Goal: Task Accomplishment & Management: Manage account settings

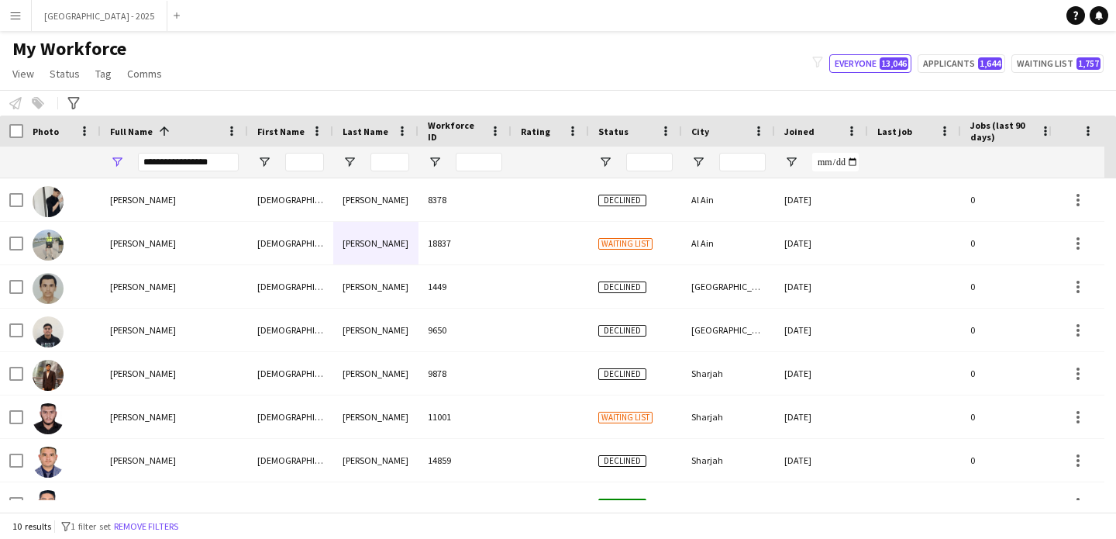
click at [157, 159] on input "**********" at bounding box center [188, 162] width 101 height 19
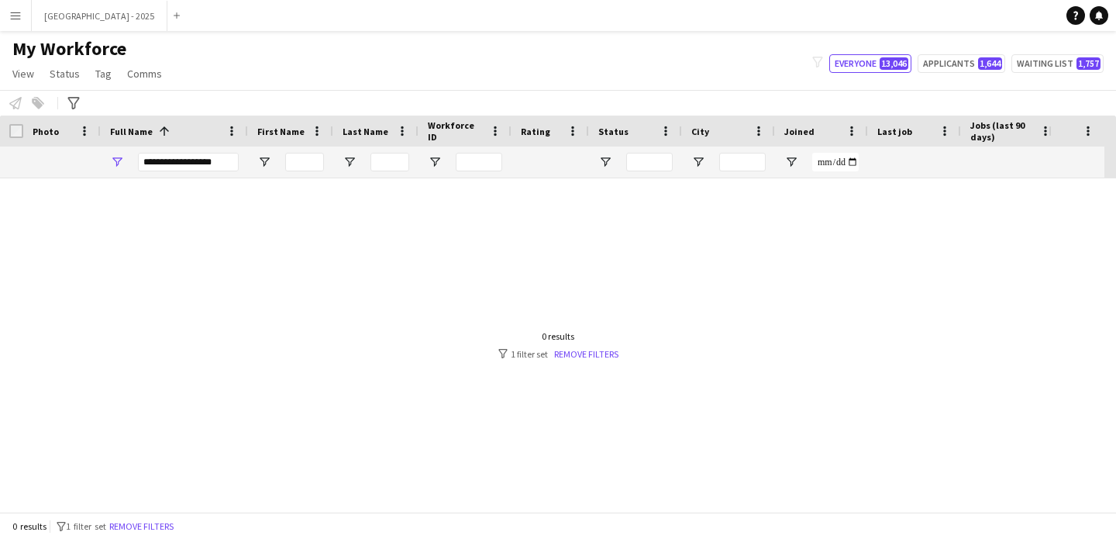
click at [174, 164] on input "**********" at bounding box center [188, 162] width 101 height 19
click at [180, 165] on input "**********" at bounding box center [188, 162] width 101 height 19
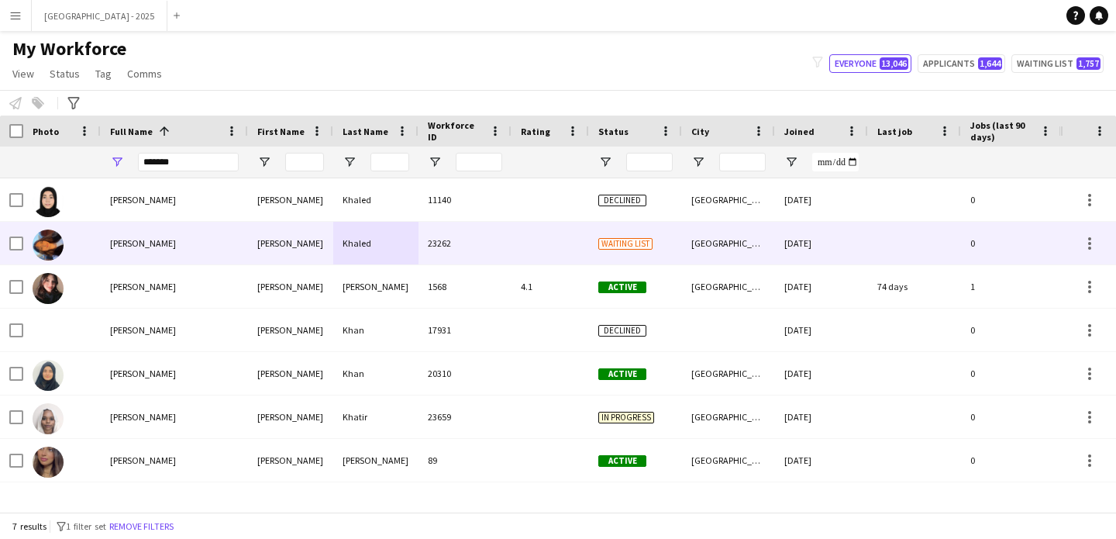
click at [419, 245] on div "23262" at bounding box center [465, 243] width 93 height 43
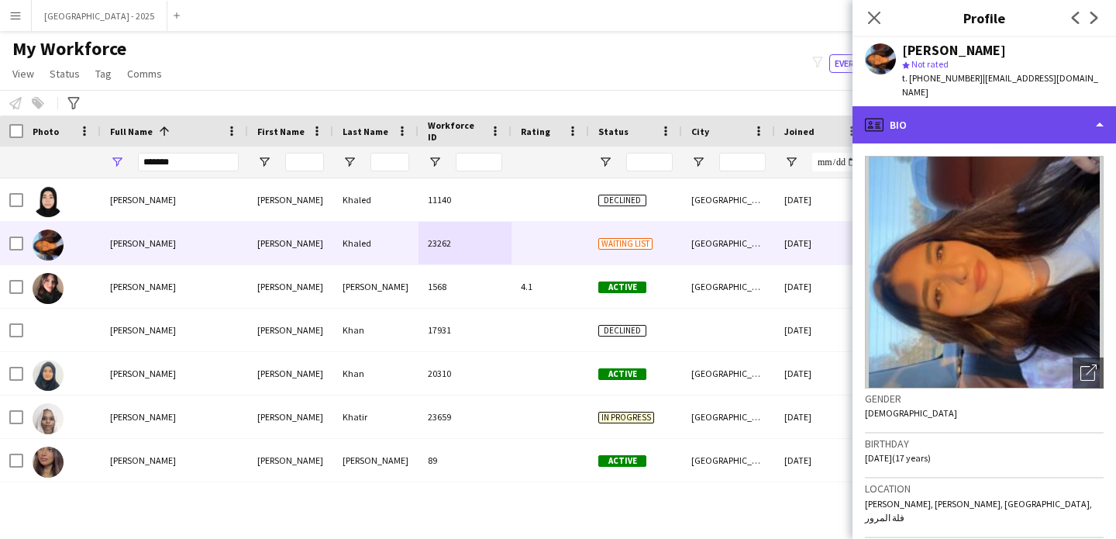
click at [985, 106] on div "profile Bio" at bounding box center [985, 124] width 264 height 37
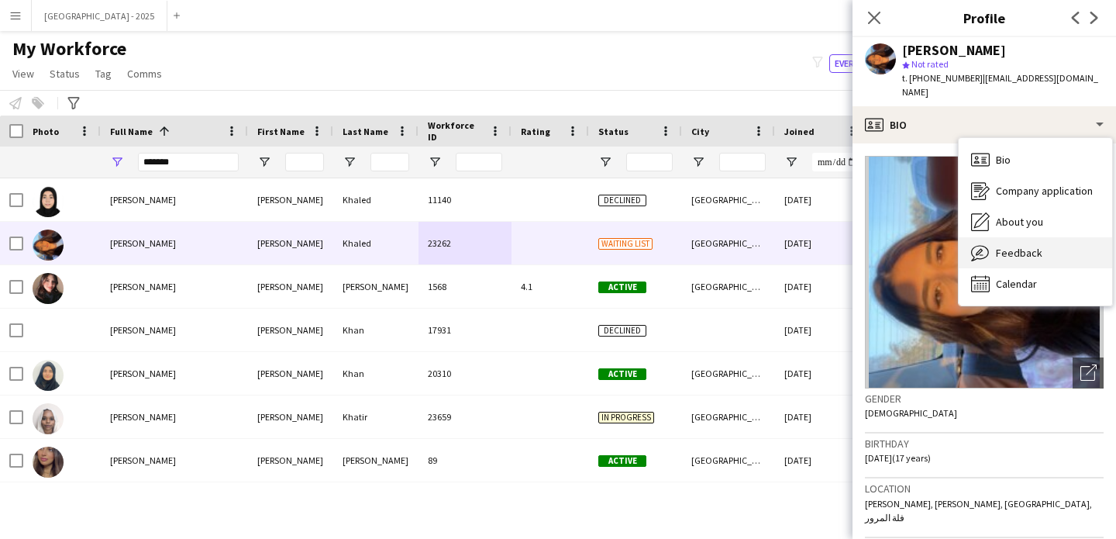
click at [1024, 237] on div "Feedback Feedback" at bounding box center [1035, 252] width 153 height 31
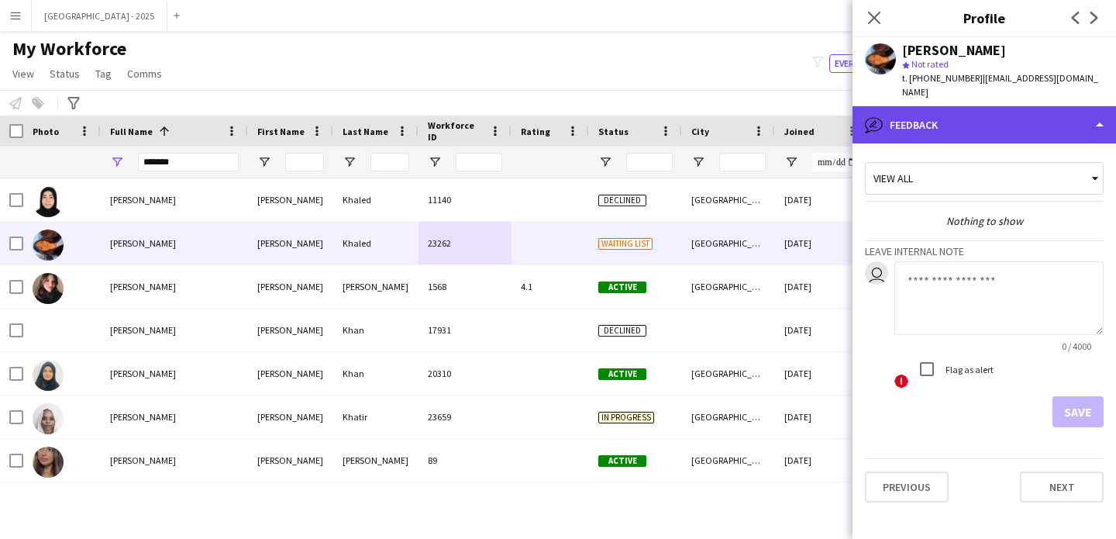
click at [973, 113] on div "bubble-pencil Feedback" at bounding box center [985, 124] width 264 height 37
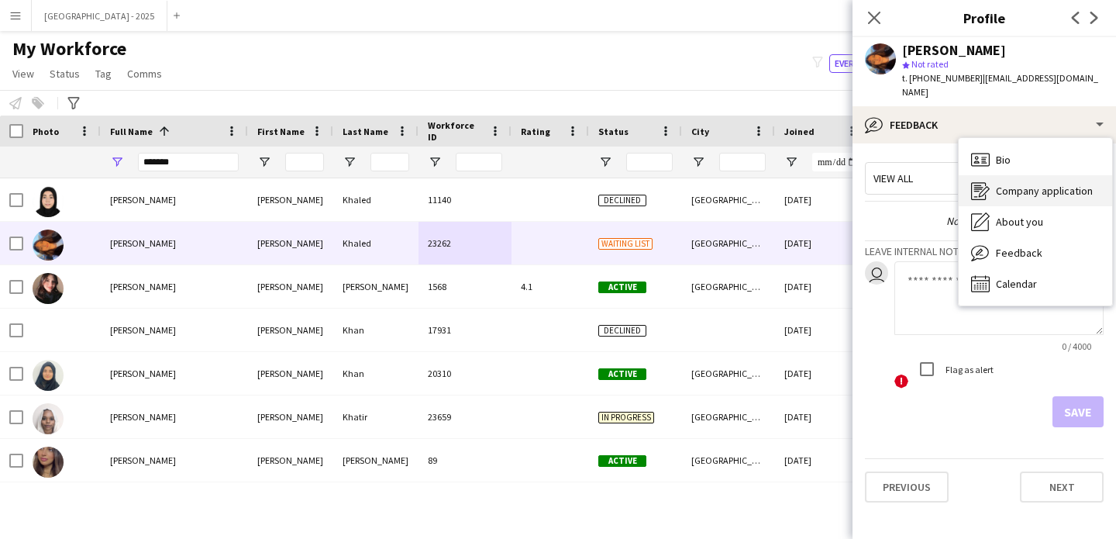
click at [1015, 190] on div "Company application Company application" at bounding box center [1035, 190] width 153 height 31
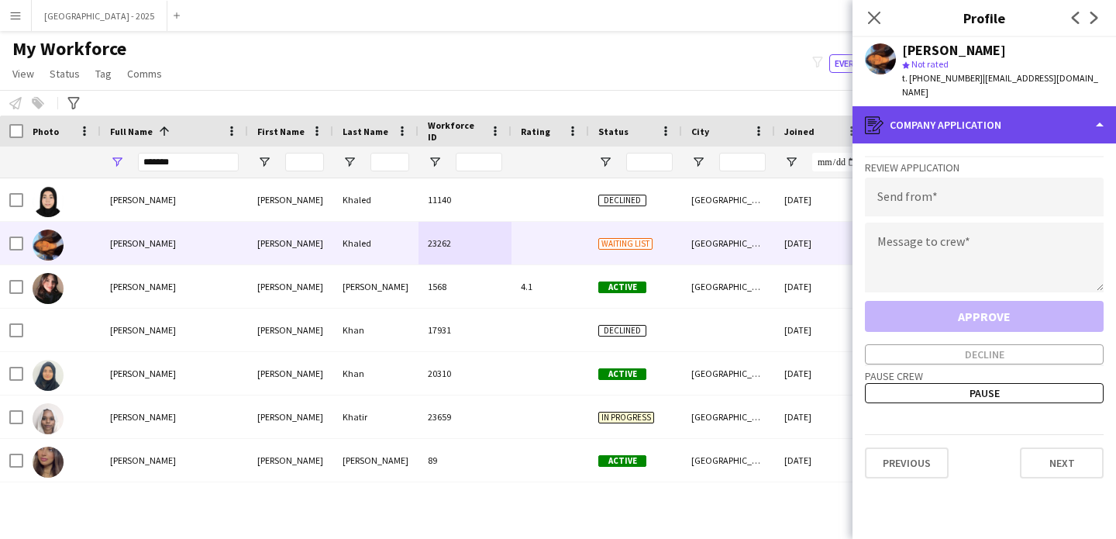
click at [995, 127] on div "register Company application" at bounding box center [985, 124] width 264 height 37
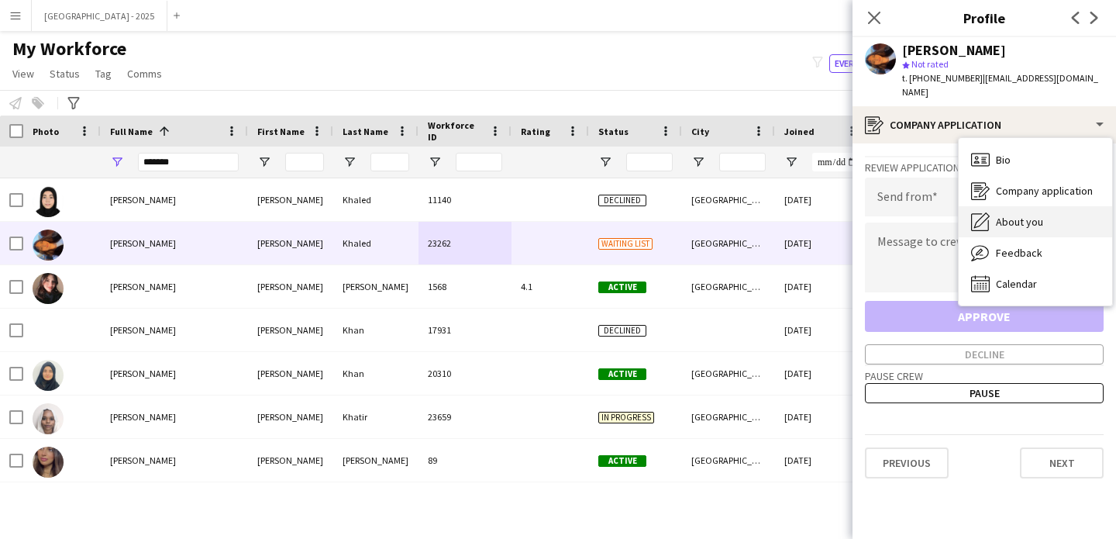
click at [1026, 215] on span "About you" at bounding box center [1019, 222] width 47 height 14
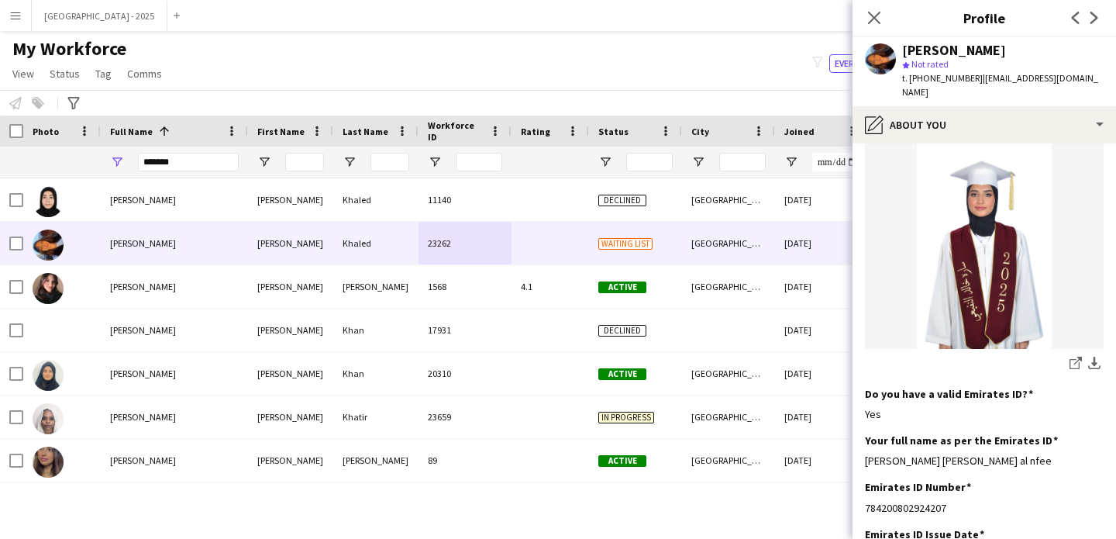
scroll to position [281, 0]
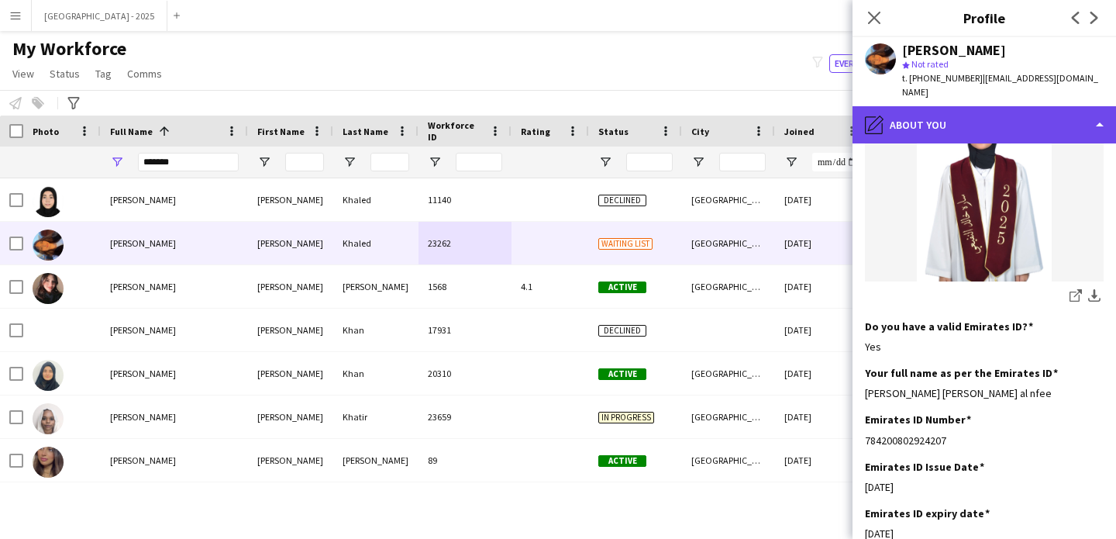
click at [986, 106] on div "pencil4 About you" at bounding box center [985, 124] width 264 height 37
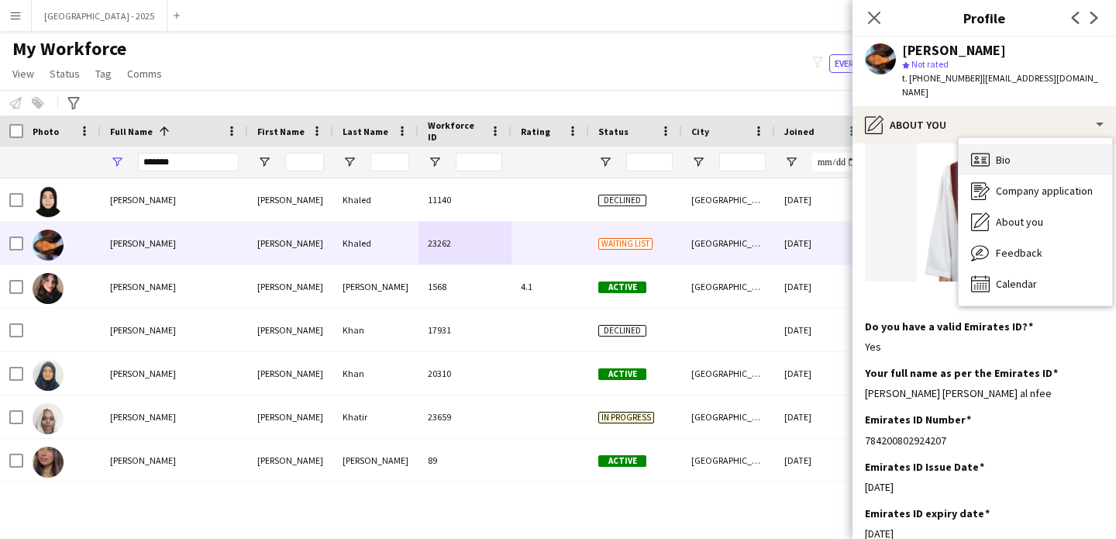
click at [1043, 144] on div "Bio Bio" at bounding box center [1035, 159] width 153 height 31
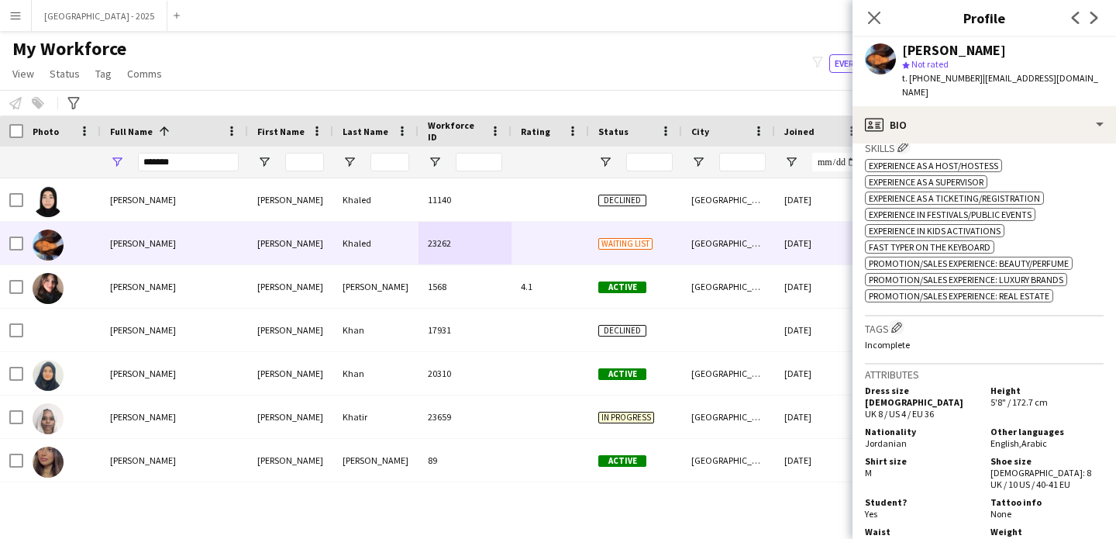
scroll to position [543, 0]
click at [191, 148] on div "*******" at bounding box center [188, 162] width 101 height 31
click at [192, 150] on div "*******" at bounding box center [188, 162] width 101 height 31
click at [191, 153] on input "*******" at bounding box center [188, 162] width 101 height 19
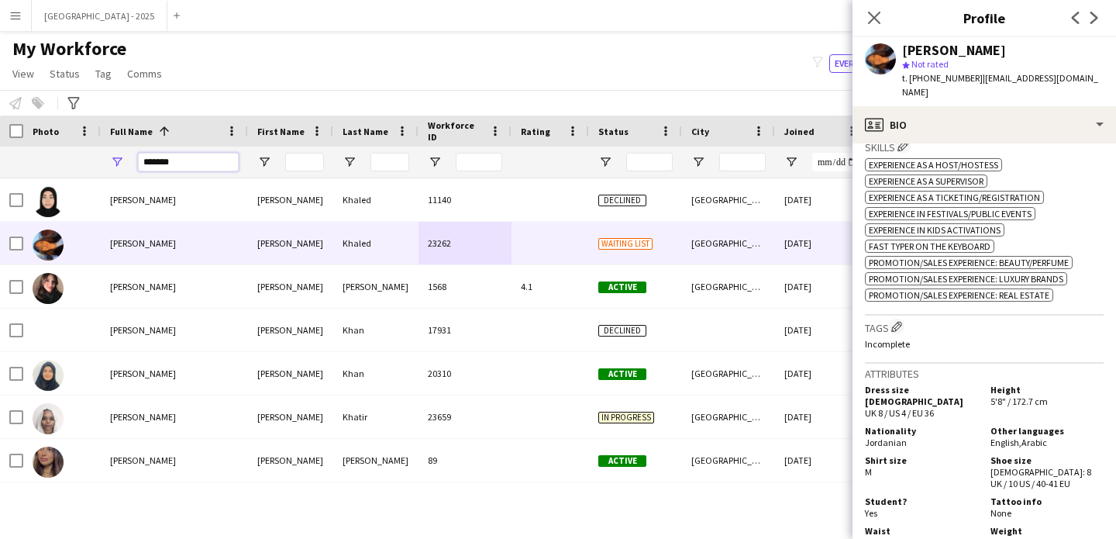
click at [191, 153] on input "*******" at bounding box center [188, 162] width 101 height 19
paste input "**********"
click at [184, 165] on input "**********" at bounding box center [188, 162] width 101 height 19
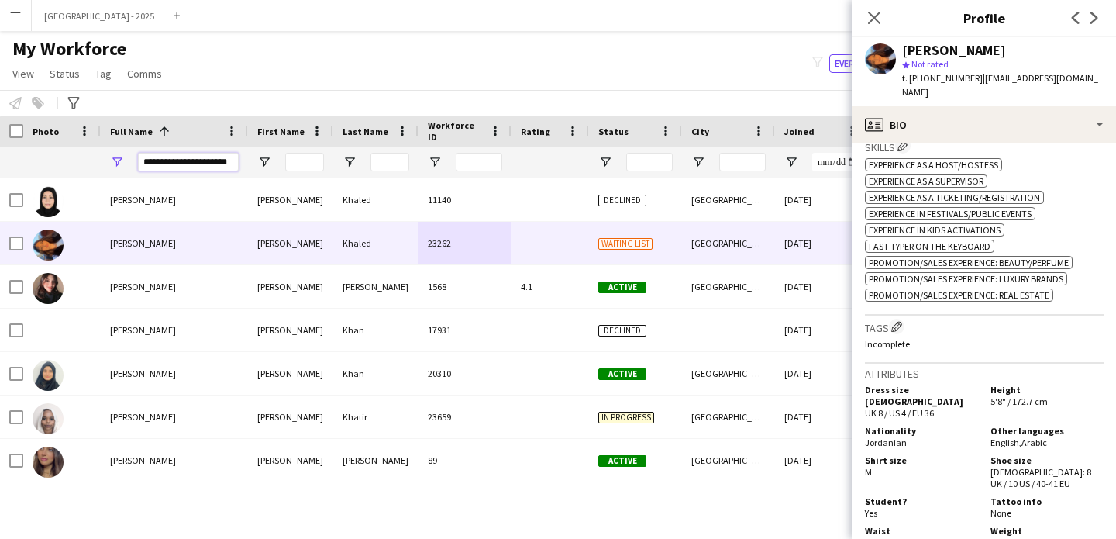
click at [184, 165] on input "**********" at bounding box center [188, 162] width 101 height 19
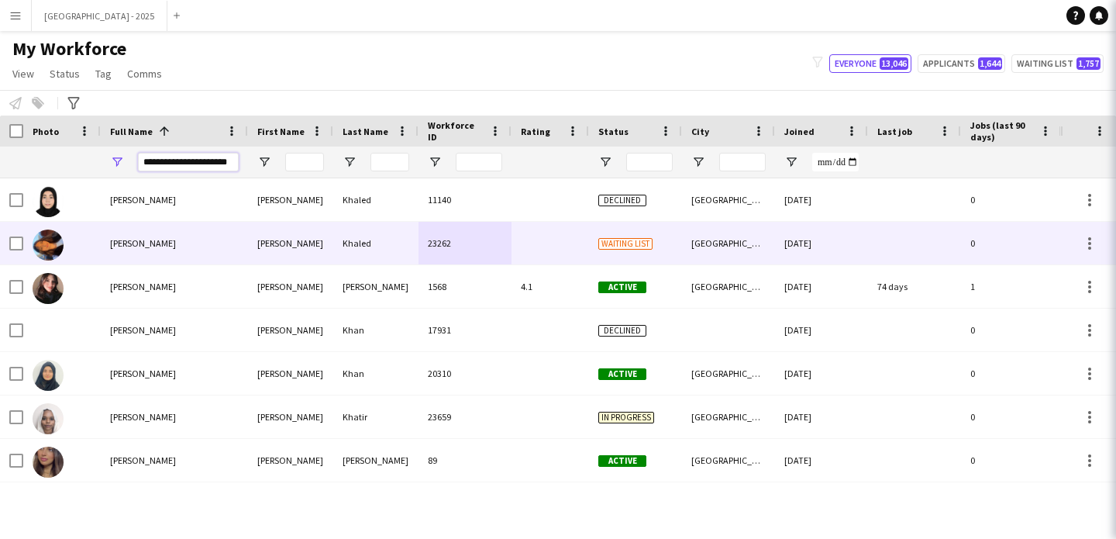
click at [184, 165] on input "**********" at bounding box center [188, 162] width 101 height 19
click at [184, 164] on input "**********" at bounding box center [188, 162] width 101 height 19
click at [182, 161] on input "**********" at bounding box center [188, 162] width 101 height 19
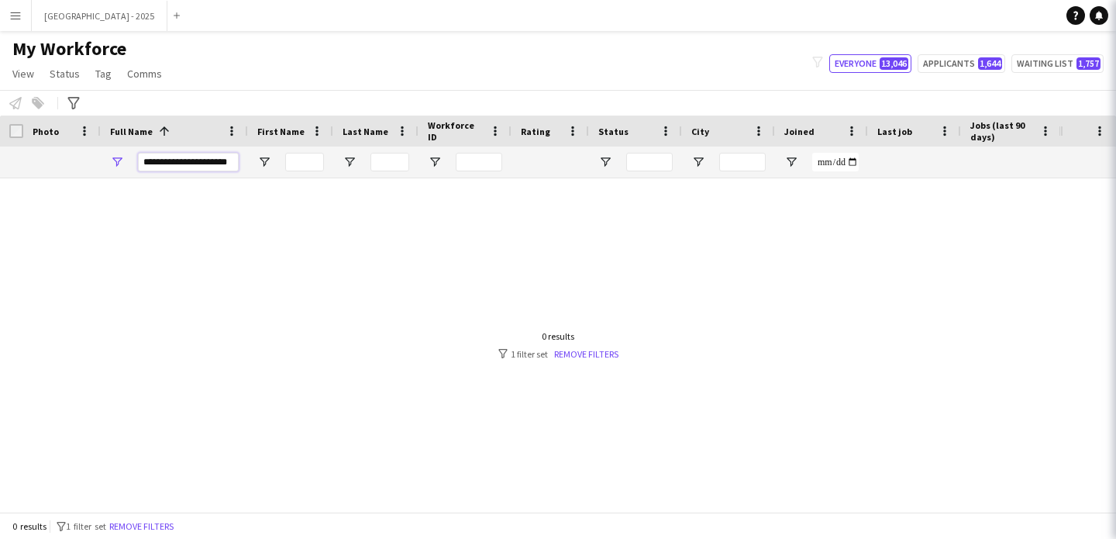
click at [181, 161] on input "**********" at bounding box center [188, 162] width 101 height 19
click at [181, 160] on input "**********" at bounding box center [188, 162] width 101 height 19
click at [183, 160] on input "**********" at bounding box center [188, 162] width 101 height 19
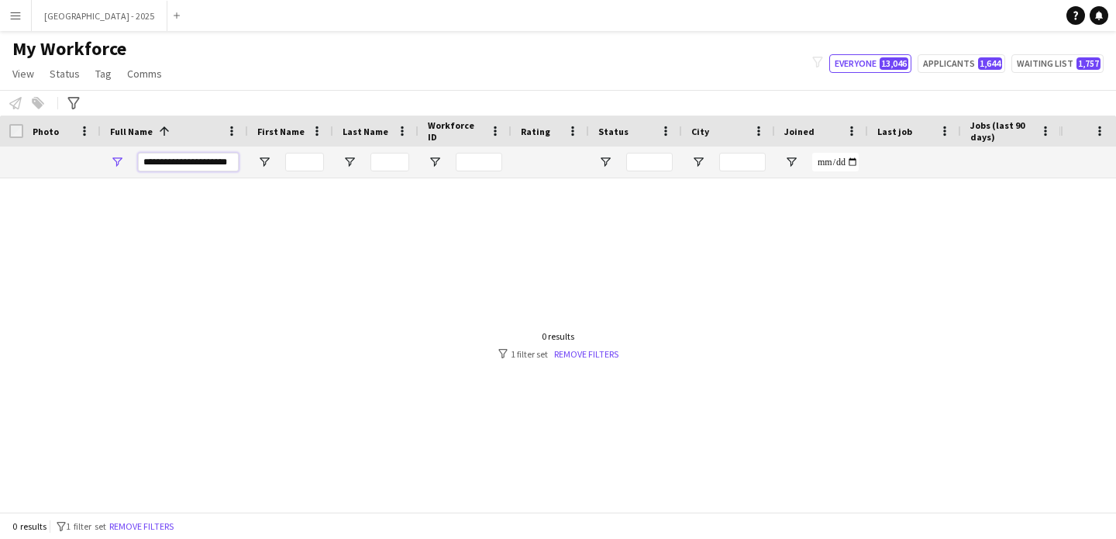
paste input "Full Name Filter Input"
click at [186, 160] on input "**********" at bounding box center [188, 162] width 101 height 19
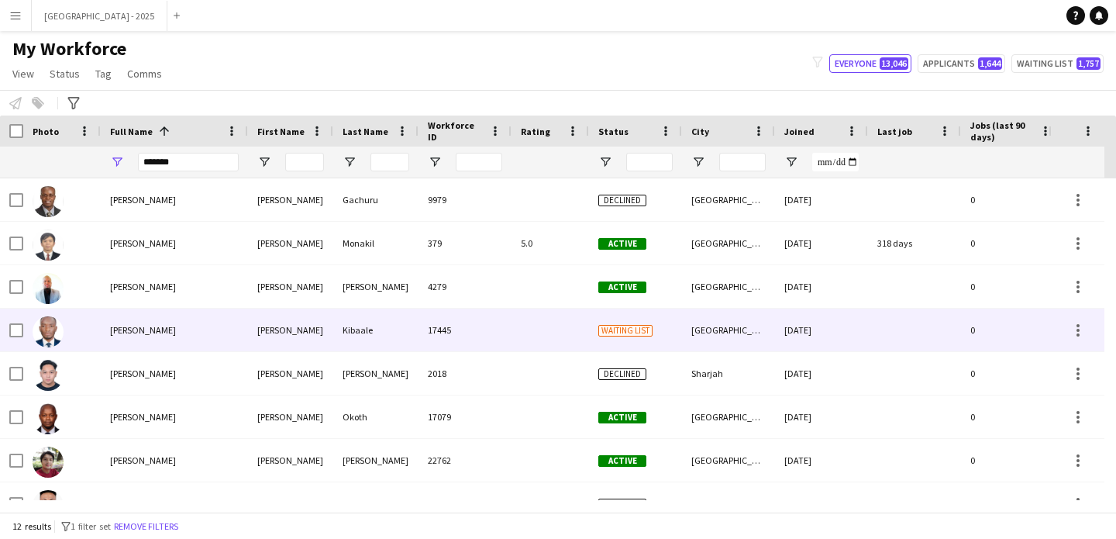
click at [333, 326] on div "Kibaale" at bounding box center [375, 330] width 85 height 43
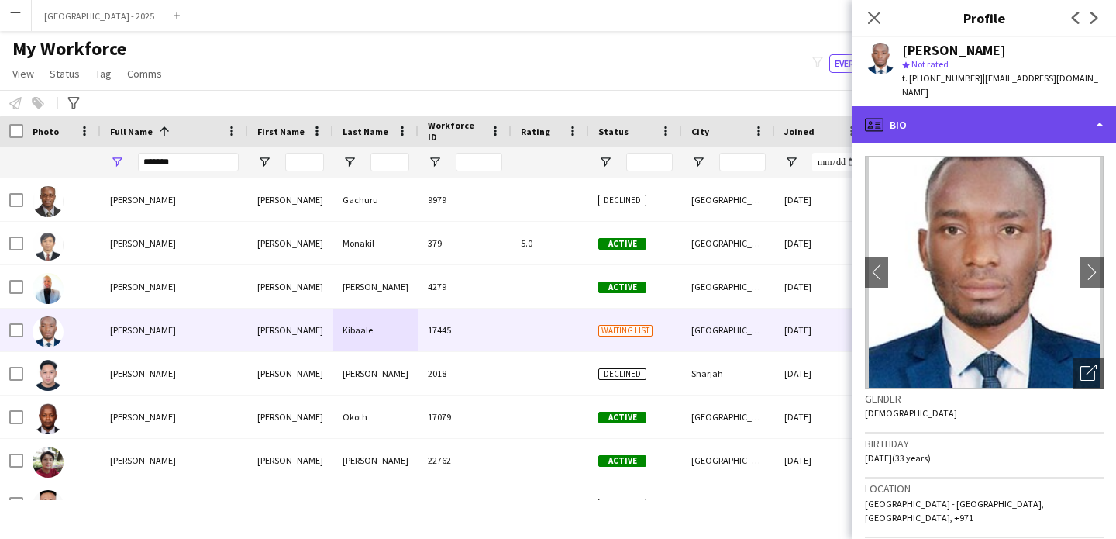
click at [1001, 116] on div "profile Bio" at bounding box center [985, 124] width 264 height 37
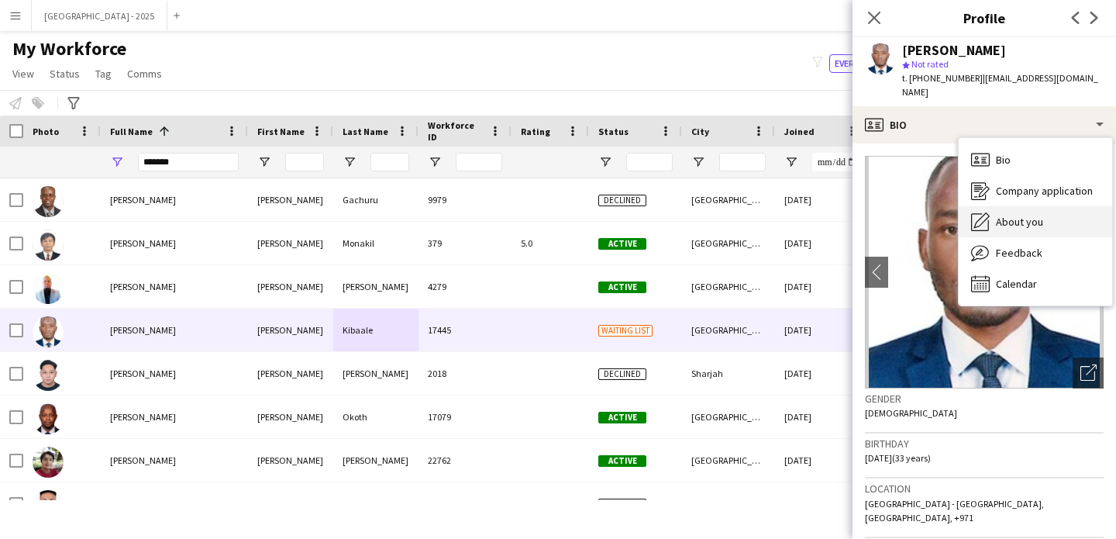
click at [1030, 218] on div "About you About you" at bounding box center [1035, 221] width 153 height 31
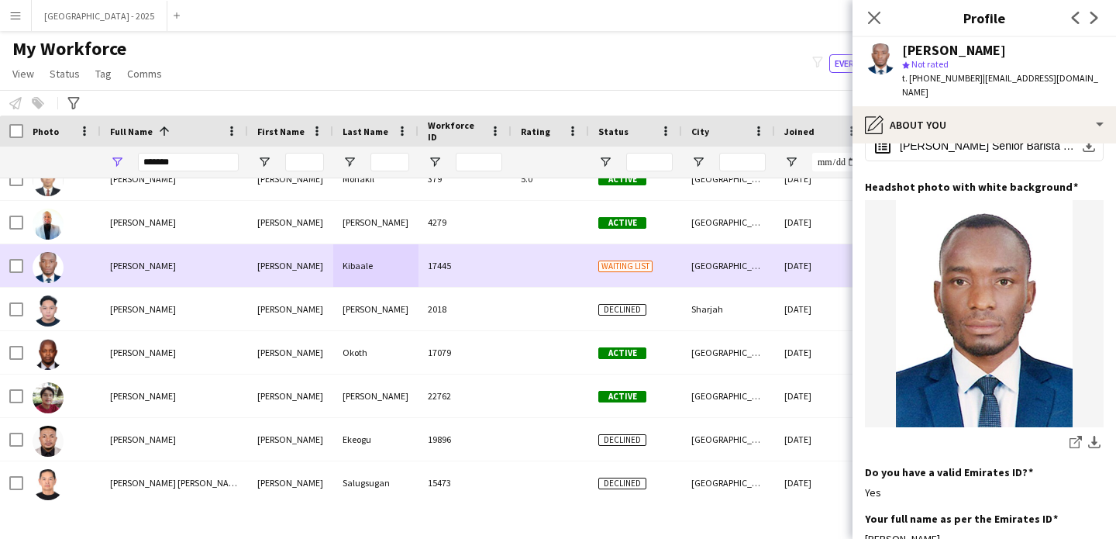
scroll to position [0, 0]
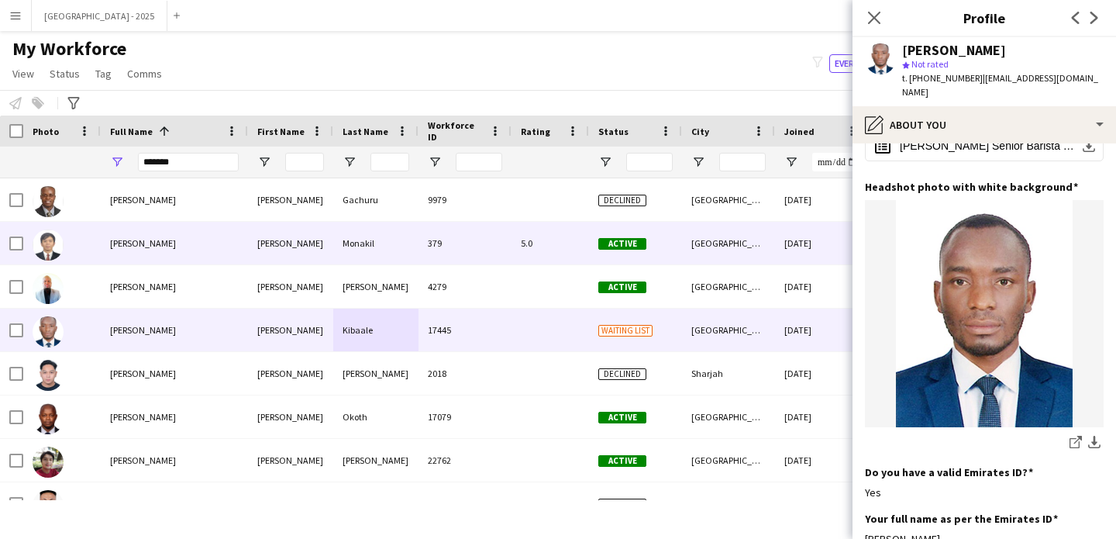
click at [365, 255] on div "Monakil" at bounding box center [375, 243] width 85 height 43
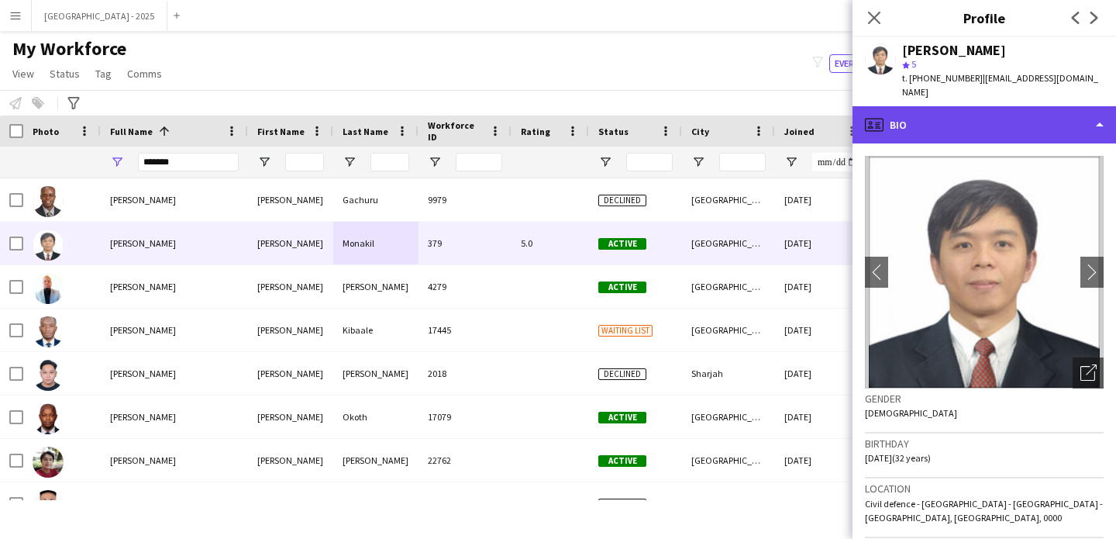
click at [908, 119] on div "profile Bio" at bounding box center [985, 124] width 264 height 37
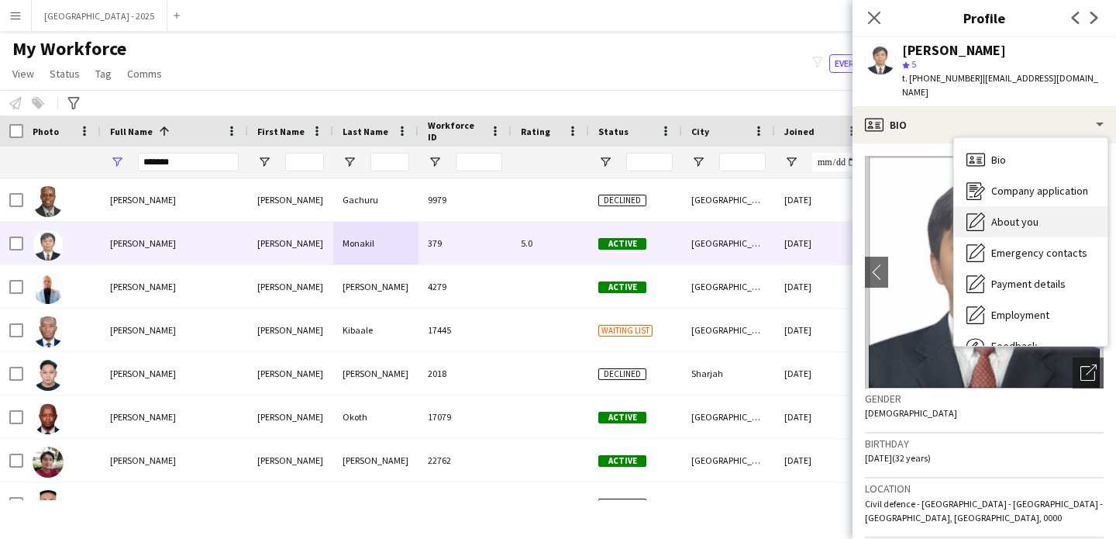
click at [997, 219] on span "About you" at bounding box center [1015, 222] width 47 height 14
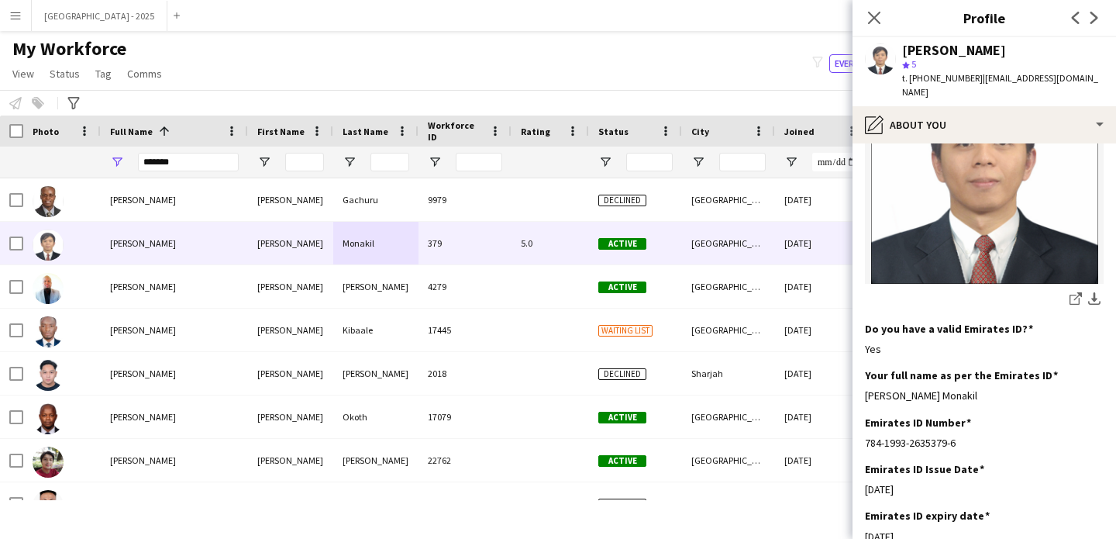
scroll to position [294, 0]
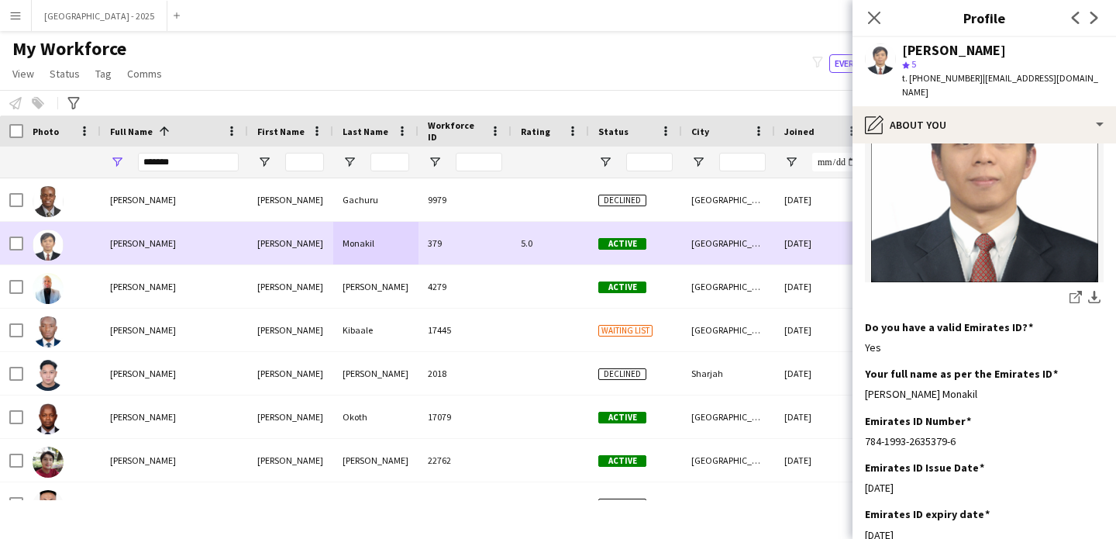
click at [573, 276] on div at bounding box center [551, 286] width 78 height 43
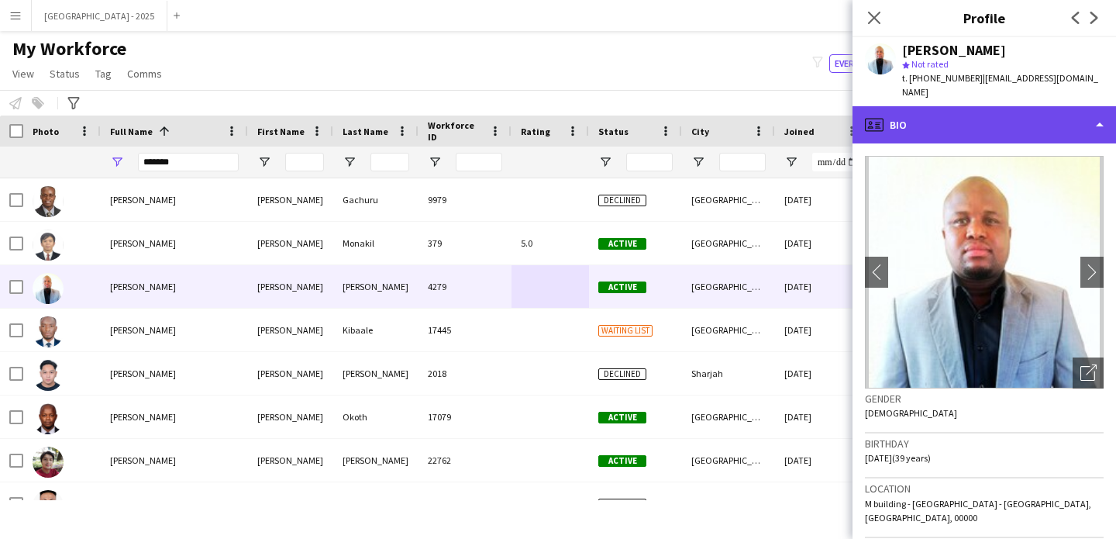
click at [1007, 118] on div "profile Bio" at bounding box center [985, 124] width 264 height 37
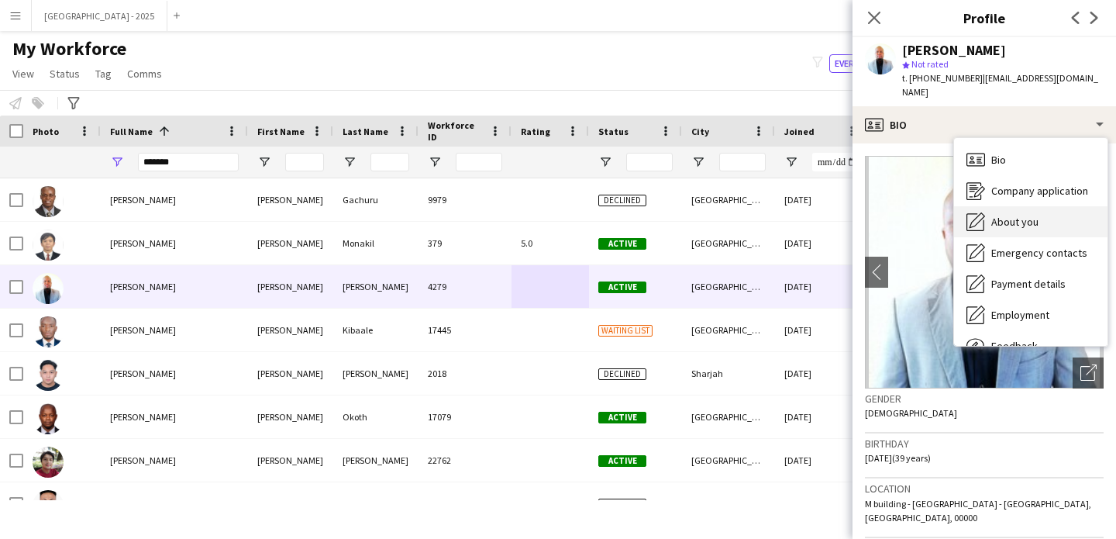
click at [1033, 215] on span "About you" at bounding box center [1015, 222] width 47 height 14
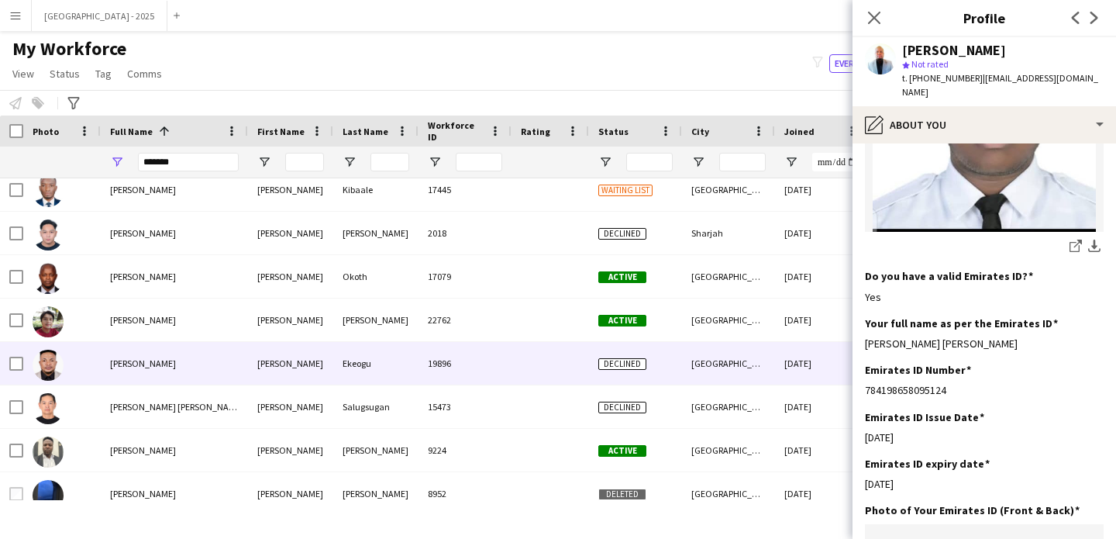
scroll to position [199, 0]
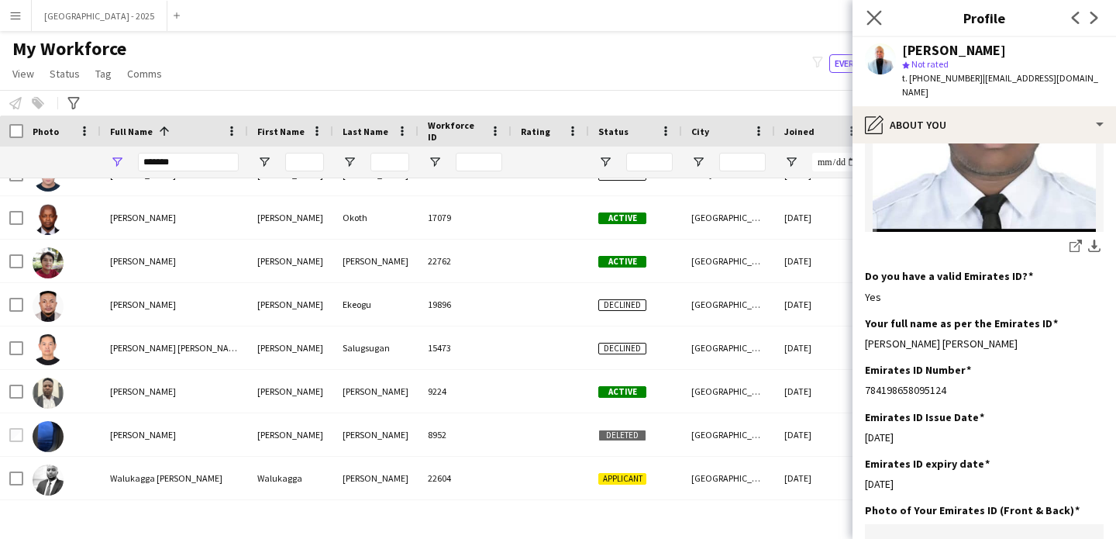
click at [870, 26] on app-icon "Close pop-in" at bounding box center [875, 18] width 22 height 22
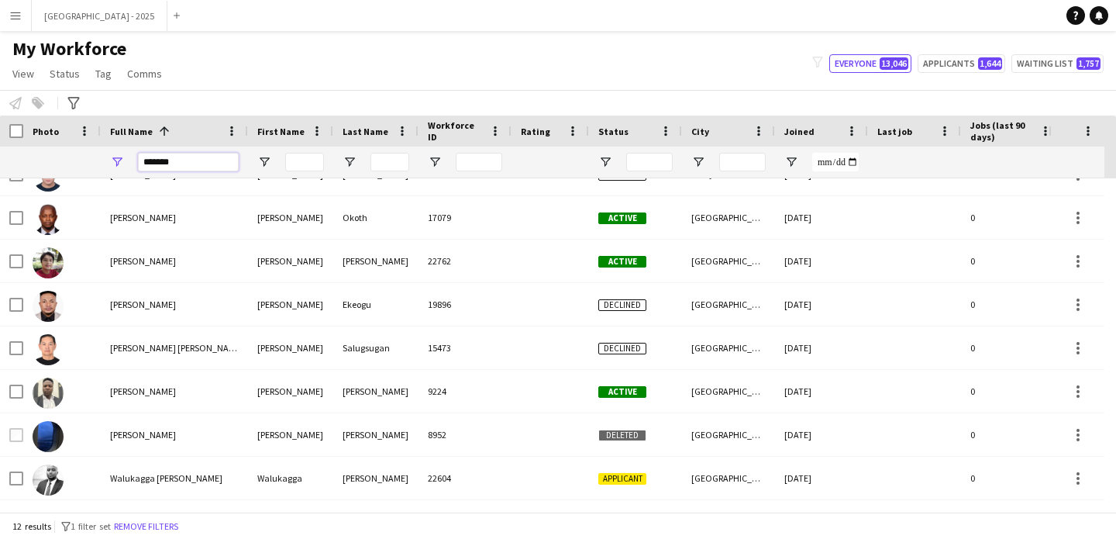
click at [224, 155] on input "*******" at bounding box center [188, 162] width 101 height 19
paste input "**********"
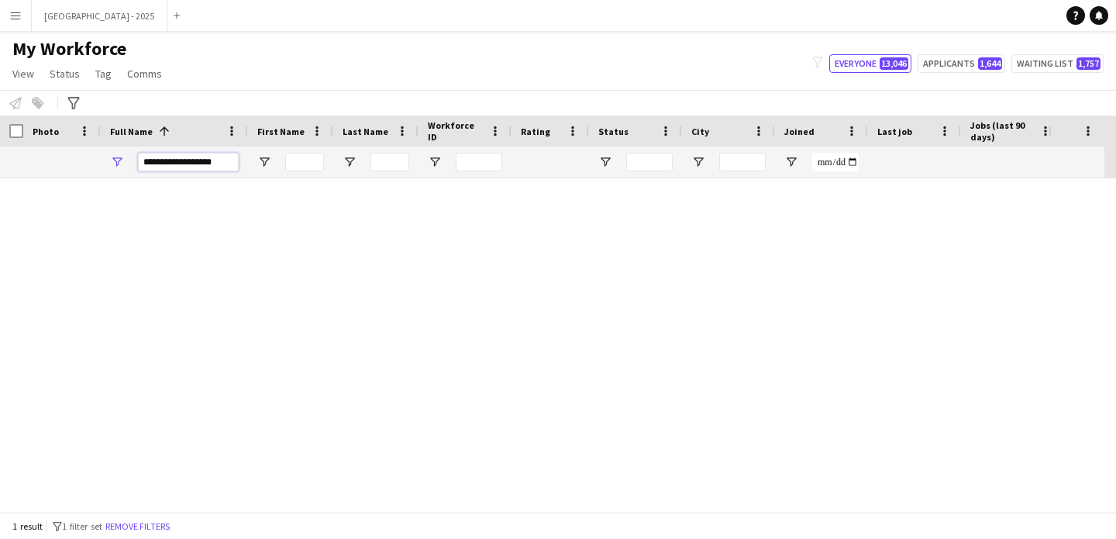
scroll to position [0, 0]
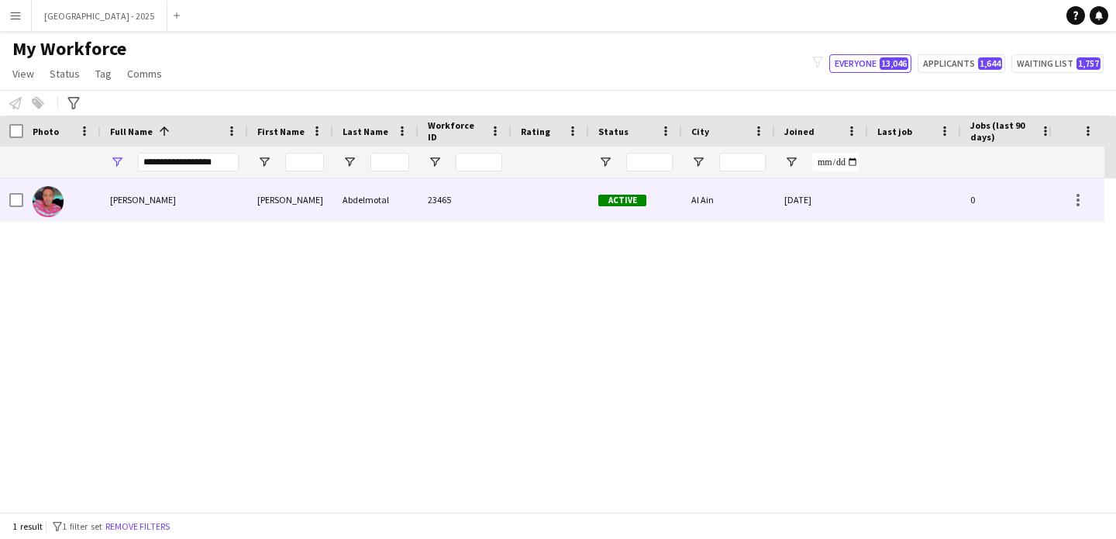
click at [209, 207] on div "Hussein Abdelmotal" at bounding box center [174, 199] width 147 height 43
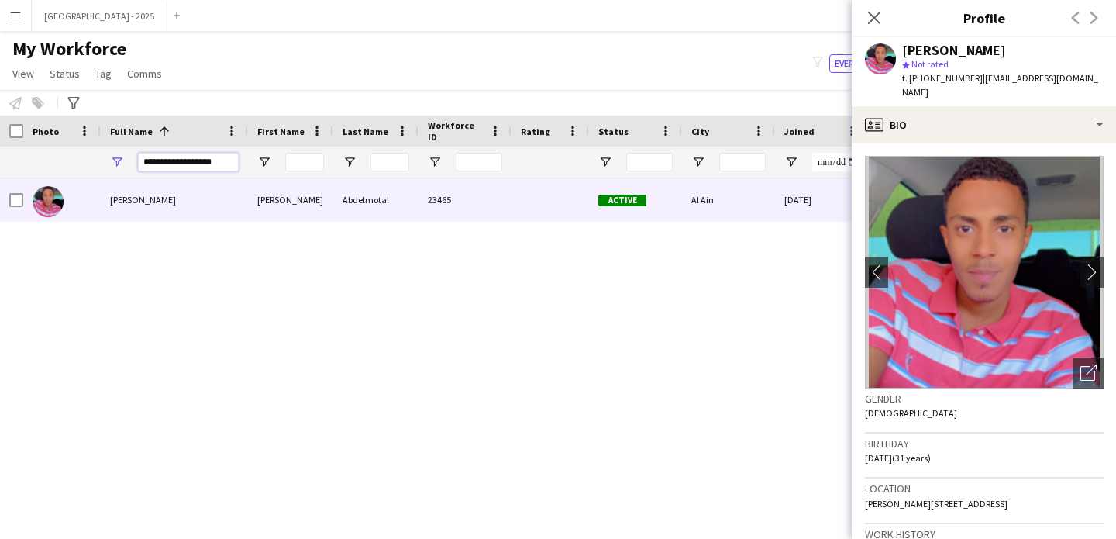
click at [225, 163] on input "**********" at bounding box center [188, 162] width 101 height 19
click at [224, 163] on input "**********" at bounding box center [188, 162] width 101 height 19
paste input "Full Name Filter Input"
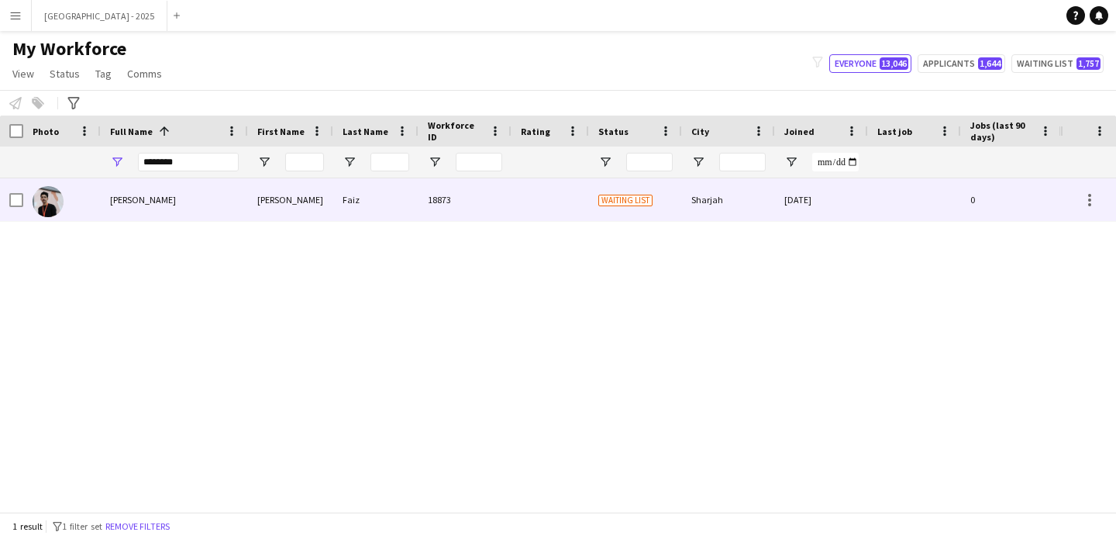
click at [226, 199] on div "Ali Faiz" at bounding box center [174, 199] width 147 height 43
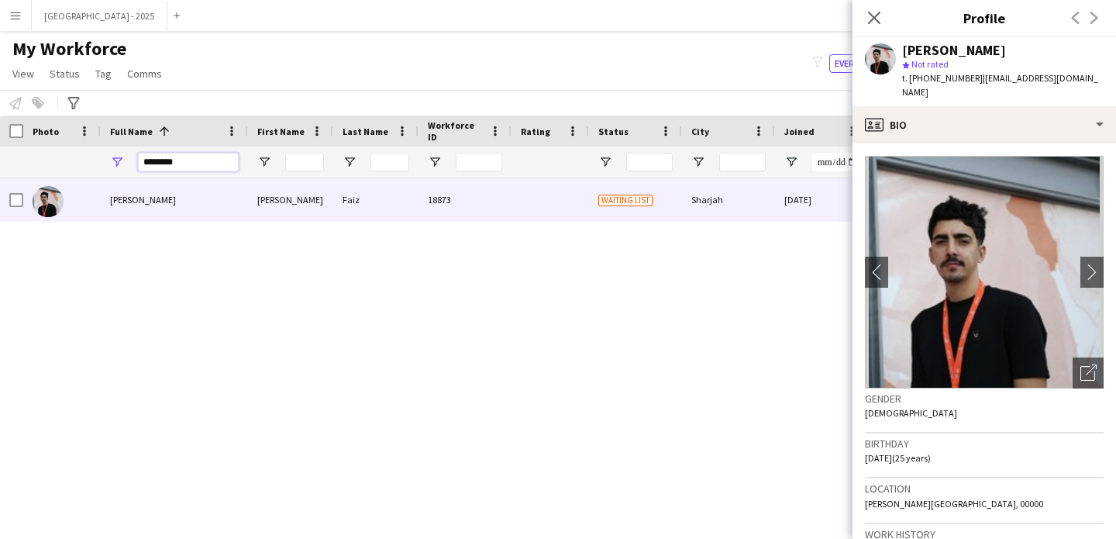
click at [186, 157] on input "********" at bounding box center [188, 162] width 101 height 19
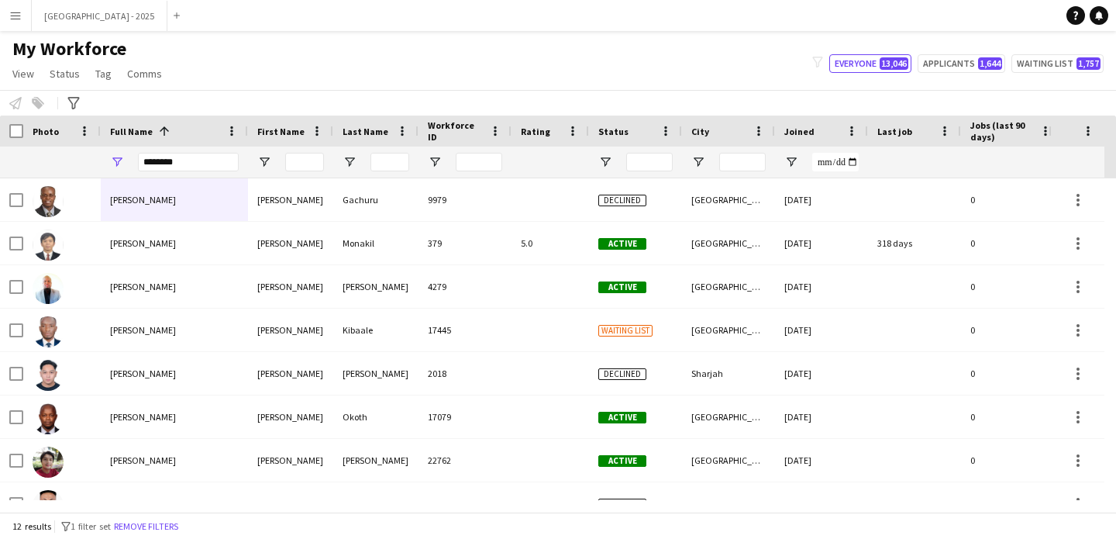
click at [186, 146] on div "Full Name 1" at bounding box center [174, 131] width 129 height 31
click at [186, 150] on div "*******" at bounding box center [188, 162] width 101 height 31
click at [186, 151] on div "*******" at bounding box center [188, 162] width 101 height 31
click at [188, 154] on input "*******" at bounding box center [188, 162] width 101 height 19
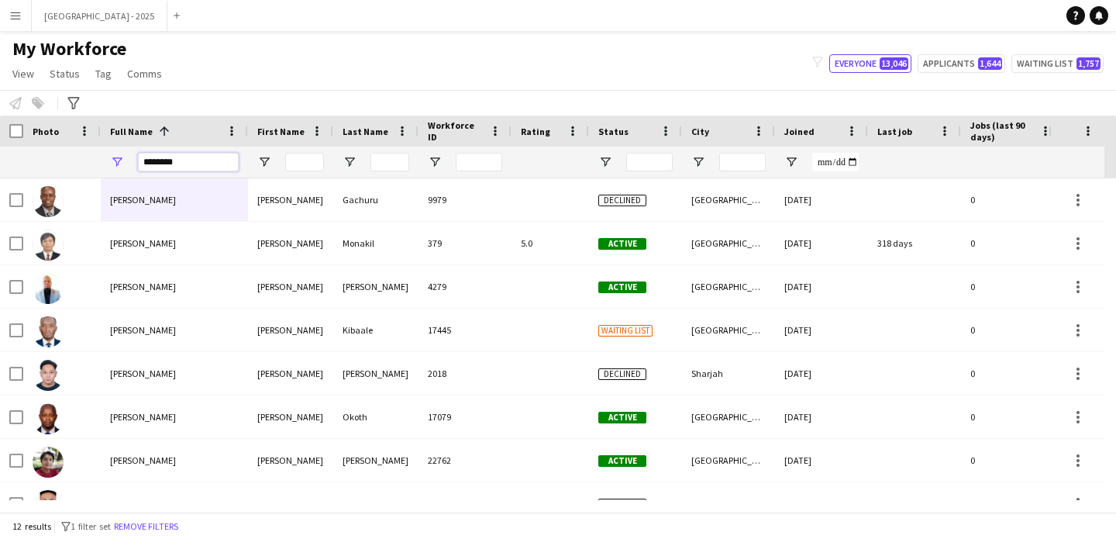
click at [188, 154] on input "*******" at bounding box center [188, 162] width 101 height 19
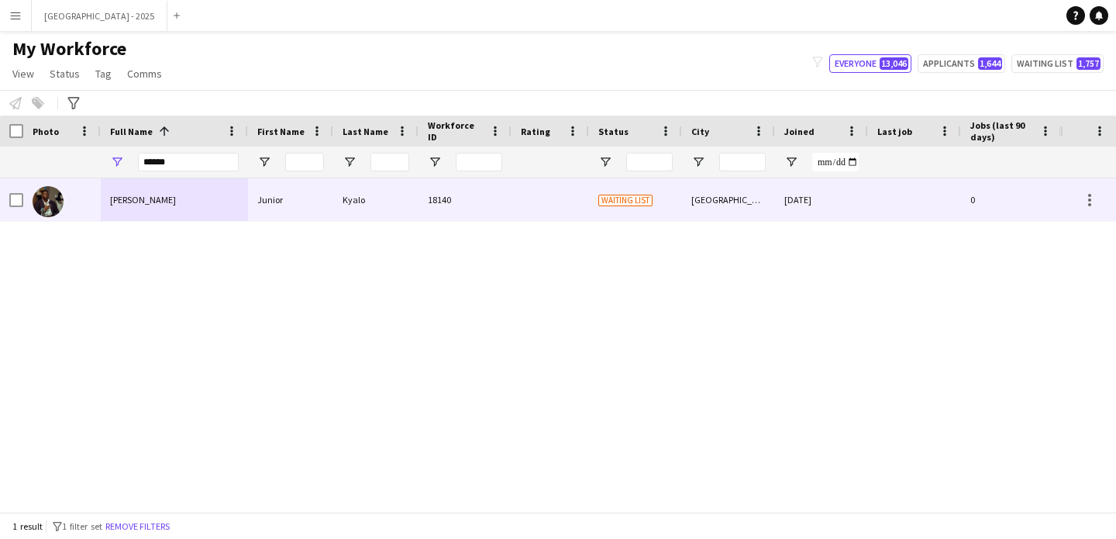
click at [169, 197] on div "Junior Kyalo" at bounding box center [174, 199] width 147 height 43
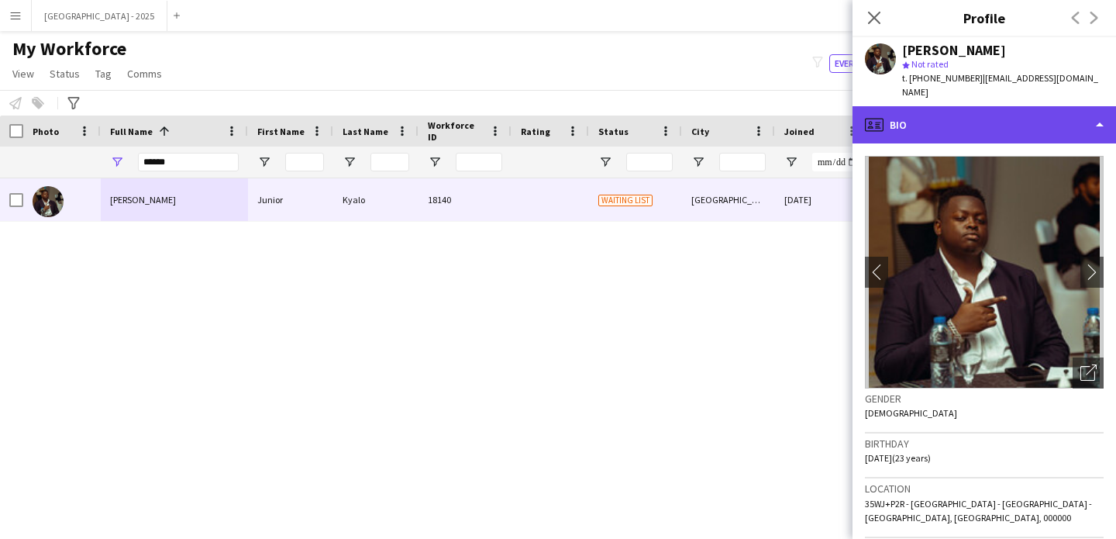
drag, startPoint x: 888, startPoint y: 97, endPoint x: 902, endPoint y: 126, distance: 31.6
click at [889, 106] on div "profile Bio" at bounding box center [985, 124] width 264 height 37
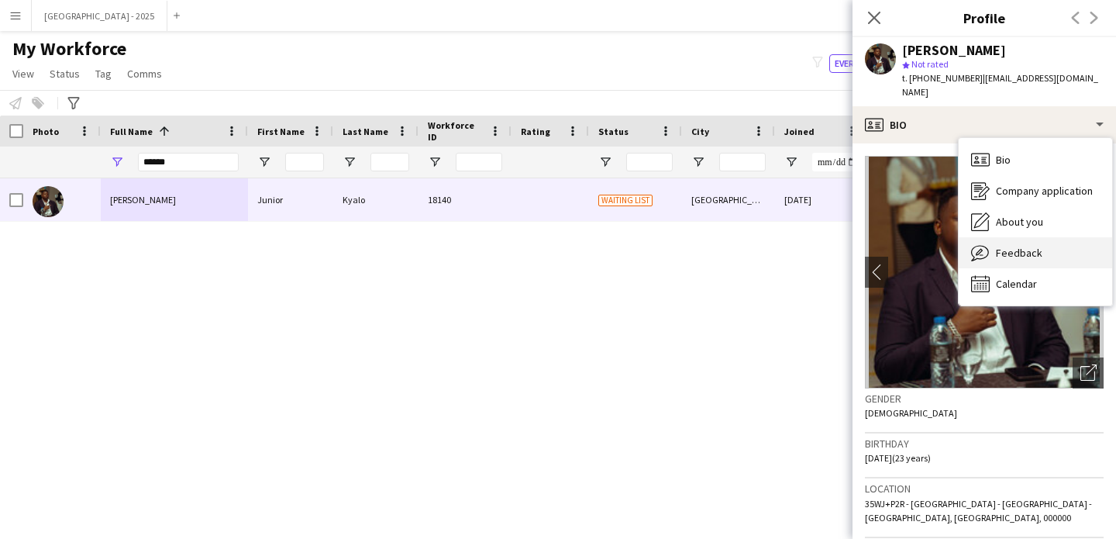
click at [1003, 246] on span "Feedback" at bounding box center [1019, 253] width 47 height 14
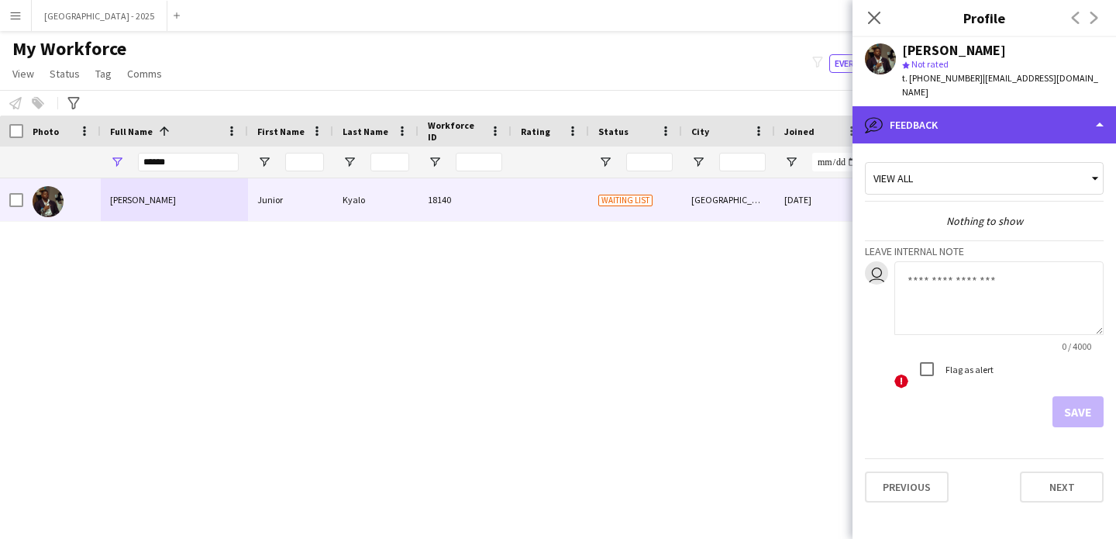
click at [976, 106] on div "bubble-pencil Feedback" at bounding box center [985, 124] width 264 height 37
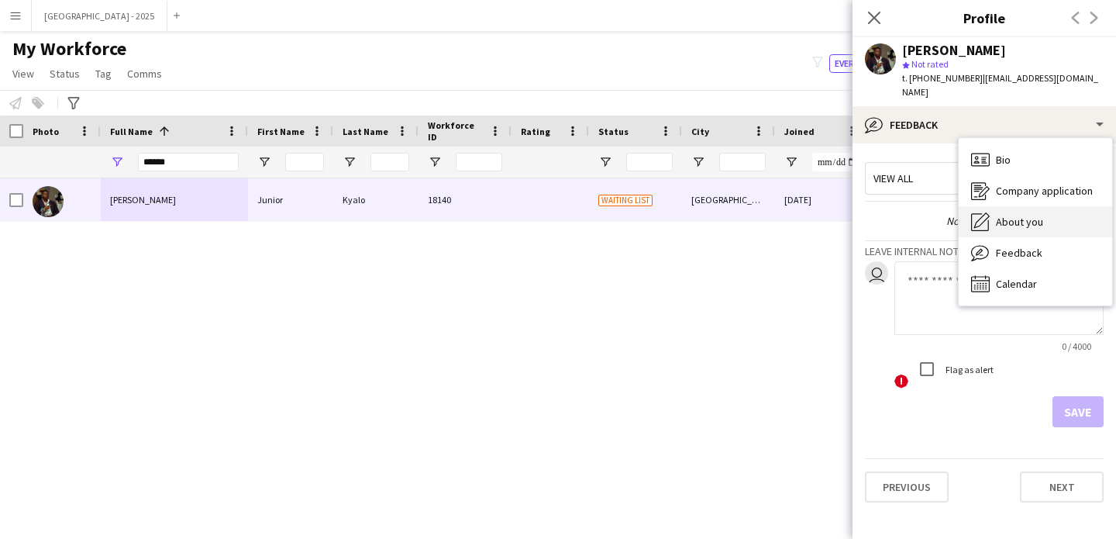
click at [1023, 206] on div "About you About you" at bounding box center [1035, 221] width 153 height 31
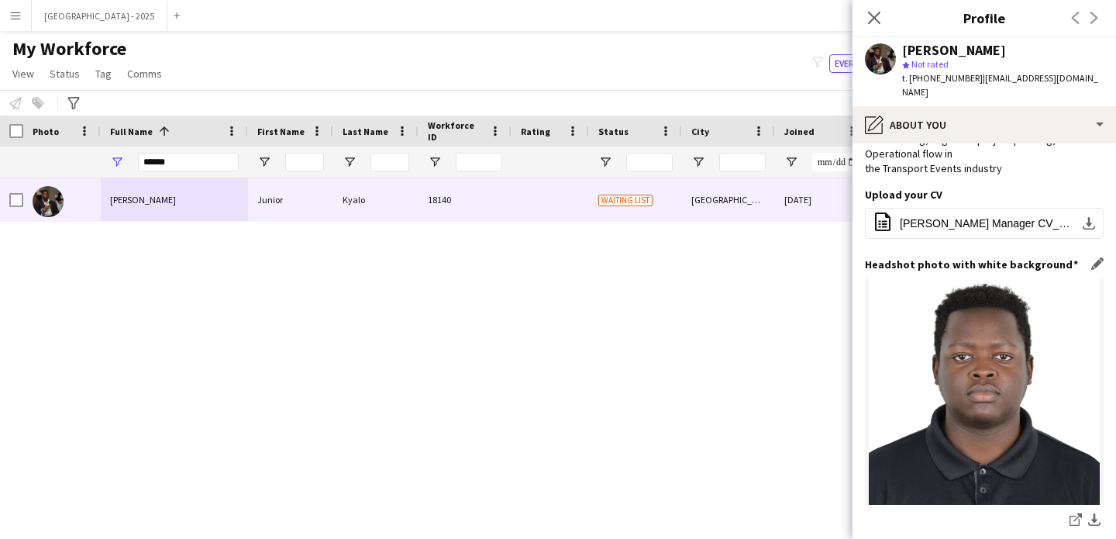
scroll to position [8, 0]
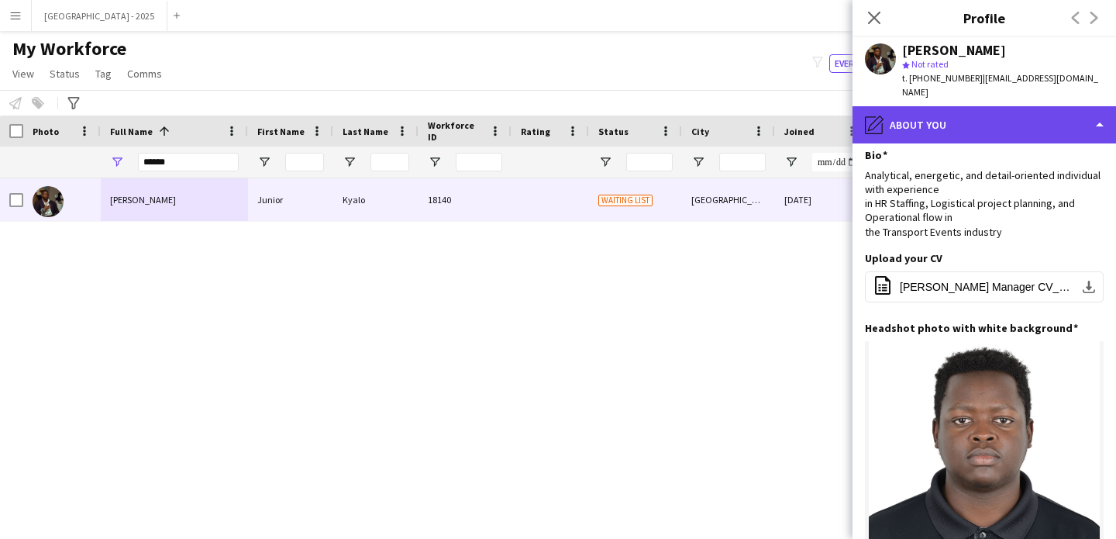
click at [979, 119] on div "pencil4 About you" at bounding box center [985, 124] width 264 height 37
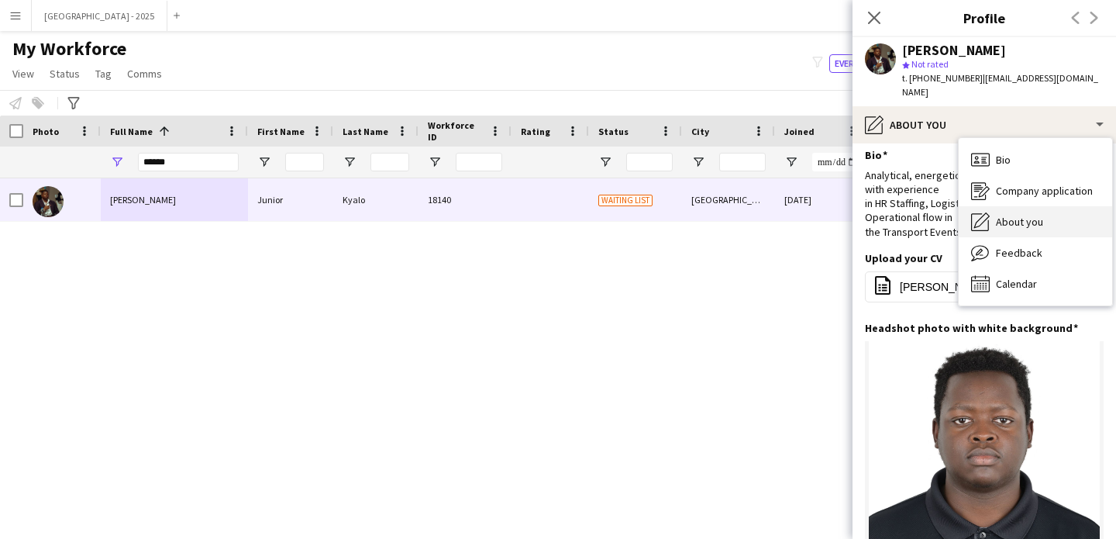
click at [1023, 215] on span "About you" at bounding box center [1019, 222] width 47 height 14
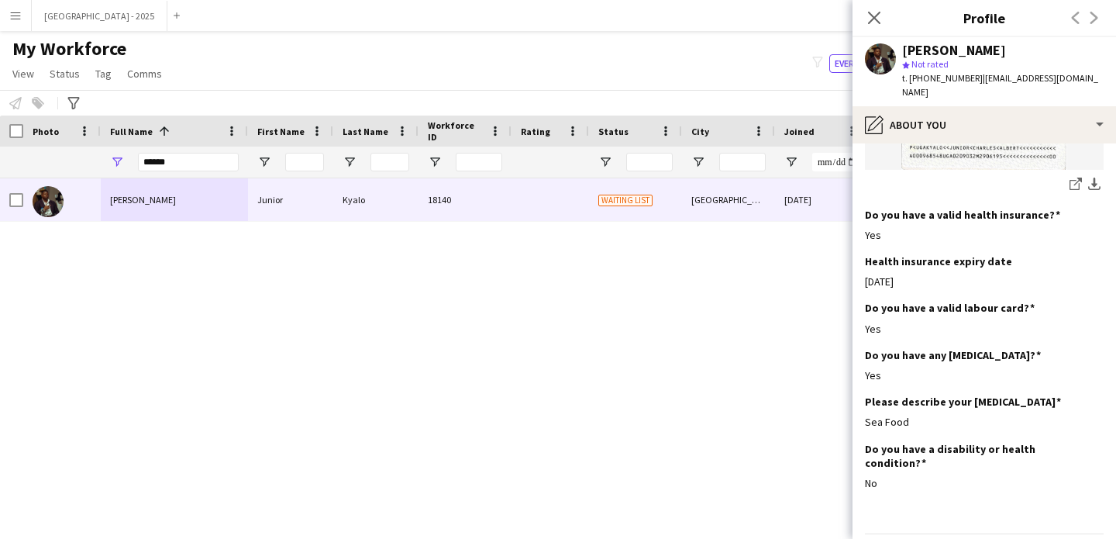
scroll to position [1664, 0]
click at [175, 158] on input "*****" at bounding box center [188, 162] width 101 height 19
paste input "Full Name Filter Input"
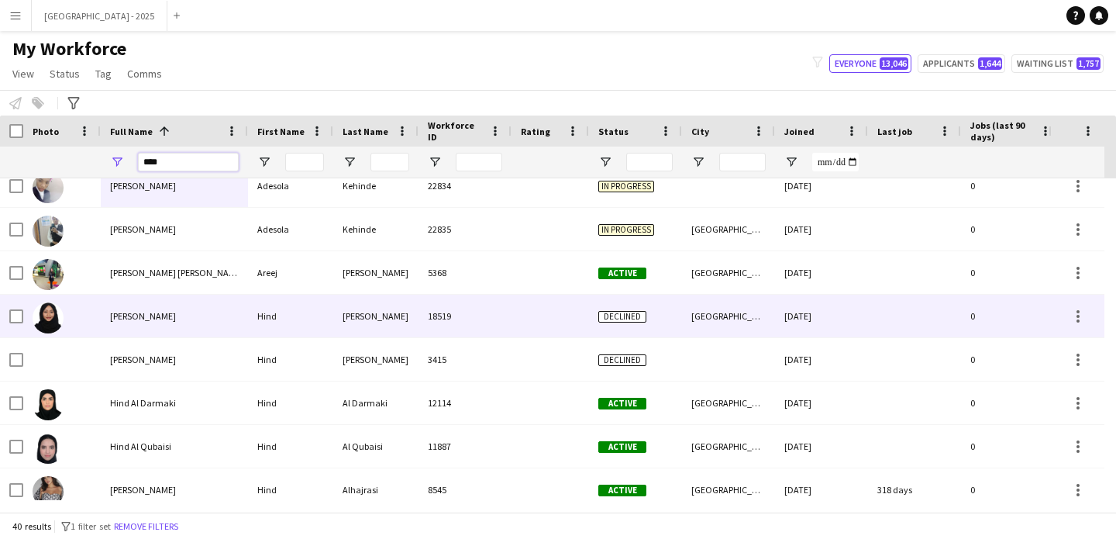
scroll to position [22, 0]
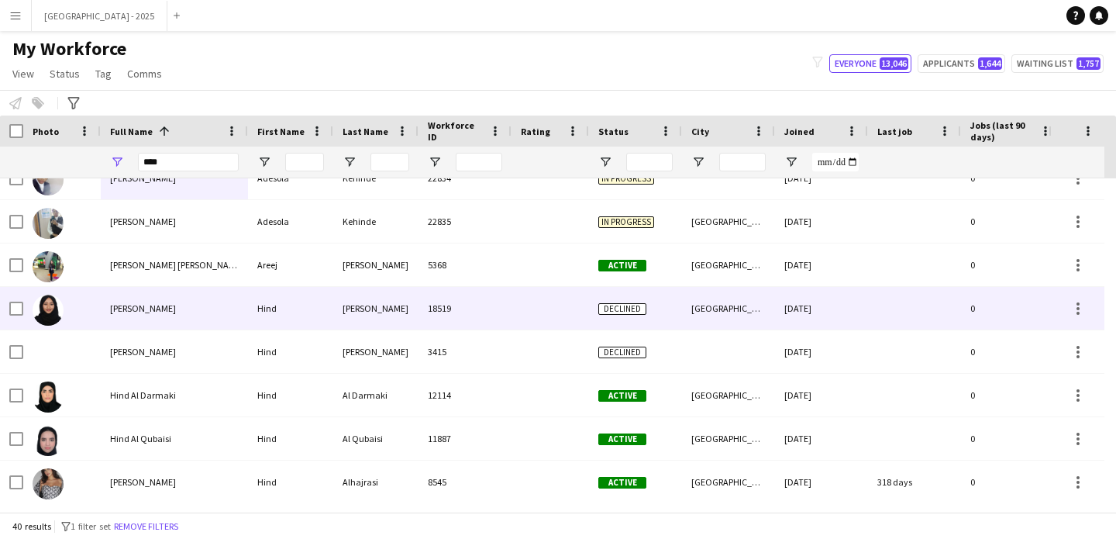
click at [379, 317] on div "[PERSON_NAME]" at bounding box center [375, 308] width 85 height 43
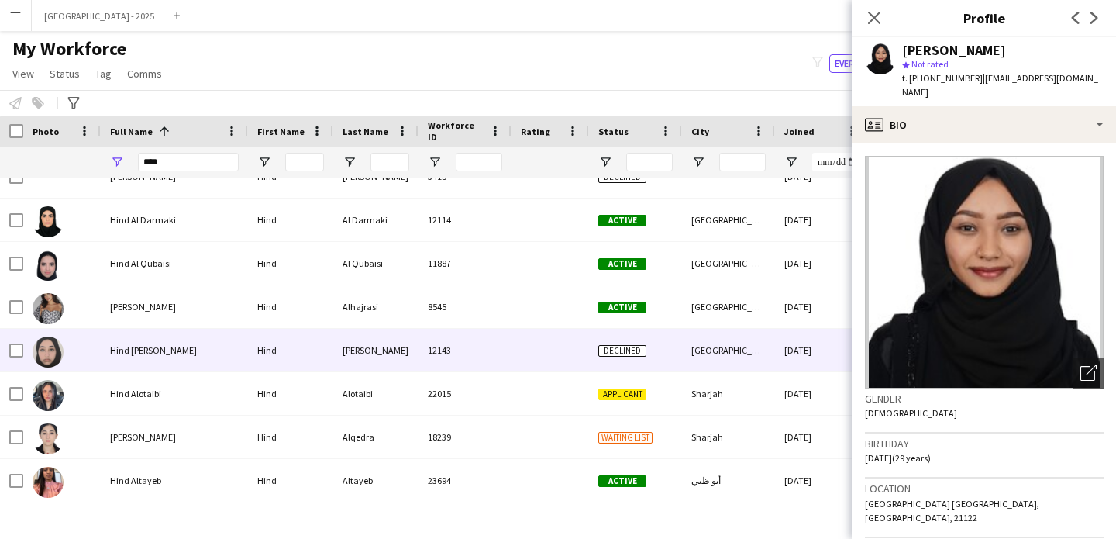
scroll to position [205, 0]
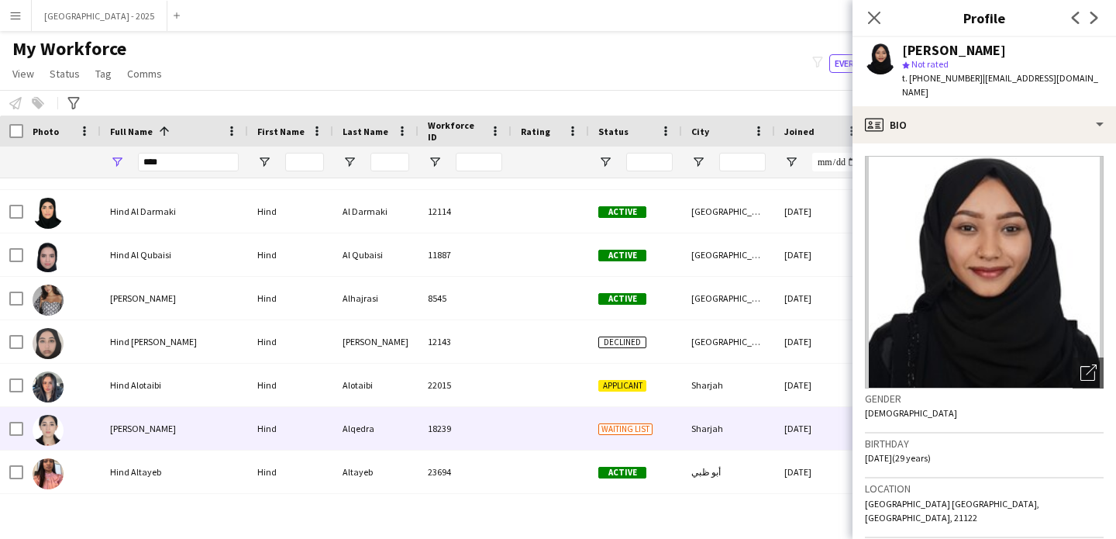
click at [402, 413] on div "Alqedra" at bounding box center [375, 428] width 85 height 43
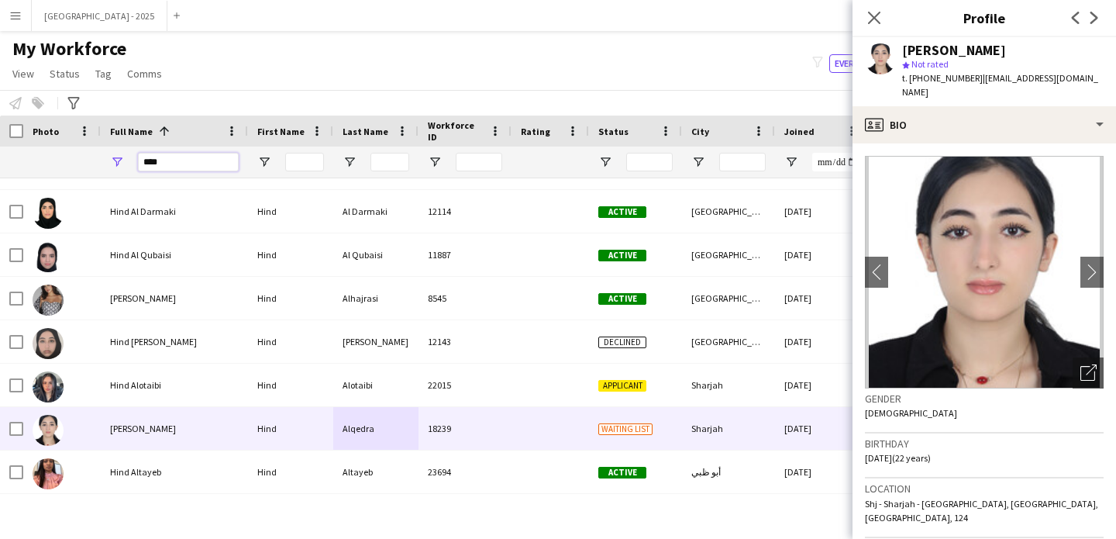
click at [195, 157] on input "****" at bounding box center [188, 162] width 101 height 19
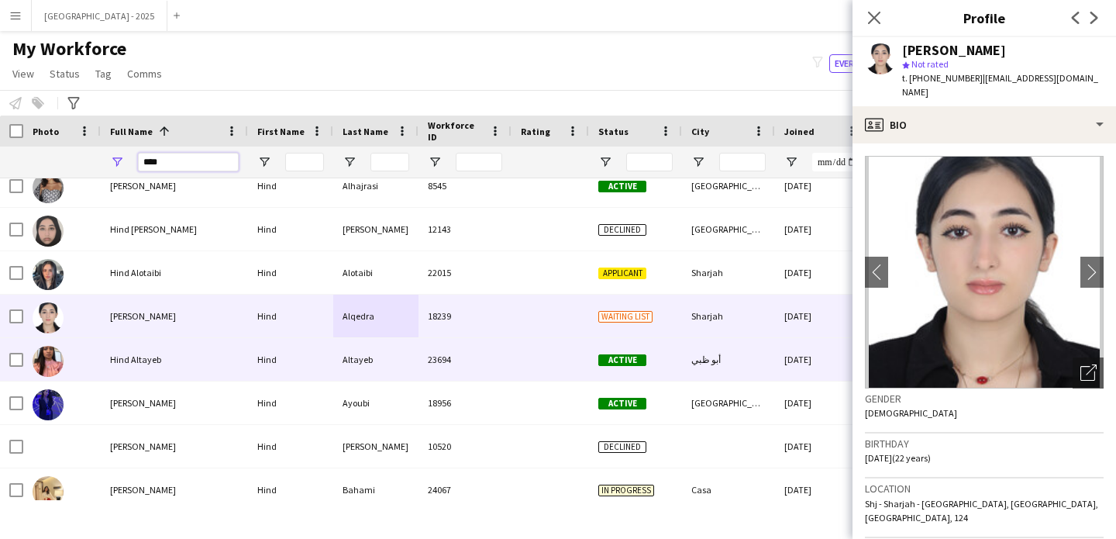
scroll to position [320, 0]
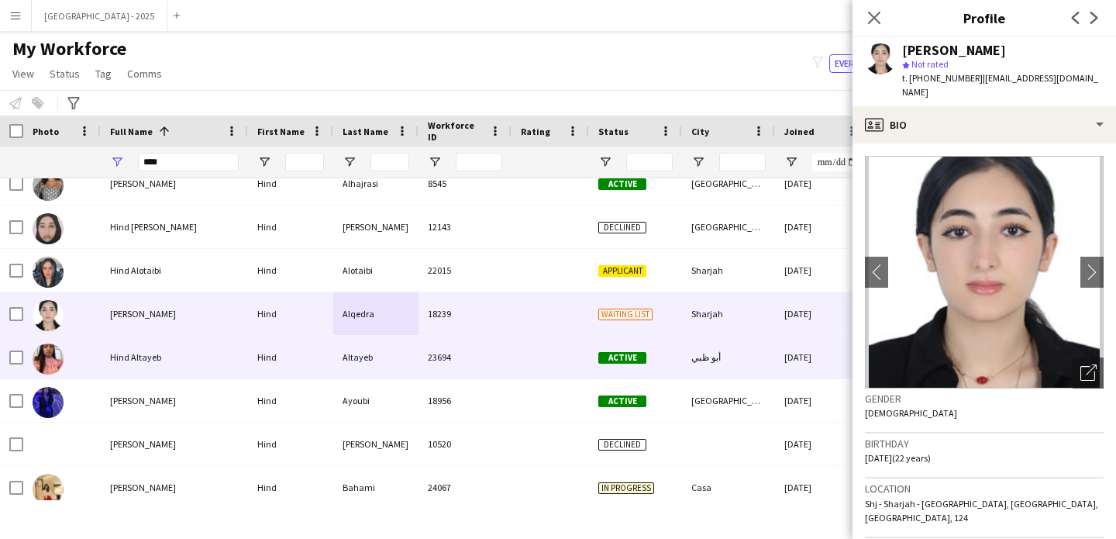
click at [198, 352] on div "Hind Altayeb" at bounding box center [174, 357] width 147 height 43
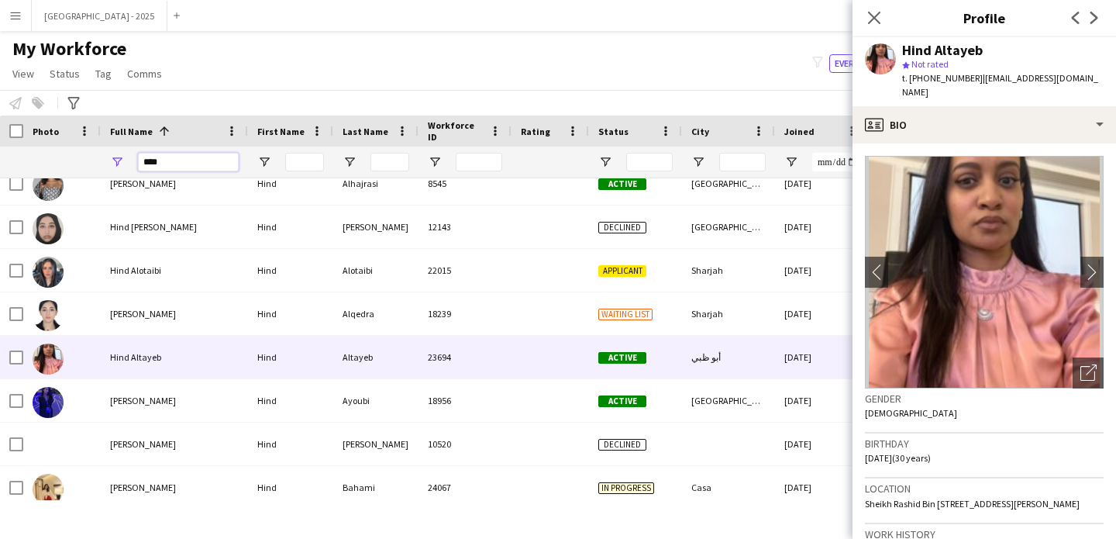
click at [185, 153] on input "****" at bounding box center [188, 162] width 101 height 19
paste input "**********"
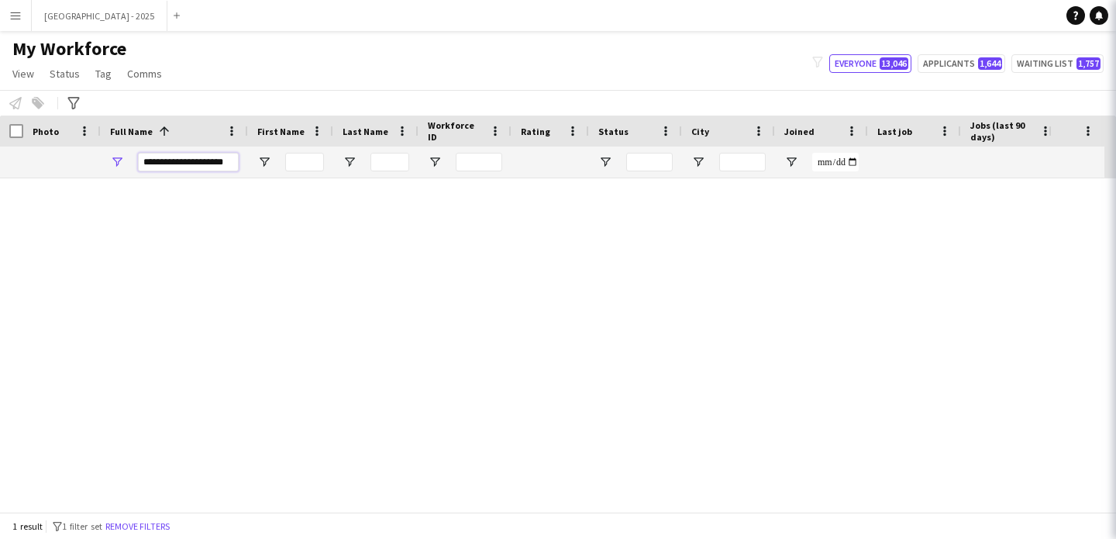
scroll to position [0, 0]
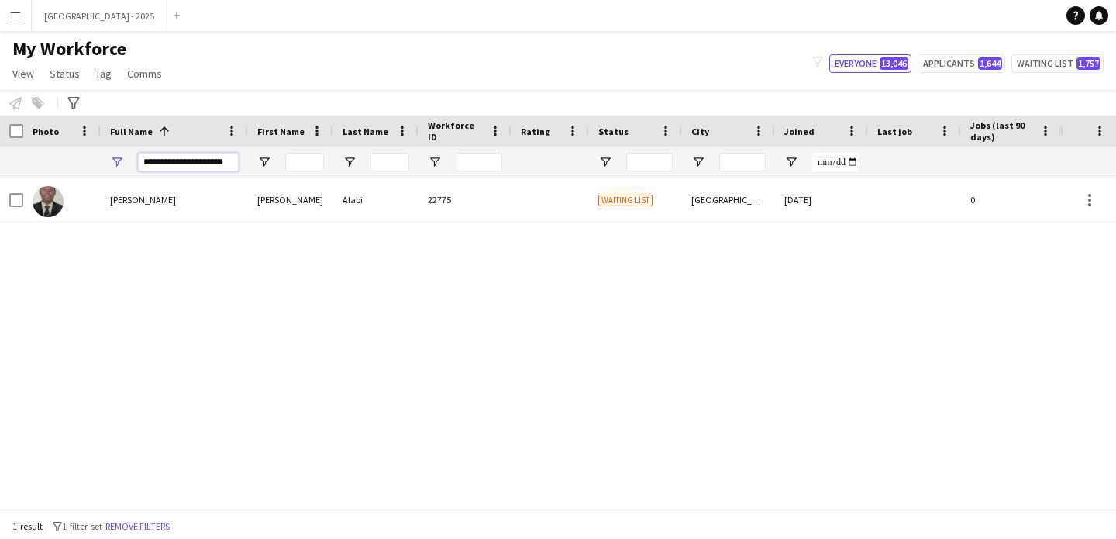
type input "**********"
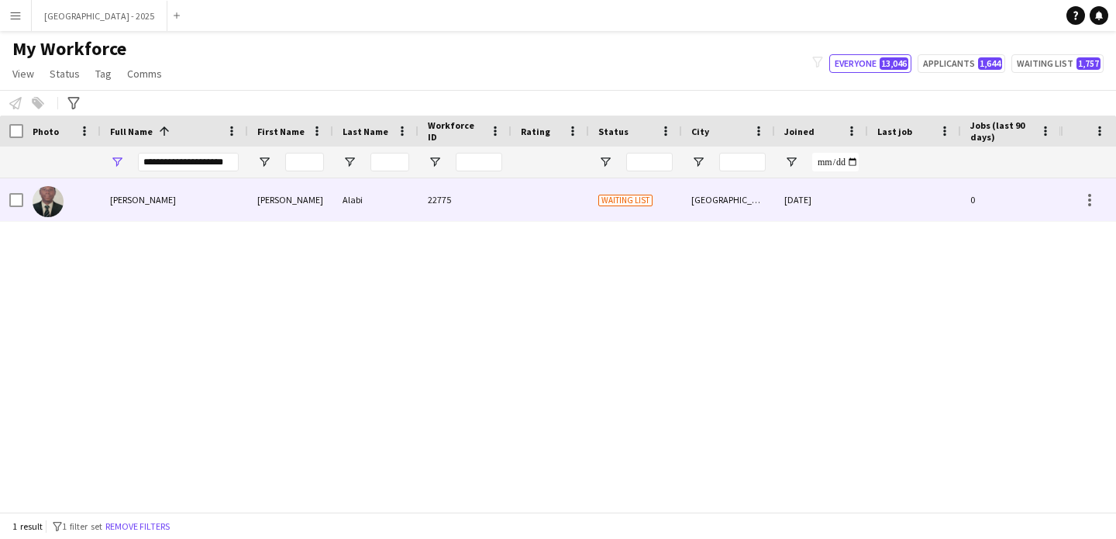
click at [200, 199] on div "Michael Olaitan Alabi" at bounding box center [174, 199] width 147 height 43
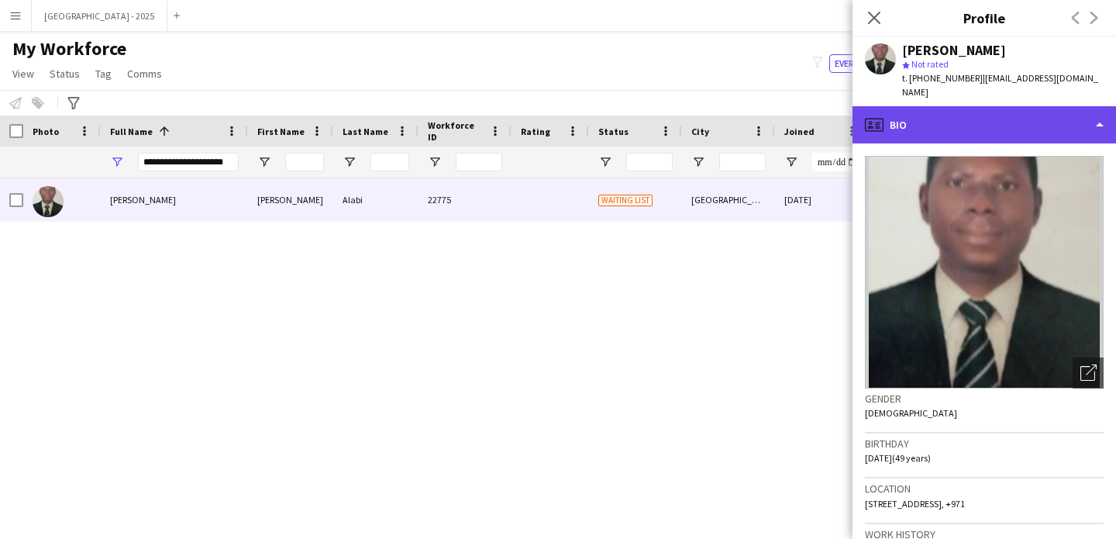
click at [957, 113] on div "profile Bio" at bounding box center [985, 124] width 264 height 37
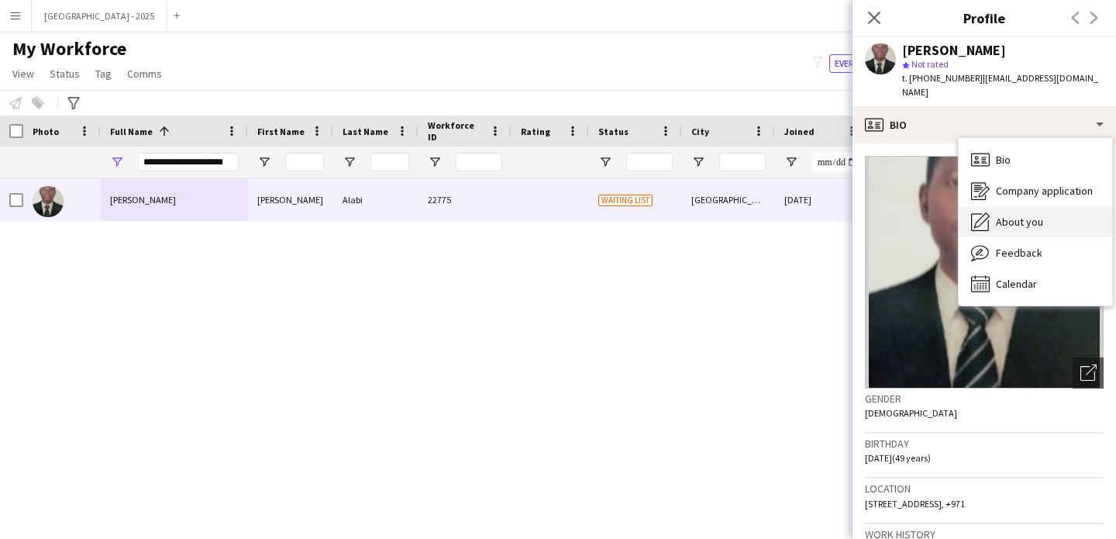
click at [1014, 215] on span "About you" at bounding box center [1019, 222] width 47 height 14
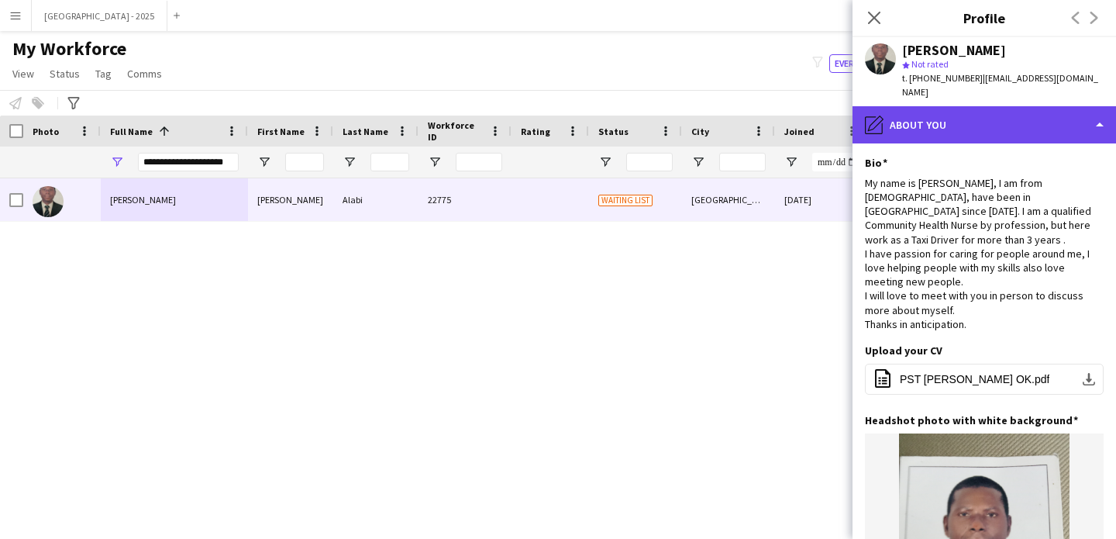
click at [1014, 106] on div "pencil4 About you" at bounding box center [985, 124] width 264 height 37
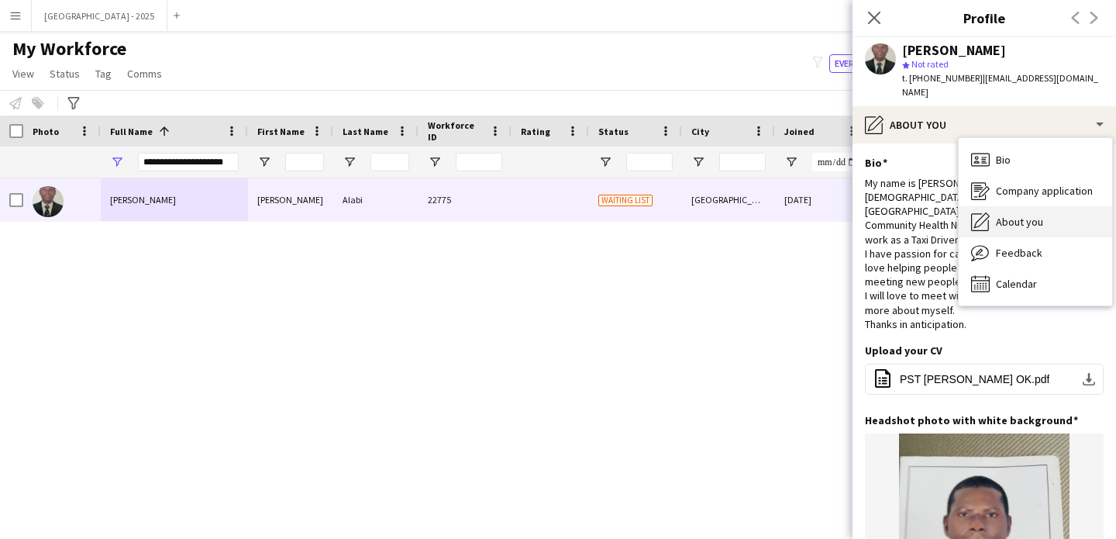
click at [1047, 213] on div "About you About you" at bounding box center [1035, 221] width 153 height 31
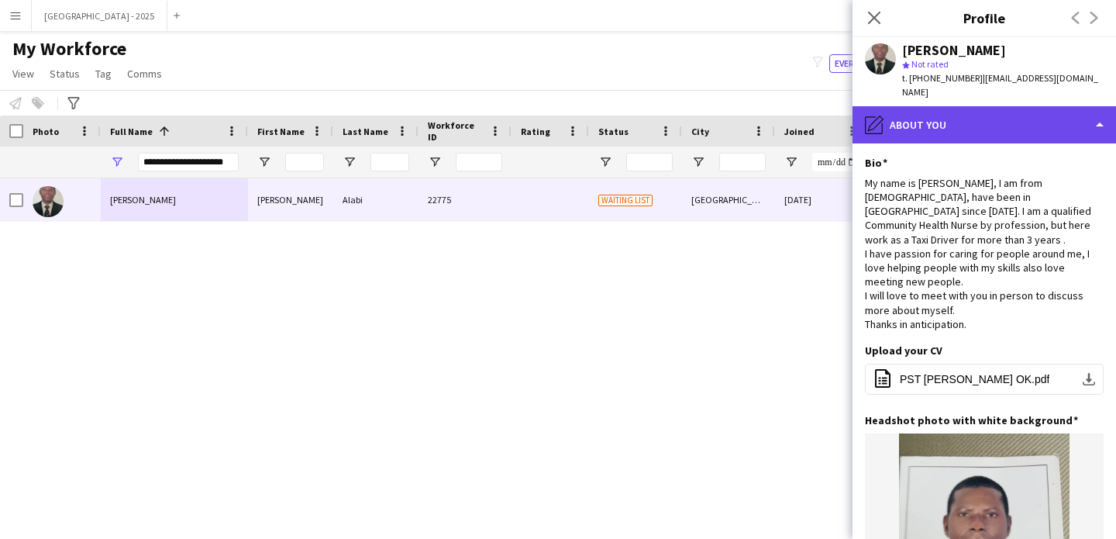
click at [1024, 106] on div "pencil4 About you" at bounding box center [985, 124] width 264 height 37
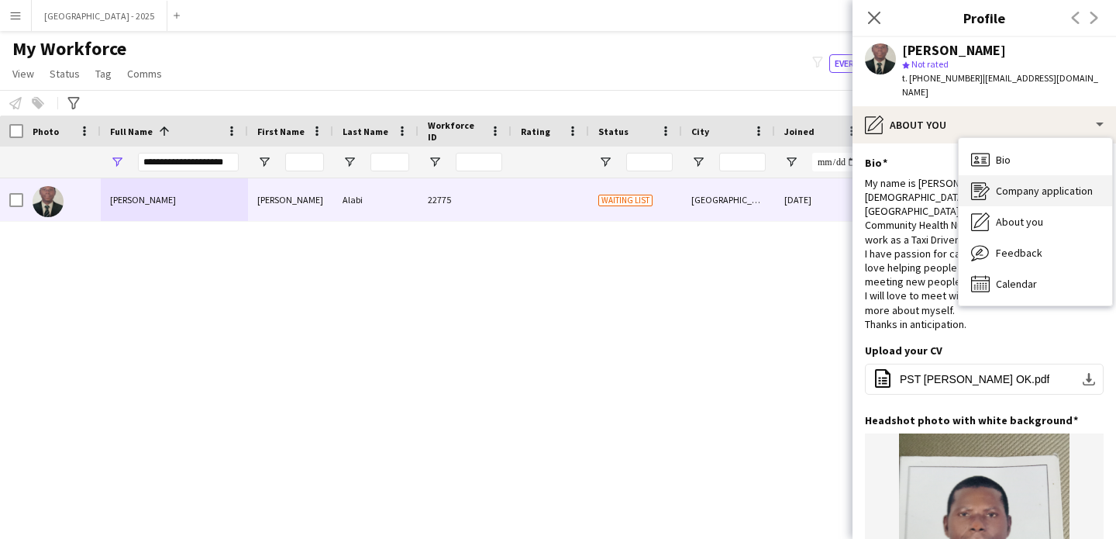
click at [1047, 175] on div "Company application Company application" at bounding box center [1035, 190] width 153 height 31
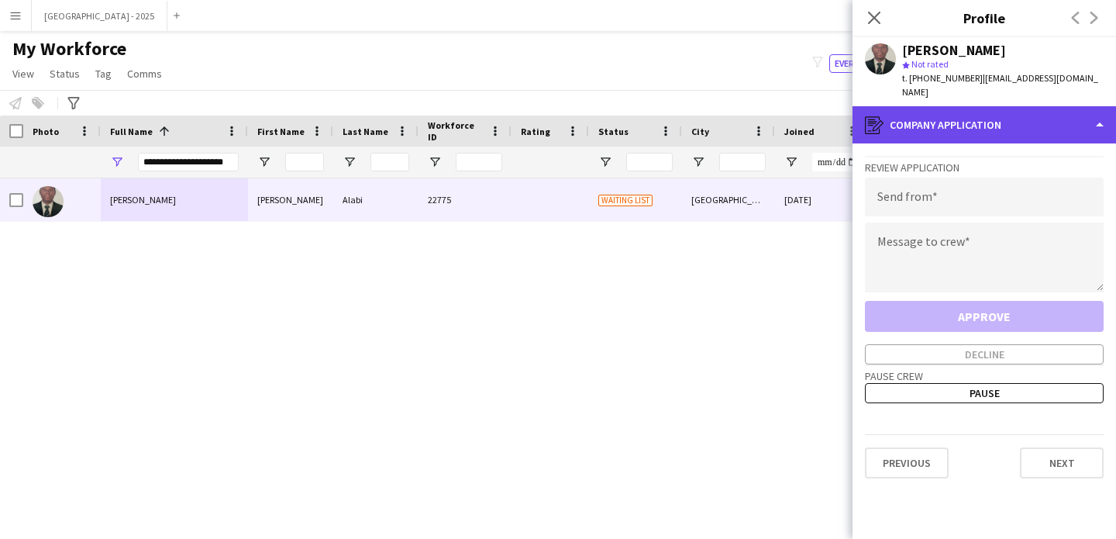
click at [1022, 114] on div "register Company application" at bounding box center [985, 124] width 264 height 37
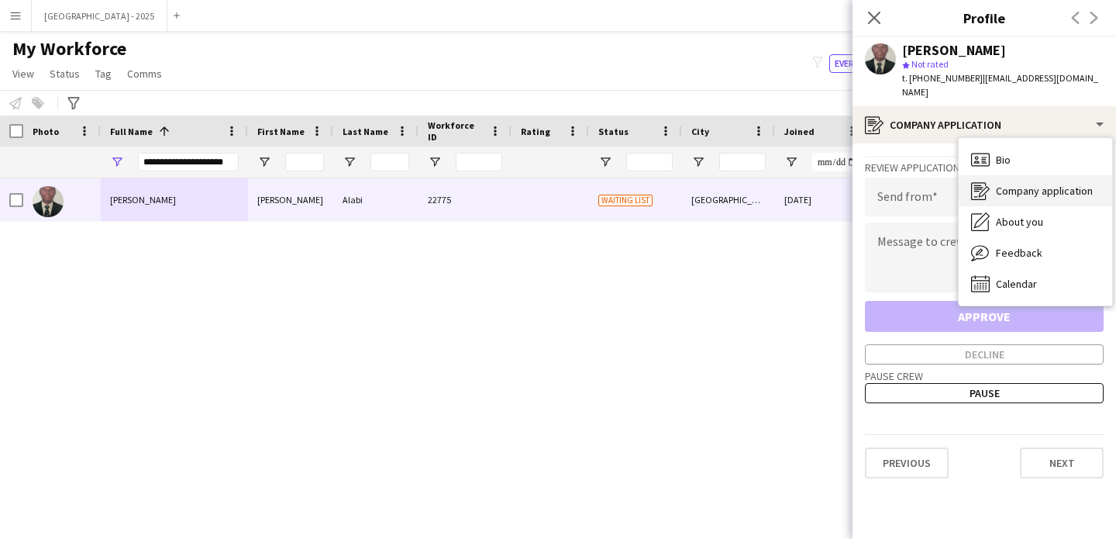
click at [1034, 175] on div "Company application Company application" at bounding box center [1035, 190] width 153 height 31
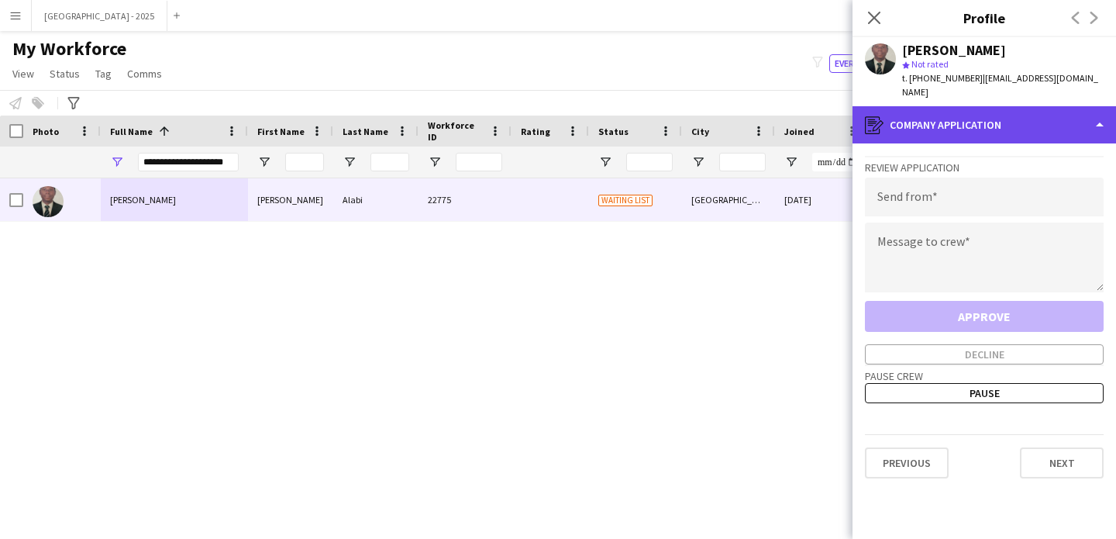
click at [1020, 116] on div "register Company application" at bounding box center [985, 124] width 264 height 37
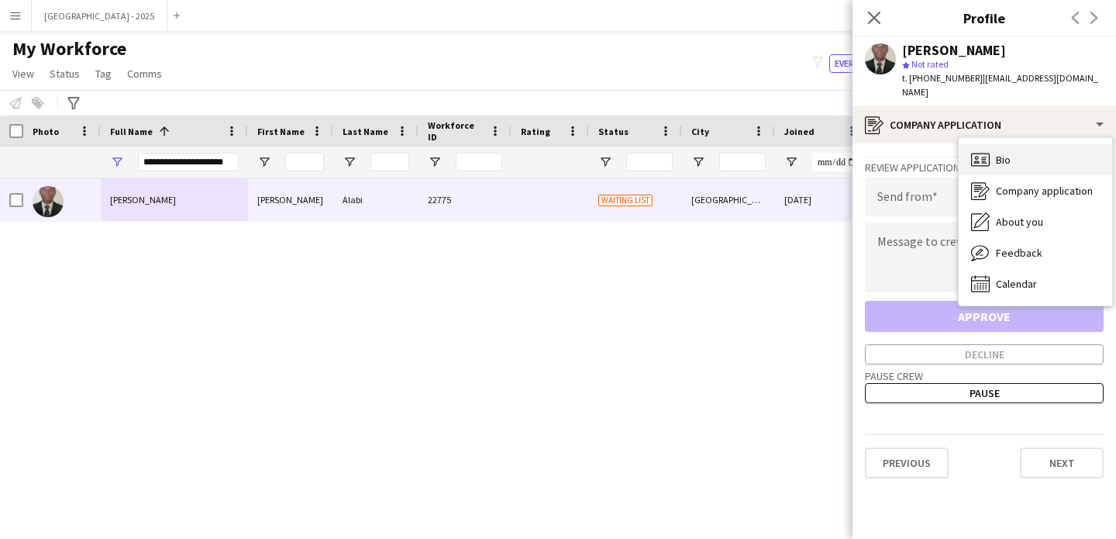
click at [1026, 160] on div "Bio Bio" at bounding box center [1035, 159] width 153 height 31
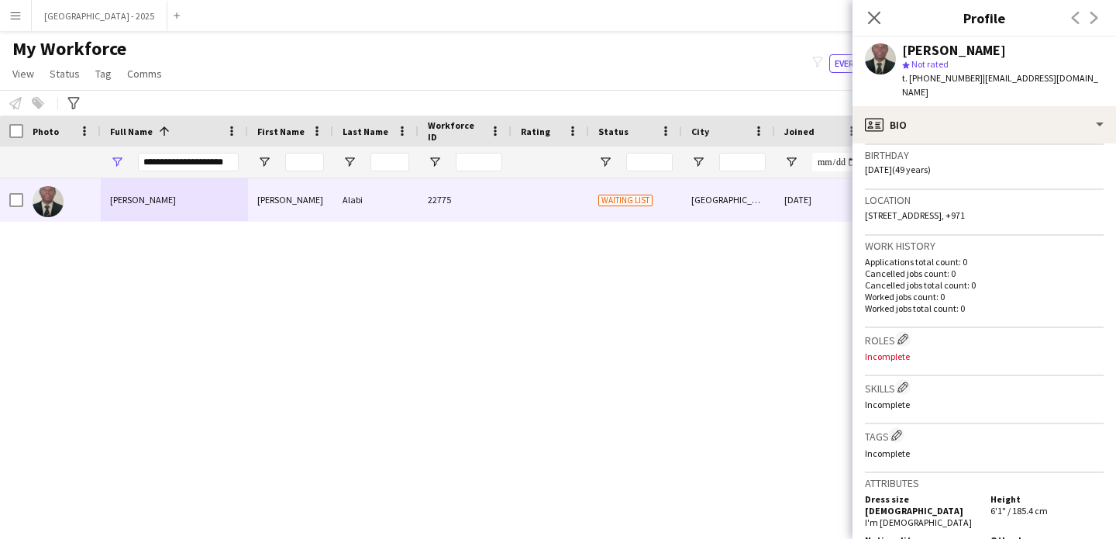
scroll to position [291, 0]
click at [902, 339] on app-icon "Edit crew company roles" at bounding box center [903, 336] width 11 height 11
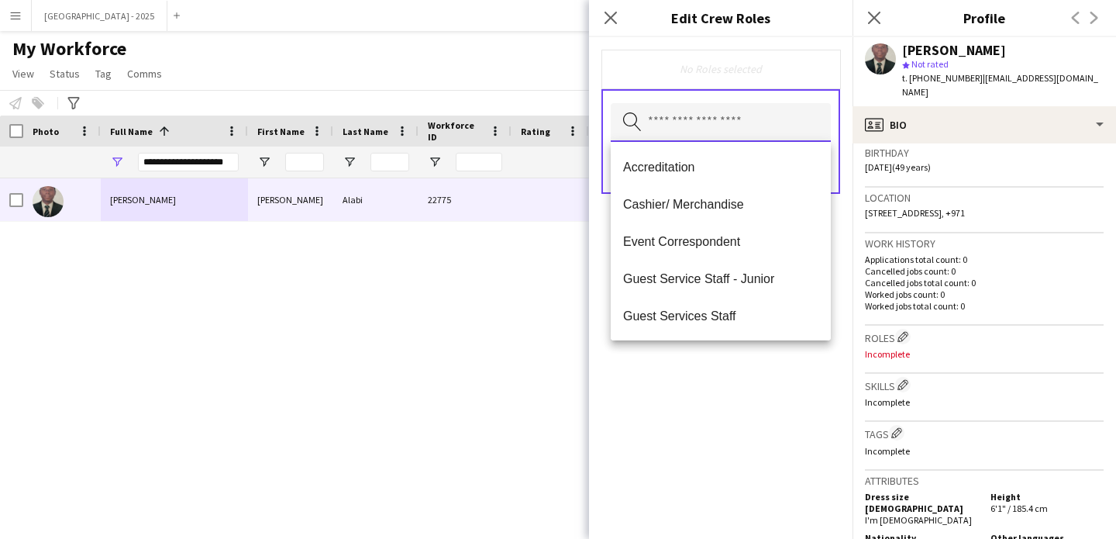
click at [702, 124] on input "text" at bounding box center [721, 122] width 220 height 39
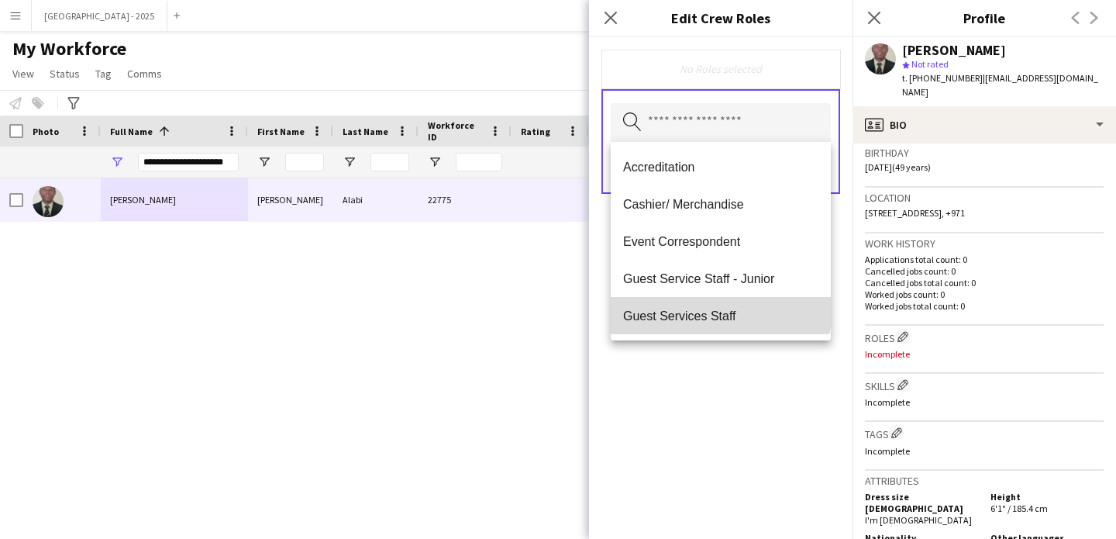
click at [720, 305] on mat-option "Guest Services Staff" at bounding box center [721, 315] width 220 height 37
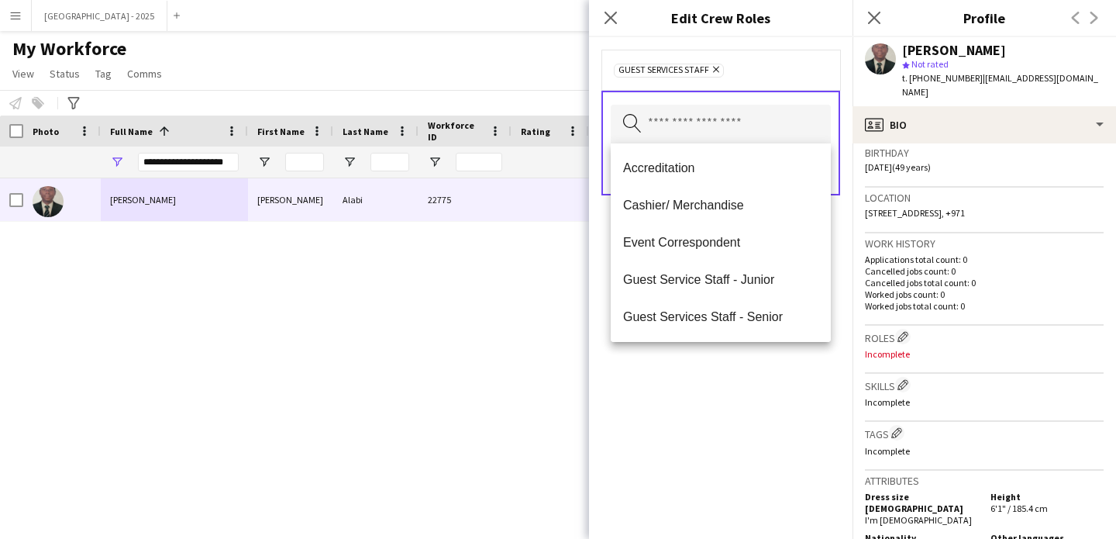
drag, startPoint x: 720, startPoint y: 377, endPoint x: 757, endPoint y: 250, distance: 132.5
click at [720, 376] on div "Guest Services Staff Remove Search by role type Save" at bounding box center [721, 288] width 264 height 502
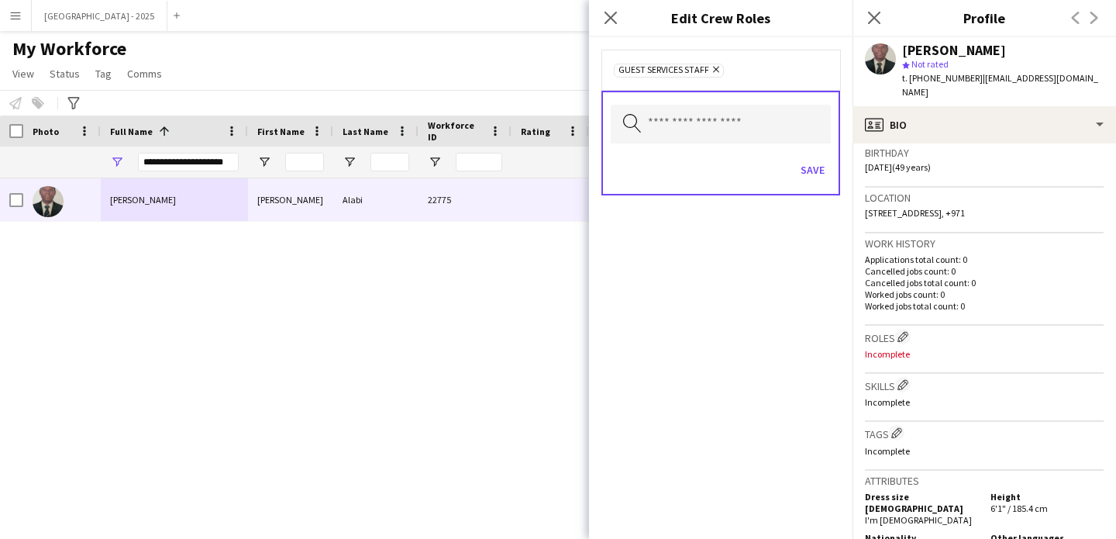
click at [792, 160] on div "Save" at bounding box center [721, 172] width 220 height 44
click at [815, 172] on button "Save" at bounding box center [813, 169] width 36 height 25
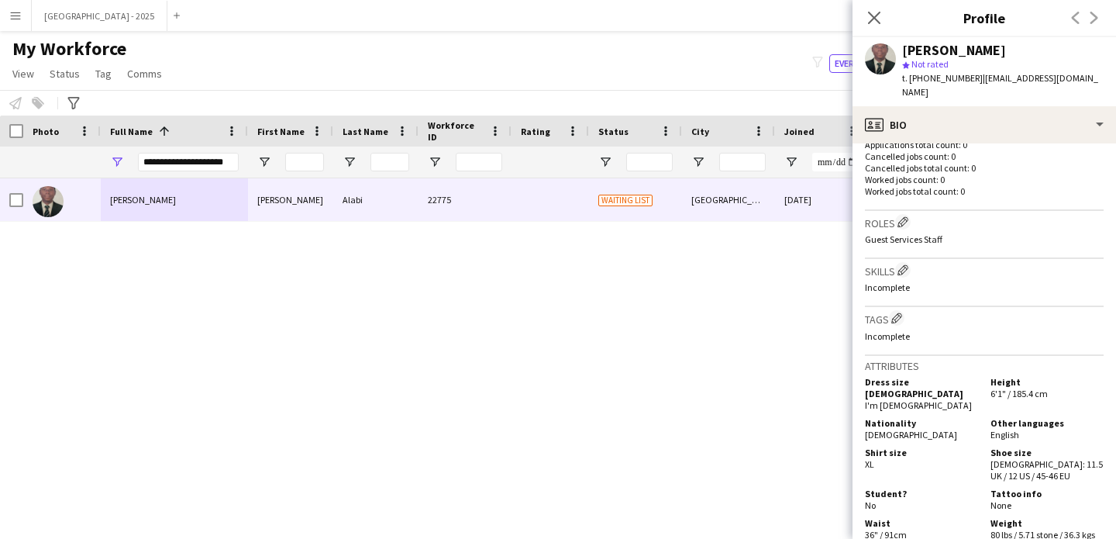
scroll to position [505, 0]
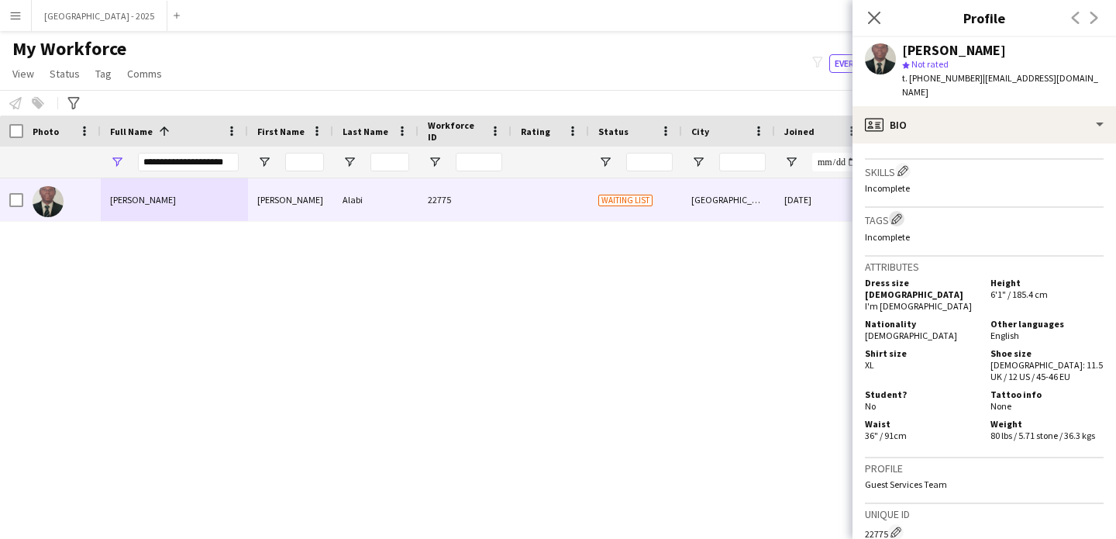
click at [897, 216] on app-icon "Edit crew company tags" at bounding box center [897, 218] width 11 height 11
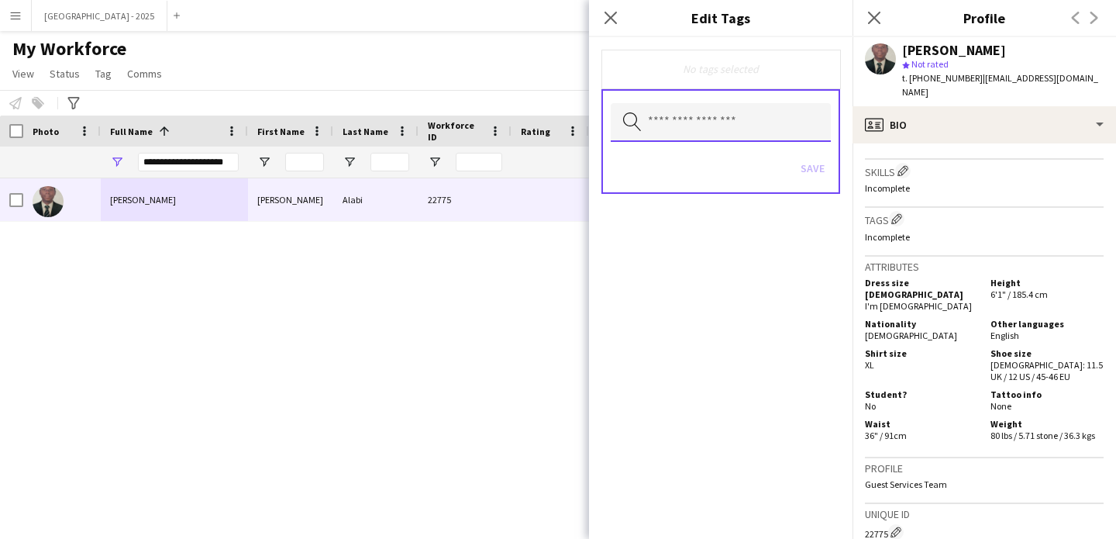
click at [664, 112] on input "text" at bounding box center [721, 122] width 220 height 39
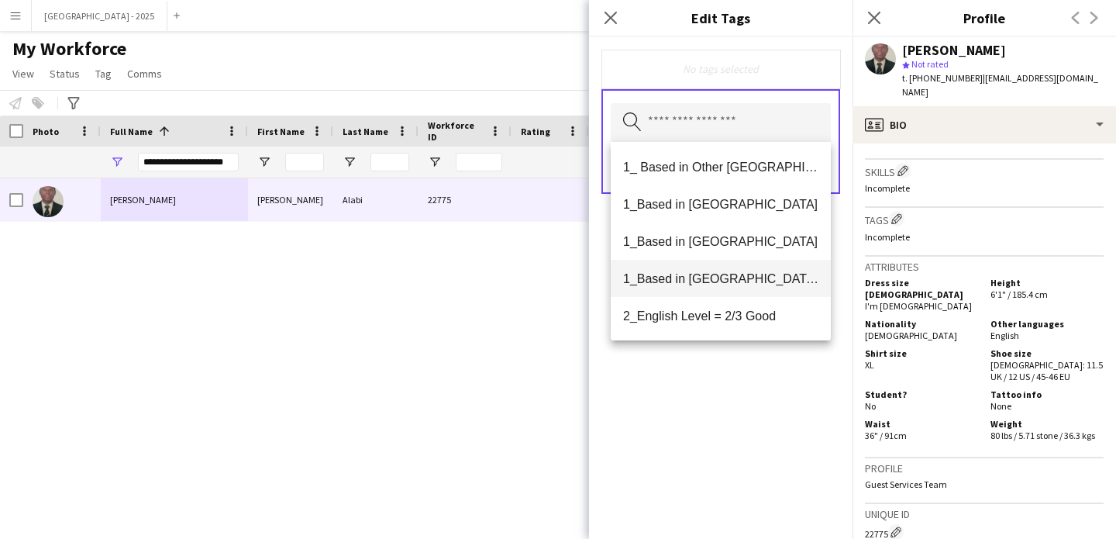
click at [720, 279] on span "1_Based in [GEOGRAPHIC_DATA]/[GEOGRAPHIC_DATA]/Ajman" at bounding box center [720, 278] width 195 height 15
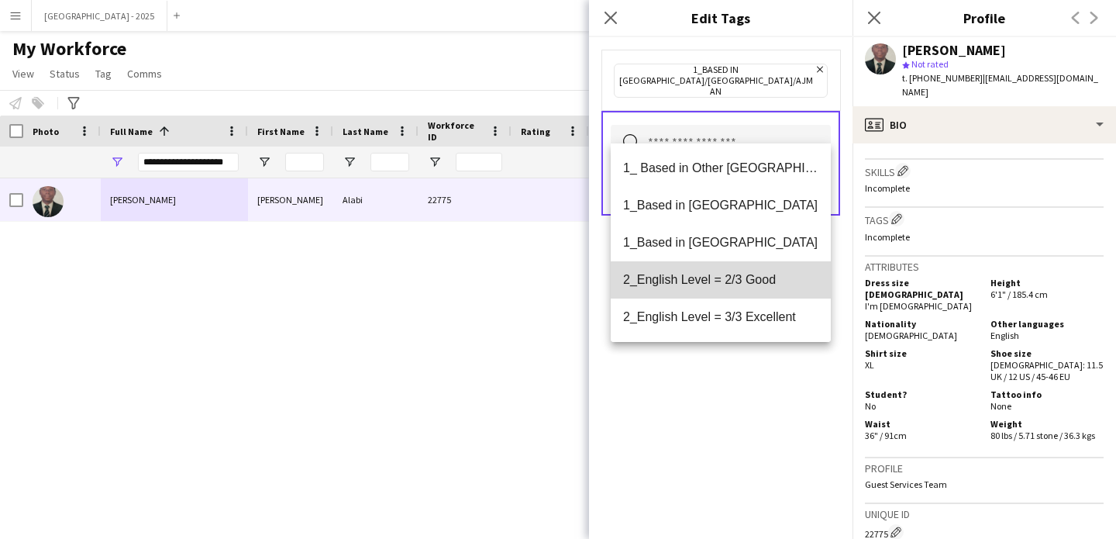
click at [722, 286] on span "2_English Level = 2/3 Good" at bounding box center [720, 279] width 195 height 15
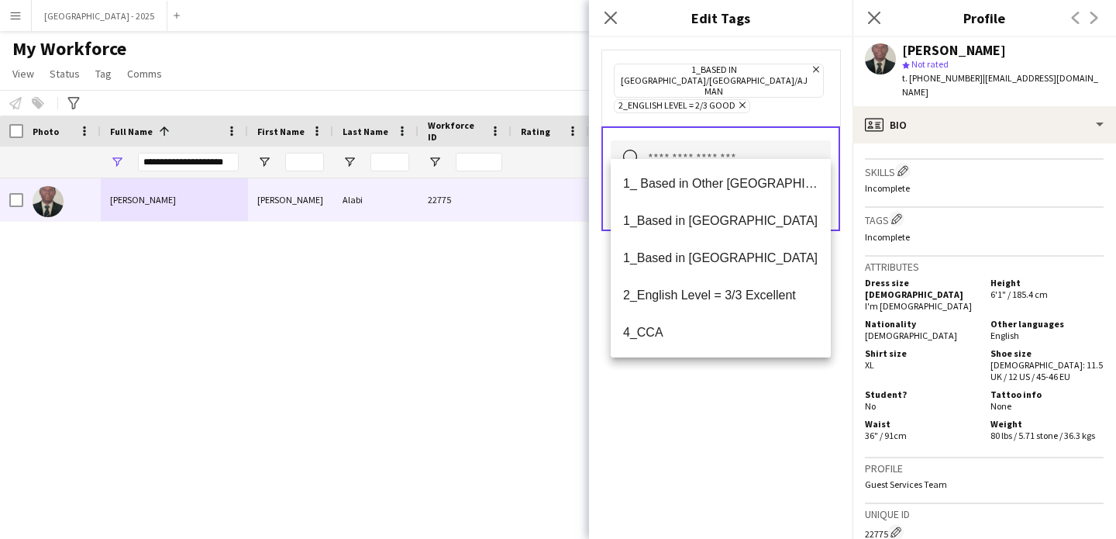
click at [740, 392] on div "1_Based in [GEOGRAPHIC_DATA]/[GEOGRAPHIC_DATA]/Ajman Remove 2_English Level = 2…" at bounding box center [721, 288] width 264 height 502
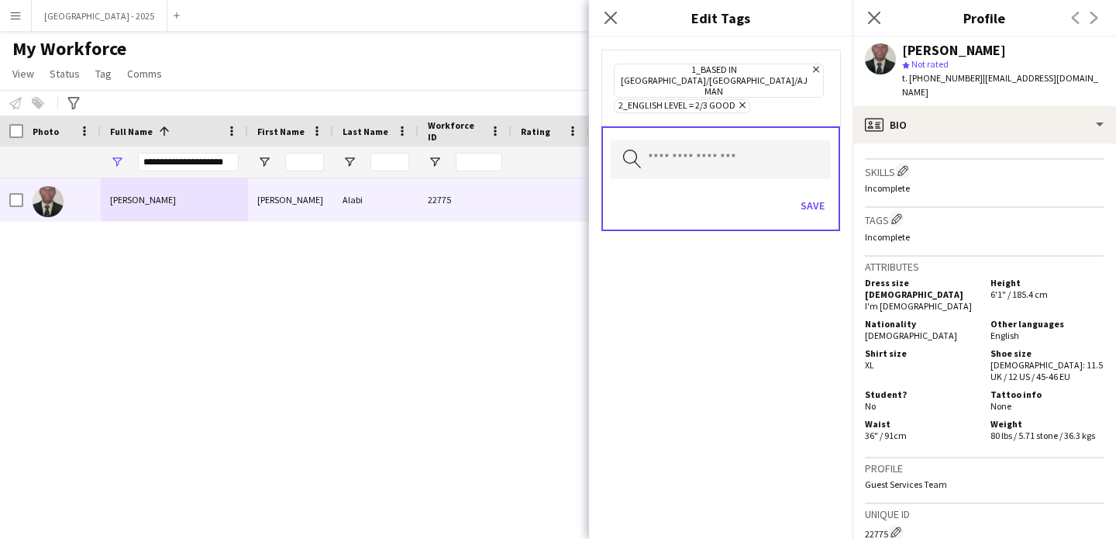
click at [812, 185] on div "Save" at bounding box center [721, 207] width 220 height 44
click at [813, 193] on button "Save" at bounding box center [813, 205] width 36 height 25
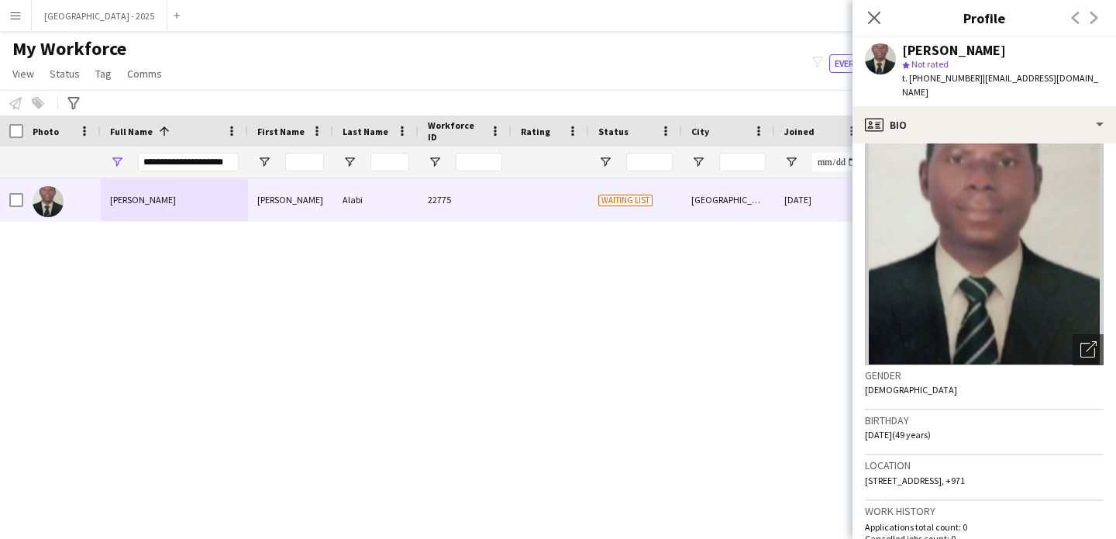
scroll to position [11, 0]
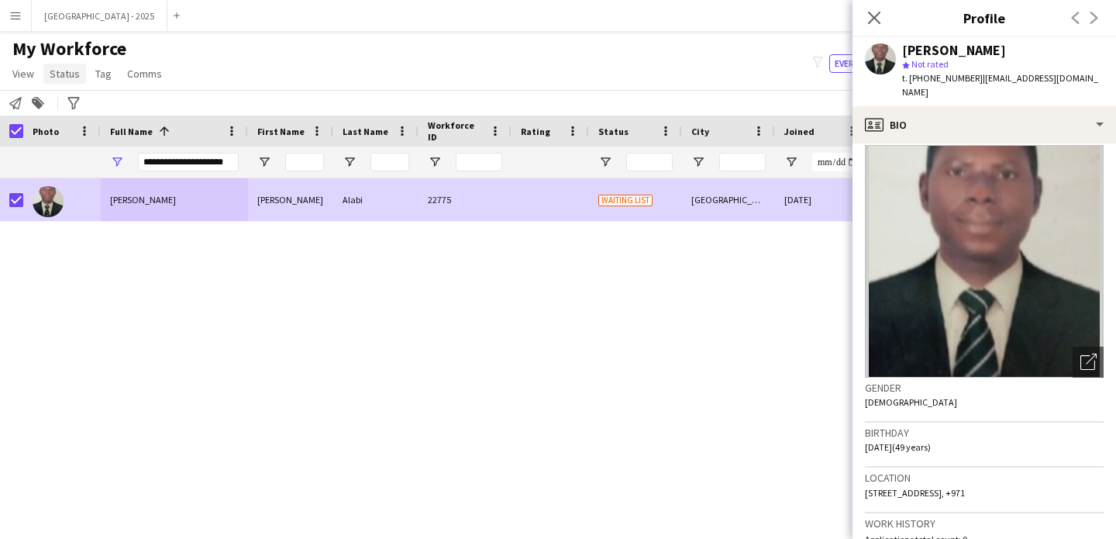
click at [70, 76] on span "Status" at bounding box center [65, 74] width 30 height 14
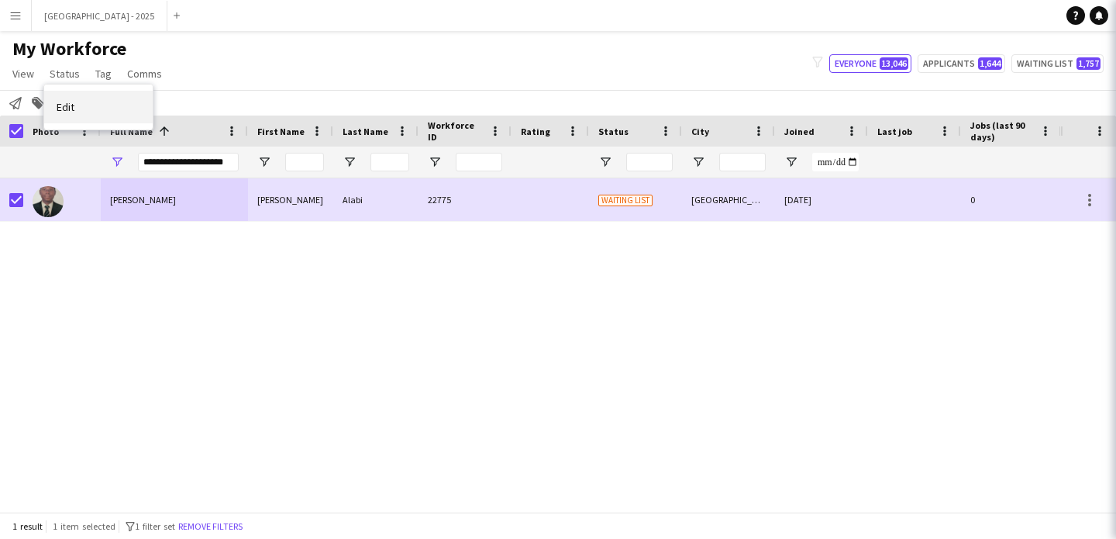
click at [81, 102] on link "Edit" at bounding box center [98, 107] width 109 height 33
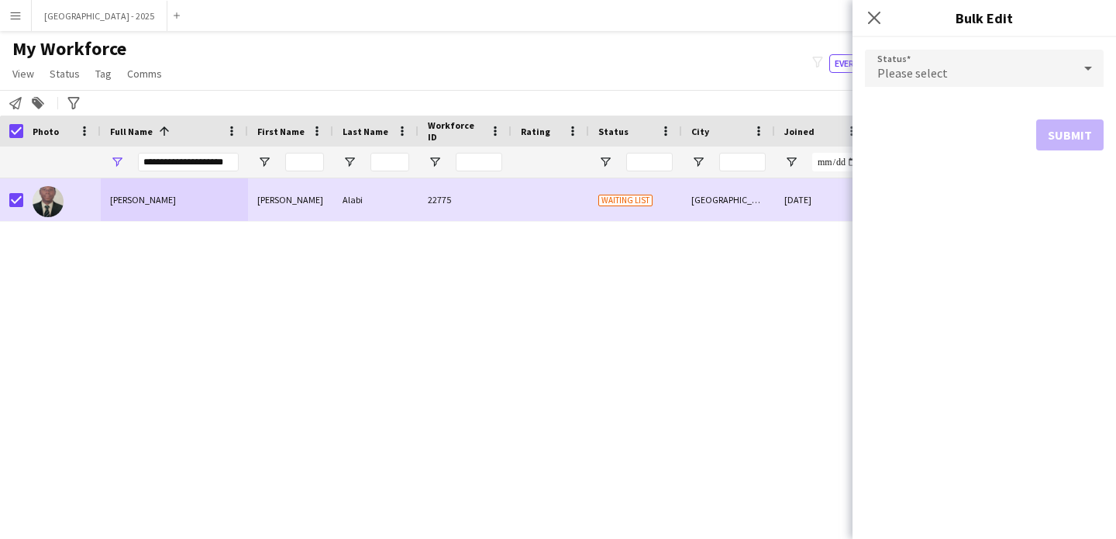
click at [935, 85] on div "Please select" at bounding box center [969, 68] width 208 height 37
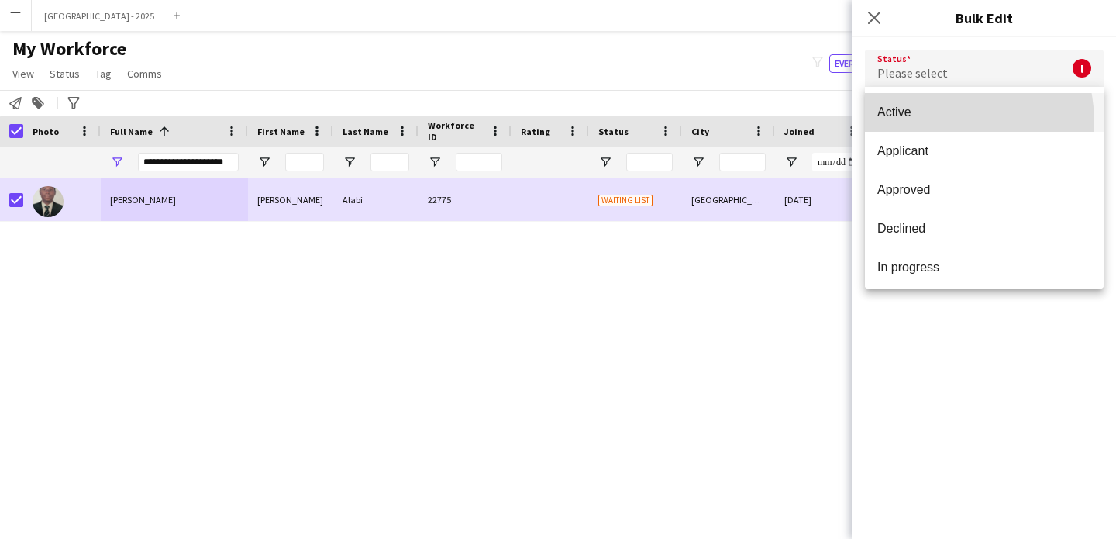
click at [911, 124] on mat-option "Active" at bounding box center [984, 112] width 239 height 39
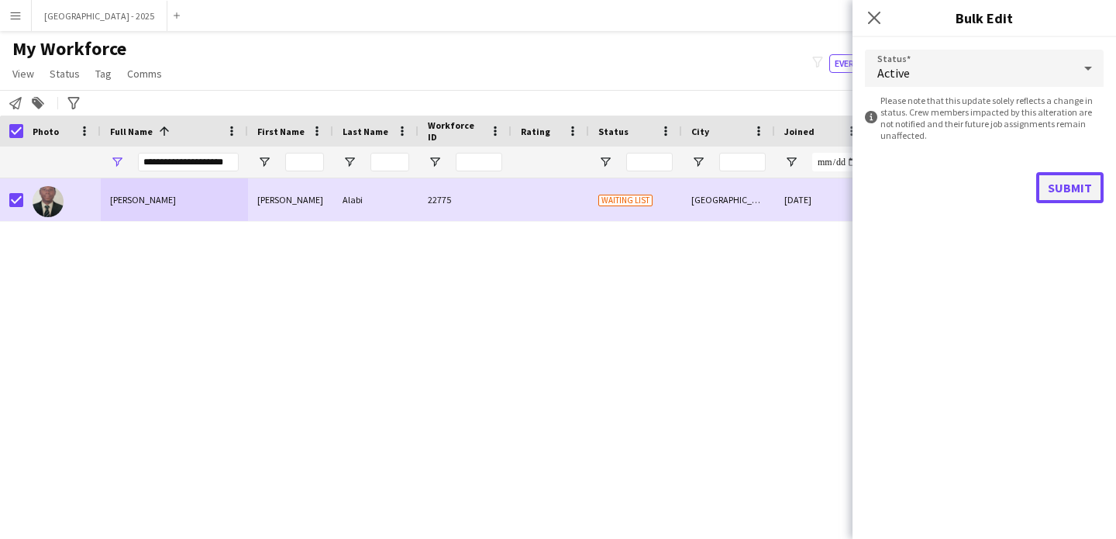
click at [1043, 188] on button "Submit" at bounding box center [1069, 187] width 67 height 31
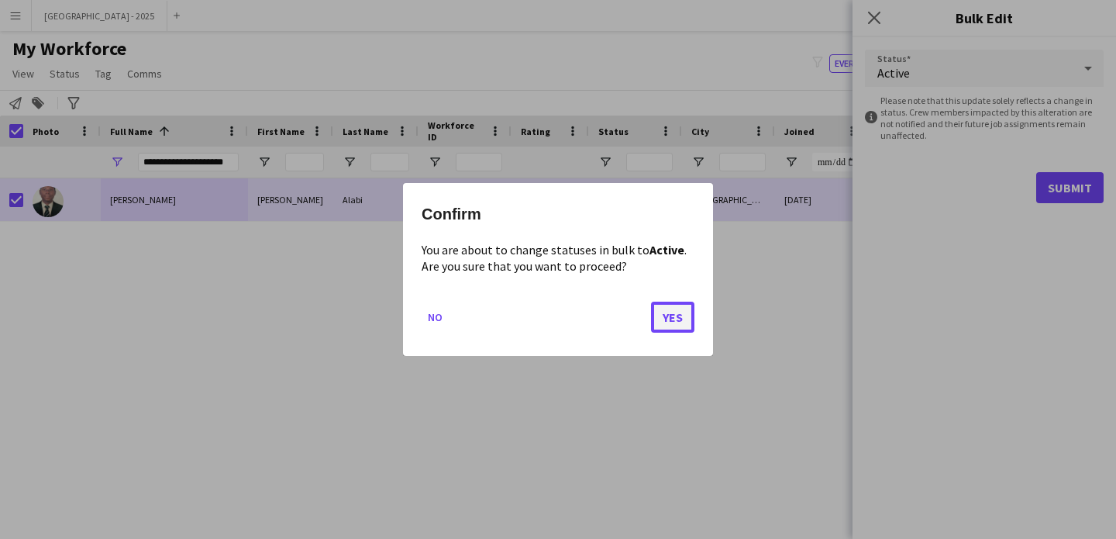
click at [671, 309] on button "Yes" at bounding box center [672, 317] width 43 height 31
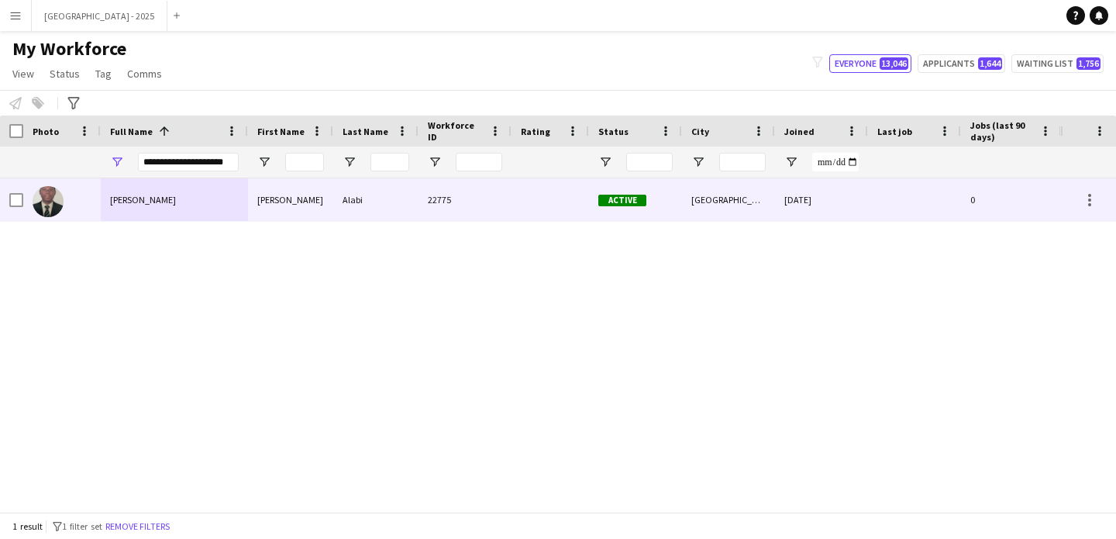
click at [70, 201] on div at bounding box center [62, 199] width 78 height 43
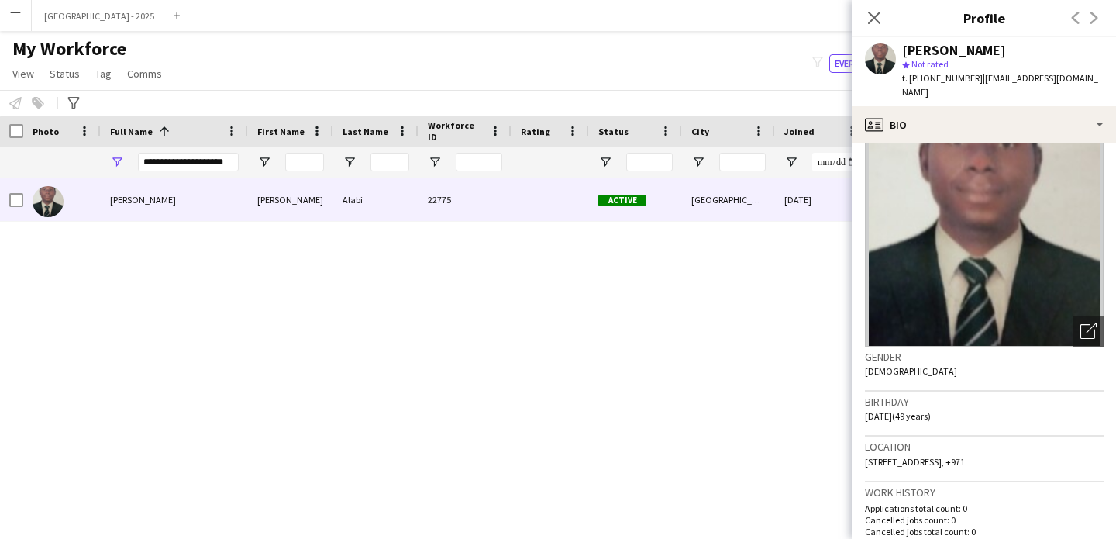
scroll to position [0, 0]
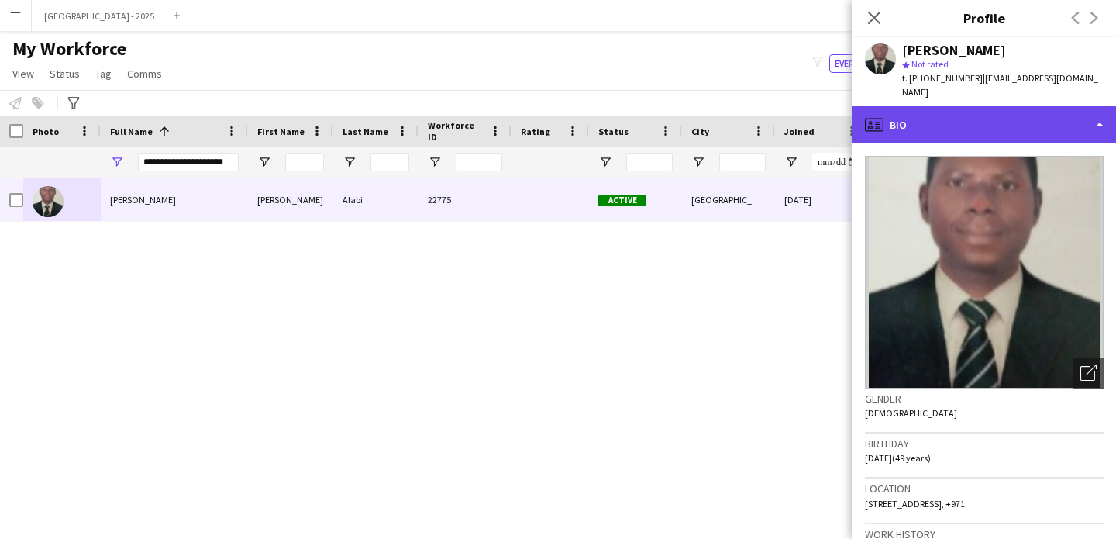
click at [979, 112] on div "profile Bio" at bounding box center [985, 124] width 264 height 37
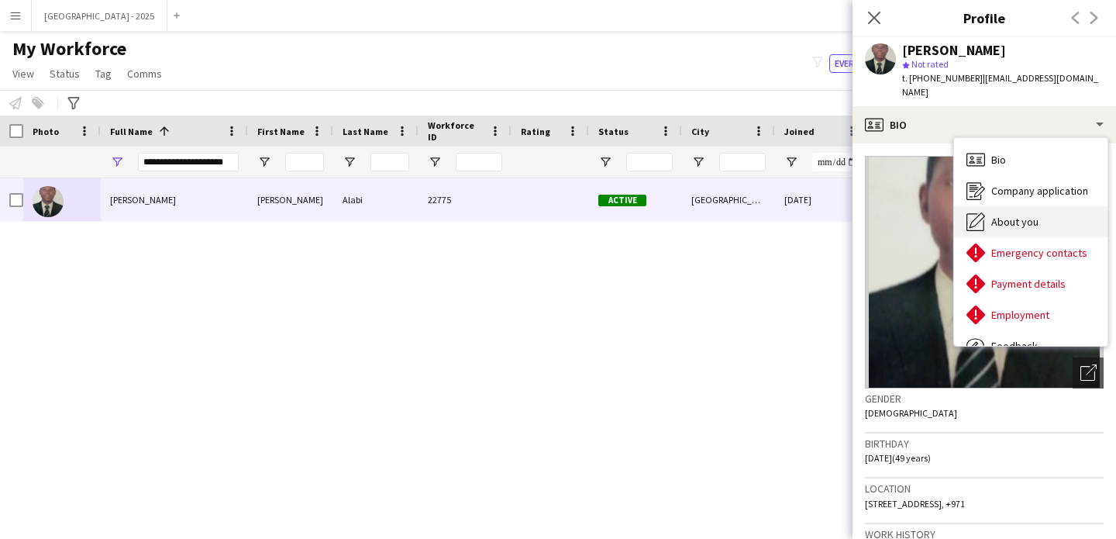
click at [1021, 215] on span "About you" at bounding box center [1015, 222] width 47 height 14
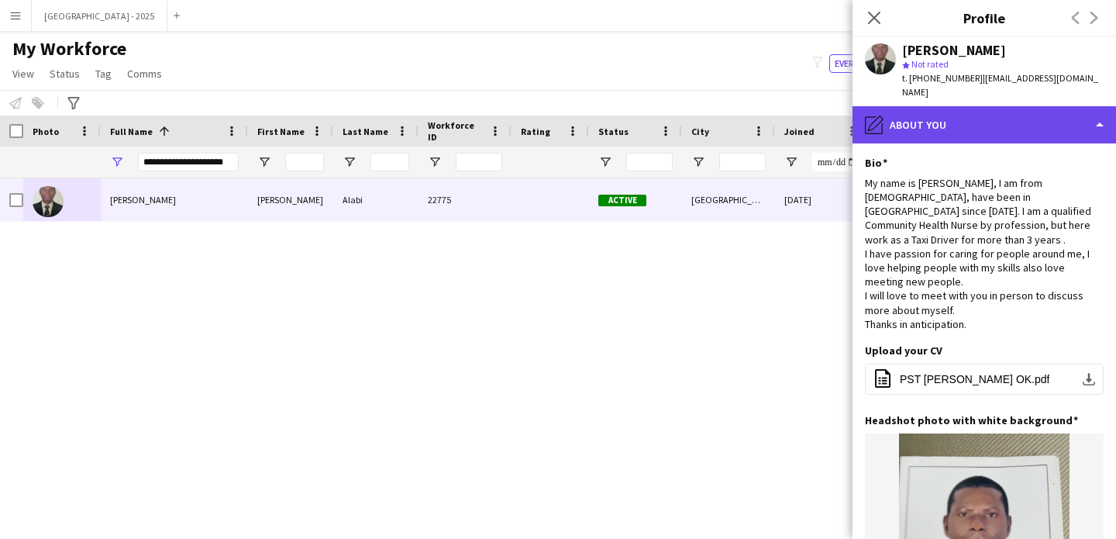
click at [958, 122] on div "pencil4 About you" at bounding box center [985, 124] width 264 height 37
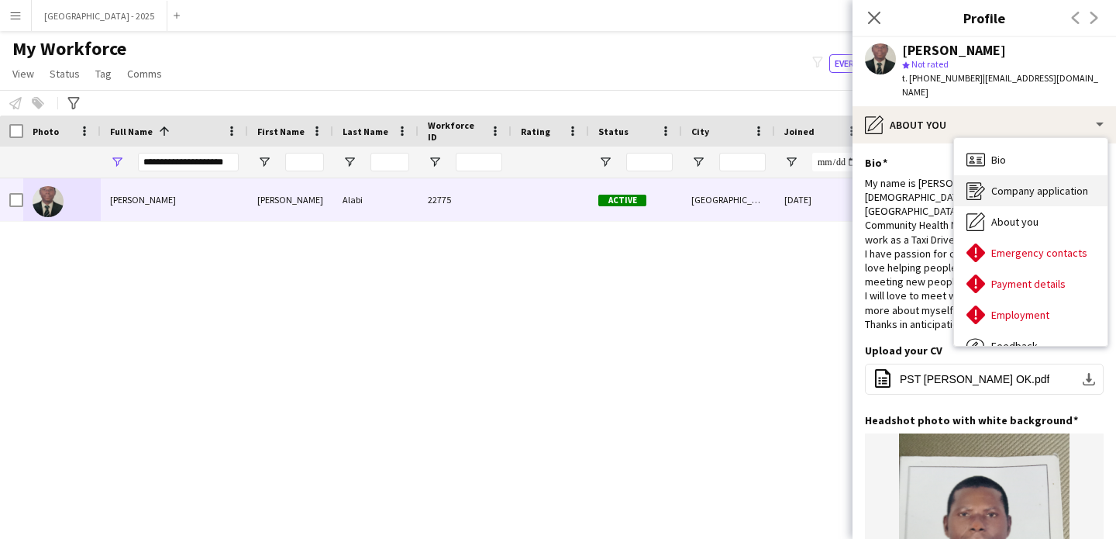
click at [1024, 175] on div "Company application Company application" at bounding box center [1030, 190] width 153 height 31
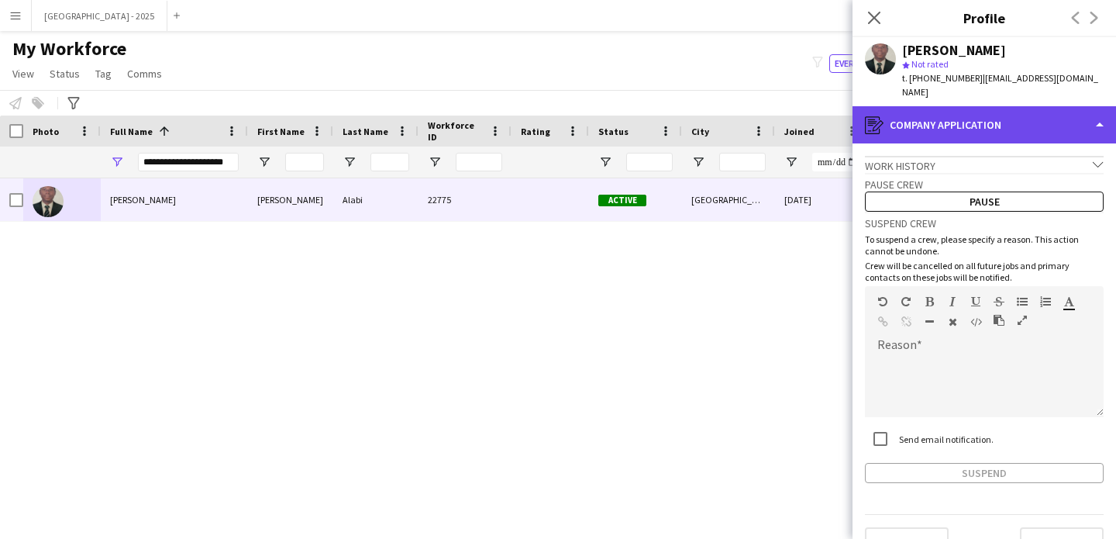
click at [1001, 113] on div "register Company application" at bounding box center [985, 124] width 264 height 37
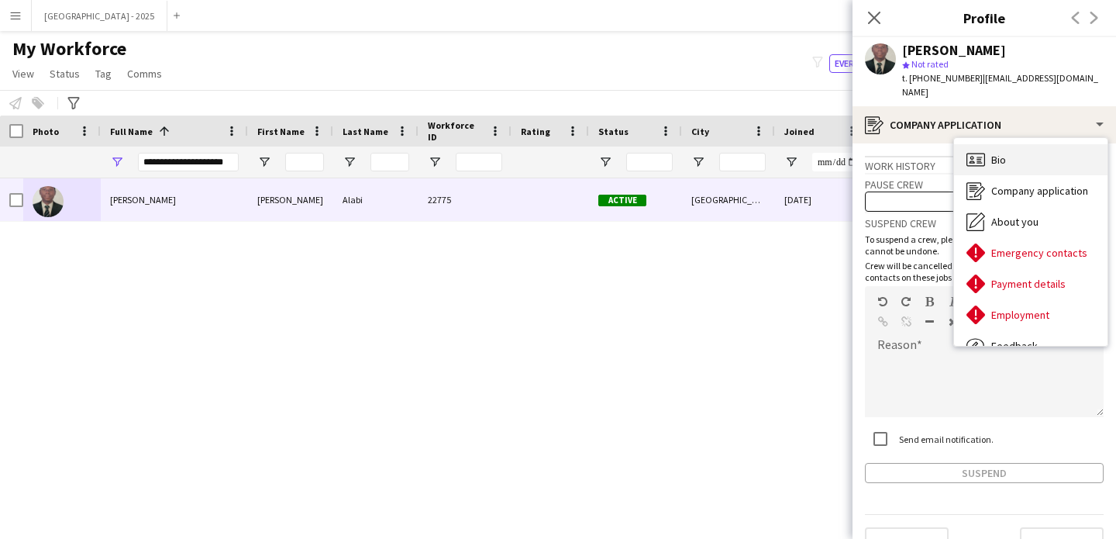
click at [1009, 144] on div "Bio Bio" at bounding box center [1030, 159] width 153 height 31
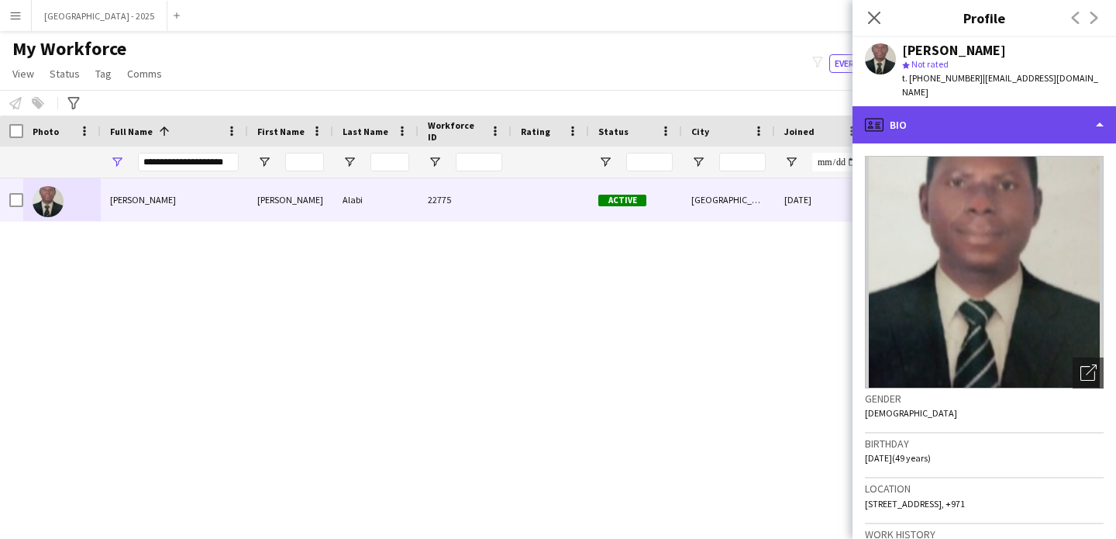
click at [956, 112] on div "profile Bio" at bounding box center [985, 124] width 264 height 37
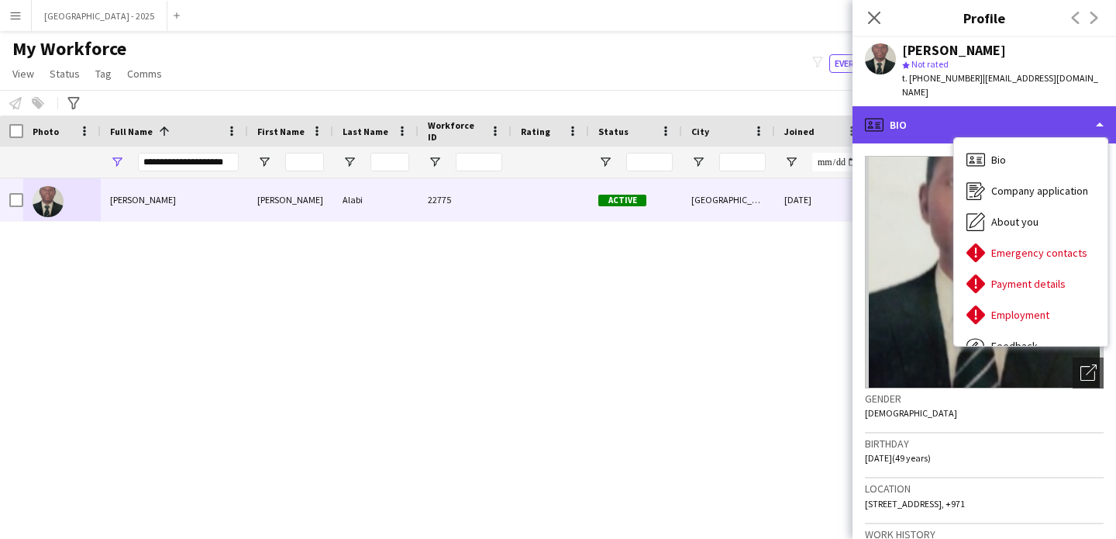
click at [909, 108] on div "profile Bio" at bounding box center [985, 124] width 264 height 37
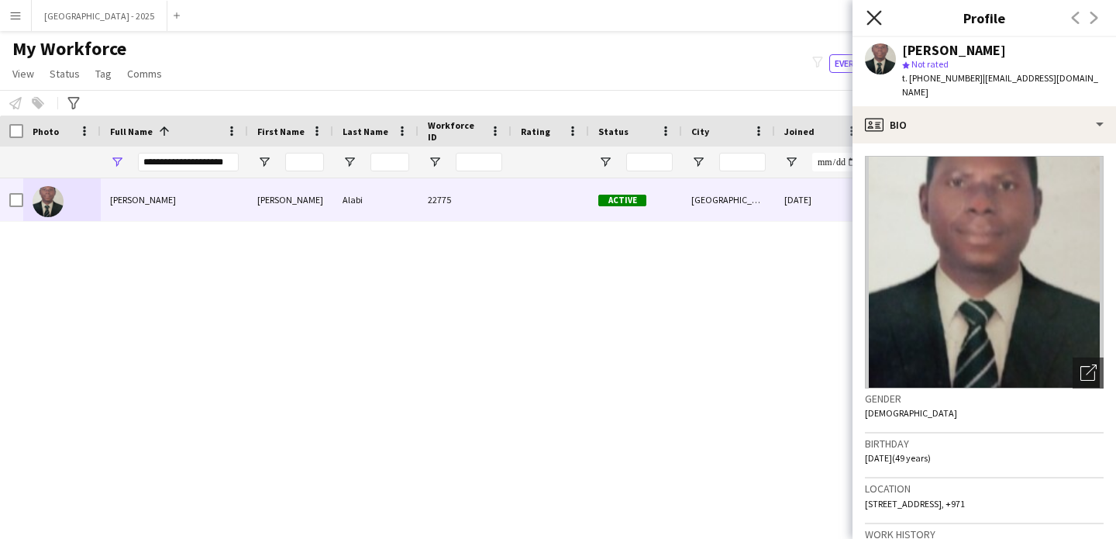
click at [878, 16] on icon "Close pop-in" at bounding box center [874, 17] width 15 height 15
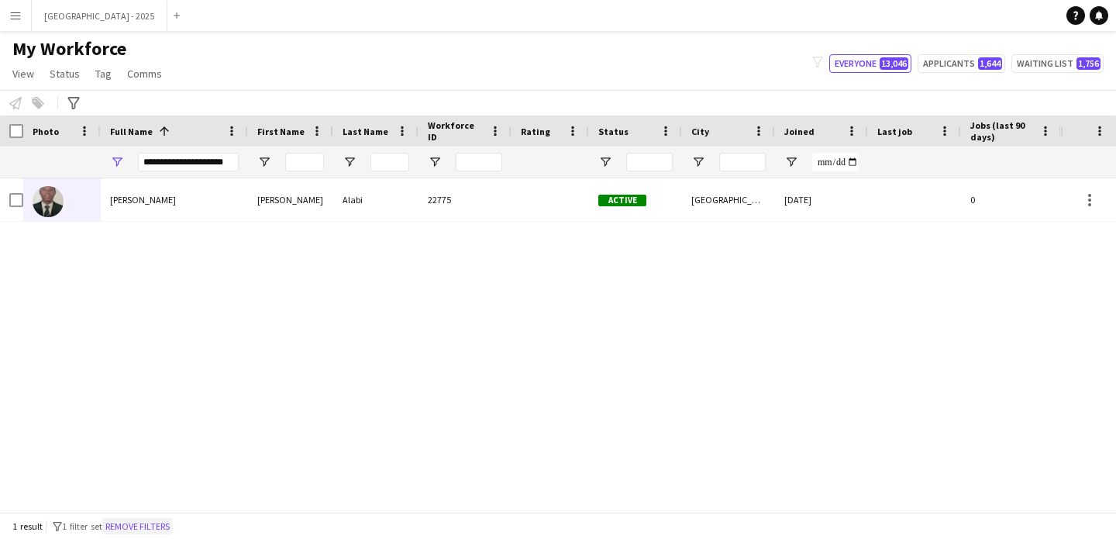
click at [157, 524] on button "Remove filters" at bounding box center [137, 526] width 71 height 17
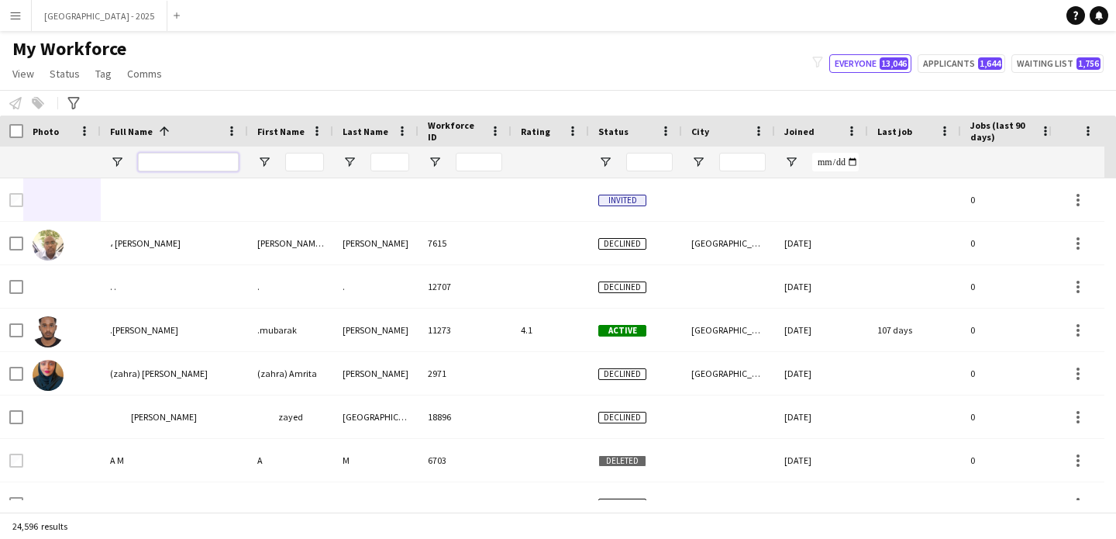
click at [178, 164] on input "Full Name Filter Input" at bounding box center [188, 162] width 101 height 19
paste input "*********"
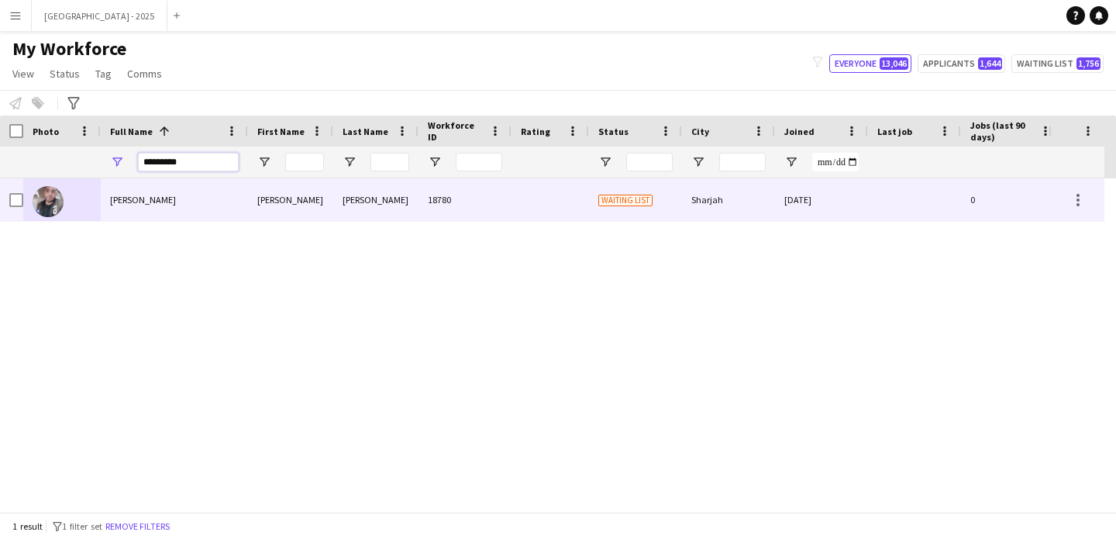
type input "*********"
click at [182, 211] on div "Ali Naqvi" at bounding box center [174, 199] width 147 height 43
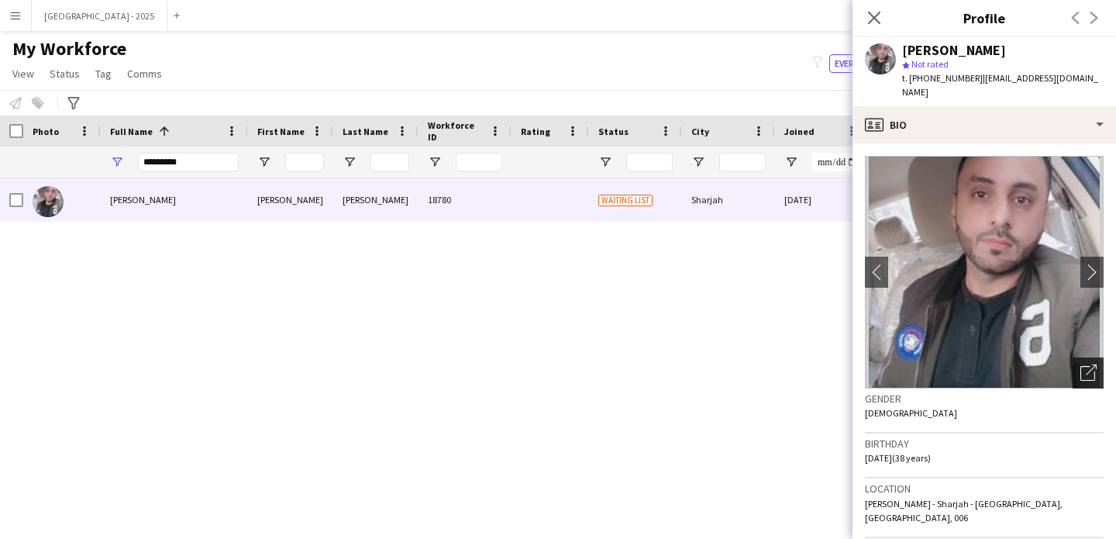
click at [1073, 359] on div "Open photos pop-in" at bounding box center [1088, 372] width 31 height 31
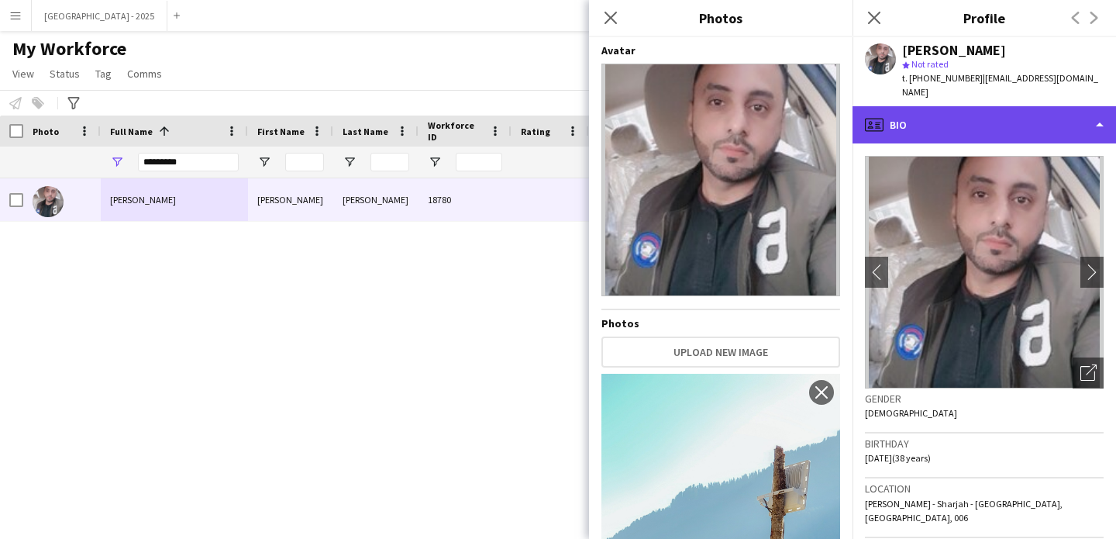
click at [904, 123] on div "profile Bio" at bounding box center [985, 124] width 264 height 37
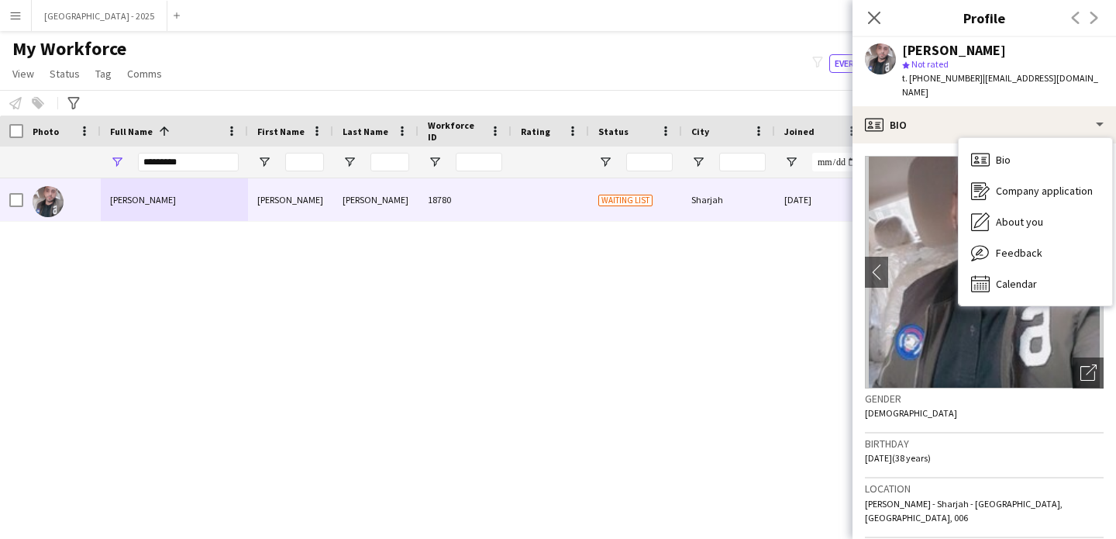
click at [1007, 436] on h3 "Birthday" at bounding box center [984, 443] width 239 height 14
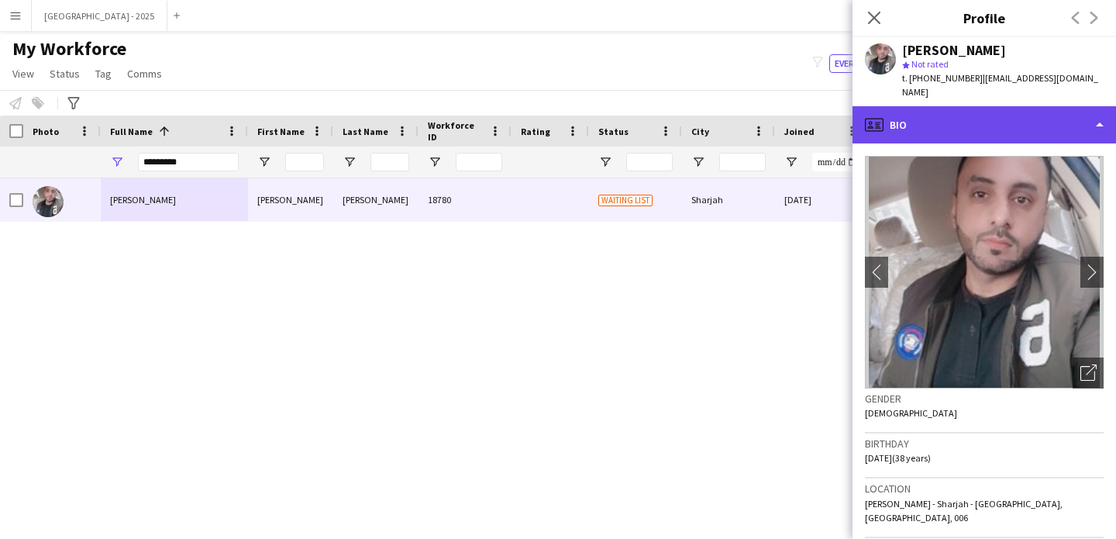
click at [978, 108] on div "profile Bio" at bounding box center [985, 124] width 264 height 37
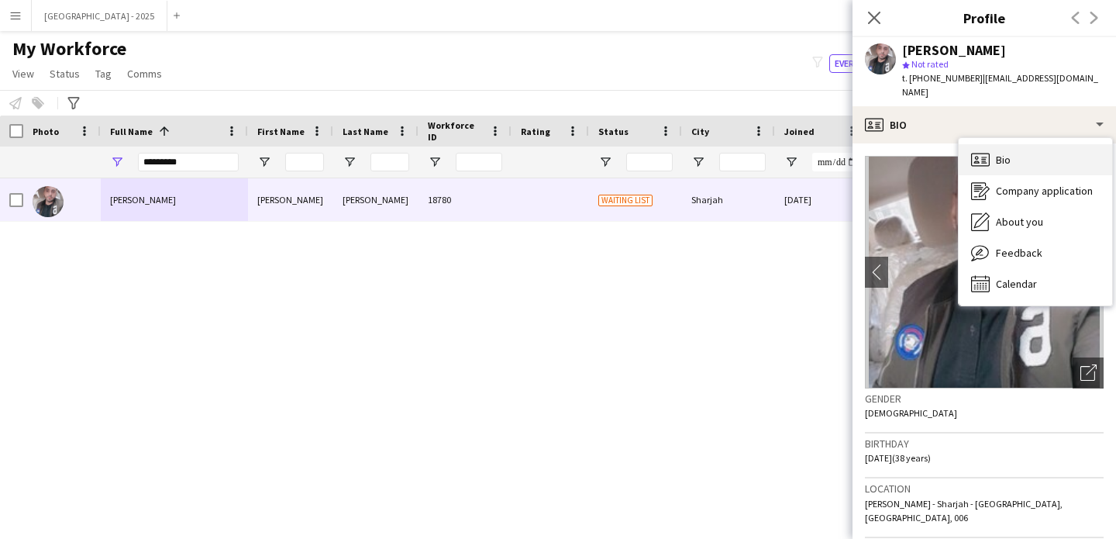
click at [1011, 144] on div "Bio Bio" at bounding box center [1035, 159] width 153 height 31
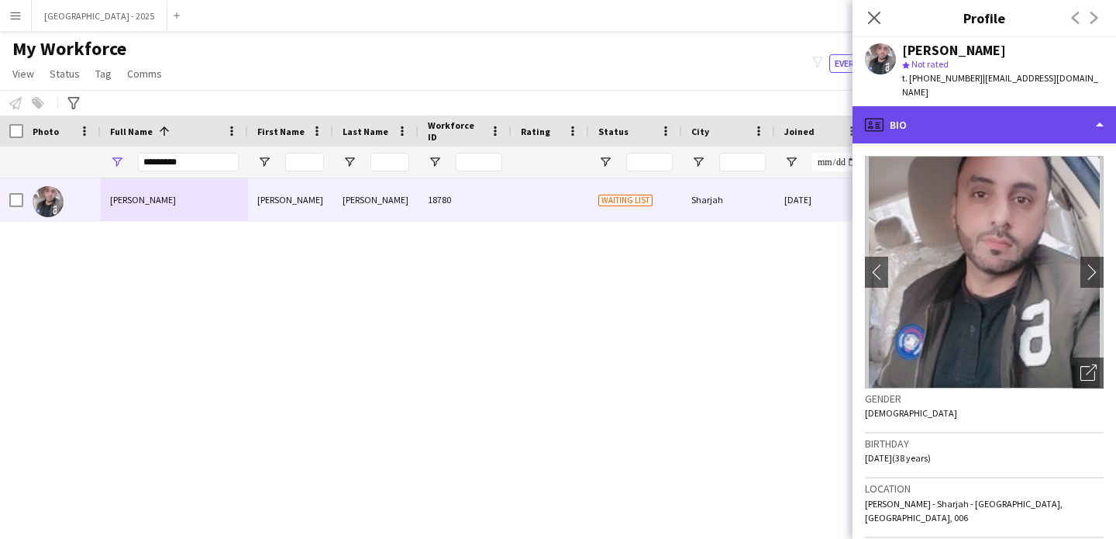
click at [992, 128] on div "profile Bio" at bounding box center [985, 124] width 264 height 37
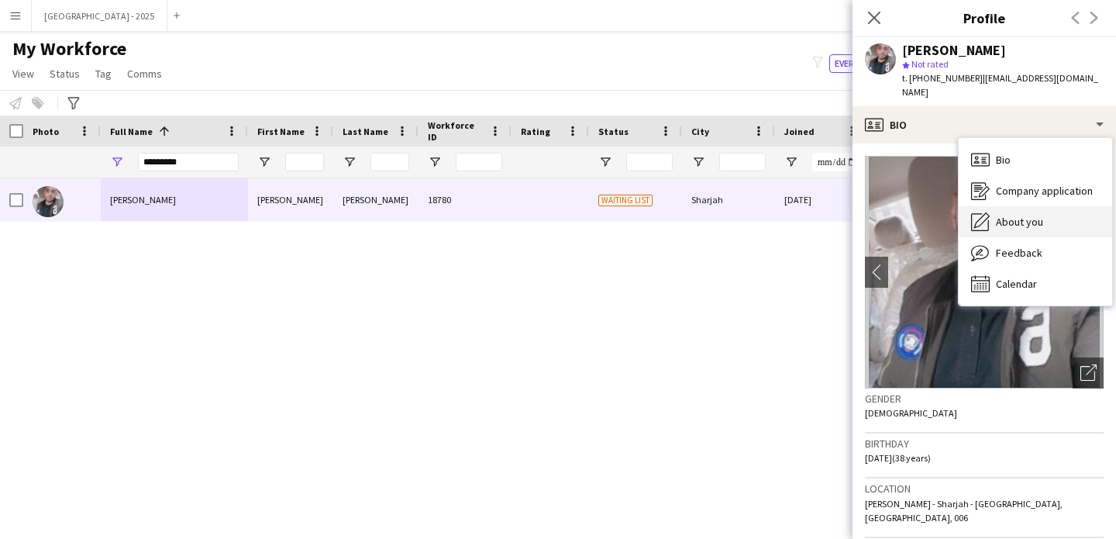
click at [1018, 215] on span "About you" at bounding box center [1019, 222] width 47 height 14
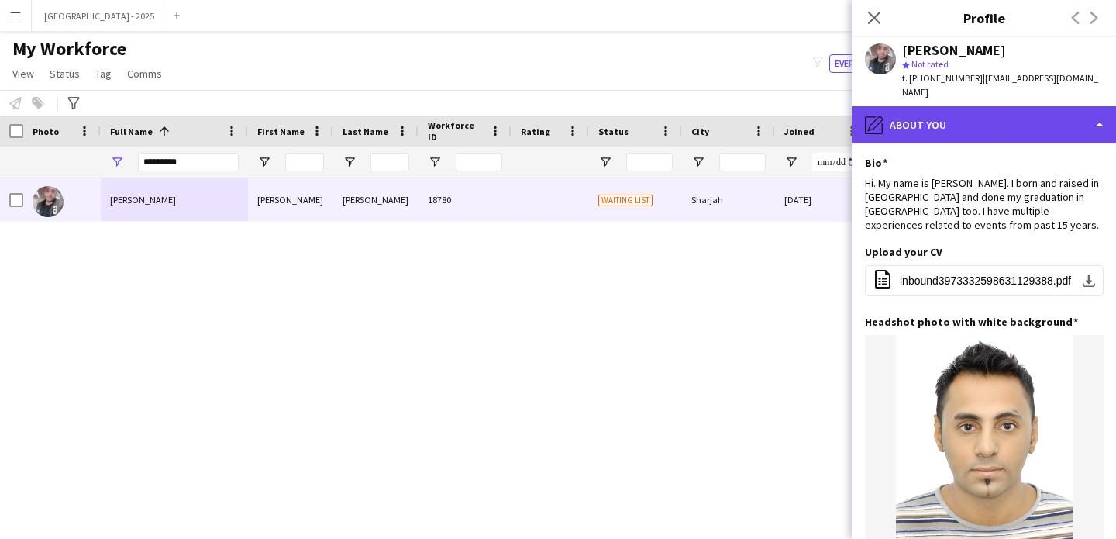
click at [955, 112] on div "pencil4 About you" at bounding box center [985, 124] width 264 height 37
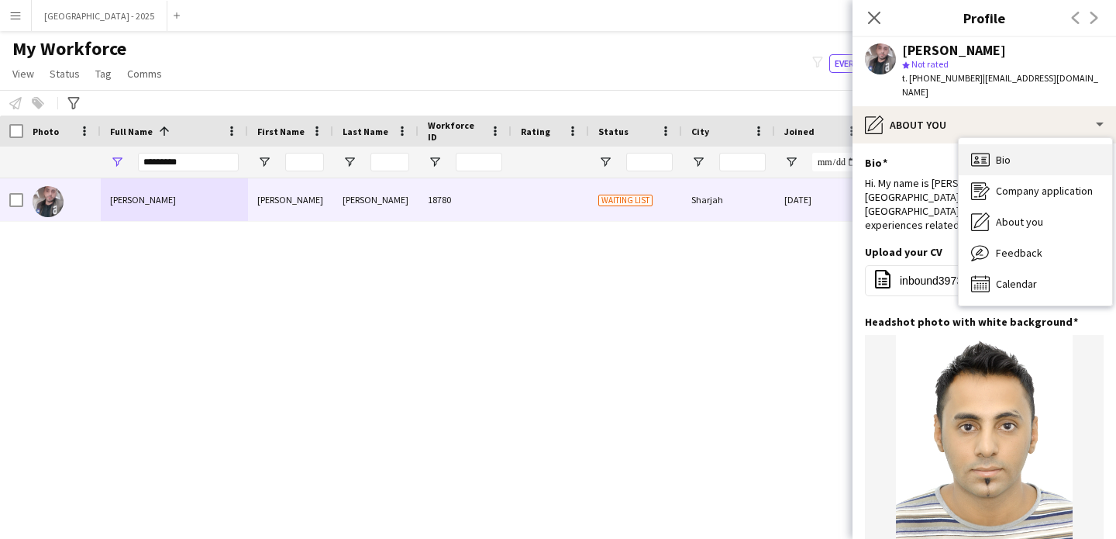
click at [1004, 153] on div "Bio Bio" at bounding box center [1035, 159] width 153 height 31
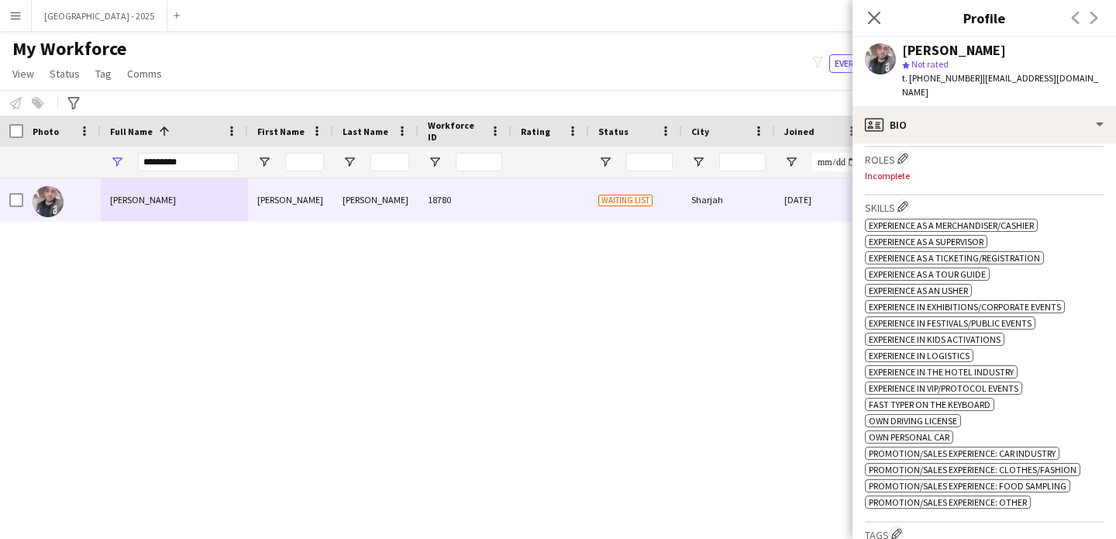
scroll to position [309, 0]
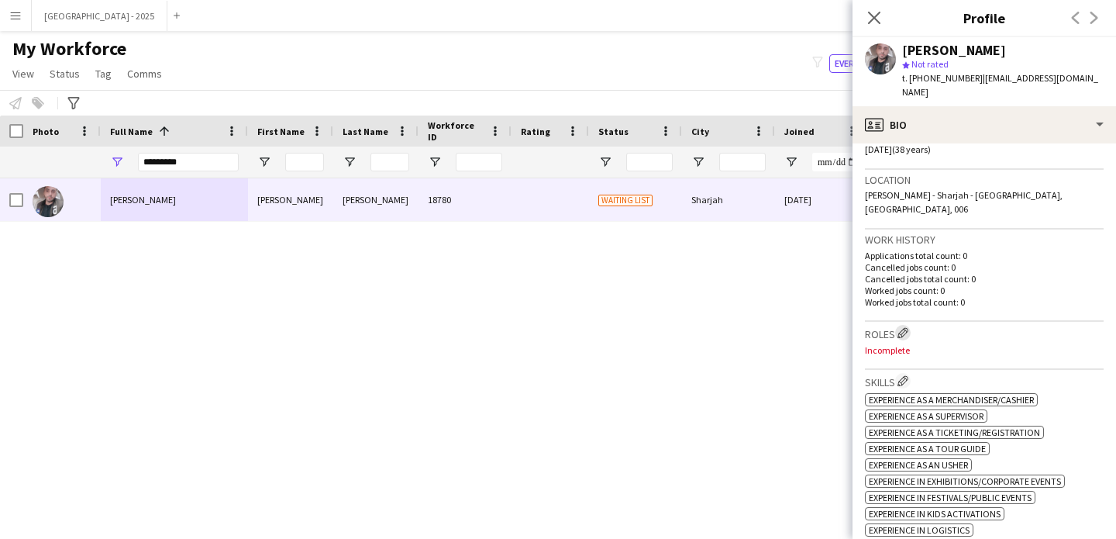
click at [909, 327] on app-icon "Edit crew company roles" at bounding box center [903, 332] width 11 height 11
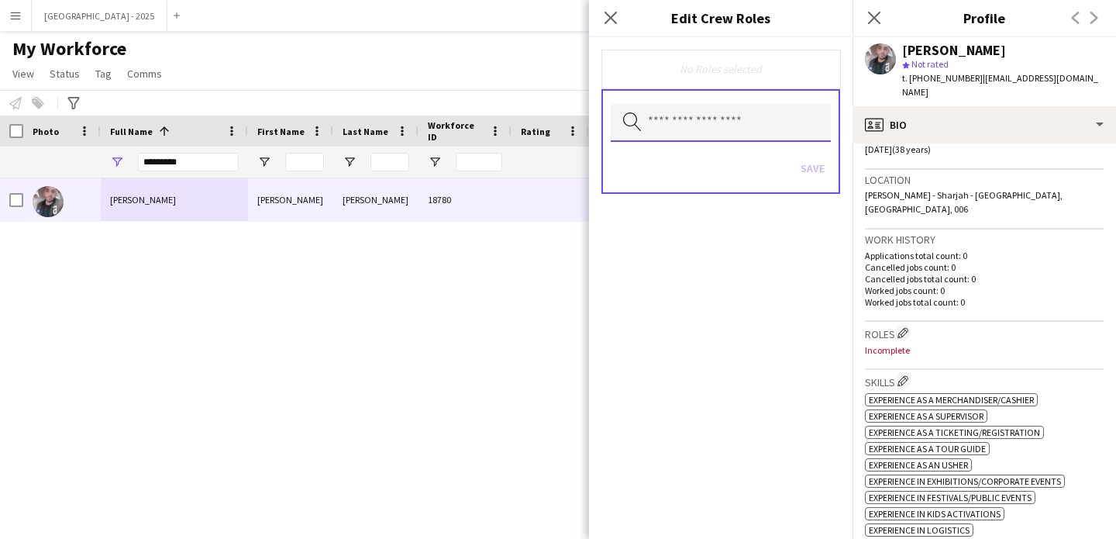
click at [732, 112] on input "text" at bounding box center [721, 122] width 220 height 39
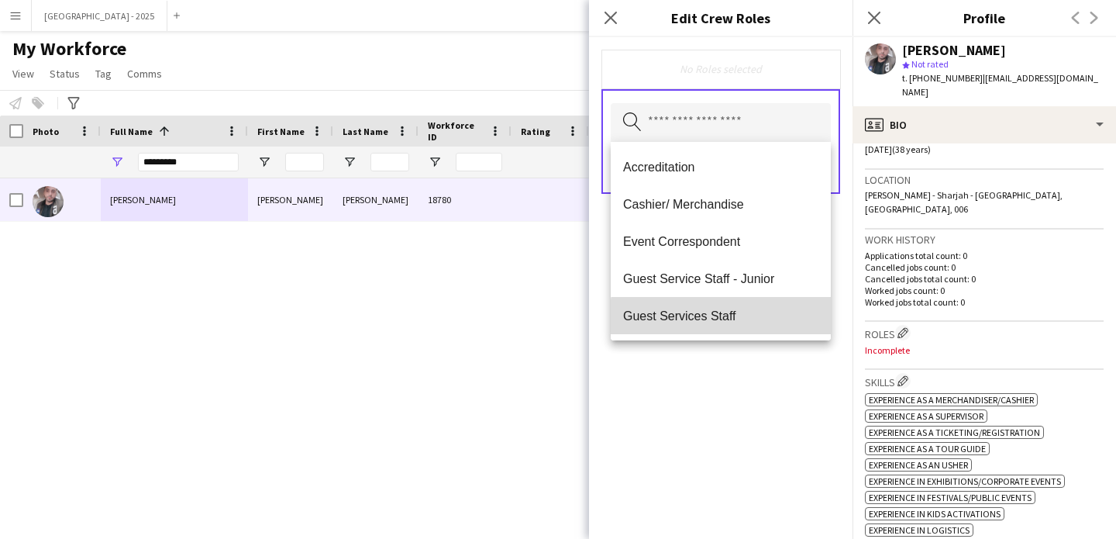
click at [738, 319] on span "Guest Services Staff" at bounding box center [720, 316] width 195 height 15
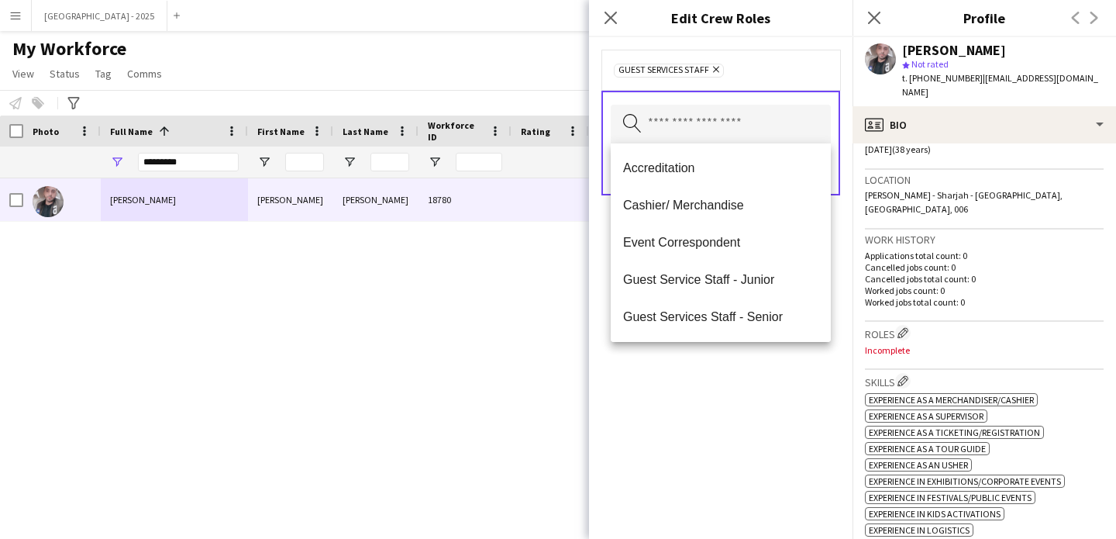
click at [786, 412] on div "Guest Services Staff Remove Search by role type Save" at bounding box center [721, 288] width 264 height 502
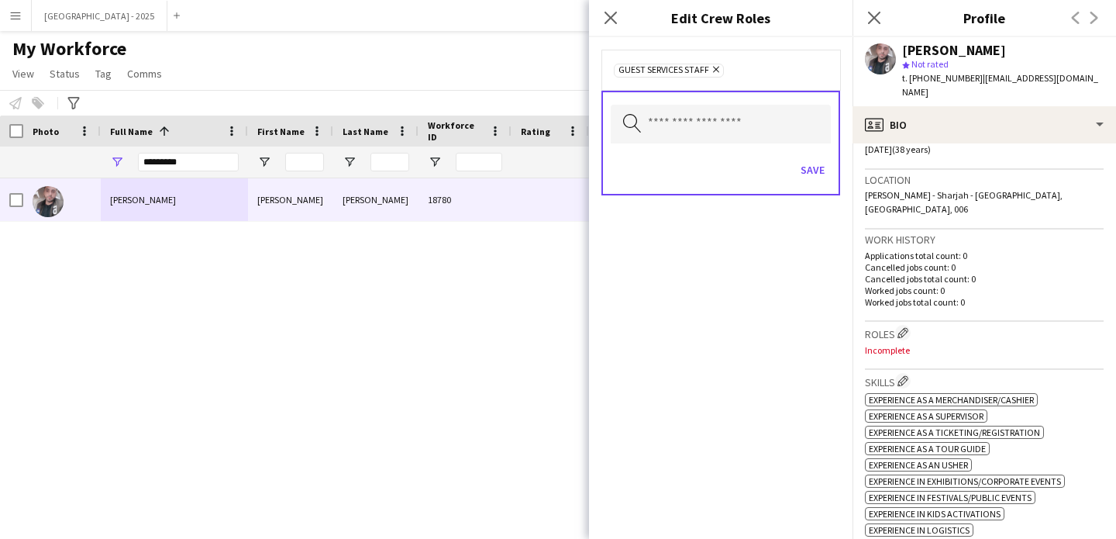
click at [836, 166] on div "Search by role type Save" at bounding box center [721, 143] width 239 height 105
click at [819, 165] on button "Save" at bounding box center [813, 169] width 36 height 25
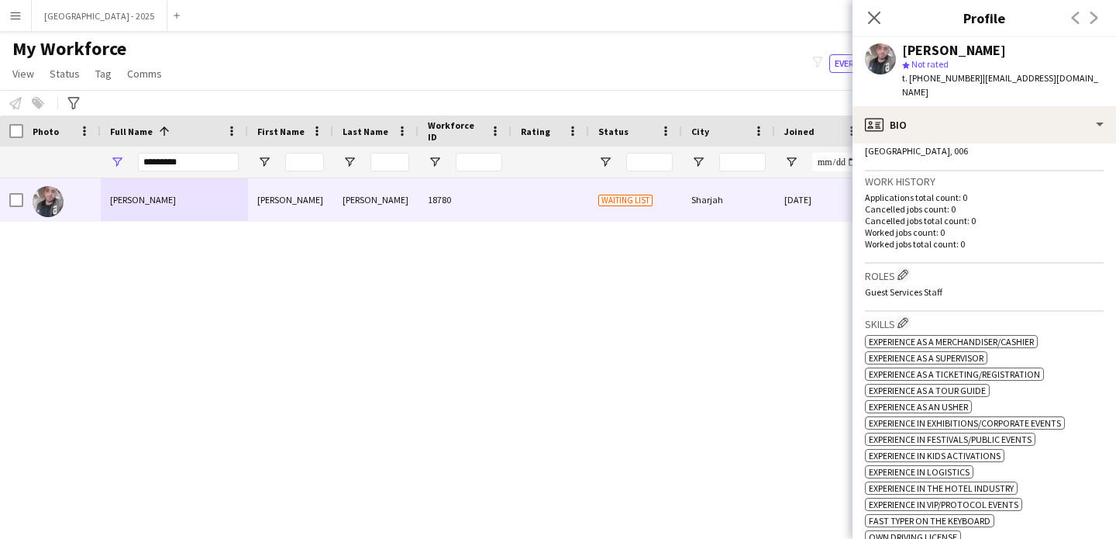
scroll to position [281, 0]
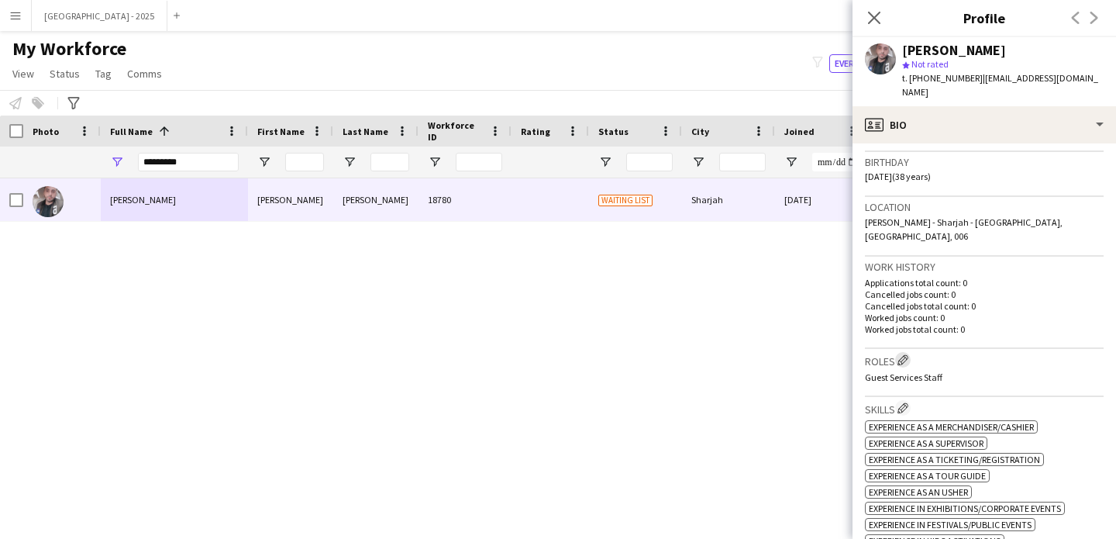
click at [898, 352] on button "Edit crew company roles" at bounding box center [903, 360] width 16 height 16
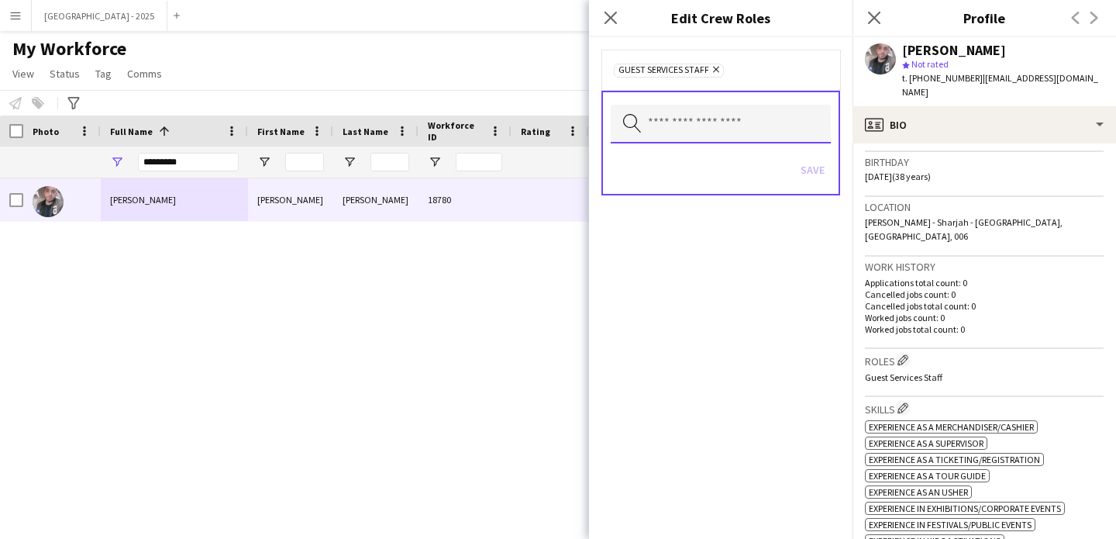
click at [795, 119] on input "text" at bounding box center [721, 124] width 220 height 39
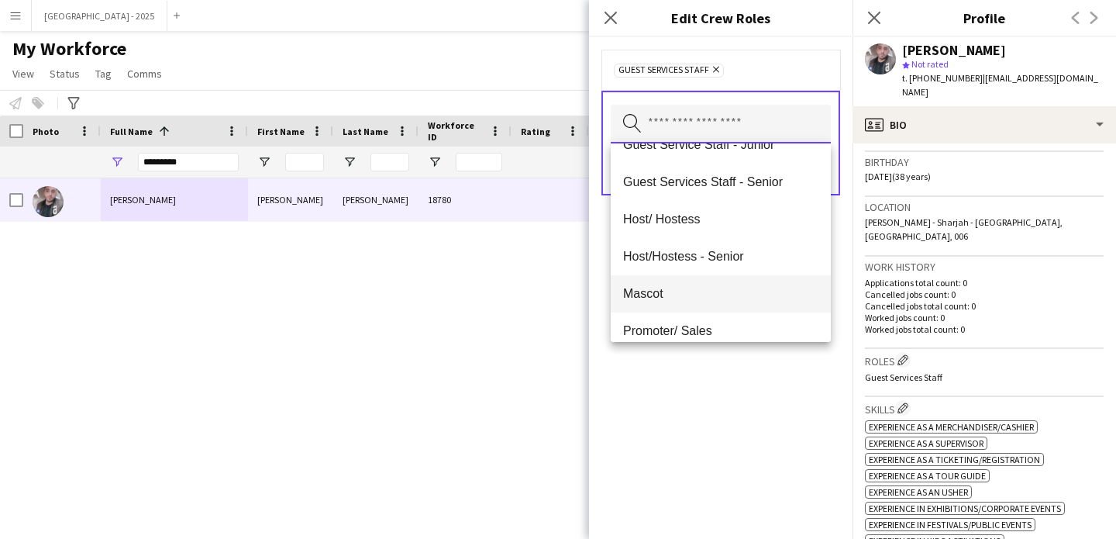
scroll to position [47, 0]
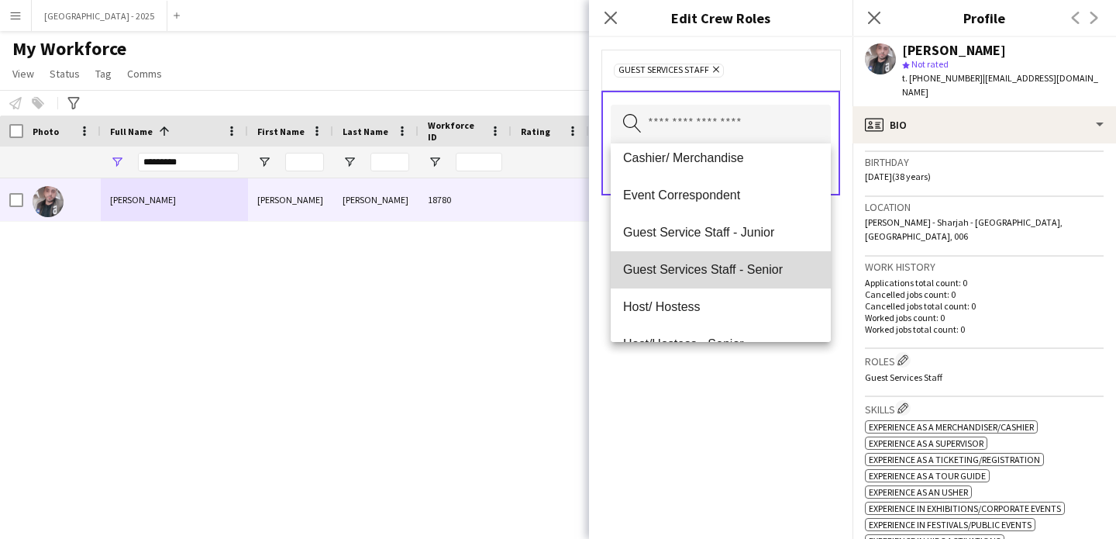
click at [754, 271] on span "Guest Services Staff - Senior" at bounding box center [720, 269] width 195 height 15
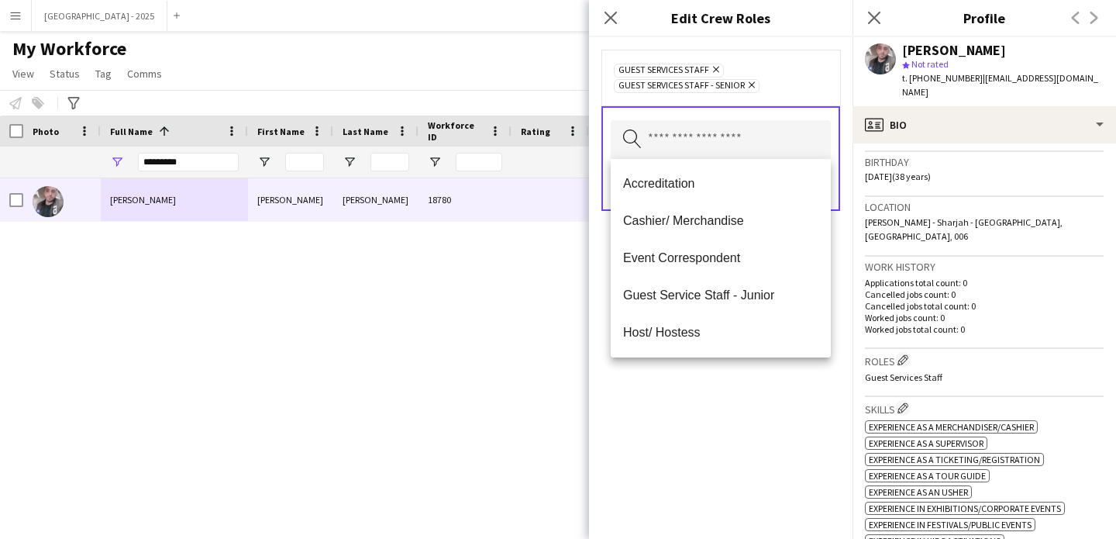
click at [780, 406] on div "Guest Services Staff Remove Guest Services Staff - Senior Remove Search by role…" at bounding box center [721, 288] width 264 height 502
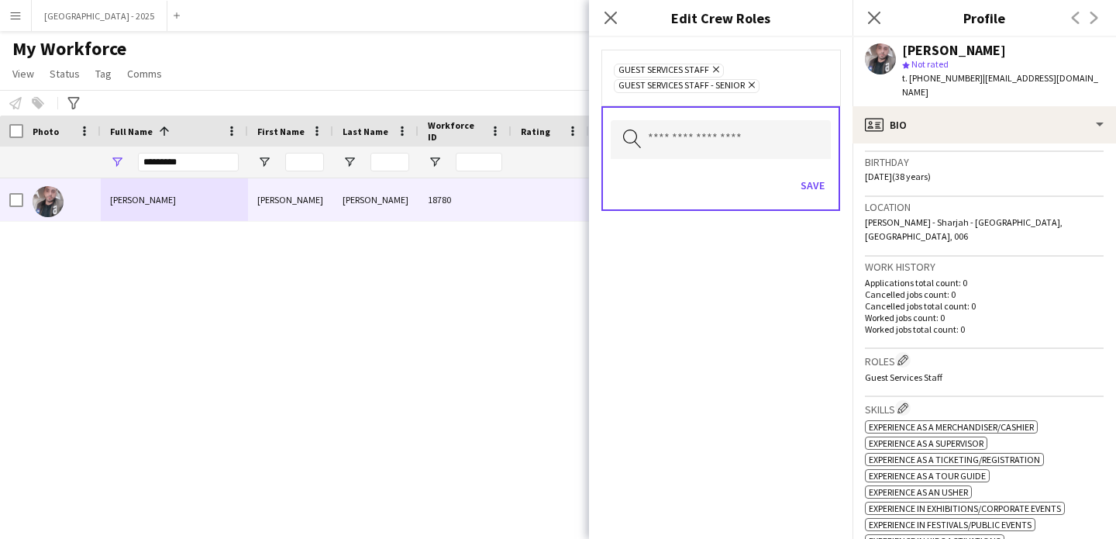
click at [805, 168] on div "Save" at bounding box center [721, 187] width 220 height 44
click at [806, 184] on button "Save" at bounding box center [813, 185] width 36 height 25
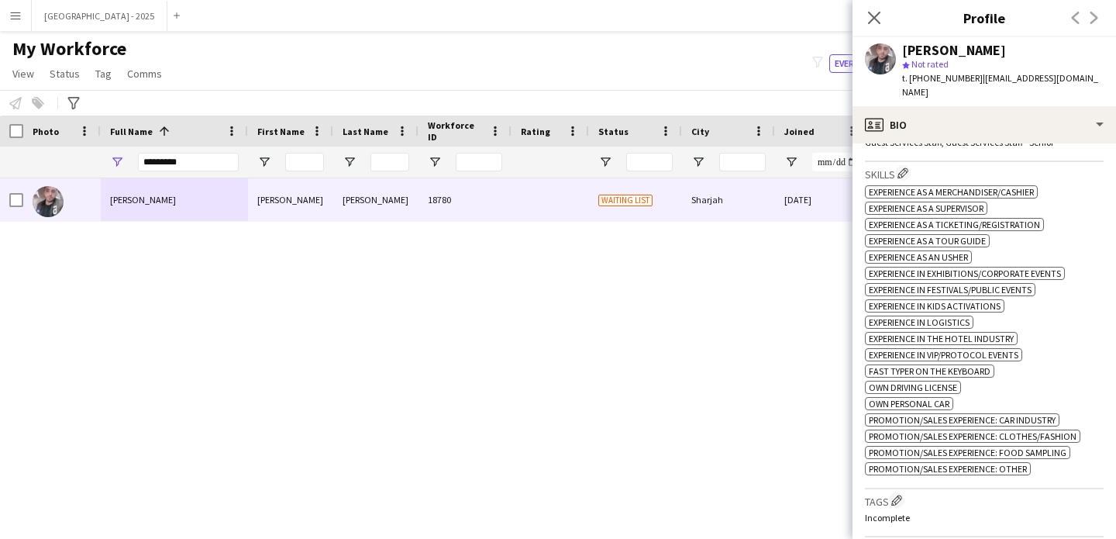
scroll to position [612, 0]
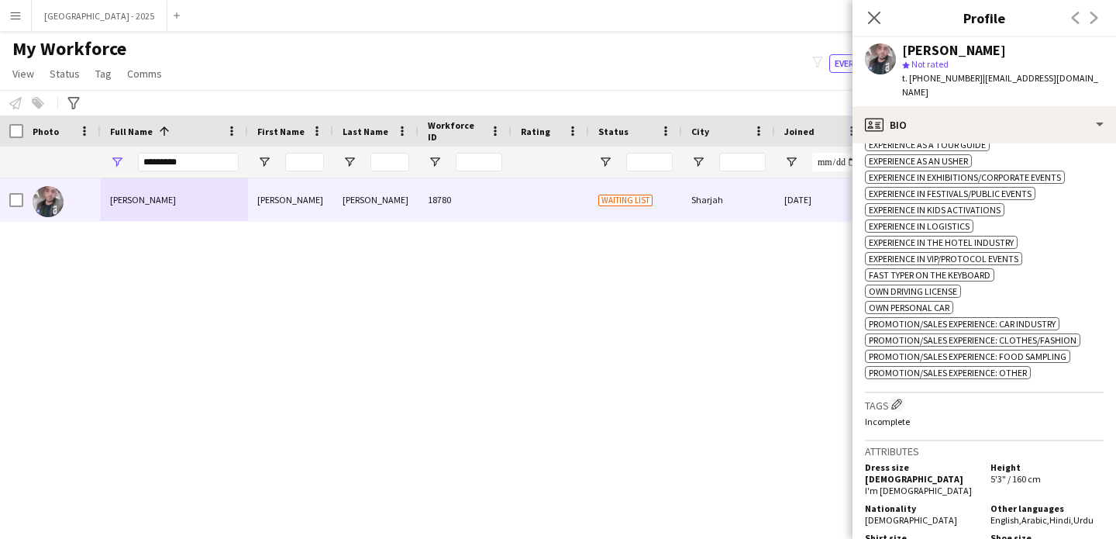
click at [893, 378] on div "Skills Edit crew company skills ok-circled2 background Layer 1 cross-circle-red…" at bounding box center [984, 229] width 239 height 326
click at [898, 398] on app-icon "Edit crew company tags" at bounding box center [897, 403] width 11 height 11
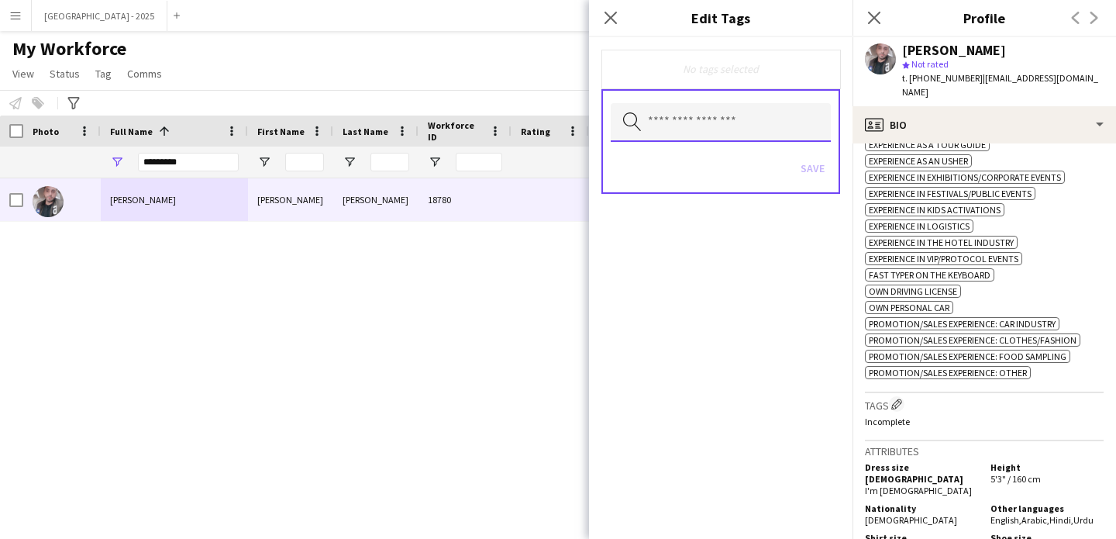
click at [785, 138] on input "text" at bounding box center [721, 122] width 220 height 39
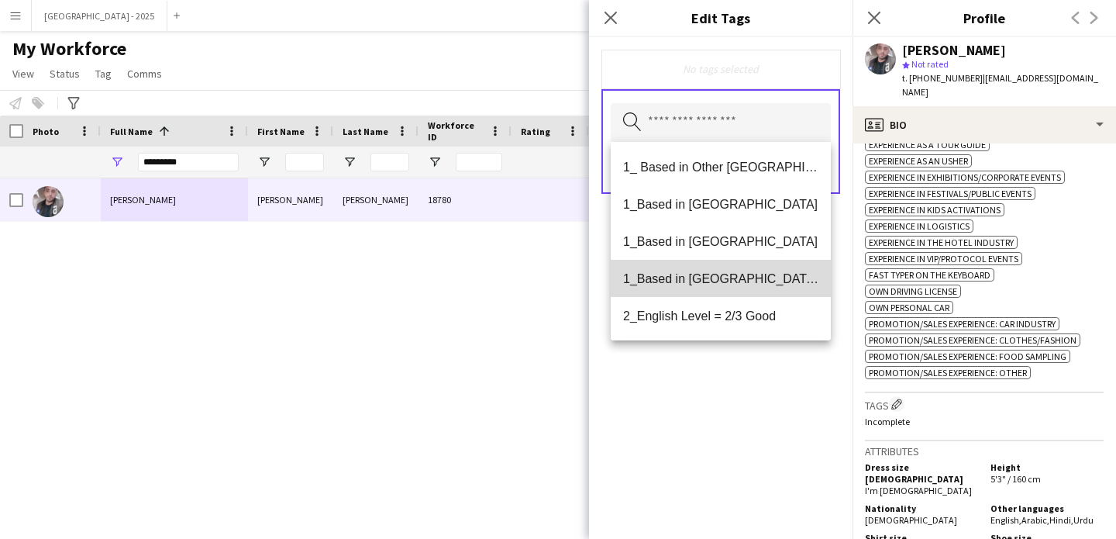
click at [756, 273] on span "1_Based in [GEOGRAPHIC_DATA]/[GEOGRAPHIC_DATA]/Ajman" at bounding box center [720, 278] width 195 height 15
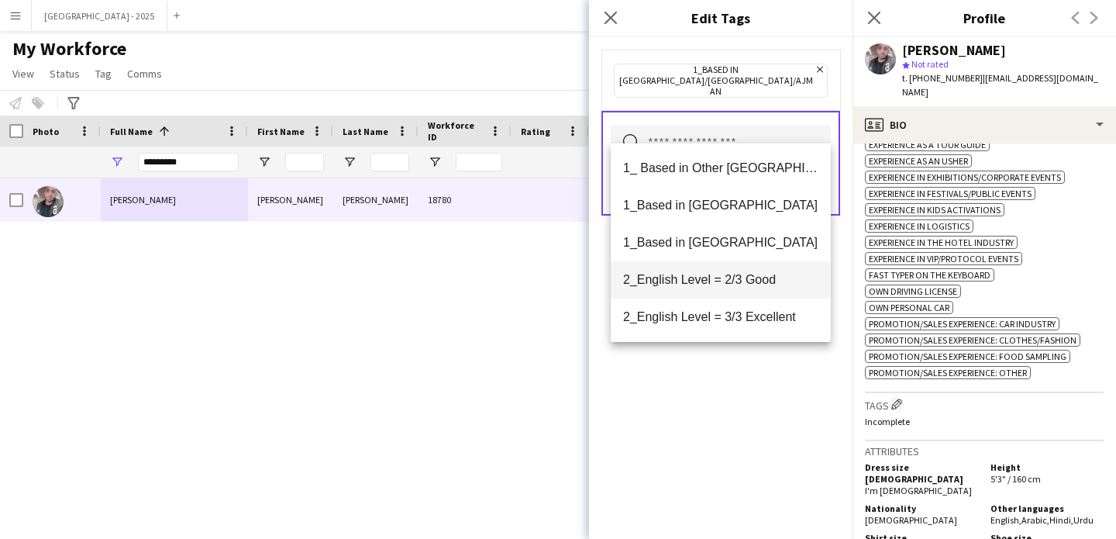
click at [756, 278] on span "2_English Level = 2/3 Good" at bounding box center [720, 279] width 195 height 15
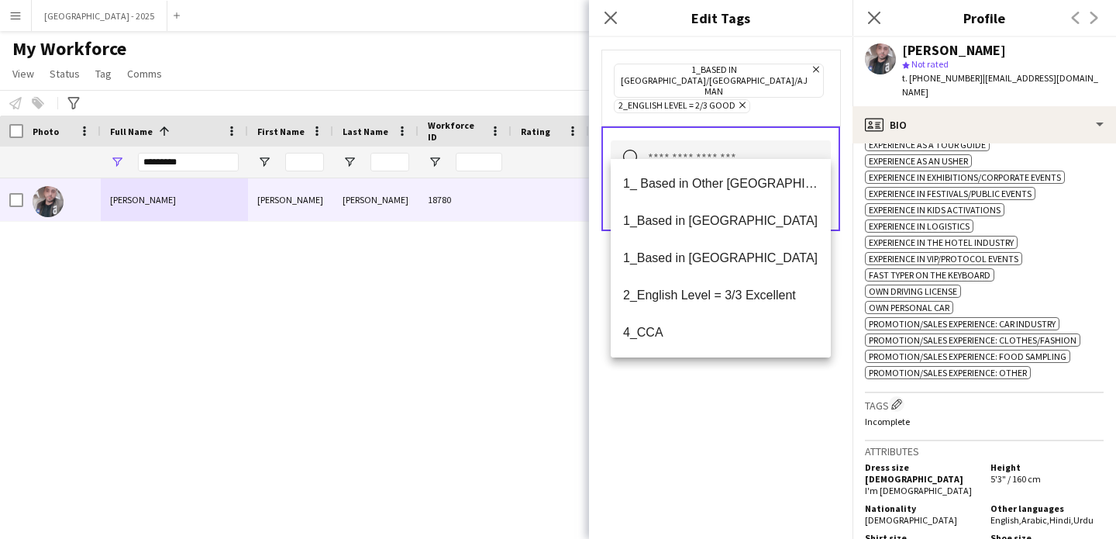
click at [752, 388] on div "1_Based in [GEOGRAPHIC_DATA]/[GEOGRAPHIC_DATA]/Ajman Remove 2_English Level = 2…" at bounding box center [721, 288] width 264 height 502
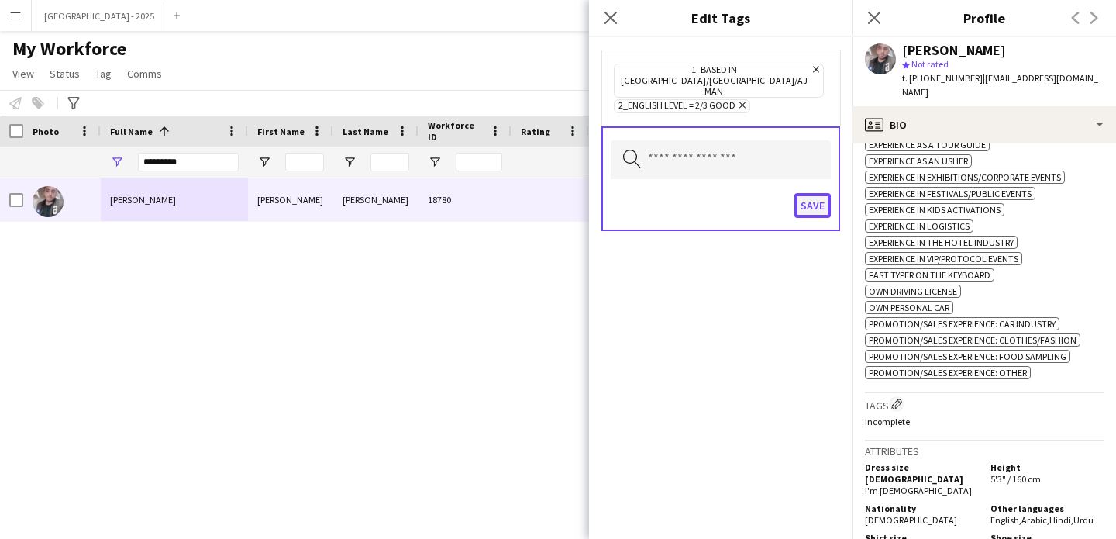
click at [818, 193] on button "Save" at bounding box center [813, 205] width 36 height 25
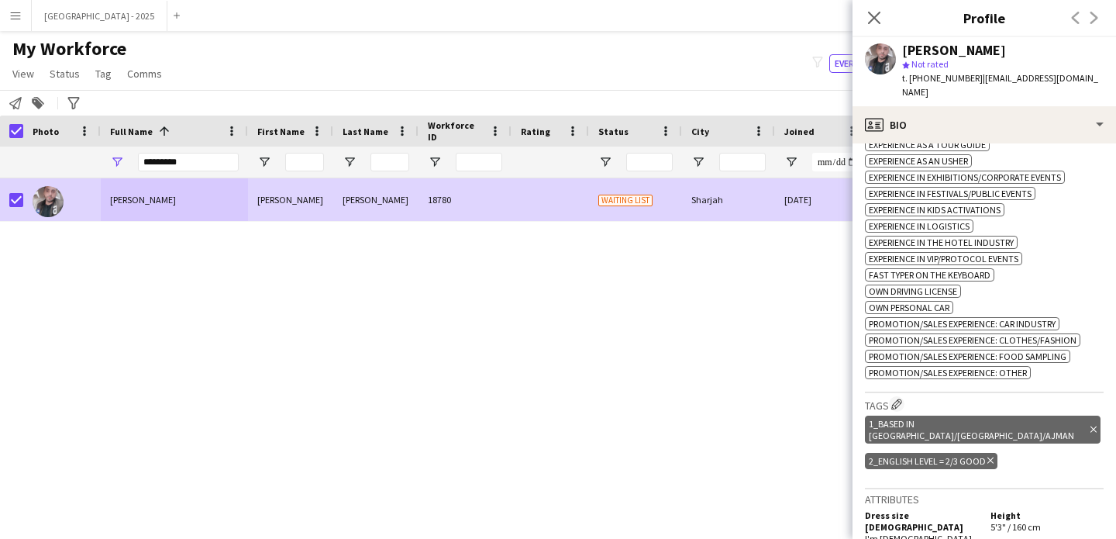
click at [58, 85] on app-page-menu "View Views Default view New view Update view Delete view Edit name Customise vi…" at bounding box center [89, 74] width 178 height 29
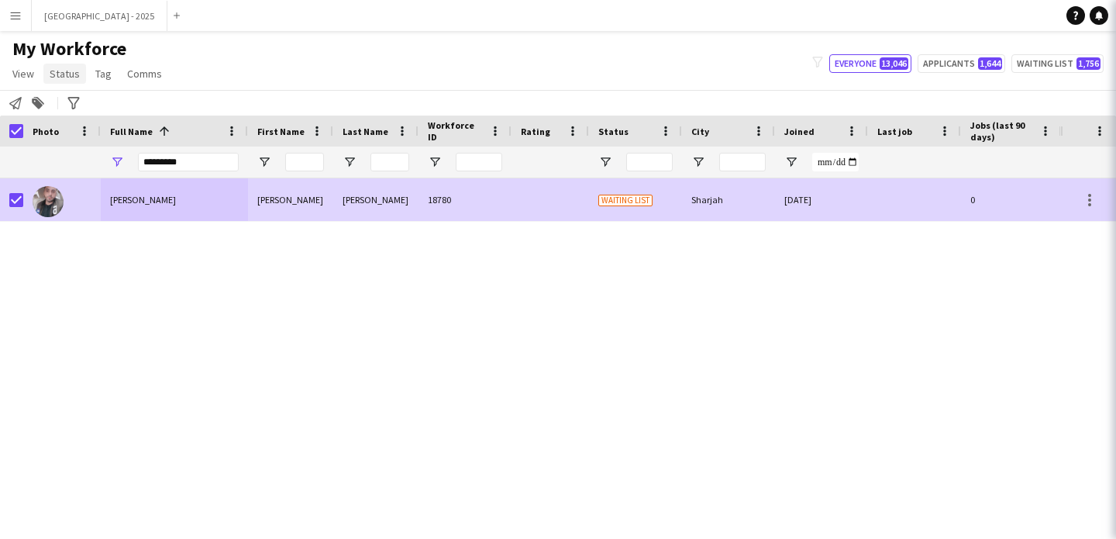
click at [59, 80] on span "Status" at bounding box center [65, 74] width 30 height 14
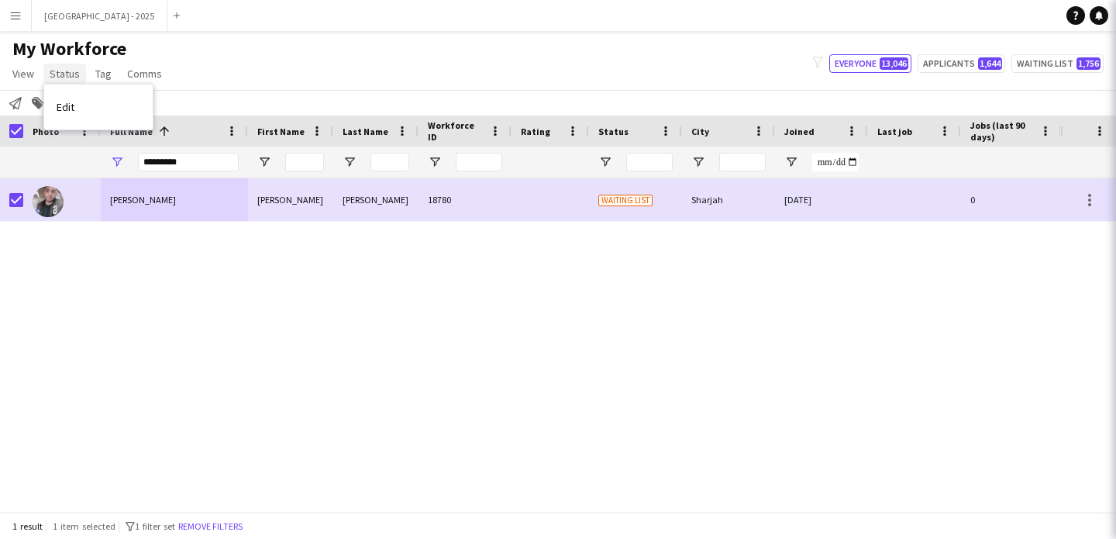
click at [68, 77] on span "Status" at bounding box center [65, 74] width 30 height 14
click at [69, 58] on span "My Workforce" at bounding box center [69, 48] width 114 height 23
click at [64, 76] on span "Status" at bounding box center [65, 74] width 30 height 14
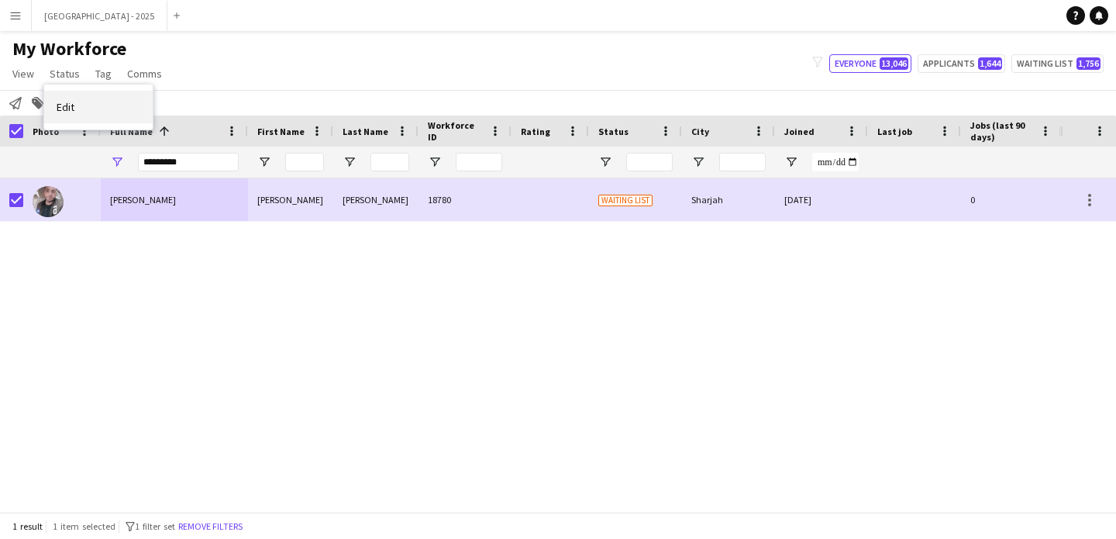
click at [91, 112] on link "Edit" at bounding box center [98, 107] width 109 height 33
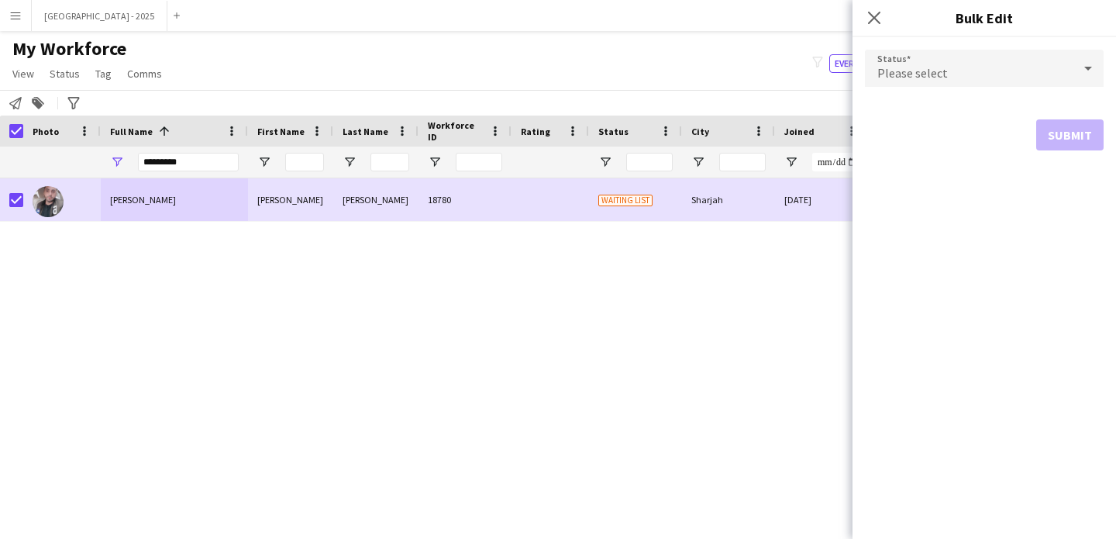
click at [981, 77] on div "Please select" at bounding box center [969, 68] width 208 height 37
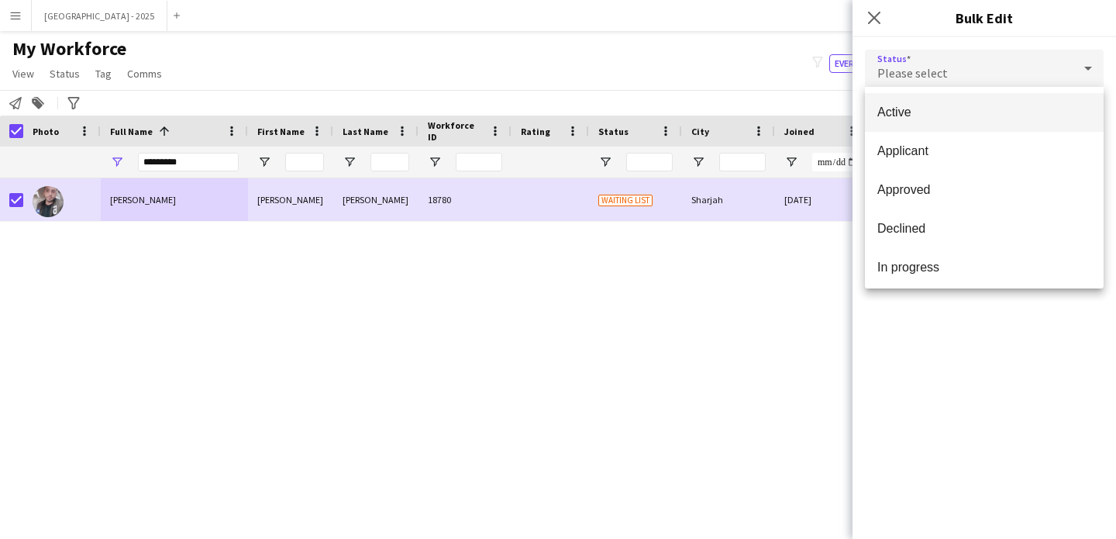
click at [905, 119] on span "Active" at bounding box center [985, 112] width 214 height 15
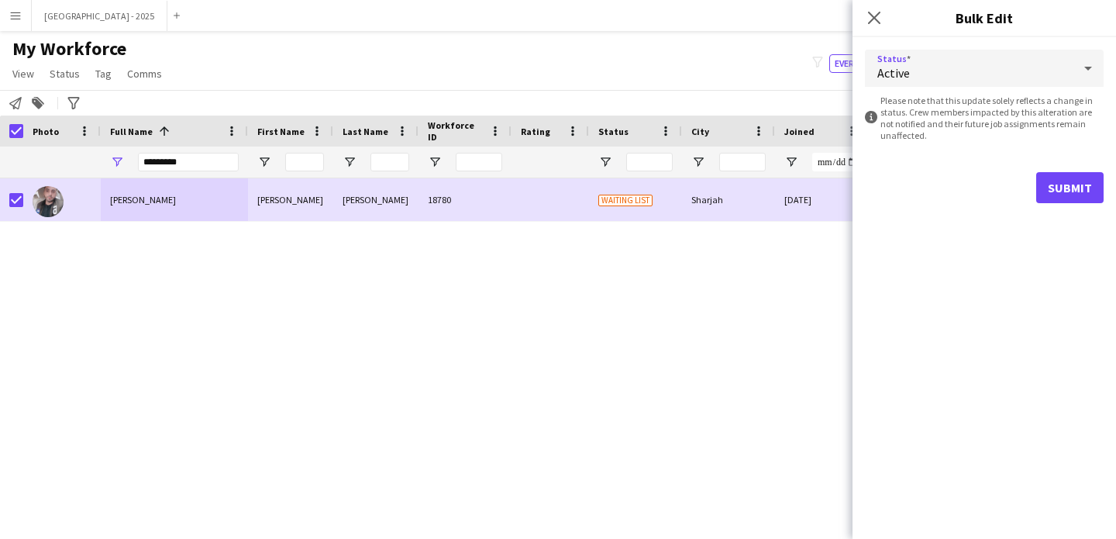
click at [1050, 179] on div "Submit" at bounding box center [984, 187] width 239 height 31
click at [1050, 179] on button "Submit" at bounding box center [1069, 187] width 67 height 31
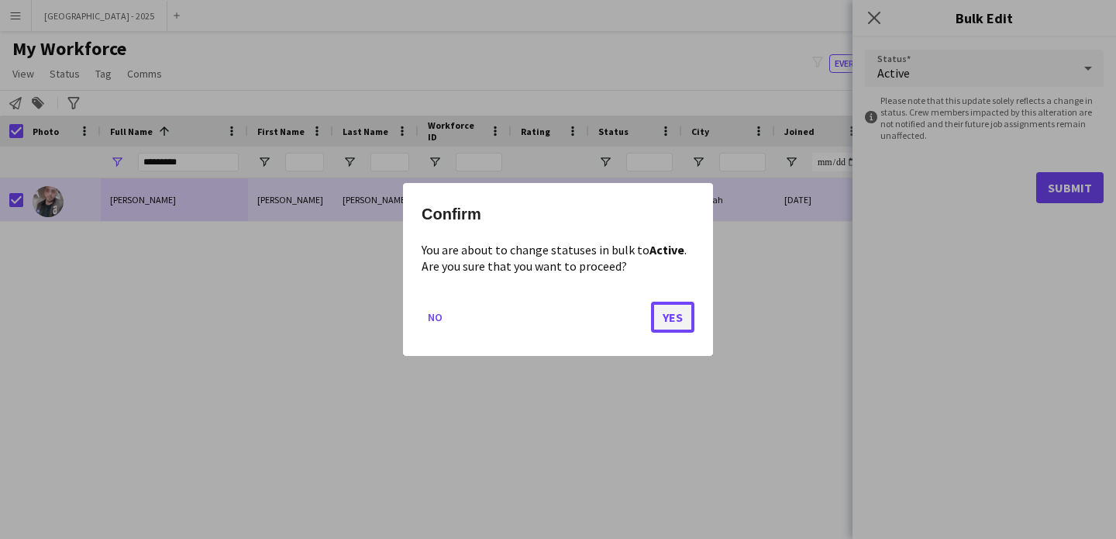
click at [678, 312] on button "Yes" at bounding box center [672, 317] width 43 height 31
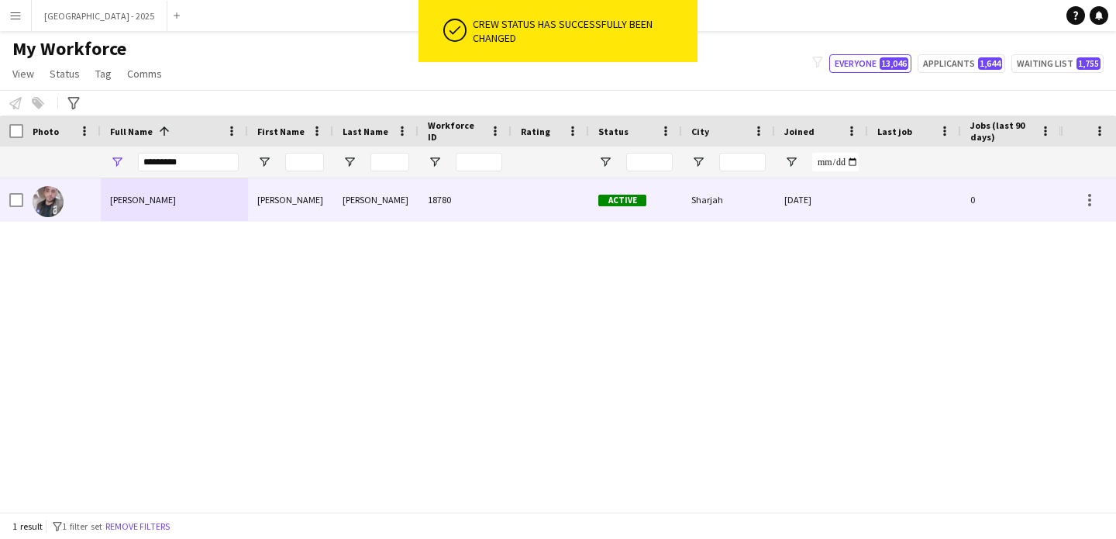
click at [112, 208] on div "Ali Naqvi" at bounding box center [174, 199] width 147 height 43
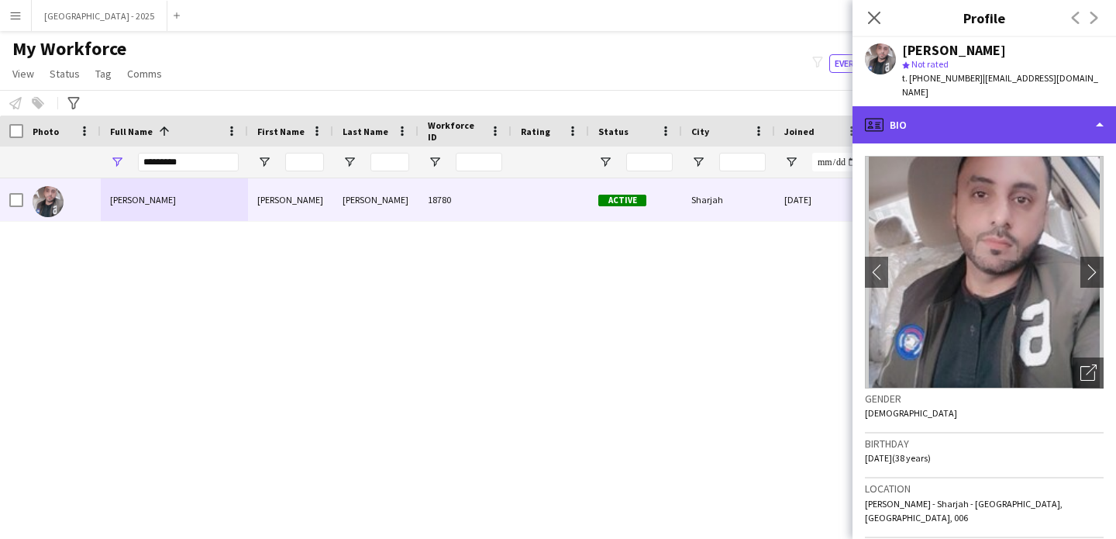
click at [898, 110] on div "profile Bio" at bounding box center [985, 124] width 264 height 37
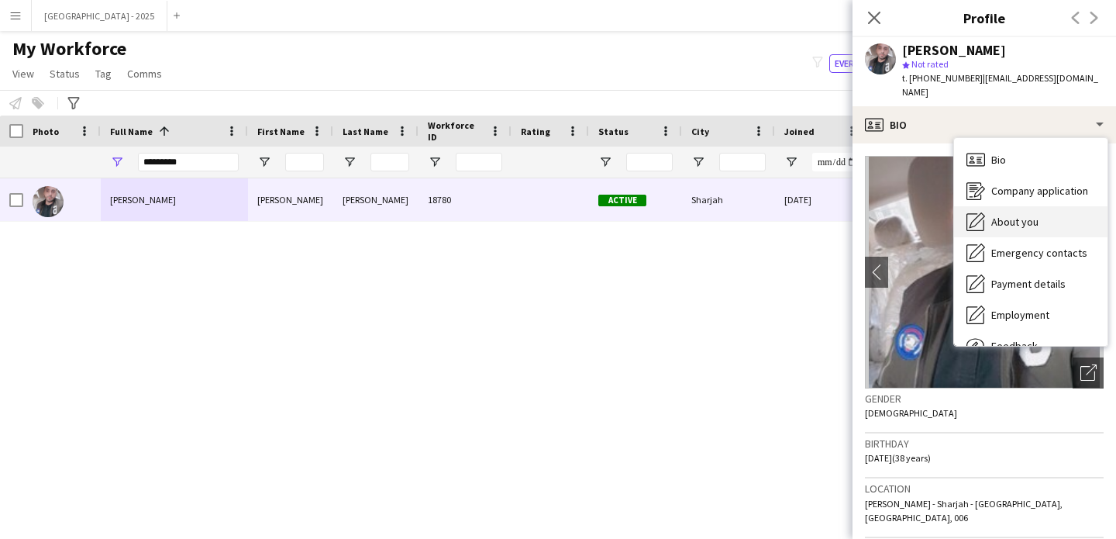
click at [1021, 215] on span "About you" at bounding box center [1015, 222] width 47 height 14
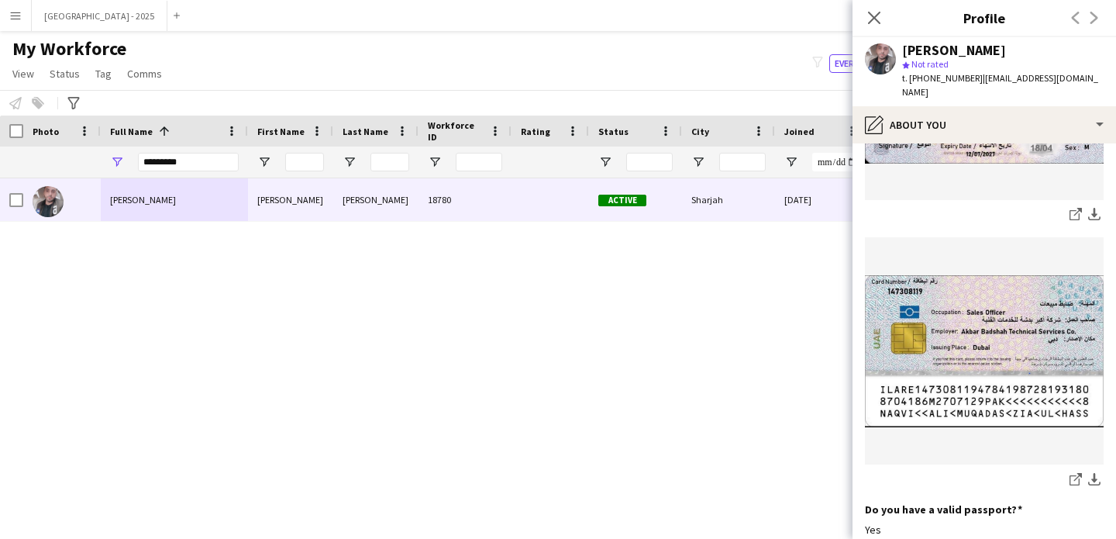
scroll to position [1209, 0]
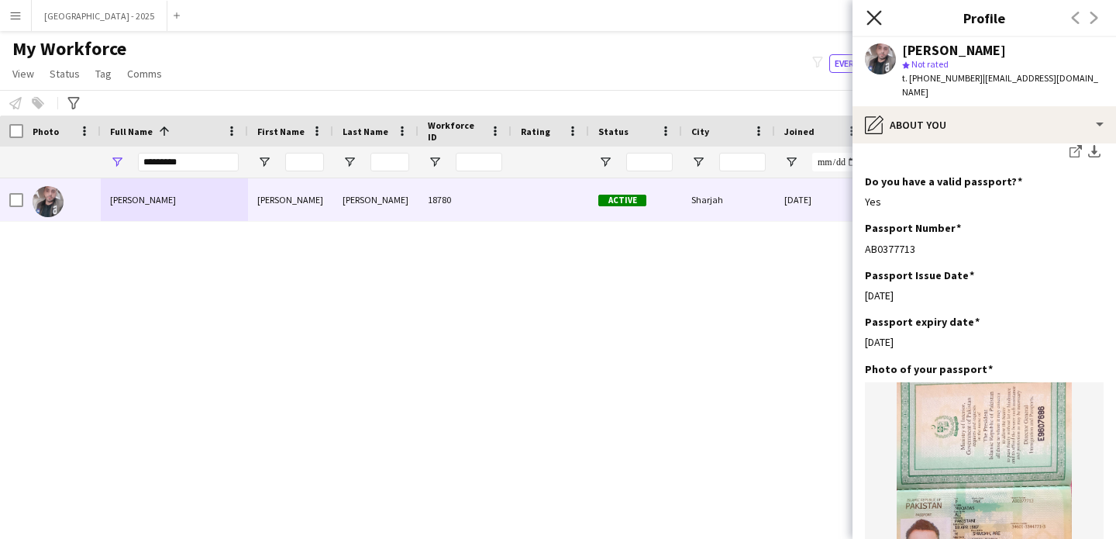
click at [872, 12] on icon "Close pop-in" at bounding box center [874, 17] width 15 height 15
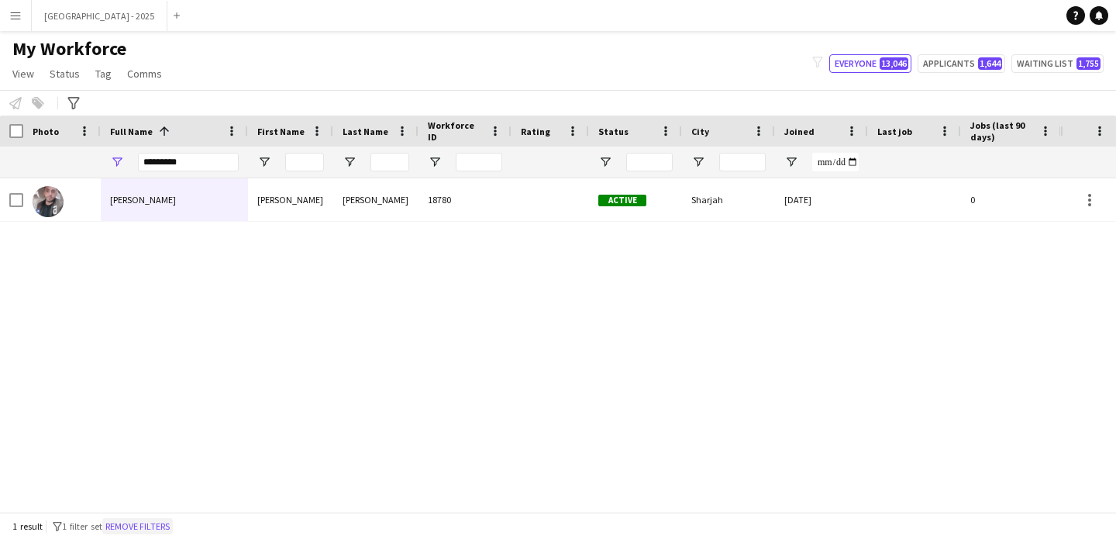
click at [150, 529] on button "Remove filters" at bounding box center [137, 526] width 71 height 17
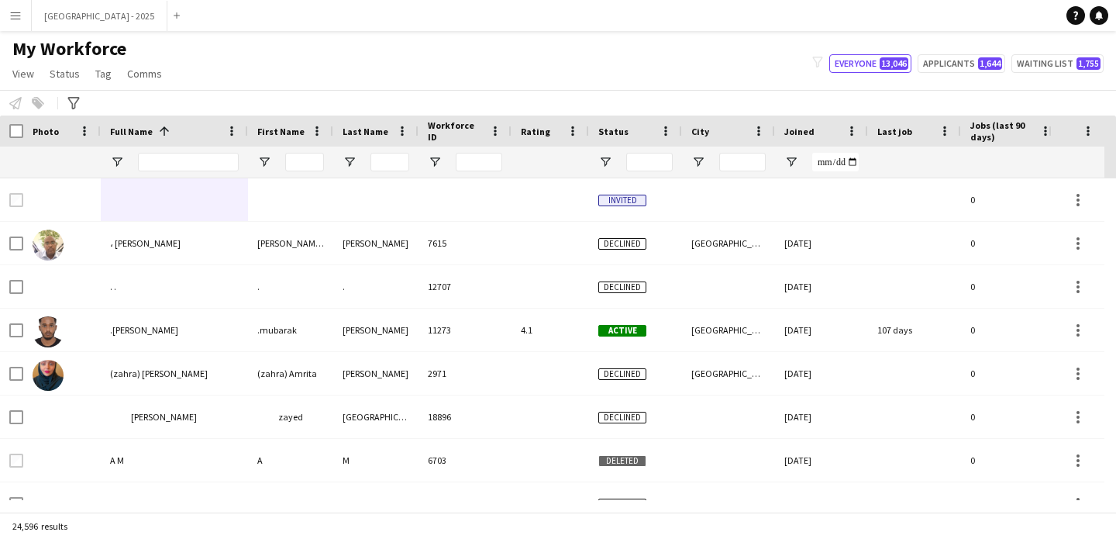
click at [191, 172] on div at bounding box center [188, 162] width 101 height 31
click at [190, 164] on input "Full Name Filter Input" at bounding box center [188, 162] width 101 height 19
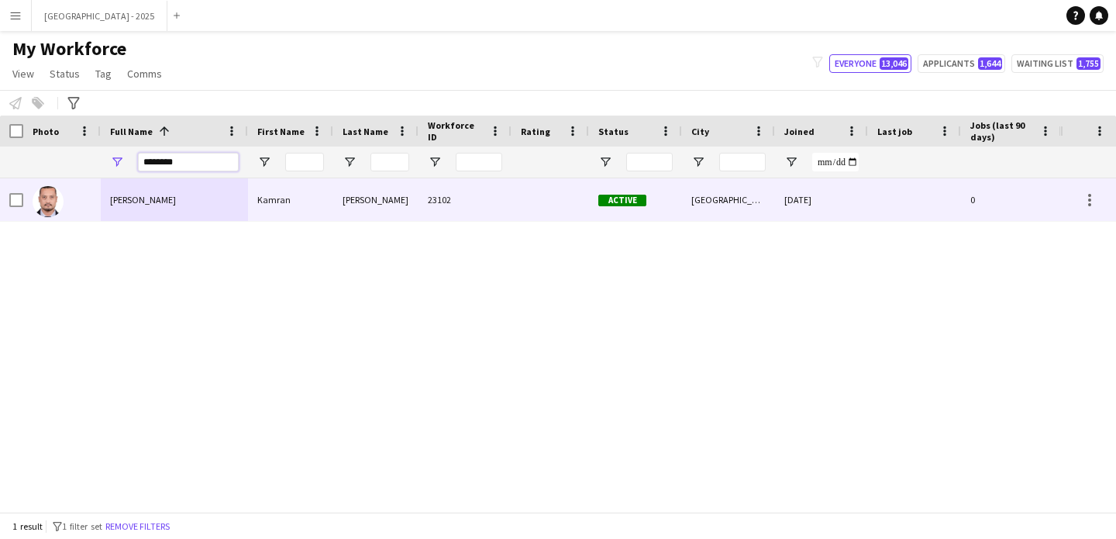
type input "********"
click at [208, 187] on div "Kamran Shahbaz" at bounding box center [174, 199] width 147 height 43
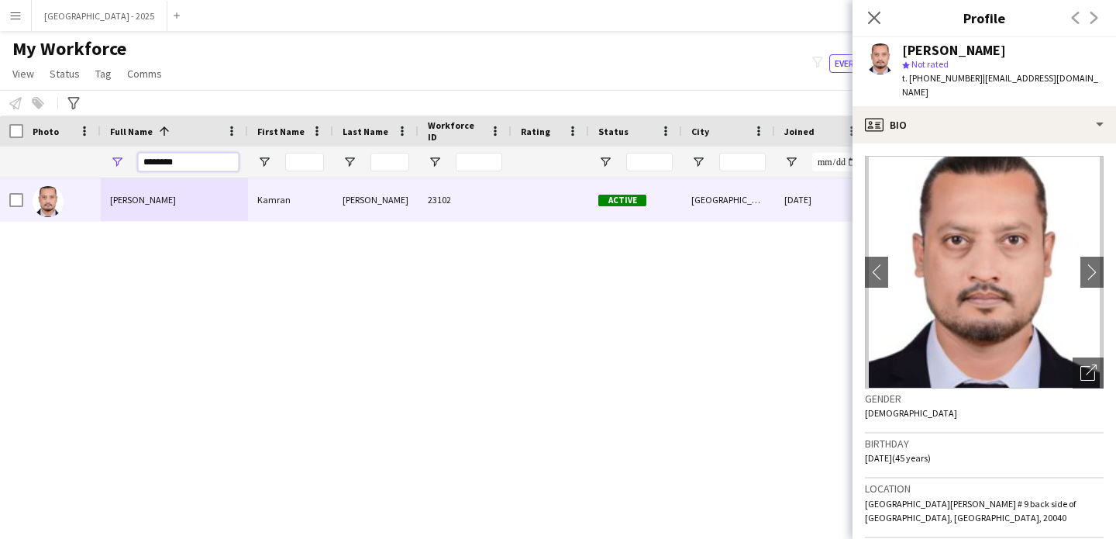
click at [222, 157] on input "********" at bounding box center [188, 162] width 101 height 19
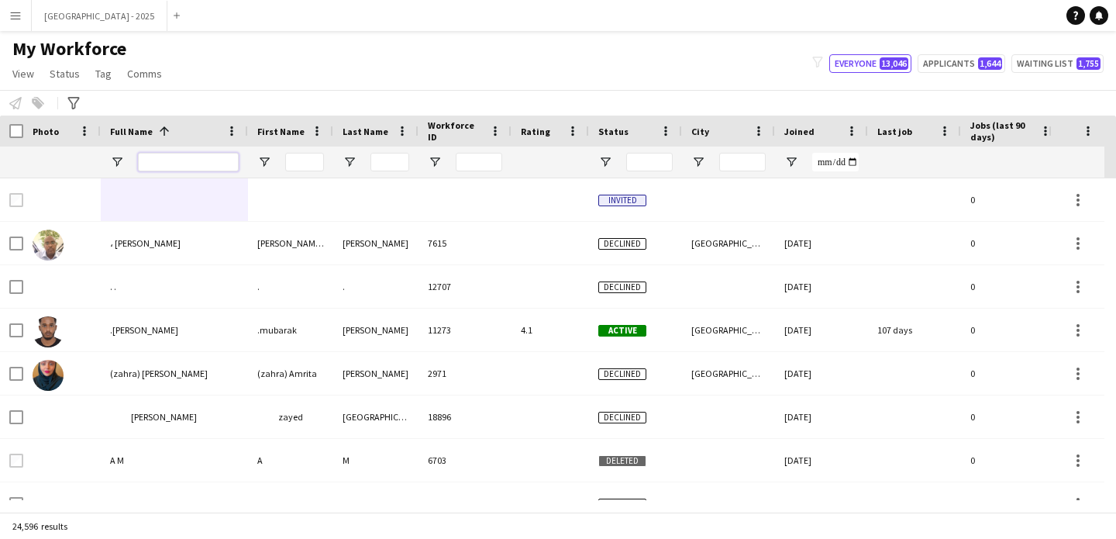
paste input "**********"
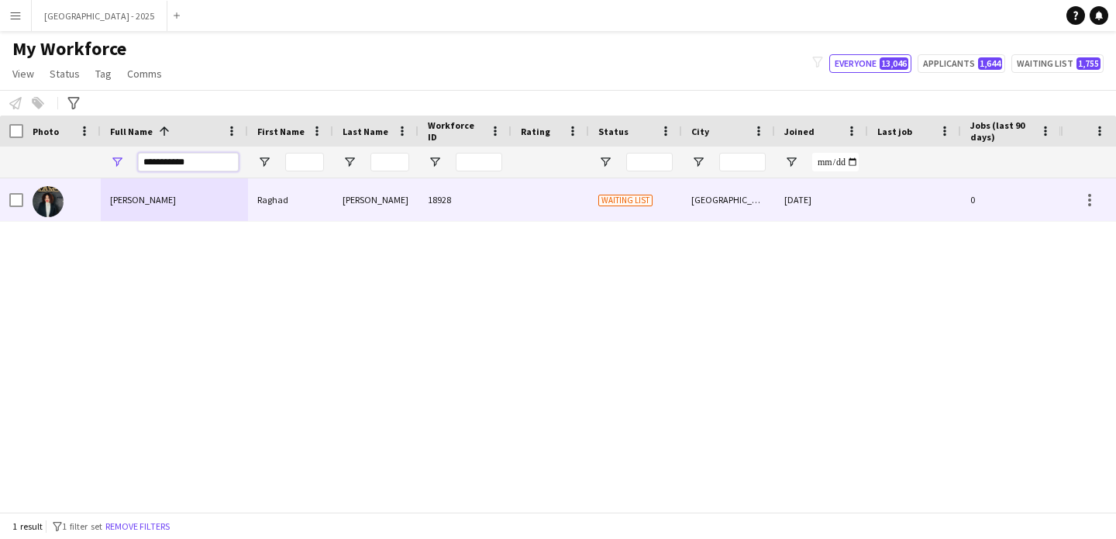
type input "**********"
click at [199, 208] on div "Raghad Omer" at bounding box center [174, 199] width 147 height 43
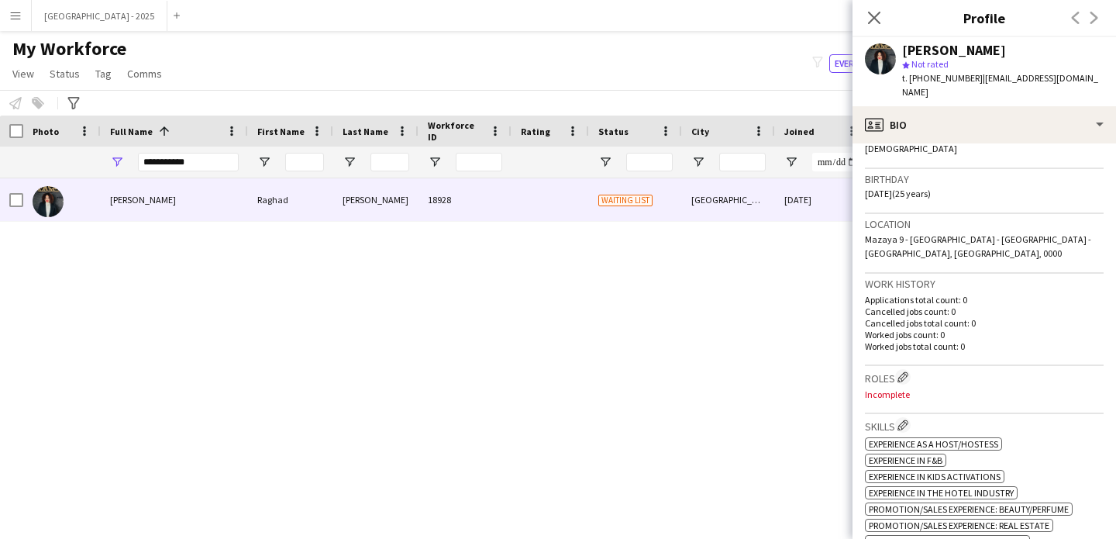
scroll to position [177, 0]
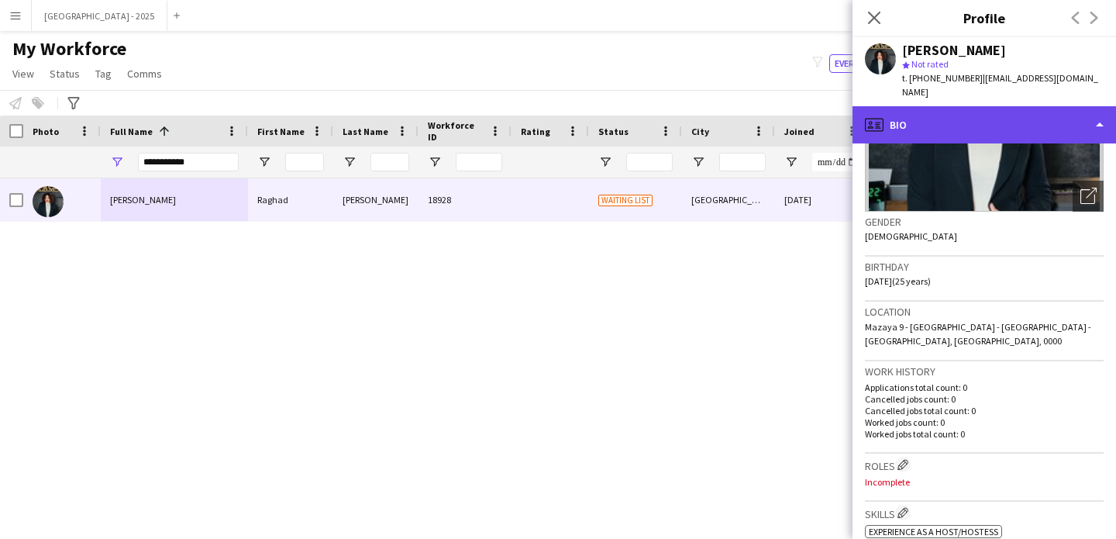
click at [1008, 121] on div "profile Bio" at bounding box center [985, 124] width 264 height 37
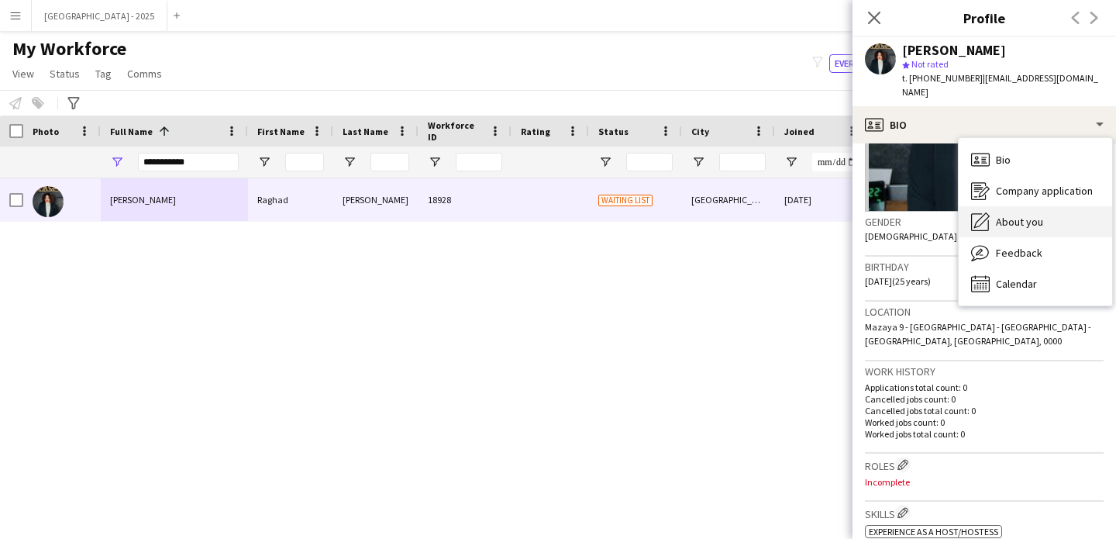
click at [1033, 215] on span "About you" at bounding box center [1019, 222] width 47 height 14
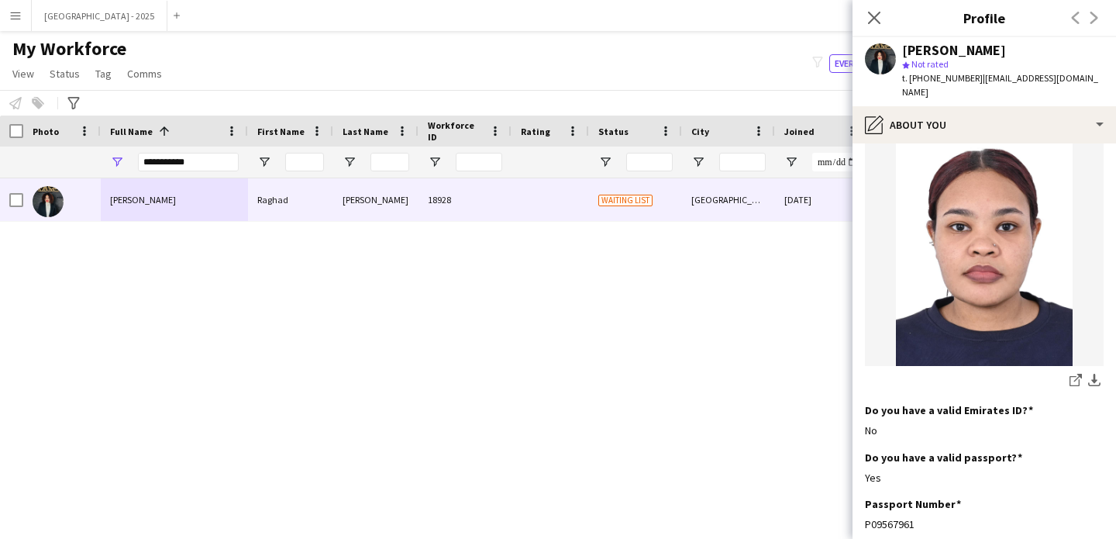
scroll to position [394, 0]
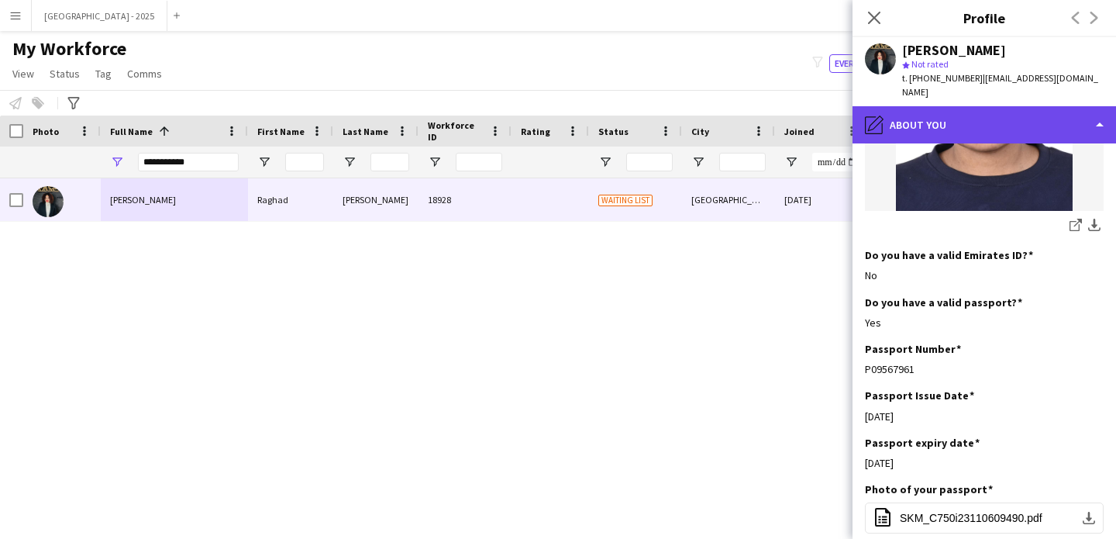
click at [980, 106] on div "pencil4 About you" at bounding box center [985, 124] width 264 height 37
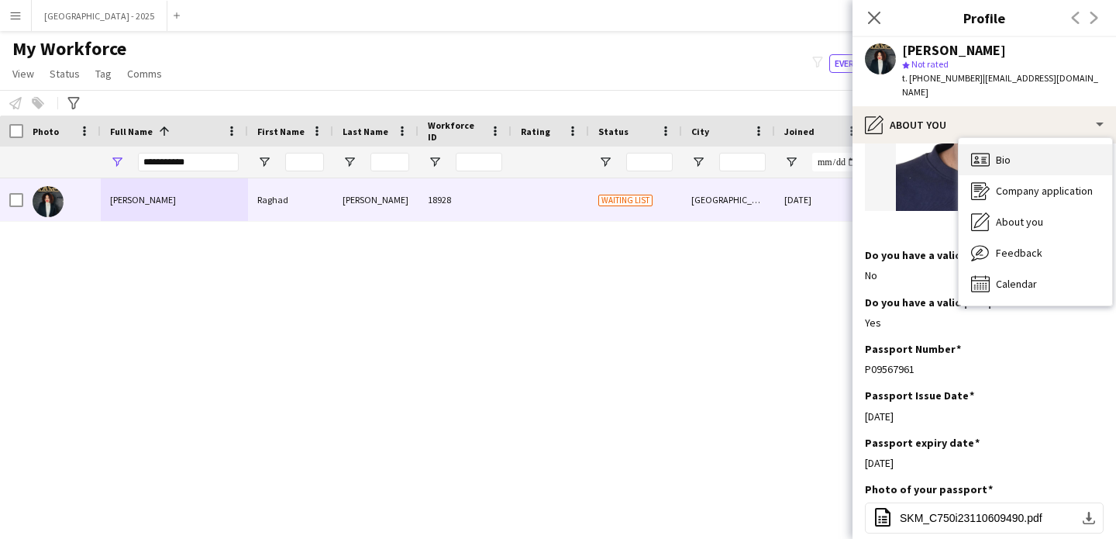
click at [1051, 144] on div "Bio Bio" at bounding box center [1035, 159] width 153 height 31
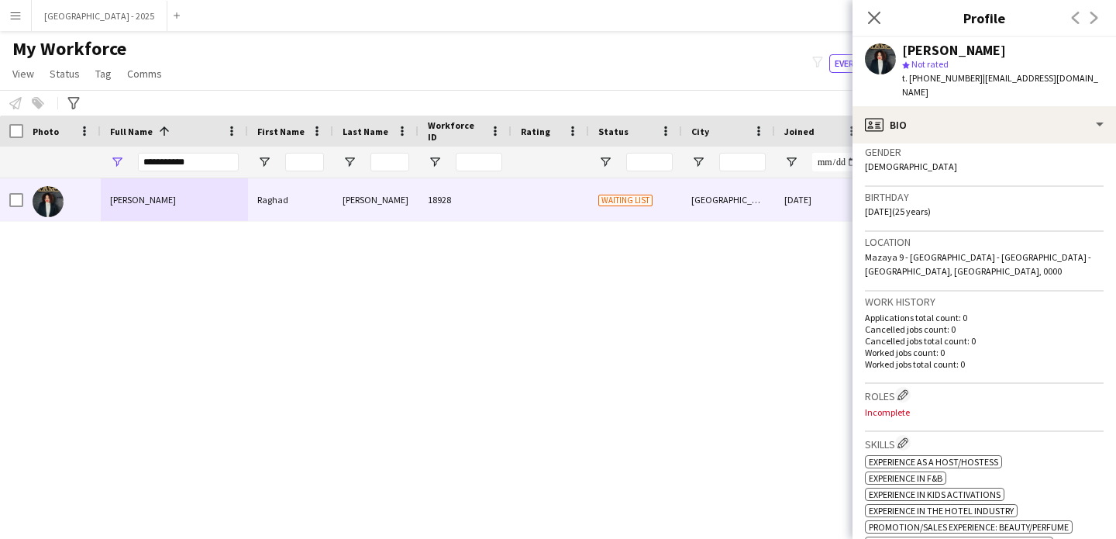
scroll to position [332, 0]
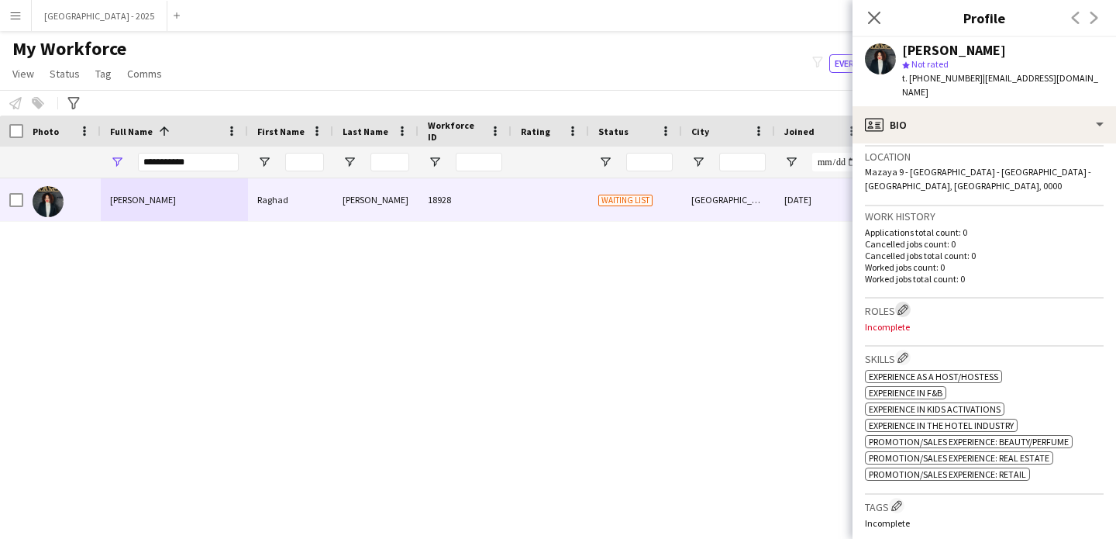
click at [905, 304] on app-icon "Edit crew company roles" at bounding box center [903, 309] width 11 height 11
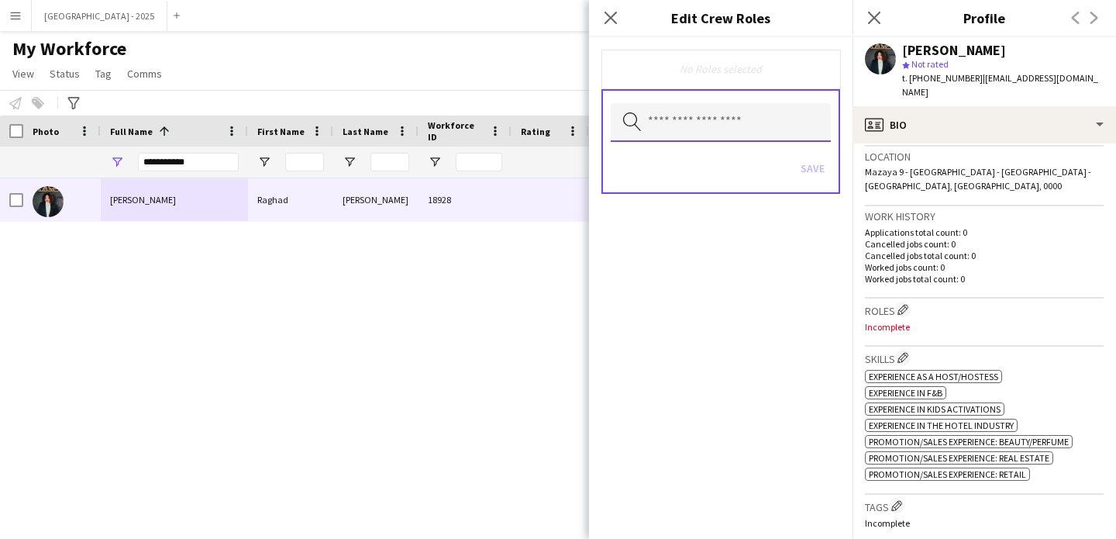
click at [721, 133] on input "text" at bounding box center [721, 122] width 220 height 39
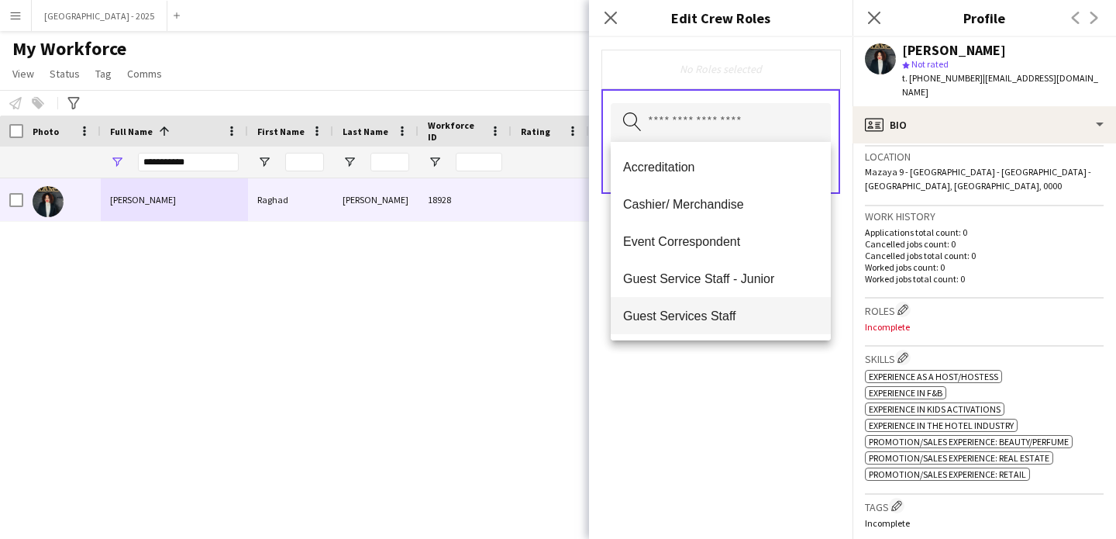
click at [712, 311] on span "Guest Services Staff" at bounding box center [720, 316] width 195 height 15
click at [718, 312] on span "Guest Services Staff - Senior" at bounding box center [720, 316] width 195 height 15
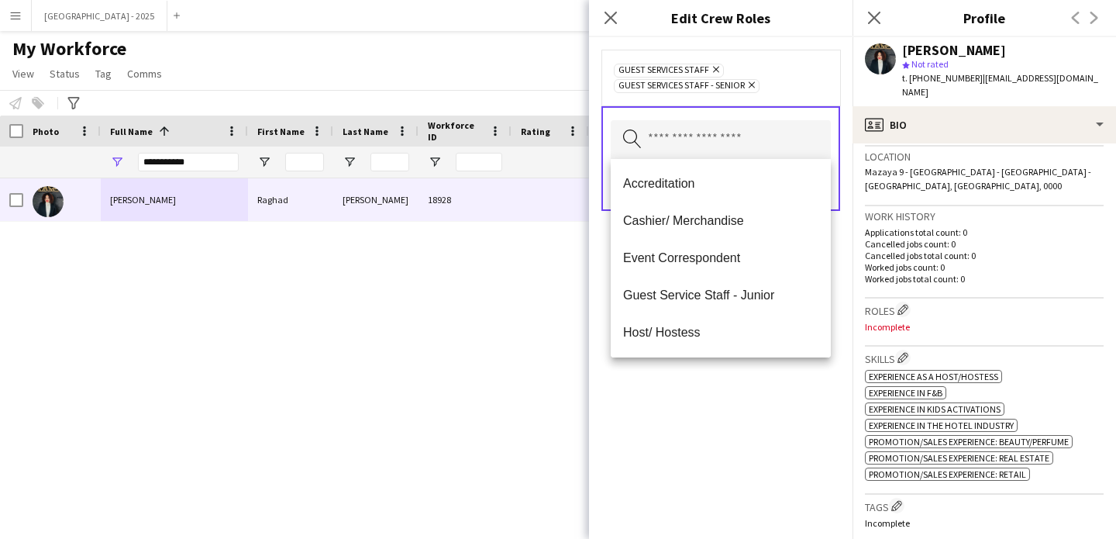
click at [741, 373] on div "Guest Services Staff Remove Guest Services Staff - Senior Remove Search by role…" at bounding box center [721, 288] width 264 height 502
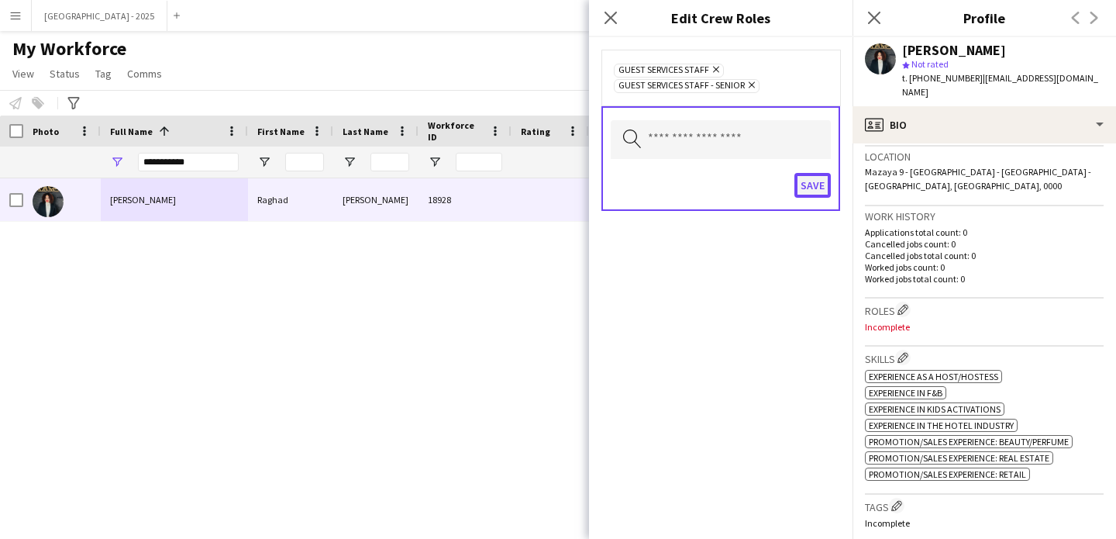
click at [818, 193] on button "Save" at bounding box center [813, 185] width 36 height 25
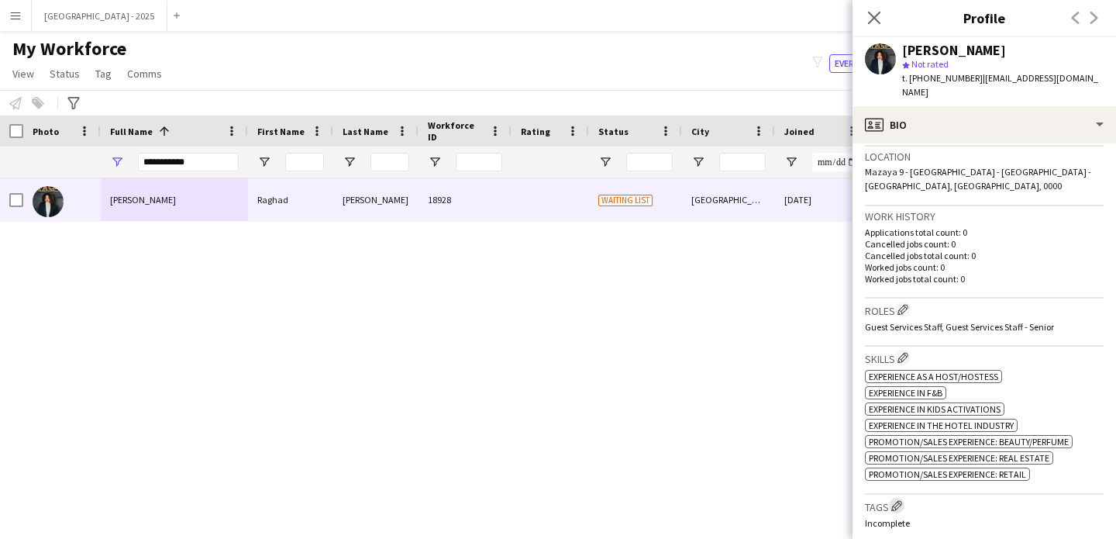
click at [901, 498] on button "Edit crew company tags" at bounding box center [897, 506] width 16 height 16
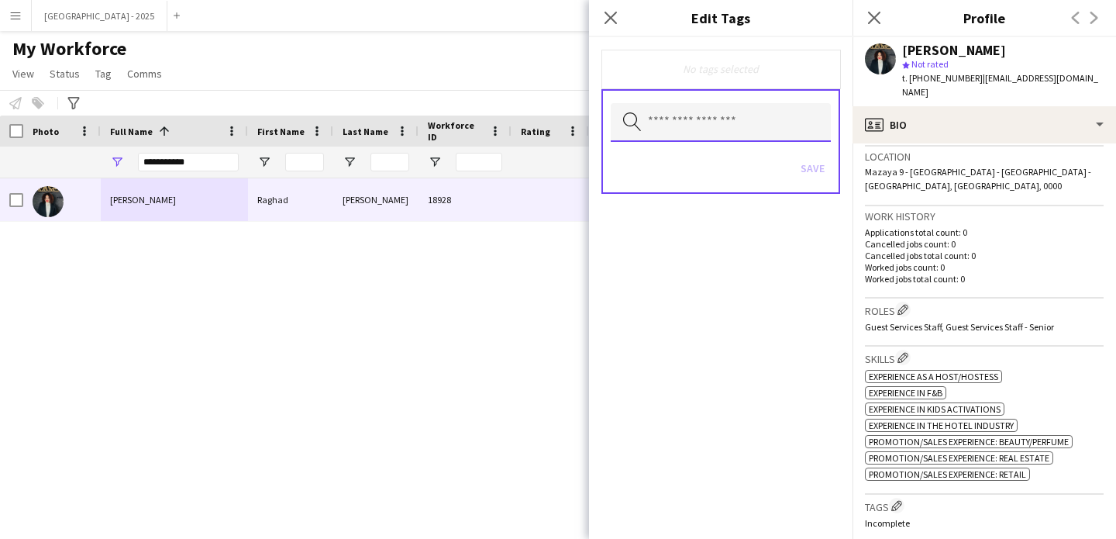
click at [733, 136] on input "text" at bounding box center [721, 122] width 220 height 39
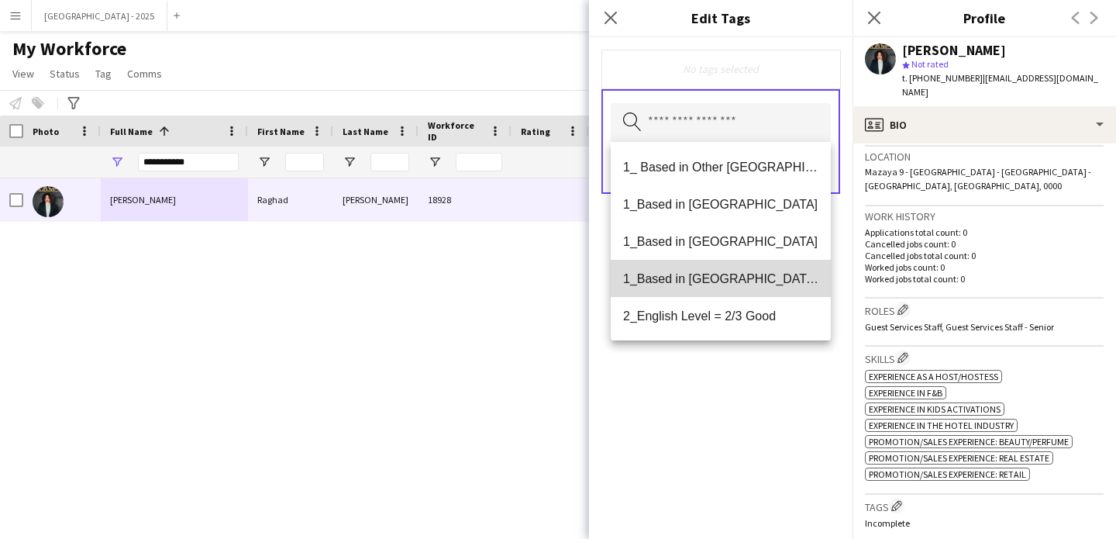
click at [750, 277] on span "1_Based in [GEOGRAPHIC_DATA]/[GEOGRAPHIC_DATA]/Ajman" at bounding box center [720, 278] width 195 height 15
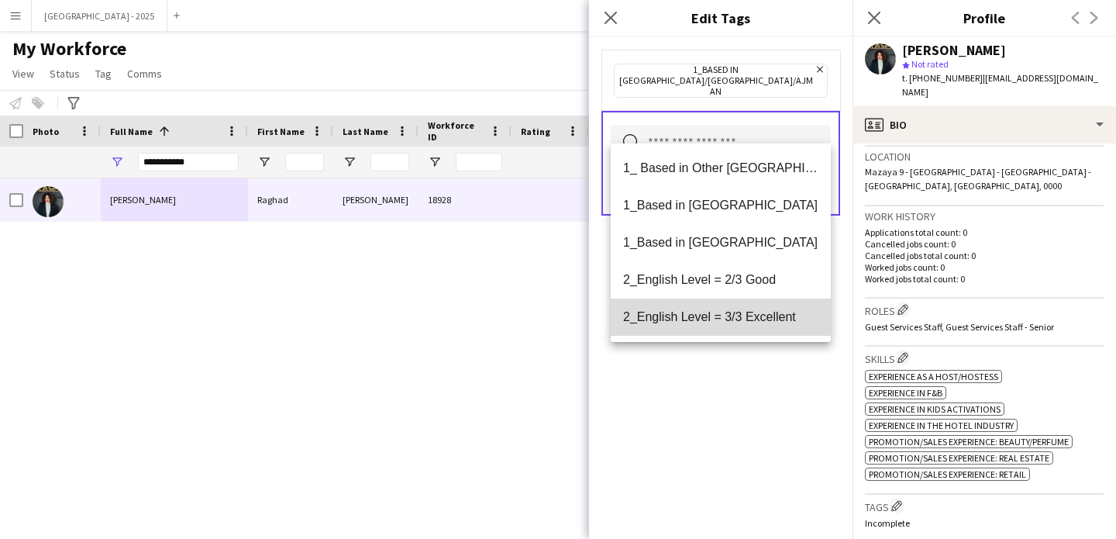
click at [751, 310] on span "2_English Level = 3/3 Excellent" at bounding box center [720, 316] width 195 height 15
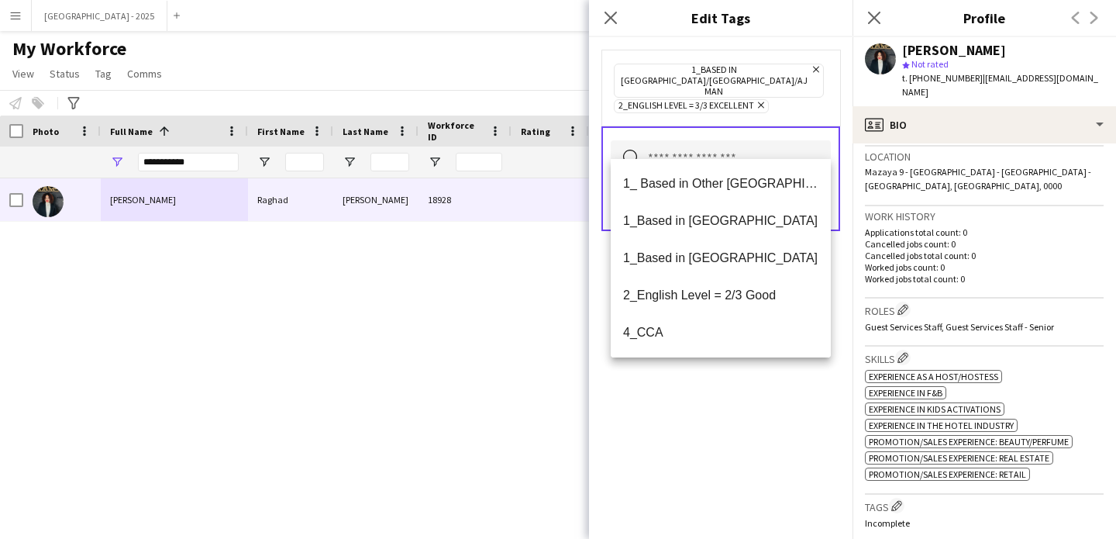
drag, startPoint x: 752, startPoint y: 387, endPoint x: 791, endPoint y: 238, distance: 153.8
click at [752, 387] on div "1_Based in [GEOGRAPHIC_DATA]/[GEOGRAPHIC_DATA]/Ajman Remove 2_English Level = 3…" at bounding box center [721, 288] width 264 height 502
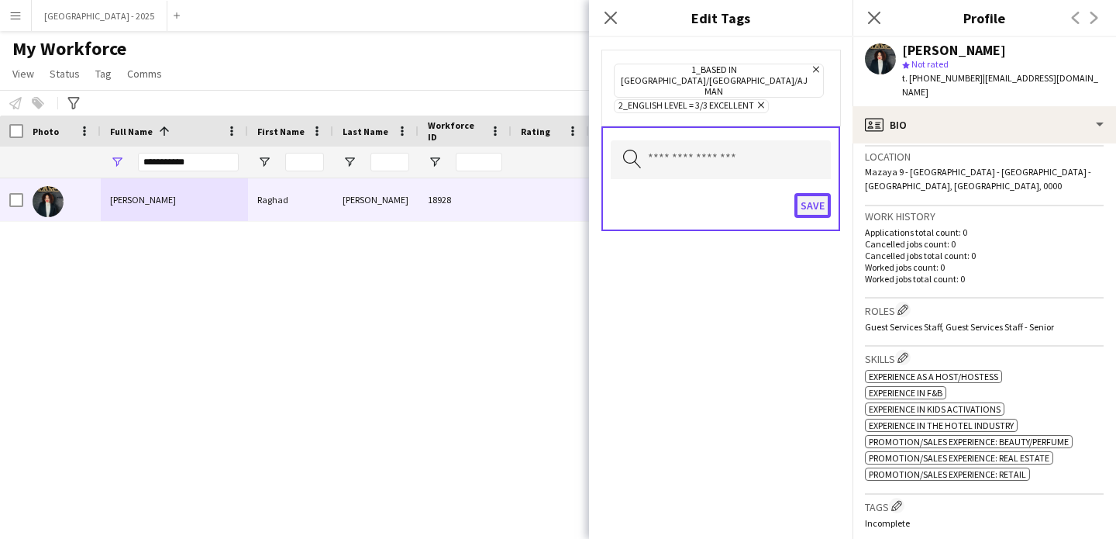
click at [799, 193] on button "Save" at bounding box center [813, 205] width 36 height 25
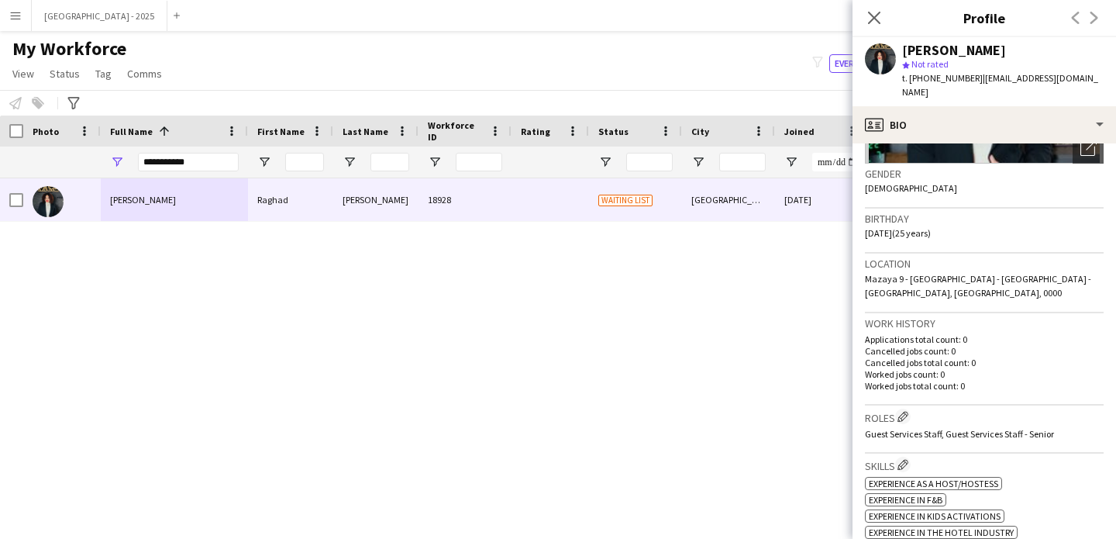
scroll to position [164, 0]
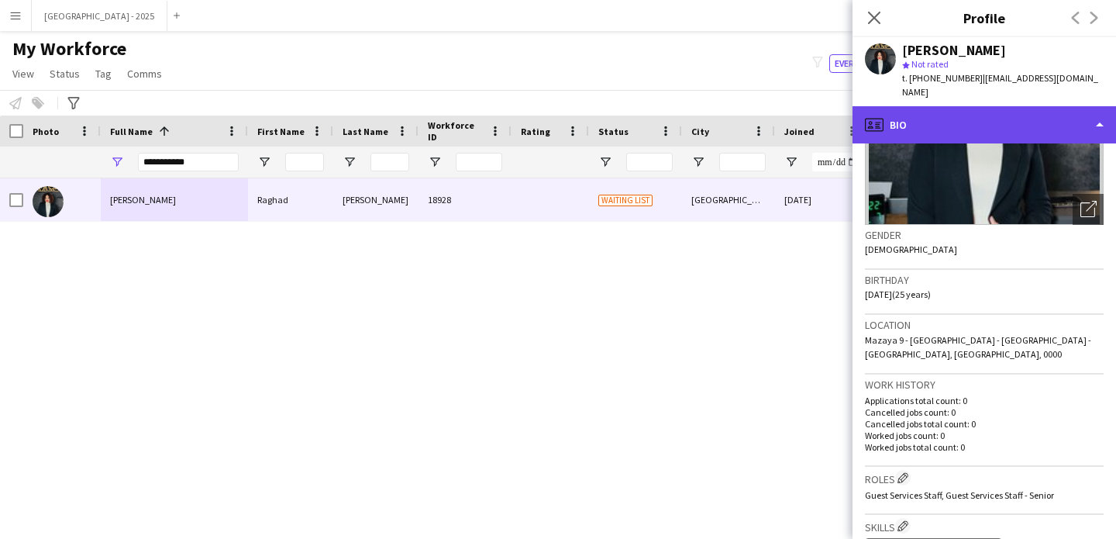
click at [950, 112] on div "profile Bio" at bounding box center [985, 124] width 264 height 37
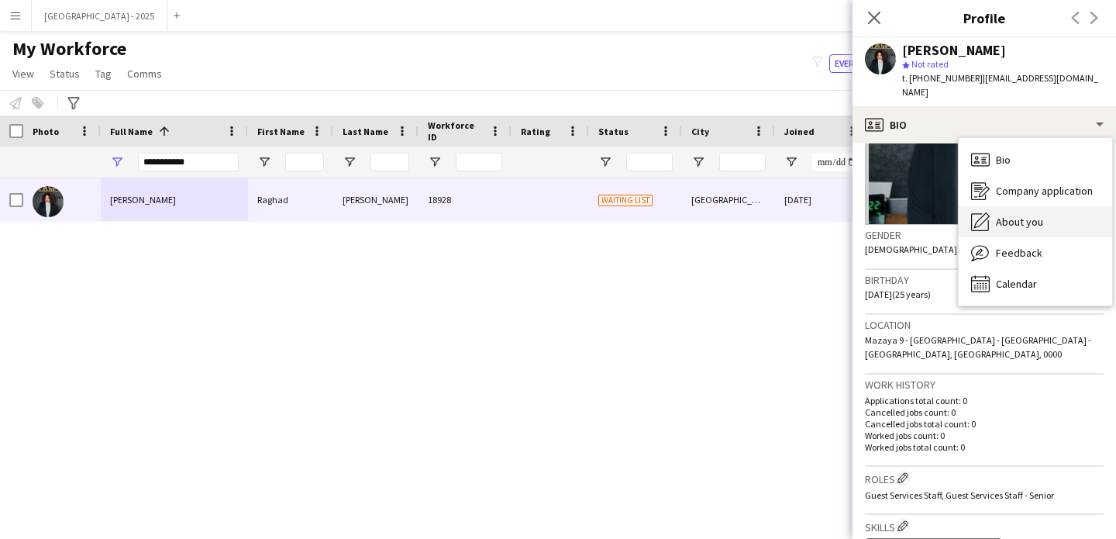
click at [1017, 215] on span "About you" at bounding box center [1019, 222] width 47 height 14
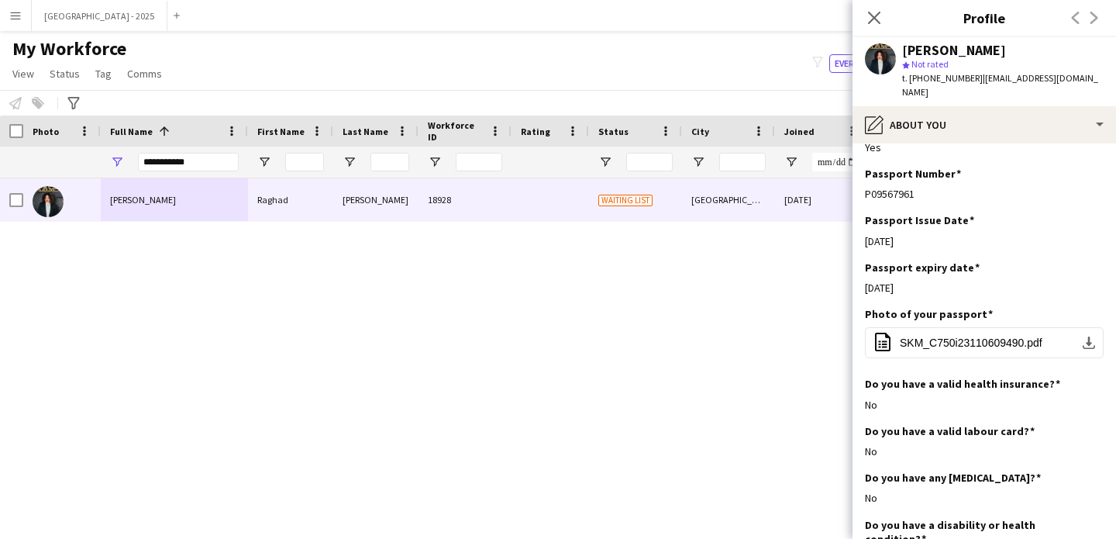
scroll to position [621, 0]
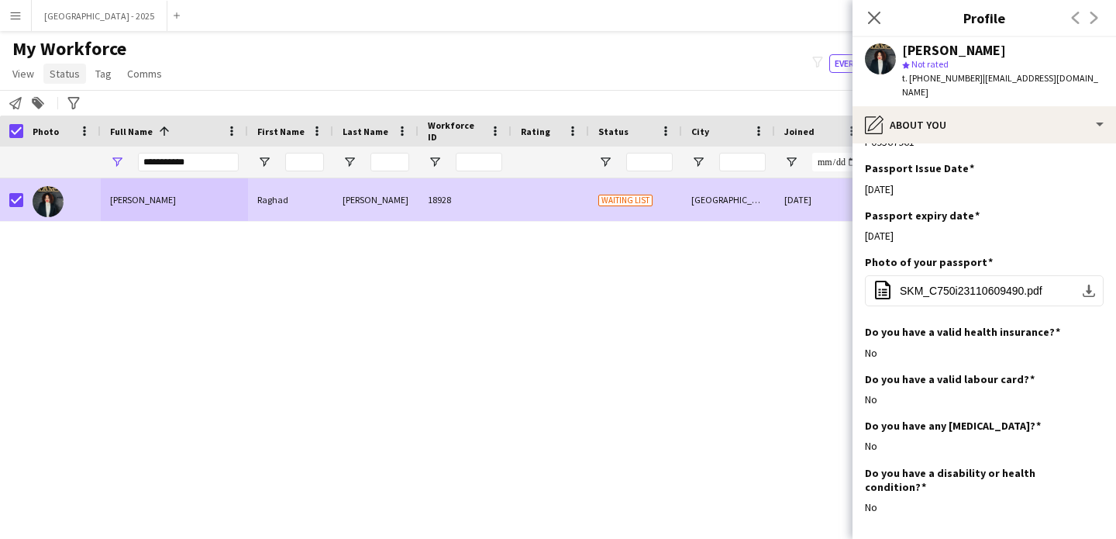
click at [54, 71] on span "Status" at bounding box center [65, 74] width 30 height 14
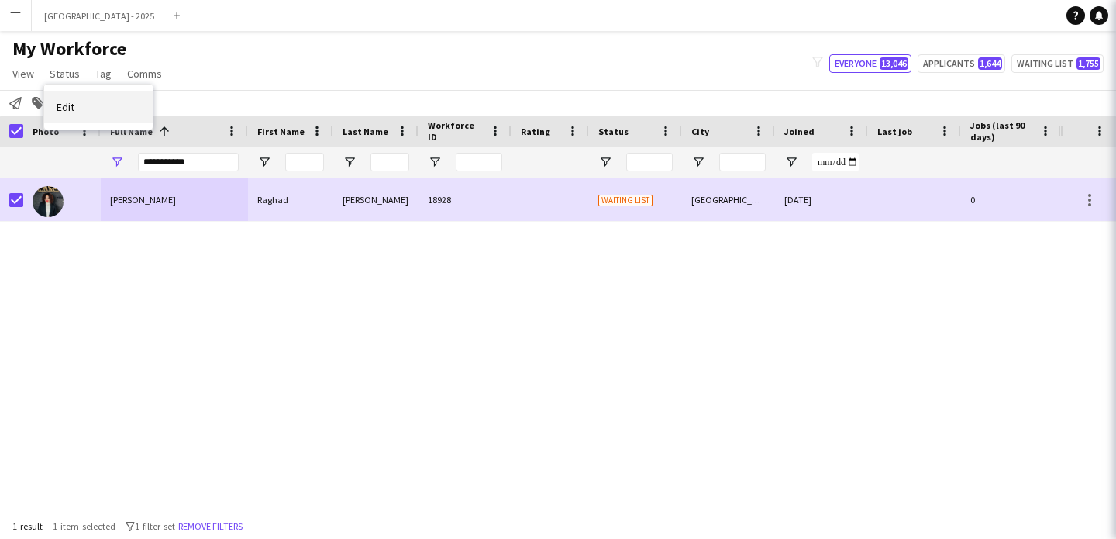
click at [81, 96] on link "Edit" at bounding box center [98, 107] width 109 height 33
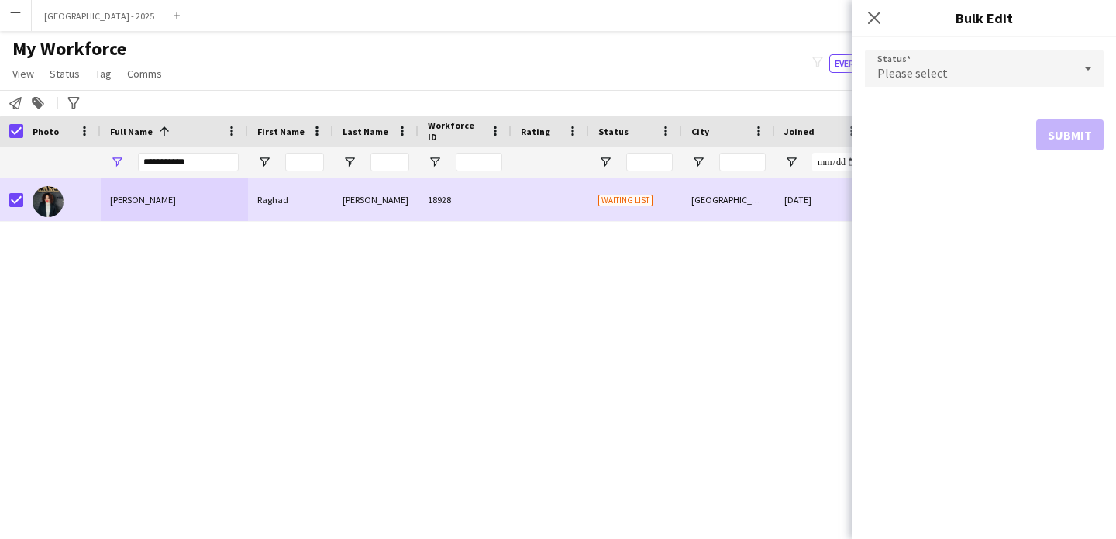
click at [943, 72] on span "Please select" at bounding box center [913, 73] width 71 height 16
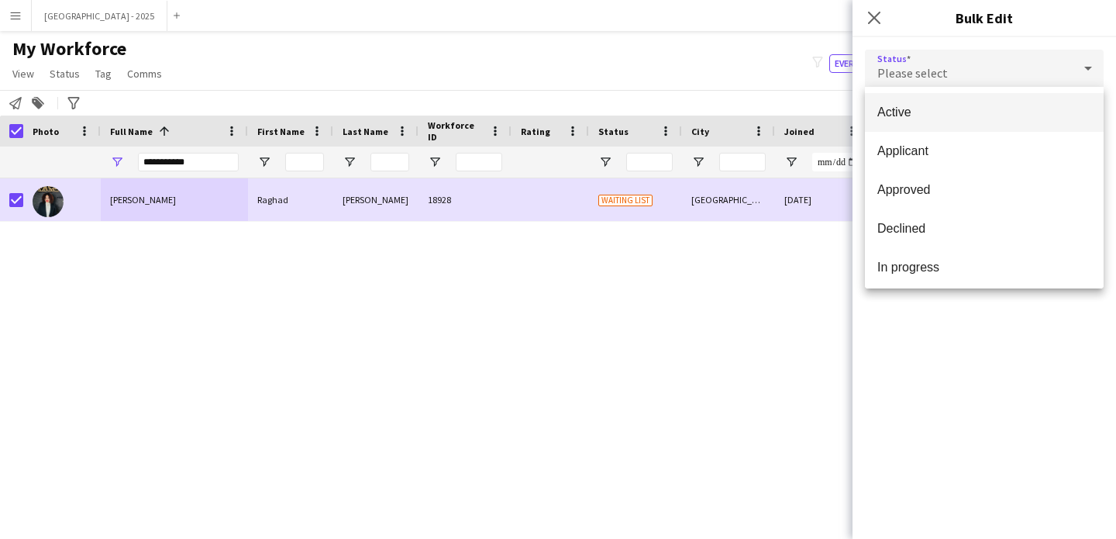
click at [930, 112] on span "Active" at bounding box center [985, 112] width 214 height 15
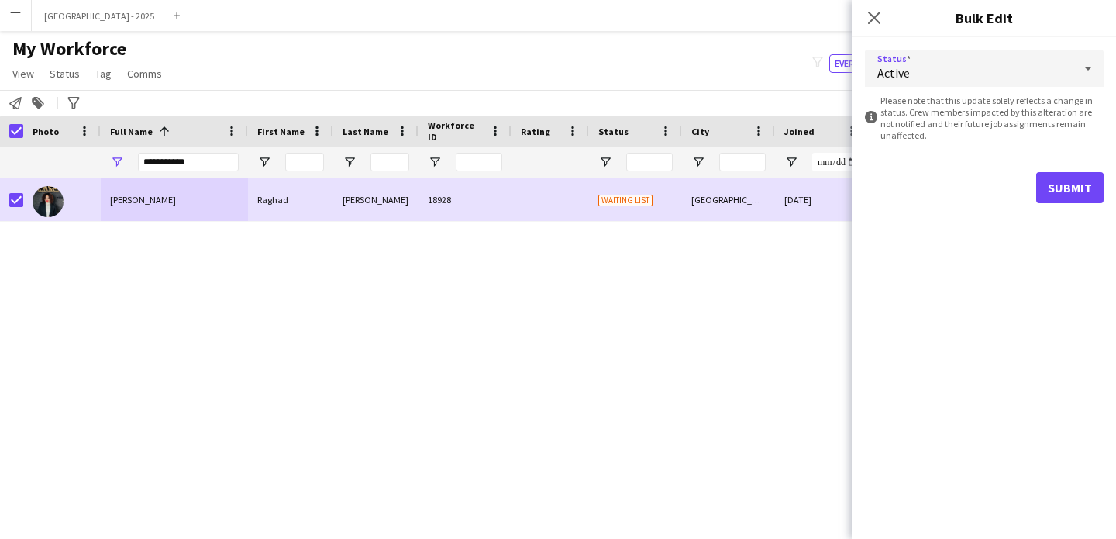
click at [1073, 211] on form "Status Active information-circle Please note that this update solely reflects a…" at bounding box center [984, 126] width 239 height 178
click at [1050, 182] on button "Submit" at bounding box center [1069, 187] width 67 height 31
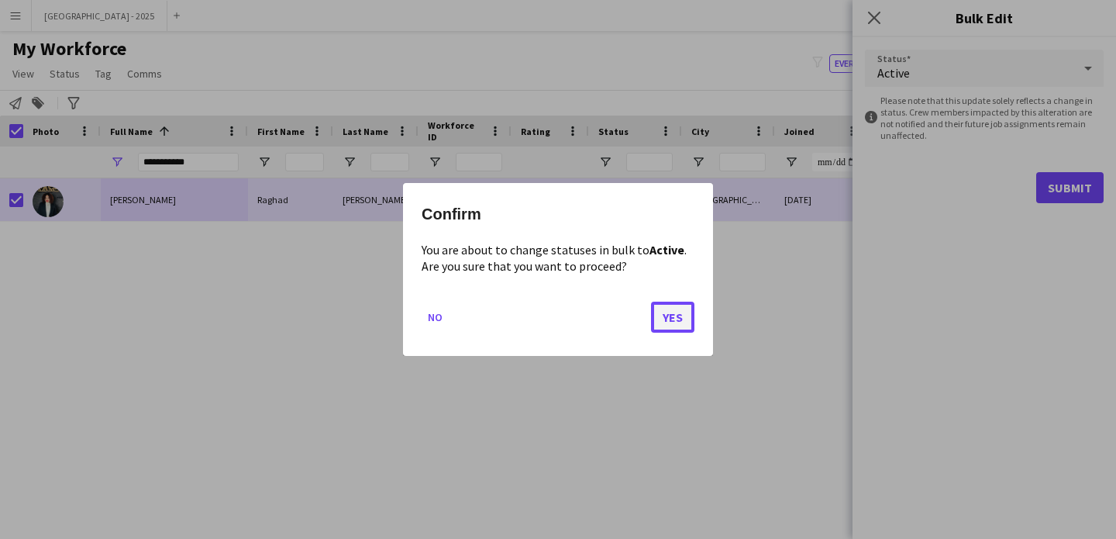
click at [684, 302] on button "Yes" at bounding box center [672, 317] width 43 height 31
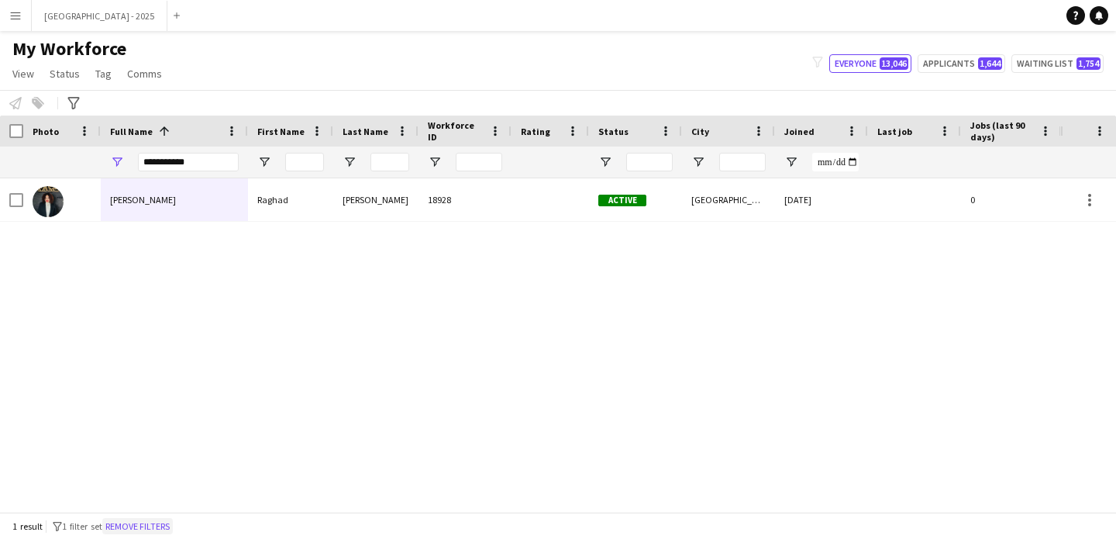
click at [165, 524] on button "Remove filters" at bounding box center [137, 526] width 71 height 17
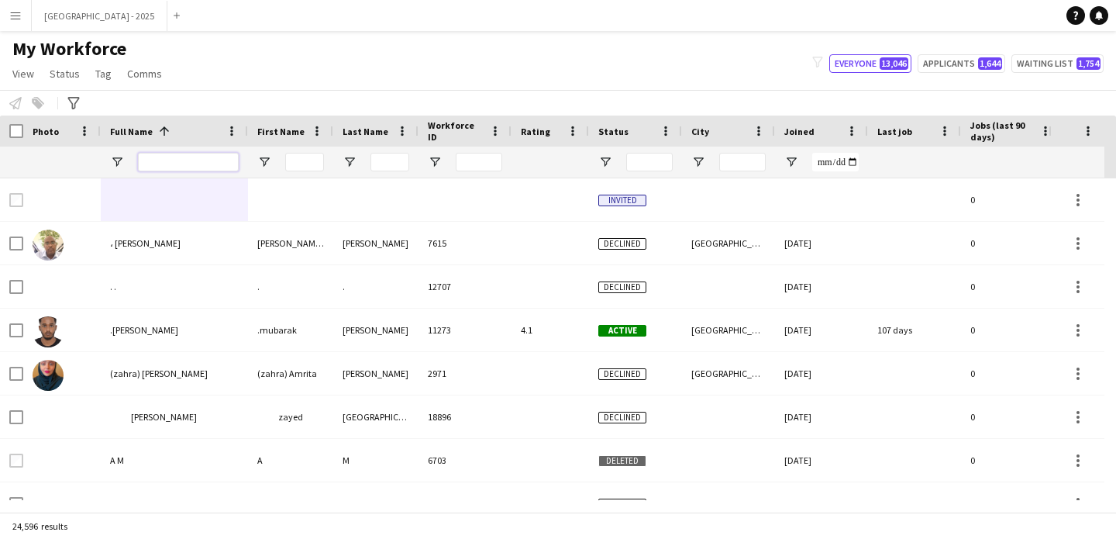
click at [197, 163] on input "Full Name Filter Input" at bounding box center [188, 162] width 101 height 19
paste input "*******"
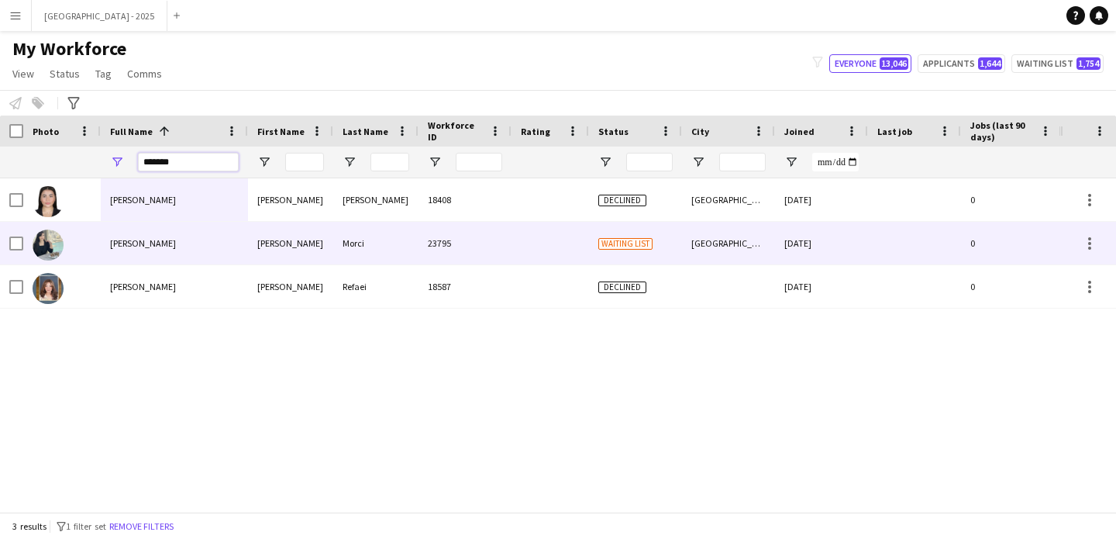
type input "*******"
click at [217, 243] on div "Shereen Morci" at bounding box center [174, 243] width 147 height 43
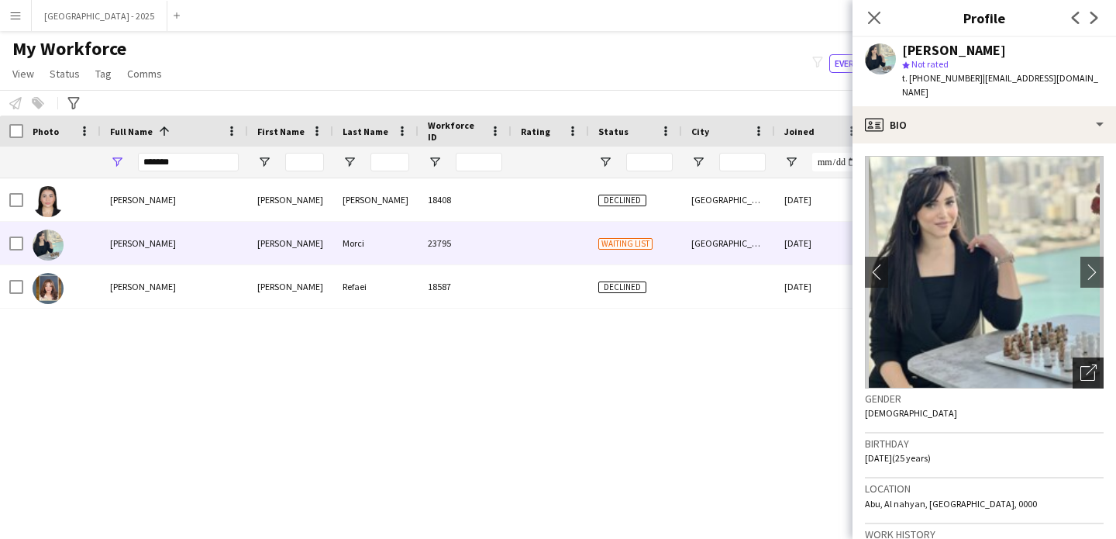
click at [1081, 364] on icon "Open photos pop-in" at bounding box center [1089, 372] width 16 height 16
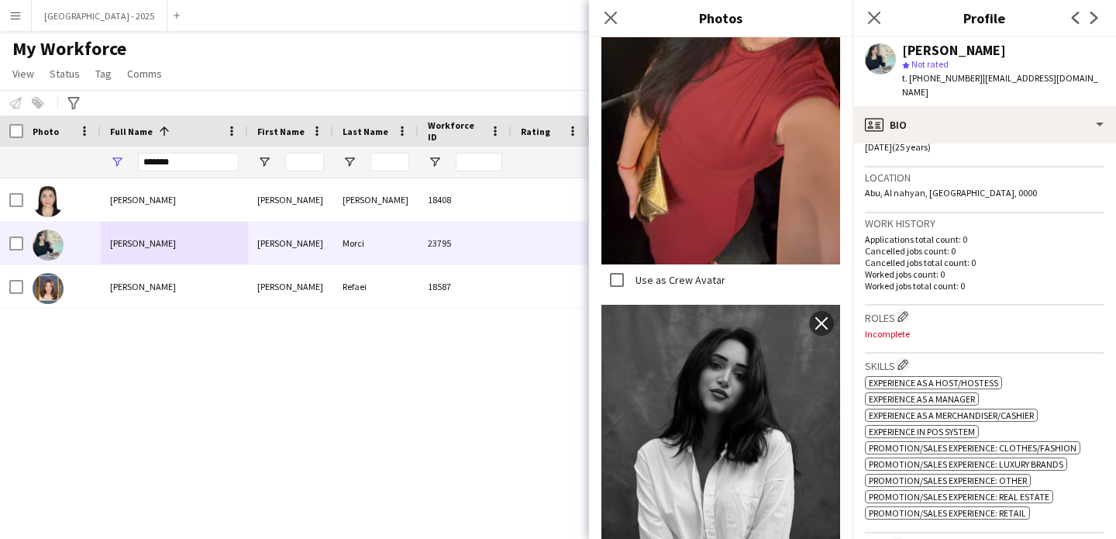
scroll to position [0, 0]
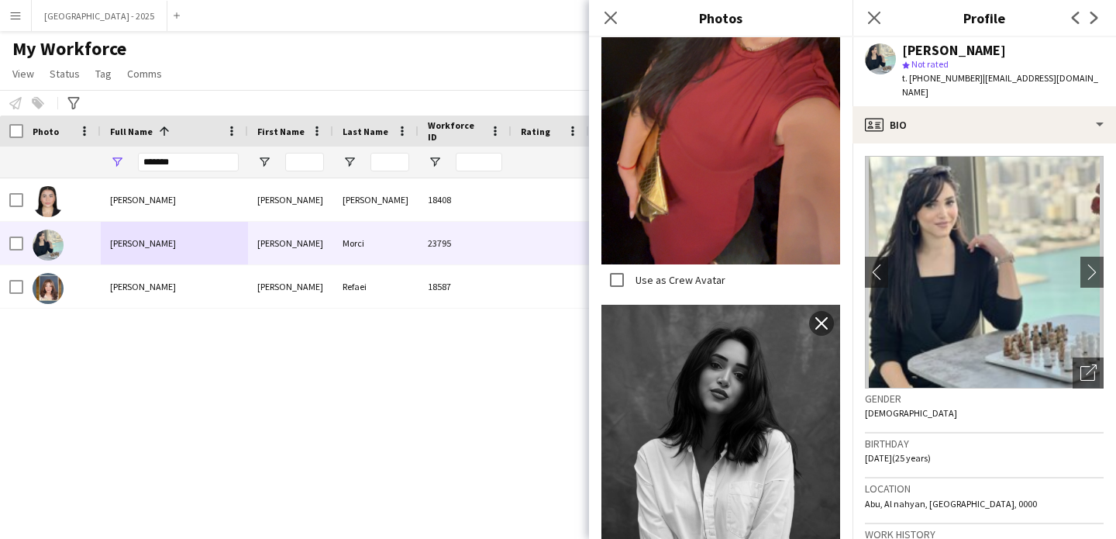
click at [963, 57] on div "star Not rated" at bounding box center [1003, 64] width 202 height 14
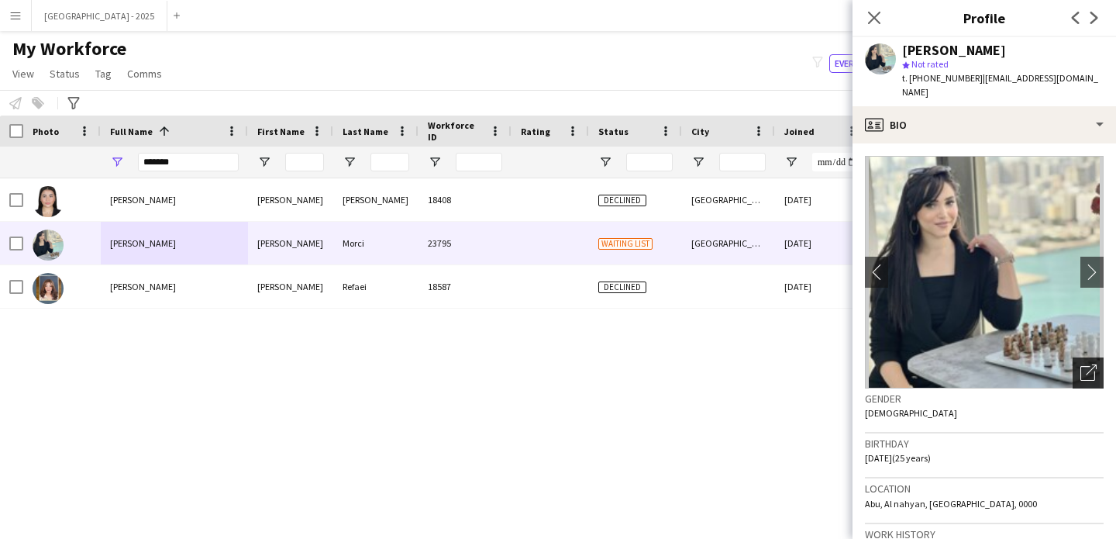
click at [1073, 357] on div "Open photos pop-in" at bounding box center [1088, 372] width 31 height 31
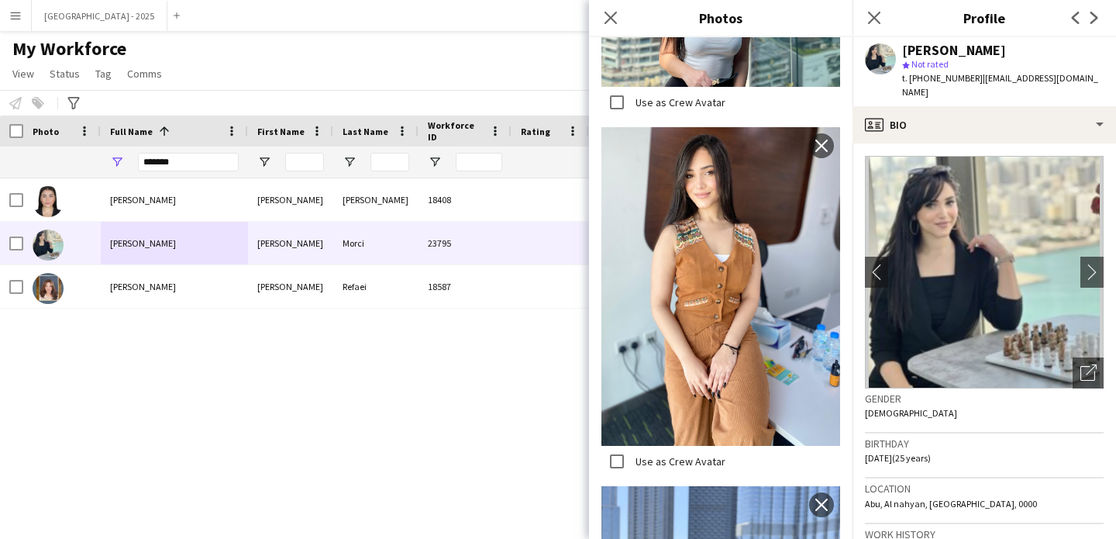
scroll to position [1443, 0]
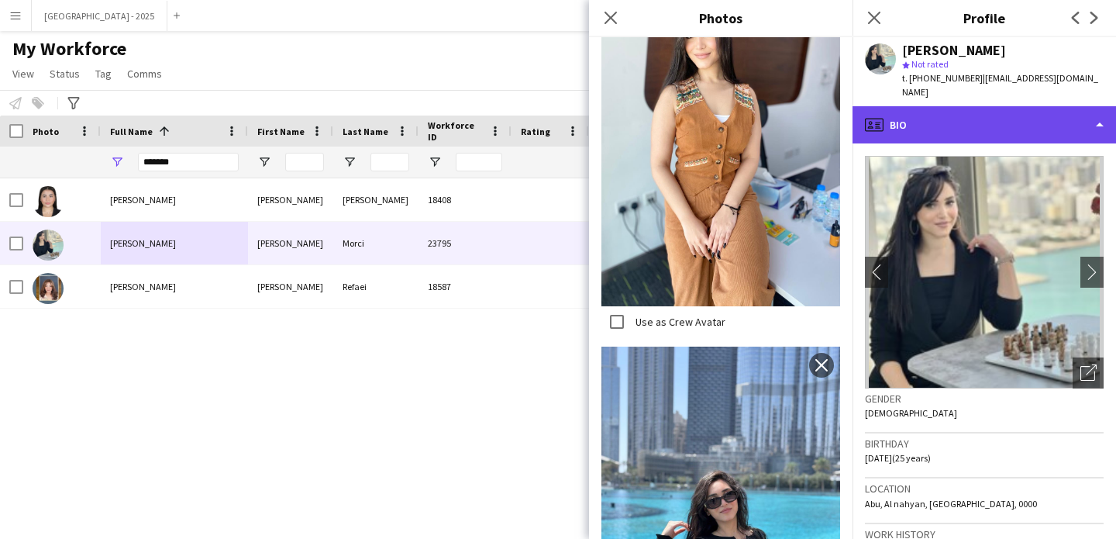
click at [964, 113] on div "profile Bio" at bounding box center [985, 124] width 264 height 37
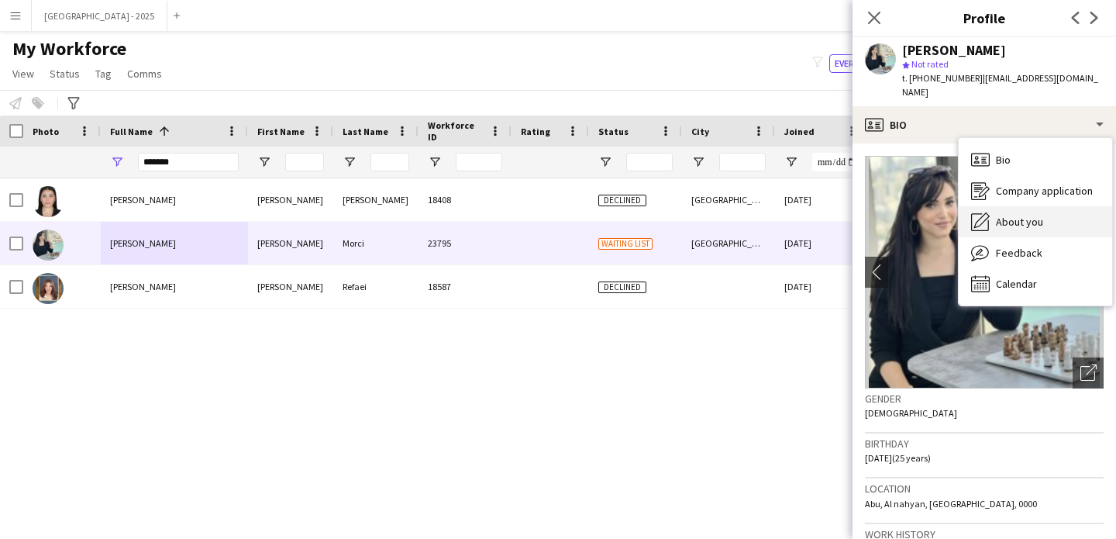
click at [1023, 215] on span "About you" at bounding box center [1019, 222] width 47 height 14
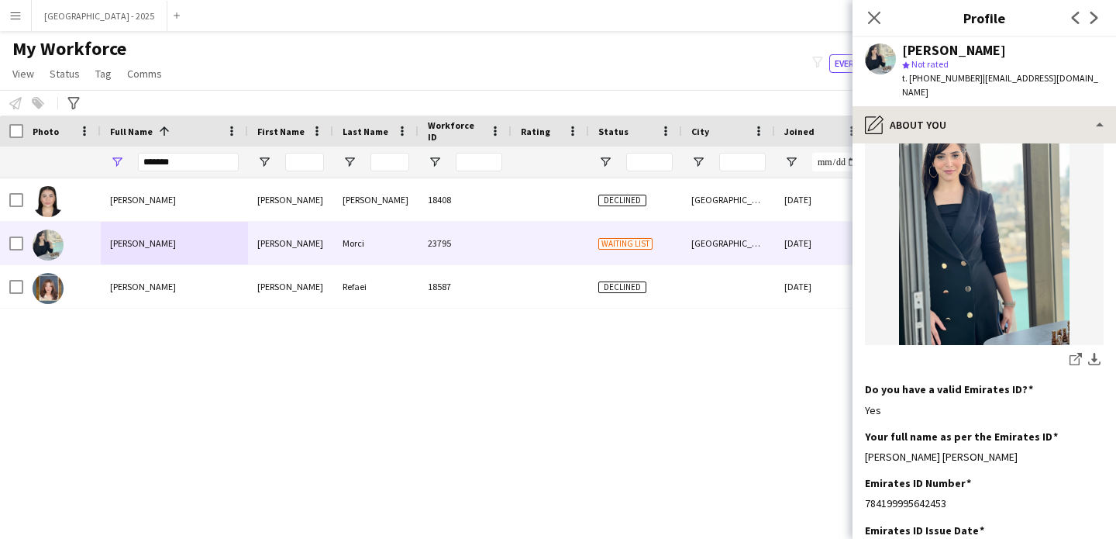
scroll to position [254, 0]
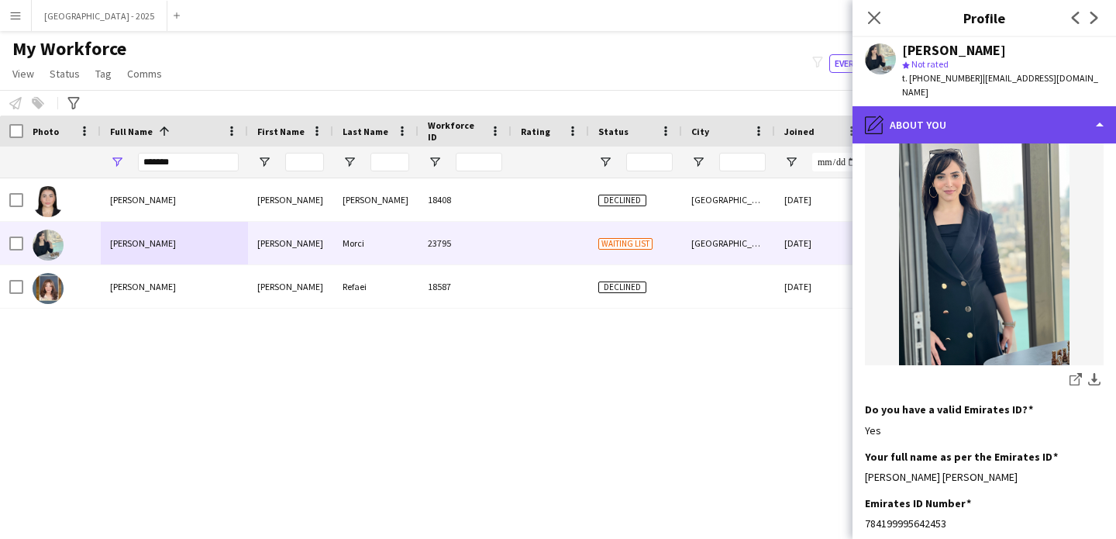
click at [942, 106] on div "pencil4 About you" at bounding box center [985, 124] width 264 height 37
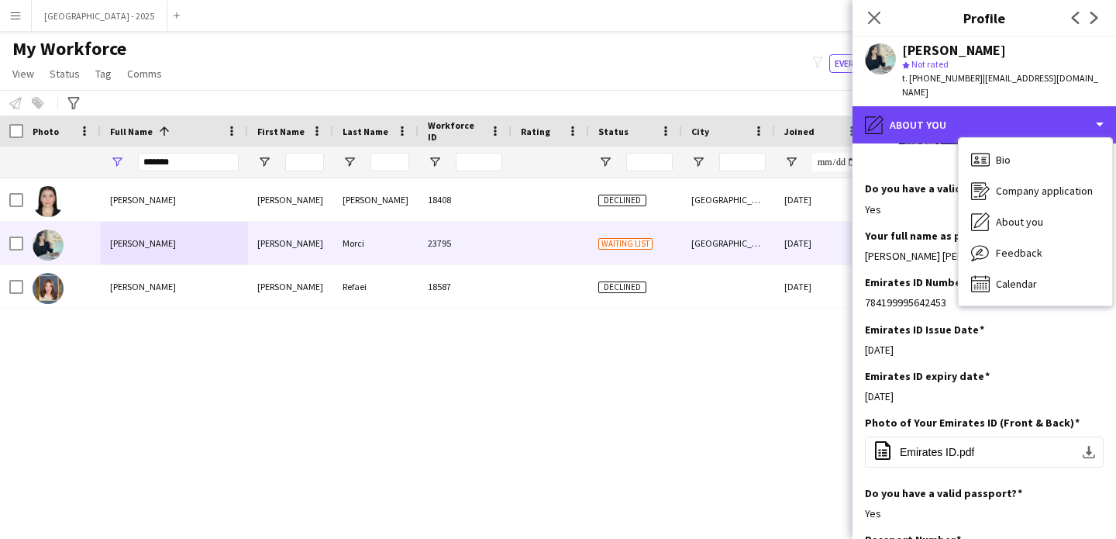
scroll to position [557, 0]
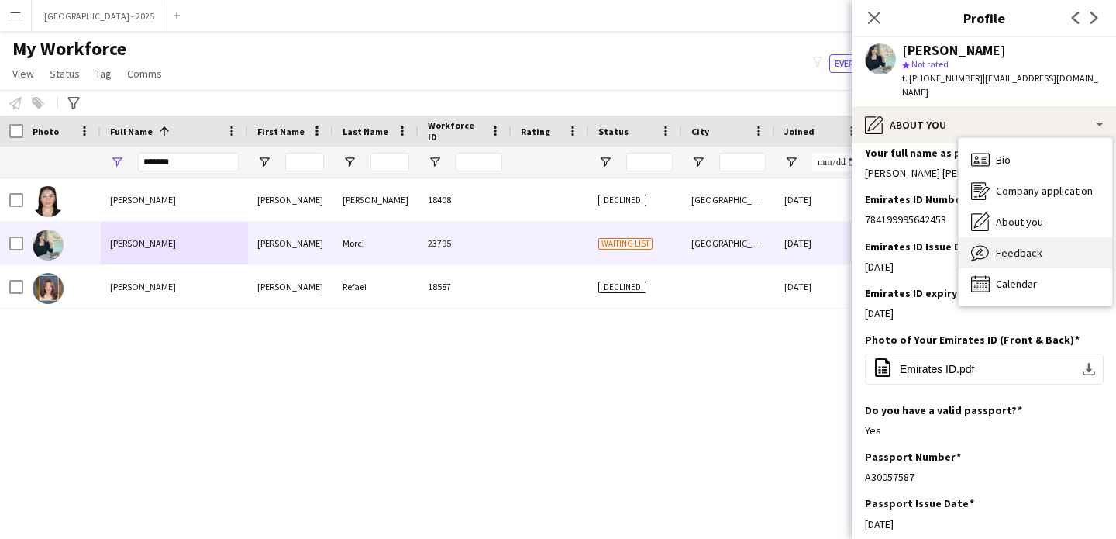
click at [1016, 250] on div "Feedback Feedback" at bounding box center [1035, 252] width 153 height 31
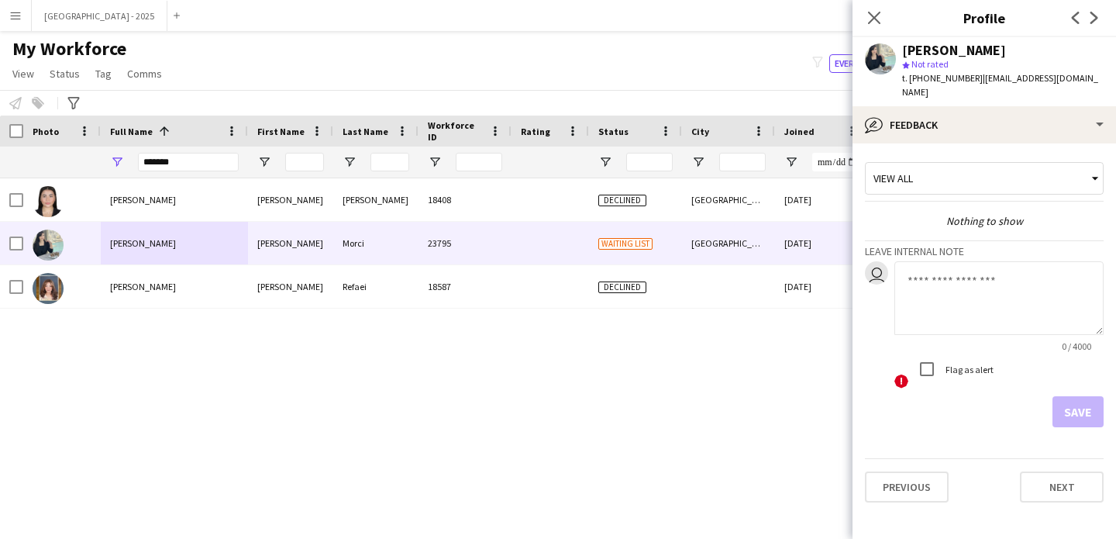
click at [988, 298] on textarea at bounding box center [999, 298] width 209 height 74
type textarea "**********"
click at [1081, 404] on button "Save" at bounding box center [1078, 411] width 51 height 31
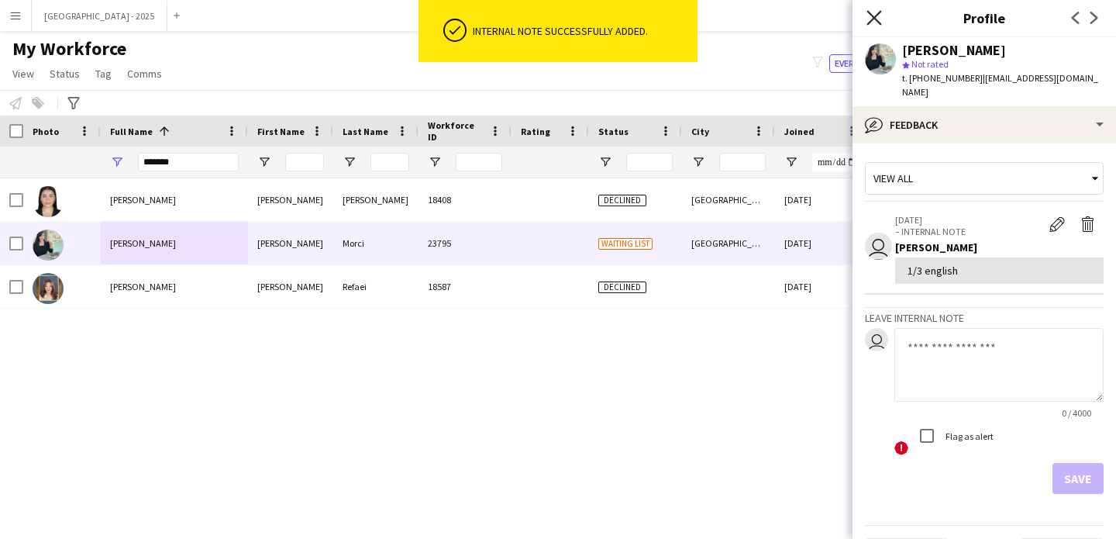
click at [876, 17] on icon at bounding box center [874, 17] width 15 height 15
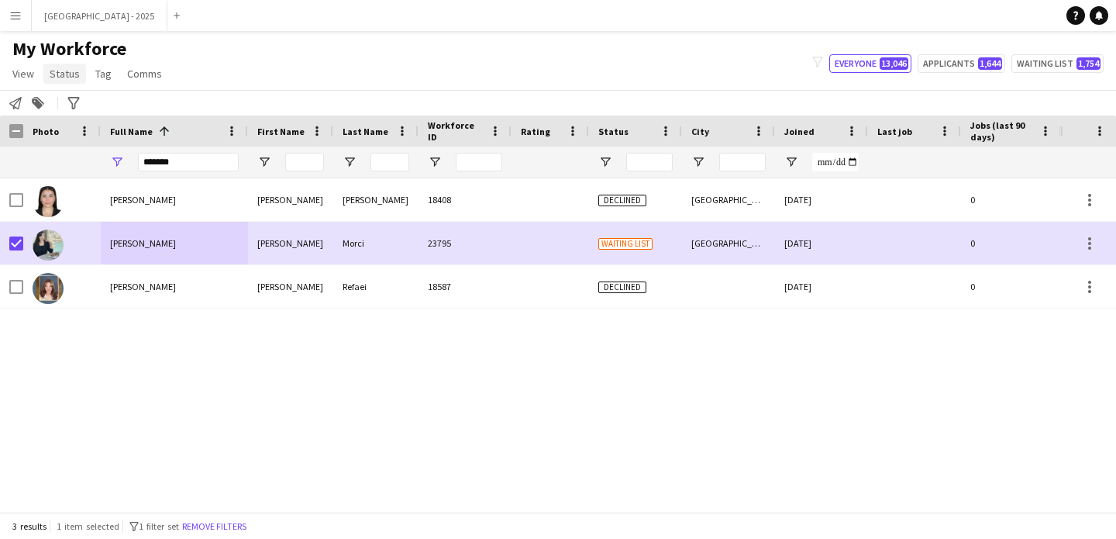
click at [65, 64] on link "Status" at bounding box center [64, 74] width 43 height 20
click at [85, 106] on link "Edit" at bounding box center [98, 107] width 109 height 33
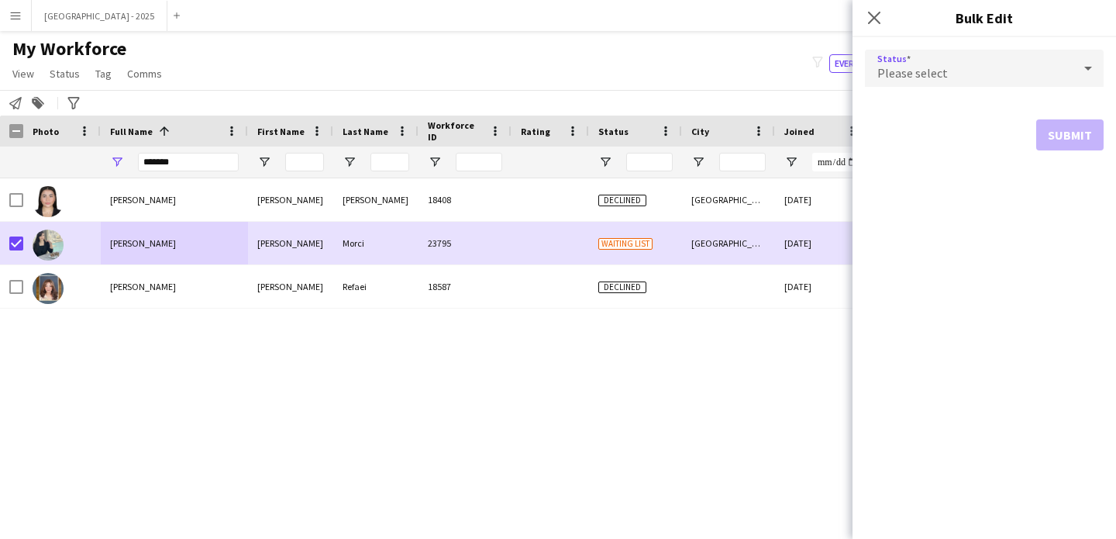
click at [971, 70] on div "Please select" at bounding box center [969, 68] width 208 height 37
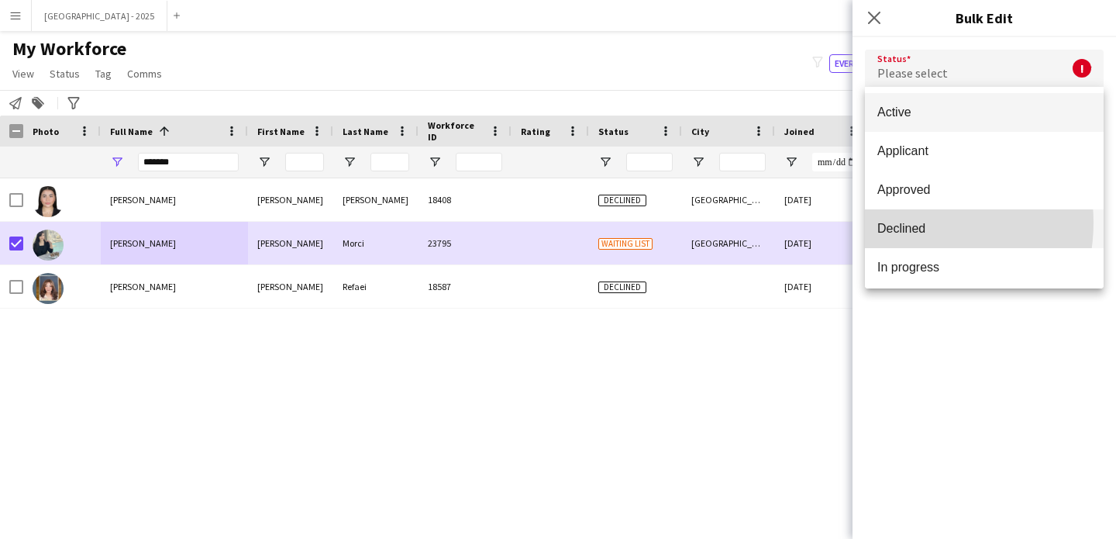
click at [902, 222] on span "Declined" at bounding box center [985, 228] width 214 height 15
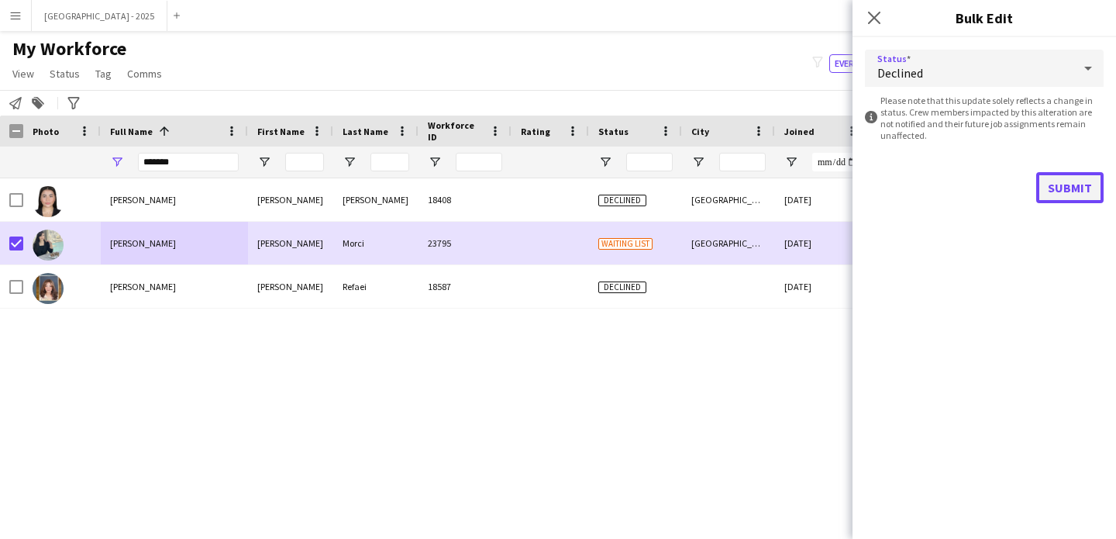
click at [1092, 186] on button "Submit" at bounding box center [1069, 187] width 67 height 31
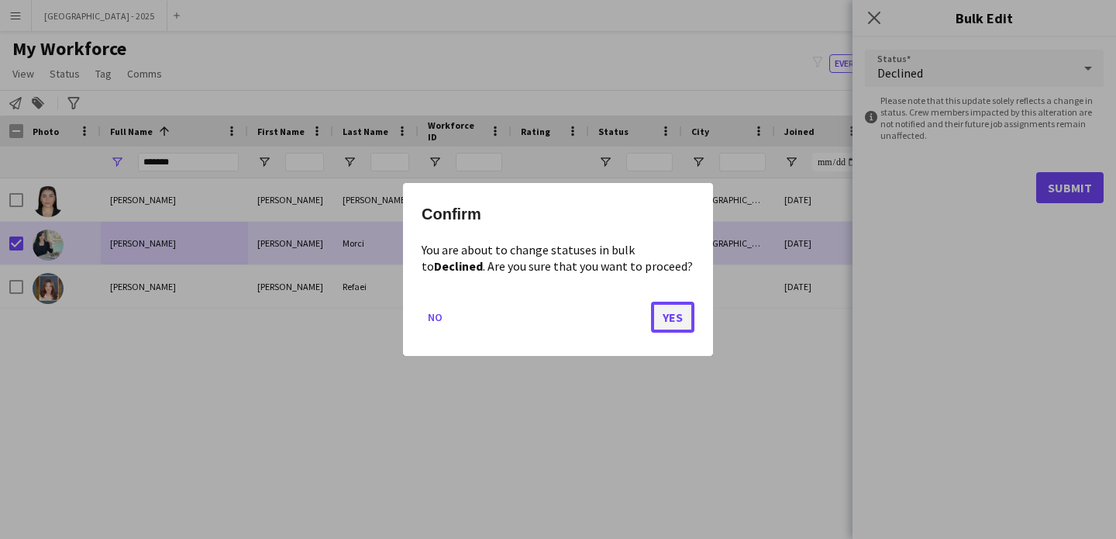
click at [677, 326] on button "Yes" at bounding box center [672, 317] width 43 height 31
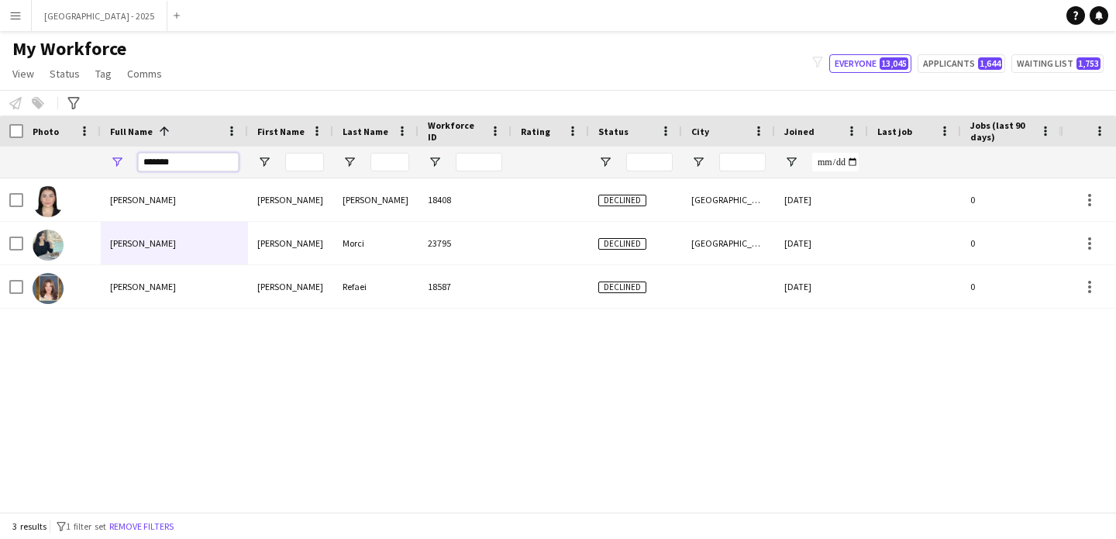
click at [200, 162] on input "*******" at bounding box center [188, 162] width 101 height 19
type input "*"
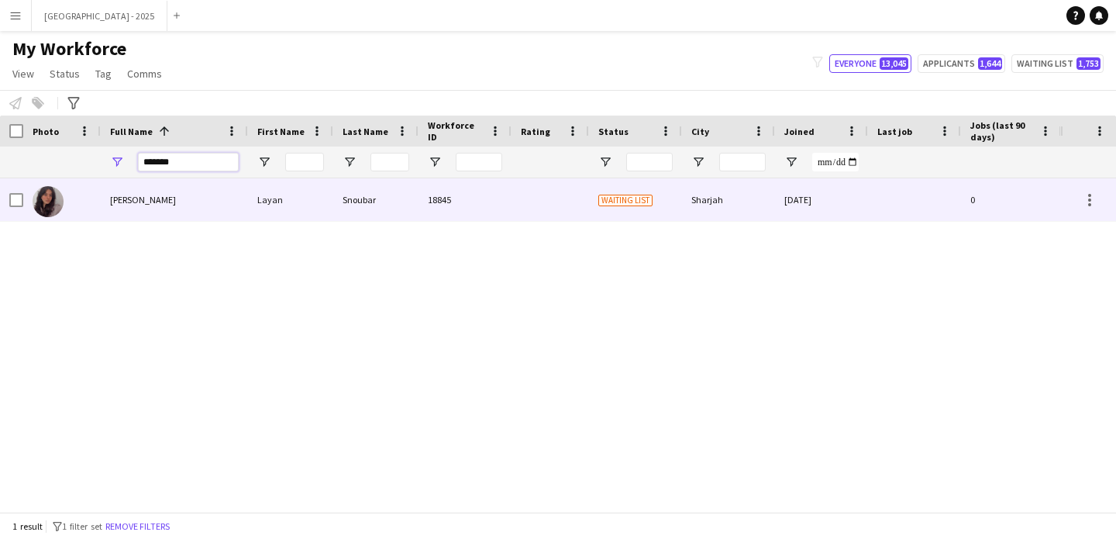
type input "*******"
click at [258, 195] on div "Layan" at bounding box center [290, 199] width 85 height 43
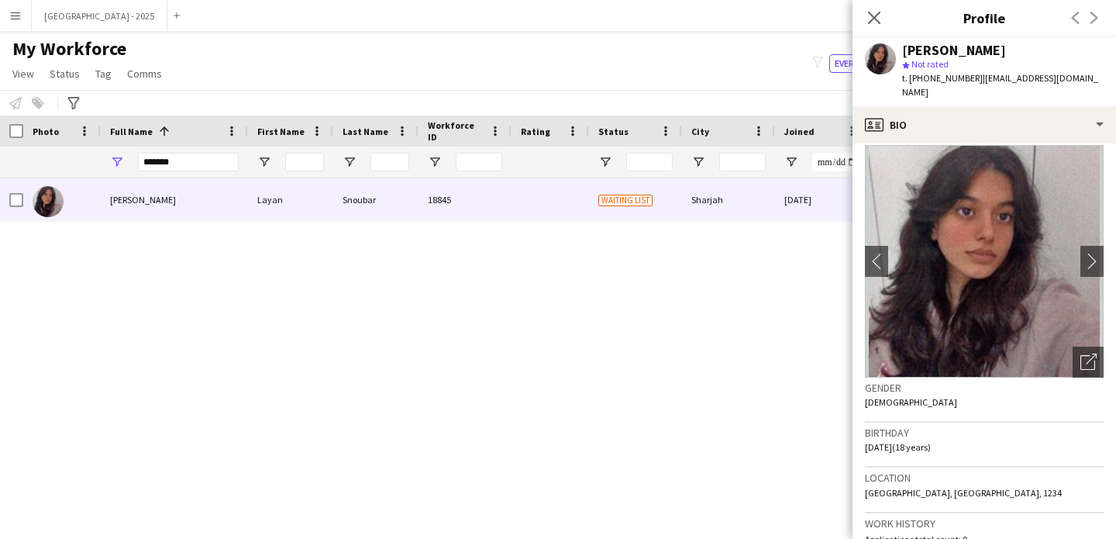
scroll to position [12, 0]
click at [1095, 353] on app-crew-profile-bio "chevron-left chevron-right Open photos pop-in Gender Female Birthday 27-05-2007…" at bounding box center [985, 340] width 264 height 395
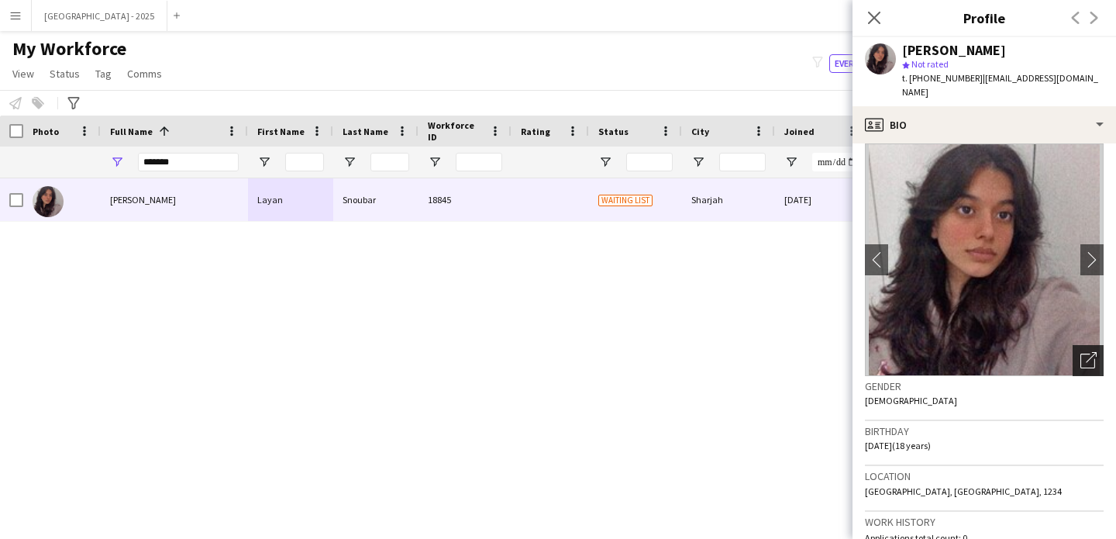
click at [1081, 352] on icon "Open photos pop-in" at bounding box center [1089, 360] width 16 height 16
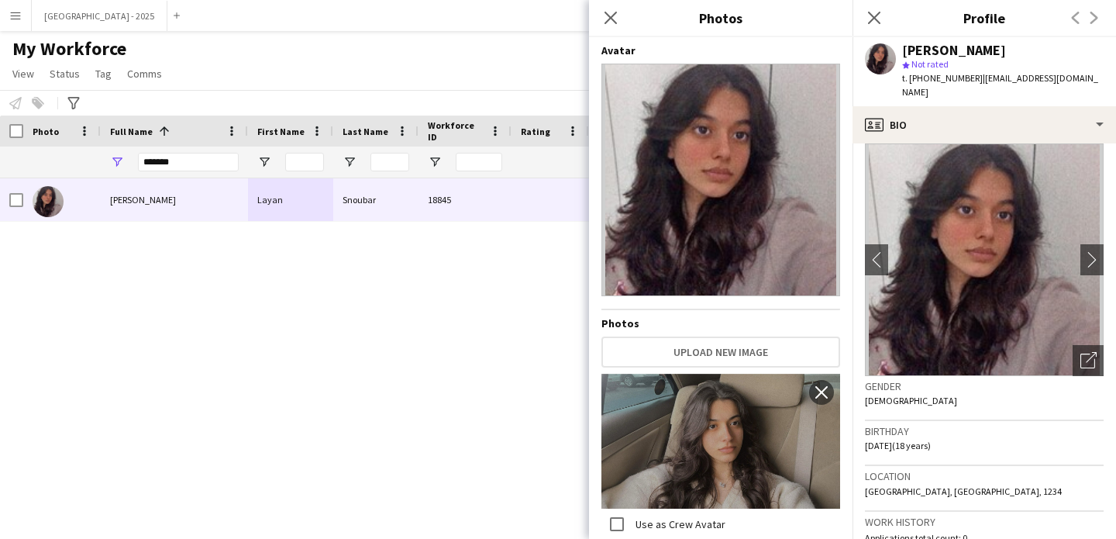
click at [913, 439] on div "Birthday 27-05-2007 (18 years)" at bounding box center [984, 443] width 239 height 45
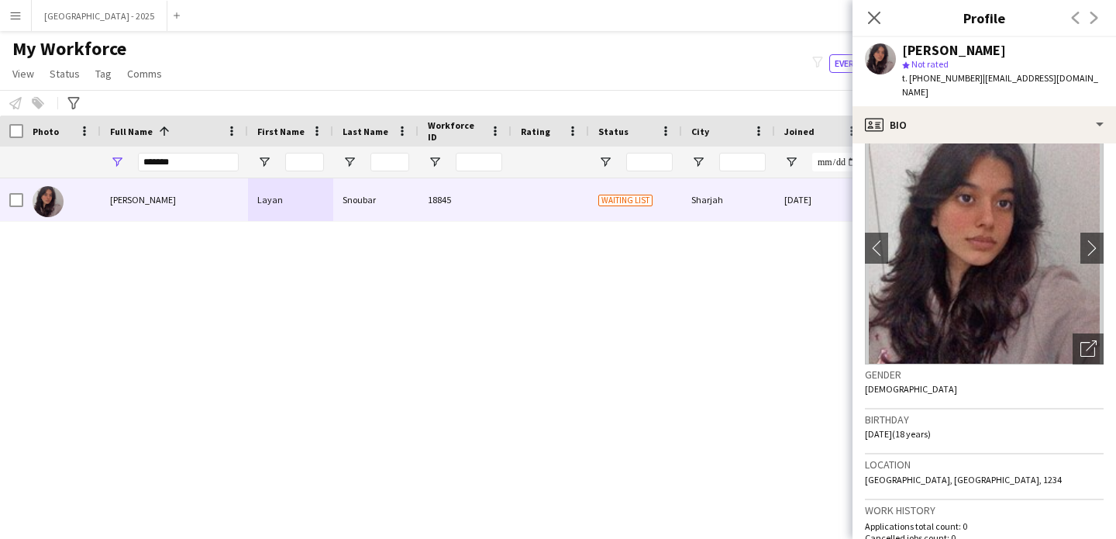
scroll to position [0, 0]
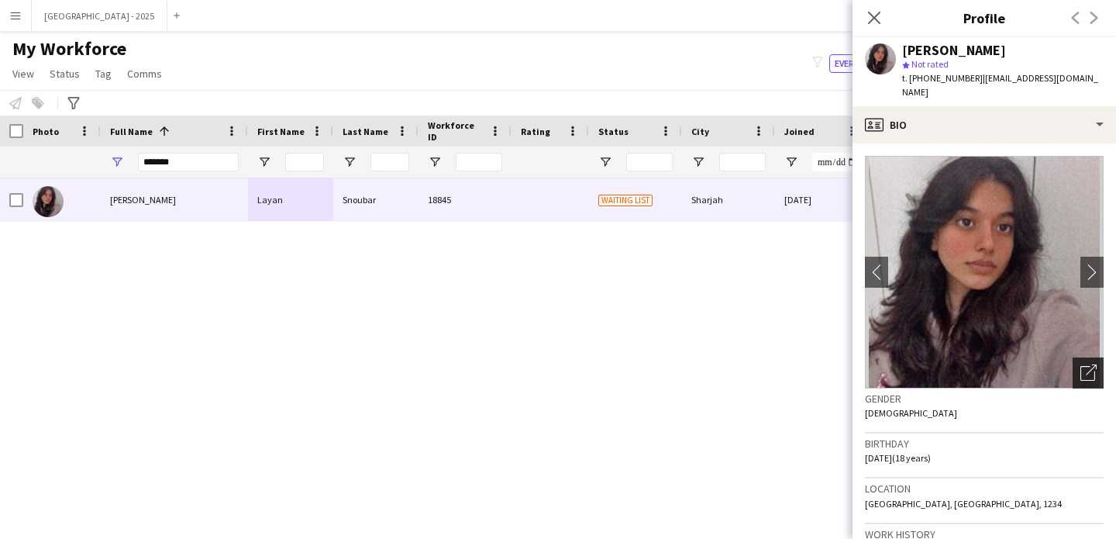
click at [1088, 361] on div "Open photos pop-in" at bounding box center [1088, 372] width 31 height 31
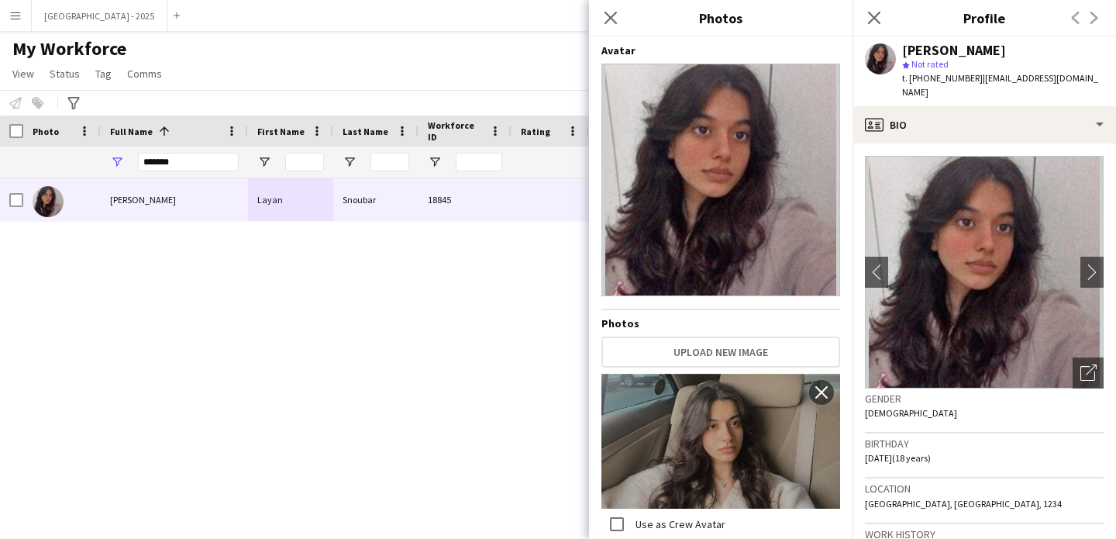
click at [981, 399] on div "Gender Female" at bounding box center [984, 410] width 239 height 45
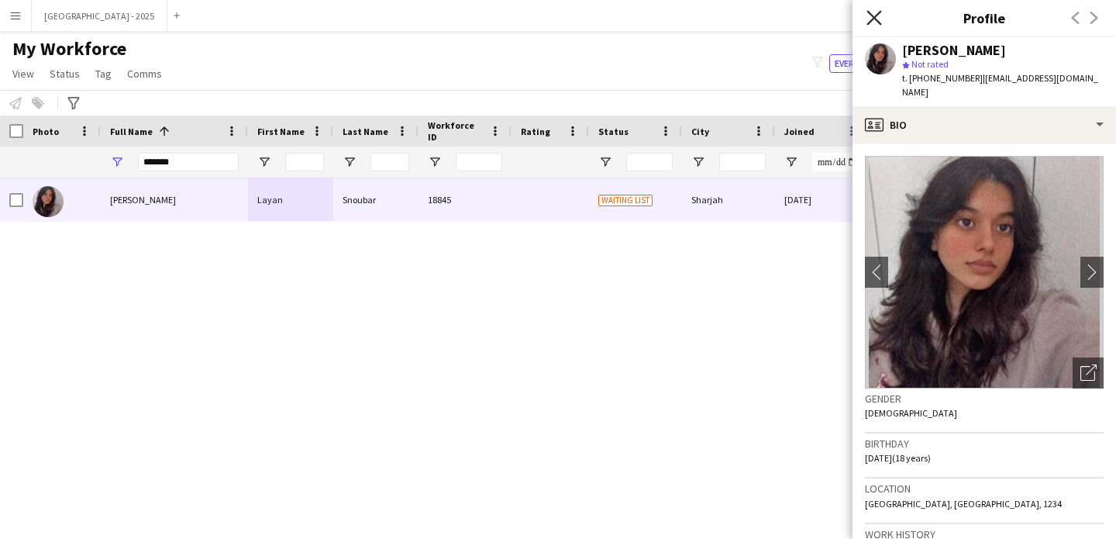
click at [873, 12] on icon "Close pop-in" at bounding box center [874, 17] width 15 height 15
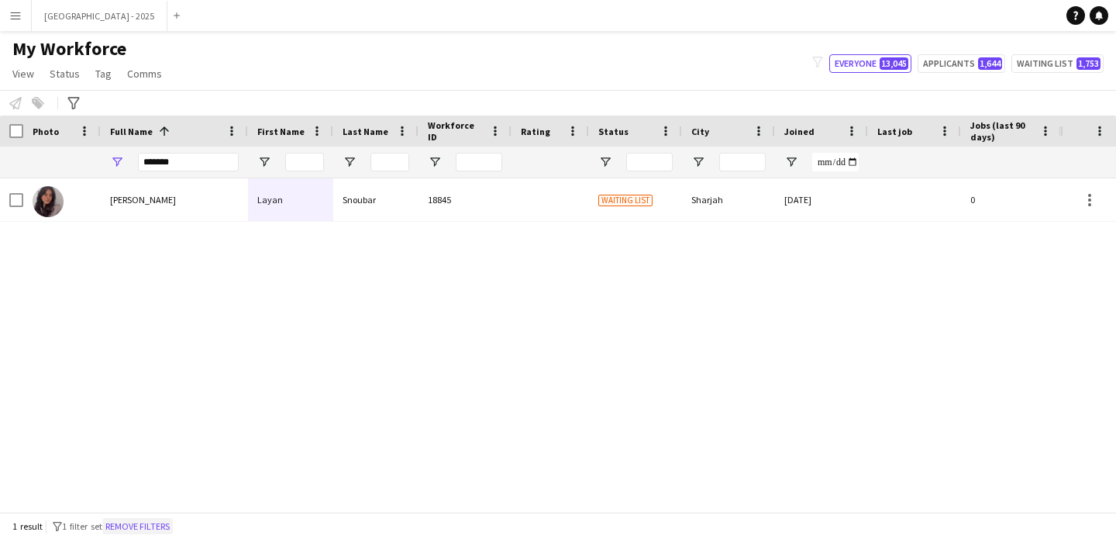
click at [153, 521] on button "Remove filters" at bounding box center [137, 526] width 71 height 17
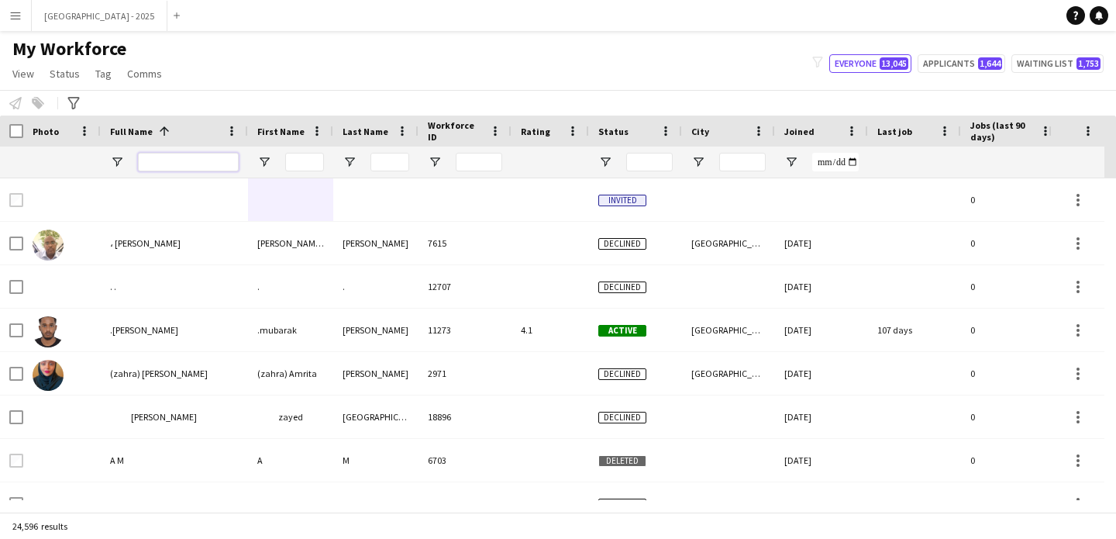
click at [191, 155] on input "Full Name Filter Input" at bounding box center [188, 162] width 101 height 19
paste input "**********"
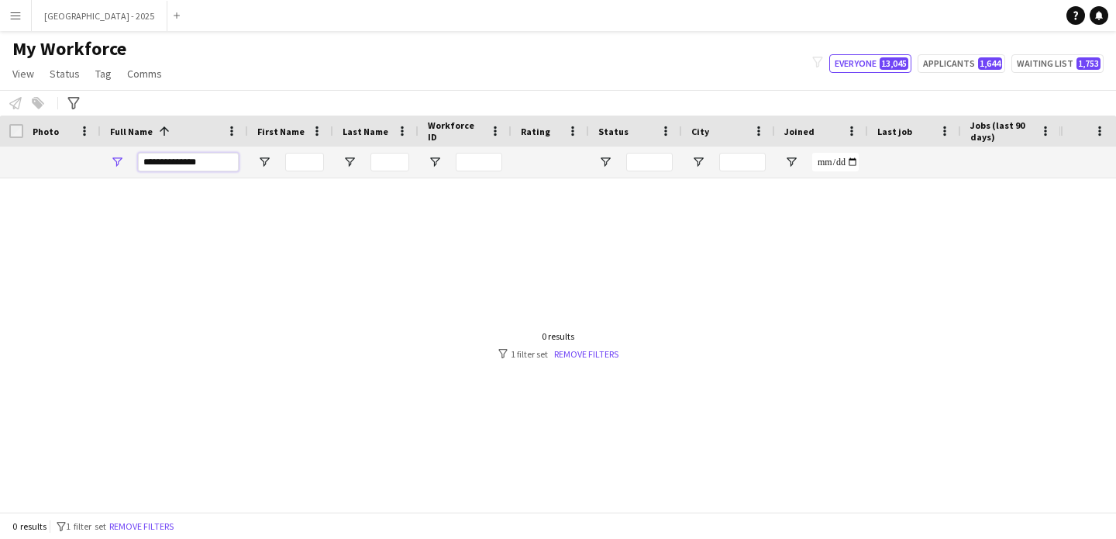
click at [188, 161] on input "**********" at bounding box center [188, 162] width 101 height 19
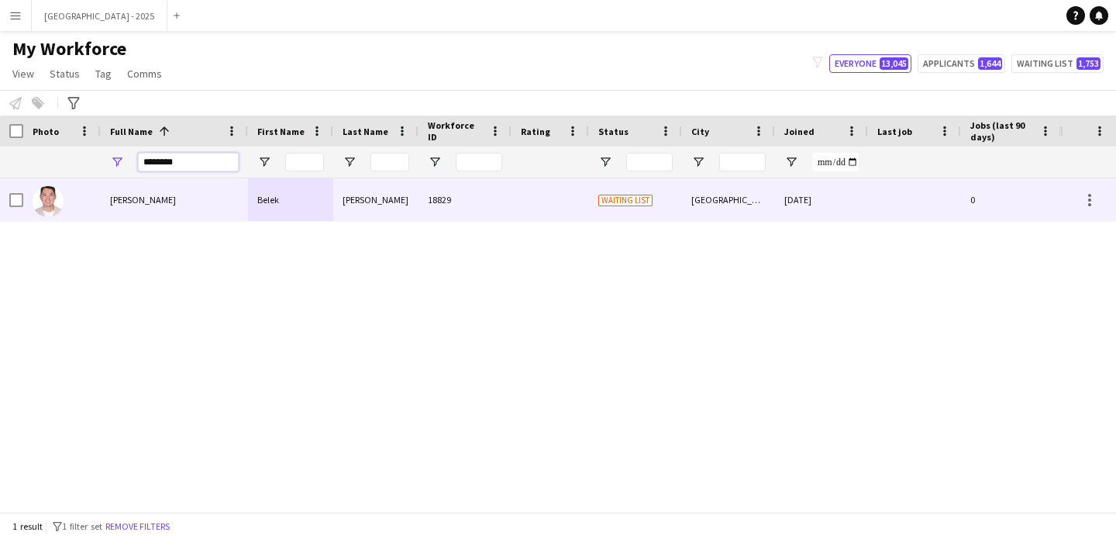
type input "********"
click at [222, 184] on div "Belek Mazhitov" at bounding box center [174, 199] width 147 height 43
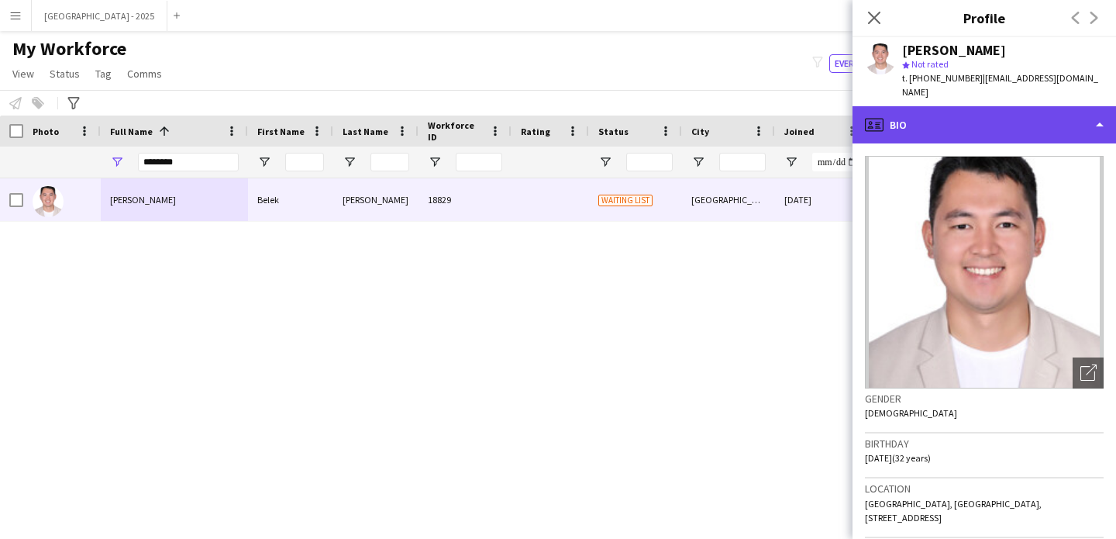
click at [957, 106] on div "profile Bio" at bounding box center [985, 124] width 264 height 37
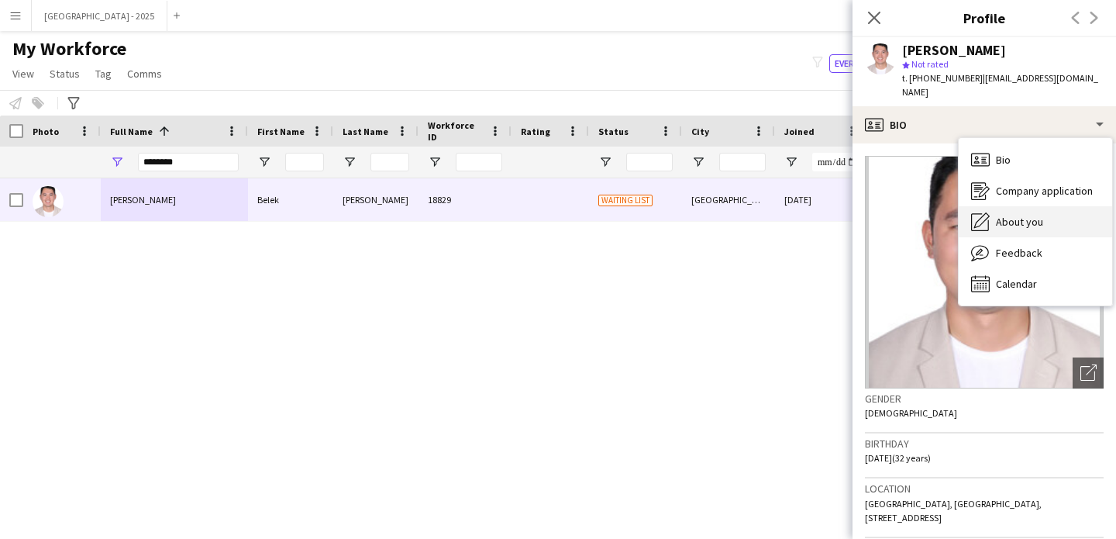
click at [1022, 206] on div "About you About you" at bounding box center [1035, 221] width 153 height 31
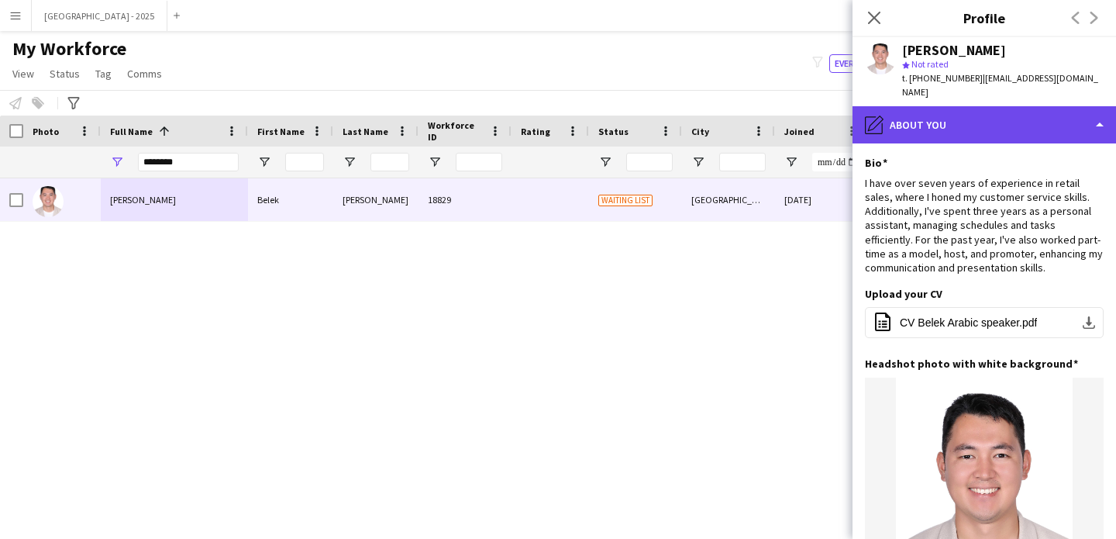
click at [974, 116] on div "pencil4 About you" at bounding box center [985, 124] width 264 height 37
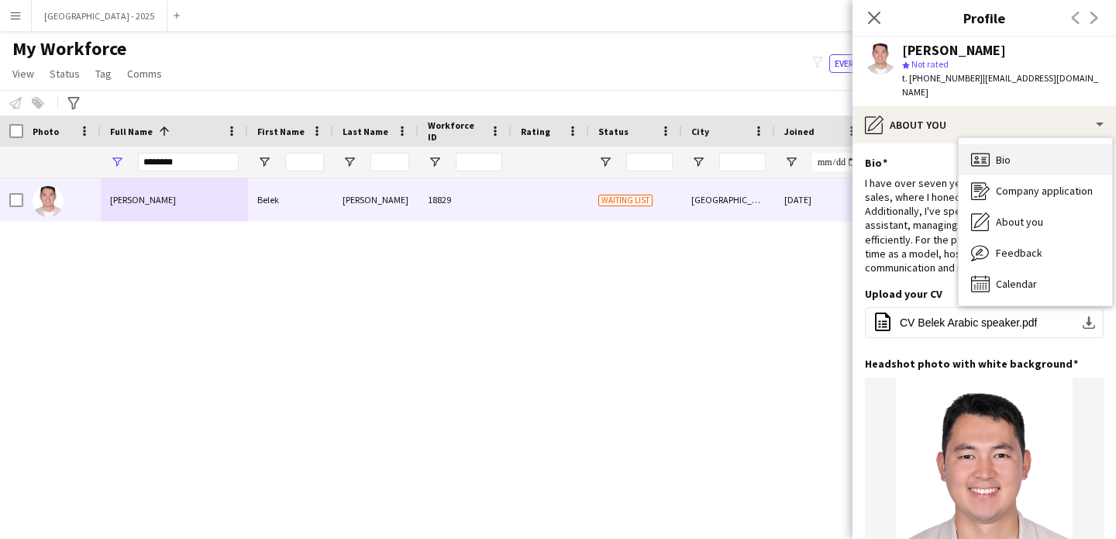
click at [1023, 150] on div "Bio Bio" at bounding box center [1035, 159] width 153 height 31
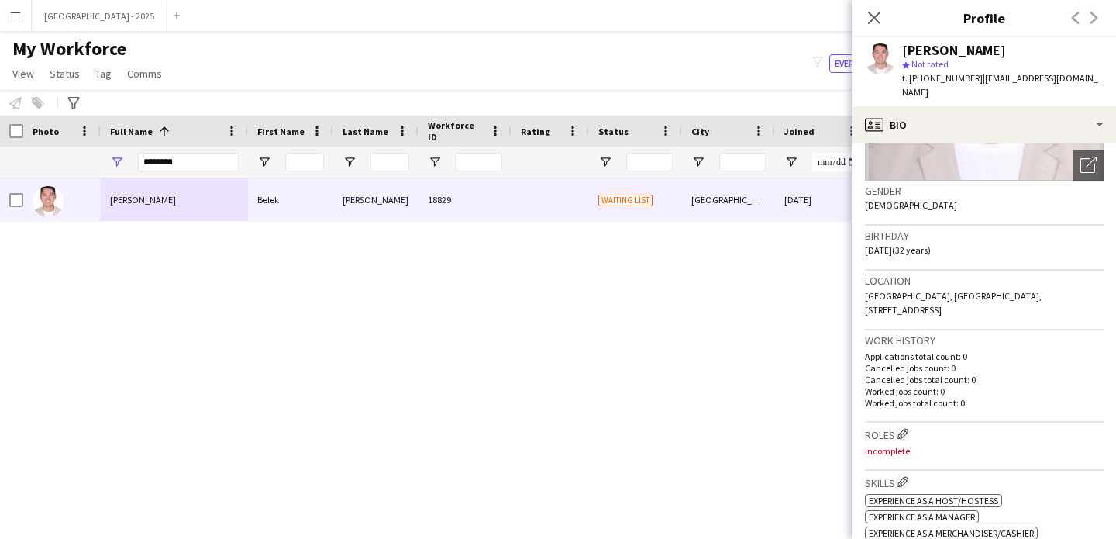
scroll to position [301, 0]
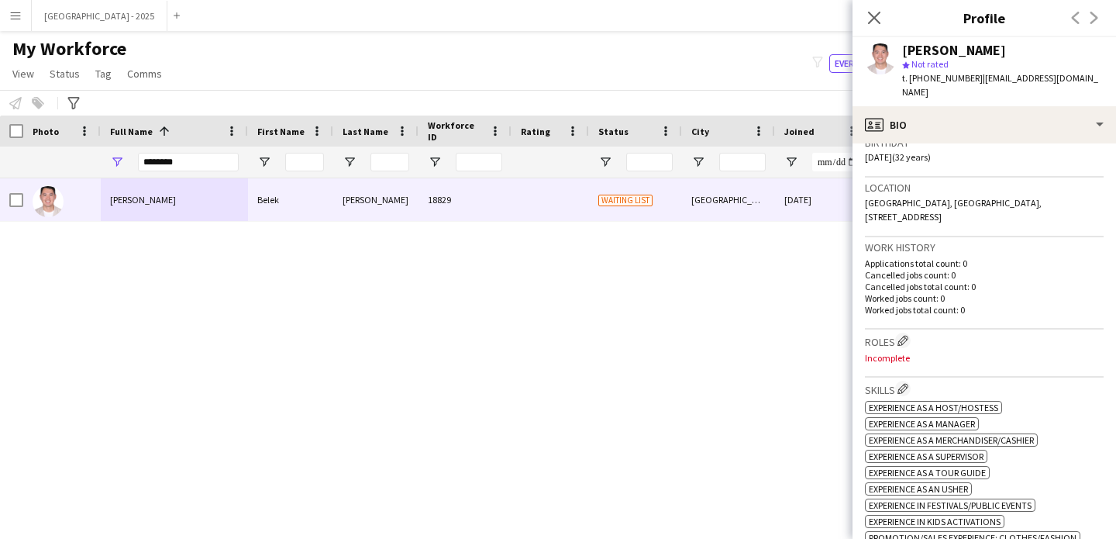
click at [895, 333] on h3 "Roles Edit crew company roles" at bounding box center [984, 341] width 239 height 16
click at [906, 335] on app-icon "Edit crew company roles" at bounding box center [903, 340] width 11 height 11
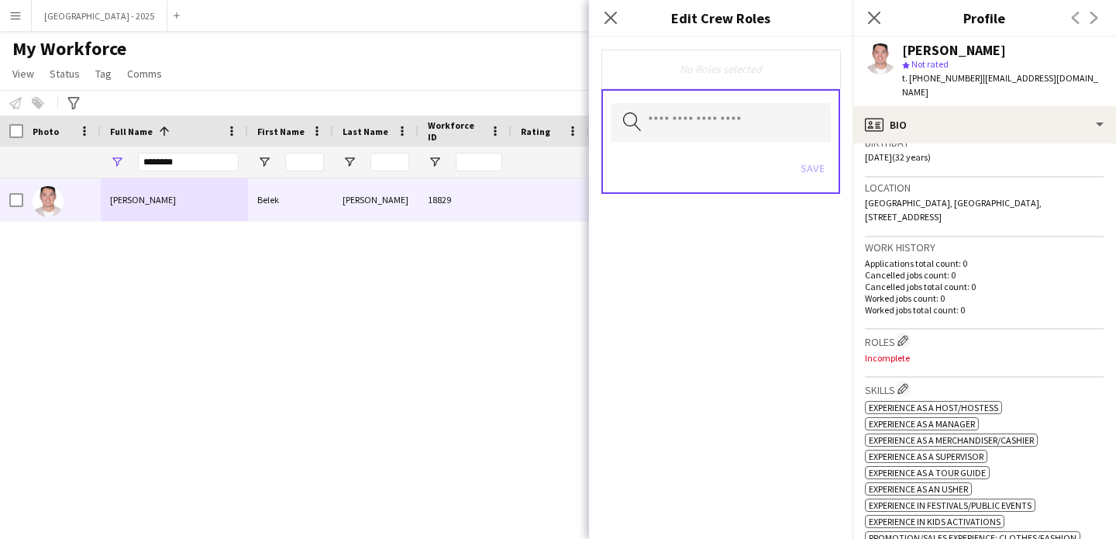
click at [746, 144] on div "Search by role type Save" at bounding box center [721, 141] width 239 height 105
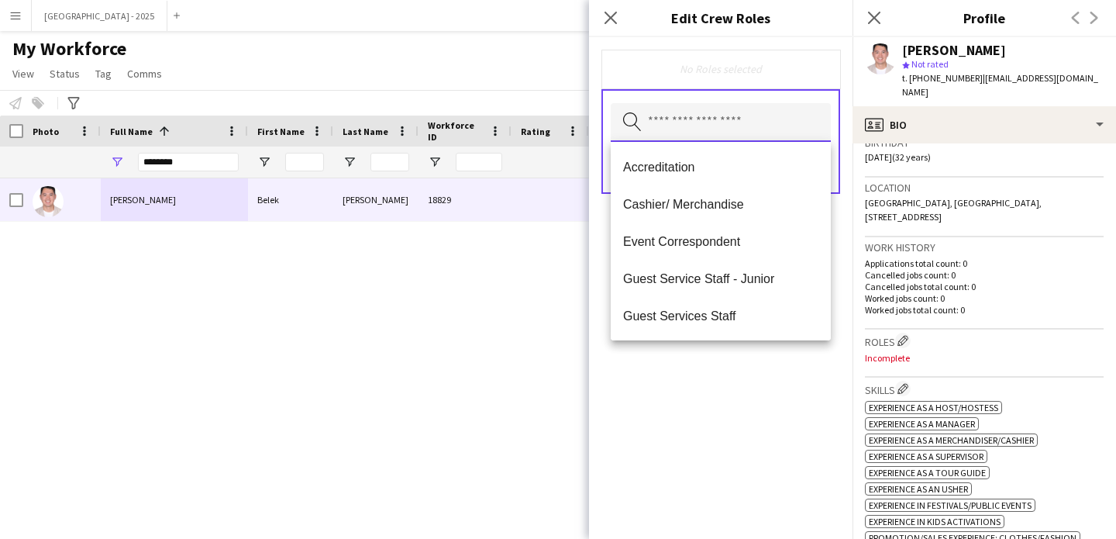
click at [745, 133] on input "text" at bounding box center [721, 122] width 220 height 39
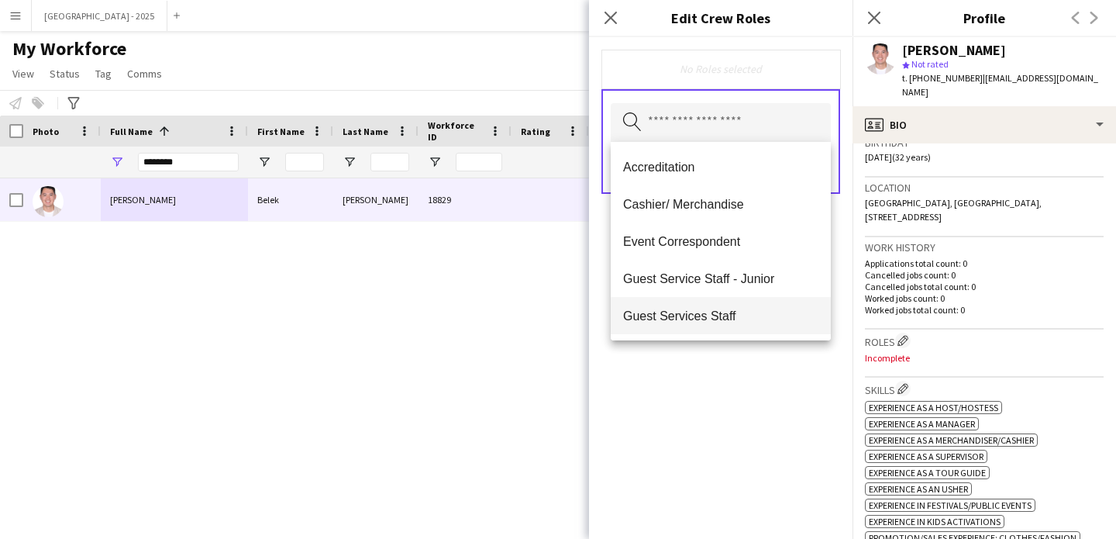
click at [747, 309] on span "Guest Services Staff" at bounding box center [720, 316] width 195 height 15
click at [748, 310] on span "Guest Services Staff - Senior" at bounding box center [720, 316] width 195 height 15
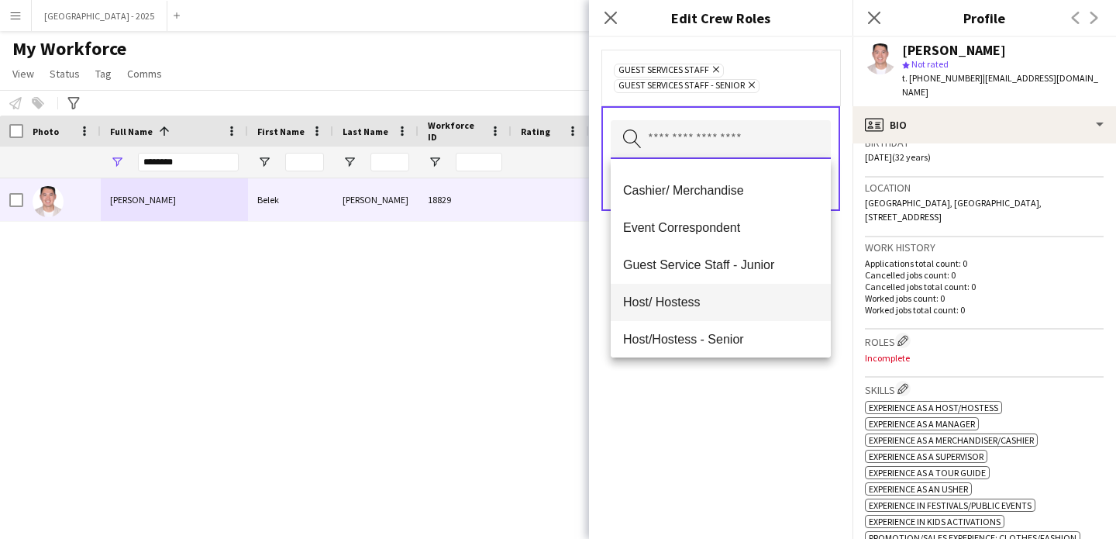
scroll to position [60, 0]
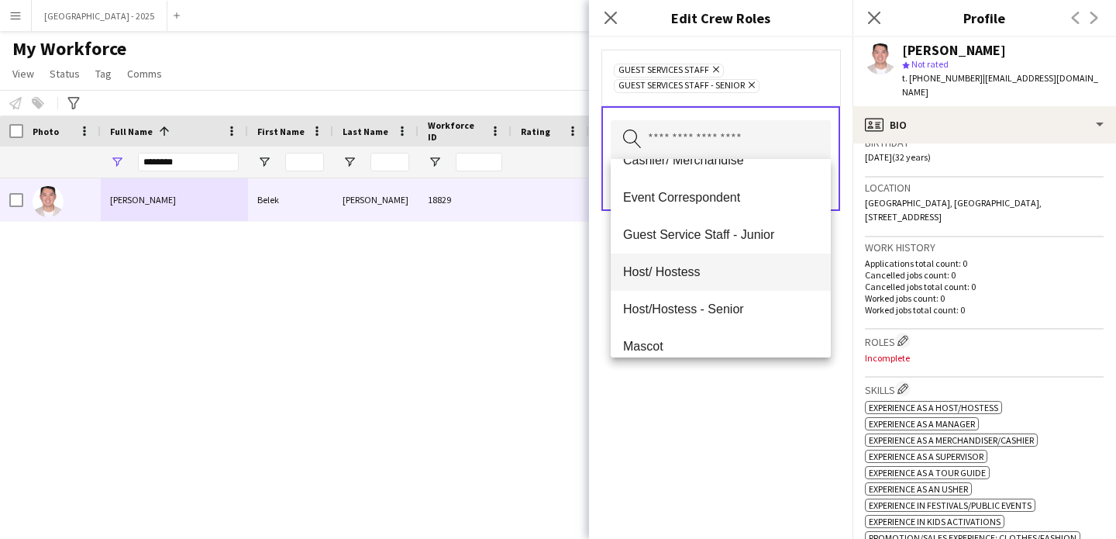
click at [718, 277] on span "Host/ Hostess" at bounding box center [720, 271] width 195 height 15
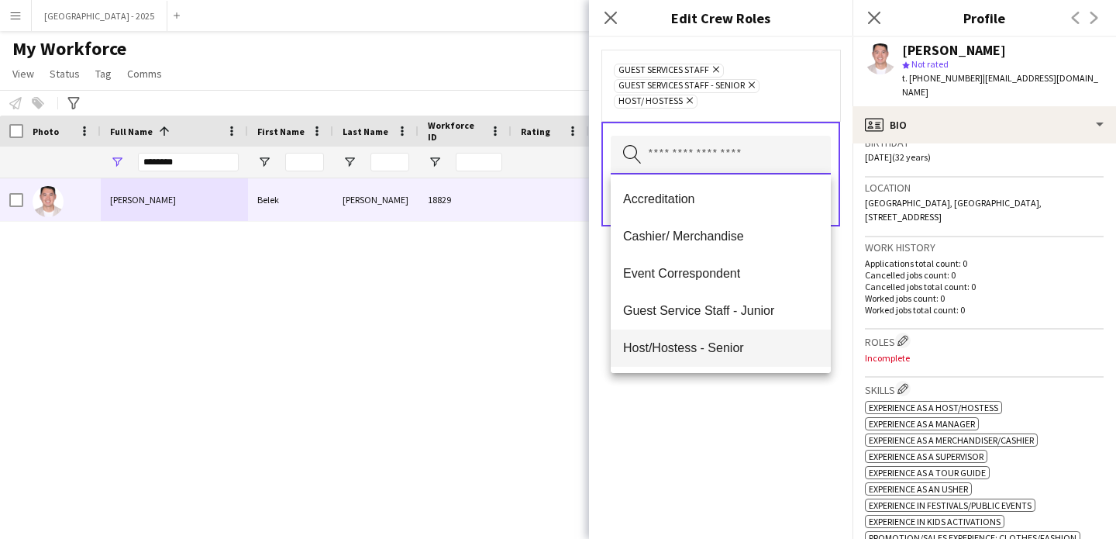
scroll to position [91, 0]
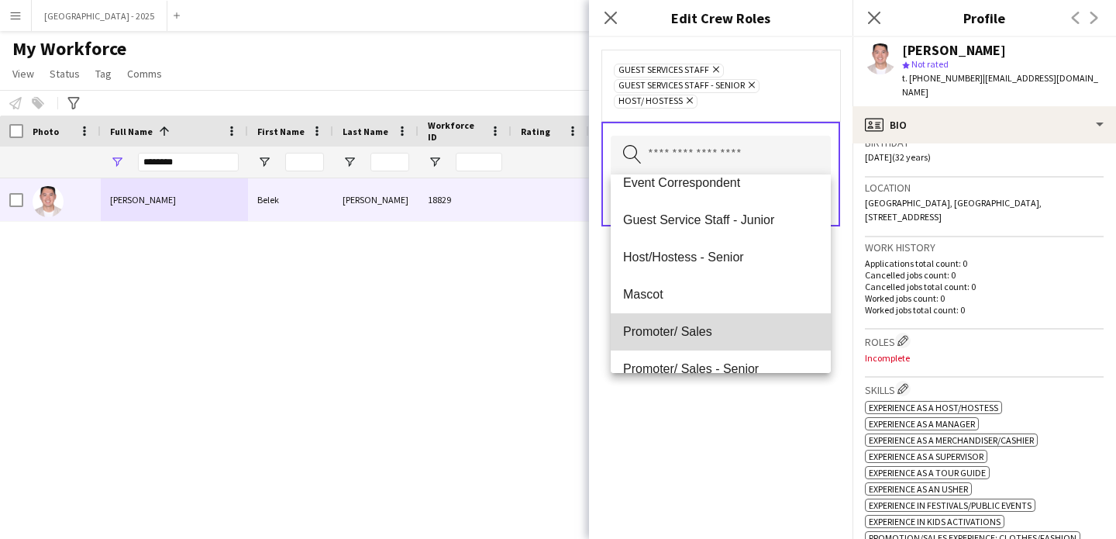
click at [740, 340] on mat-option "Promoter/ Sales" at bounding box center [721, 331] width 220 height 37
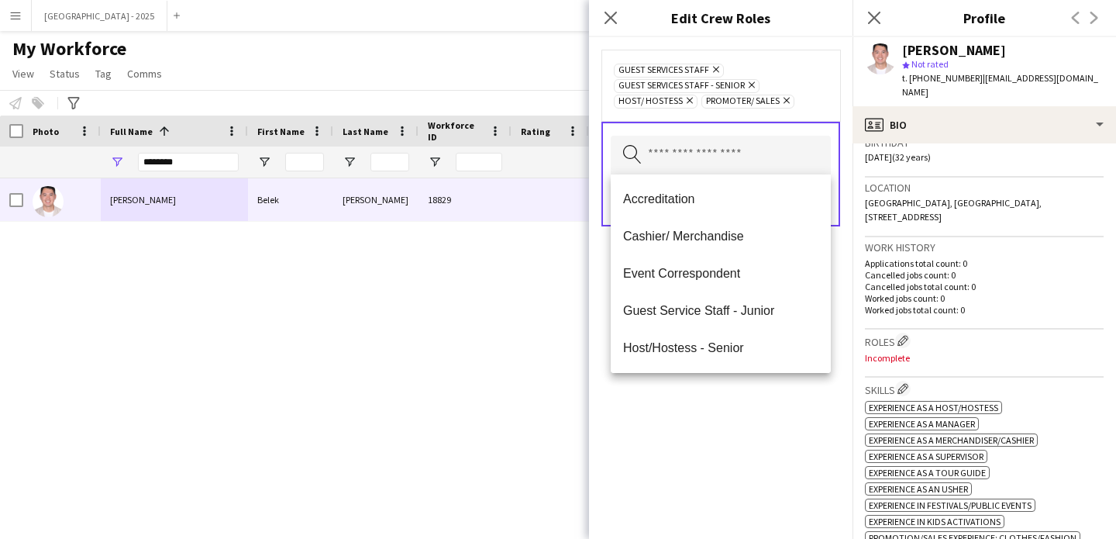
click at [788, 444] on div "Guest Services Staff Remove Guest Services Staff - Senior Remove Host/ Hostess …" at bounding box center [721, 288] width 264 height 502
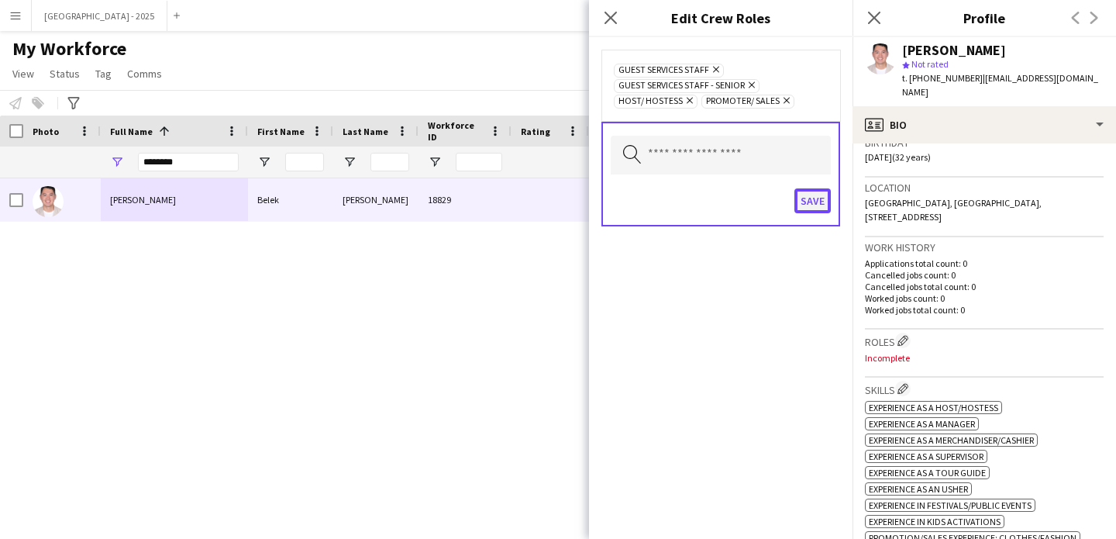
click at [815, 198] on button "Save" at bounding box center [813, 200] width 36 height 25
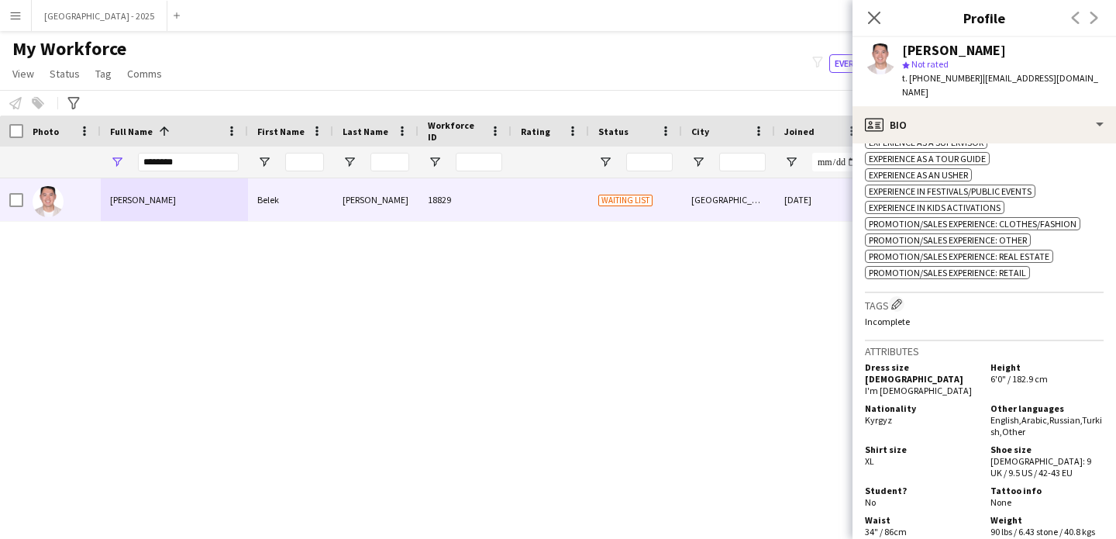
scroll to position [641, 0]
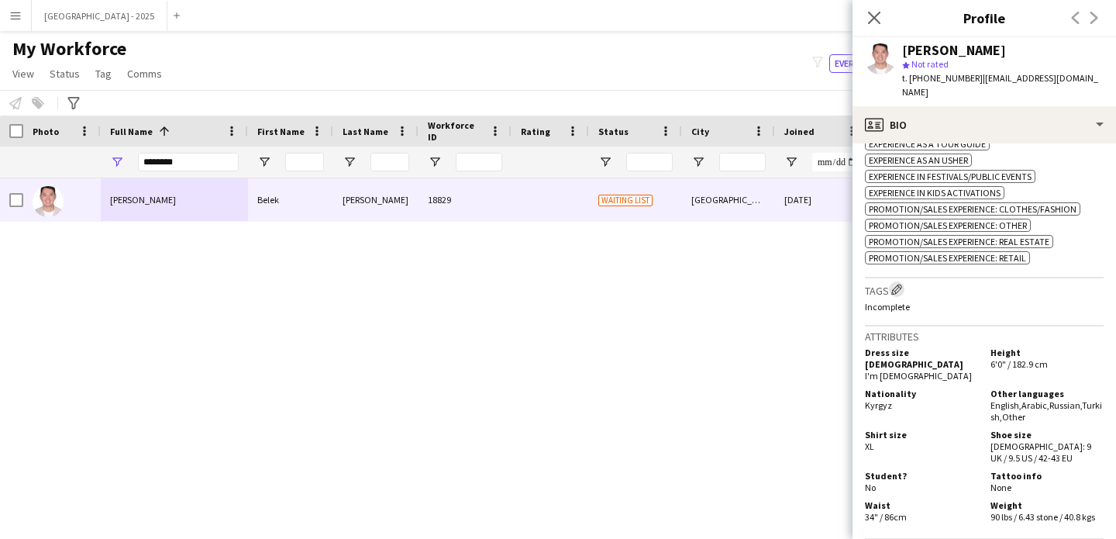
click at [905, 283] on button "Edit crew company tags" at bounding box center [897, 289] width 16 height 16
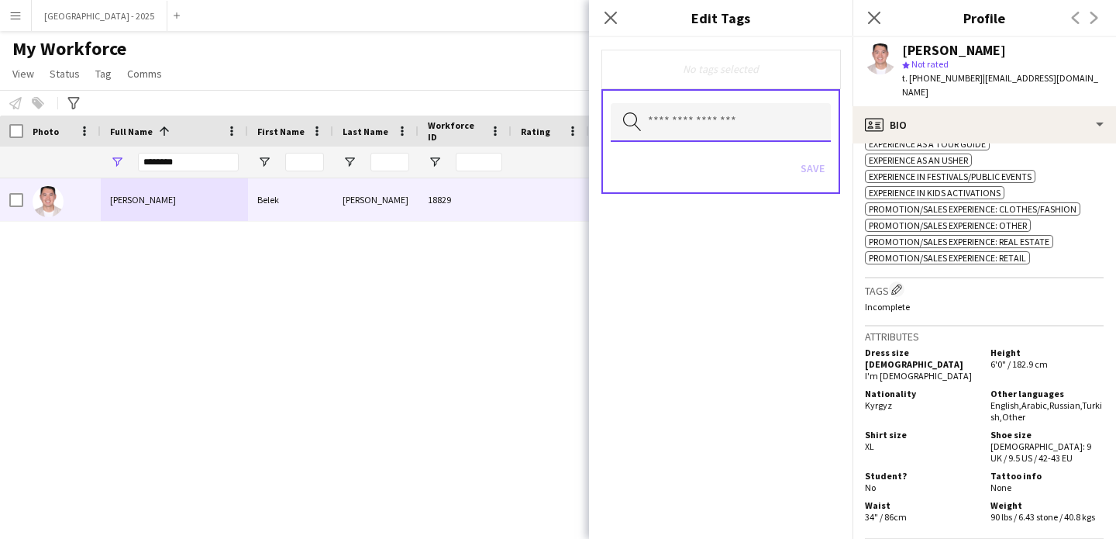
click at [695, 122] on input "text" at bounding box center [721, 122] width 220 height 39
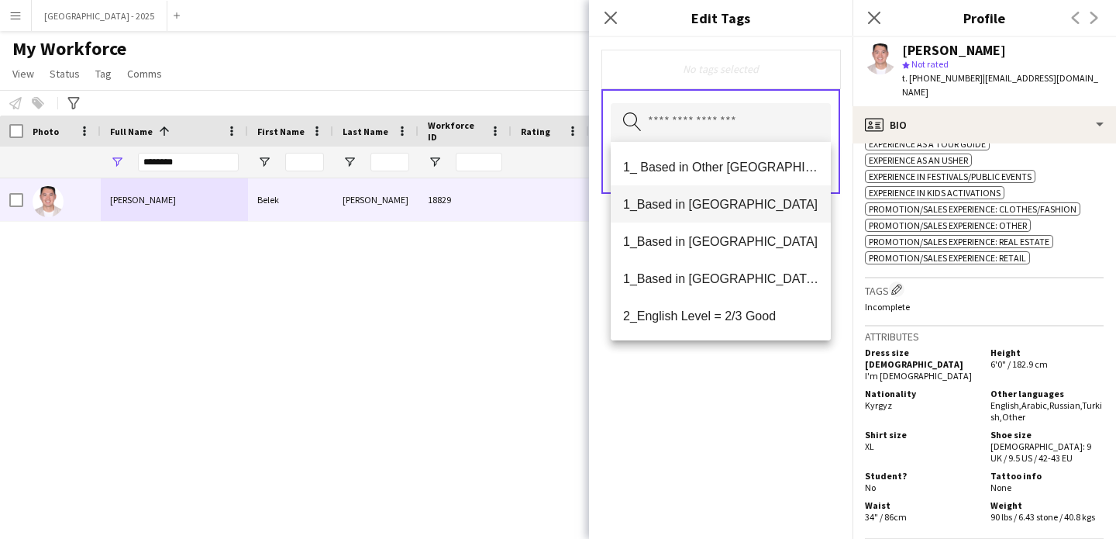
click at [714, 206] on span "1_Based in [GEOGRAPHIC_DATA]" at bounding box center [720, 204] width 195 height 15
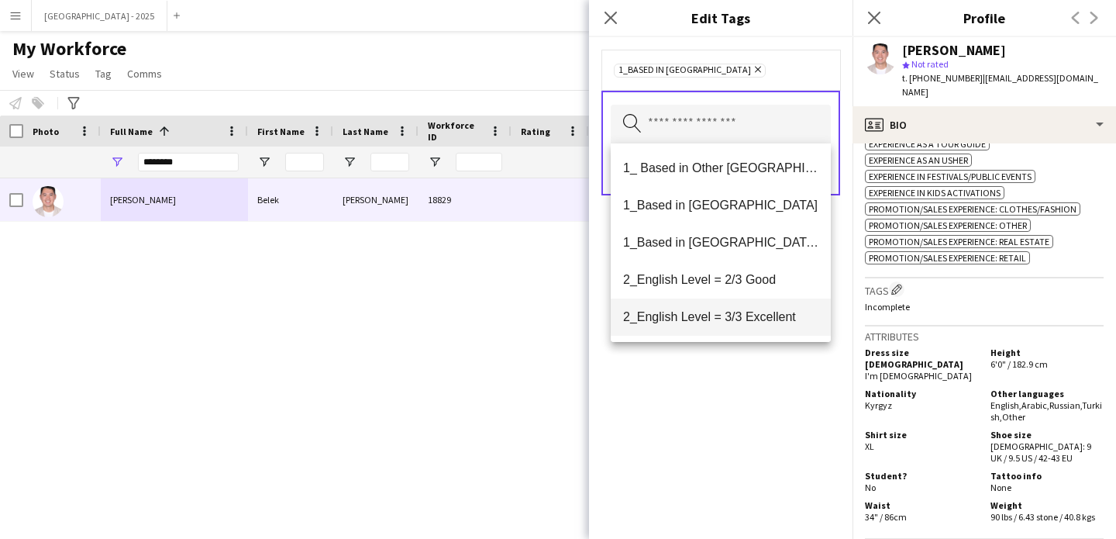
click at [744, 312] on span "2_English Level = 3/3 Excellent" at bounding box center [720, 316] width 195 height 15
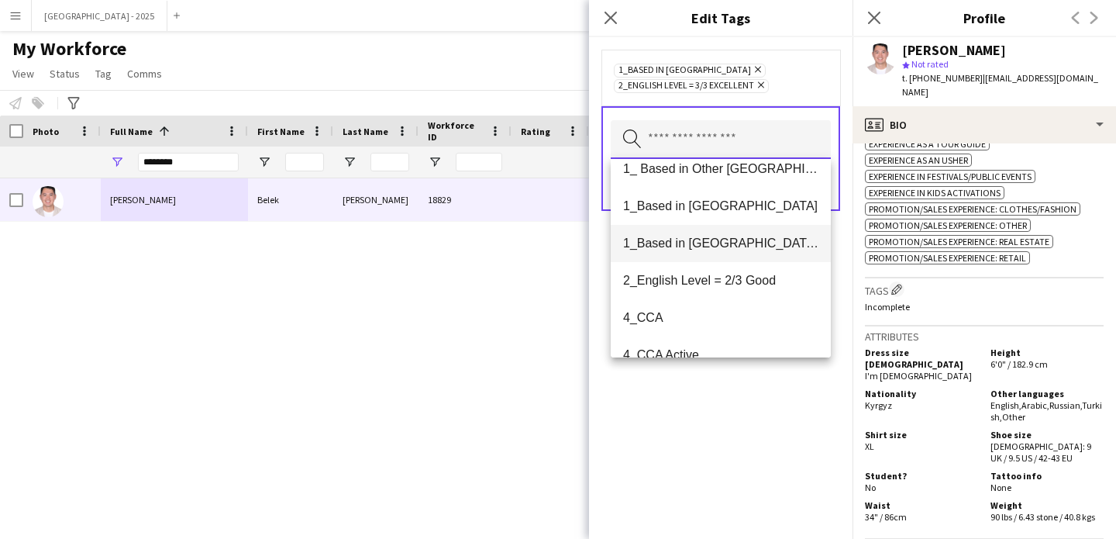
scroll to position [0, 0]
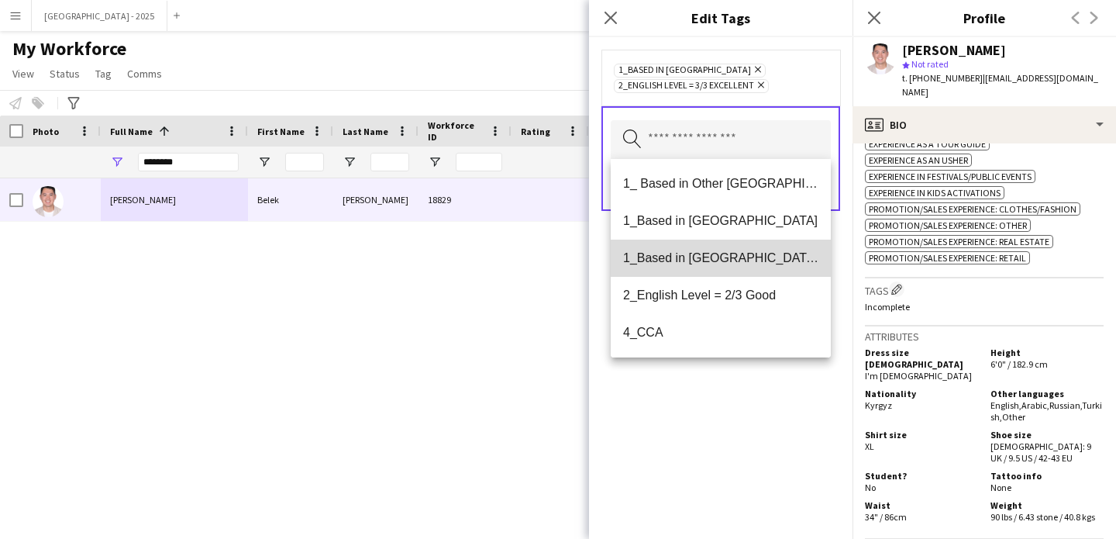
click at [729, 274] on mat-option "1_Based in [GEOGRAPHIC_DATA]/[GEOGRAPHIC_DATA]/Ajman" at bounding box center [721, 258] width 220 height 37
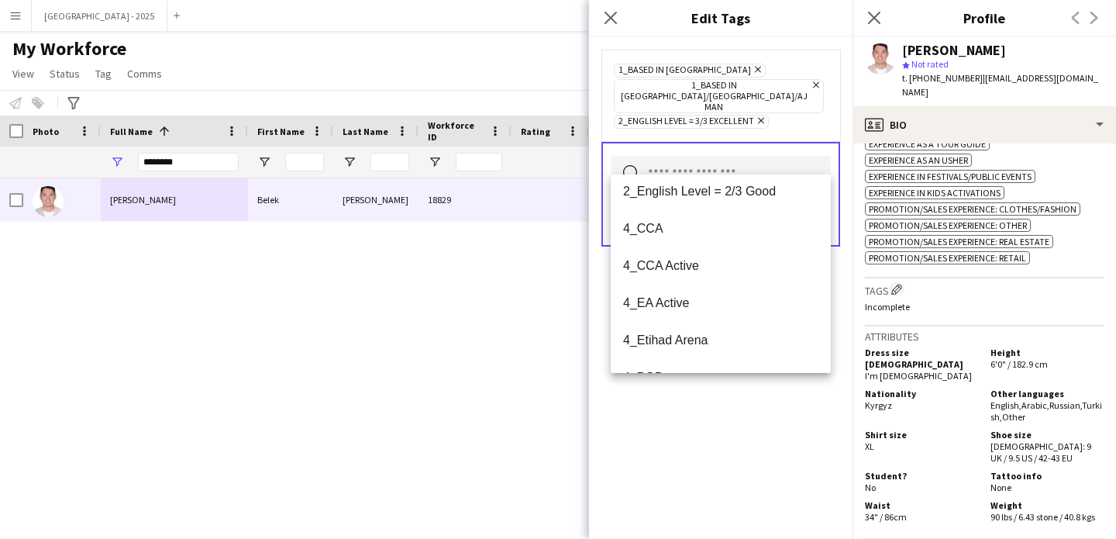
scroll to position [31, 0]
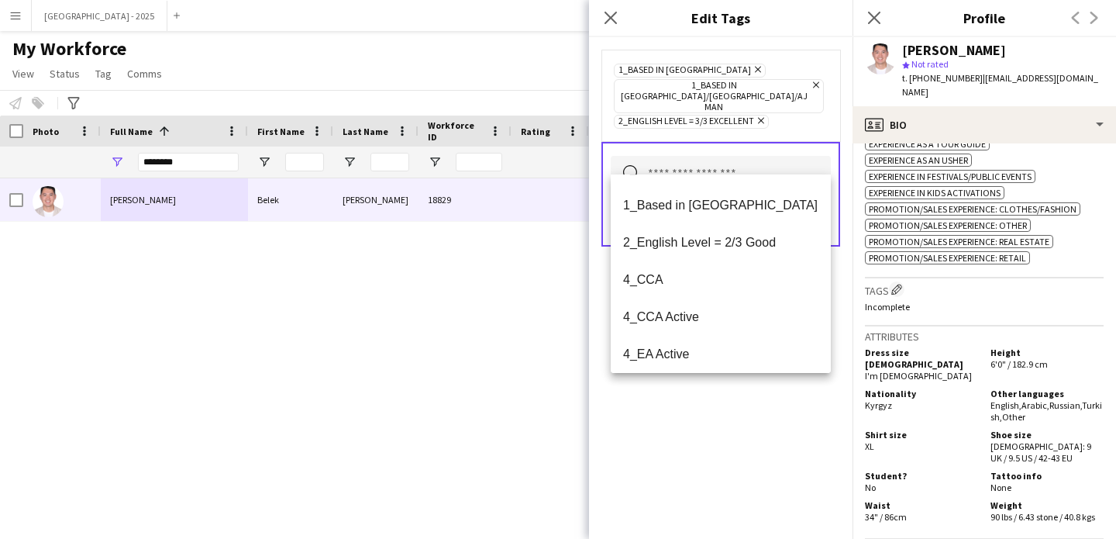
click at [753, 446] on div "1_Based in Abu Dhabi Remove 1_Based in Dubai/Sharjah/Ajman Remove 2_English Lev…" at bounding box center [721, 288] width 264 height 502
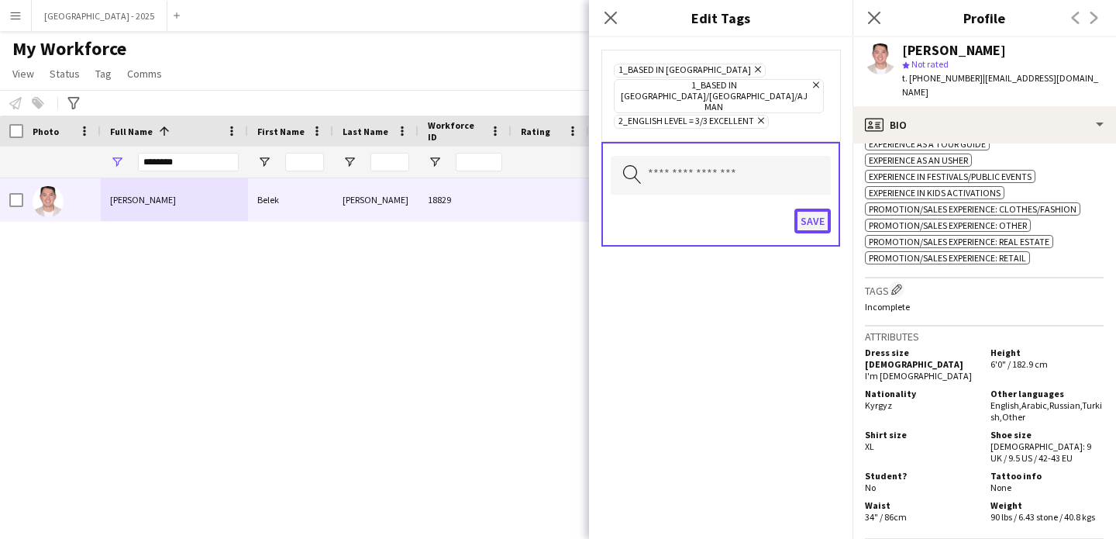
click at [803, 209] on button "Save" at bounding box center [813, 221] width 36 height 25
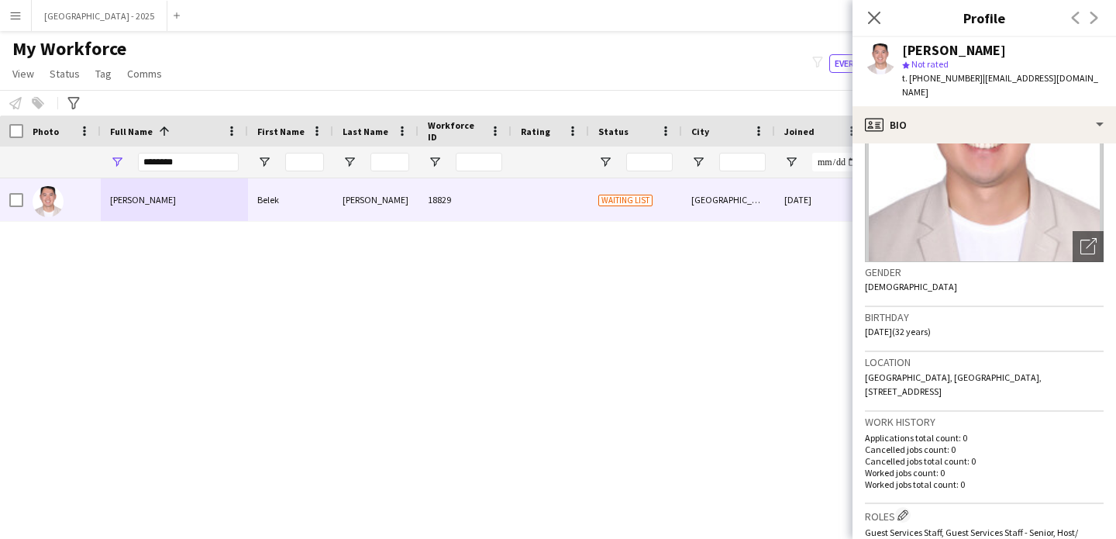
scroll to position [0, 0]
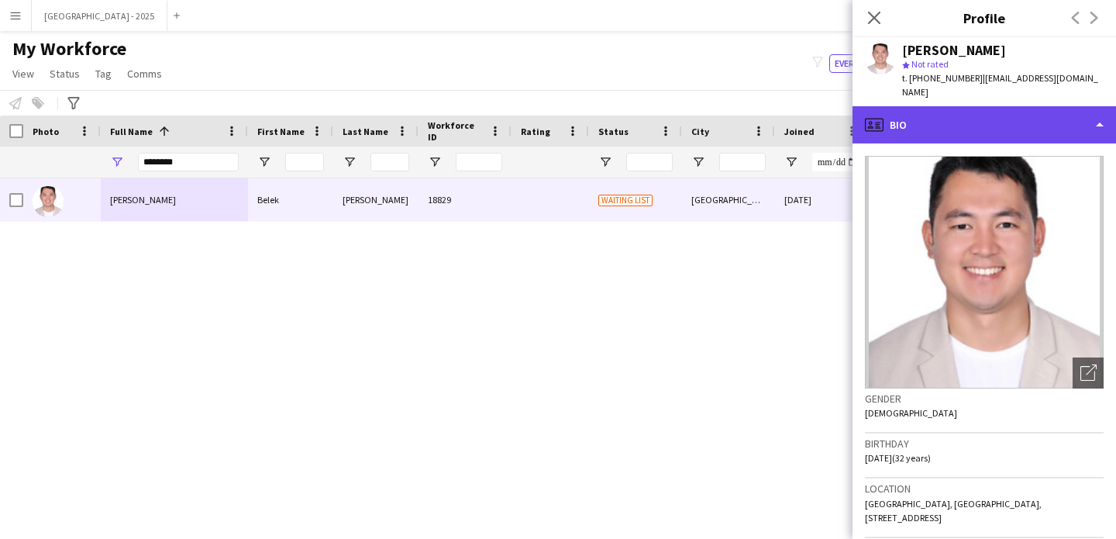
click at [980, 117] on div "profile Bio" at bounding box center [985, 124] width 264 height 37
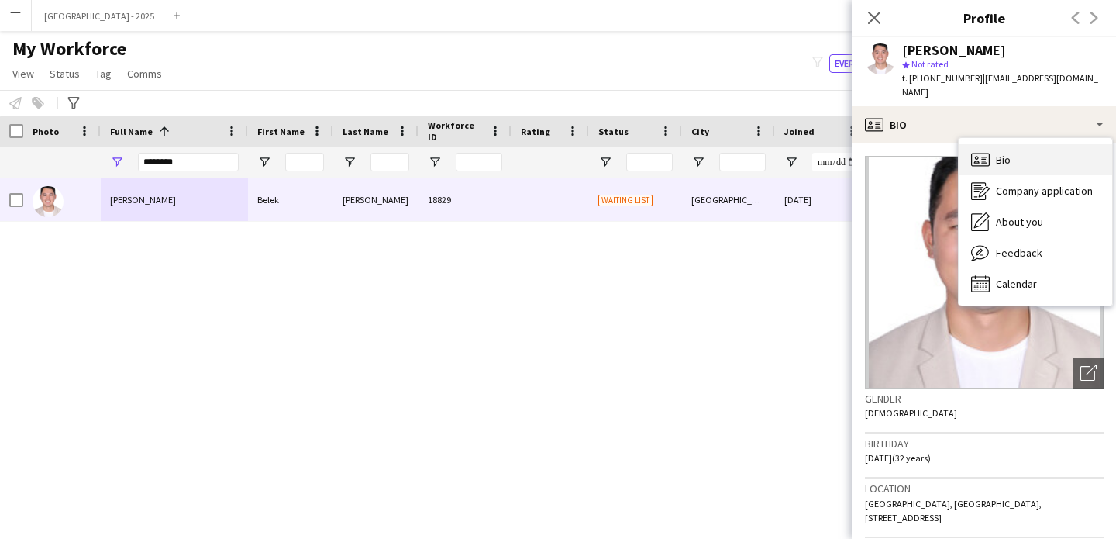
click at [1033, 157] on div "Bio Bio" at bounding box center [1035, 159] width 153 height 31
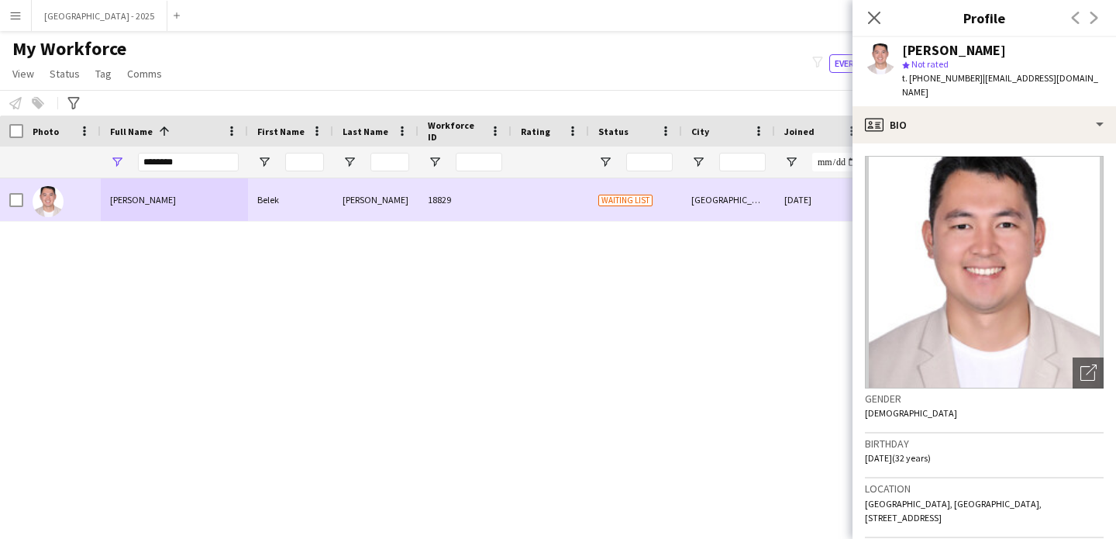
click at [26, 198] on div at bounding box center [62, 199] width 78 height 43
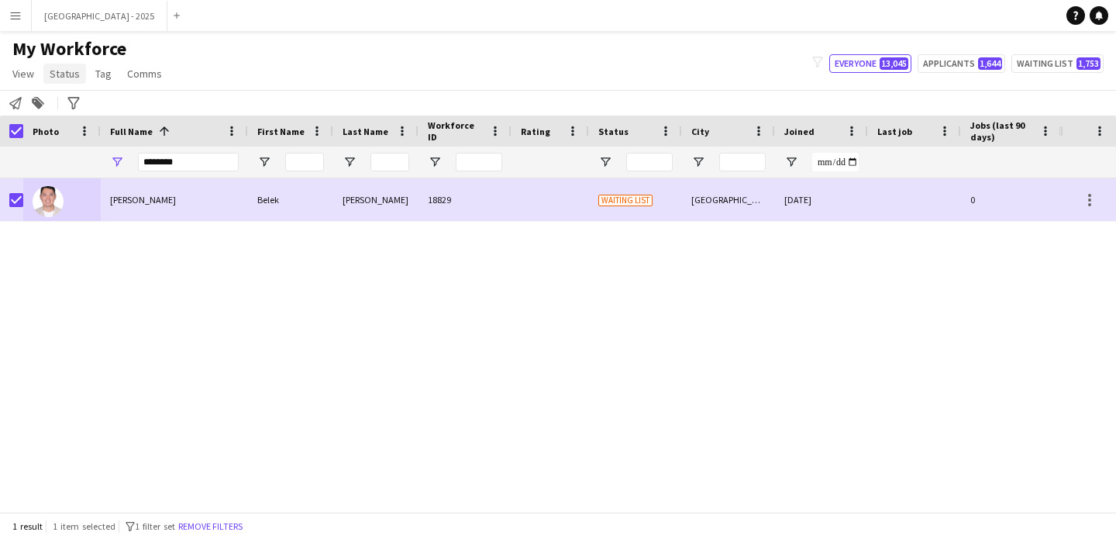
click at [61, 74] on span "Status" at bounding box center [65, 74] width 30 height 14
click at [73, 102] on span "Edit" at bounding box center [66, 107] width 18 height 14
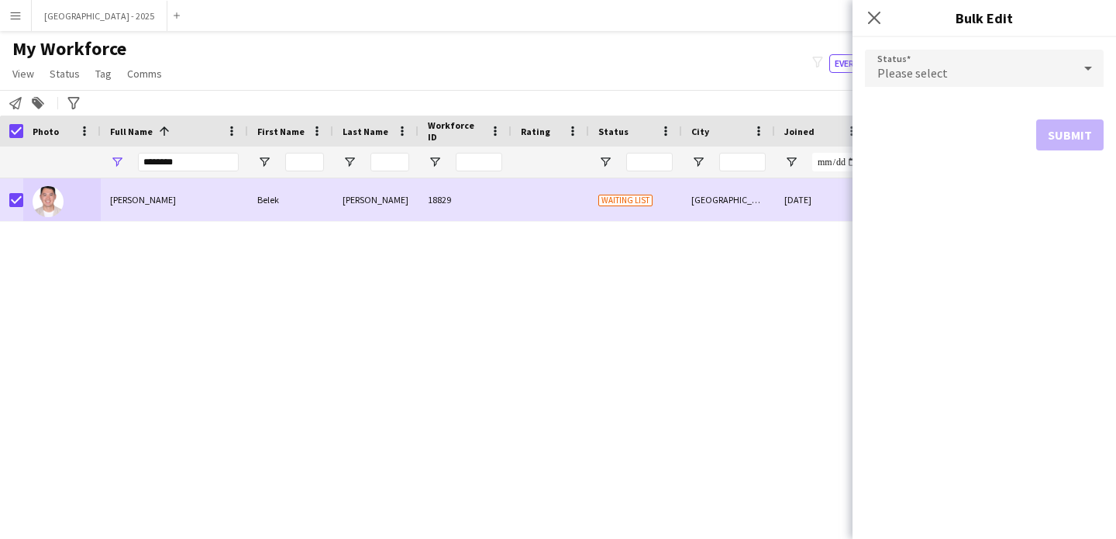
click at [948, 73] on div "Please select" at bounding box center [969, 68] width 208 height 37
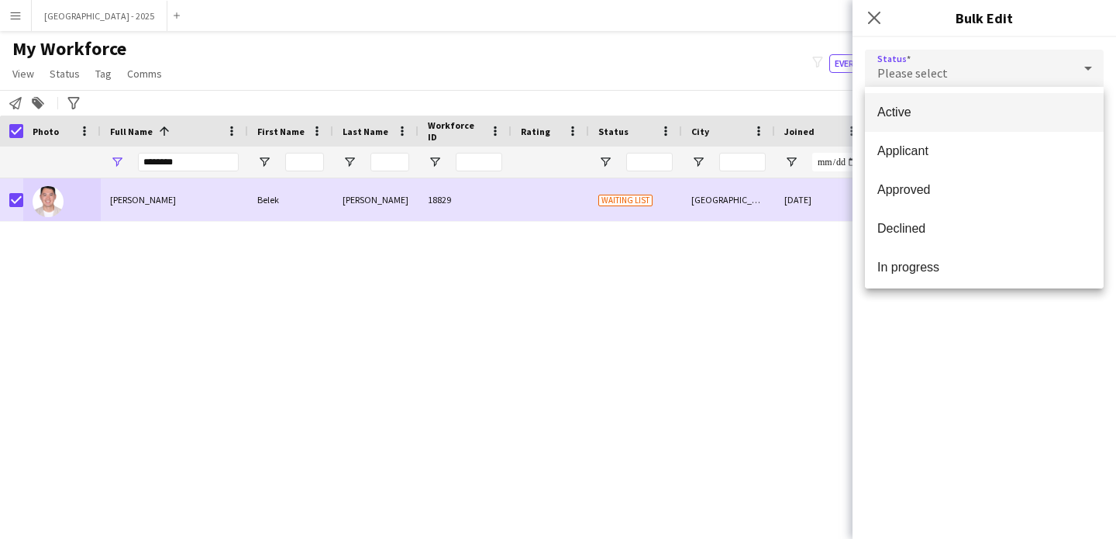
click at [942, 96] on mat-option "Active" at bounding box center [984, 112] width 239 height 39
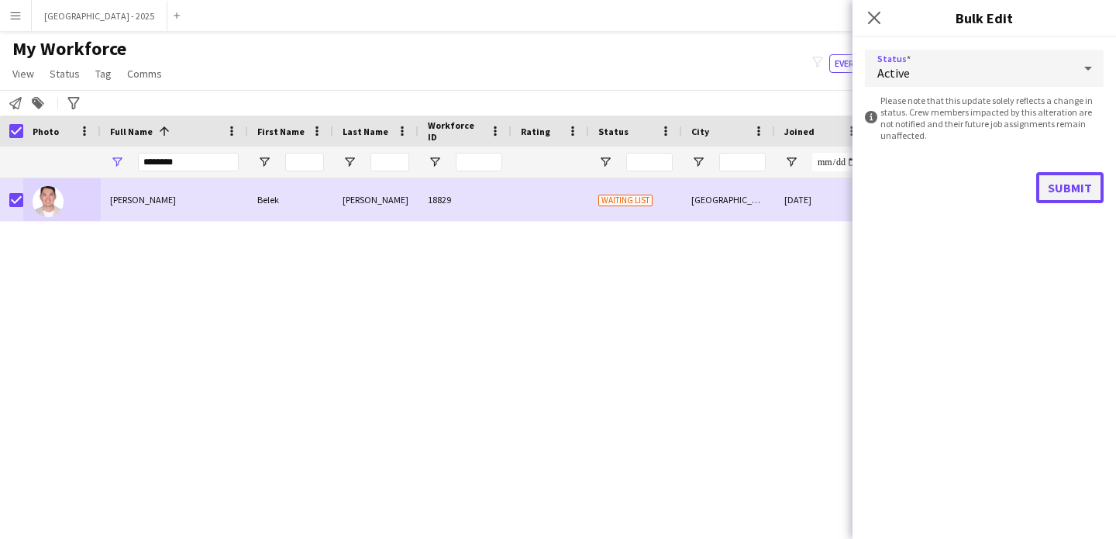
click at [1071, 194] on button "Submit" at bounding box center [1069, 187] width 67 height 31
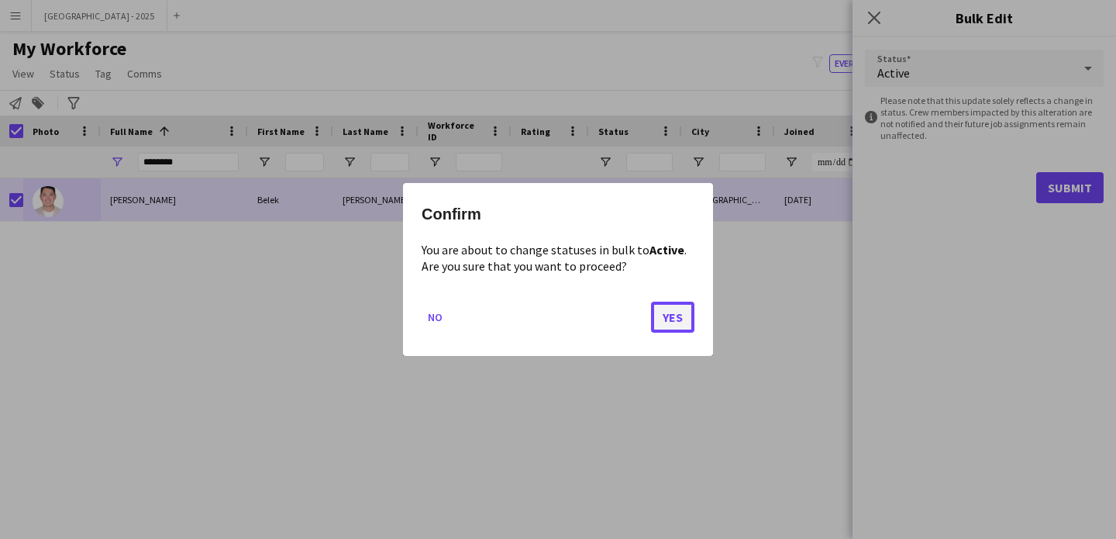
click at [666, 307] on button "Yes" at bounding box center [672, 317] width 43 height 31
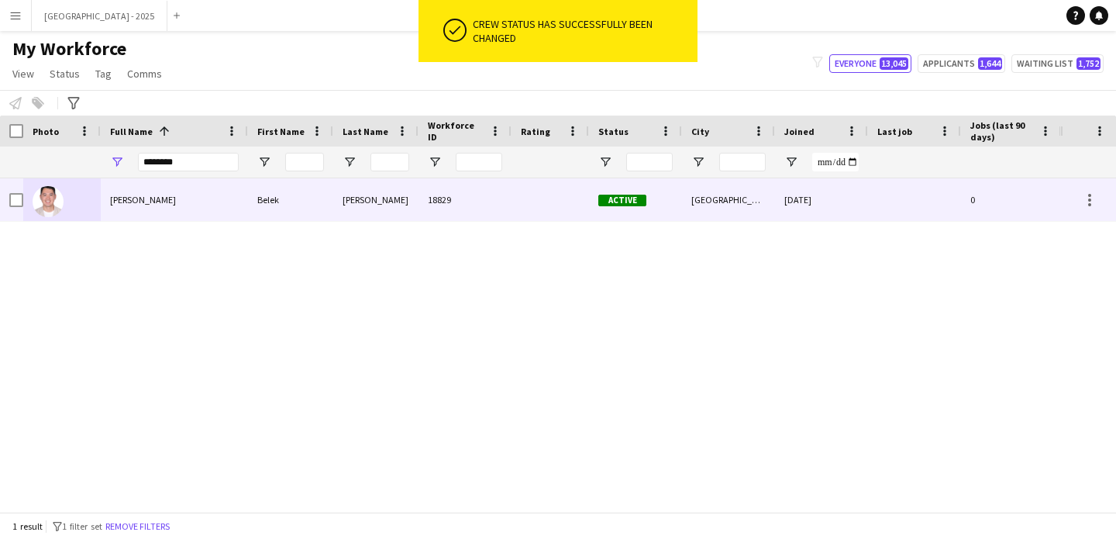
click at [98, 201] on div at bounding box center [62, 199] width 78 height 43
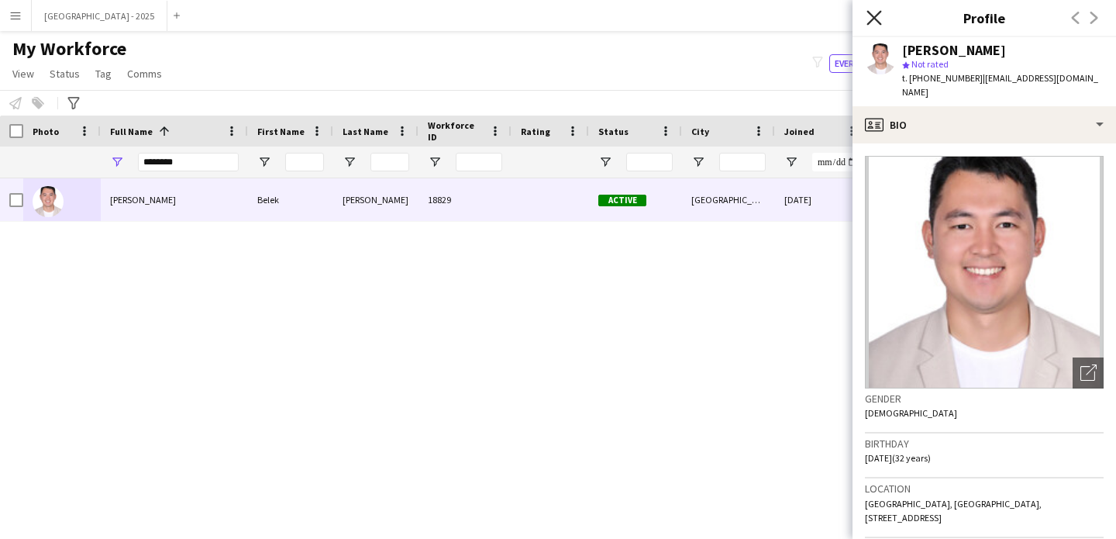
click at [874, 16] on icon at bounding box center [874, 17] width 15 height 15
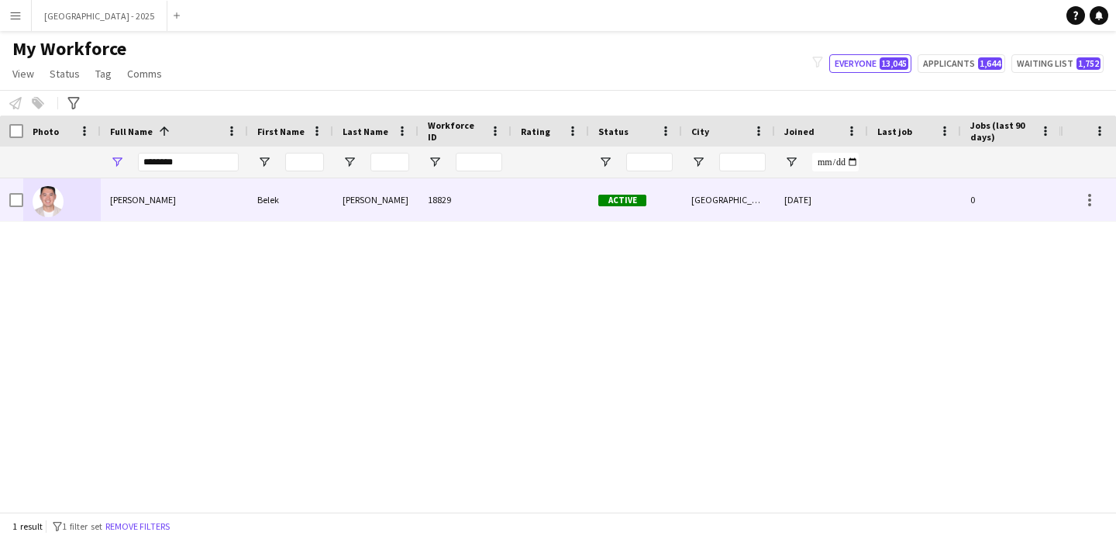
drag, startPoint x: 230, startPoint y: 196, endPoint x: 726, endPoint y: 248, distance: 498.9
click at [230, 196] on div "Belek Mazhitov" at bounding box center [174, 199] width 147 height 43
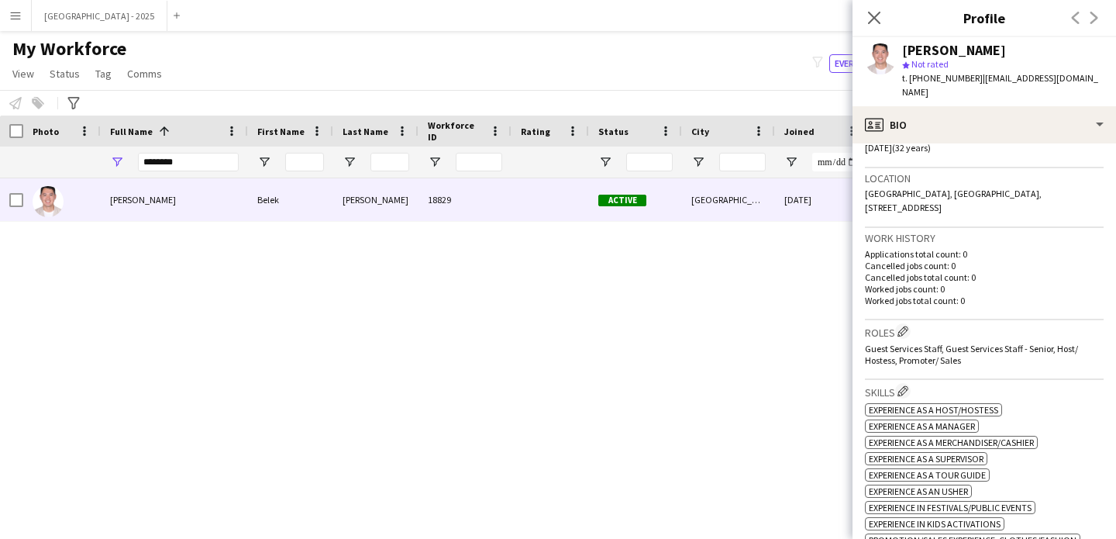
scroll to position [350, 0]
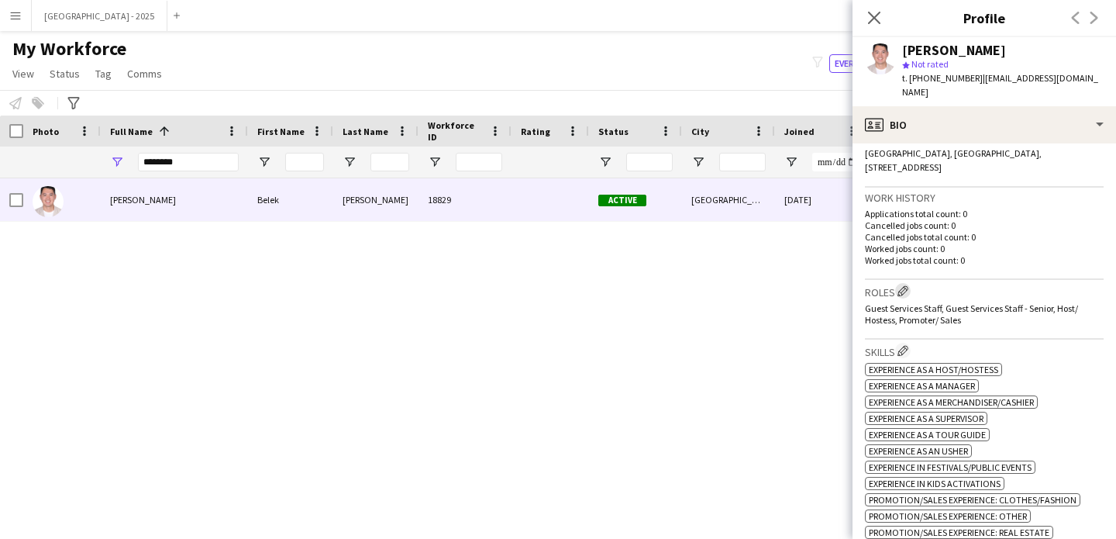
click at [900, 285] on app-icon "Edit crew company roles" at bounding box center [903, 290] width 11 height 11
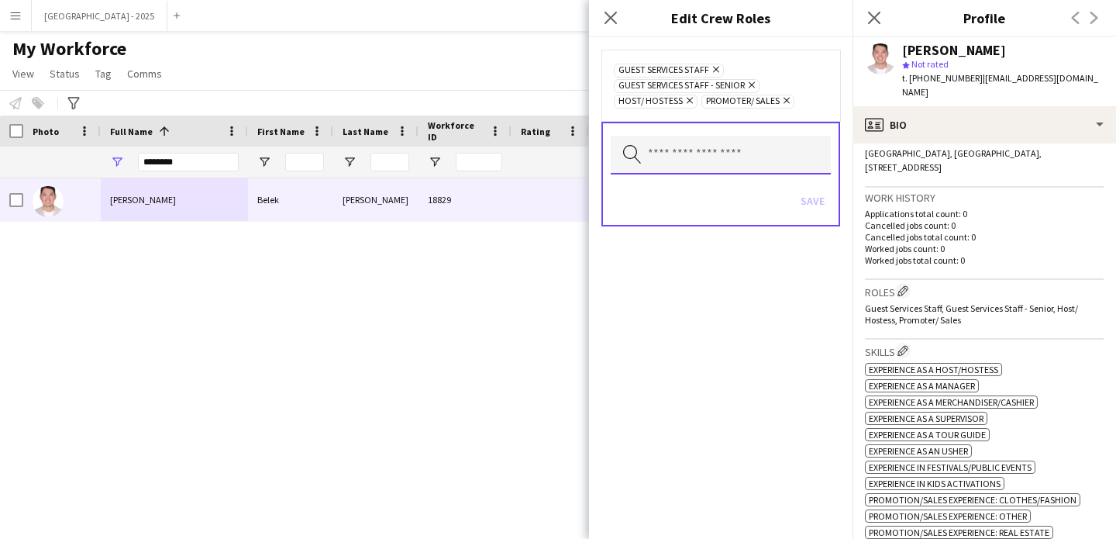
click at [740, 145] on input "text" at bounding box center [721, 155] width 220 height 39
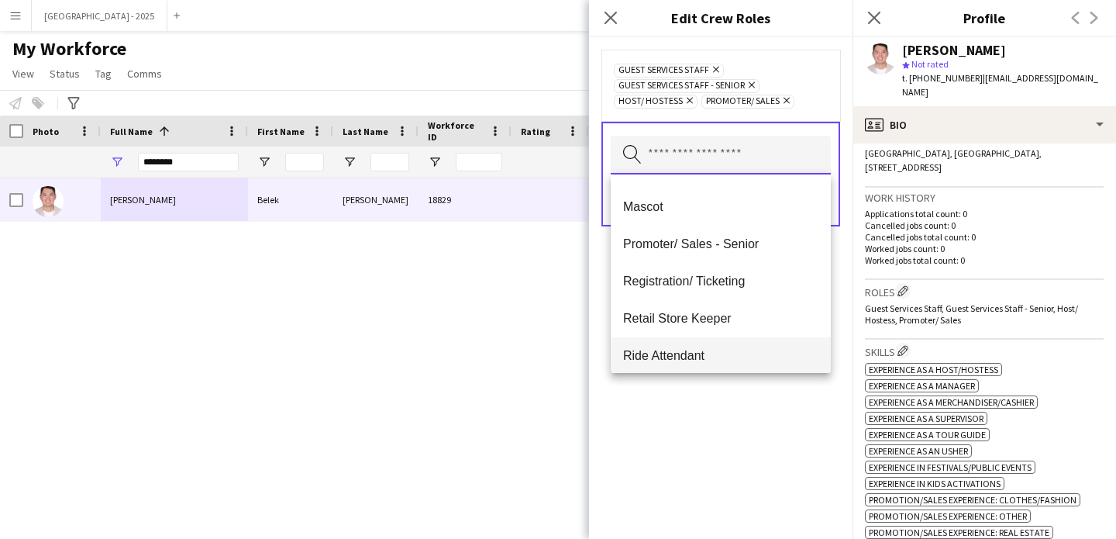
scroll to position [193, 0]
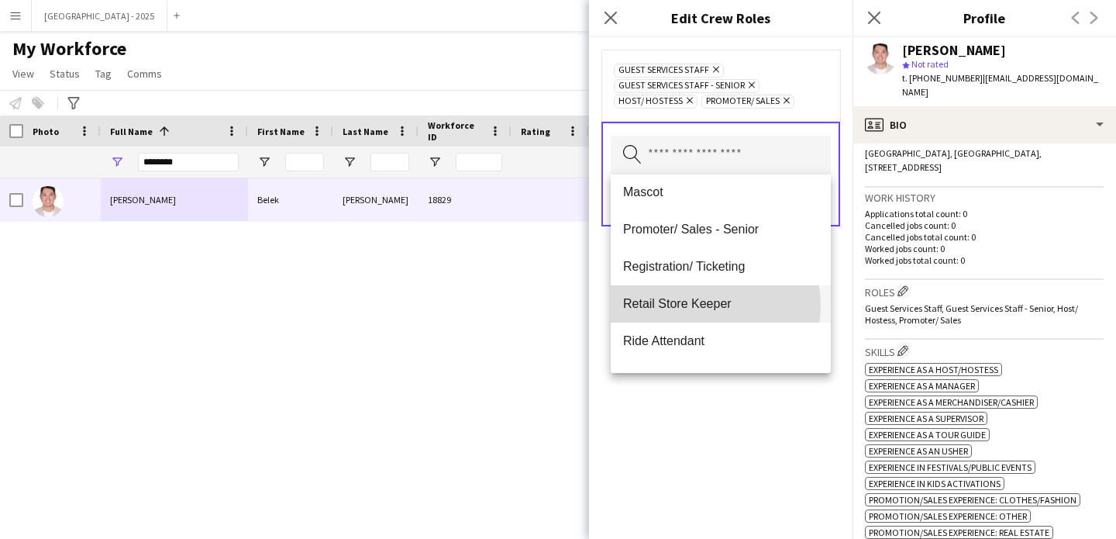
click at [708, 305] on span "Retail Store Keeper" at bounding box center [720, 303] width 195 height 15
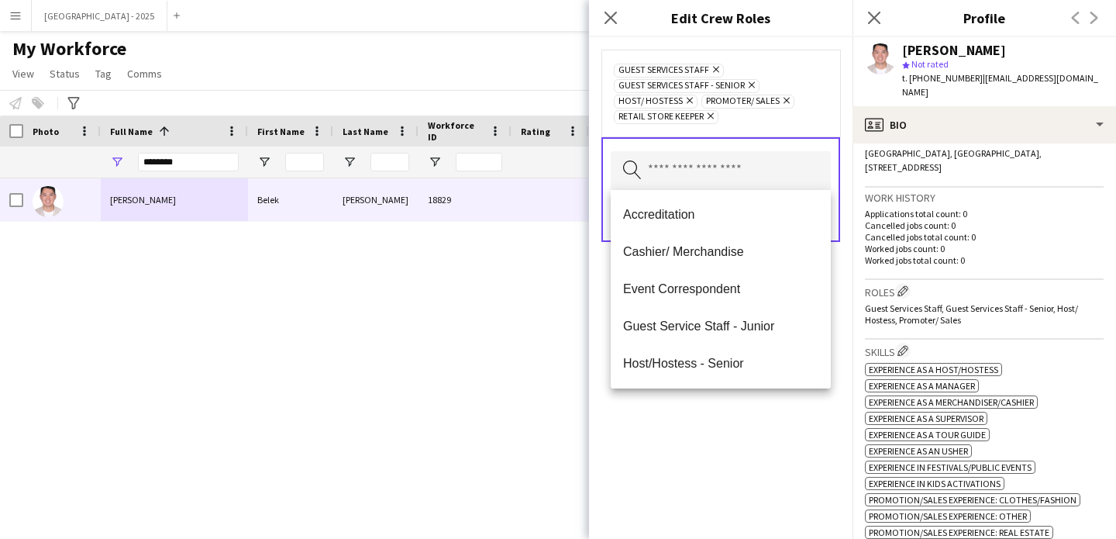
click at [732, 420] on div "Guest Services Staff Remove Guest Services Staff - Senior Remove Host/ Hostess …" at bounding box center [721, 288] width 264 height 502
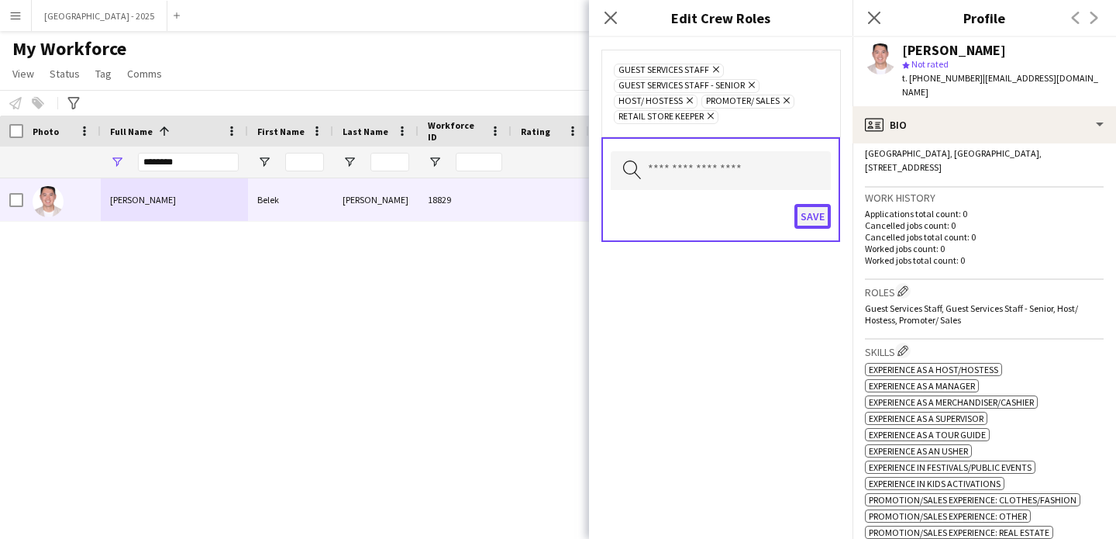
click at [805, 215] on button "Save" at bounding box center [813, 216] width 36 height 25
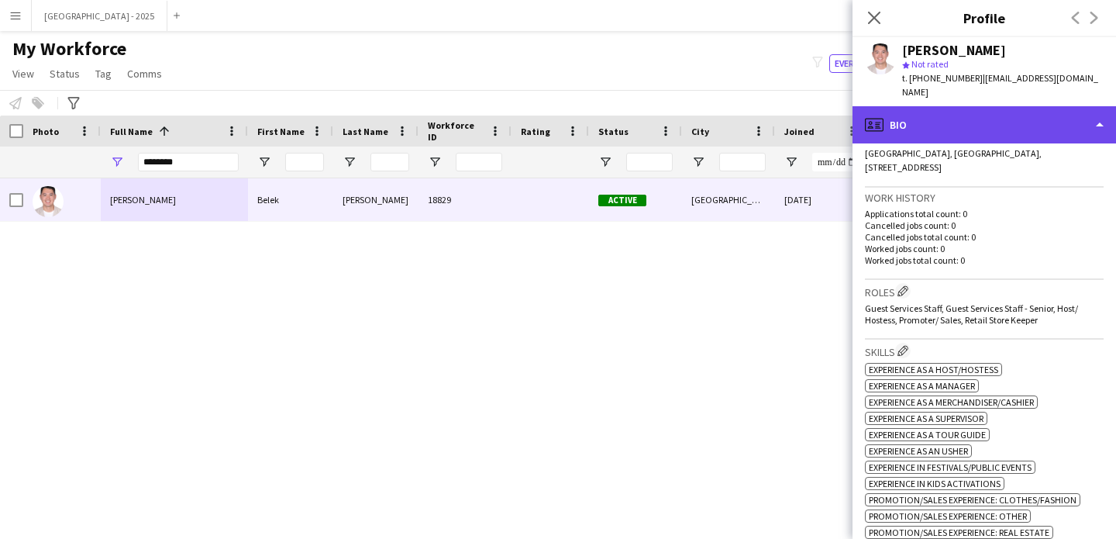
click at [885, 106] on div "profile Bio" at bounding box center [985, 124] width 264 height 37
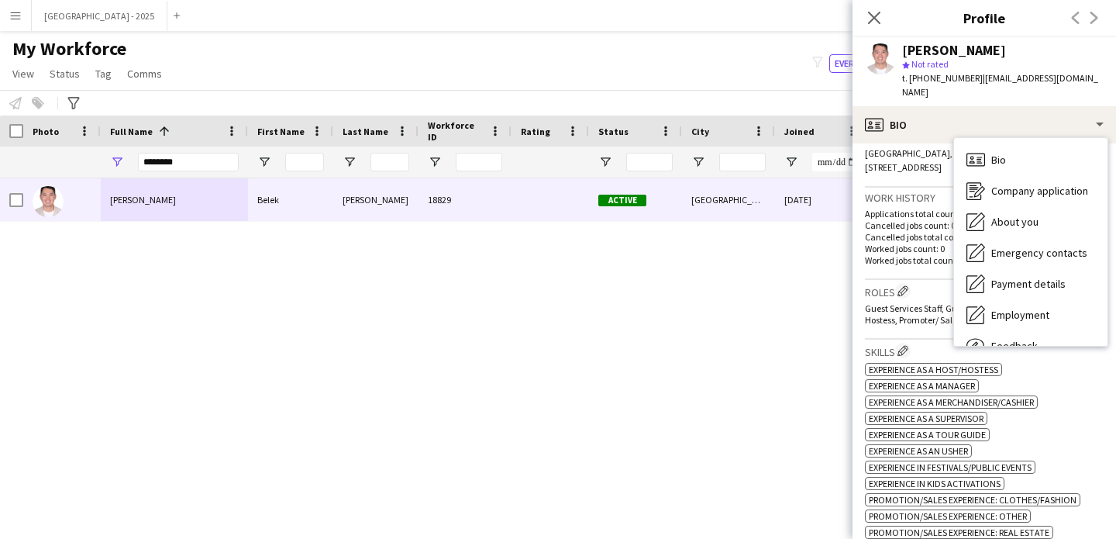
click at [938, 147] on span "UAE, Dubai, Al Barsha - District, Sand Dunes Apartments- 607, Dubai, 122002" at bounding box center [953, 160] width 177 height 26
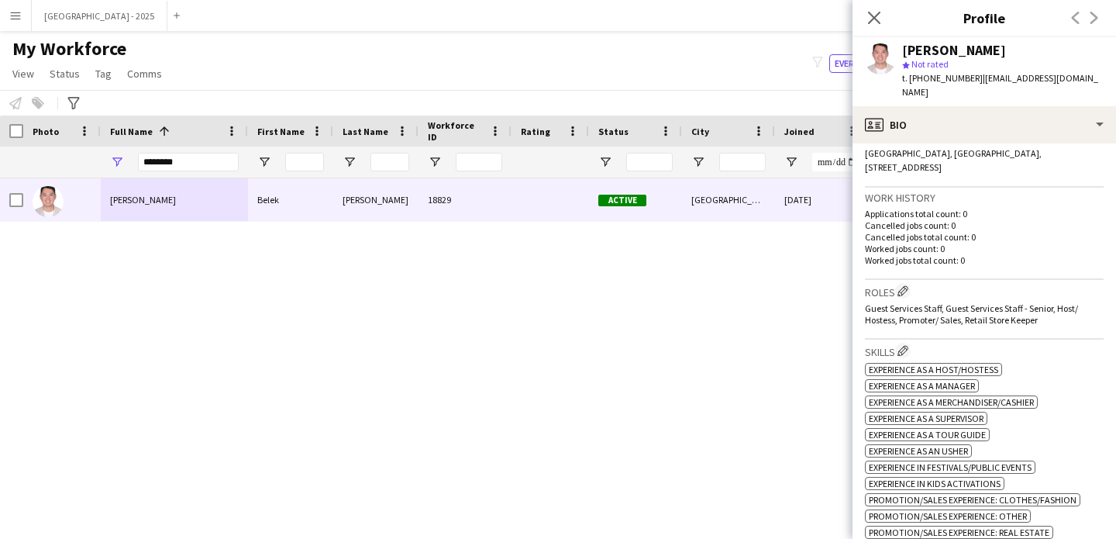
click at [989, 149] on div "Location UAE, Dubai, Al Barsha - District, Sand Dunes Apartments- 607, Dubai, 1…" at bounding box center [984, 158] width 239 height 60
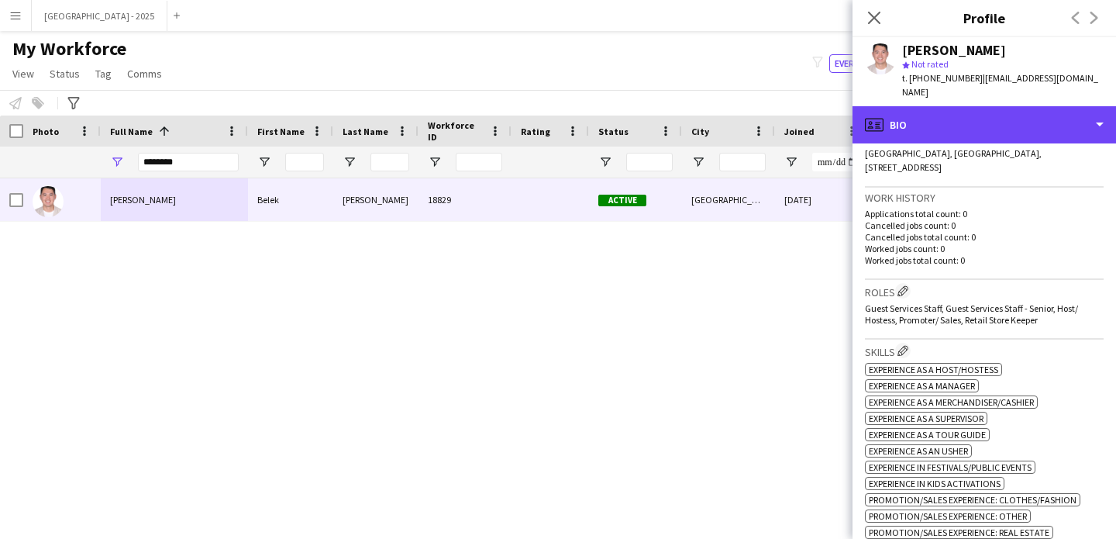
click at [981, 126] on div "profile Bio" at bounding box center [985, 124] width 264 height 37
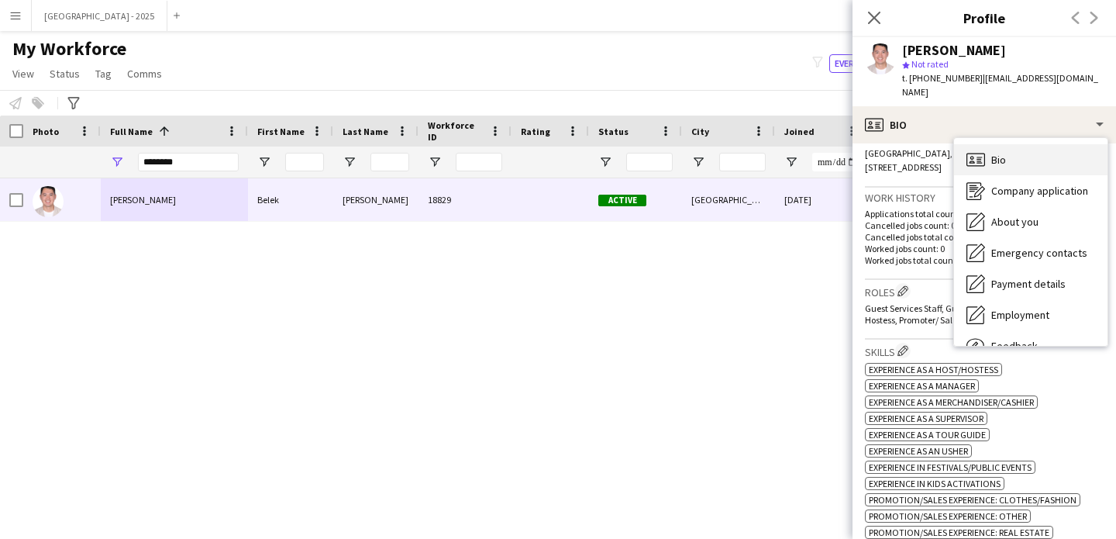
click at [1018, 145] on div "Bio Bio" at bounding box center [1030, 159] width 153 height 31
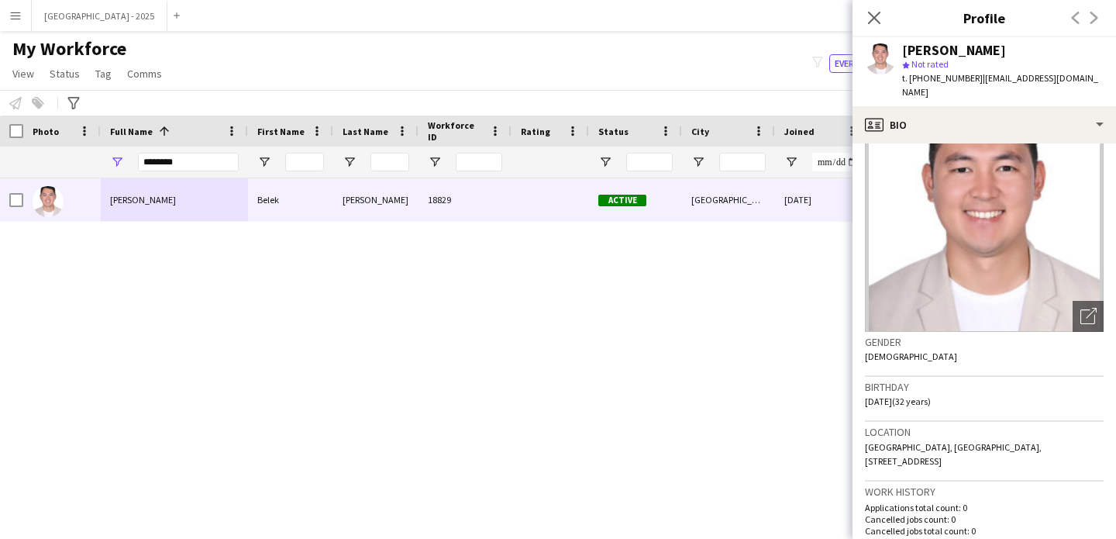
scroll to position [0, 0]
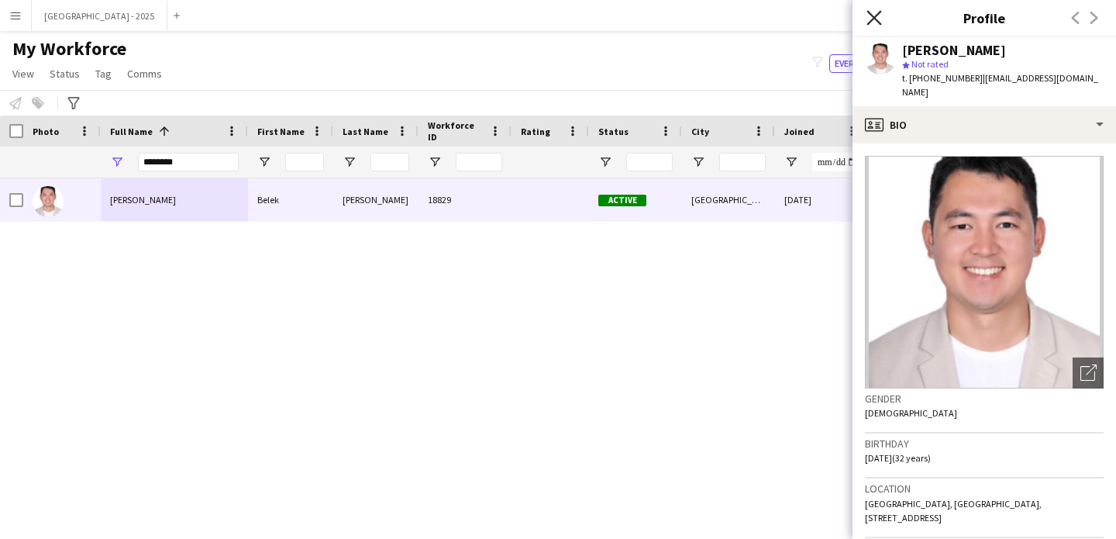
click at [872, 22] on icon "Close pop-in" at bounding box center [874, 17] width 15 height 15
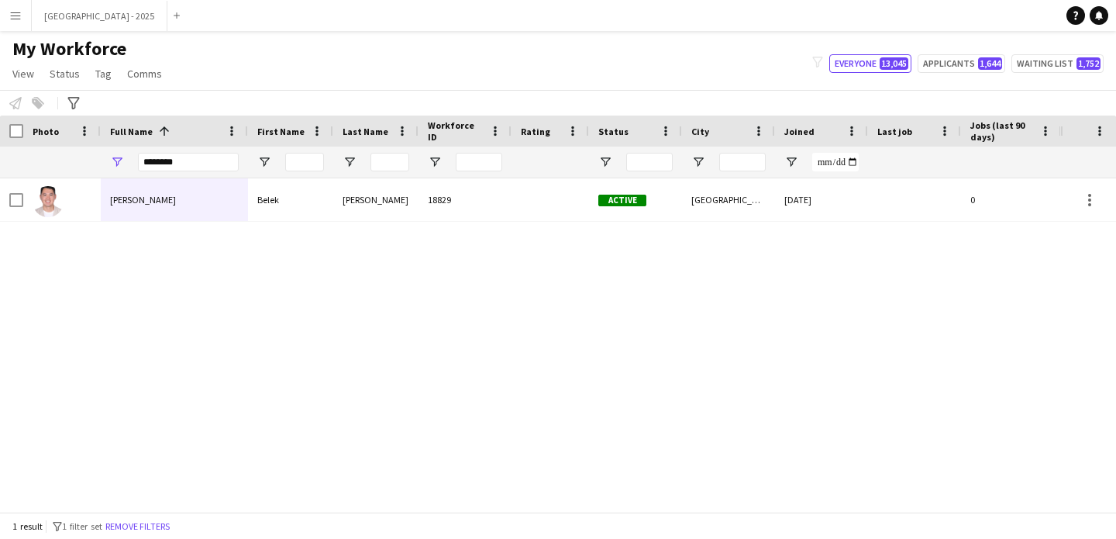
click at [159, 528] on button "Remove filters" at bounding box center [137, 526] width 71 height 17
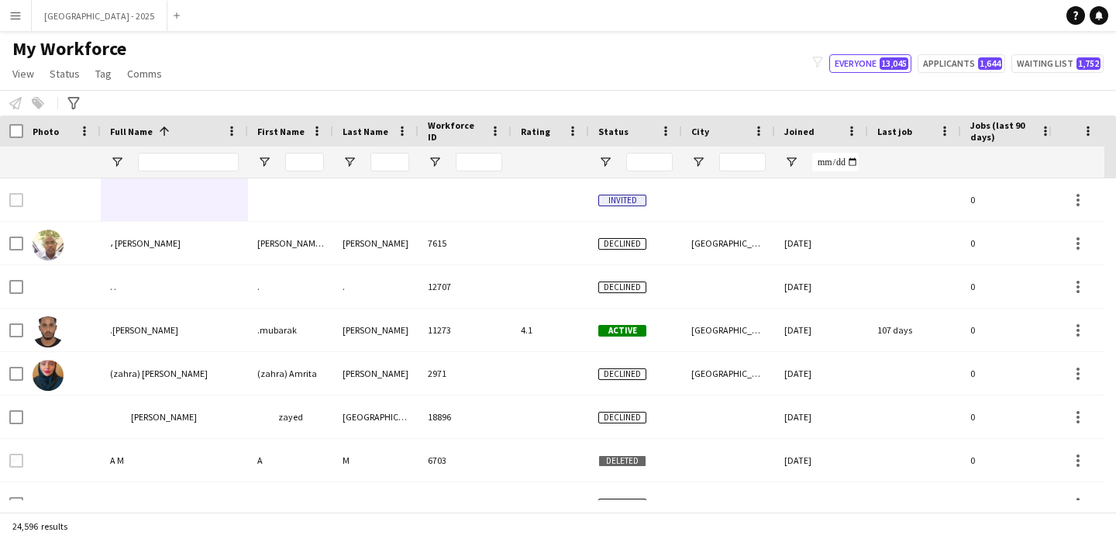
click at [190, 173] on div at bounding box center [188, 162] width 101 height 31
click at [190, 169] on input "Full Name Filter Input" at bounding box center [188, 162] width 101 height 19
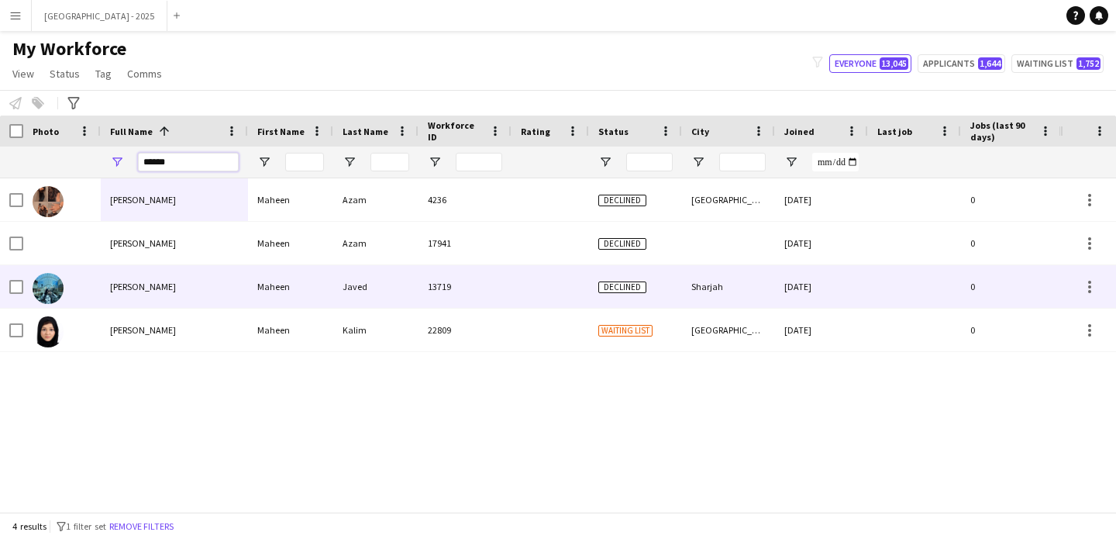
type input "******"
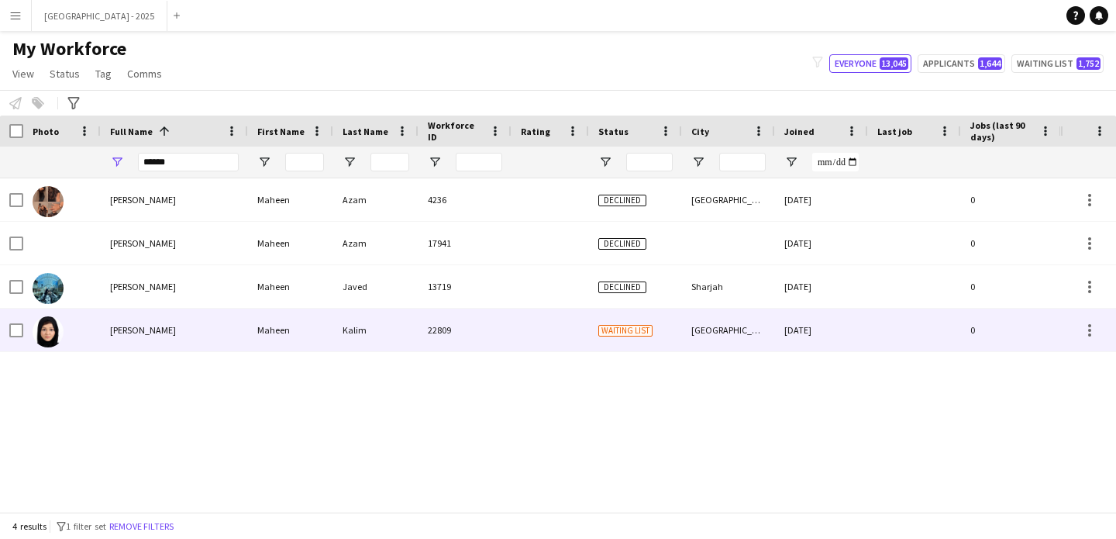
click at [231, 315] on div "Maheen Kalim" at bounding box center [174, 330] width 147 height 43
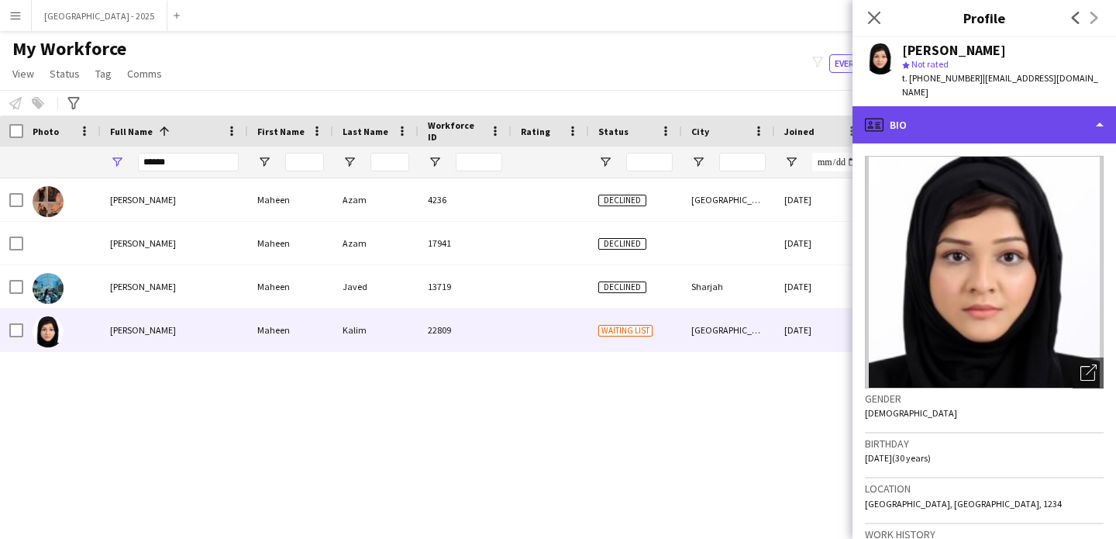
click at [923, 116] on div "profile Bio" at bounding box center [985, 124] width 264 height 37
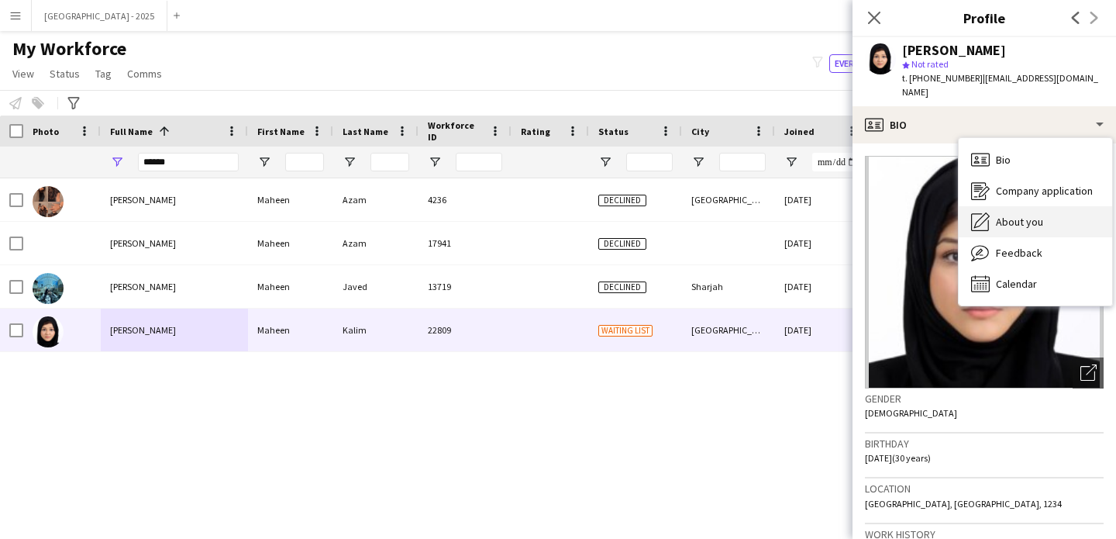
click at [1027, 215] on span "About you" at bounding box center [1019, 222] width 47 height 14
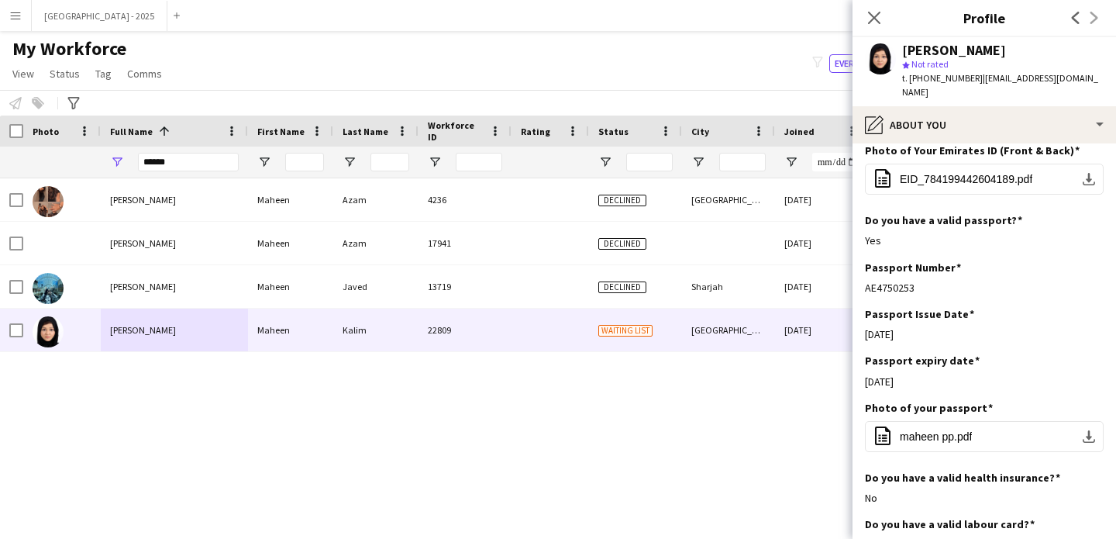
scroll to position [743, 0]
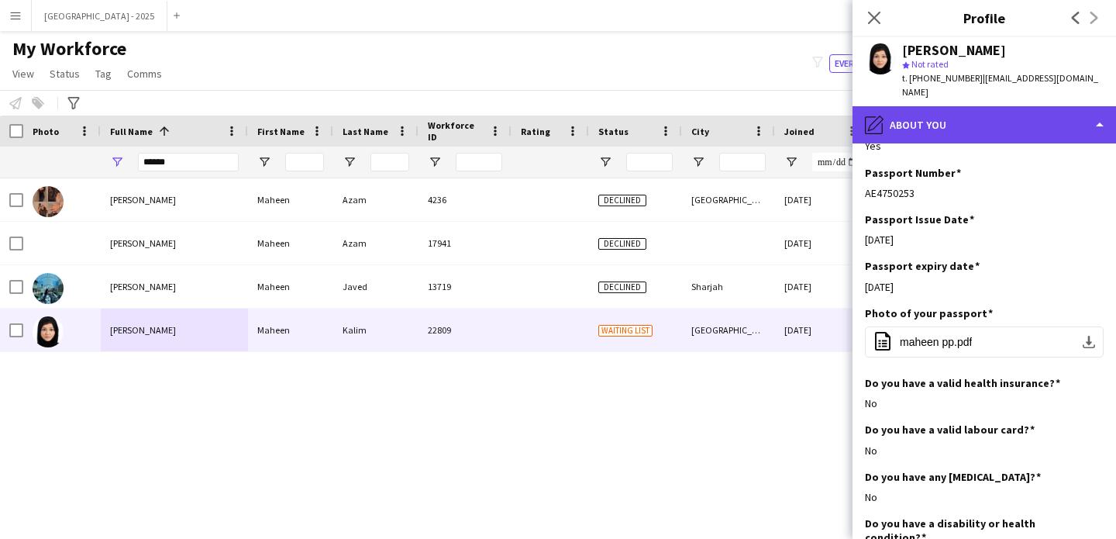
click at [968, 107] on div "pencil4 About you" at bounding box center [985, 124] width 264 height 37
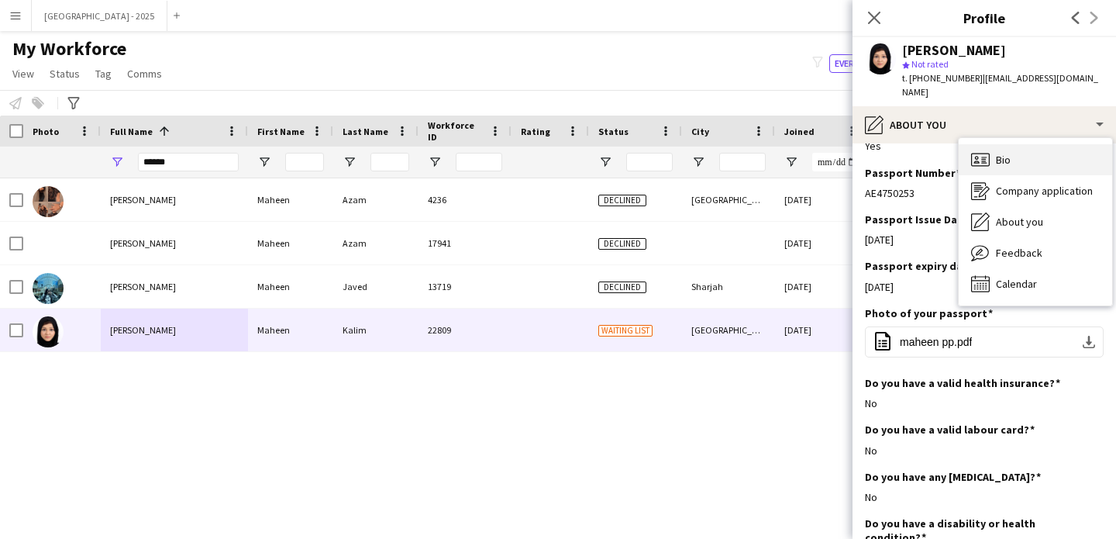
click at [1036, 150] on div "Bio Bio" at bounding box center [1035, 159] width 153 height 31
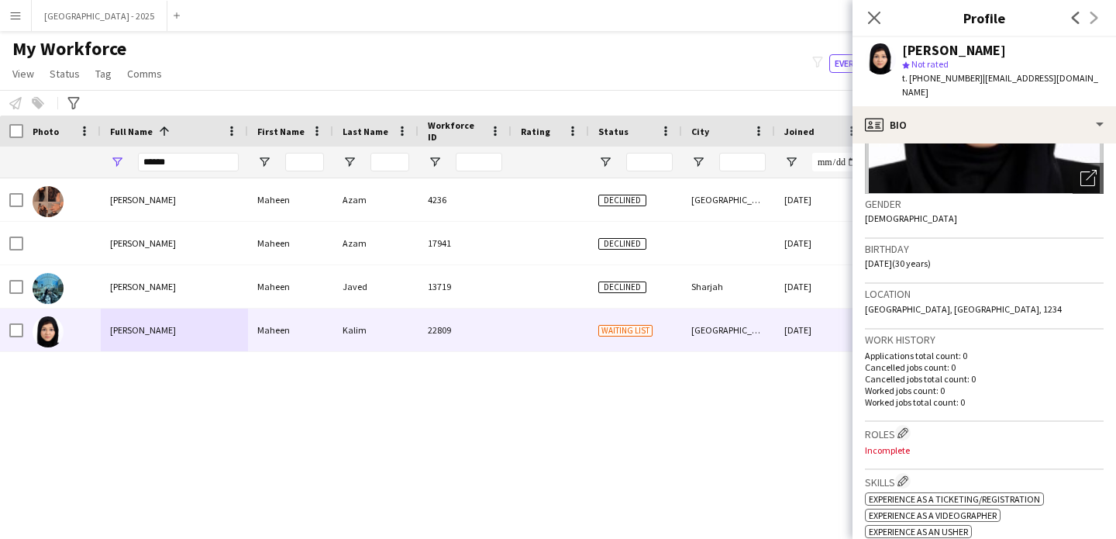
scroll to position [276, 0]
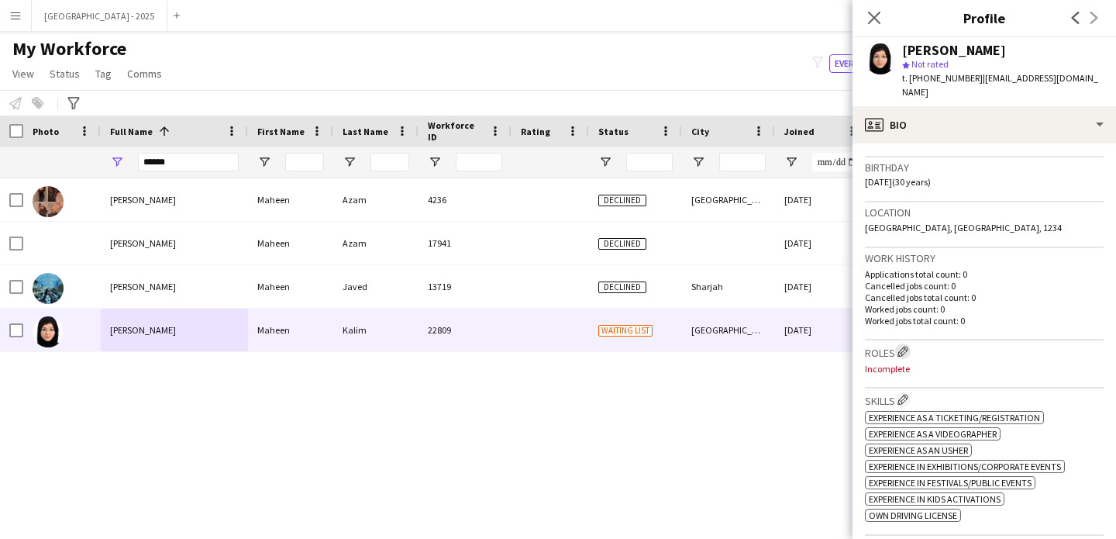
drag, startPoint x: 906, startPoint y: 338, endPoint x: 978, endPoint y: 343, distance: 71.5
click at [906, 346] on app-icon "Edit crew company roles" at bounding box center [903, 351] width 11 height 11
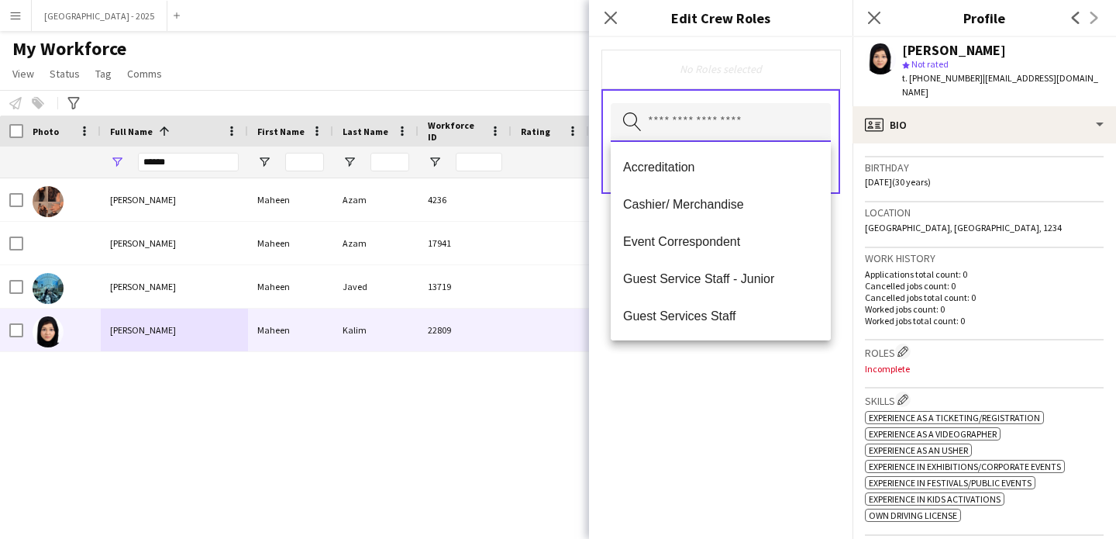
click at [767, 133] on input "text" at bounding box center [721, 122] width 220 height 39
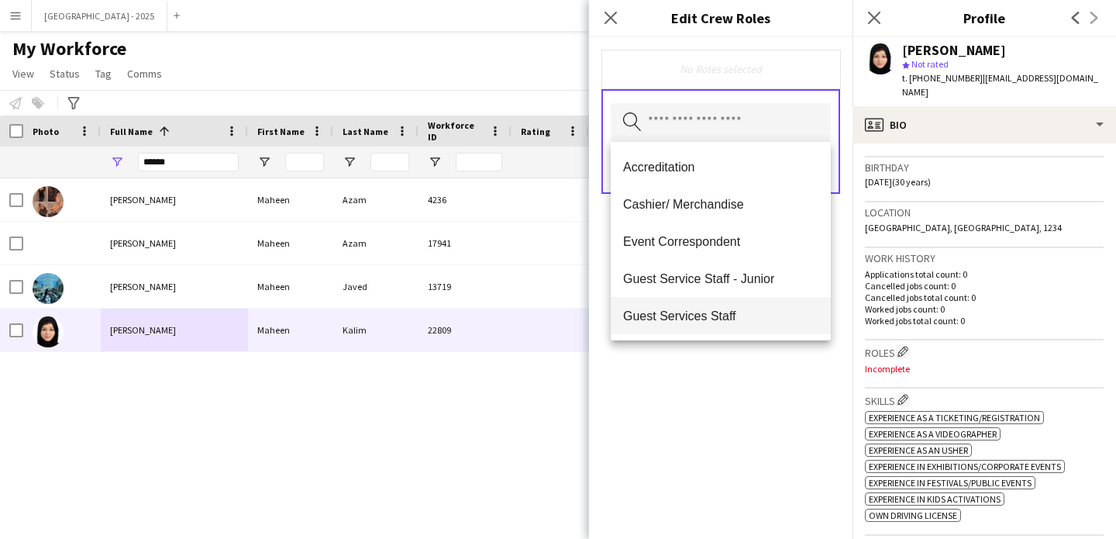
click at [727, 316] on span "Guest Services Staff" at bounding box center [720, 316] width 195 height 15
click at [729, 319] on span "Guest Services Staff - Senior" at bounding box center [720, 316] width 195 height 15
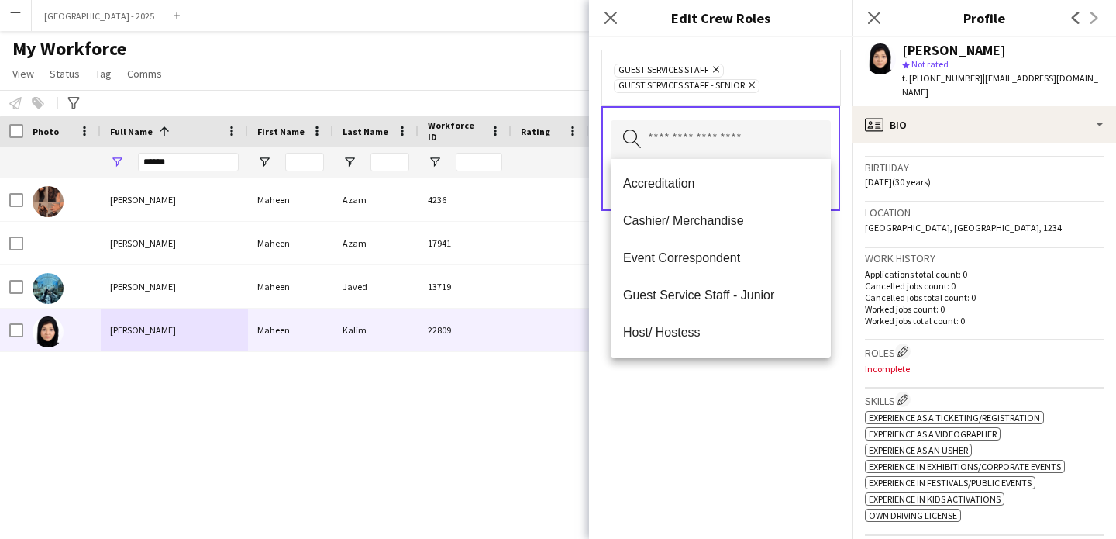
click at [770, 404] on div "Guest Services Staff Remove Guest Services Staff - Senior Remove Search by role…" at bounding box center [721, 288] width 264 height 502
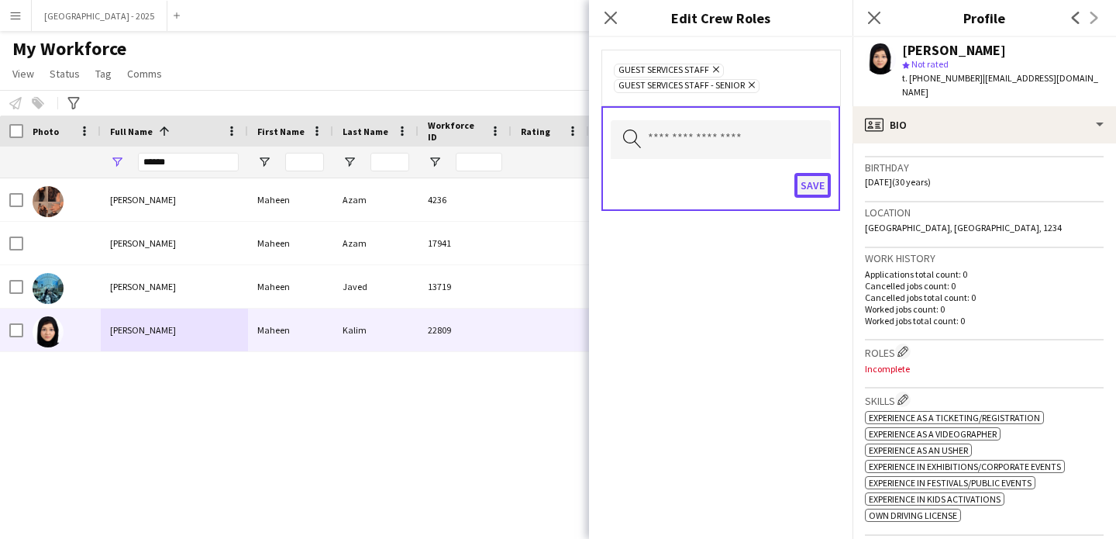
click at [813, 193] on button "Save" at bounding box center [813, 185] width 36 height 25
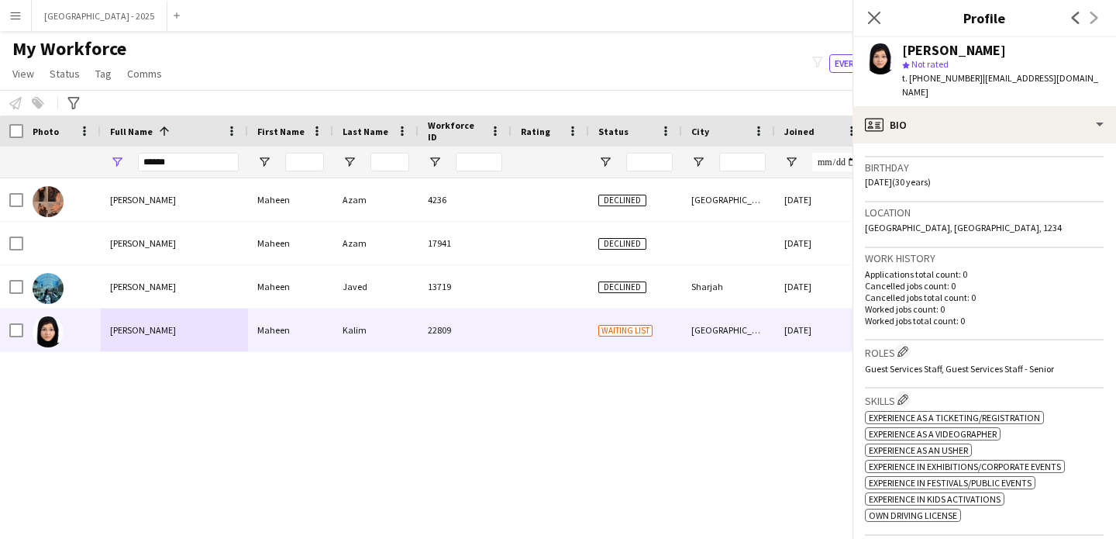
scroll to position [418, 0]
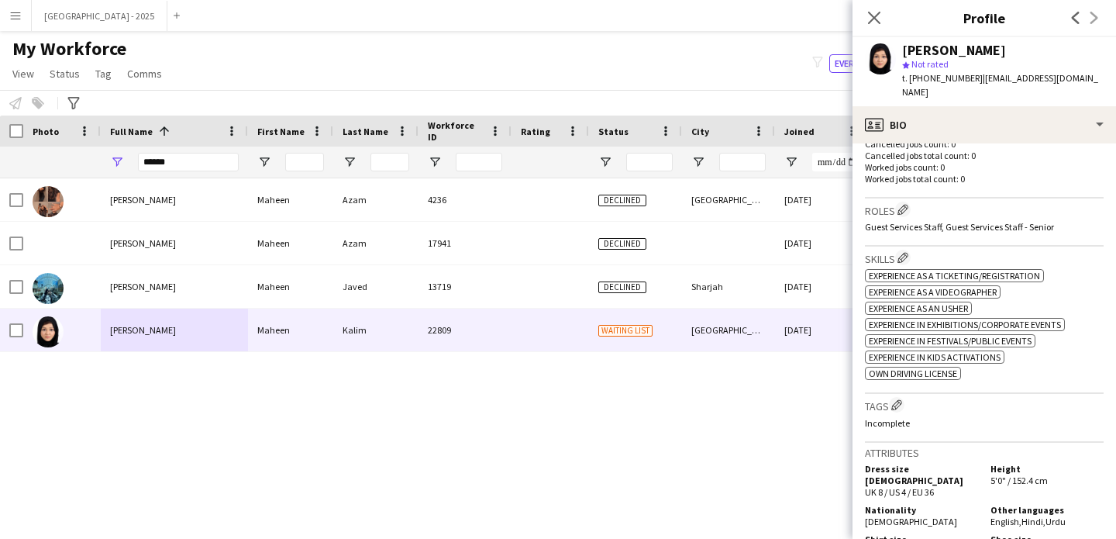
click at [905, 394] on div "Tags Edit crew company tags Incomplete" at bounding box center [984, 418] width 239 height 48
click at [892, 400] on h3 "Tags Edit crew company tags" at bounding box center [984, 405] width 239 height 16
click at [897, 399] on app-icon "Edit crew company tags" at bounding box center [897, 404] width 11 height 11
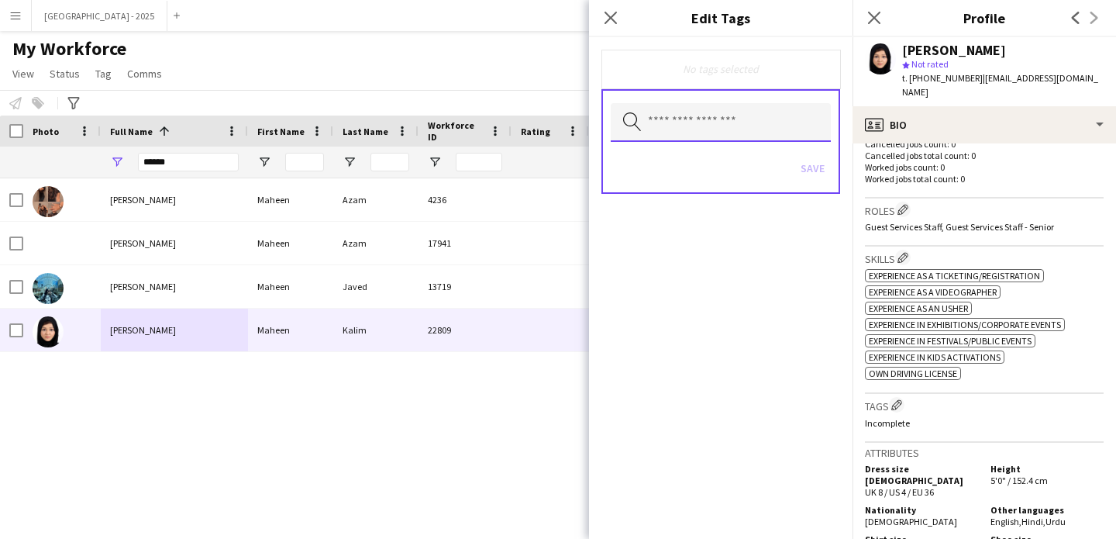
click at [685, 115] on input "text" at bounding box center [721, 122] width 220 height 39
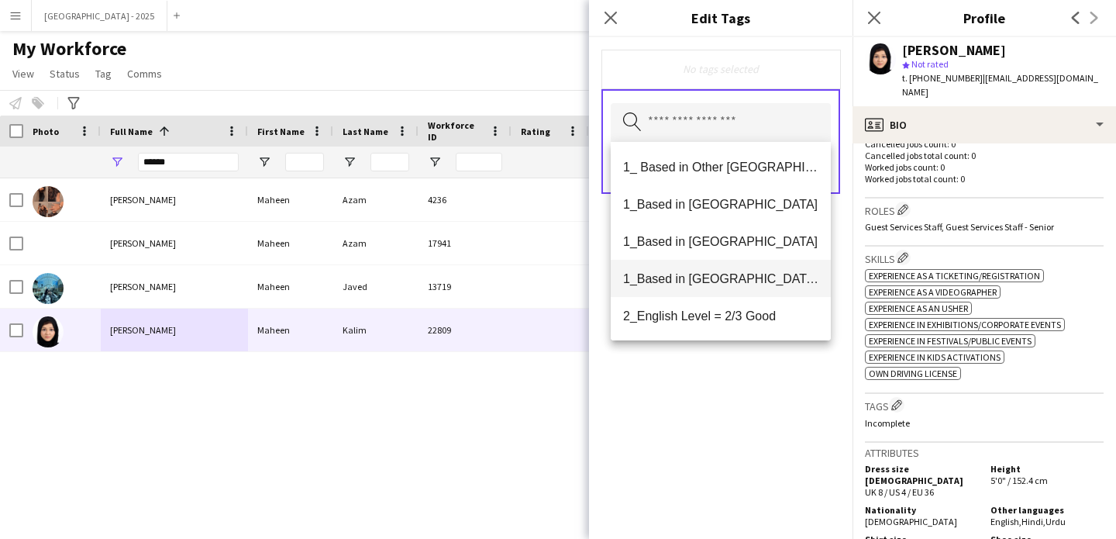
click at [741, 285] on span "1_Based in [GEOGRAPHIC_DATA]/[GEOGRAPHIC_DATA]/Ajman" at bounding box center [720, 278] width 195 height 15
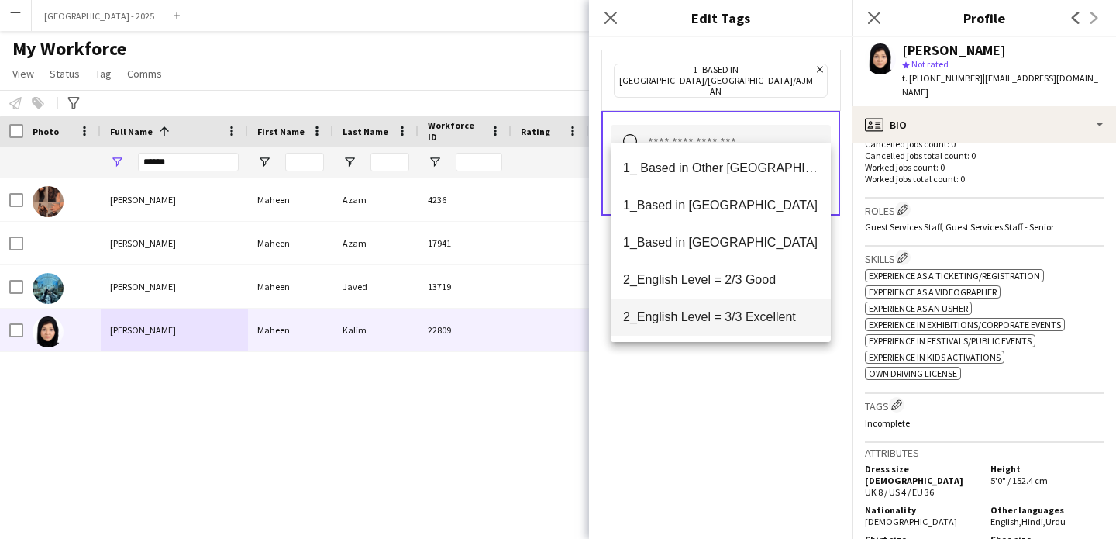
click at [751, 311] on span "2_English Level = 3/3 Excellent" at bounding box center [720, 316] width 195 height 15
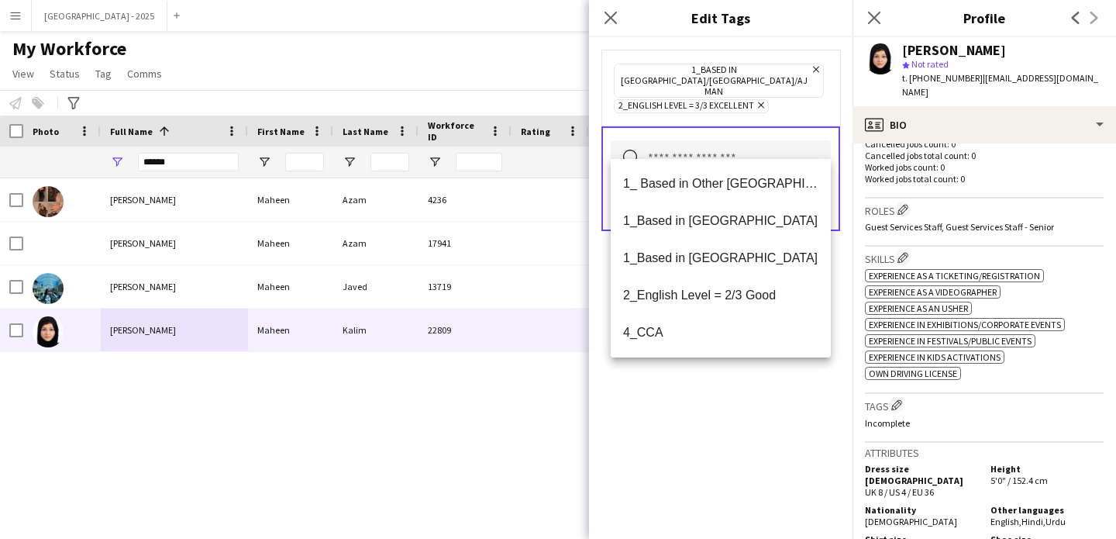
click at [754, 385] on div "1_Based in [GEOGRAPHIC_DATA]/[GEOGRAPHIC_DATA]/Ajman Remove 2_English Level = 3…" at bounding box center [721, 288] width 264 height 502
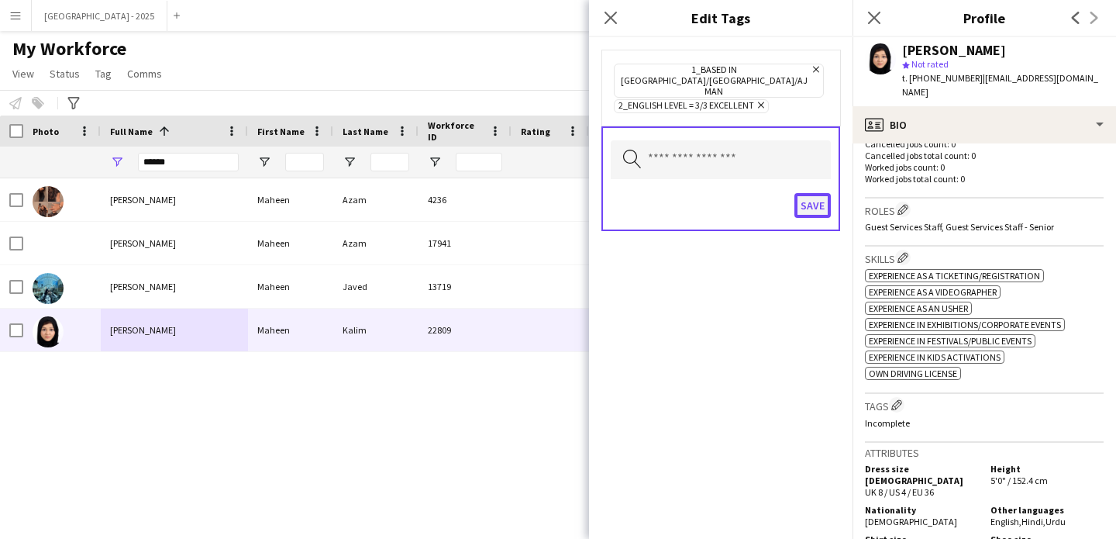
click at [809, 193] on button "Save" at bounding box center [813, 205] width 36 height 25
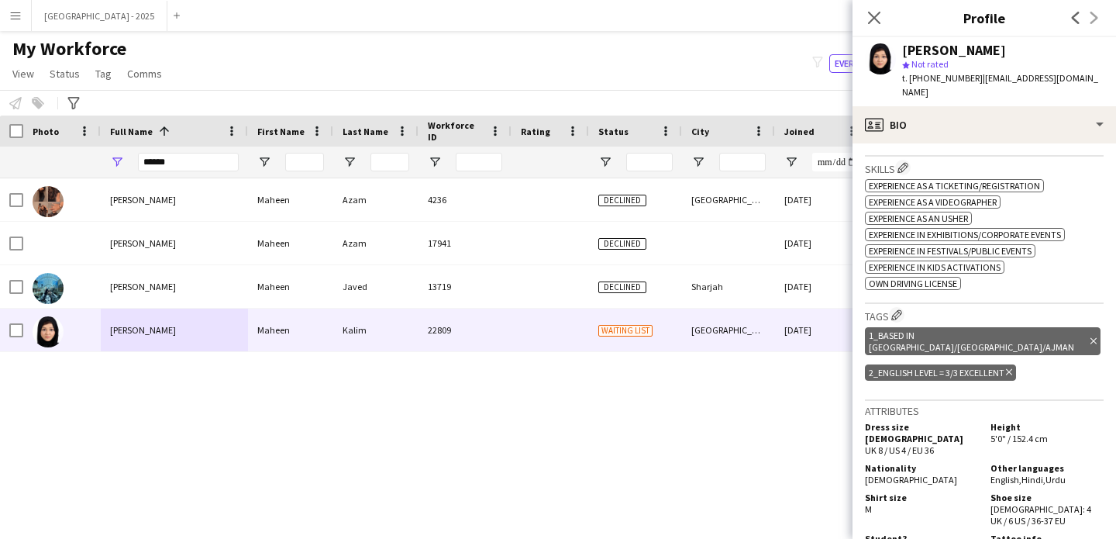
scroll to position [365, 0]
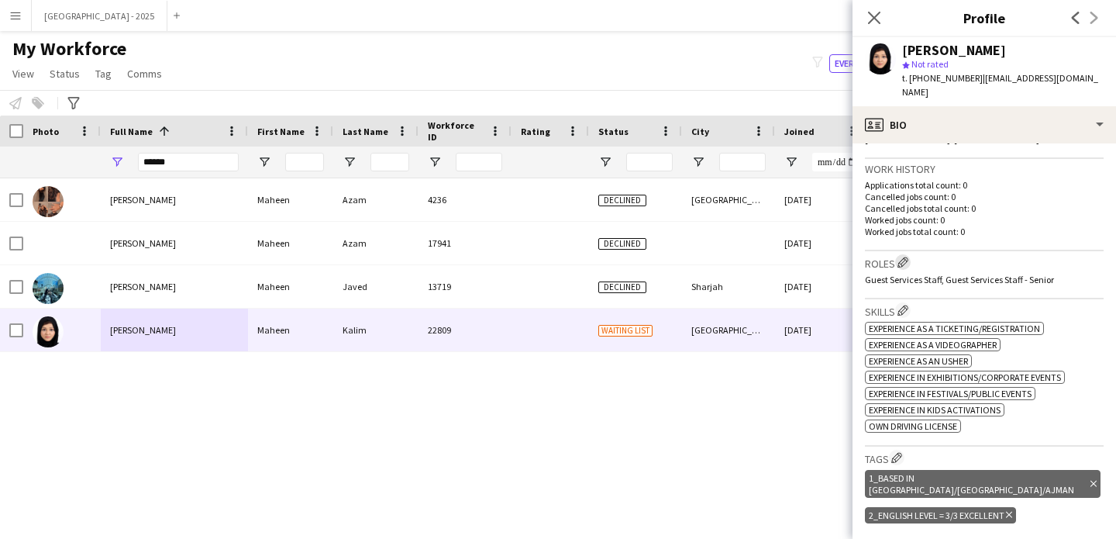
click at [900, 257] on app-icon "Edit crew company roles" at bounding box center [903, 262] width 11 height 11
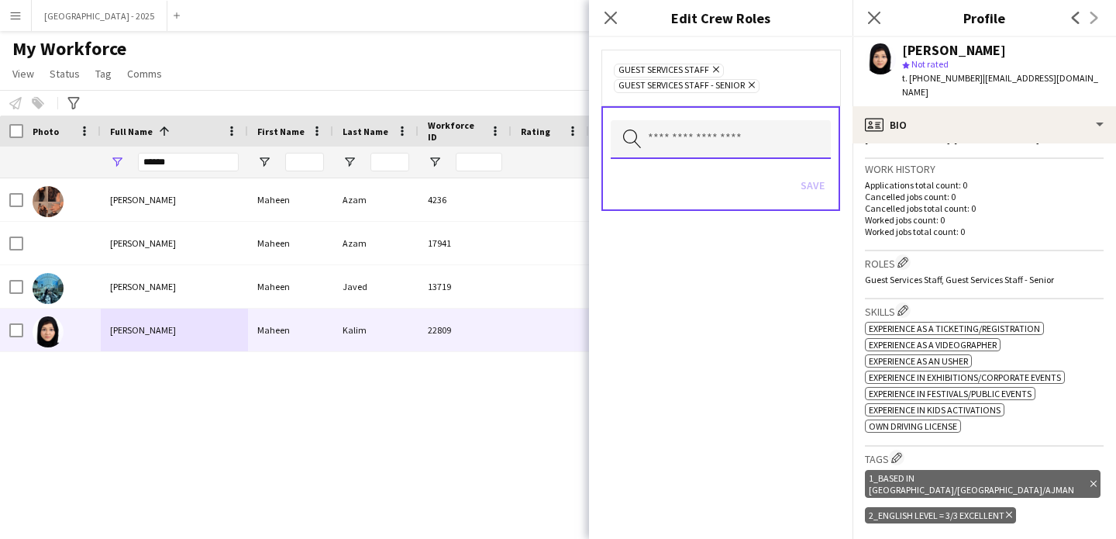
click at [733, 154] on input "text" at bounding box center [721, 139] width 220 height 39
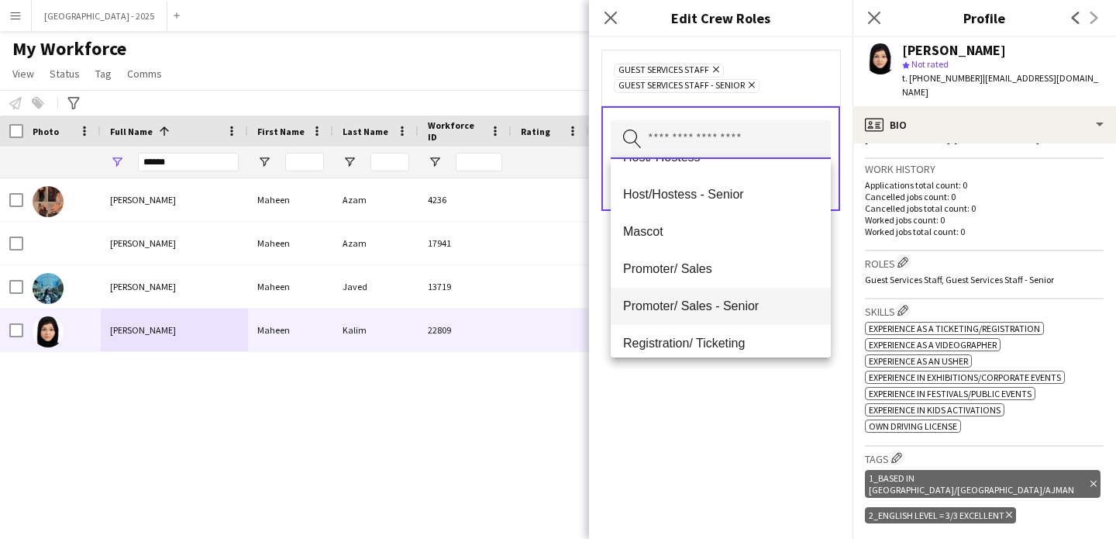
scroll to position [198, 0]
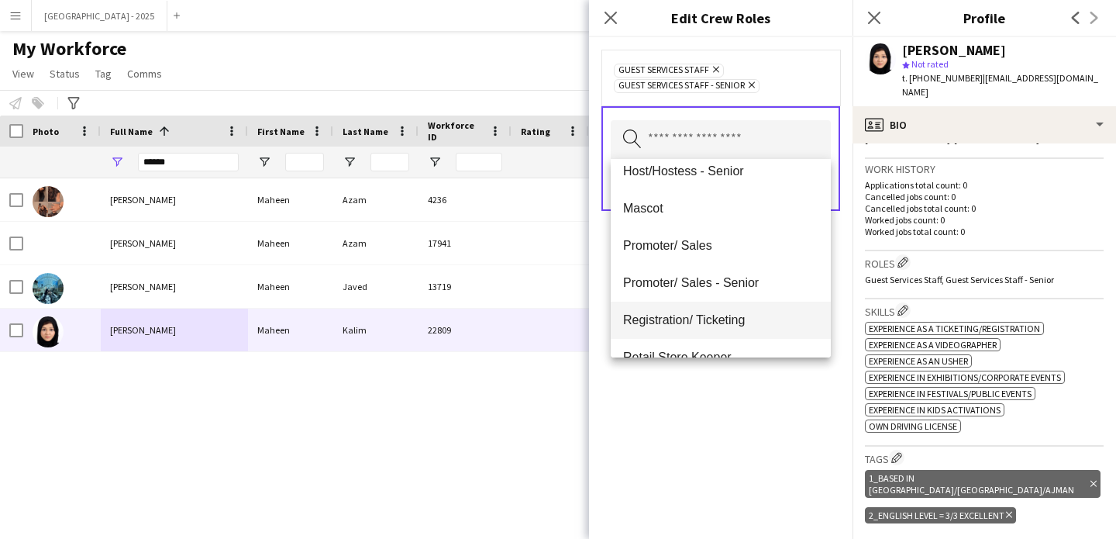
click at [731, 310] on mat-option "Registration/ Ticketing" at bounding box center [721, 320] width 220 height 37
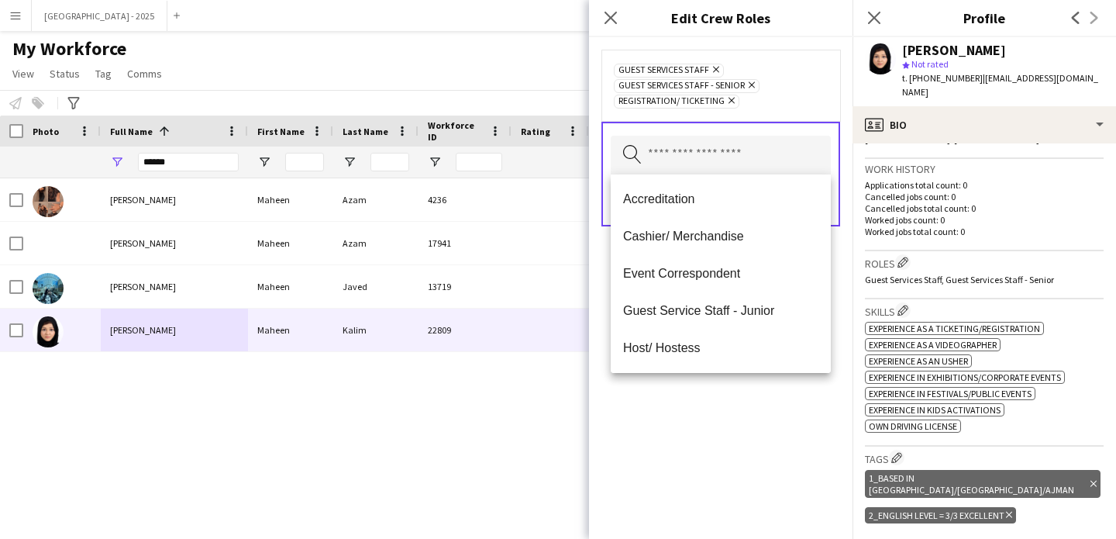
click at [733, 412] on div "Guest Services Staff Remove Guest Services Staff - Senior Remove Registration/ …" at bounding box center [721, 288] width 264 height 502
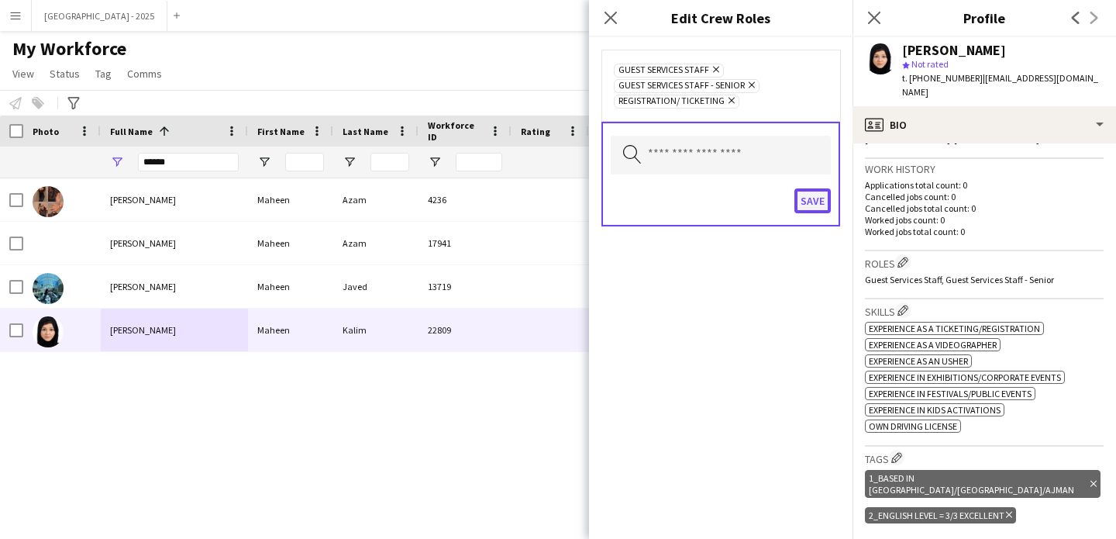
click at [819, 195] on button "Save" at bounding box center [813, 200] width 36 height 25
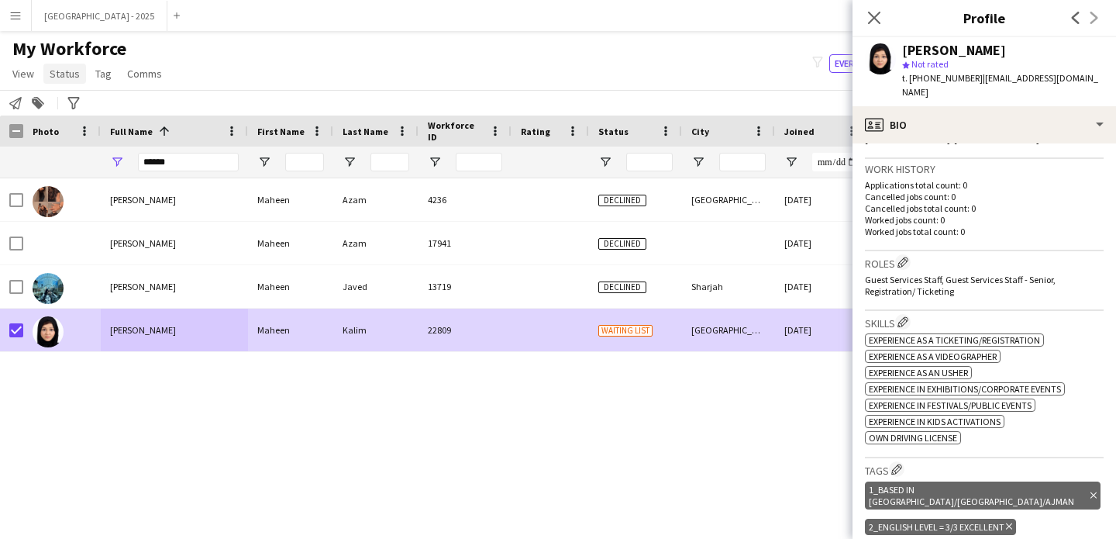
click at [57, 76] on span "Status" at bounding box center [65, 74] width 30 height 14
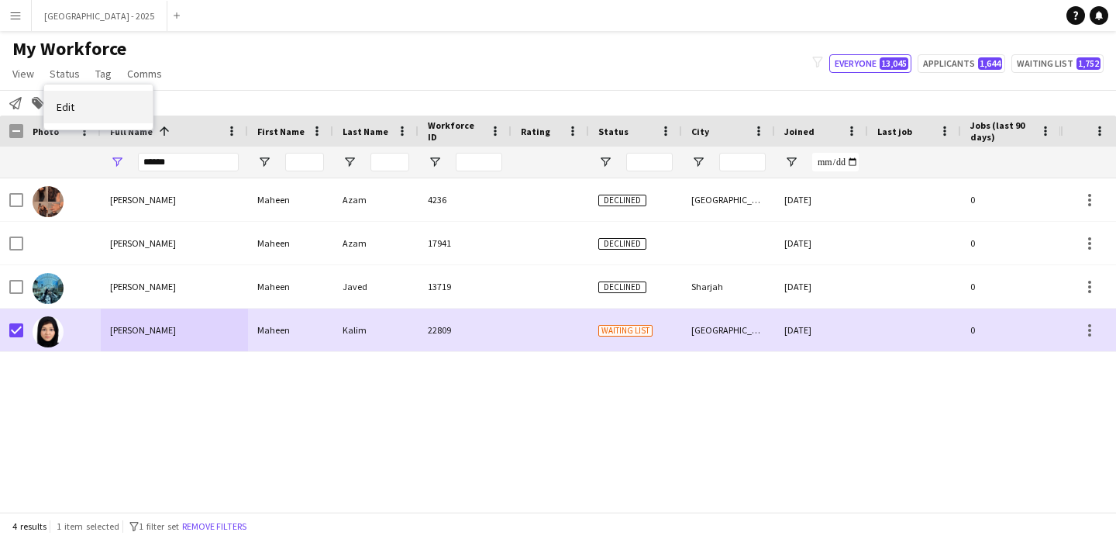
click at [103, 106] on link "Edit" at bounding box center [98, 107] width 109 height 33
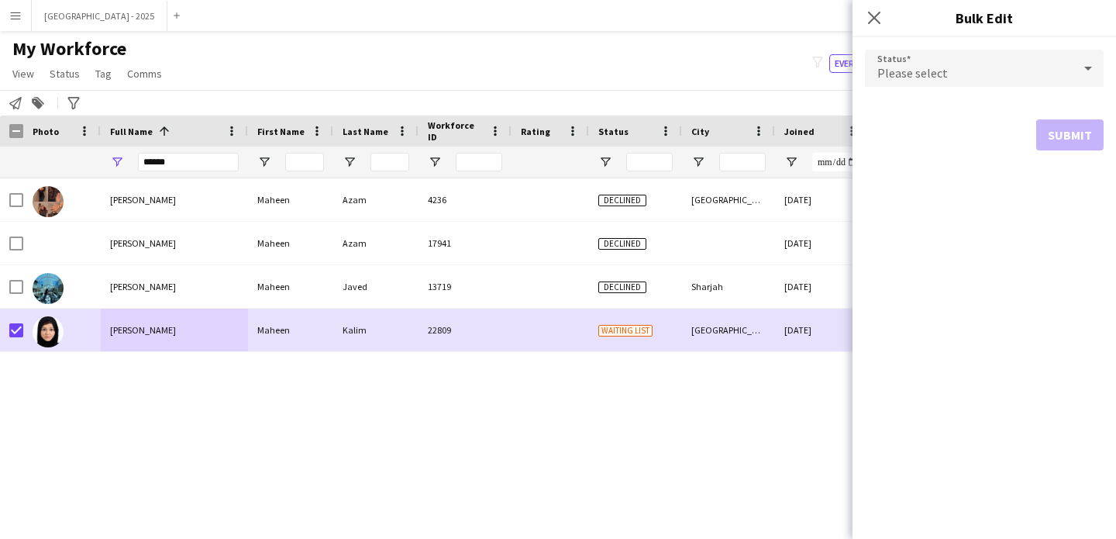
click at [971, 71] on div "Please select" at bounding box center [969, 68] width 208 height 37
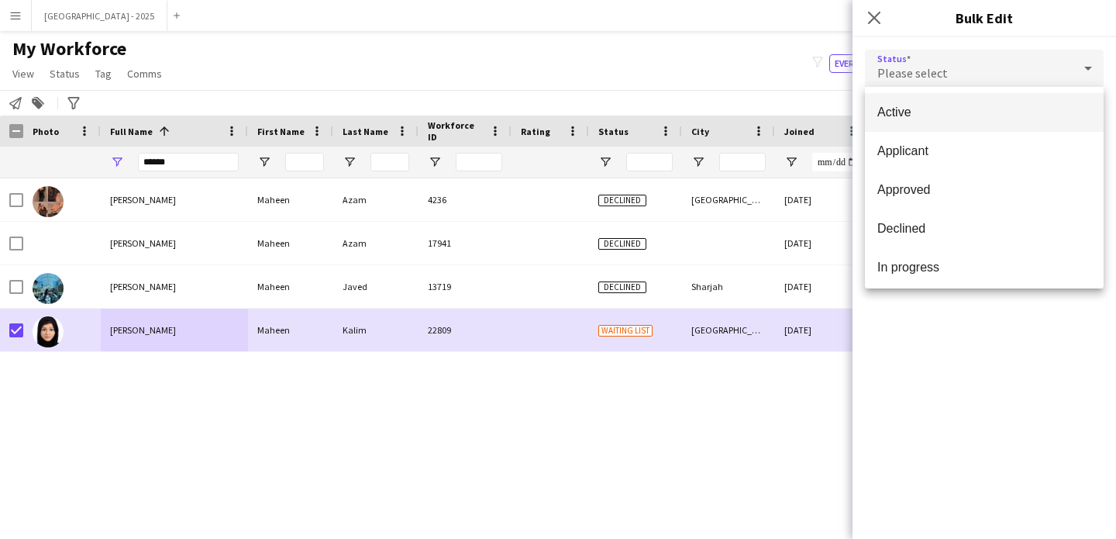
click at [943, 116] on span "Active" at bounding box center [985, 112] width 214 height 15
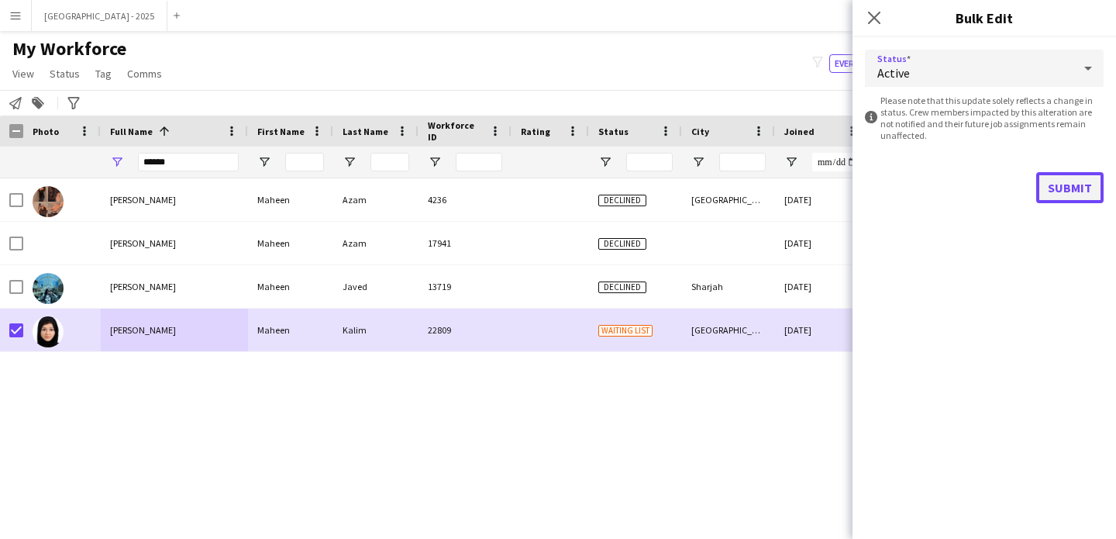
click at [1067, 188] on button "Submit" at bounding box center [1069, 187] width 67 height 31
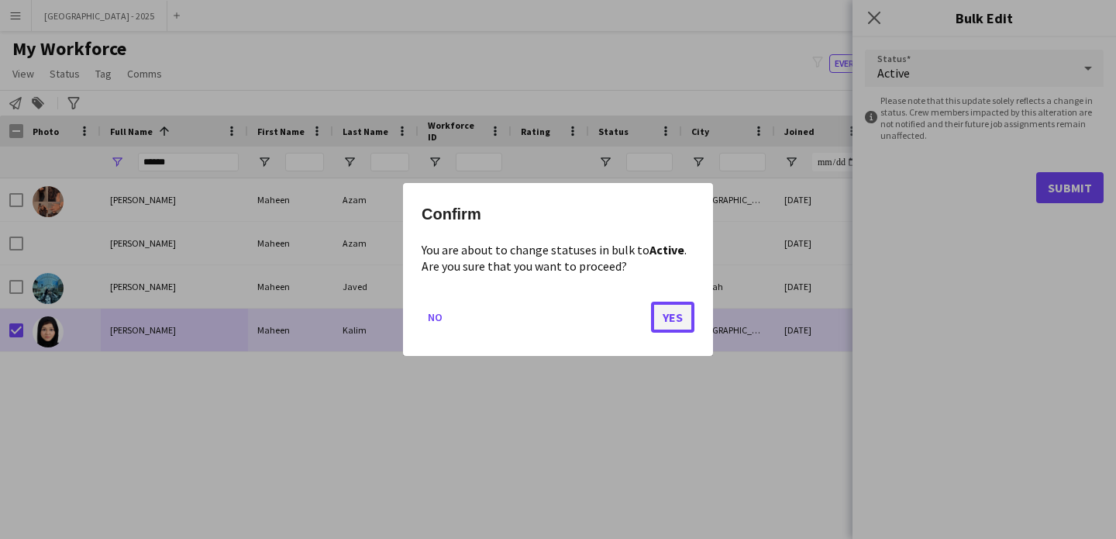
click at [671, 308] on button "Yes" at bounding box center [672, 317] width 43 height 31
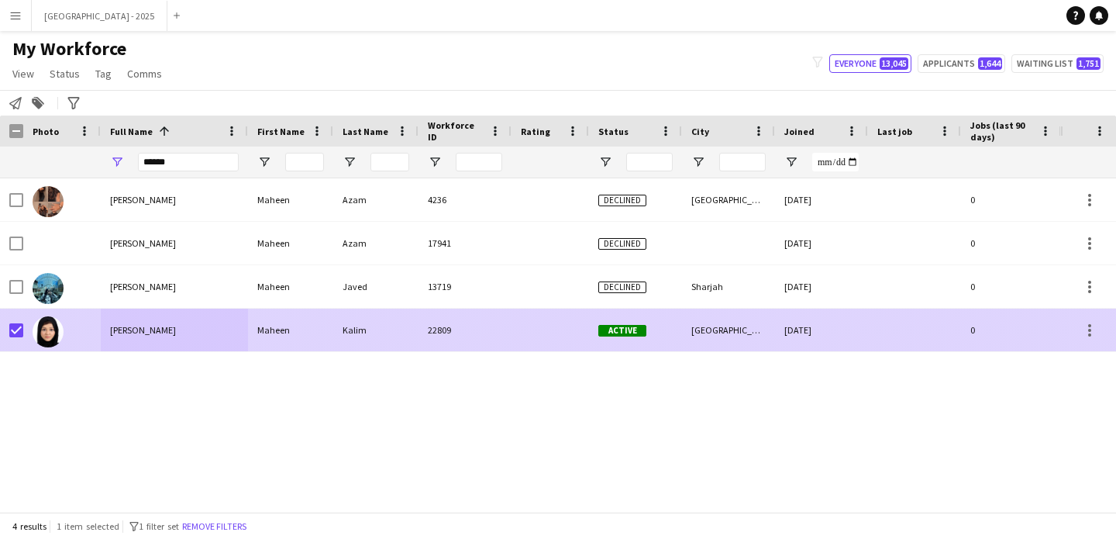
click at [98, 335] on div at bounding box center [62, 330] width 78 height 43
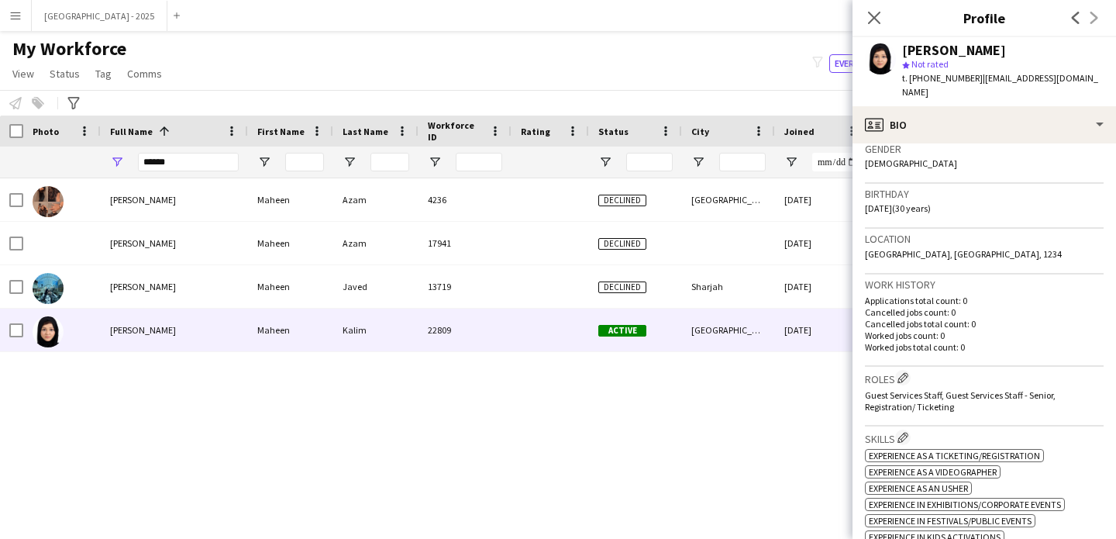
scroll to position [0, 0]
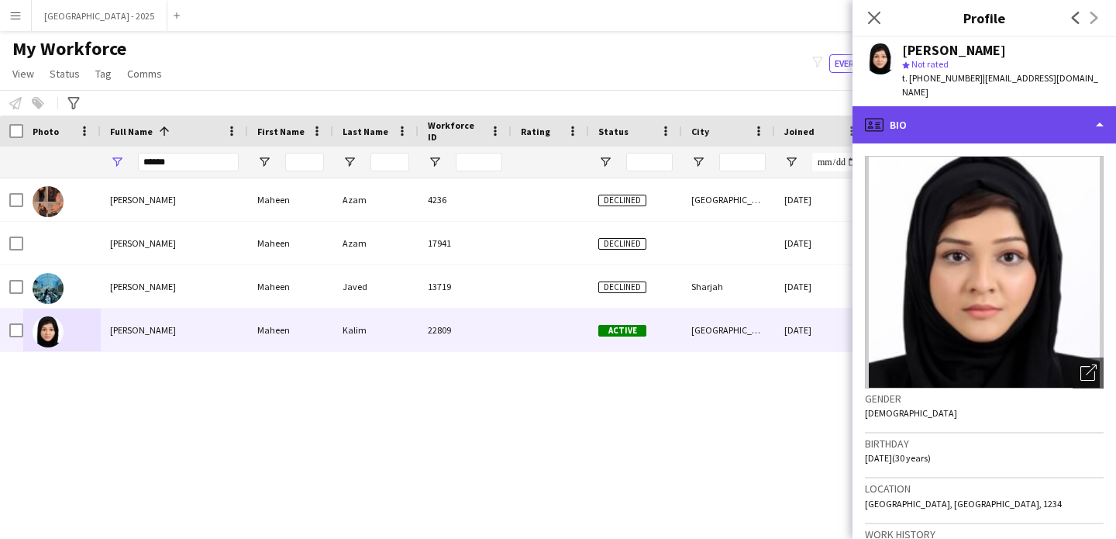
click at [995, 119] on div "profile Bio" at bounding box center [985, 124] width 264 height 37
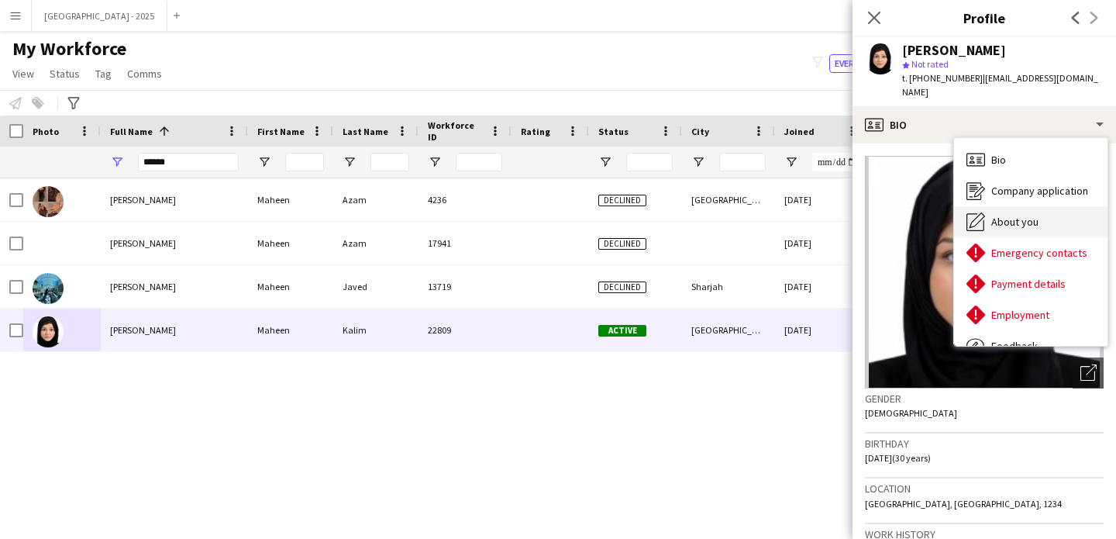
click at [1051, 206] on div "About you About you" at bounding box center [1030, 221] width 153 height 31
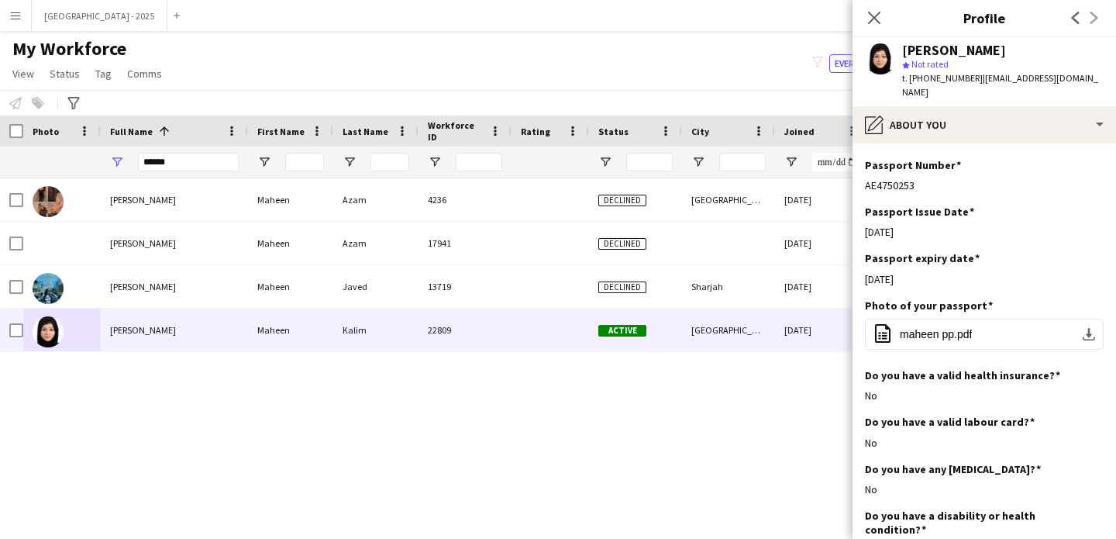
scroll to position [854, 0]
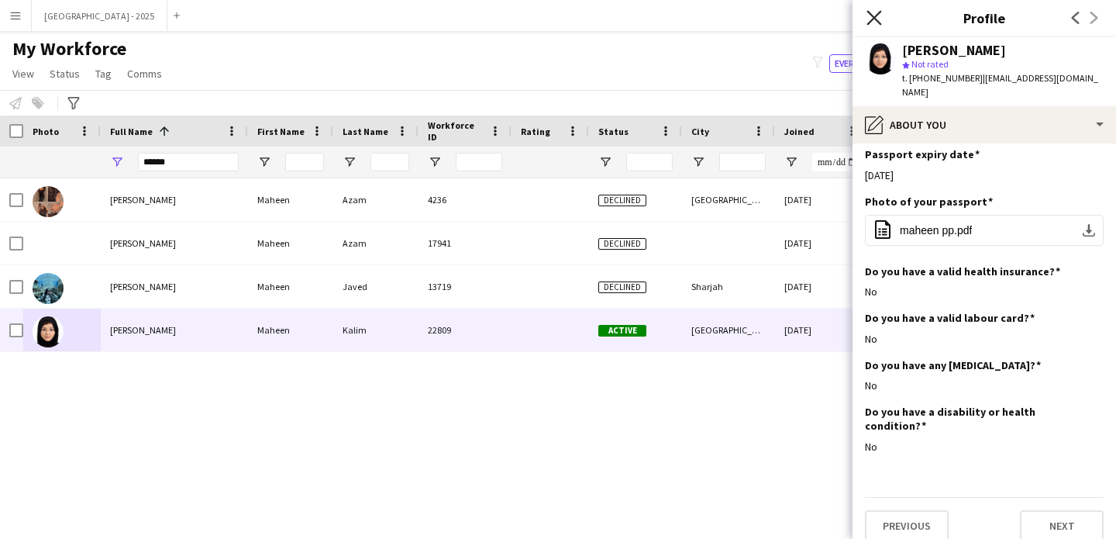
click at [879, 19] on icon "Close pop-in" at bounding box center [874, 17] width 15 height 15
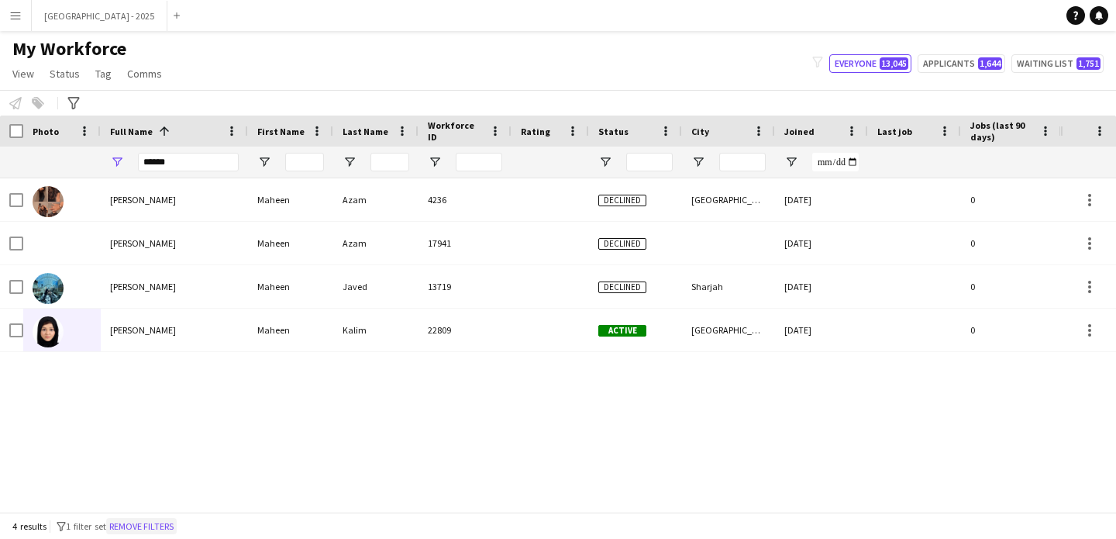
click at [129, 526] on button "Remove filters" at bounding box center [141, 526] width 71 height 17
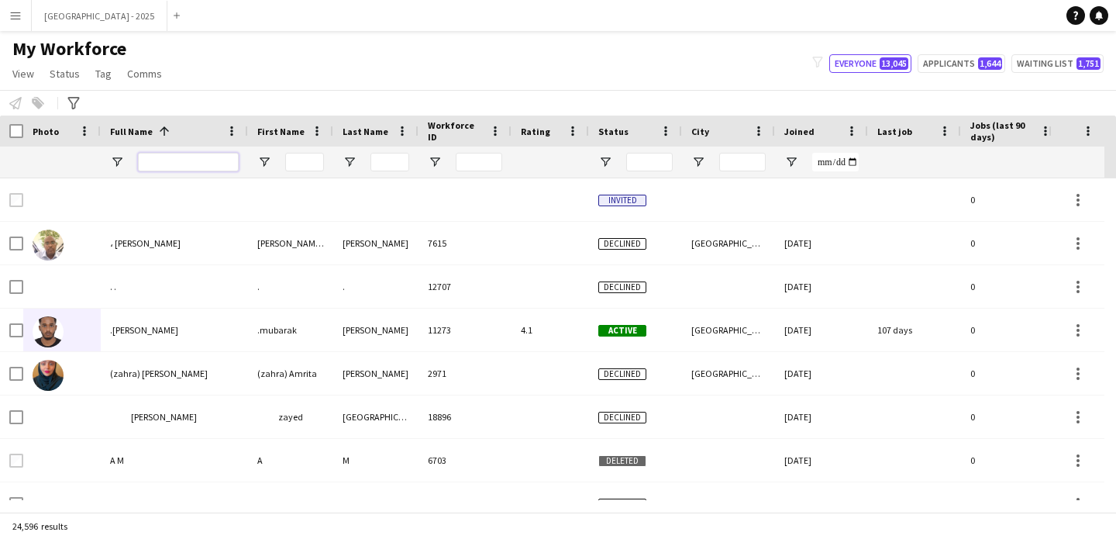
click at [221, 157] on input "Full Name Filter Input" at bounding box center [188, 162] width 101 height 19
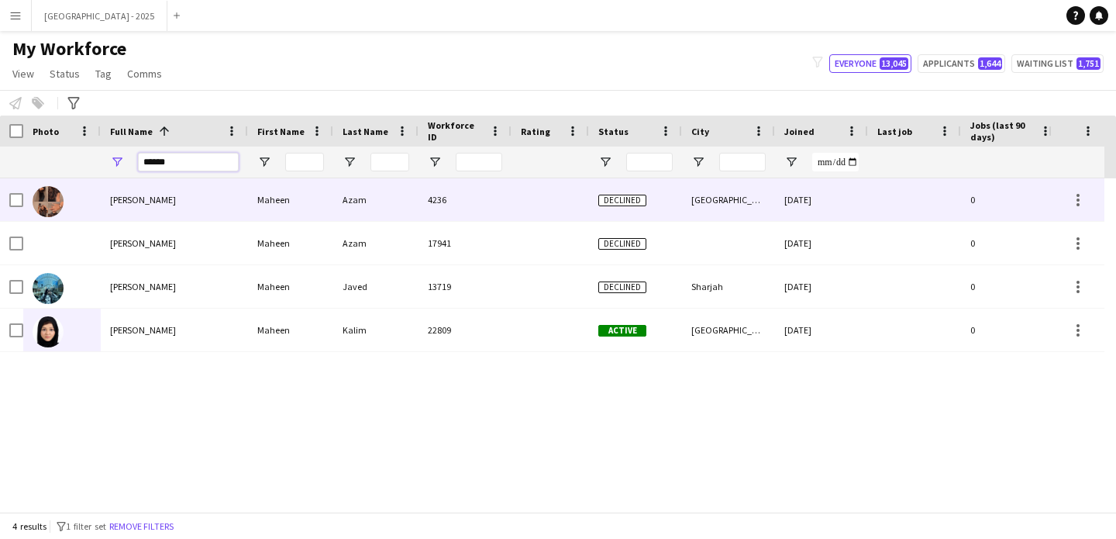
type input "******"
click at [217, 191] on div "Maheen Azam" at bounding box center [174, 199] width 147 height 43
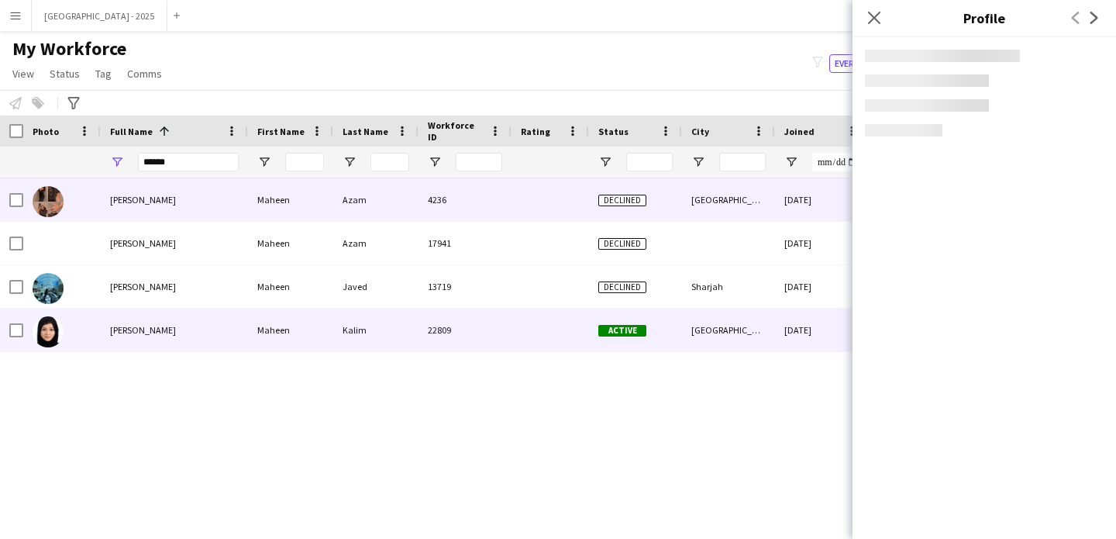
click at [274, 316] on div "Maheen" at bounding box center [290, 330] width 85 height 43
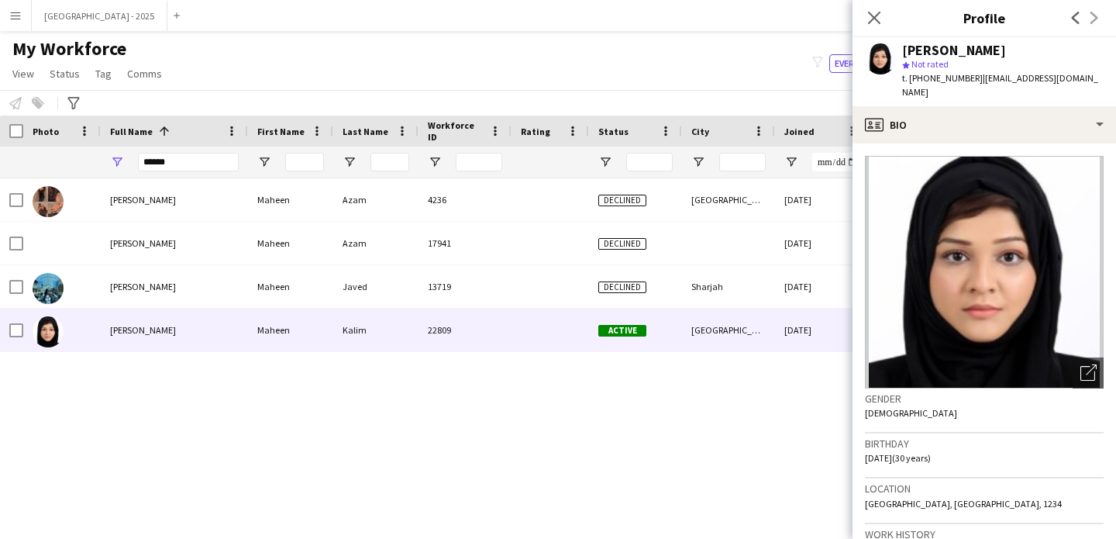
click at [869, 21] on icon "Close pop-in" at bounding box center [874, 18] width 12 height 12
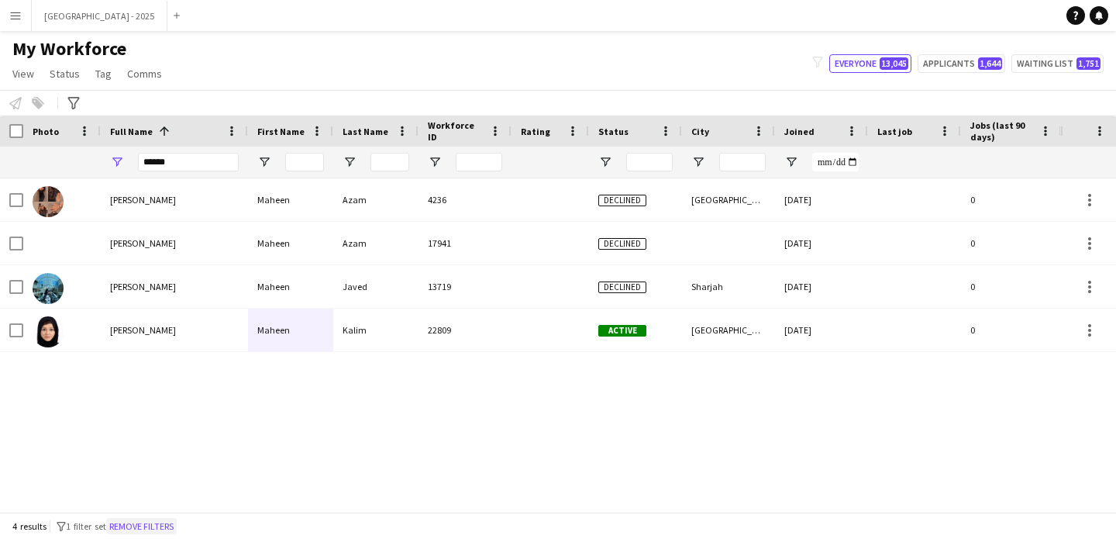
click at [176, 523] on button "Remove filters" at bounding box center [141, 526] width 71 height 17
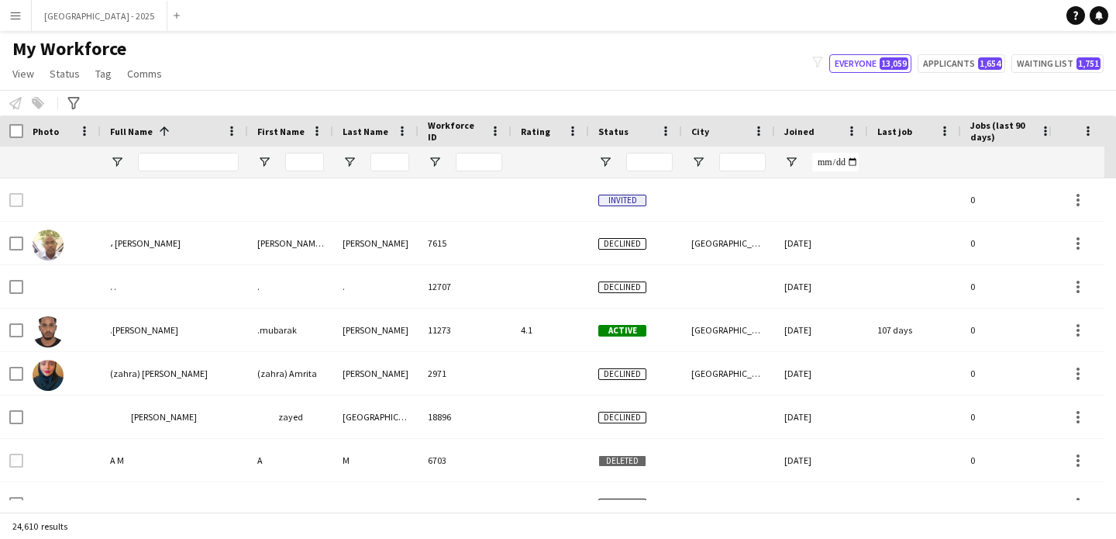
click at [624, 129] on div "Status" at bounding box center [626, 130] width 56 height 23
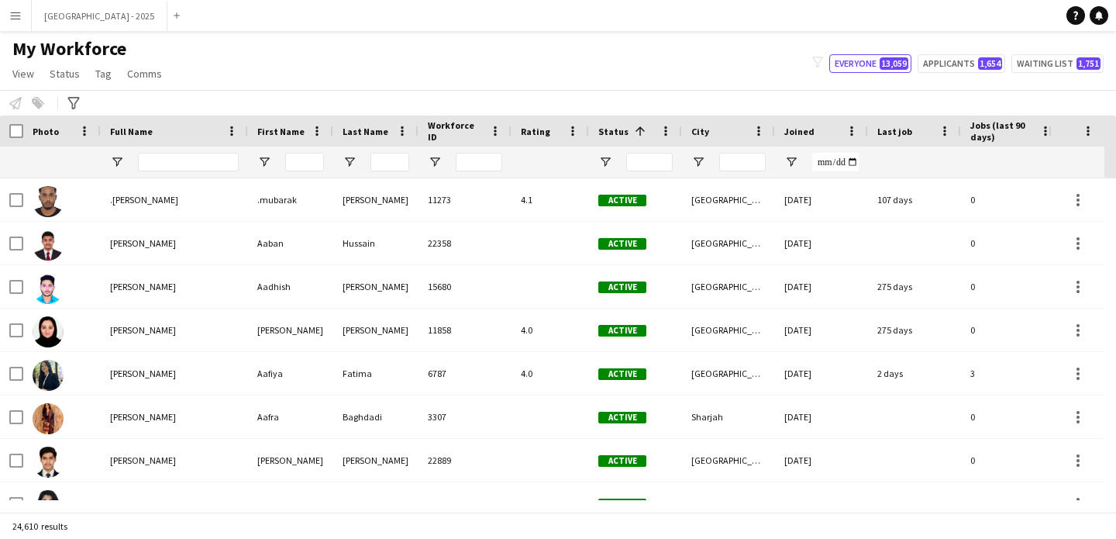
click at [629, 129] on span at bounding box center [638, 131] width 19 height 14
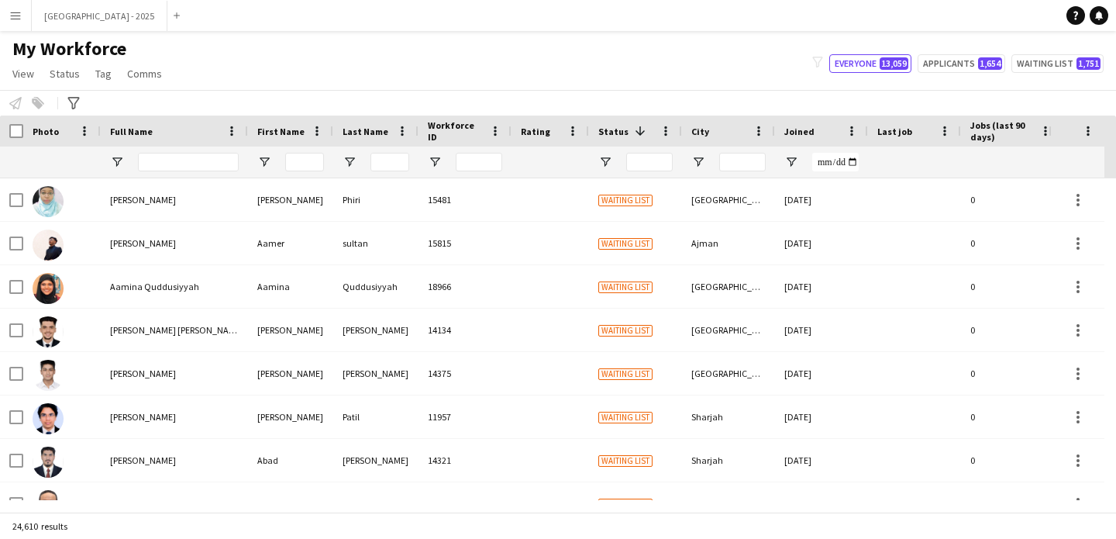
click at [629, 129] on span at bounding box center [638, 131] width 19 height 14
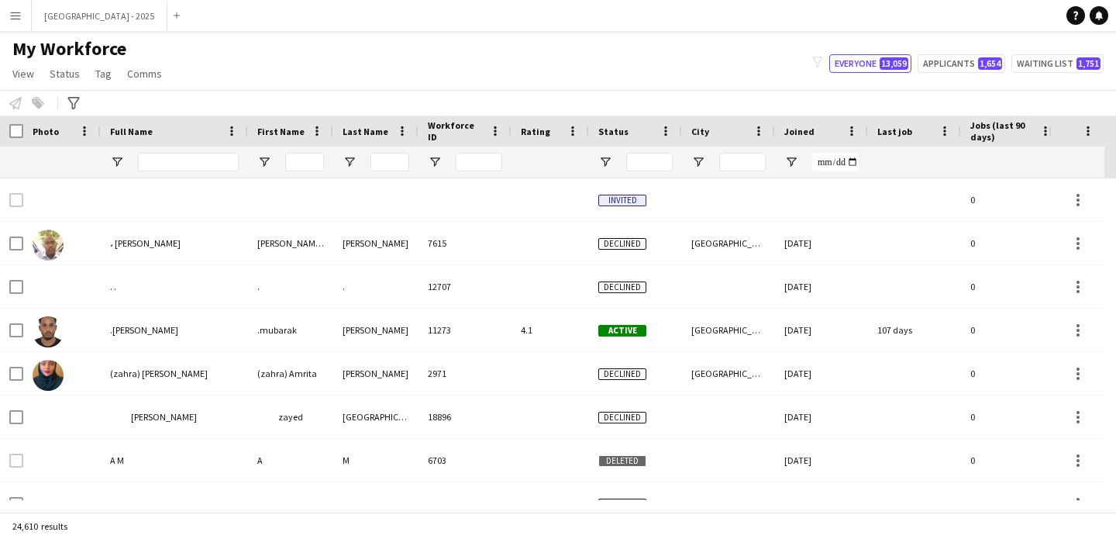
click at [624, 129] on div "Status" at bounding box center [626, 130] width 56 height 23
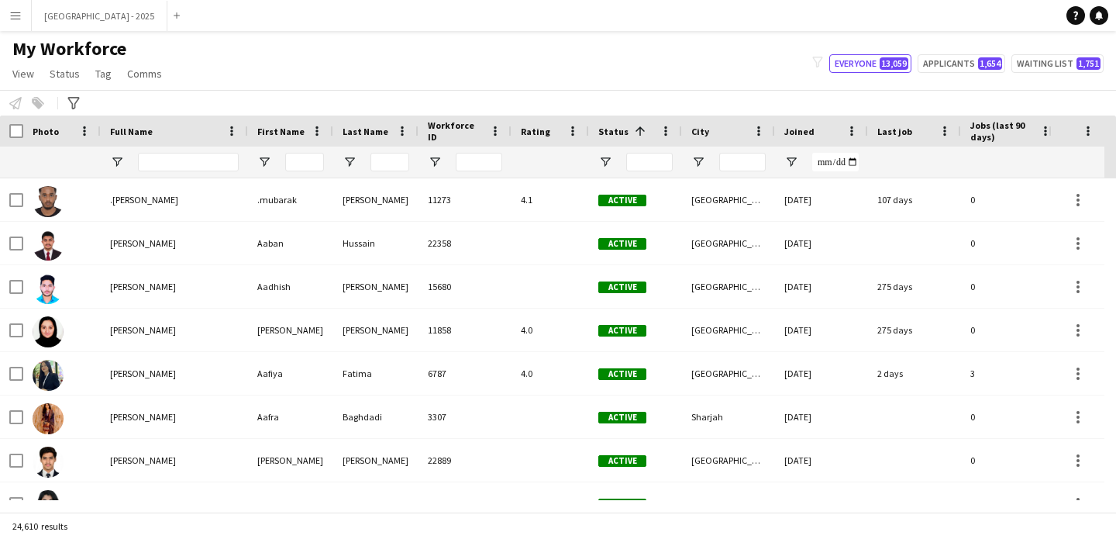
click at [629, 129] on span at bounding box center [638, 131] width 19 height 14
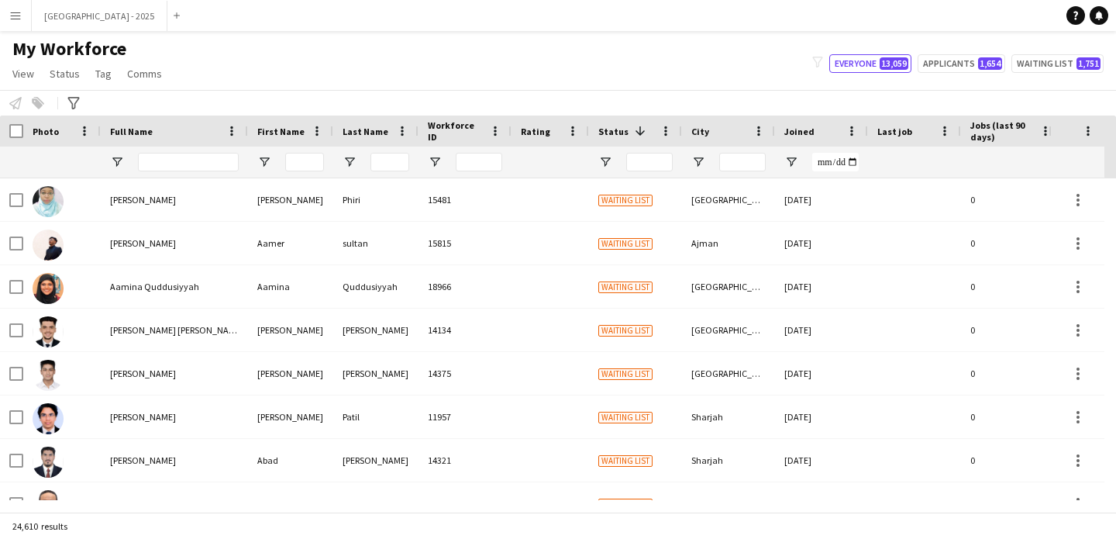
click at [629, 129] on span at bounding box center [638, 131] width 19 height 14
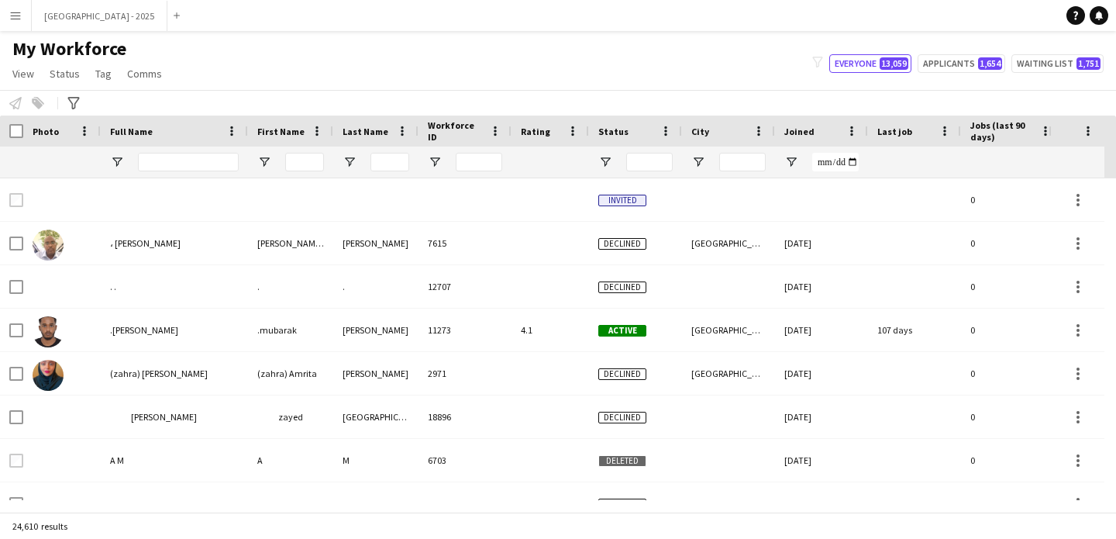
click at [809, 128] on span "Joined" at bounding box center [800, 132] width 30 height 12
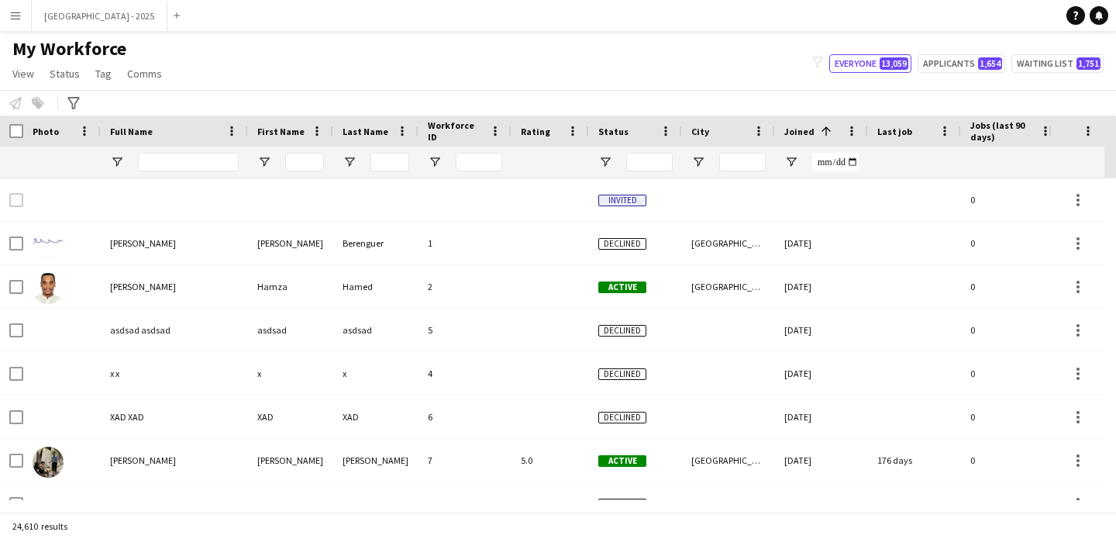
click at [798, 132] on span "Joined" at bounding box center [800, 132] width 30 height 12
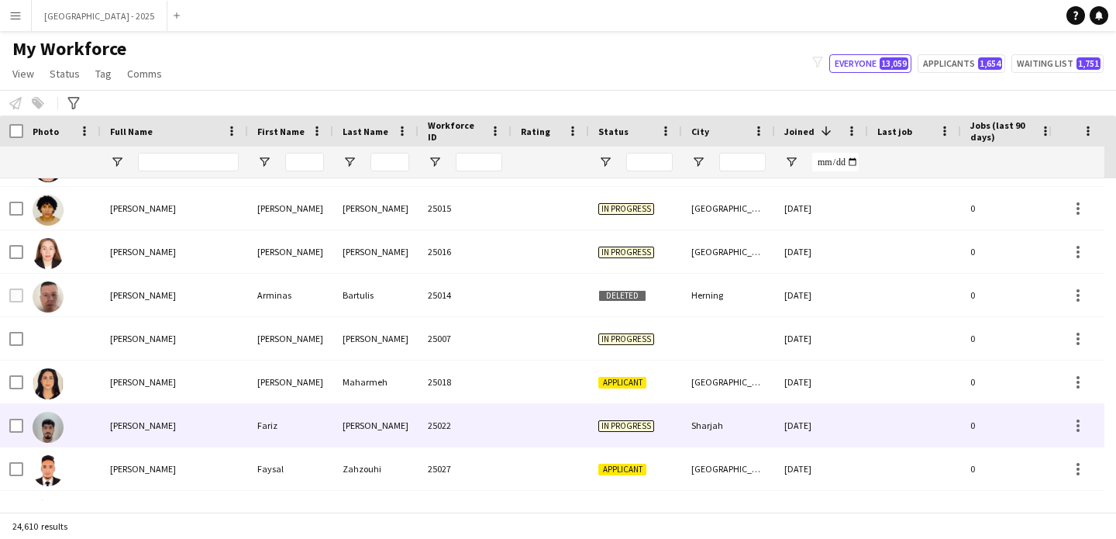
scroll to position [123, 0]
click at [670, 415] on div "In progress" at bounding box center [635, 423] width 93 height 43
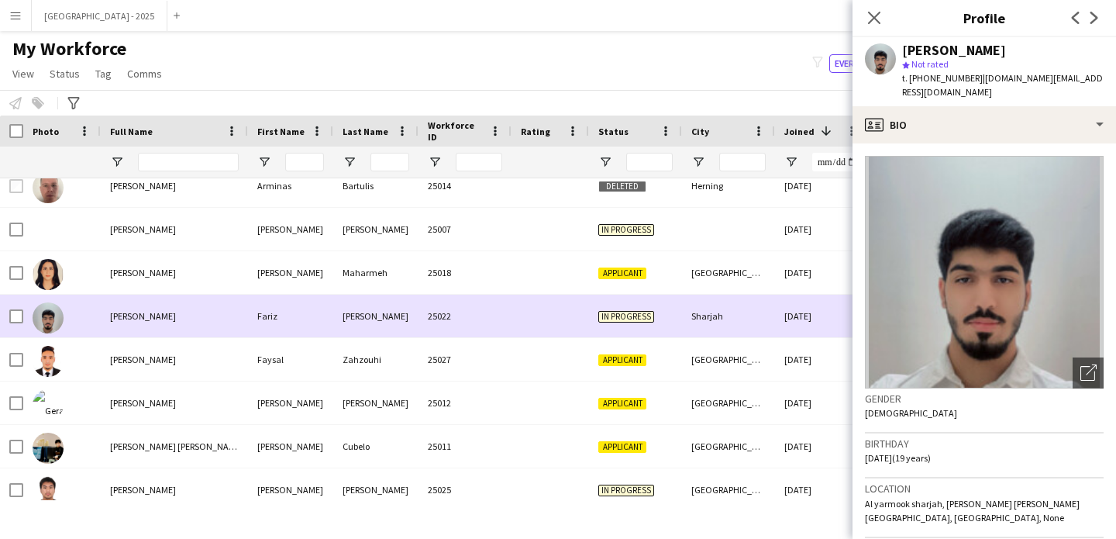
scroll to position [0, 0]
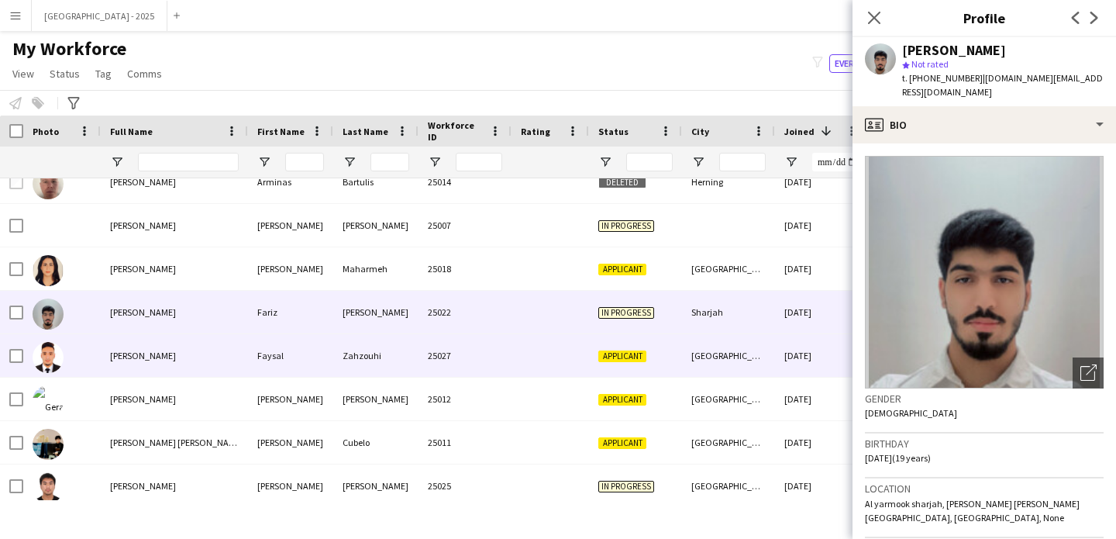
click at [530, 367] on div at bounding box center [551, 355] width 78 height 43
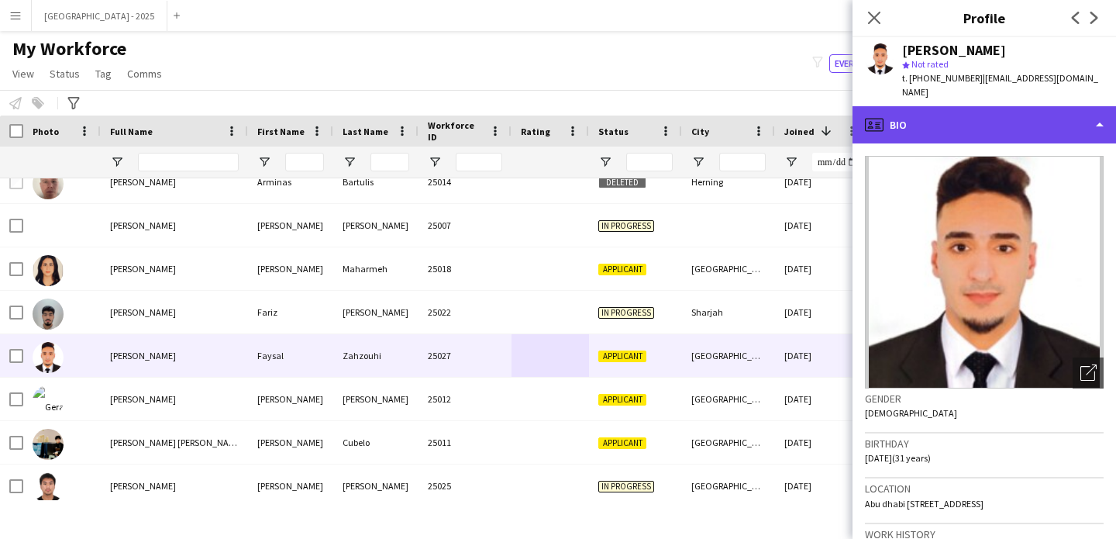
click at [987, 116] on div "profile Bio" at bounding box center [985, 124] width 264 height 37
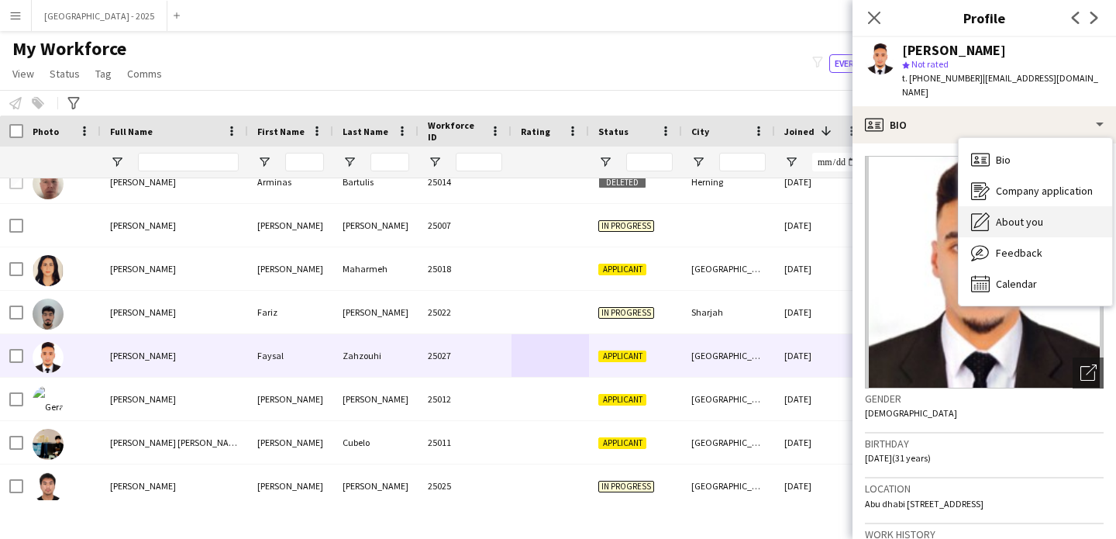
click at [1039, 206] on div "About you About you" at bounding box center [1035, 221] width 153 height 31
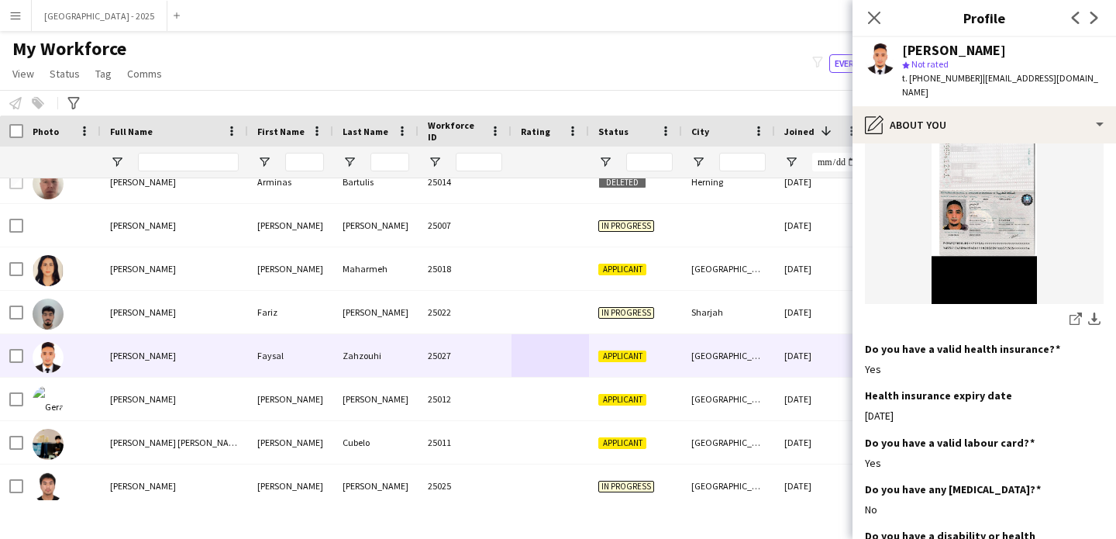
click at [986, 135] on img at bounding box center [984, 190] width 239 height 227
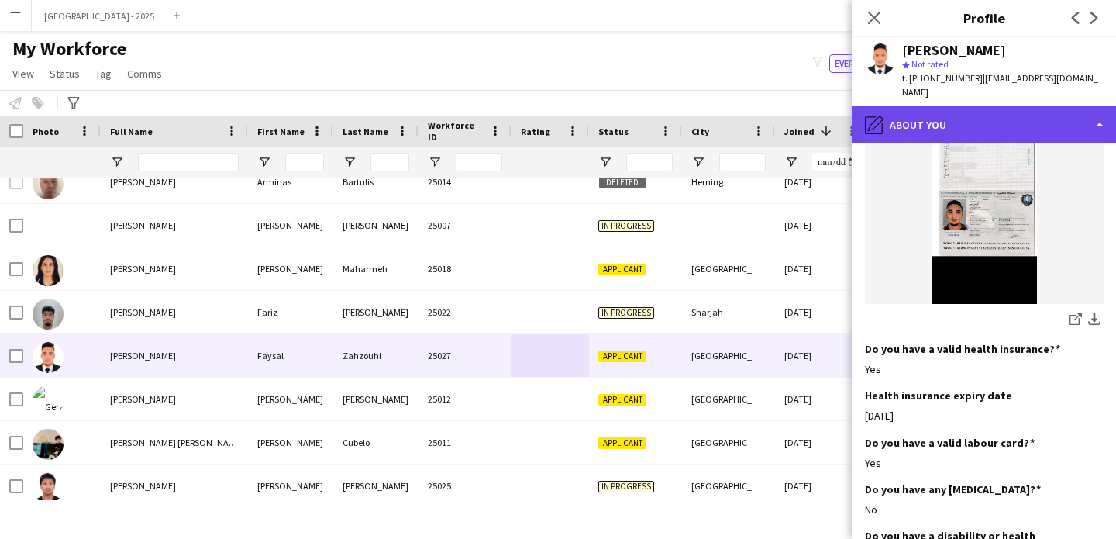
click at [985, 123] on div "pencil4 About you" at bounding box center [985, 124] width 264 height 37
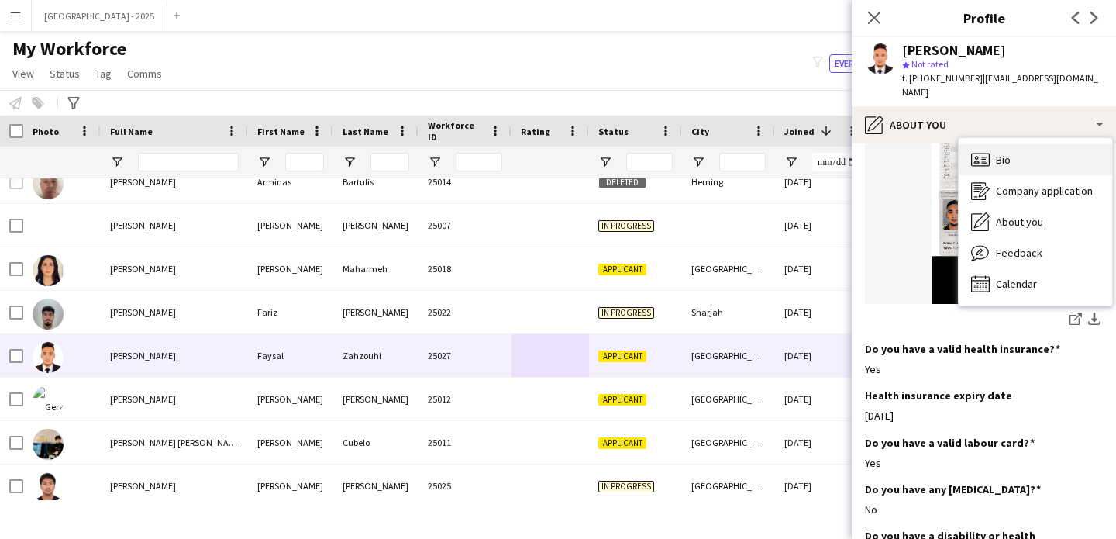
click at [1038, 151] on div "Bio Bio" at bounding box center [1035, 159] width 153 height 31
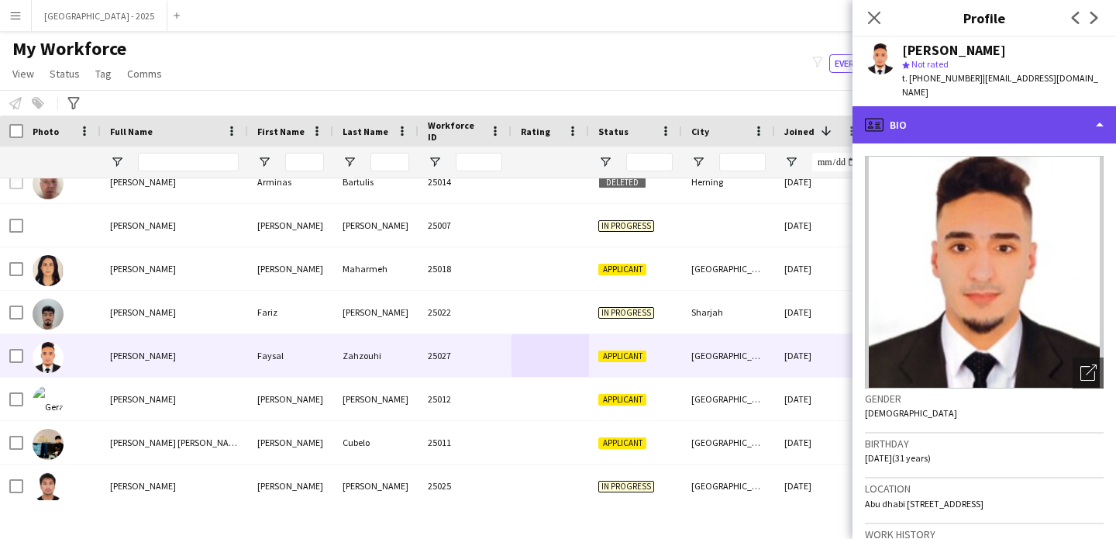
click at [992, 107] on div "profile Bio" at bounding box center [985, 124] width 264 height 37
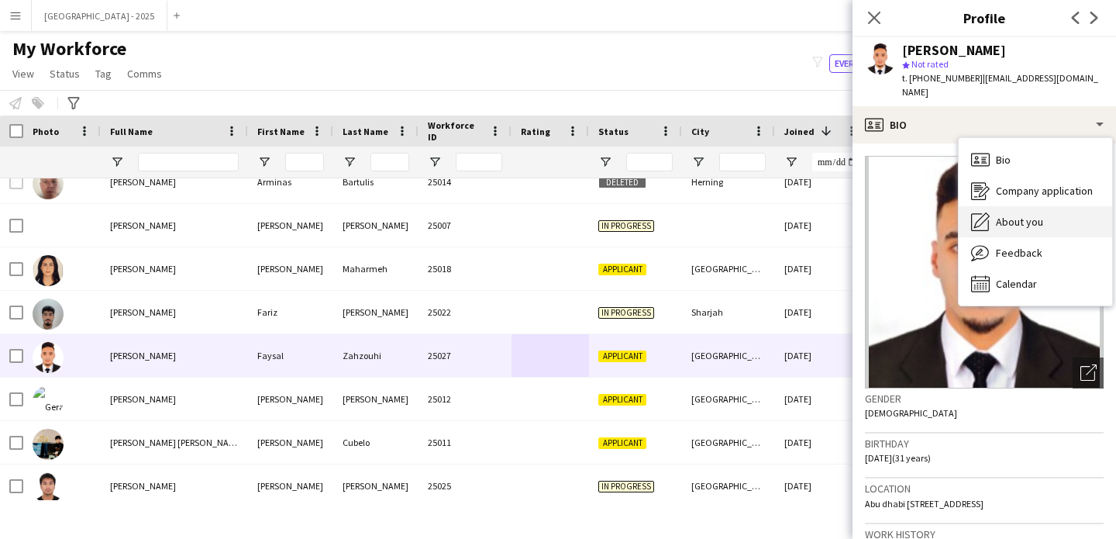
click at [1029, 206] on div "About you About you" at bounding box center [1035, 221] width 153 height 31
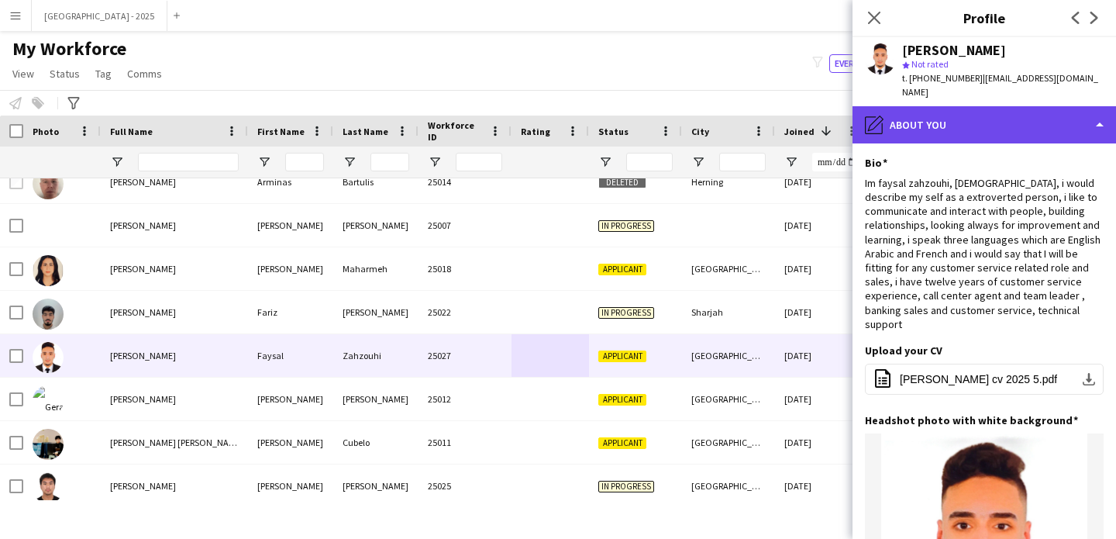
click at [985, 112] on div "pencil4 About you" at bounding box center [985, 124] width 264 height 37
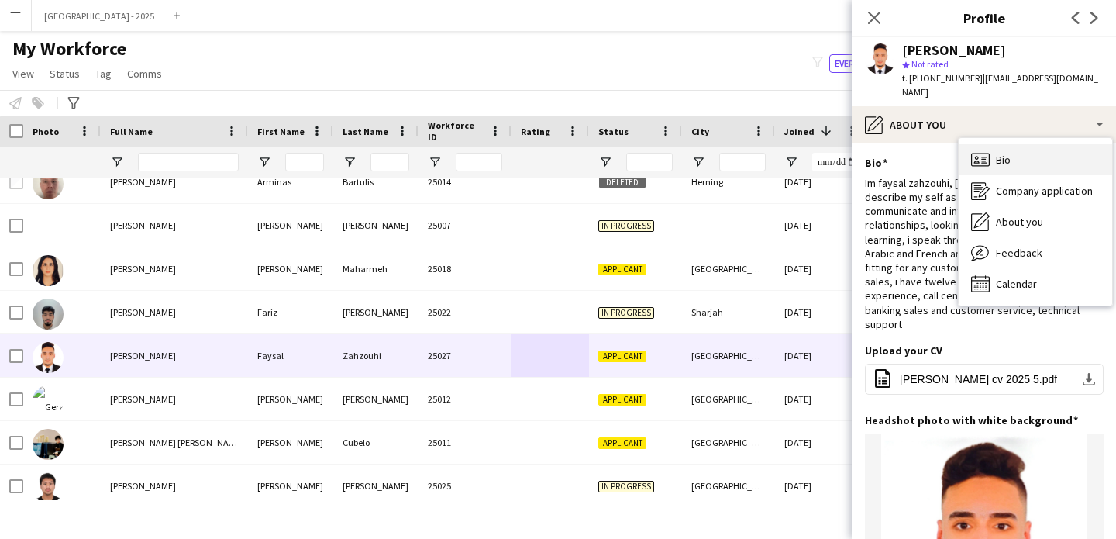
click at [1015, 144] on div "Bio Bio" at bounding box center [1035, 159] width 153 height 31
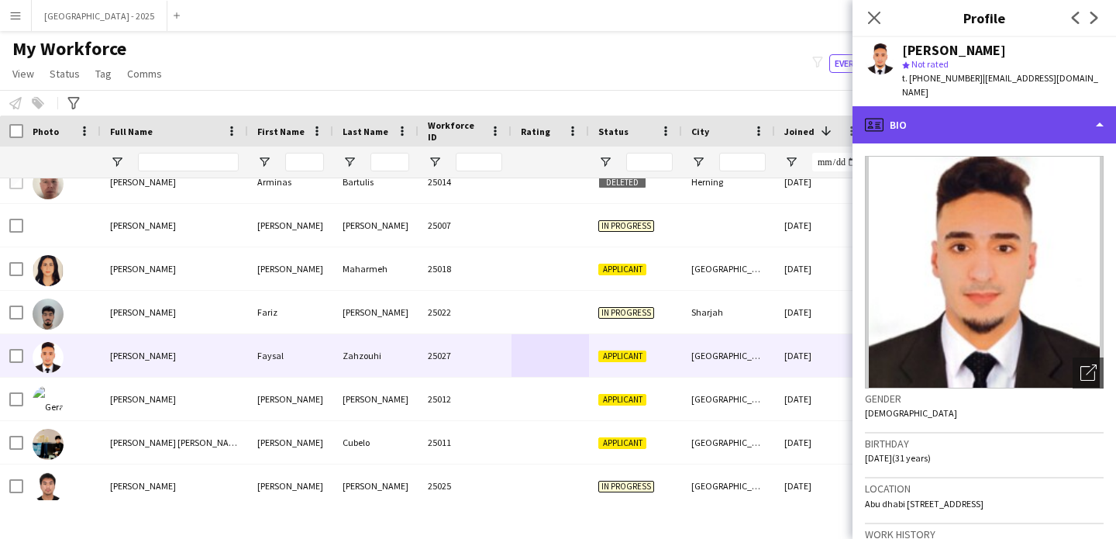
click at [1031, 119] on div "profile Bio" at bounding box center [985, 124] width 264 height 37
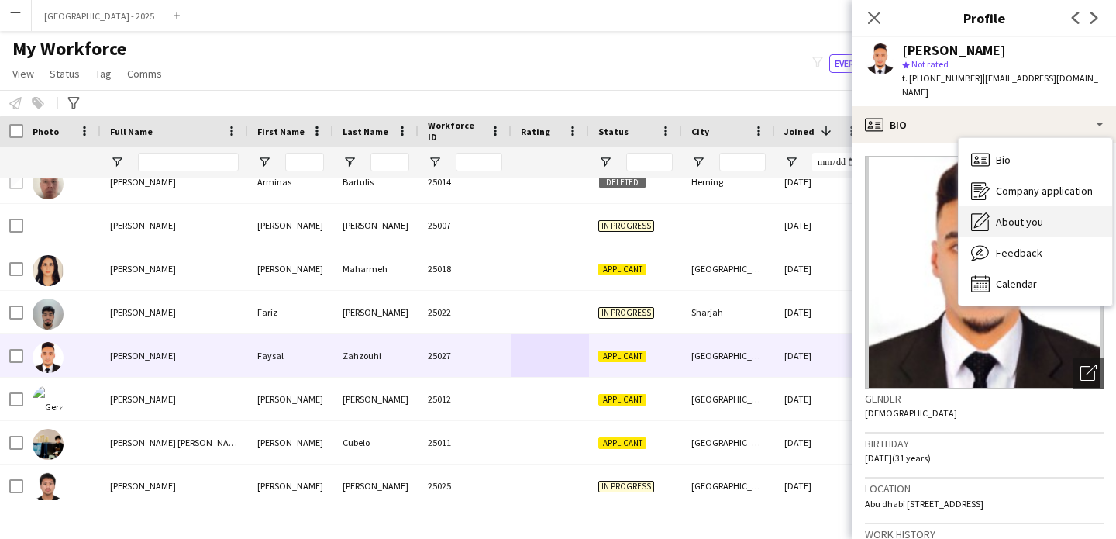
click at [1045, 206] on div "About you About you" at bounding box center [1035, 221] width 153 height 31
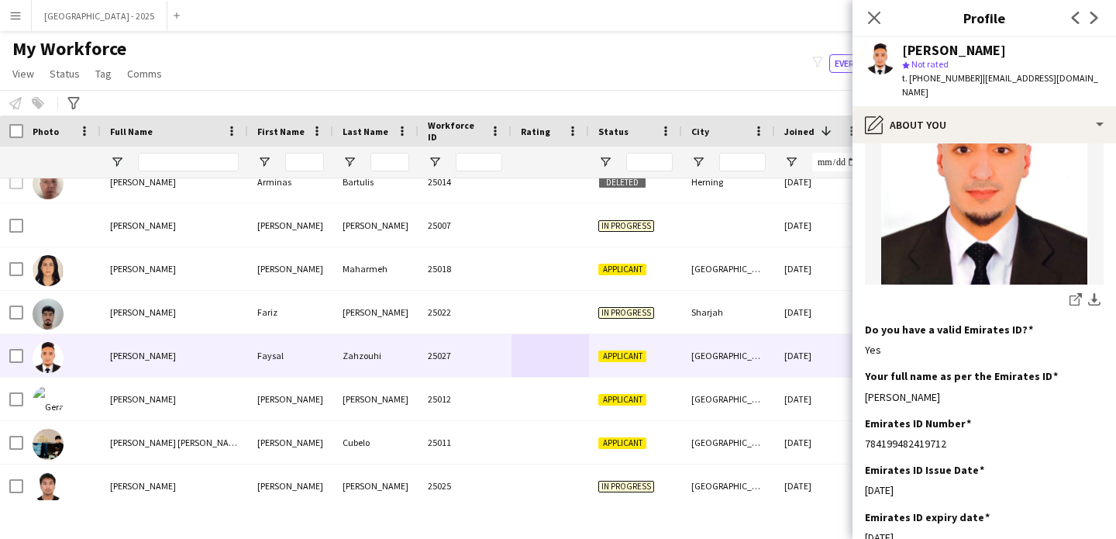
scroll to position [408, 0]
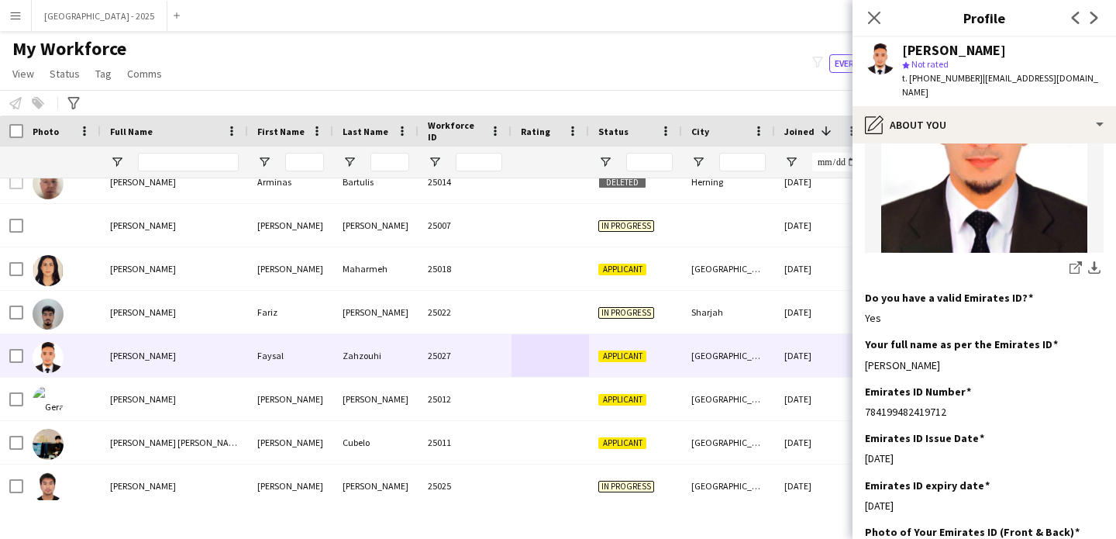
click at [965, 77] on span "t. +971586725073" at bounding box center [942, 78] width 81 height 12
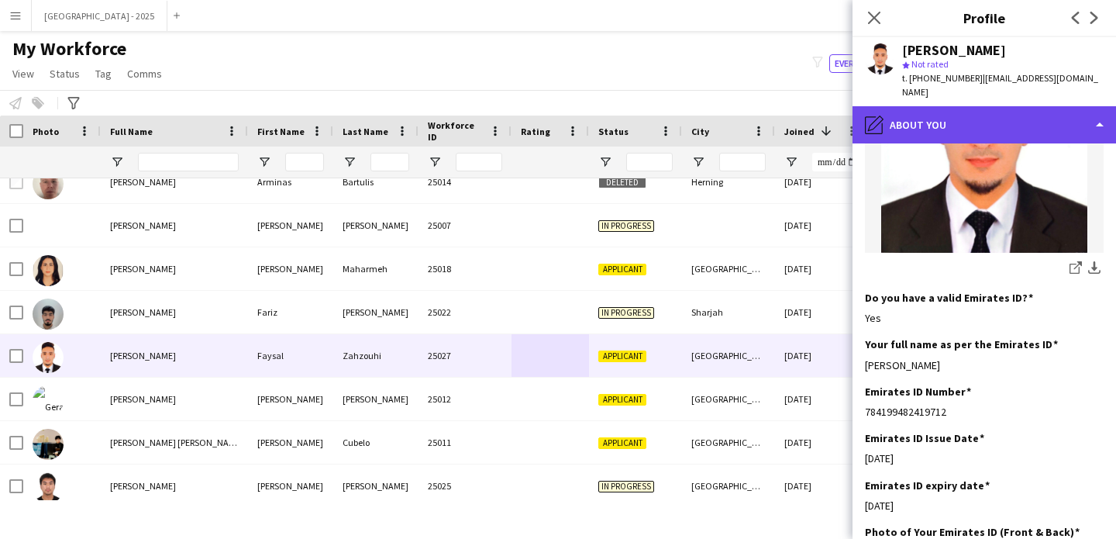
click at [963, 109] on div "pencil4 About you" at bounding box center [985, 124] width 264 height 37
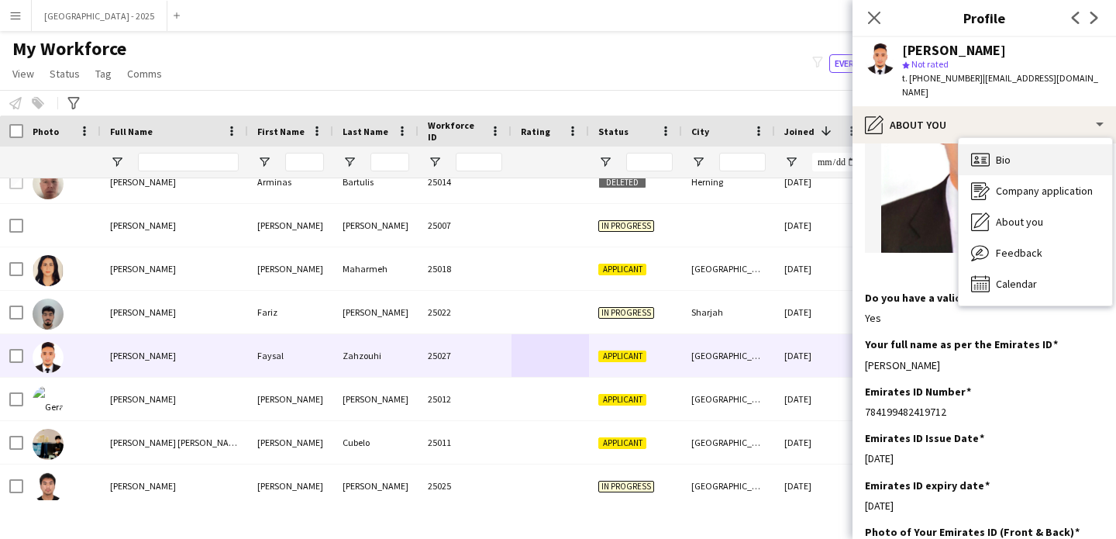
click at [1026, 158] on div "Bio Bio" at bounding box center [1035, 159] width 153 height 31
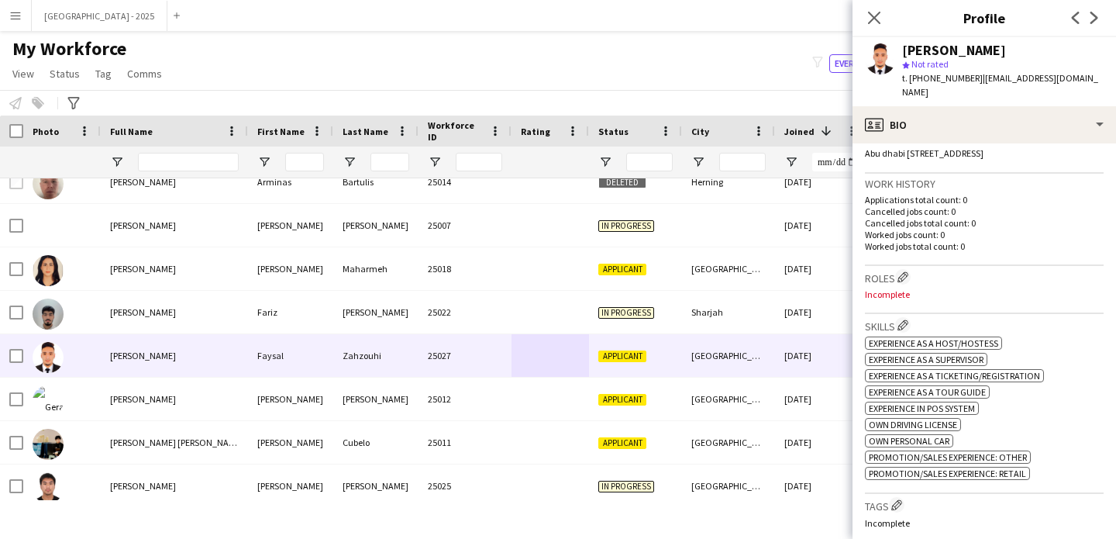
scroll to position [382, 0]
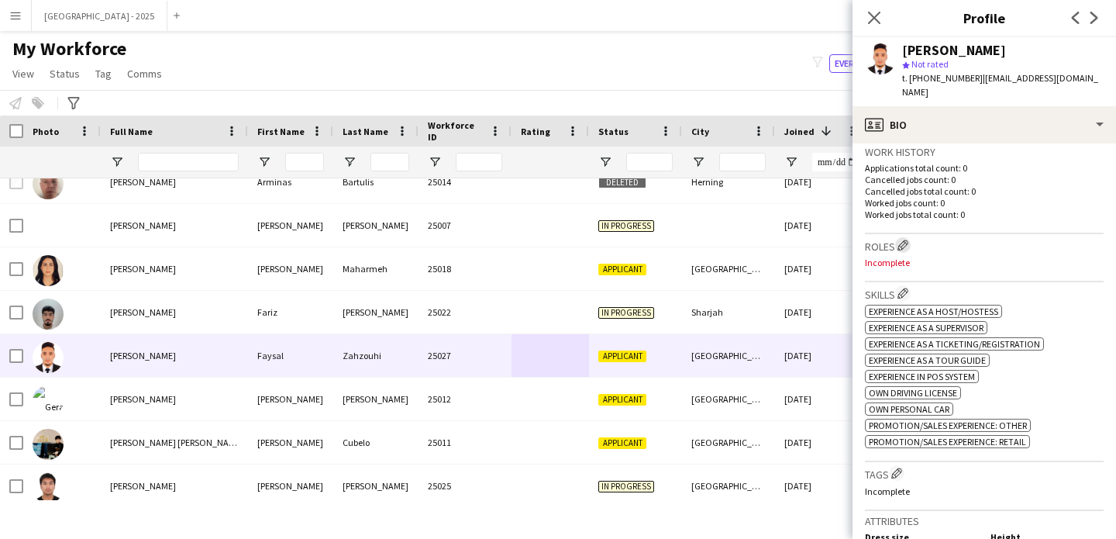
click at [900, 241] on app-icon "Edit crew company roles" at bounding box center [903, 245] width 11 height 11
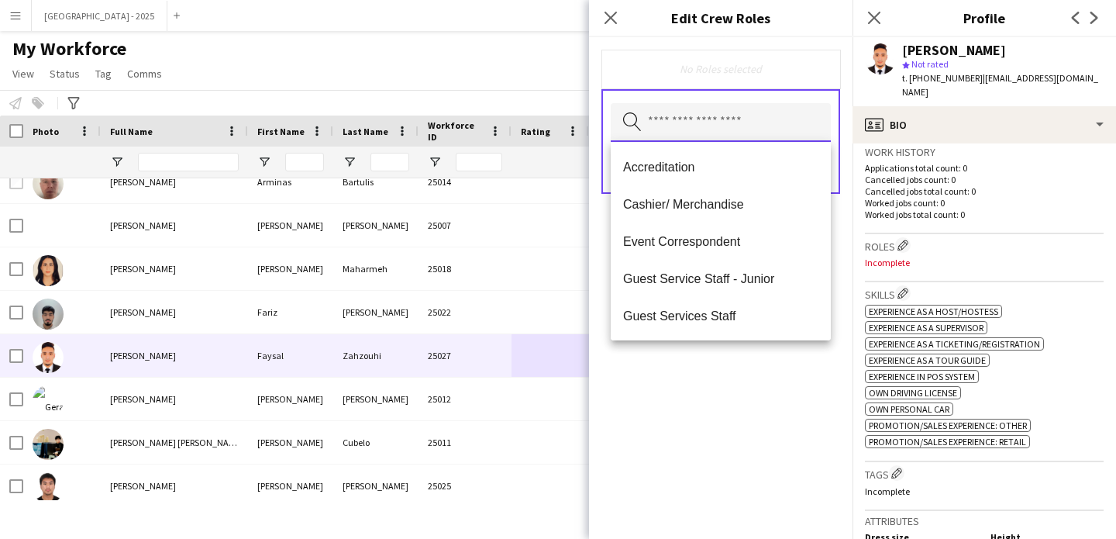
click at [720, 129] on input "text" at bounding box center [721, 122] width 220 height 39
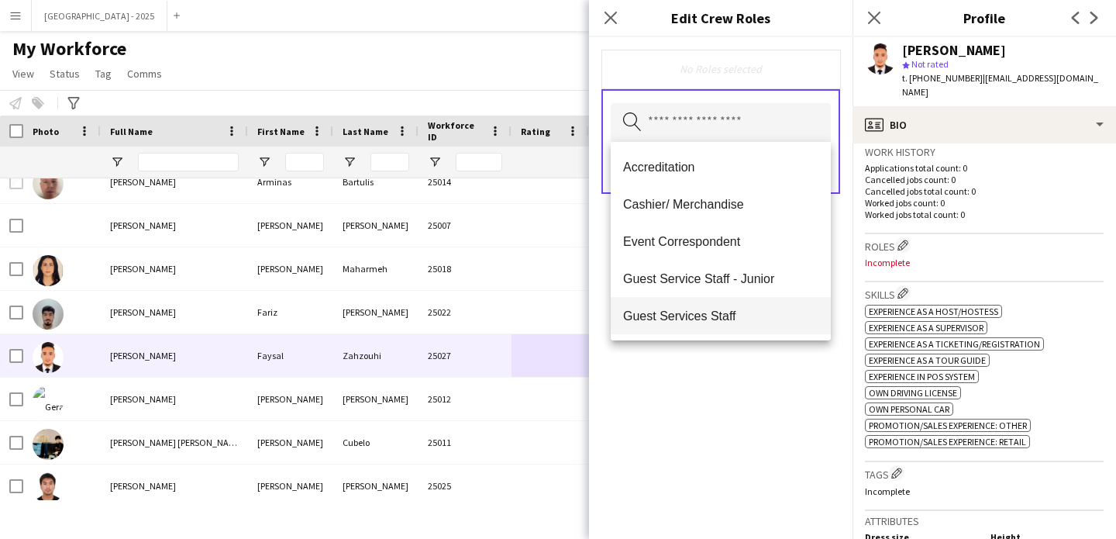
click at [747, 307] on mat-option "Guest Services Staff" at bounding box center [721, 315] width 220 height 37
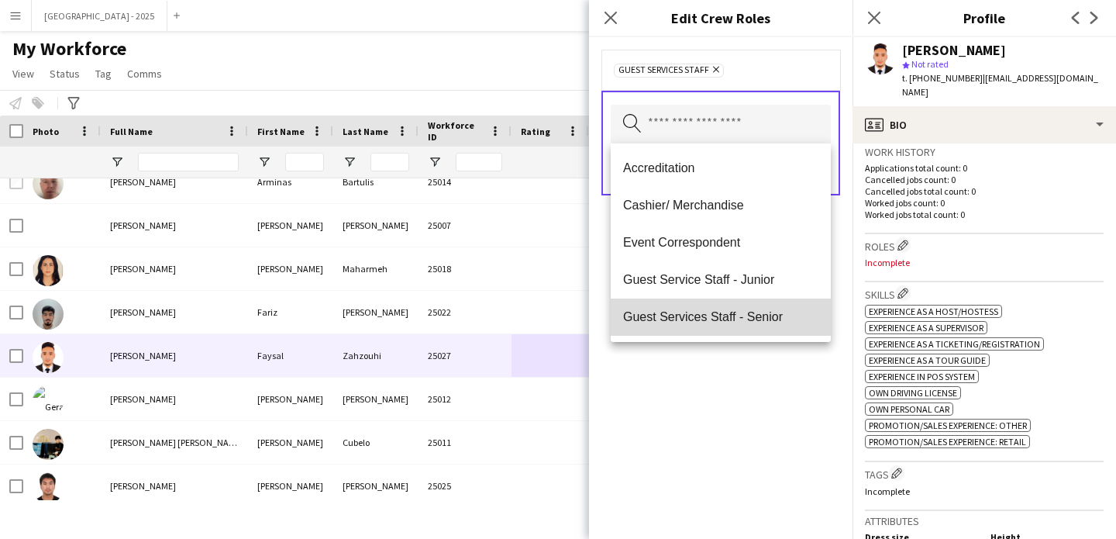
click at [760, 316] on span "Guest Services Staff - Senior" at bounding box center [720, 316] width 195 height 15
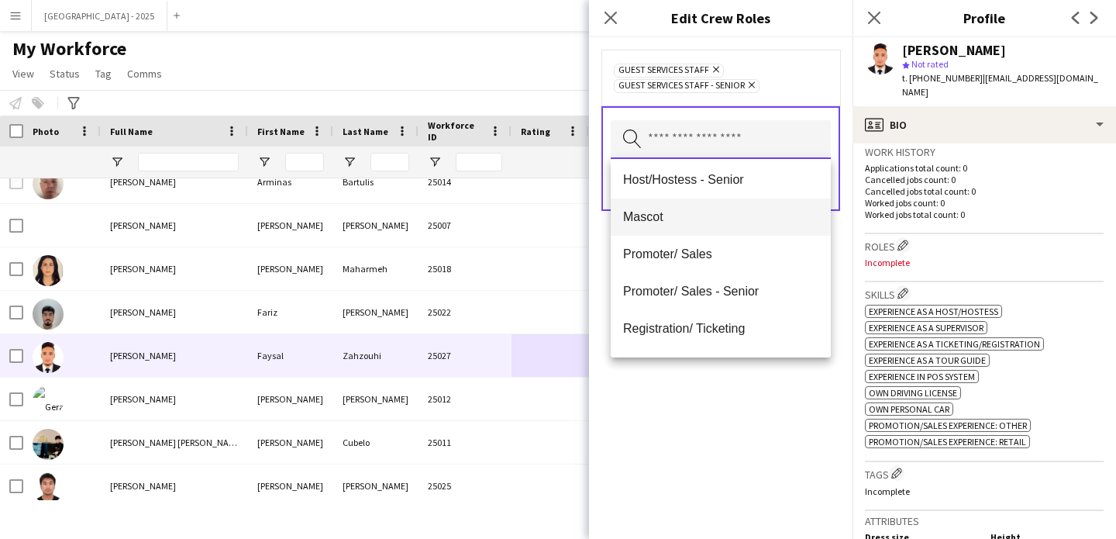
scroll to position [261, 0]
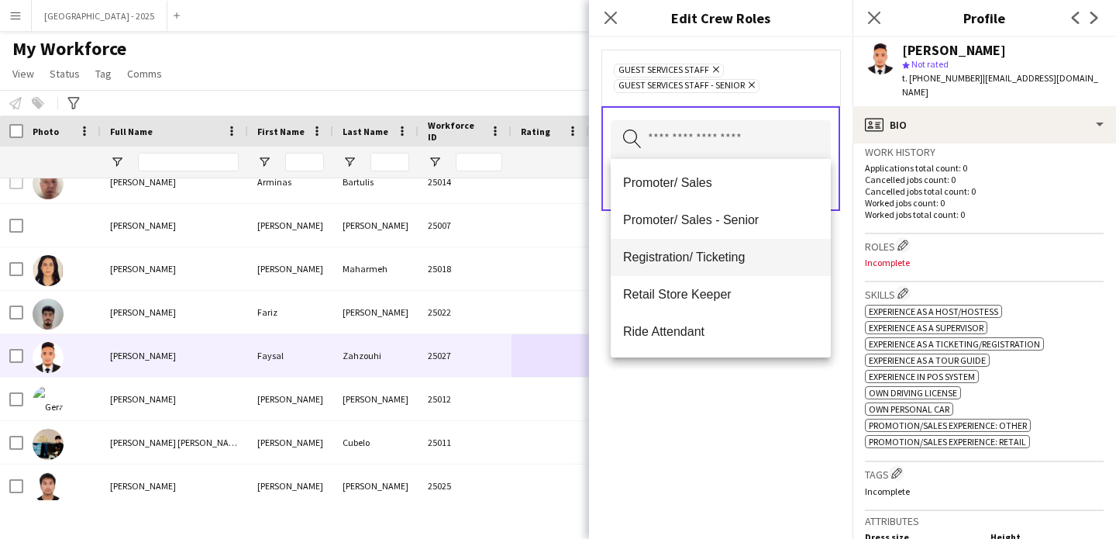
click at [736, 271] on mat-option "Registration/ Ticketing" at bounding box center [721, 257] width 220 height 37
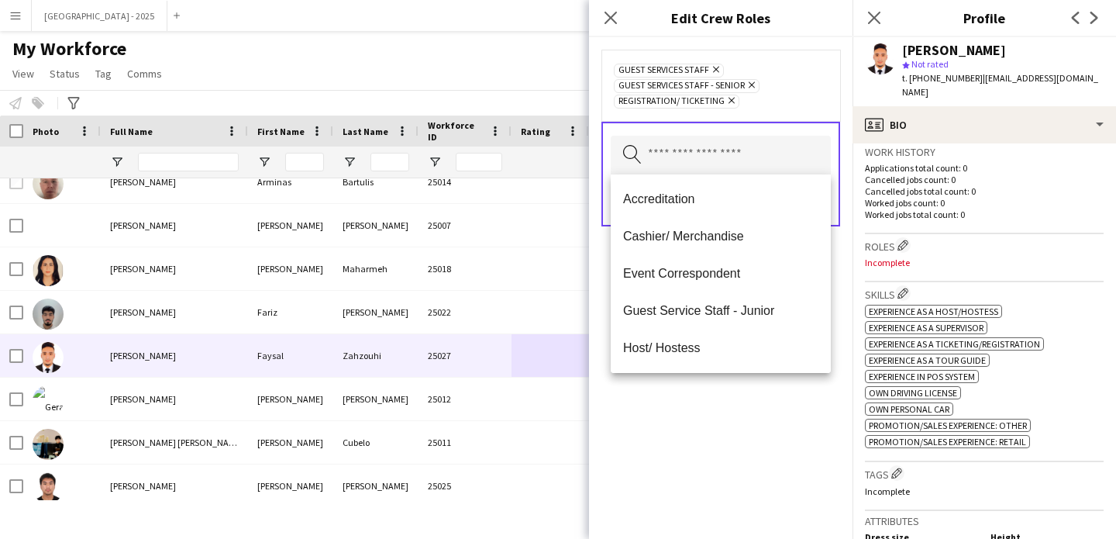
drag, startPoint x: 754, startPoint y: 404, endPoint x: 773, endPoint y: 281, distance: 124.7
click at [754, 403] on div "Guest Services Staff Remove Guest Services Staff - Senior Remove Registration/ …" at bounding box center [721, 288] width 264 height 502
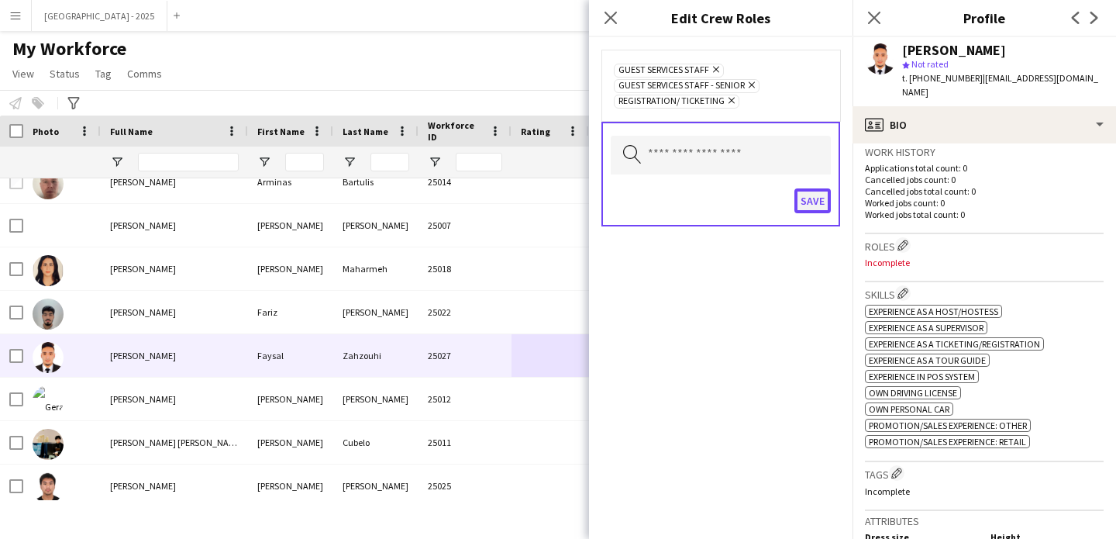
click at [811, 203] on button "Save" at bounding box center [813, 200] width 36 height 25
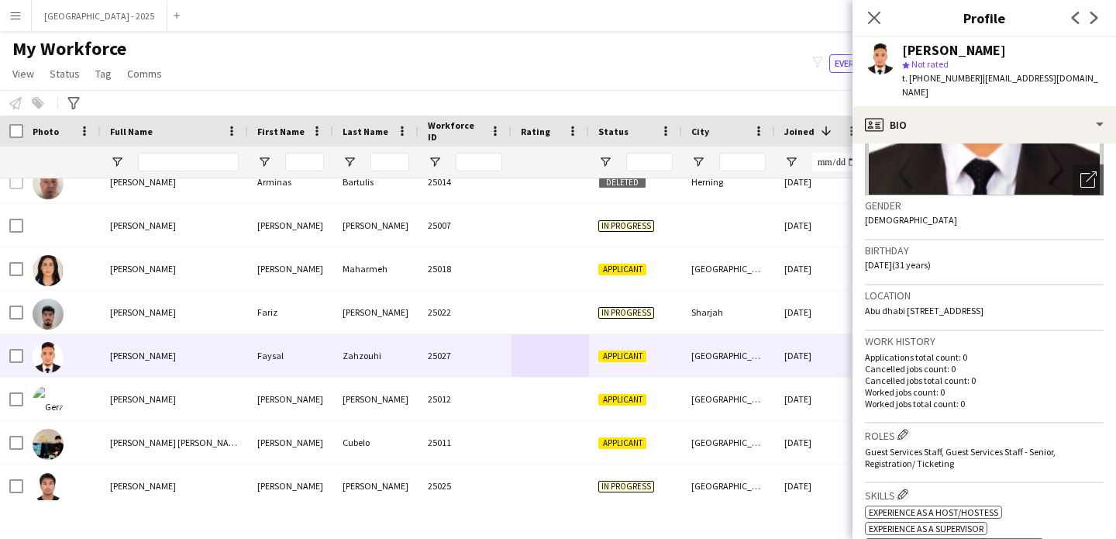
scroll to position [271, 0]
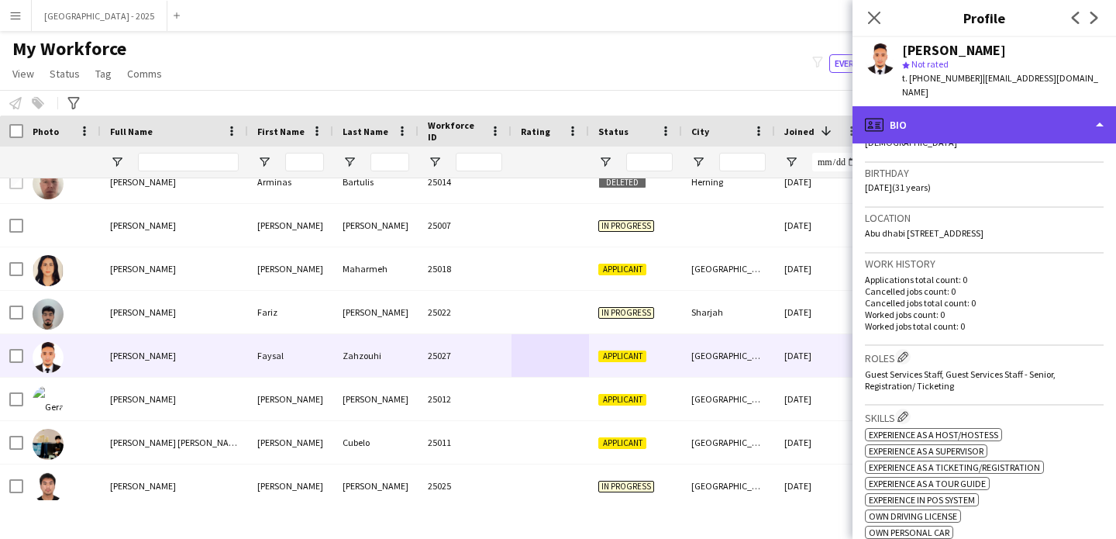
click at [925, 106] on div "profile Bio" at bounding box center [985, 124] width 264 height 37
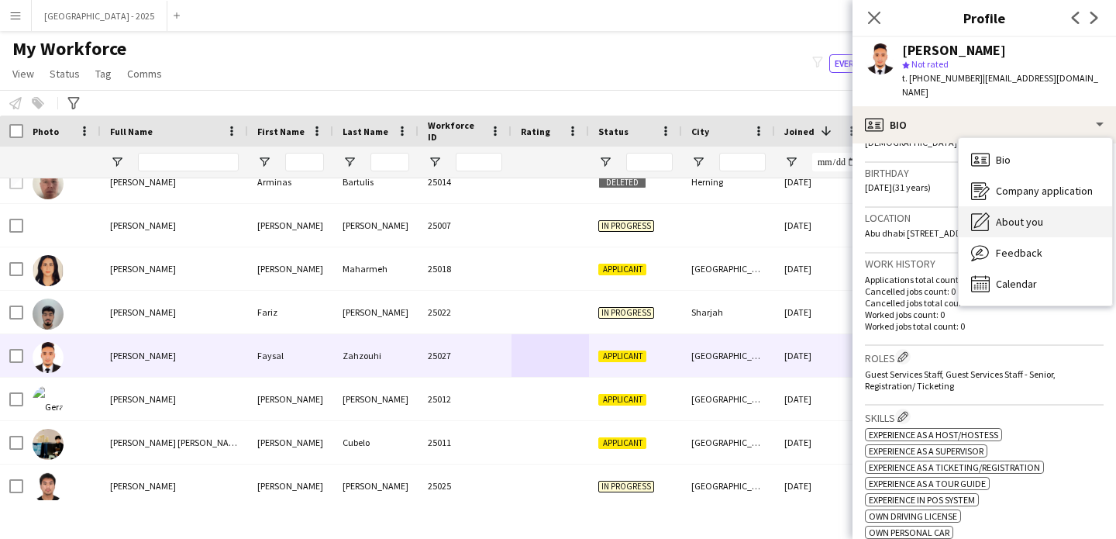
click at [1020, 215] on span "About you" at bounding box center [1019, 222] width 47 height 14
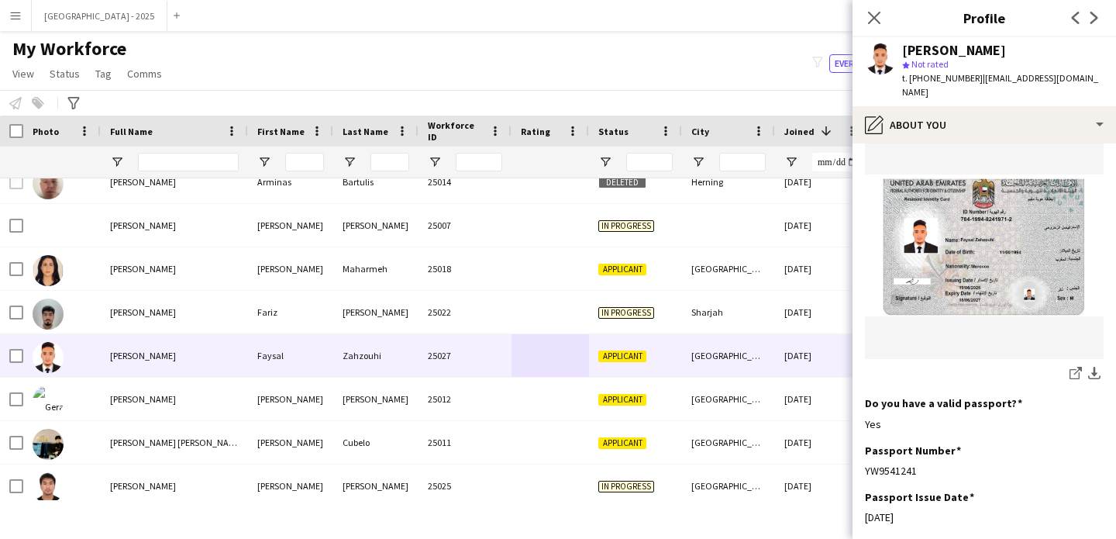
scroll to position [1109, 0]
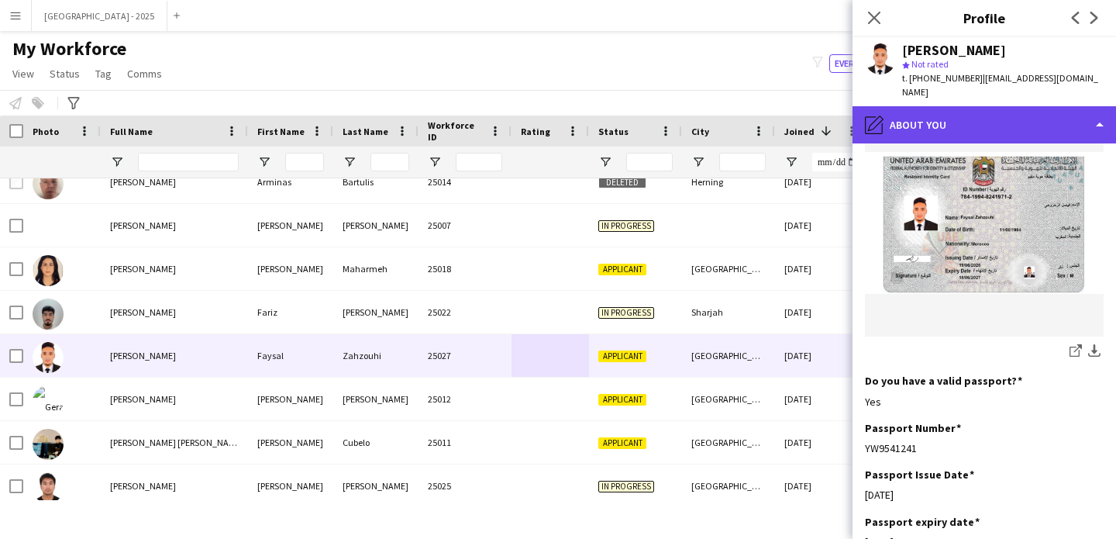
click at [967, 106] on div "pencil4 About you" at bounding box center [985, 124] width 264 height 37
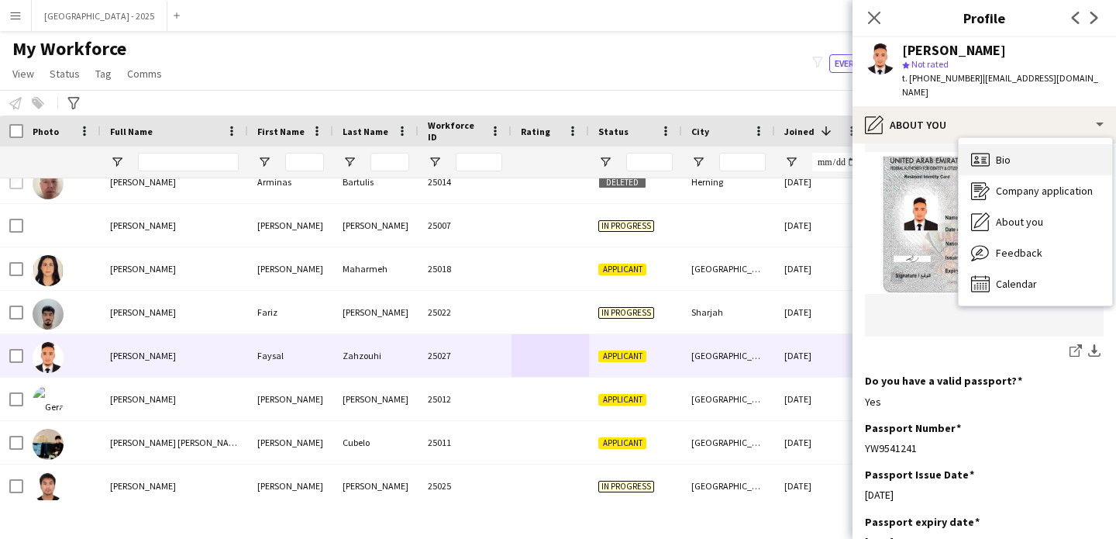
click at [1019, 144] on div "Bio Bio" at bounding box center [1035, 159] width 153 height 31
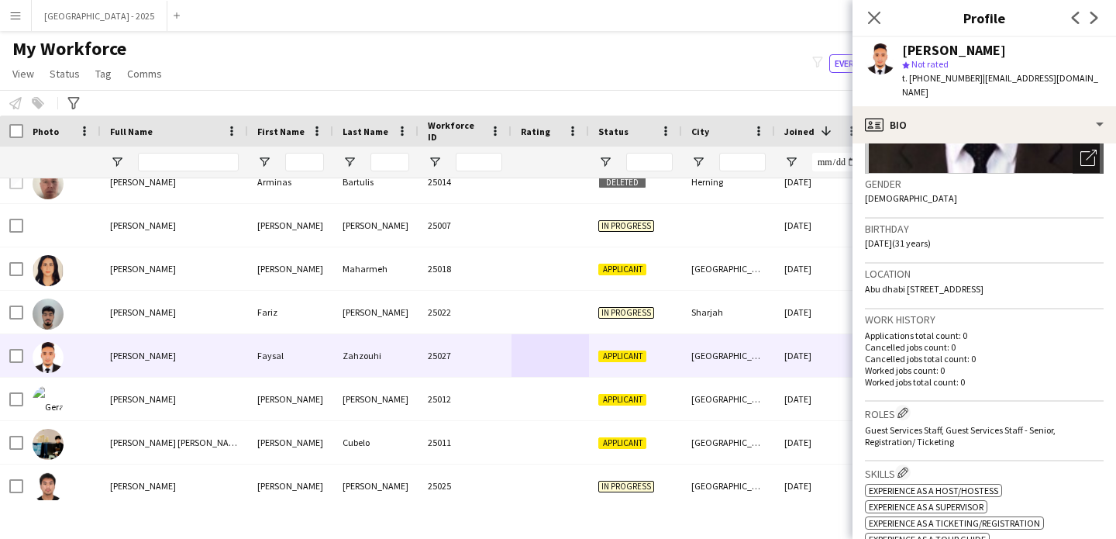
scroll to position [216, 0]
drag, startPoint x: 950, startPoint y: 225, endPoint x: 930, endPoint y: 225, distance: 20.2
click at [930, 225] on div "Birthday 11-06-1994 (31 years)" at bounding box center [984, 240] width 239 height 45
click at [926, 236] on span "11-06-1994 (31 years)" at bounding box center [898, 242] width 66 height 12
click at [896, 236] on span "11-06-1994 (31 years)" at bounding box center [898, 242] width 66 height 12
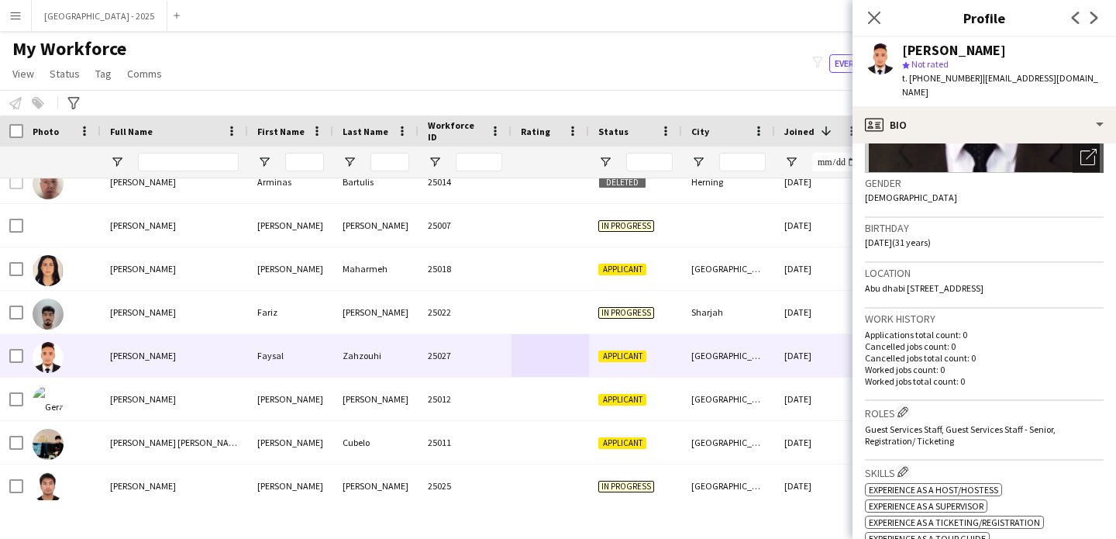
click at [896, 236] on span "11-06-1994 (31 years)" at bounding box center [898, 242] width 66 height 12
click at [959, 282] on span "Abu dhabi khalifa st bld 25, 1105, Khalifa street, Abu dhabi, 3008" at bounding box center [924, 288] width 119 height 12
click at [973, 282] on span "Abu dhabi khalifa st bld 25, 1105, Khalifa street, Abu dhabi, 3008" at bounding box center [924, 288] width 119 height 12
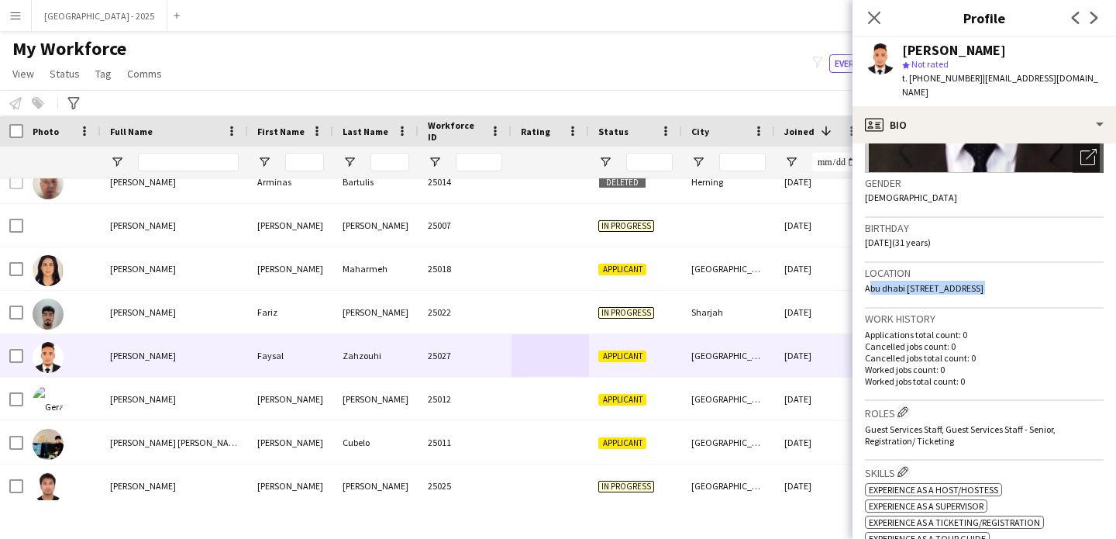
click at [973, 282] on span "Abu dhabi khalifa st bld 25, 1105, Khalifa street, Abu dhabi, 3008" at bounding box center [924, 288] width 119 height 12
click at [964, 312] on h3 "Work history" at bounding box center [984, 319] width 239 height 14
click at [170, 174] on div at bounding box center [188, 162] width 101 height 31
click at [177, 157] on input "Full Name Filter Input" at bounding box center [188, 162] width 101 height 19
paste input "******"
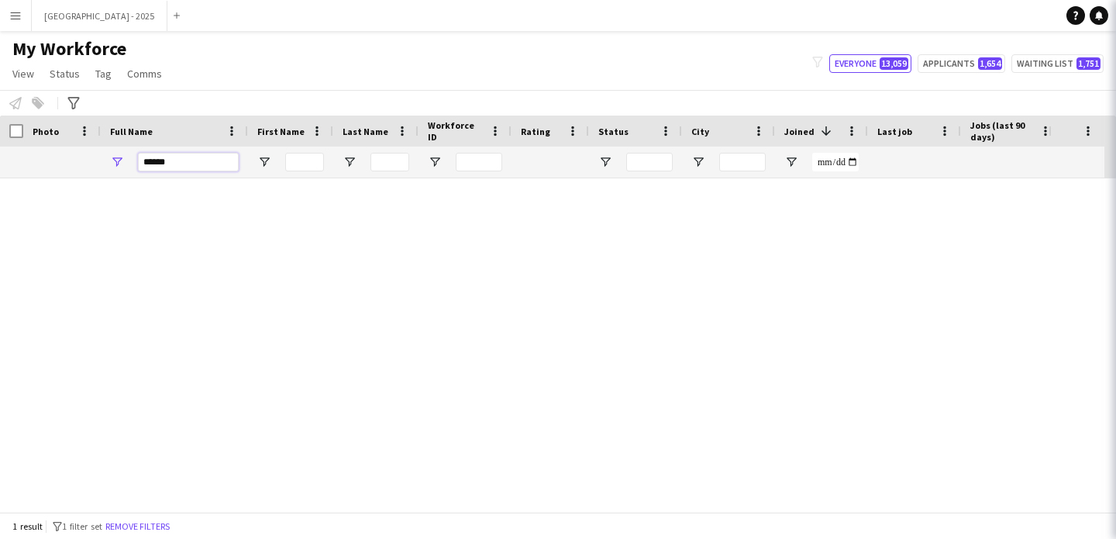
scroll to position [0, 0]
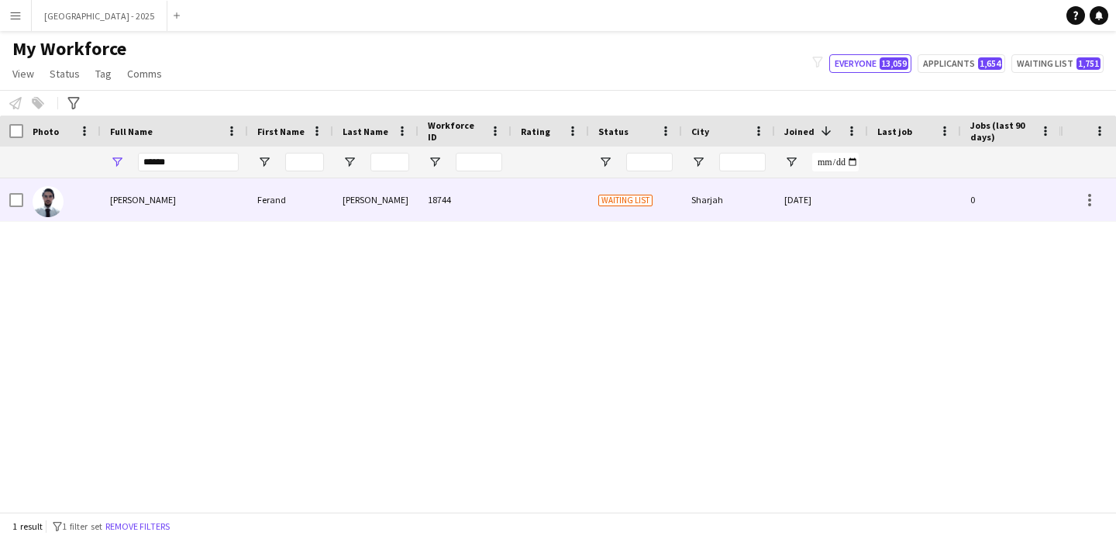
click at [200, 185] on div "Ferand Abou Alborghoul" at bounding box center [174, 199] width 147 height 43
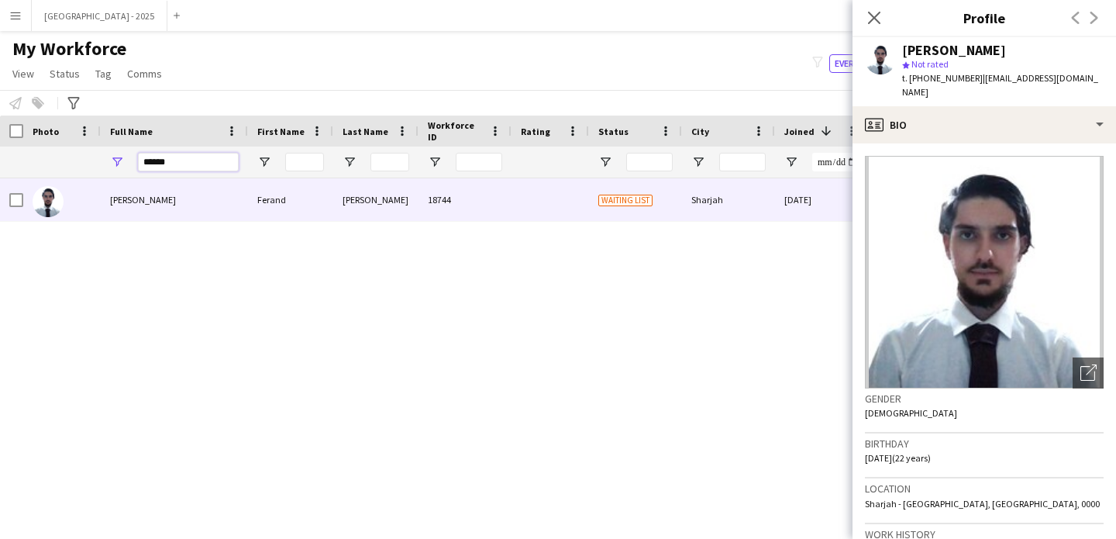
click at [193, 157] on input "******" at bounding box center [188, 162] width 101 height 19
paste input "**********"
click at [193, 157] on input "**********" at bounding box center [188, 162] width 101 height 19
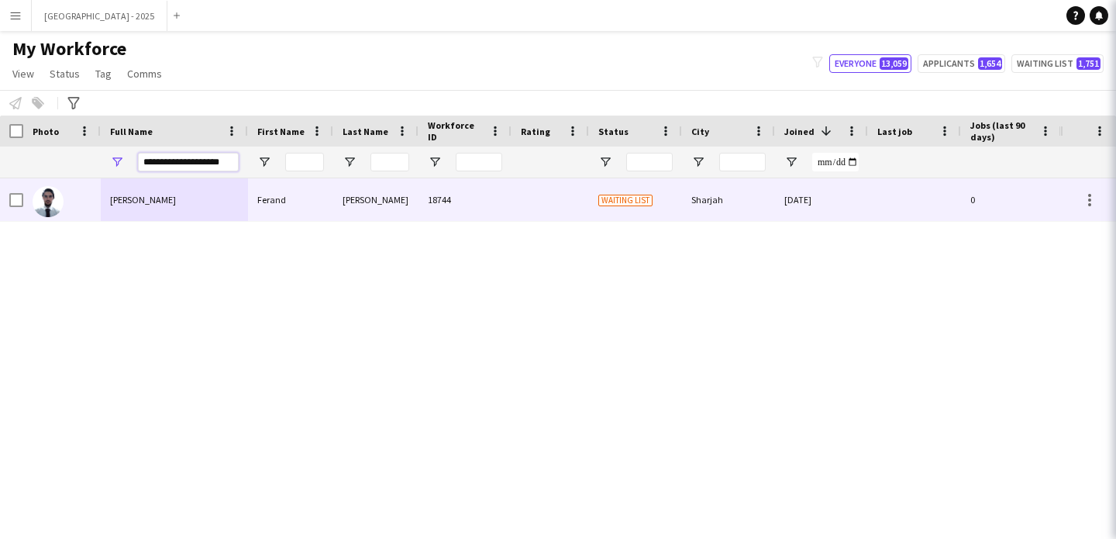
click at [193, 157] on input "**********" at bounding box center [188, 162] width 101 height 19
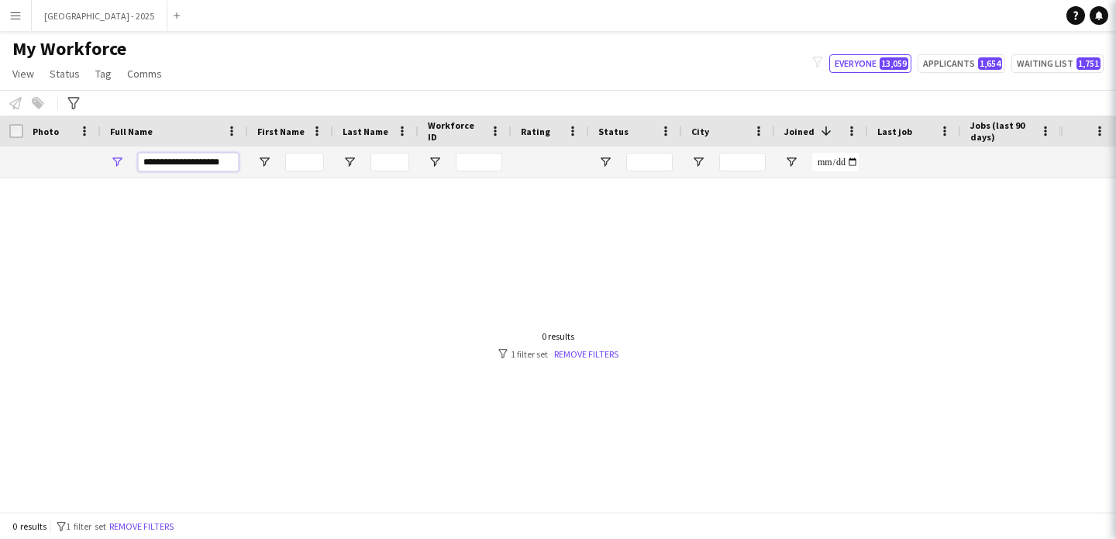
click at [193, 157] on input "**********" at bounding box center [188, 162] width 101 height 19
paste input "Full Name Filter Input"
click at [194, 164] on input "**********" at bounding box center [188, 162] width 101 height 19
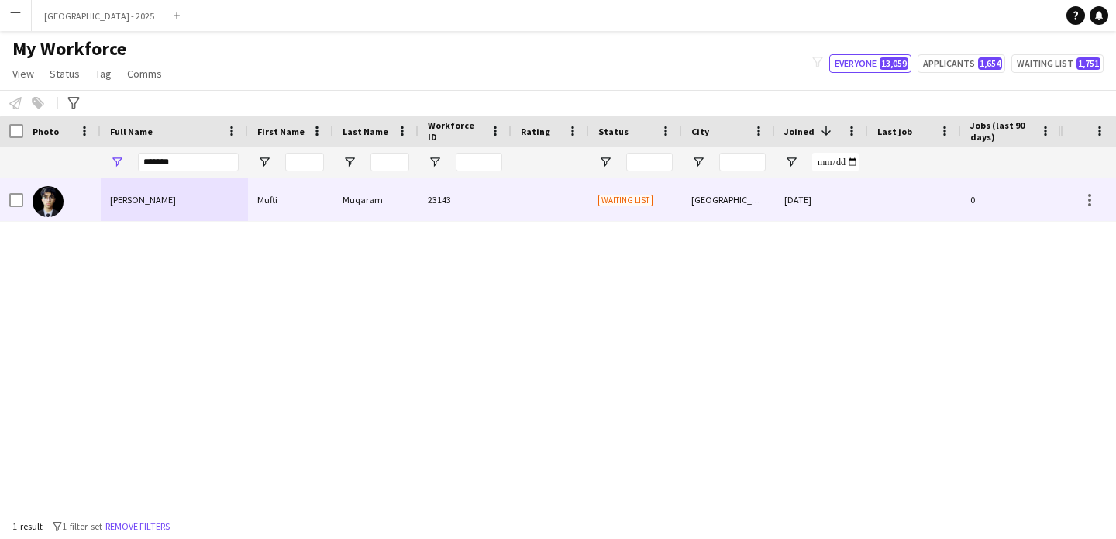
click at [196, 198] on div "Mufti Muqaram" at bounding box center [174, 199] width 147 height 43
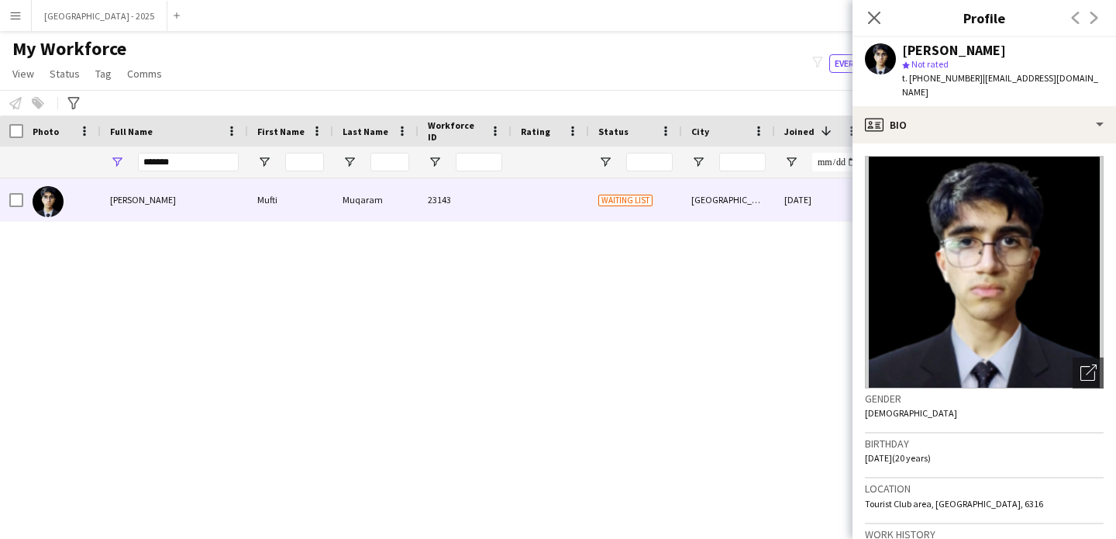
click at [1008, 167] on img at bounding box center [984, 272] width 239 height 233
click at [1010, 143] on app-crew-profile-bio "Open photos pop-in Gender Male Birthday 23-11-2004 (20 years) Location Tourist …" at bounding box center [985, 340] width 264 height 395
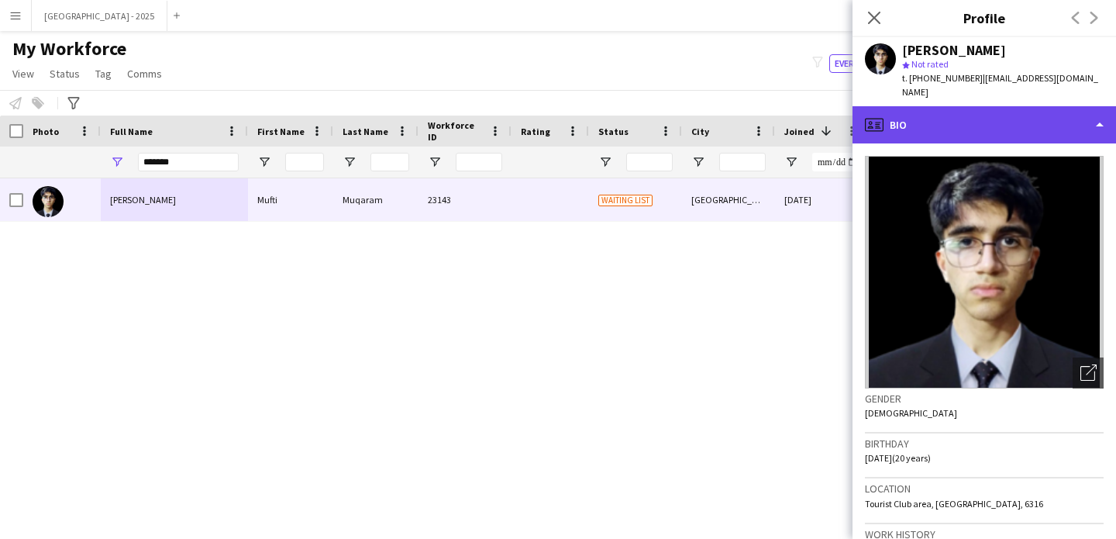
click at [1013, 130] on div "profile Bio" at bounding box center [985, 124] width 264 height 37
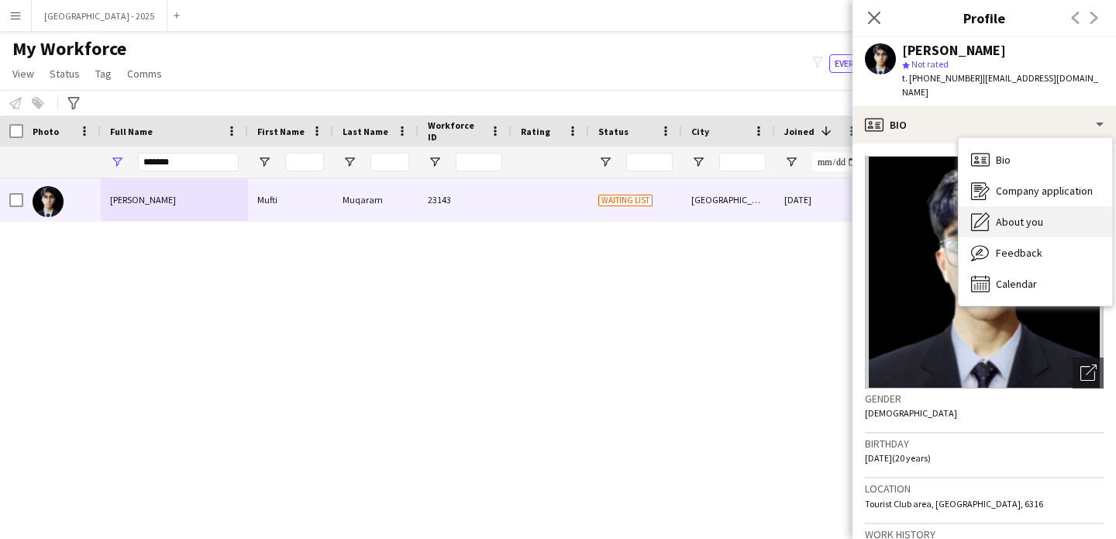
click at [1041, 234] on div "About you About you" at bounding box center [1035, 221] width 153 height 31
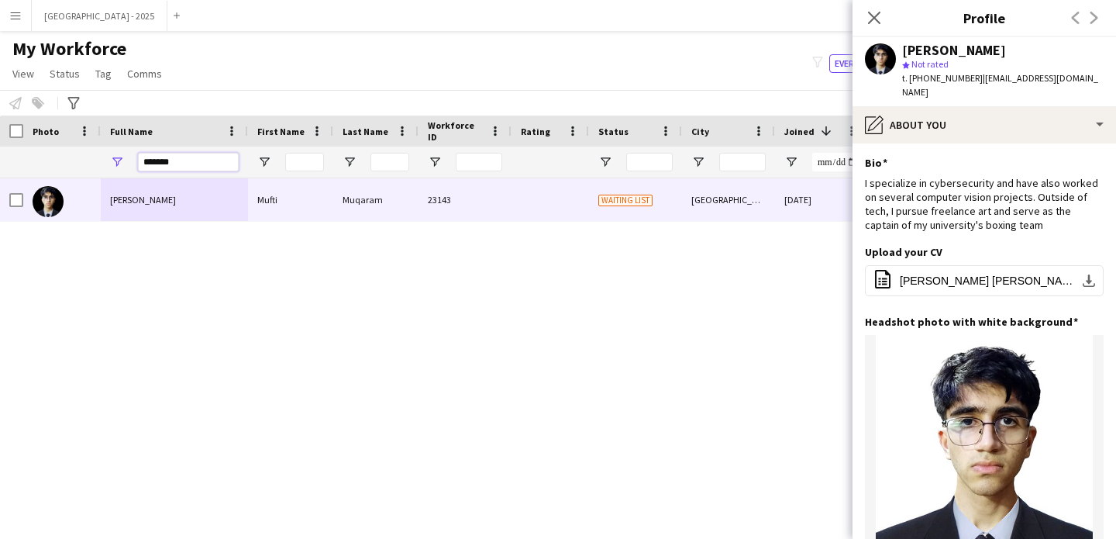
click at [215, 156] on input "*******" at bounding box center [188, 162] width 101 height 19
paste input "**********"
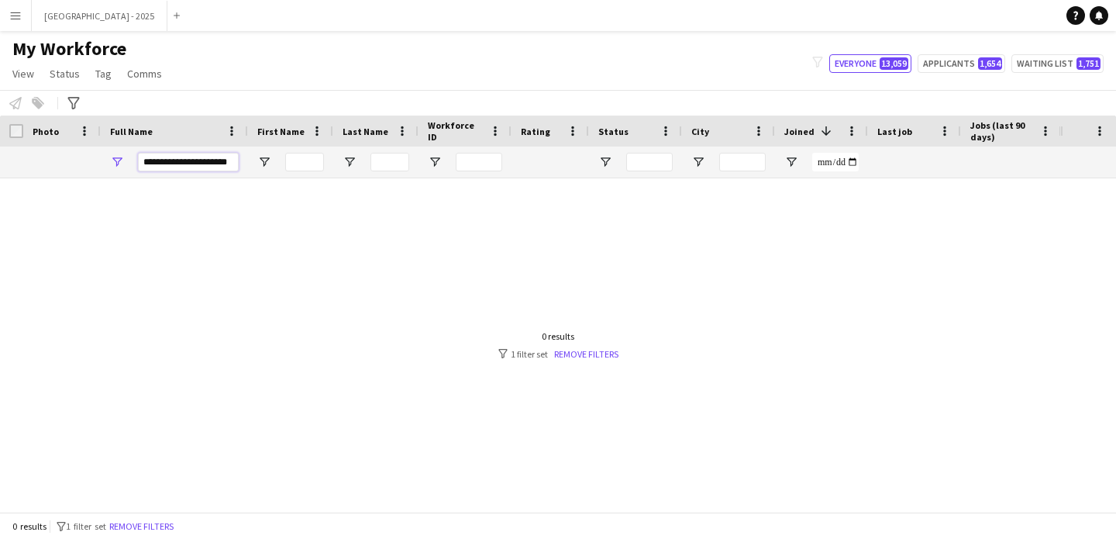
click at [212, 163] on input "**********" at bounding box center [188, 162] width 101 height 19
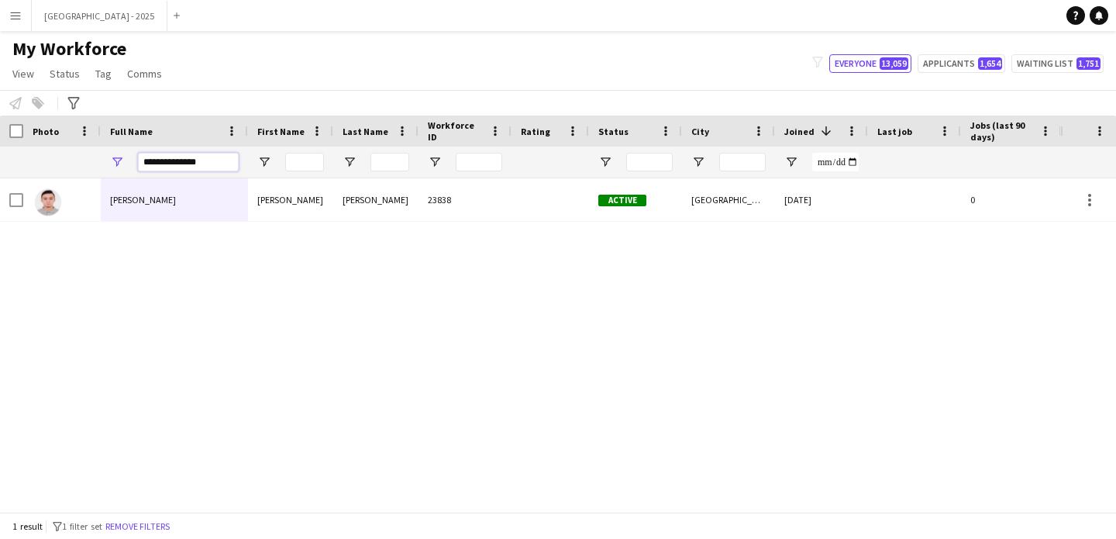
click at [200, 164] on input "**********" at bounding box center [188, 162] width 101 height 19
click at [355, 186] on div "Raafat" at bounding box center [375, 199] width 85 height 43
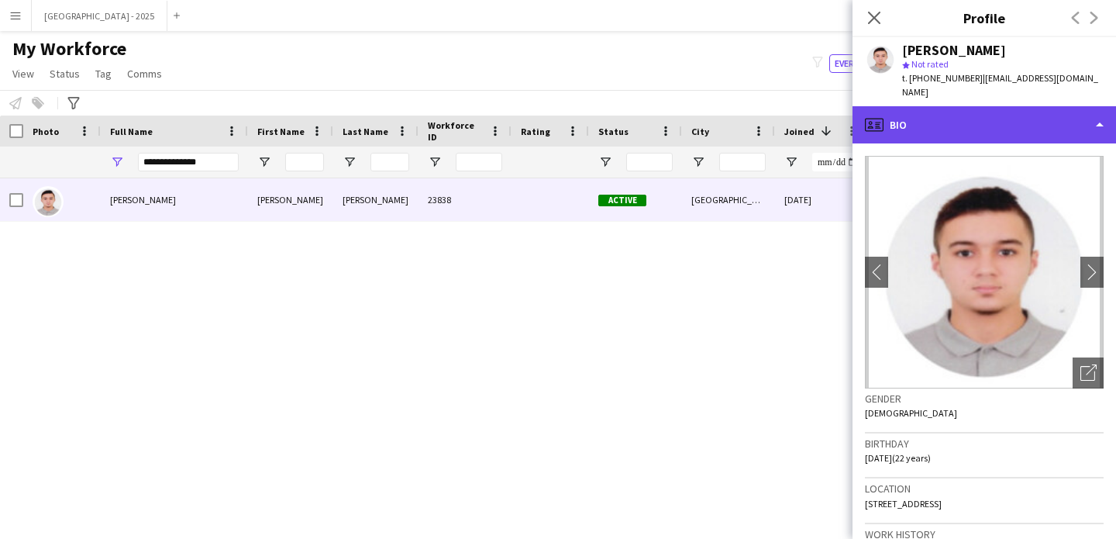
click at [971, 106] on div "profile Bio" at bounding box center [985, 124] width 264 height 37
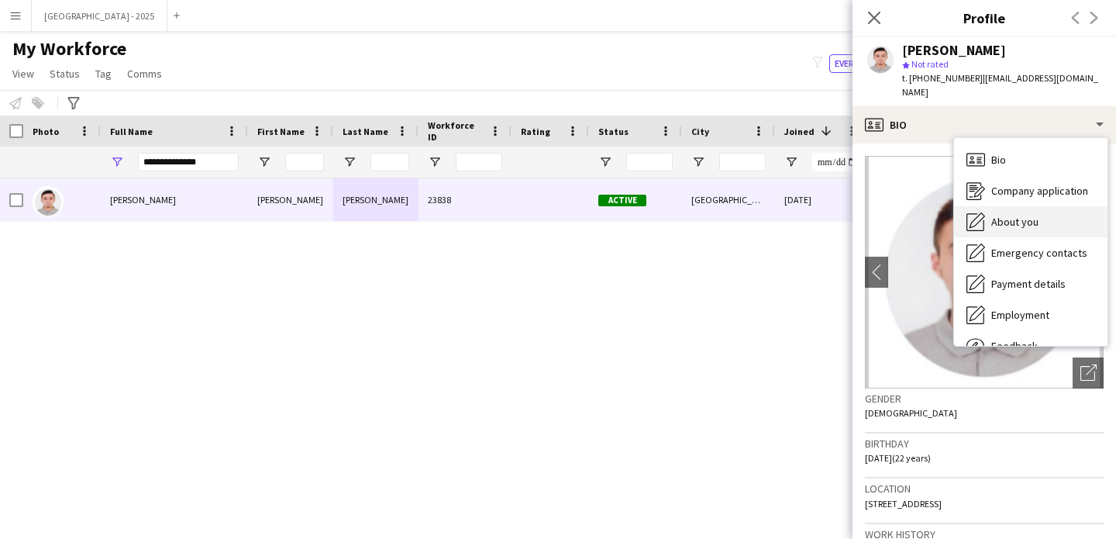
click at [1013, 215] on span "About you" at bounding box center [1015, 222] width 47 height 14
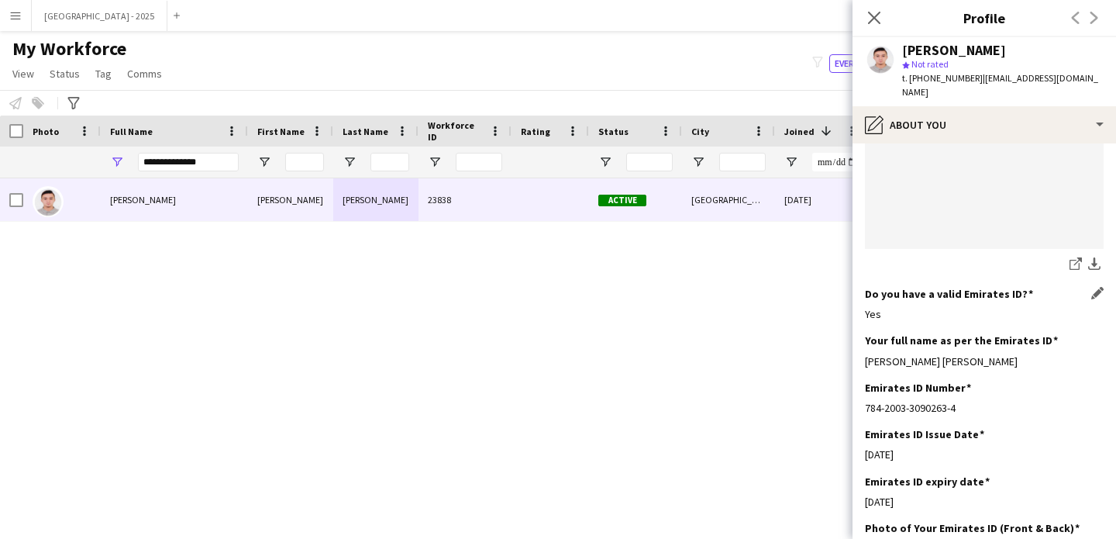
scroll to position [412, 0]
click at [187, 167] on input "**********" at bounding box center [188, 162] width 101 height 19
click at [188, 167] on input "**********" at bounding box center [188, 162] width 101 height 19
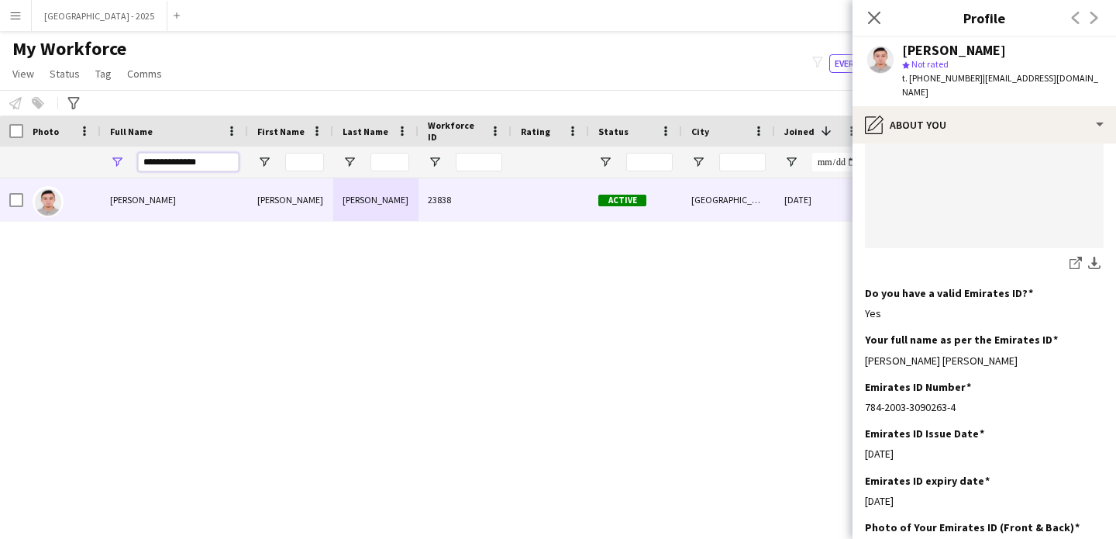
click at [188, 167] on input "**********" at bounding box center [188, 162] width 101 height 19
paste input "****"
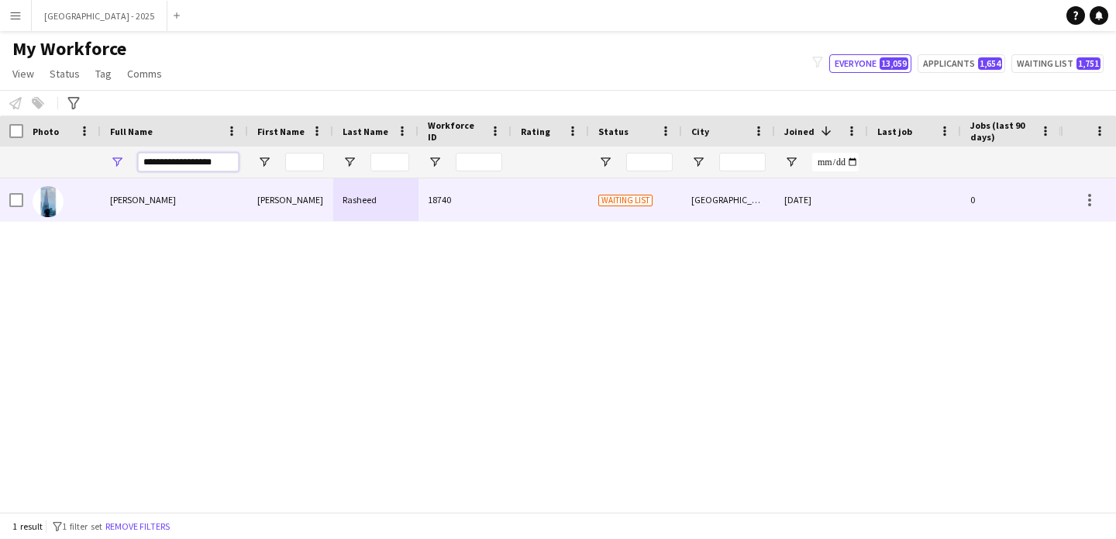
type input "**********"
click at [198, 185] on div "Hafiz Umar Rasheed" at bounding box center [174, 199] width 147 height 43
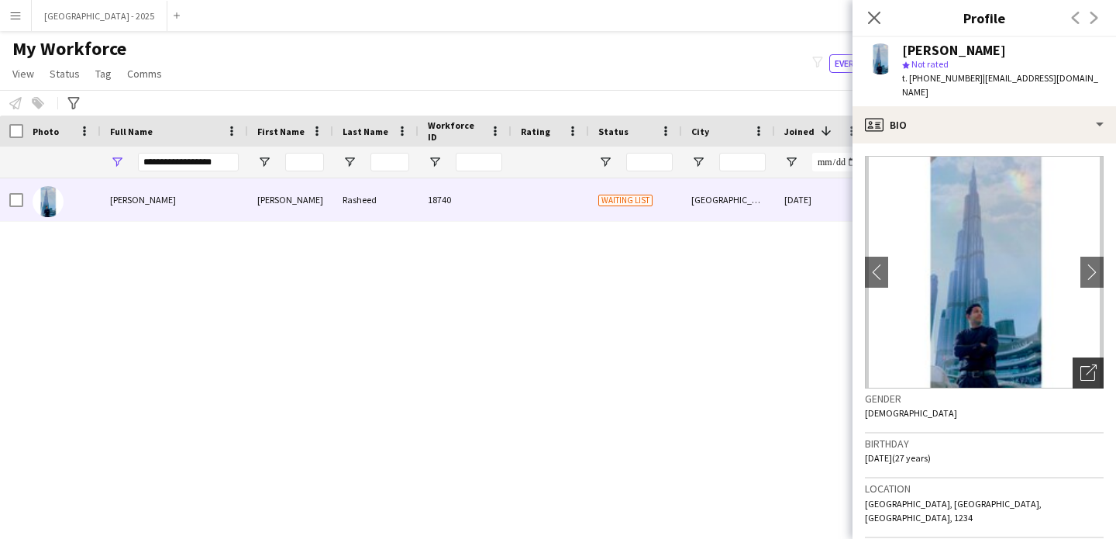
click at [1081, 364] on icon "Open photos pop-in" at bounding box center [1089, 372] width 16 height 16
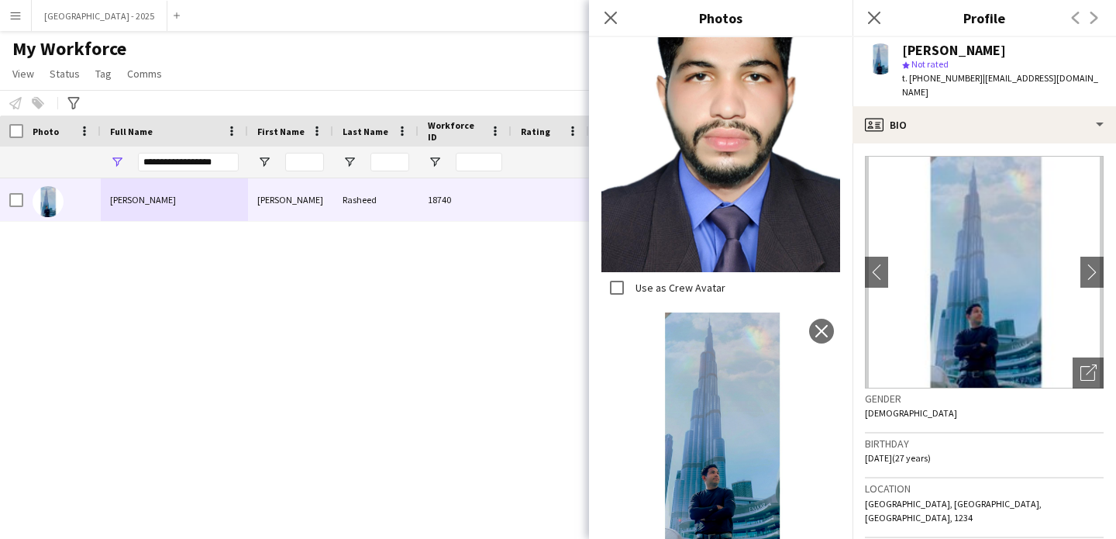
scroll to position [432, 0]
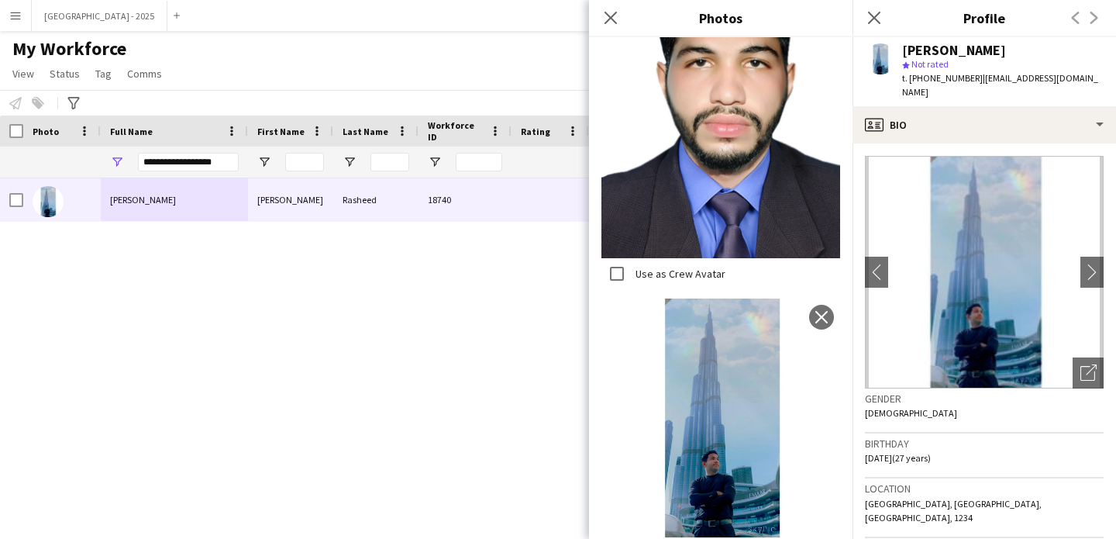
click at [974, 433] on div "Birthday 11-11-1997 (27 years)" at bounding box center [984, 455] width 239 height 45
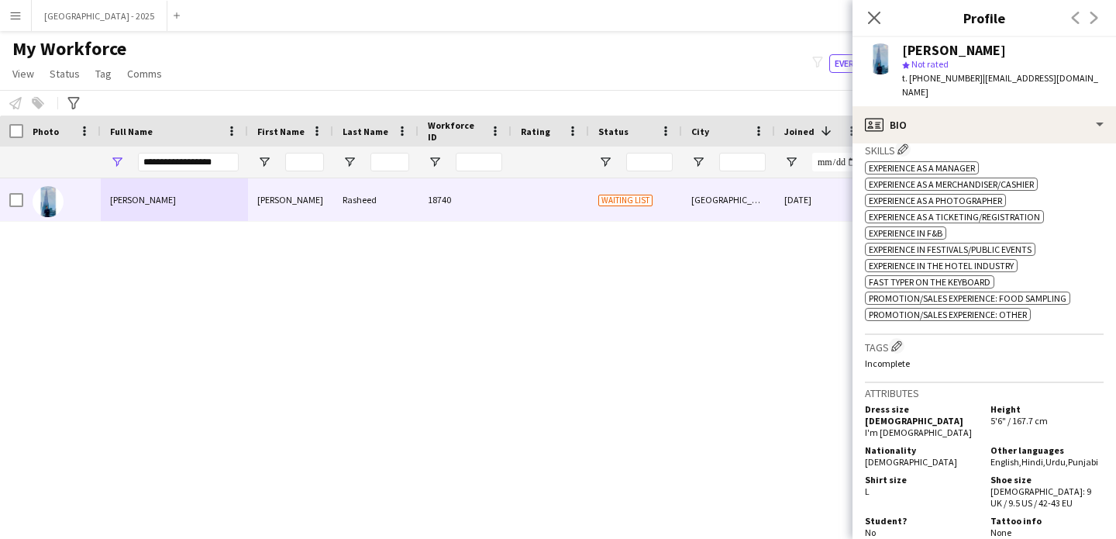
scroll to position [632, 0]
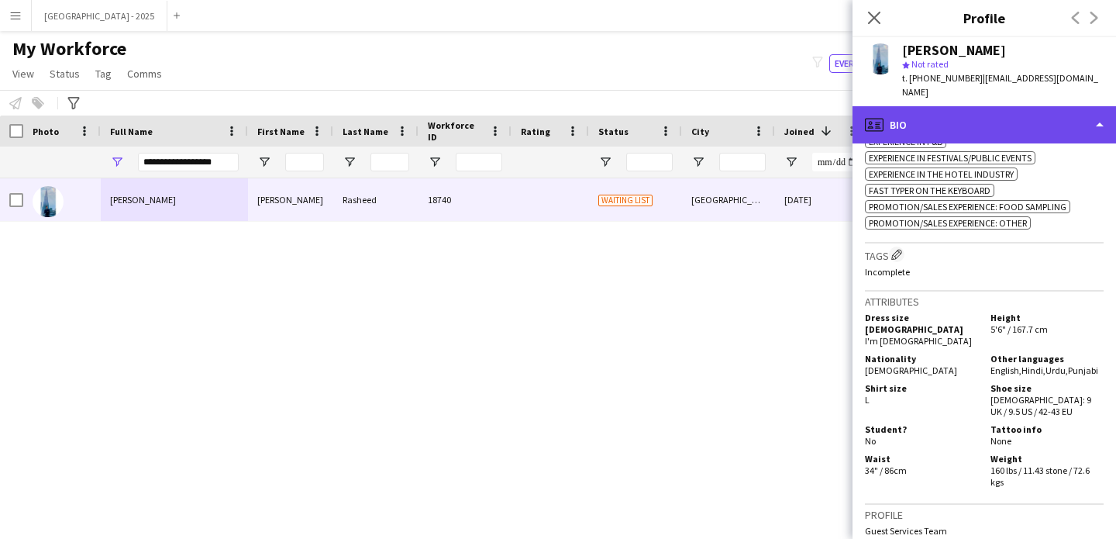
click at [982, 106] on div "profile Bio" at bounding box center [985, 124] width 264 height 37
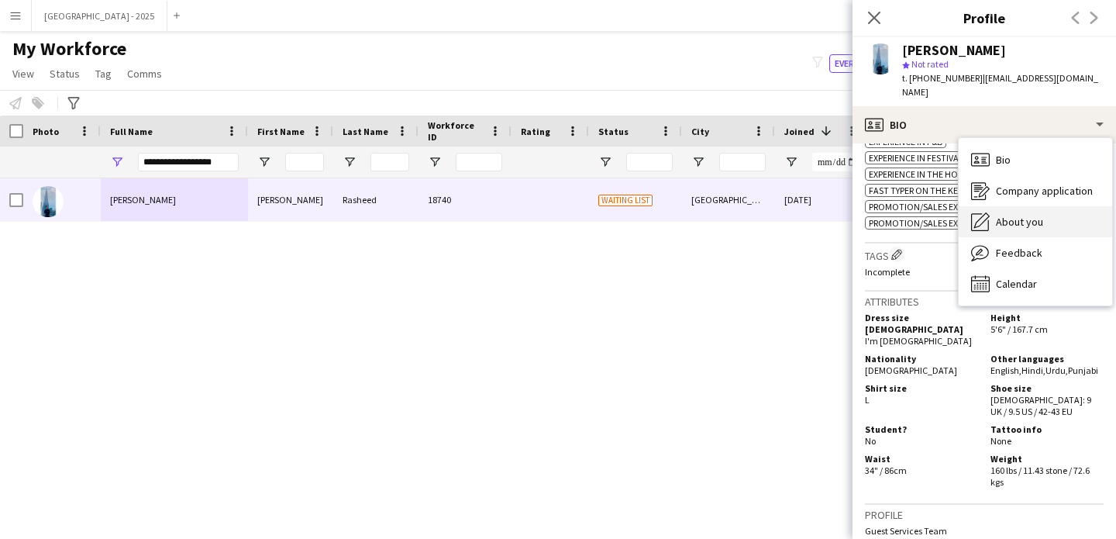
click at [1040, 215] on span "About you" at bounding box center [1019, 222] width 47 height 14
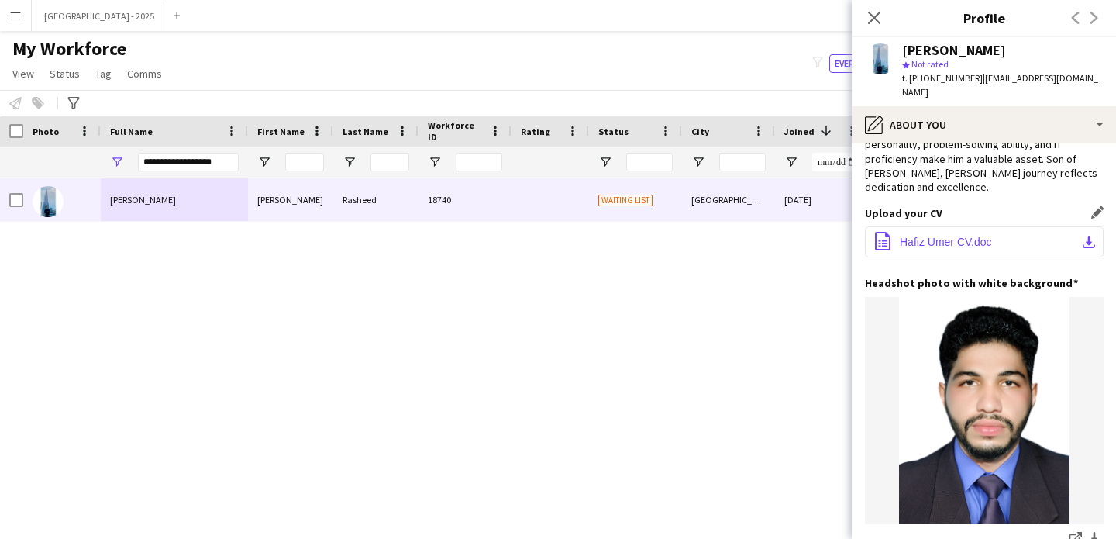
scroll to position [160, 0]
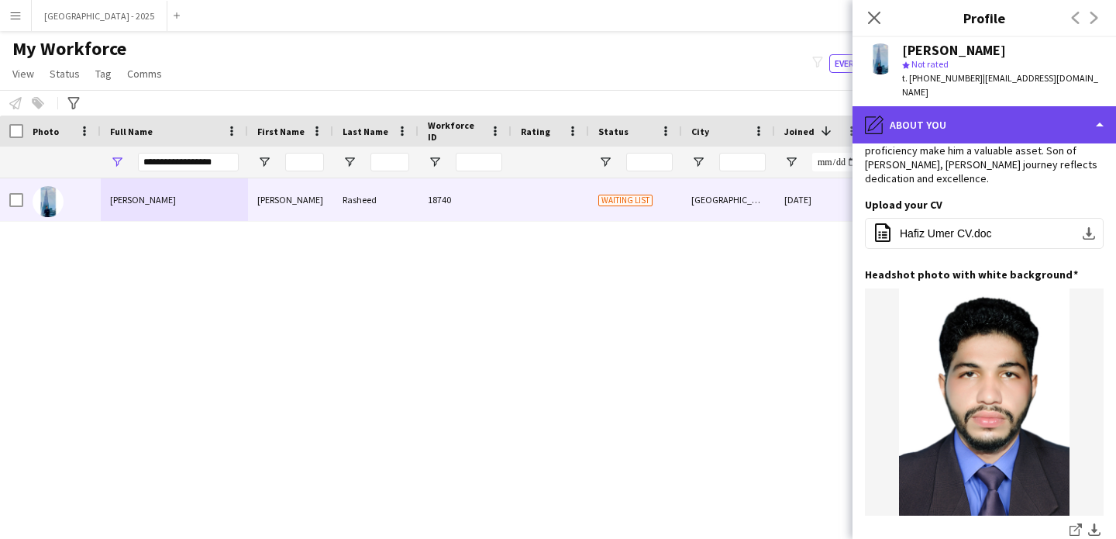
click at [961, 106] on div "pencil4 About you" at bounding box center [985, 124] width 264 height 37
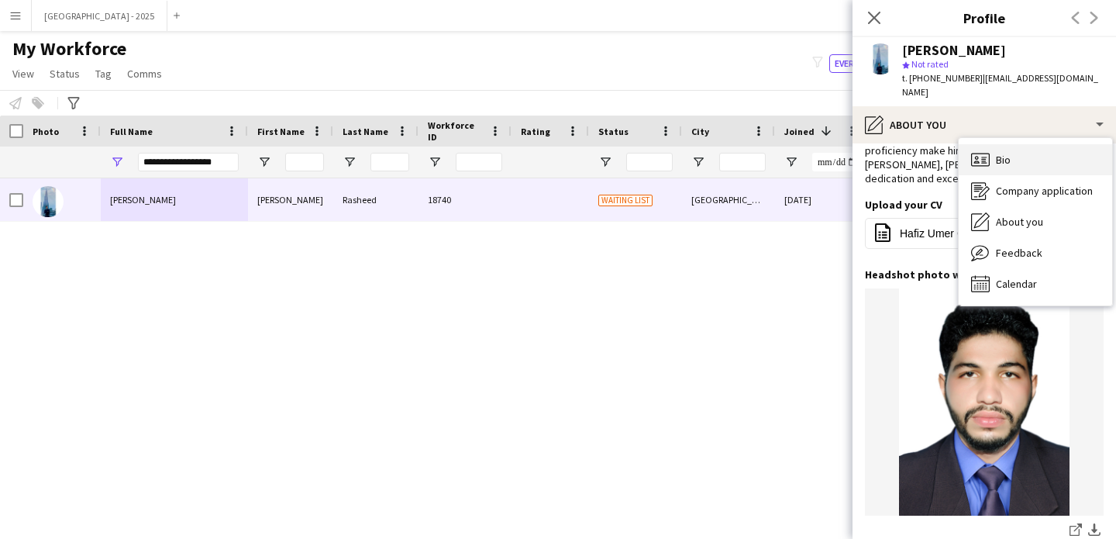
click at [1033, 145] on div "Bio Bio" at bounding box center [1035, 159] width 153 height 31
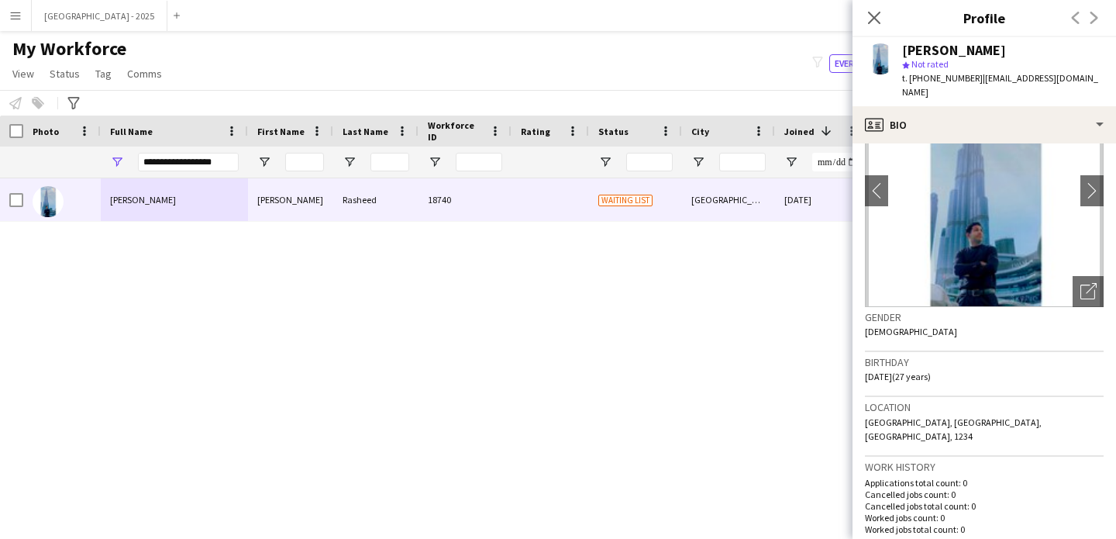
scroll to position [274, 0]
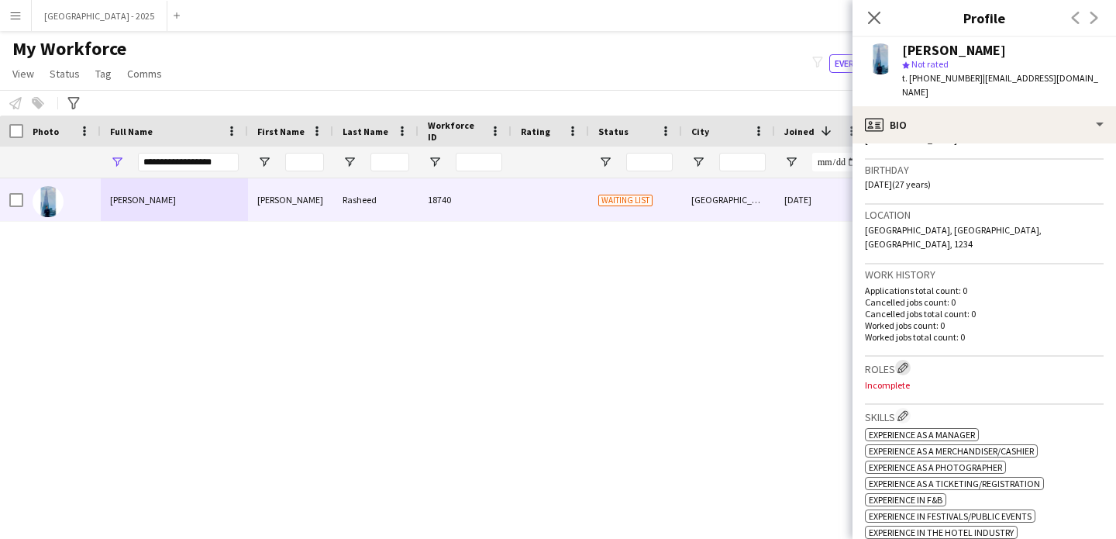
click at [911, 360] on button "Edit crew company roles" at bounding box center [903, 368] width 16 height 16
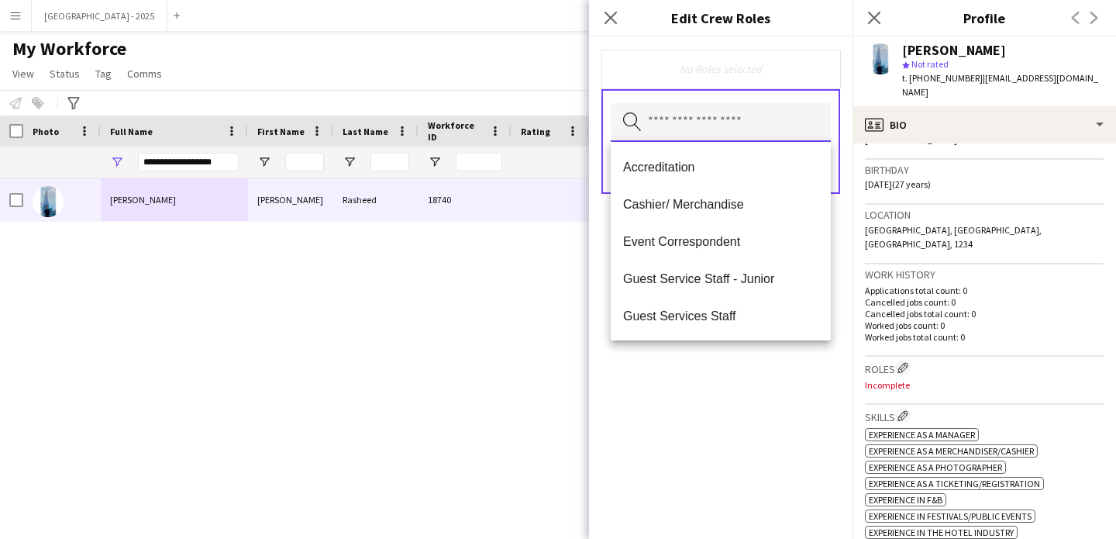
click at [718, 125] on input "text" at bounding box center [721, 122] width 220 height 39
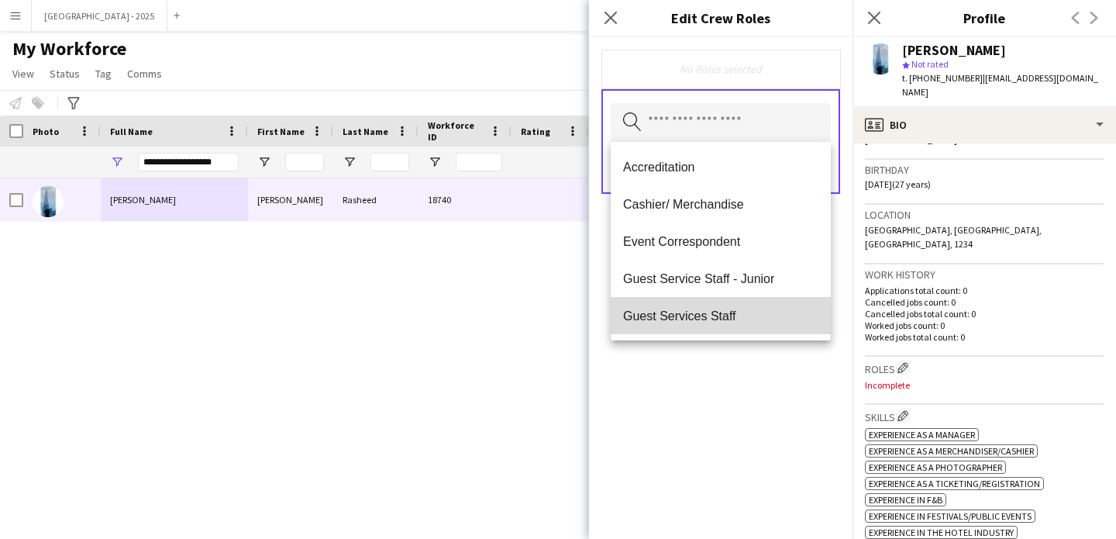
click at [734, 315] on span "Guest Services Staff" at bounding box center [720, 316] width 195 height 15
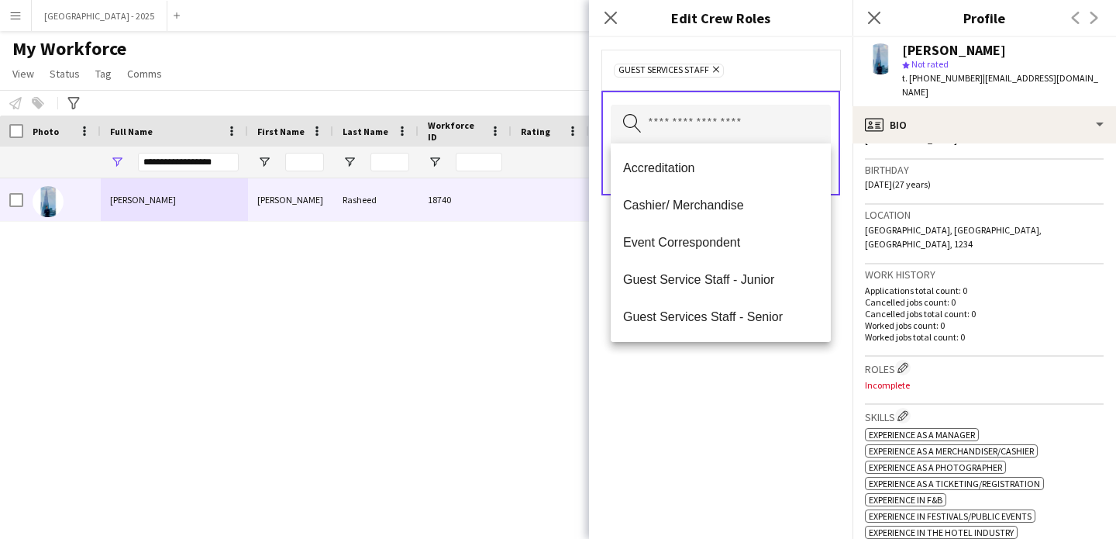
click at [757, 364] on div "Guest Services Staff Remove Search by role type Save" at bounding box center [721, 288] width 264 height 502
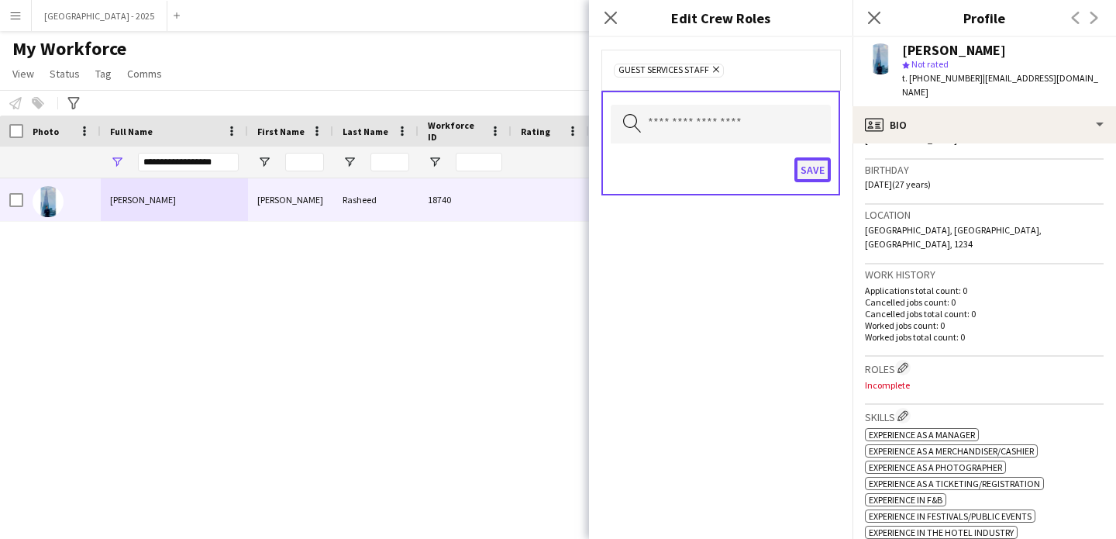
click at [802, 164] on button "Save" at bounding box center [813, 169] width 36 height 25
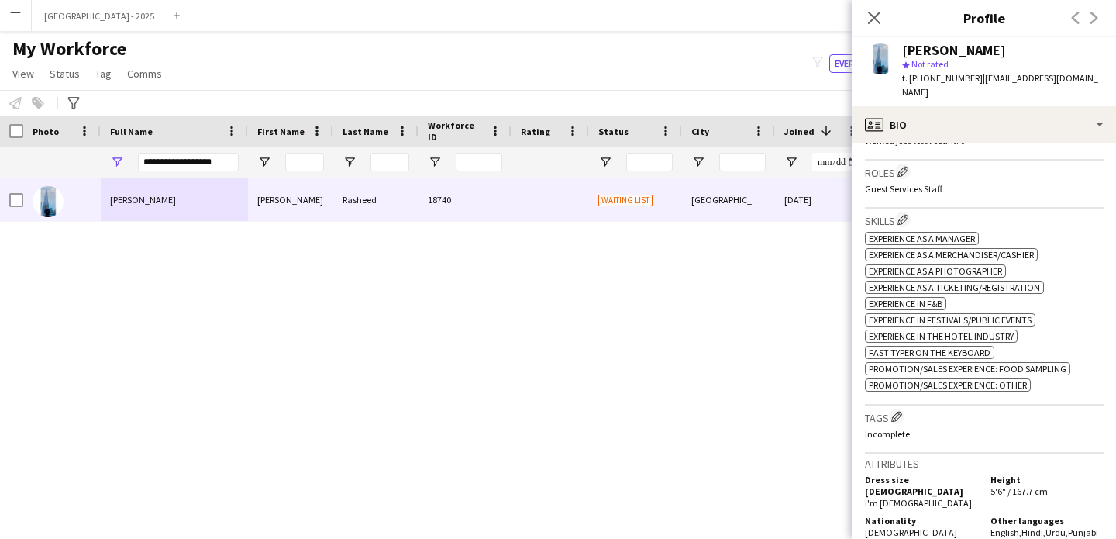
scroll to position [564, 0]
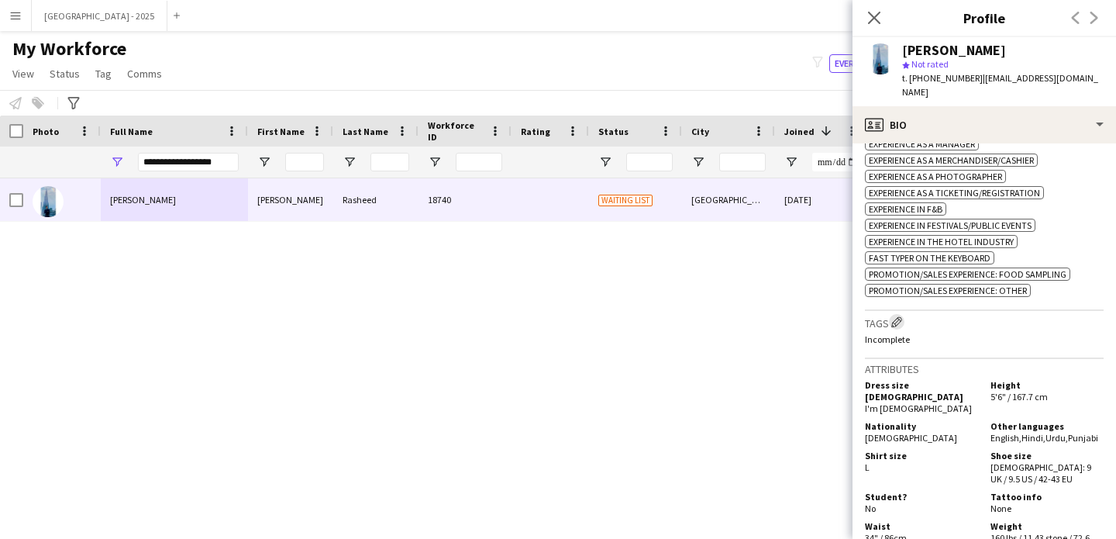
click at [896, 316] on app-icon "Edit crew company tags" at bounding box center [897, 321] width 11 height 11
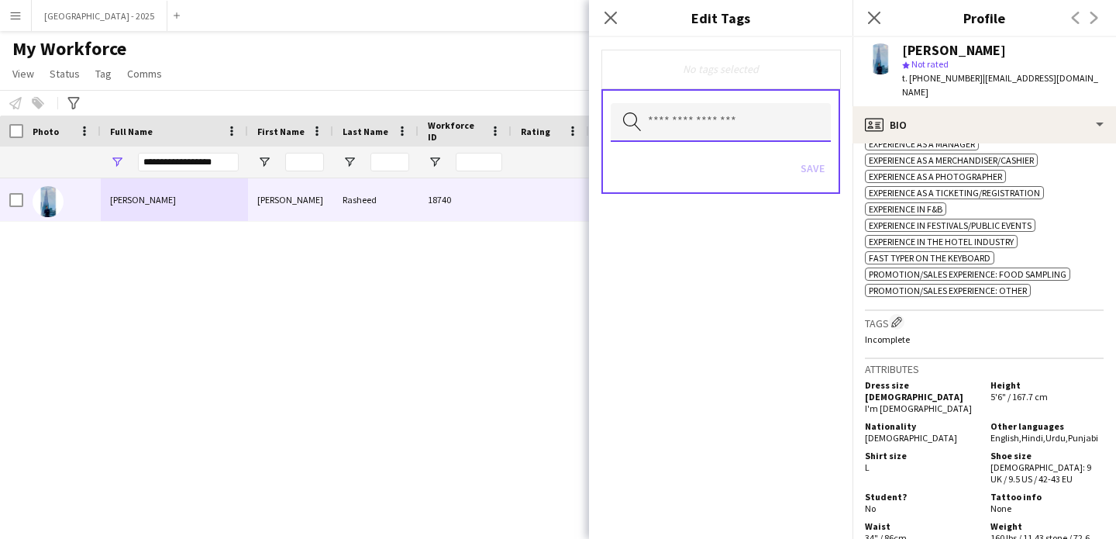
click at [720, 122] on input "text" at bounding box center [721, 122] width 220 height 39
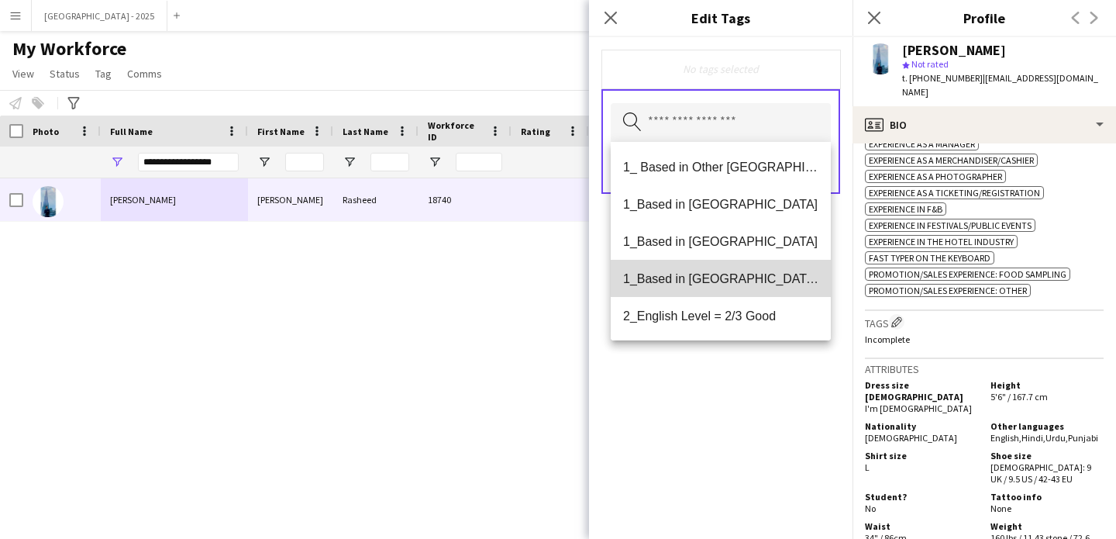
click at [745, 279] on span "1_Based in [GEOGRAPHIC_DATA]/[GEOGRAPHIC_DATA]/Ajman" at bounding box center [720, 278] width 195 height 15
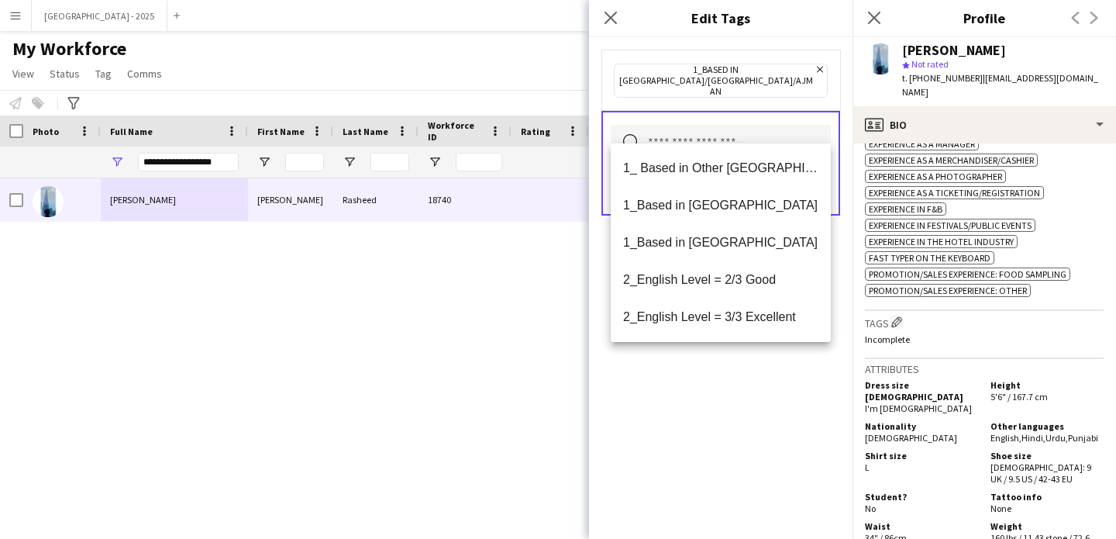
click at [743, 284] on span "2_English Level = 2/3 Good" at bounding box center [720, 279] width 195 height 15
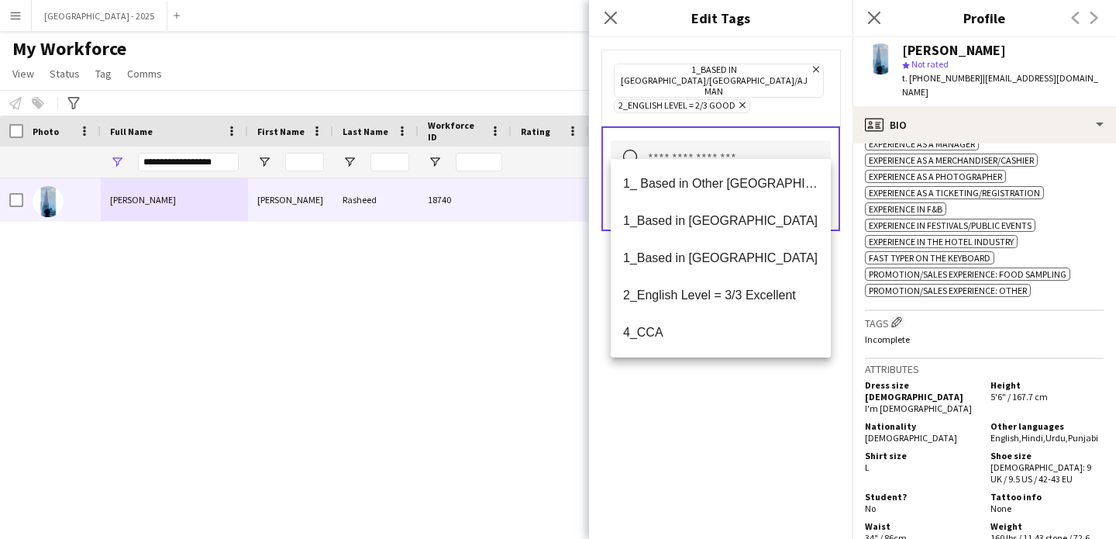
click at [741, 401] on div "1_Based in [GEOGRAPHIC_DATA]/[GEOGRAPHIC_DATA]/Ajman Remove 2_English Level = 2…" at bounding box center [721, 288] width 264 height 502
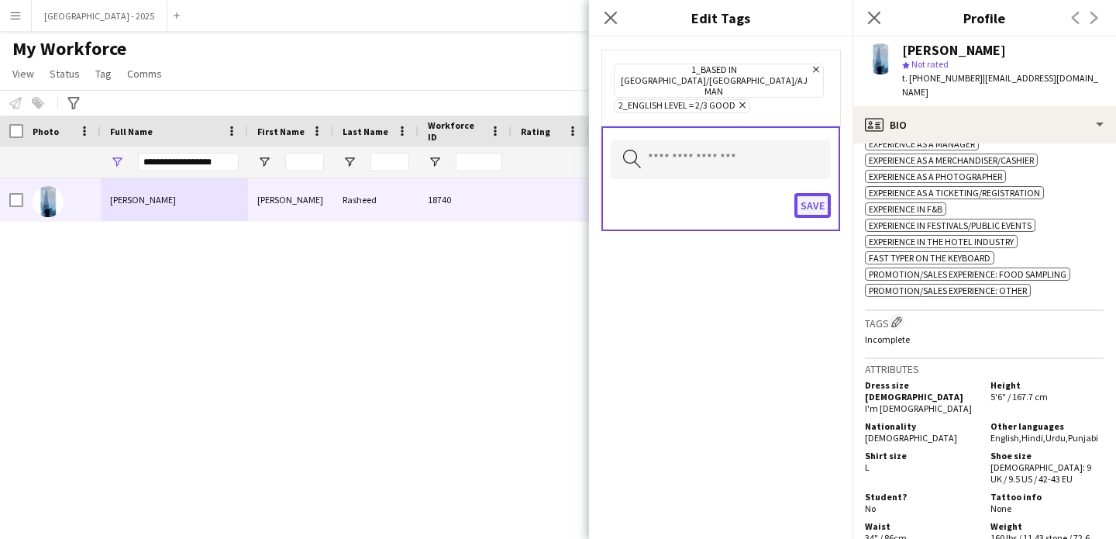
click at [810, 193] on button "Save" at bounding box center [813, 205] width 36 height 25
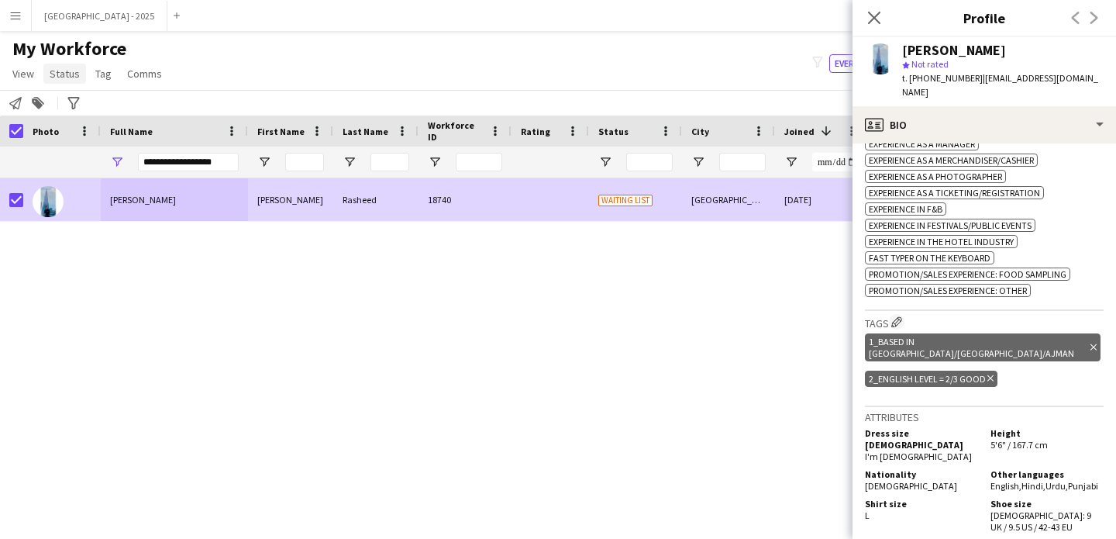
click at [60, 73] on span "Status" at bounding box center [65, 74] width 30 height 14
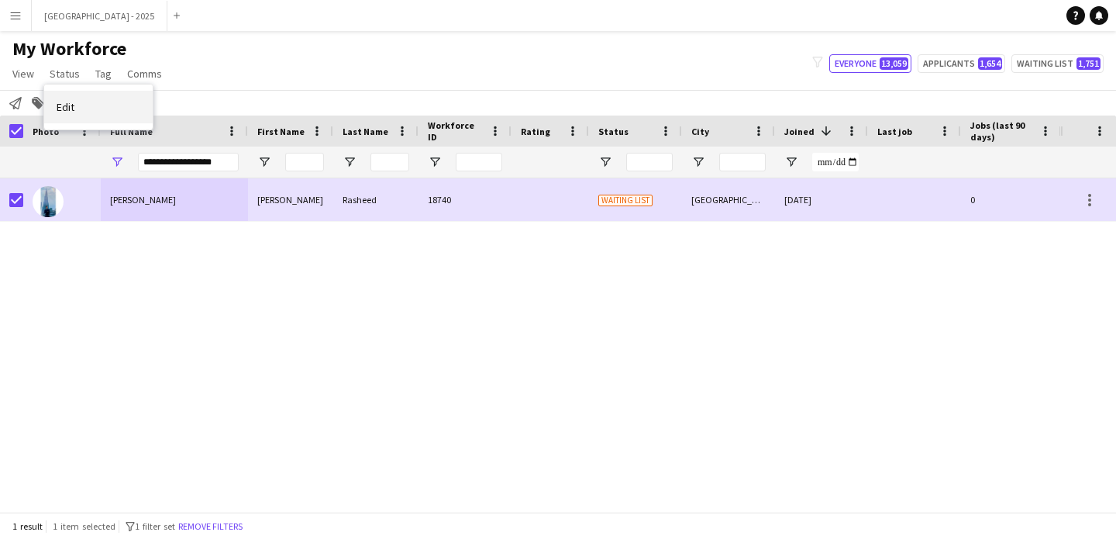
click at [82, 97] on link "Edit" at bounding box center [98, 107] width 109 height 33
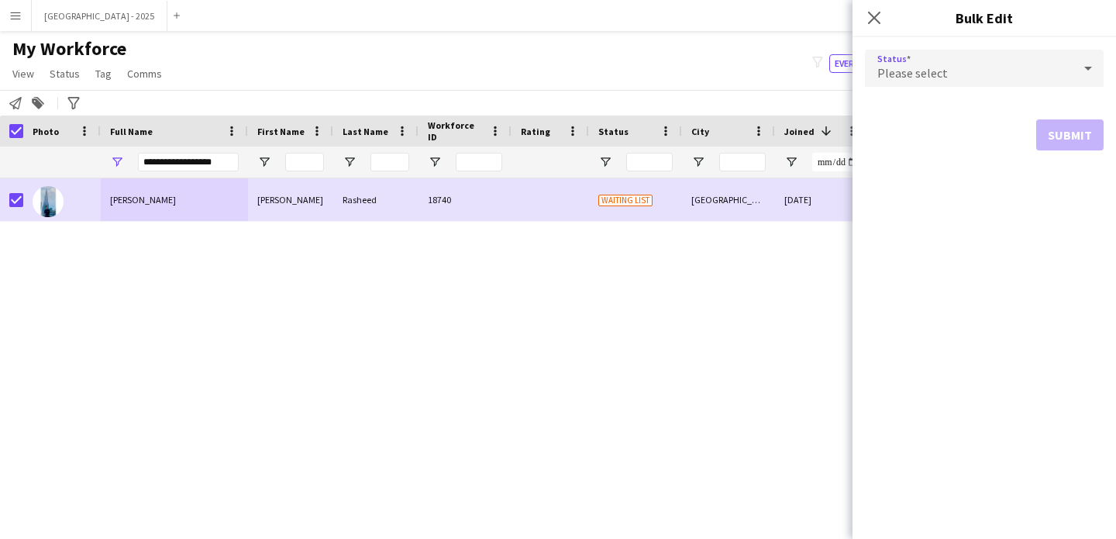
click at [888, 78] on span "Please select" at bounding box center [913, 73] width 71 height 16
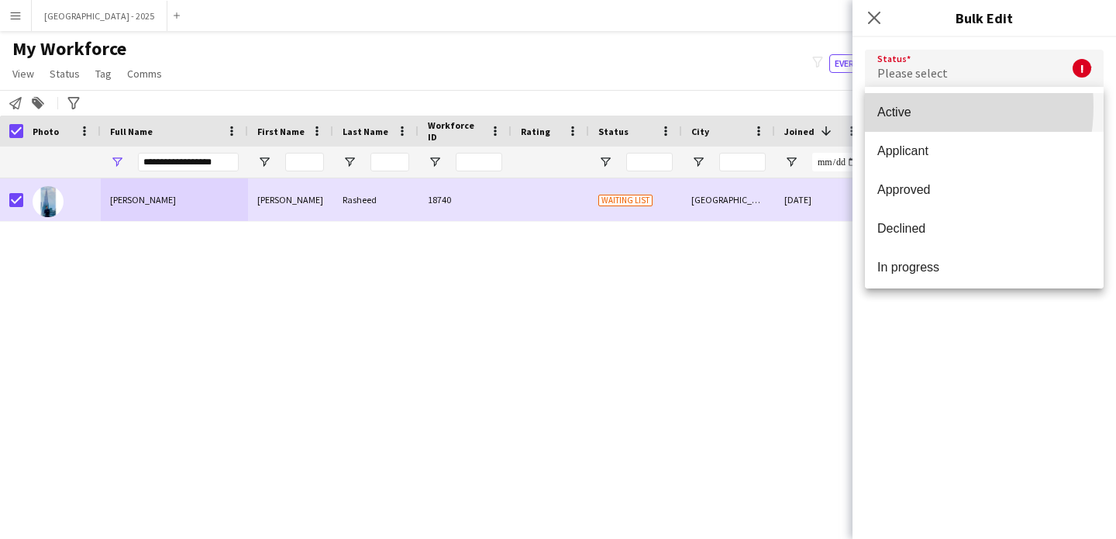
click at [898, 106] on span "Active" at bounding box center [985, 112] width 214 height 15
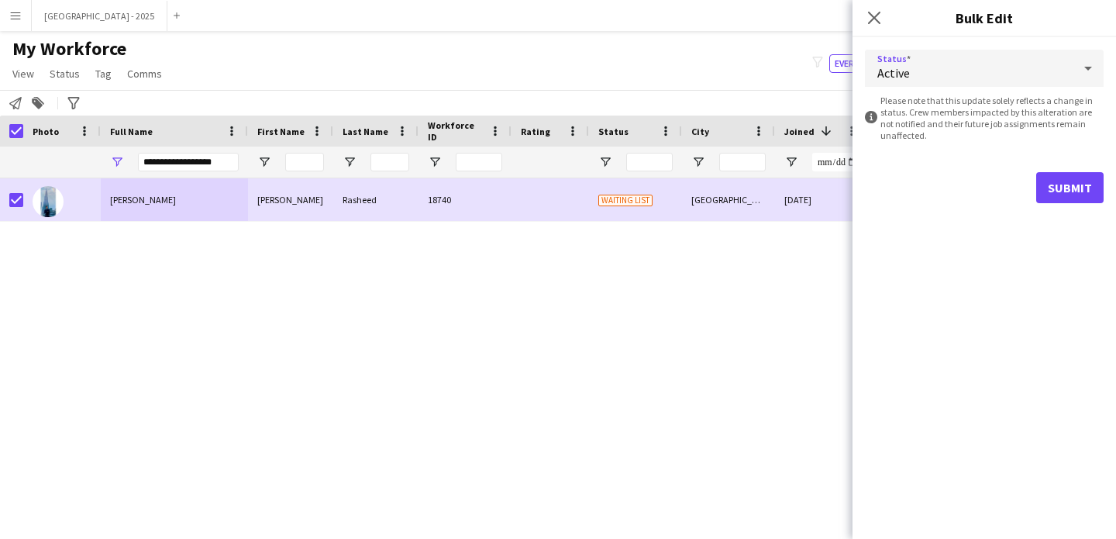
click at [1048, 166] on form "Status Active information-circle Please note that this update solely reflects a…" at bounding box center [984, 126] width 239 height 178
click at [1067, 183] on button "Submit" at bounding box center [1069, 187] width 67 height 31
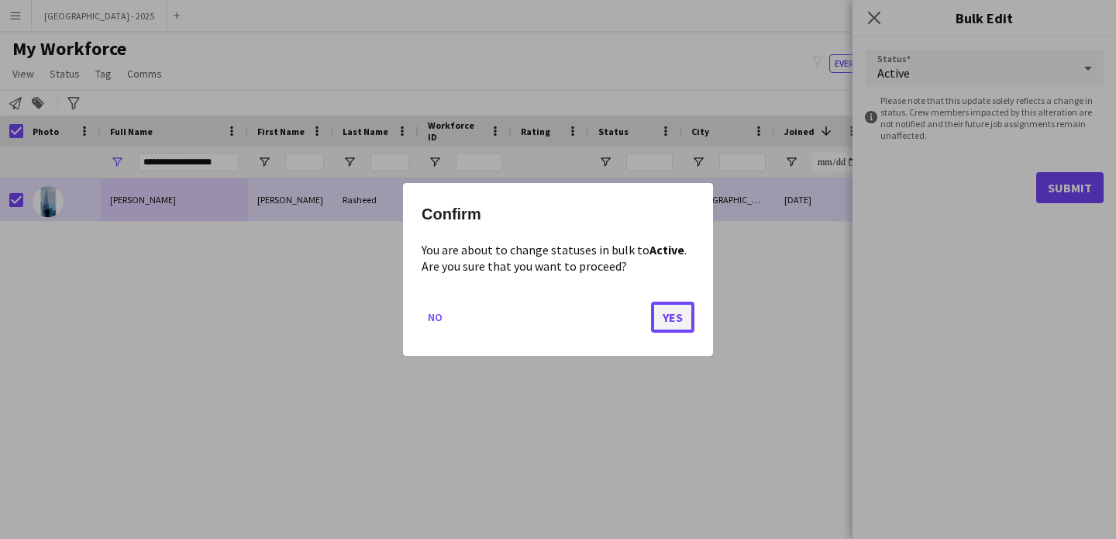
click at [660, 322] on button "Yes" at bounding box center [672, 317] width 43 height 31
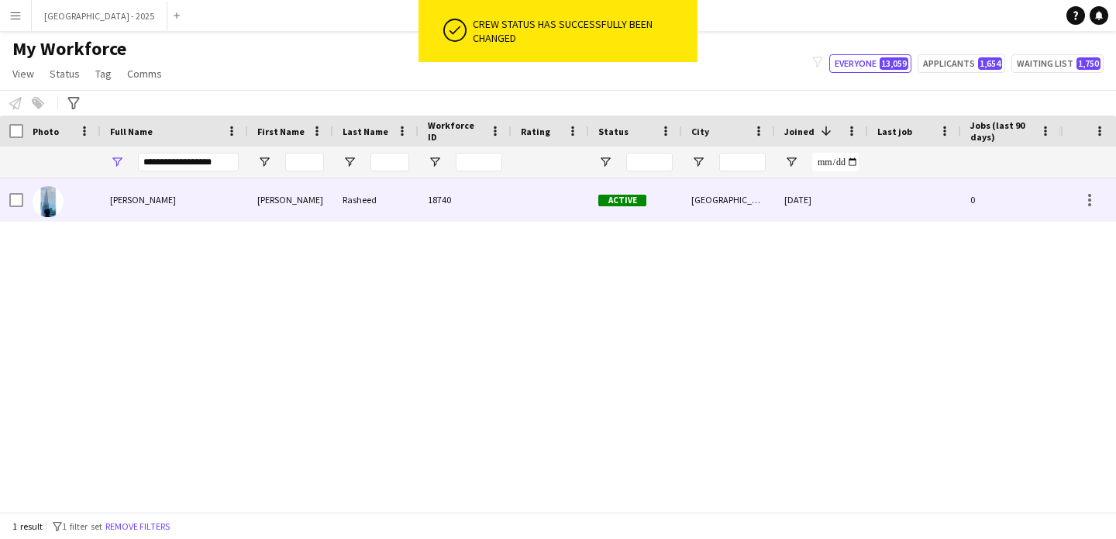
click at [102, 202] on div "Hafiz Umar Rasheed" at bounding box center [174, 199] width 147 height 43
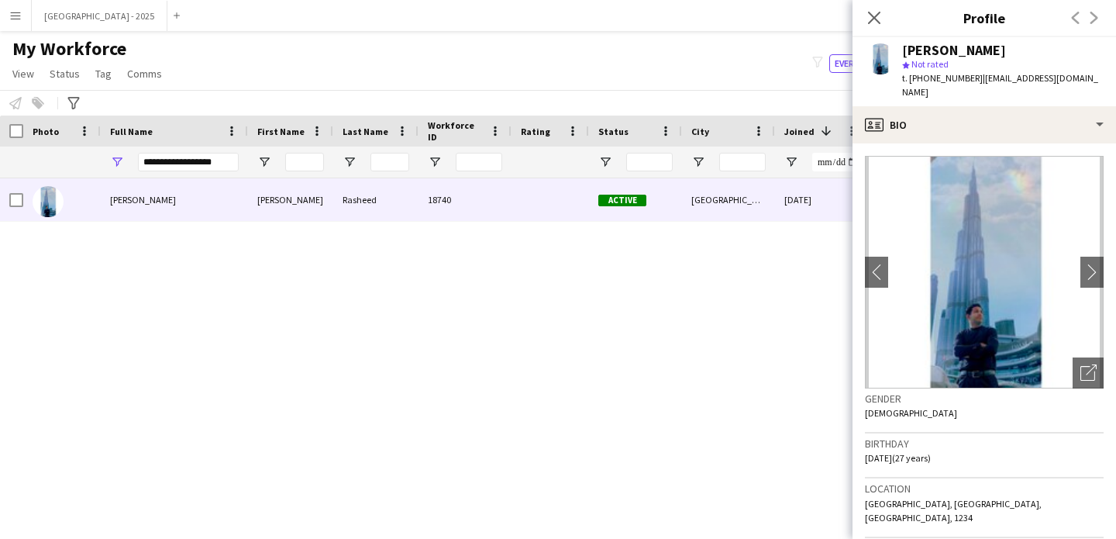
click at [975, 89] on div "Hafiz Umar Rasheed star Not rated t. +971567583956 | umarqureshi483@gmail.com" at bounding box center [985, 71] width 264 height 69
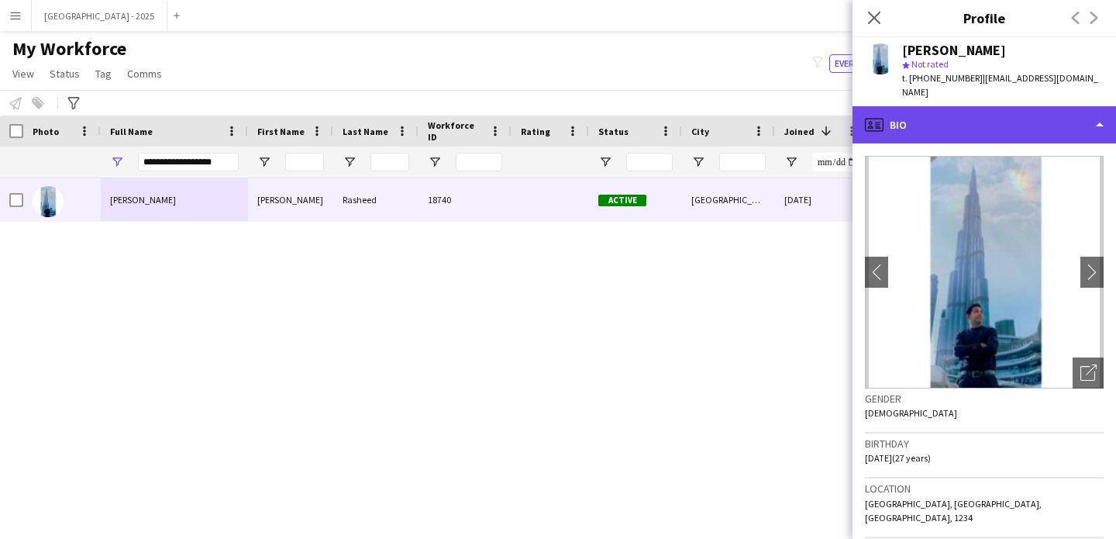
click at [995, 106] on div "profile Bio" at bounding box center [985, 124] width 264 height 37
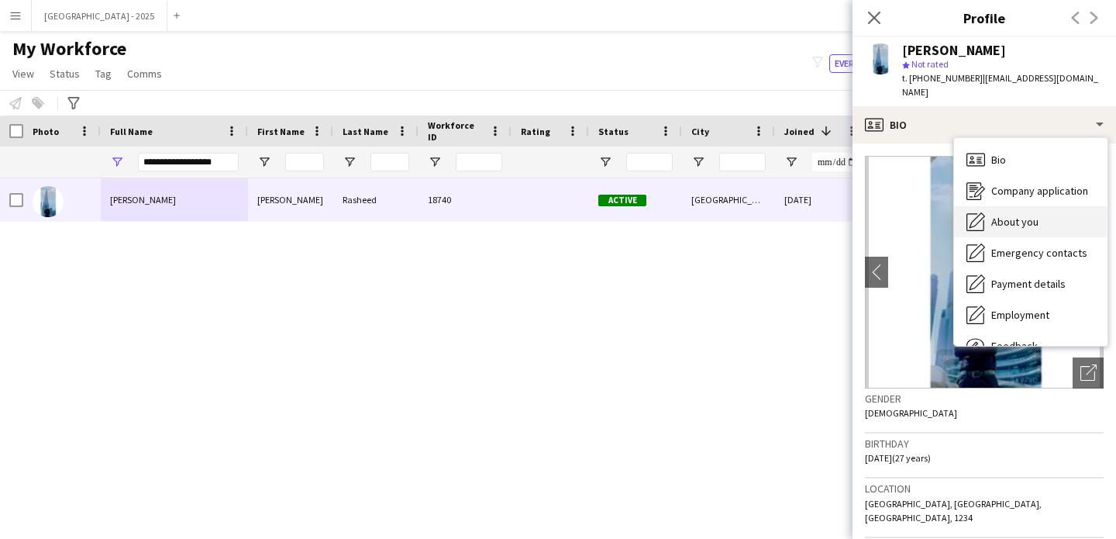
click at [1012, 206] on div "About you About you" at bounding box center [1030, 221] width 153 height 31
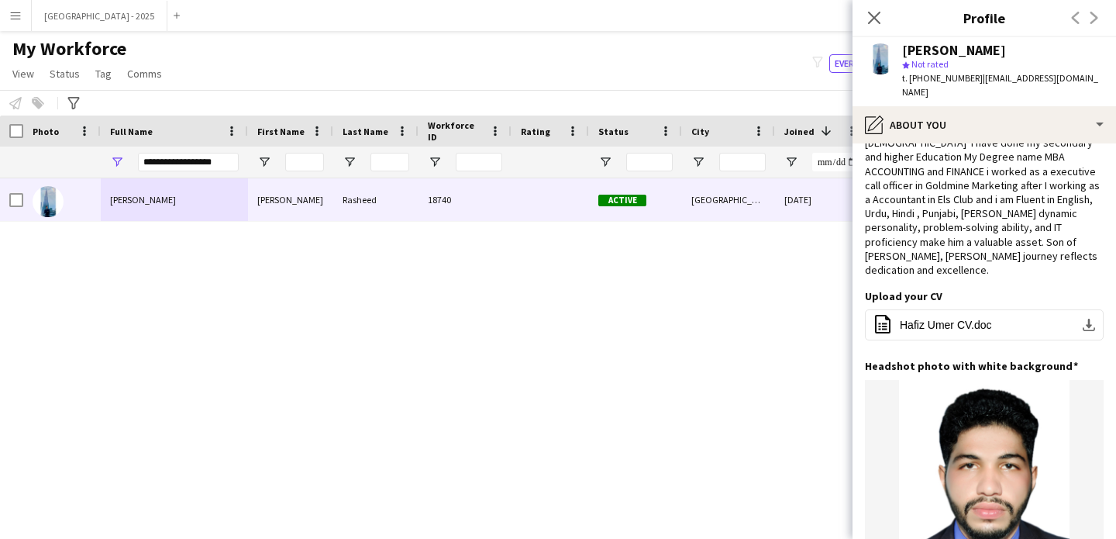
scroll to position [0, 0]
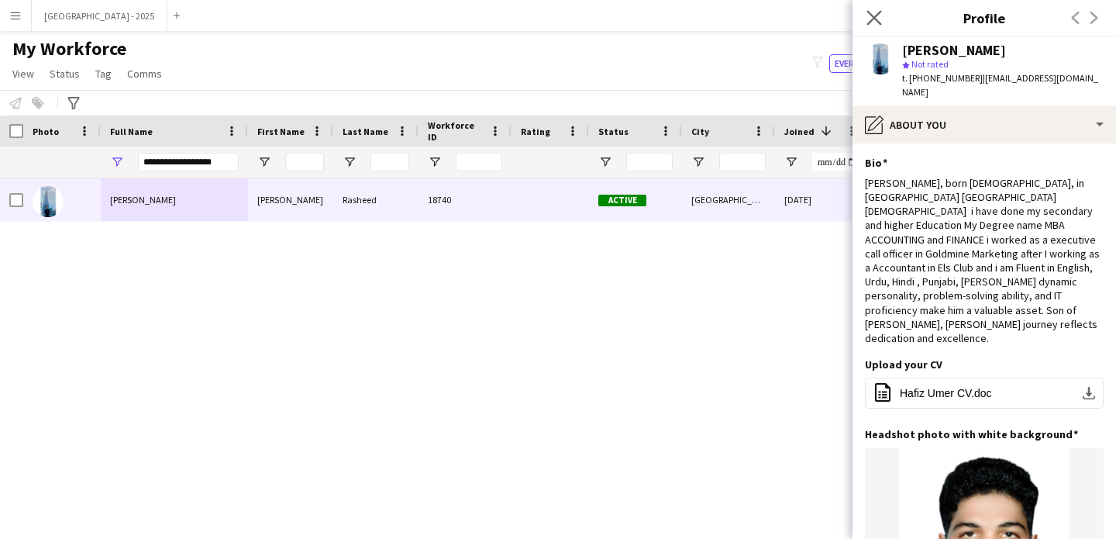
drag, startPoint x: 871, startPoint y: 12, endPoint x: 866, endPoint y: 19, distance: 8.8
click at [871, 12] on icon "Close pop-in" at bounding box center [874, 17] width 15 height 15
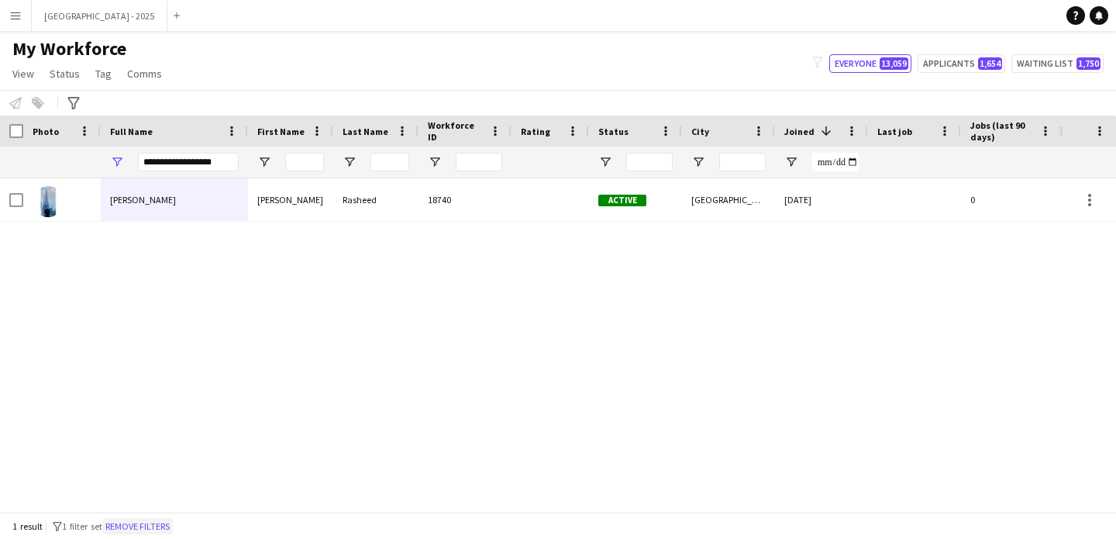
click at [159, 527] on button "Remove filters" at bounding box center [137, 526] width 71 height 17
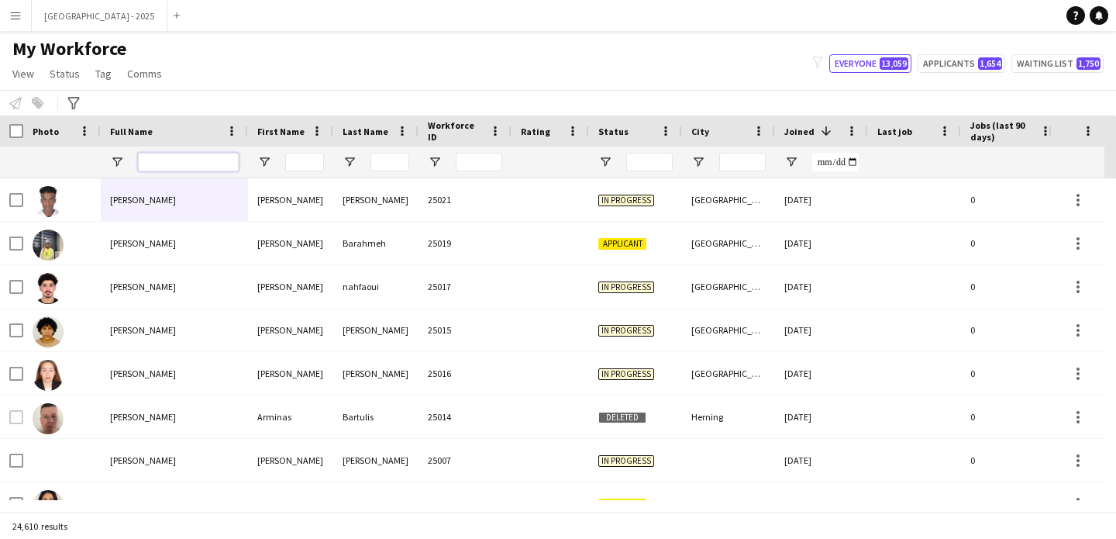
click at [185, 171] on input "Full Name Filter Input" at bounding box center [188, 162] width 101 height 19
paste input "**********"
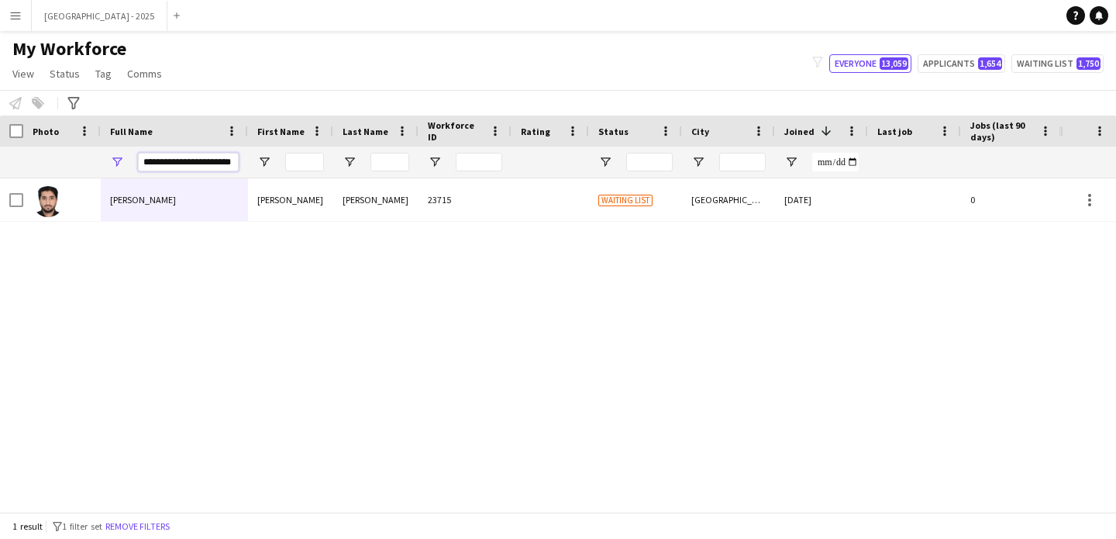
type input "**********"
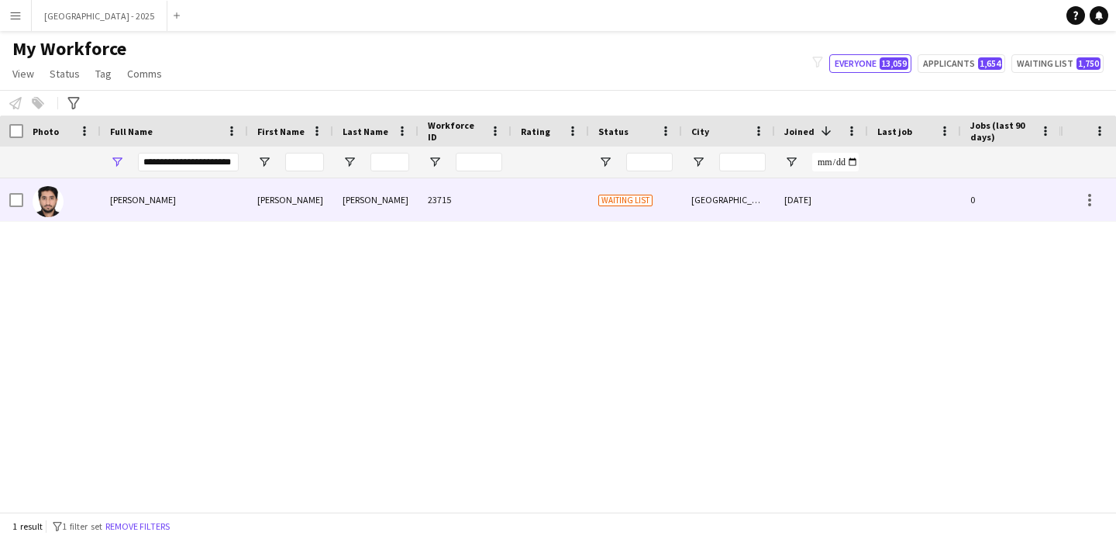
scroll to position [0, 0]
click at [222, 200] on div "Muhammad Arsalan Sandhu" at bounding box center [174, 199] width 147 height 43
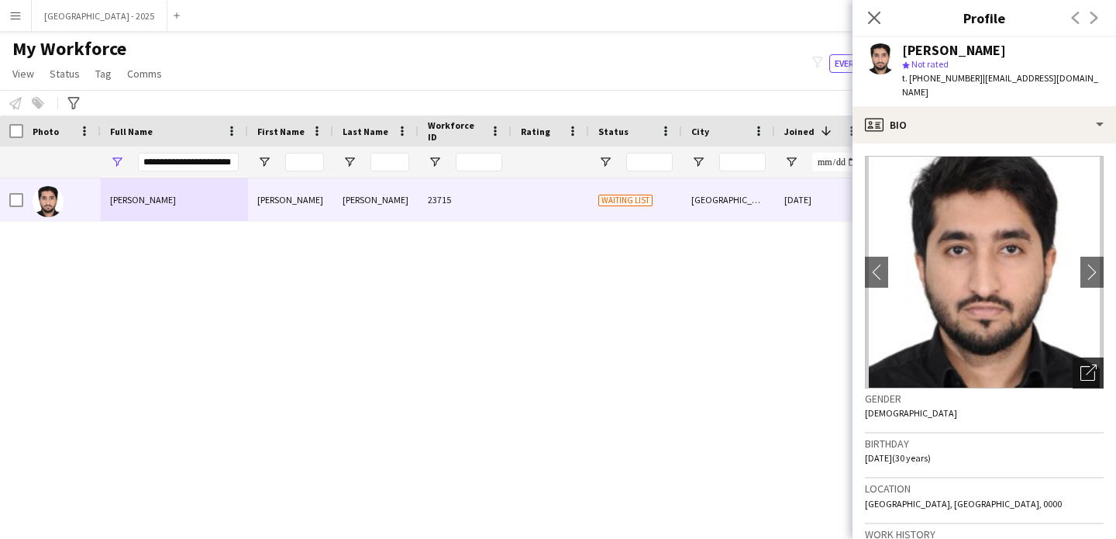
click at [1081, 364] on icon "Open photos pop-in" at bounding box center [1089, 372] width 16 height 16
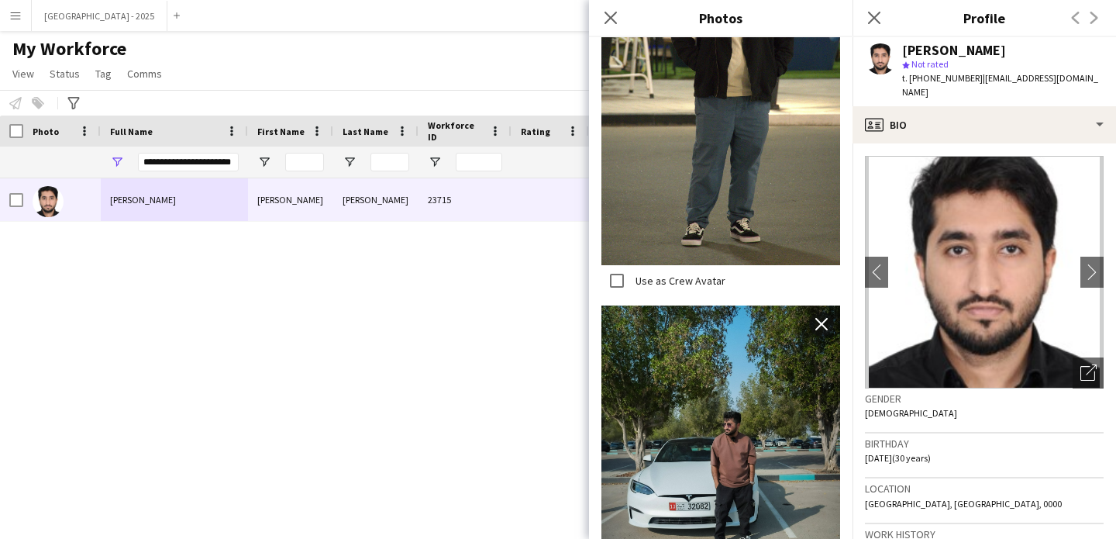
scroll to position [310, 0]
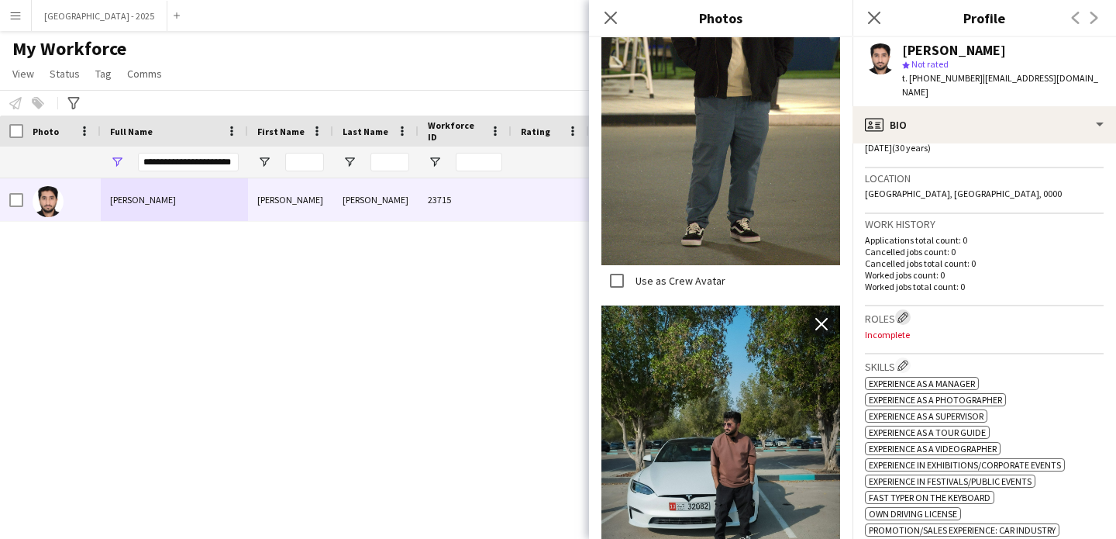
click at [909, 312] on app-icon "Edit crew company roles" at bounding box center [903, 317] width 11 height 11
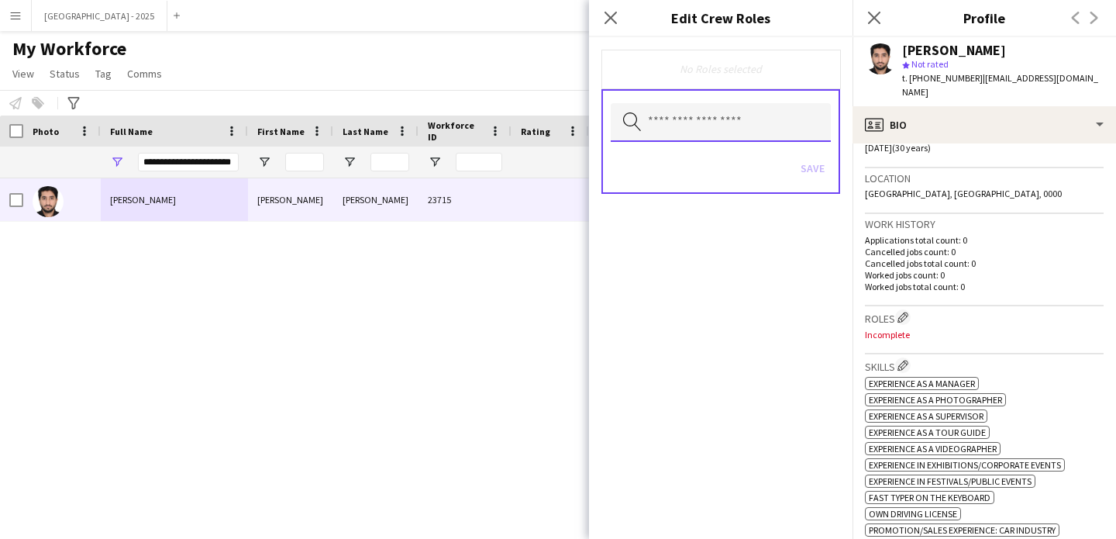
click at [763, 115] on input "text" at bounding box center [721, 122] width 220 height 39
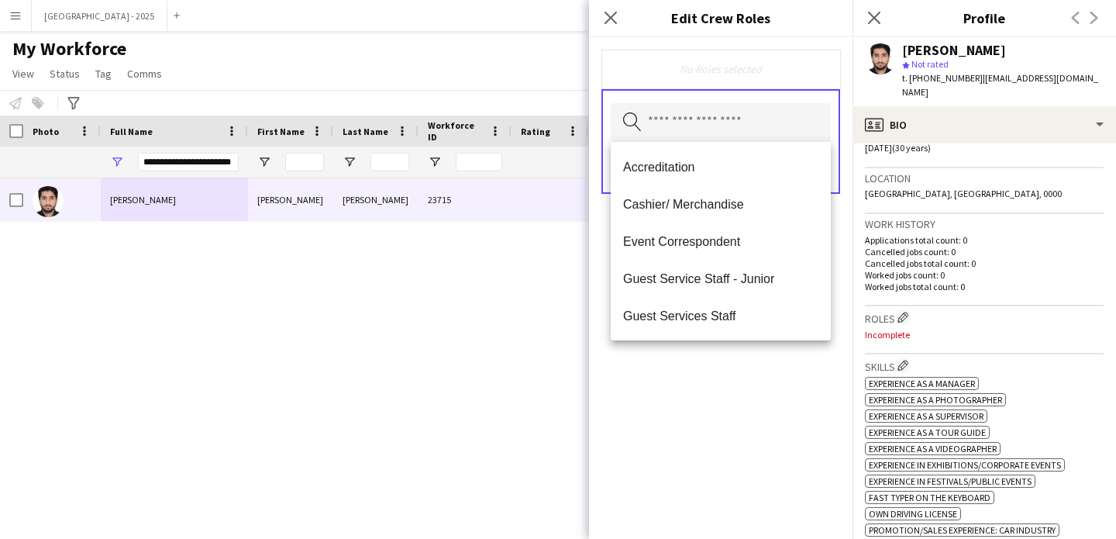
click at [739, 316] on span "Guest Services Staff" at bounding box center [720, 316] width 195 height 15
drag, startPoint x: 740, startPoint y: 400, endPoint x: 806, endPoint y: 243, distance: 169.9
click at [740, 400] on div "Guest Services Staff Remove Search by role type Save" at bounding box center [721, 288] width 264 height 502
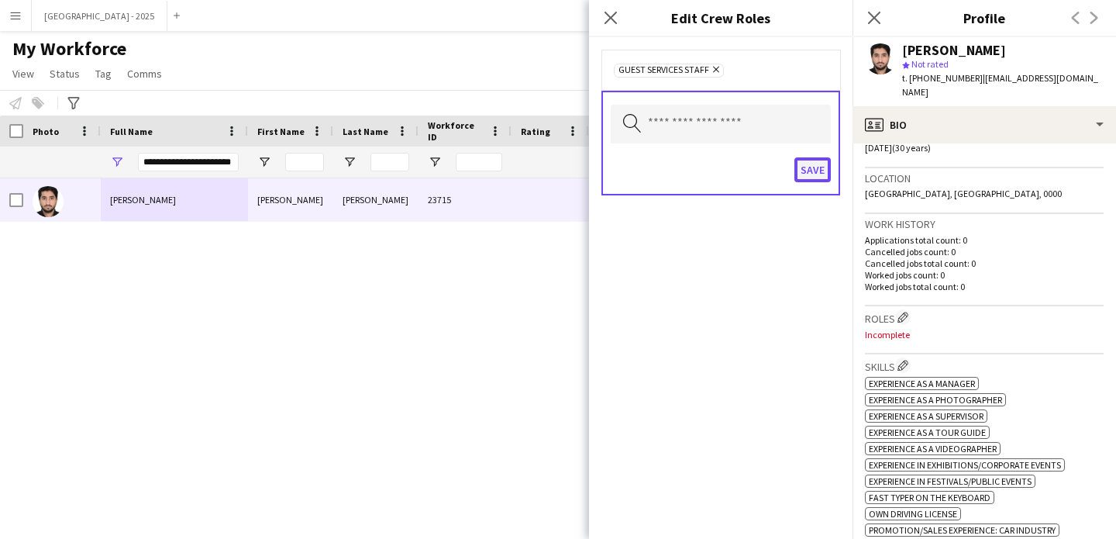
click at [818, 174] on button "Save" at bounding box center [813, 169] width 36 height 25
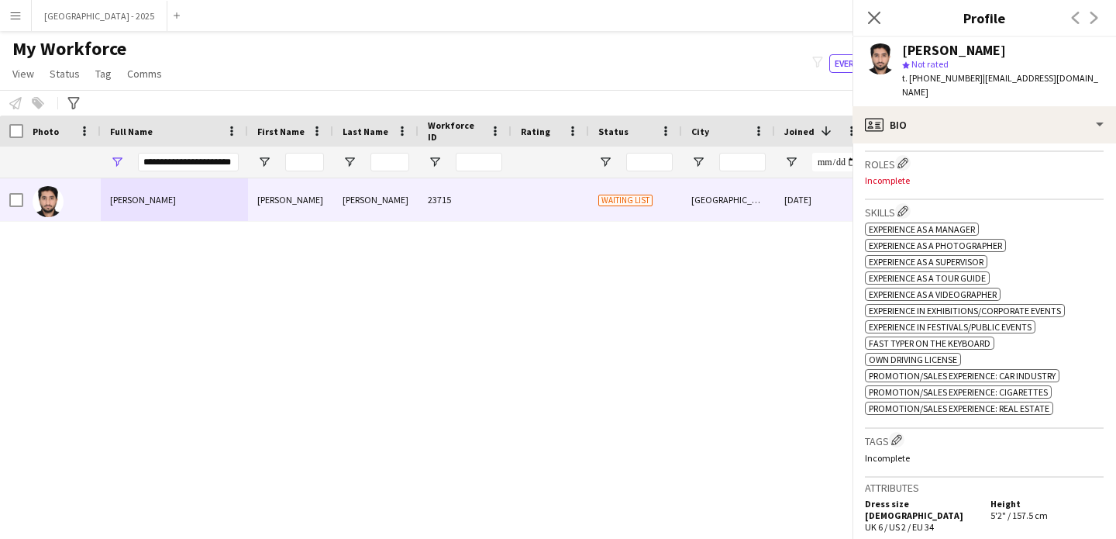
scroll to position [547, 0]
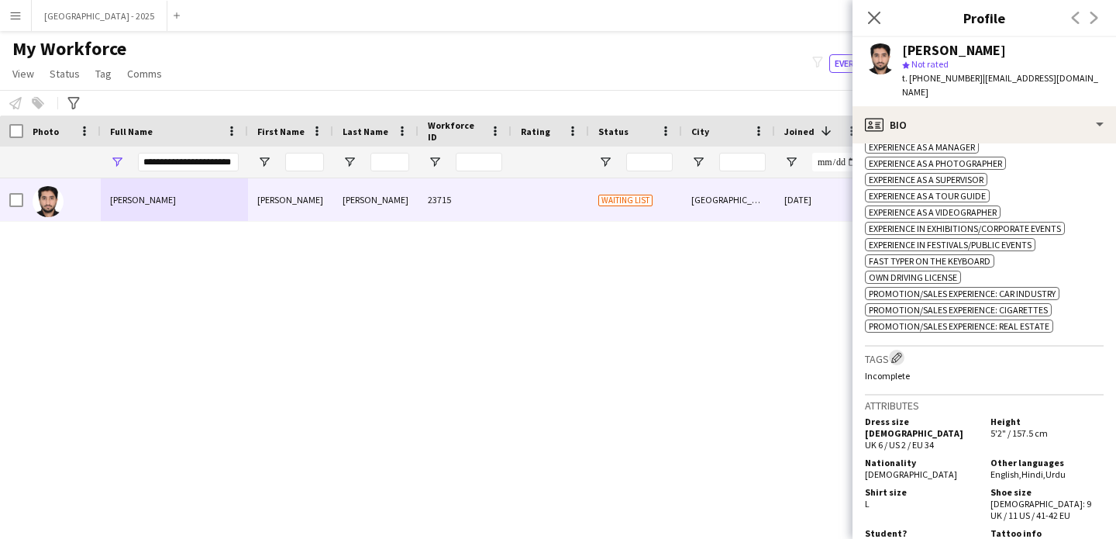
click at [898, 356] on app-icon "Edit crew company tags" at bounding box center [897, 357] width 11 height 11
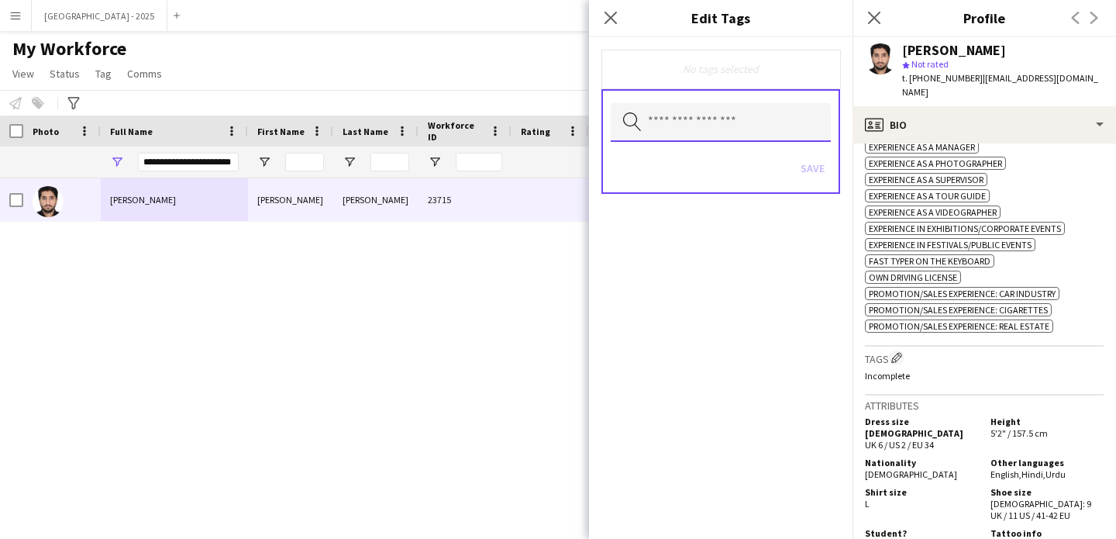
click at [734, 105] on input "text" at bounding box center [721, 122] width 220 height 39
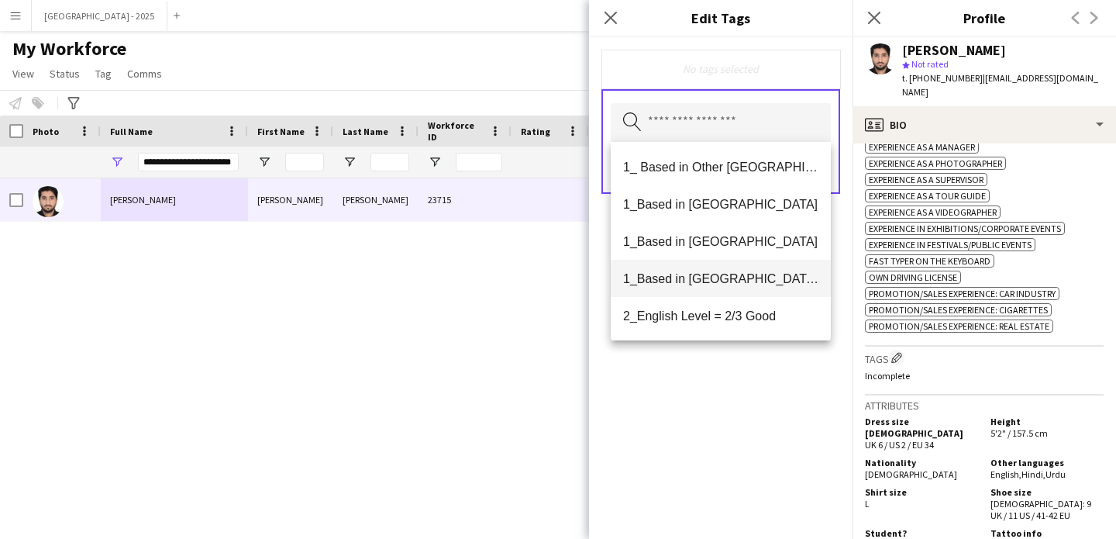
click at [764, 269] on mat-option "1_Based in [GEOGRAPHIC_DATA]/[GEOGRAPHIC_DATA]/Ajman" at bounding box center [721, 278] width 220 height 37
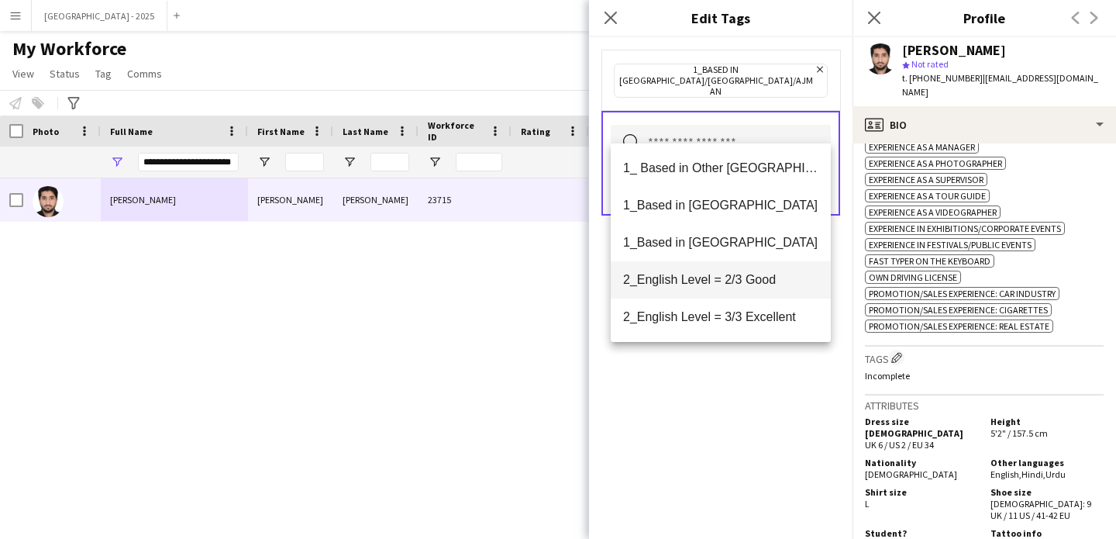
click at [763, 277] on span "2_English Level = 2/3 Good" at bounding box center [720, 279] width 195 height 15
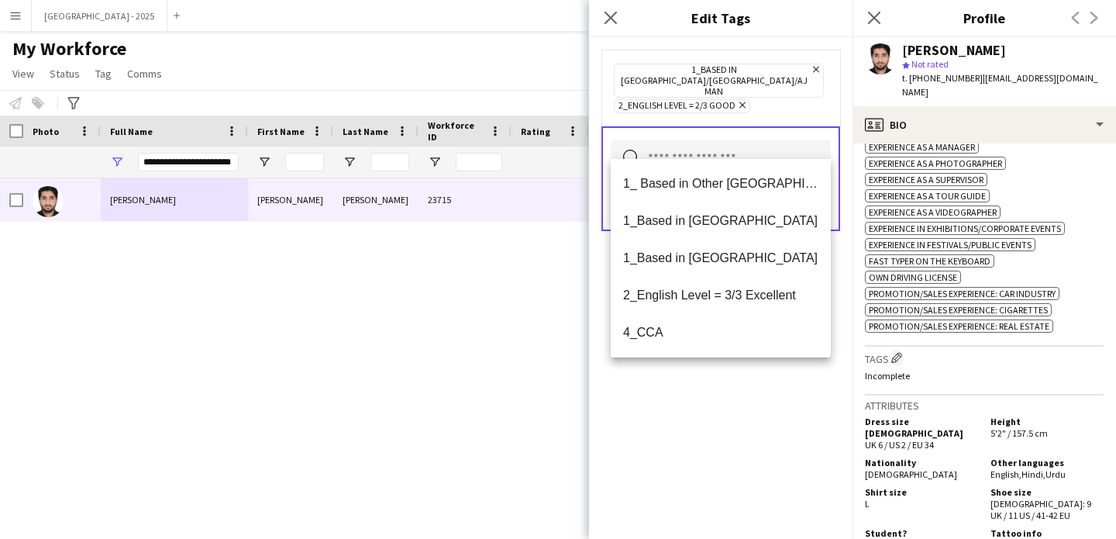
click at [755, 389] on div "1_Based in [GEOGRAPHIC_DATA]/[GEOGRAPHIC_DATA]/Ajman Remove 2_English Level = 2…" at bounding box center [721, 288] width 264 height 502
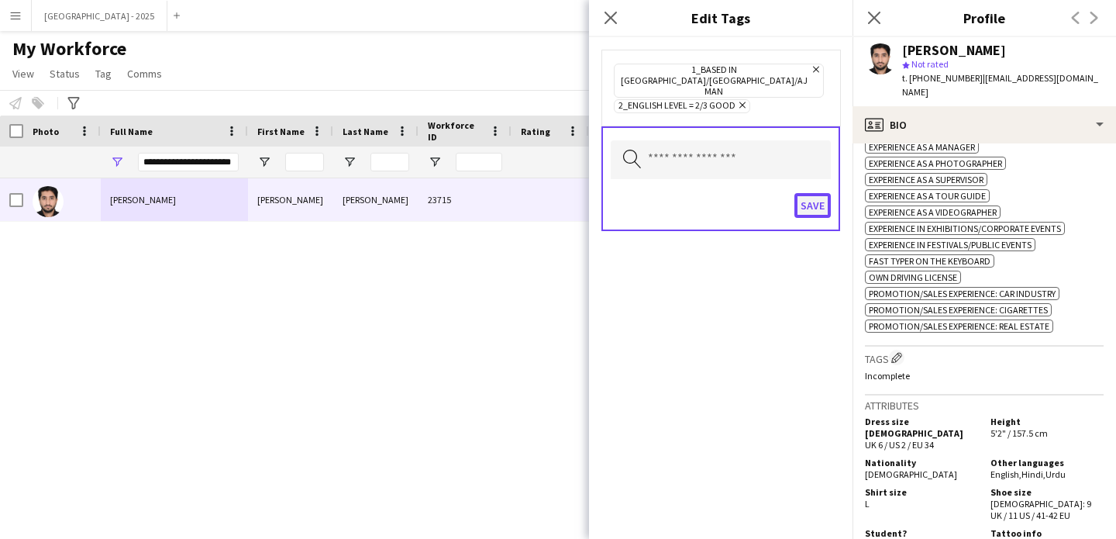
click at [805, 193] on button "Save" at bounding box center [813, 205] width 36 height 25
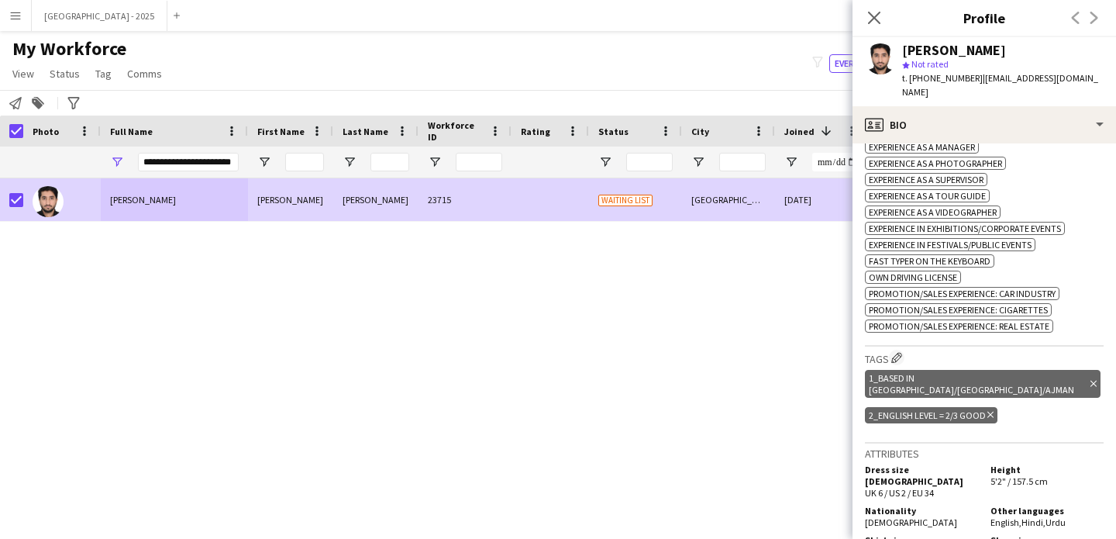
click at [1091, 379] on icon "Delete tag" at bounding box center [1094, 383] width 6 height 9
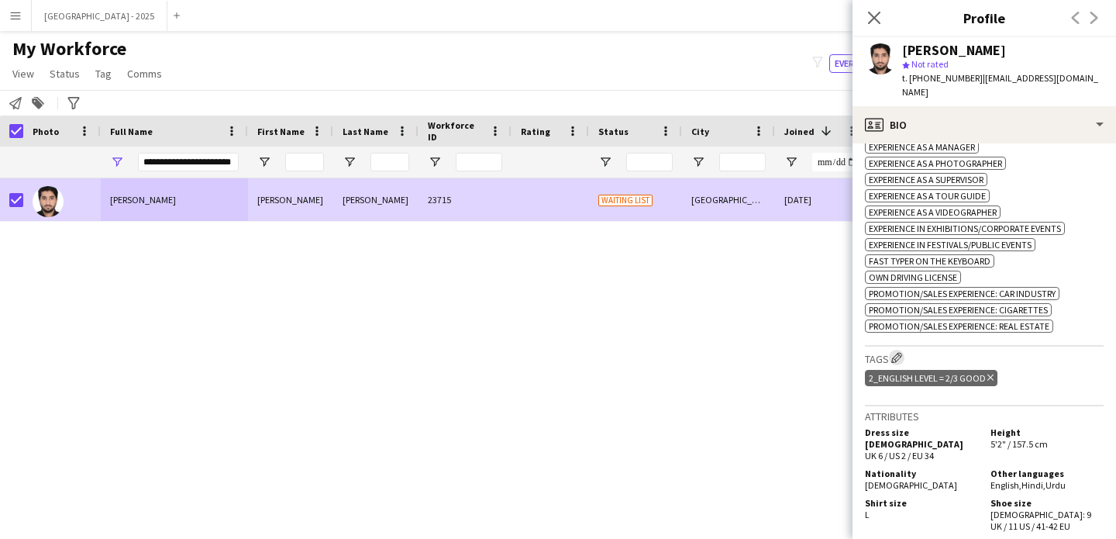
click at [895, 355] on app-icon "Edit crew company tags" at bounding box center [897, 357] width 11 height 11
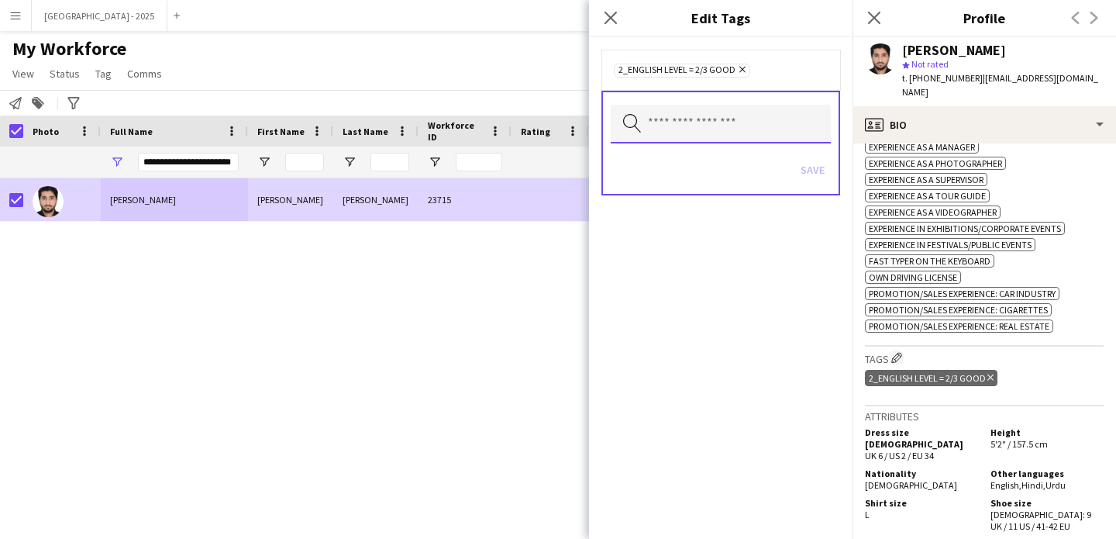
click at [726, 126] on input "text" at bounding box center [721, 124] width 220 height 39
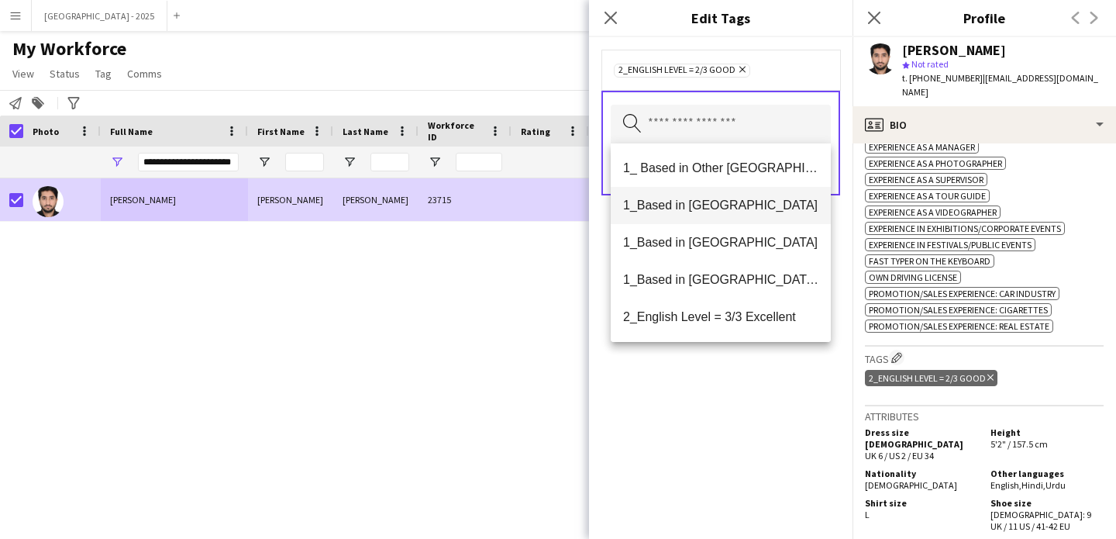
click at [732, 202] on span "1_Based in [GEOGRAPHIC_DATA]" at bounding box center [720, 205] width 195 height 15
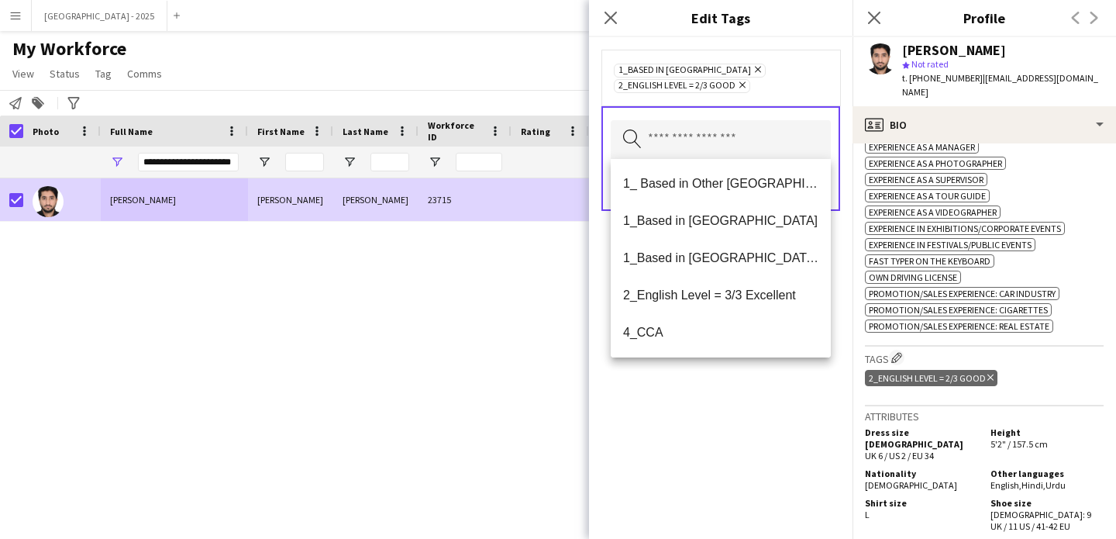
drag, startPoint x: 704, startPoint y: 423, endPoint x: 716, endPoint y: 367, distance: 57.8
click at [705, 422] on div "1_Based in [GEOGRAPHIC_DATA] Remove 2_English Level = 2/3 Good Remove Search by…" at bounding box center [721, 288] width 264 height 502
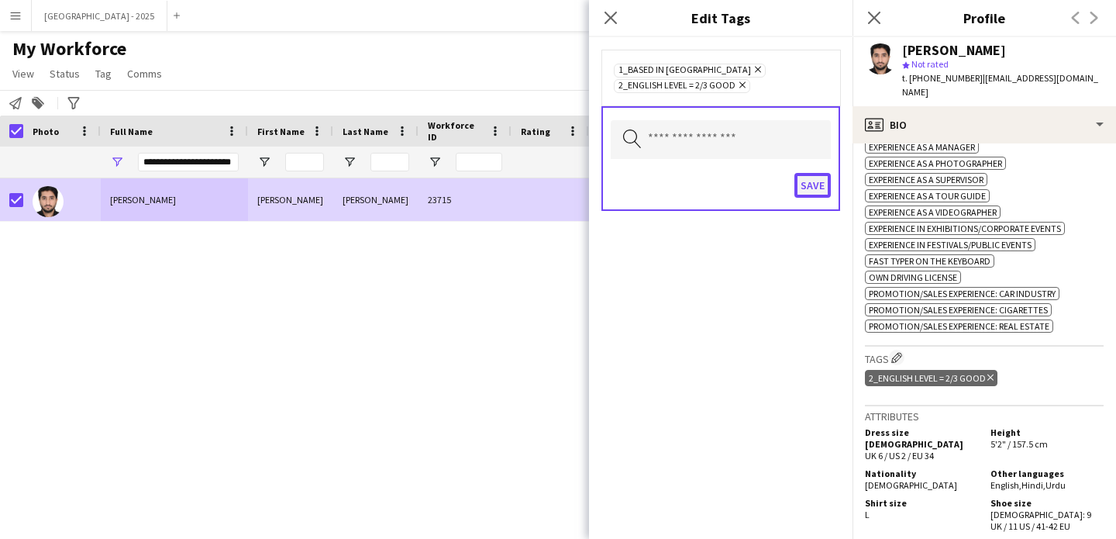
click at [814, 183] on button "Save" at bounding box center [813, 185] width 36 height 25
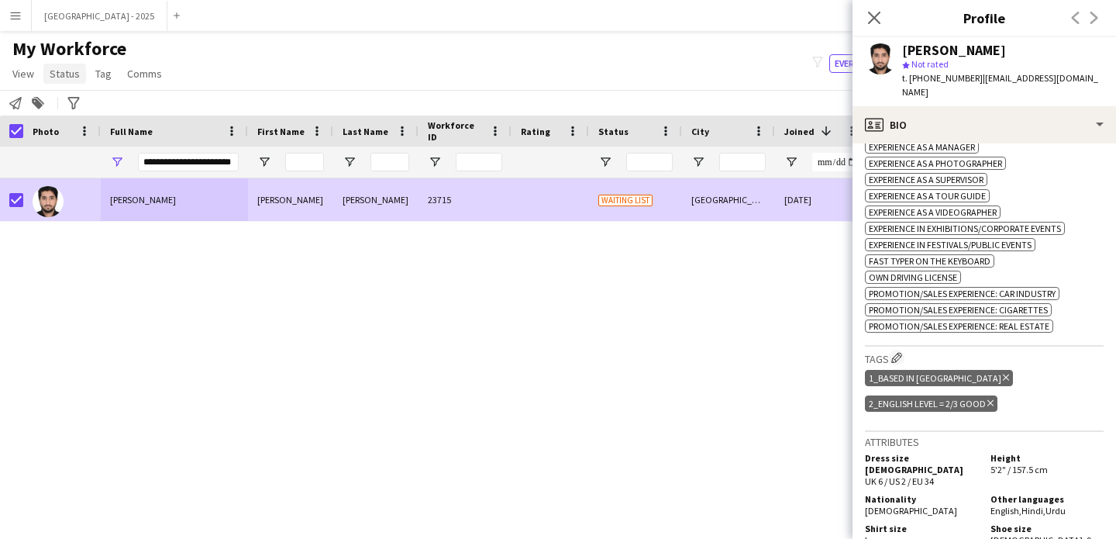
click at [76, 65] on link "Status" at bounding box center [64, 74] width 43 height 20
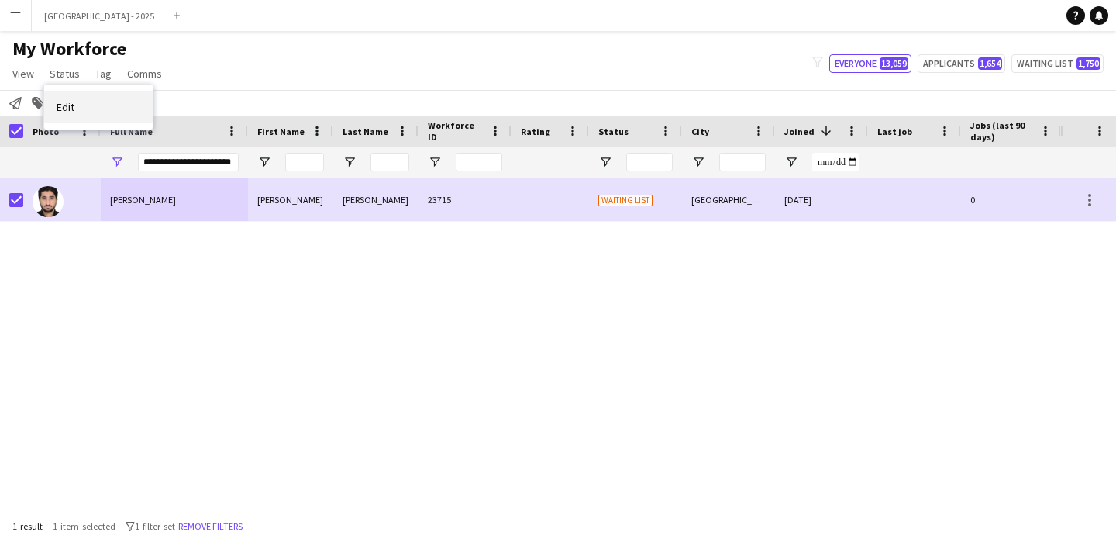
click at [92, 109] on link "Edit" at bounding box center [98, 107] width 109 height 33
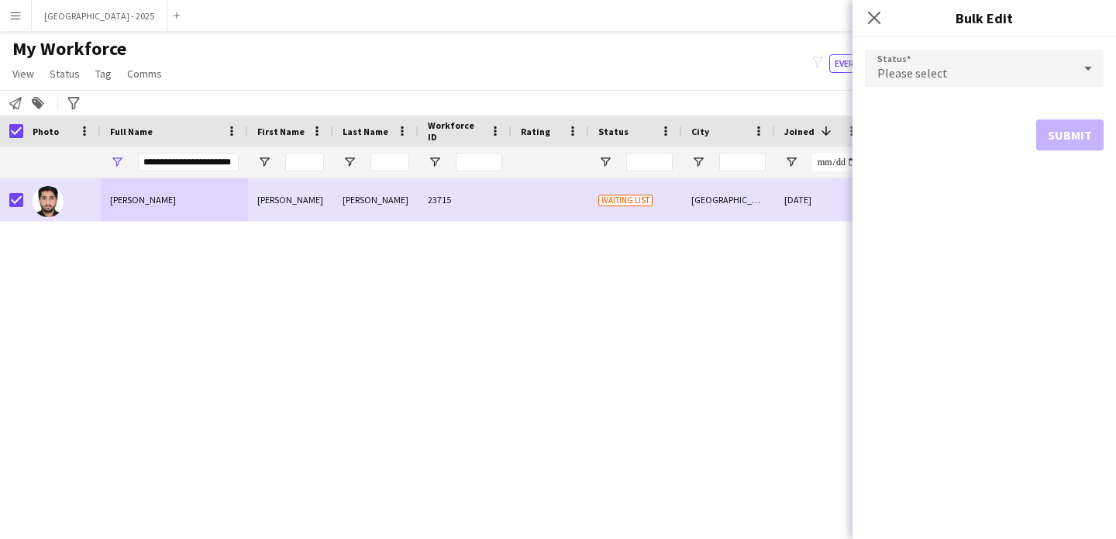
click at [1036, 61] on div "Please select" at bounding box center [969, 68] width 208 height 37
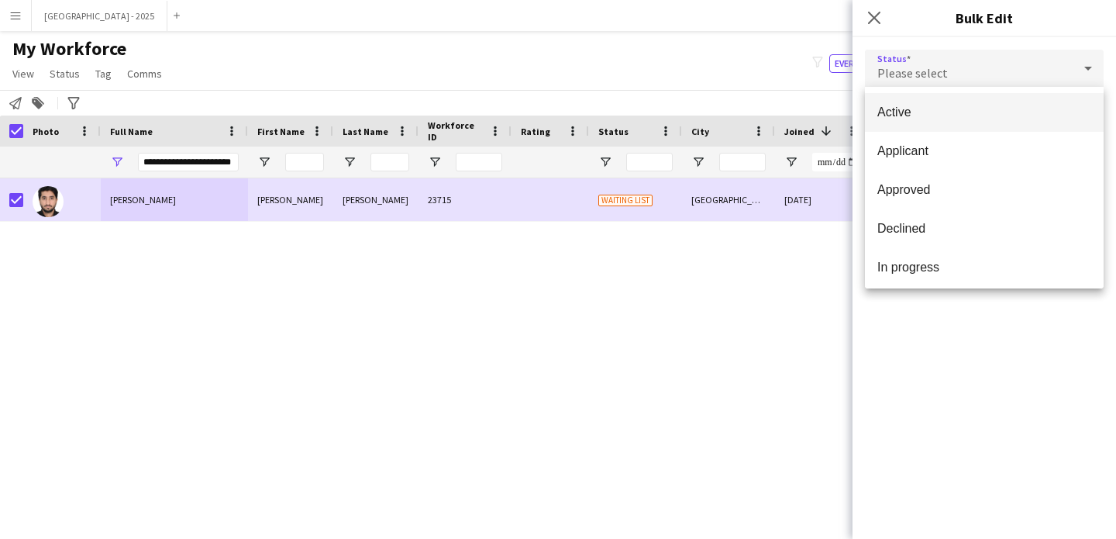
click at [970, 100] on mat-option "Active" at bounding box center [984, 112] width 239 height 39
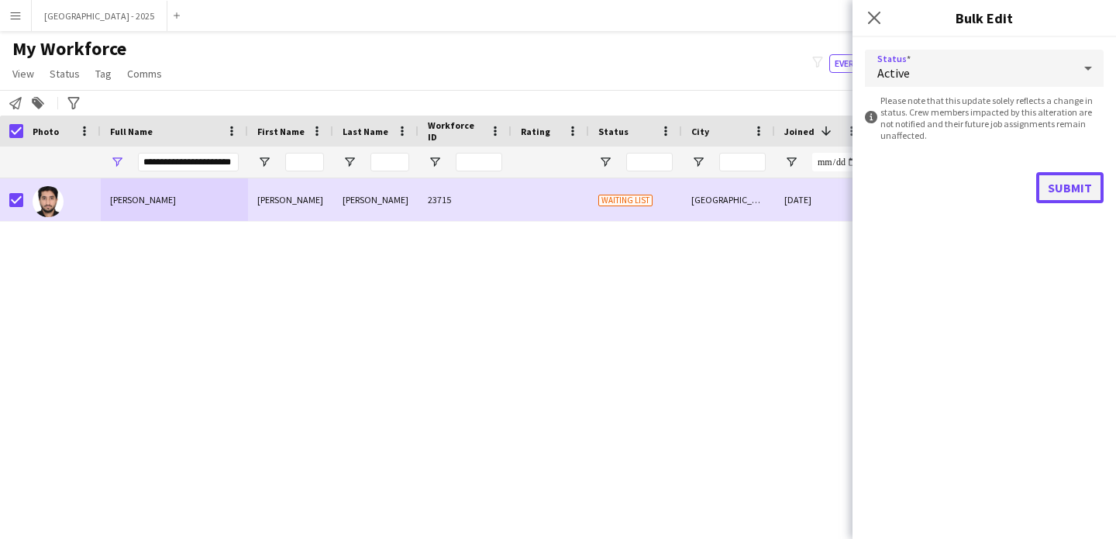
click at [1092, 197] on button "Submit" at bounding box center [1069, 187] width 67 height 31
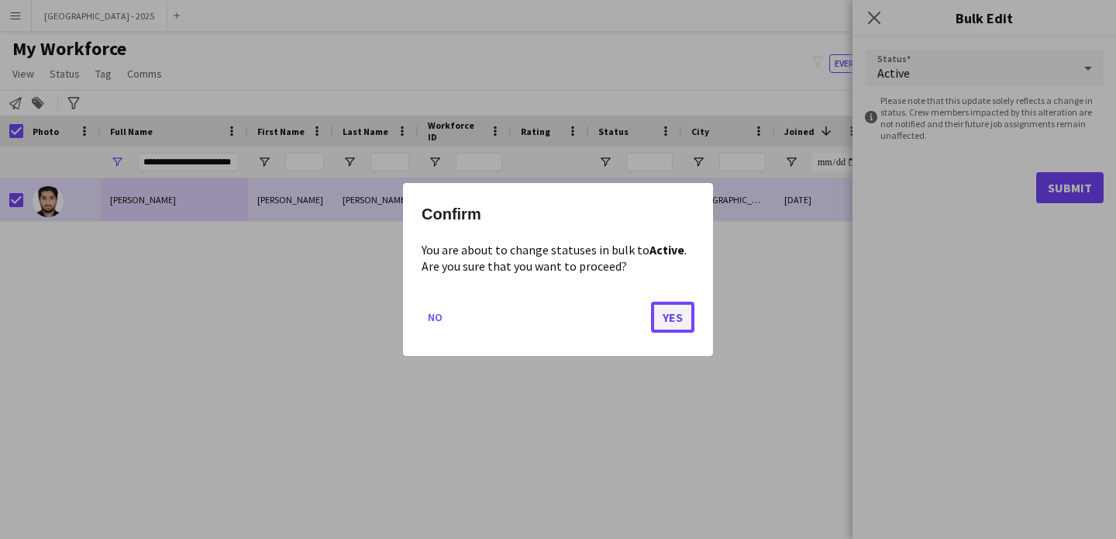
click at [663, 311] on button "Yes" at bounding box center [672, 317] width 43 height 31
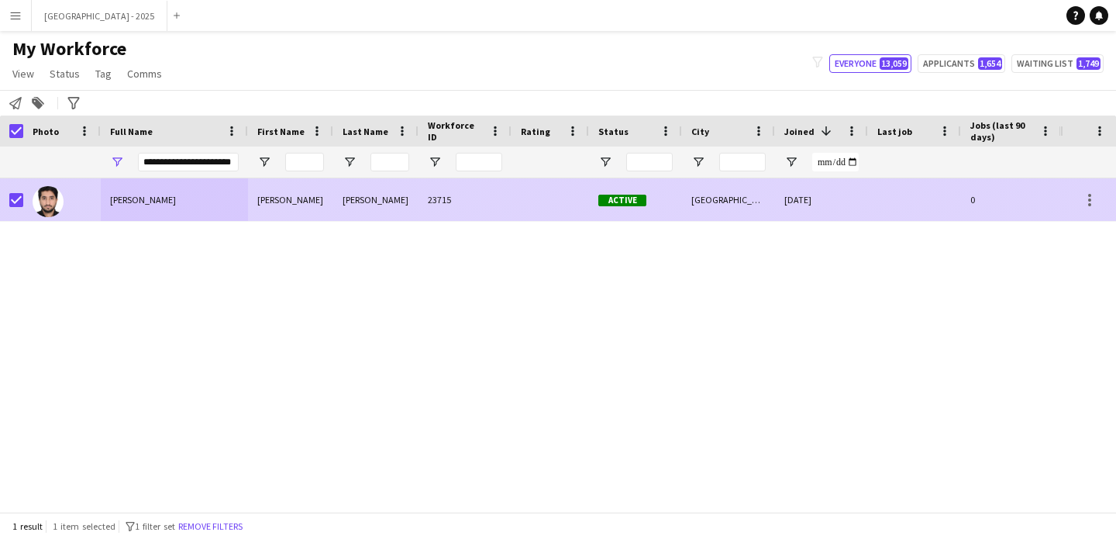
click at [92, 203] on div at bounding box center [62, 199] width 78 height 43
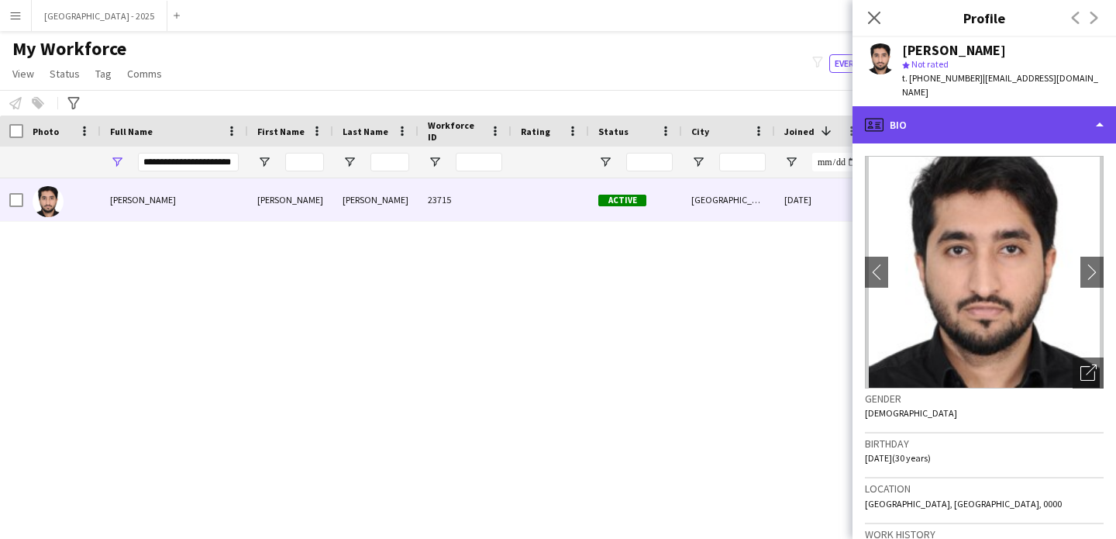
click at [950, 117] on div "profile Bio" at bounding box center [985, 124] width 264 height 37
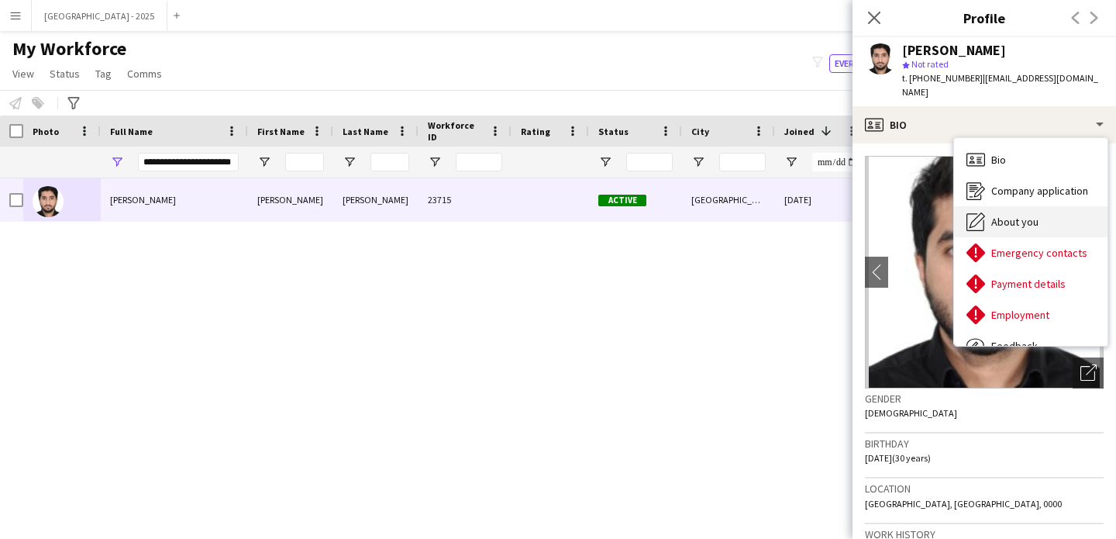
click at [992, 215] on span "About you" at bounding box center [1015, 222] width 47 height 14
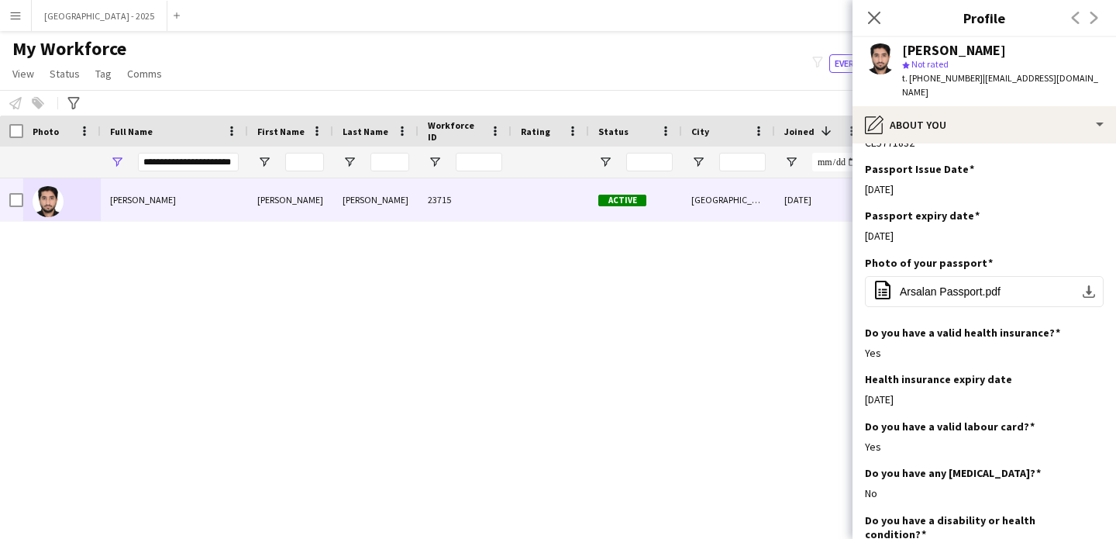
scroll to position [926, 0]
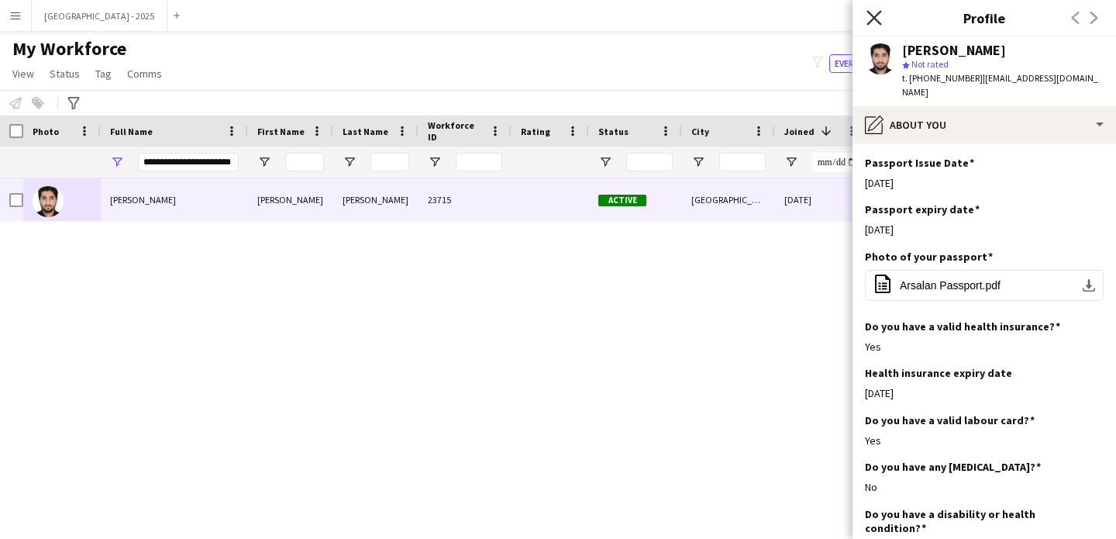
click at [869, 16] on icon "Close pop-in" at bounding box center [874, 17] width 15 height 15
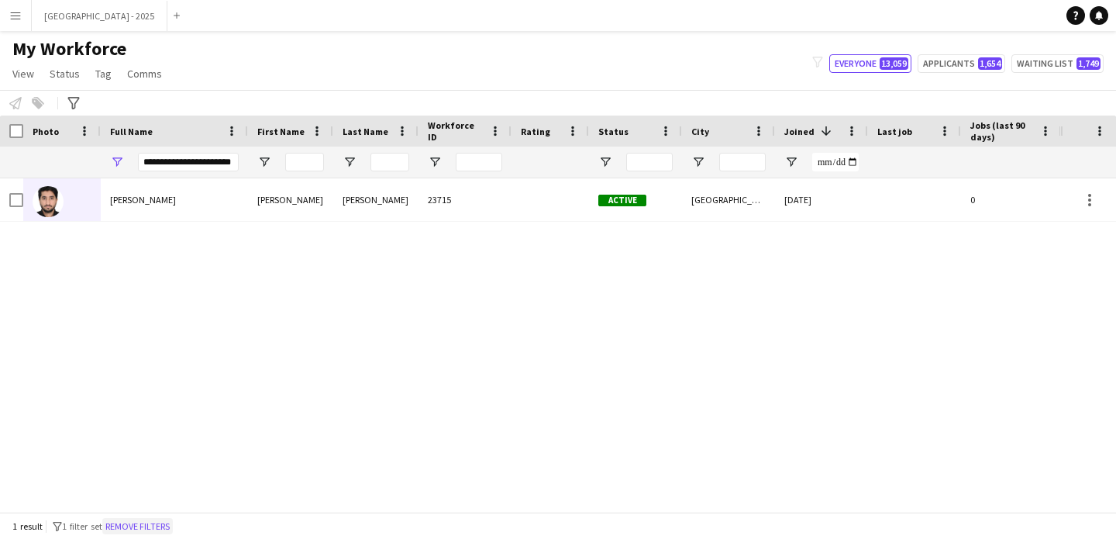
click at [164, 521] on button "Remove filters" at bounding box center [137, 526] width 71 height 17
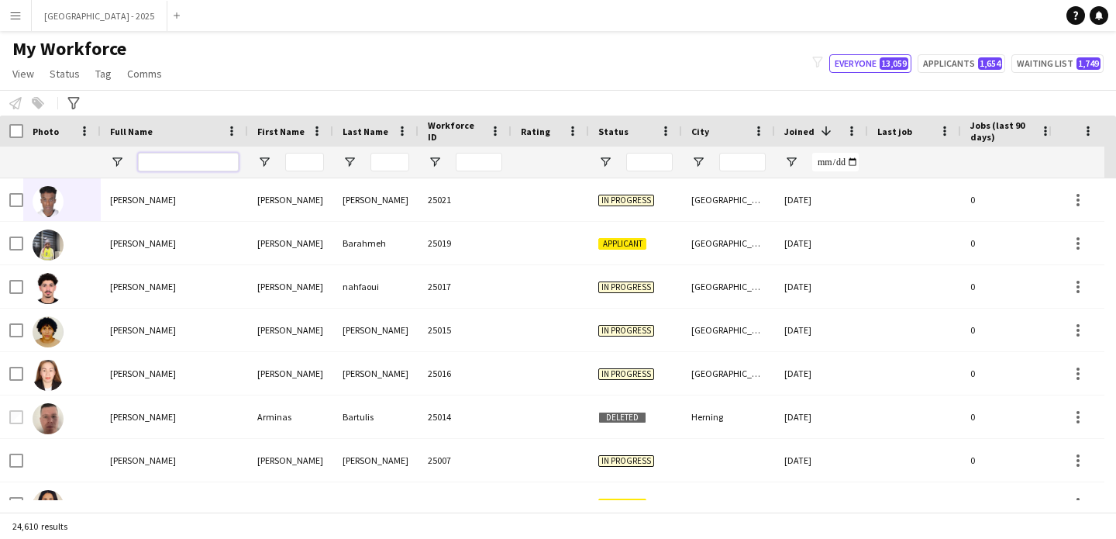
click at [192, 160] on input "Full Name Filter Input" at bounding box center [188, 162] width 101 height 19
paste input "**********"
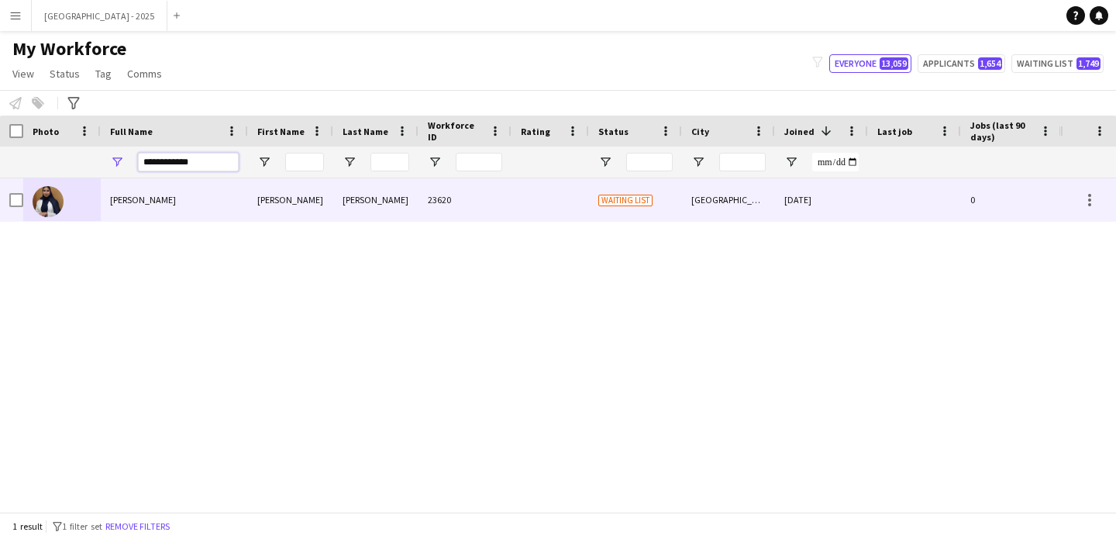
type input "**********"
drag, startPoint x: 323, startPoint y: 209, endPoint x: 327, endPoint y: 218, distance: 9.4
click at [327, 218] on div "Mariam" at bounding box center [290, 199] width 85 height 43
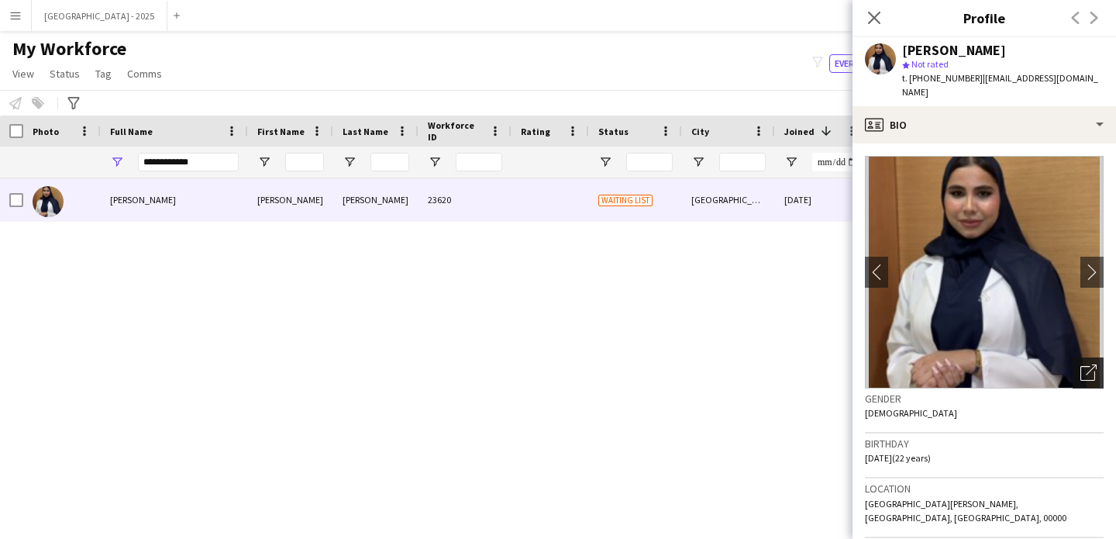
click at [1081, 366] on icon at bounding box center [1088, 373] width 15 height 15
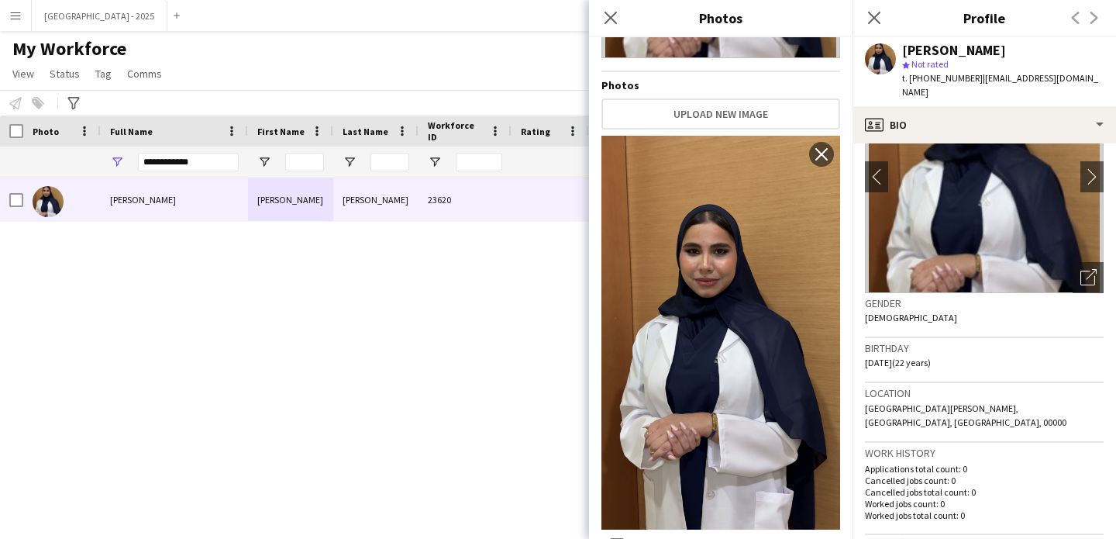
scroll to position [110, 0]
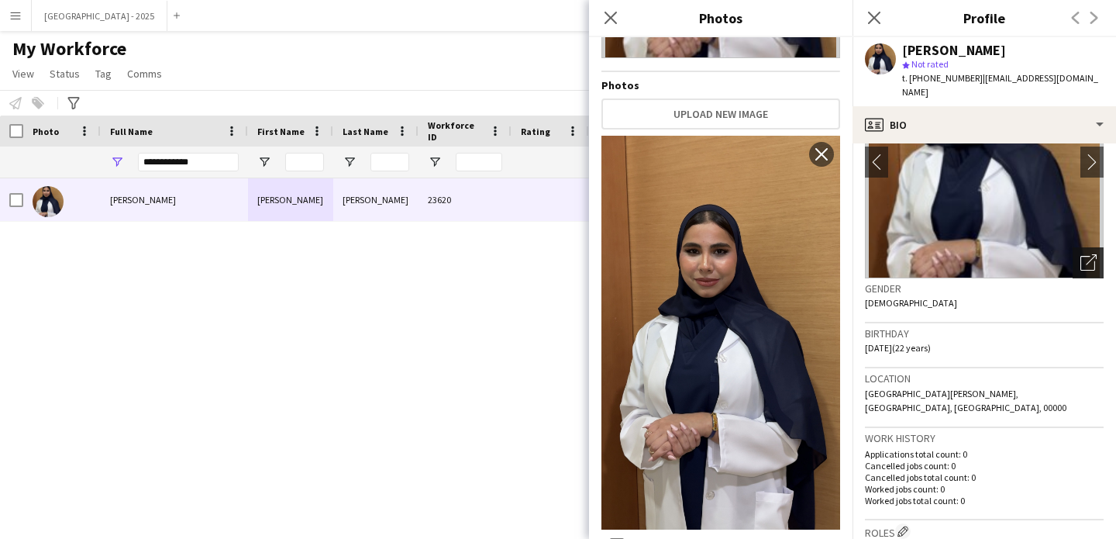
click at [1081, 247] on div "Open photos pop-in" at bounding box center [1088, 262] width 31 height 31
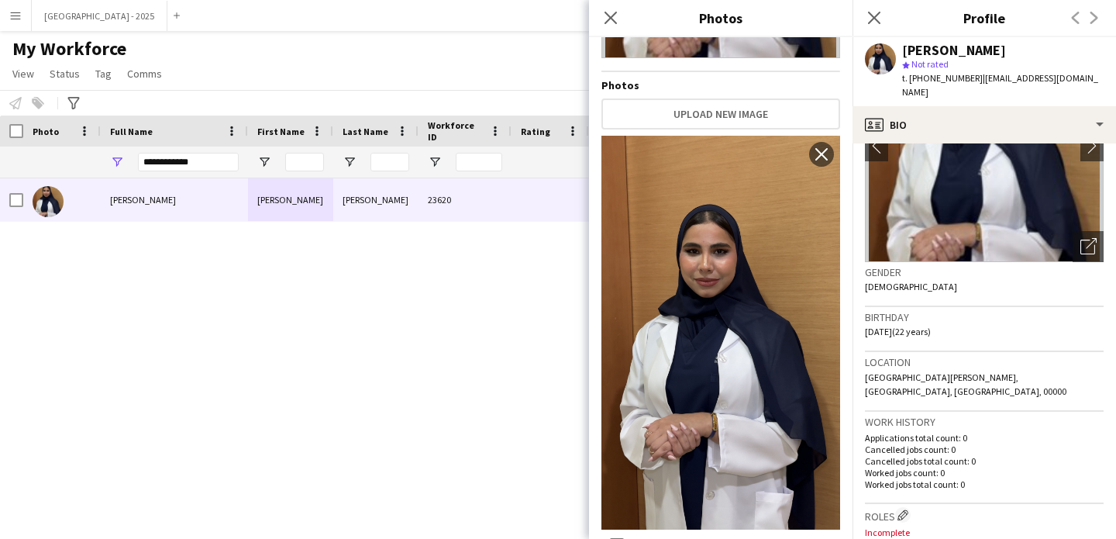
scroll to position [135, 0]
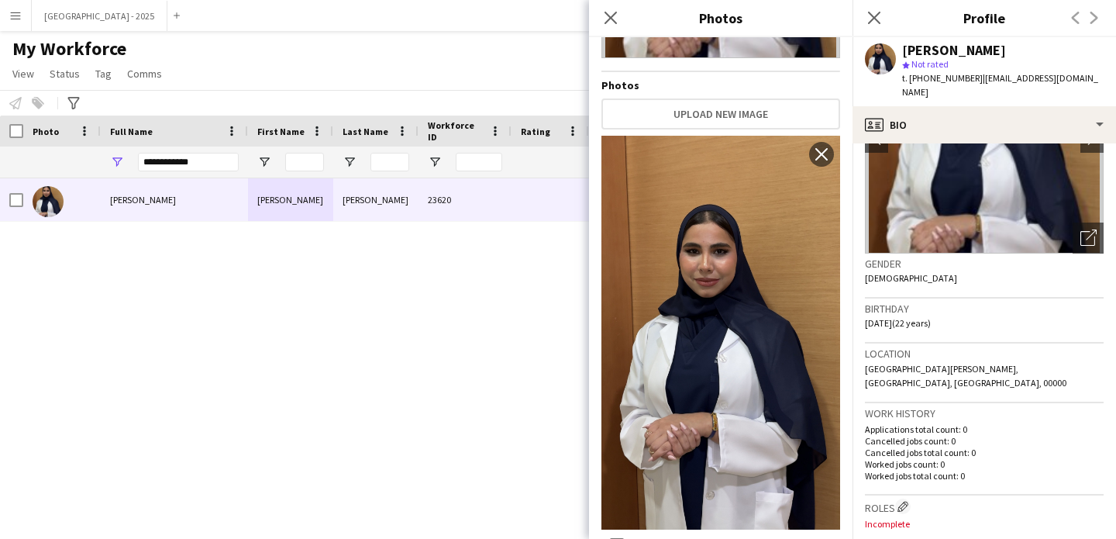
click at [942, 326] on div "Birthday 26-08-2003 (22 years)" at bounding box center [984, 320] width 239 height 45
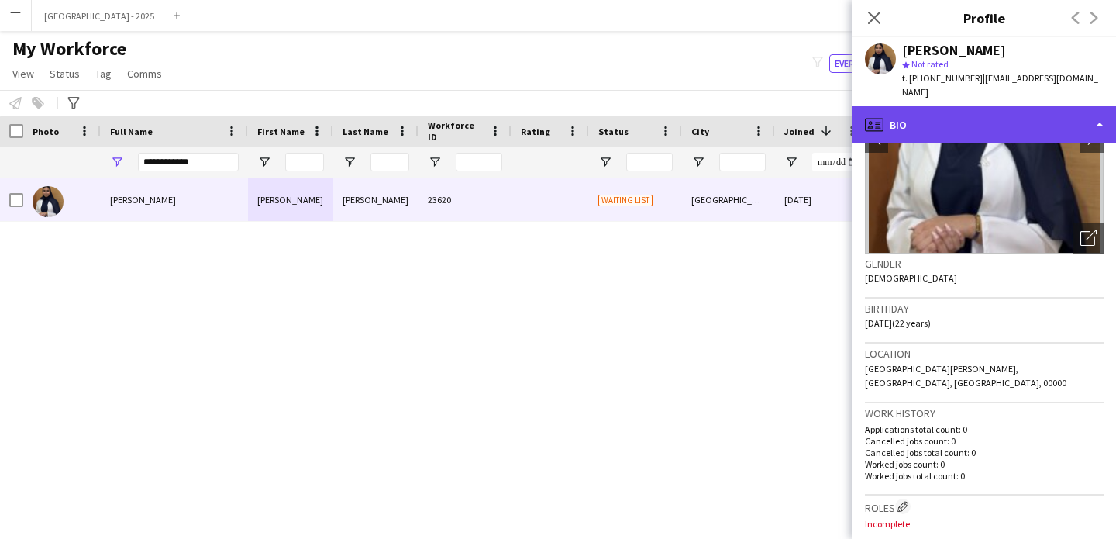
click at [948, 110] on div "profile Bio" at bounding box center [985, 124] width 264 height 37
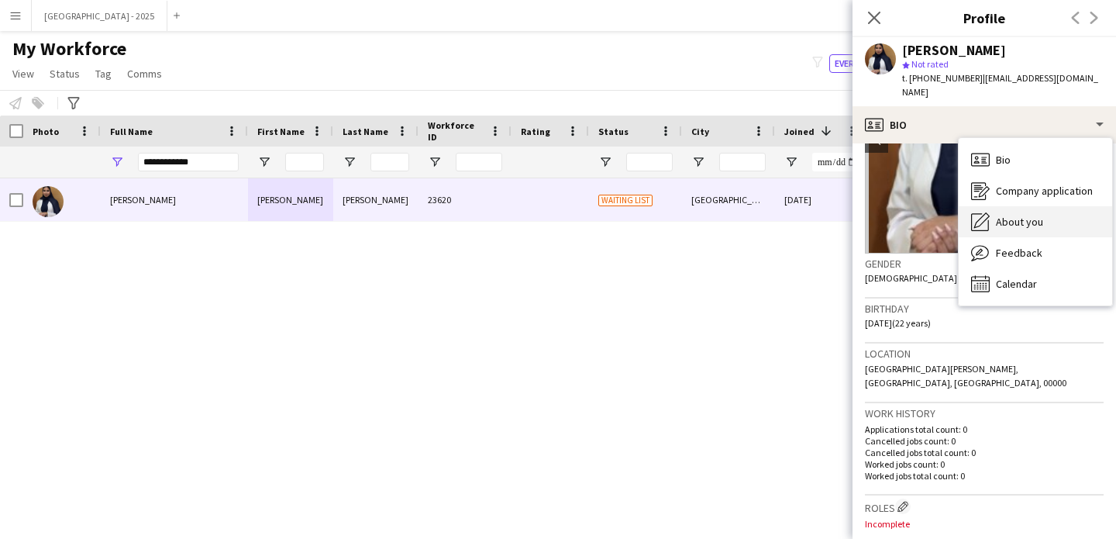
click at [1005, 215] on span "About you" at bounding box center [1019, 222] width 47 height 14
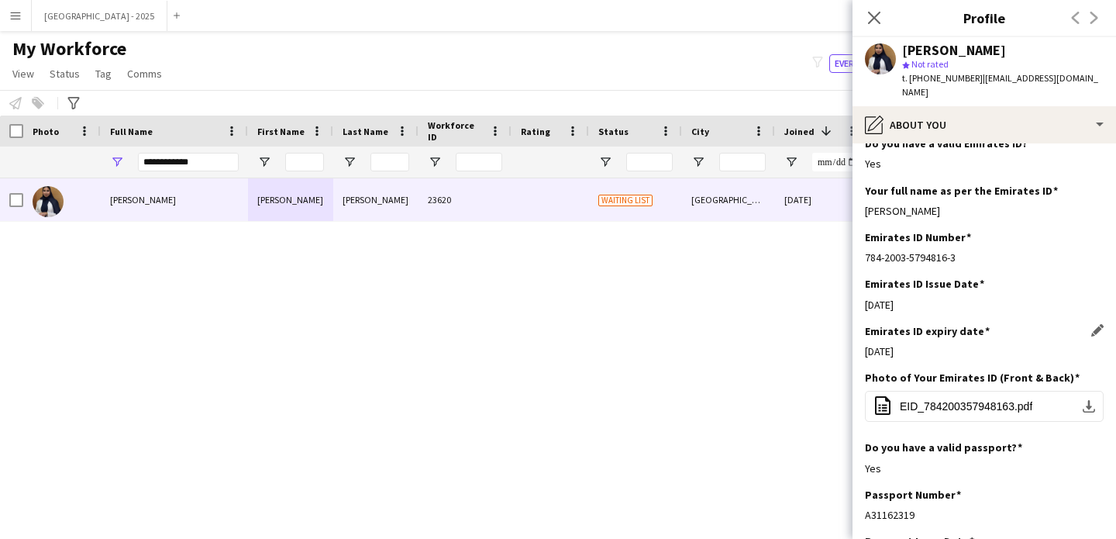
scroll to position [820, 0]
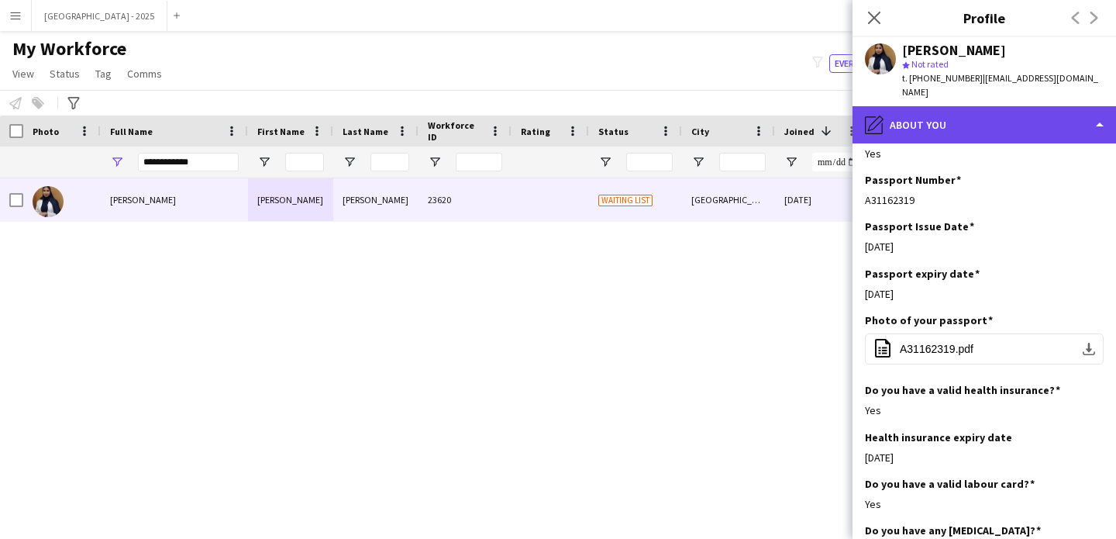
click at [952, 106] on div "pencil4 About you" at bounding box center [985, 124] width 264 height 37
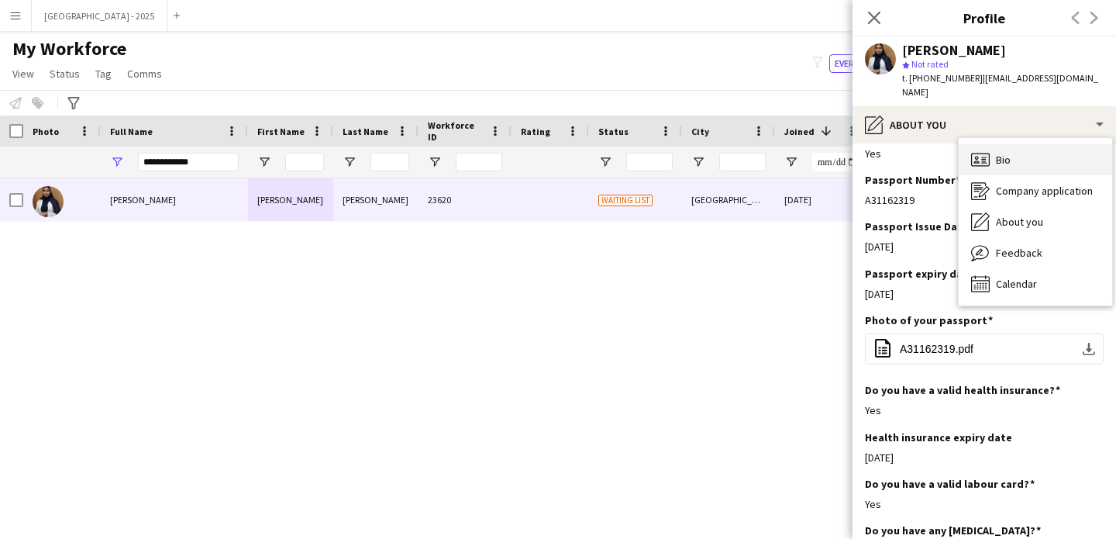
click at [1002, 153] on span "Bio" at bounding box center [1003, 160] width 15 height 14
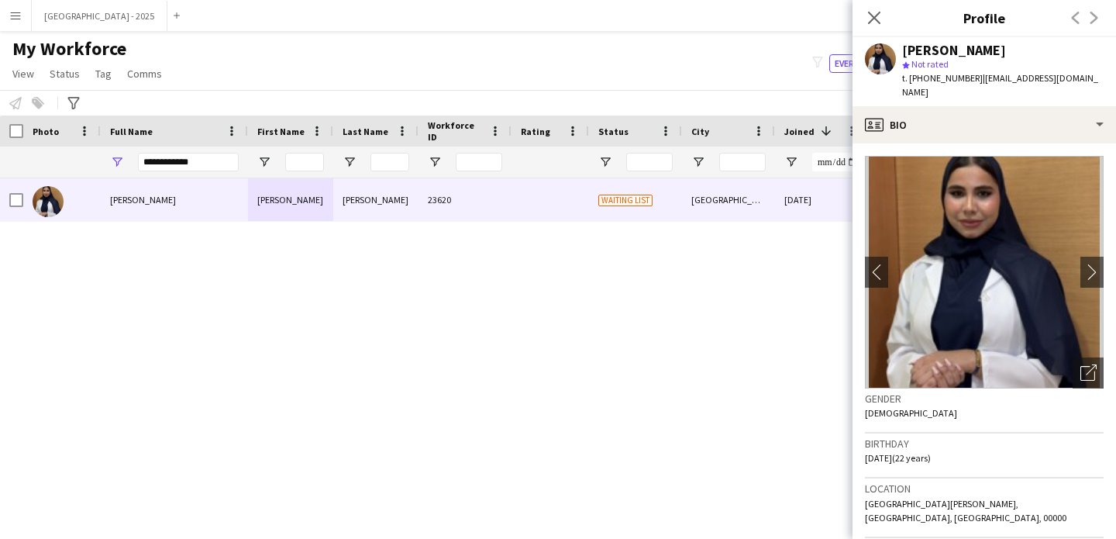
scroll to position [316, 0]
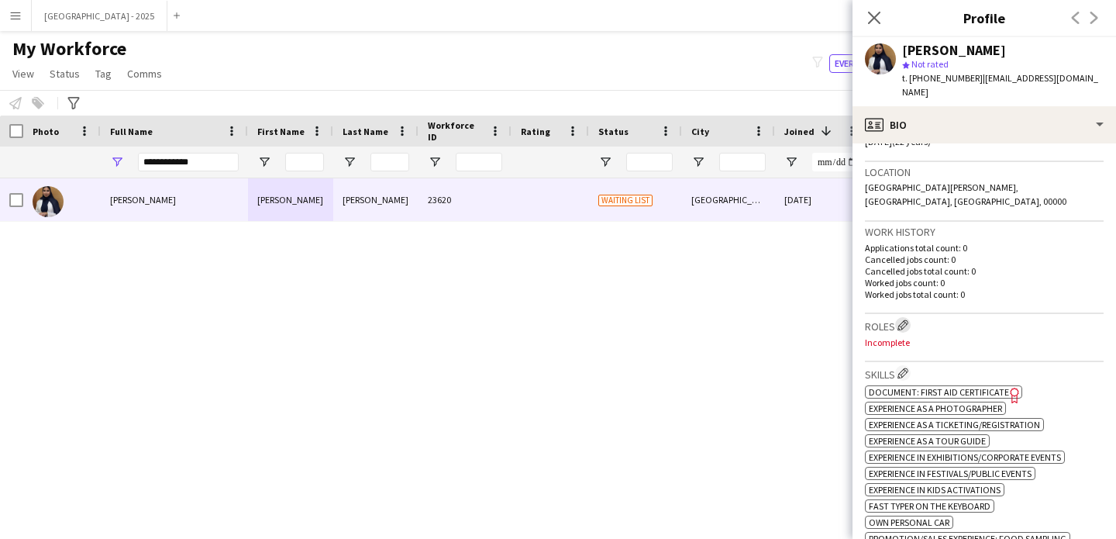
click at [909, 319] on app-icon "Edit crew company roles" at bounding box center [903, 324] width 11 height 11
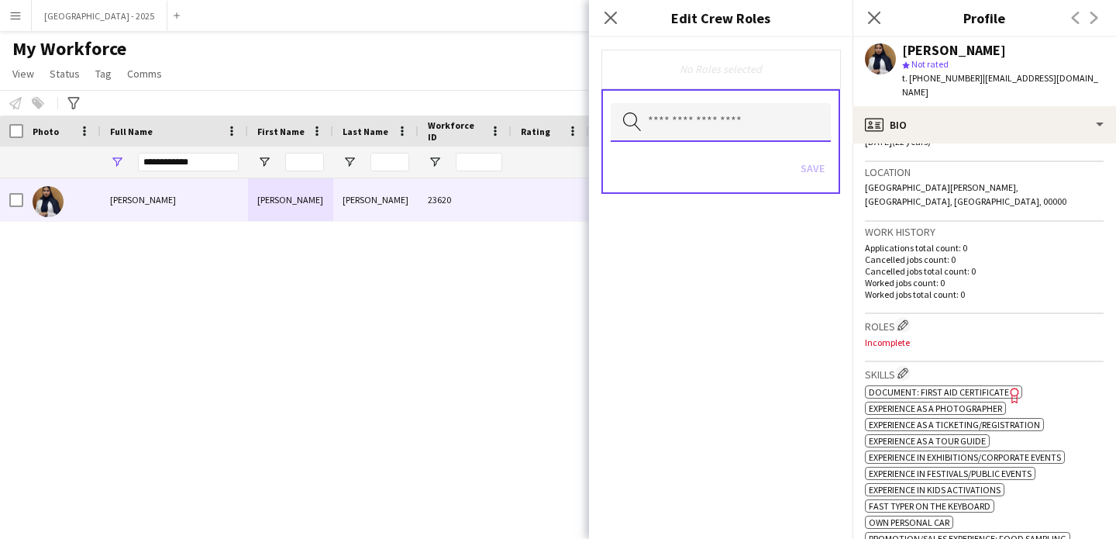
click at [750, 133] on input "text" at bounding box center [721, 122] width 220 height 39
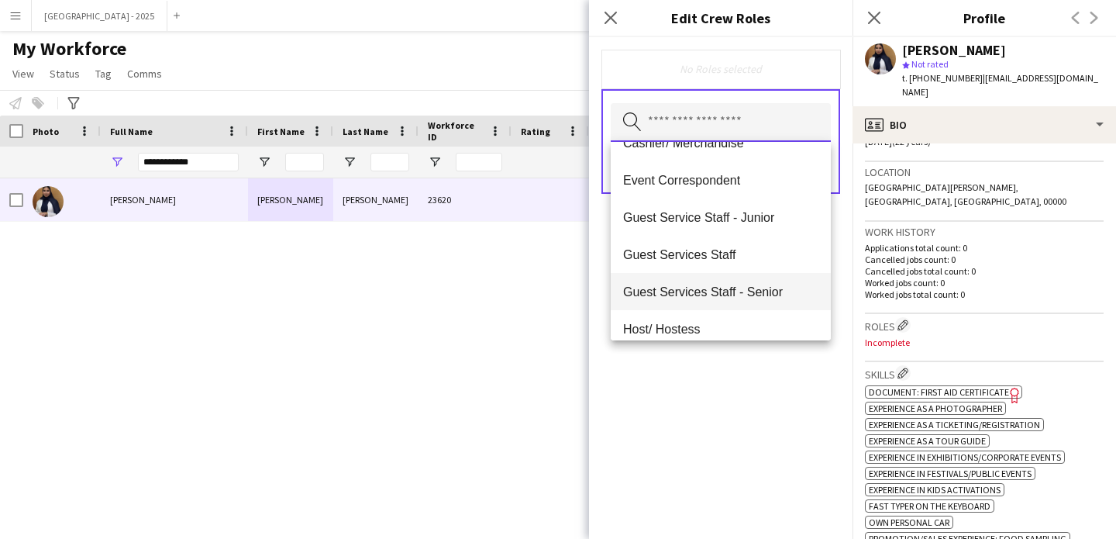
scroll to position [70, 0]
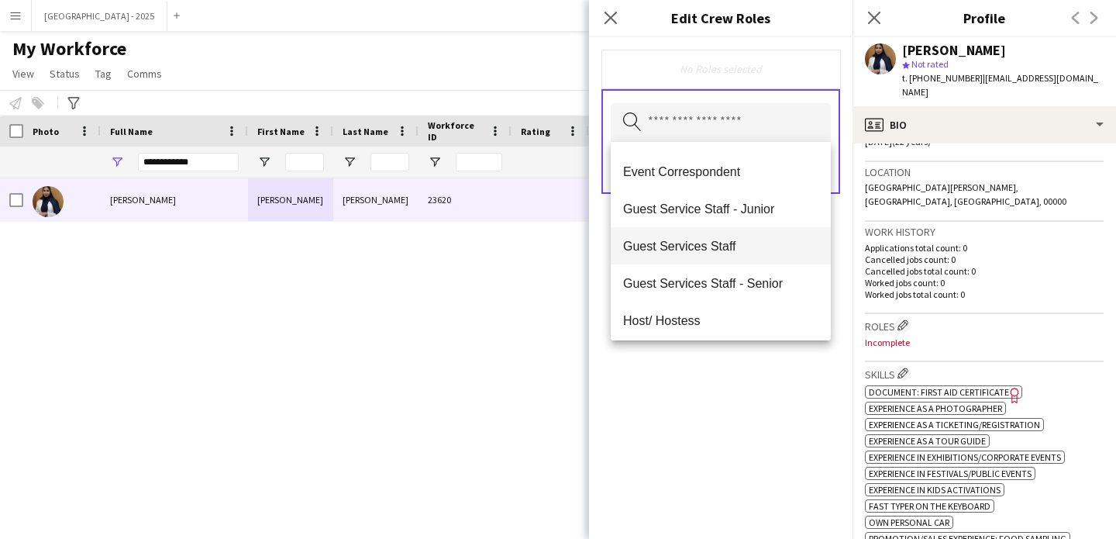
click at [744, 255] on mat-option "Guest Services Staff" at bounding box center [721, 245] width 220 height 37
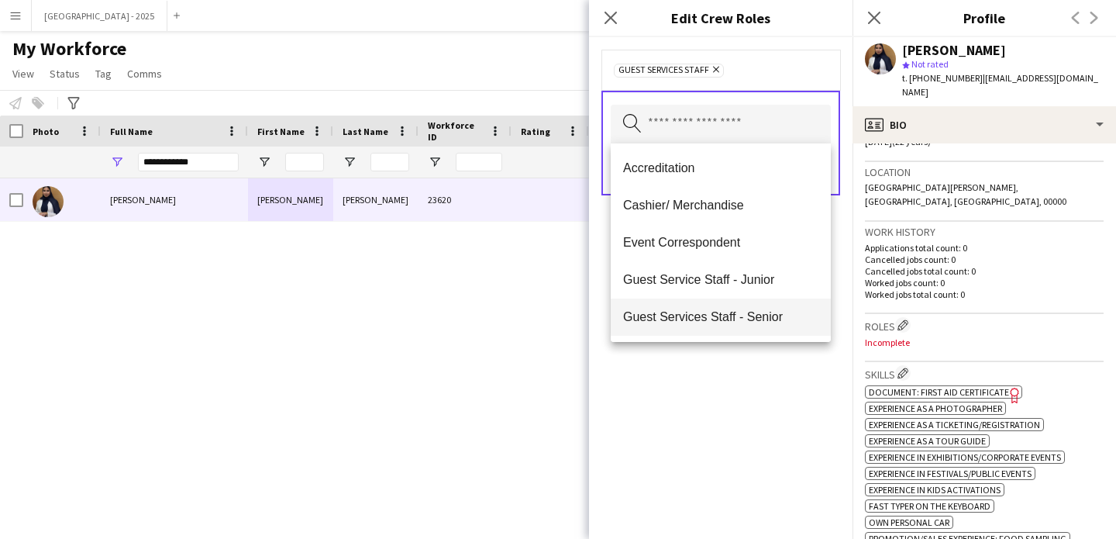
click at [747, 314] on span "Guest Services Staff - Senior" at bounding box center [720, 316] width 195 height 15
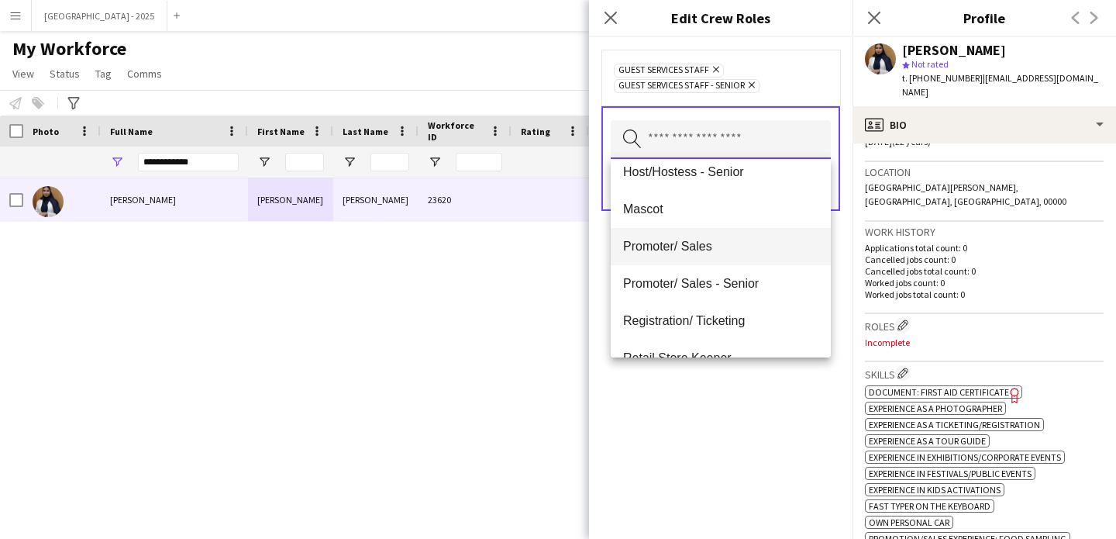
scroll to position [199, 0]
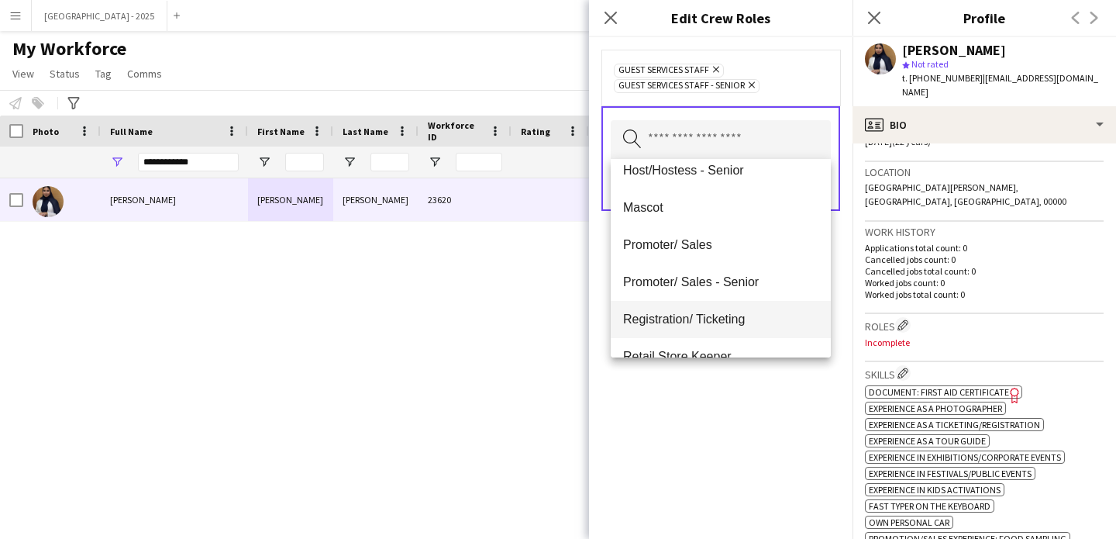
click at [742, 322] on span "Registration/ Ticketing" at bounding box center [720, 319] width 195 height 15
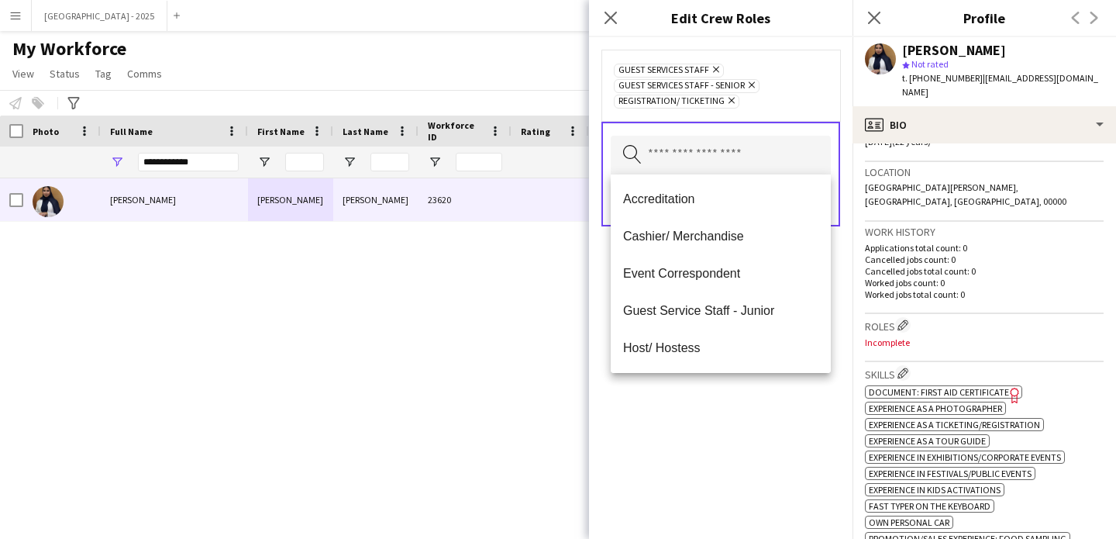
click at [709, 464] on div "Guest Services Staff Remove Guest Services Staff - Senior Remove Registration/ …" at bounding box center [721, 288] width 264 height 502
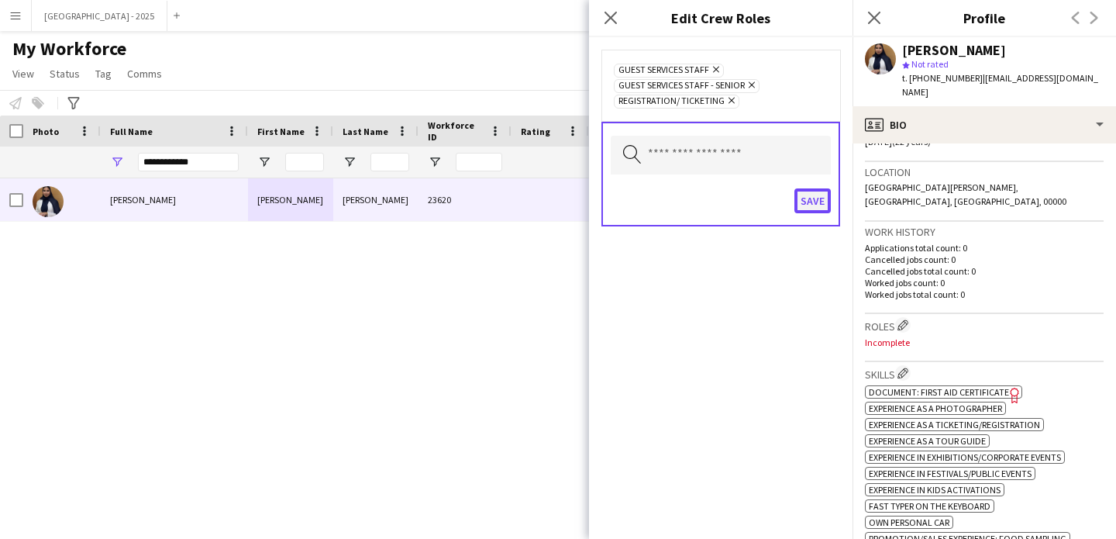
click at [802, 197] on button "Save" at bounding box center [813, 200] width 36 height 25
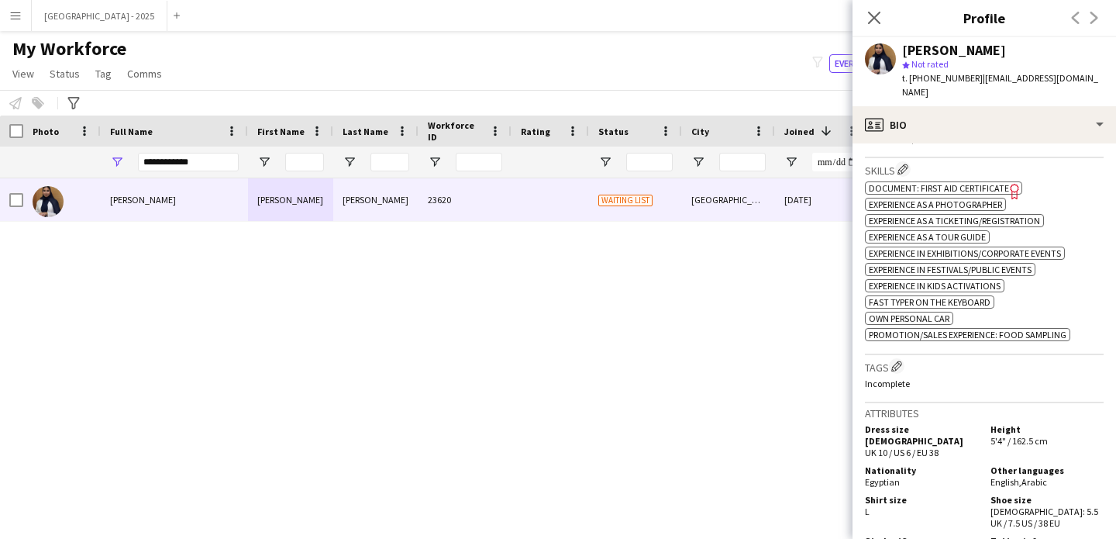
scroll to position [639, 0]
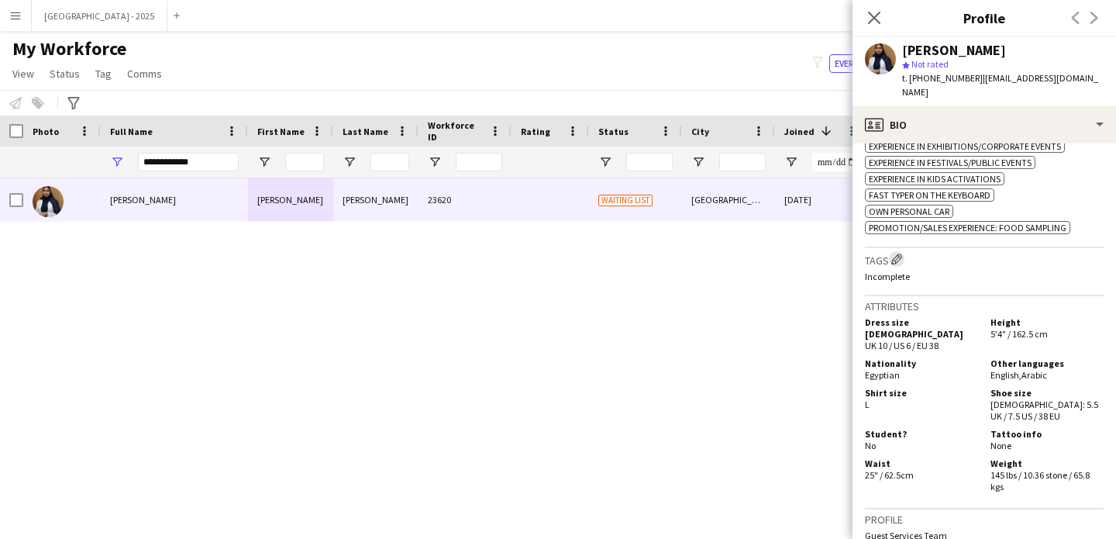
click at [901, 254] on app-icon "Edit crew company tags" at bounding box center [897, 259] width 11 height 11
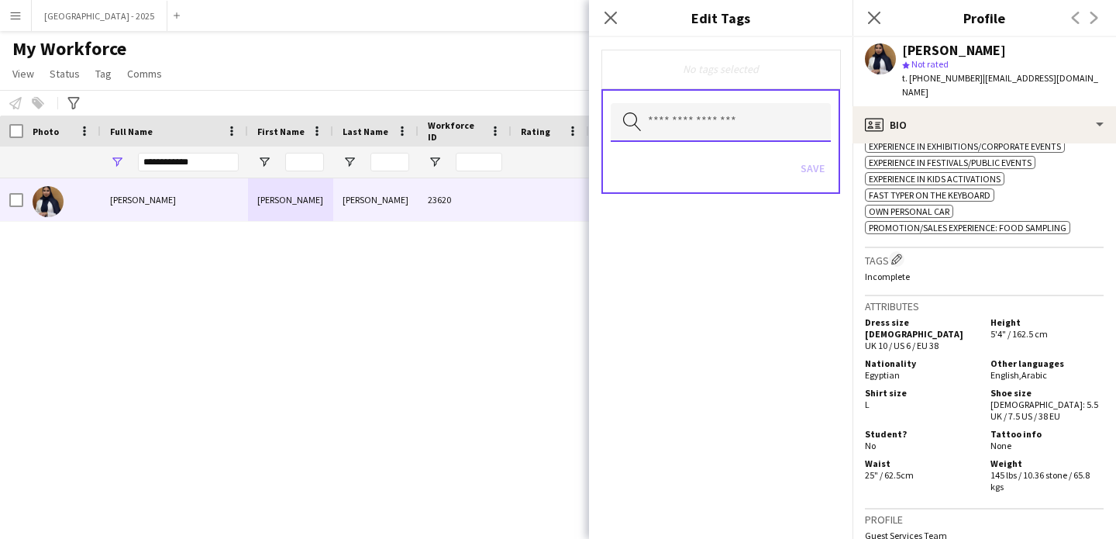
click at [690, 118] on input "text" at bounding box center [721, 122] width 220 height 39
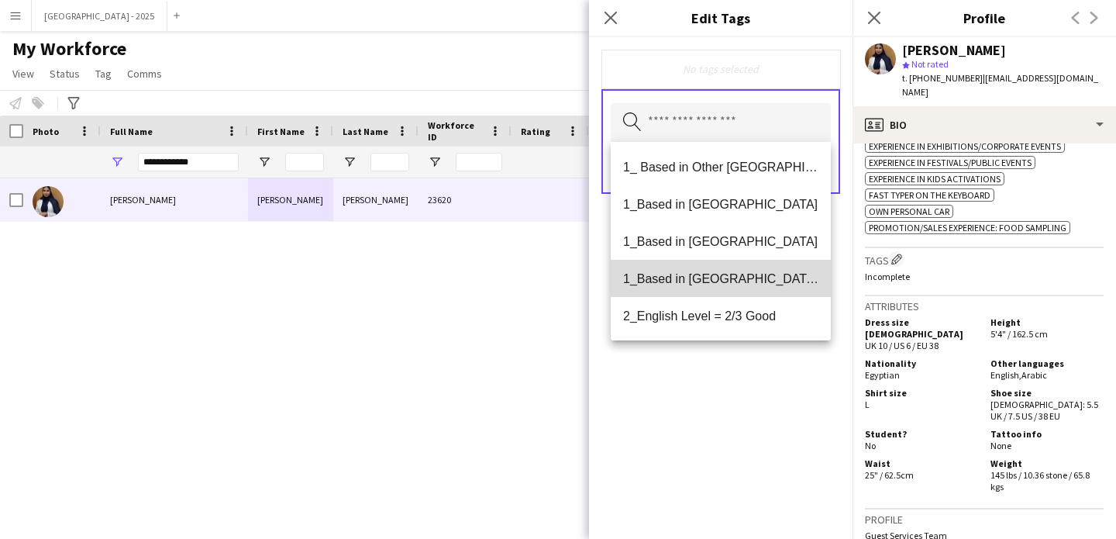
click at [724, 284] on span "1_Based in [GEOGRAPHIC_DATA]/[GEOGRAPHIC_DATA]/Ajman" at bounding box center [720, 278] width 195 height 15
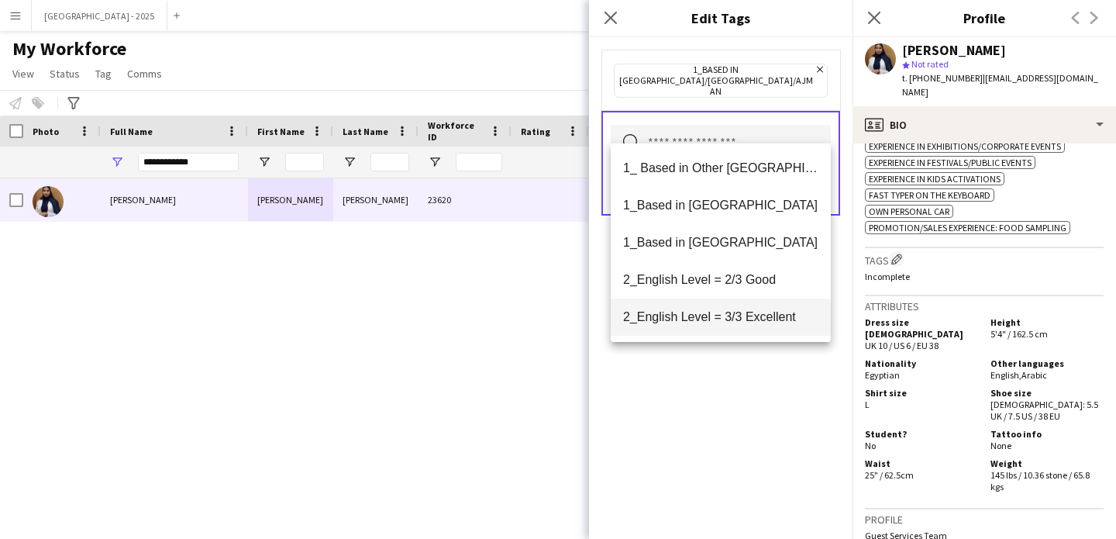
click at [730, 302] on mat-option "2_English Level = 3/3 Excellent" at bounding box center [721, 316] width 220 height 37
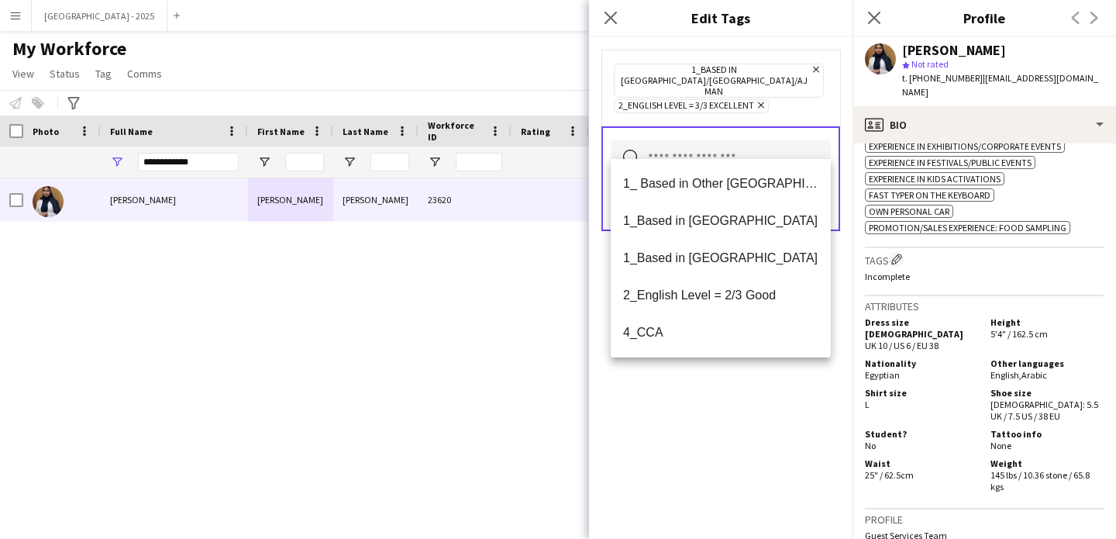
click at [736, 407] on div "1_Based in [GEOGRAPHIC_DATA]/[GEOGRAPHIC_DATA]/Ajman Remove 2_English Level = 3…" at bounding box center [721, 288] width 264 height 502
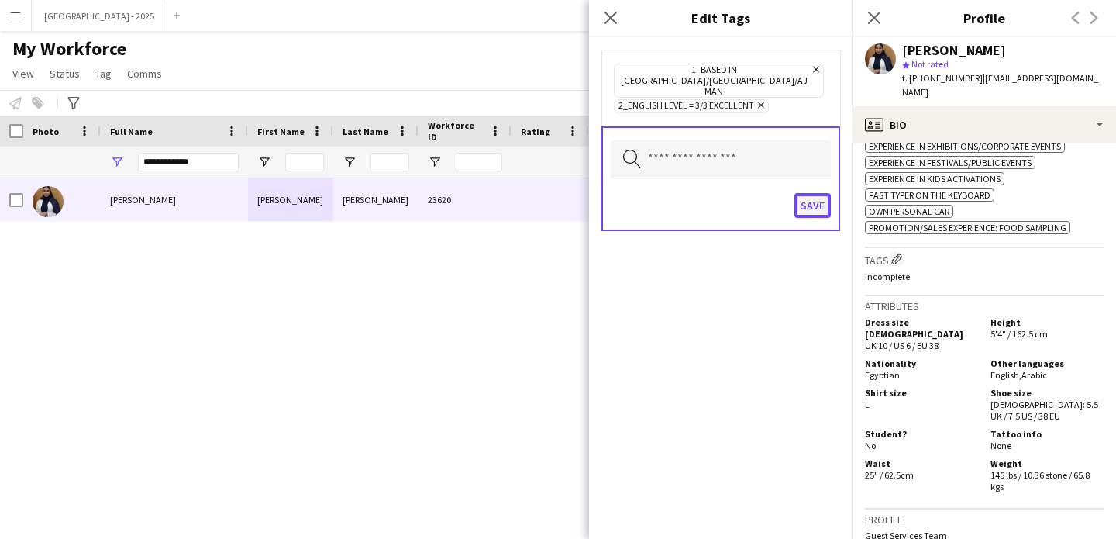
click at [812, 193] on button "Save" at bounding box center [813, 205] width 36 height 25
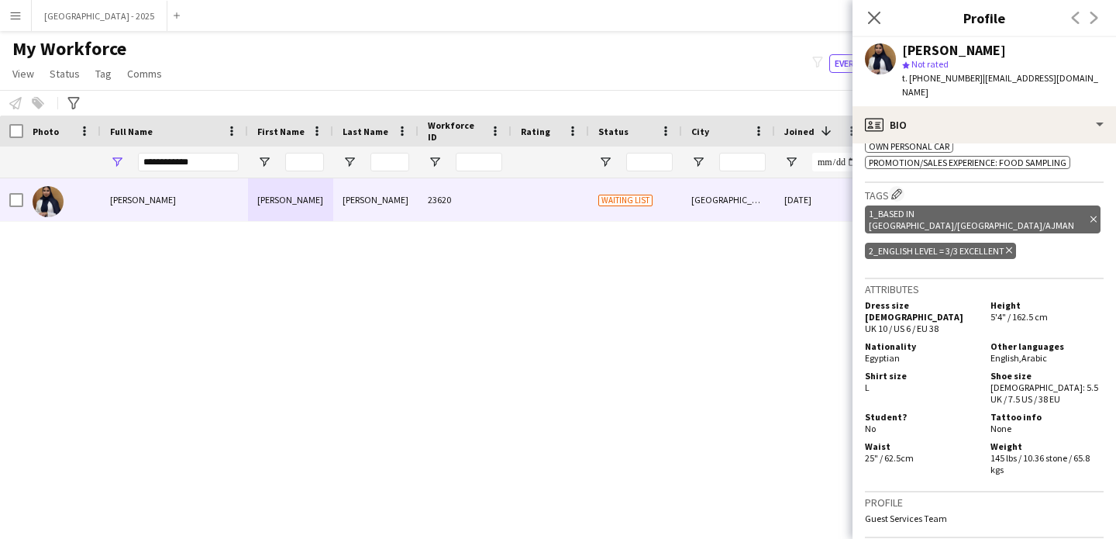
scroll to position [781, 0]
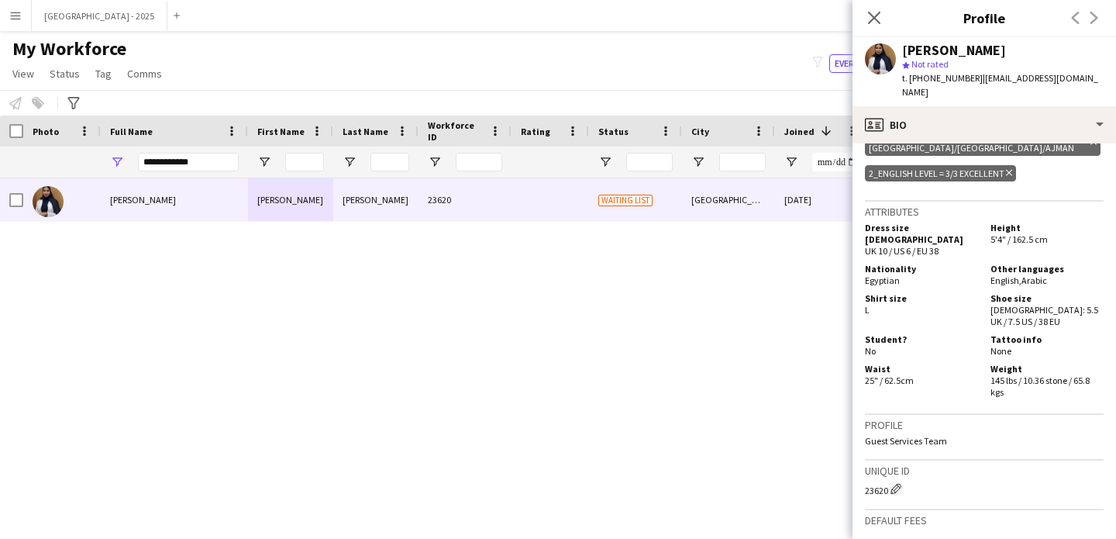
click at [961, 145] on div "1_Based in Dubai/Sharjah/Ajman Delete tag 2_English Level = 3/3 Excellent Delet…" at bounding box center [984, 156] width 239 height 63
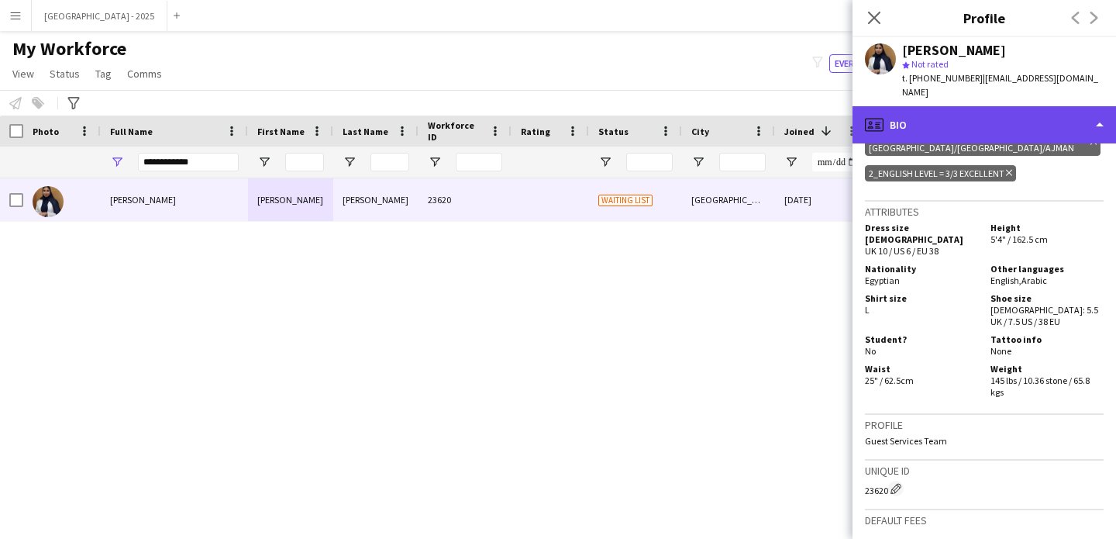
click at [956, 112] on div "profile Bio" at bounding box center [985, 124] width 264 height 37
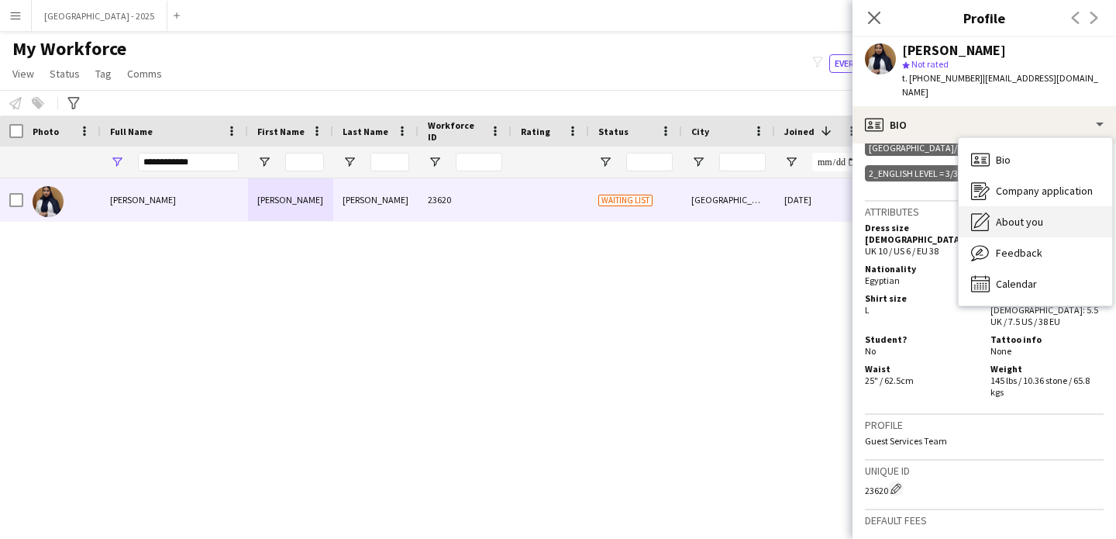
click at [1053, 221] on div "About you About you" at bounding box center [1035, 221] width 153 height 31
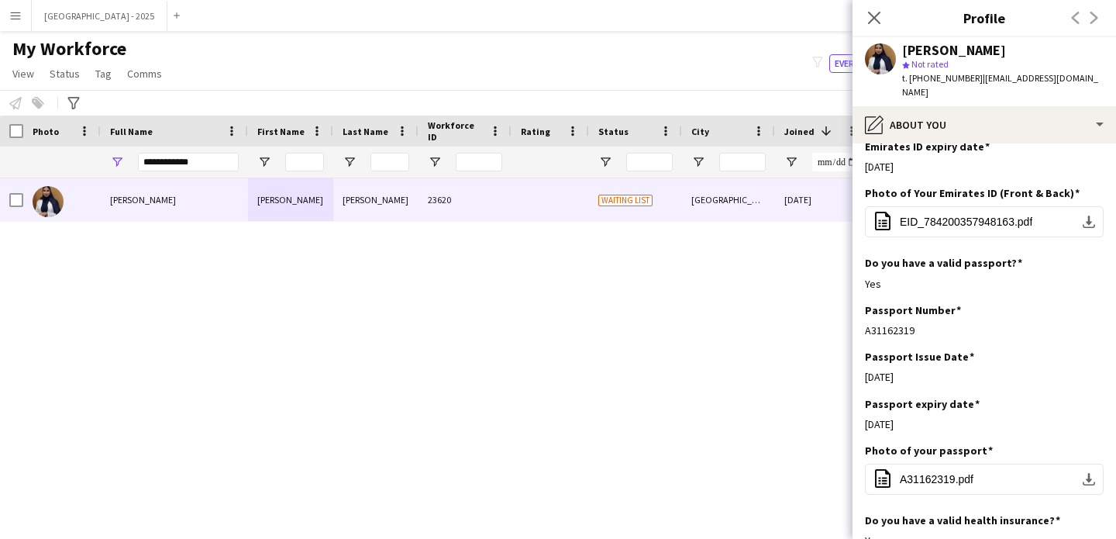
scroll to position [698, 0]
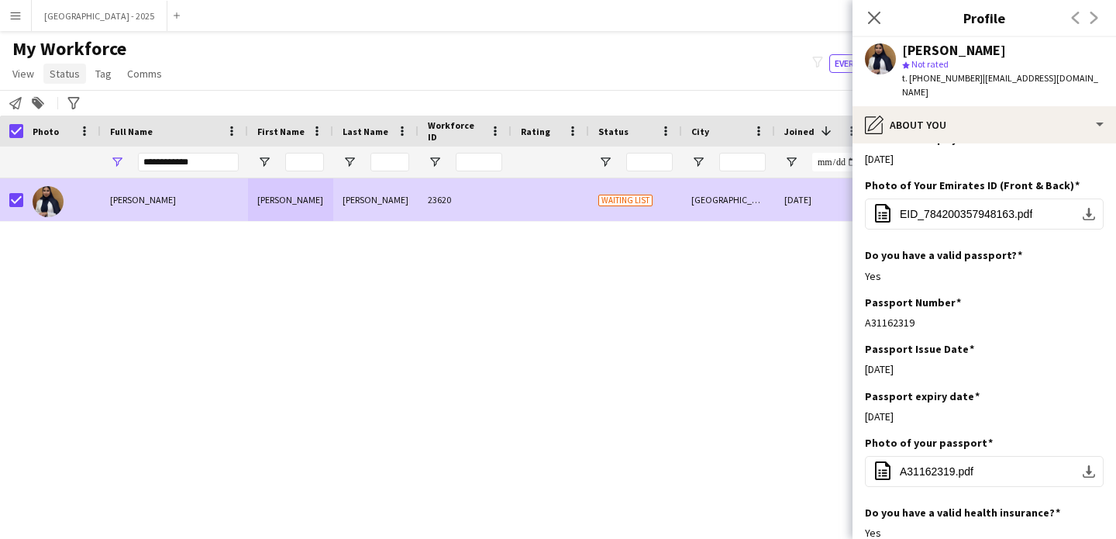
click at [60, 71] on span "Status" at bounding box center [65, 74] width 30 height 14
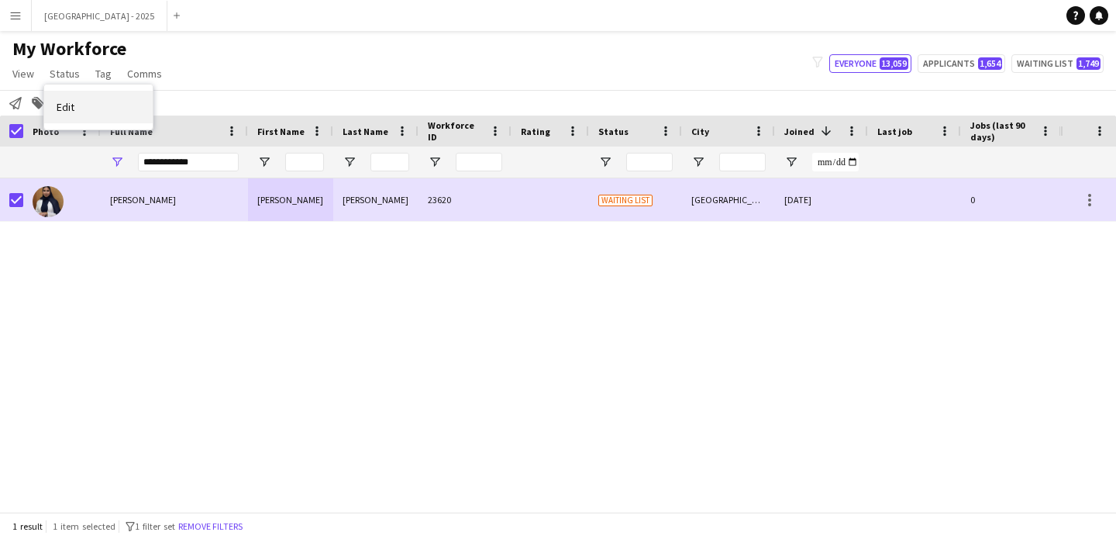
click at [102, 95] on link "Edit" at bounding box center [98, 107] width 109 height 33
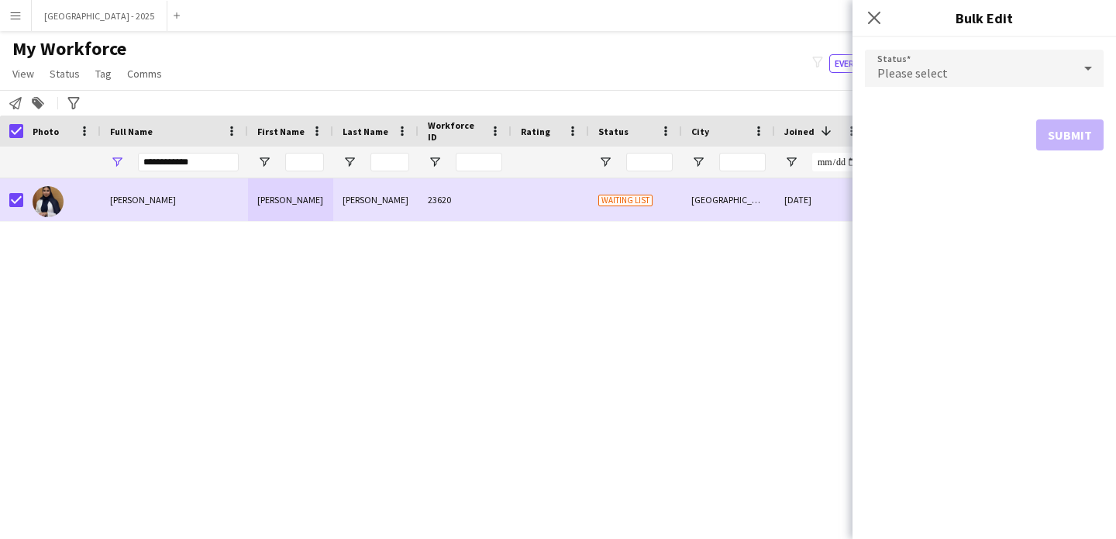
click at [910, 81] on div "Please select" at bounding box center [969, 68] width 208 height 37
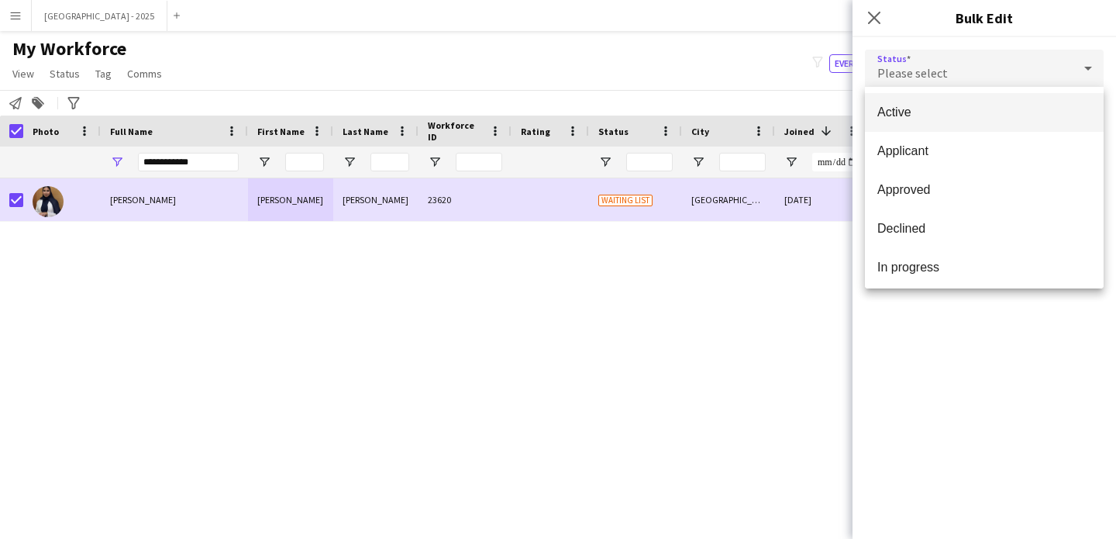
click at [913, 112] on span "Active" at bounding box center [985, 112] width 214 height 15
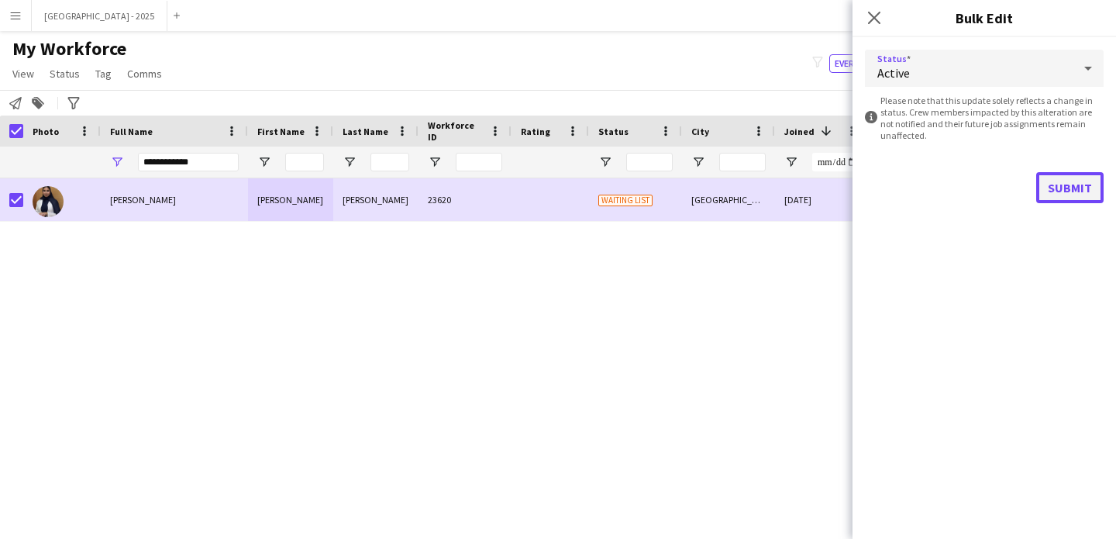
click at [1075, 178] on button "Submit" at bounding box center [1069, 187] width 67 height 31
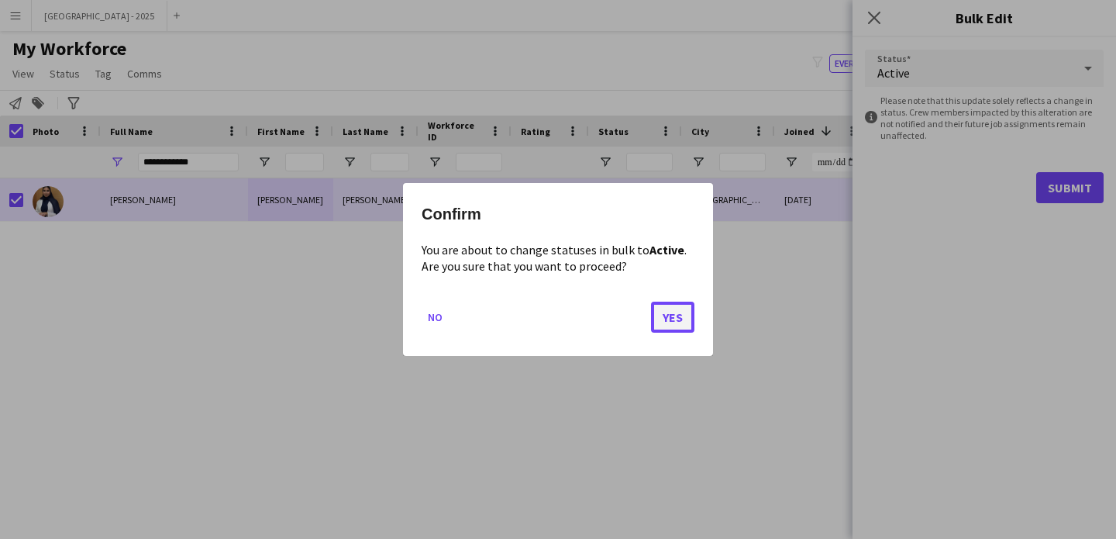
click at [685, 314] on button "Yes" at bounding box center [672, 317] width 43 height 31
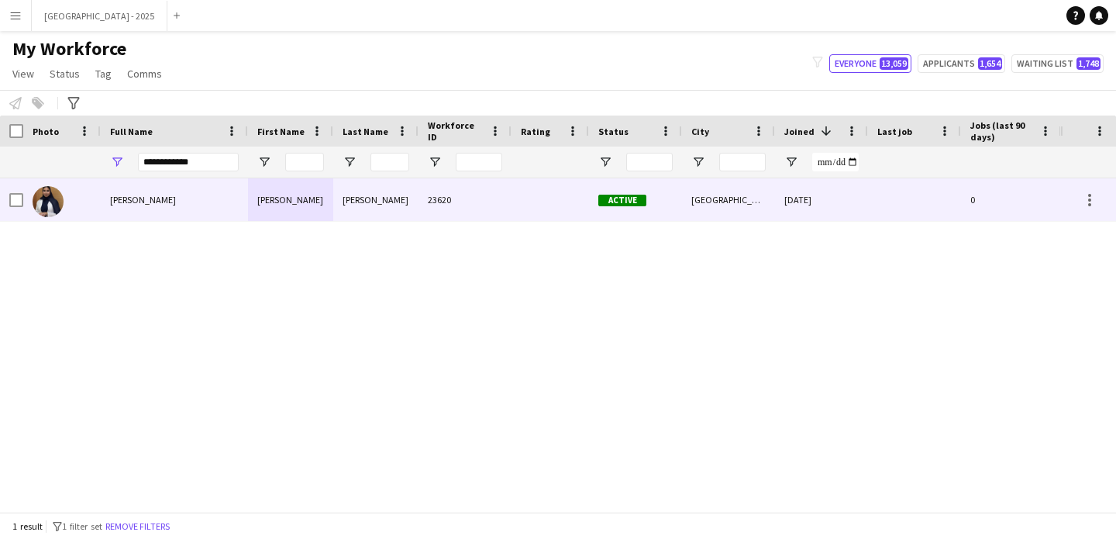
drag, startPoint x: 49, startPoint y: 206, endPoint x: 47, endPoint y: 214, distance: 7.9
click at [49, 206] on img at bounding box center [48, 201] width 31 height 31
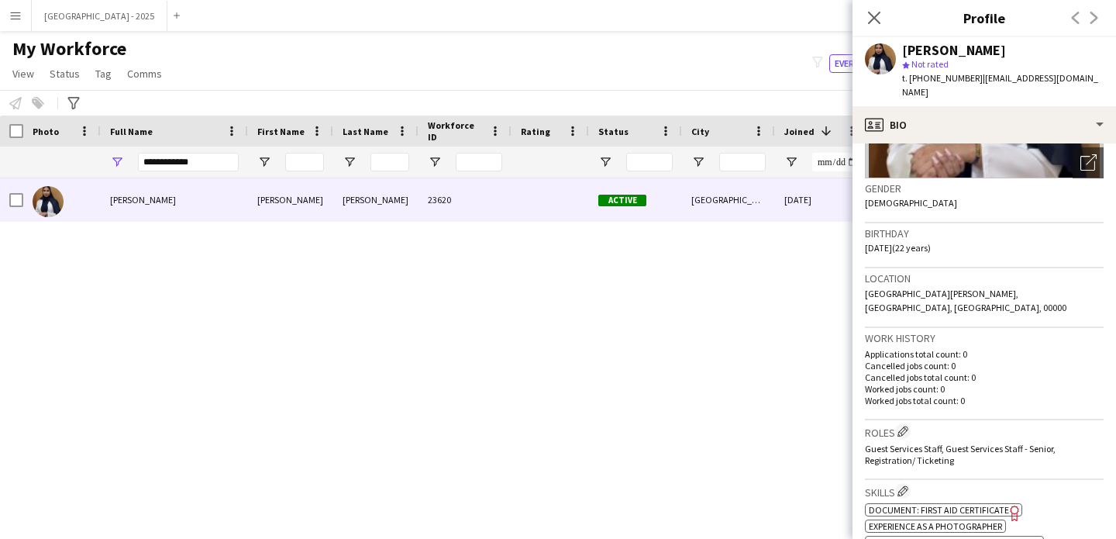
scroll to position [215, 0]
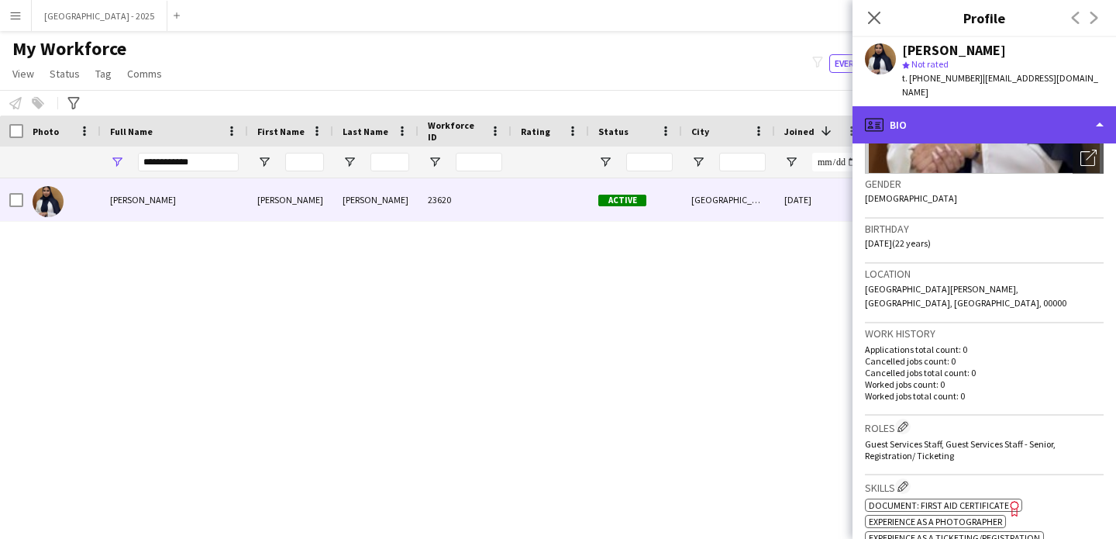
click at [930, 108] on div "profile Bio" at bounding box center [985, 124] width 264 height 37
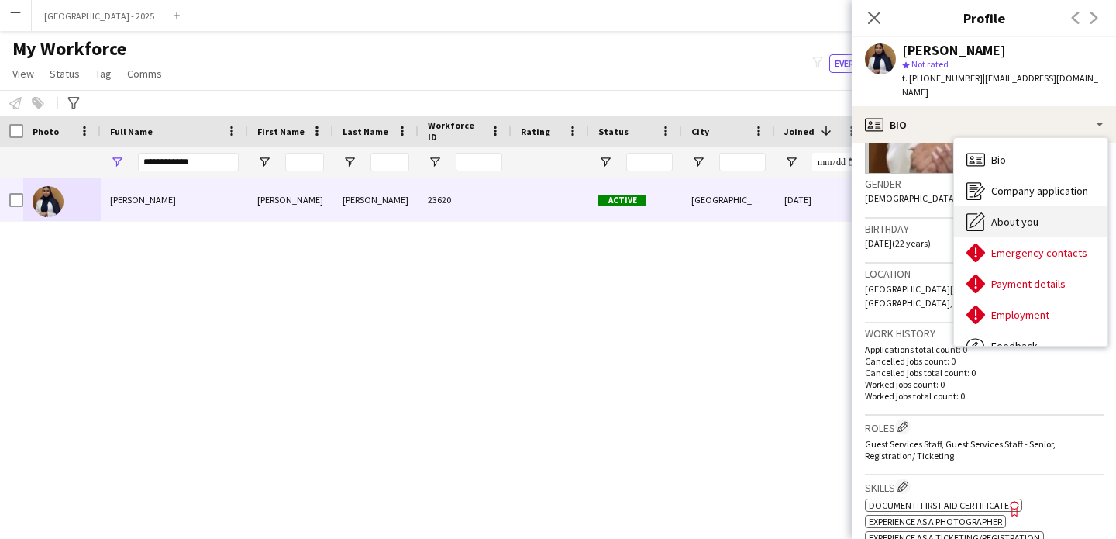
click at [1003, 215] on span "About you" at bounding box center [1015, 222] width 47 height 14
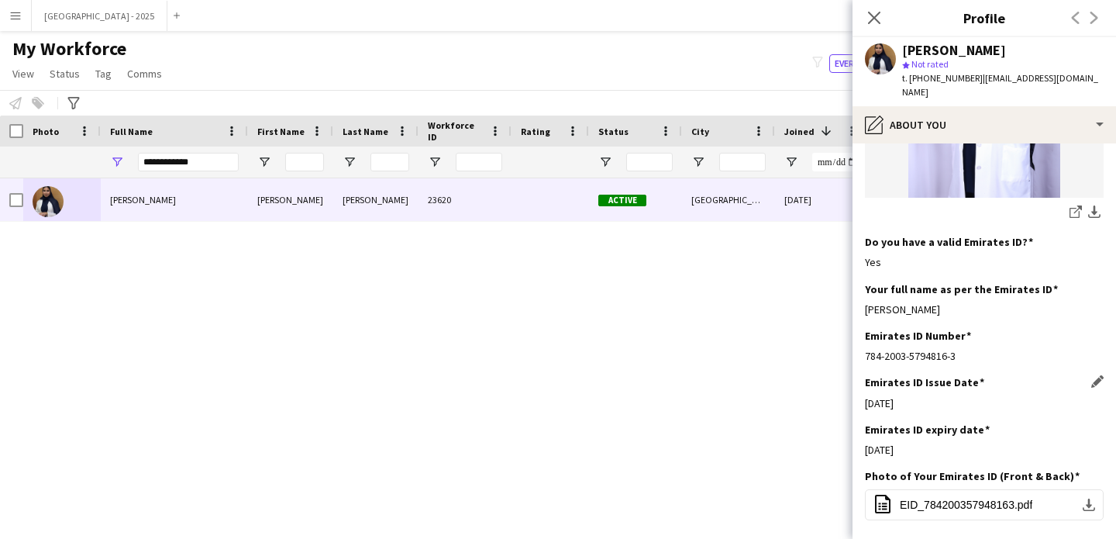
scroll to position [495, 0]
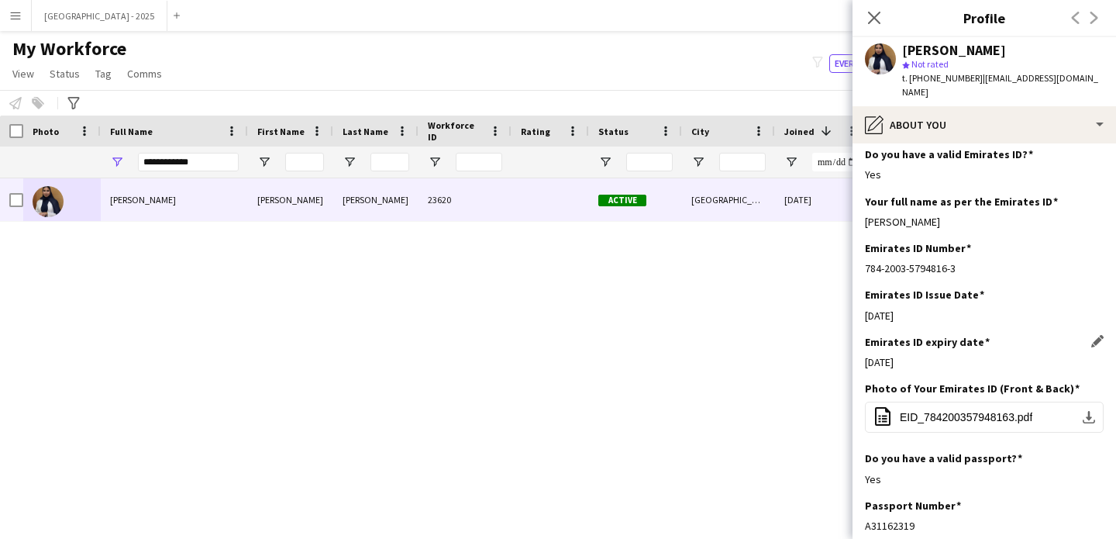
drag, startPoint x: 917, startPoint y: 362, endPoint x: 869, endPoint y: 378, distance: 50.5
click at [869, 378] on div "Emirates ID expiry date Edit this field 28-03-2026" at bounding box center [984, 358] width 239 height 47
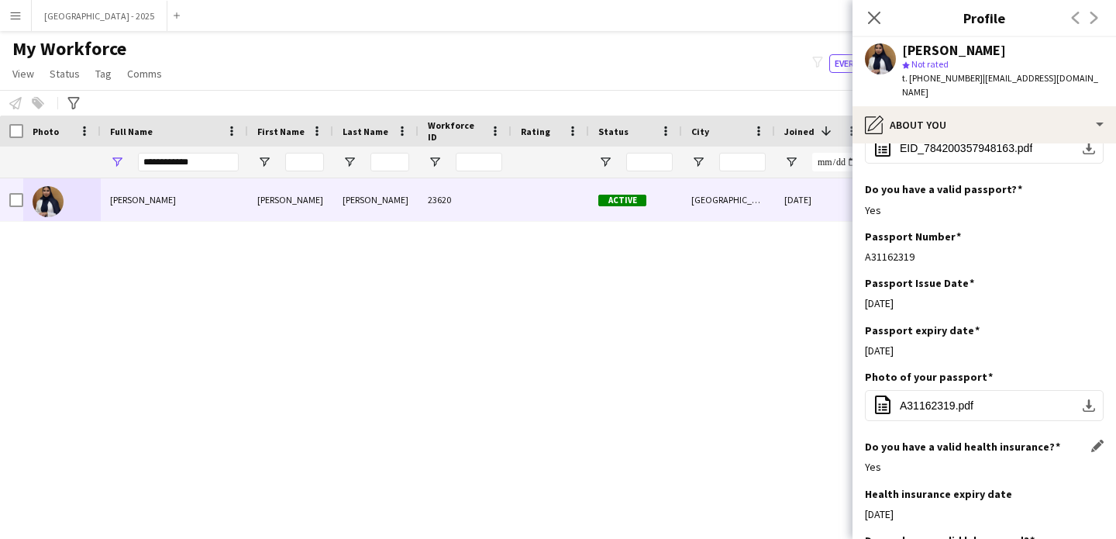
scroll to position [877, 0]
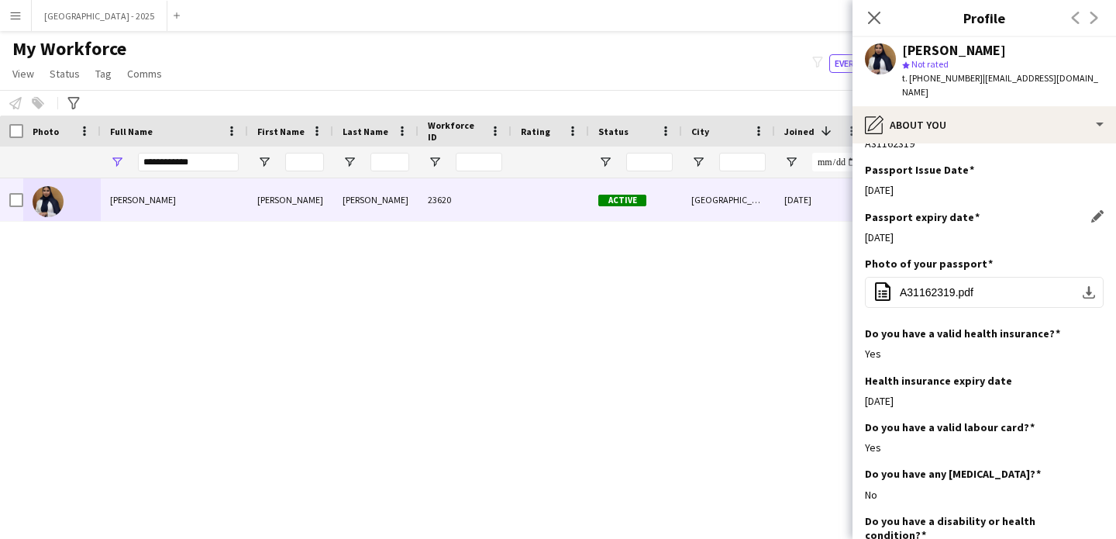
drag, startPoint x: 878, startPoint y: 239, endPoint x: 981, endPoint y: 243, distance: 103.2
click at [936, 243] on div "21-08-2029" at bounding box center [984, 237] width 239 height 14
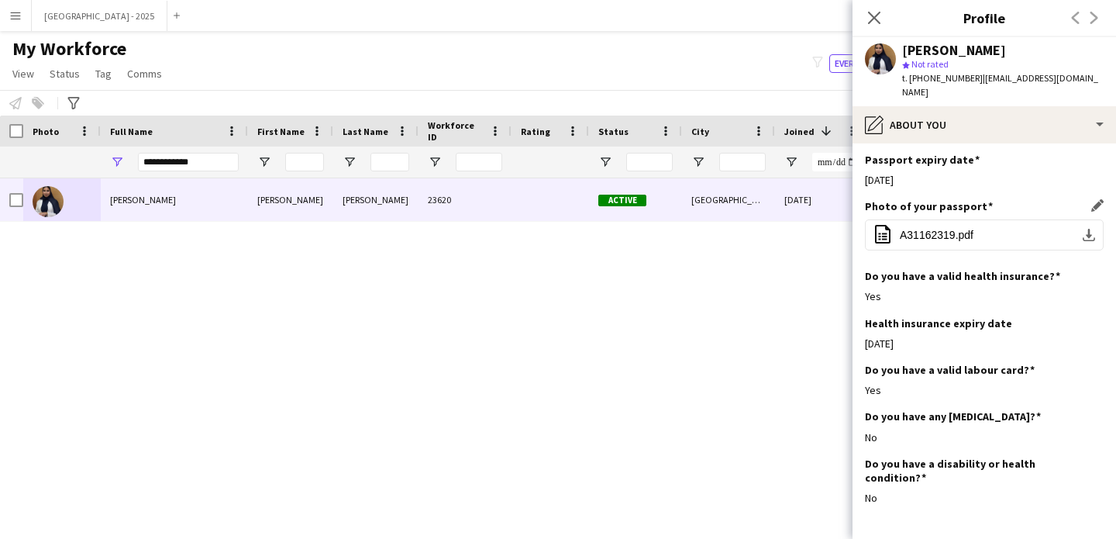
scroll to position [1000, 0]
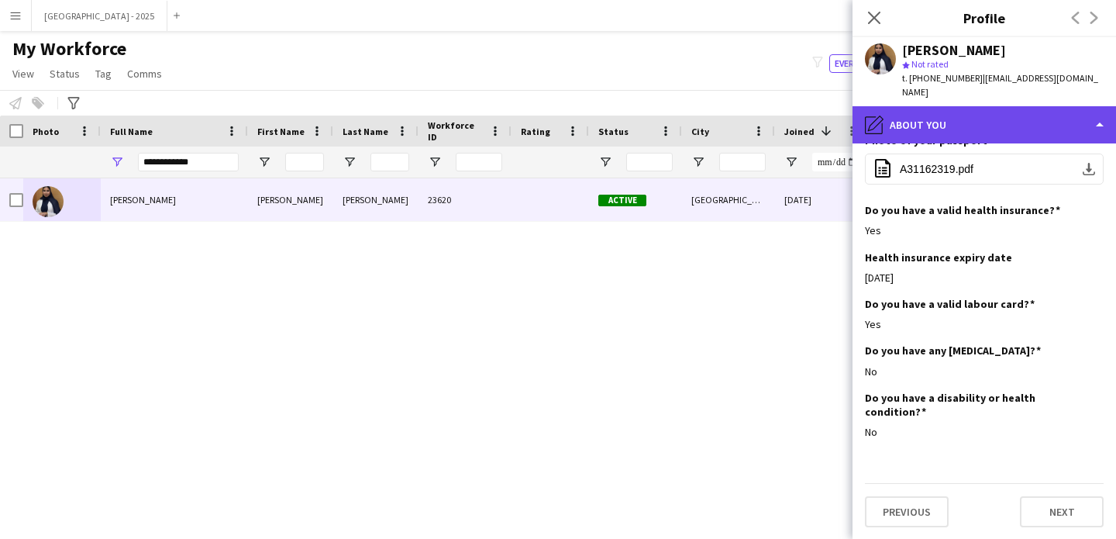
click at [902, 106] on div "pencil4 About you" at bounding box center [985, 124] width 264 height 37
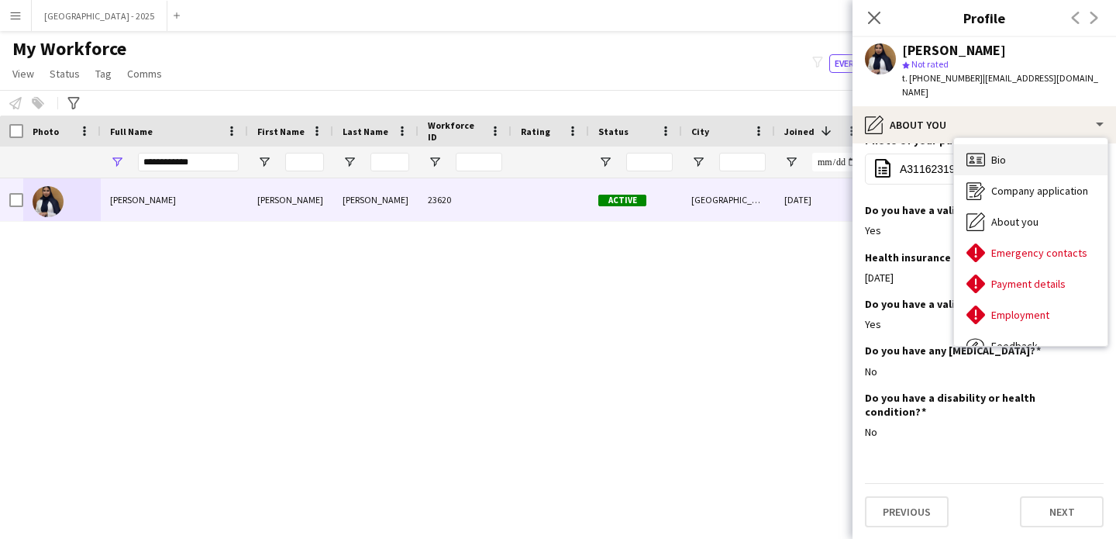
click at [1011, 144] on div "Bio Bio" at bounding box center [1030, 159] width 153 height 31
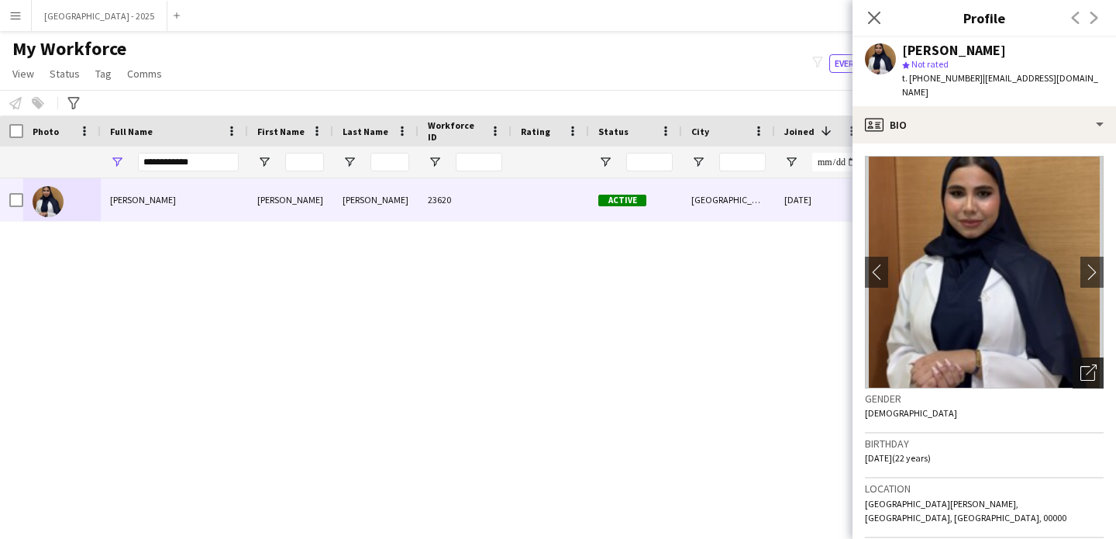
click at [1085, 370] on div "Open photos pop-in" at bounding box center [1088, 372] width 31 height 31
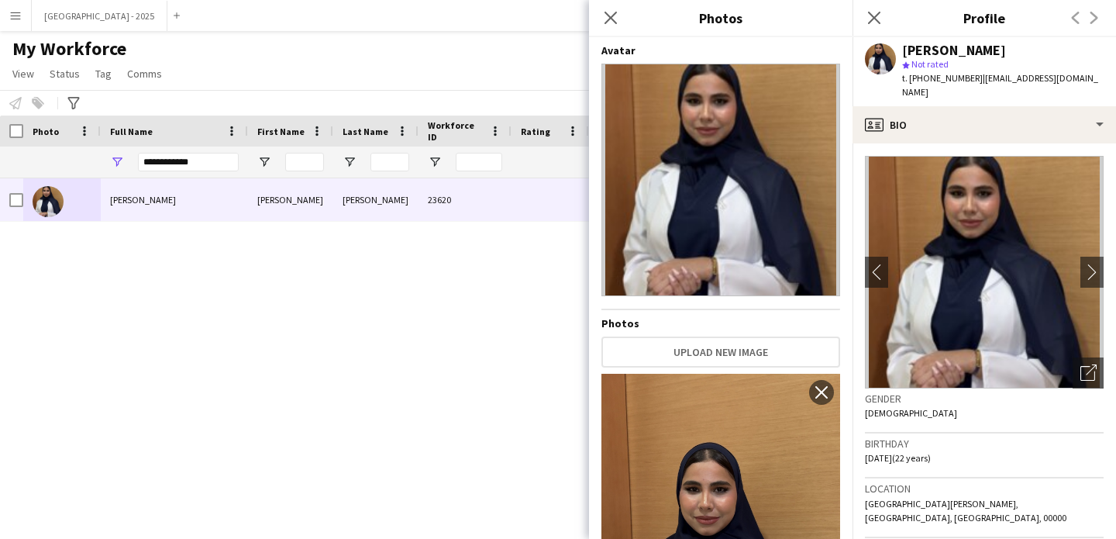
scroll to position [238, 0]
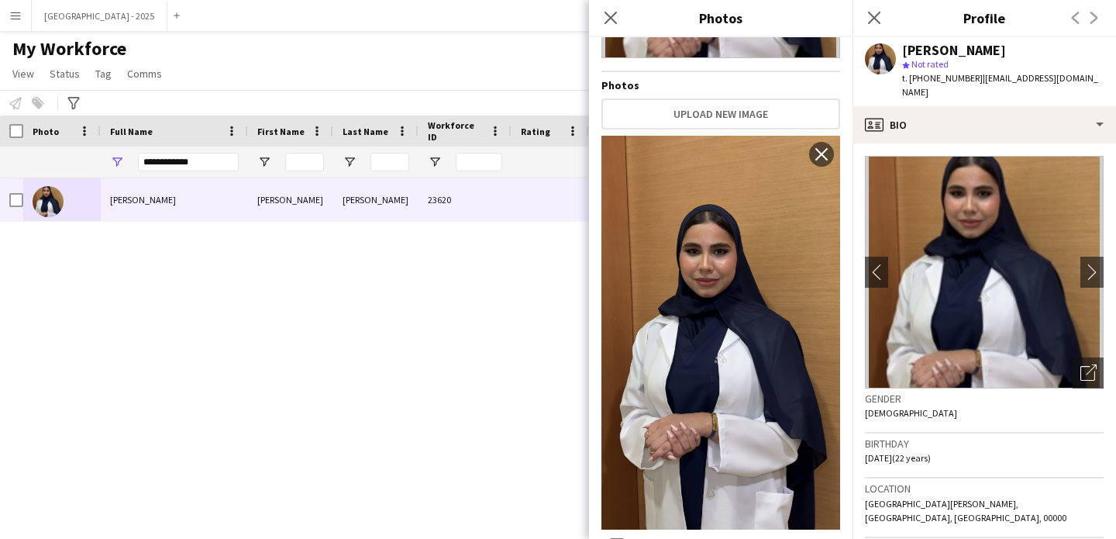
click at [990, 436] on h3 "Birthday" at bounding box center [984, 443] width 239 height 14
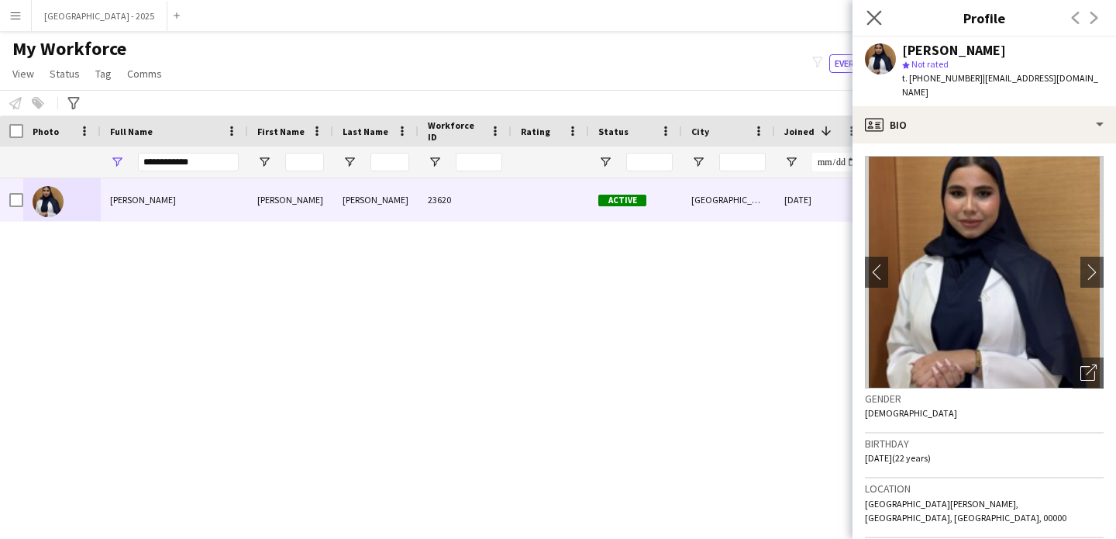
click at [870, 9] on app-icon "Close pop-in" at bounding box center [875, 18] width 22 height 22
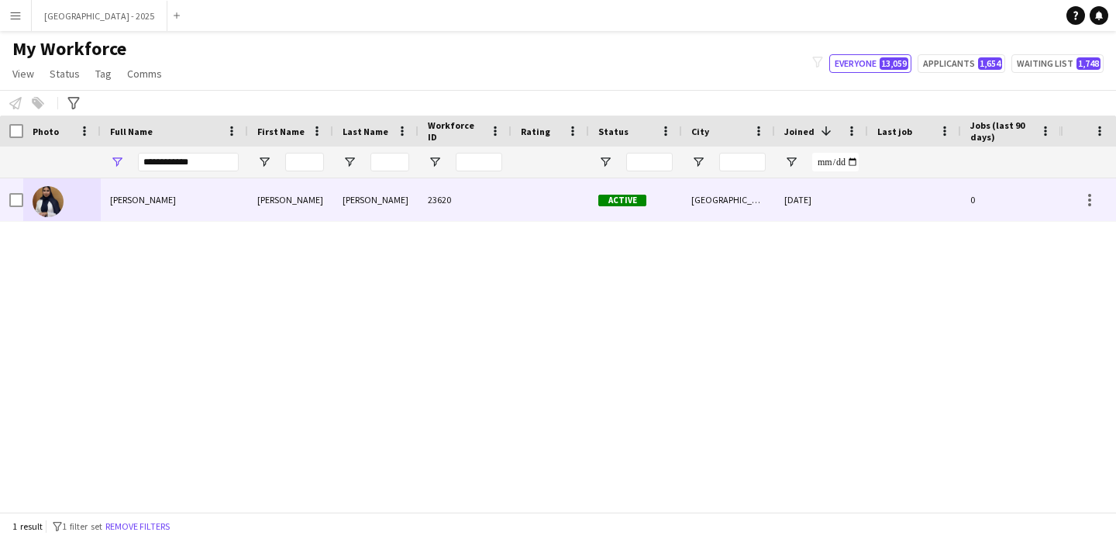
click at [318, 205] on div "Mariam" at bounding box center [290, 199] width 85 height 43
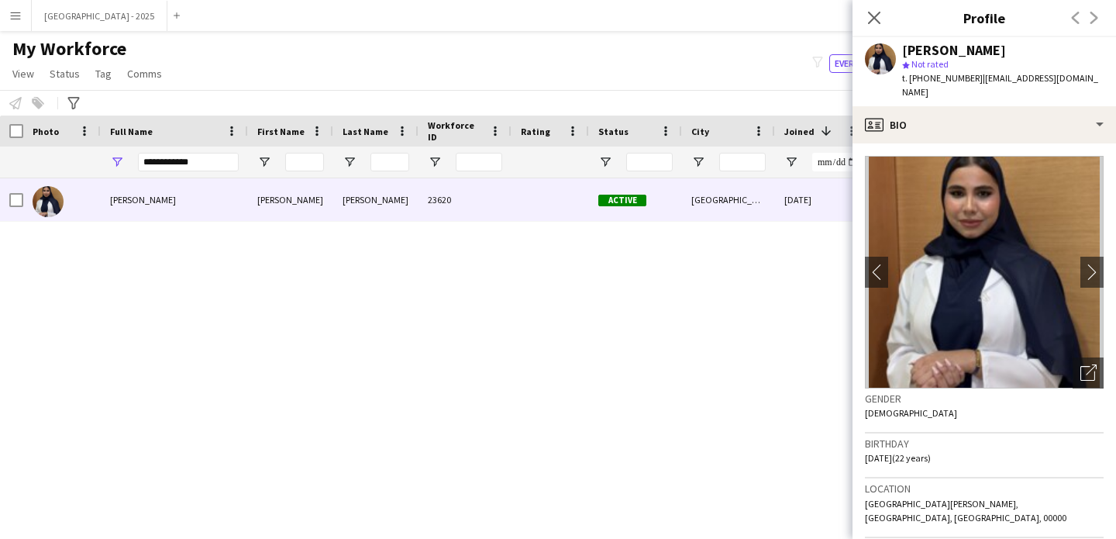
click at [978, 75] on span "| mariamhamza633@gmail.com" at bounding box center [1000, 85] width 196 height 26
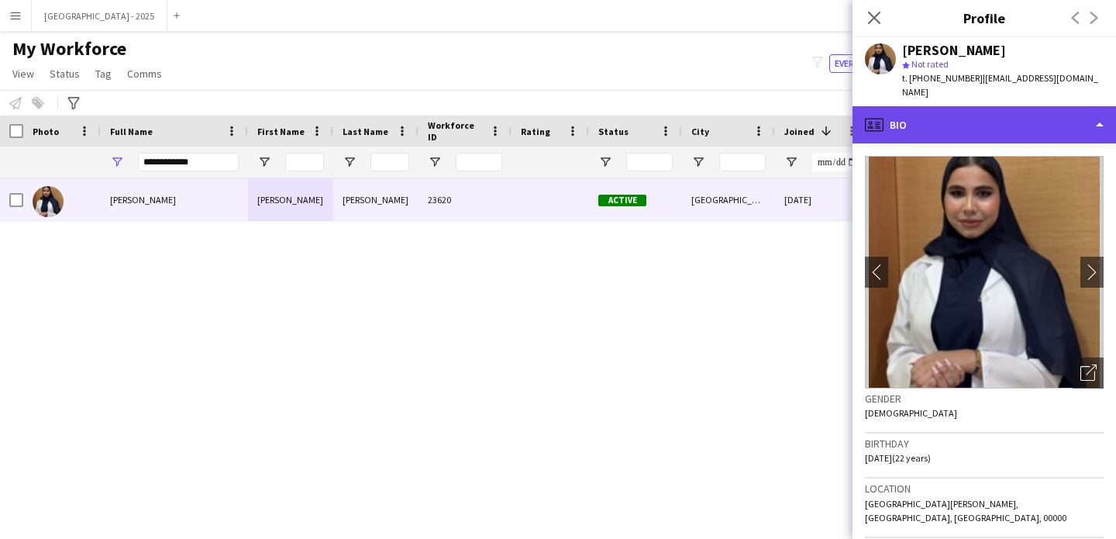
click at [969, 112] on div "profile Bio" at bounding box center [985, 124] width 264 height 37
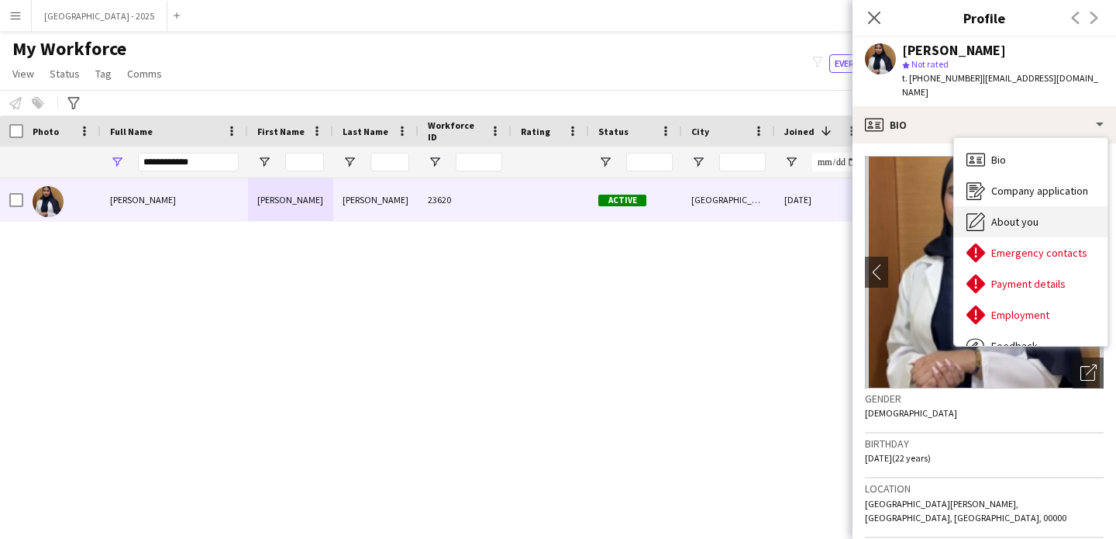
click at [1012, 215] on span "About you" at bounding box center [1015, 222] width 47 height 14
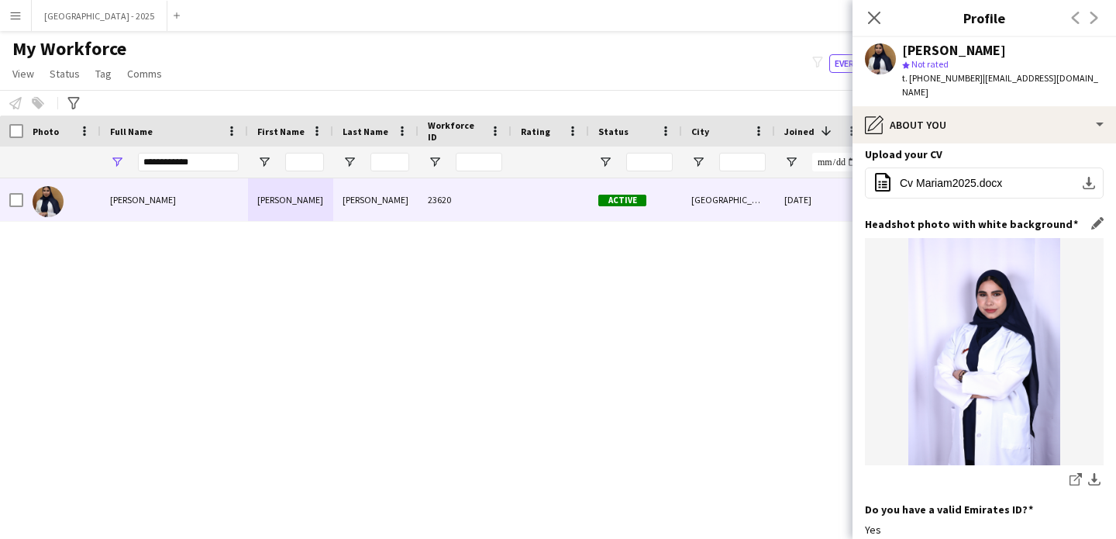
scroll to position [143, 0]
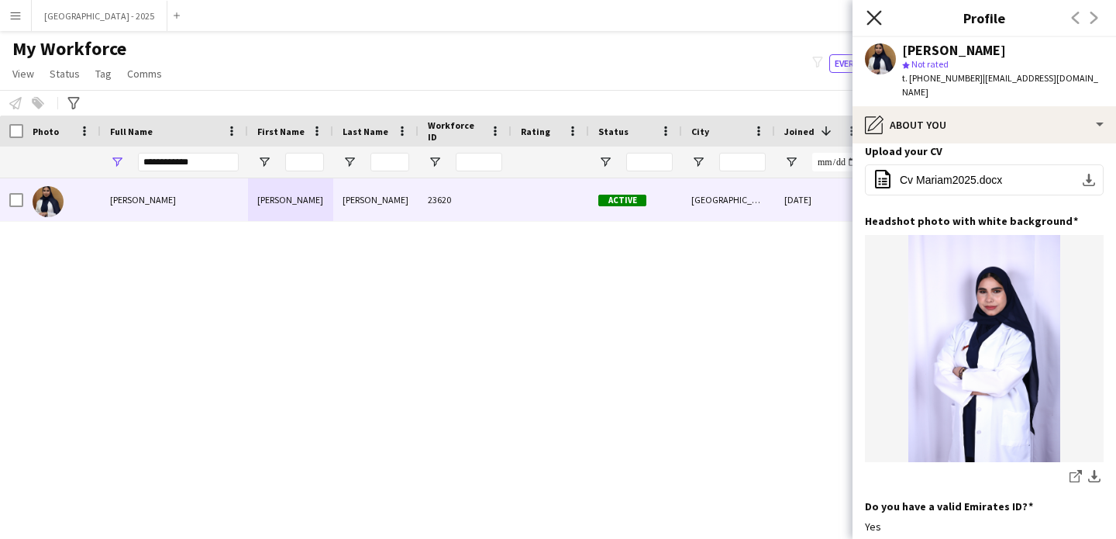
click at [871, 16] on icon at bounding box center [874, 17] width 15 height 15
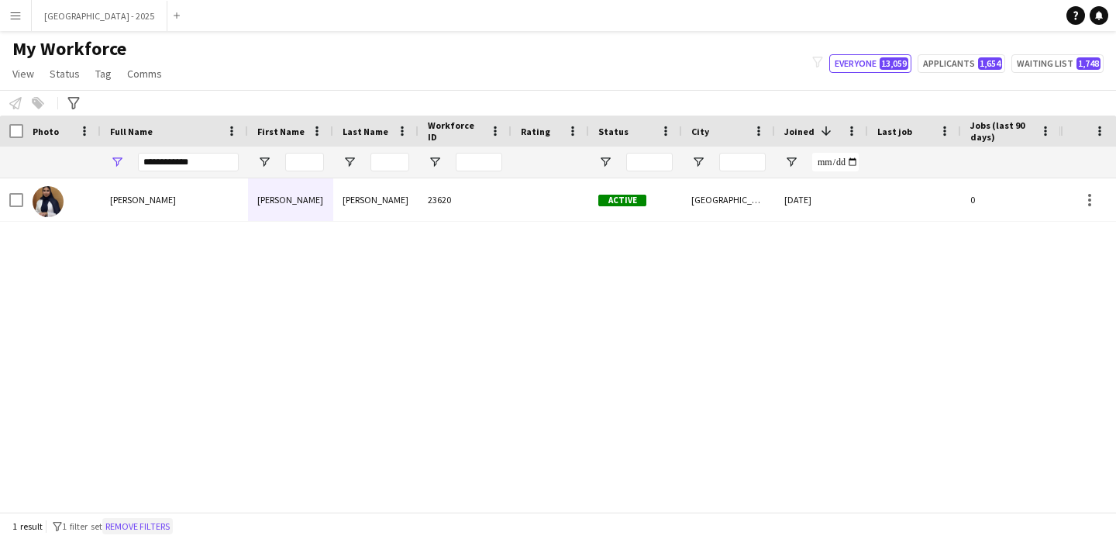
click at [133, 524] on button "Remove filters" at bounding box center [137, 526] width 71 height 17
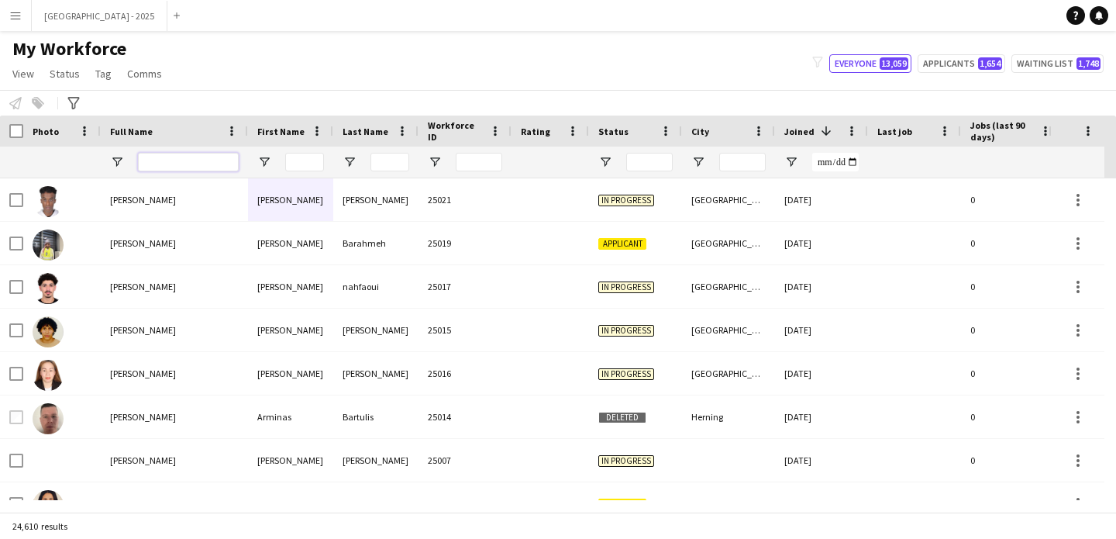
click at [150, 153] on input "Full Name Filter Input" at bounding box center [188, 162] width 101 height 19
paste input "**********"
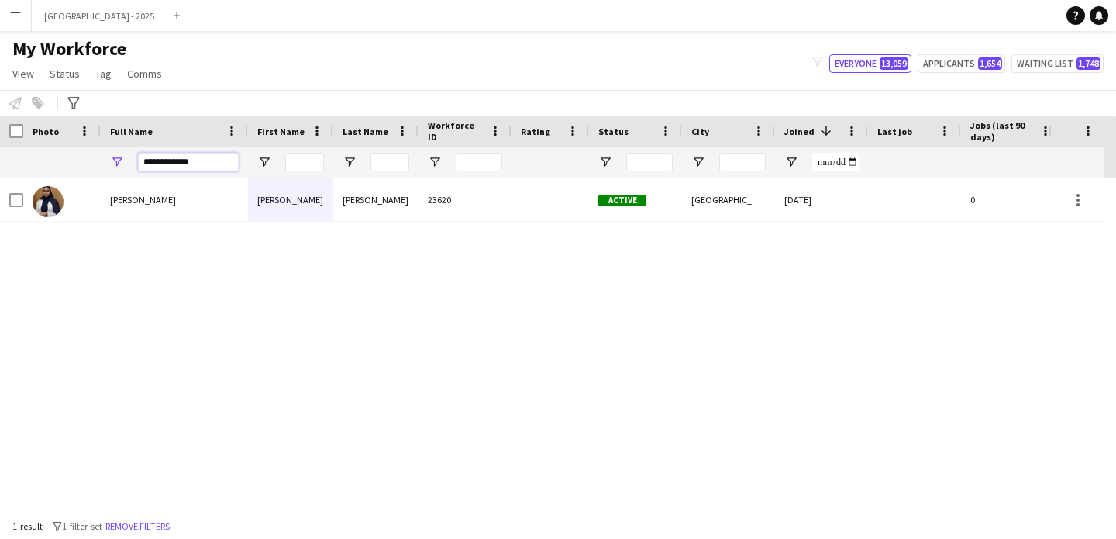
type input "**********"
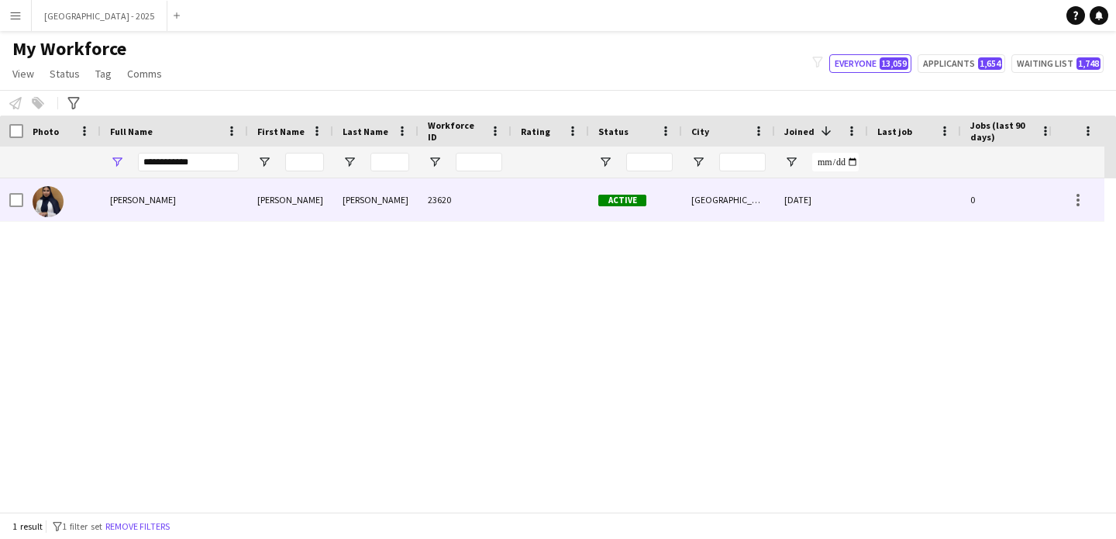
click at [254, 198] on div "Mariam" at bounding box center [290, 199] width 85 height 43
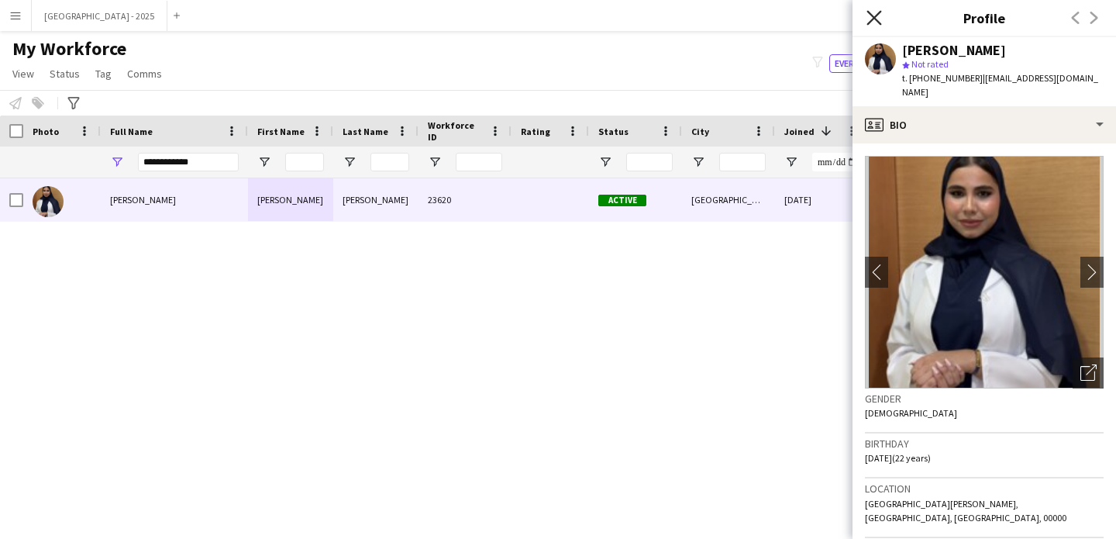
click at [873, 19] on icon at bounding box center [874, 17] width 15 height 15
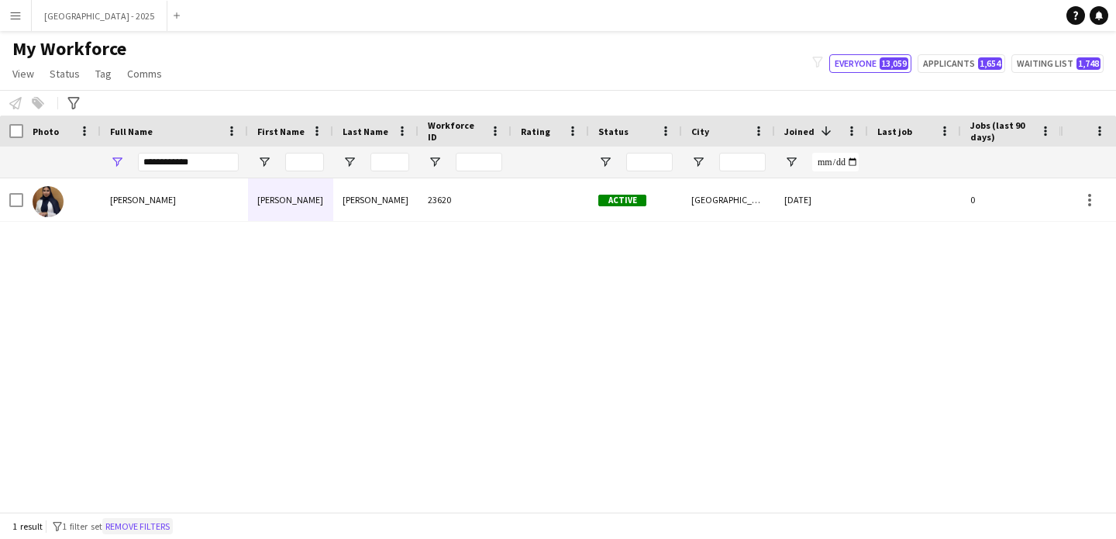
click at [173, 529] on button "Remove filters" at bounding box center [137, 526] width 71 height 17
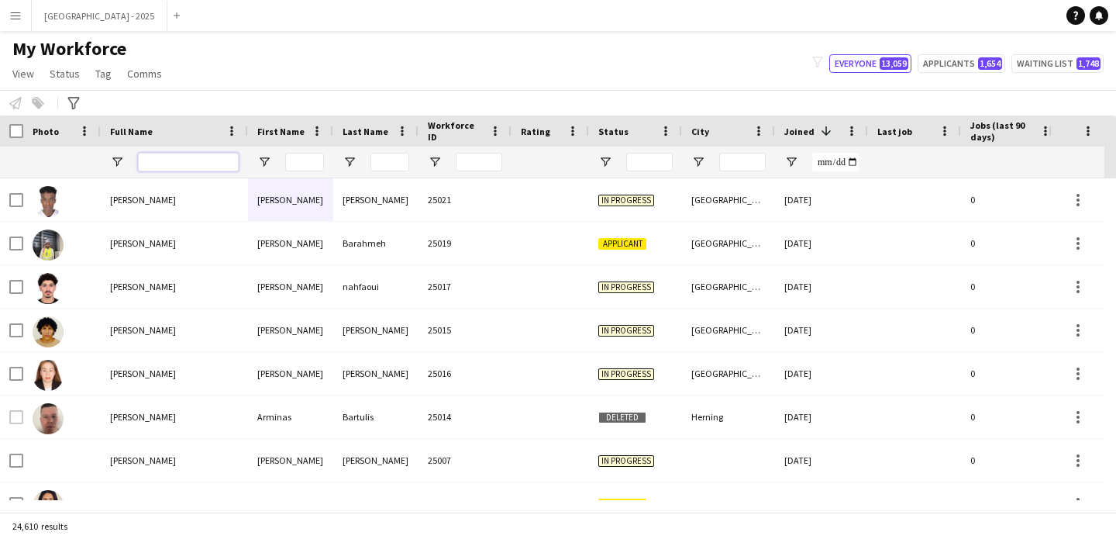
click at [178, 166] on input "Full Name Filter Input" at bounding box center [188, 162] width 101 height 19
paste input "**********"
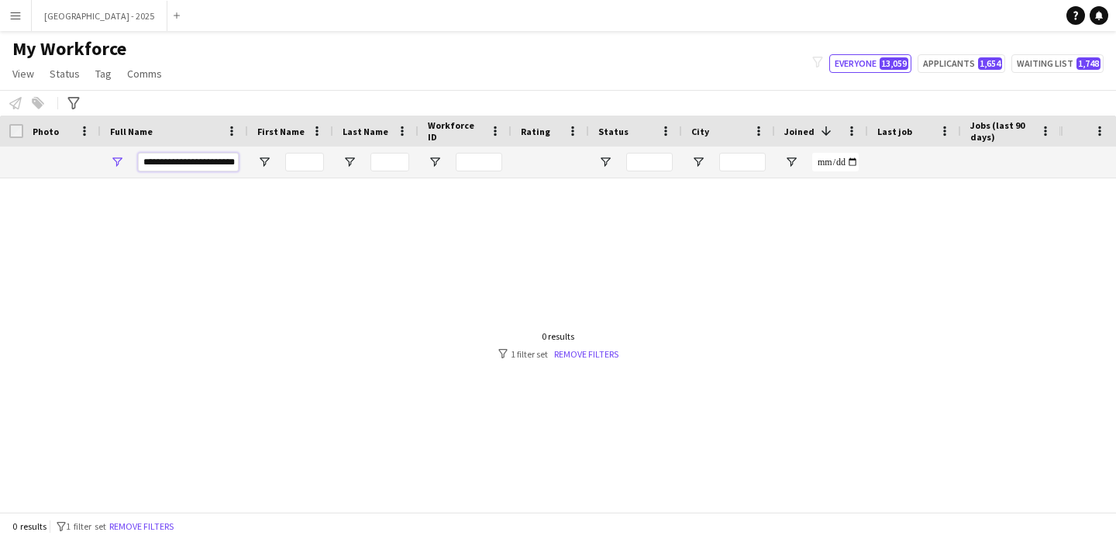
click at [174, 165] on input "**********" at bounding box center [188, 162] width 101 height 19
click at [183, 158] on input "**********" at bounding box center [188, 162] width 101 height 19
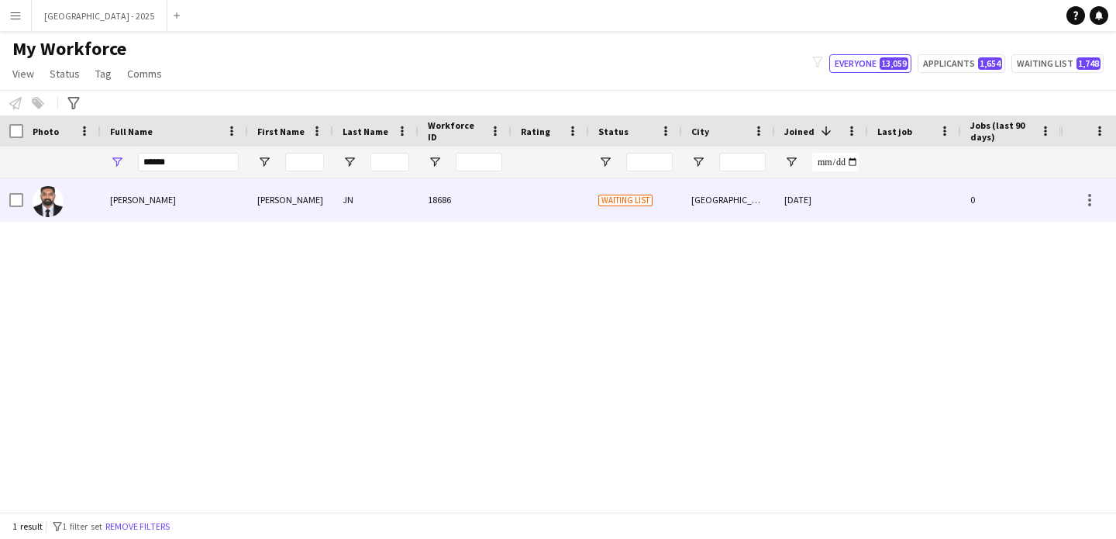
click at [198, 197] on div "Jithin JN" at bounding box center [174, 199] width 147 height 43
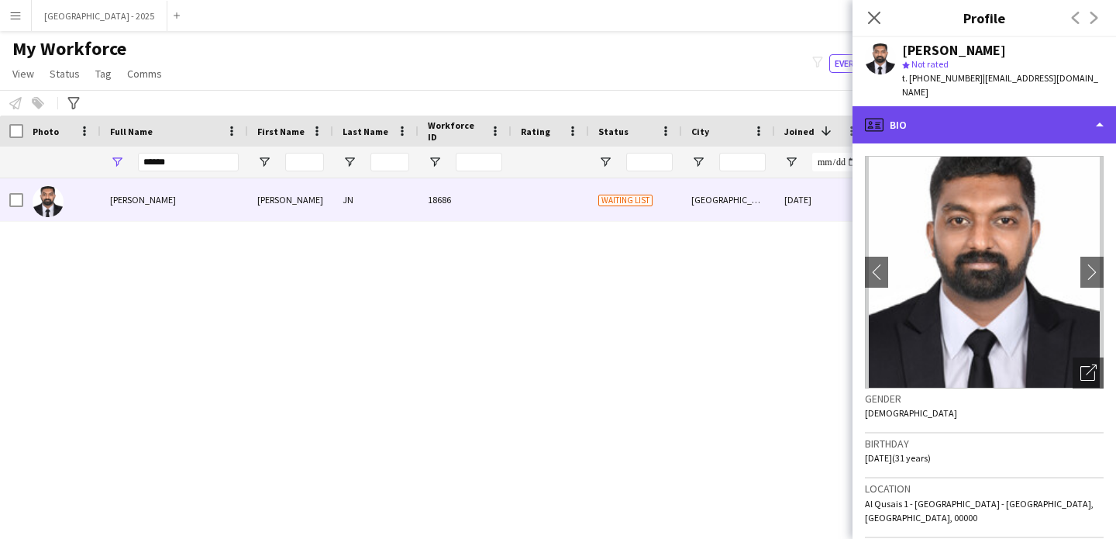
click at [986, 109] on div "profile Bio" at bounding box center [985, 124] width 264 height 37
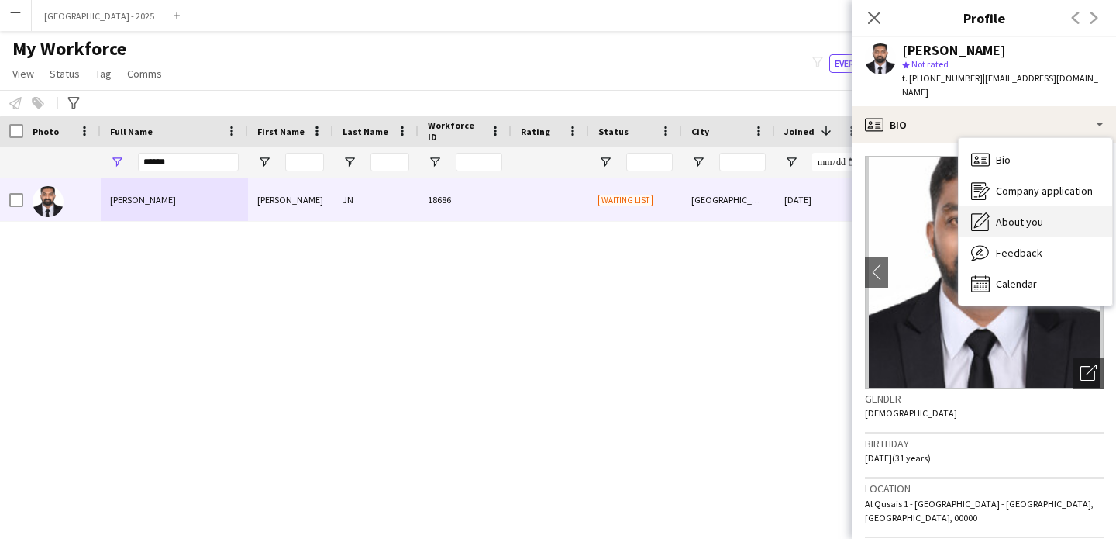
click at [1021, 206] on div "About you About you" at bounding box center [1035, 221] width 153 height 31
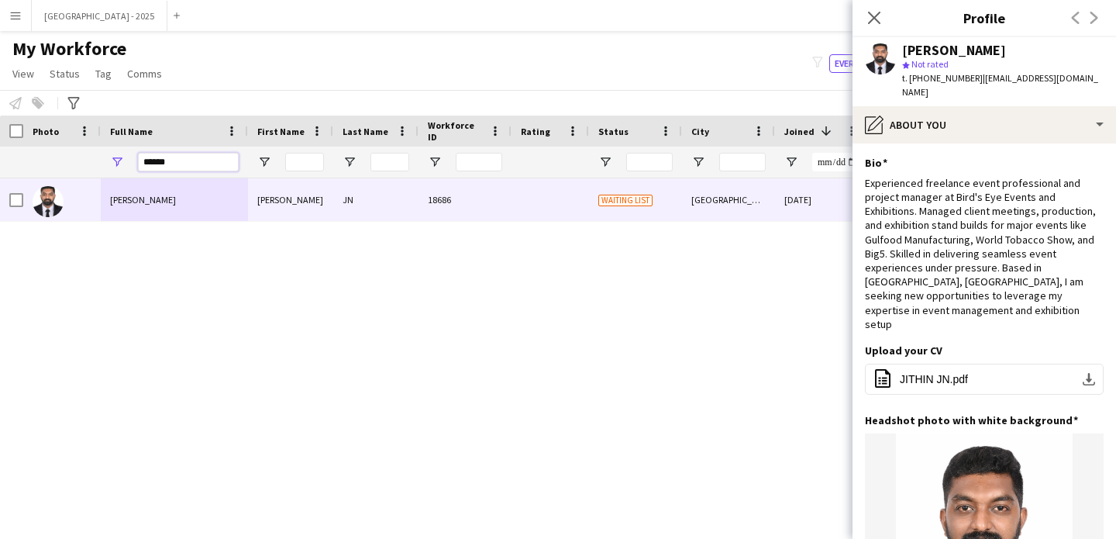
click at [202, 165] on input "******" at bounding box center [188, 162] width 101 height 19
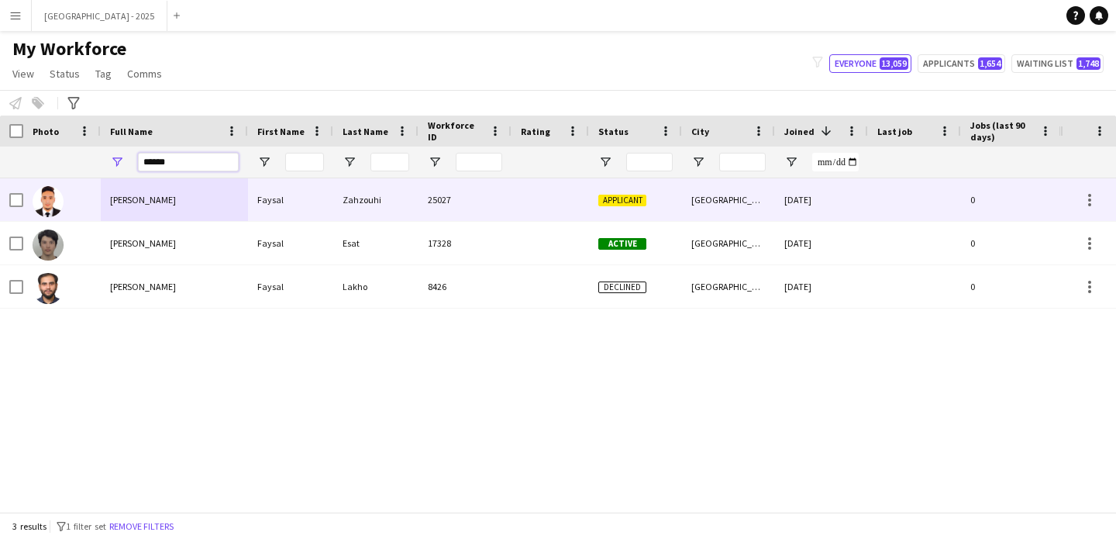
type input "******"
click at [166, 205] on span "[PERSON_NAME]" at bounding box center [143, 200] width 66 height 12
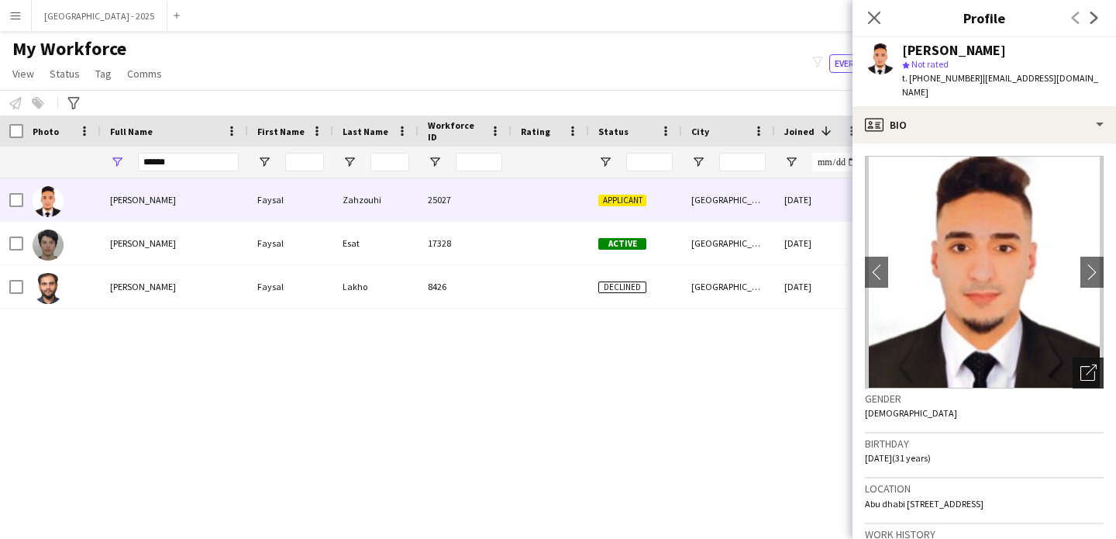
click at [1081, 364] on icon "Open photos pop-in" at bounding box center [1089, 372] width 16 height 16
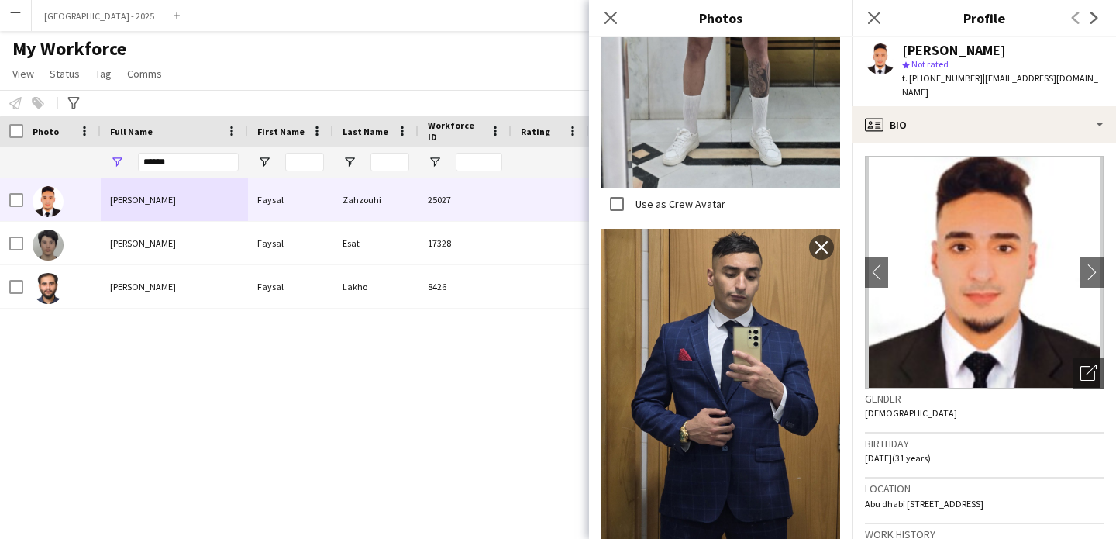
scroll to position [1789, 0]
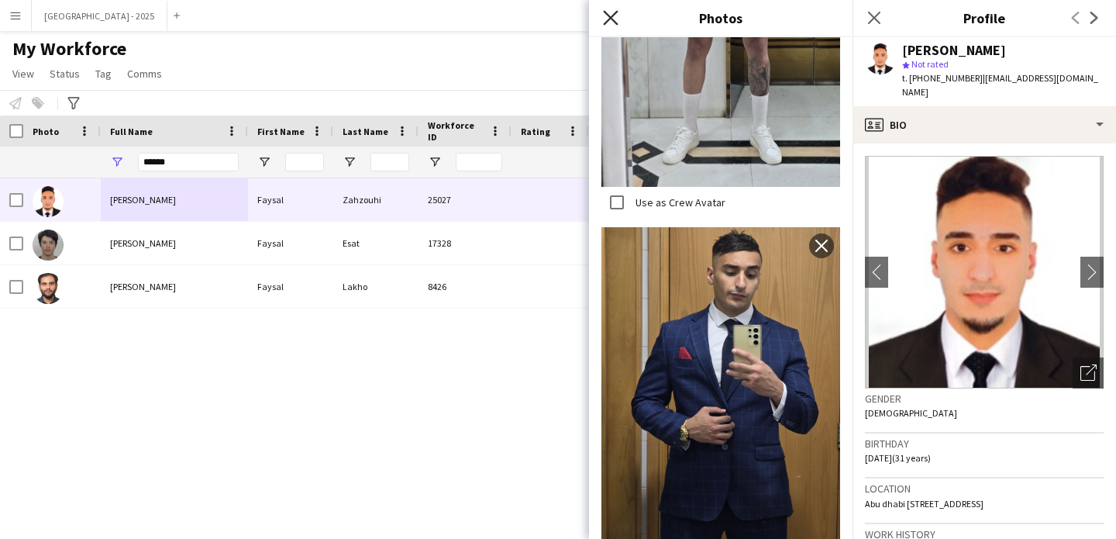
click at [609, 20] on icon "Close pop-in" at bounding box center [610, 17] width 15 height 15
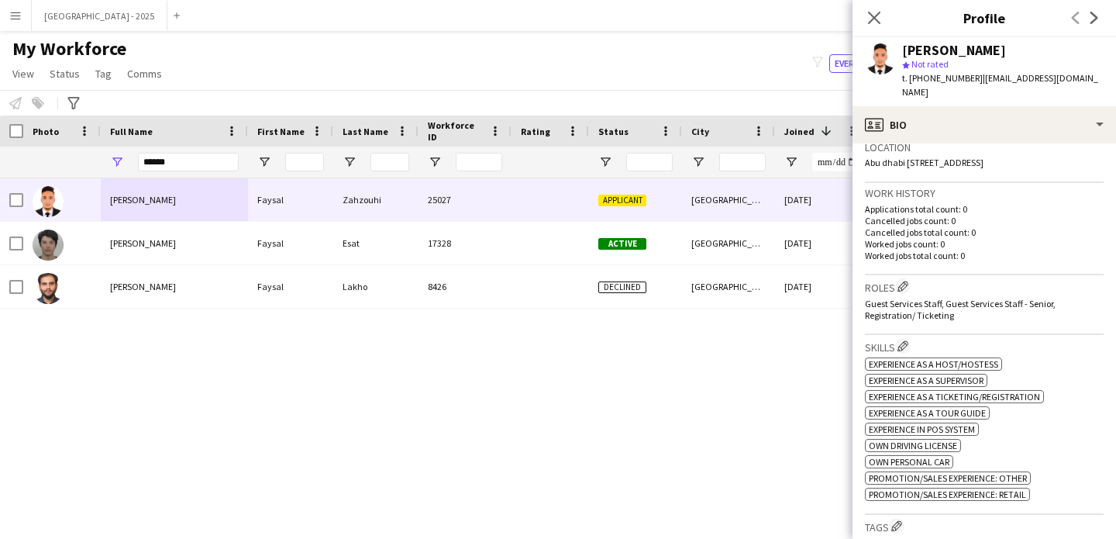
scroll to position [420, 0]
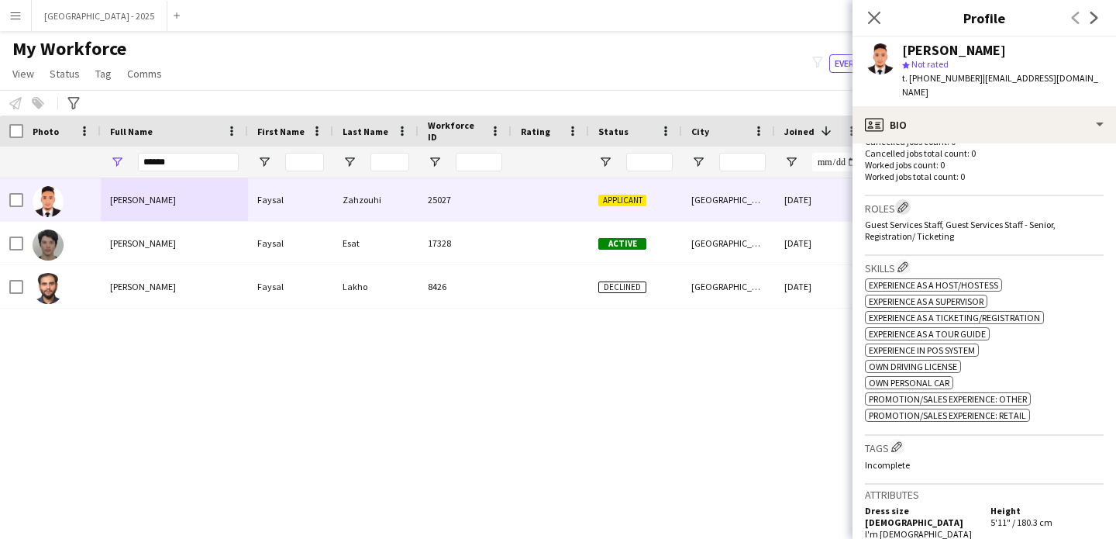
click at [904, 212] on button "Edit crew company roles" at bounding box center [903, 207] width 16 height 16
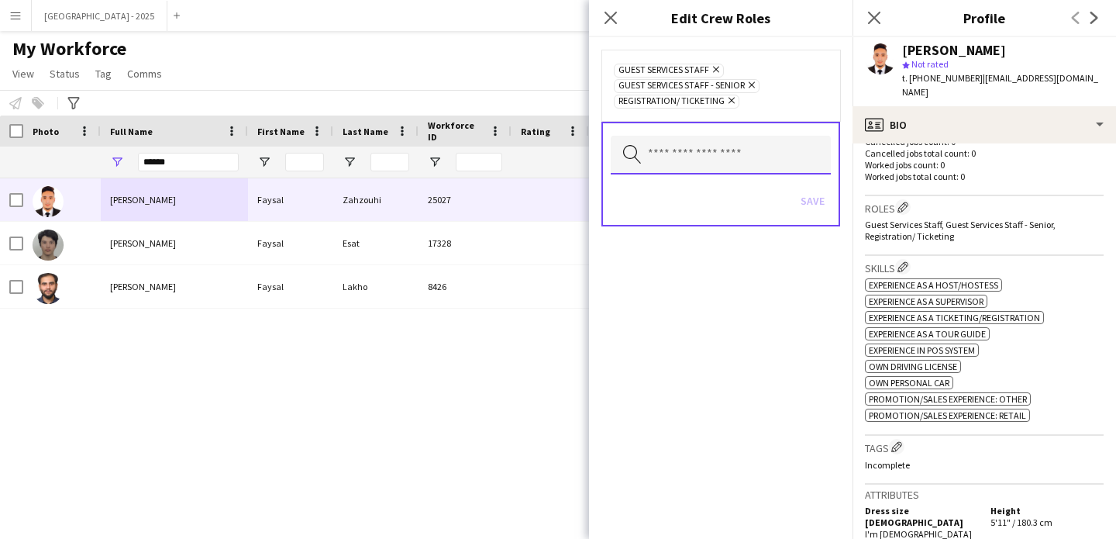
click at [705, 140] on input "text" at bounding box center [721, 155] width 220 height 39
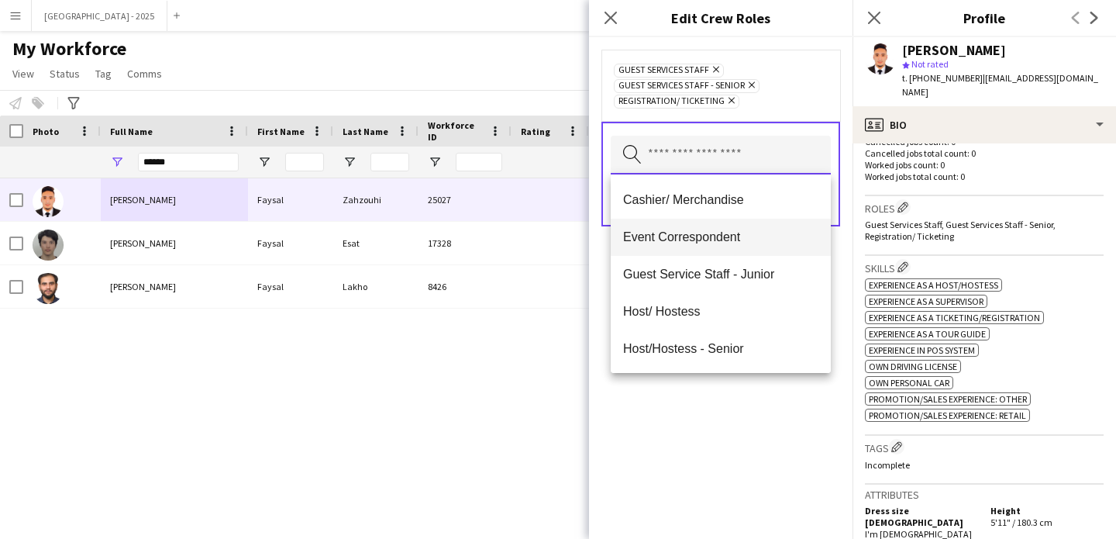
scroll to position [121, 0]
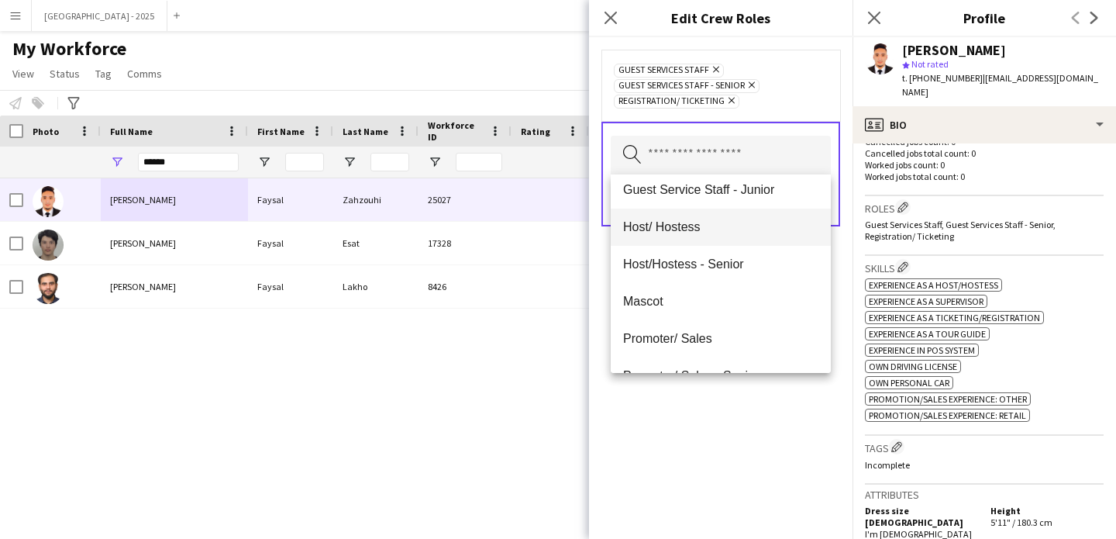
click at [672, 232] on span "Host/ Hostess" at bounding box center [720, 226] width 195 height 15
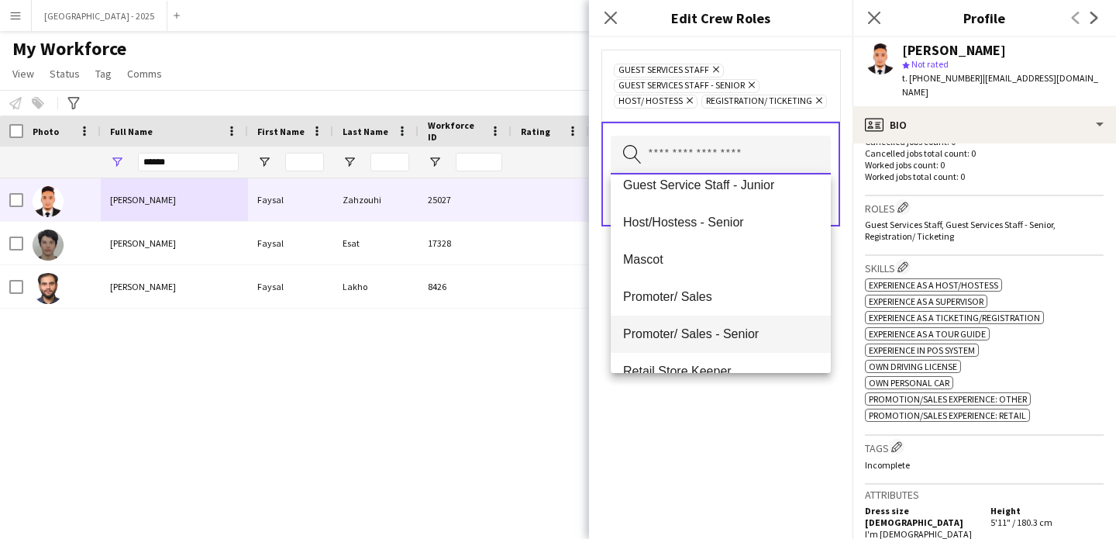
scroll to position [141, 0]
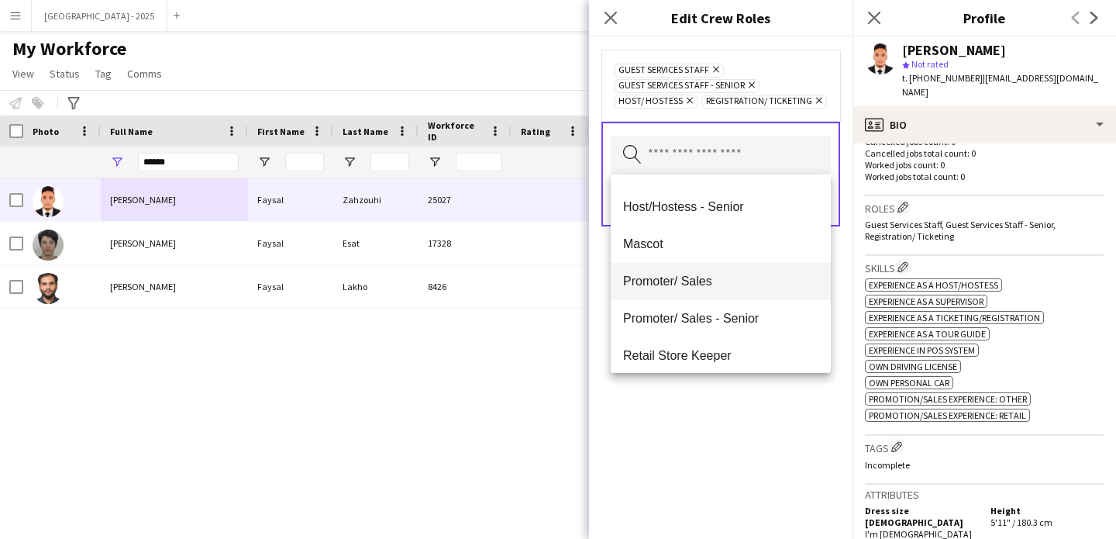
click at [698, 293] on mat-option "Promoter/ Sales" at bounding box center [721, 281] width 220 height 37
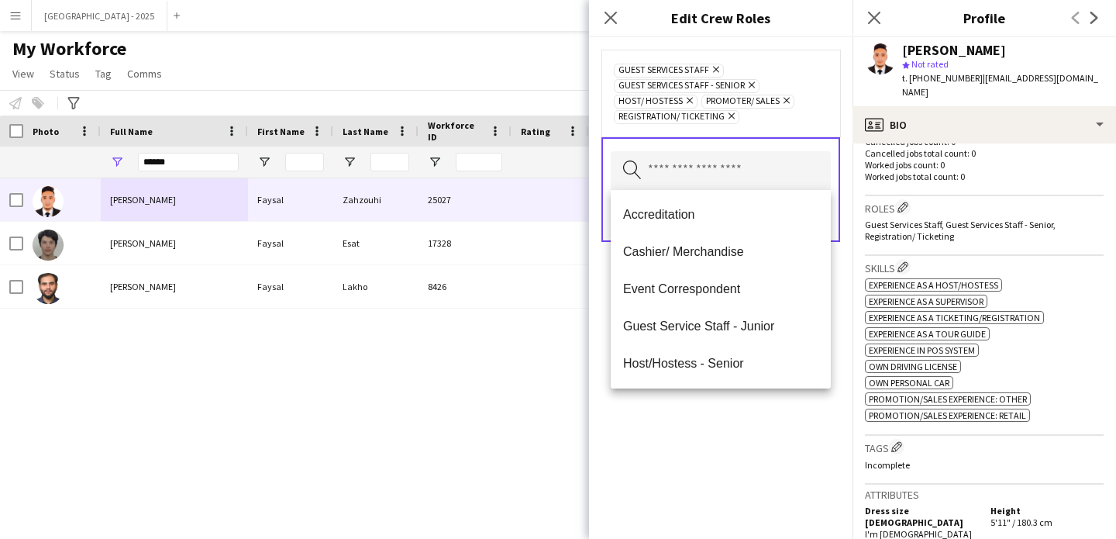
drag, startPoint x: 726, startPoint y: 453, endPoint x: 789, endPoint y: 271, distance: 193.0
click at [726, 452] on div "Guest Services Staff Remove Guest Services Staff - Senior Remove Host/ Hostess …" at bounding box center [721, 288] width 264 height 502
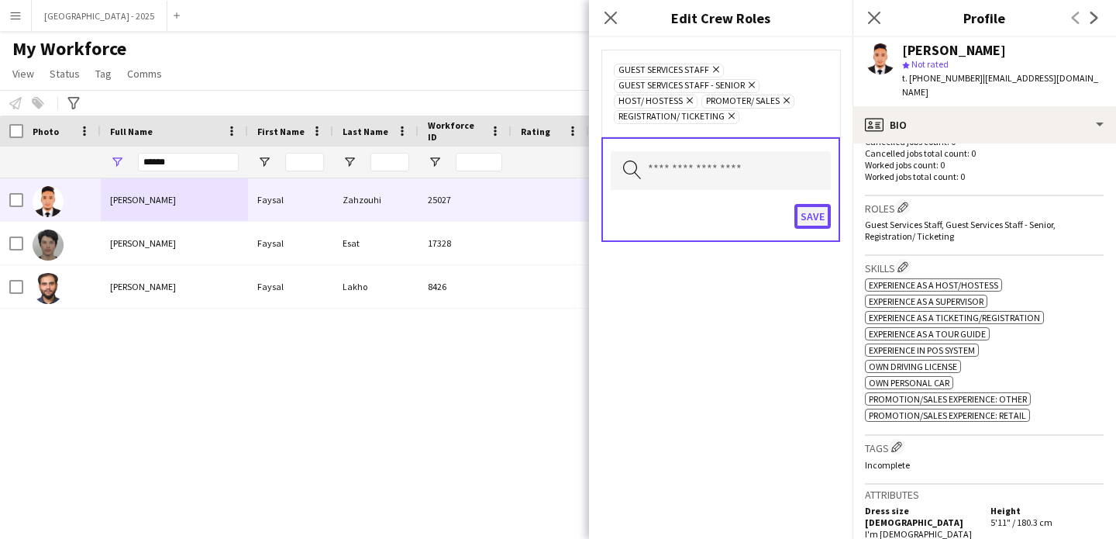
click at [810, 226] on button "Save" at bounding box center [813, 216] width 36 height 25
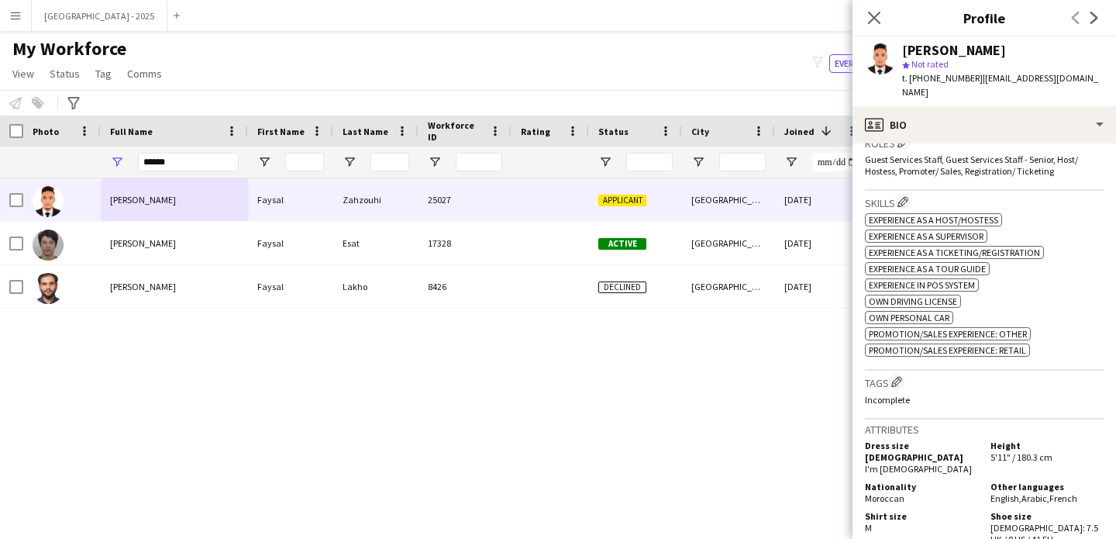
scroll to position [553, 0]
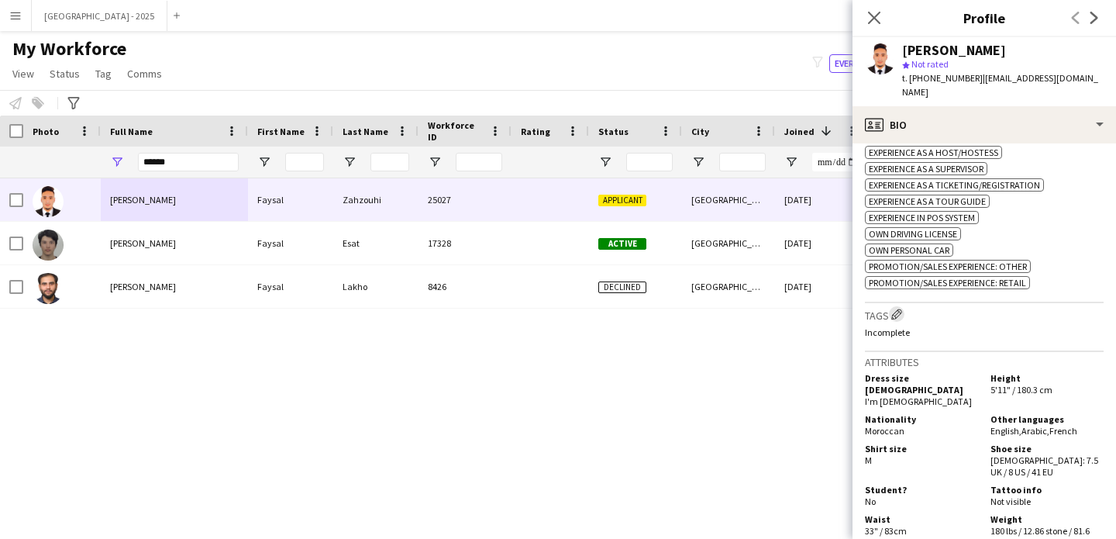
click at [898, 317] on app-icon "Edit crew company tags" at bounding box center [897, 314] width 11 height 11
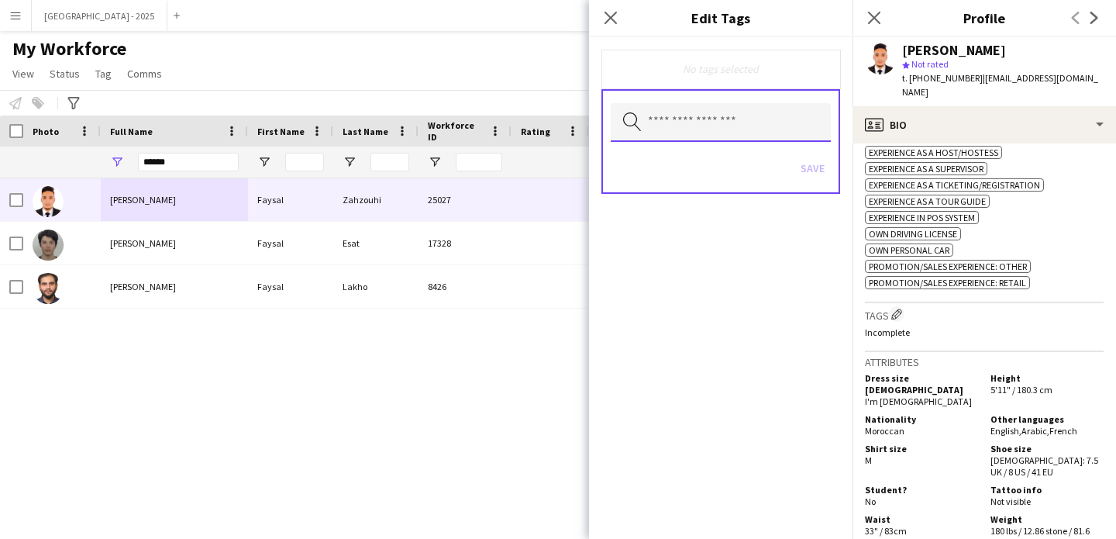
click at [748, 138] on input "text" at bounding box center [721, 122] width 220 height 39
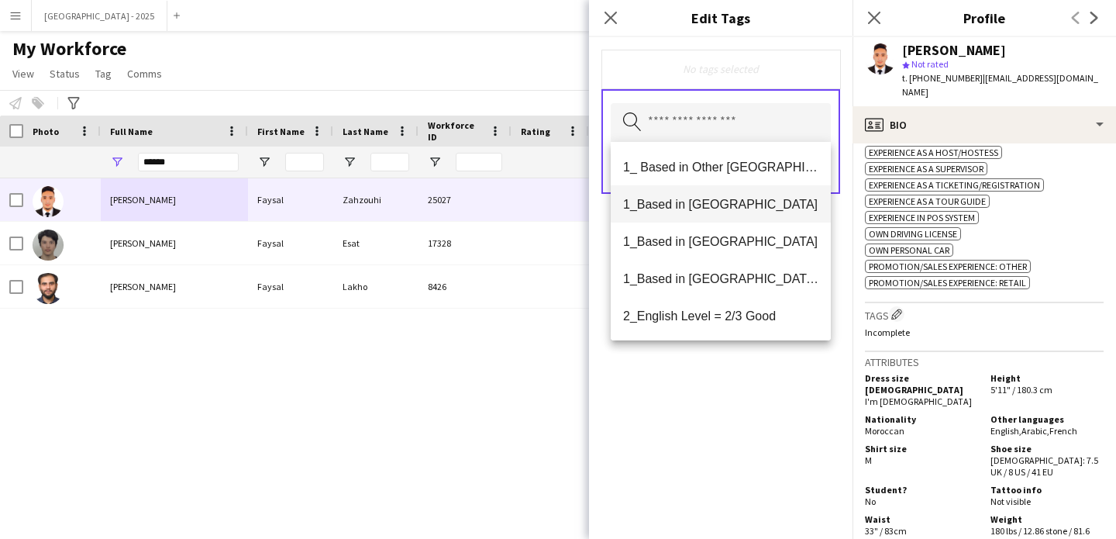
click at [731, 212] on mat-option "1_Based in [GEOGRAPHIC_DATA]" at bounding box center [721, 203] width 220 height 37
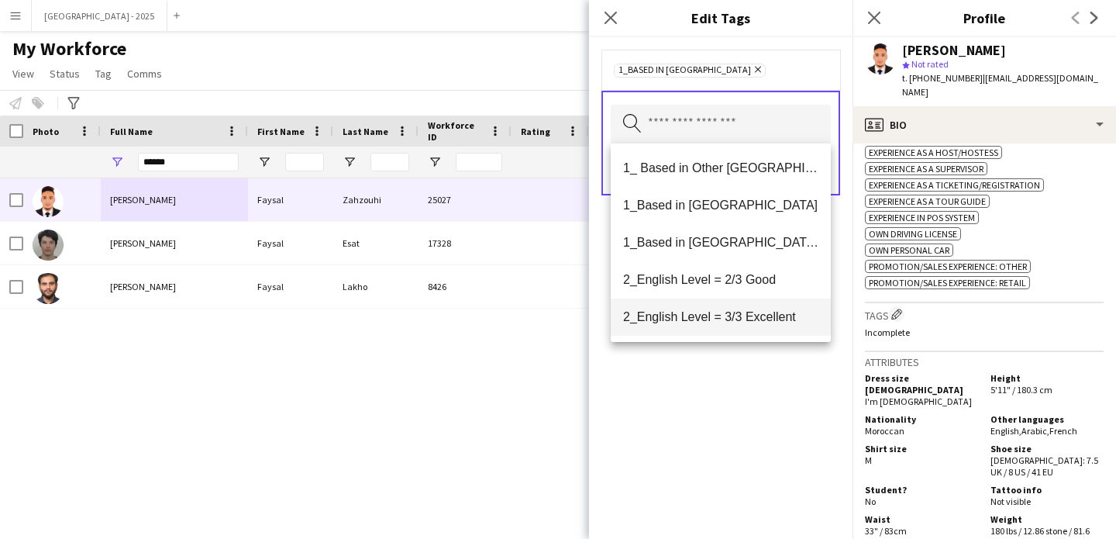
click at [743, 309] on mat-option "2_English Level = 3/3 Excellent" at bounding box center [721, 316] width 220 height 37
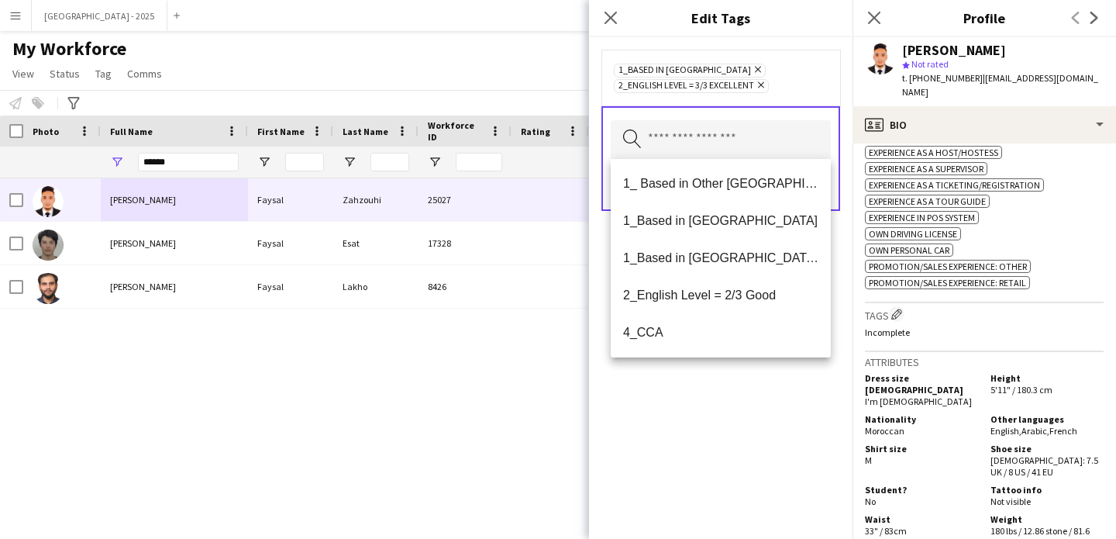
click at [743, 396] on div "1_Based in [GEOGRAPHIC_DATA] Remove 2_English Level = 3/3 Excellent Remove Sear…" at bounding box center [721, 288] width 264 height 502
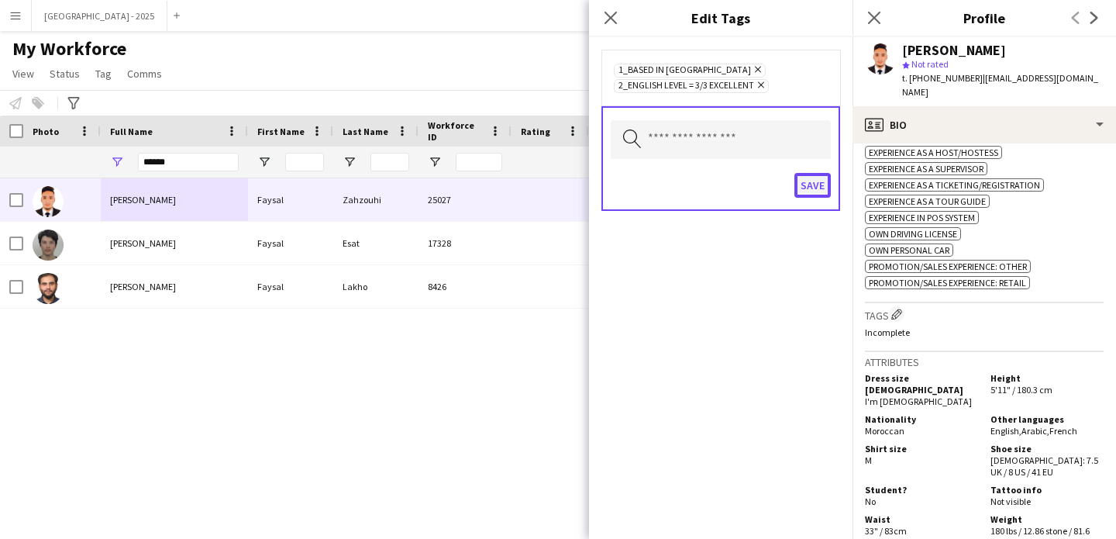
click at [812, 193] on button "Save" at bounding box center [813, 185] width 36 height 25
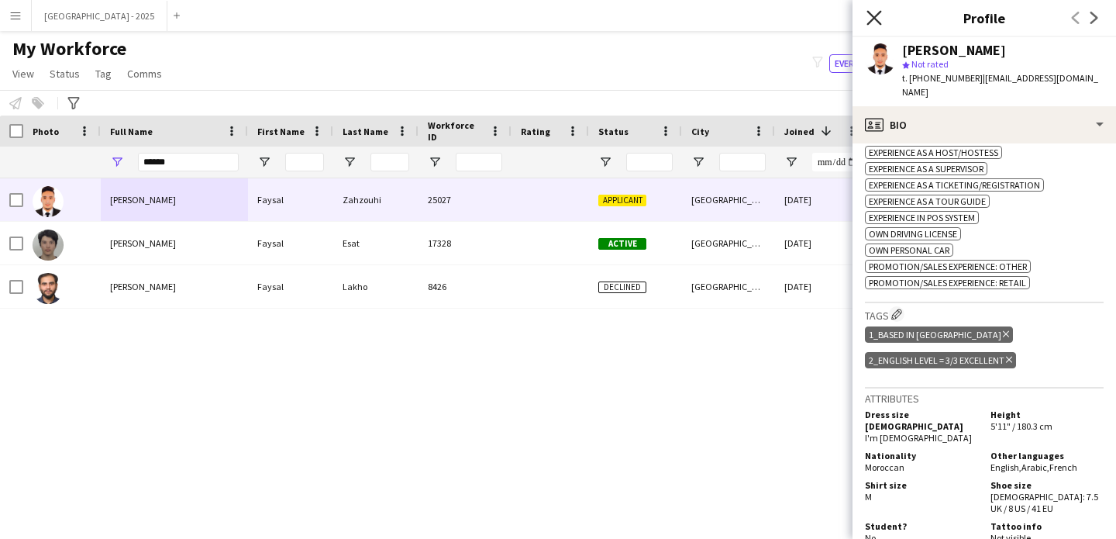
click at [869, 19] on icon "Close pop-in" at bounding box center [874, 17] width 15 height 15
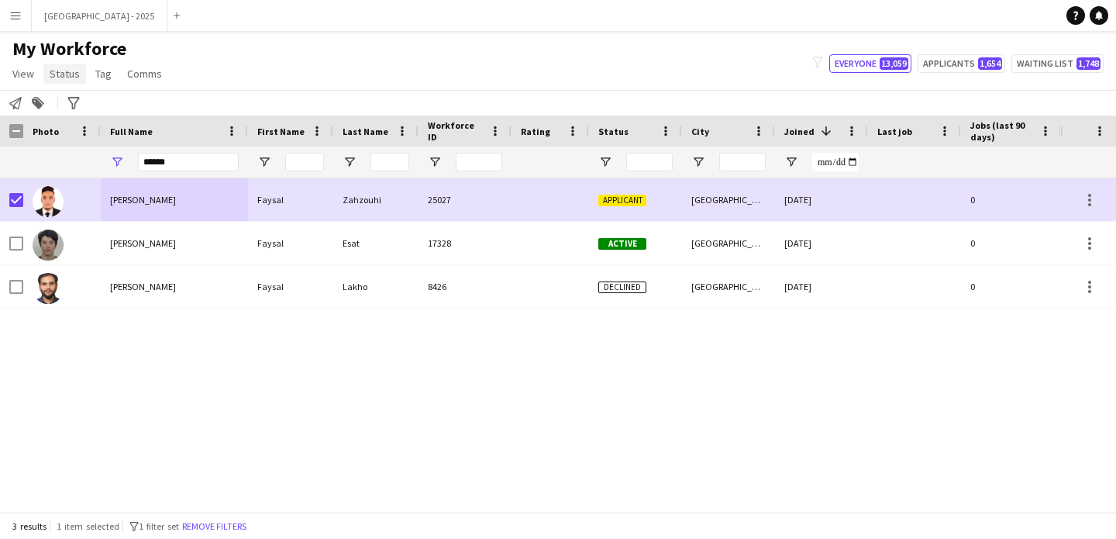
click at [67, 64] on link "Status" at bounding box center [64, 74] width 43 height 20
click at [78, 115] on link "Edit" at bounding box center [98, 107] width 109 height 33
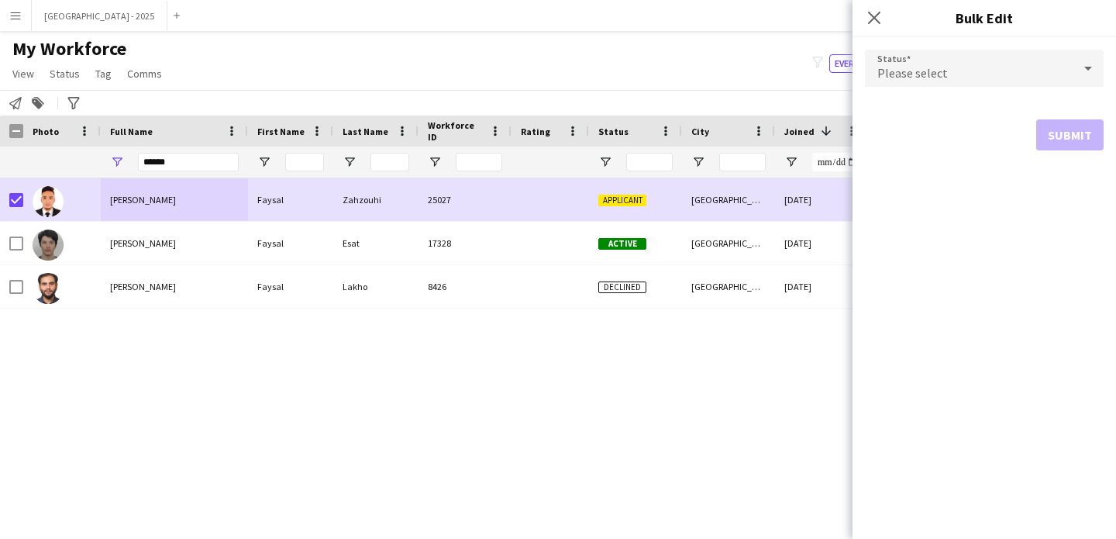
click at [888, 80] on span "Please select" at bounding box center [913, 73] width 71 height 16
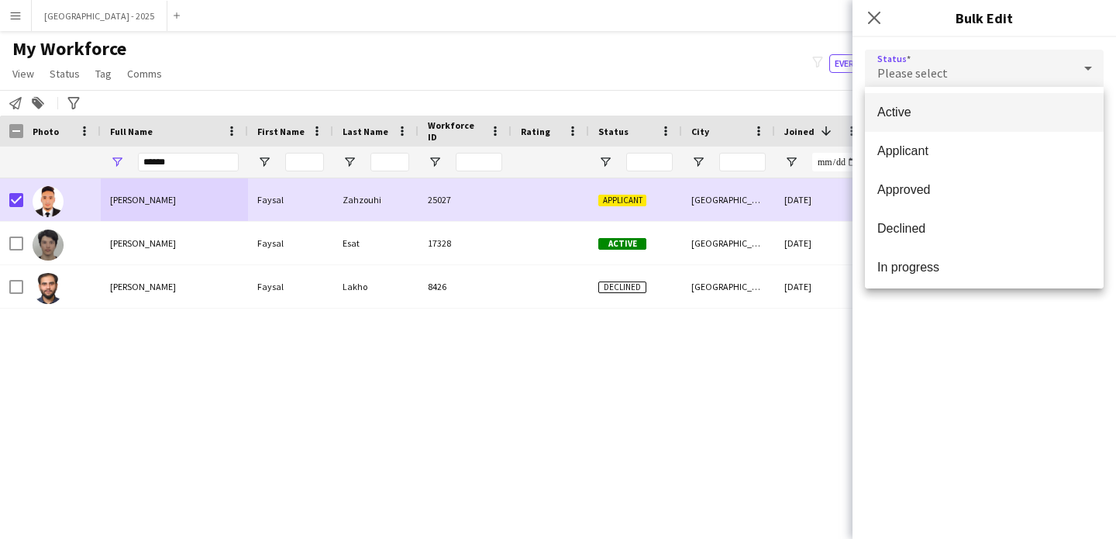
click at [894, 111] on span "Active" at bounding box center [985, 112] width 214 height 15
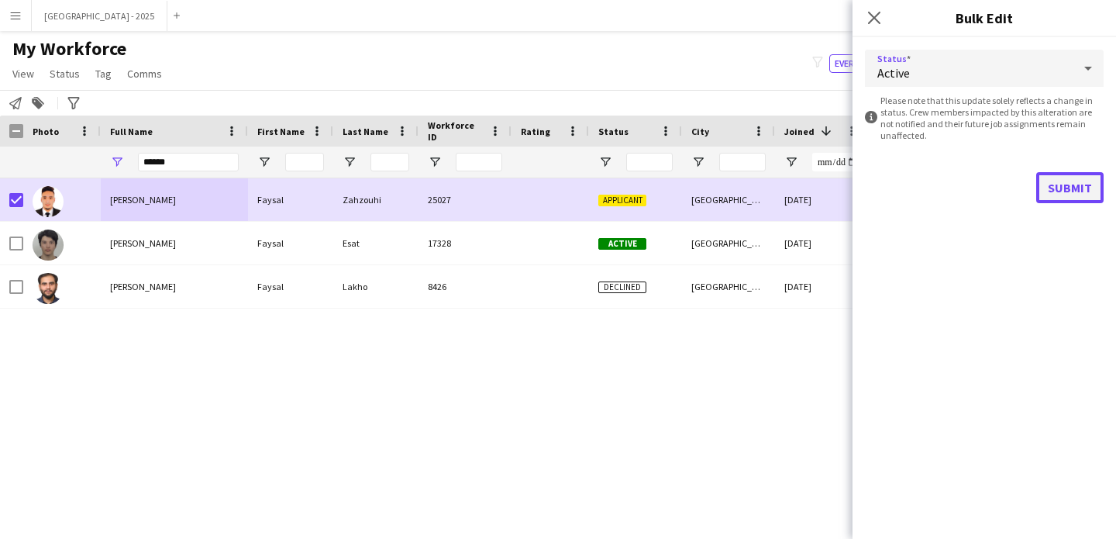
click at [1074, 195] on button "Submit" at bounding box center [1069, 187] width 67 height 31
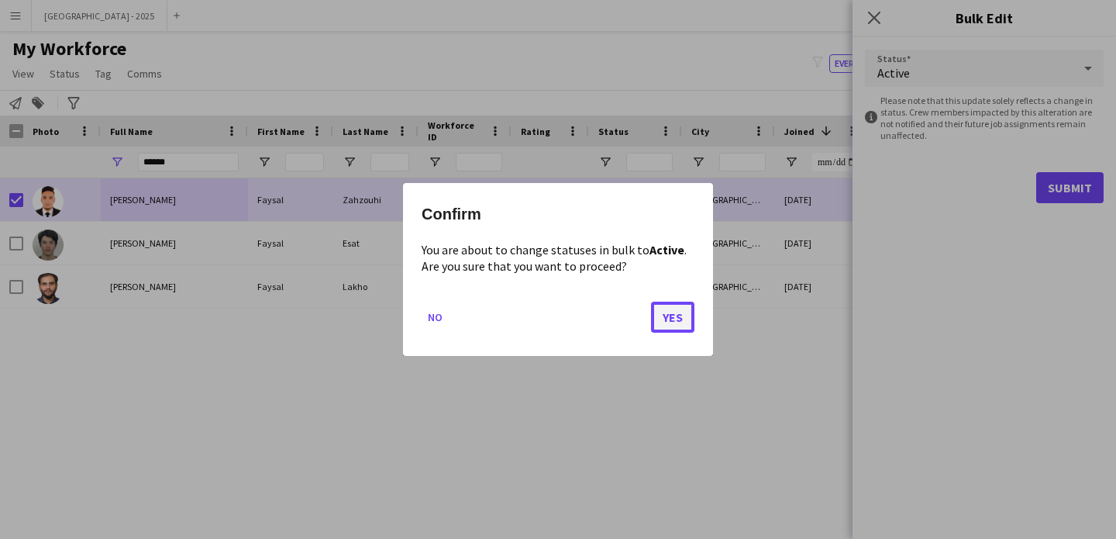
click at [681, 322] on button "Yes" at bounding box center [672, 317] width 43 height 31
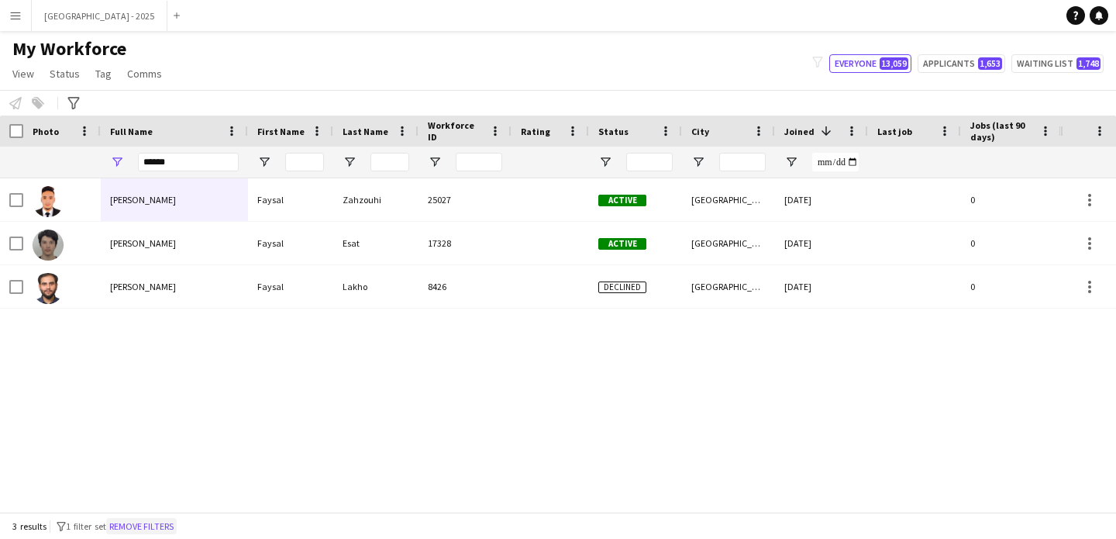
click at [167, 521] on button "Remove filters" at bounding box center [141, 526] width 71 height 17
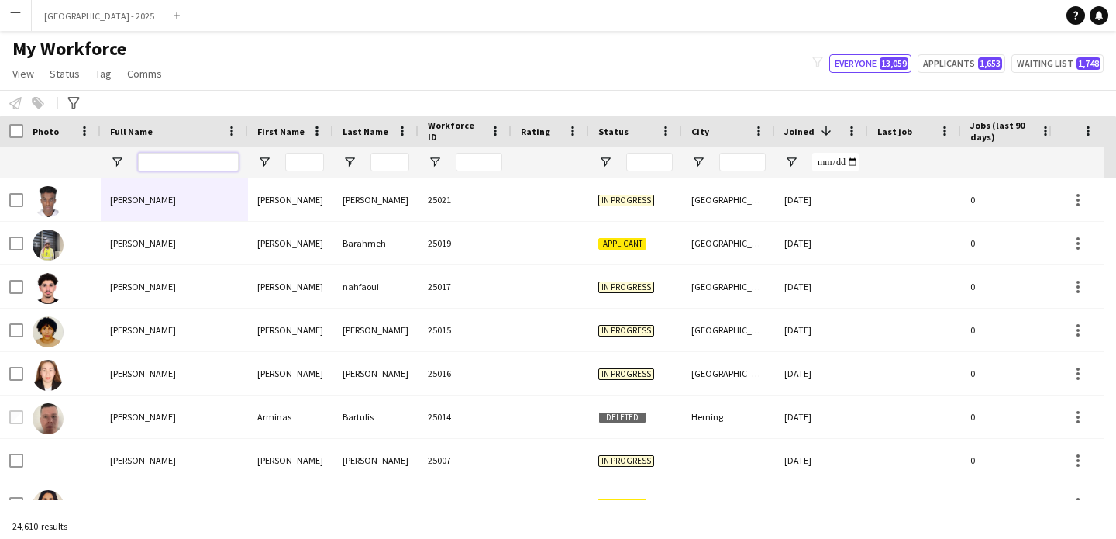
click at [186, 154] on input "Full Name Filter Input" at bounding box center [188, 162] width 101 height 19
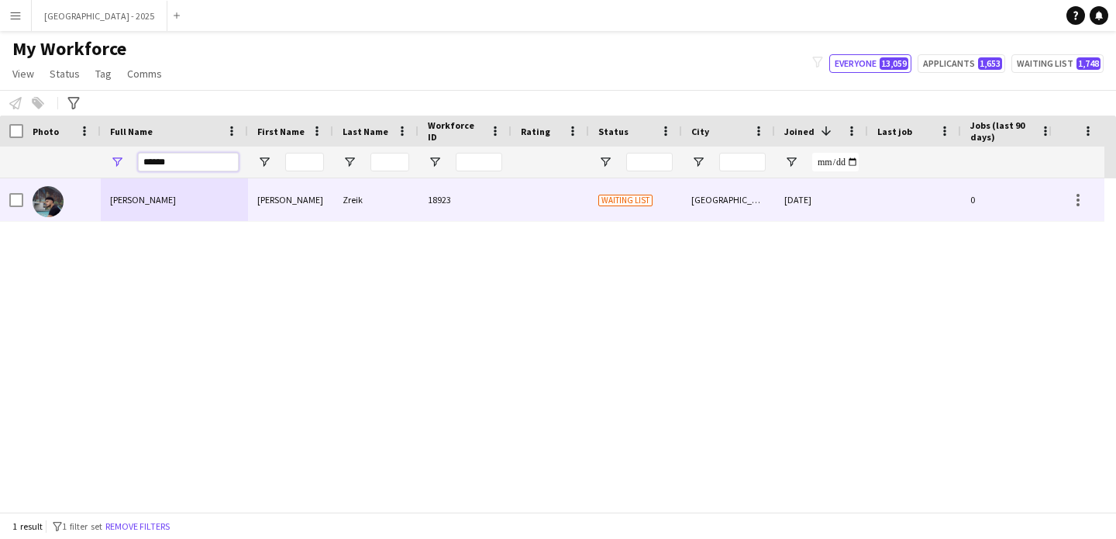
type input "*****"
click at [176, 198] on span "Mohammad Zreik" at bounding box center [143, 200] width 66 height 12
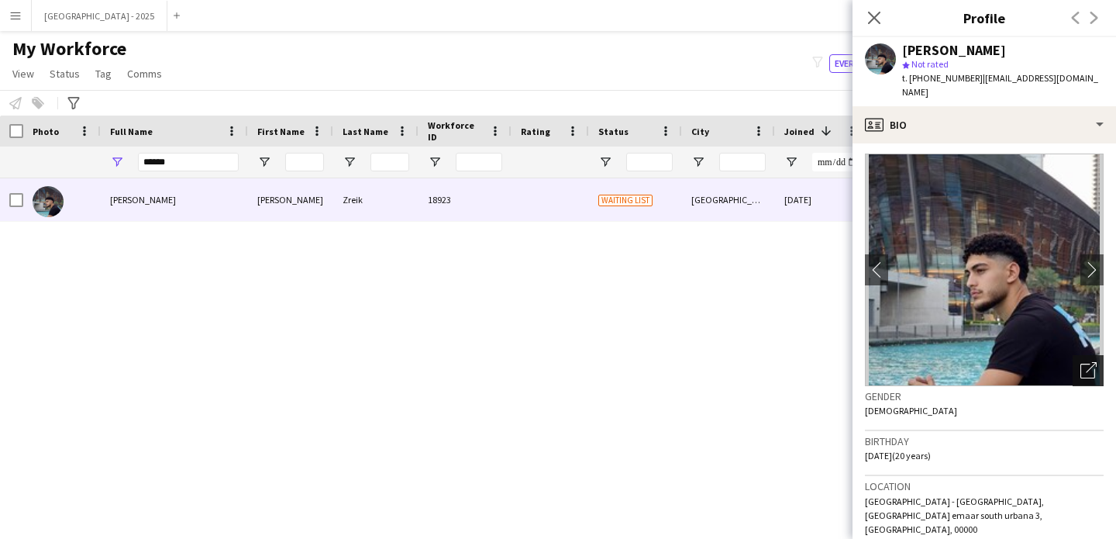
scroll to position [3, 0]
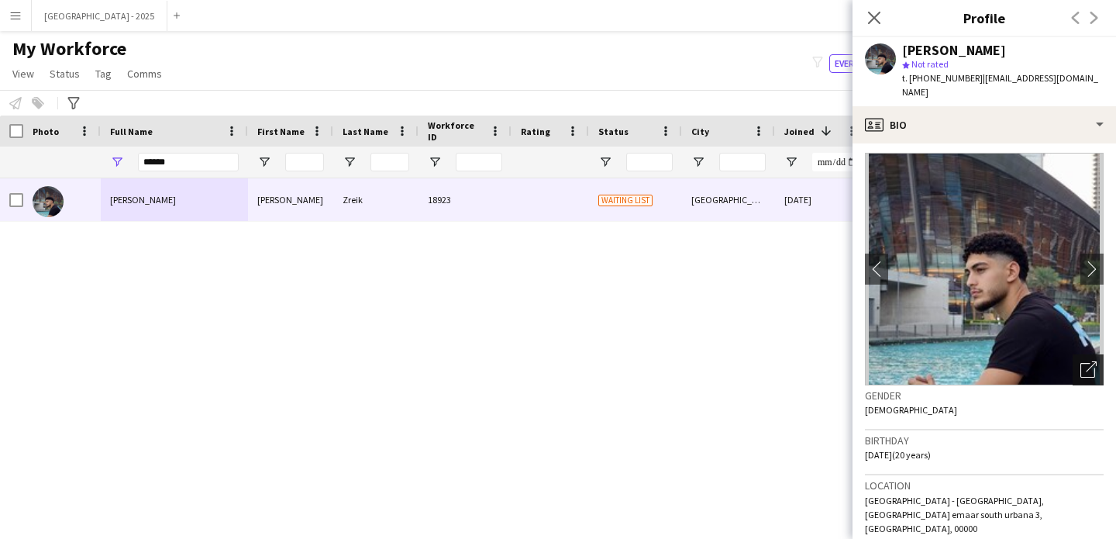
click at [1085, 363] on div "Open photos pop-in" at bounding box center [1088, 369] width 31 height 31
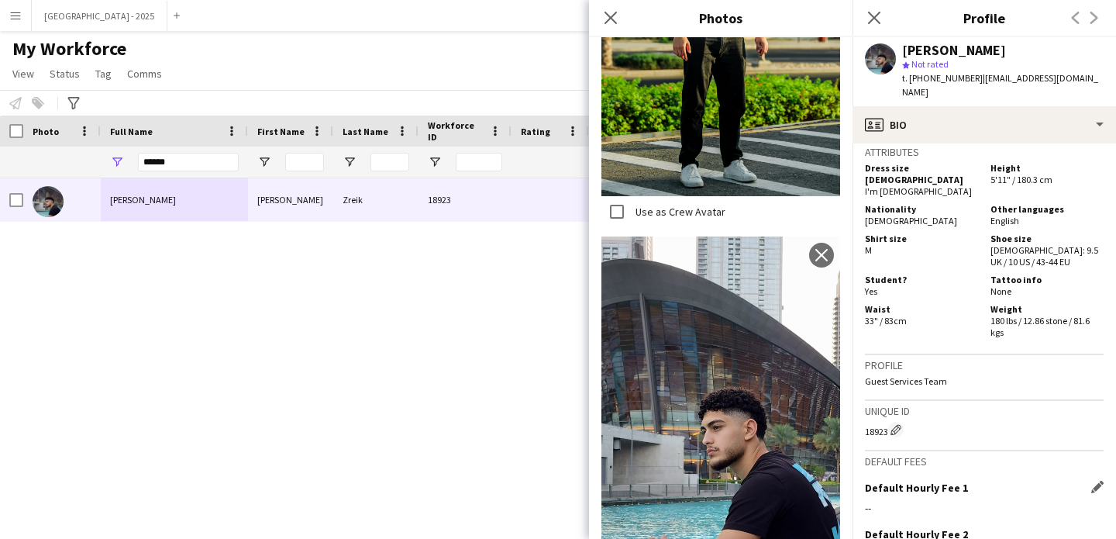
scroll to position [671, 0]
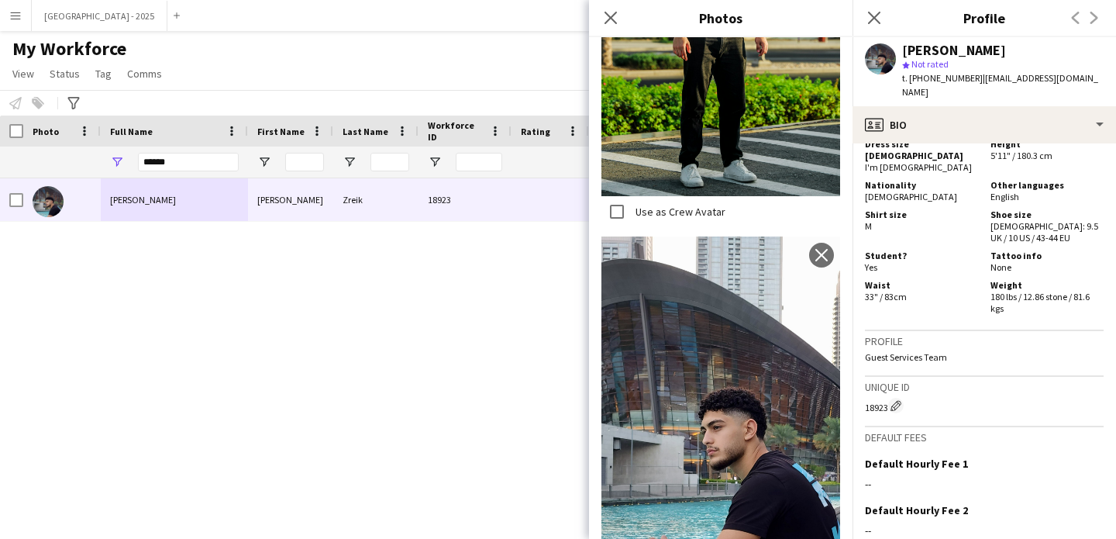
click at [874, 398] on div "18923 Edit crew unique ID" at bounding box center [984, 406] width 239 height 16
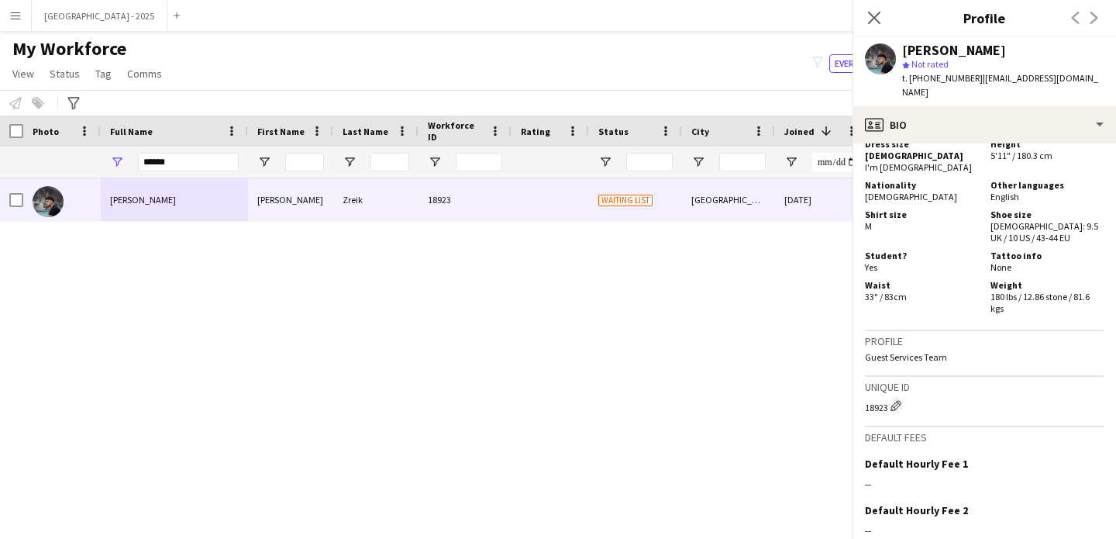
click at [874, 398] on div "18923 Edit crew unique ID" at bounding box center [984, 406] width 239 height 16
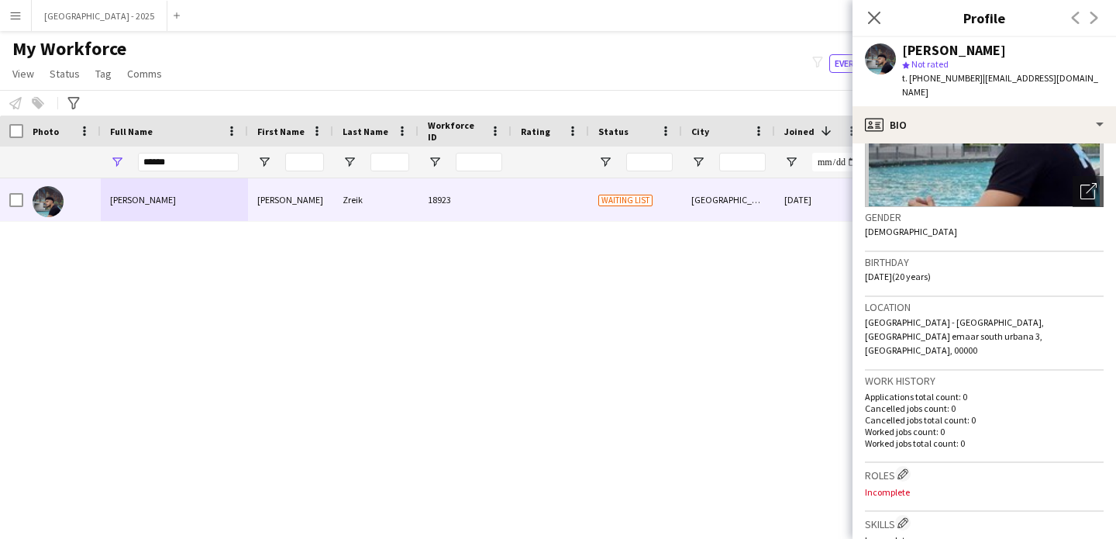
scroll to position [200, 0]
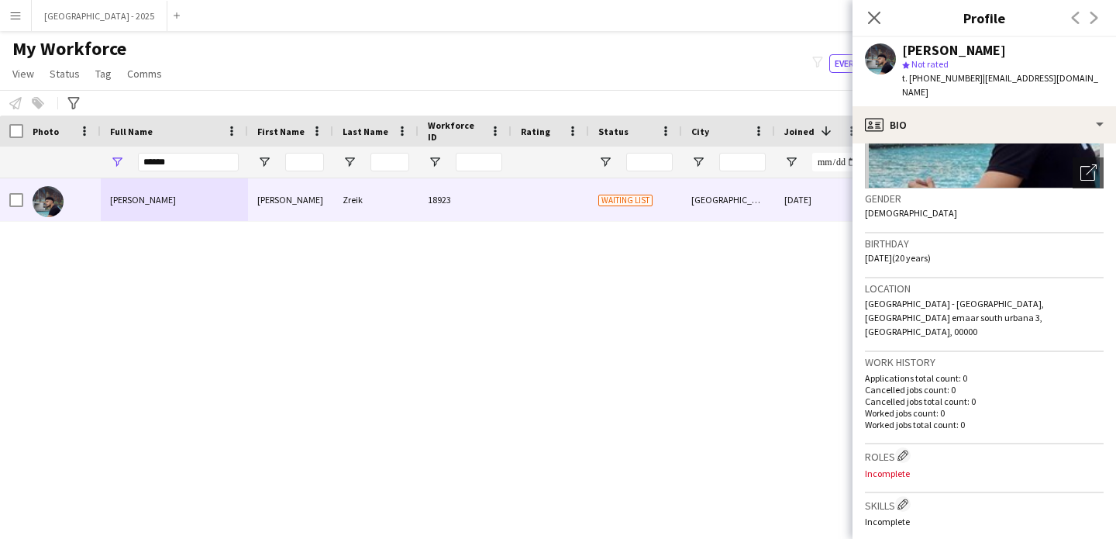
click at [912, 447] on h3 "Roles Edit crew company roles" at bounding box center [984, 455] width 239 height 16
click at [907, 450] on app-icon "Edit crew company roles" at bounding box center [903, 455] width 11 height 11
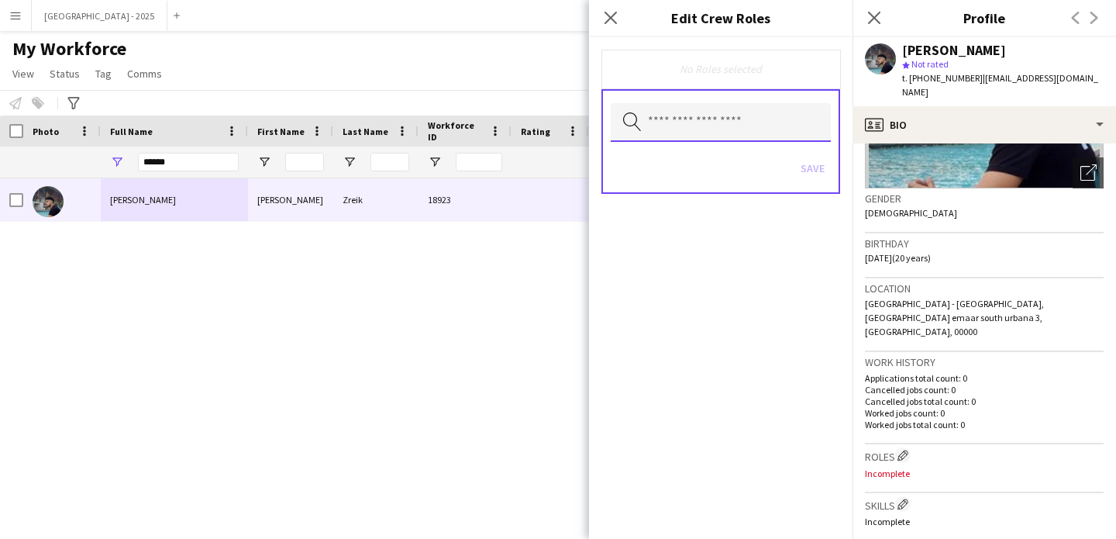
click at [723, 126] on input "text" at bounding box center [721, 122] width 220 height 39
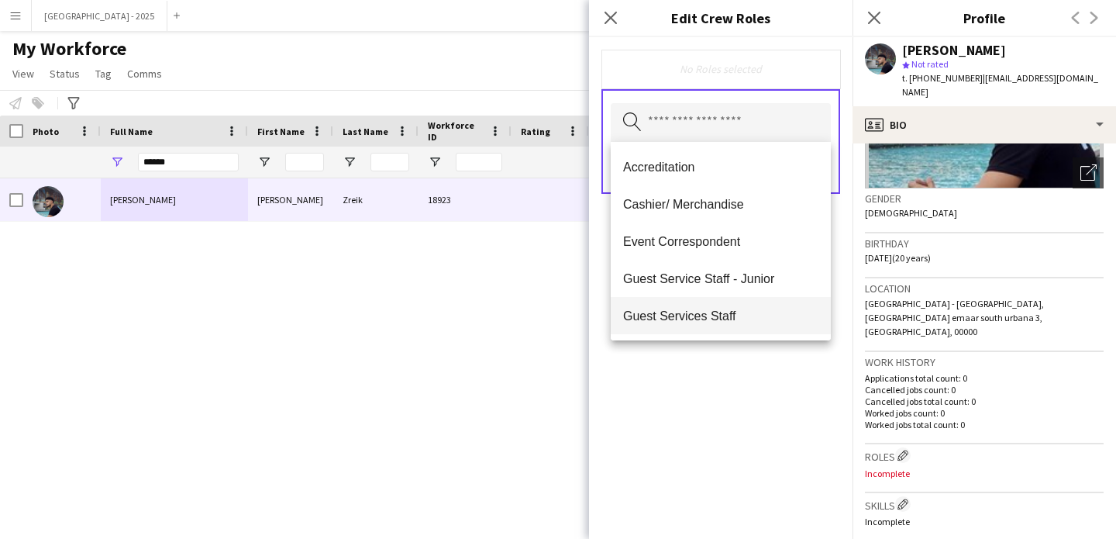
click at [736, 305] on mat-option "Guest Services Staff" at bounding box center [721, 315] width 220 height 37
click at [736, 322] on span "Guest Services Staff - Senior" at bounding box center [720, 316] width 195 height 15
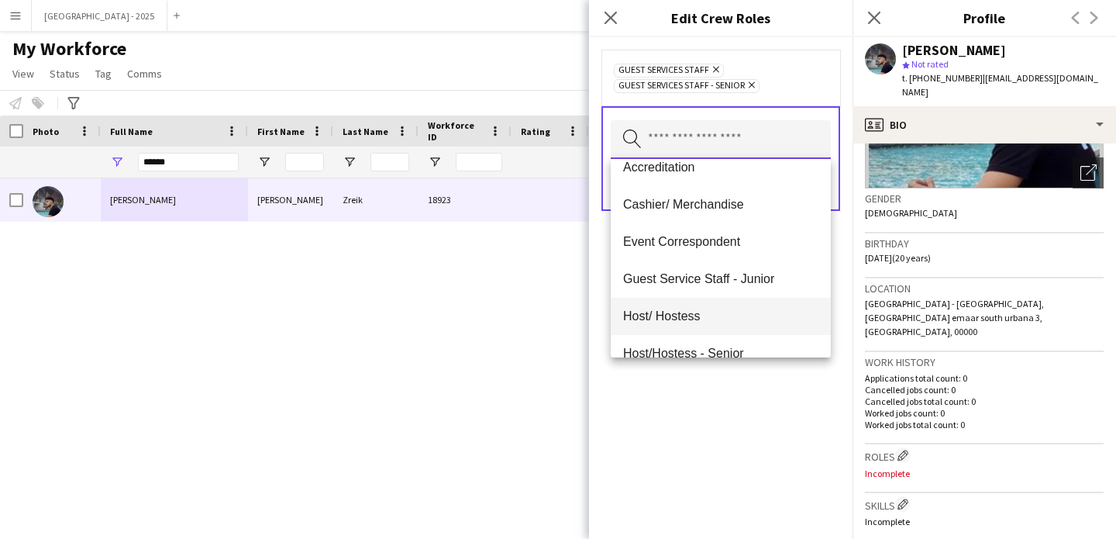
scroll to position [99, 0]
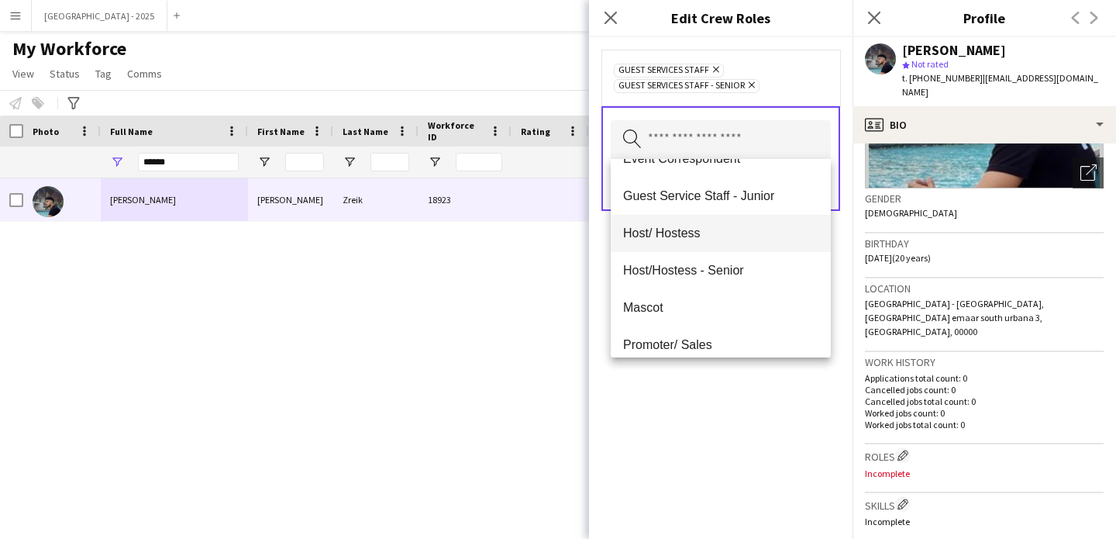
click at [682, 242] on mat-option "Host/ Hostess" at bounding box center [721, 233] width 220 height 37
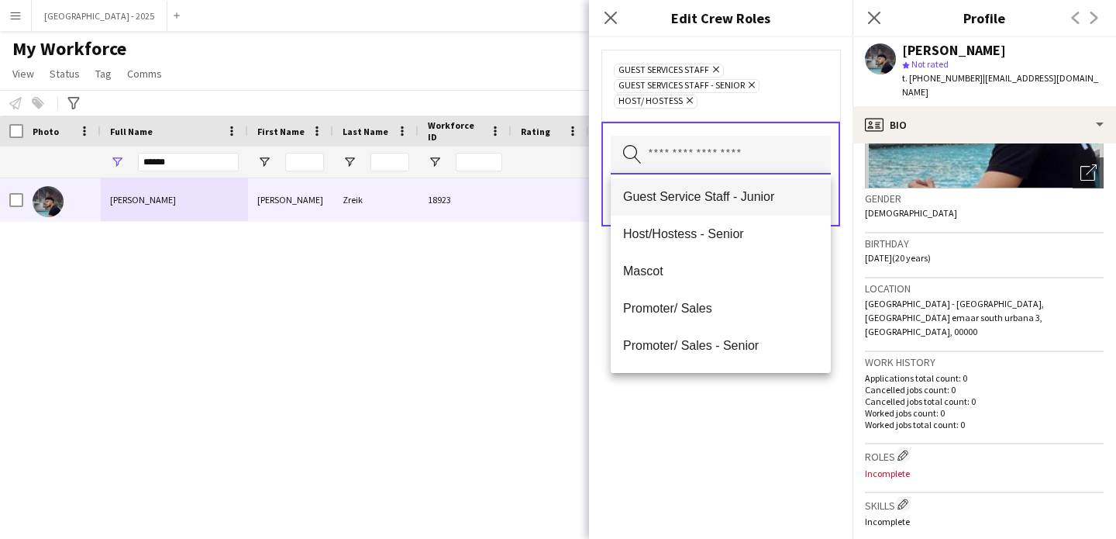
scroll to position [115, 0]
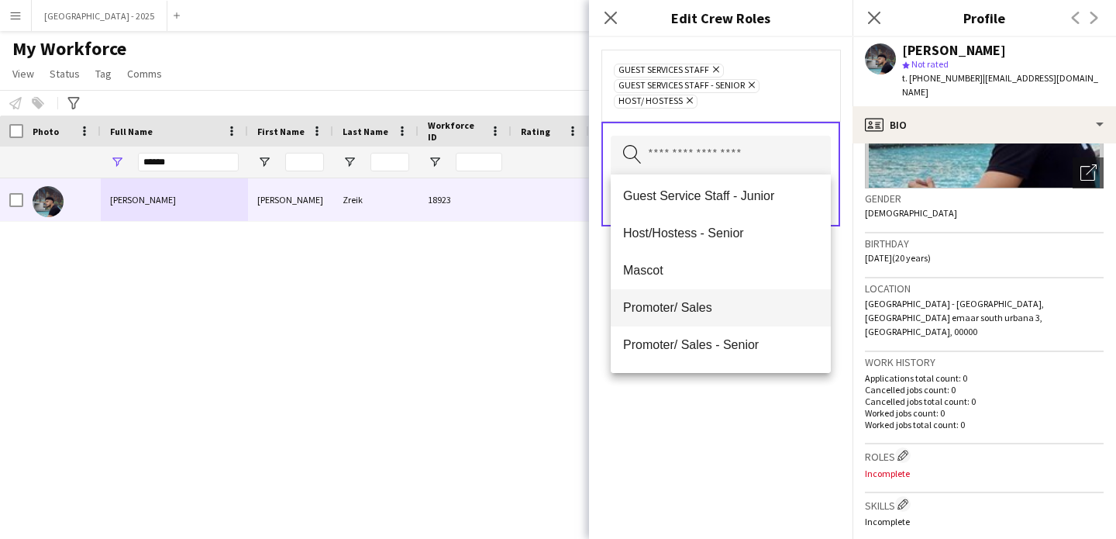
click at [682, 309] on span "Promoter/ Sales" at bounding box center [720, 307] width 195 height 15
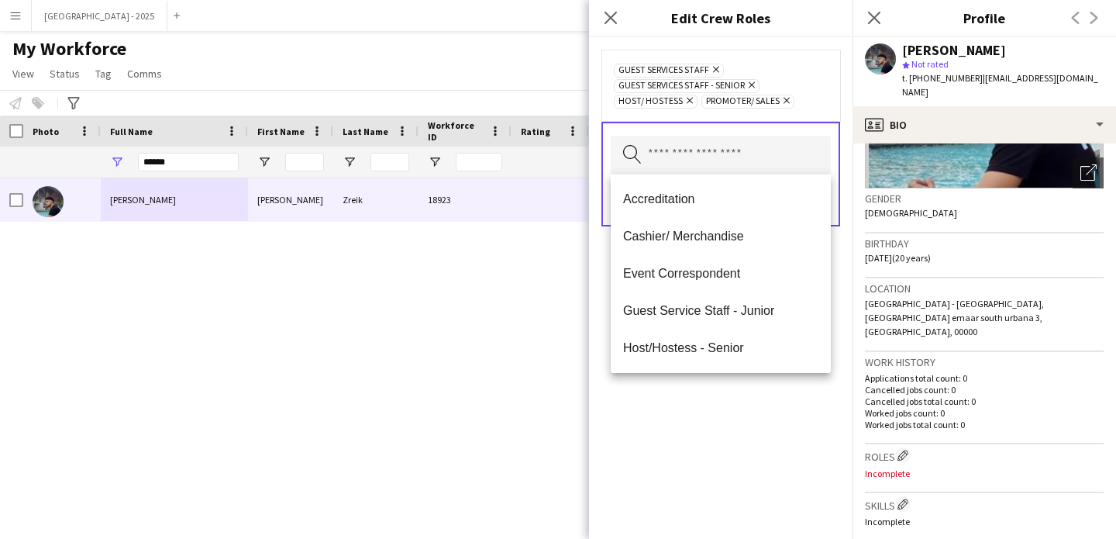
click at [710, 428] on div "Guest Services Staff Remove Guest Services Staff - Senior Remove Host/ Hostess …" at bounding box center [721, 288] width 264 height 502
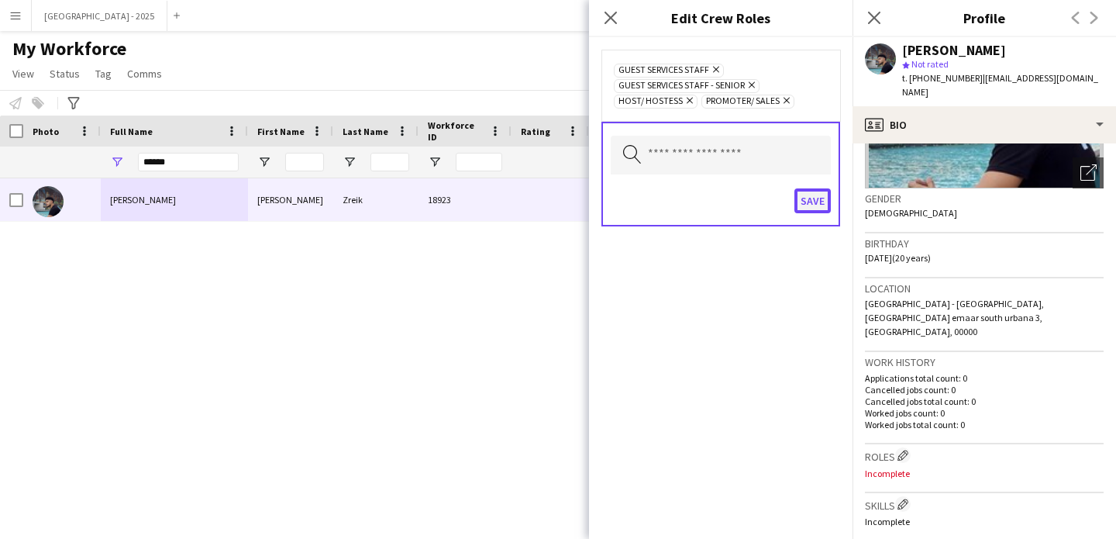
click at [816, 199] on button "Save" at bounding box center [813, 200] width 36 height 25
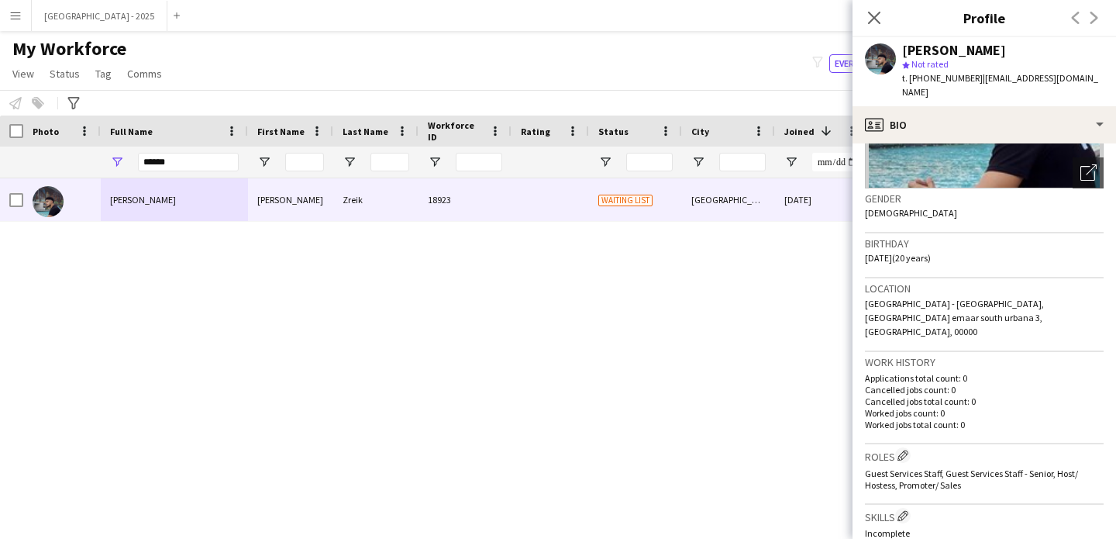
scroll to position [496, 0]
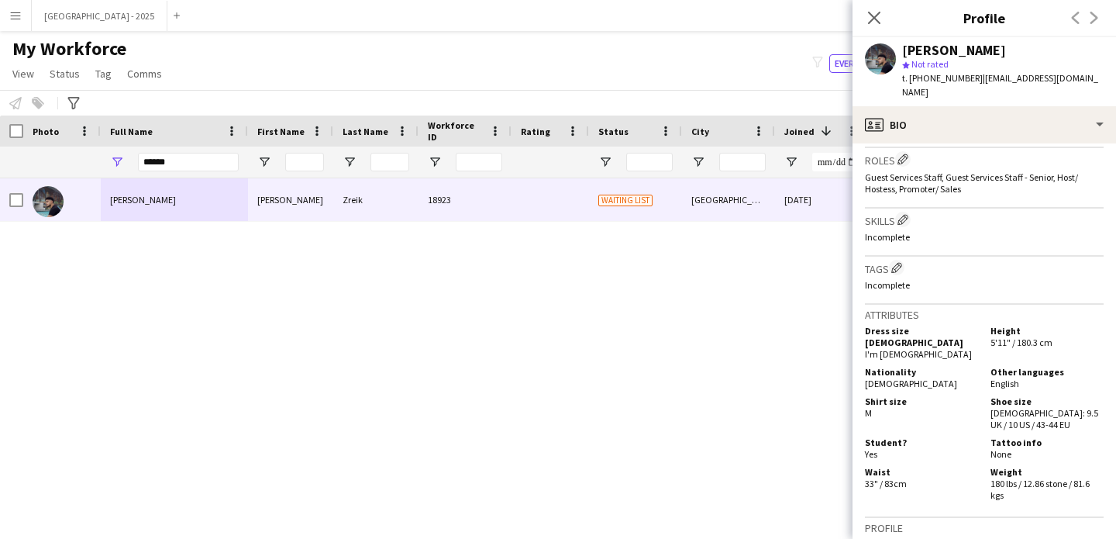
click at [901, 227] on div "Skills Edit crew company skills Incomplete" at bounding box center [984, 233] width 239 height 48
click at [897, 262] on app-icon "Edit crew company tags" at bounding box center [897, 267] width 11 height 11
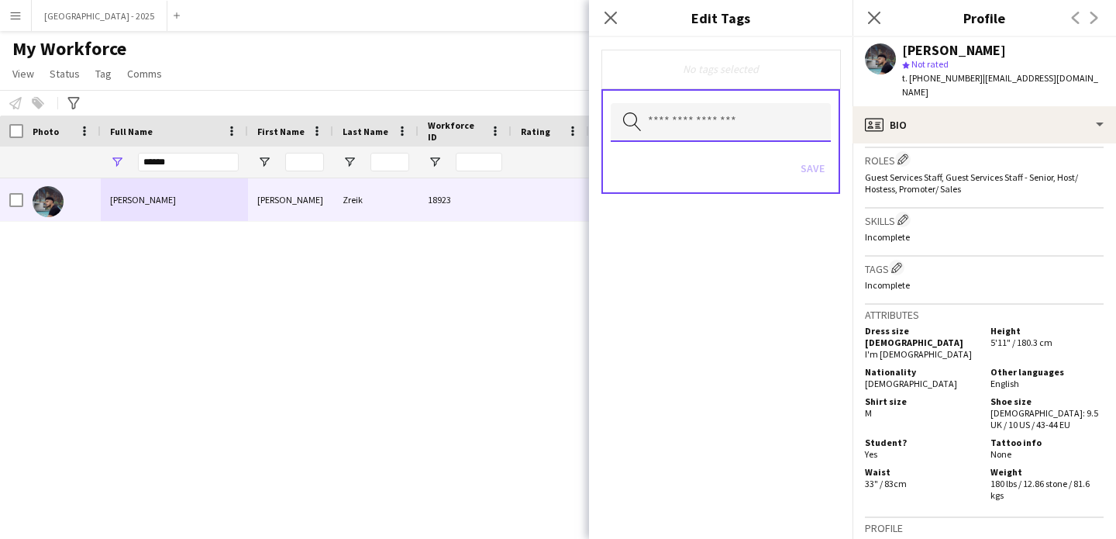
click at [698, 135] on input "text" at bounding box center [721, 122] width 220 height 39
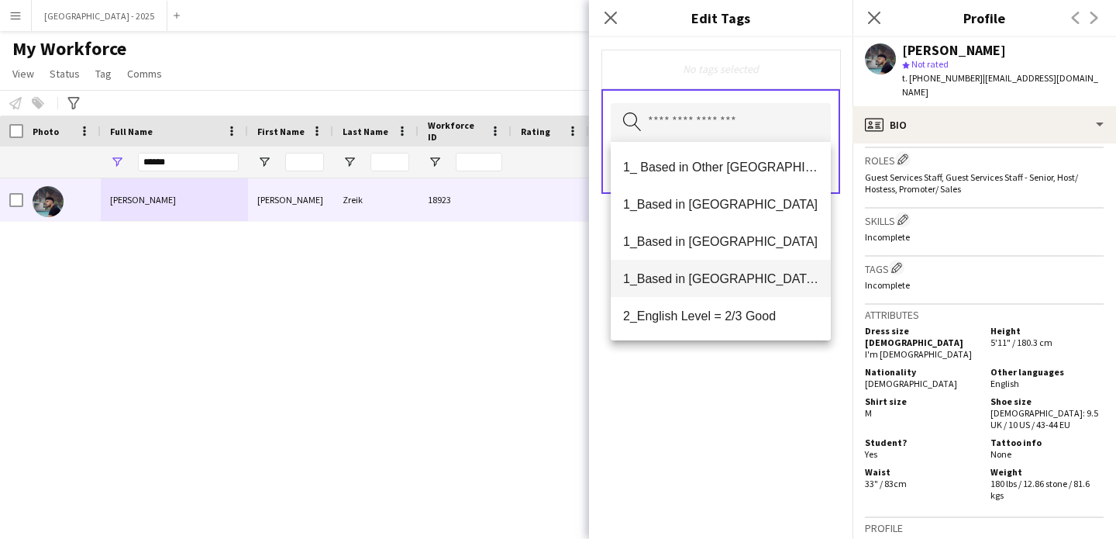
click at [724, 281] on span "1_Based in [GEOGRAPHIC_DATA]/[GEOGRAPHIC_DATA]/Ajman" at bounding box center [720, 278] width 195 height 15
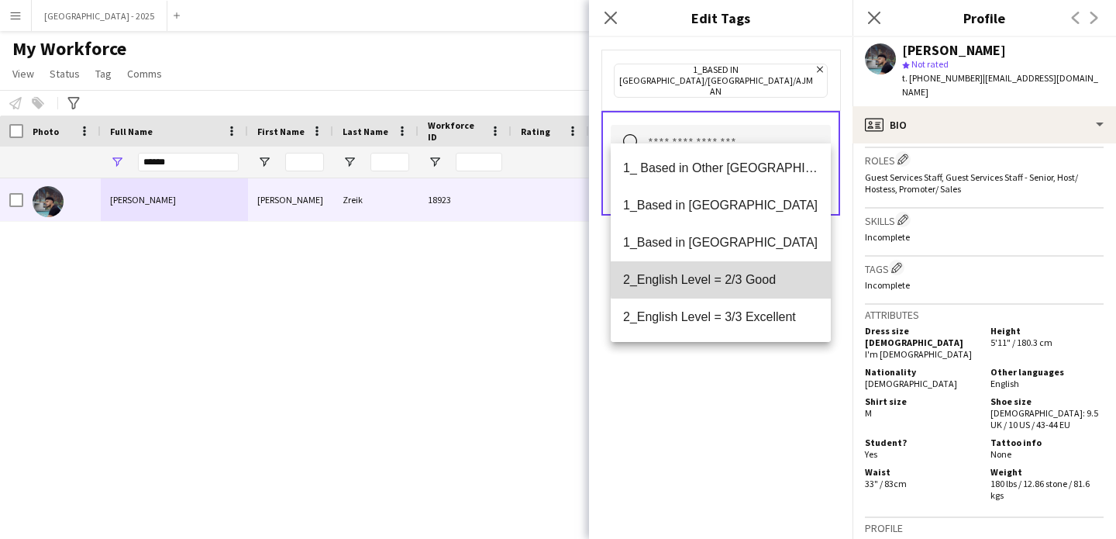
click at [729, 278] on span "2_English Level = 2/3 Good" at bounding box center [720, 279] width 195 height 15
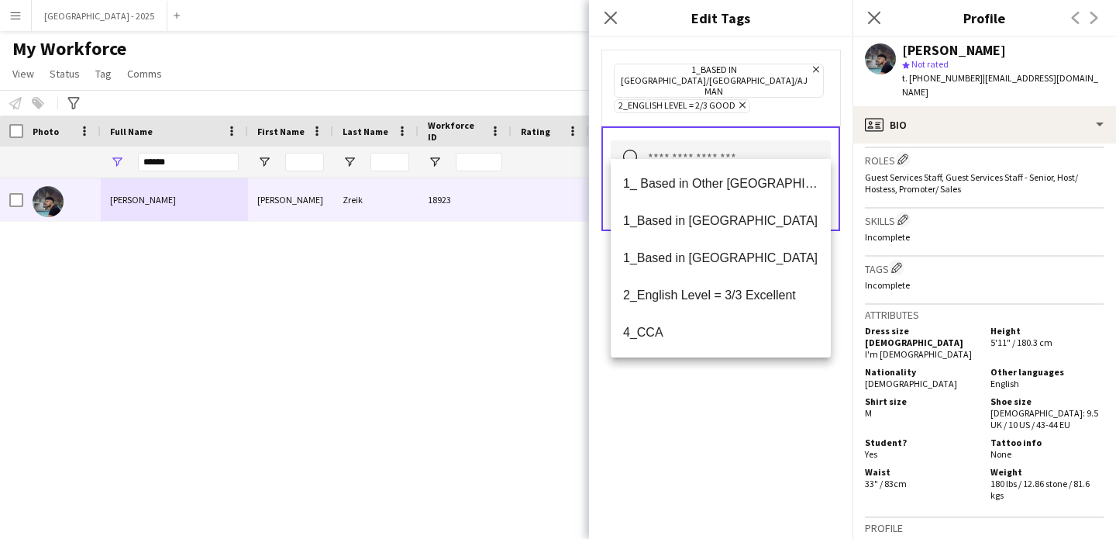
click at [726, 413] on div "1_Based in [GEOGRAPHIC_DATA]/[GEOGRAPHIC_DATA]/Ajman Remove 2_English Level = 2…" at bounding box center [721, 288] width 264 height 502
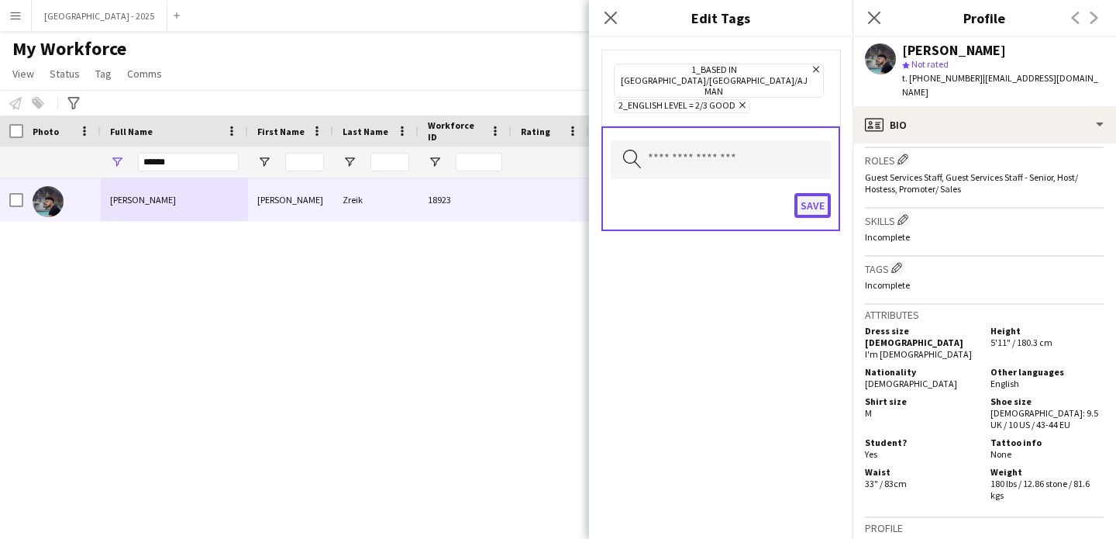
click at [809, 193] on button "Save" at bounding box center [813, 205] width 36 height 25
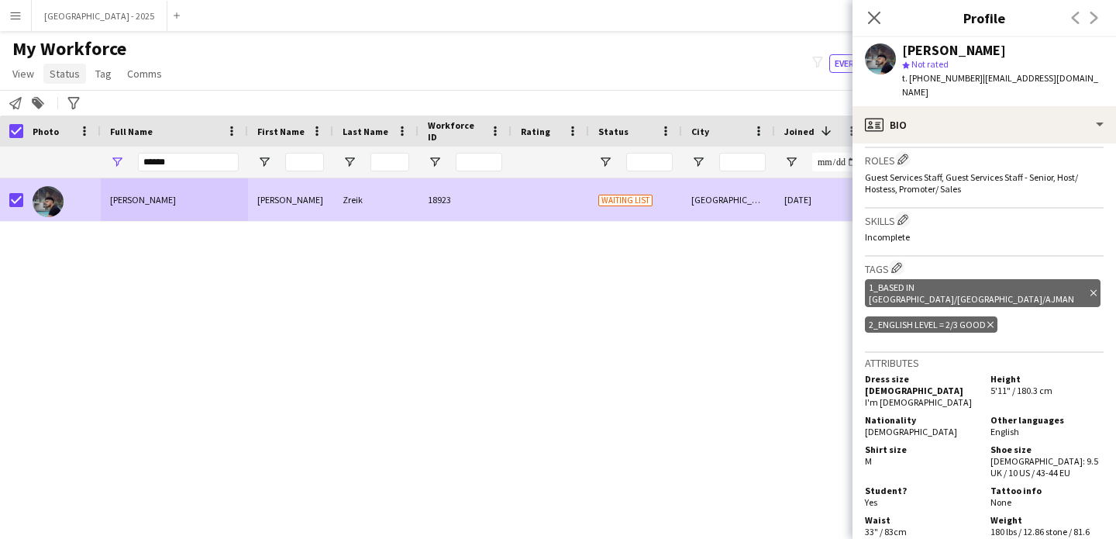
click at [69, 74] on span "Status" at bounding box center [65, 74] width 30 height 14
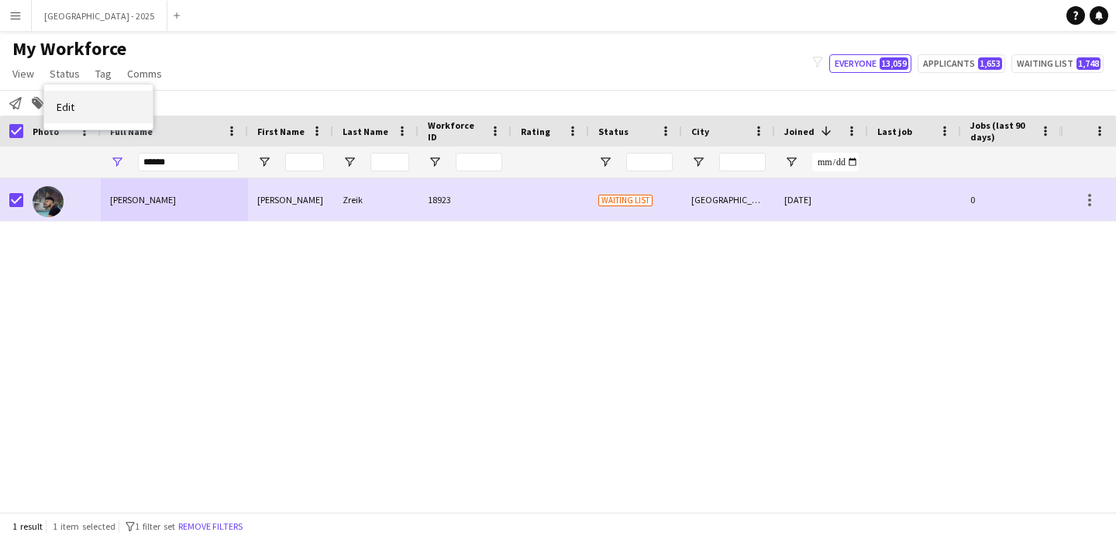
click at [80, 98] on link "Edit" at bounding box center [98, 107] width 109 height 33
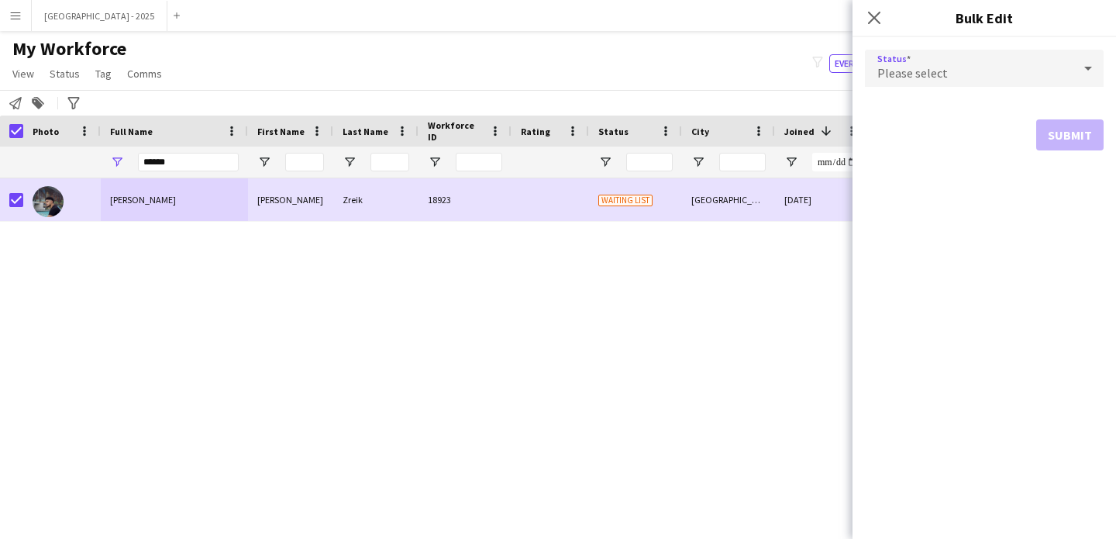
click at [930, 76] on span "Please select" at bounding box center [913, 73] width 71 height 16
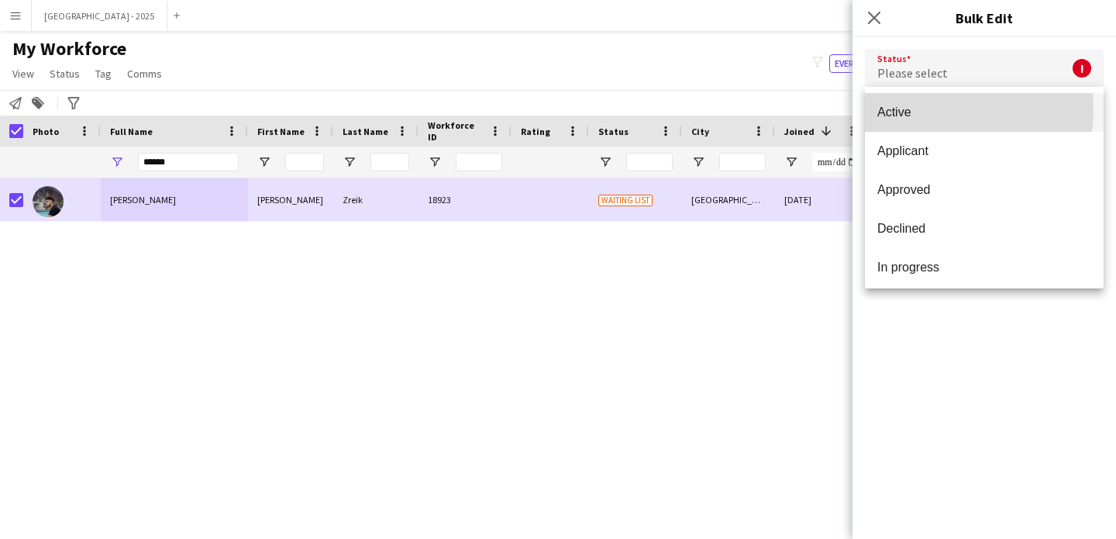
click at [930, 109] on span "Active" at bounding box center [985, 112] width 214 height 15
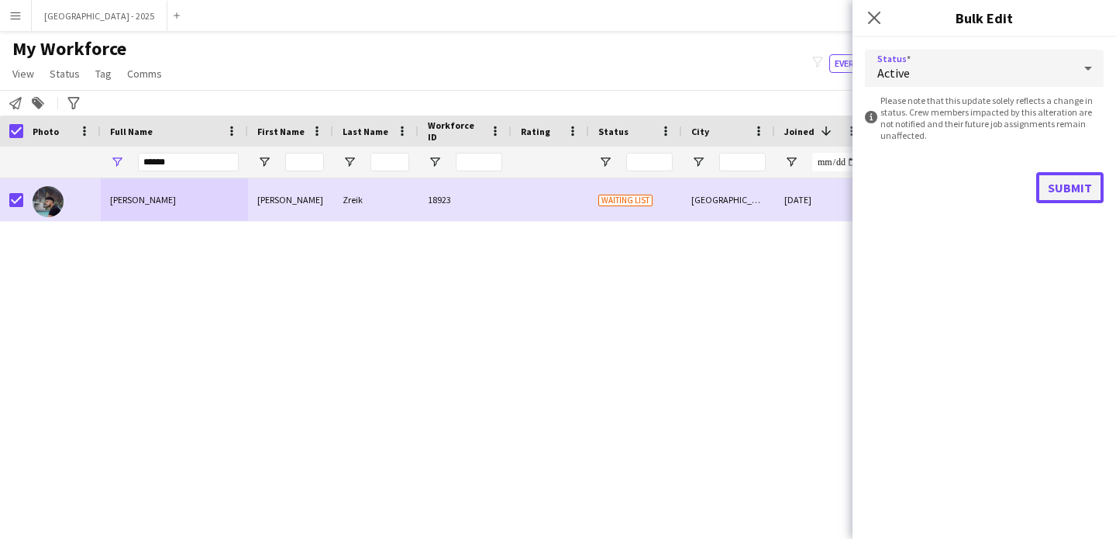
click at [1057, 172] on button "Submit" at bounding box center [1069, 187] width 67 height 31
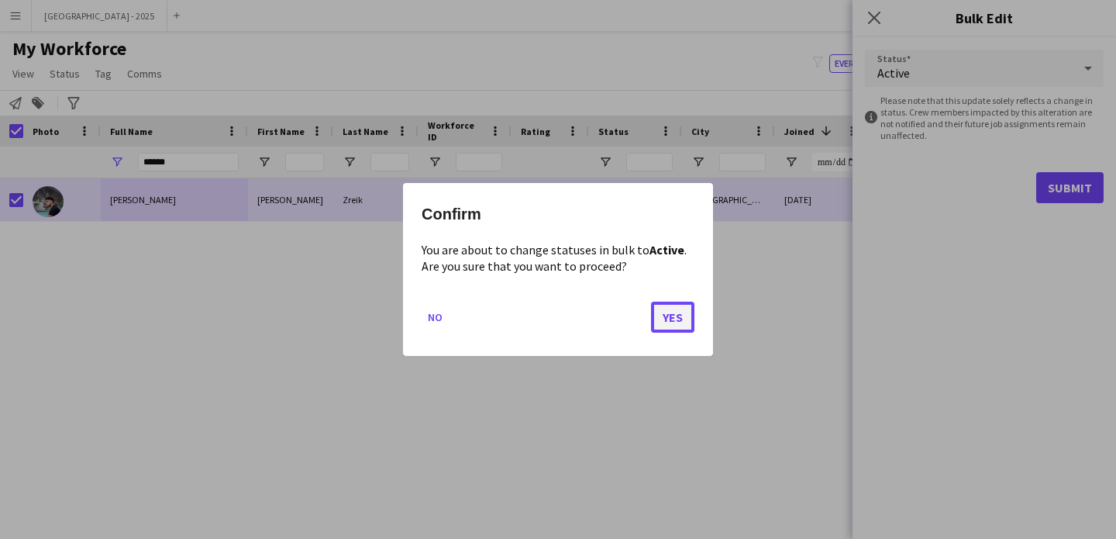
click at [656, 328] on button "Yes" at bounding box center [672, 317] width 43 height 31
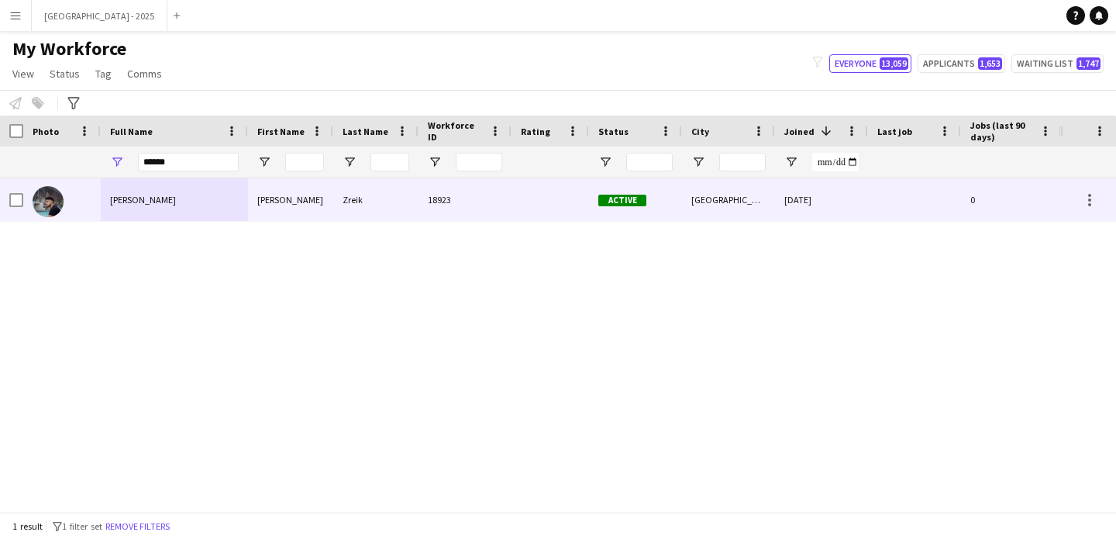
click at [125, 209] on div "Mohammad Zreik" at bounding box center [174, 199] width 147 height 43
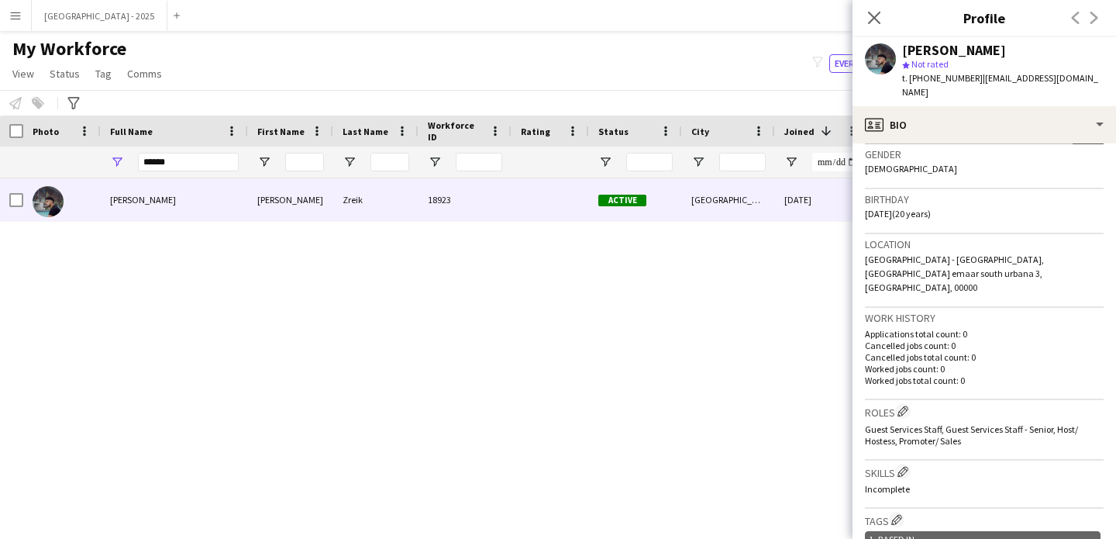
scroll to position [53, 0]
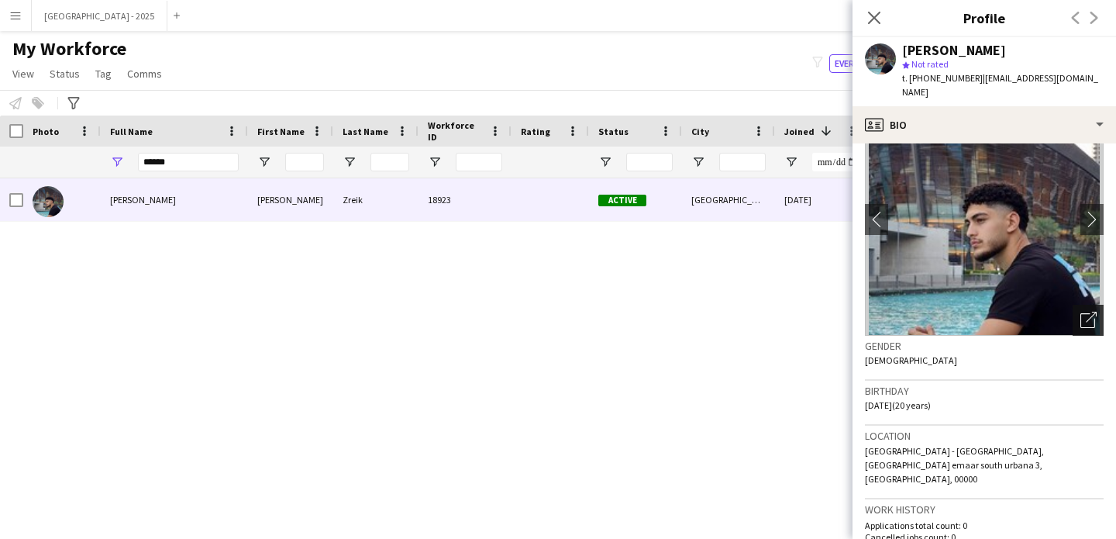
click at [1084, 312] on icon "Open photos pop-in" at bounding box center [1089, 320] width 16 height 16
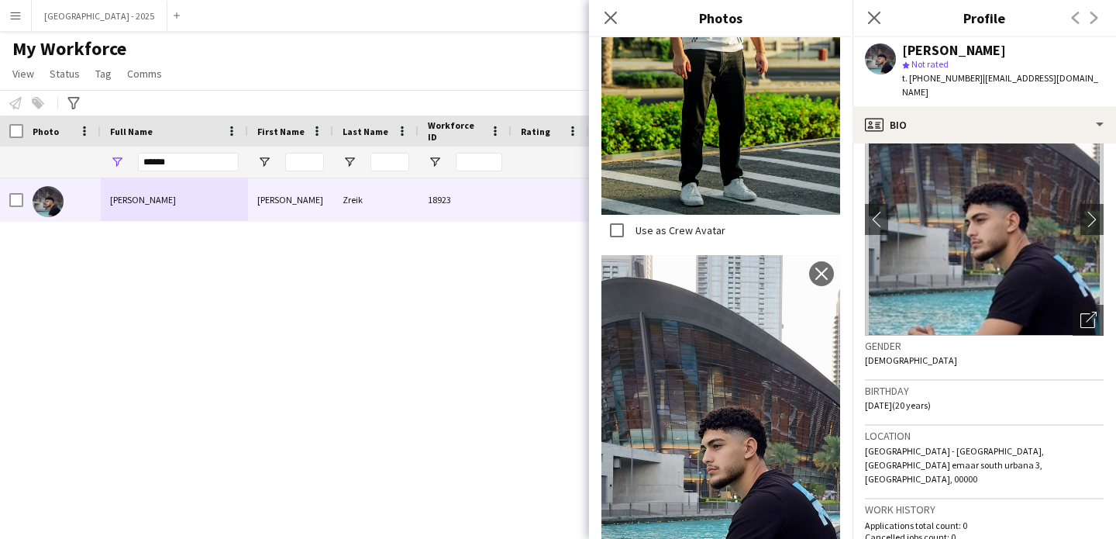
scroll to position [2130, 0]
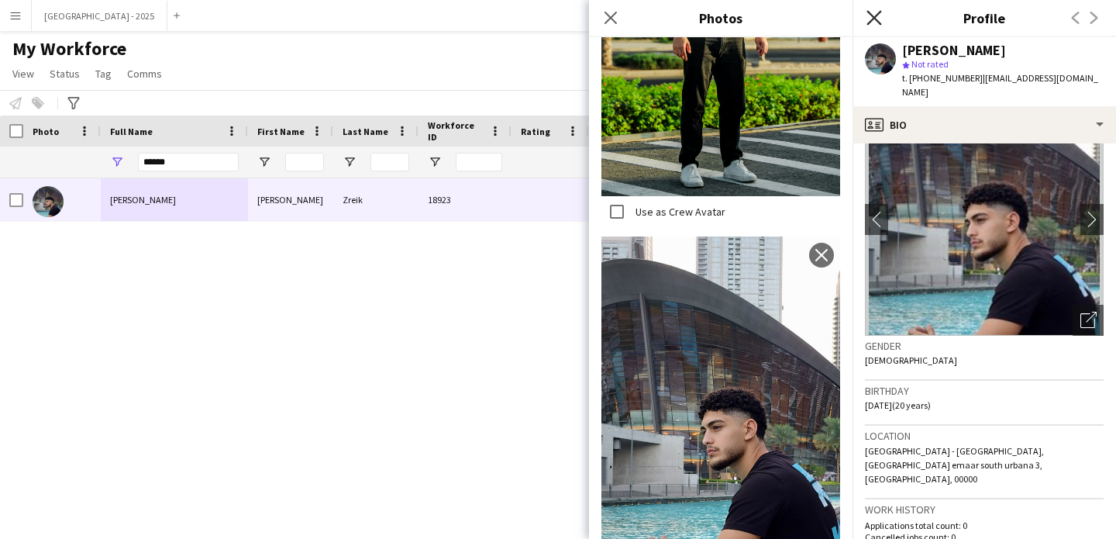
click at [878, 13] on icon at bounding box center [874, 17] width 15 height 15
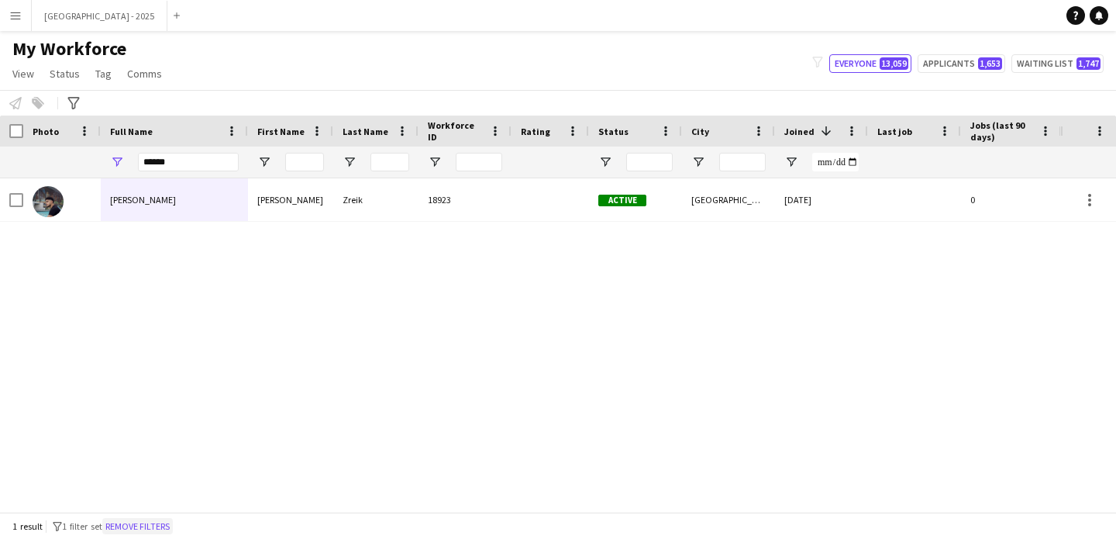
click at [164, 526] on button "Remove filters" at bounding box center [137, 526] width 71 height 17
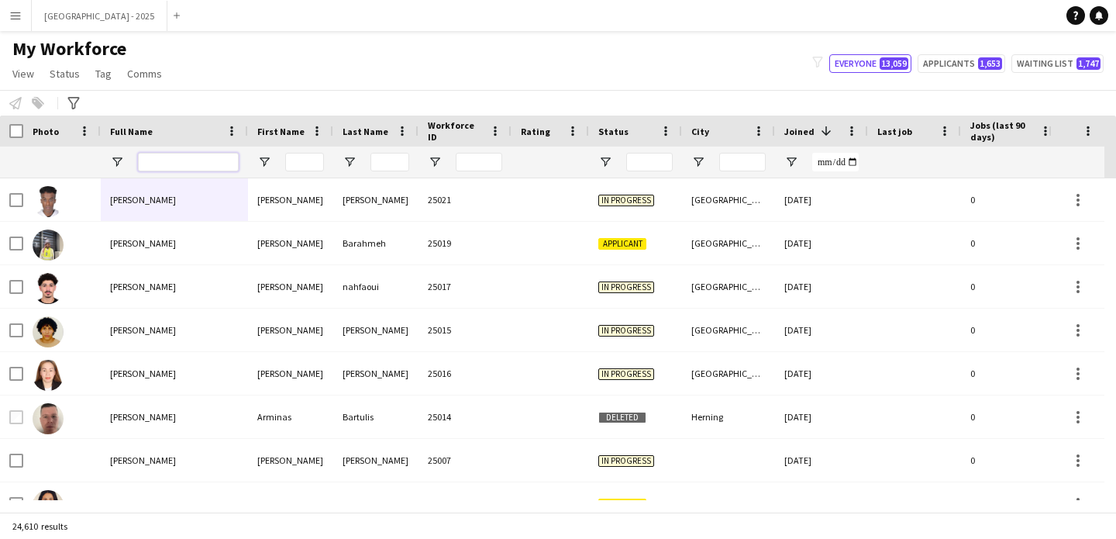
click at [213, 160] on input "Full Name Filter Input" at bounding box center [188, 162] width 101 height 19
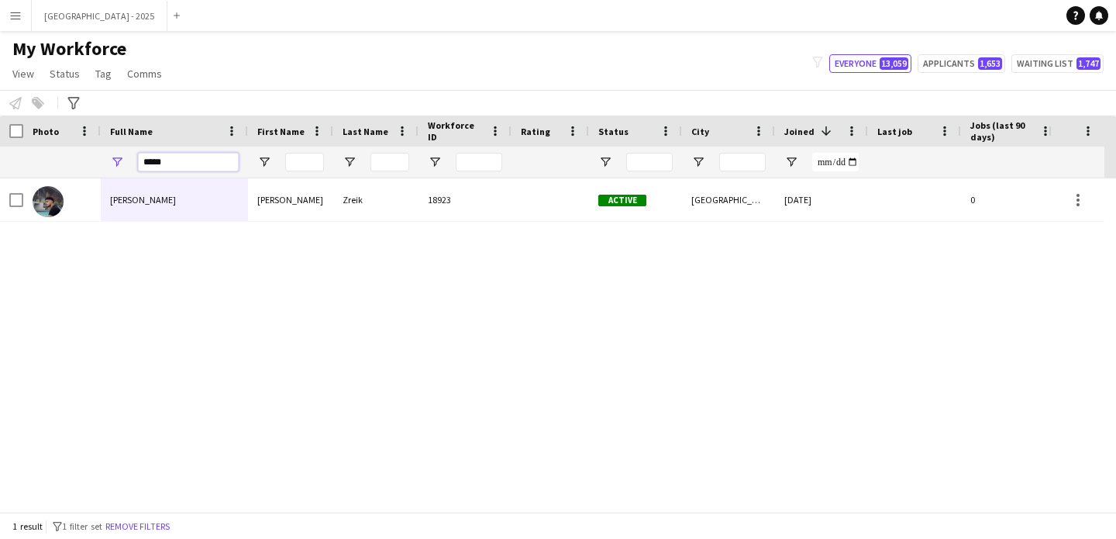
type input "*****"
click at [209, 227] on div "Mohammad Zreik Mohammad Zreik 18923 Active Dubai 25-12-2024 0 Guest Services Te…" at bounding box center [524, 339] width 1049 height 322
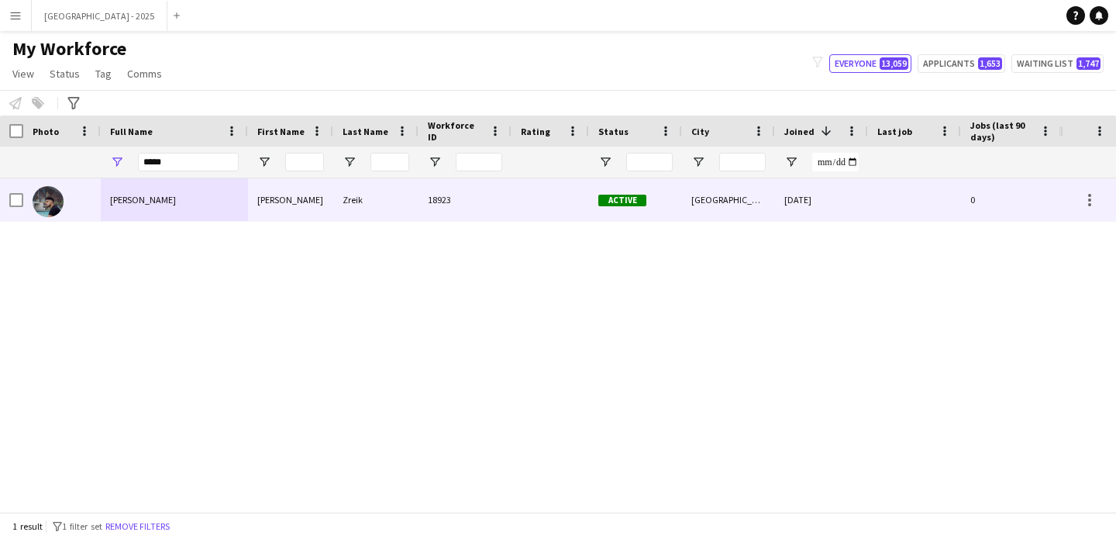
click at [212, 213] on div "Mohammad Zreik" at bounding box center [174, 199] width 147 height 43
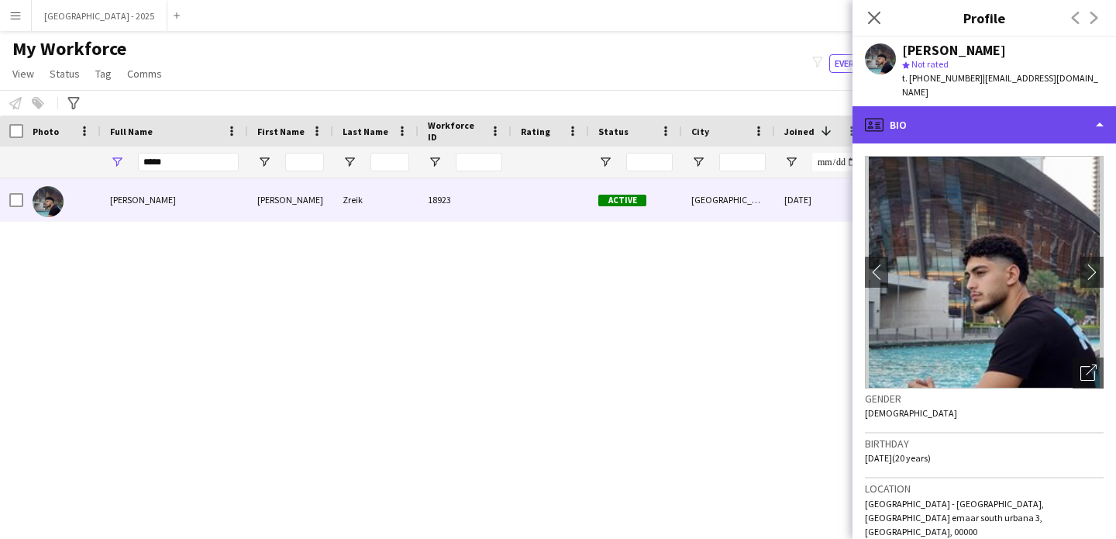
click at [962, 106] on div "profile Bio" at bounding box center [985, 124] width 264 height 37
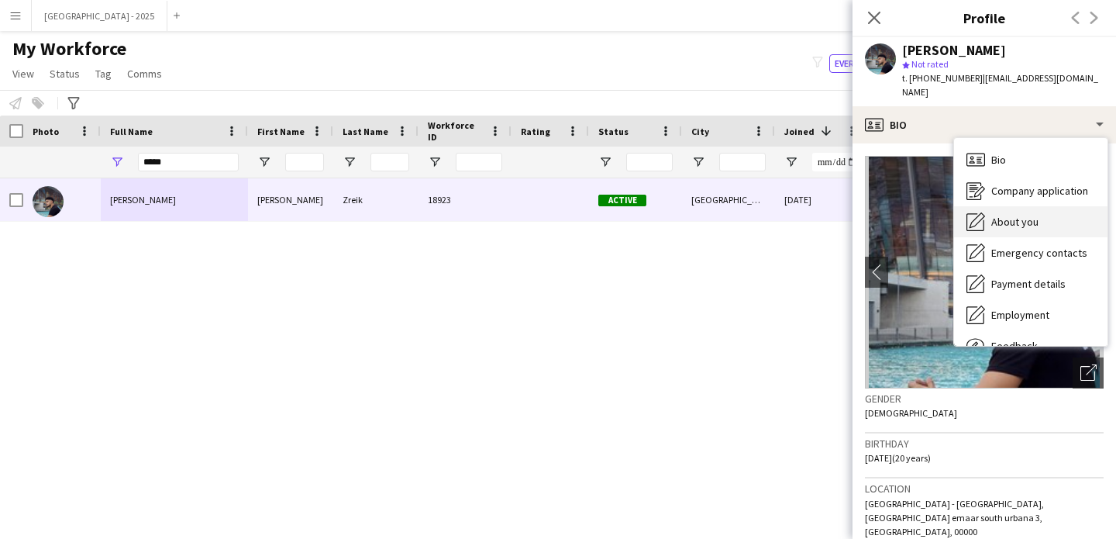
click at [1022, 206] on div "About you About you" at bounding box center [1030, 221] width 153 height 31
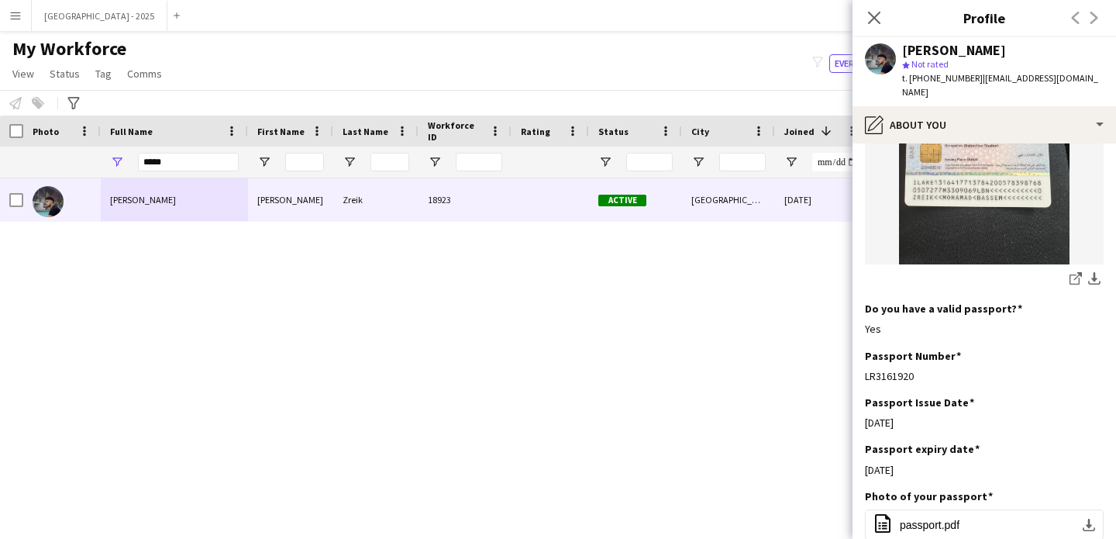
scroll to position [1170, 0]
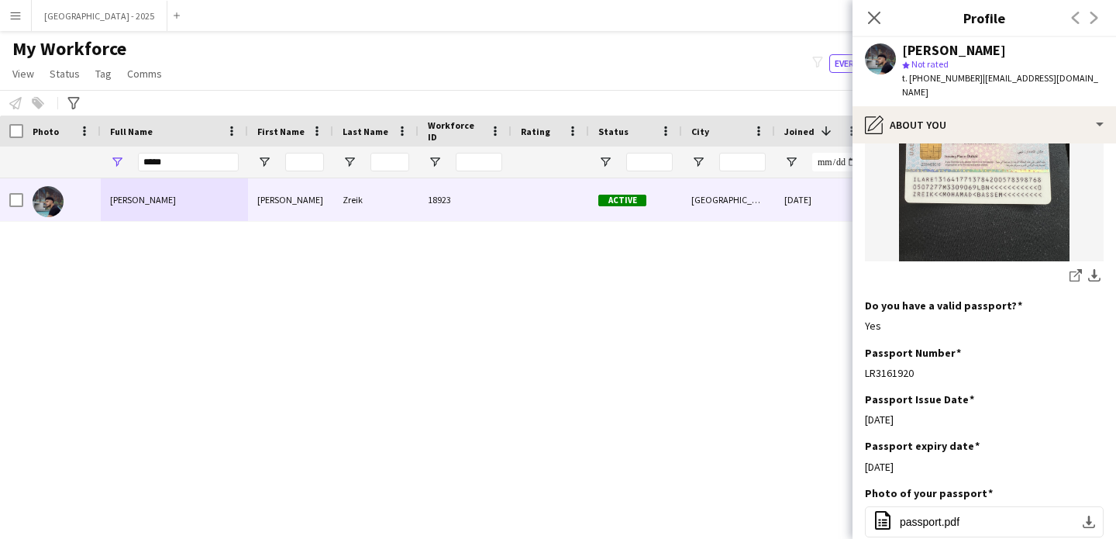
click at [887, 16] on div "Close pop-in" at bounding box center [874, 18] width 43 height 36
click at [874, 18] on icon at bounding box center [874, 17] width 15 height 15
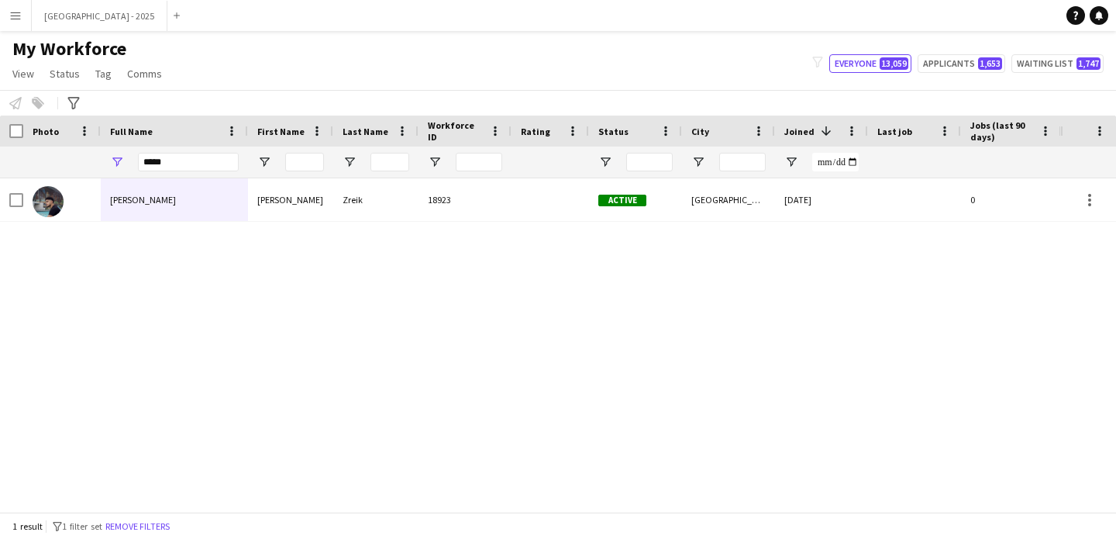
click at [148, 531] on button "Remove filters" at bounding box center [137, 526] width 71 height 17
click at [148, 522] on div "1 result filter-1 1 filter set Remove filters" at bounding box center [558, 525] width 1116 height 26
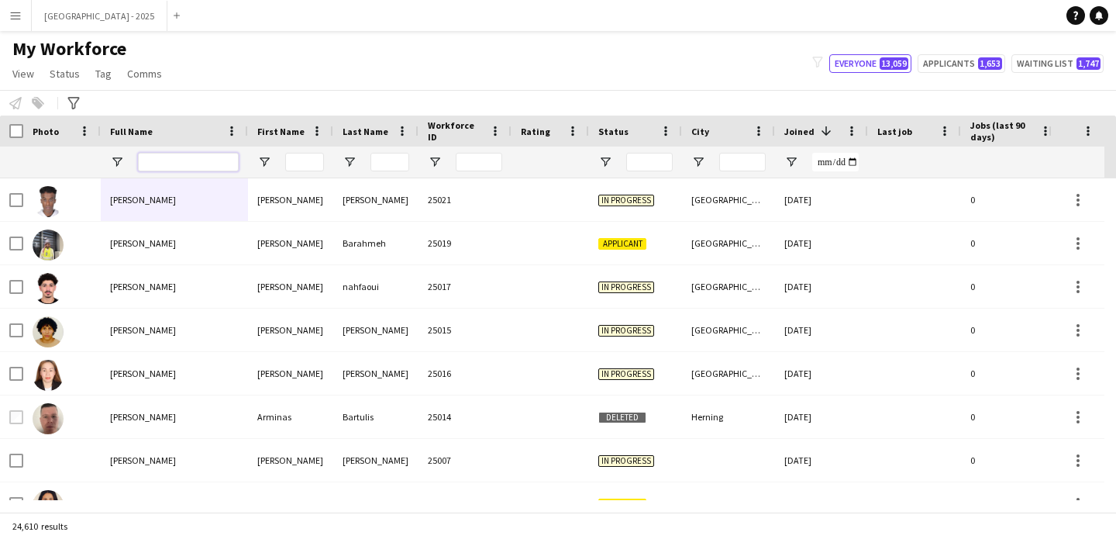
click at [198, 163] on input "Full Name Filter Input" at bounding box center [188, 162] width 101 height 19
paste input "*******"
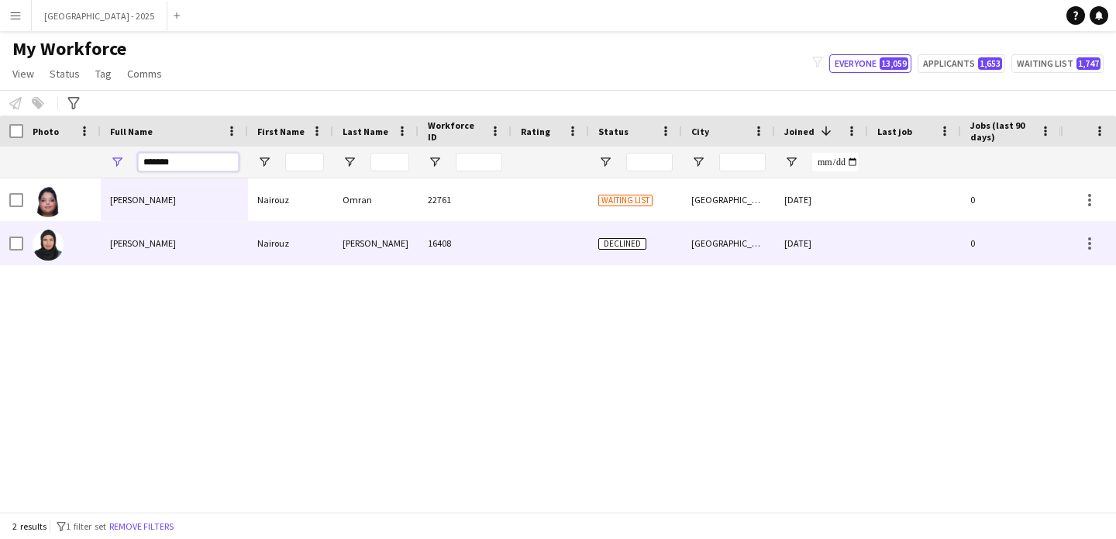
type input "*******"
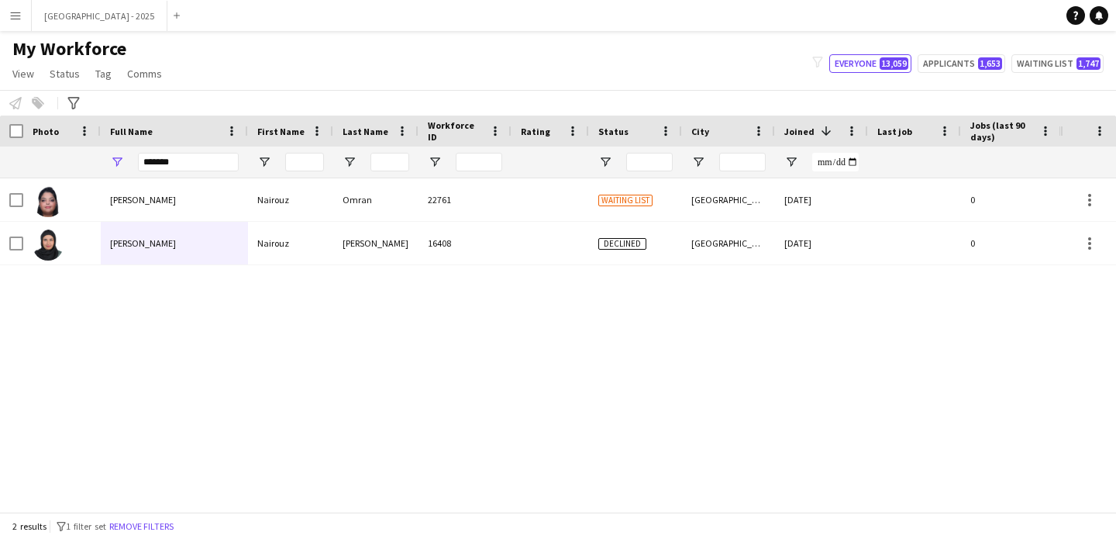
drag, startPoint x: 171, startPoint y: 215, endPoint x: 173, endPoint y: 259, distance: 44.2
click at [173, 259] on div "Nairouz Omran Nairouz Omran 22761 Waiting list Abu Dhabi 20-06-2025 0 Guest Ser…" at bounding box center [791, 221] width 1583 height 87
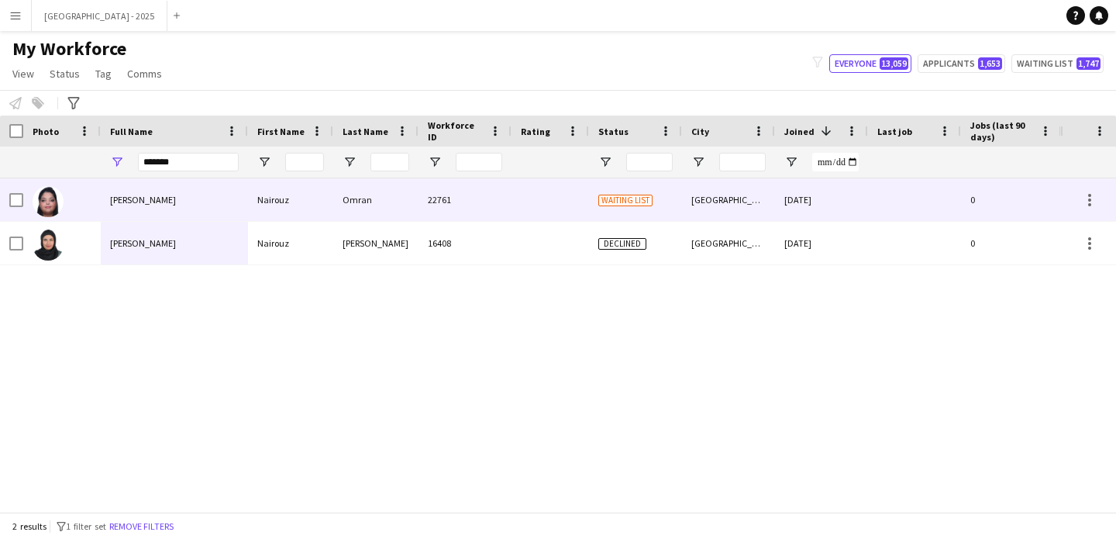
click at [183, 206] on div "Nairouz Omran" at bounding box center [174, 199] width 147 height 43
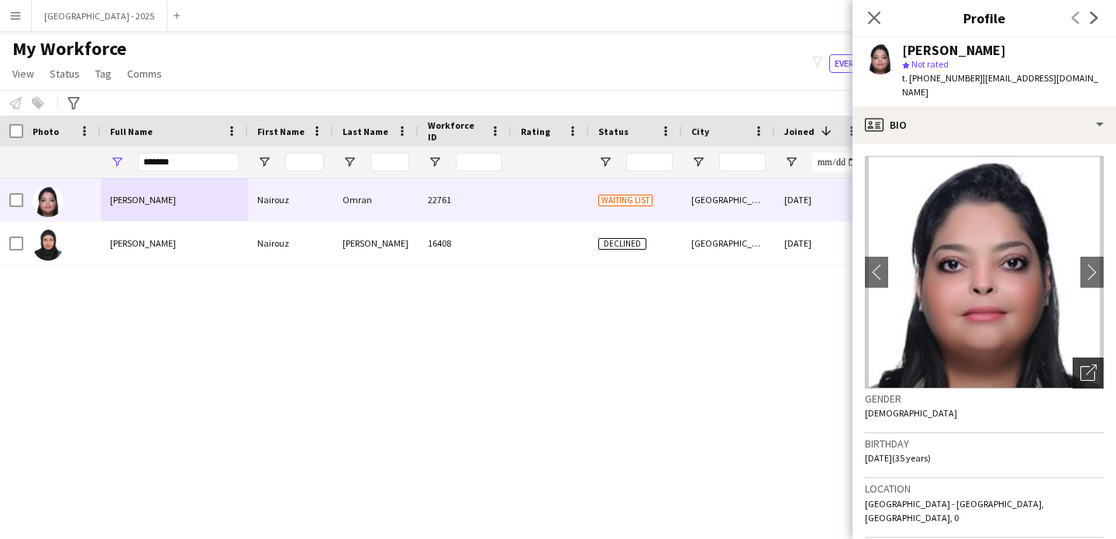
click at [1089, 357] on div "Open photos pop-in" at bounding box center [1088, 372] width 31 height 31
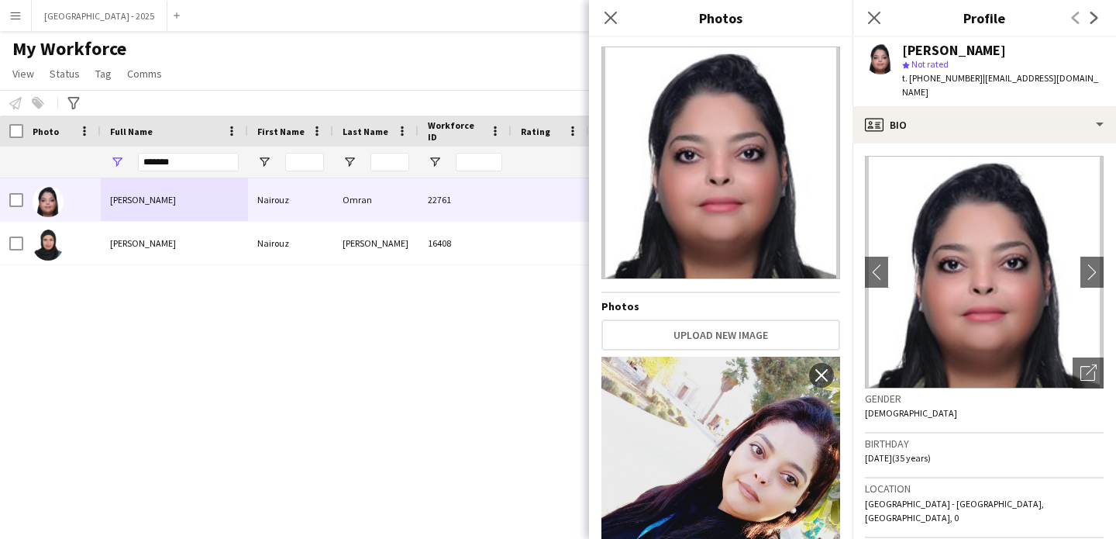
scroll to position [221, 0]
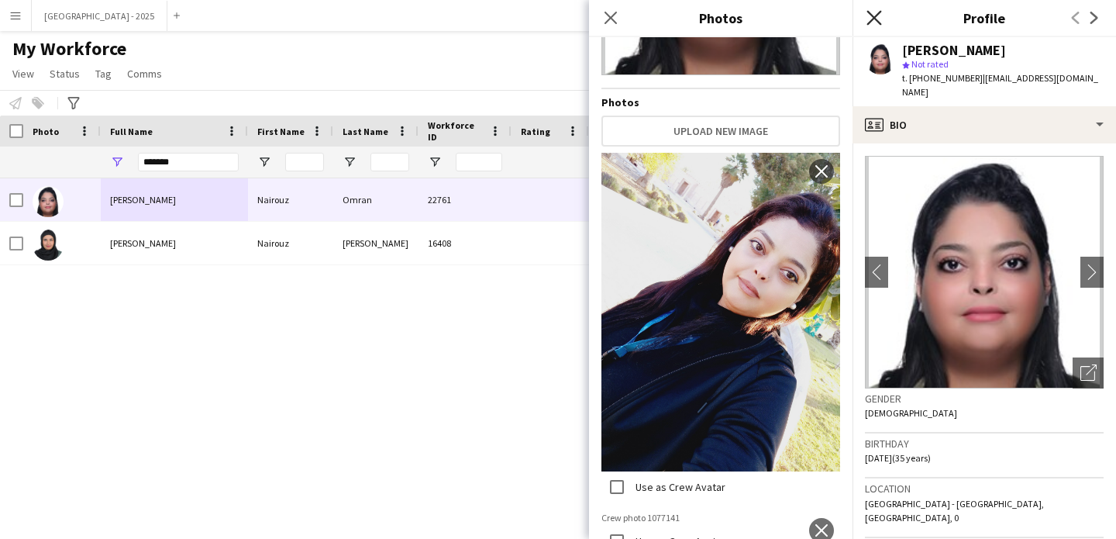
click at [871, 21] on icon at bounding box center [874, 17] width 15 height 15
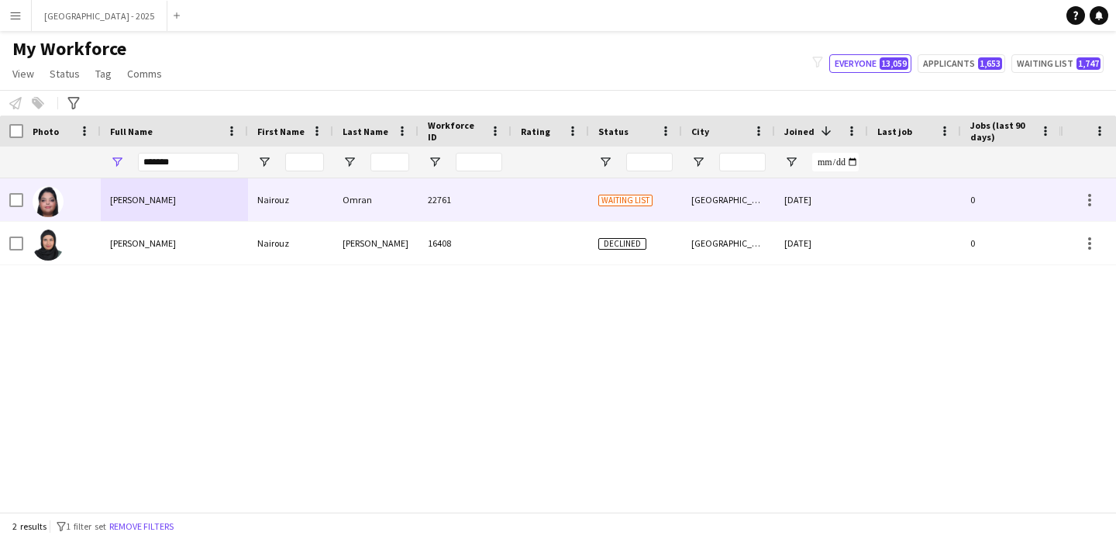
click at [656, 210] on div "Waiting list" at bounding box center [635, 199] width 93 height 43
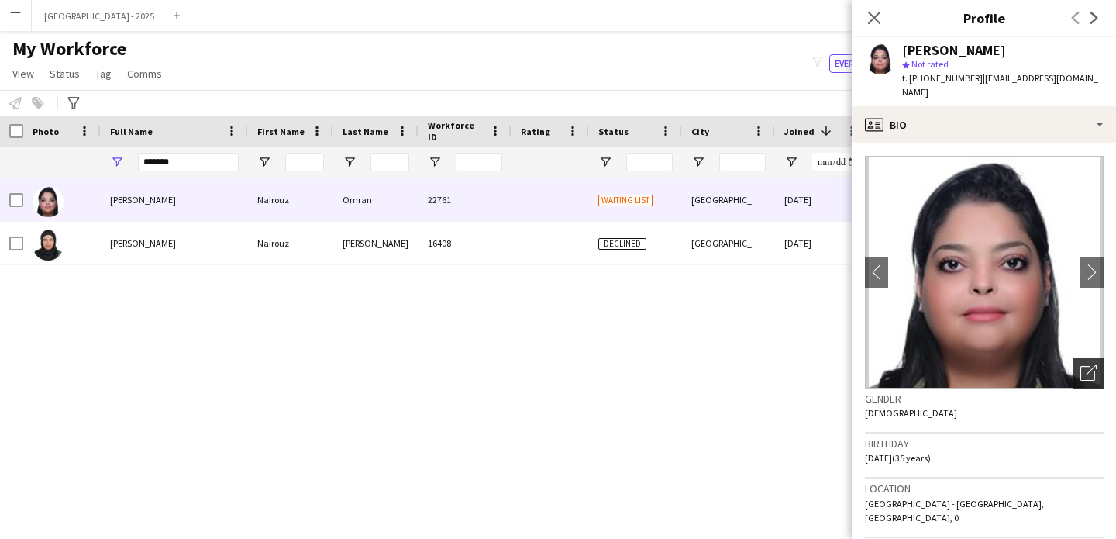
click at [1086, 367] on div "Open photos pop-in" at bounding box center [1088, 372] width 31 height 31
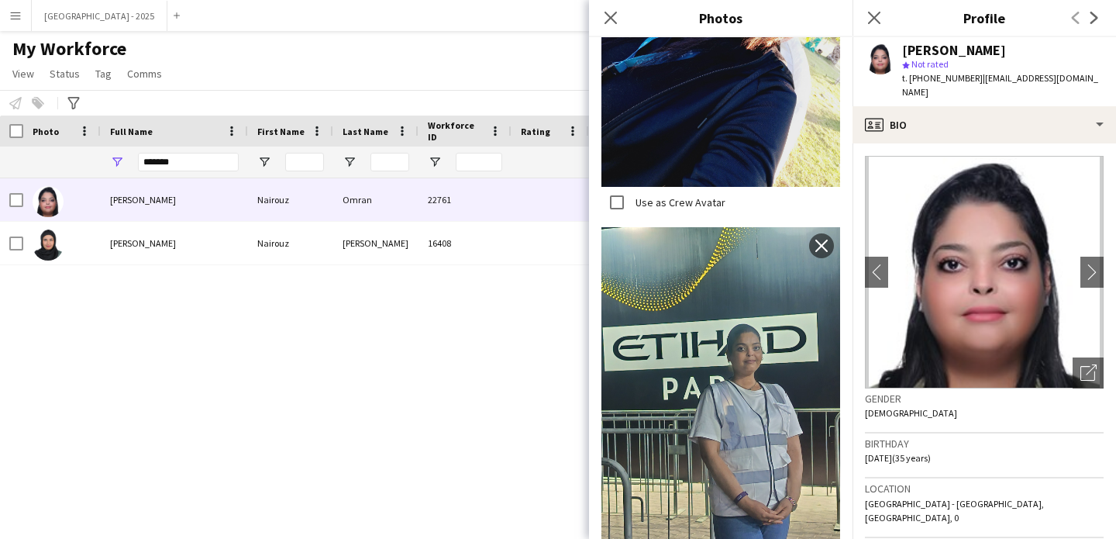
scroll to position [510, 0]
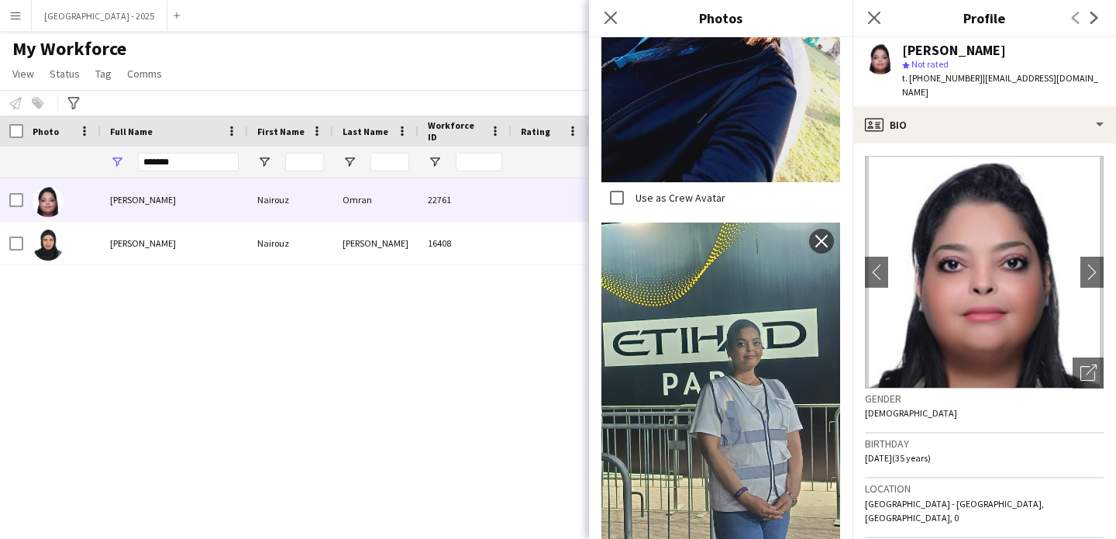
click at [928, 409] on div "Gender Female" at bounding box center [984, 410] width 239 height 45
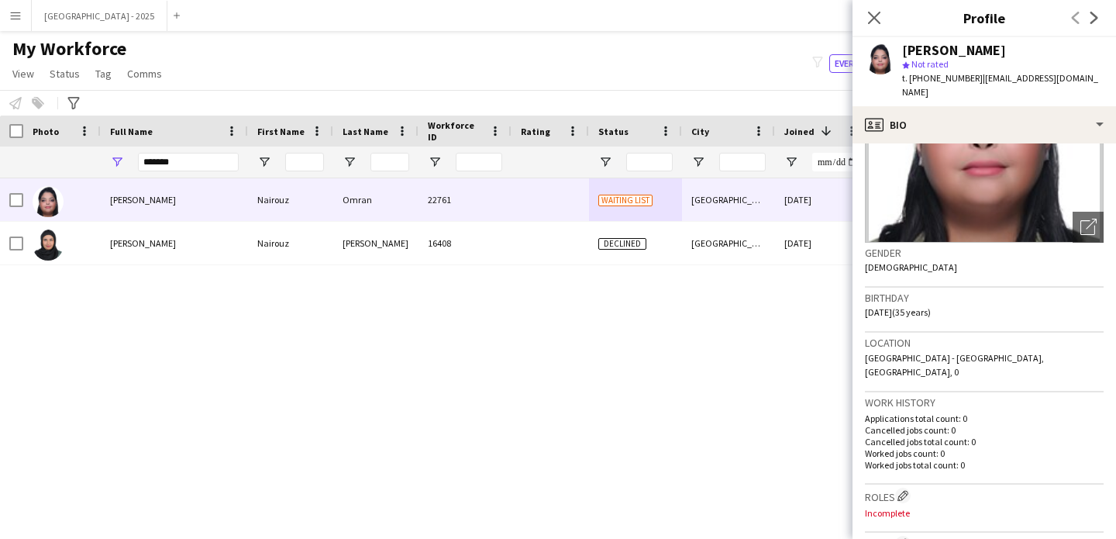
scroll to position [319, 0]
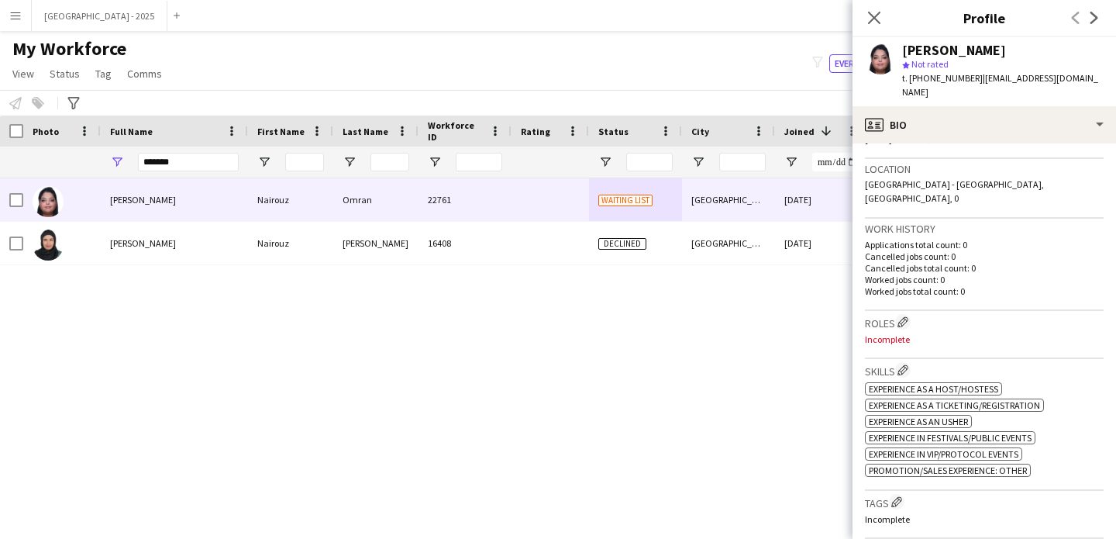
drag, startPoint x: 900, startPoint y: 293, endPoint x: 874, endPoint y: 267, distance: 36.7
click at [900, 316] on app-icon "Edit crew company roles" at bounding box center [903, 321] width 11 height 11
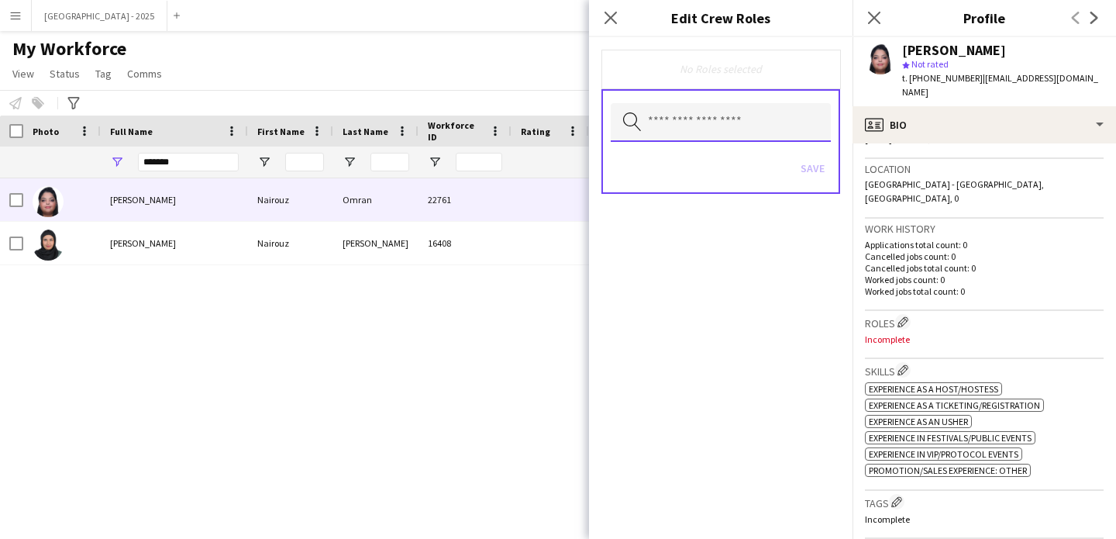
click at [710, 116] on input "text" at bounding box center [721, 122] width 220 height 39
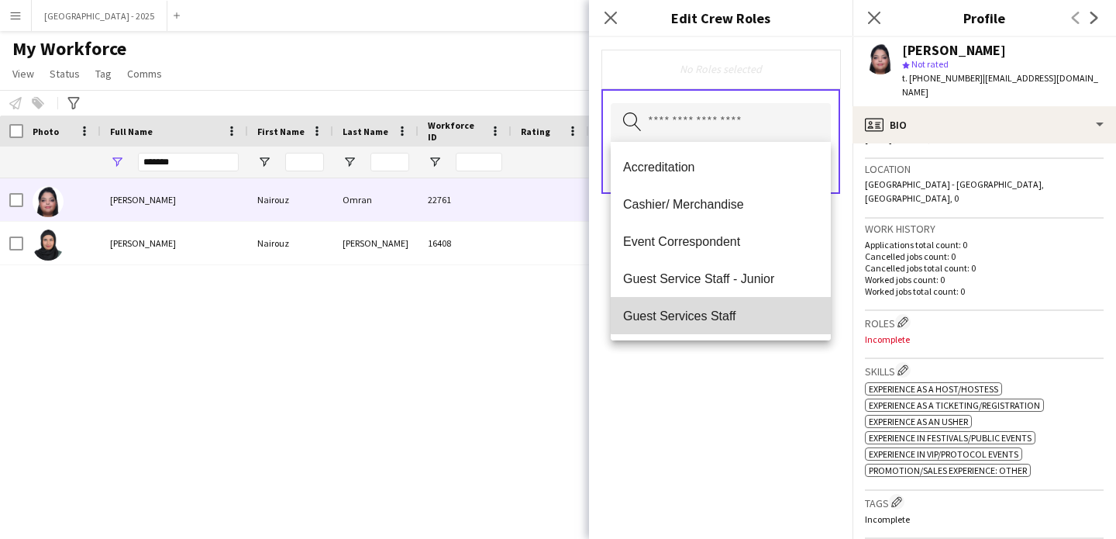
click at [728, 306] on mat-option "Guest Services Staff" at bounding box center [721, 315] width 220 height 37
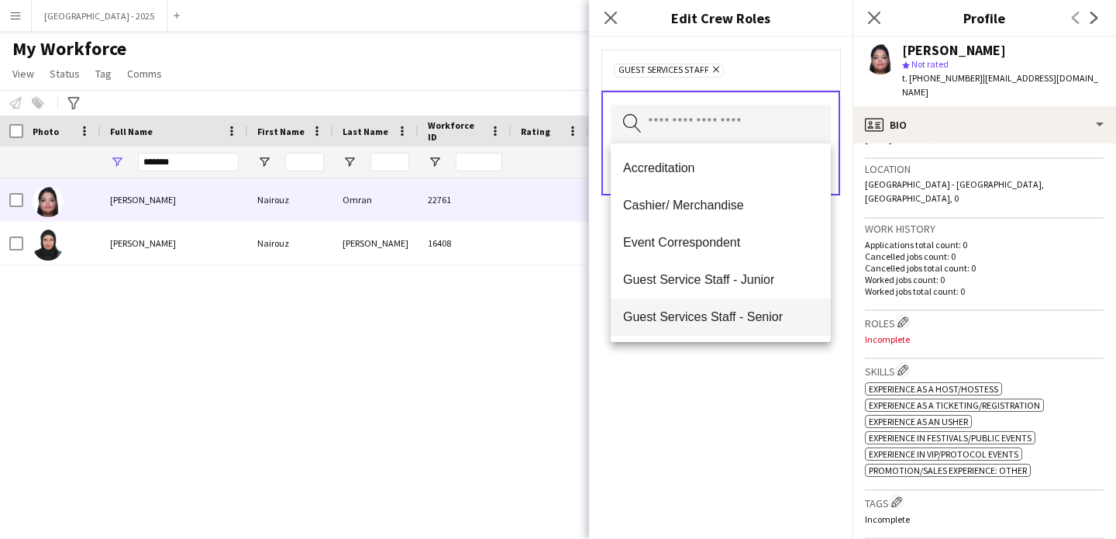
click at [746, 334] on mat-option "Guest Services Staff - Senior" at bounding box center [721, 316] width 220 height 37
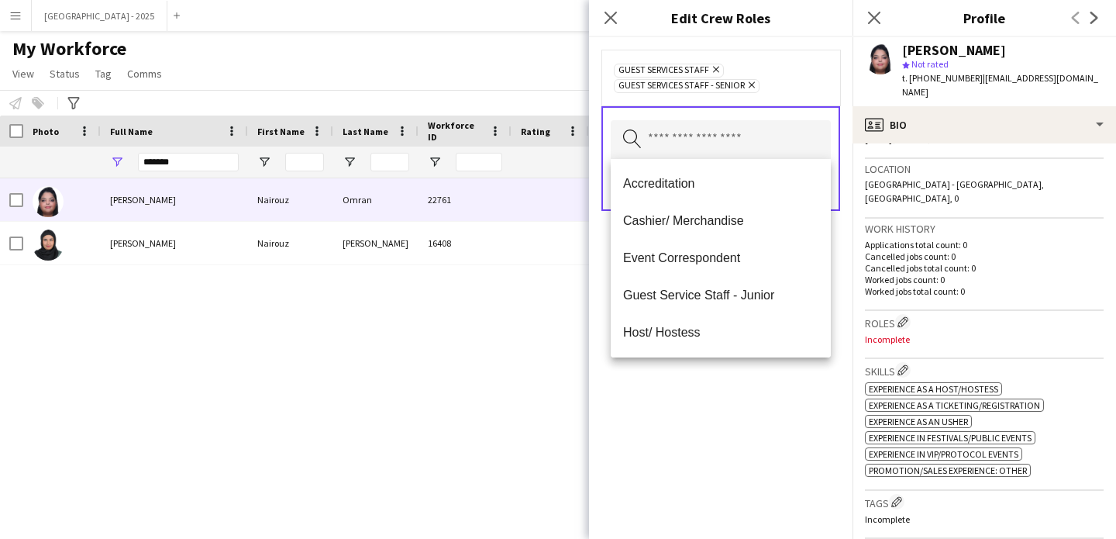
click at [754, 371] on div "Guest Services Staff Remove Guest Services Staff - Senior Remove Search by role…" at bounding box center [721, 288] width 264 height 502
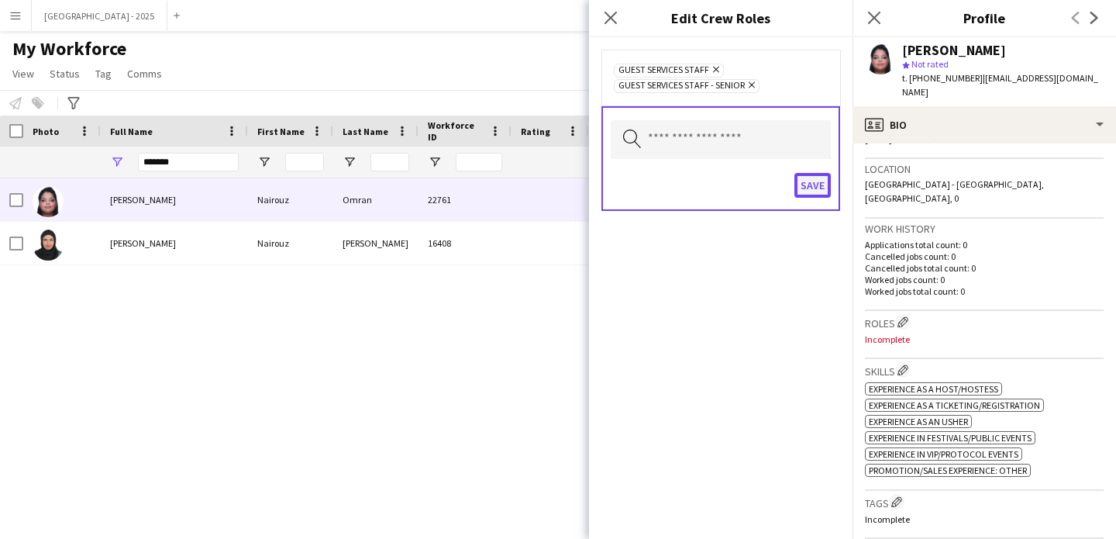
click at [811, 182] on button "Save" at bounding box center [813, 185] width 36 height 25
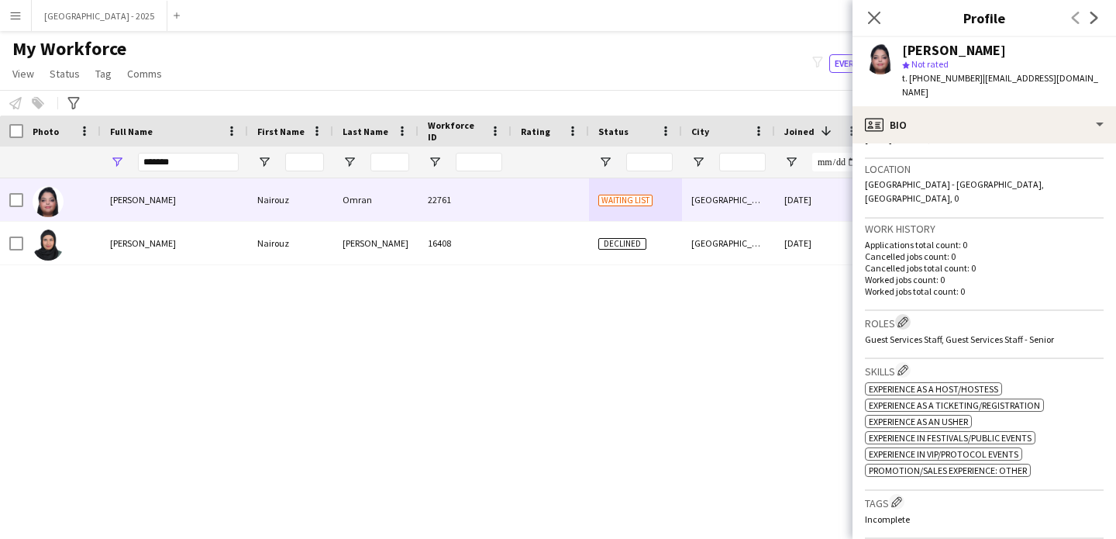
click at [898, 314] on button "Edit crew company roles" at bounding box center [903, 322] width 16 height 16
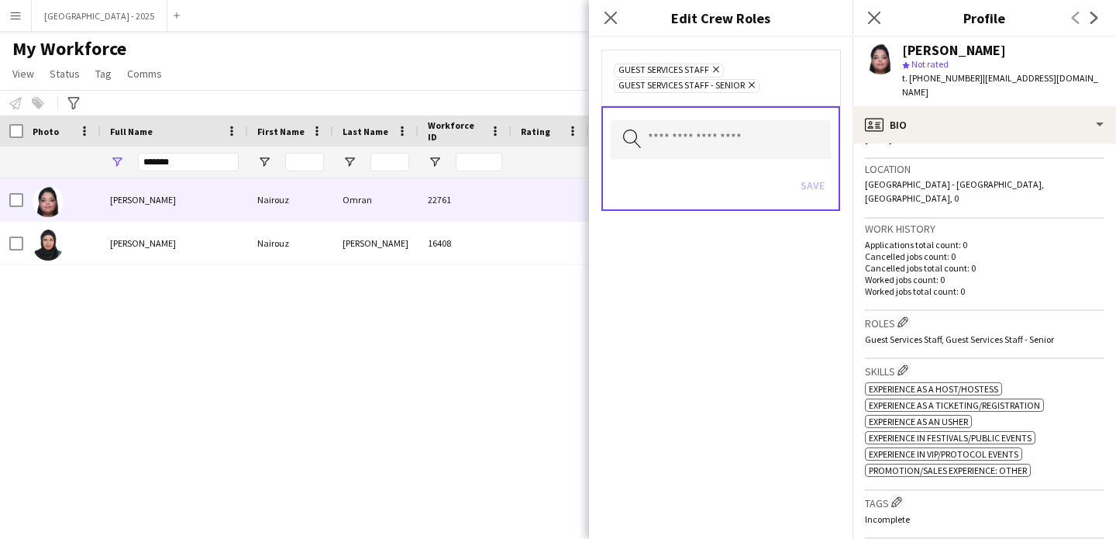
click at [752, 83] on icon at bounding box center [752, 85] width 6 height 6
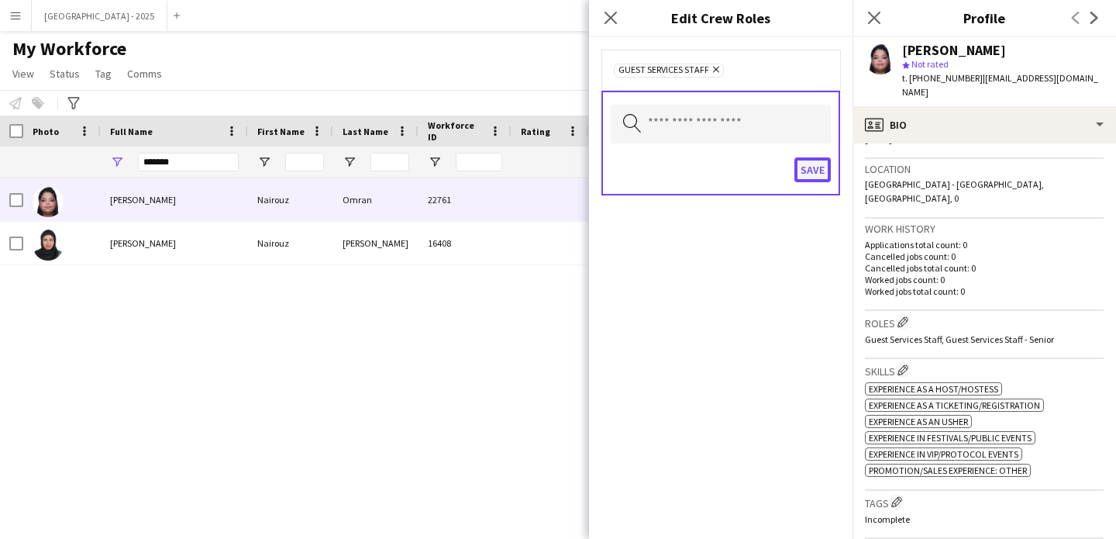
click at [826, 174] on button "Save" at bounding box center [813, 169] width 36 height 25
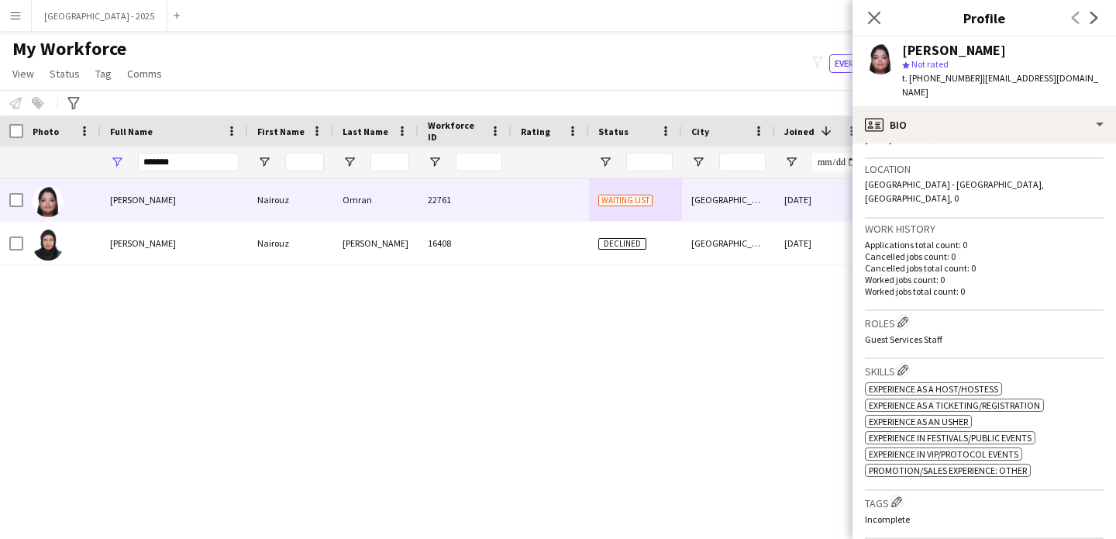
scroll to position [464, 0]
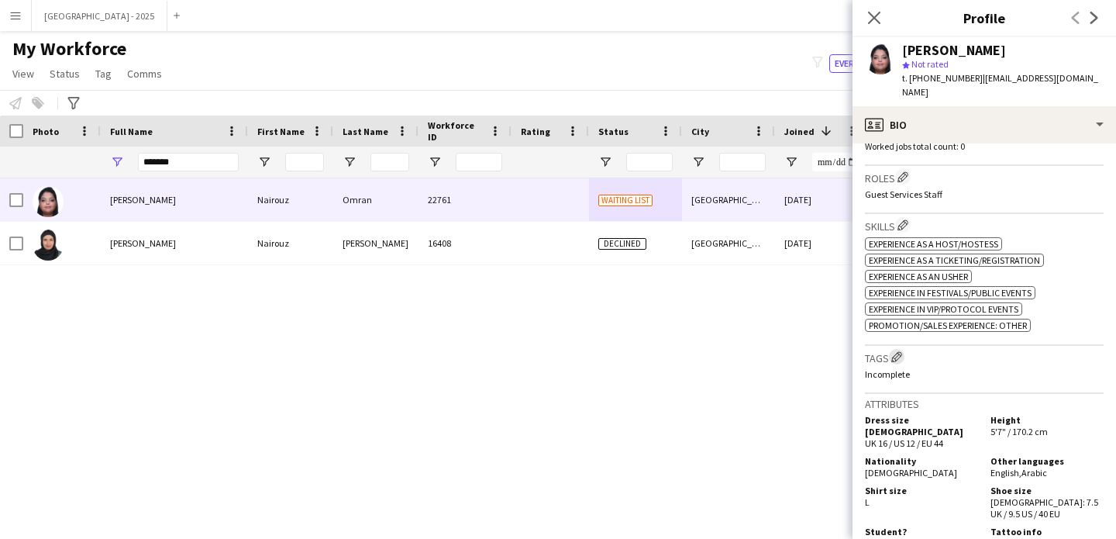
click at [902, 351] on app-icon "Edit crew company tags" at bounding box center [897, 356] width 11 height 11
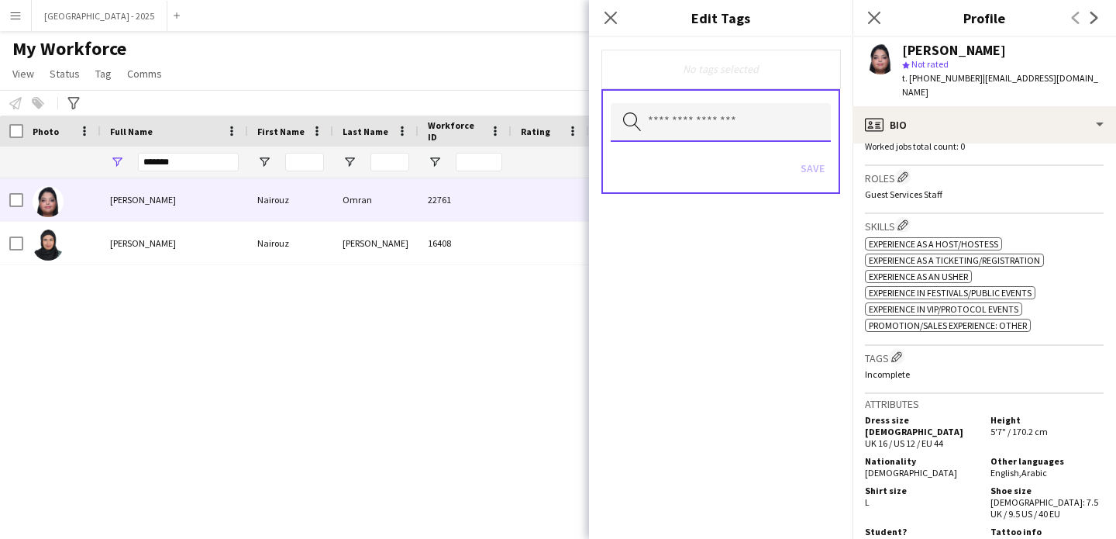
click at [645, 126] on input "text" at bounding box center [721, 122] width 220 height 39
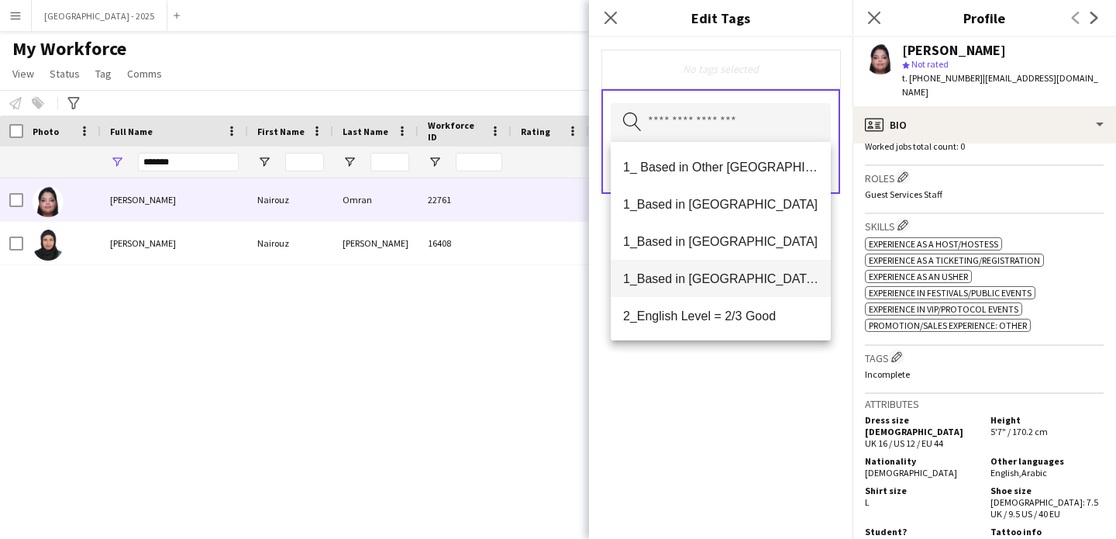
click at [719, 269] on mat-option "1_Based in [GEOGRAPHIC_DATA]/[GEOGRAPHIC_DATA]/Ajman" at bounding box center [721, 278] width 220 height 37
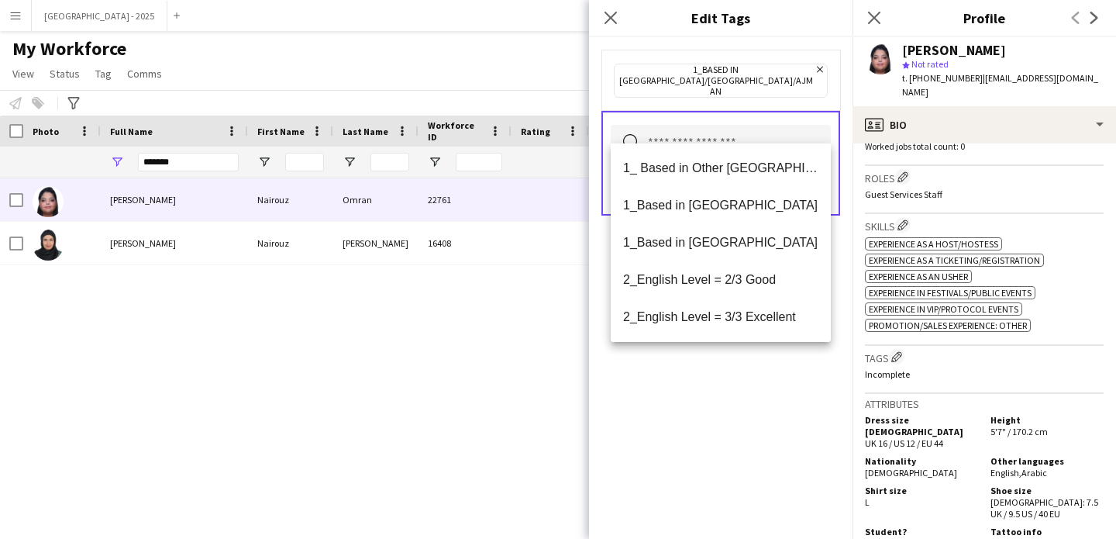
click at [813, 67] on icon "Remove" at bounding box center [818, 69] width 10 height 10
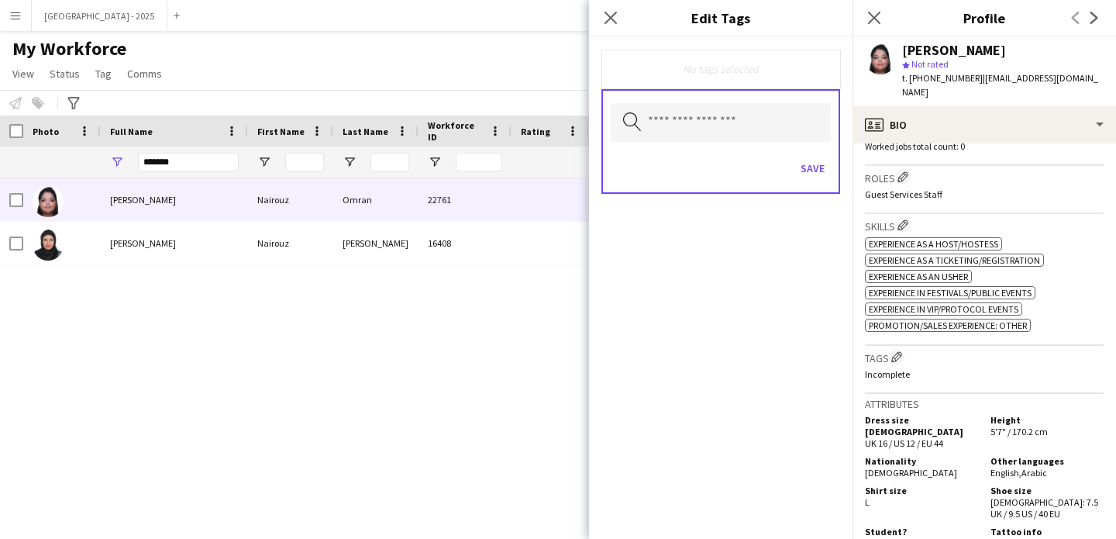
click at [727, 148] on div "Save" at bounding box center [721, 170] width 220 height 44
click at [716, 129] on input "text" at bounding box center [721, 122] width 220 height 39
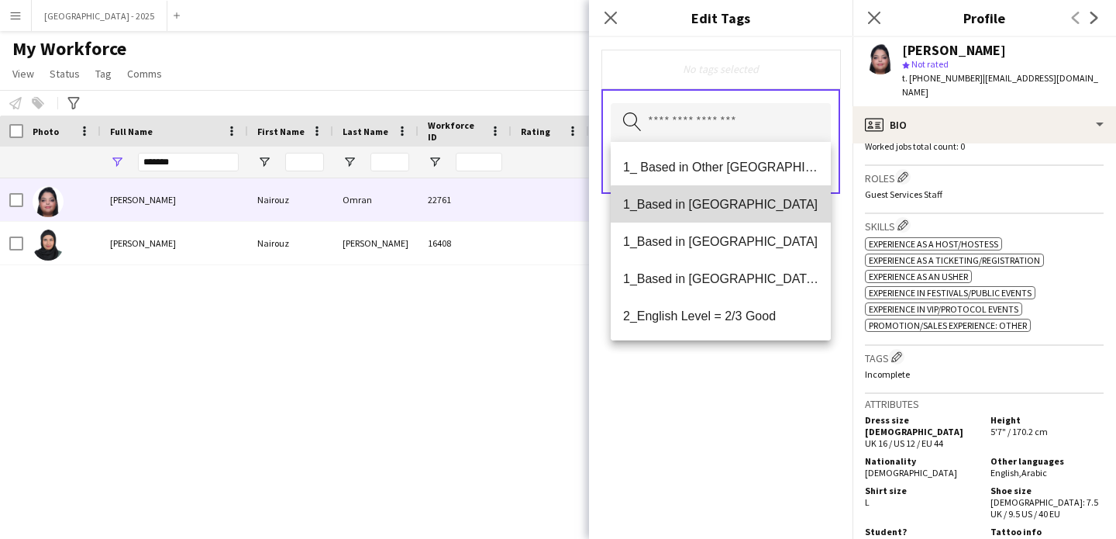
click at [733, 214] on mat-option "1_Based in [GEOGRAPHIC_DATA]" at bounding box center [721, 203] width 220 height 37
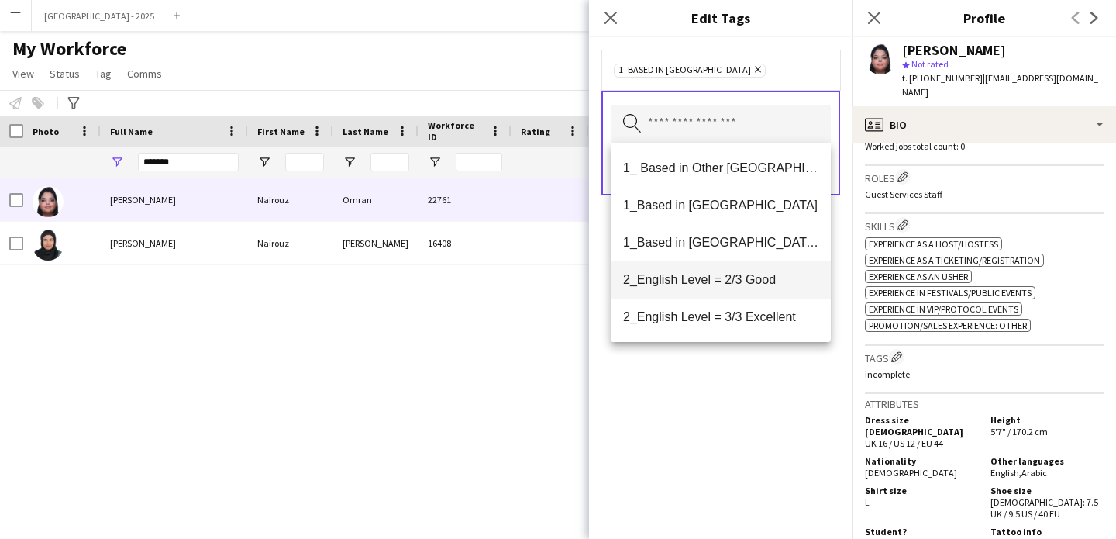
click at [743, 288] on mat-option "2_English Level = 2/3 Good" at bounding box center [721, 279] width 220 height 37
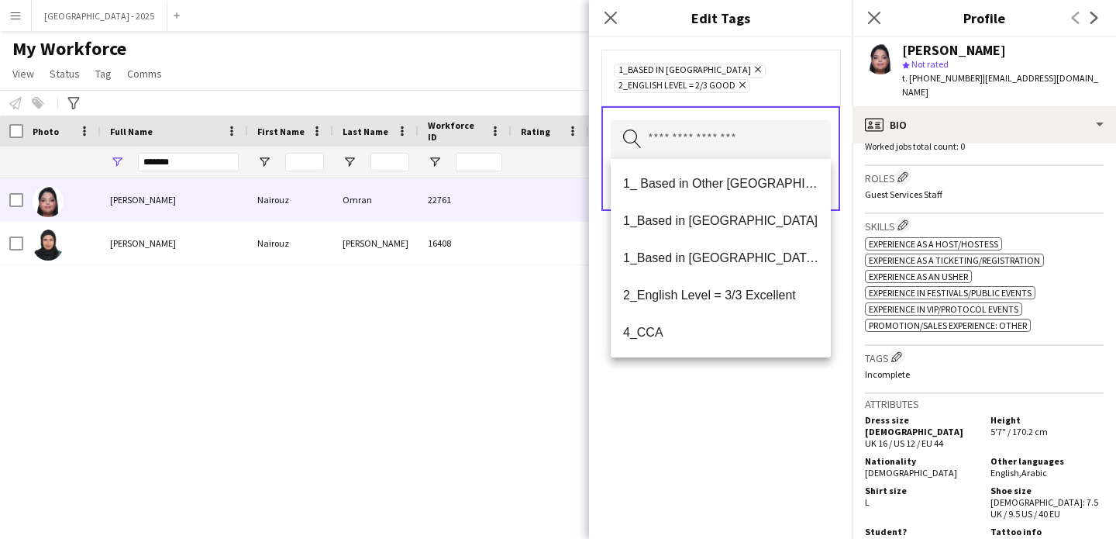
click at [744, 409] on div "1_Based in [GEOGRAPHIC_DATA] Remove 2_English Level = 2/3 Good Remove Search by…" at bounding box center [721, 288] width 264 height 502
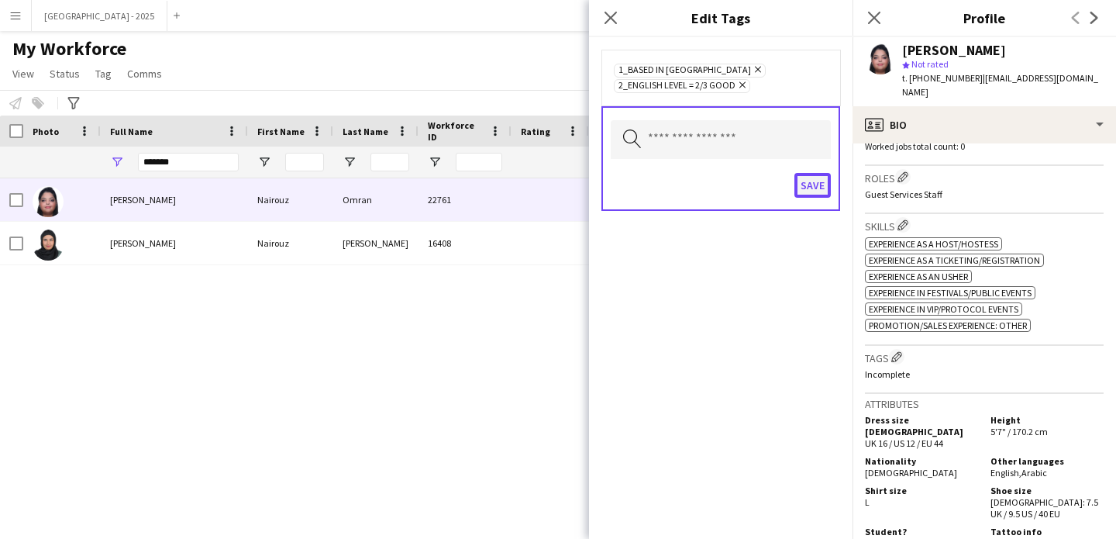
click at [799, 194] on button "Save" at bounding box center [813, 185] width 36 height 25
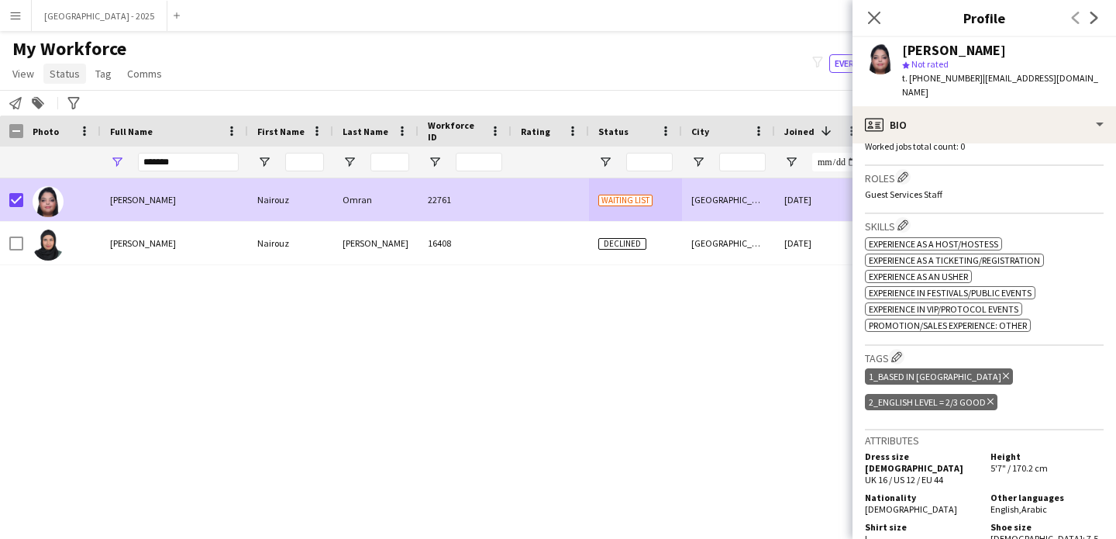
click at [54, 78] on span "Status" at bounding box center [65, 74] width 30 height 14
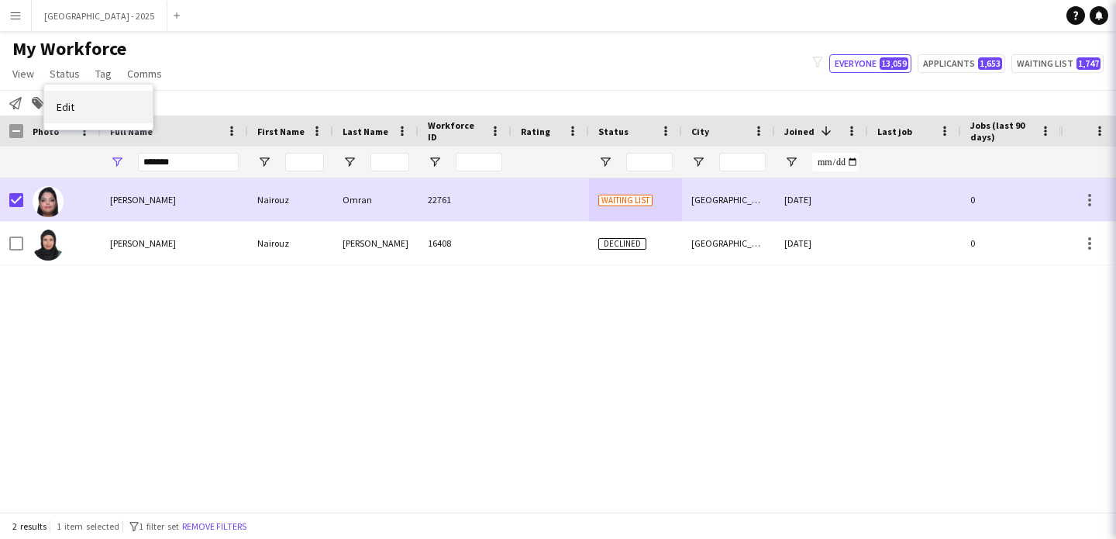
click at [81, 112] on link "Edit" at bounding box center [98, 107] width 109 height 33
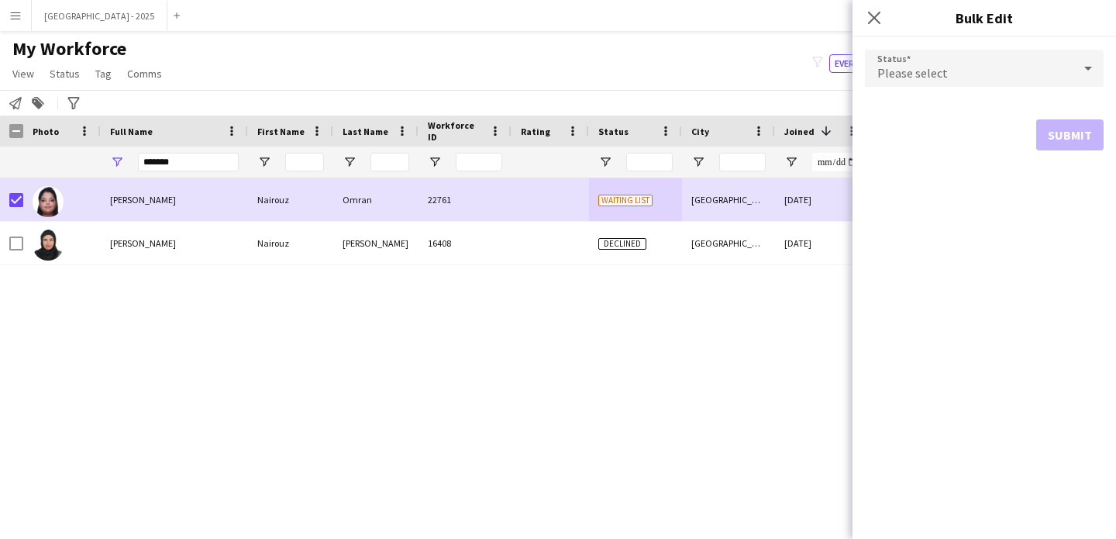
click at [974, 72] on div "Please select" at bounding box center [969, 68] width 208 height 37
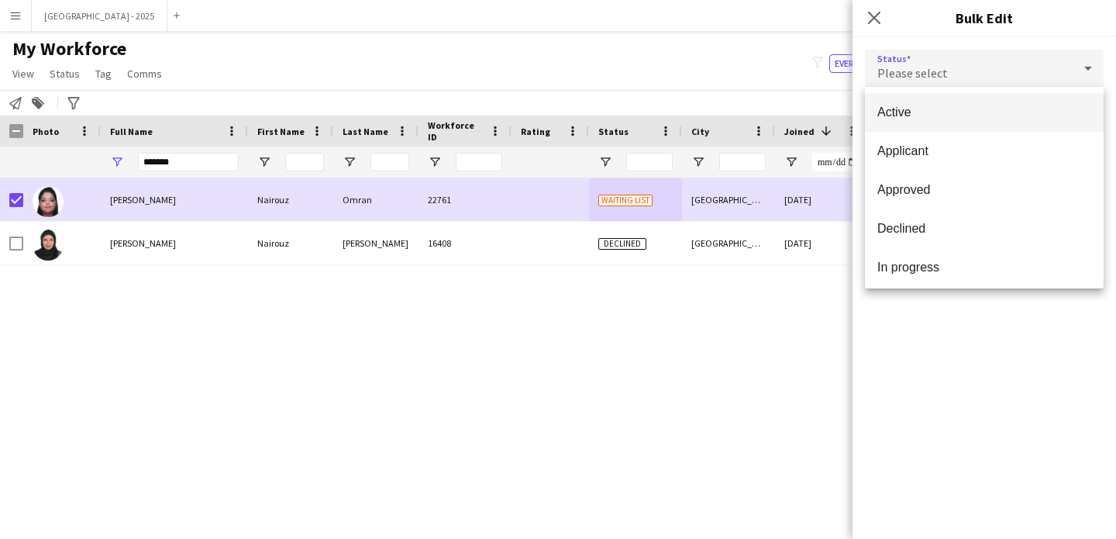
click at [936, 112] on span "Active" at bounding box center [985, 112] width 214 height 15
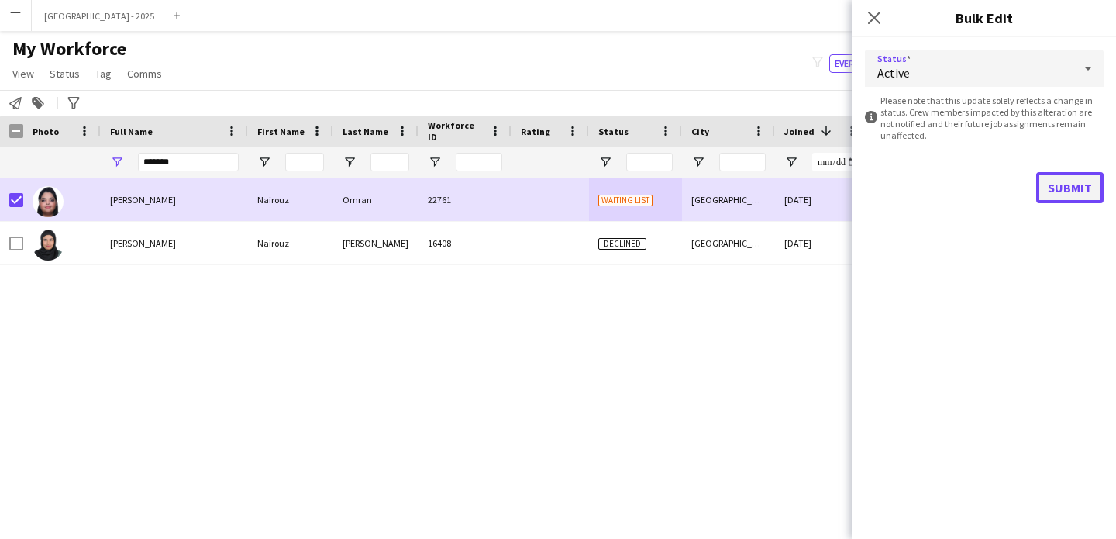
click at [1060, 185] on button "Submit" at bounding box center [1069, 187] width 67 height 31
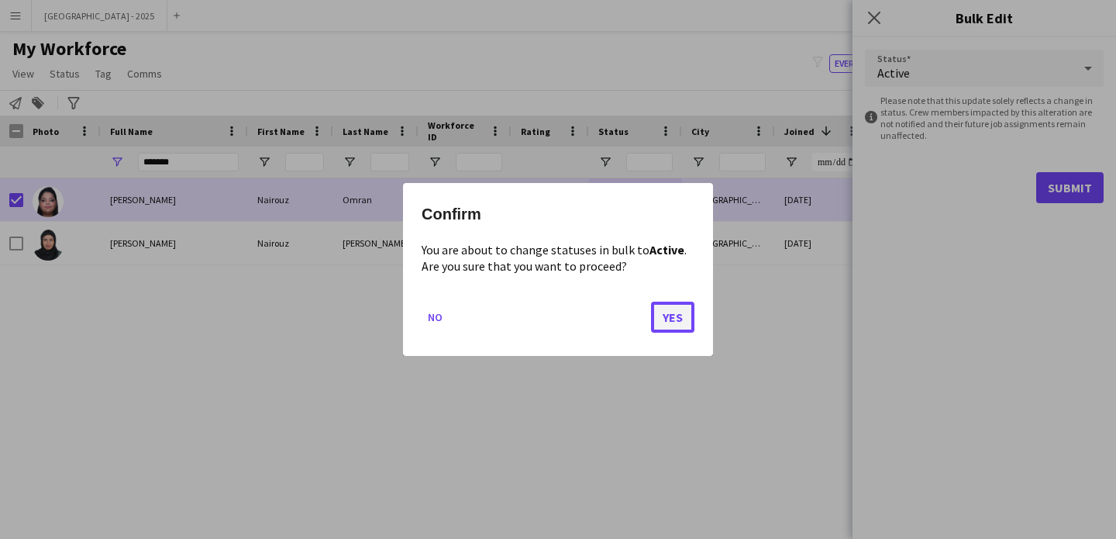
click at [675, 305] on button "Yes" at bounding box center [672, 317] width 43 height 31
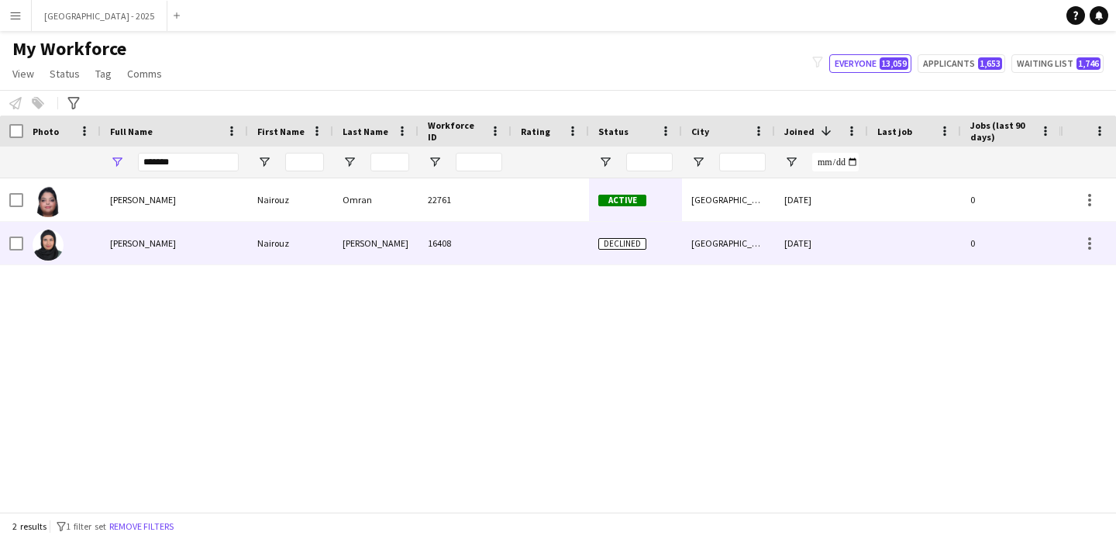
click at [296, 199] on div "Nairouz" at bounding box center [290, 199] width 85 height 43
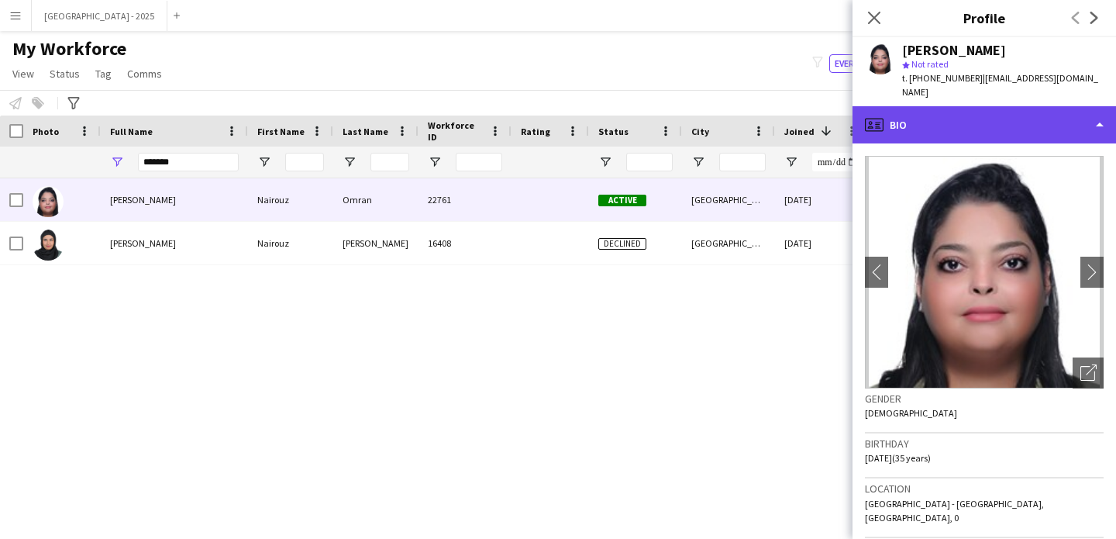
click at [943, 106] on div "profile Bio" at bounding box center [985, 124] width 264 height 37
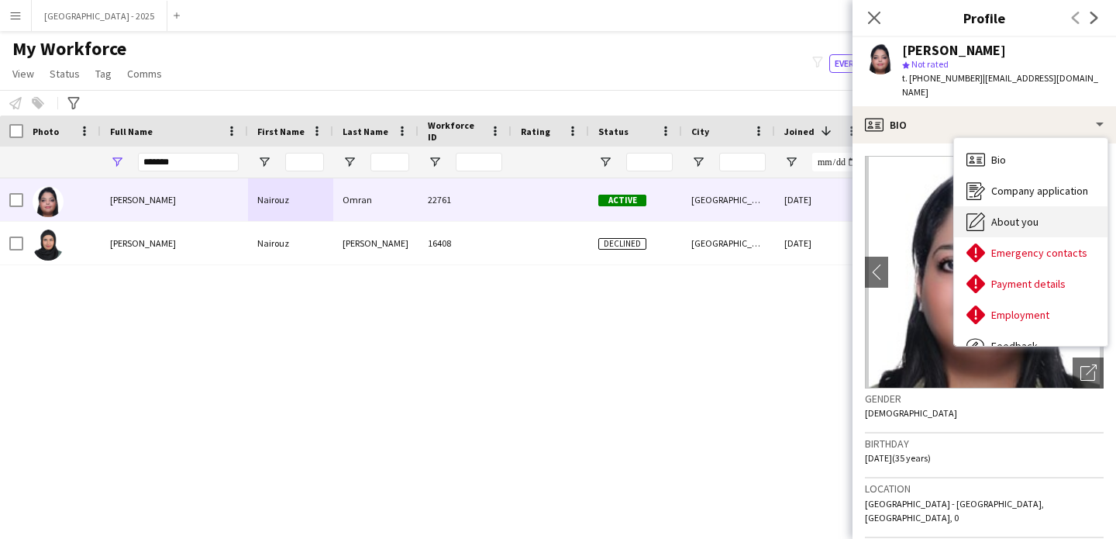
click at [1019, 222] on div "About you About you" at bounding box center [1030, 221] width 153 height 31
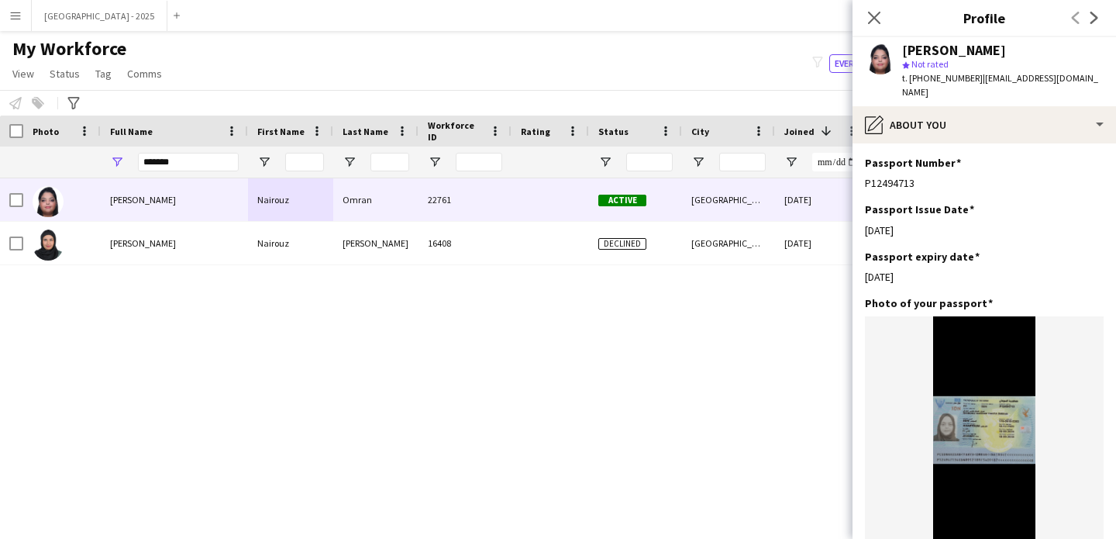
scroll to position [1523, 0]
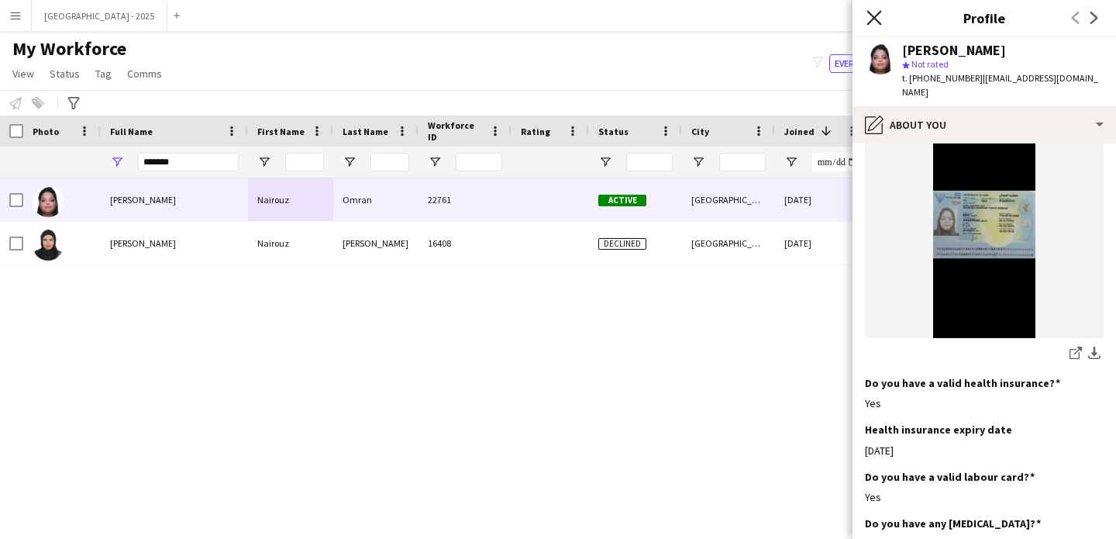
click at [871, 12] on icon "Close pop-in" at bounding box center [874, 17] width 15 height 15
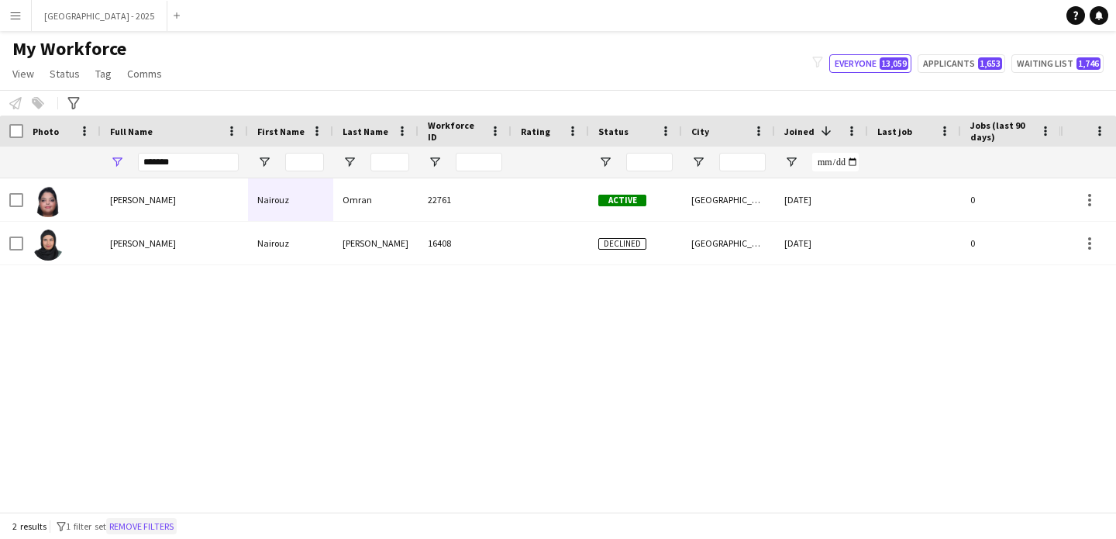
click at [174, 528] on button "Remove filters" at bounding box center [141, 526] width 71 height 17
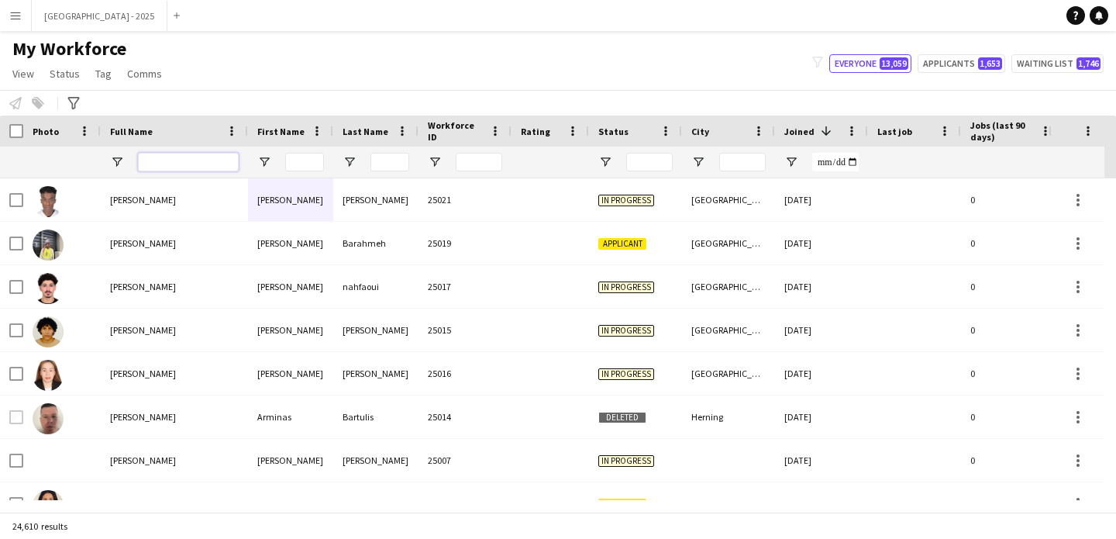
click at [205, 160] on input "Full Name Filter Input" at bounding box center [188, 162] width 101 height 19
paste input "**********"
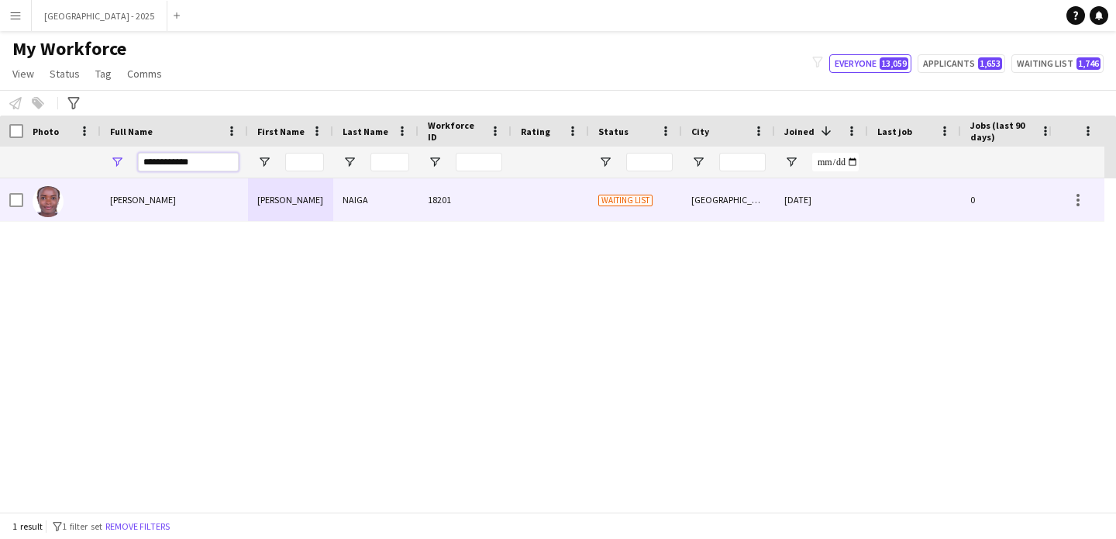
type input "**********"
click at [195, 195] on div "[PERSON_NAME]" at bounding box center [174, 199] width 147 height 43
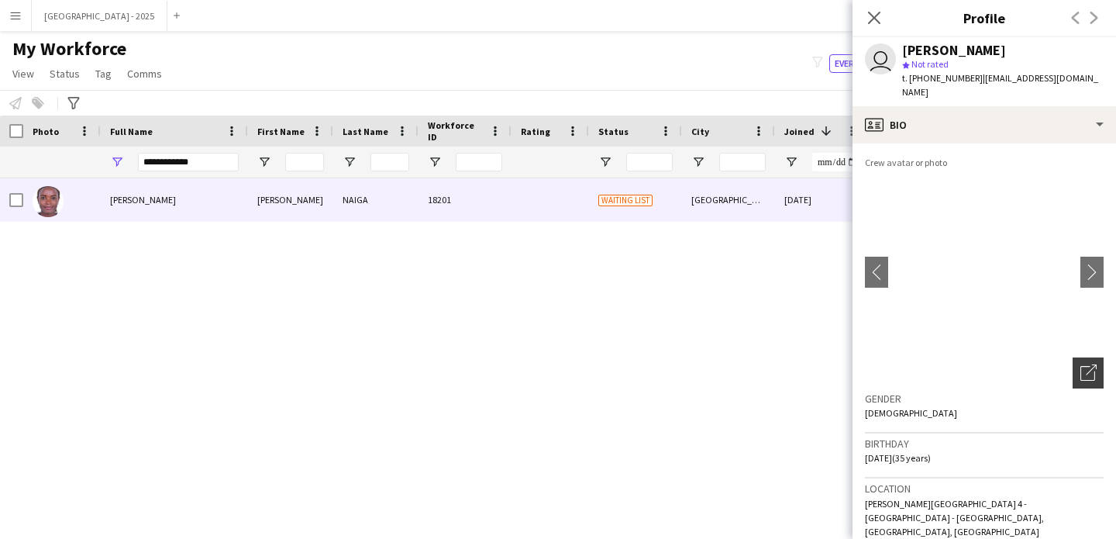
click at [1084, 364] on icon "Open photos pop-in" at bounding box center [1089, 372] width 16 height 16
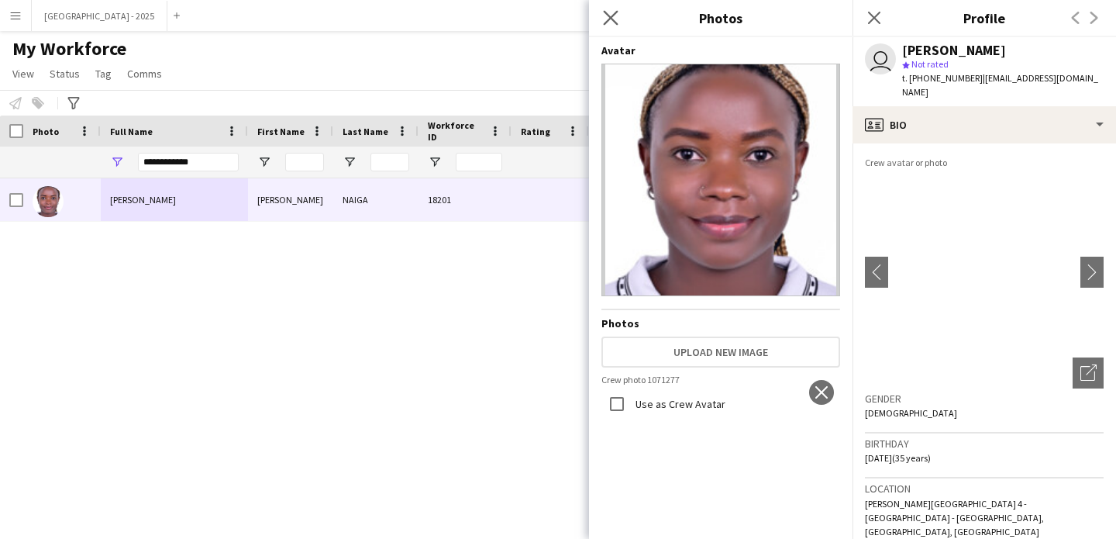
click at [612, 9] on app-icon "Close pop-in" at bounding box center [611, 18] width 22 height 22
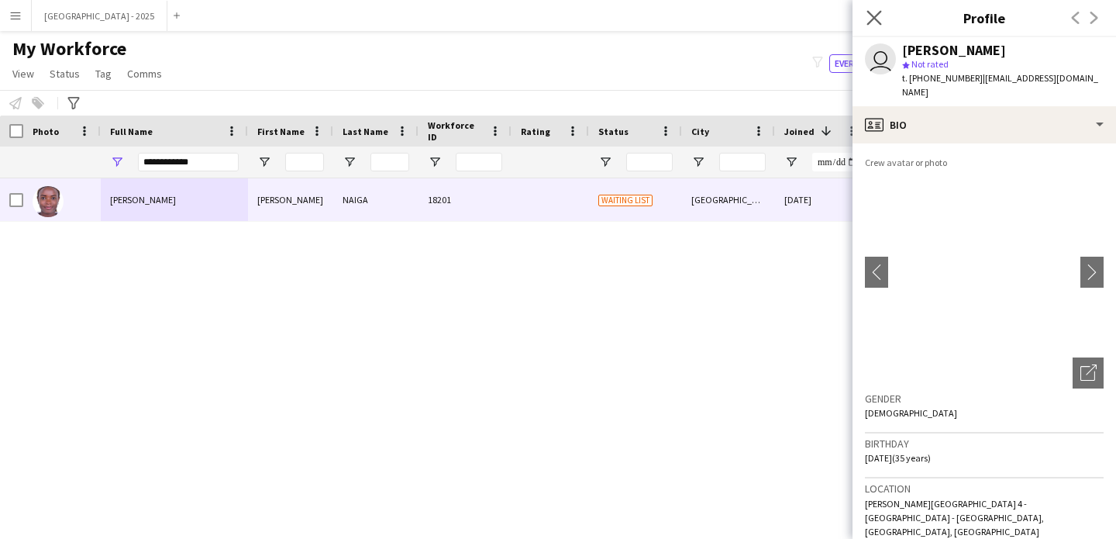
click at [873, 9] on app-icon "Close pop-in" at bounding box center [875, 18] width 22 height 22
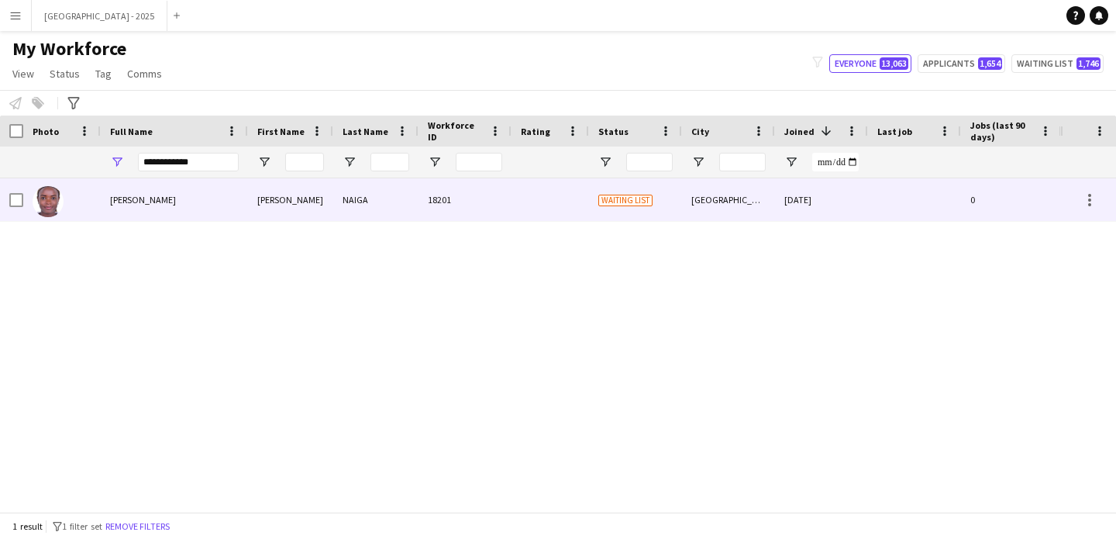
click at [513, 196] on div at bounding box center [551, 199] width 78 height 43
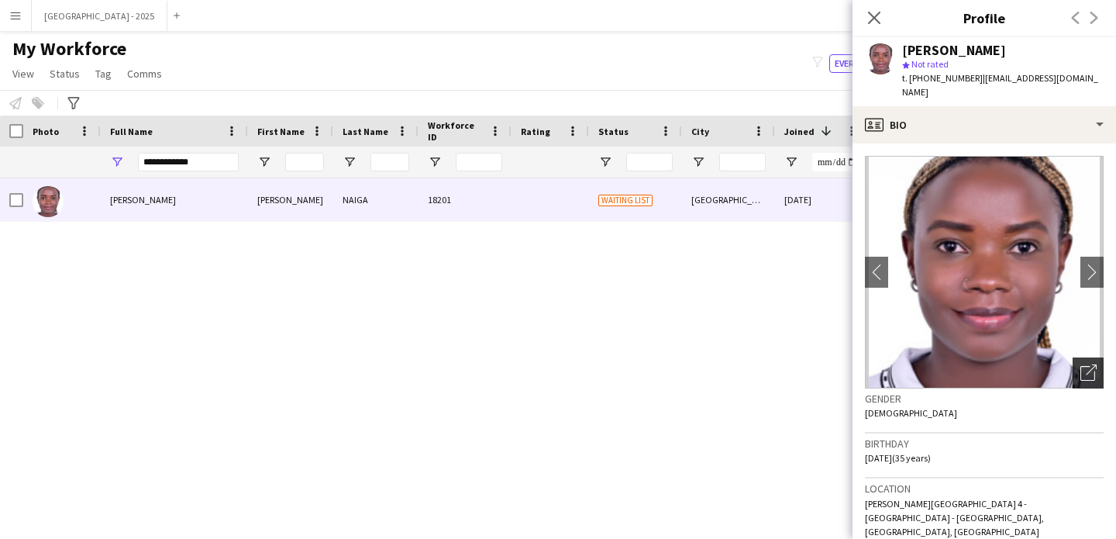
click at [1085, 357] on div "Open photos pop-in" at bounding box center [1088, 372] width 31 height 31
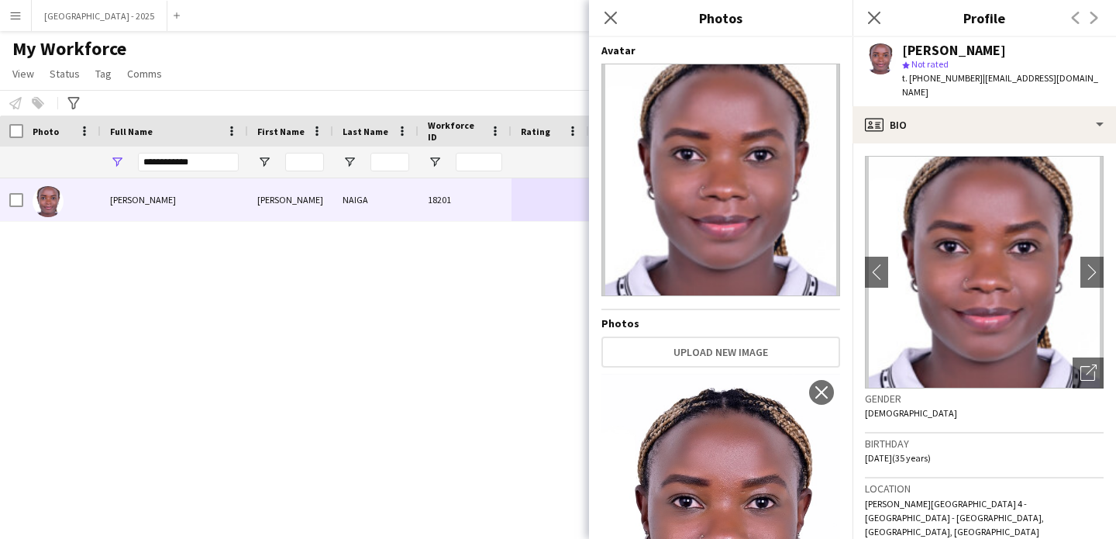
scroll to position [156, 0]
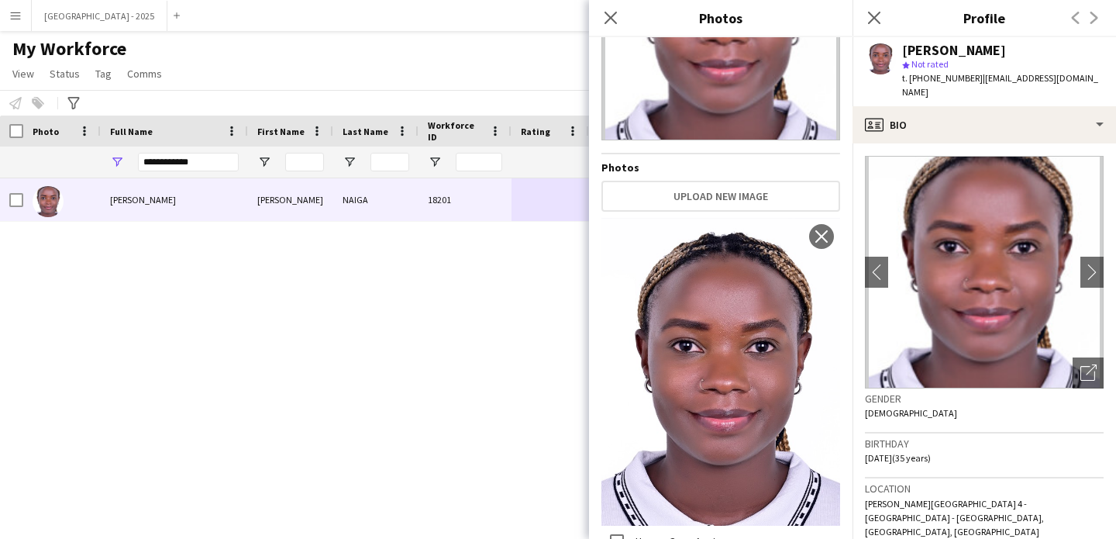
click at [986, 460] on div "Birthday [DEMOGRAPHIC_DATA] (35 years)" at bounding box center [984, 455] width 239 height 45
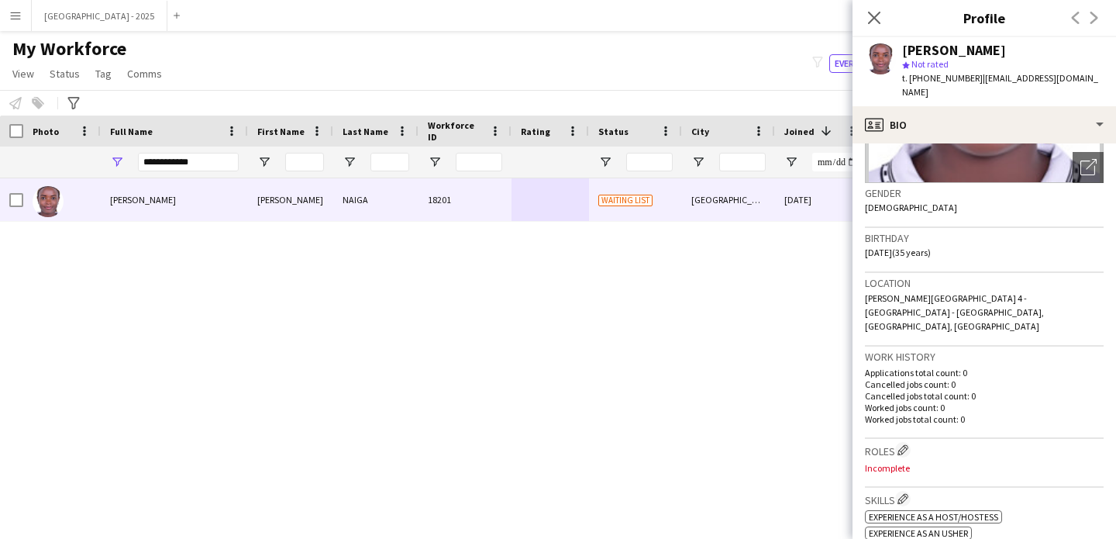
scroll to position [205, 0]
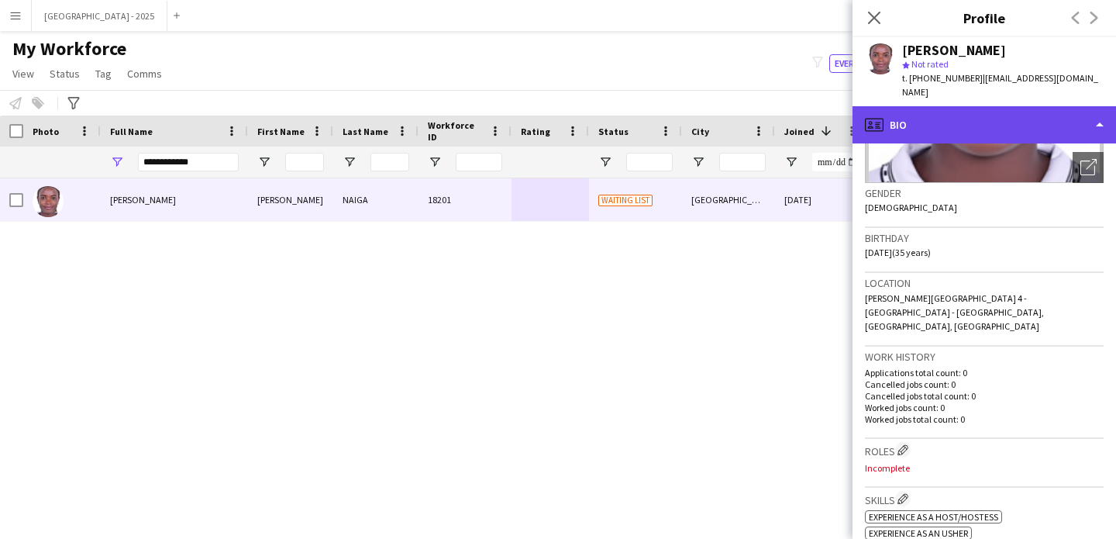
click at [934, 119] on div "profile Bio" at bounding box center [985, 124] width 264 height 37
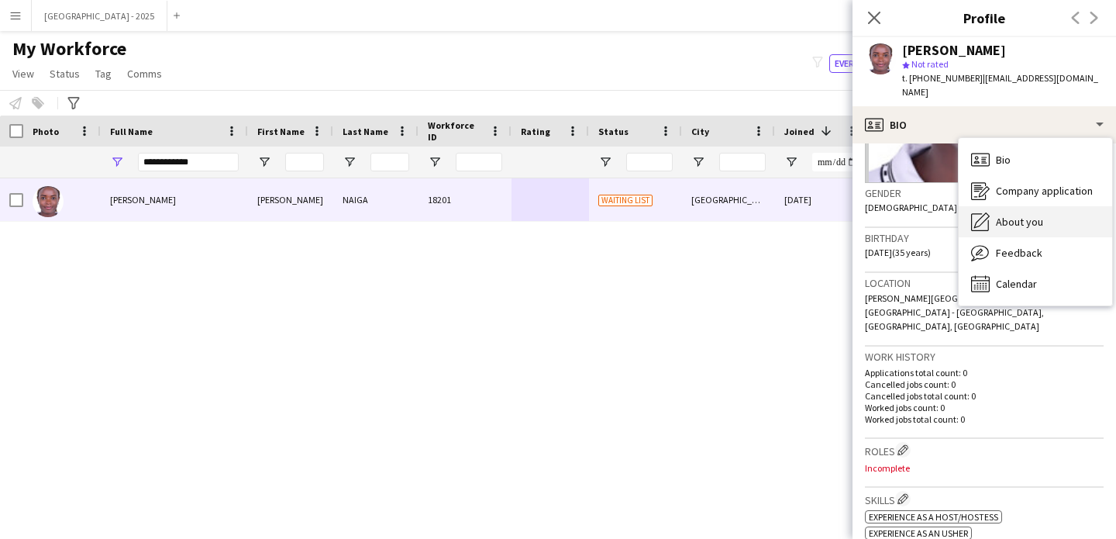
click at [1005, 215] on span "About you" at bounding box center [1019, 222] width 47 height 14
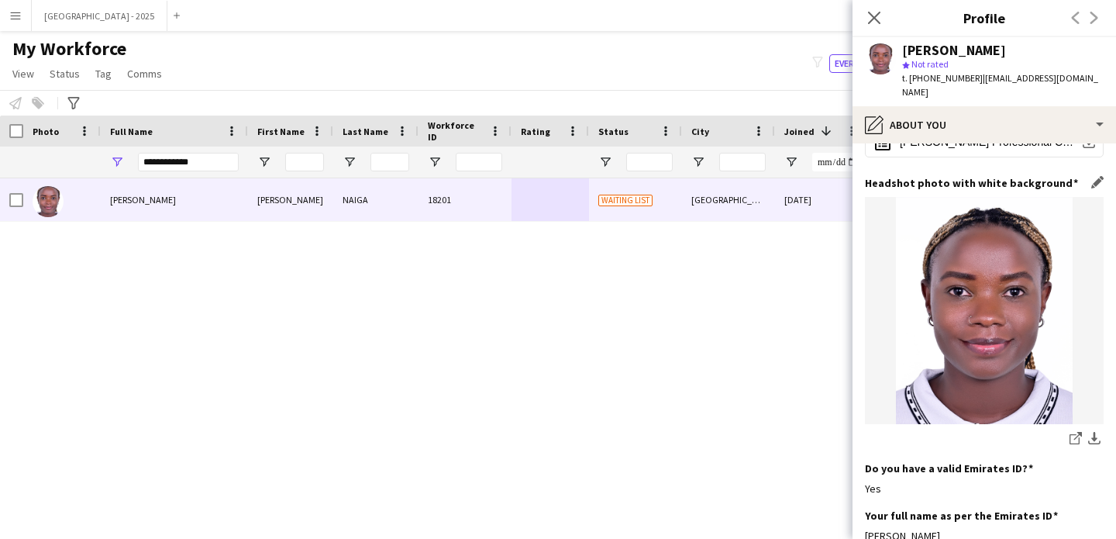
scroll to position [235, 0]
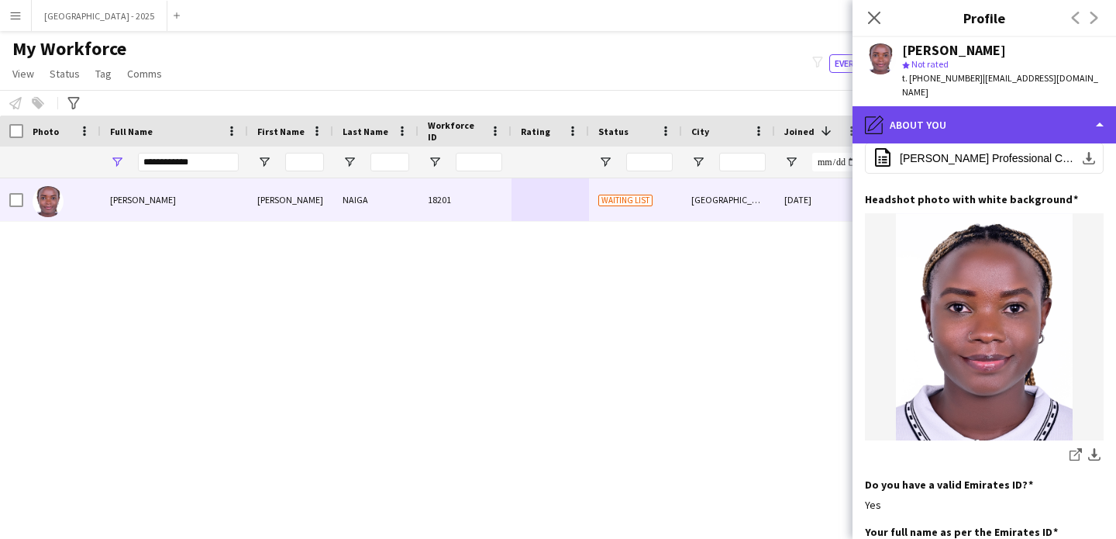
click at [973, 108] on div "pencil4 About you" at bounding box center [985, 124] width 264 height 37
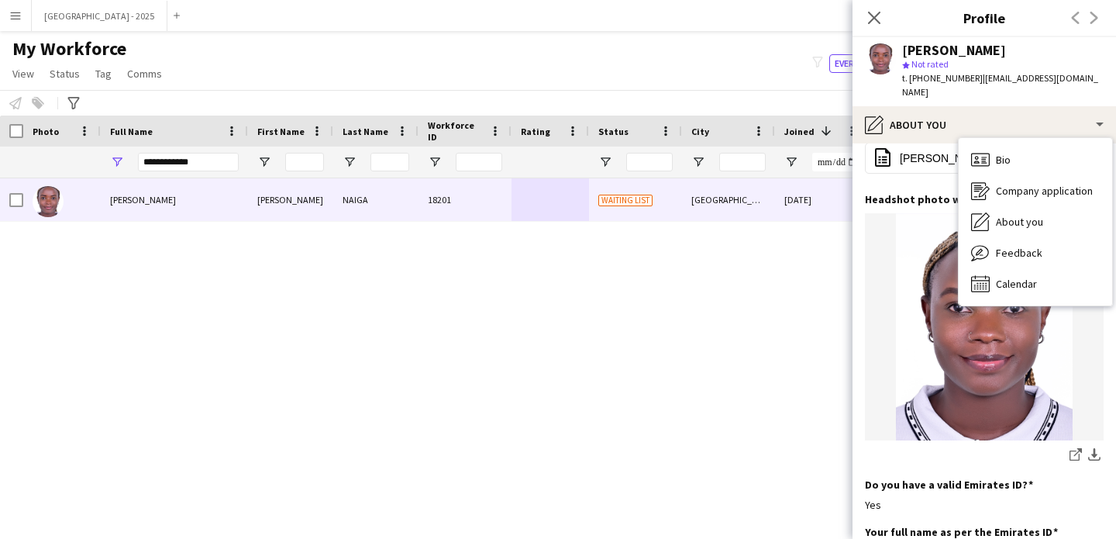
click at [1012, 138] on div "Bio Bio Company application Company application About you About you Feedback Fe…" at bounding box center [1035, 221] width 153 height 167
click at [1013, 144] on div "Bio Bio" at bounding box center [1035, 159] width 153 height 31
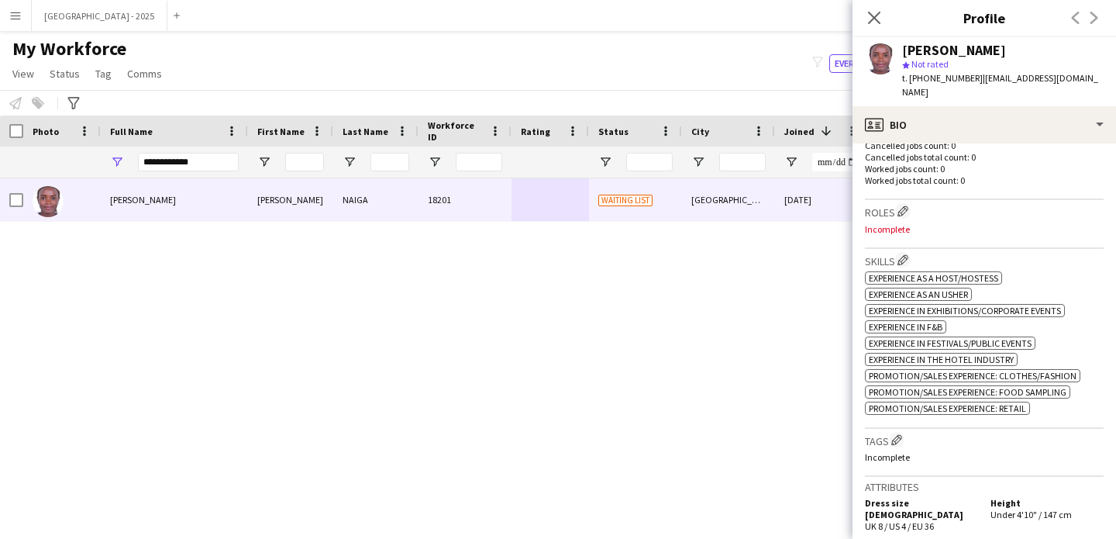
scroll to position [365, 0]
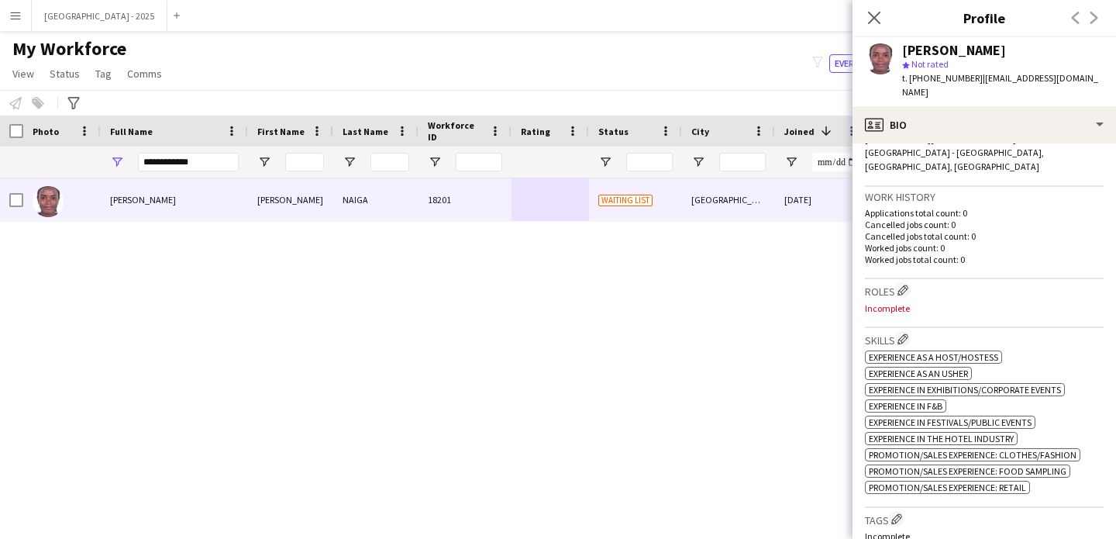
click at [912, 282] on h3 "Roles Edit crew company roles" at bounding box center [984, 290] width 239 height 16
click at [905, 285] on app-icon "Edit crew company roles" at bounding box center [903, 290] width 11 height 11
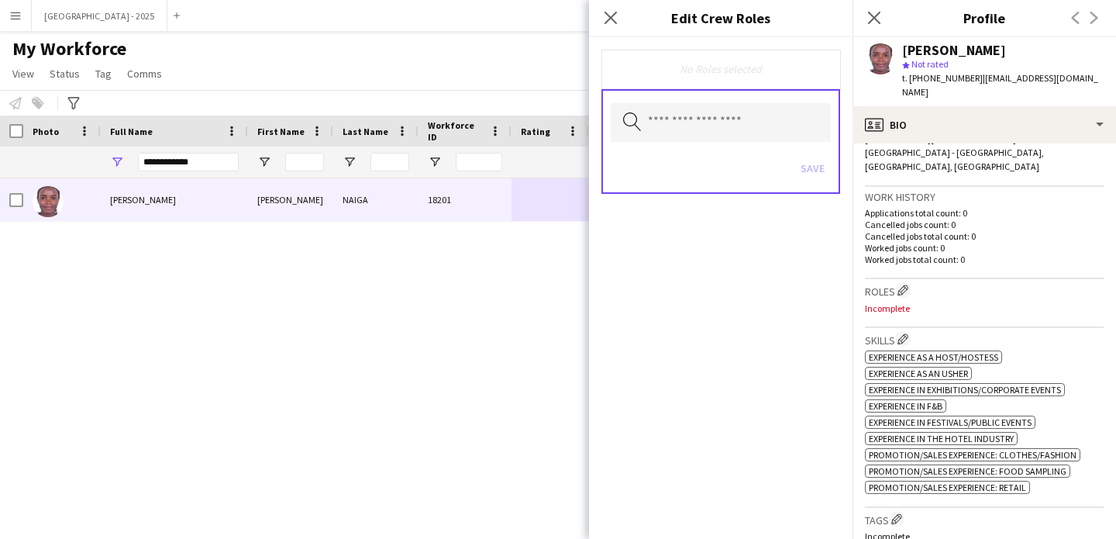
drag, startPoint x: 728, startPoint y: 142, endPoint x: 726, endPoint y: 134, distance: 7.9
click at [727, 140] on div "Search by role type Save" at bounding box center [721, 141] width 239 height 105
click at [726, 134] on input "text" at bounding box center [721, 122] width 220 height 39
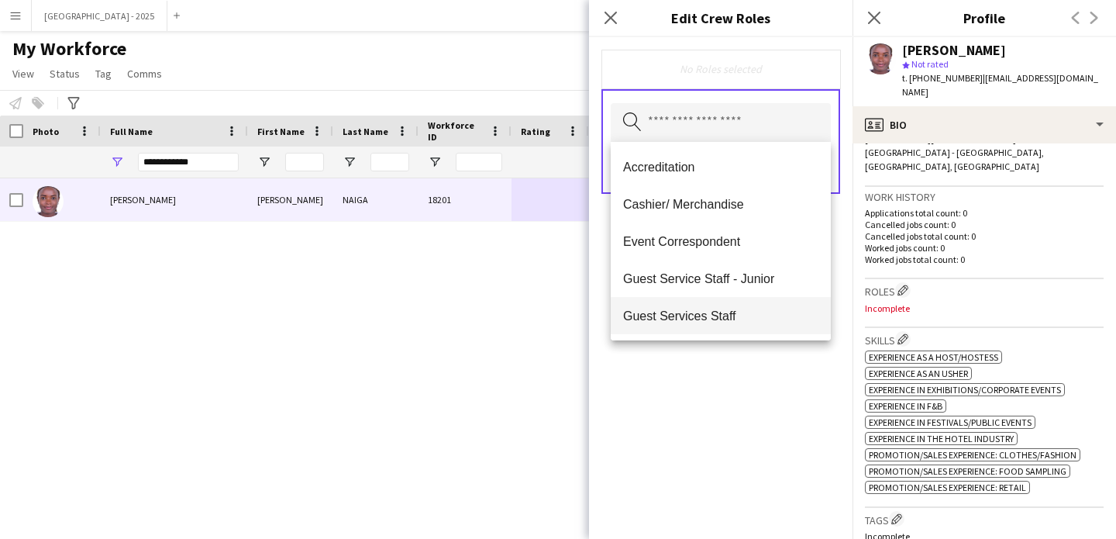
click at [750, 319] on span "Guest Services Staff" at bounding box center [720, 316] width 195 height 15
click at [754, 368] on div "Guest Services Staff Remove Search by role type Save" at bounding box center [721, 288] width 264 height 502
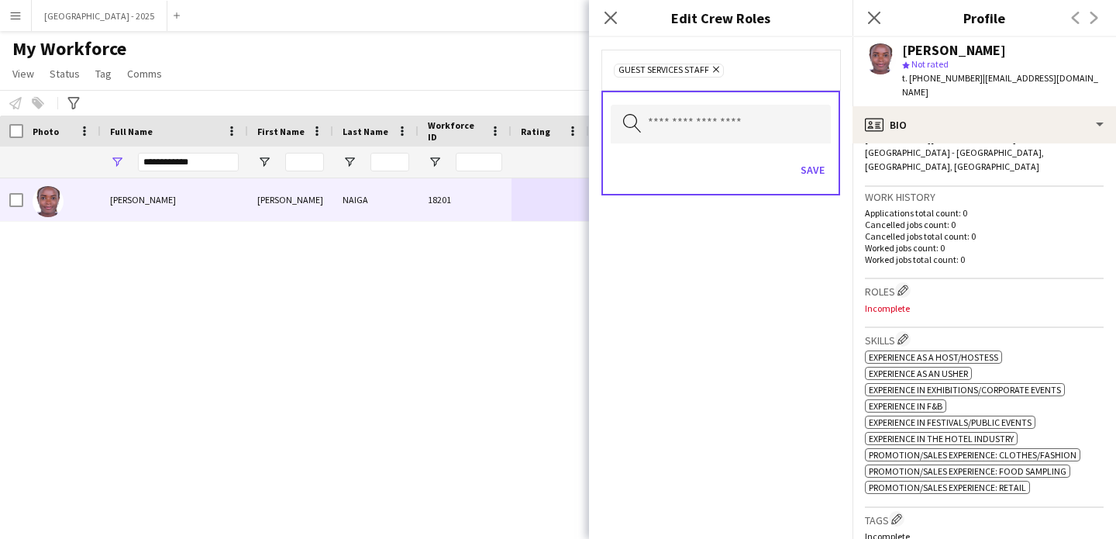
click at [802, 144] on div "Search by role type Save" at bounding box center [721, 143] width 239 height 105
click at [805, 152] on div "Save" at bounding box center [721, 172] width 220 height 44
click at [808, 158] on button "Save" at bounding box center [813, 169] width 36 height 25
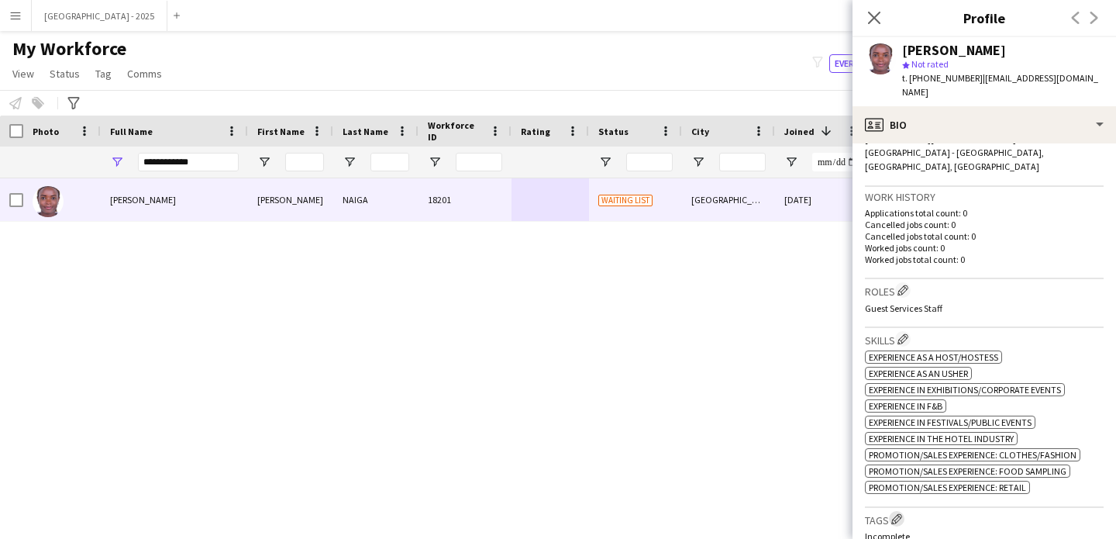
click at [898, 511] on button "Edit crew company tags" at bounding box center [897, 519] width 16 height 16
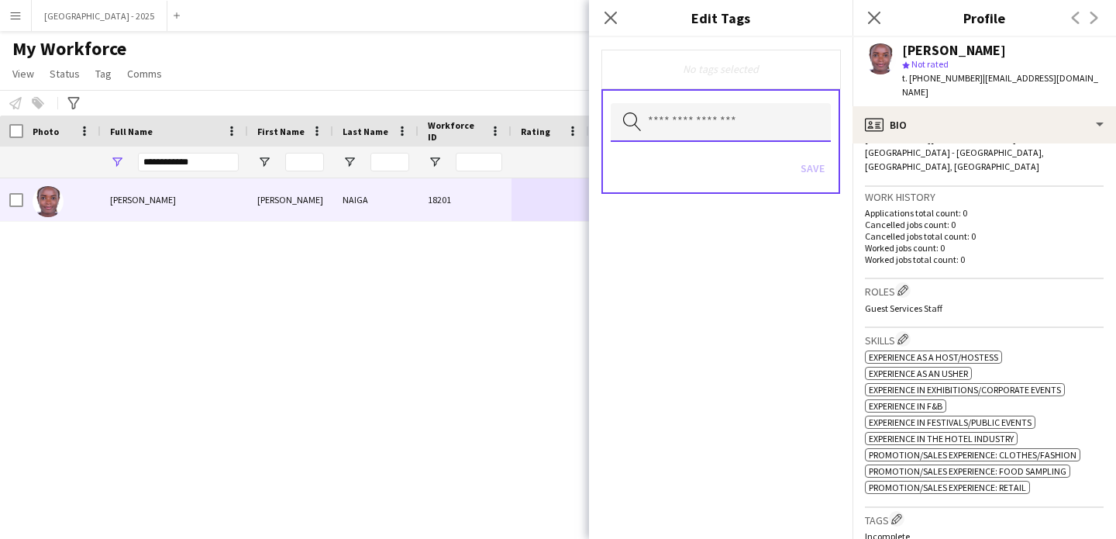
click at [733, 121] on input "text" at bounding box center [721, 122] width 220 height 39
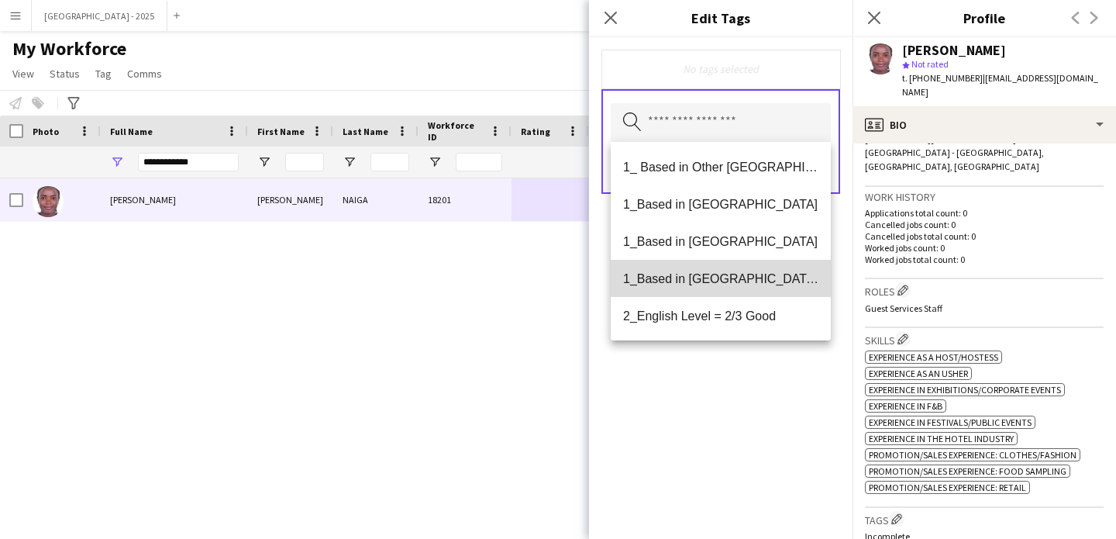
click at [739, 283] on span "1_Based in [GEOGRAPHIC_DATA]/[GEOGRAPHIC_DATA]/Ajman" at bounding box center [720, 278] width 195 height 15
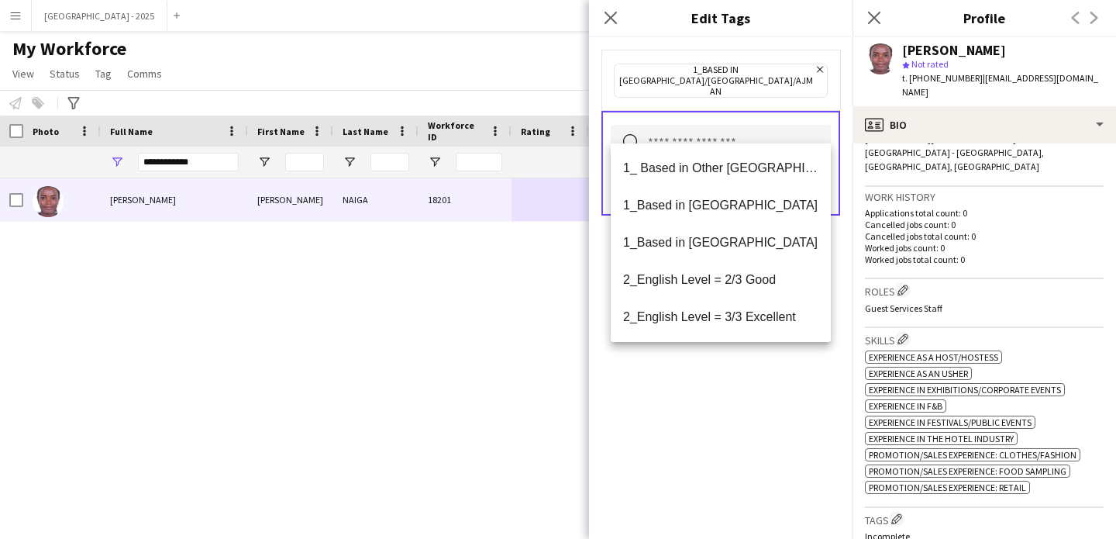
click at [739, 287] on span "2_English Level = 2/3 Good" at bounding box center [720, 279] width 195 height 15
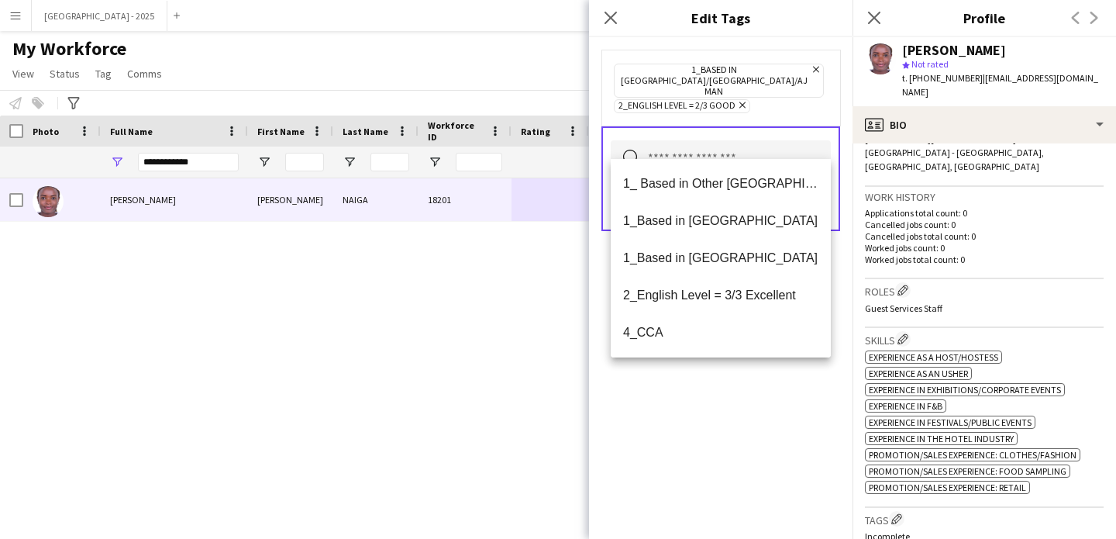
click at [749, 429] on div "1_Based in [GEOGRAPHIC_DATA]/[GEOGRAPHIC_DATA]/Ajman Remove 2_English Level = 2…" at bounding box center [721, 288] width 264 height 502
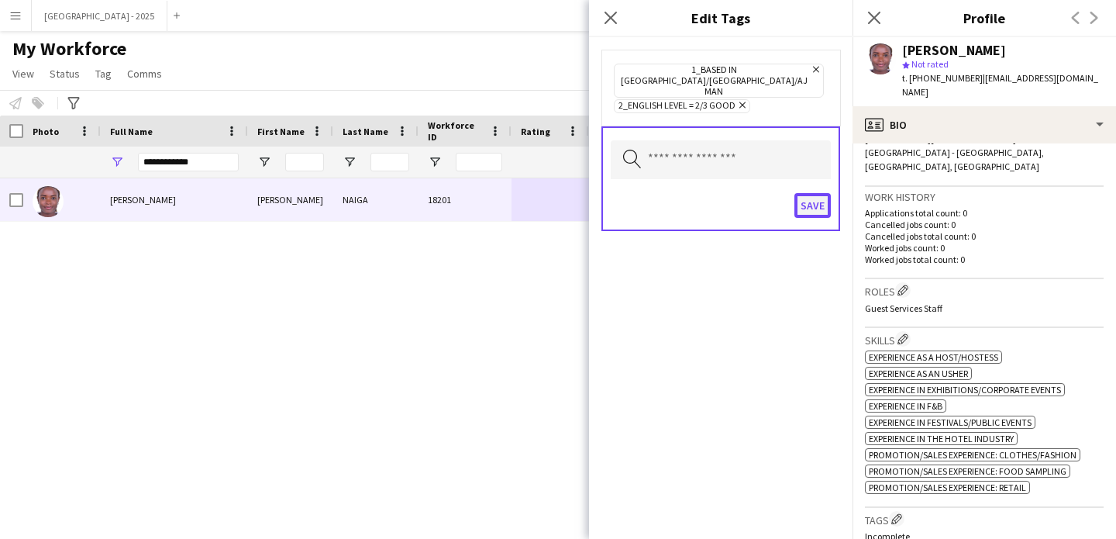
click at [812, 193] on button "Save" at bounding box center [813, 205] width 36 height 25
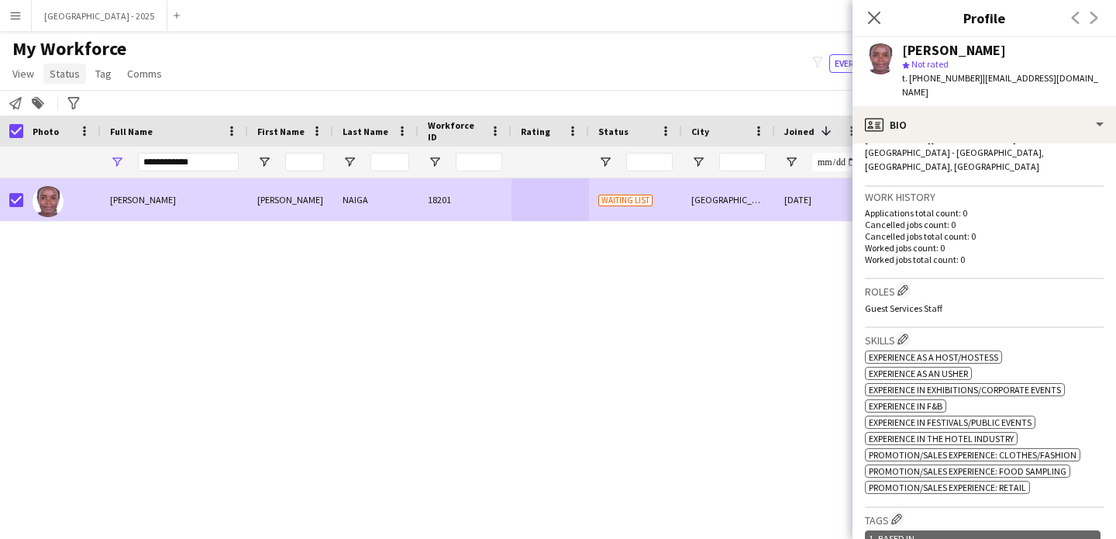
click at [60, 73] on span "Status" at bounding box center [65, 74] width 30 height 14
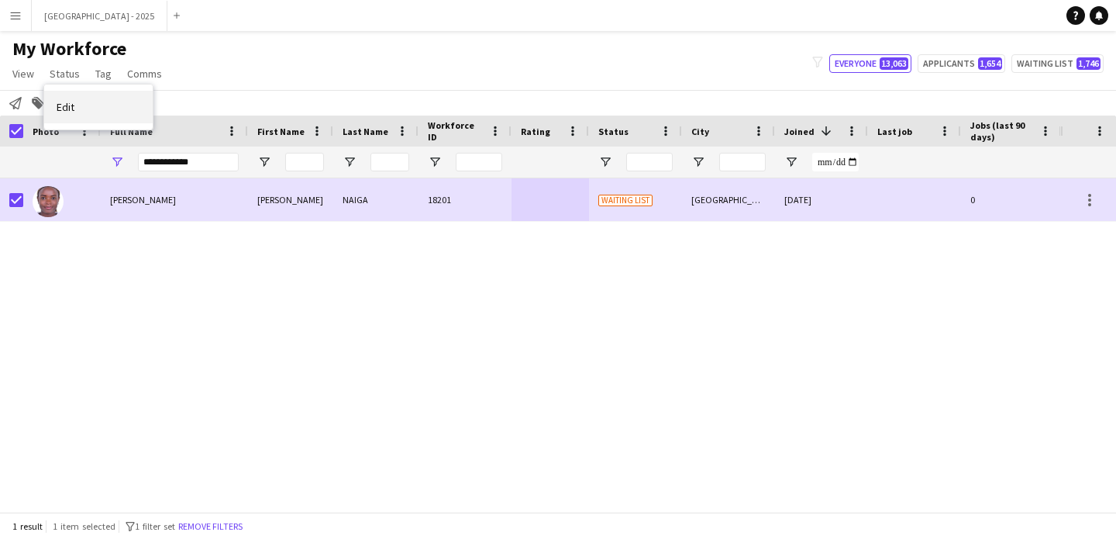
click at [85, 101] on link "Edit" at bounding box center [98, 107] width 109 height 33
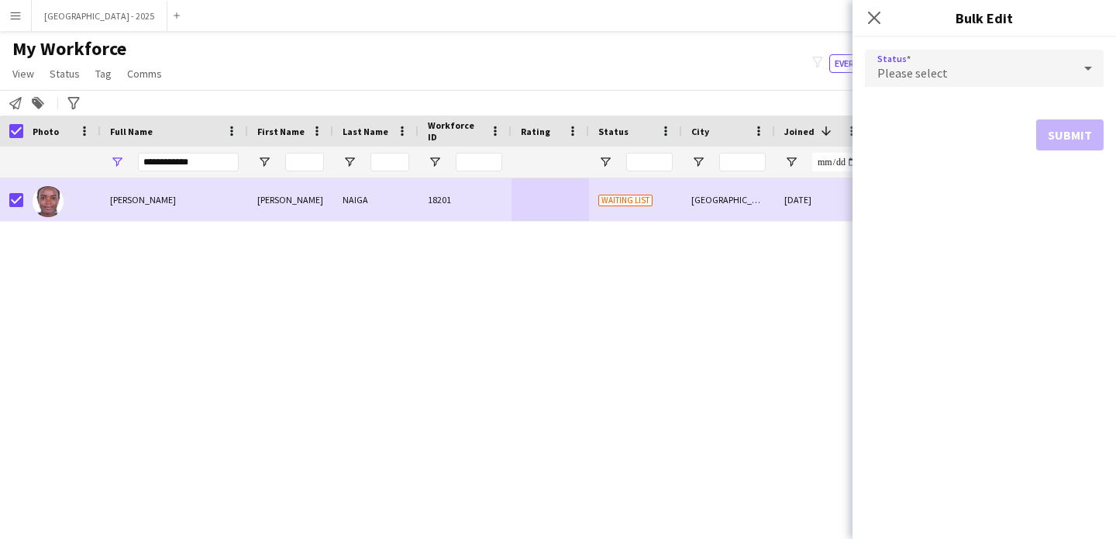
click at [898, 65] on span "Please select" at bounding box center [913, 73] width 71 height 16
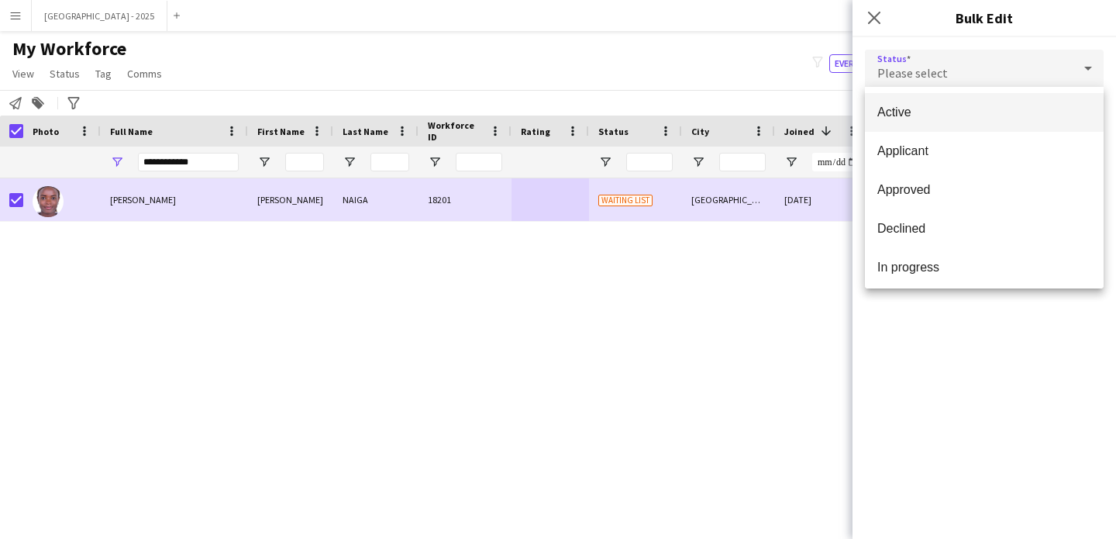
click at [897, 125] on mat-option "Active" at bounding box center [984, 112] width 239 height 39
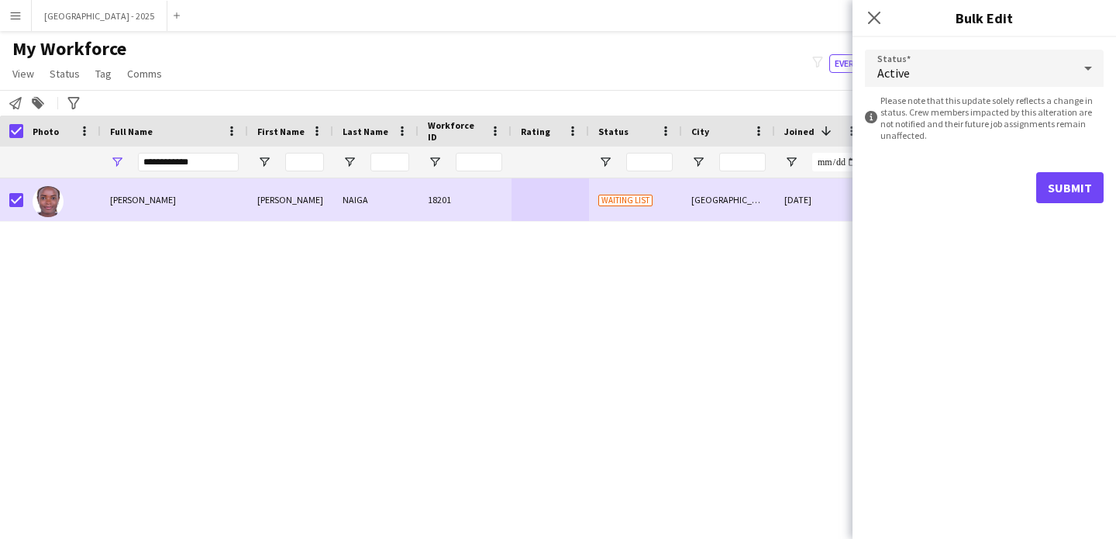
click at [1053, 163] on form "Status Active information-circle Please note that this update solely reflects a…" at bounding box center [984, 126] width 239 height 178
click at [1049, 182] on button "Submit" at bounding box center [1069, 187] width 67 height 31
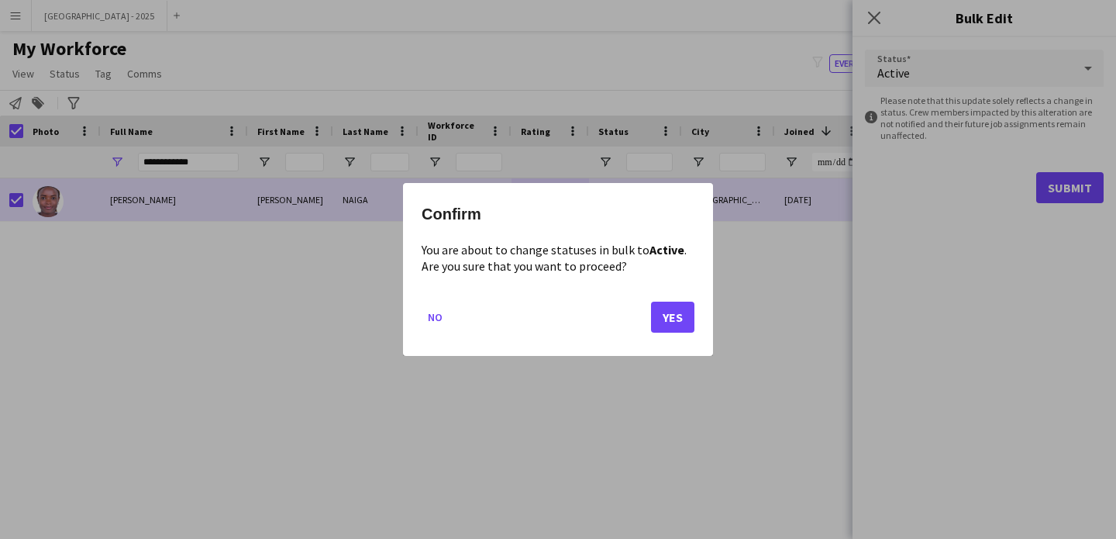
click at [669, 333] on mat-dialog-actions "No Yes" at bounding box center [558, 323] width 273 height 66
click at [671, 324] on button "Yes" at bounding box center [672, 317] width 43 height 31
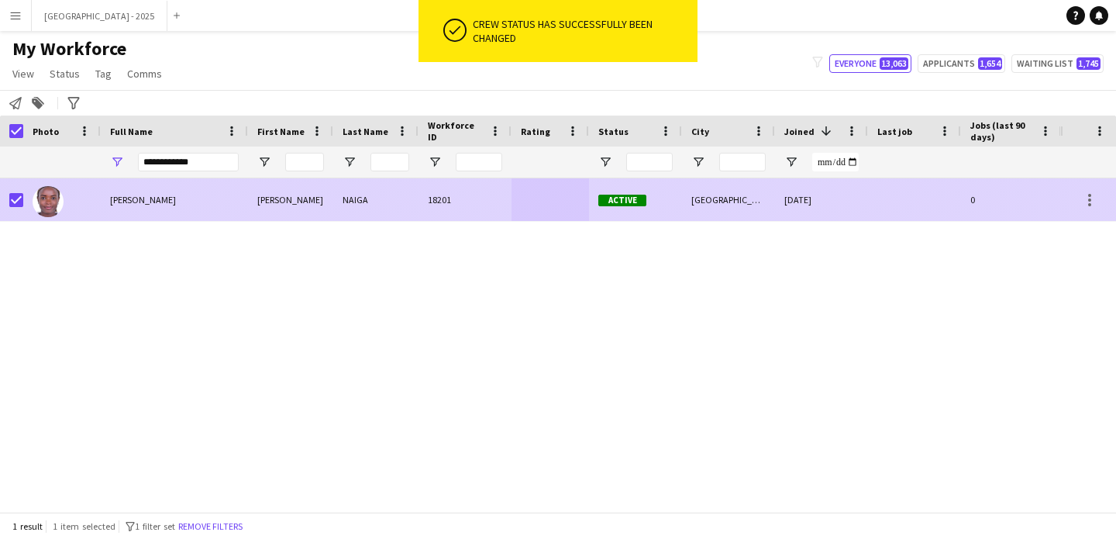
click at [23, 202] on div at bounding box center [62, 199] width 78 height 43
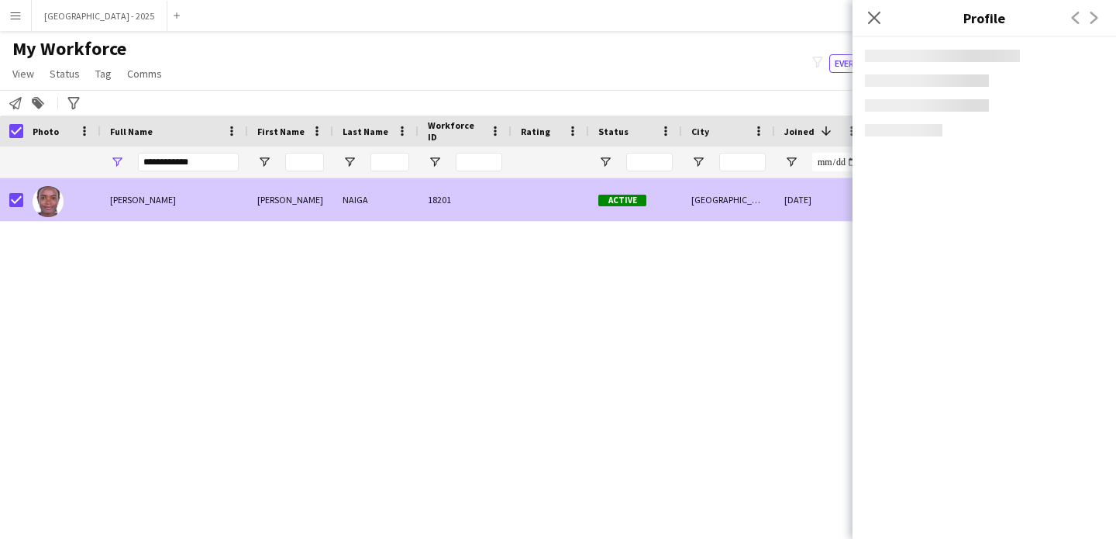
click at [81, 202] on div at bounding box center [62, 199] width 78 height 43
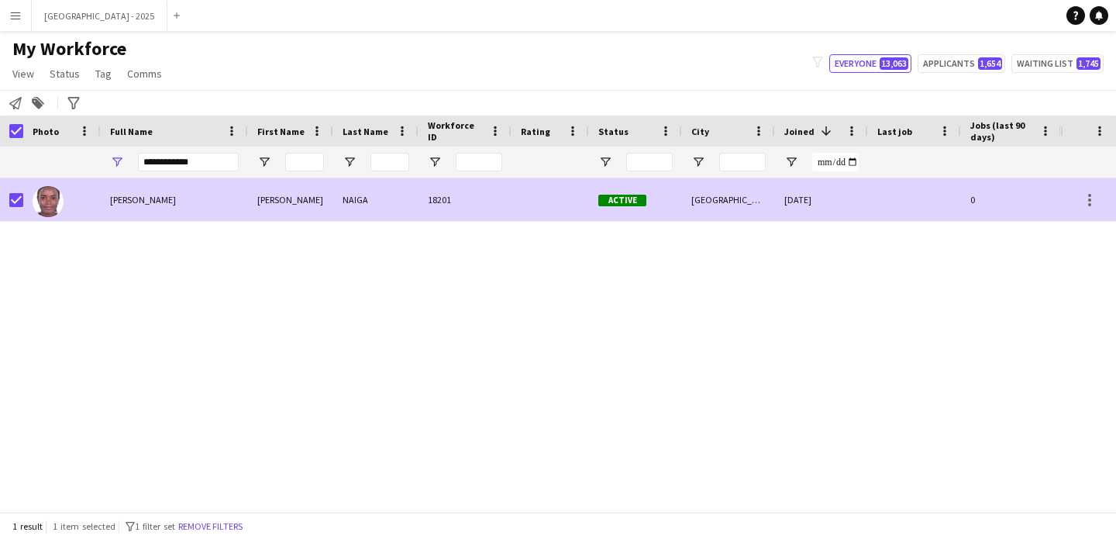
click at [63, 198] on div at bounding box center [48, 200] width 31 height 43
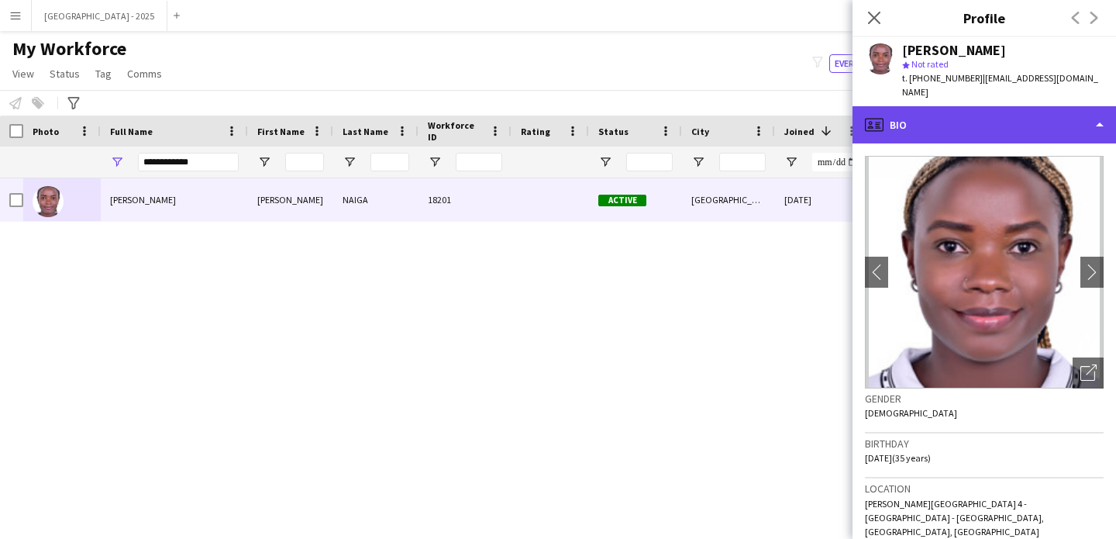
click at [991, 116] on div "profile Bio" at bounding box center [985, 124] width 264 height 37
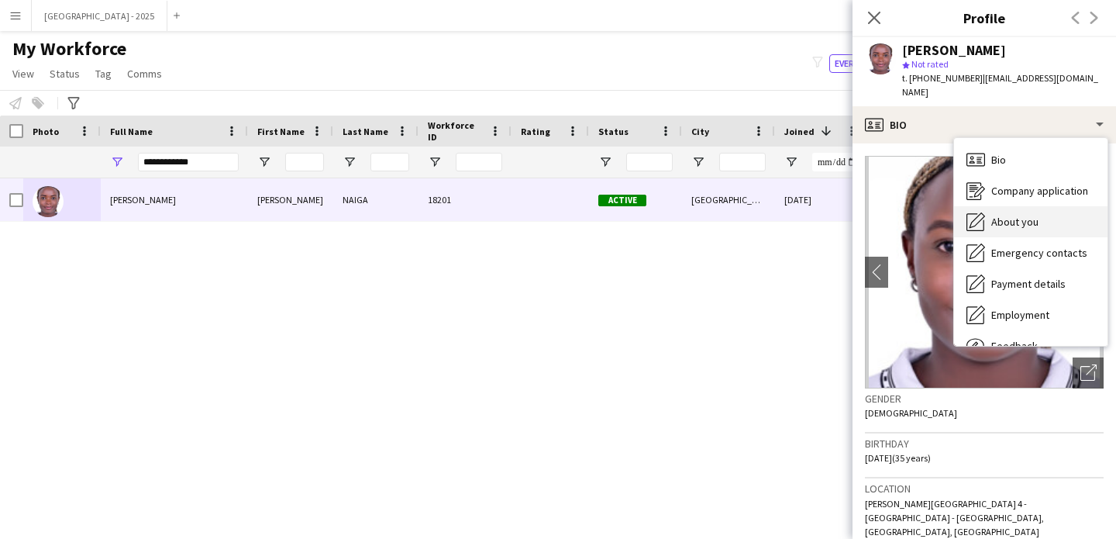
click at [989, 206] on div "About you About you" at bounding box center [1030, 221] width 153 height 31
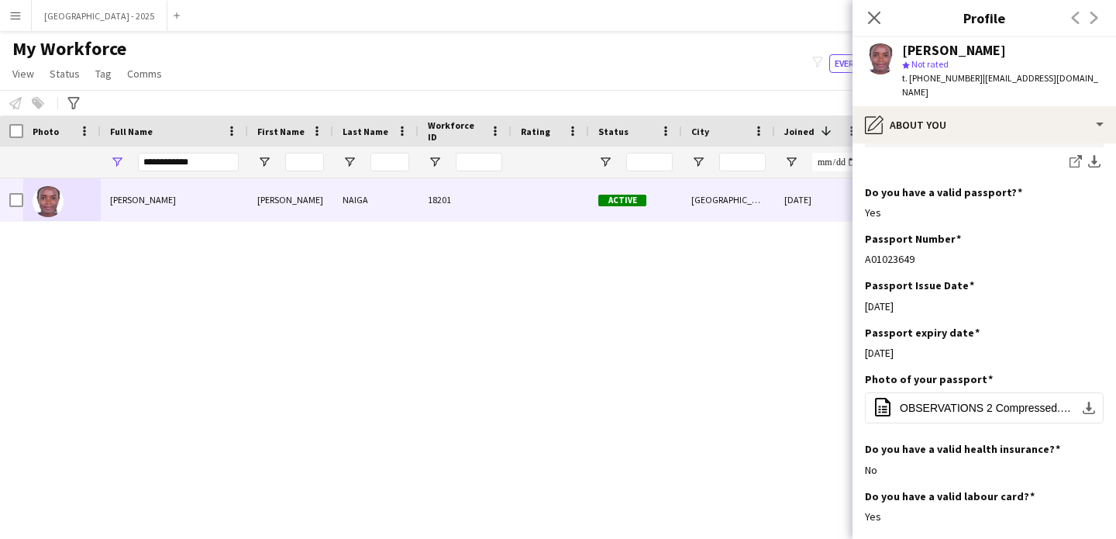
scroll to position [1323, 0]
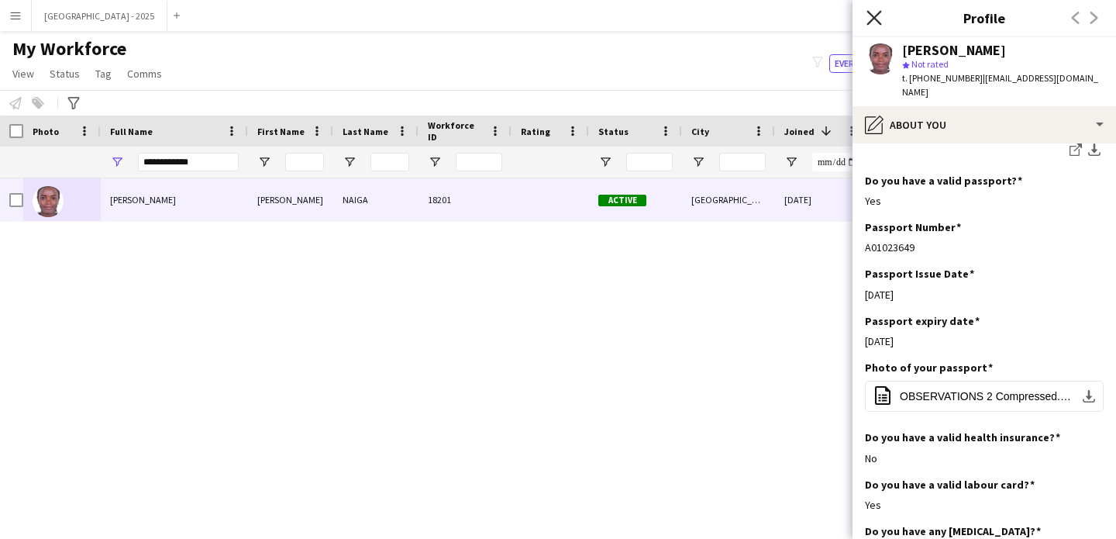
click at [869, 21] on icon "Close pop-in" at bounding box center [874, 17] width 15 height 15
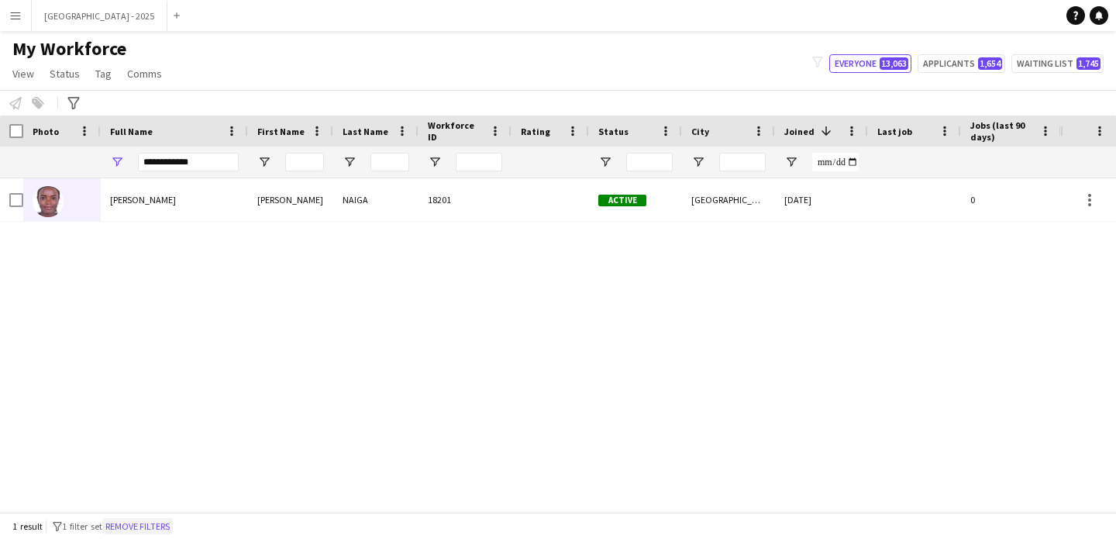
click at [164, 526] on button "Remove filters" at bounding box center [137, 526] width 71 height 17
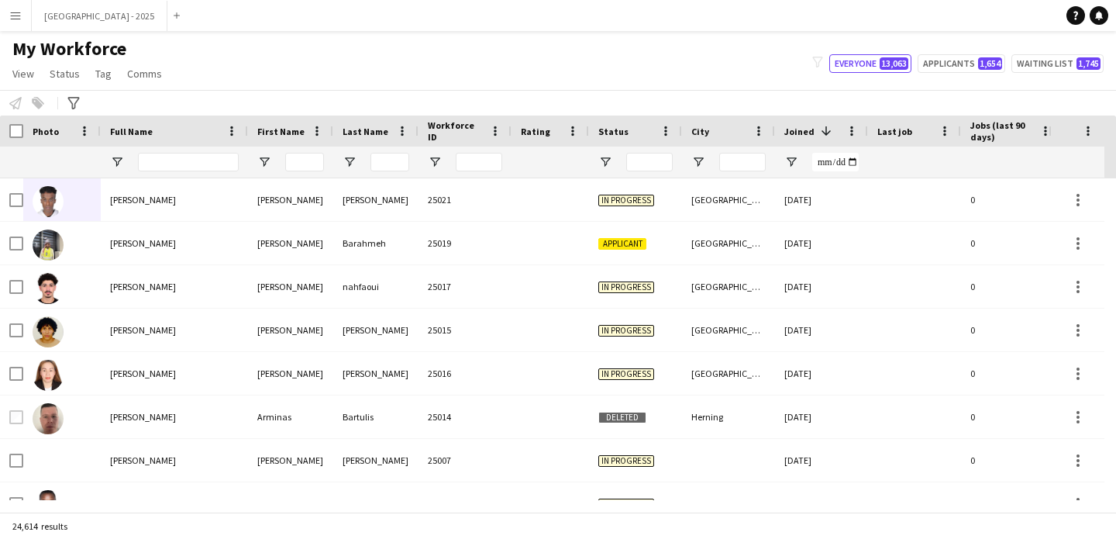
click at [195, 152] on div at bounding box center [188, 162] width 101 height 31
click at [195, 154] on input "Full Name Filter Input" at bounding box center [188, 162] width 101 height 19
paste input "**********"
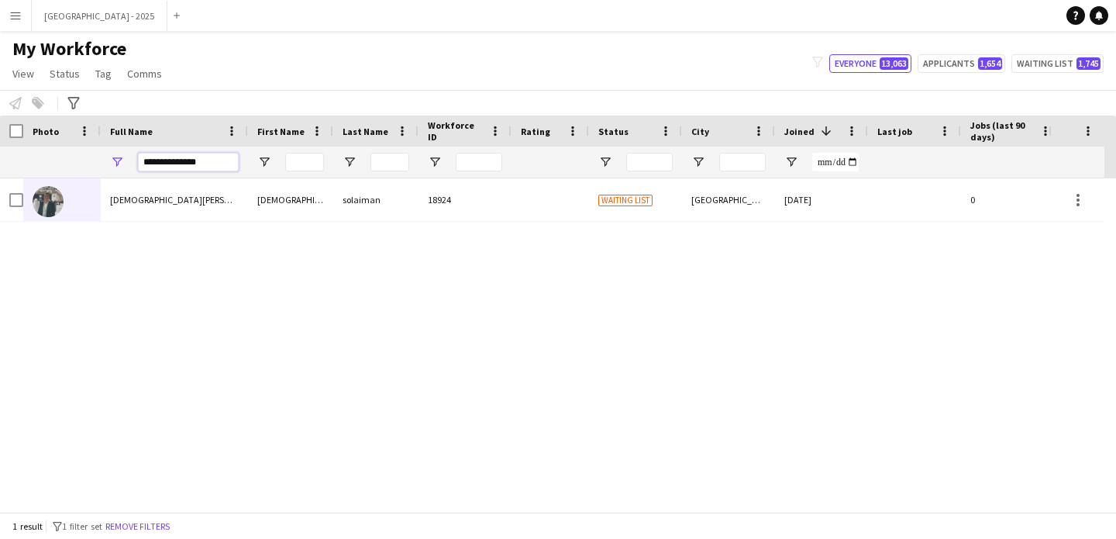
type input "**********"
click at [229, 176] on div "**********" at bounding box center [188, 162] width 101 height 31
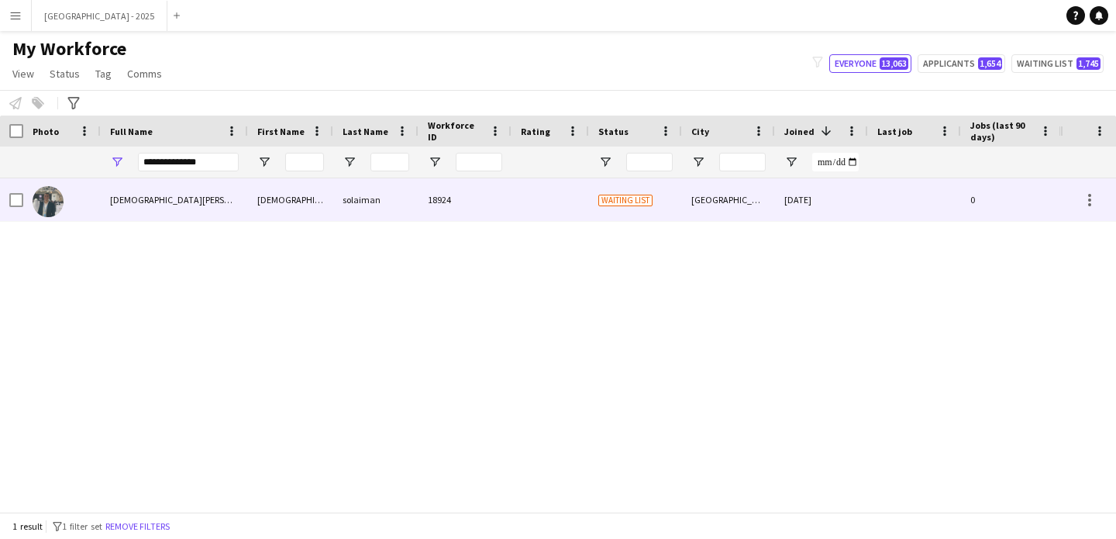
click at [229, 184] on div "[DEMOGRAPHIC_DATA][PERSON_NAME]" at bounding box center [174, 199] width 147 height 43
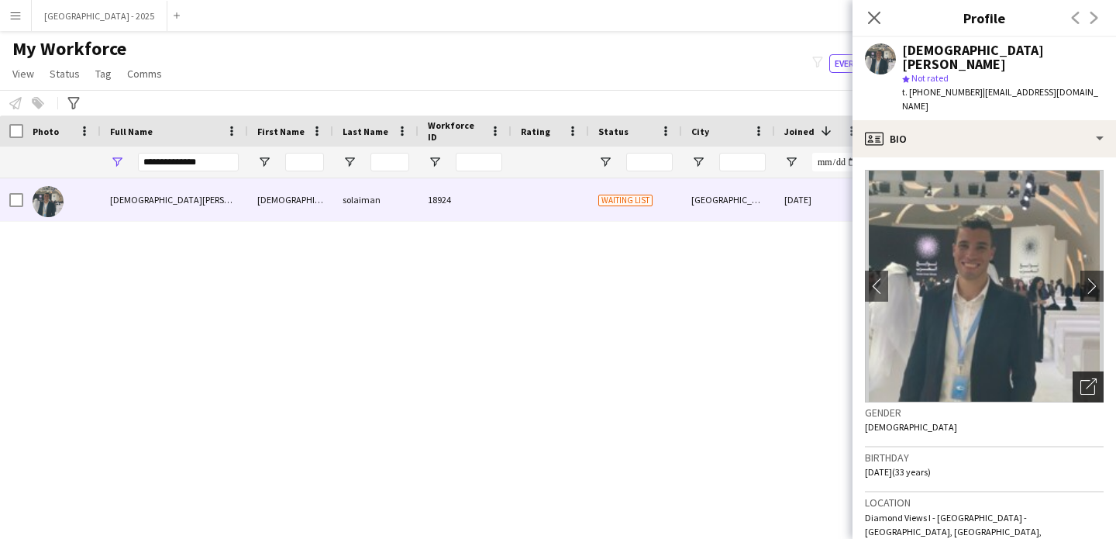
click at [1081, 378] on icon "Open photos pop-in" at bounding box center [1089, 386] width 16 height 16
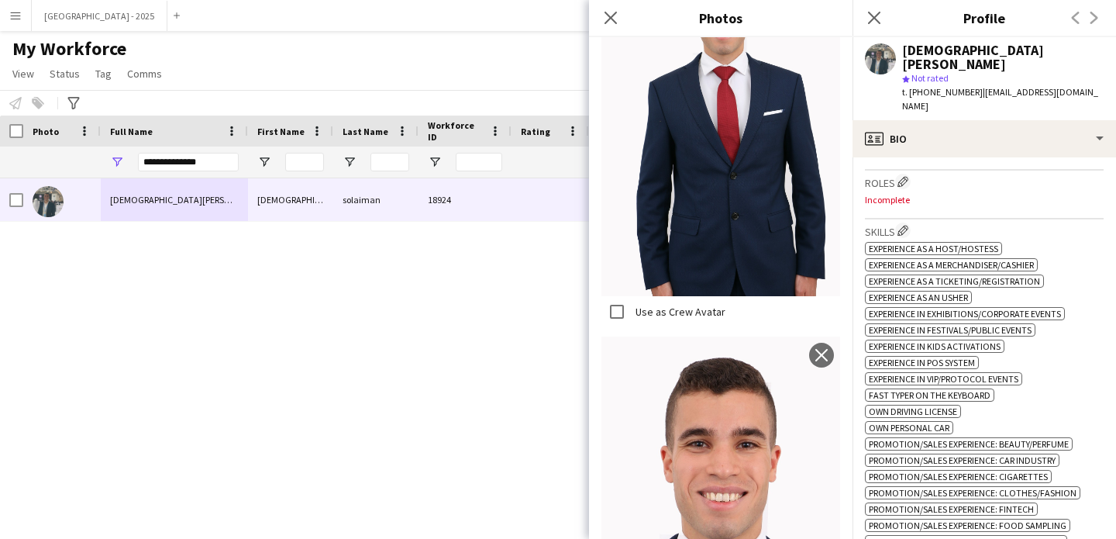
scroll to position [473, 0]
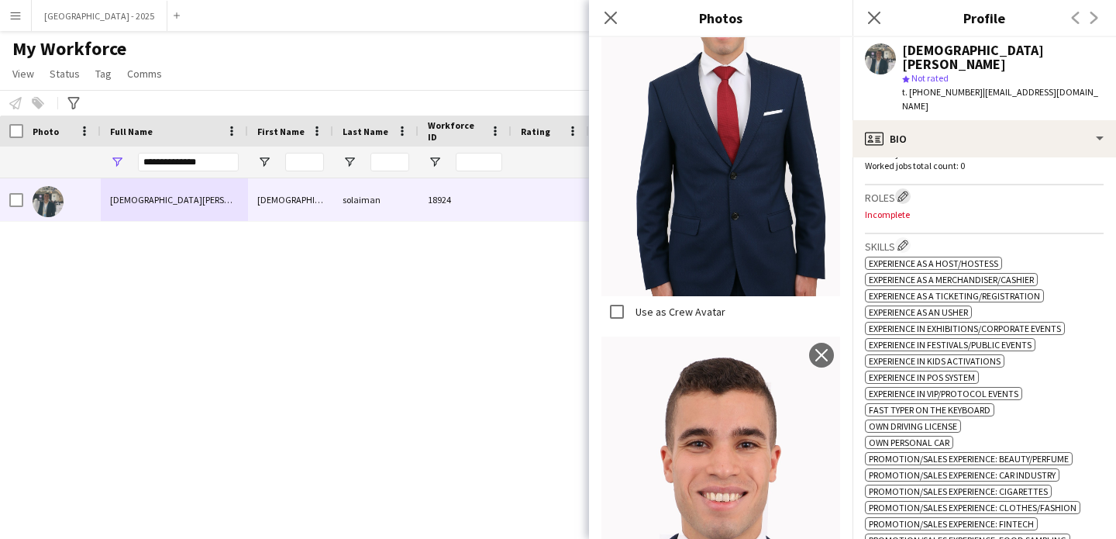
click at [902, 191] on app-icon "Edit crew company roles" at bounding box center [903, 196] width 11 height 11
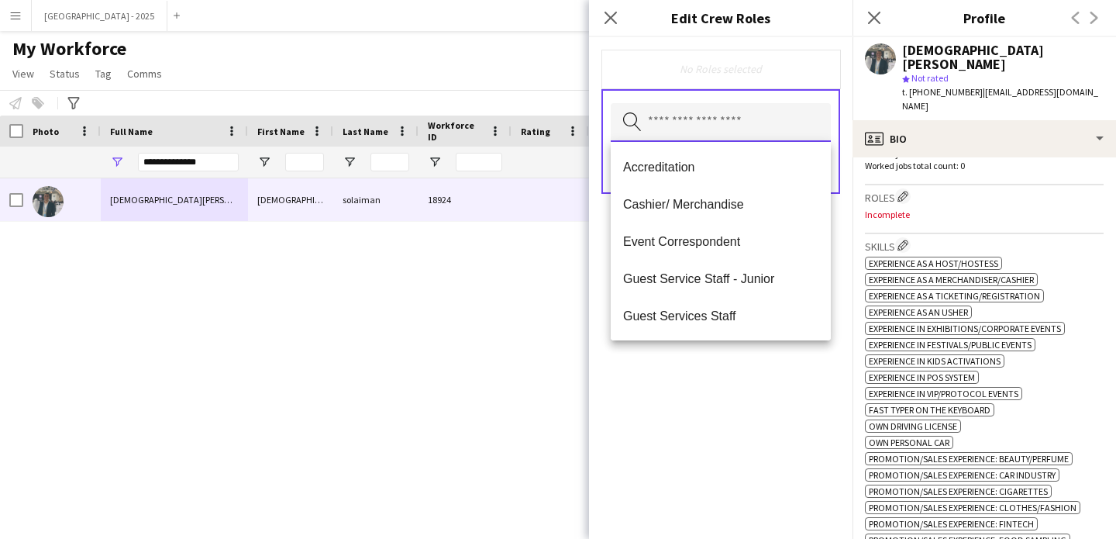
click at [740, 126] on input "text" at bounding box center [721, 122] width 220 height 39
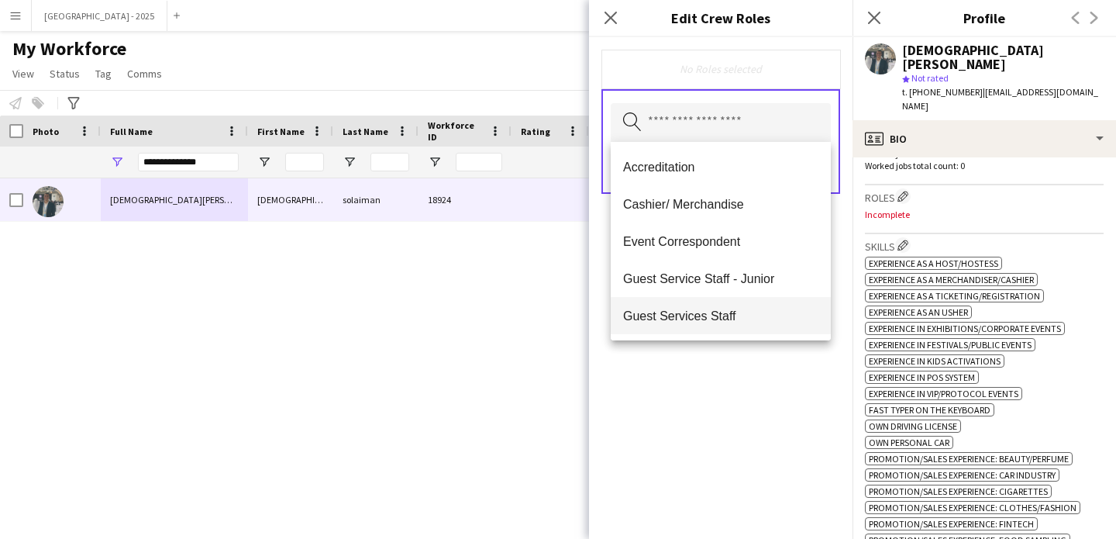
click at [726, 312] on span "Guest Services Staff" at bounding box center [720, 316] width 195 height 15
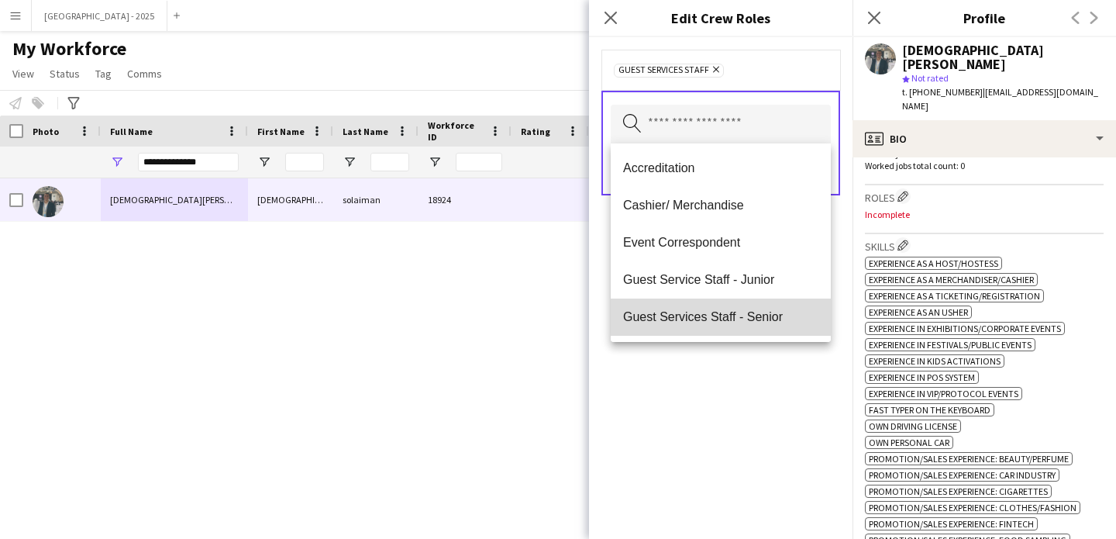
click at [729, 313] on span "Guest Services Staff - Senior" at bounding box center [720, 316] width 195 height 15
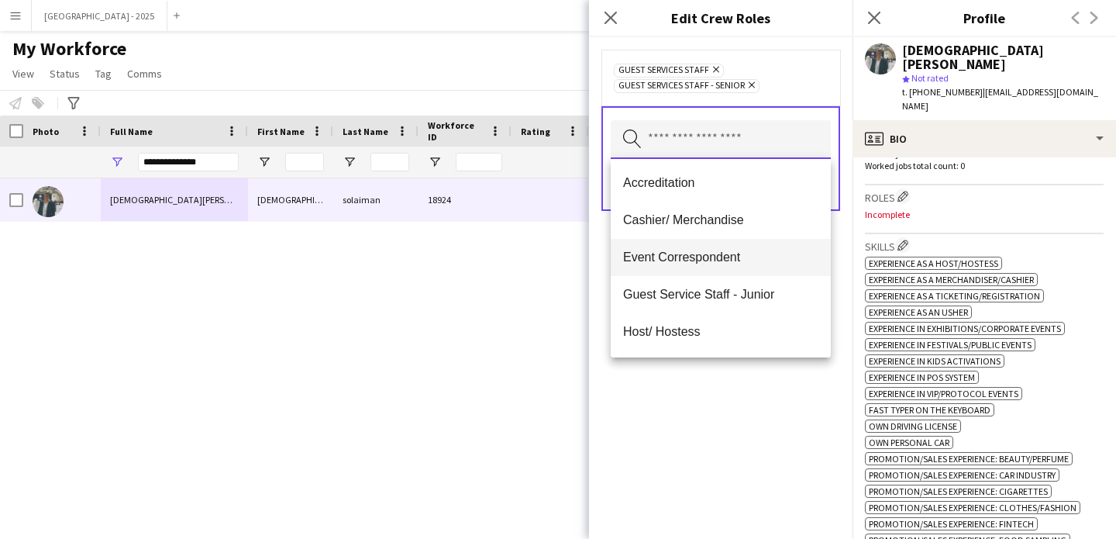
scroll to position [0, 0]
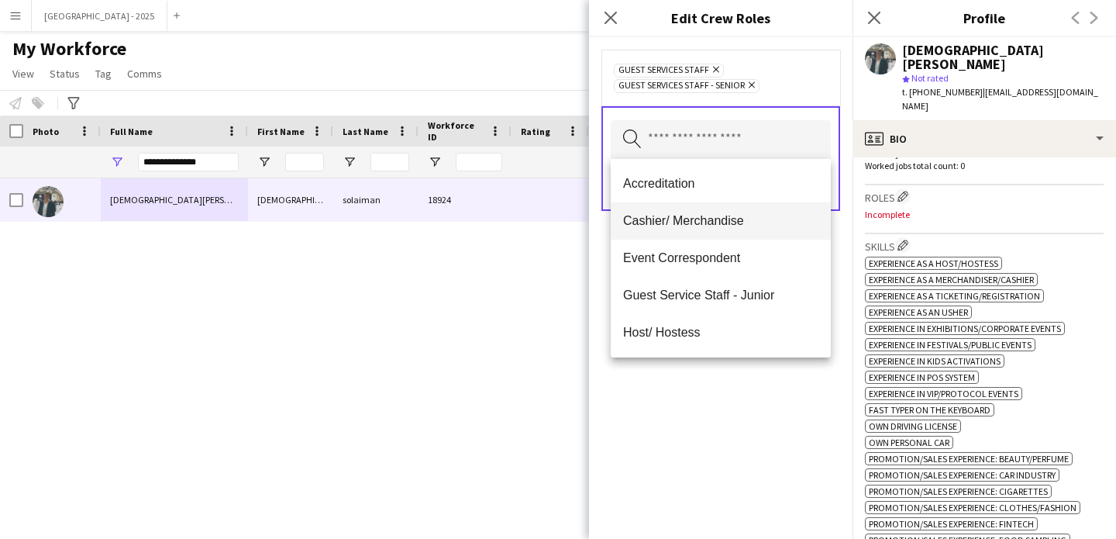
click at [728, 230] on mat-option "Cashier/ Merchandise" at bounding box center [721, 220] width 220 height 37
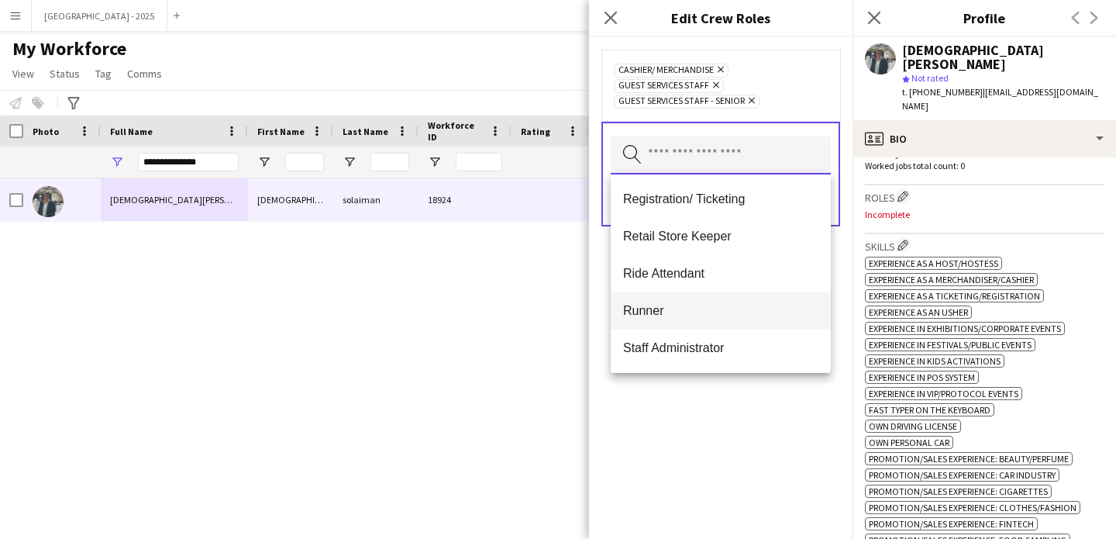
scroll to position [326, 0]
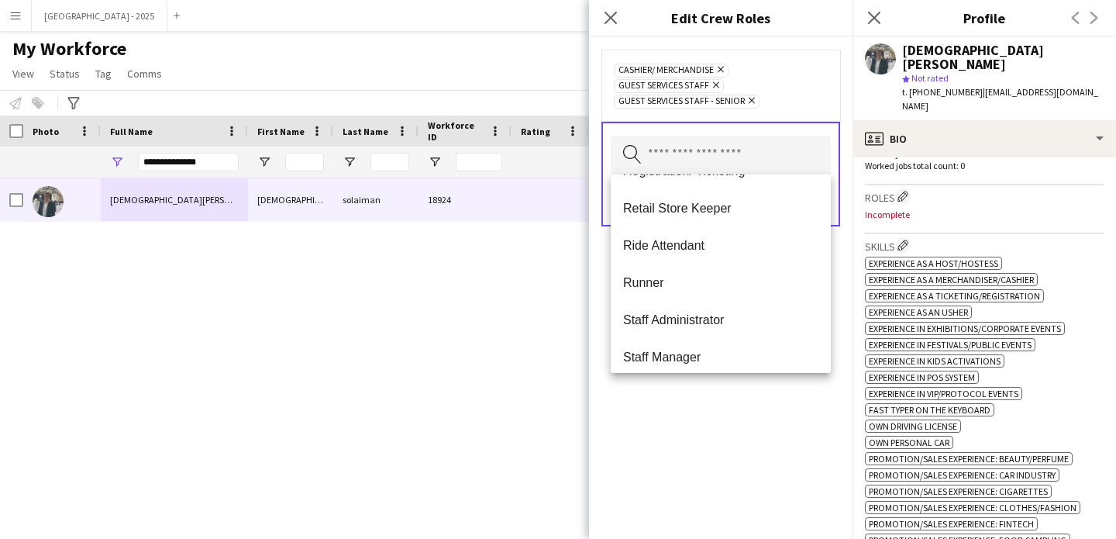
click at [738, 436] on div "Cashier/ Merchandise Remove Guest Services Staff Remove Guest Services Staff - …" at bounding box center [721, 288] width 264 height 502
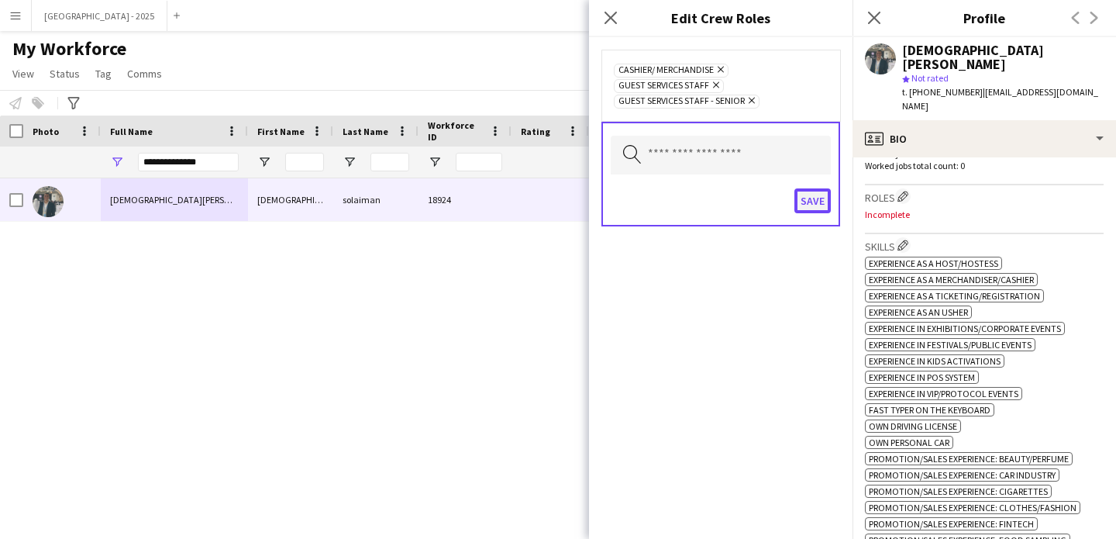
click at [805, 203] on button "Save" at bounding box center [813, 200] width 36 height 25
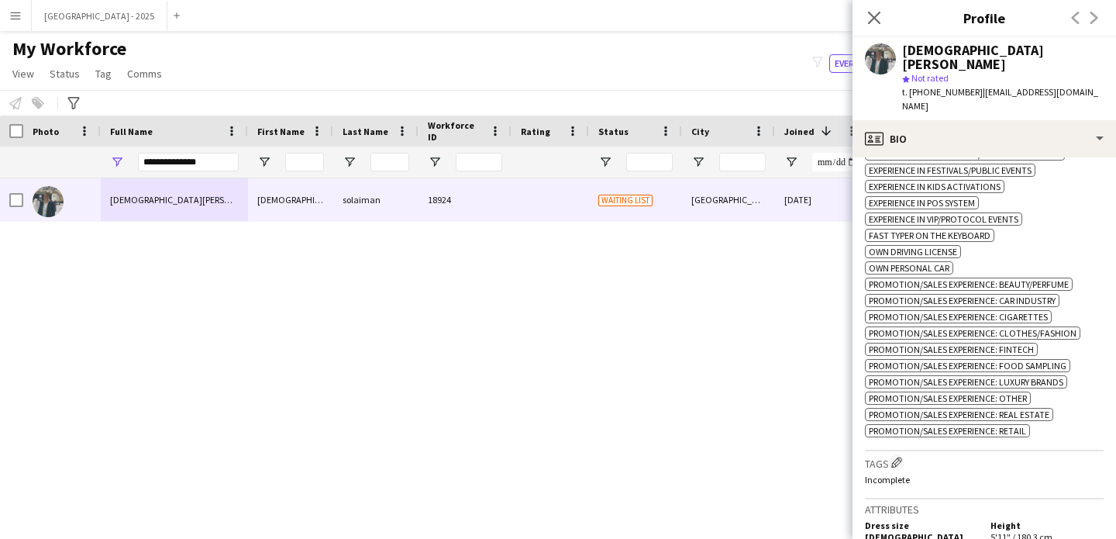
scroll to position [743, 0]
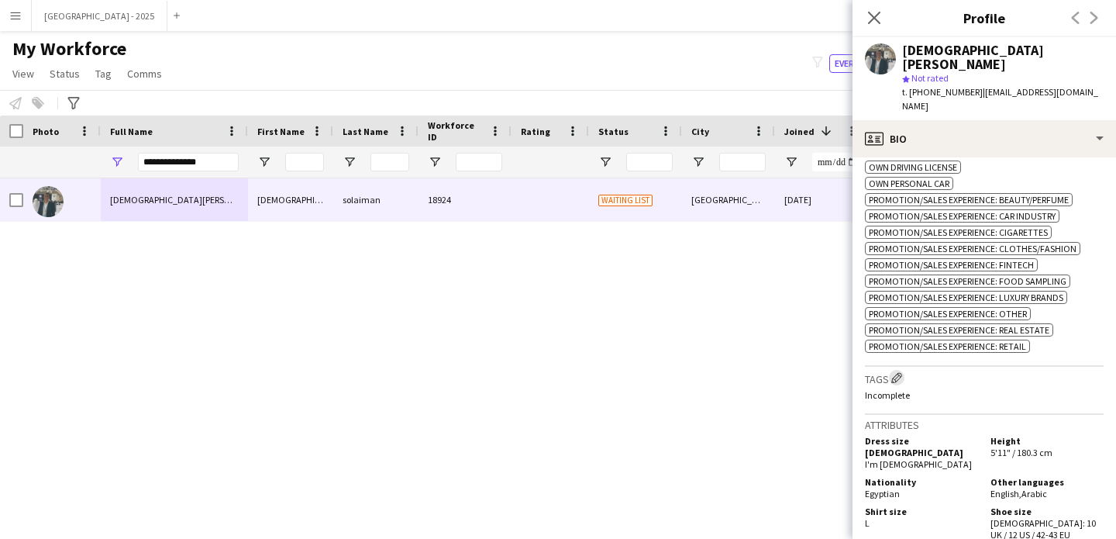
click at [902, 370] on button "Edit crew company tags" at bounding box center [897, 378] width 16 height 16
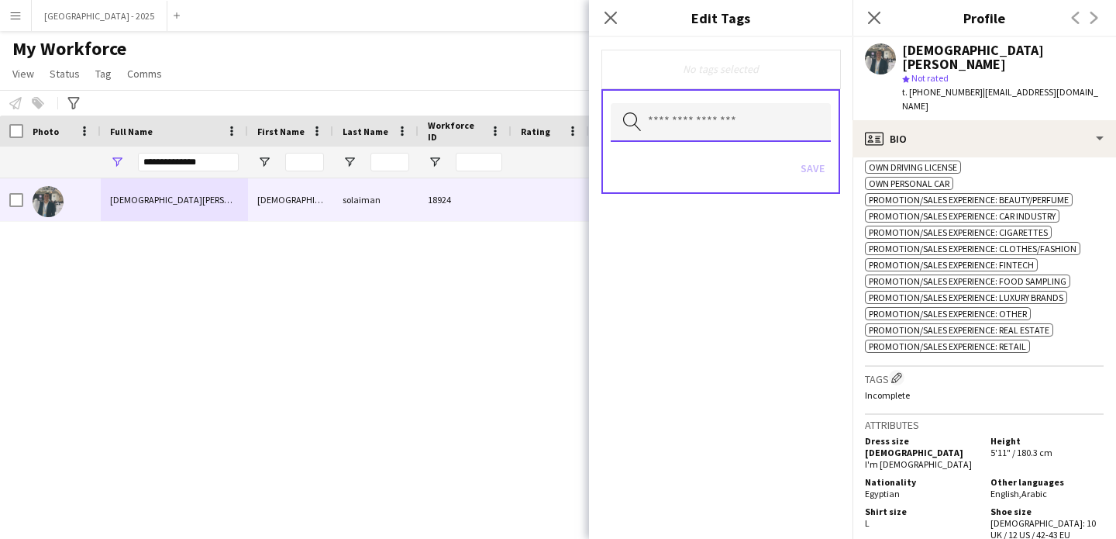
click at [756, 122] on input "text" at bounding box center [721, 122] width 220 height 39
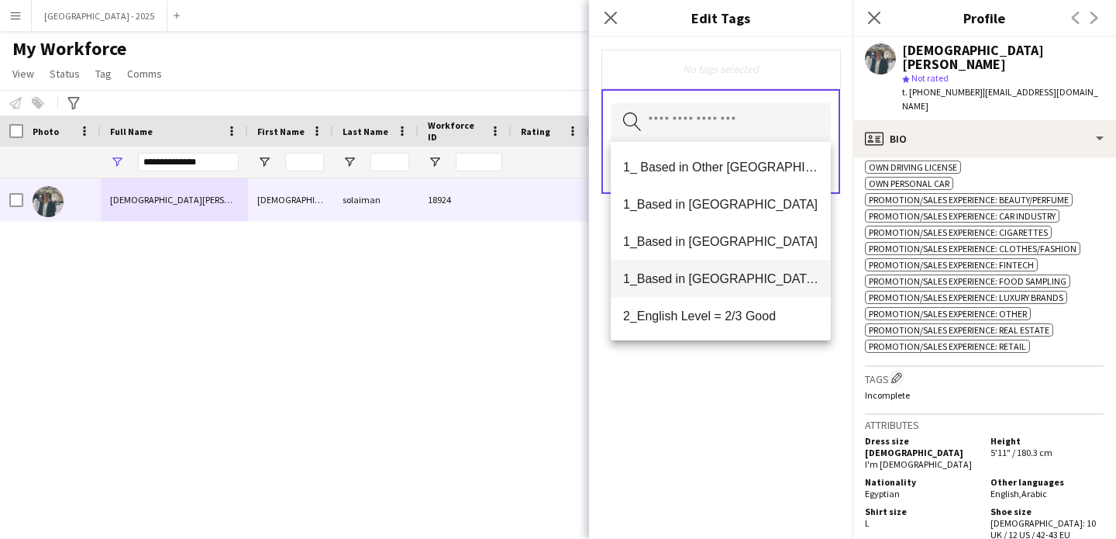
click at [739, 275] on span "1_Based in [GEOGRAPHIC_DATA]/[GEOGRAPHIC_DATA]/Ajman" at bounding box center [720, 278] width 195 height 15
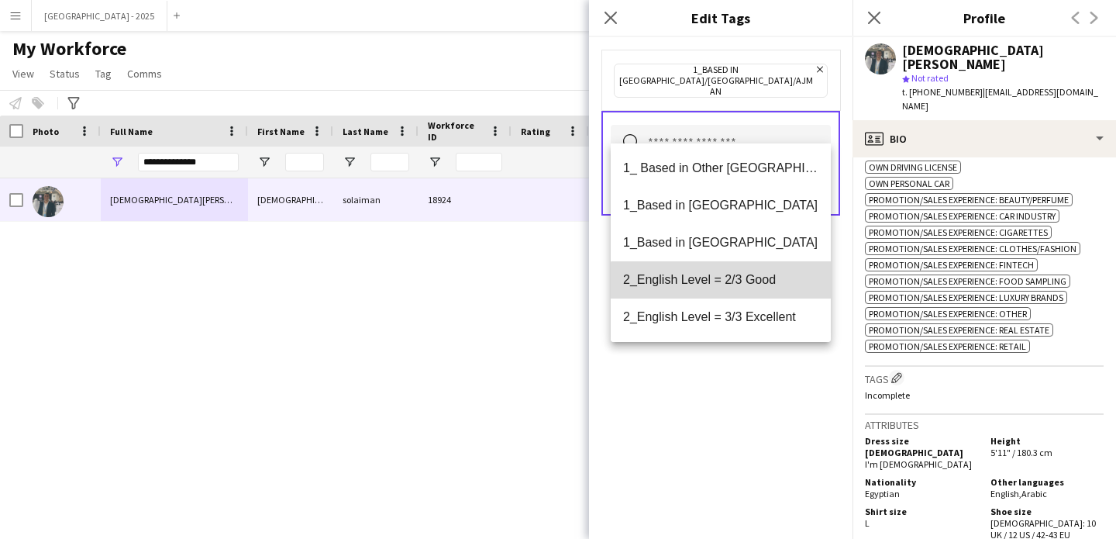
click at [751, 288] on mat-option "2_English Level = 2/3 Good" at bounding box center [721, 279] width 220 height 37
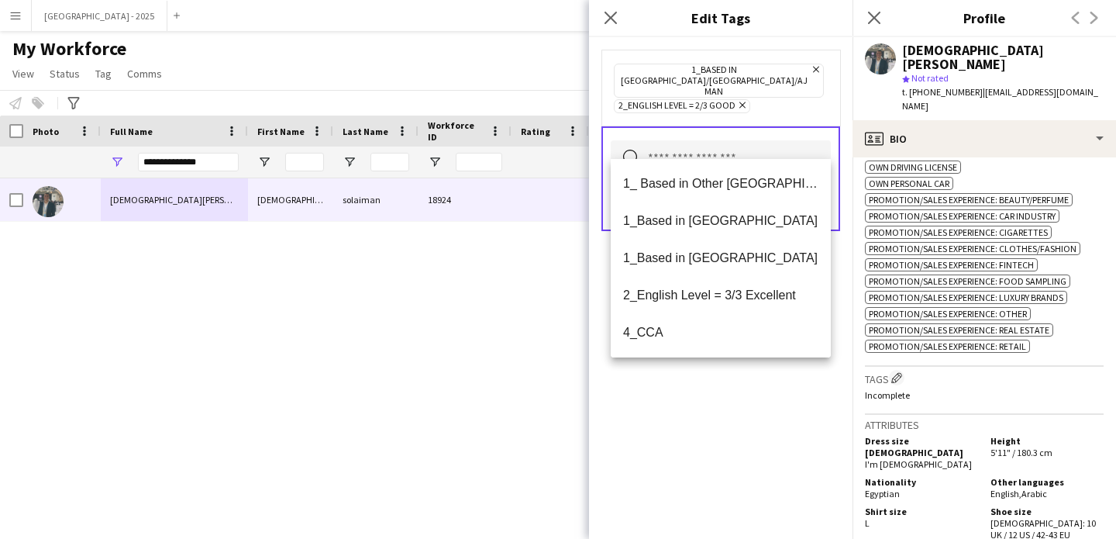
drag, startPoint x: 736, startPoint y: 404, endPoint x: 755, endPoint y: 361, distance: 46.8
click at [736, 404] on div "1_Based in [GEOGRAPHIC_DATA]/[GEOGRAPHIC_DATA]/Ajman Remove 2_English Level = 2…" at bounding box center [721, 288] width 264 height 502
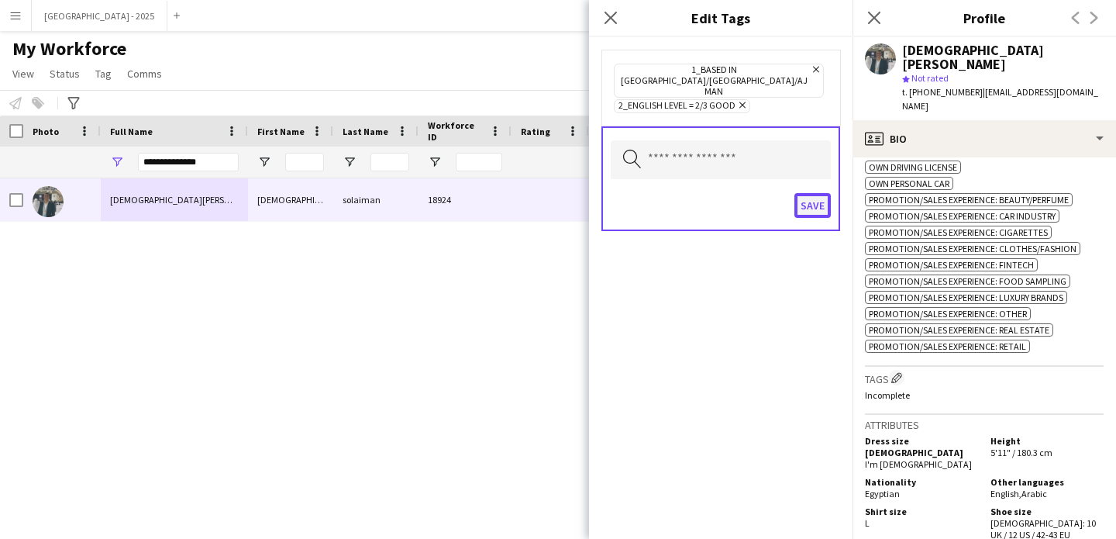
click at [821, 193] on button "Save" at bounding box center [813, 205] width 36 height 25
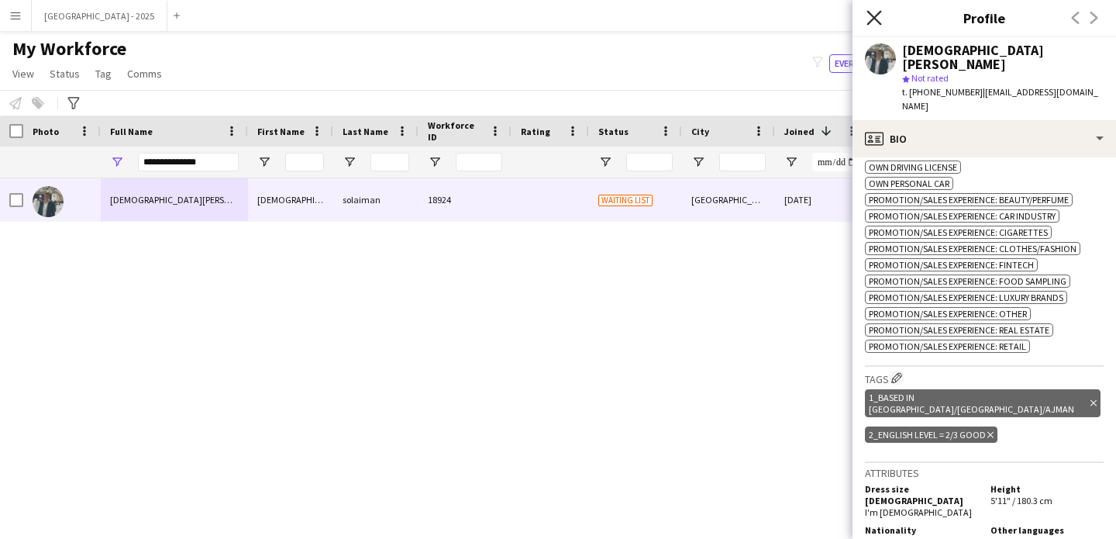
click at [879, 13] on icon at bounding box center [874, 17] width 15 height 15
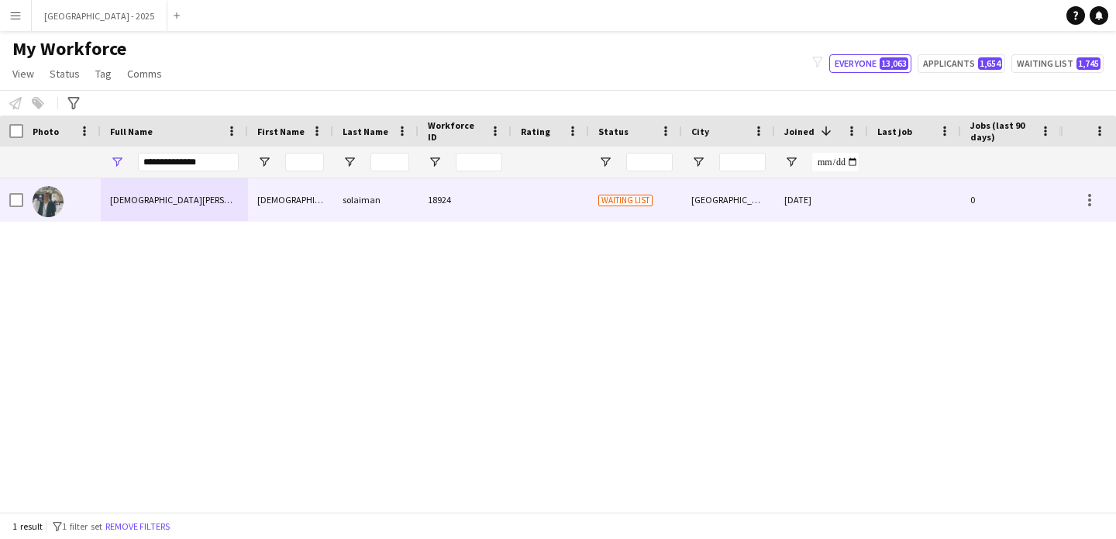
click at [402, 191] on div "solaiman" at bounding box center [375, 199] width 85 height 43
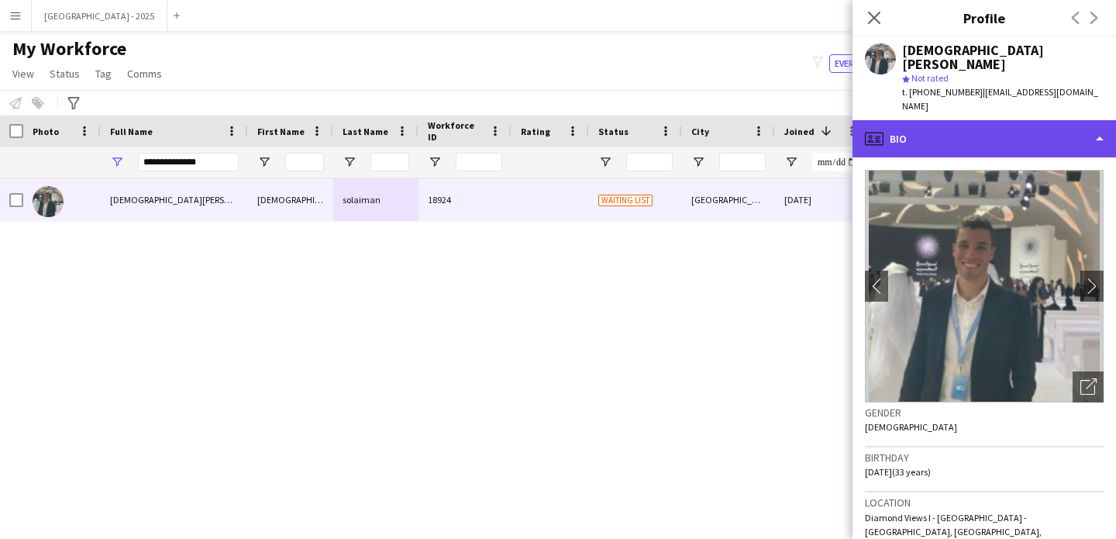
drag, startPoint x: 945, startPoint y: 112, endPoint x: 952, endPoint y: 120, distance: 10.4
click at [945, 120] on div "profile Bio" at bounding box center [985, 138] width 264 height 37
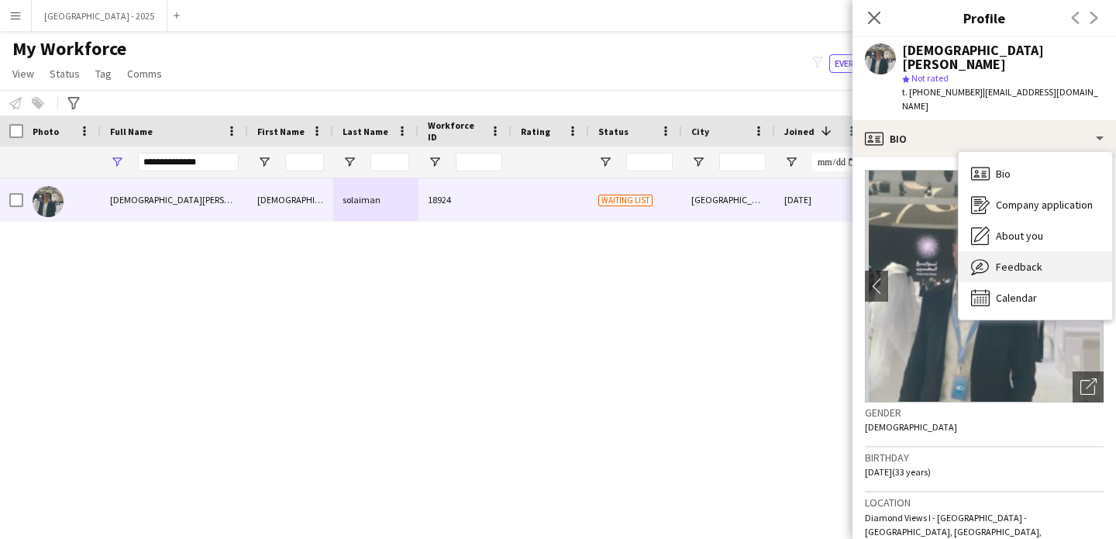
click at [1034, 260] on span "Feedback" at bounding box center [1019, 267] width 47 height 14
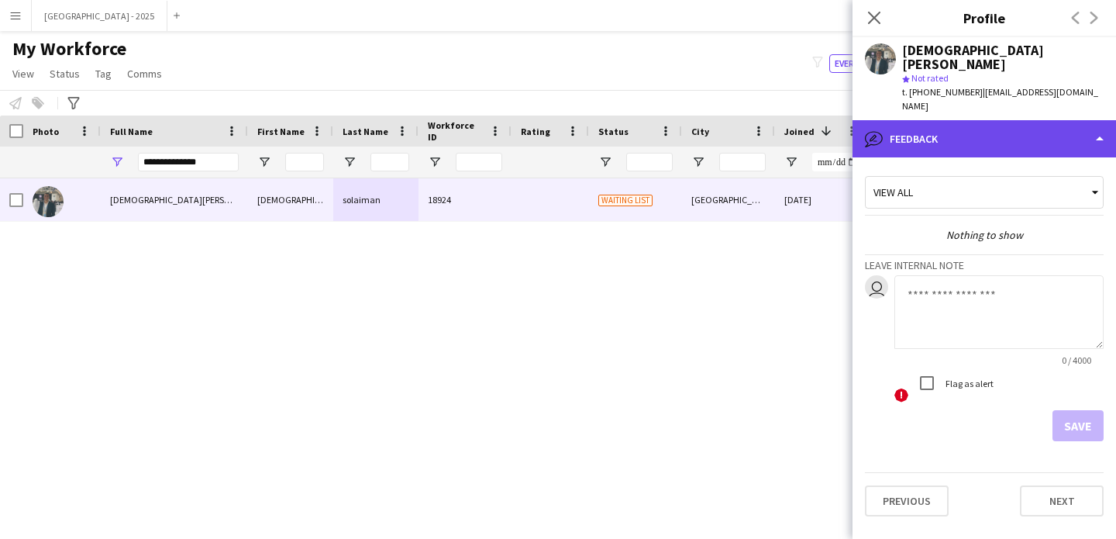
click at [978, 120] on div "bubble-pencil Feedback" at bounding box center [985, 138] width 264 height 37
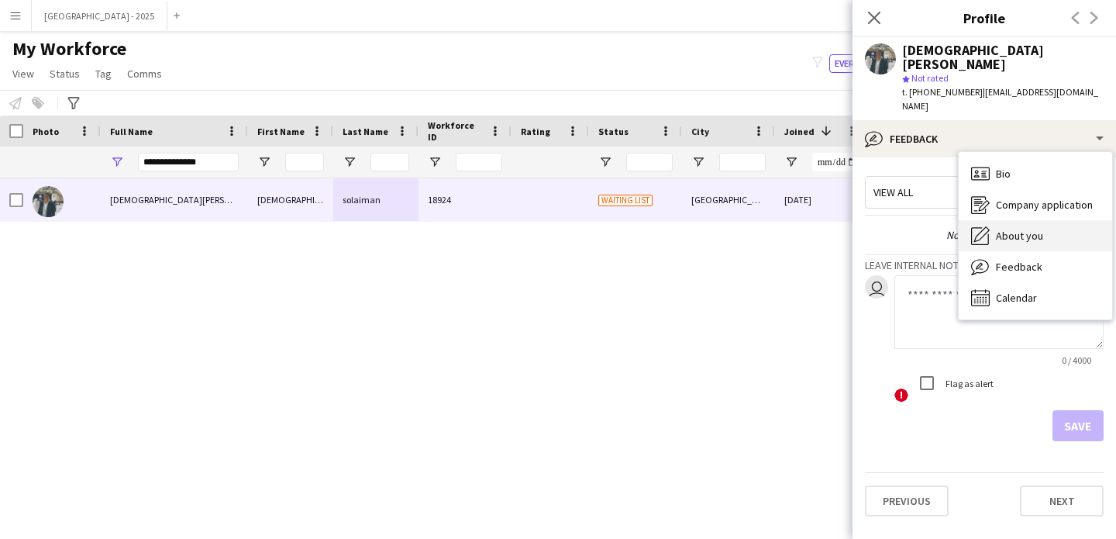
click at [1014, 220] on div "About you About you" at bounding box center [1035, 235] width 153 height 31
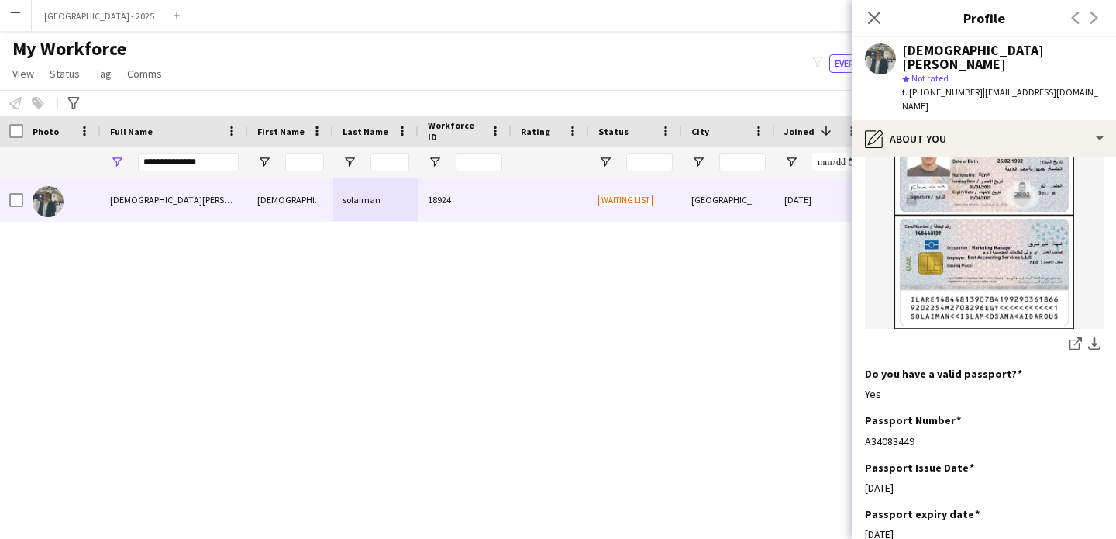
scroll to position [1027, 0]
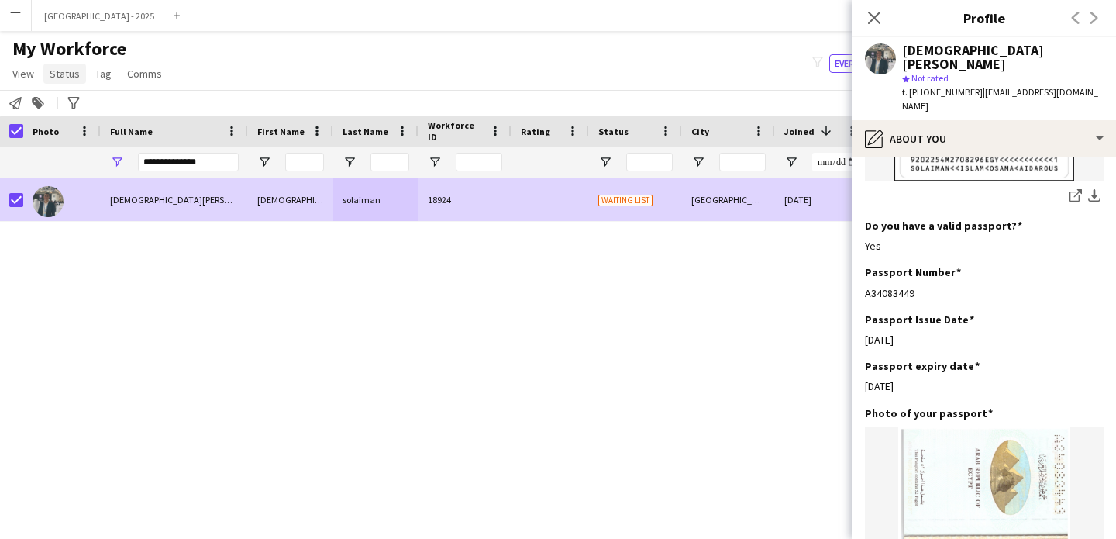
click at [54, 75] on span "Status" at bounding box center [65, 74] width 30 height 14
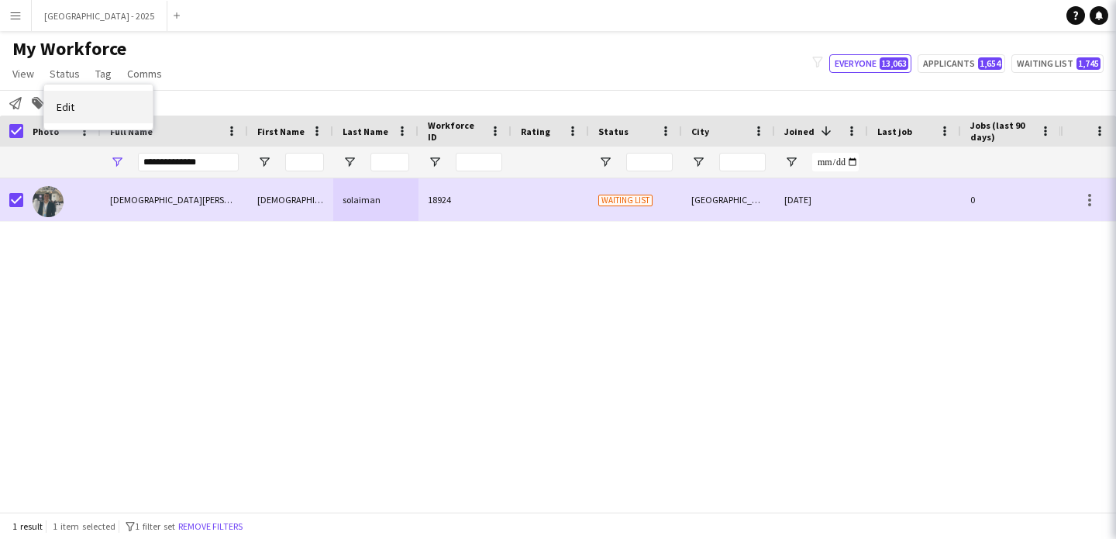
click at [89, 96] on link "Edit" at bounding box center [98, 107] width 109 height 33
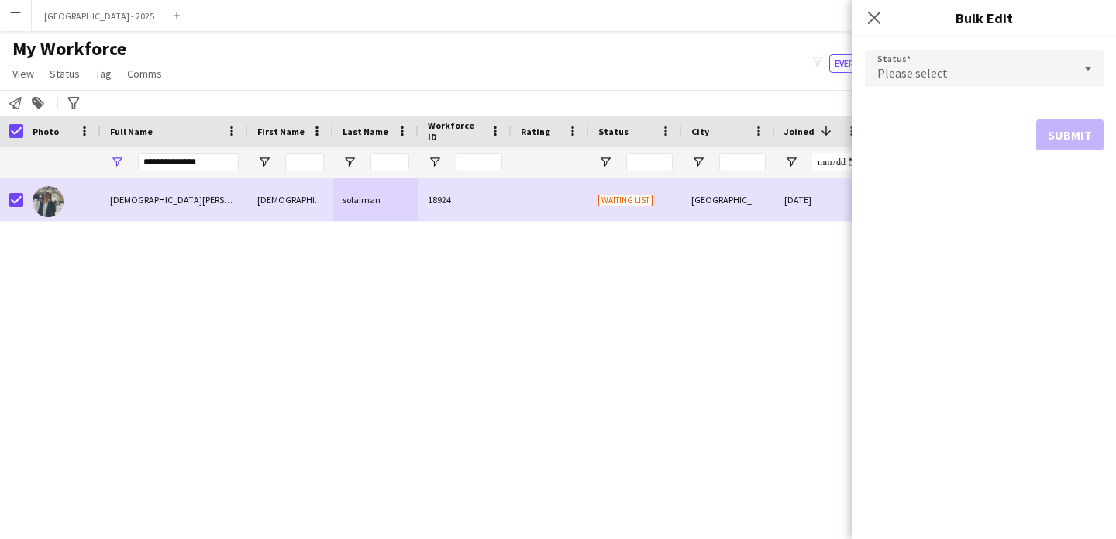
click at [891, 75] on span "Please select" at bounding box center [913, 73] width 71 height 16
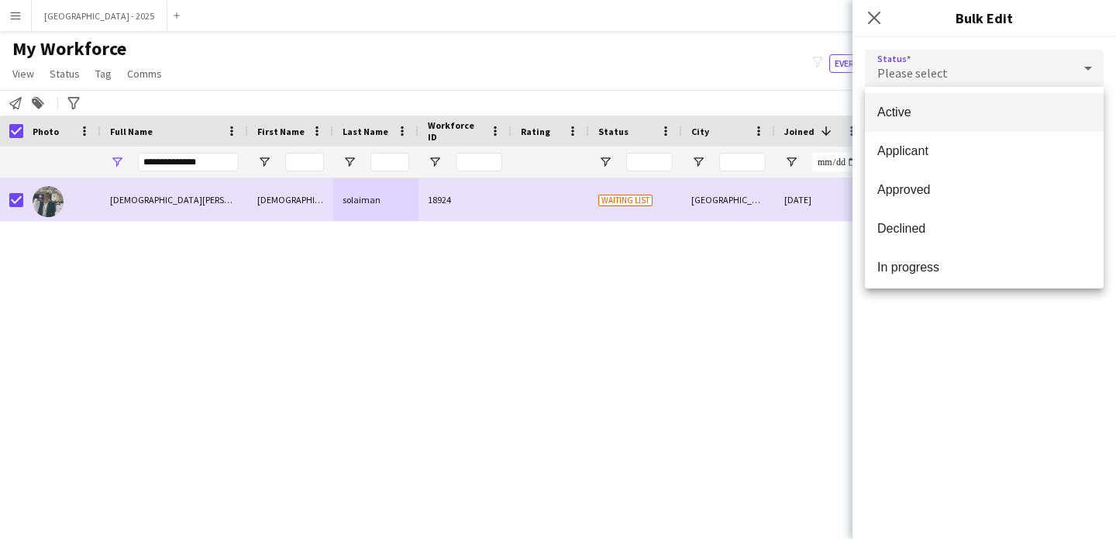
click at [897, 95] on mat-option "Active" at bounding box center [984, 112] width 239 height 39
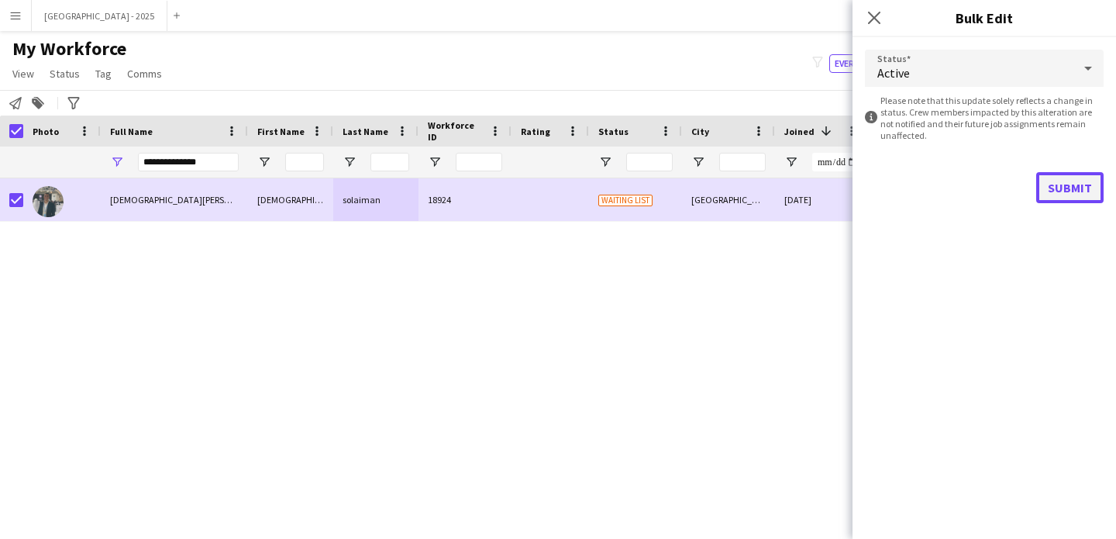
click at [1052, 179] on button "Submit" at bounding box center [1069, 187] width 67 height 31
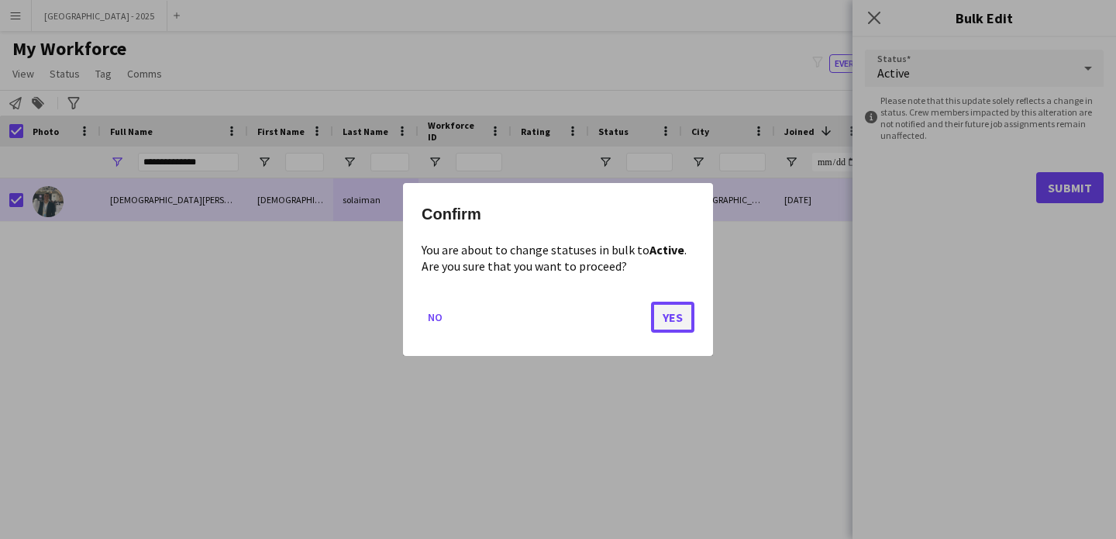
click at [675, 329] on button "Yes" at bounding box center [672, 317] width 43 height 31
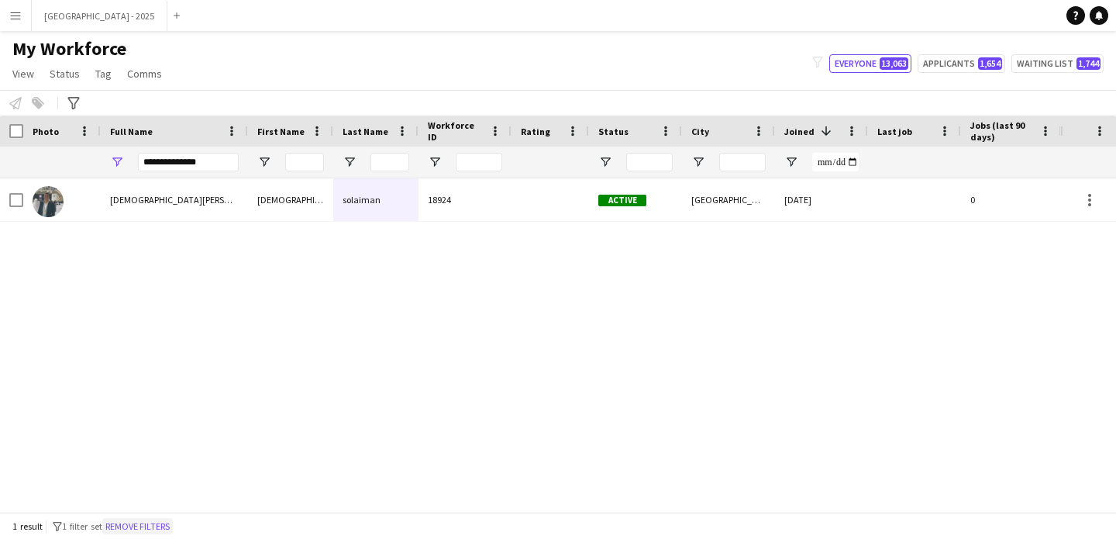
click at [144, 521] on button "Remove filters" at bounding box center [137, 526] width 71 height 17
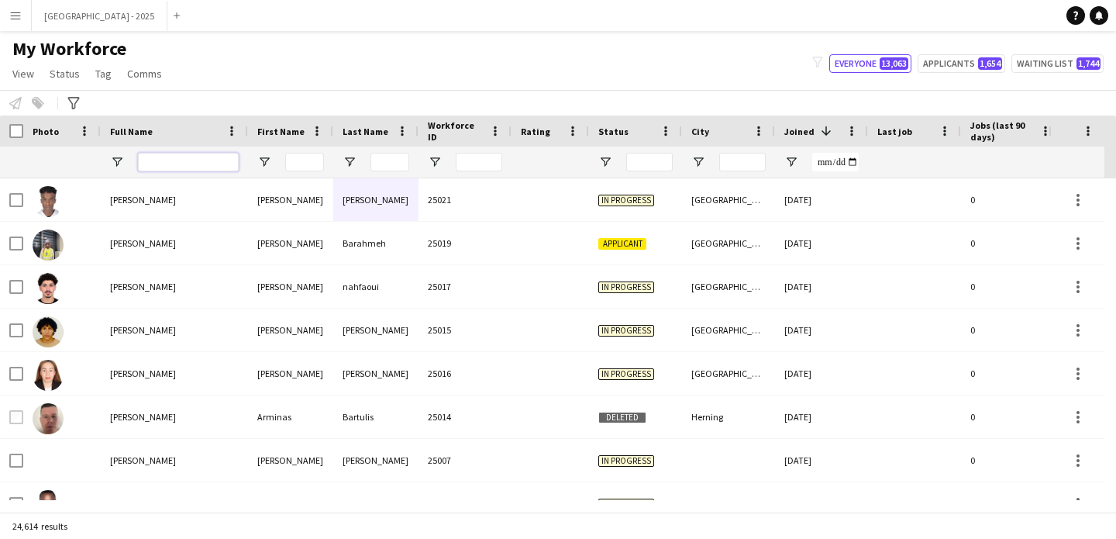
click at [178, 159] on input "Full Name Filter Input" at bounding box center [188, 162] width 101 height 19
paste input "**********"
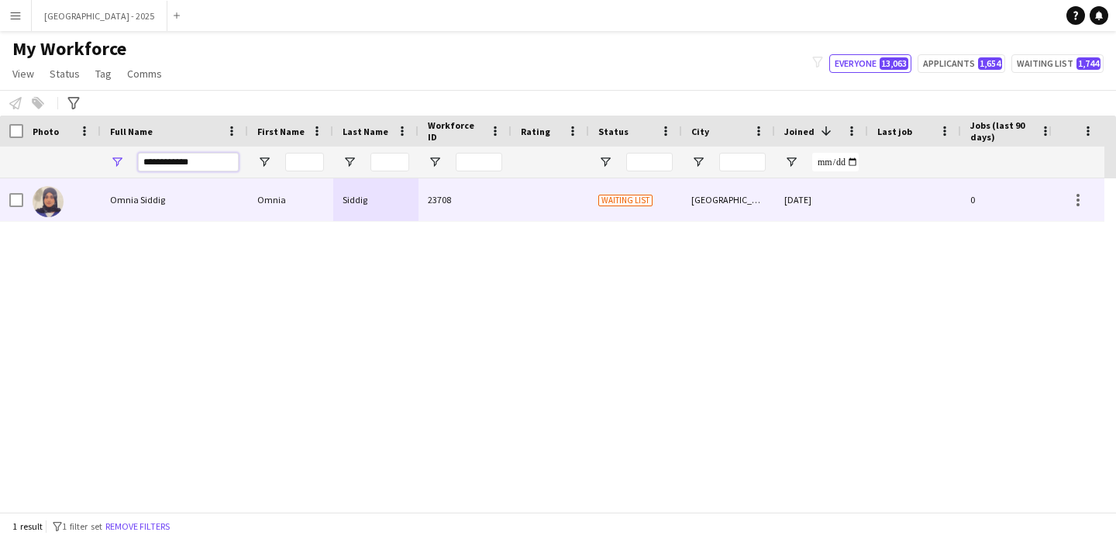
type input "**********"
click at [171, 202] on div "Omnia Siddig" at bounding box center [174, 199] width 147 height 43
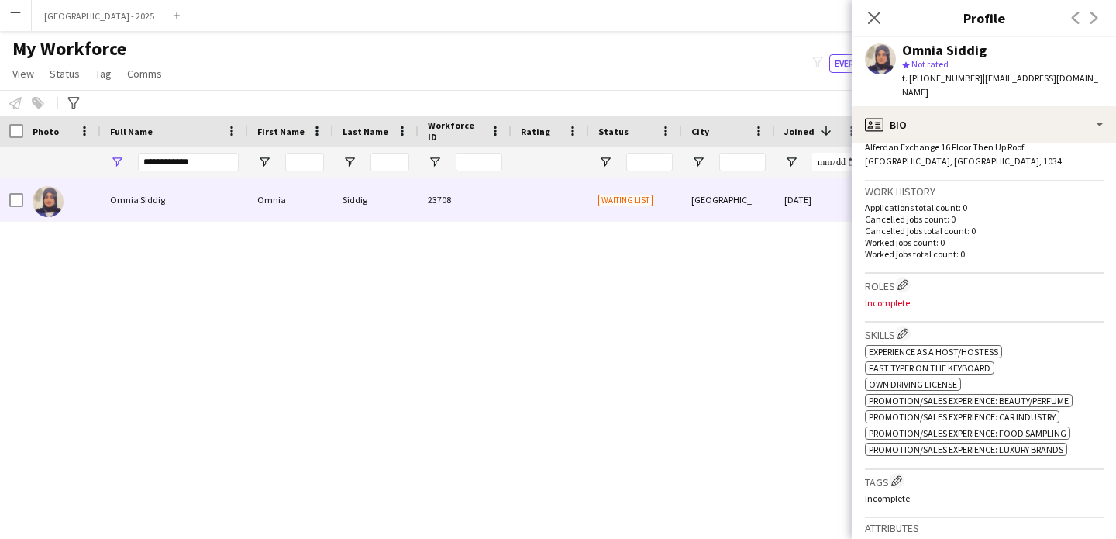
scroll to position [374, 0]
click at [902, 273] on button "Edit crew company roles" at bounding box center [903, 281] width 16 height 16
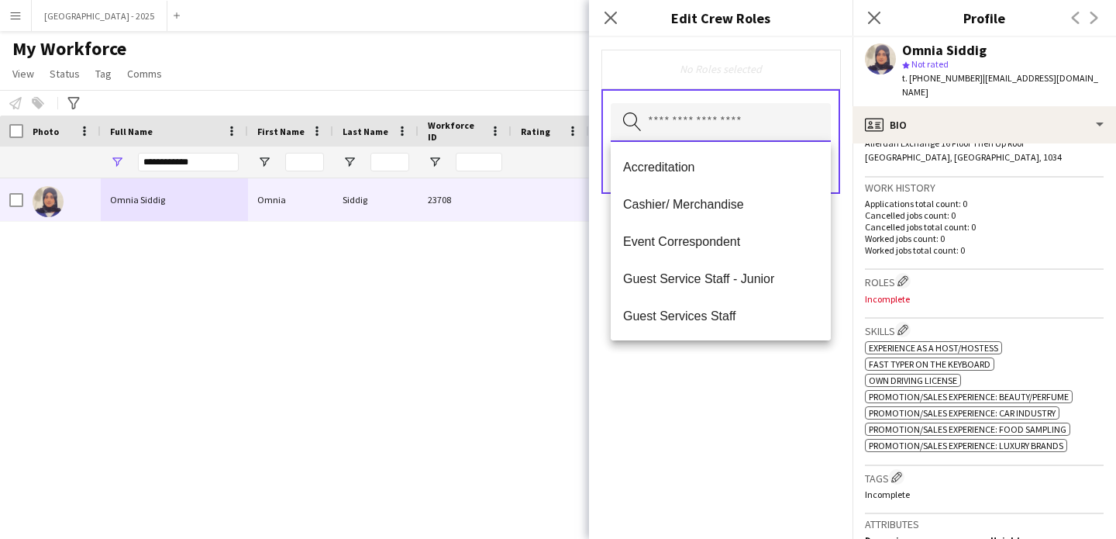
click at [736, 122] on input "text" at bounding box center [721, 122] width 220 height 39
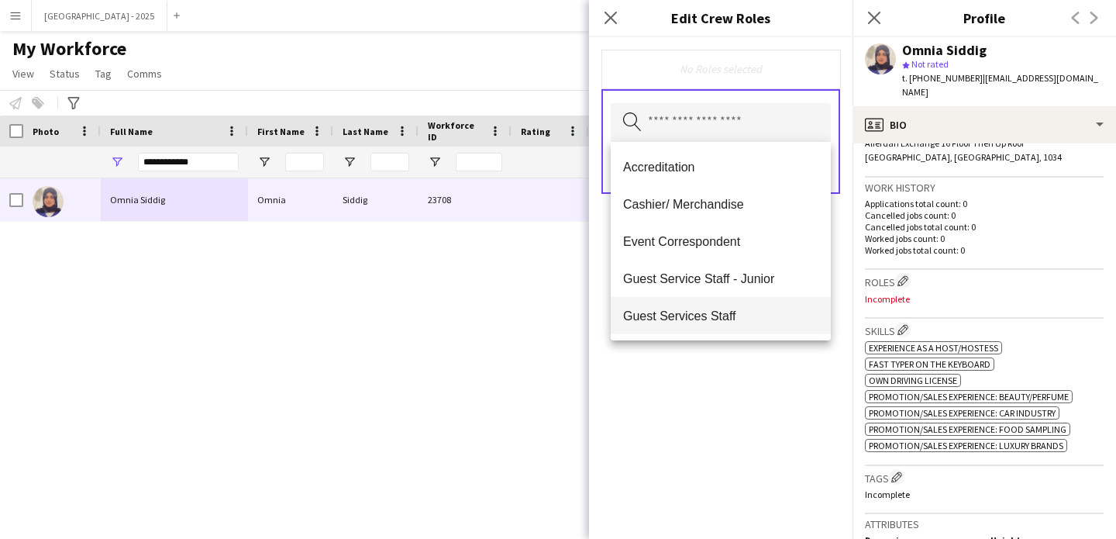
click at [730, 312] on span "Guest Services Staff" at bounding box center [720, 316] width 195 height 15
click at [731, 313] on span "Guest Services Staff - Senior" at bounding box center [720, 316] width 195 height 15
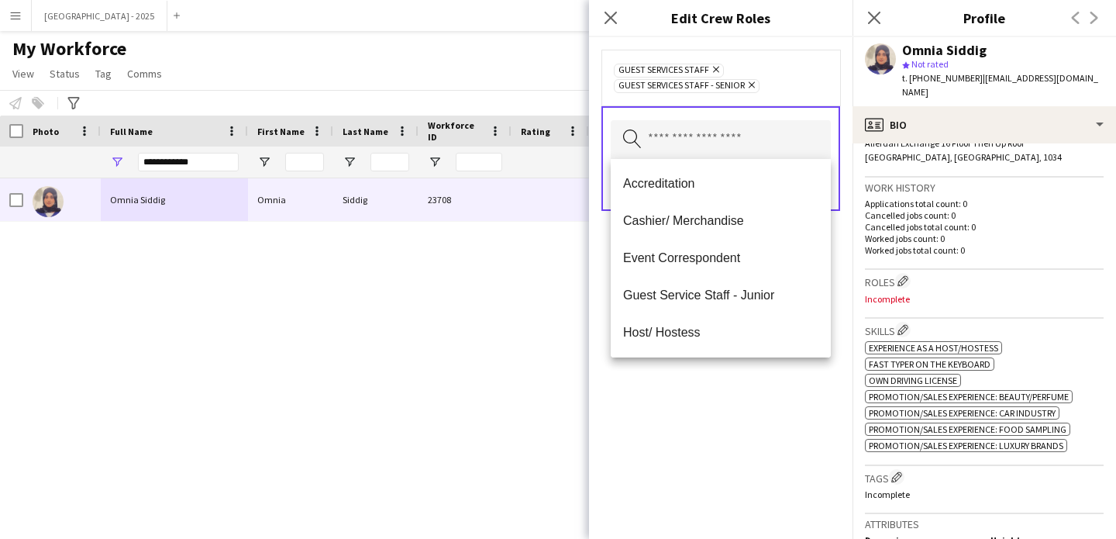
drag, startPoint x: 753, startPoint y: 388, endPoint x: 794, endPoint y: 240, distance: 153.7
click at [753, 387] on div "Guest Services Staff Remove Guest Services Staff - Senior Remove Search by role…" at bounding box center [721, 288] width 264 height 502
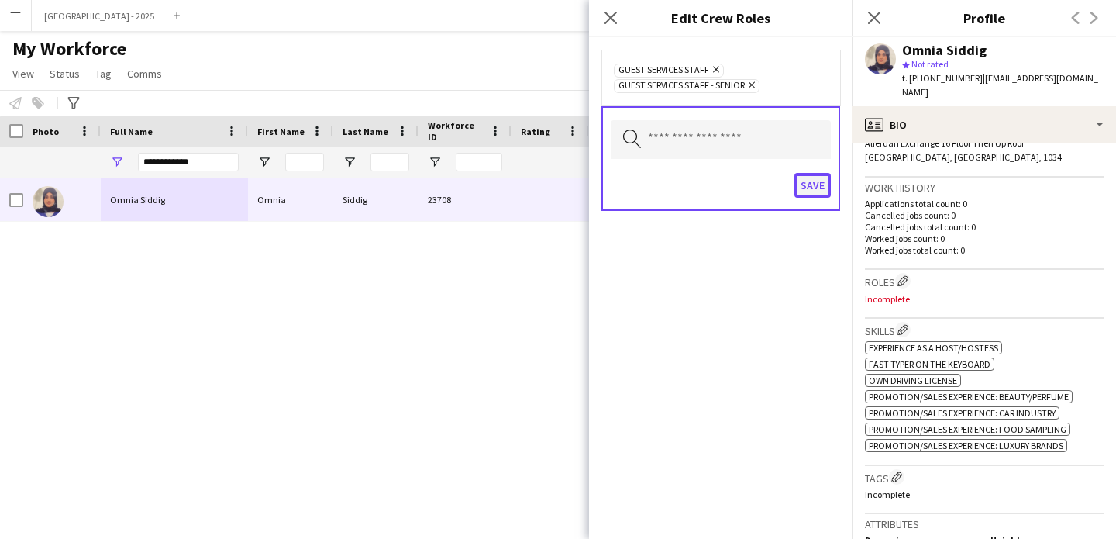
click at [812, 186] on button "Save" at bounding box center [813, 185] width 36 height 25
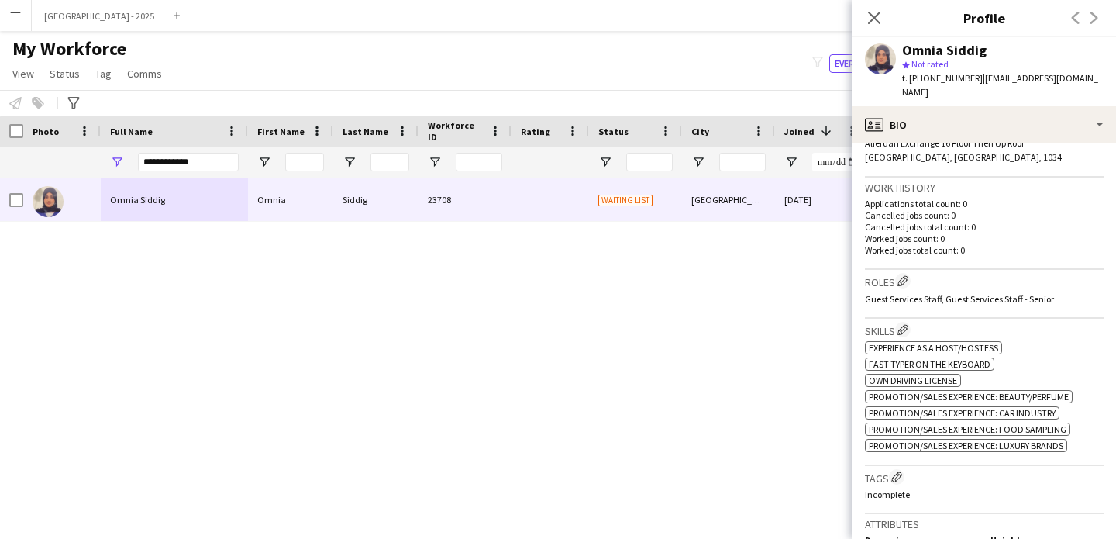
scroll to position [514, 0]
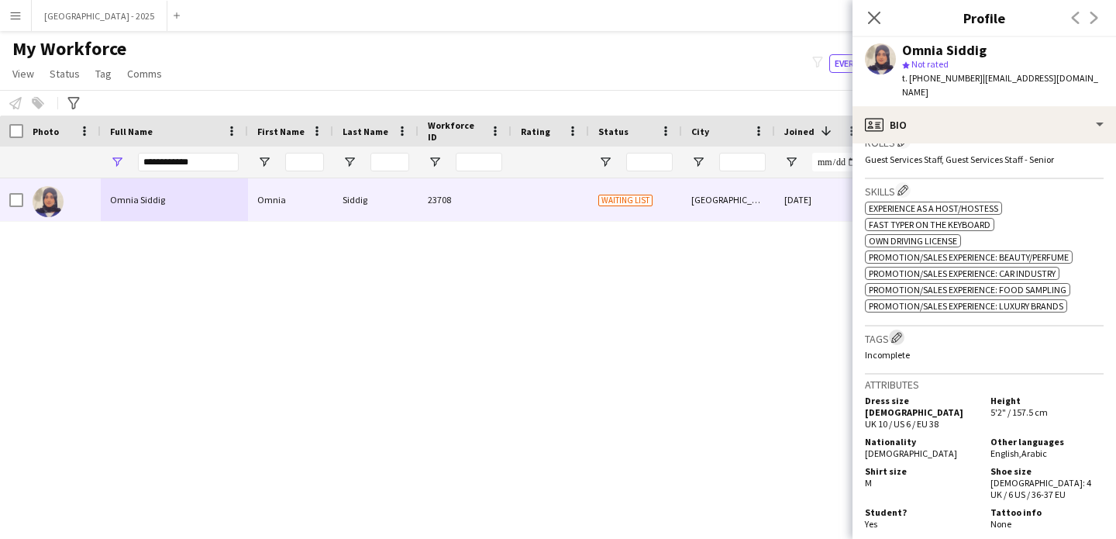
click at [902, 332] on app-icon "Edit crew company tags" at bounding box center [897, 337] width 11 height 11
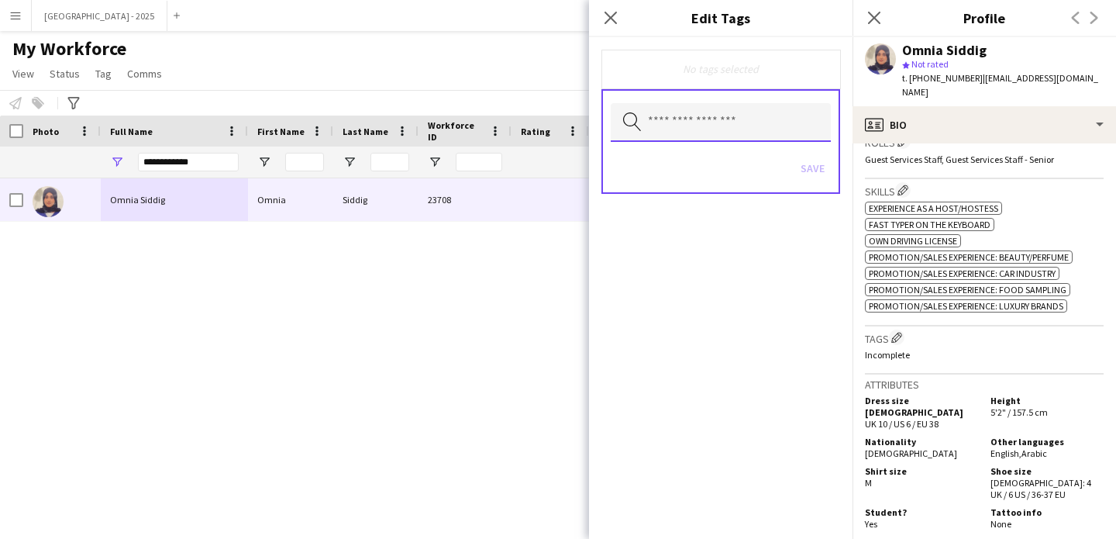
click at [755, 132] on input "text" at bounding box center [721, 122] width 220 height 39
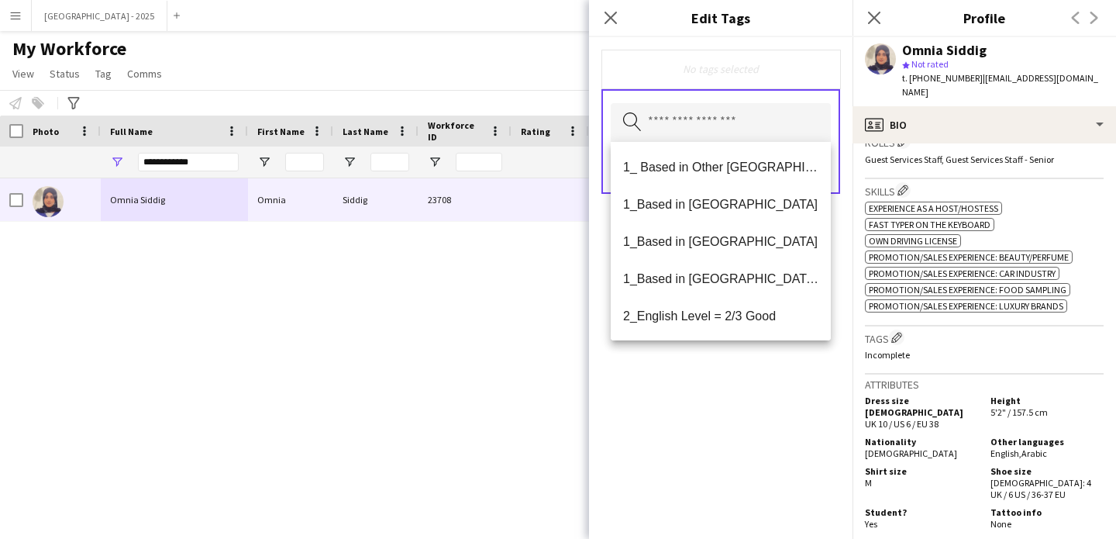
click at [771, 388] on div "No tags selected Search by tag name Save" at bounding box center [721, 288] width 264 height 502
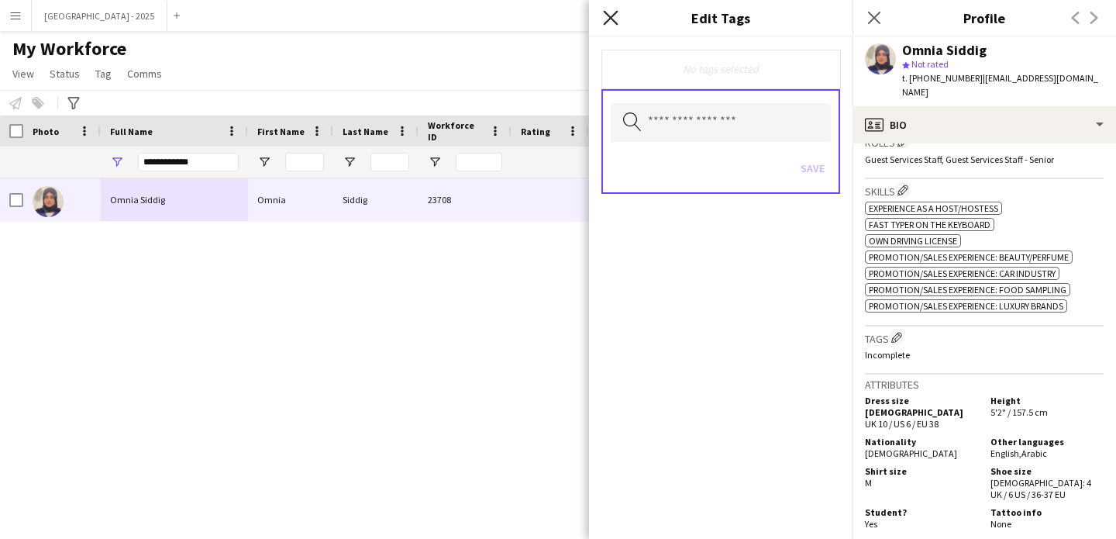
click at [606, 17] on icon "Close pop-in" at bounding box center [610, 17] width 15 height 15
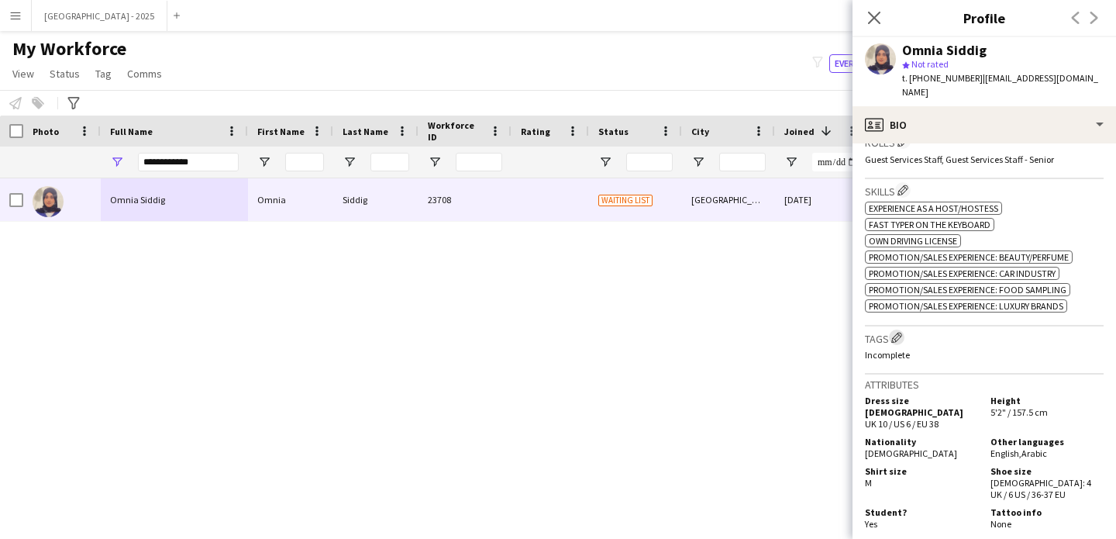
click at [895, 332] on app-icon "Edit crew company tags" at bounding box center [897, 337] width 11 height 11
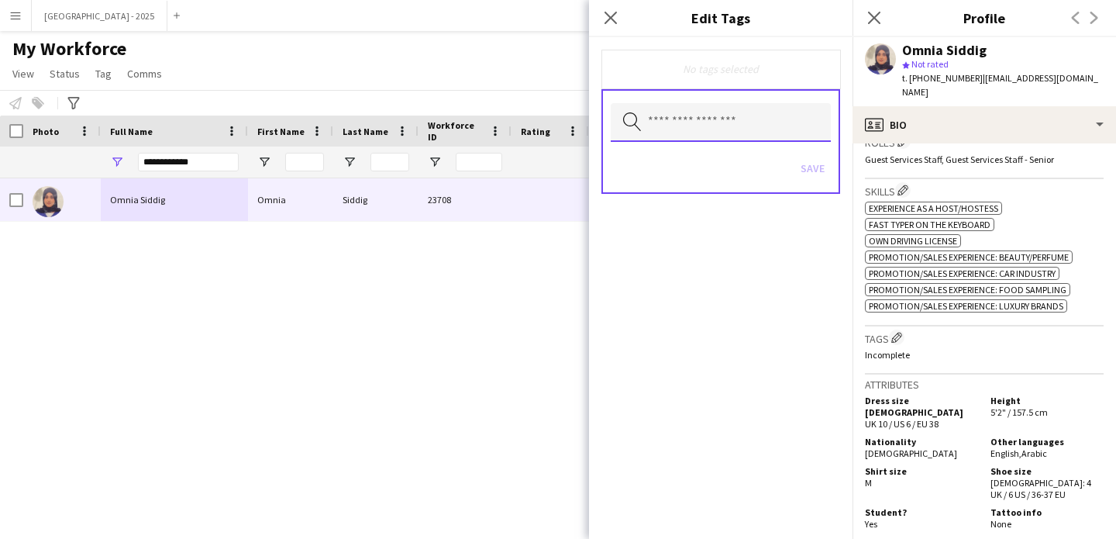
click at [771, 131] on input "text" at bounding box center [721, 122] width 220 height 39
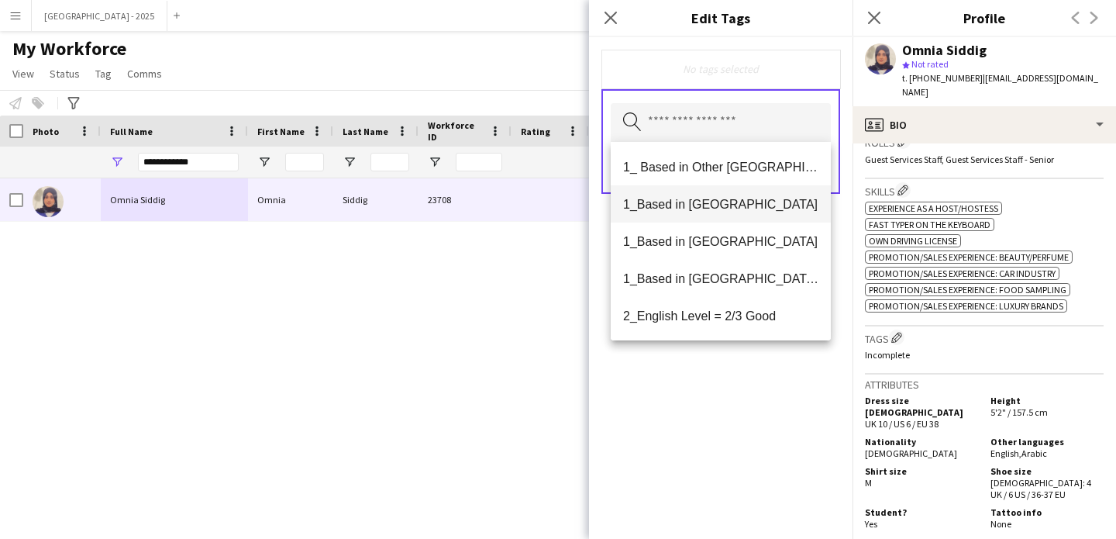
click at [744, 205] on span "1_Based in [GEOGRAPHIC_DATA]" at bounding box center [720, 204] width 195 height 15
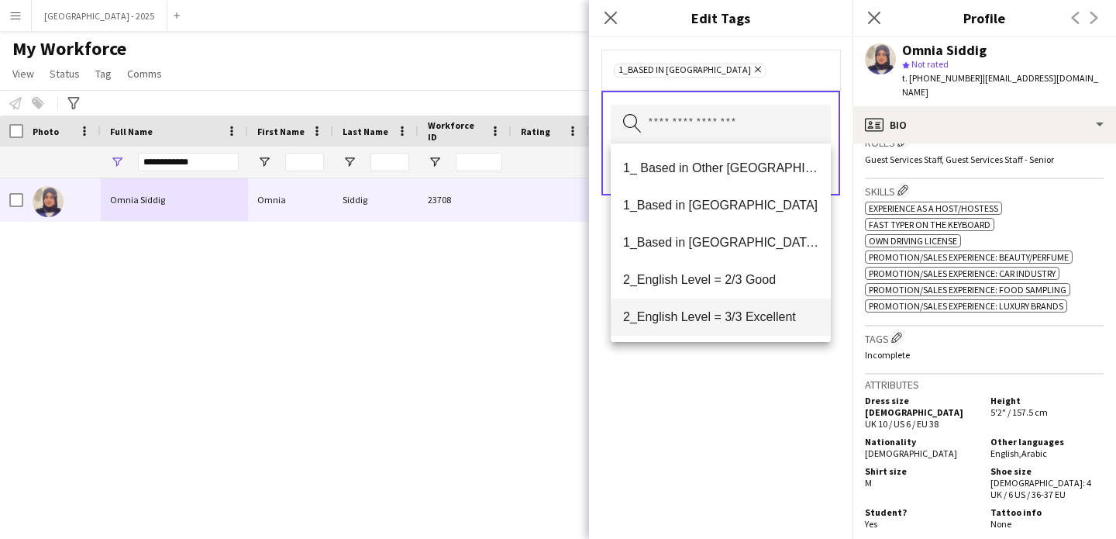
click at [745, 312] on span "2_English Level = 3/3 Excellent" at bounding box center [720, 316] width 195 height 15
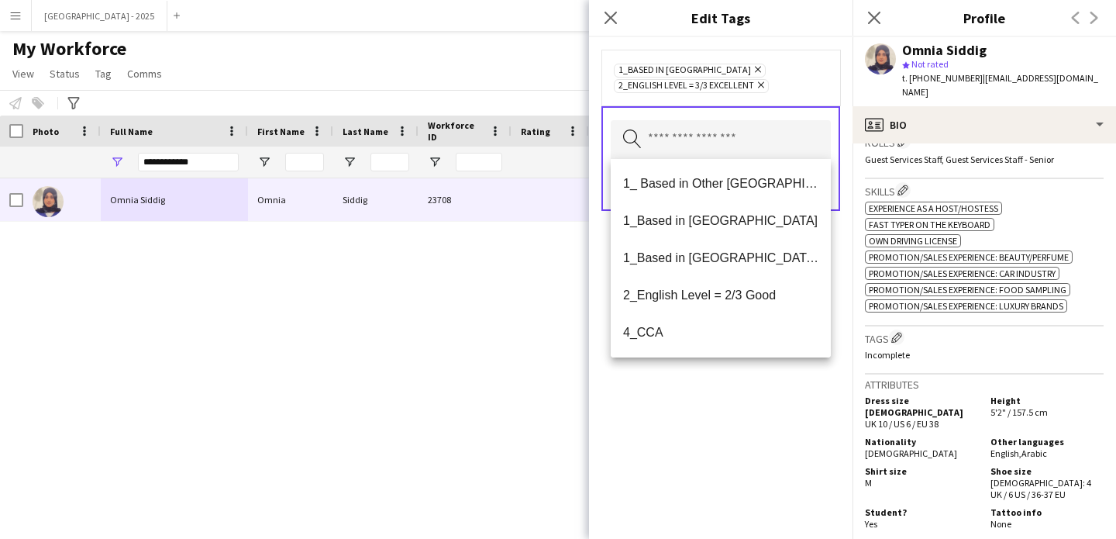
click at [745, 369] on div "1_Based in [GEOGRAPHIC_DATA] Remove 2_English Level = 3/3 Excellent Remove Sear…" at bounding box center [721, 288] width 264 height 502
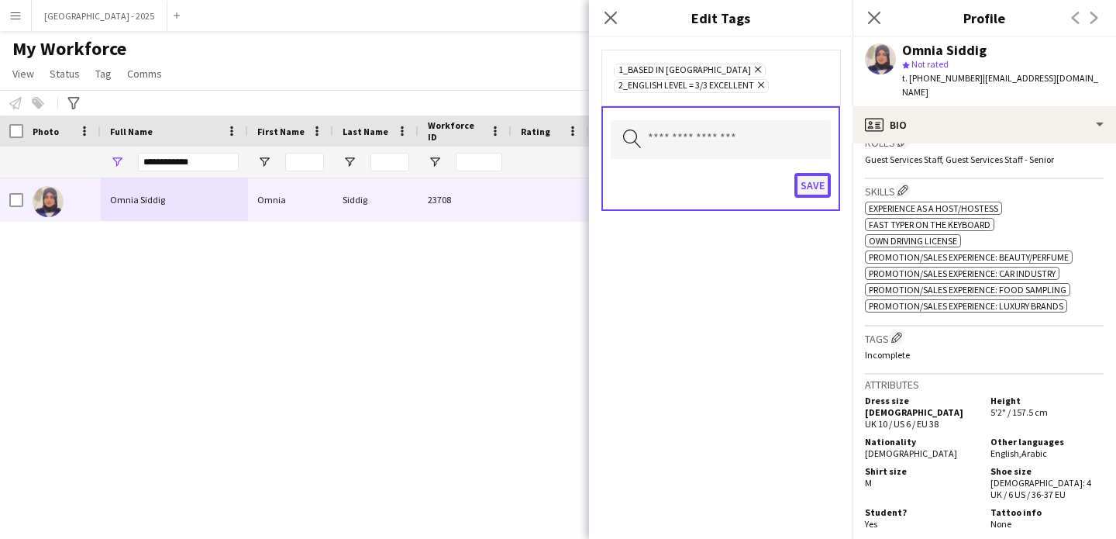
click at [821, 188] on button "Save" at bounding box center [813, 185] width 36 height 25
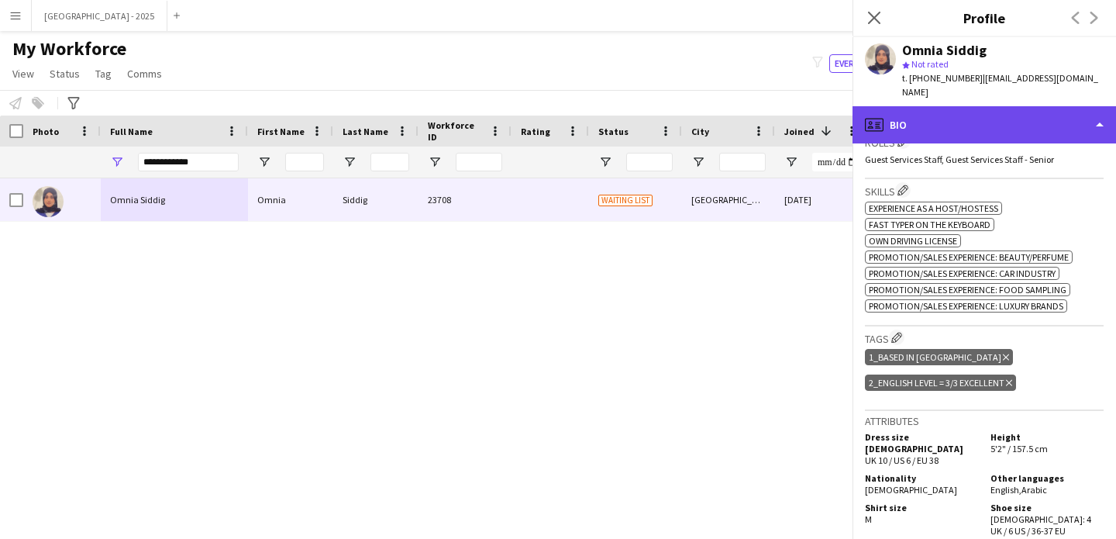
click at [922, 122] on div "profile Bio" at bounding box center [985, 124] width 264 height 37
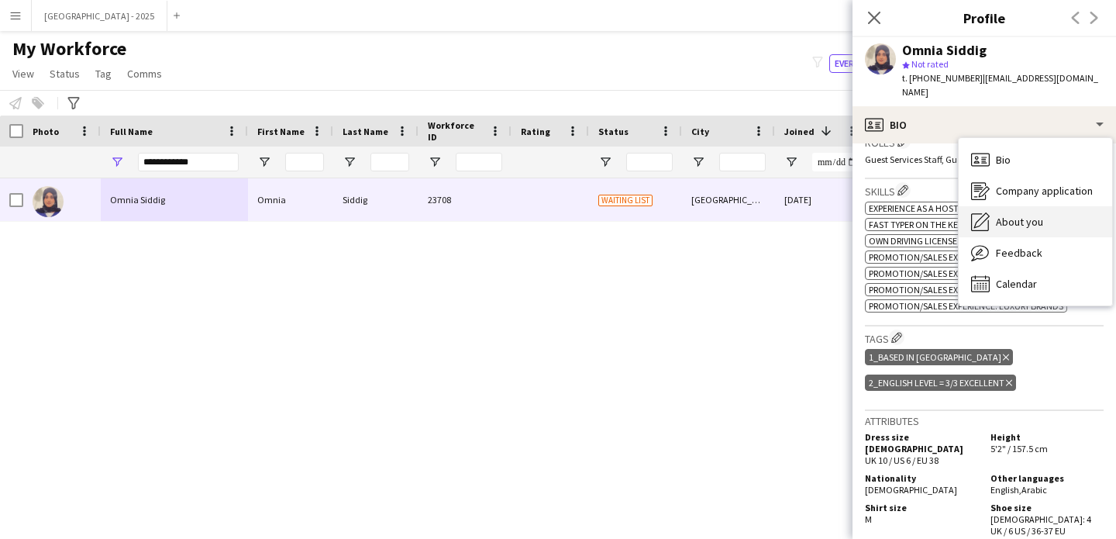
click at [1003, 215] on span "About you" at bounding box center [1019, 222] width 47 height 14
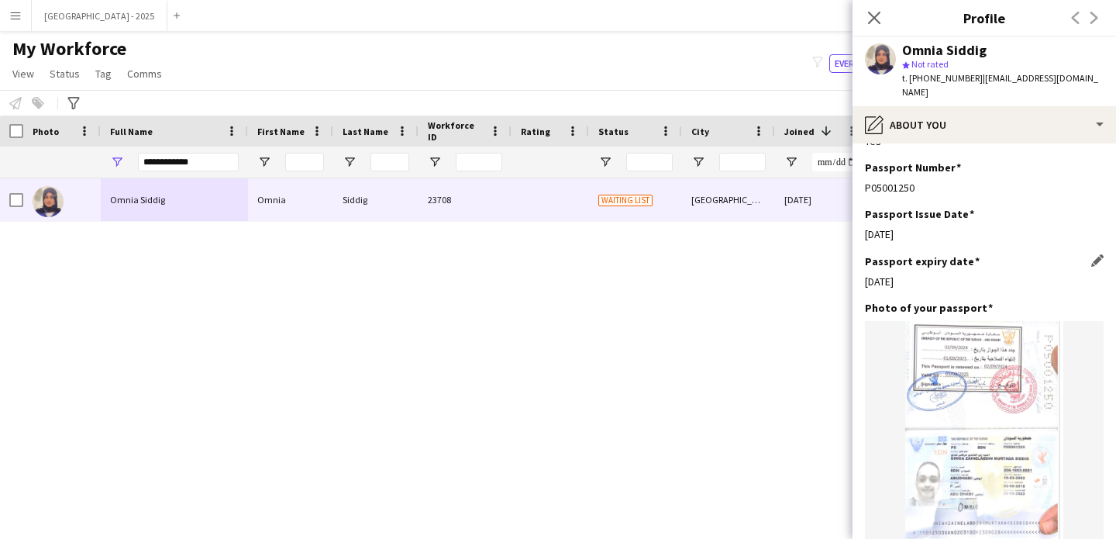
scroll to position [1005, 0]
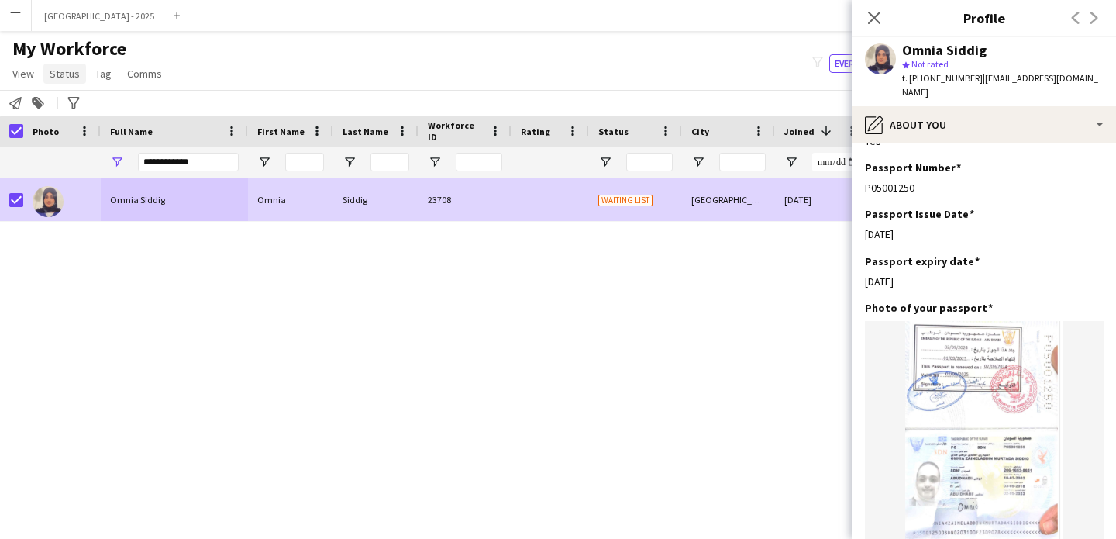
click at [64, 77] on span "Status" at bounding box center [65, 74] width 30 height 14
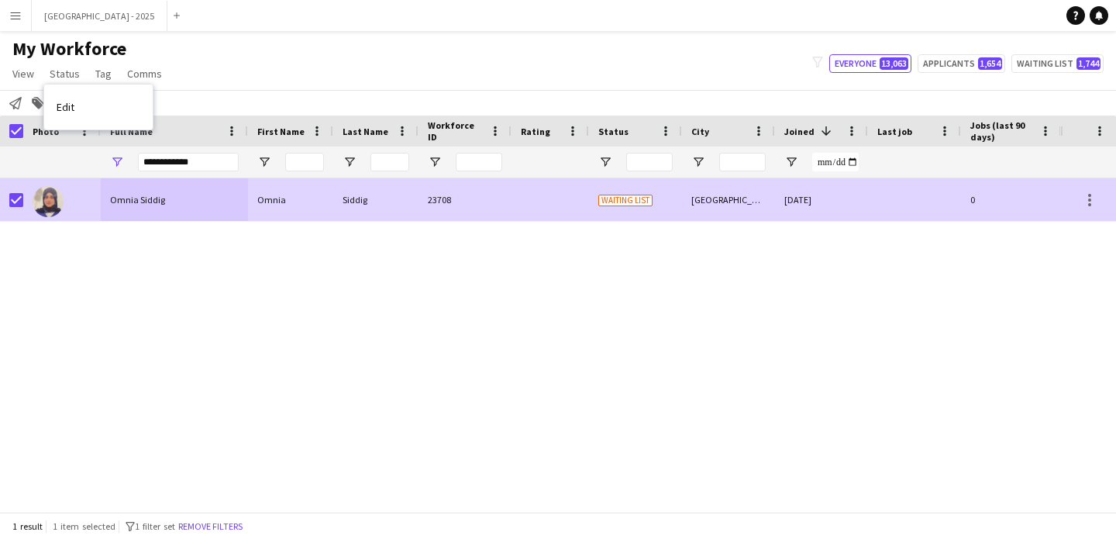
click at [639, 205] on span "Waiting list" at bounding box center [625, 201] width 54 height 12
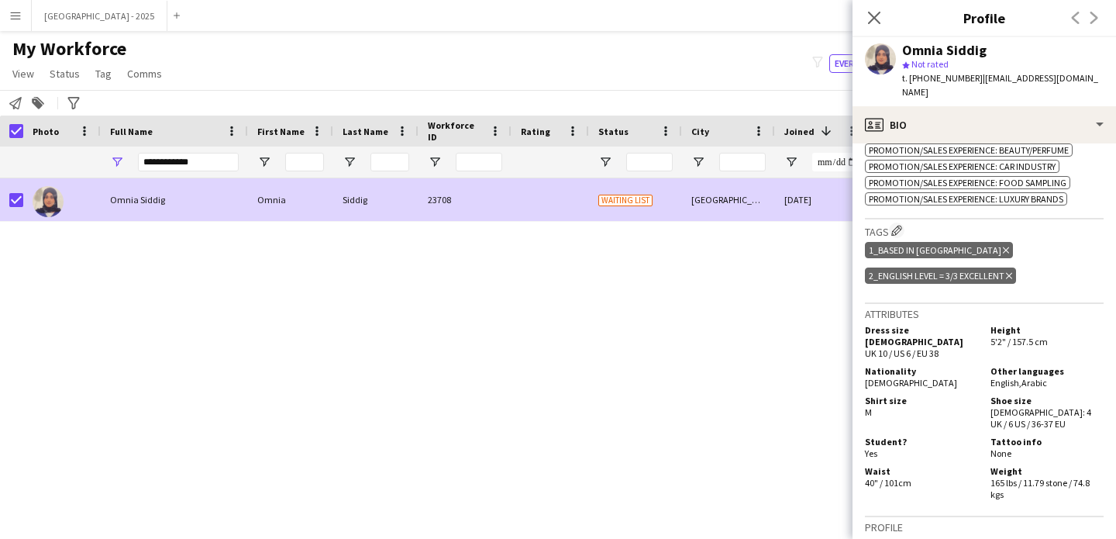
scroll to position [621, 0]
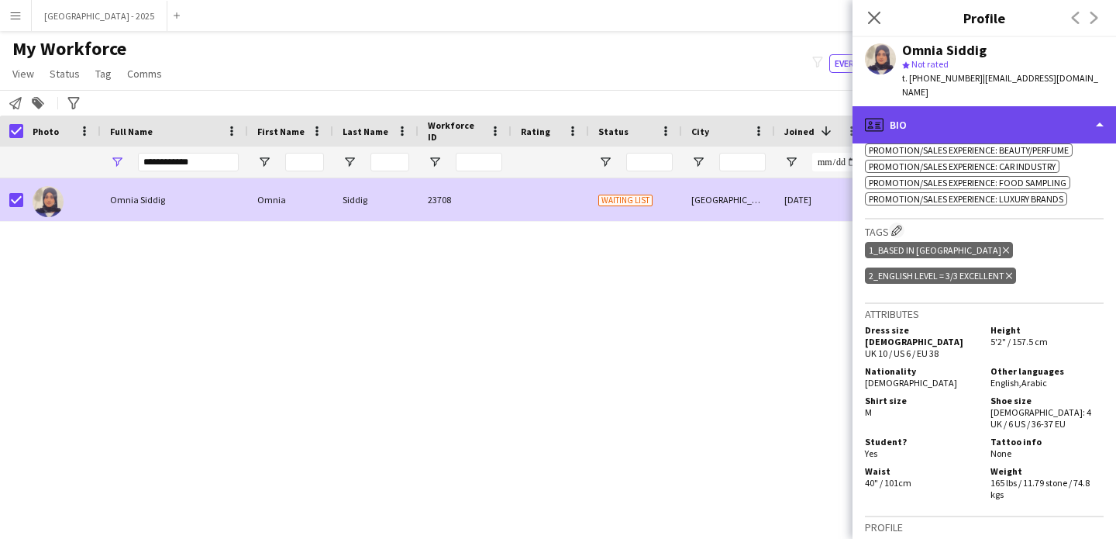
click at [987, 106] on div "profile Bio" at bounding box center [985, 124] width 264 height 37
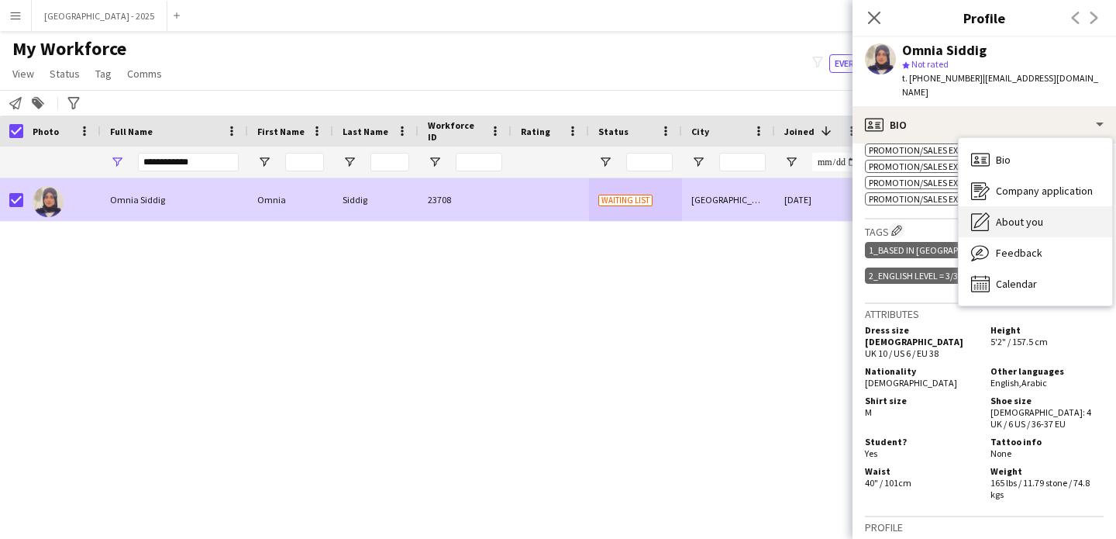
click at [1017, 217] on div "About you About you" at bounding box center [1035, 221] width 153 height 31
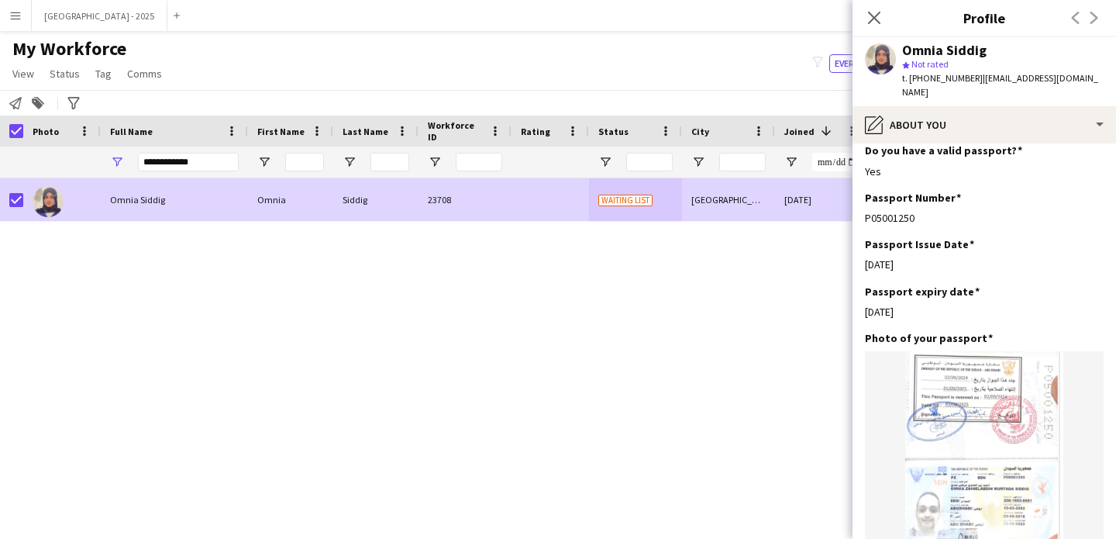
scroll to position [1061, 0]
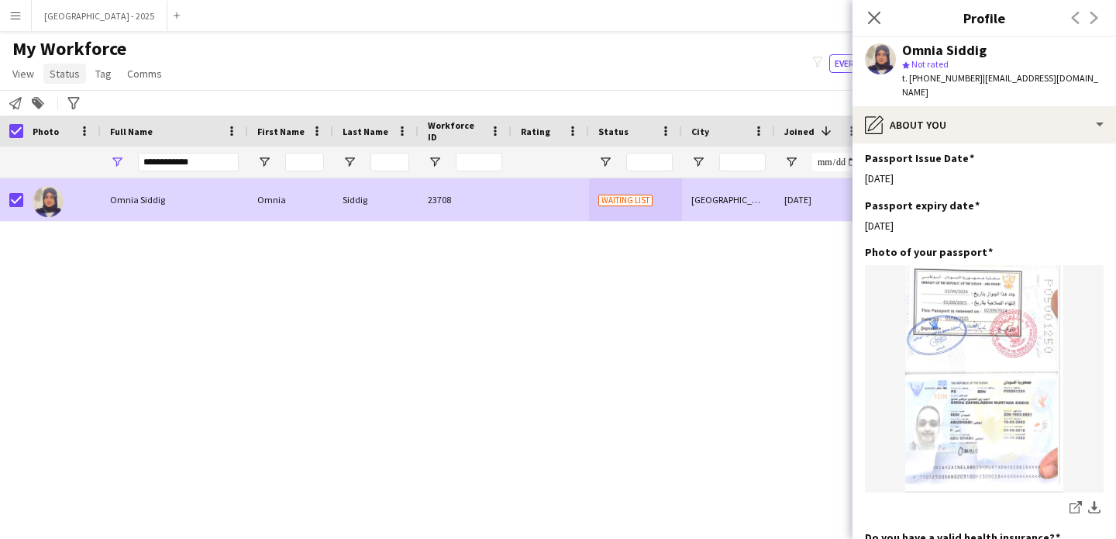
click at [50, 67] on span "Status" at bounding box center [65, 74] width 30 height 14
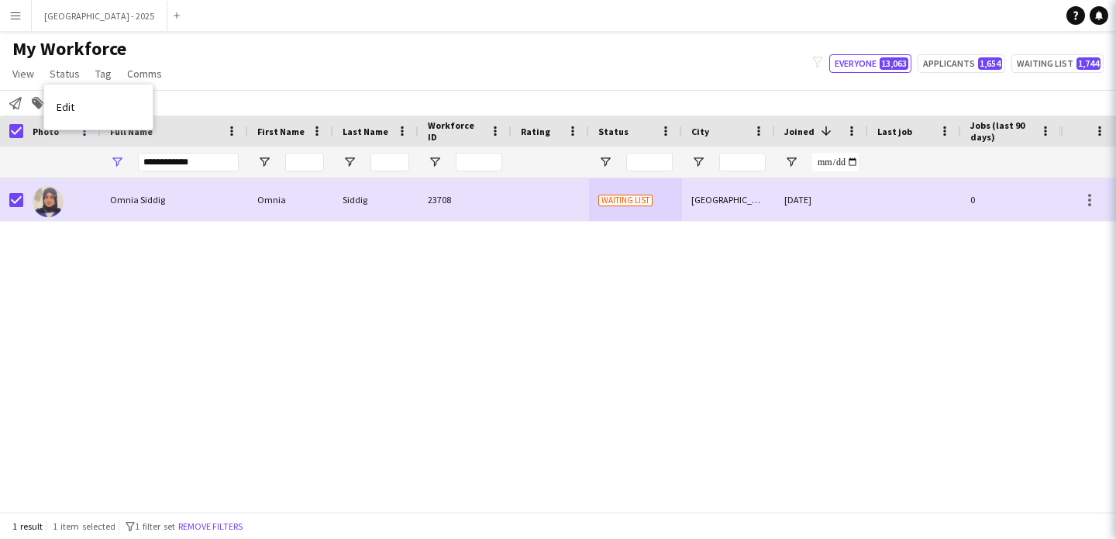
click at [79, 109] on link "Edit" at bounding box center [98, 107] width 109 height 33
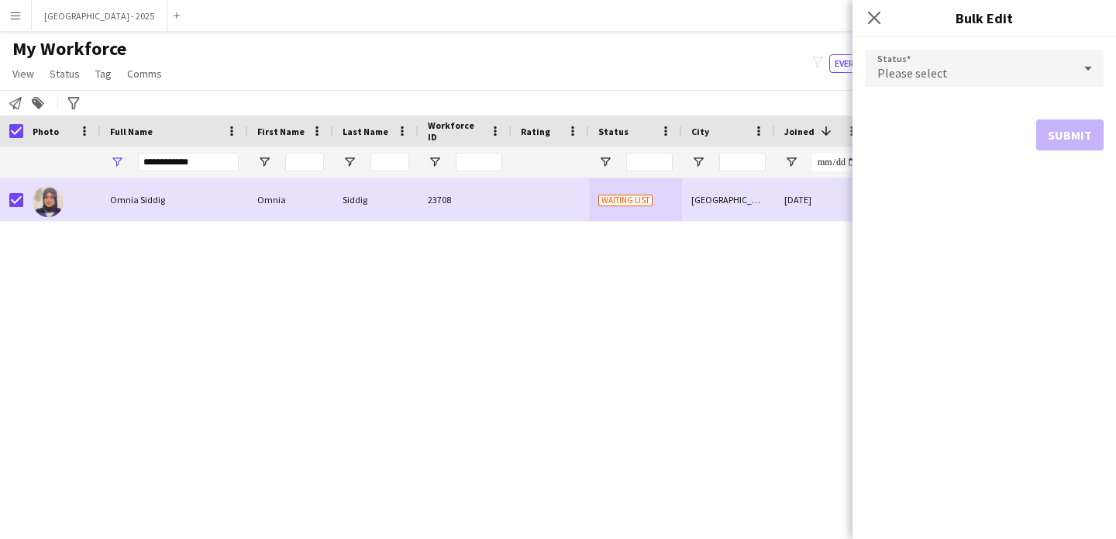
click at [936, 75] on span "Please select" at bounding box center [913, 73] width 71 height 16
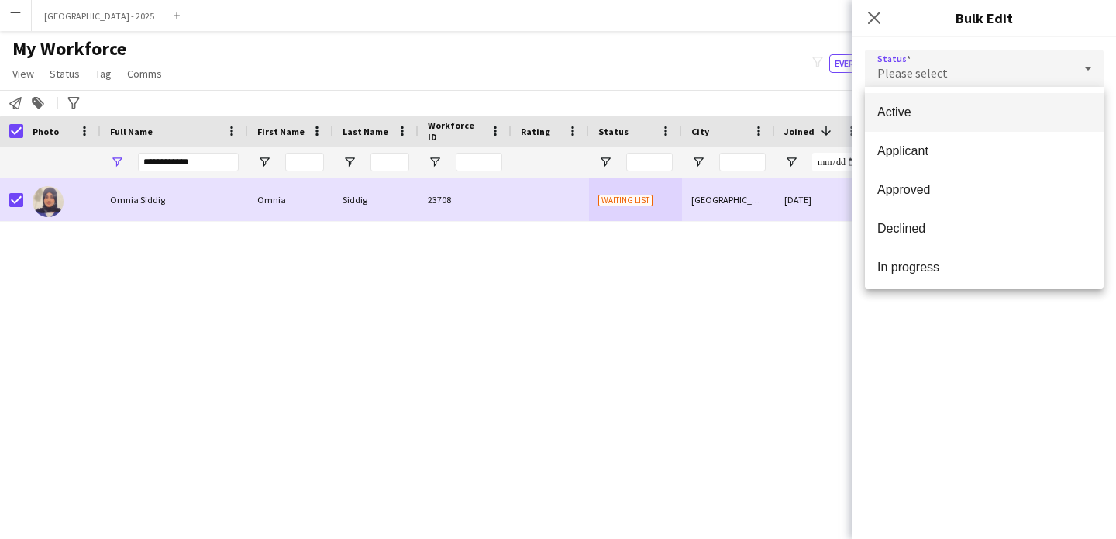
click at [937, 124] on mat-option "Active" at bounding box center [984, 112] width 239 height 39
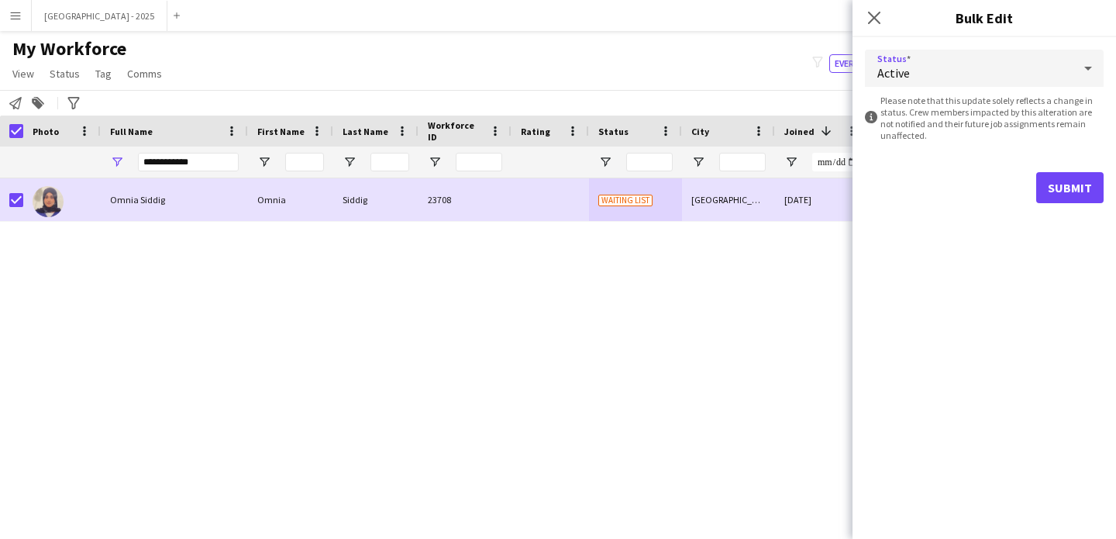
click at [1031, 188] on div "Submit" at bounding box center [984, 187] width 239 height 31
click at [1061, 193] on button "Submit" at bounding box center [1069, 187] width 67 height 31
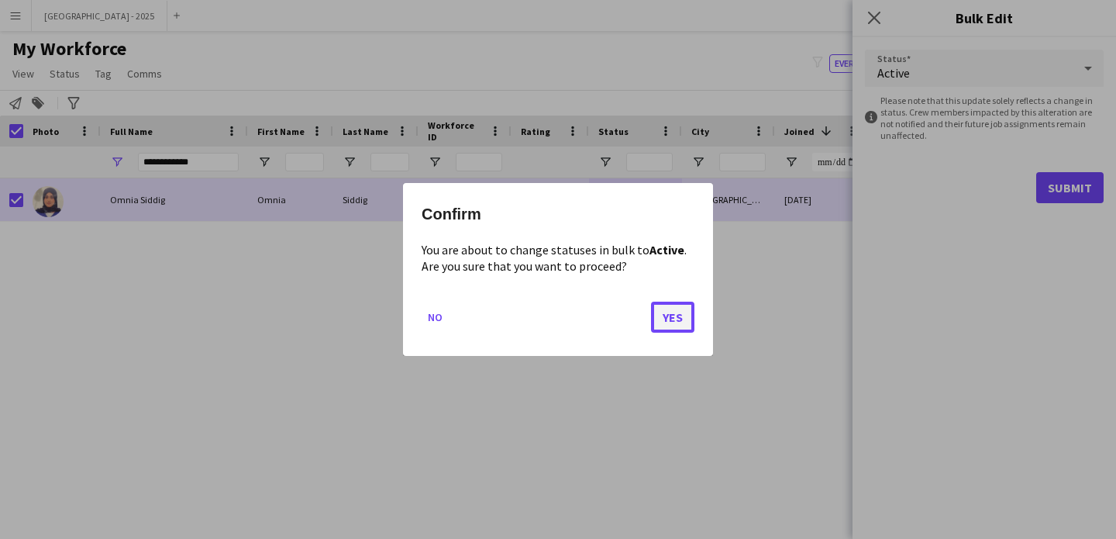
click at [686, 308] on button "Yes" at bounding box center [672, 317] width 43 height 31
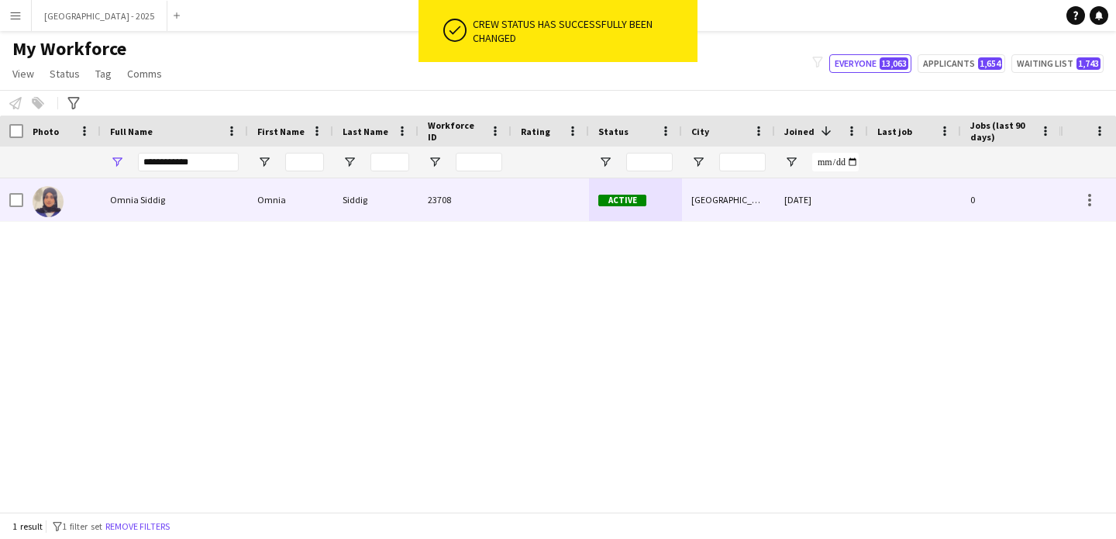
drag, startPoint x: 67, startPoint y: 205, endPoint x: 93, endPoint y: 216, distance: 28.2
click at [67, 205] on div at bounding box center [62, 199] width 78 height 43
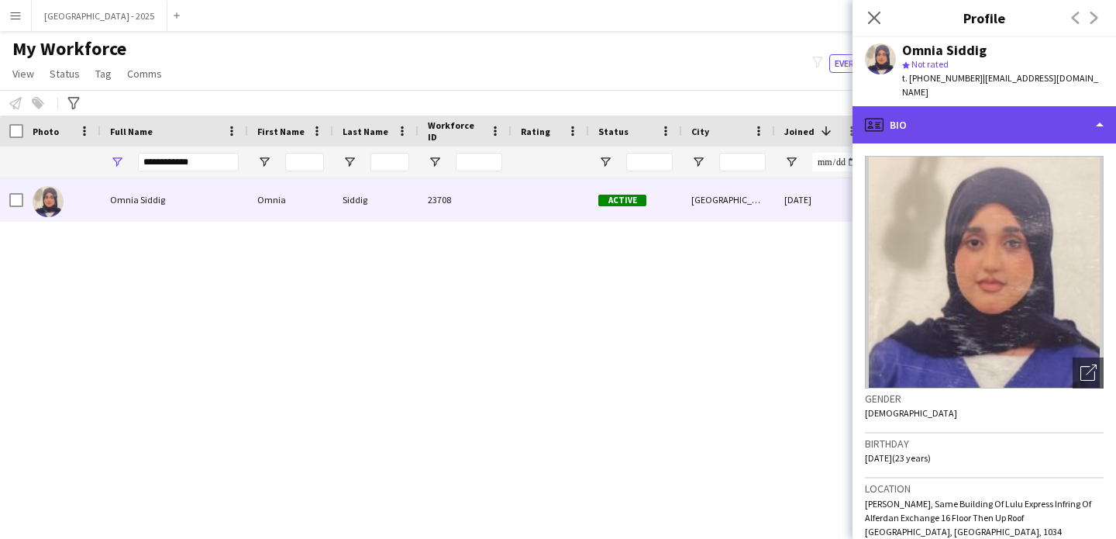
click at [996, 126] on div "profile Bio" at bounding box center [985, 124] width 264 height 37
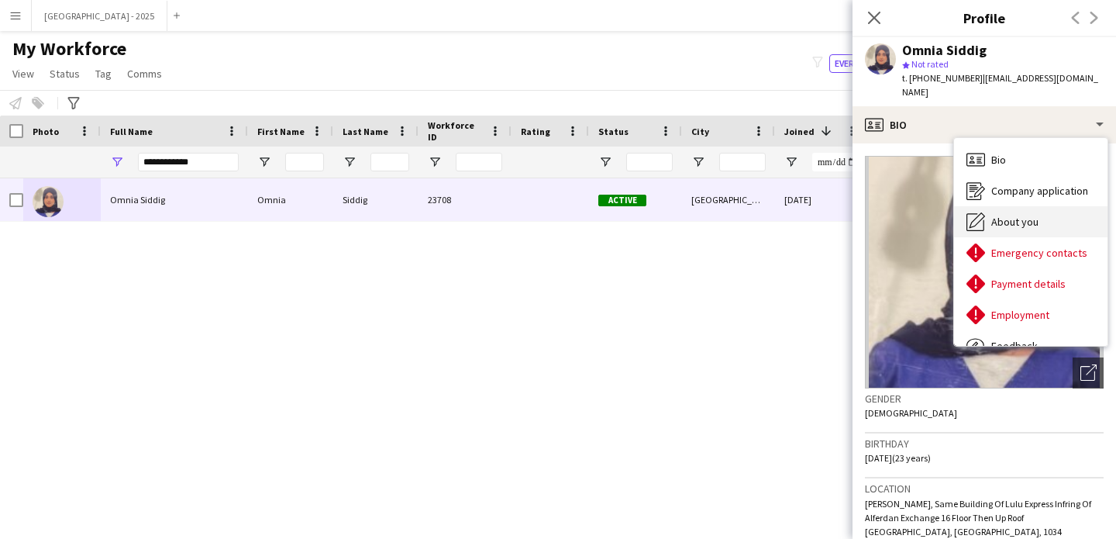
click at [1044, 212] on div "About you About you" at bounding box center [1030, 221] width 153 height 31
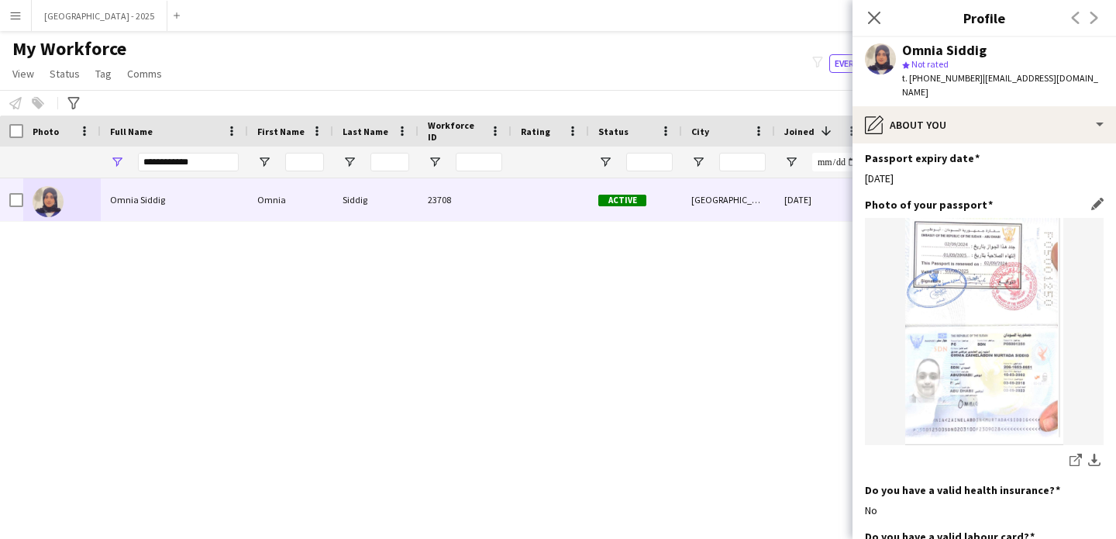
scroll to position [1301, 0]
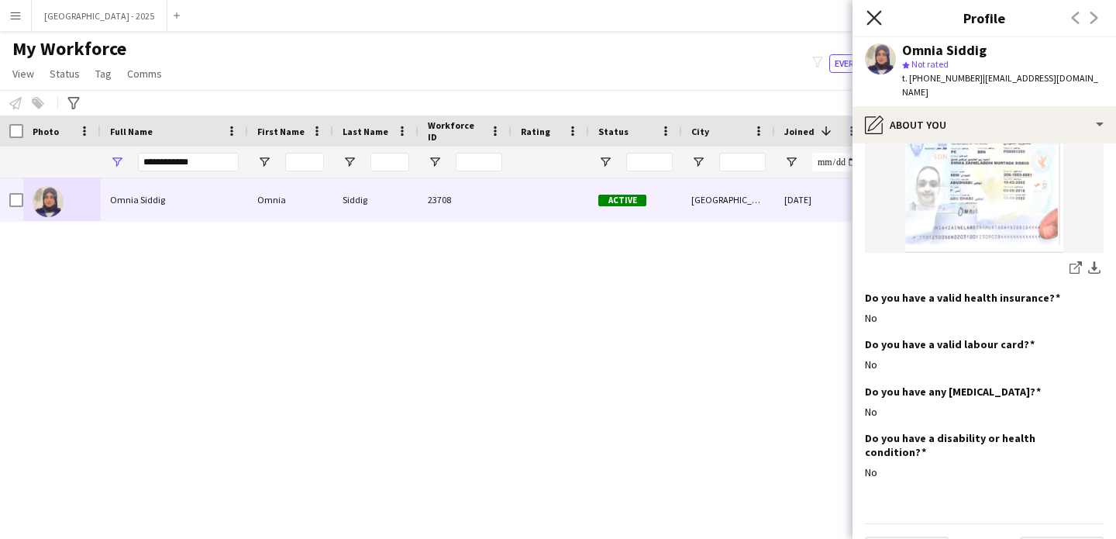
click at [867, 20] on icon "Close pop-in" at bounding box center [874, 17] width 15 height 15
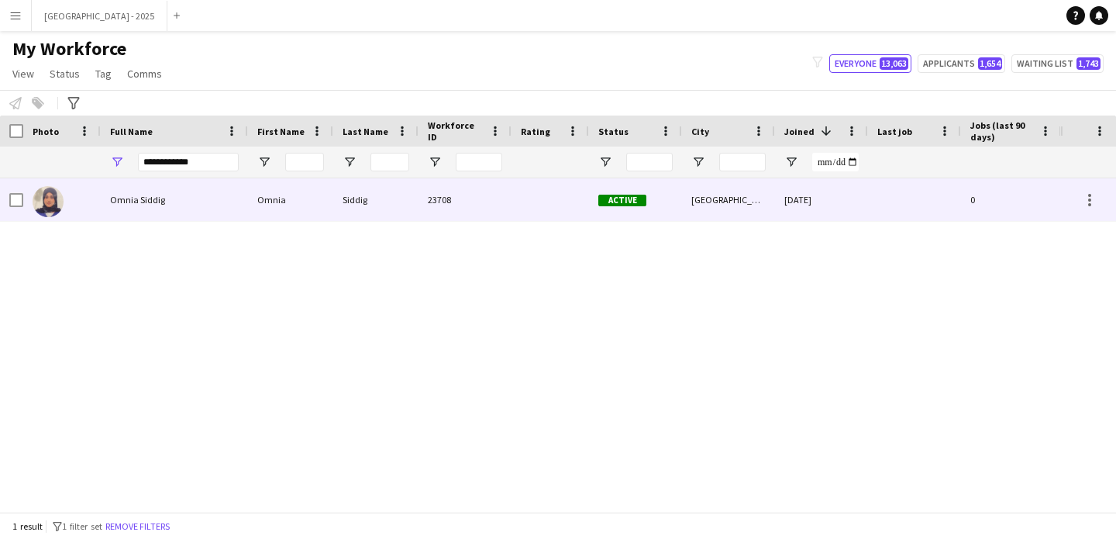
click at [180, 191] on div "Omnia Siddig" at bounding box center [174, 199] width 147 height 43
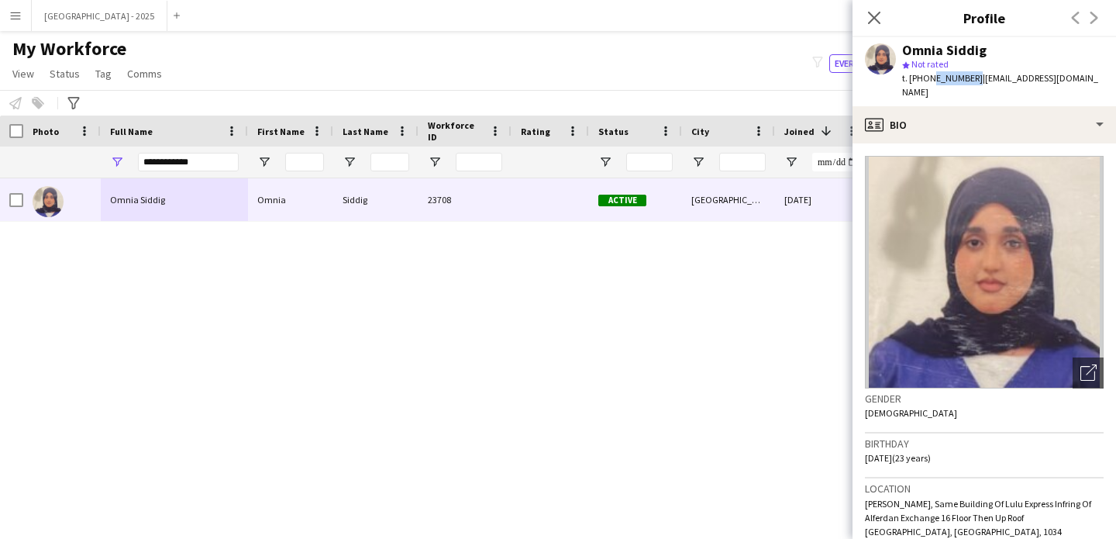
drag, startPoint x: 931, startPoint y: 79, endPoint x: 968, endPoint y: 85, distance: 37.6
click at [968, 85] on div "t. [PHONE_NUMBER] | [EMAIL_ADDRESS][DOMAIN_NAME]" at bounding box center [1003, 85] width 202 height 28
copy span "507990493"
click at [874, 22] on icon "Close pop-in" at bounding box center [874, 18] width 12 height 12
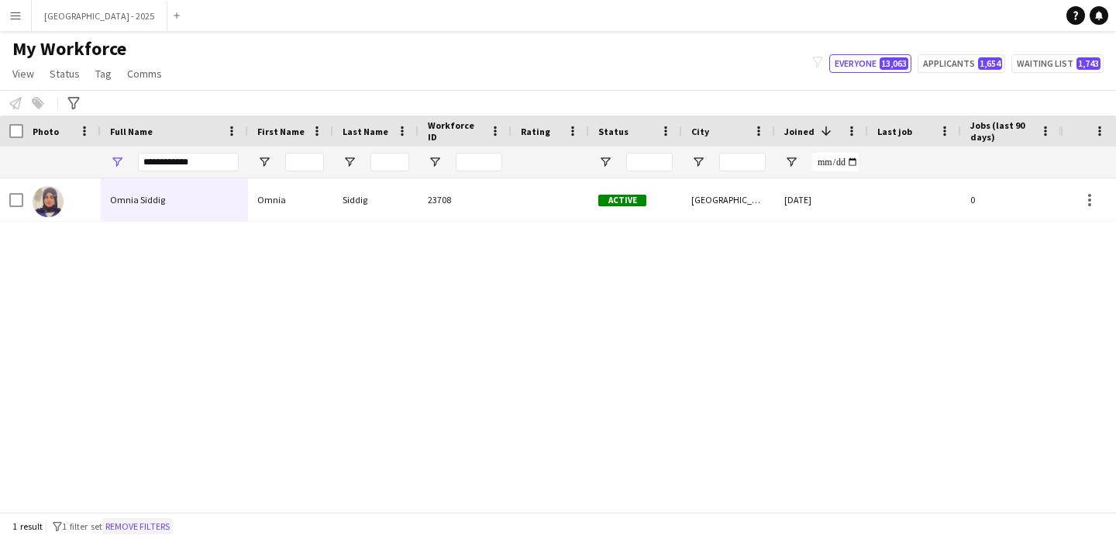
click at [173, 523] on button "Remove filters" at bounding box center [137, 526] width 71 height 17
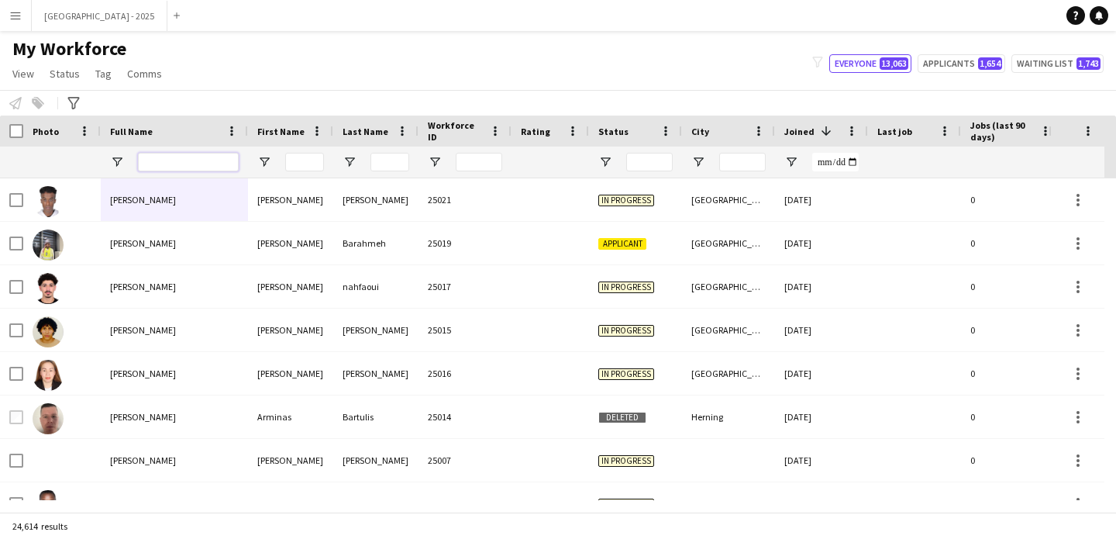
click at [180, 163] on input "Full Name Filter Input" at bounding box center [188, 162] width 101 height 19
paste input "**********"
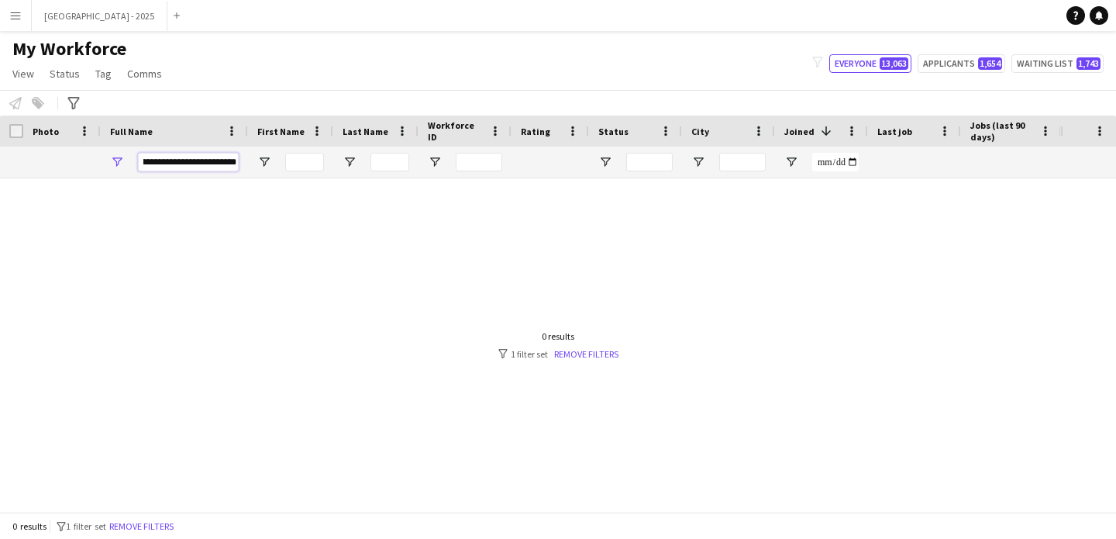
click at [189, 164] on input "**********" at bounding box center [188, 162] width 101 height 19
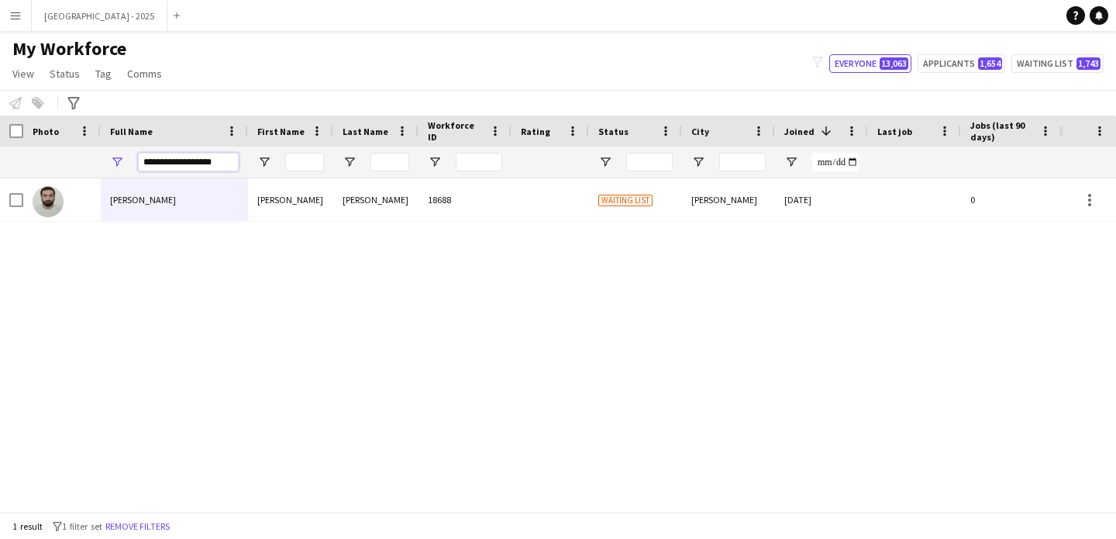
type input "**********"
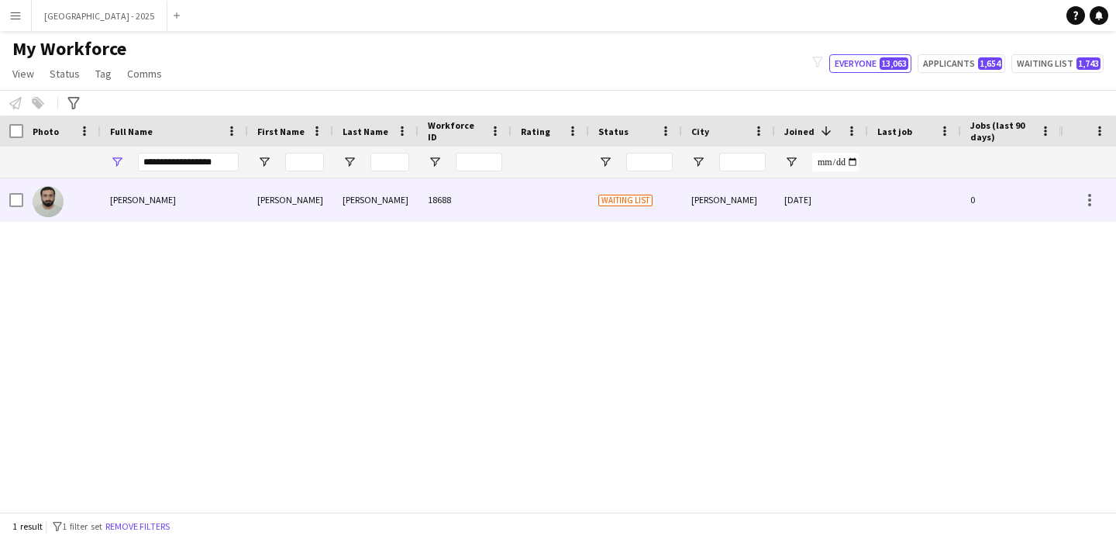
click at [176, 195] on span "[PERSON_NAME]" at bounding box center [143, 200] width 66 height 12
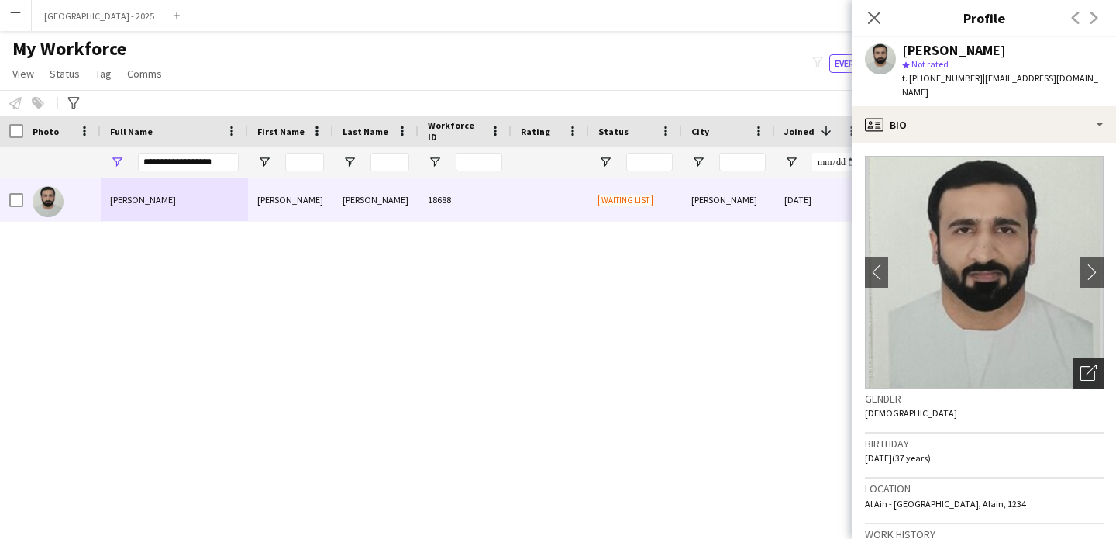
click at [1078, 368] on div "Open photos pop-in" at bounding box center [1088, 372] width 31 height 31
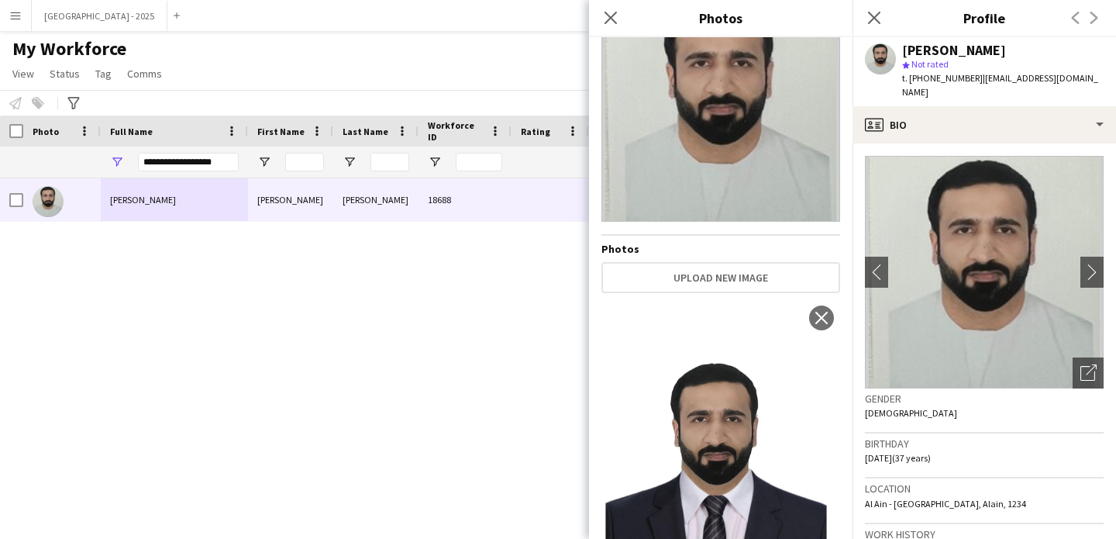
scroll to position [185, 0]
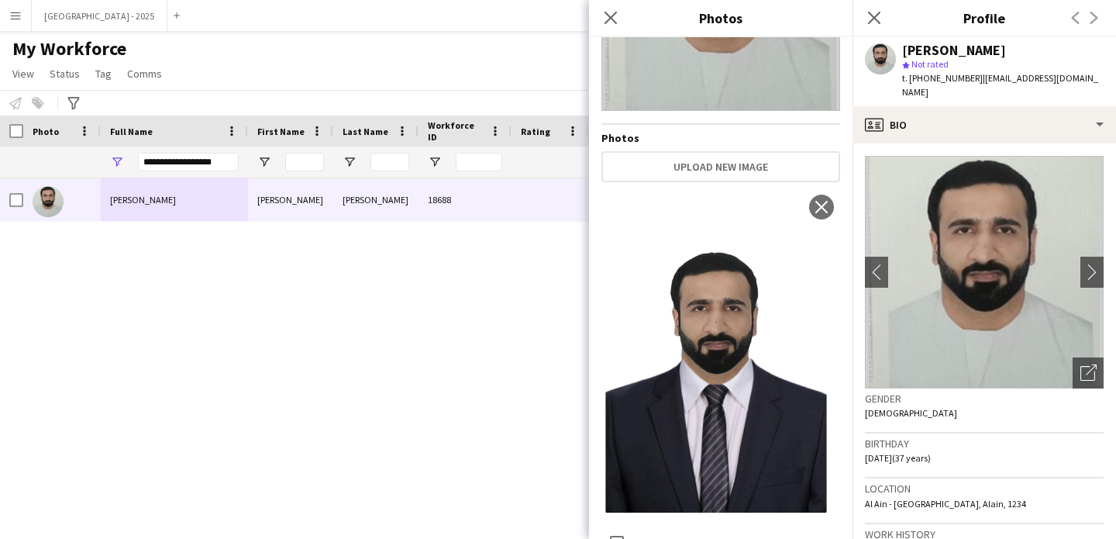
click at [918, 436] on h3 "Birthday" at bounding box center [984, 443] width 239 height 14
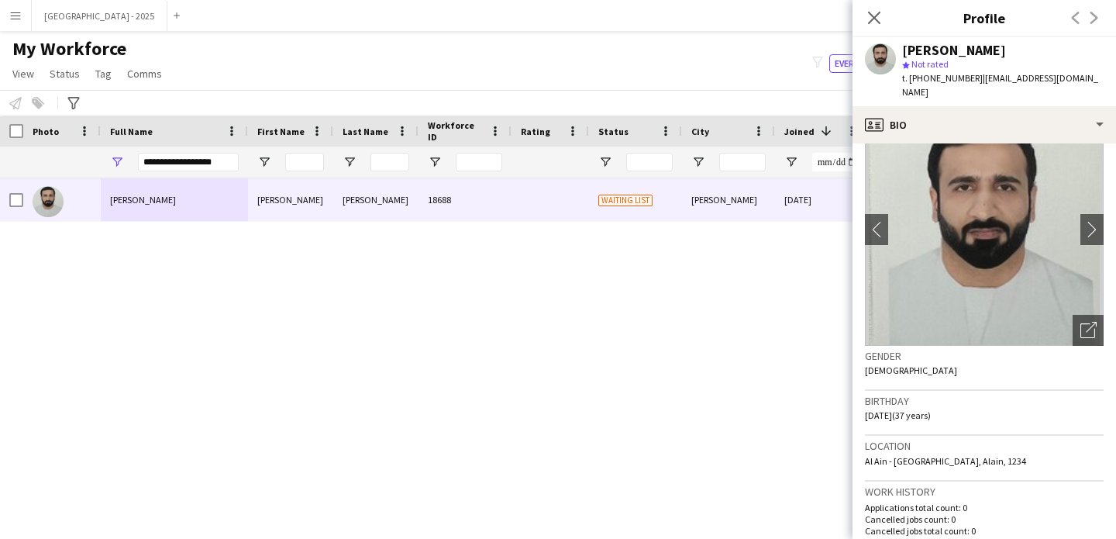
scroll to position [0, 0]
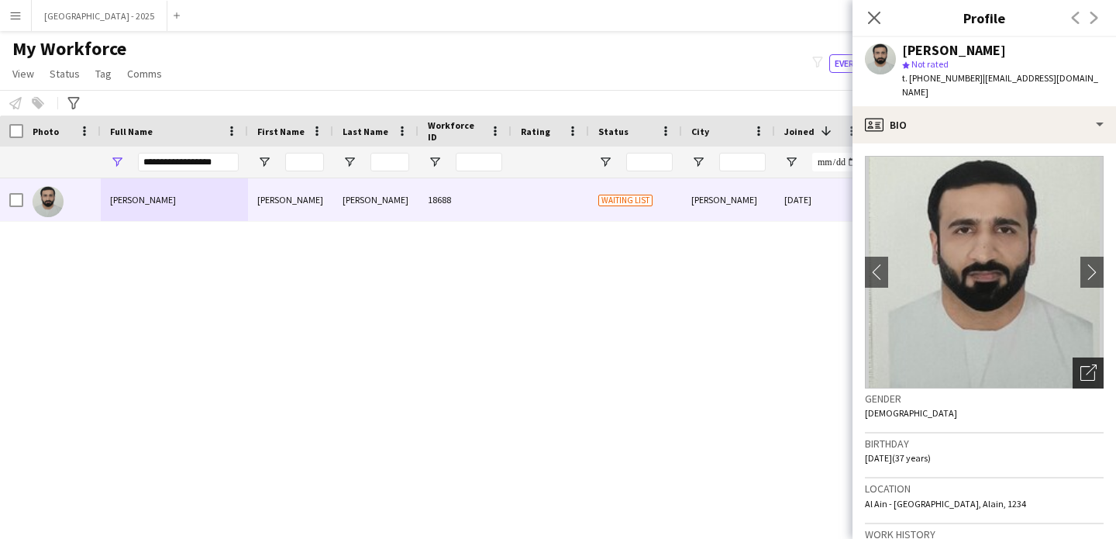
click at [1081, 364] on icon "Open photos pop-in" at bounding box center [1089, 372] width 16 height 16
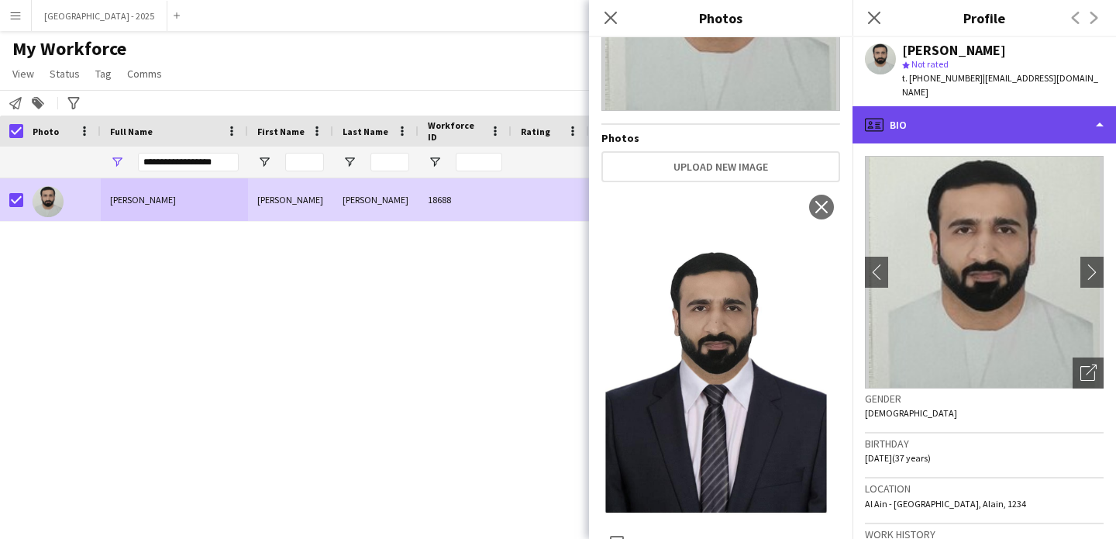
click at [926, 110] on div "profile Bio" at bounding box center [985, 124] width 264 height 37
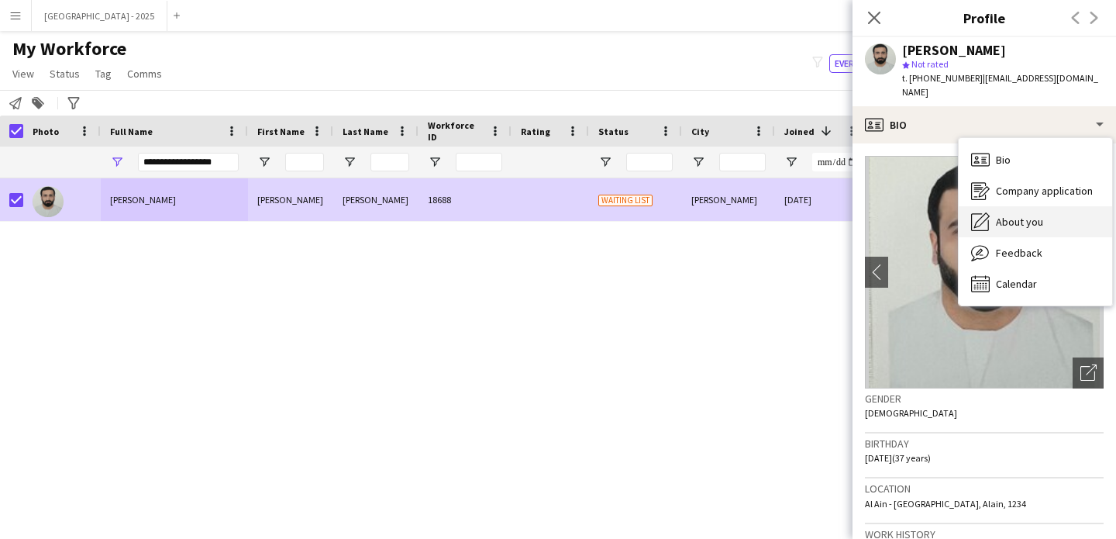
click at [1002, 215] on span "About you" at bounding box center [1019, 222] width 47 height 14
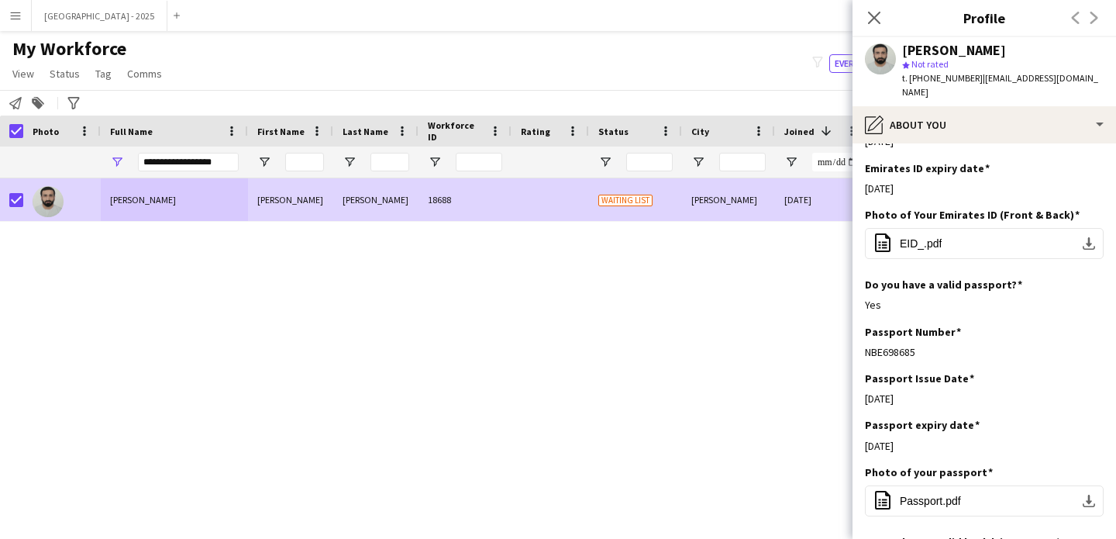
scroll to position [719, 0]
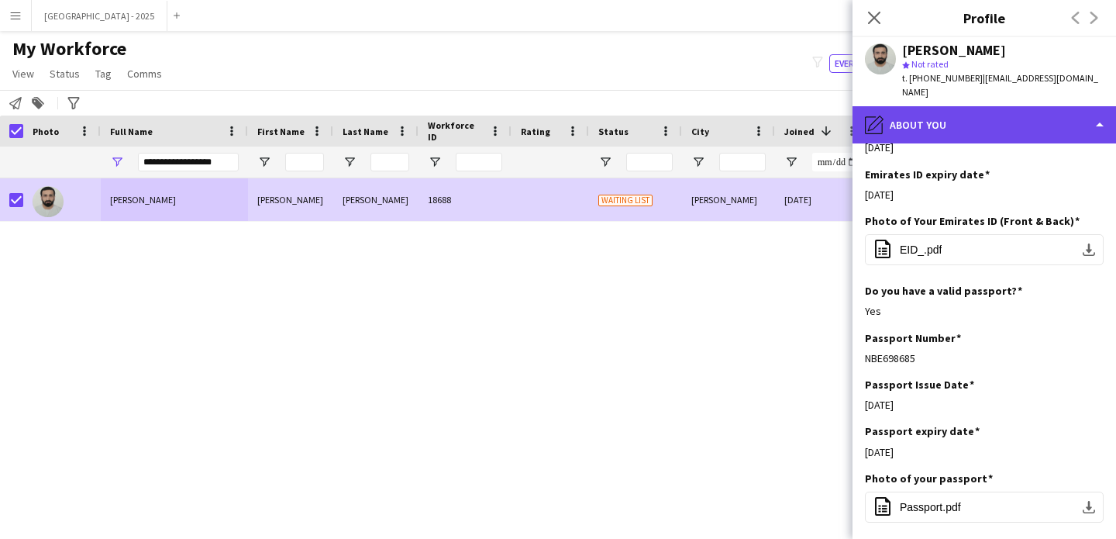
click at [967, 114] on div "pencil4 About you" at bounding box center [985, 124] width 264 height 37
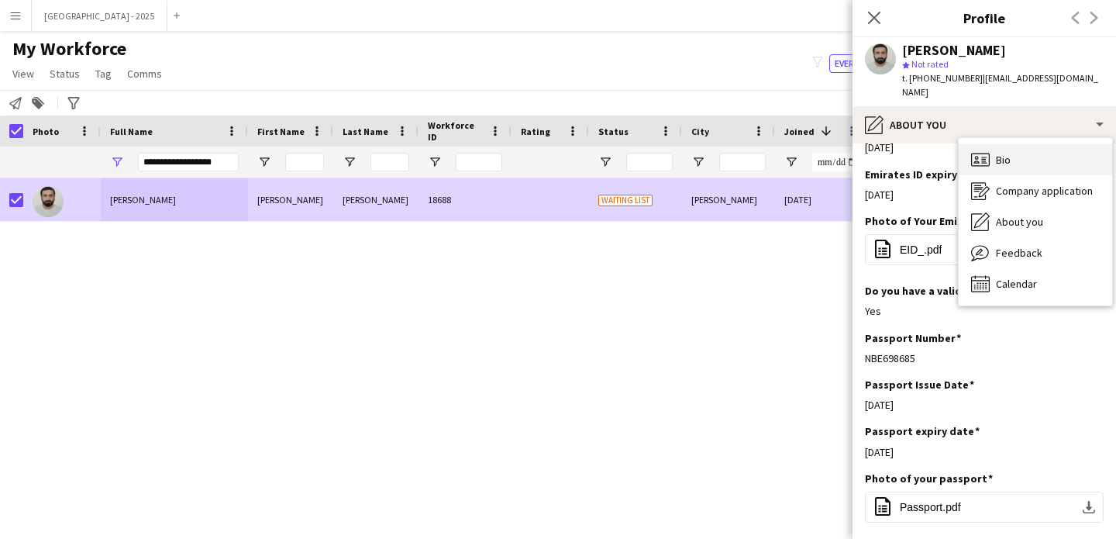
click at [1036, 156] on div "Bio Bio" at bounding box center [1035, 159] width 153 height 31
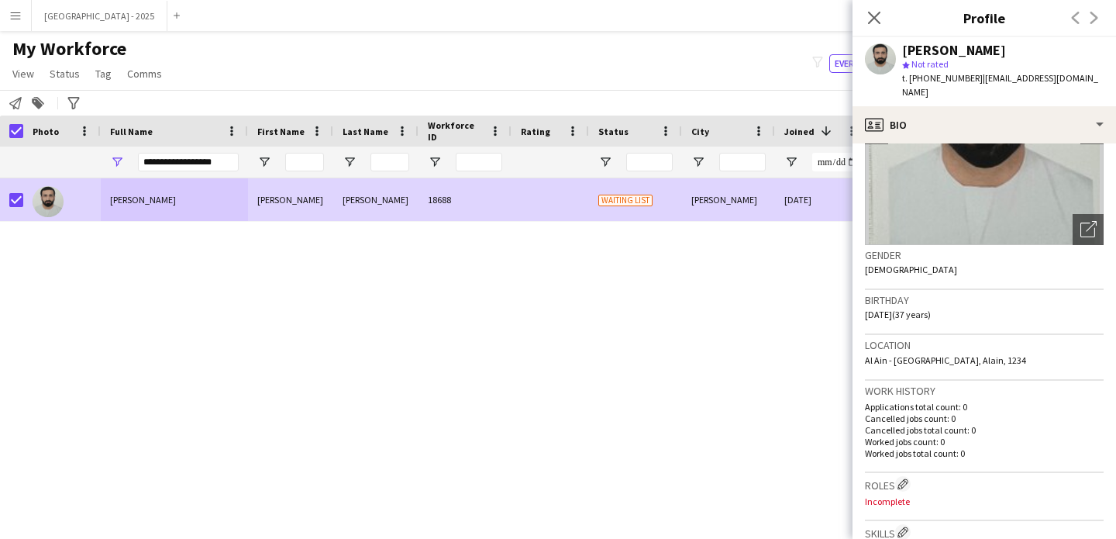
scroll to position [421, 0]
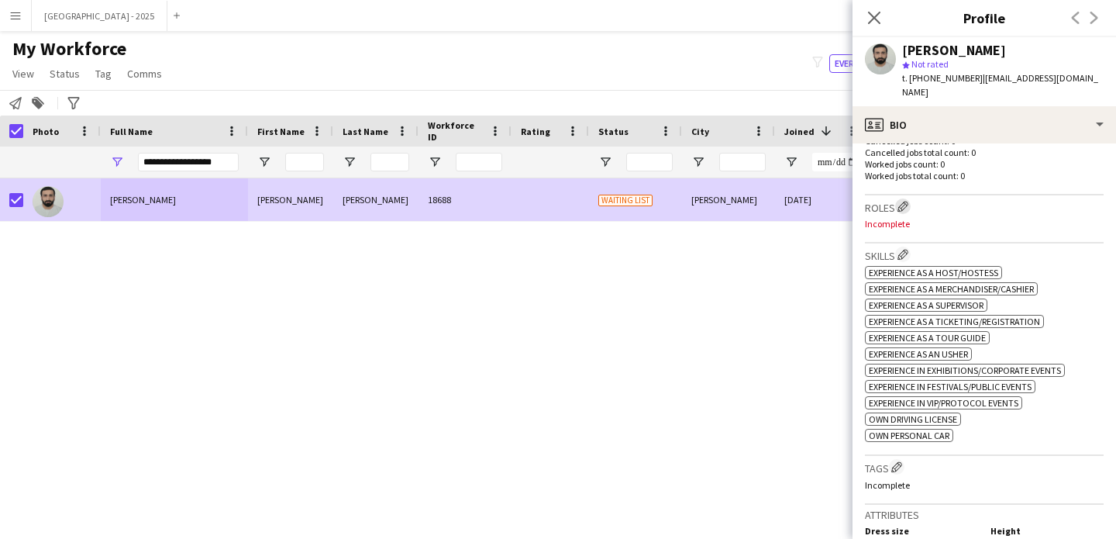
click at [909, 198] on button "Edit crew company roles" at bounding box center [903, 206] width 16 height 16
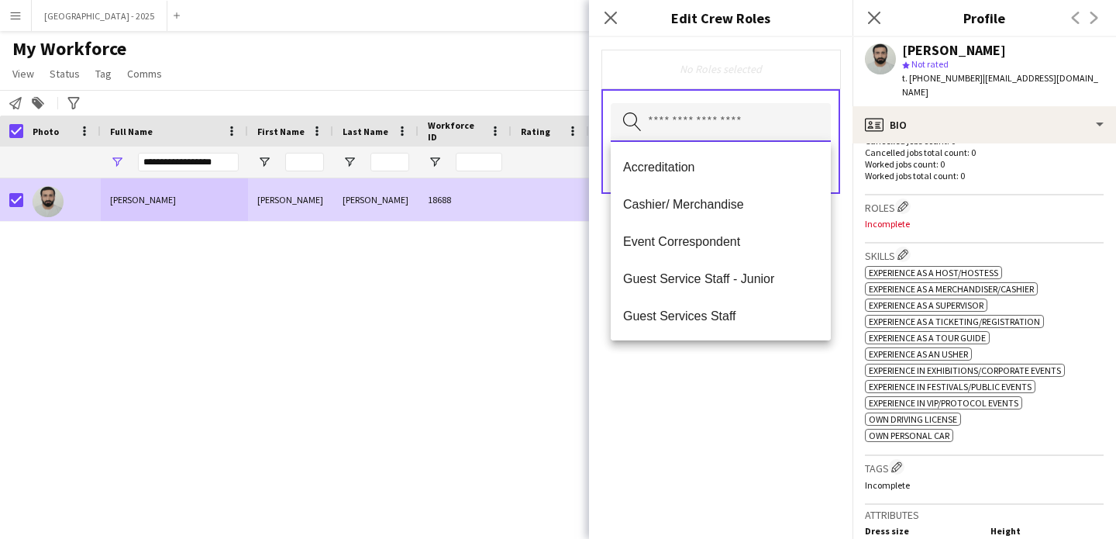
click at [687, 129] on input "text" at bounding box center [721, 122] width 220 height 39
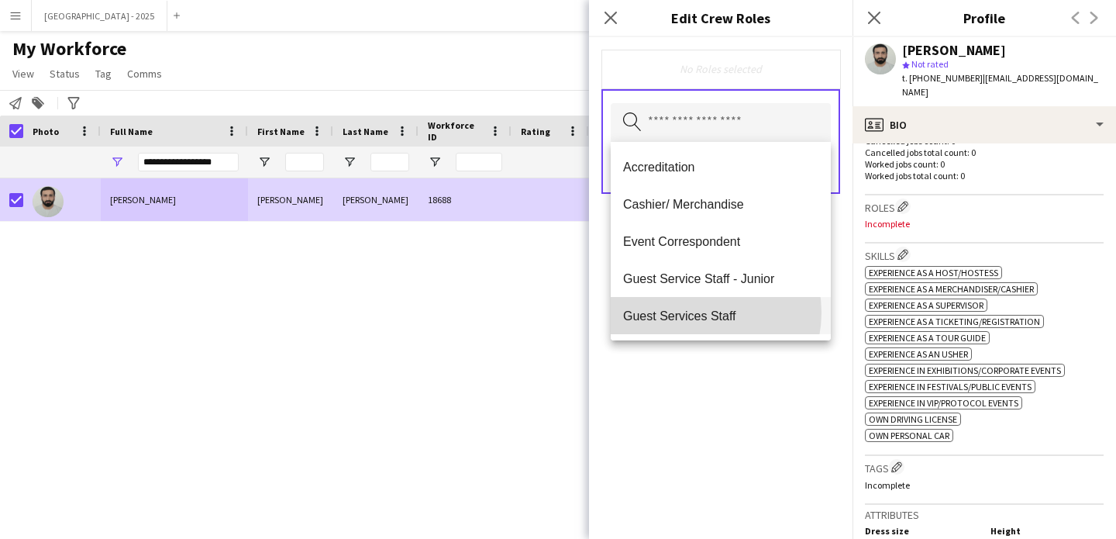
click at [701, 313] on span "Guest Services Staff" at bounding box center [720, 316] width 195 height 15
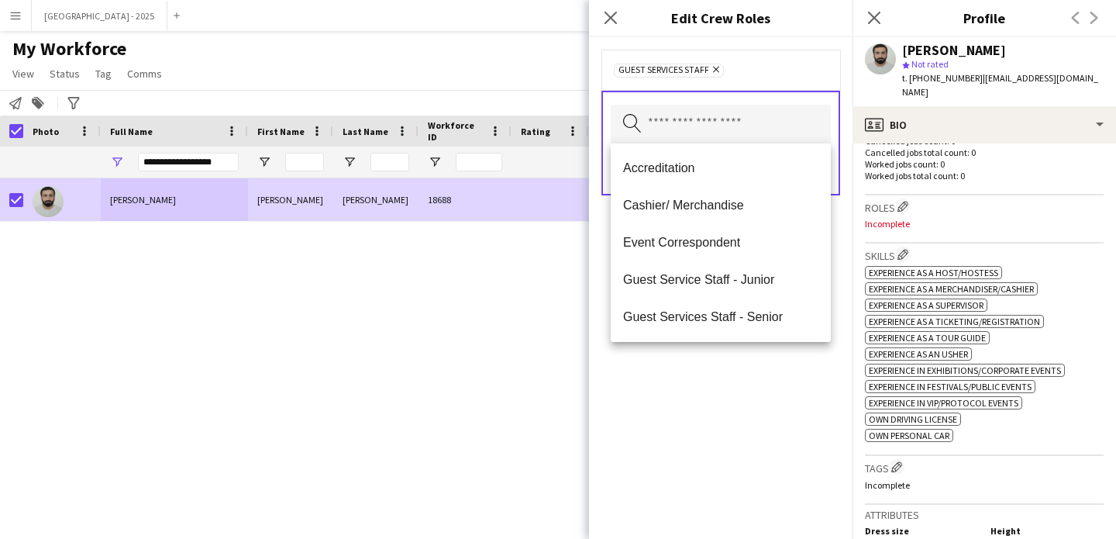
click at [760, 333] on mat-option "Guest Services Staff - Senior" at bounding box center [721, 316] width 220 height 37
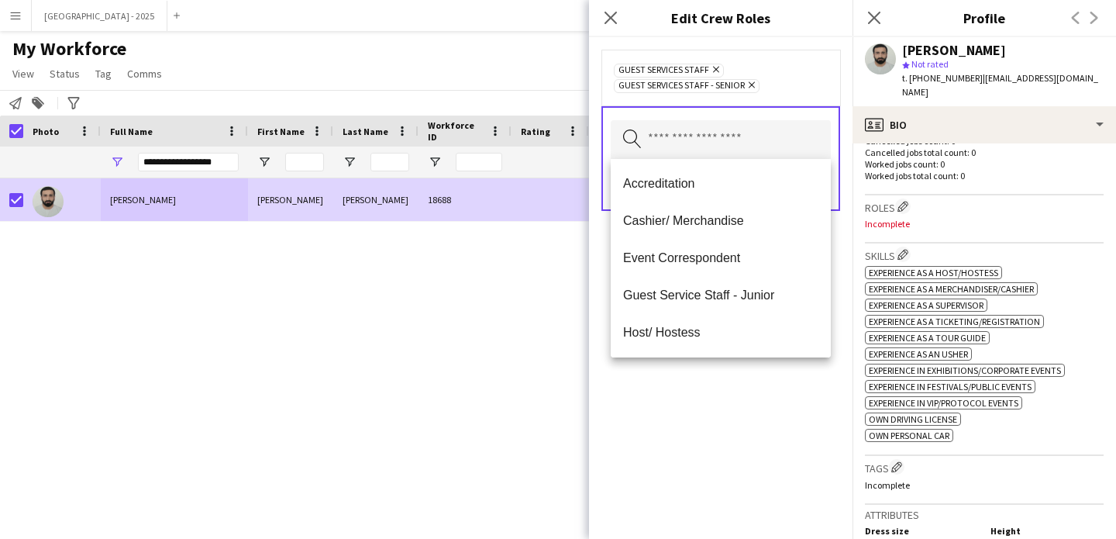
click at [784, 87] on div "Guest Services Staff Remove Guest Services Staff - Senior Remove" at bounding box center [721, 77] width 214 height 31
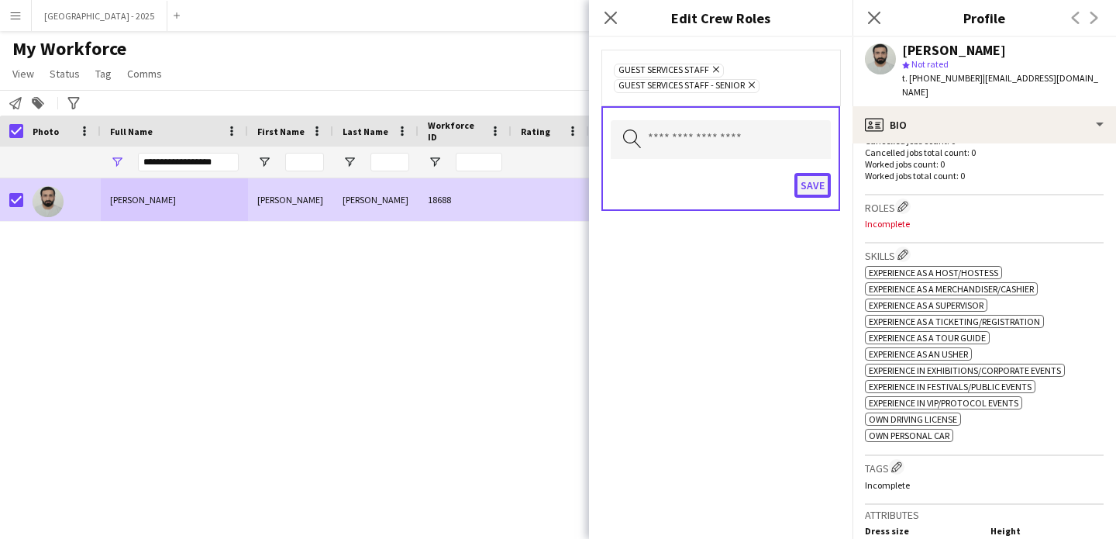
click at [813, 183] on button "Save" at bounding box center [813, 185] width 36 height 25
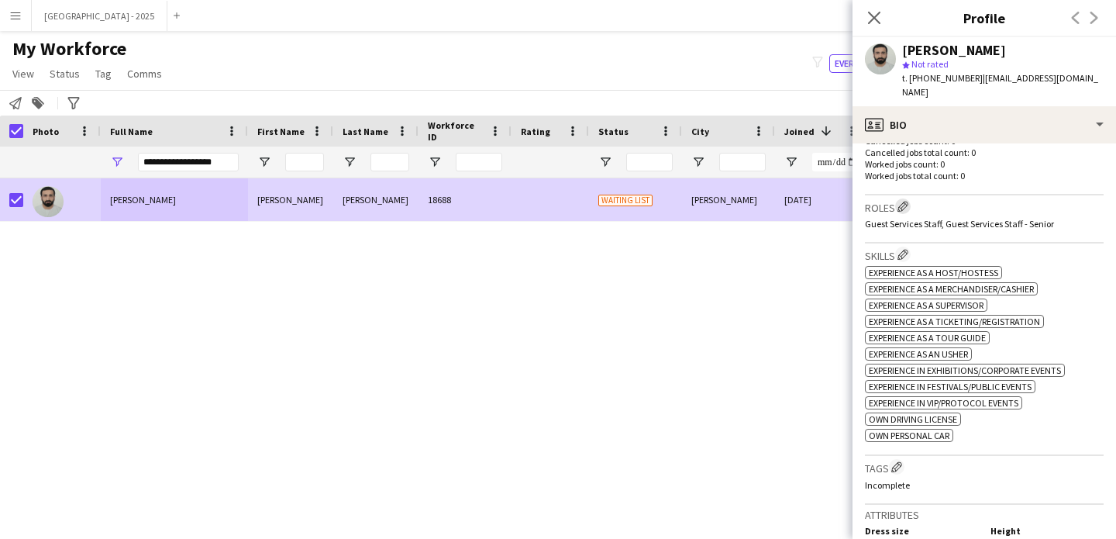
click at [903, 201] on app-icon "Edit crew company roles" at bounding box center [903, 206] width 11 height 11
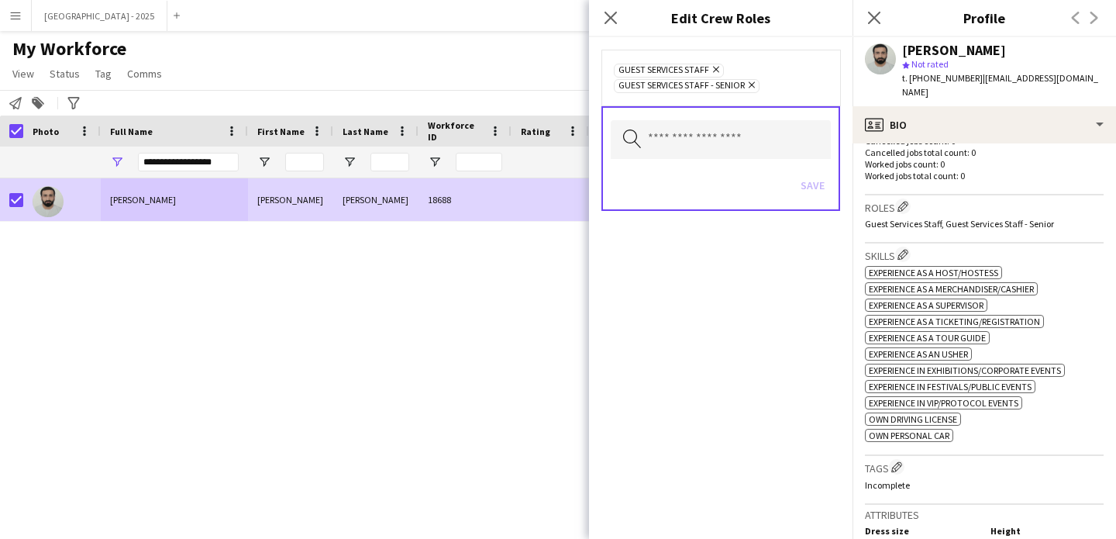
click at [755, 86] on icon "Remove" at bounding box center [750, 85] width 10 height 10
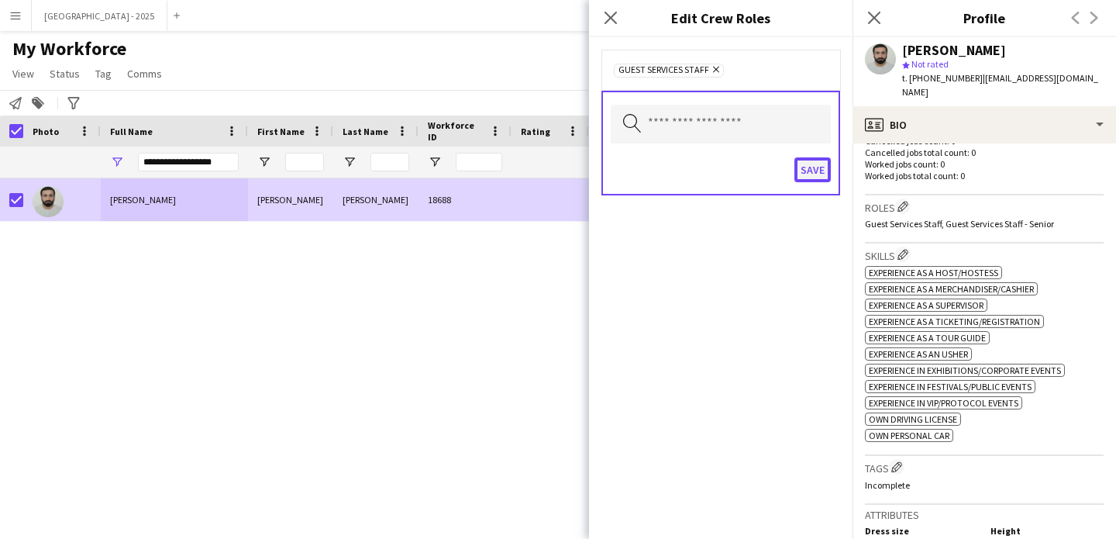
click at [806, 167] on button "Save" at bounding box center [813, 169] width 36 height 25
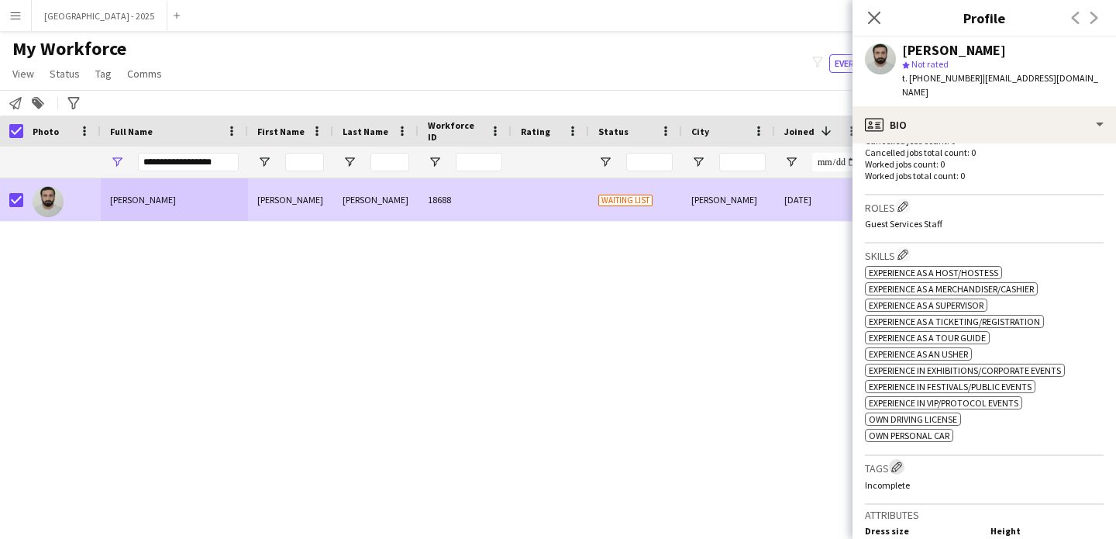
click at [895, 459] on button "Edit crew company tags" at bounding box center [897, 467] width 16 height 16
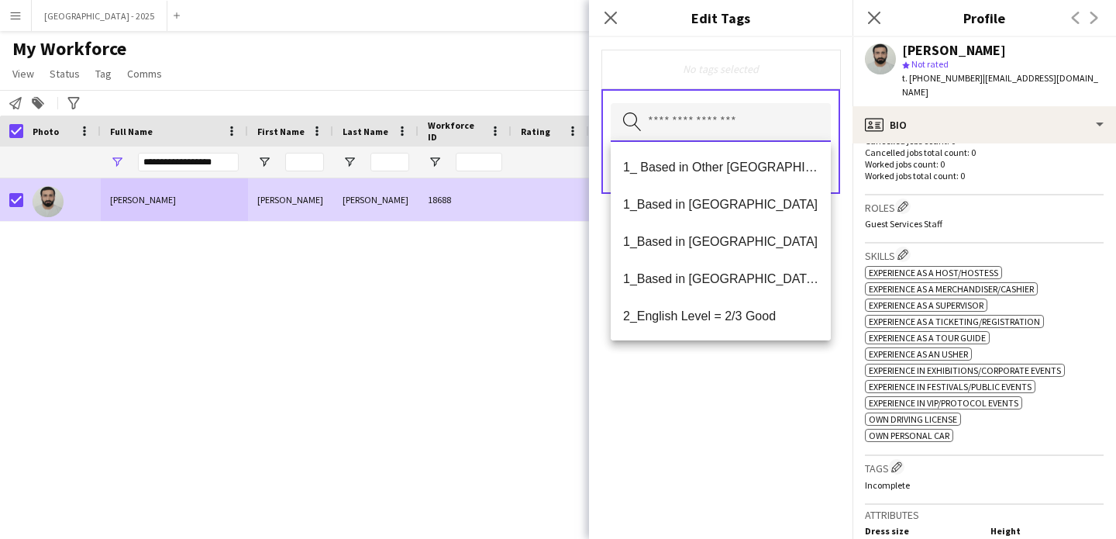
click at [727, 127] on input "text" at bounding box center [721, 122] width 220 height 39
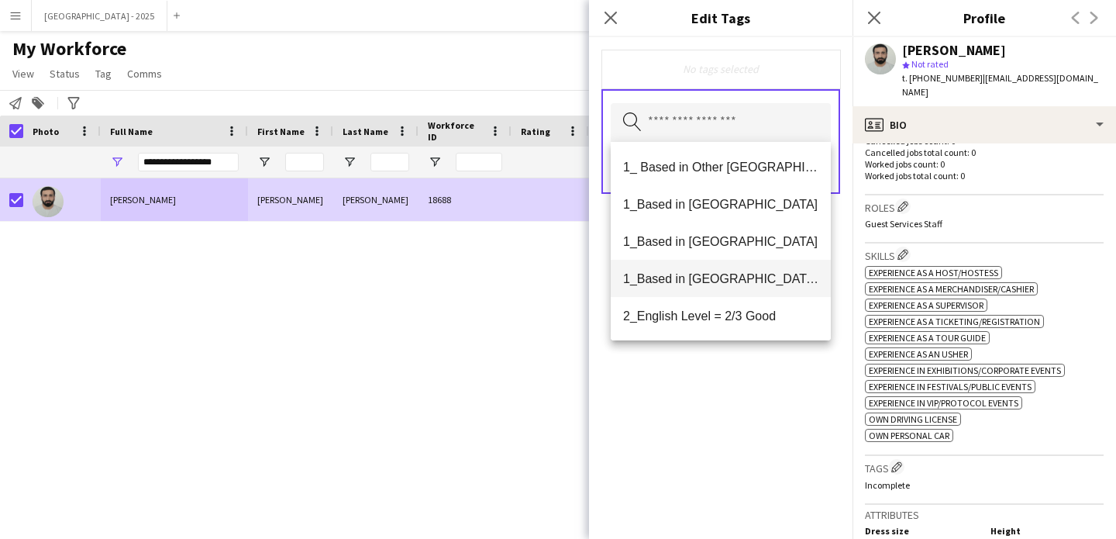
click at [745, 289] on mat-option "1_Based in [GEOGRAPHIC_DATA]/[GEOGRAPHIC_DATA]/Ajman" at bounding box center [721, 278] width 220 height 37
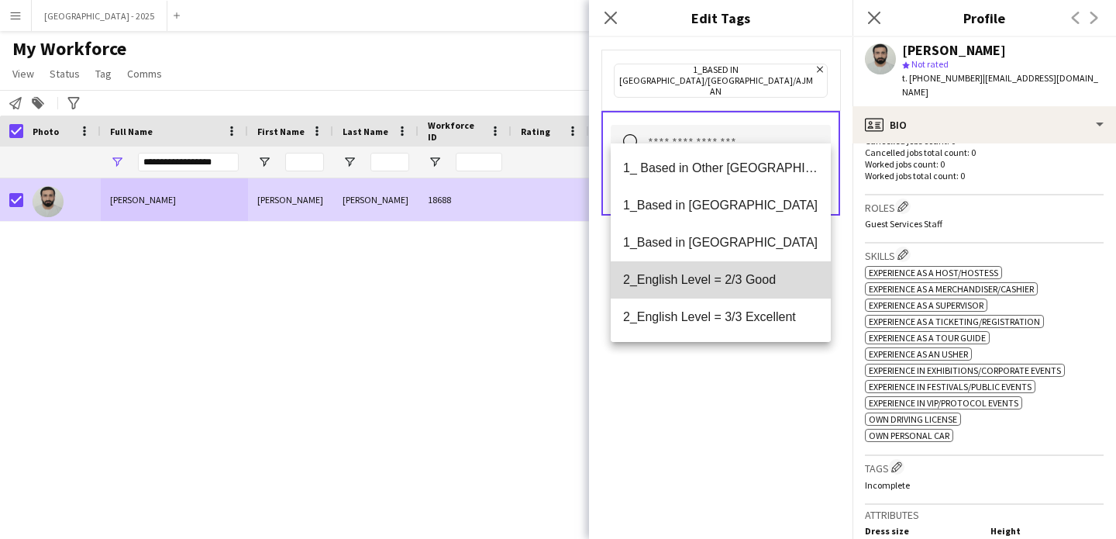
click at [746, 291] on mat-option "2_English Level = 2/3 Good" at bounding box center [721, 279] width 220 height 37
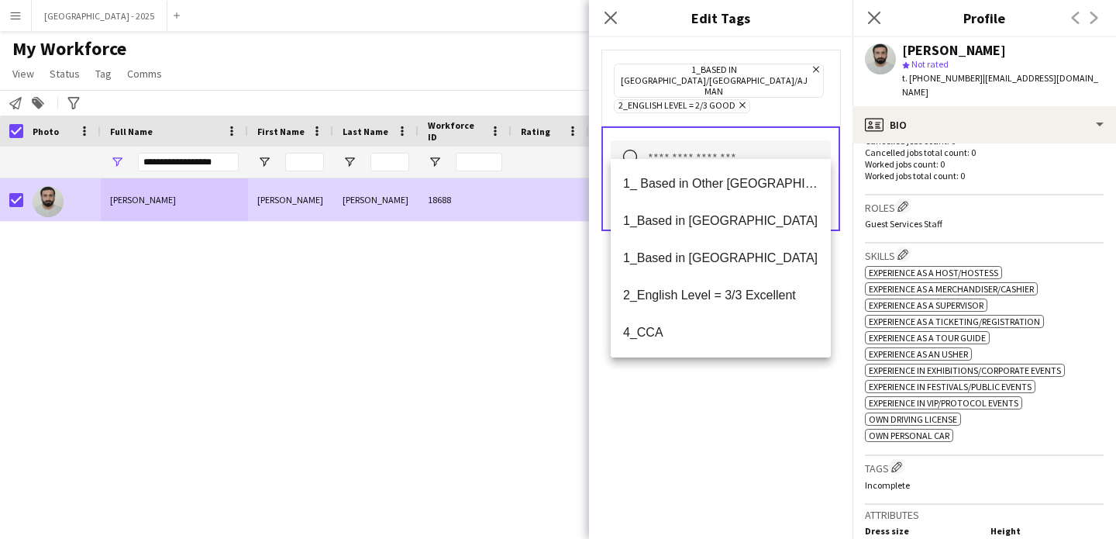
click at [747, 399] on div "1_Based in [GEOGRAPHIC_DATA]/[GEOGRAPHIC_DATA]/Ajman Remove 2_English Level = 2…" at bounding box center [721, 288] width 264 height 502
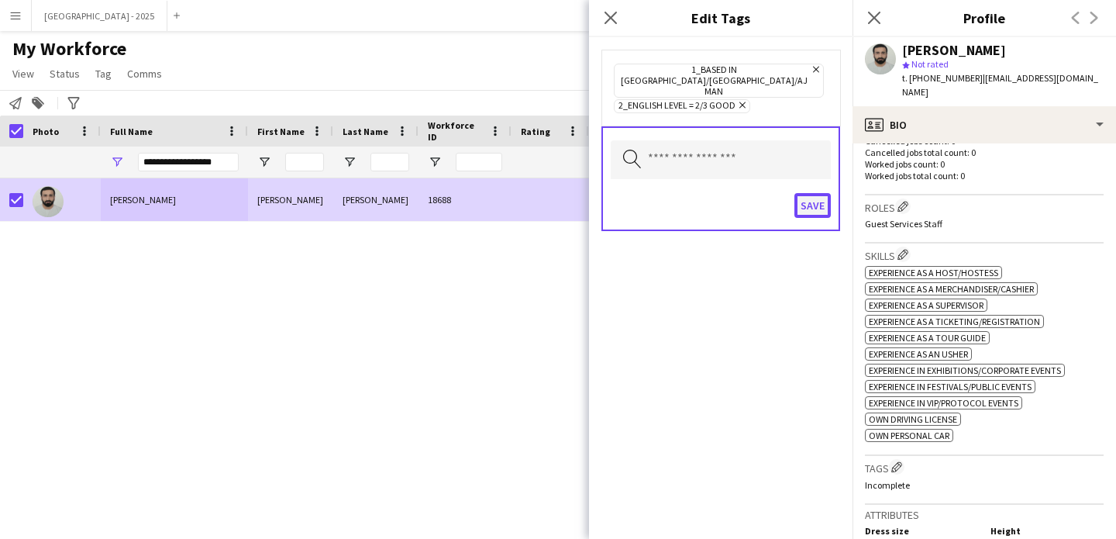
click at [805, 193] on button "Save" at bounding box center [813, 205] width 36 height 25
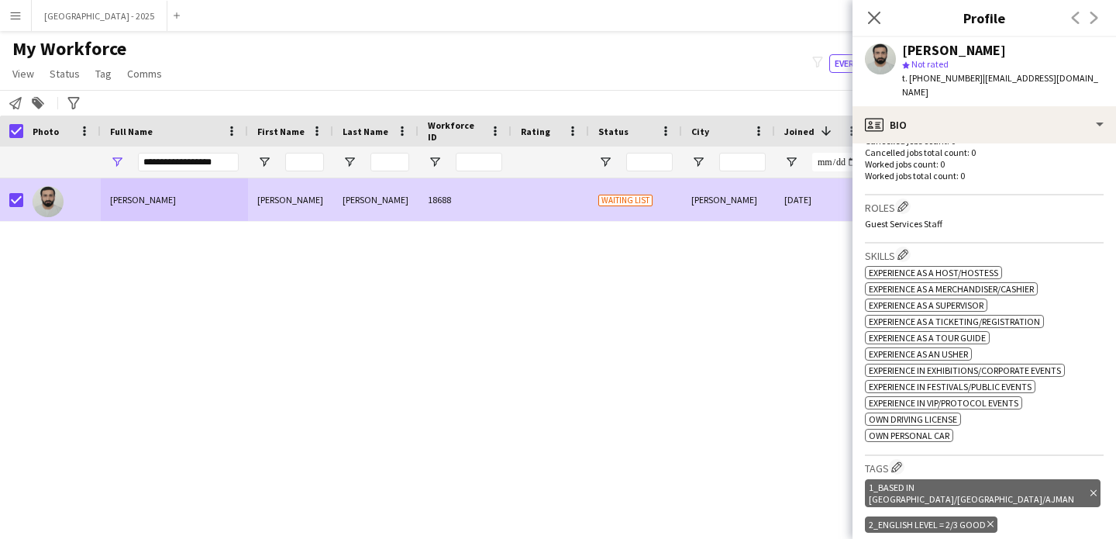
scroll to position [724, 0]
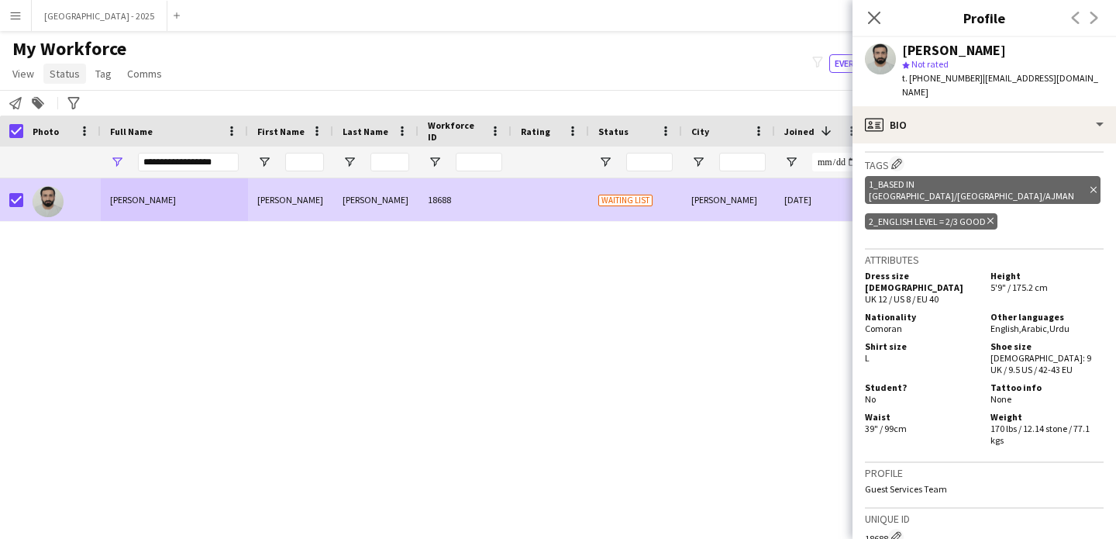
click at [71, 76] on span "Status" at bounding box center [65, 74] width 30 height 14
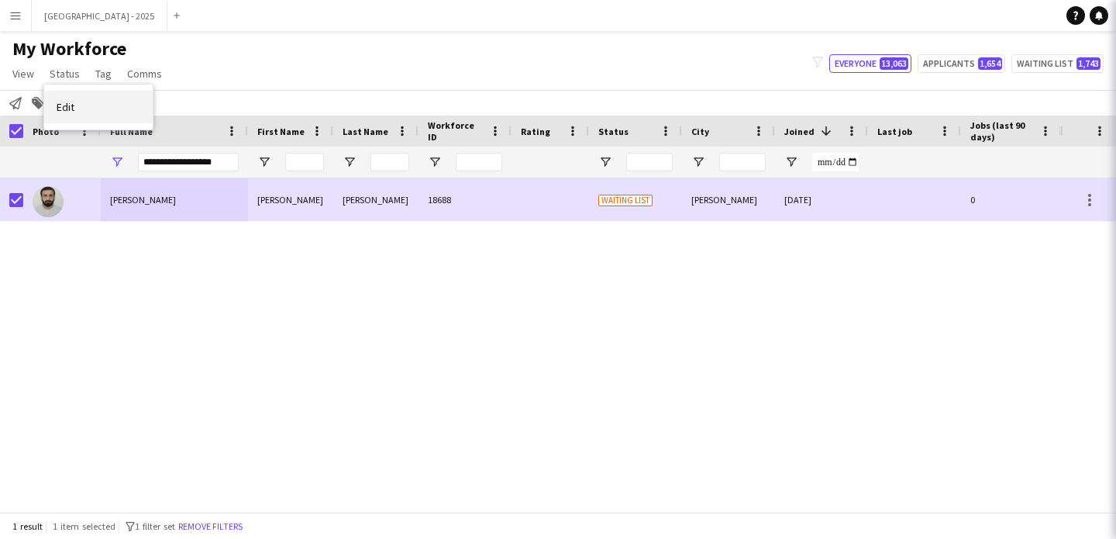
click at [112, 103] on link "Edit" at bounding box center [98, 107] width 109 height 33
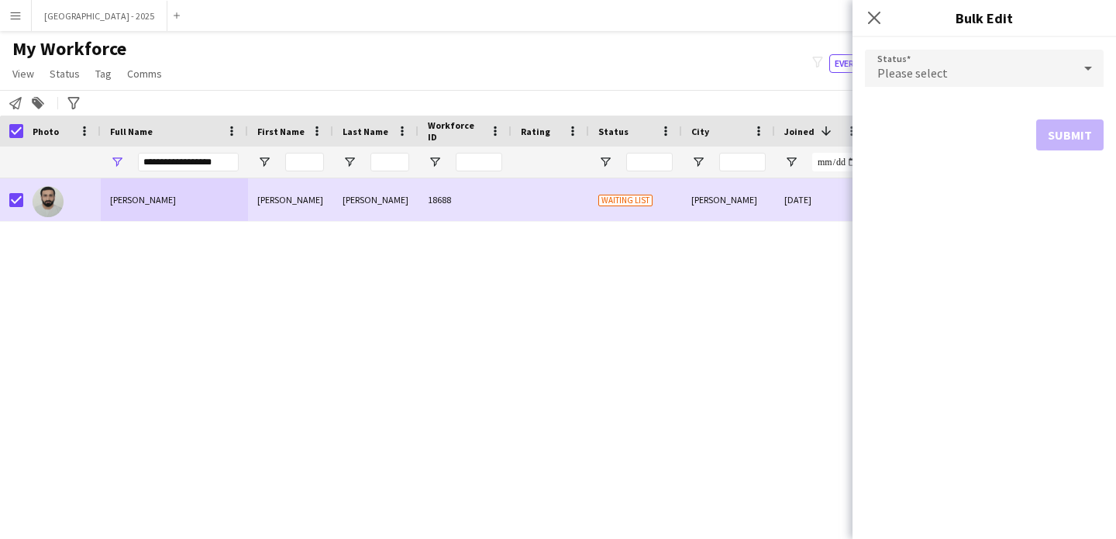
click at [948, 52] on div "Please select" at bounding box center [969, 68] width 208 height 37
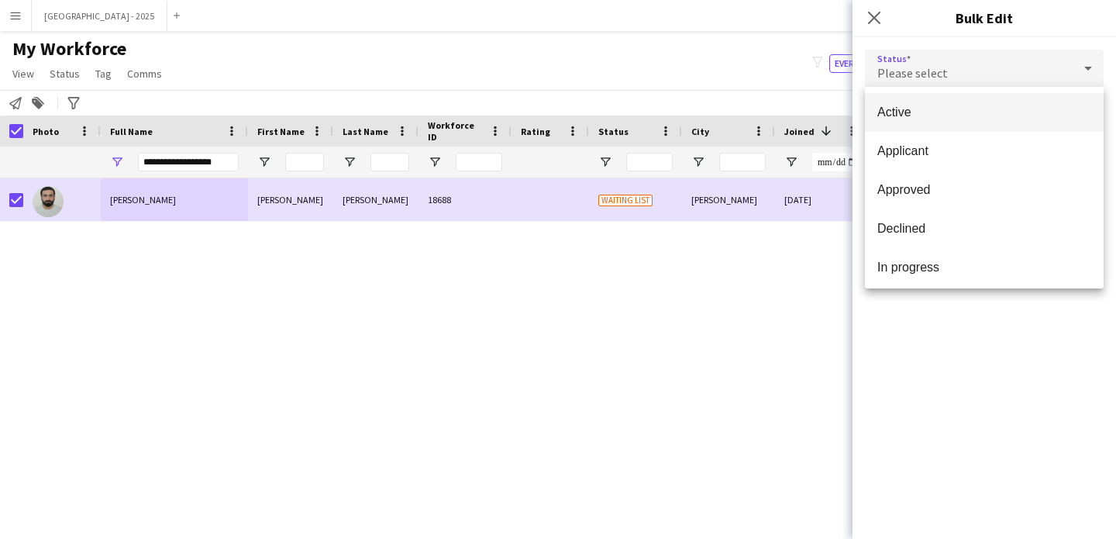
click at [947, 75] on div at bounding box center [558, 269] width 1116 height 539
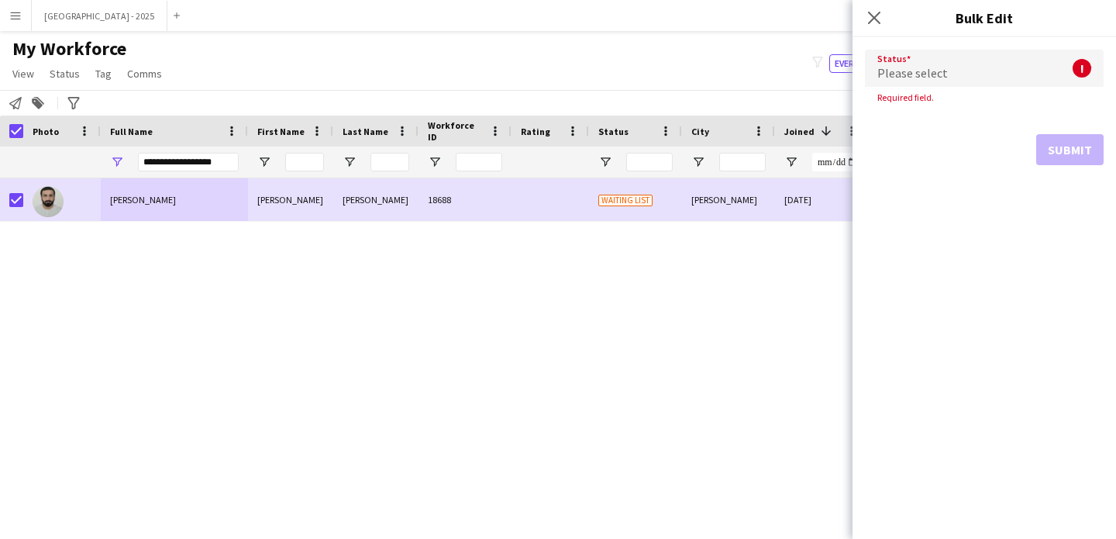
click at [931, 64] on div "Please select" at bounding box center [969, 68] width 208 height 37
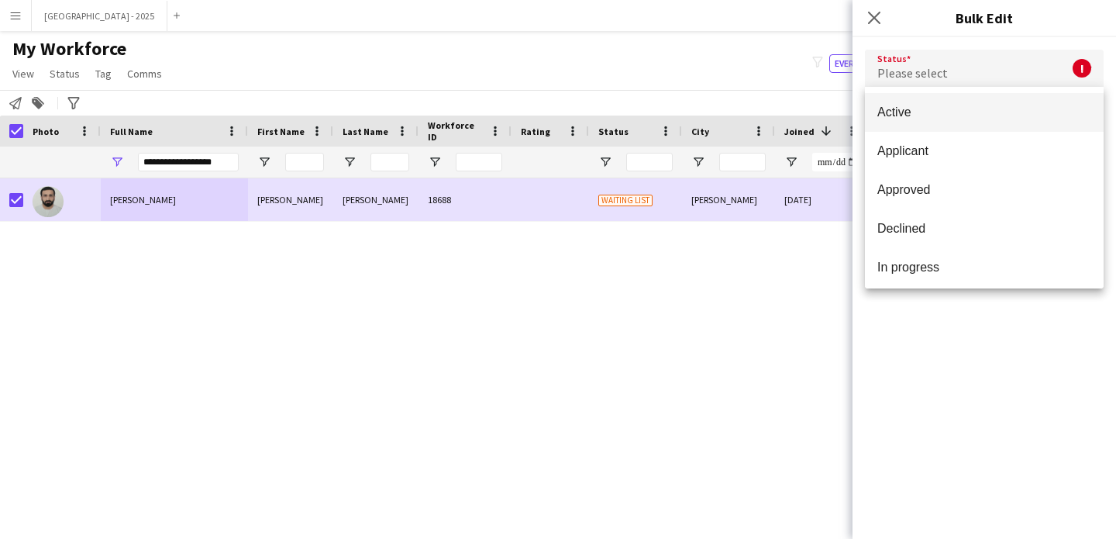
click at [947, 112] on span "Active" at bounding box center [985, 112] width 214 height 15
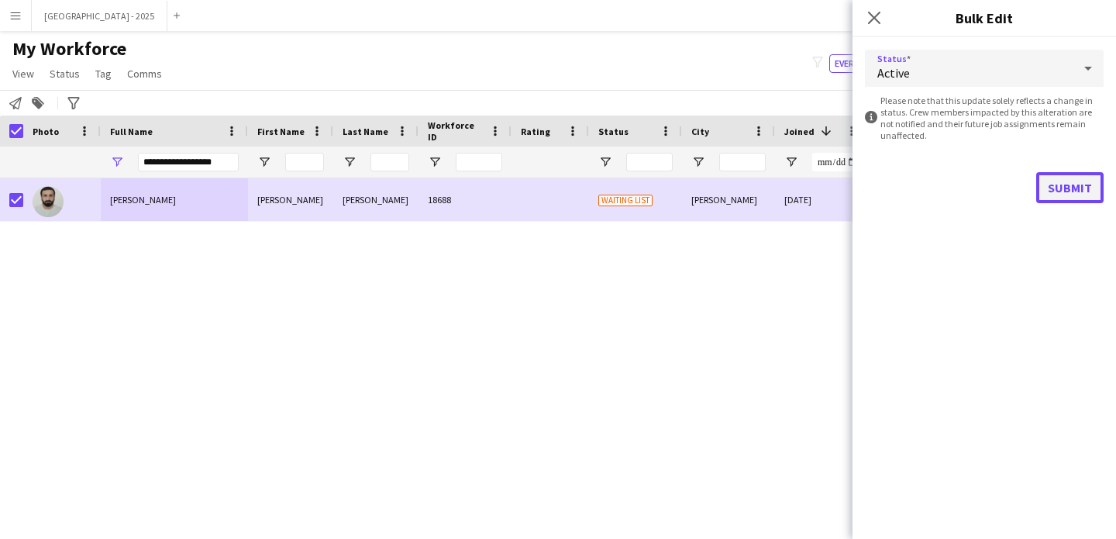
click at [1037, 186] on button "Submit" at bounding box center [1069, 187] width 67 height 31
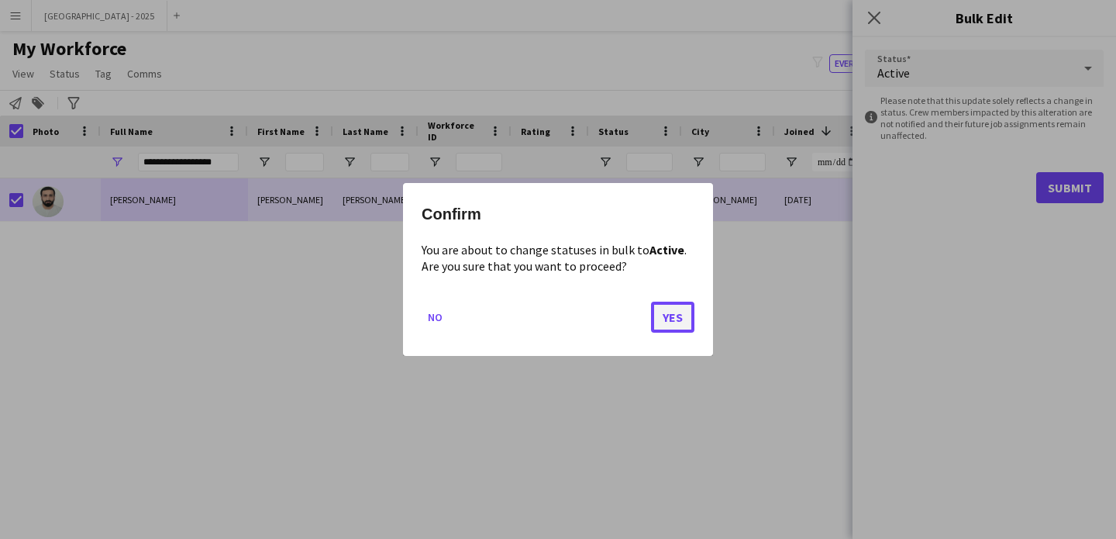
click at [671, 322] on button "Yes" at bounding box center [672, 317] width 43 height 31
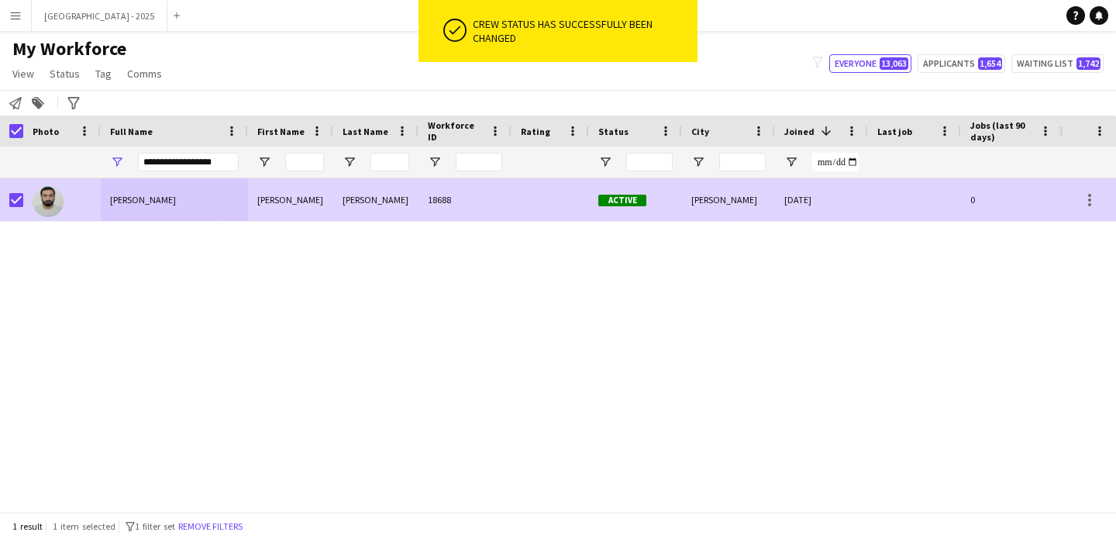
click at [91, 209] on div at bounding box center [62, 199] width 78 height 43
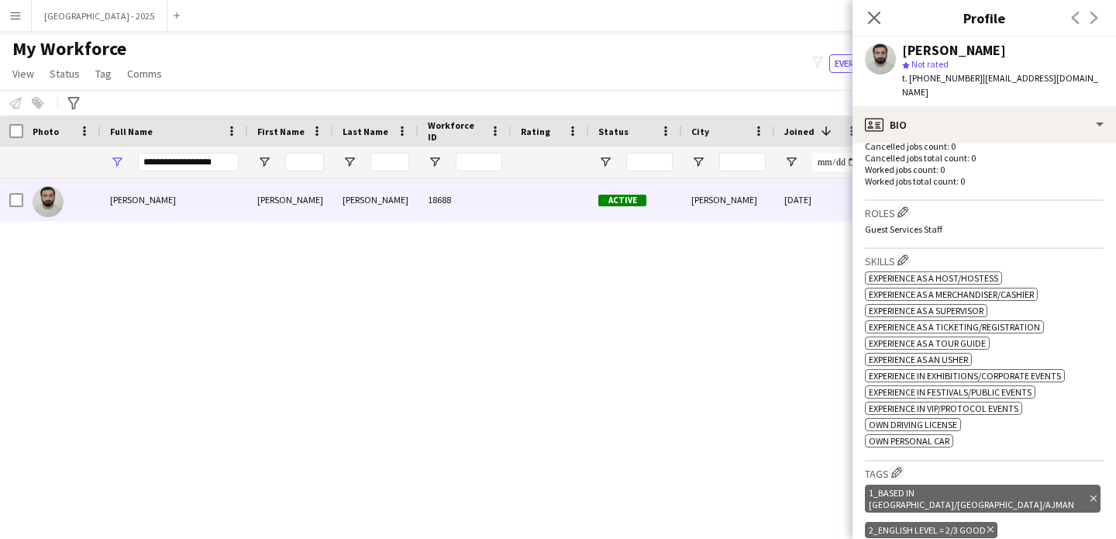
scroll to position [416, 0]
click at [897, 467] on app-icon "Edit crew company tags" at bounding box center [897, 472] width 11 height 11
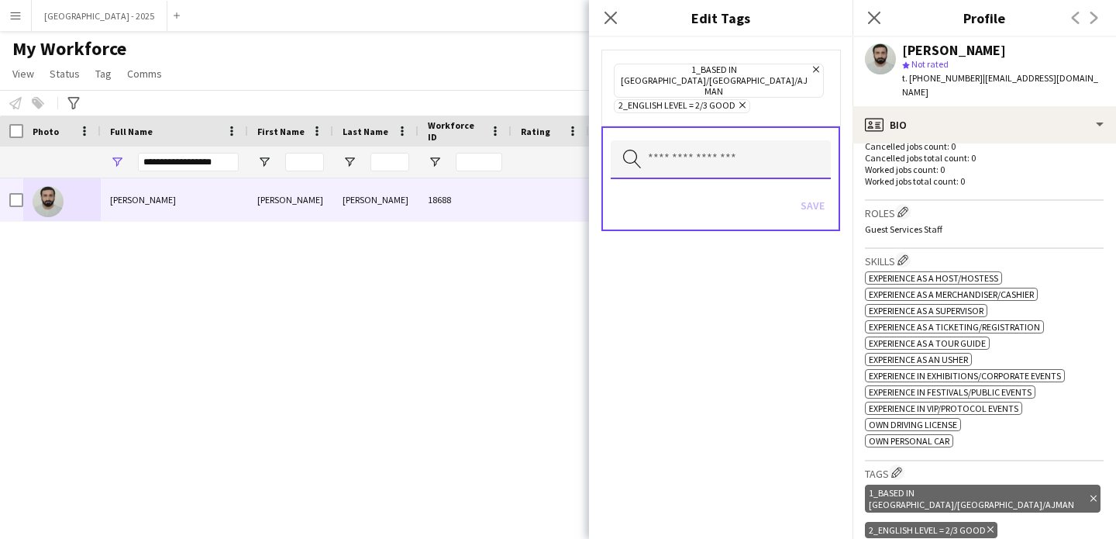
click at [675, 155] on input "text" at bounding box center [721, 159] width 220 height 39
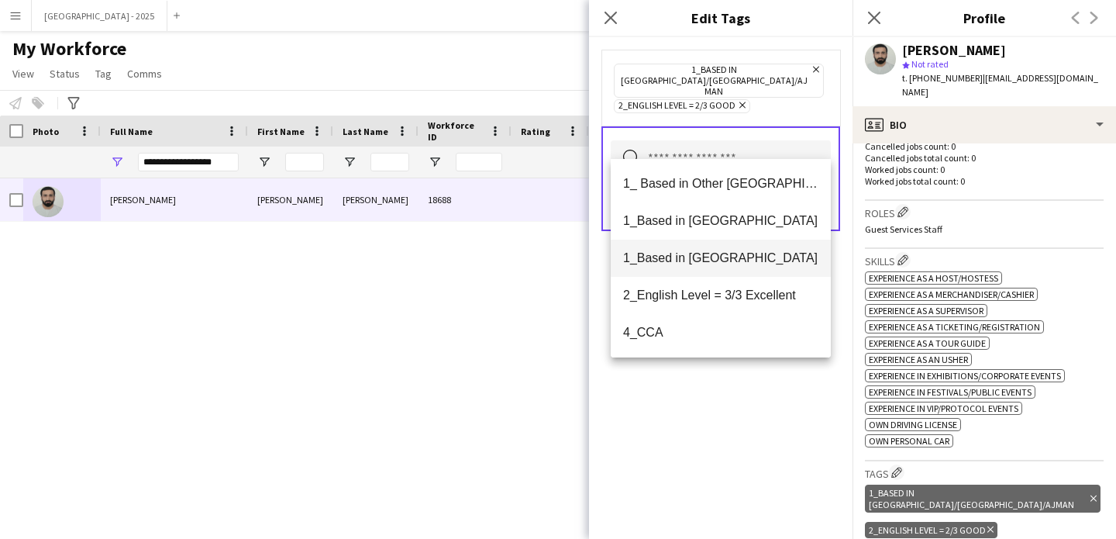
click at [686, 264] on span "1_Based in [GEOGRAPHIC_DATA]" at bounding box center [720, 257] width 195 height 15
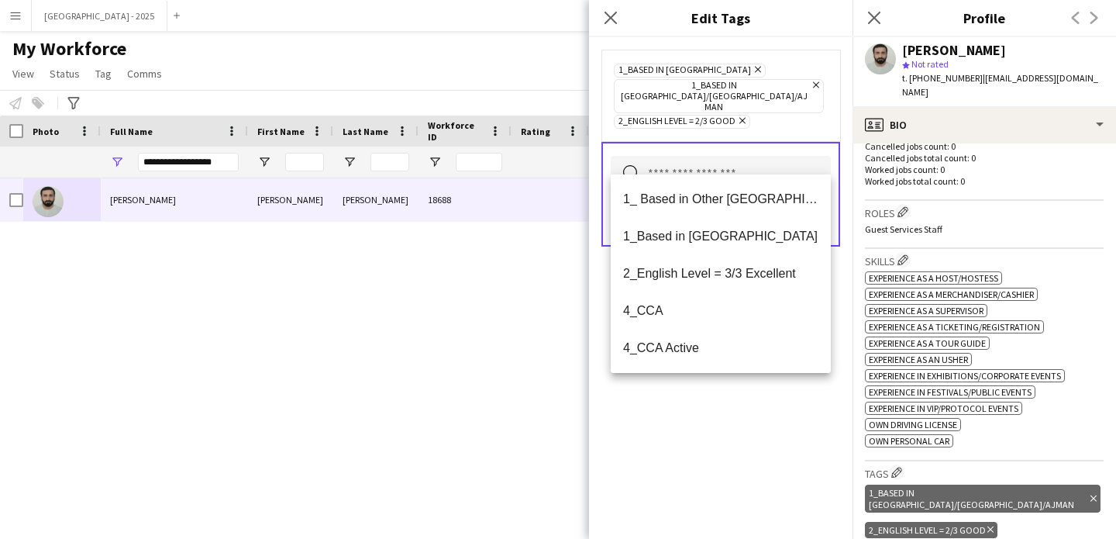
click at [795, 81] on div "1_Based in [GEOGRAPHIC_DATA] Remove 1_Based in [GEOGRAPHIC_DATA]/[GEOGRAPHIC_DA…" at bounding box center [721, 95] width 214 height 67
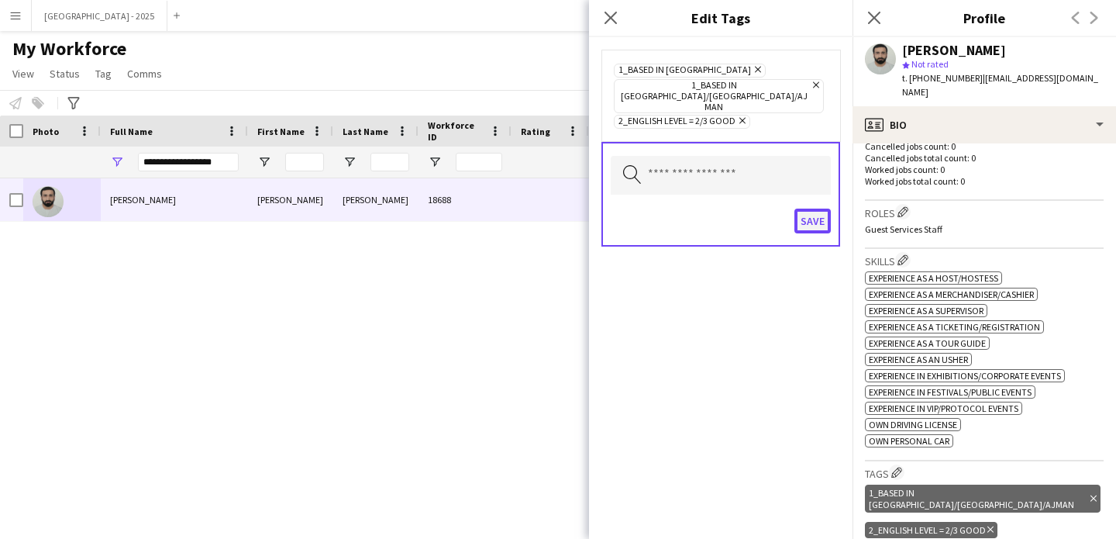
click at [817, 209] on button "Save" at bounding box center [813, 221] width 36 height 25
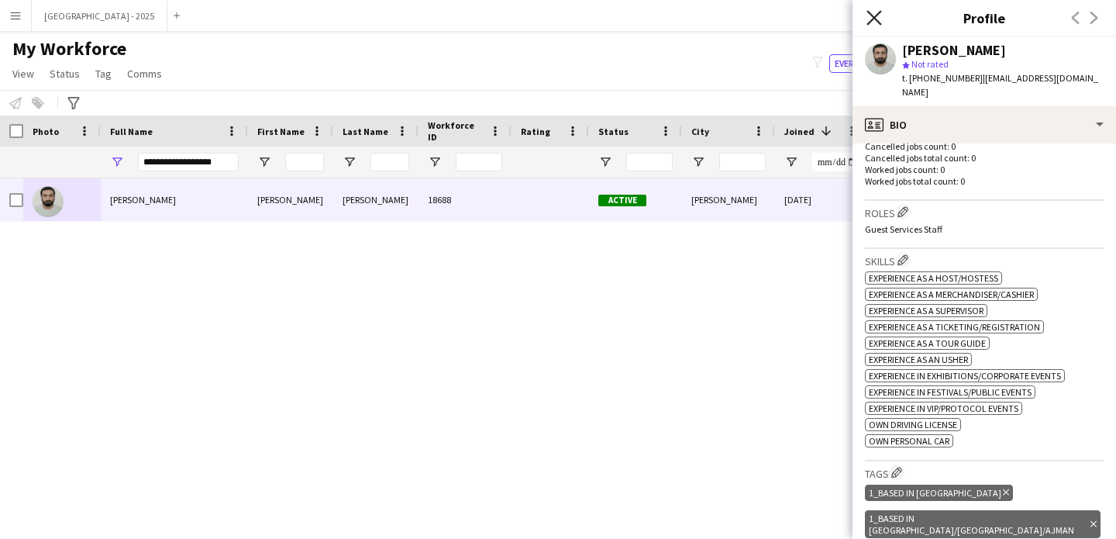
click at [877, 24] on icon "Close pop-in" at bounding box center [874, 17] width 15 height 15
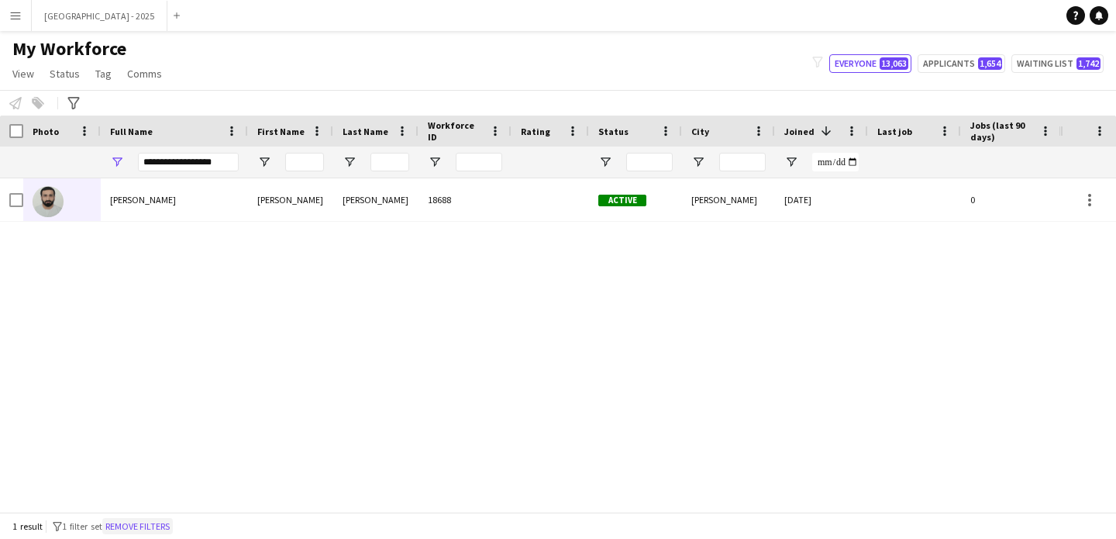
click at [164, 529] on button "Remove filters" at bounding box center [137, 526] width 71 height 17
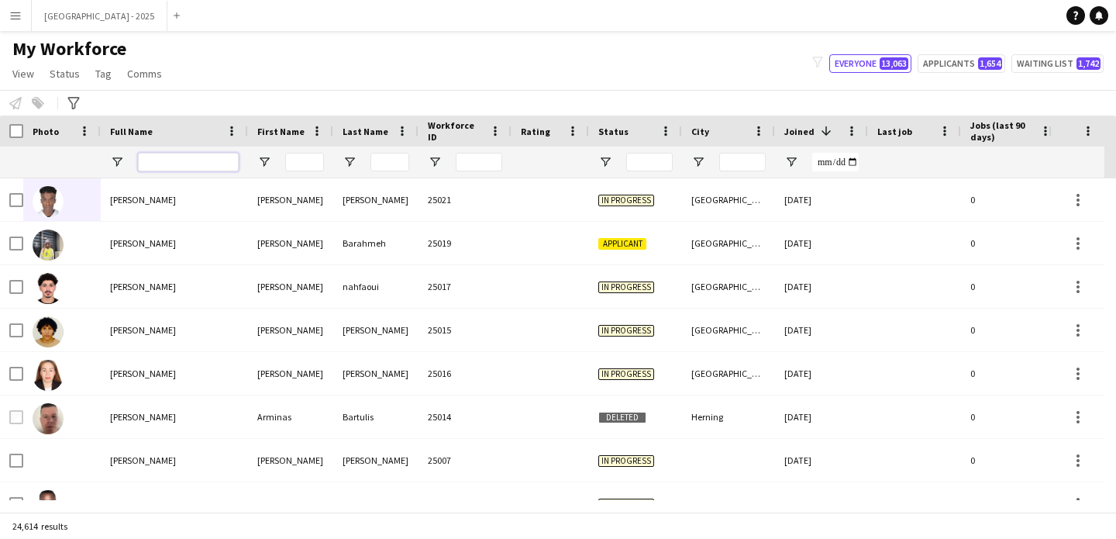
click at [205, 168] on input "Full Name Filter Input" at bounding box center [188, 162] width 101 height 19
paste input "**********"
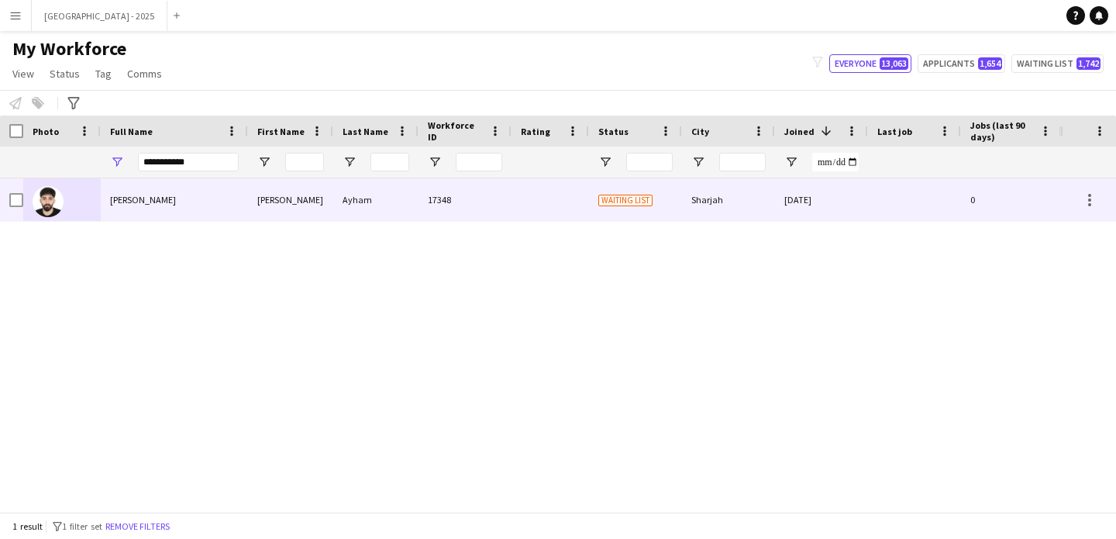
click at [193, 191] on div "[PERSON_NAME]" at bounding box center [174, 199] width 147 height 43
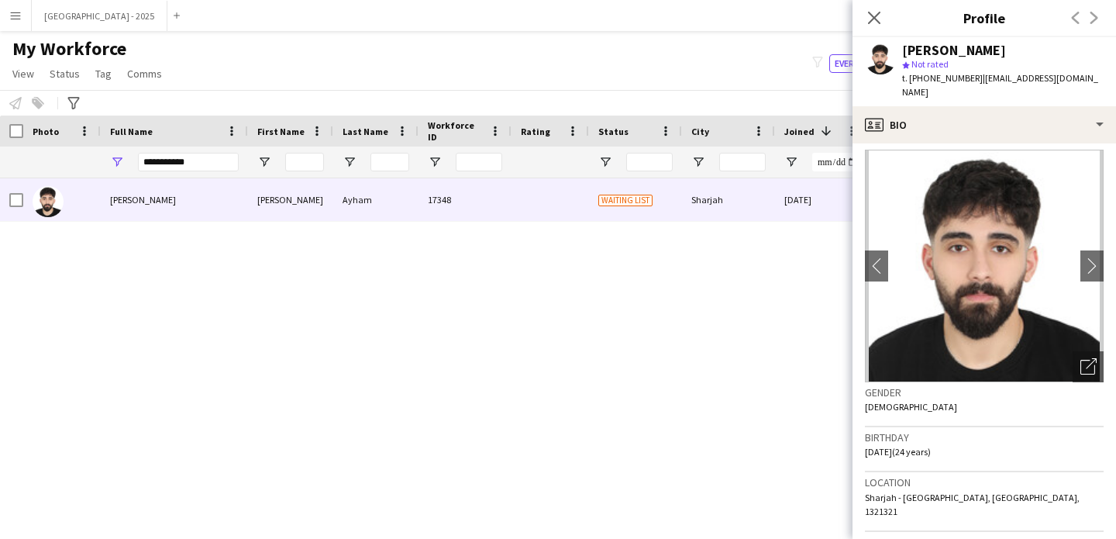
scroll to position [0, 0]
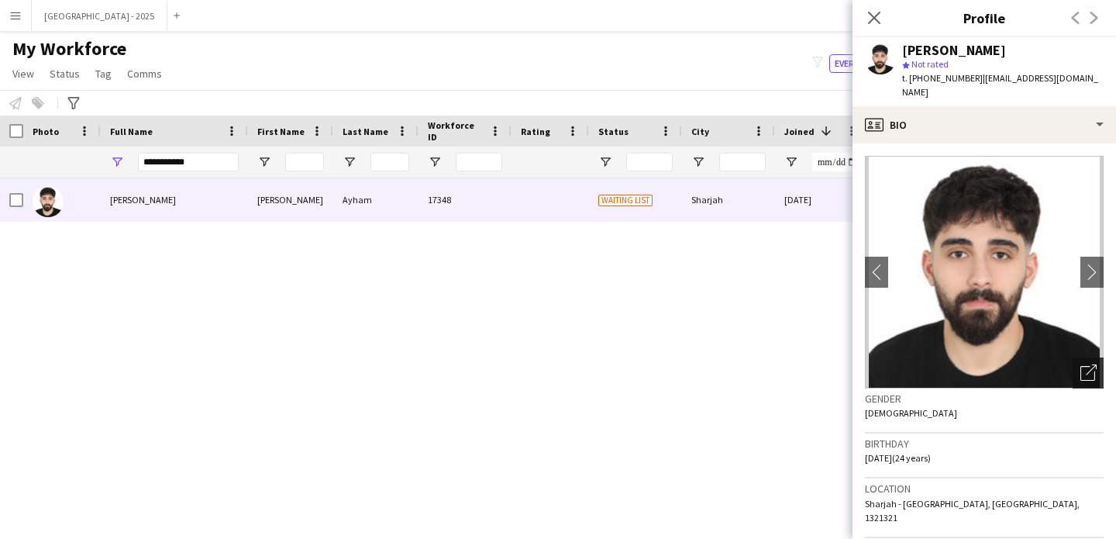
click at [1087, 367] on div "Open photos pop-in" at bounding box center [1088, 372] width 31 height 31
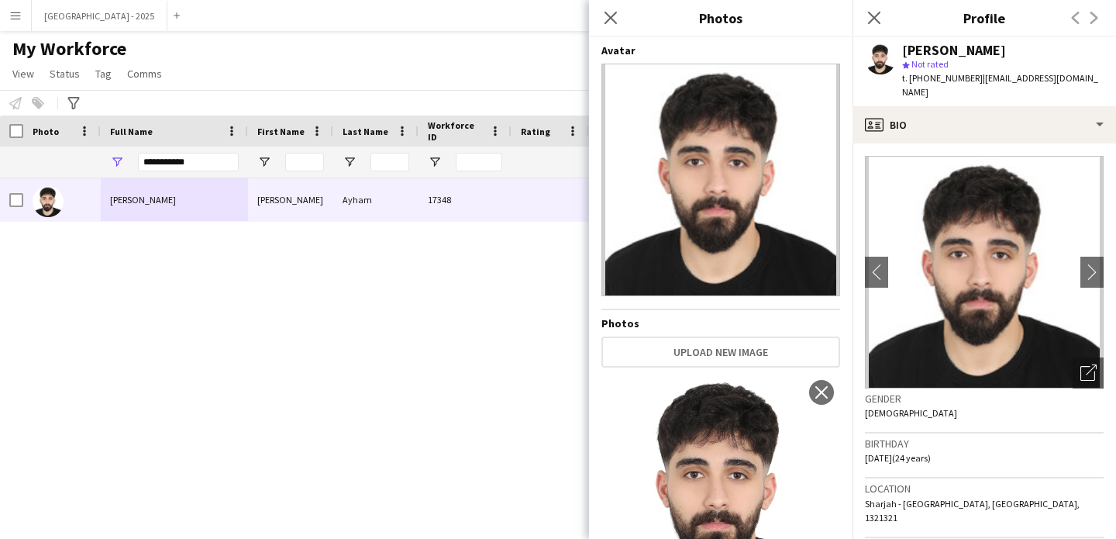
scroll to position [91, 0]
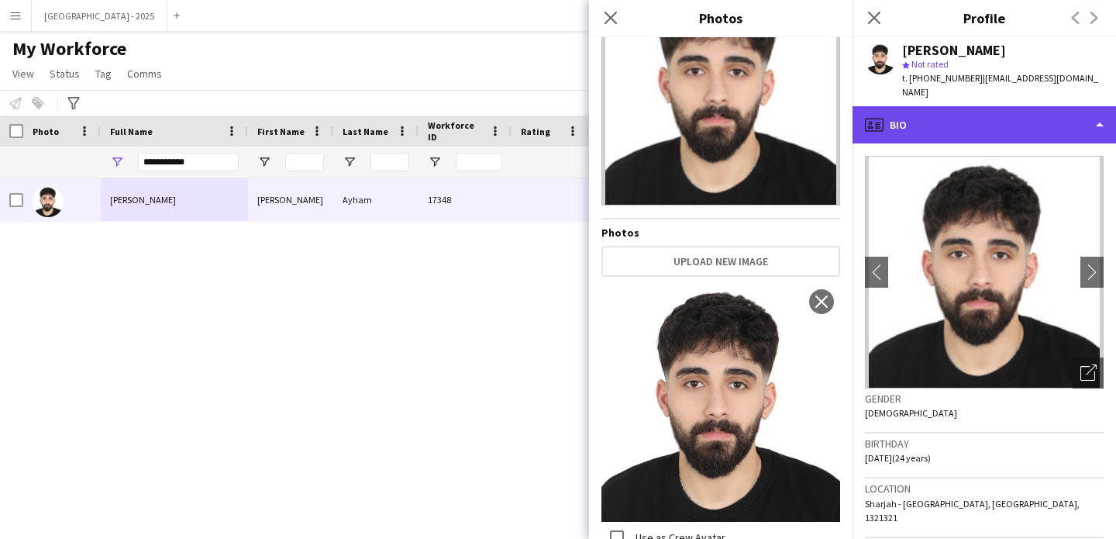
click at [933, 119] on div "profile Bio" at bounding box center [985, 124] width 264 height 37
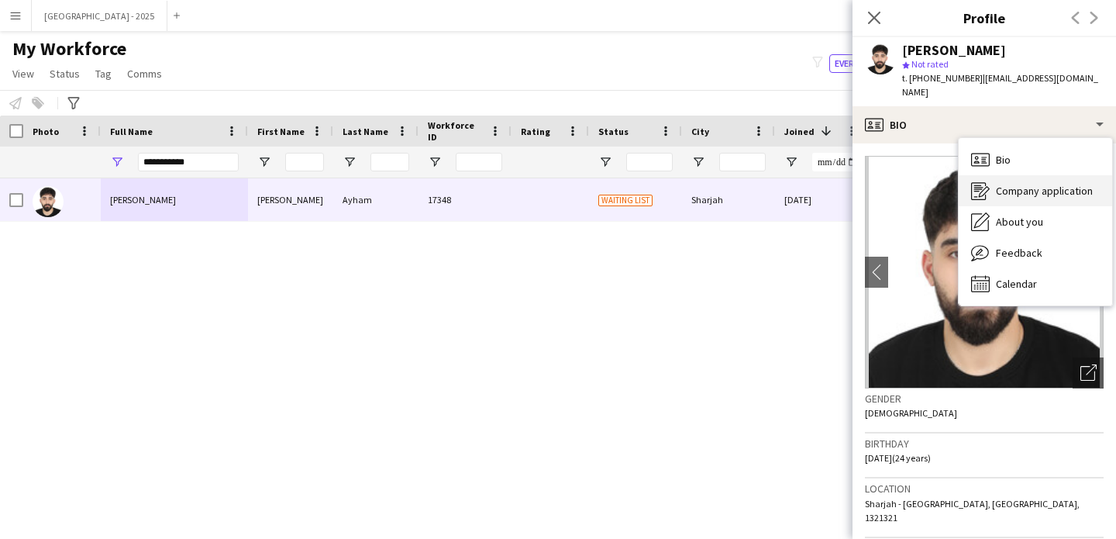
click at [992, 187] on div "Company application Company application" at bounding box center [1035, 190] width 153 height 31
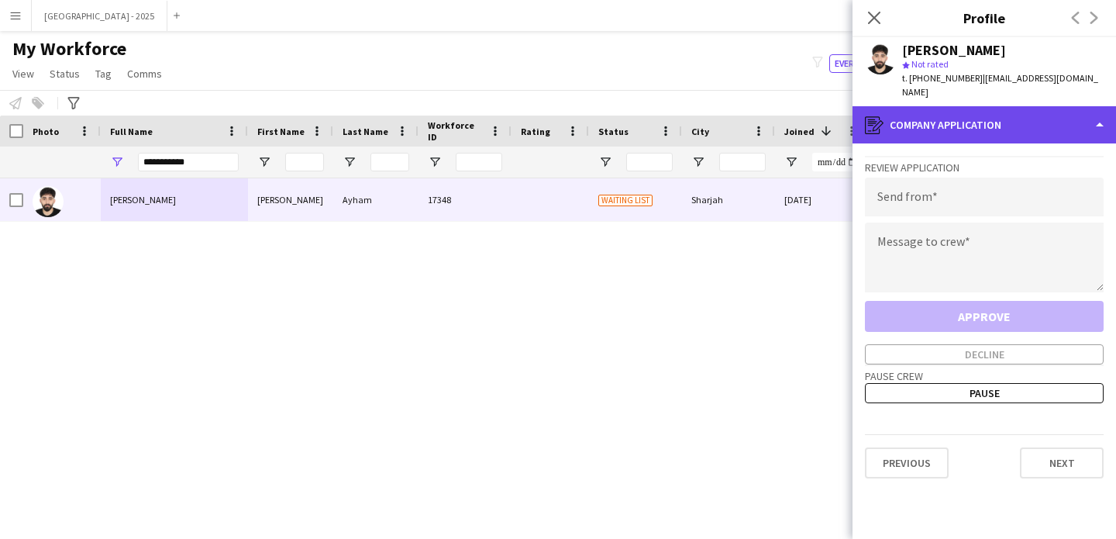
click at [953, 116] on div "register Company application" at bounding box center [985, 124] width 264 height 37
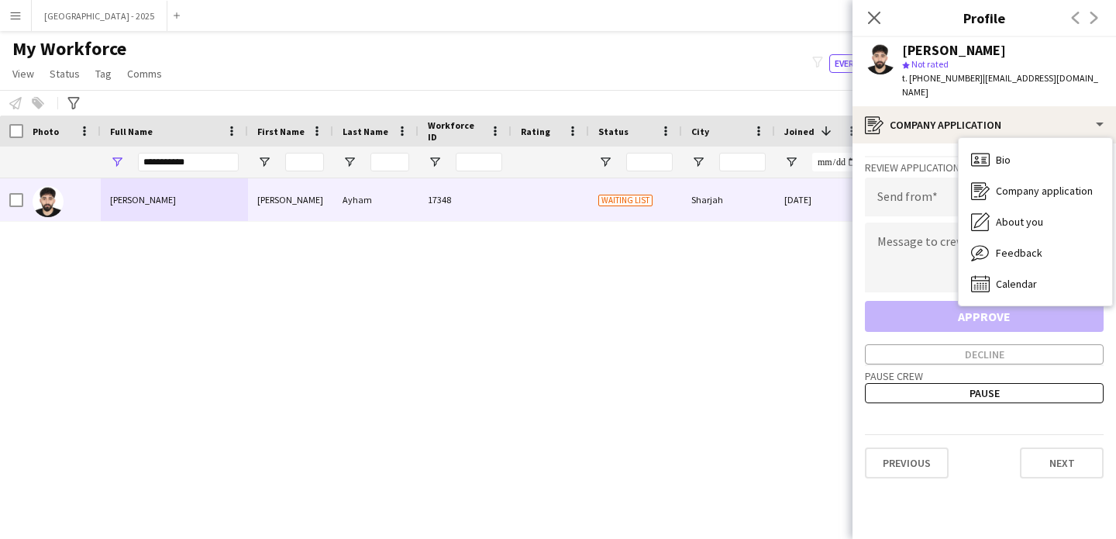
click at [997, 191] on div "Company application Company application" at bounding box center [1035, 190] width 153 height 31
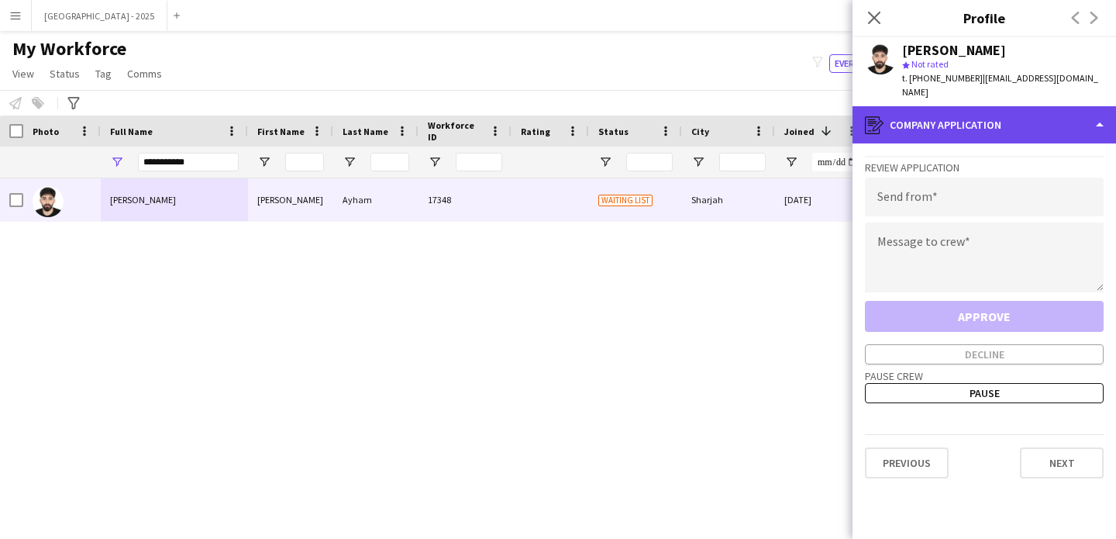
click at [966, 117] on div "register Company application" at bounding box center [985, 124] width 264 height 37
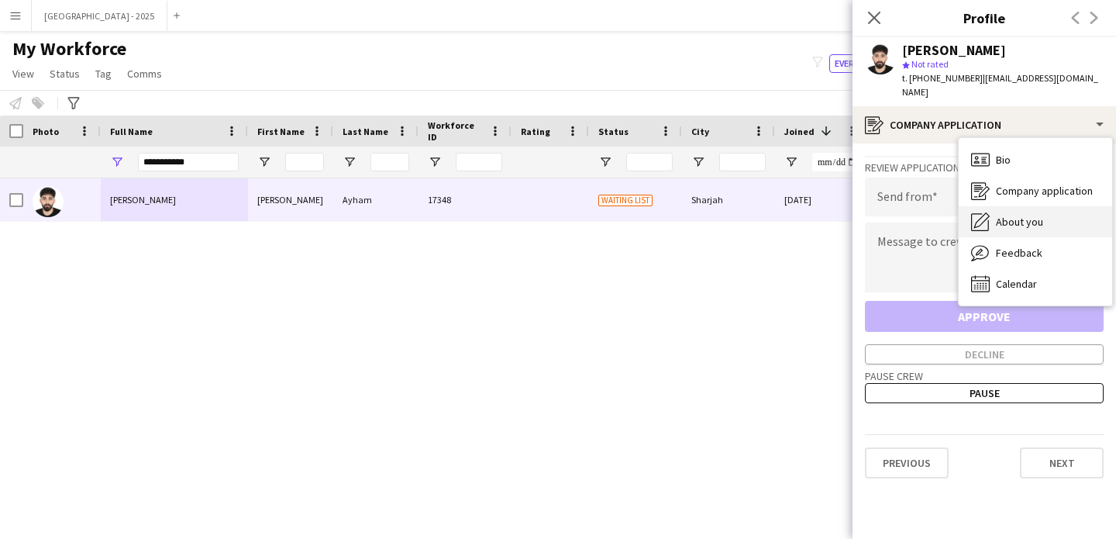
click at [1011, 215] on span "About you" at bounding box center [1019, 222] width 47 height 14
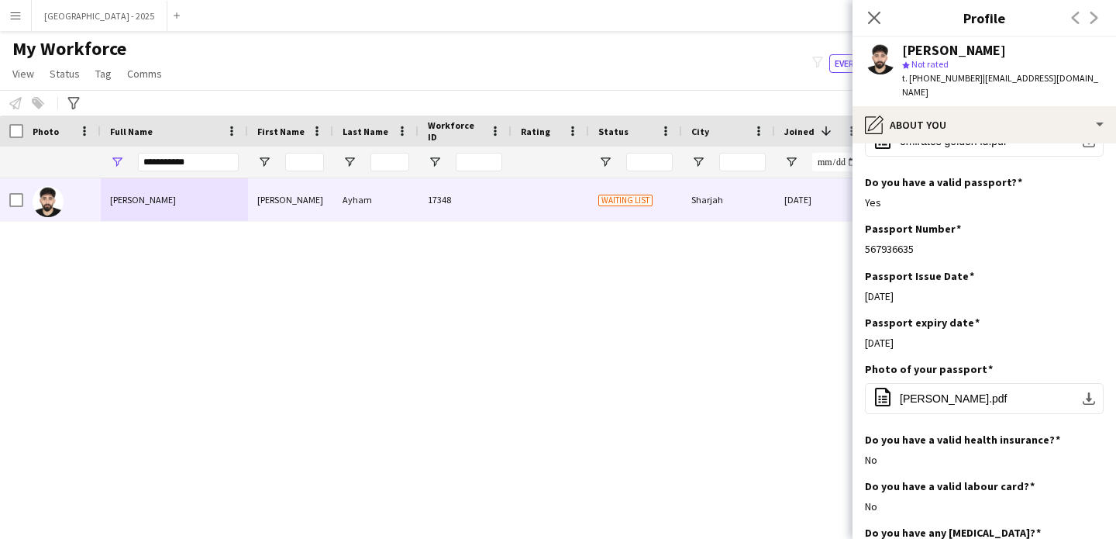
scroll to position [799, 0]
click at [192, 159] on input "**********" at bounding box center [188, 162] width 101 height 19
paste input "**********"
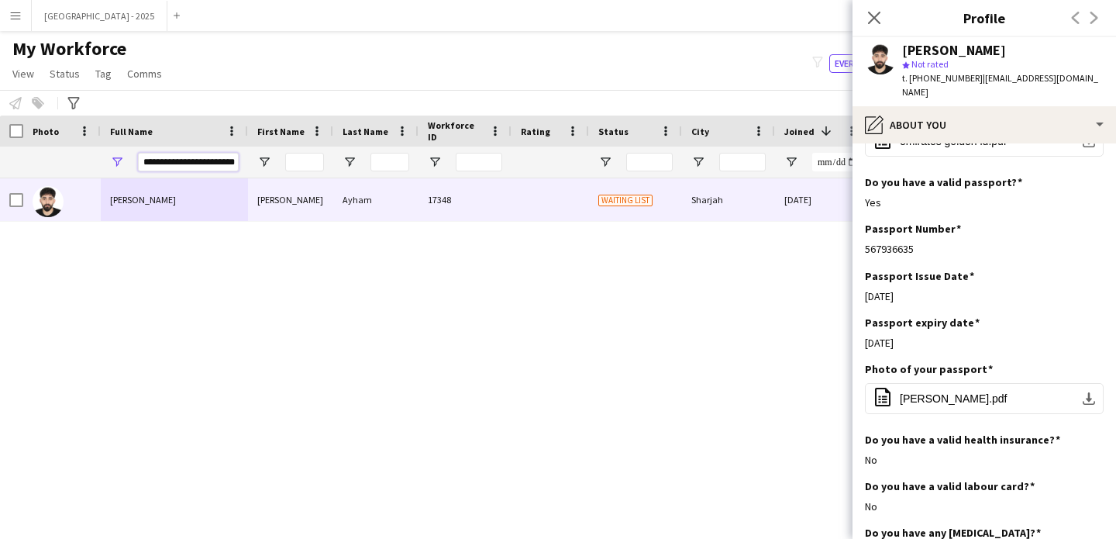
scroll to position [0, 19]
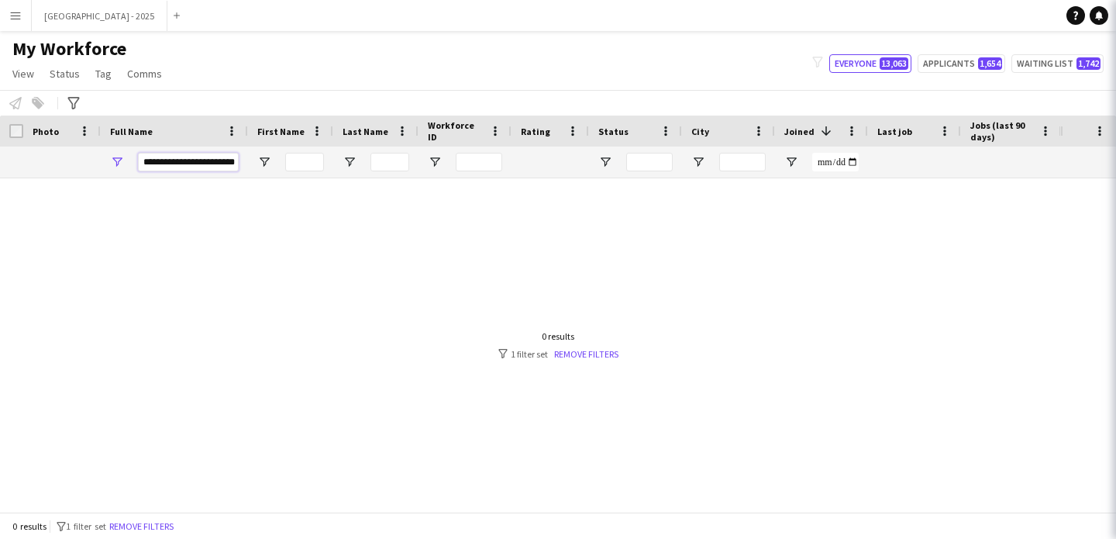
click at [186, 163] on input "**********" at bounding box center [188, 162] width 101 height 19
click at [204, 165] on input "**********" at bounding box center [188, 162] width 101 height 19
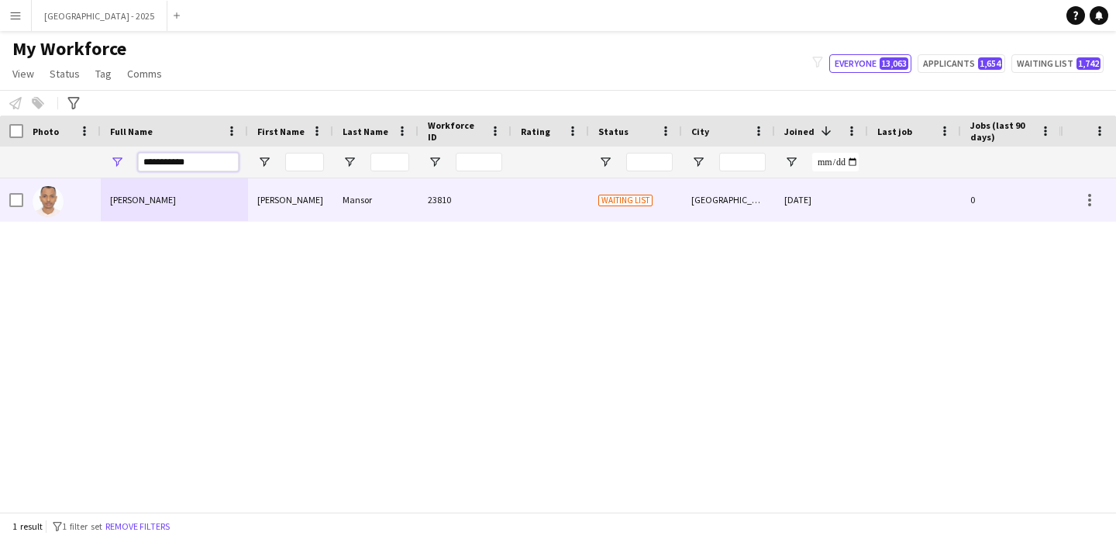
type input "**********"
click at [190, 198] on div "[PERSON_NAME]" at bounding box center [174, 199] width 147 height 43
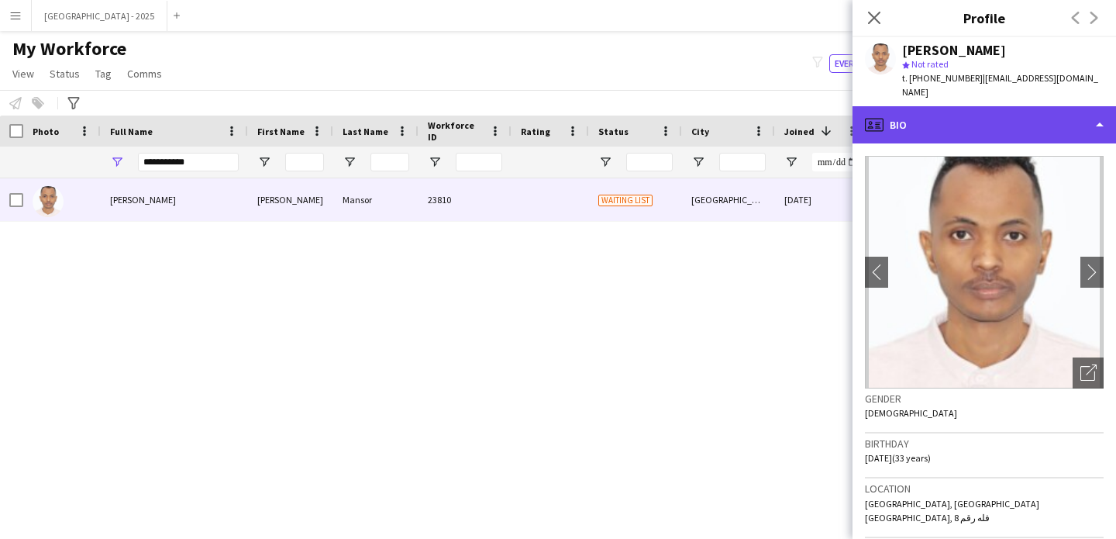
click at [944, 109] on div "profile Bio" at bounding box center [985, 124] width 264 height 37
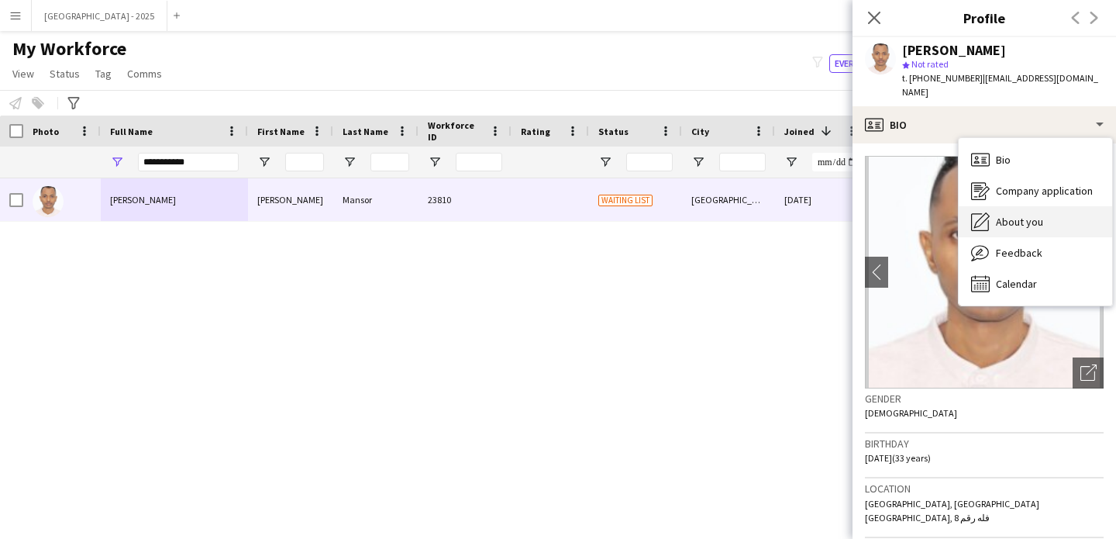
click at [1009, 217] on div "About you About you" at bounding box center [1035, 221] width 153 height 31
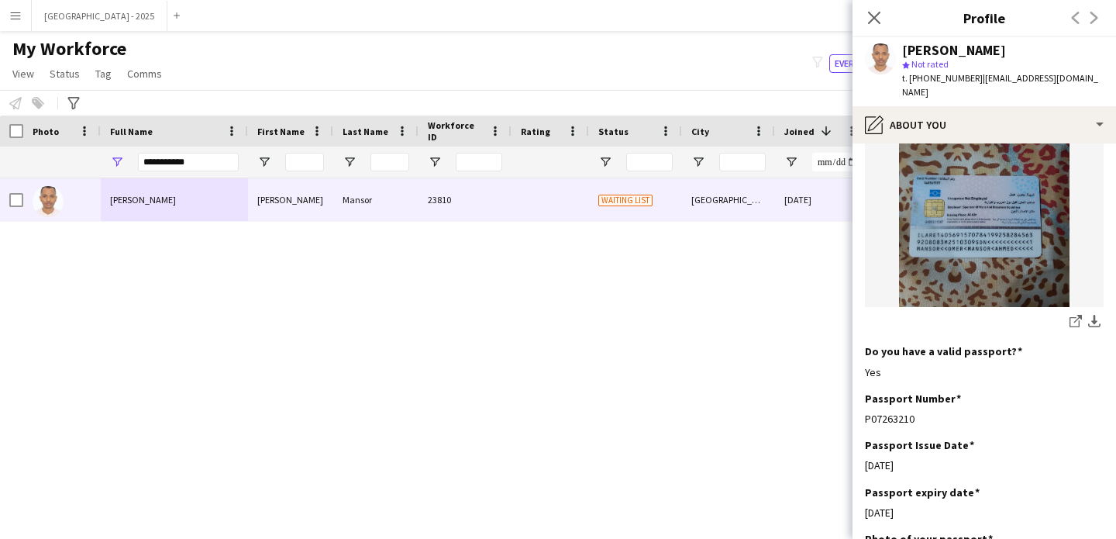
scroll to position [1014, 0]
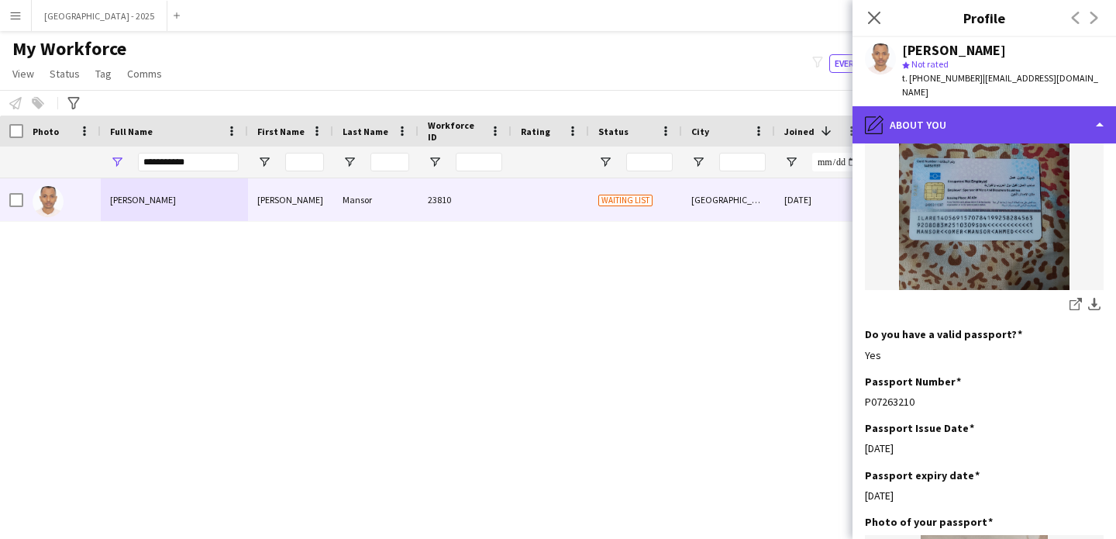
click at [966, 118] on div "pencil4 About you" at bounding box center [985, 124] width 264 height 37
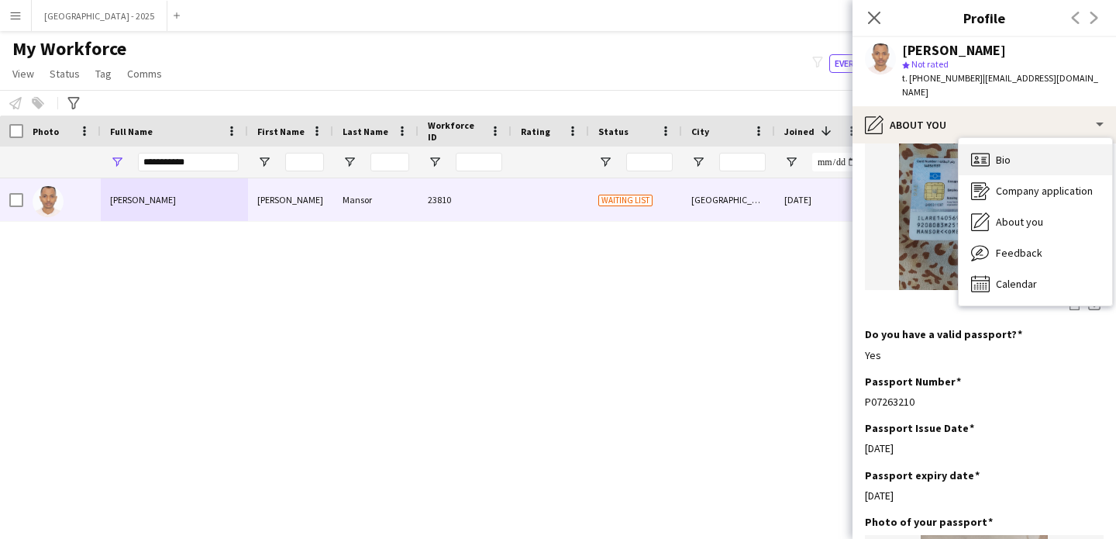
click at [1005, 153] on span "Bio" at bounding box center [1003, 160] width 15 height 14
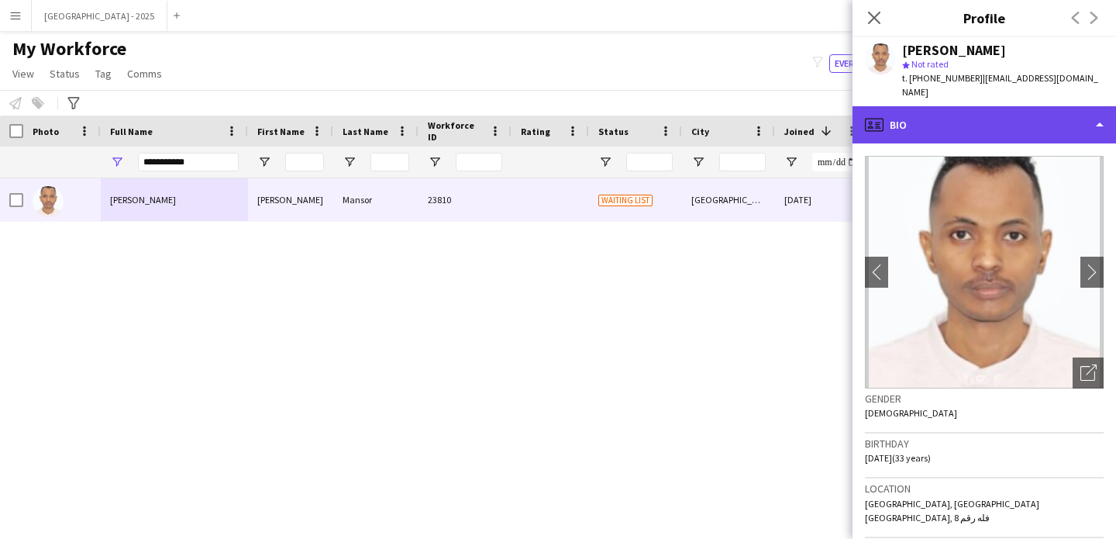
click at [1011, 116] on div "profile Bio" at bounding box center [985, 124] width 264 height 37
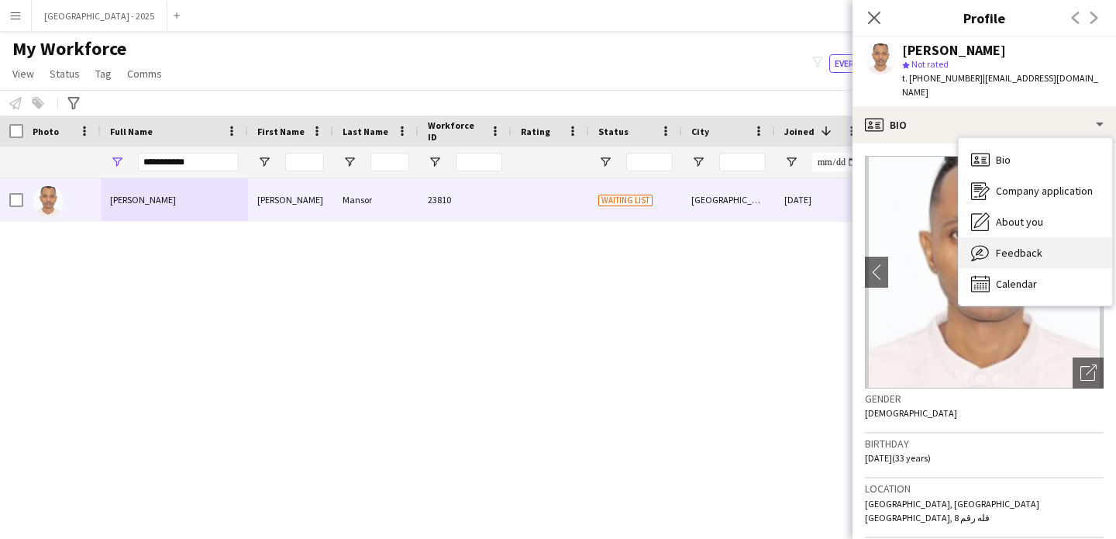
click at [1030, 246] on span "Feedback" at bounding box center [1019, 253] width 47 height 14
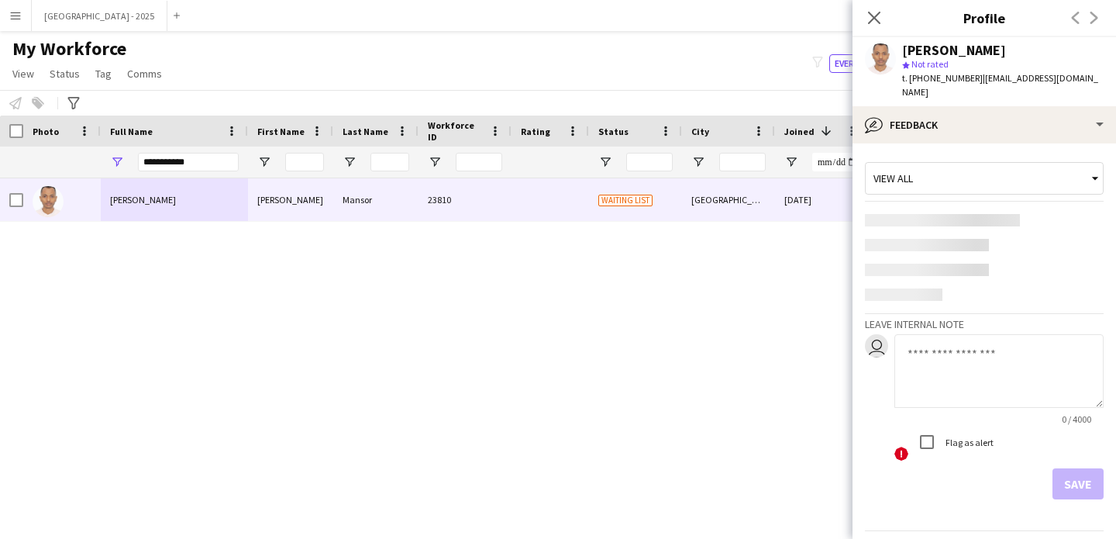
click at [967, 357] on textarea at bounding box center [999, 371] width 209 height 74
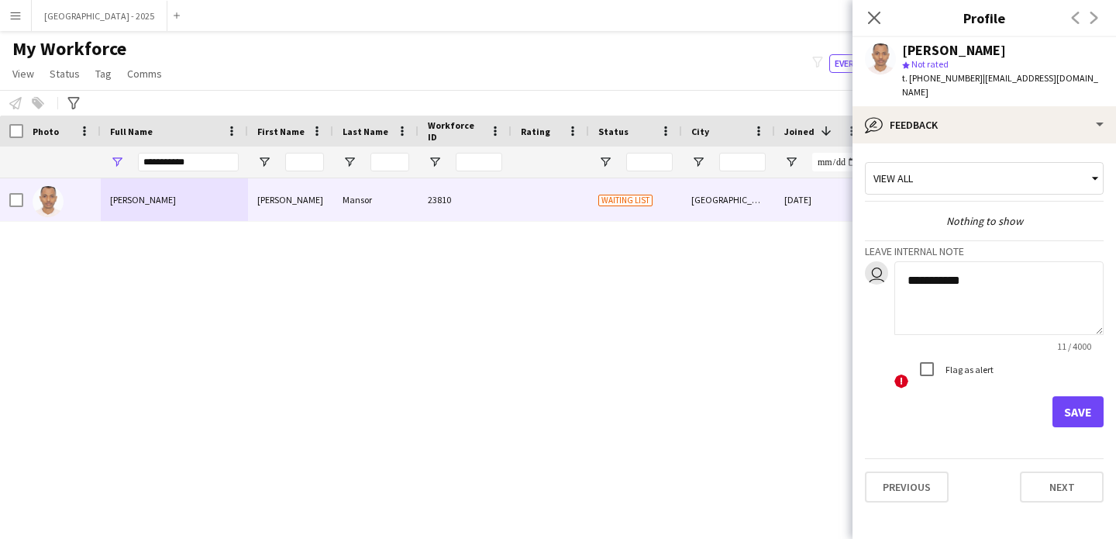
type textarea "**********"
click at [1082, 401] on button "Save" at bounding box center [1078, 411] width 51 height 31
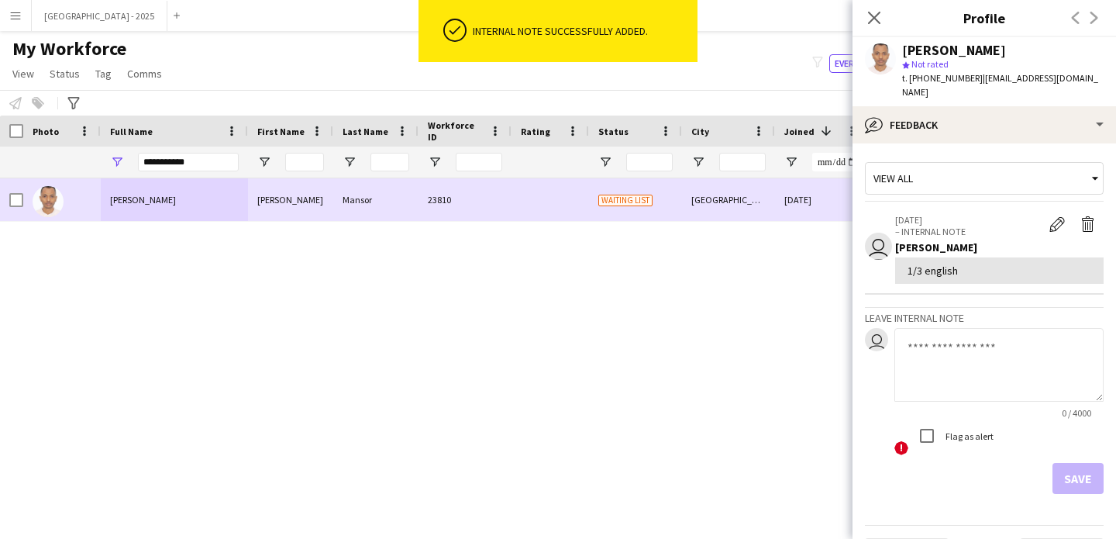
click at [13, 208] on div at bounding box center [16, 199] width 14 height 43
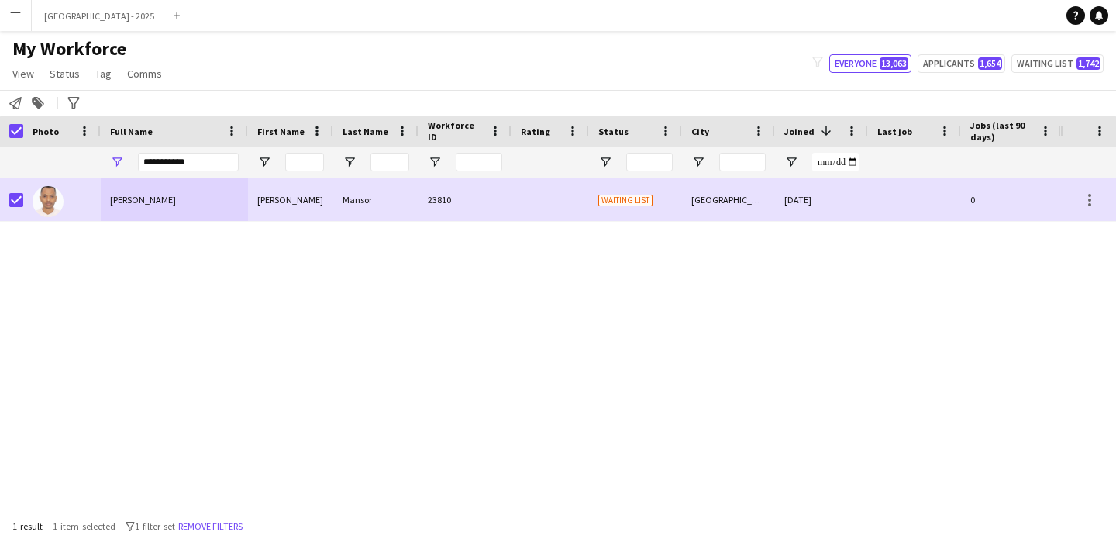
click at [63, 62] on app-page-menu "View Views Default view New view Update view Delete view Edit name Customise vi…" at bounding box center [89, 74] width 178 height 29
click at [62, 71] on span "Status" at bounding box center [65, 74] width 30 height 14
click at [92, 107] on link "Edit" at bounding box center [98, 107] width 109 height 33
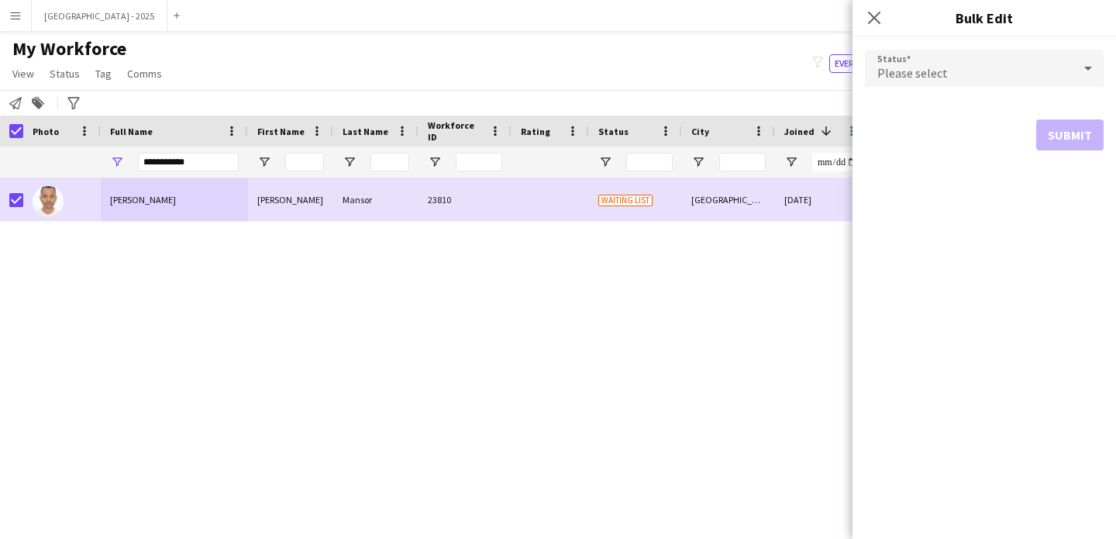
click at [912, 78] on span "Please select" at bounding box center [913, 73] width 71 height 16
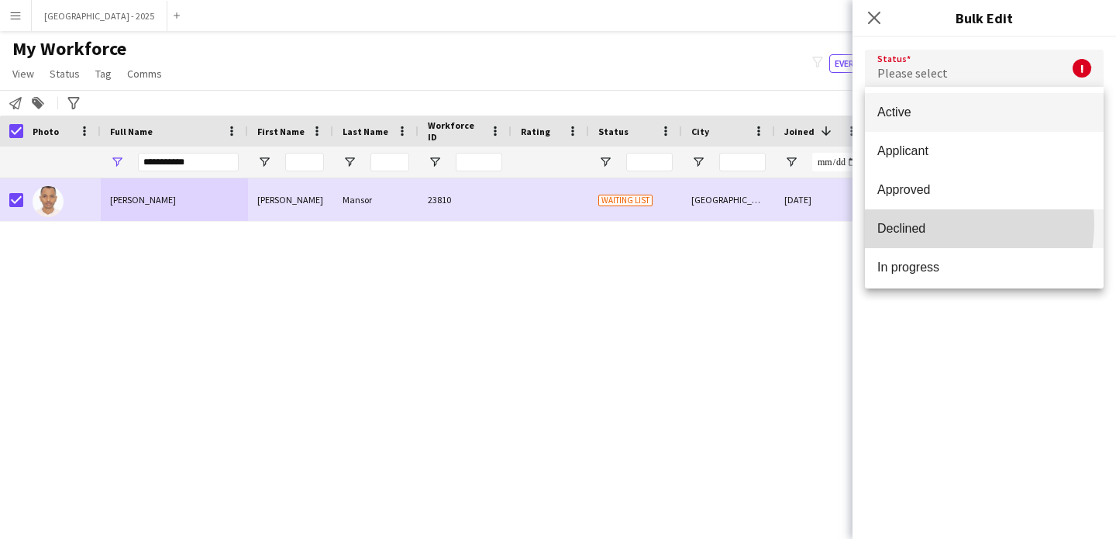
click at [939, 223] on span "Declined" at bounding box center [985, 228] width 214 height 15
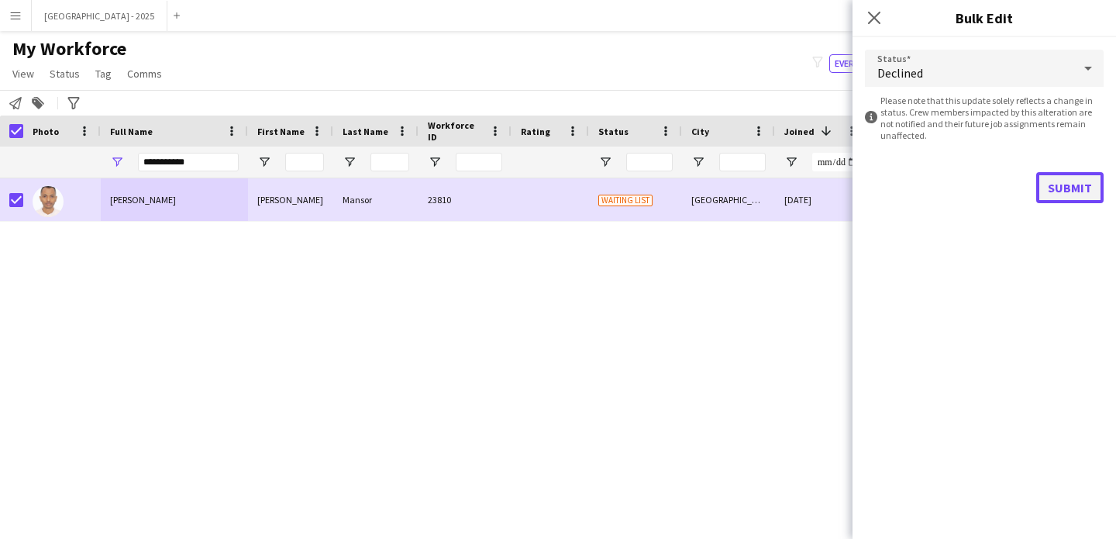
click at [1066, 179] on button "Submit" at bounding box center [1069, 187] width 67 height 31
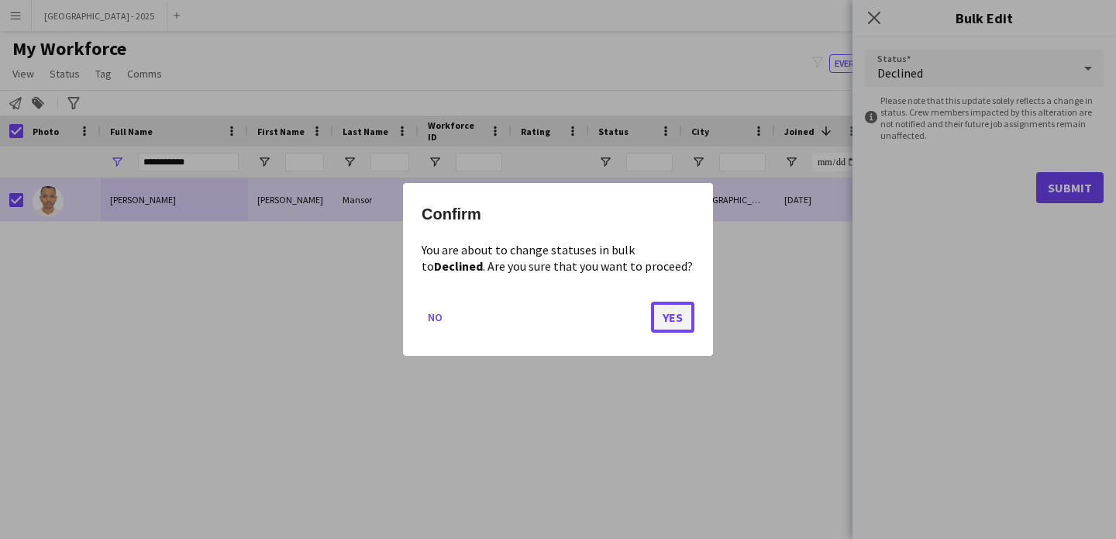
click at [680, 320] on button "Yes" at bounding box center [672, 317] width 43 height 31
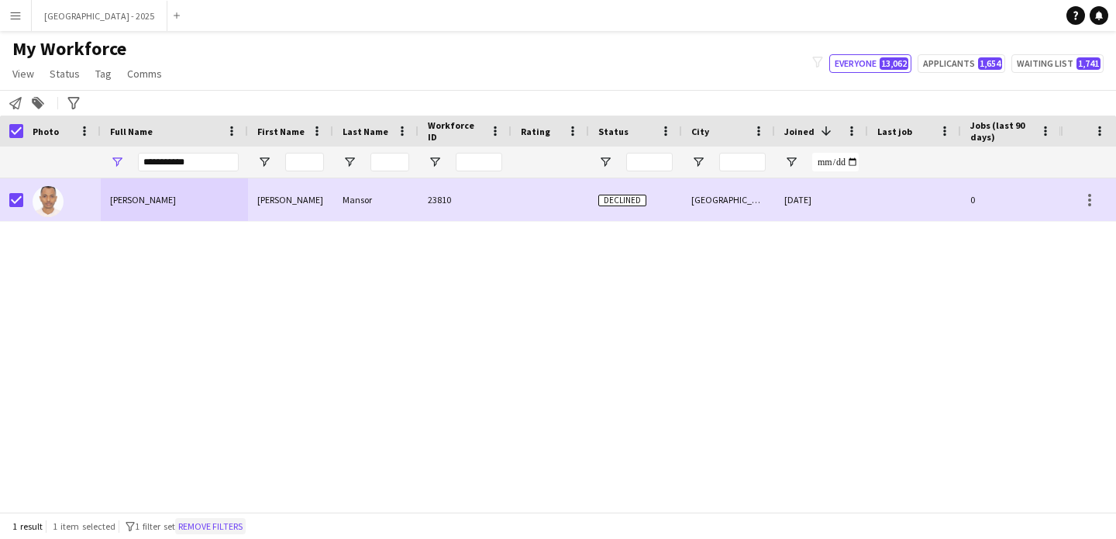
click at [228, 518] on button "Remove filters" at bounding box center [210, 526] width 71 height 17
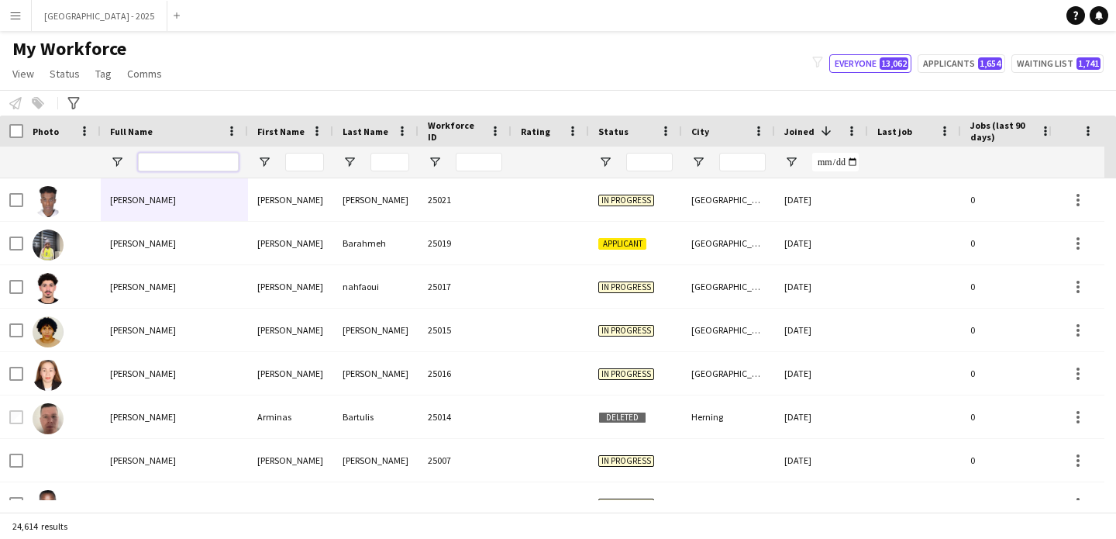
click at [178, 164] on input "Full Name Filter Input" at bounding box center [188, 162] width 101 height 19
paste input "**********"
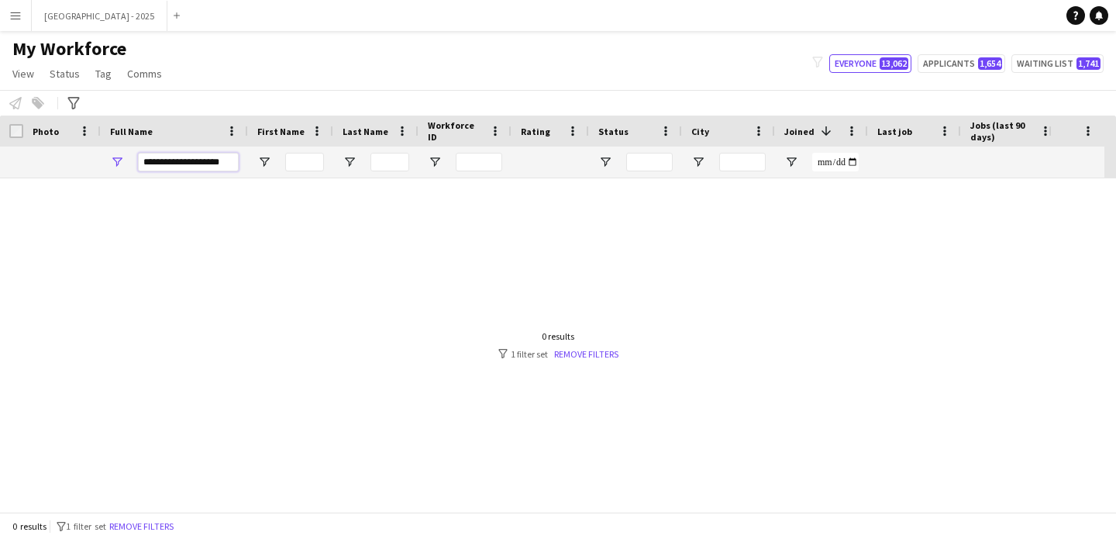
click at [179, 163] on input "**********" at bounding box center [188, 162] width 101 height 19
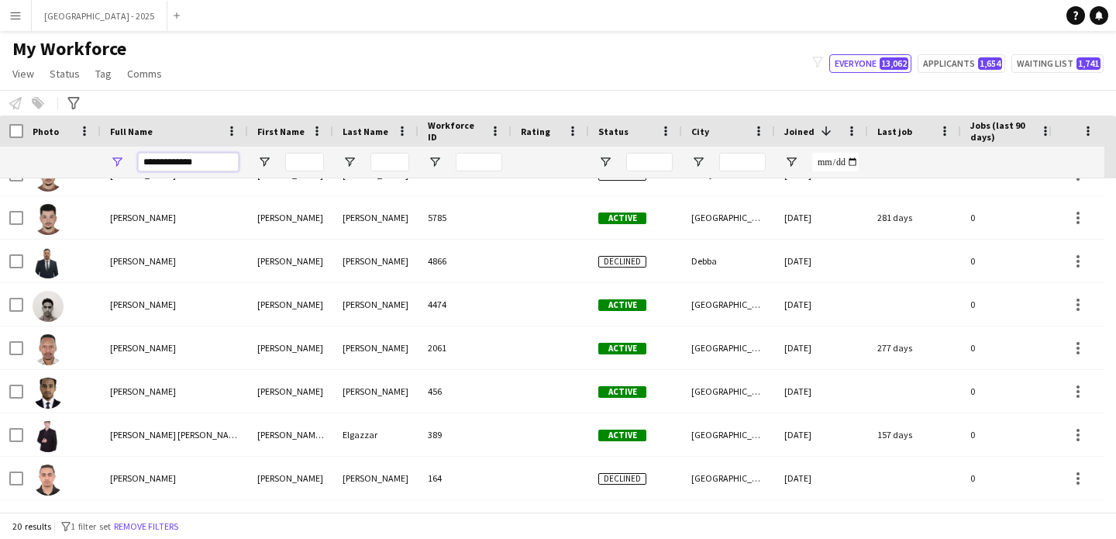
scroll to position [0, 0]
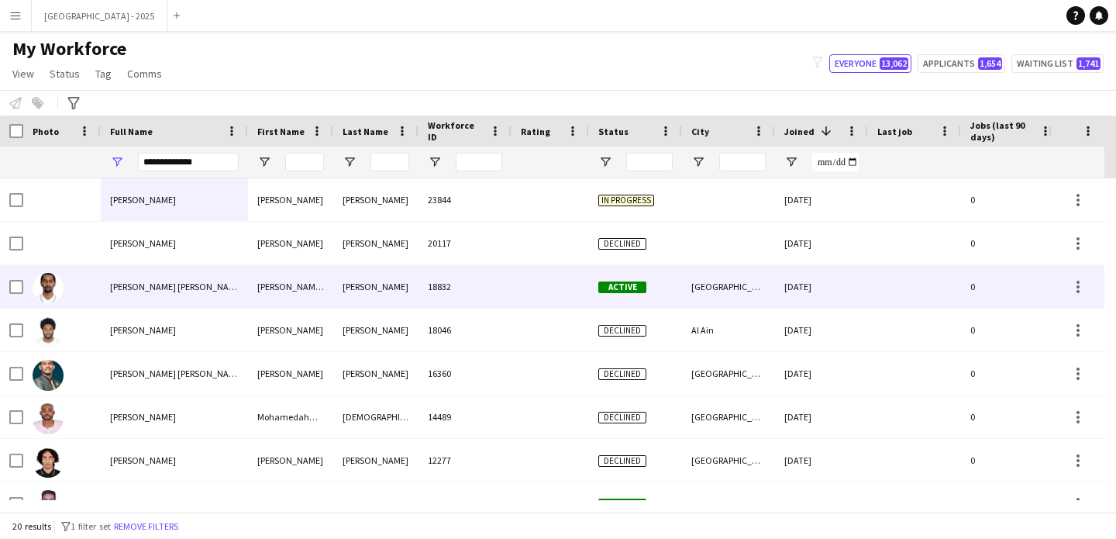
click at [231, 281] on span "[PERSON_NAME] [PERSON_NAME] [PERSON_NAME]" at bounding box center [210, 287] width 201 height 12
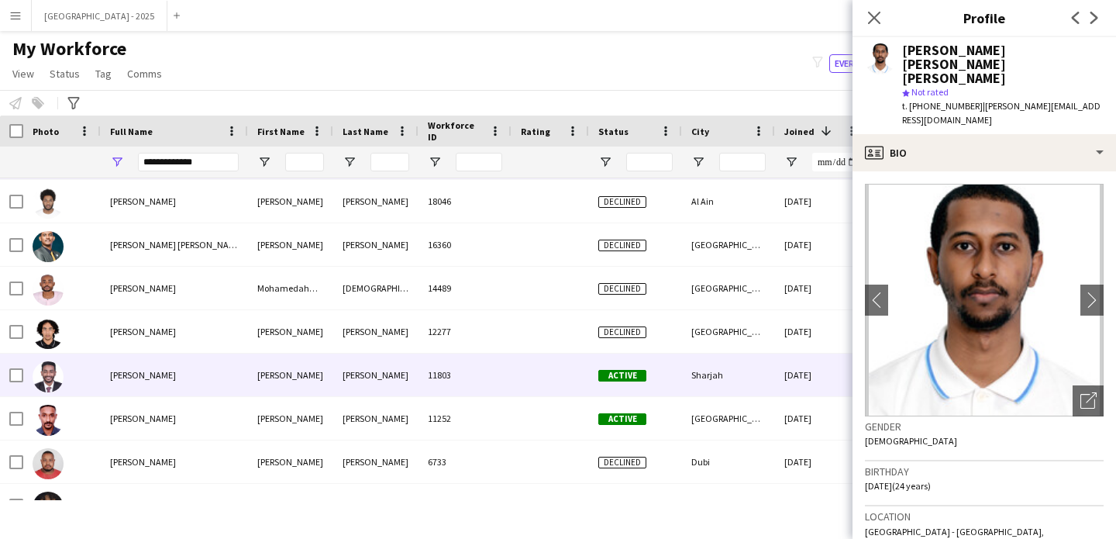
click at [371, 376] on div "[PERSON_NAME]" at bounding box center [375, 375] width 85 height 43
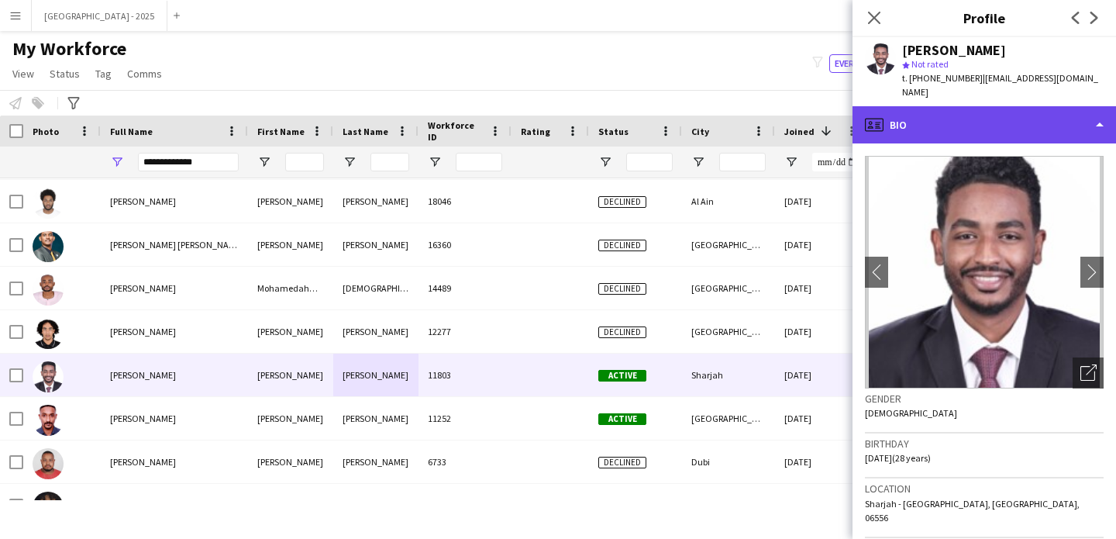
click at [948, 109] on div "profile Bio" at bounding box center [985, 124] width 264 height 37
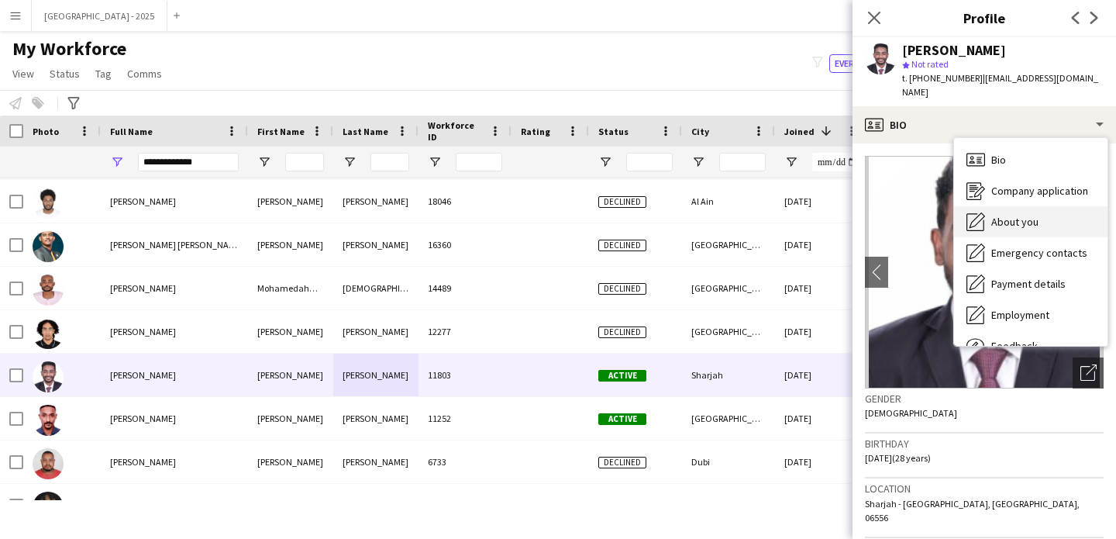
click at [1008, 231] on div "About you About you" at bounding box center [1030, 221] width 153 height 31
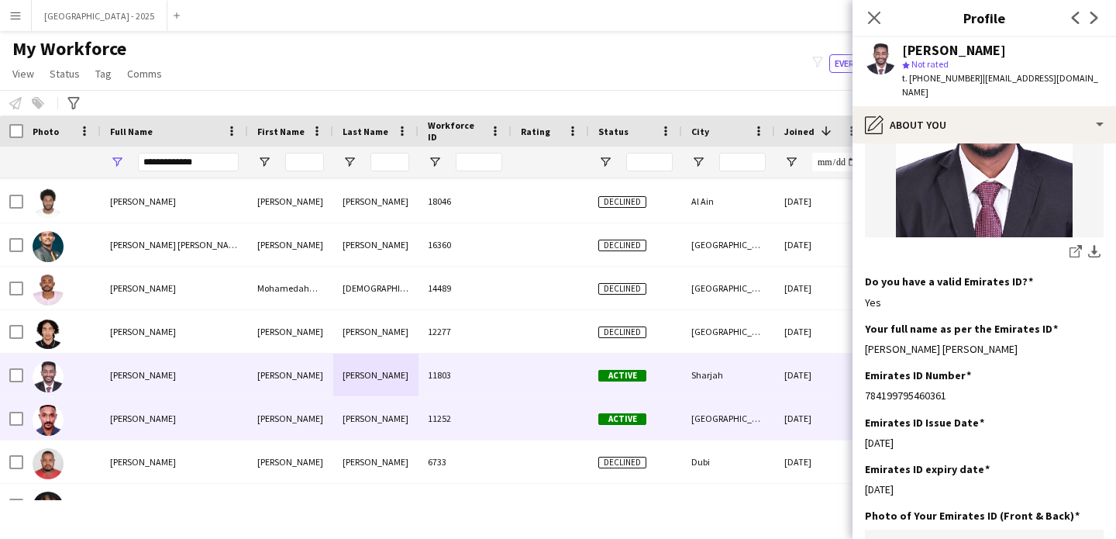
click at [491, 401] on div "11252" at bounding box center [465, 418] width 93 height 43
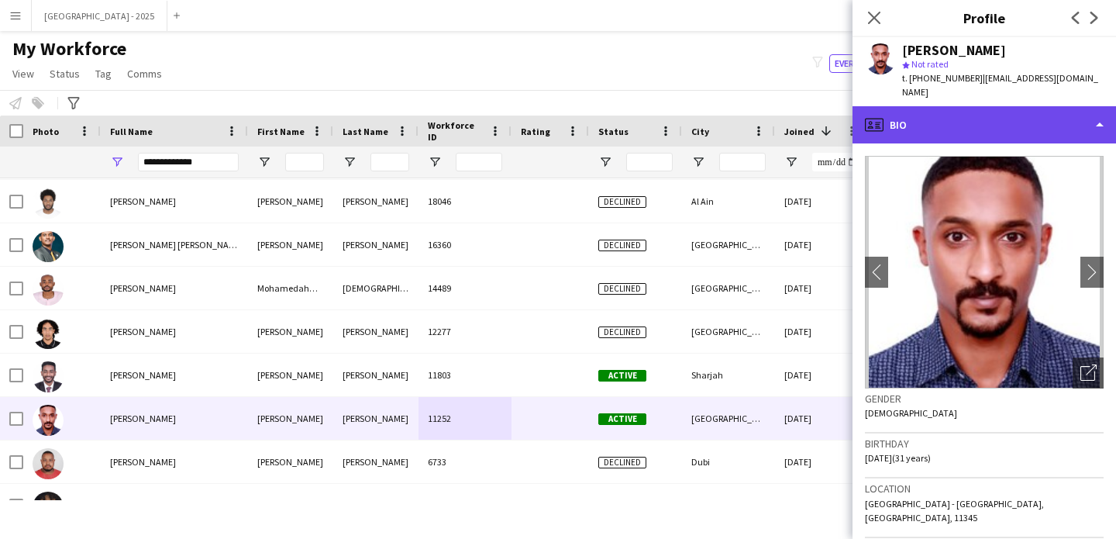
click at [945, 106] on div "profile Bio" at bounding box center [985, 124] width 264 height 37
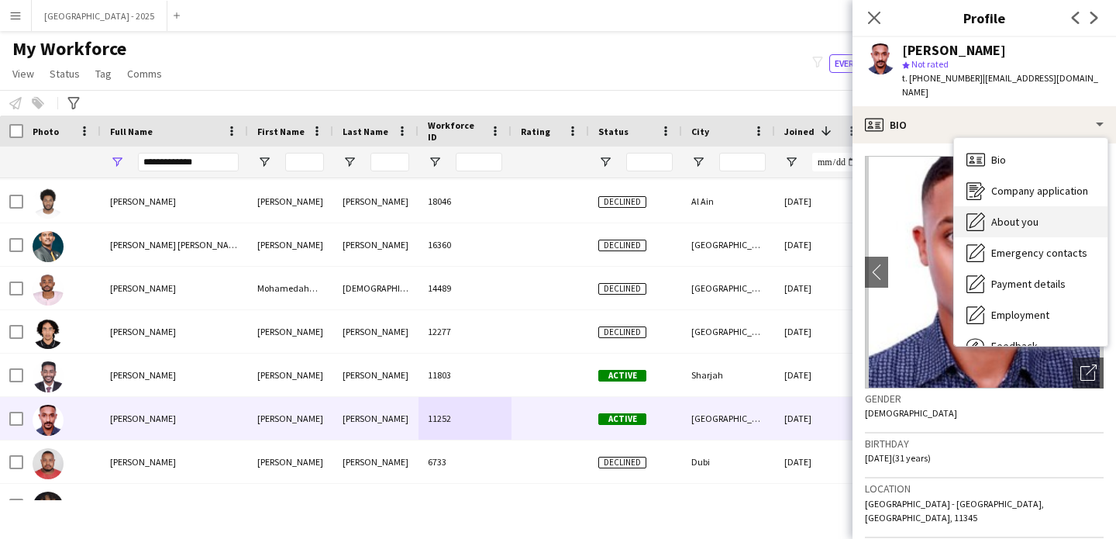
click at [995, 215] on span "About you" at bounding box center [1015, 222] width 47 height 14
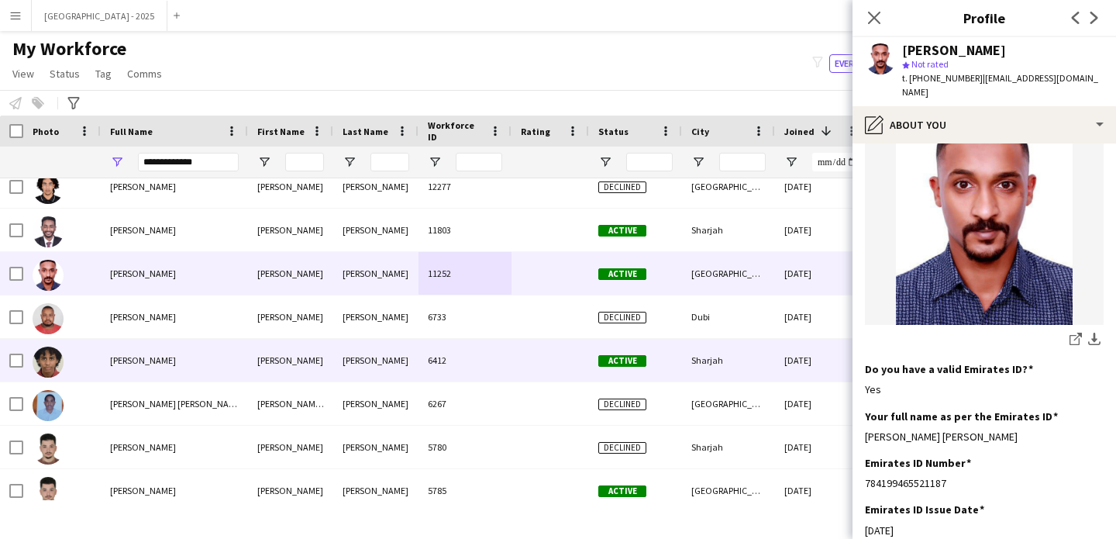
click at [513, 340] on div at bounding box center [551, 360] width 78 height 43
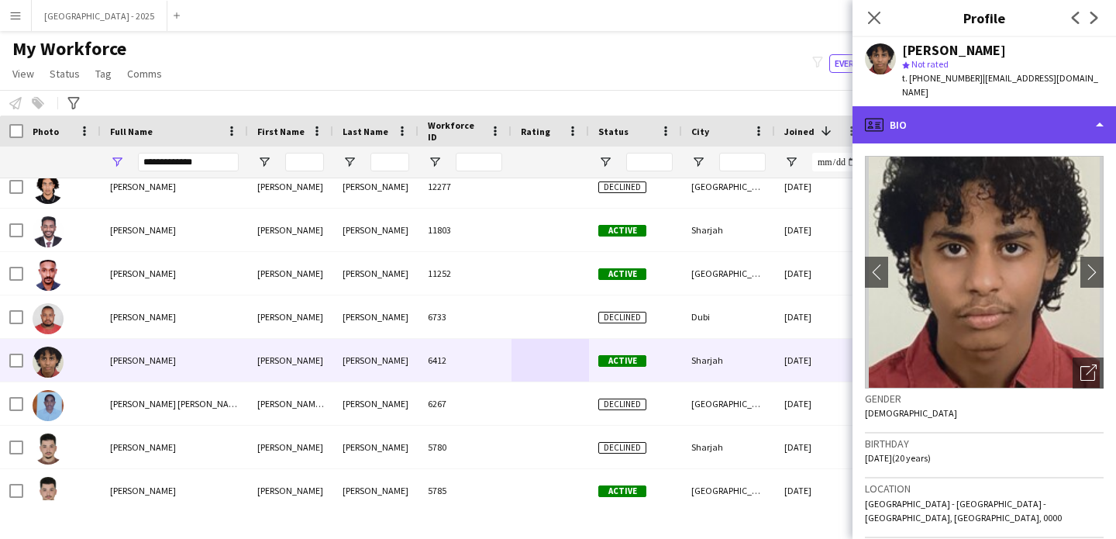
click at [909, 106] on div "profile Bio" at bounding box center [985, 124] width 264 height 37
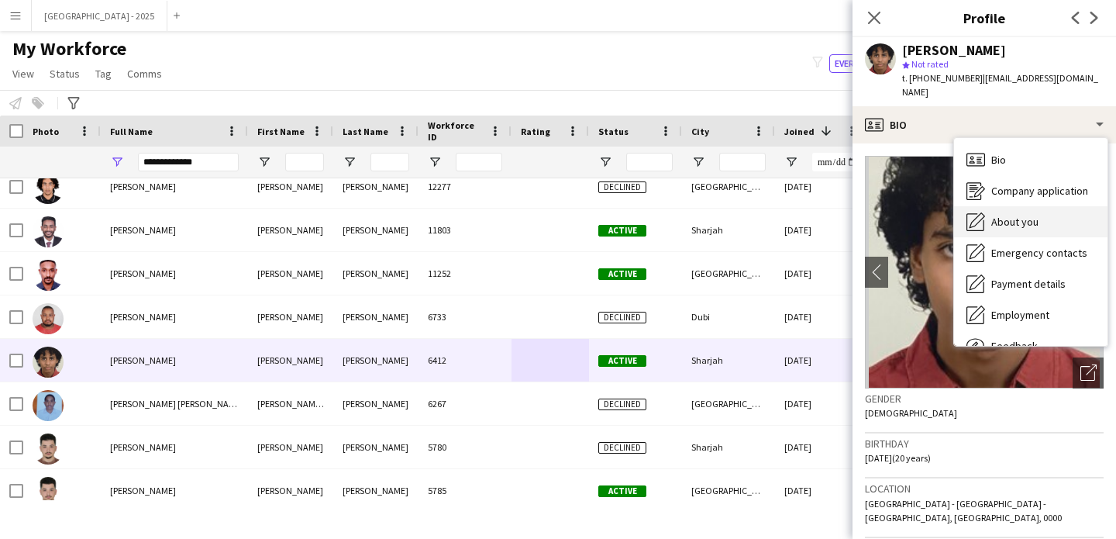
click at [989, 206] on div "About you About you" at bounding box center [1030, 221] width 153 height 31
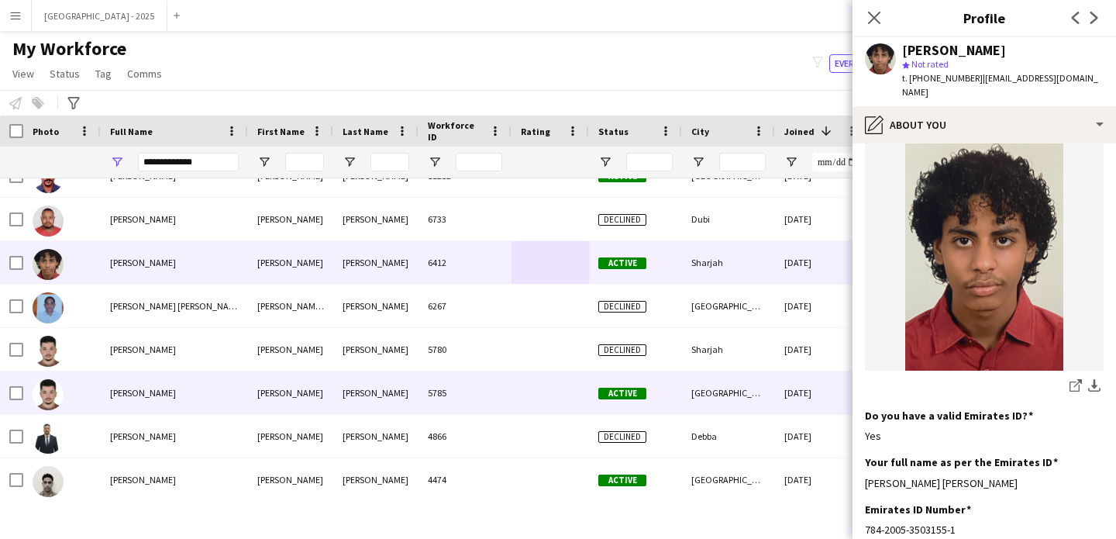
click at [454, 401] on div "5785" at bounding box center [465, 392] width 93 height 43
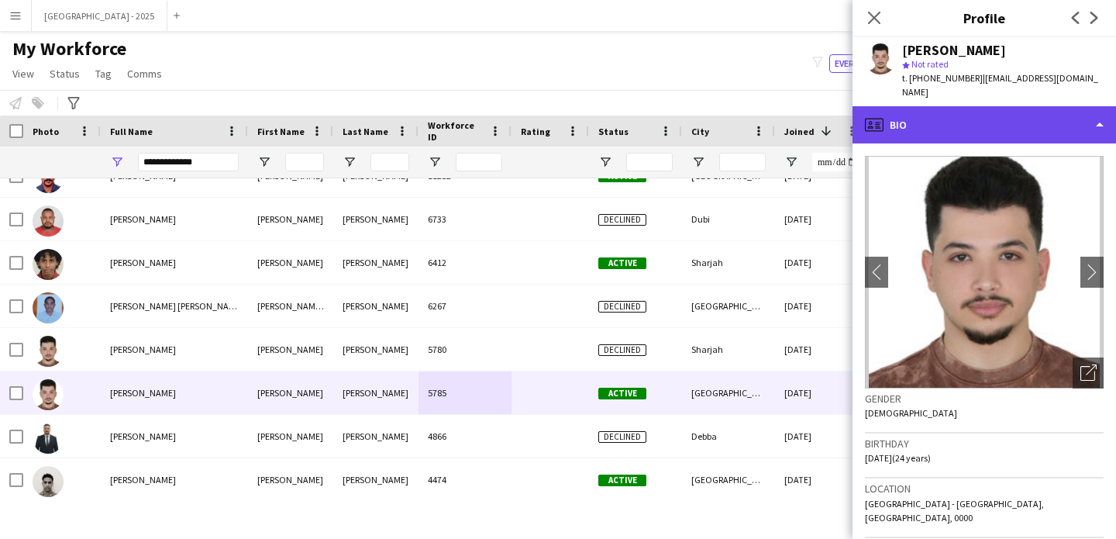
click at [945, 106] on div "profile Bio" at bounding box center [985, 124] width 264 height 37
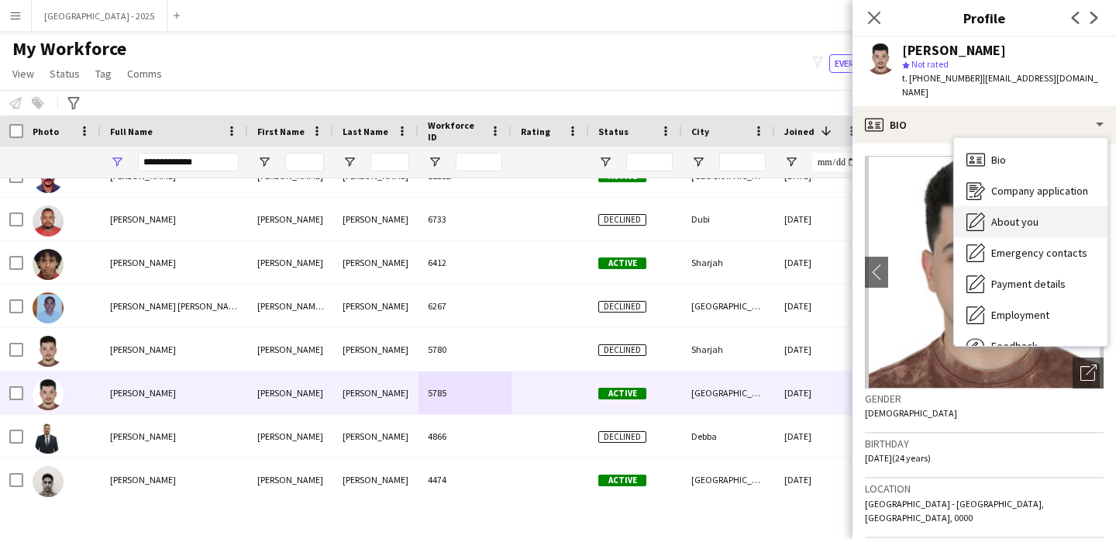
click at [990, 211] on div "About you About you" at bounding box center [1030, 221] width 153 height 31
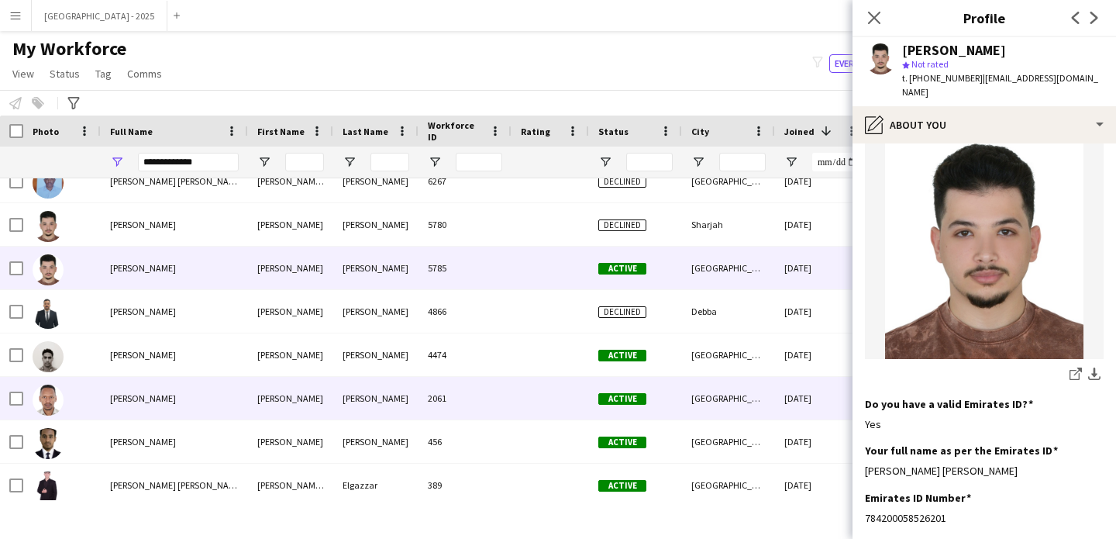
click at [199, 396] on div "[PERSON_NAME]" at bounding box center [174, 398] width 147 height 43
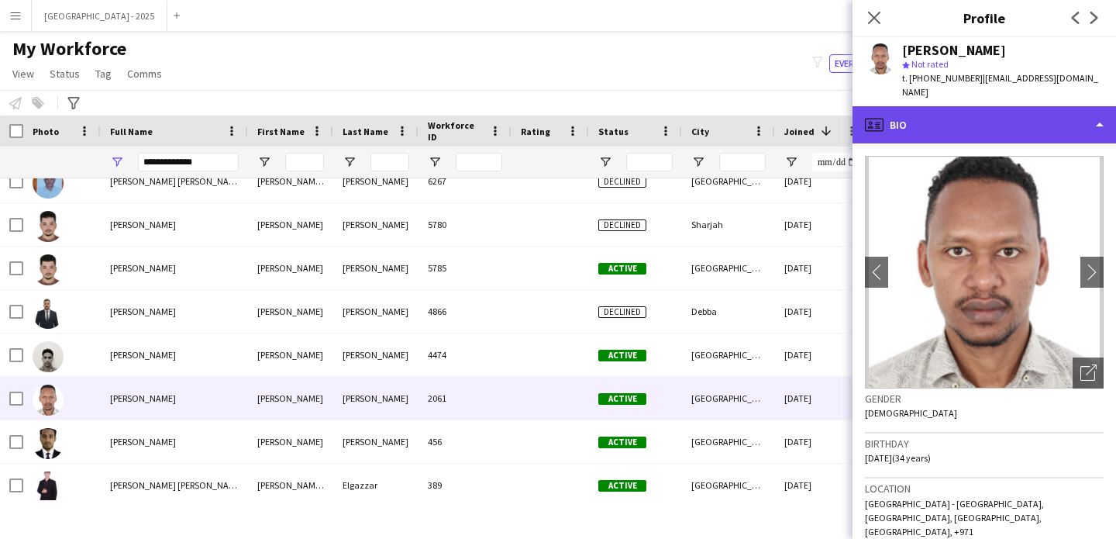
click at [1051, 106] on div "profile Bio" at bounding box center [985, 124] width 264 height 37
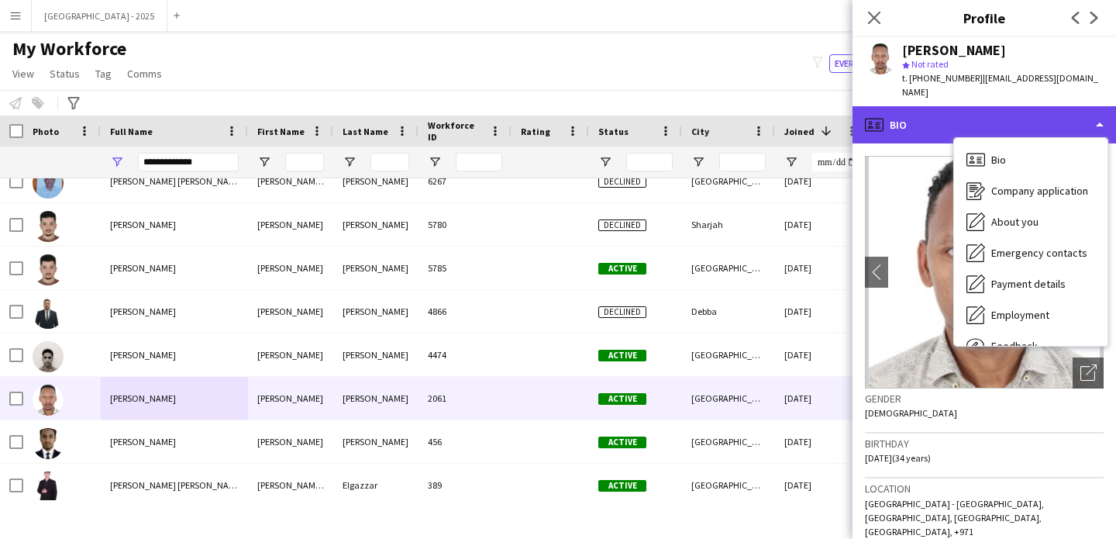
click at [1051, 106] on div "profile Bio" at bounding box center [985, 124] width 264 height 37
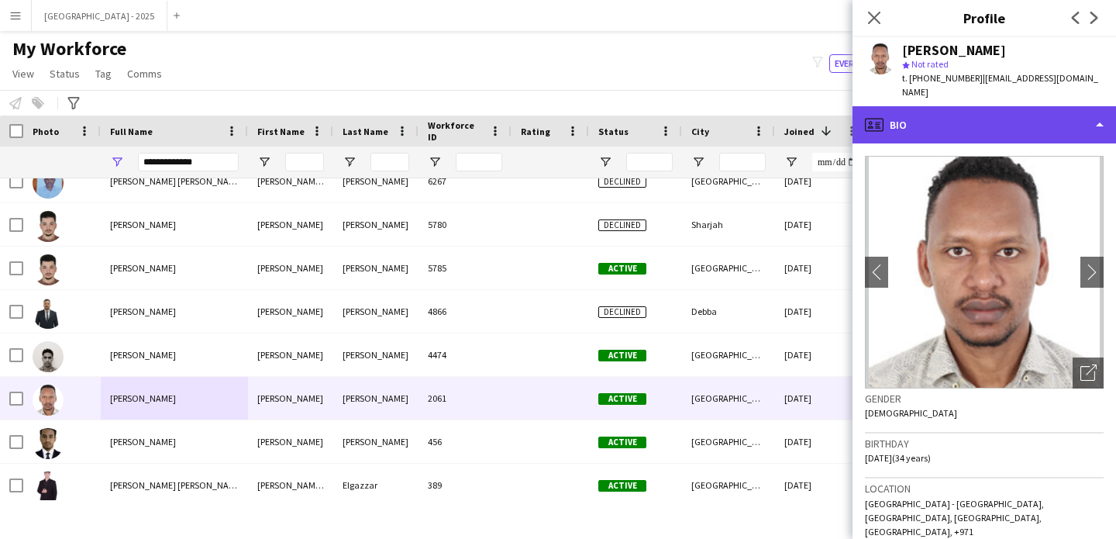
click at [1050, 113] on div "profile Bio" at bounding box center [985, 124] width 264 height 37
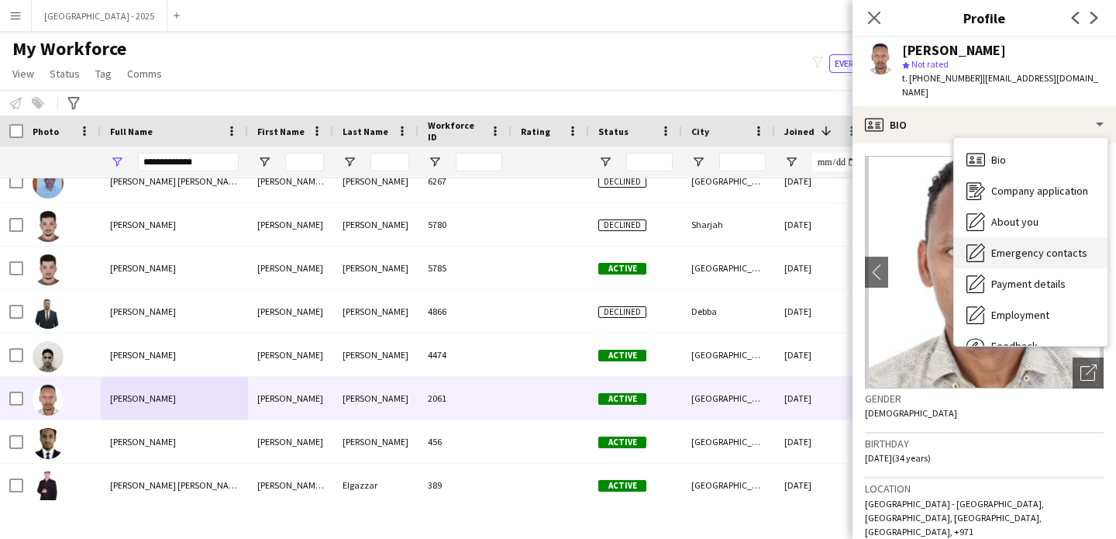
click at [1056, 237] on div "Emergency contacts Emergency contacts" at bounding box center [1030, 252] width 153 height 31
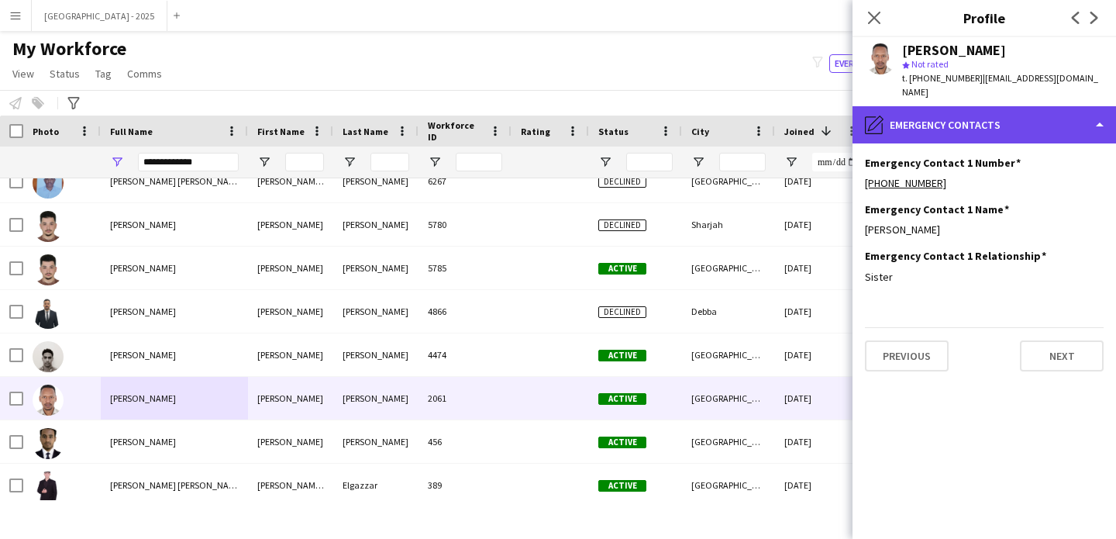
click at [995, 106] on div "pencil4 Emergency contacts" at bounding box center [985, 124] width 264 height 37
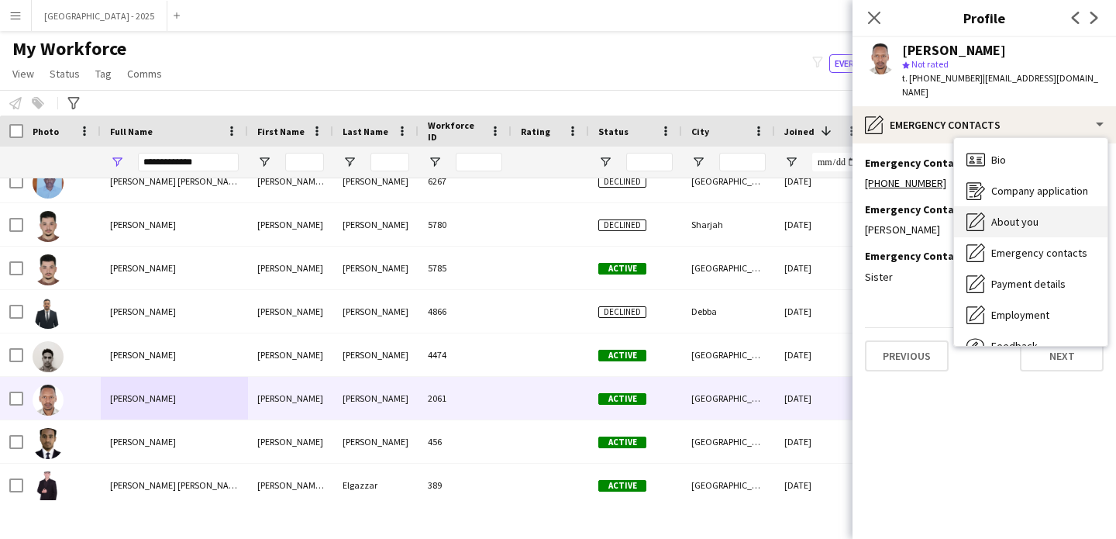
click at [1010, 215] on span "About you" at bounding box center [1015, 222] width 47 height 14
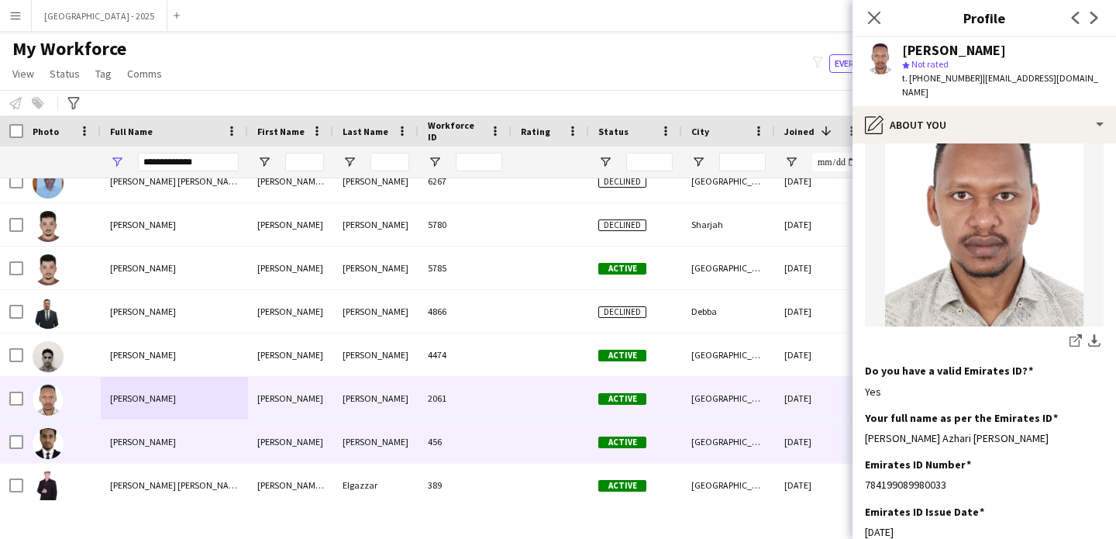
click at [118, 439] on span "[PERSON_NAME]" at bounding box center [143, 442] width 66 height 12
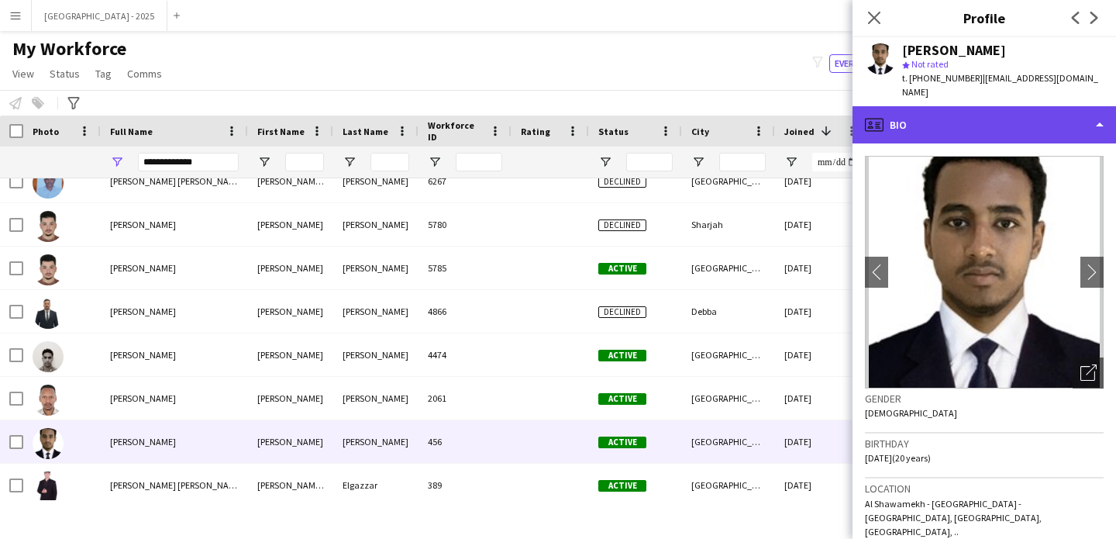
click at [946, 128] on div "profile Bio" at bounding box center [985, 124] width 264 height 37
click at [944, 113] on div "profile Bio" at bounding box center [985, 124] width 264 height 37
click at [951, 113] on div "profile Bio" at bounding box center [985, 124] width 264 height 37
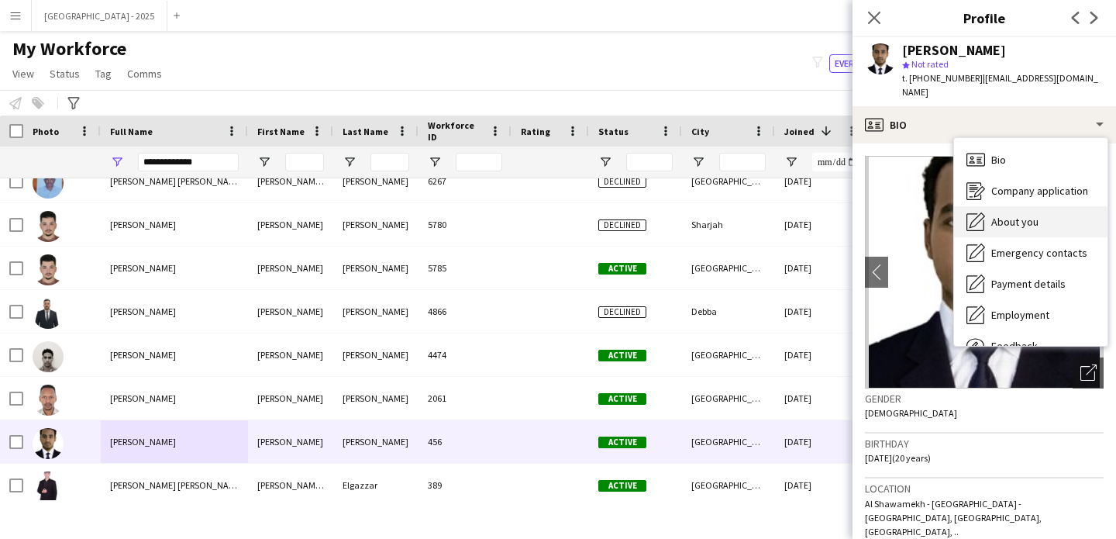
click at [1020, 215] on span "About you" at bounding box center [1015, 222] width 47 height 14
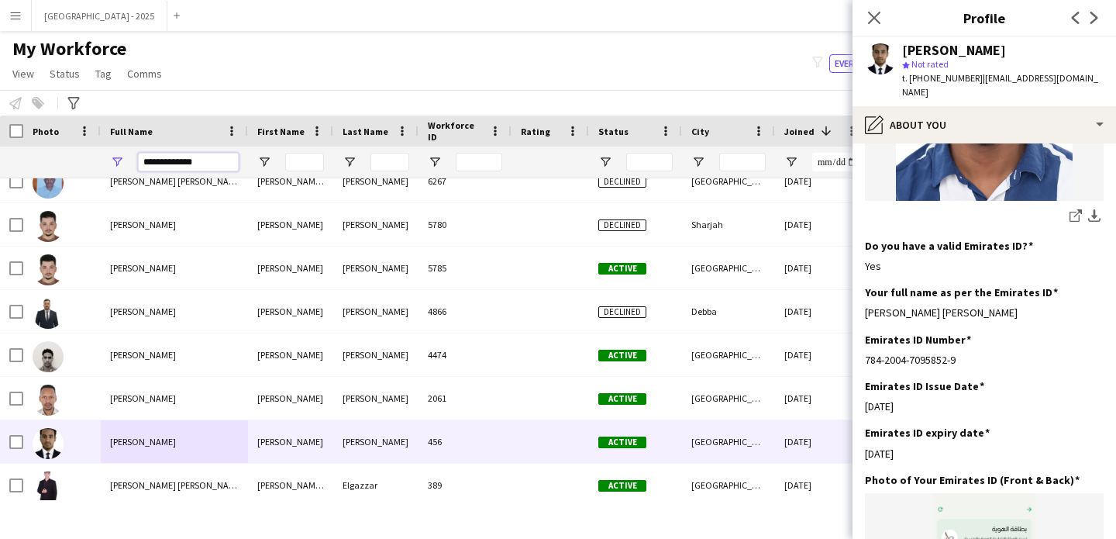
click at [203, 169] on input "**********" at bounding box center [188, 162] width 101 height 19
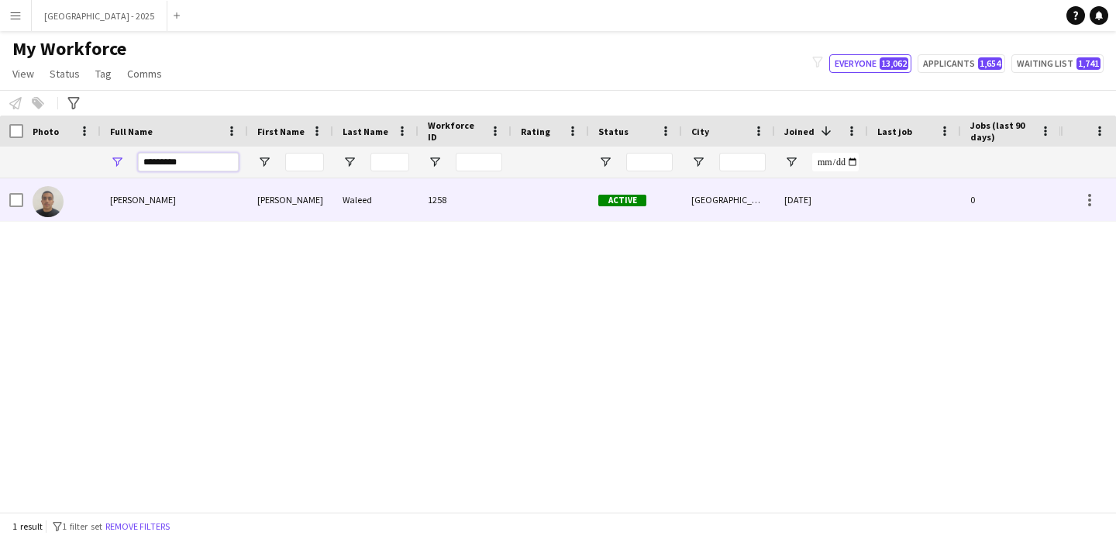
type input "*********"
click at [474, 191] on div "1258" at bounding box center [465, 199] width 93 height 43
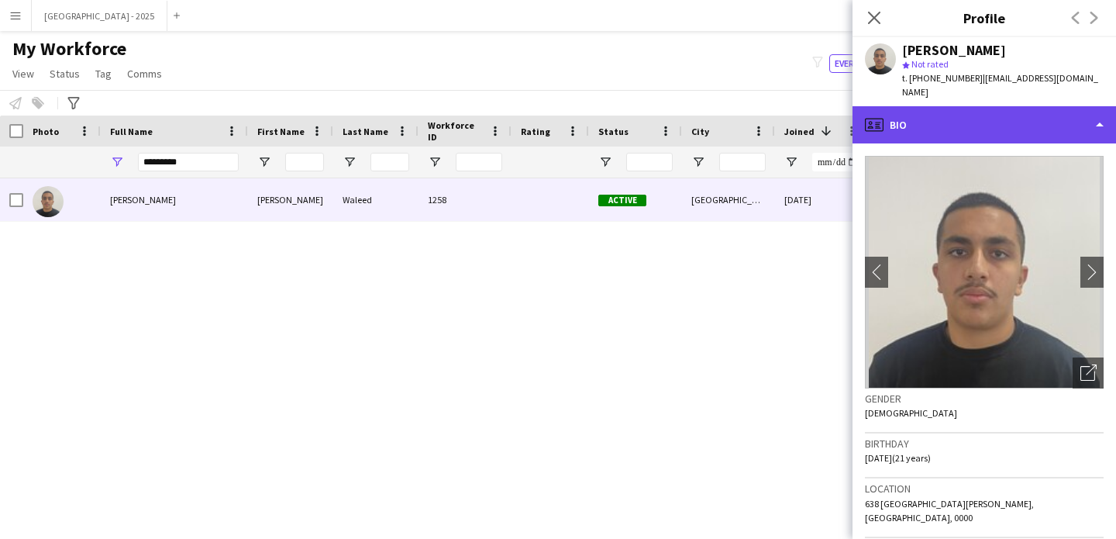
click at [1027, 111] on div "profile Bio" at bounding box center [985, 124] width 264 height 37
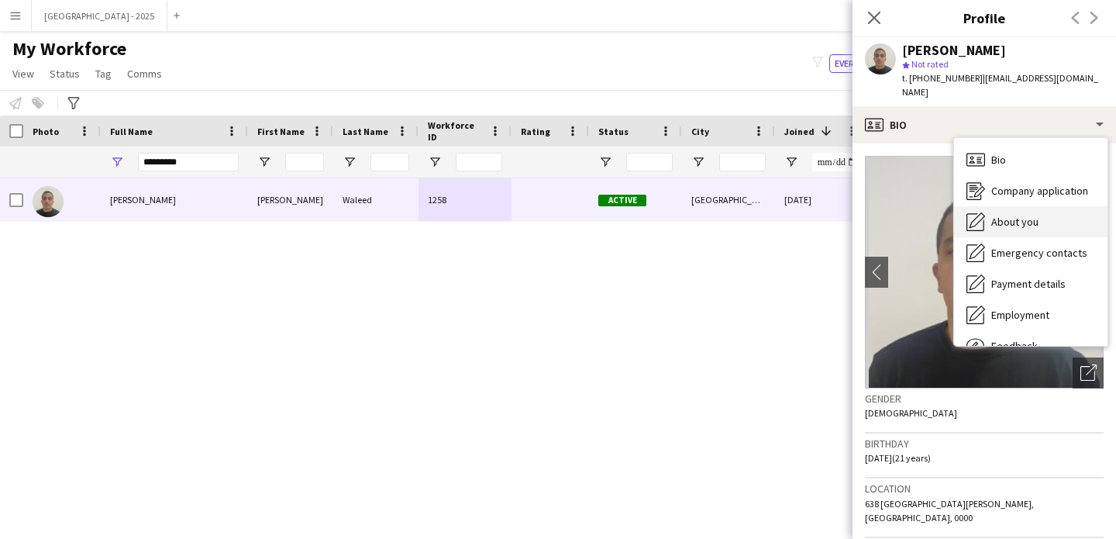
click at [1020, 206] on div "About you About you" at bounding box center [1030, 221] width 153 height 31
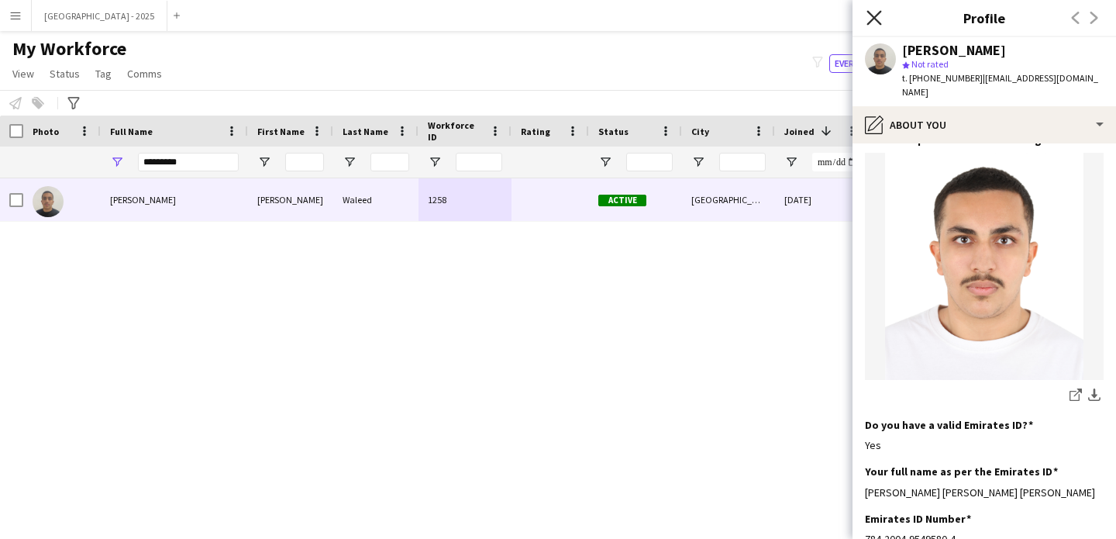
click at [876, 25] on app-icon "Close pop-in" at bounding box center [875, 18] width 22 height 22
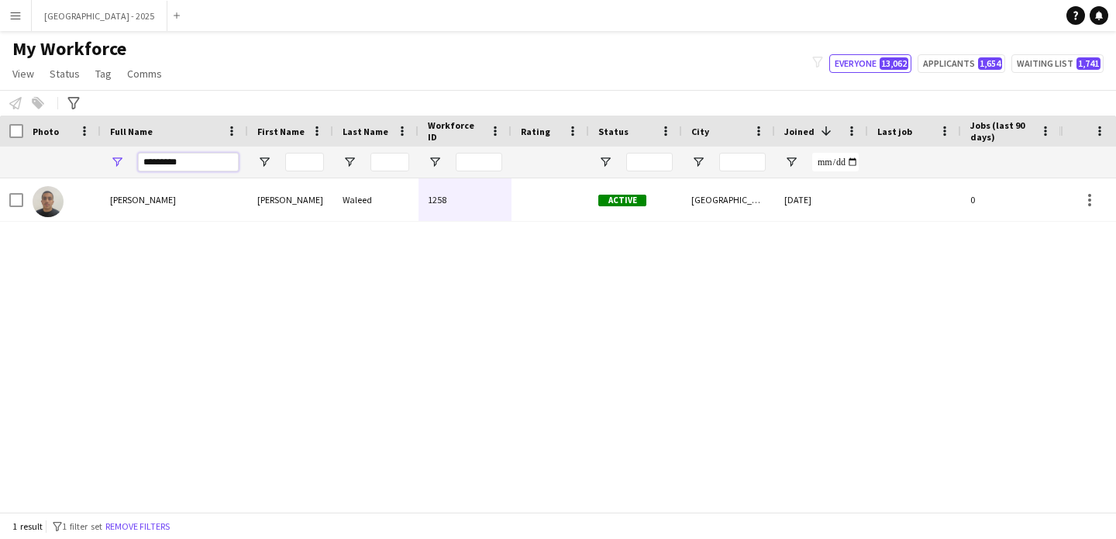
click at [187, 167] on input "*********" at bounding box center [188, 162] width 101 height 19
paste input "**********"
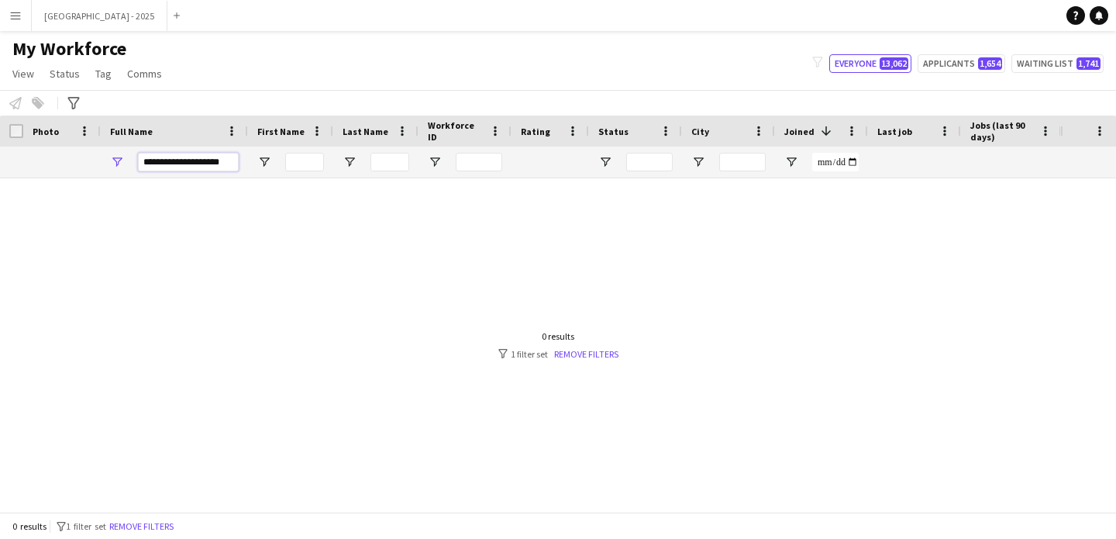
click at [187, 166] on input "**********" at bounding box center [188, 162] width 101 height 19
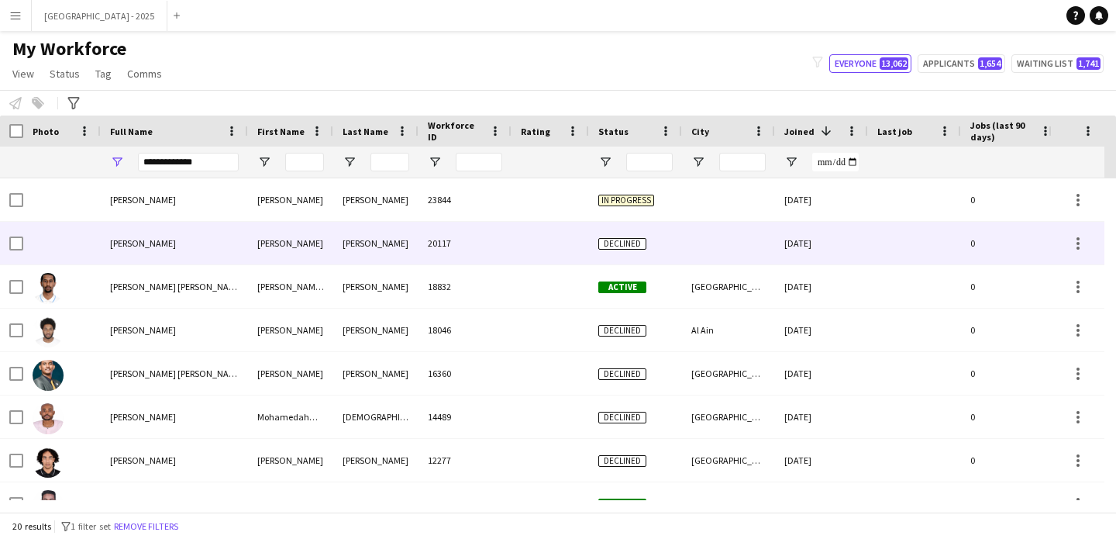
click at [507, 238] on div "20117" at bounding box center [465, 243] width 93 height 43
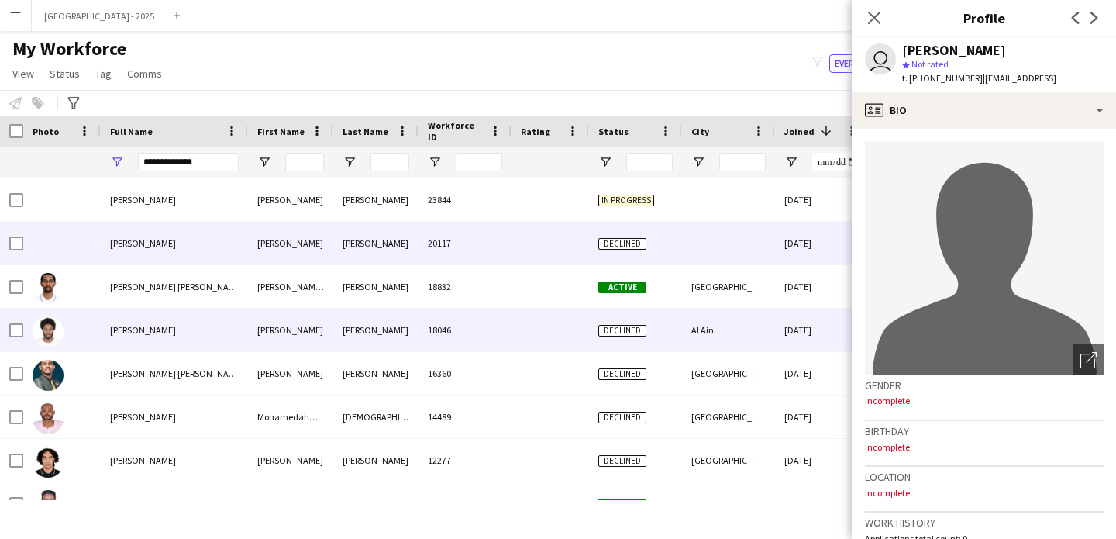
click at [671, 319] on div "Declined" at bounding box center [635, 330] width 93 height 43
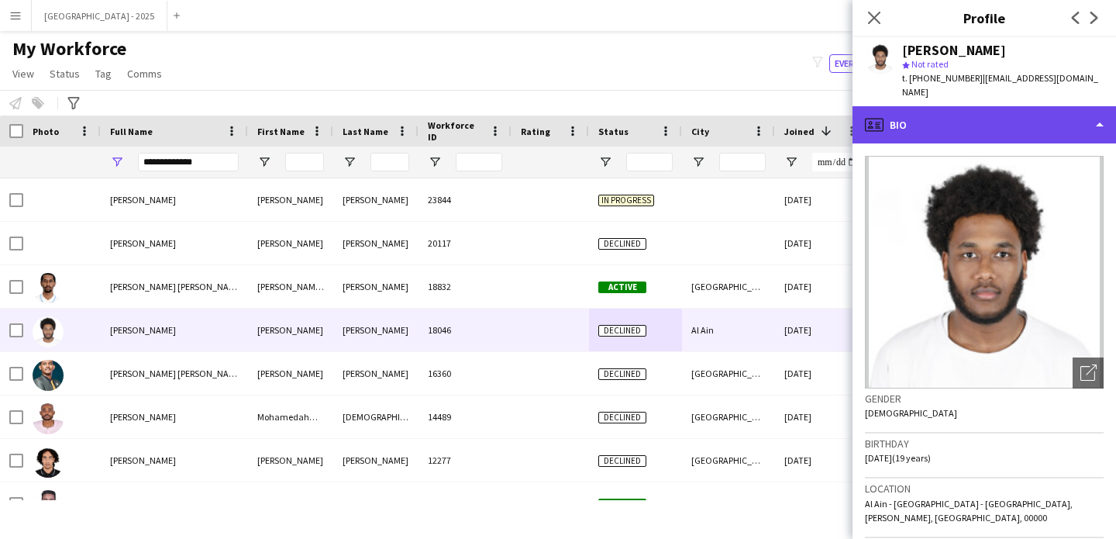
click at [939, 107] on div "profile Bio" at bounding box center [985, 124] width 264 height 37
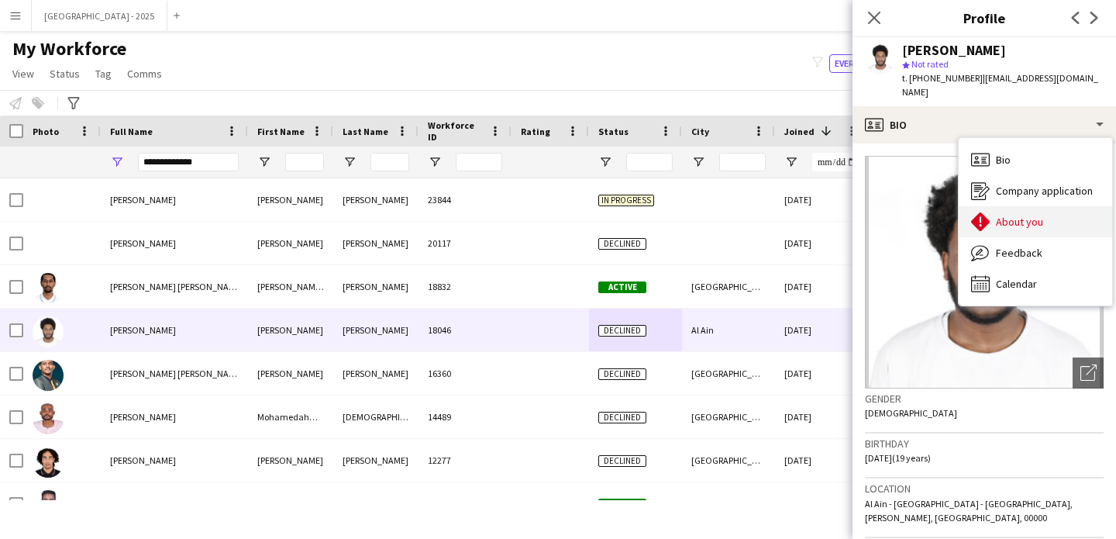
click at [991, 206] on div "About you About you" at bounding box center [1035, 221] width 153 height 31
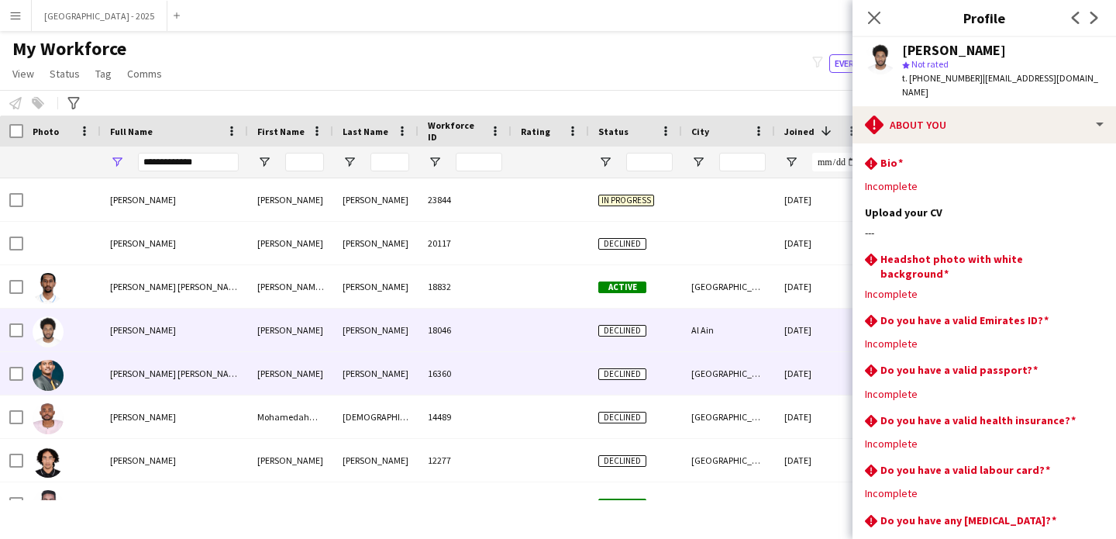
click at [743, 374] on div "[GEOGRAPHIC_DATA]" at bounding box center [728, 373] width 93 height 43
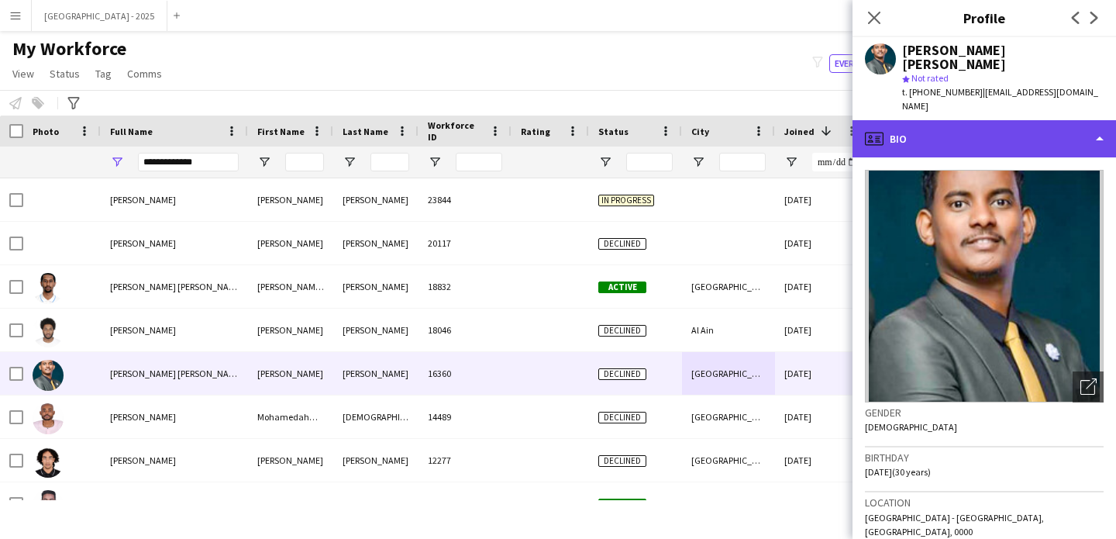
click at [967, 120] on div "profile Bio" at bounding box center [985, 138] width 264 height 37
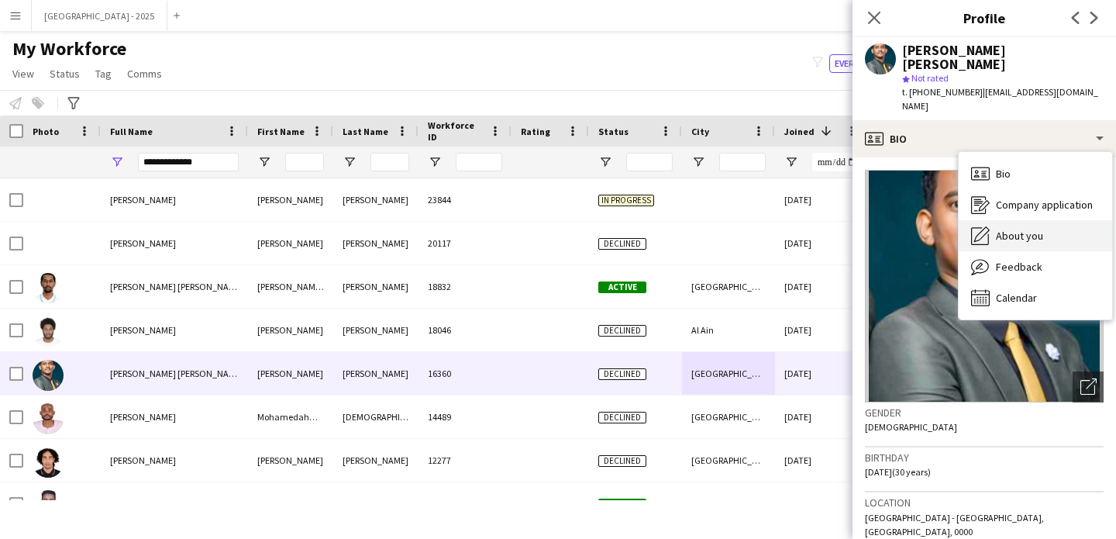
click at [1004, 229] on span "About you" at bounding box center [1019, 236] width 47 height 14
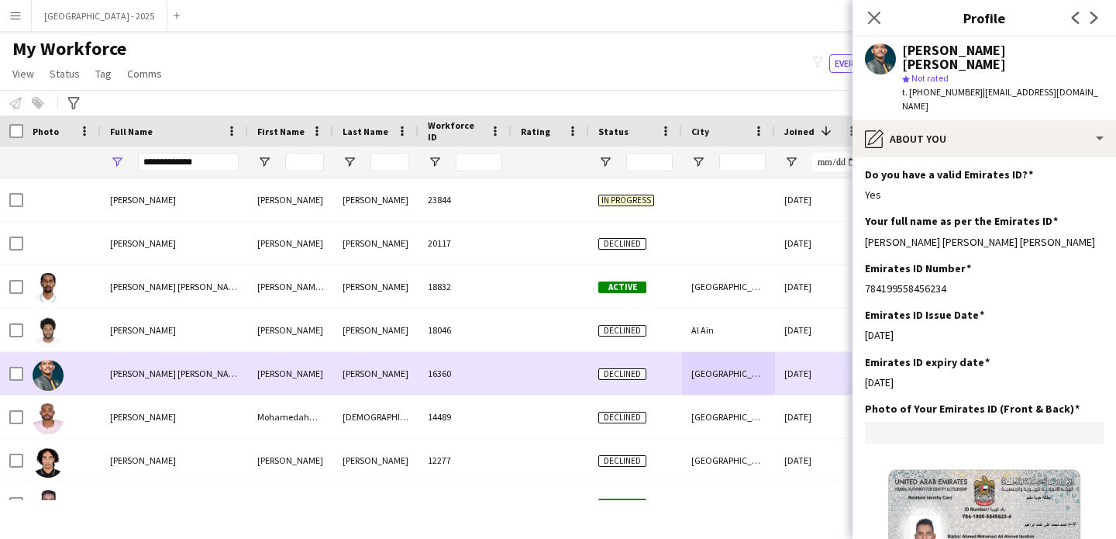
click at [654, 383] on div "Declined" at bounding box center [635, 373] width 93 height 43
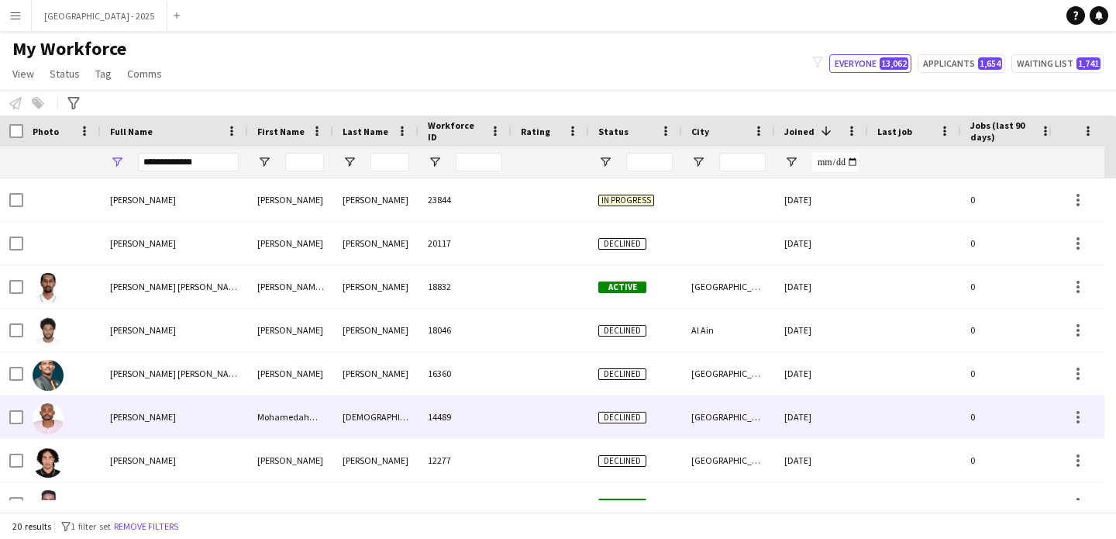
click at [641, 410] on div "Declined" at bounding box center [635, 416] width 93 height 43
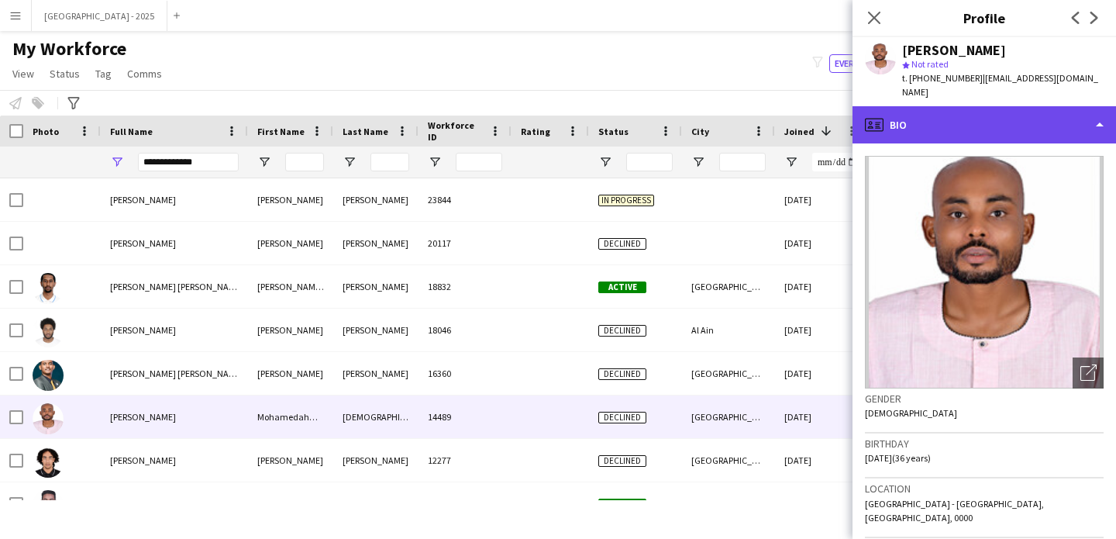
click at [1020, 123] on div "profile Bio" at bounding box center [985, 124] width 264 height 37
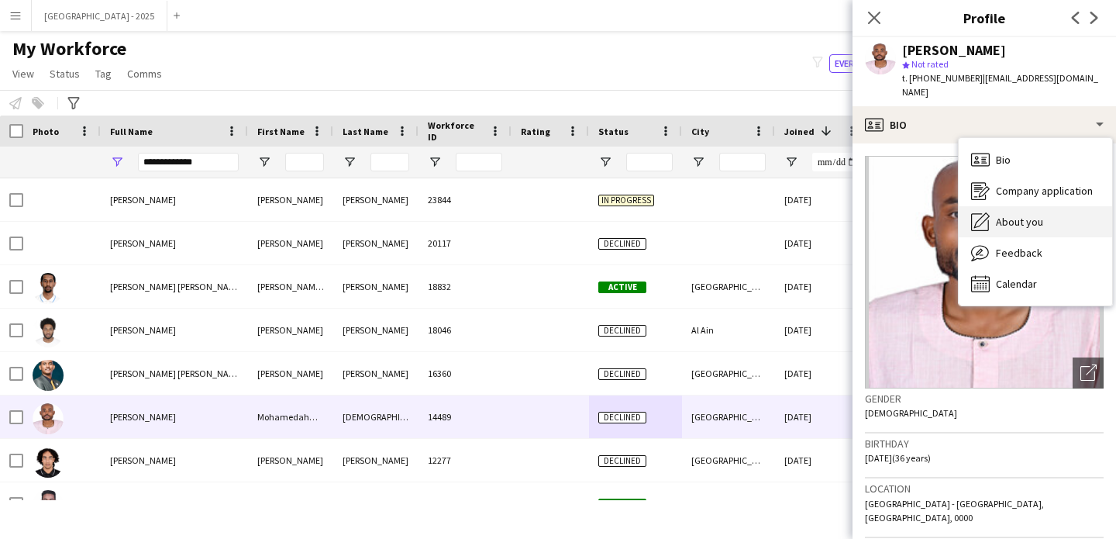
click at [1019, 225] on span "About you" at bounding box center [1019, 222] width 47 height 14
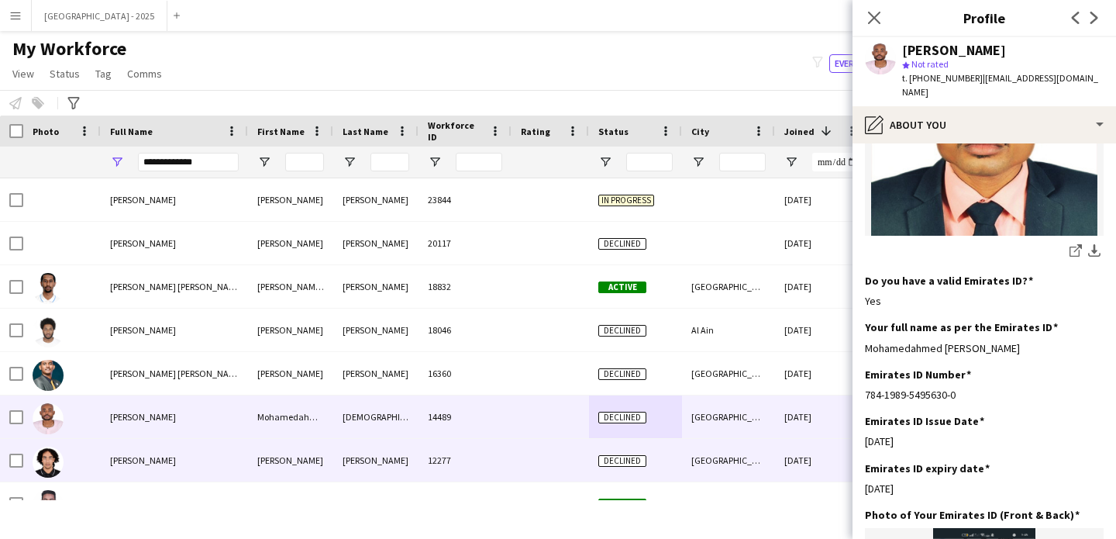
click at [619, 449] on div "Declined" at bounding box center [635, 460] width 93 height 43
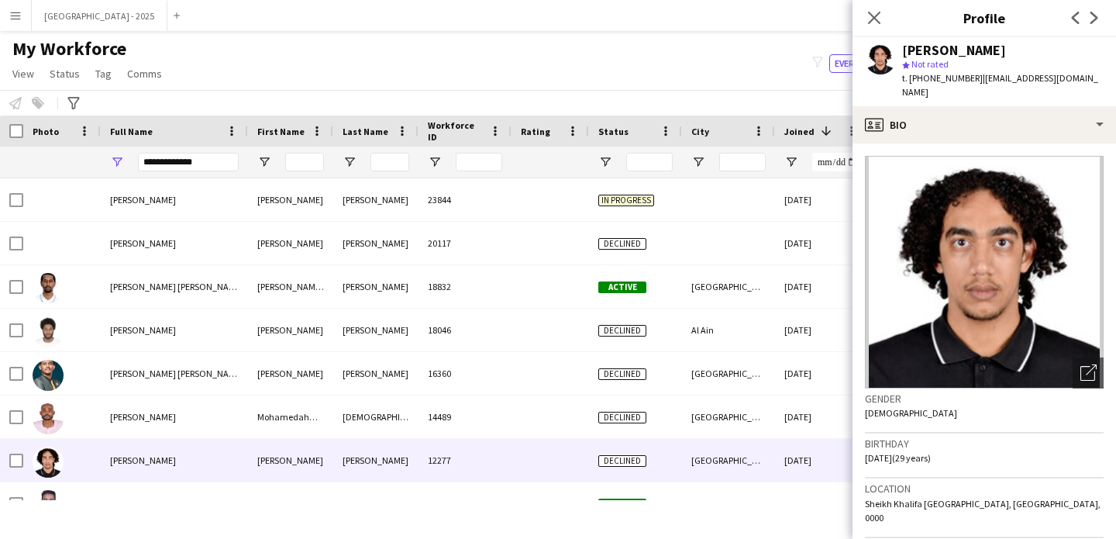
click at [955, 143] on app-crew-profile-bio "Open photos pop-in Gender [DEMOGRAPHIC_DATA] Birthday [DEMOGRAPHIC_DATA] (29 ye…" at bounding box center [985, 340] width 264 height 395
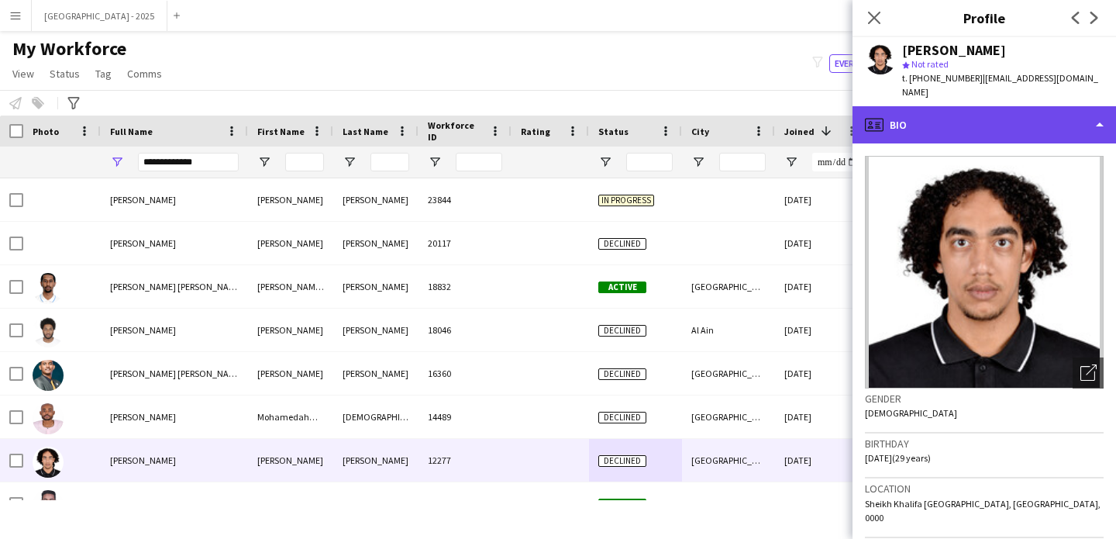
click at [958, 106] on div "profile Bio" at bounding box center [985, 124] width 264 height 37
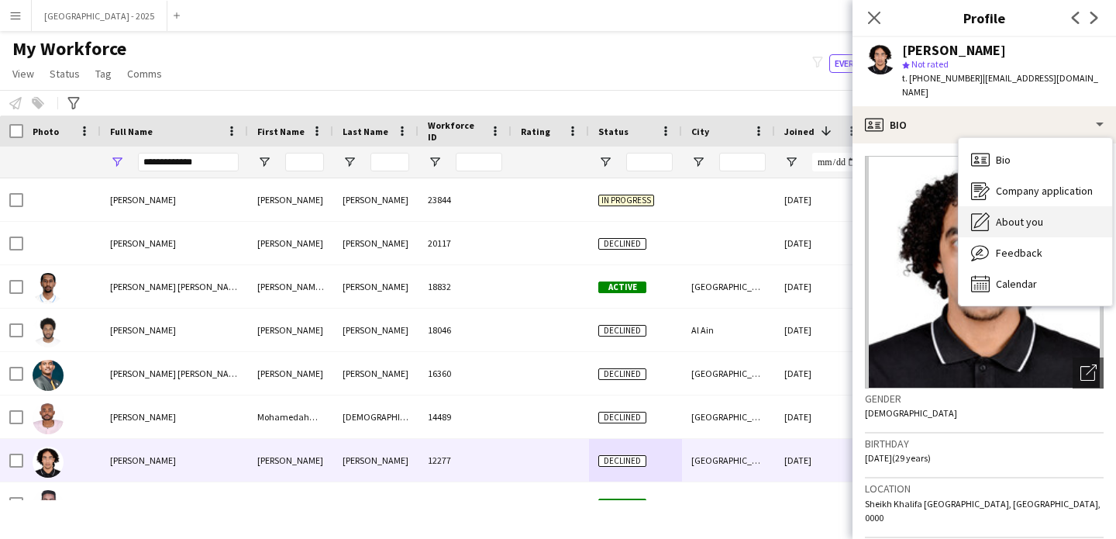
click at [981, 212] on icon "About you" at bounding box center [980, 221] width 19 height 19
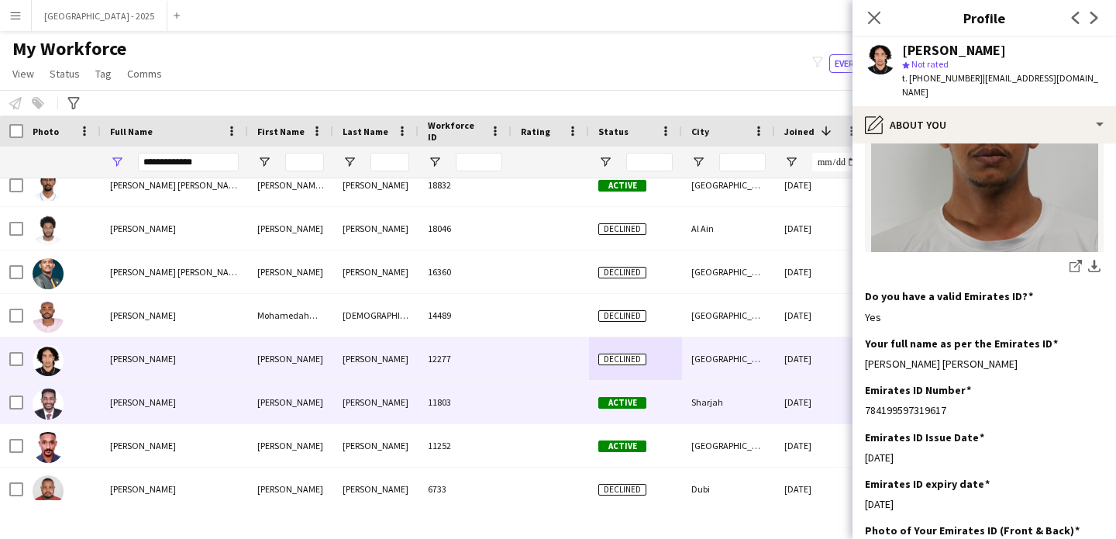
scroll to position [147, 0]
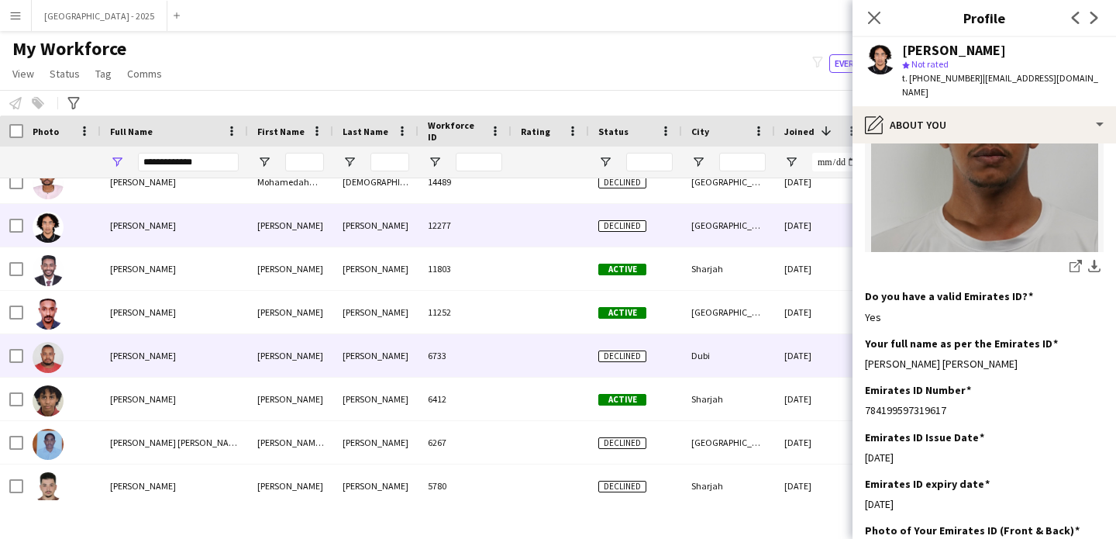
click at [619, 351] on span "Declined" at bounding box center [622, 356] width 48 height 12
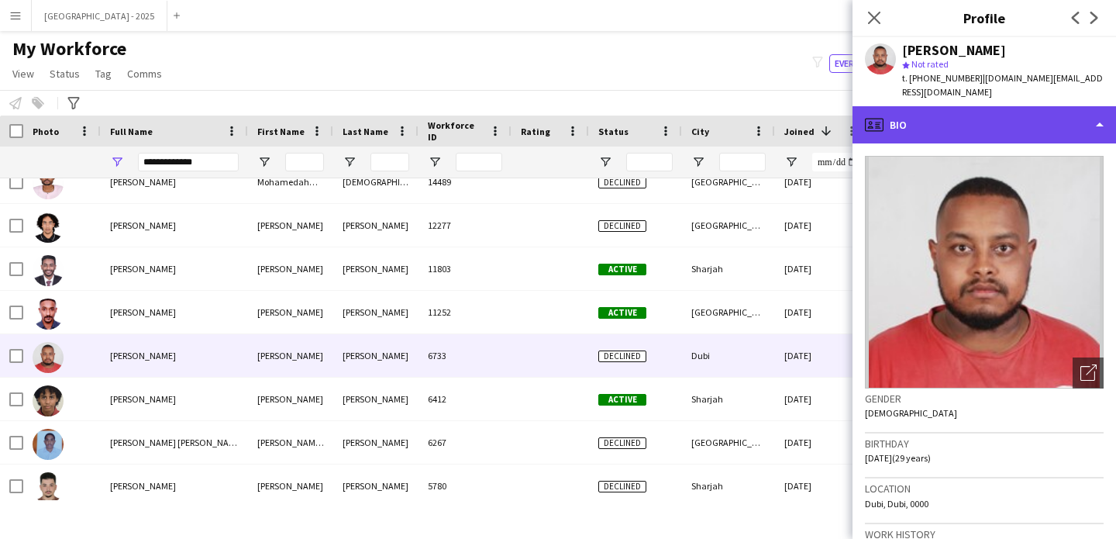
click at [953, 106] on div "profile Bio" at bounding box center [985, 124] width 264 height 37
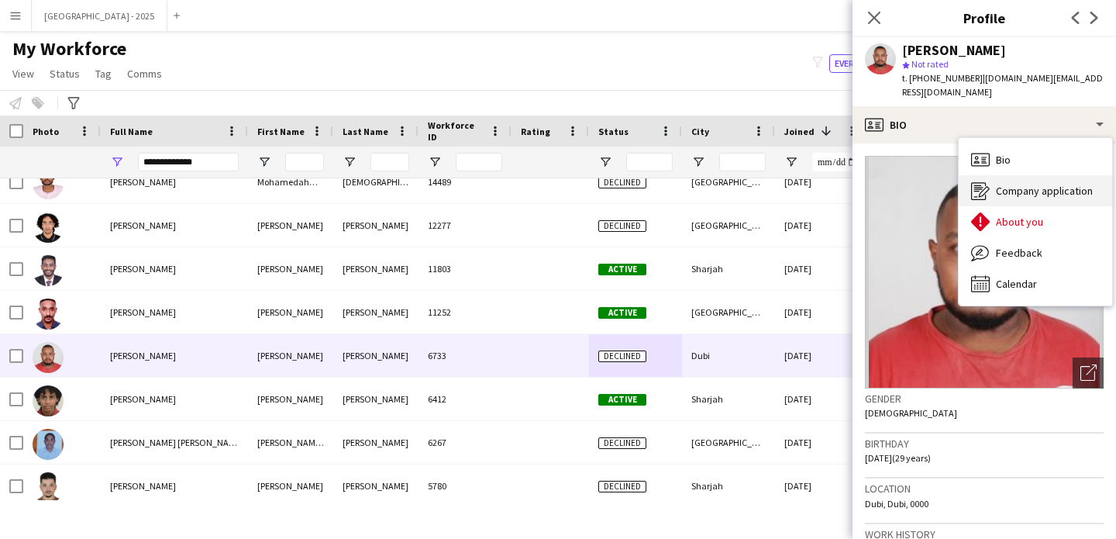
click at [998, 188] on div "Company application Company application" at bounding box center [1035, 190] width 153 height 31
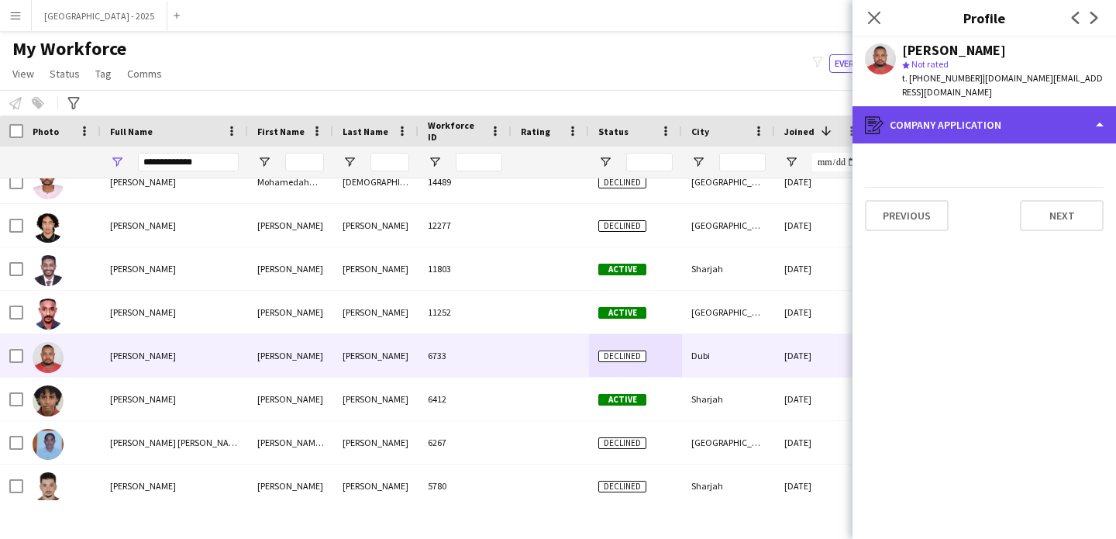
click at [959, 106] on div "register Company application" at bounding box center [985, 124] width 264 height 37
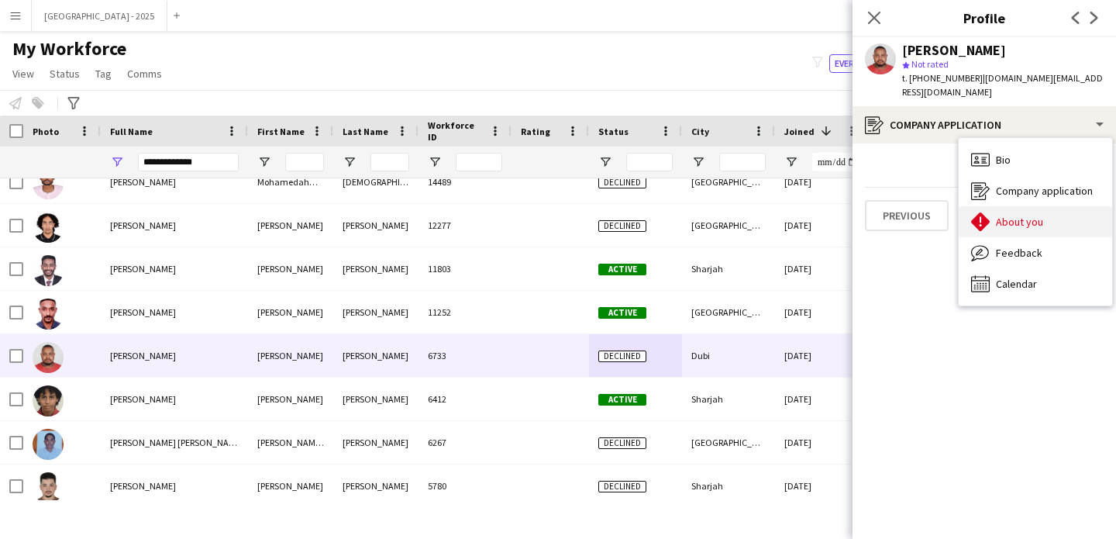
click at [999, 206] on div "About you About you" at bounding box center [1035, 221] width 153 height 31
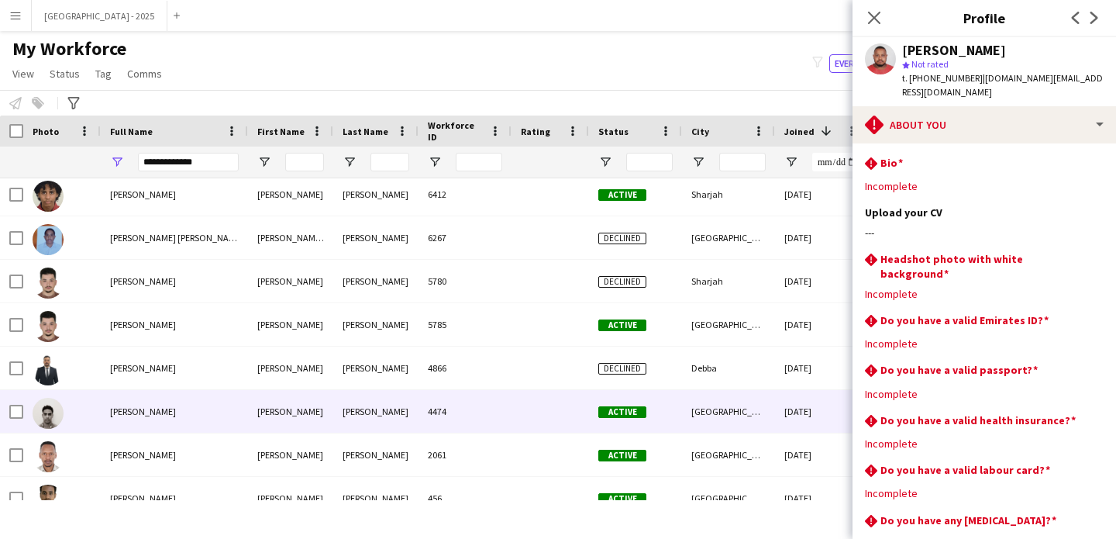
scroll to position [543, 0]
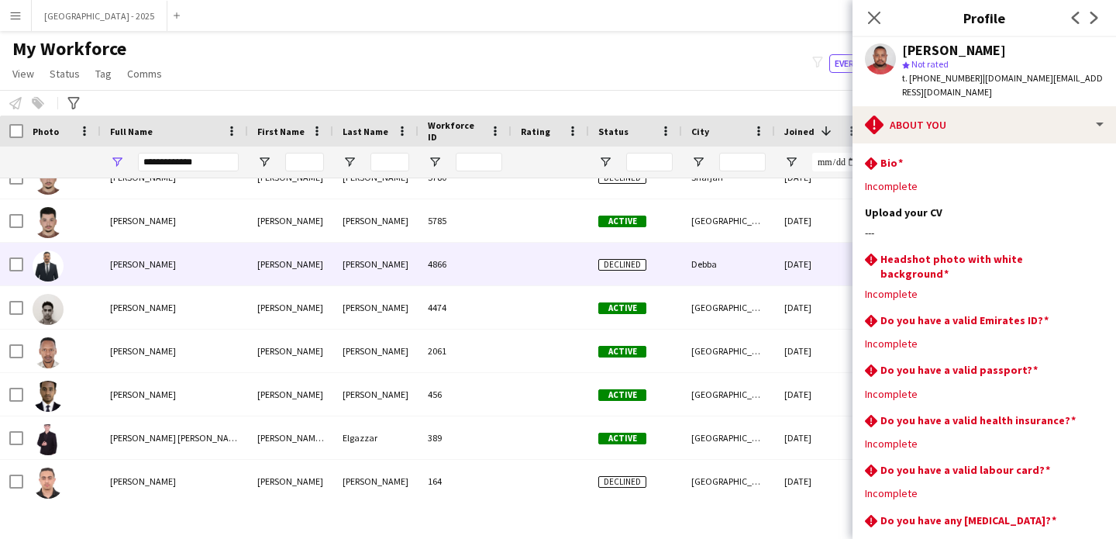
click at [619, 262] on span "Declined" at bounding box center [622, 265] width 48 height 12
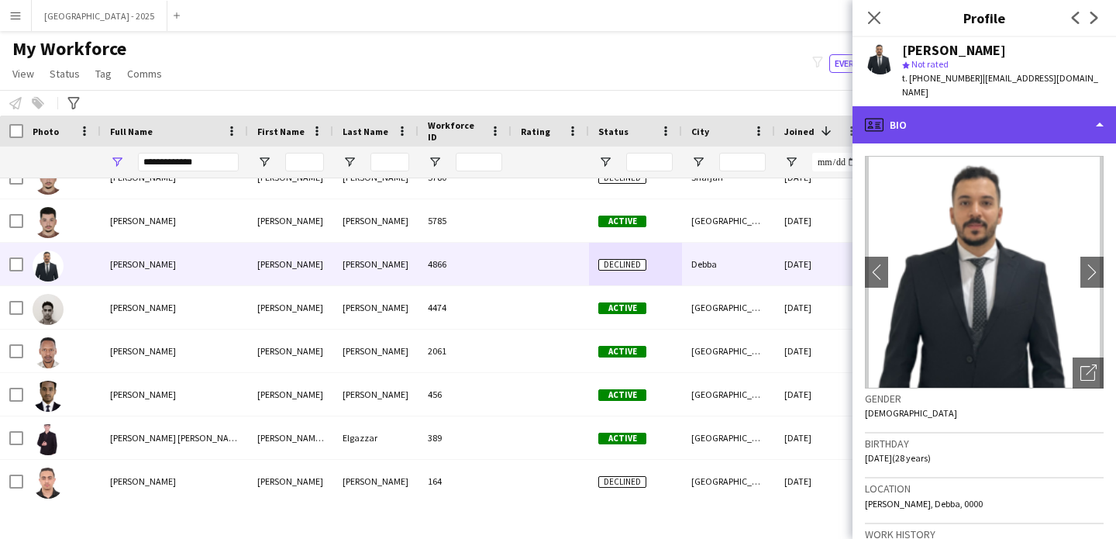
click at [983, 114] on div "profile Bio" at bounding box center [985, 124] width 264 height 37
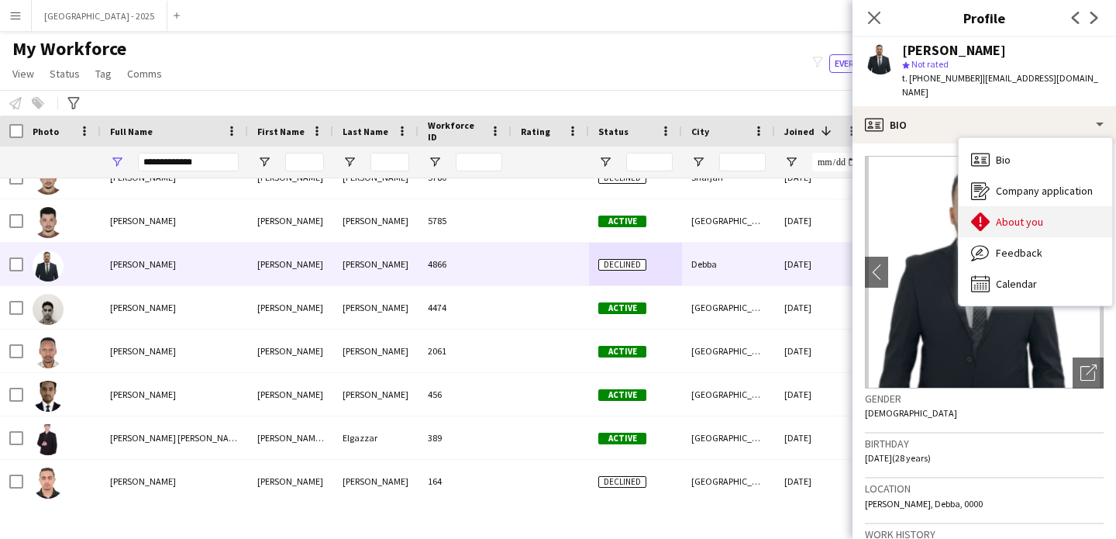
click at [1016, 206] on div "About you About you" at bounding box center [1035, 221] width 153 height 31
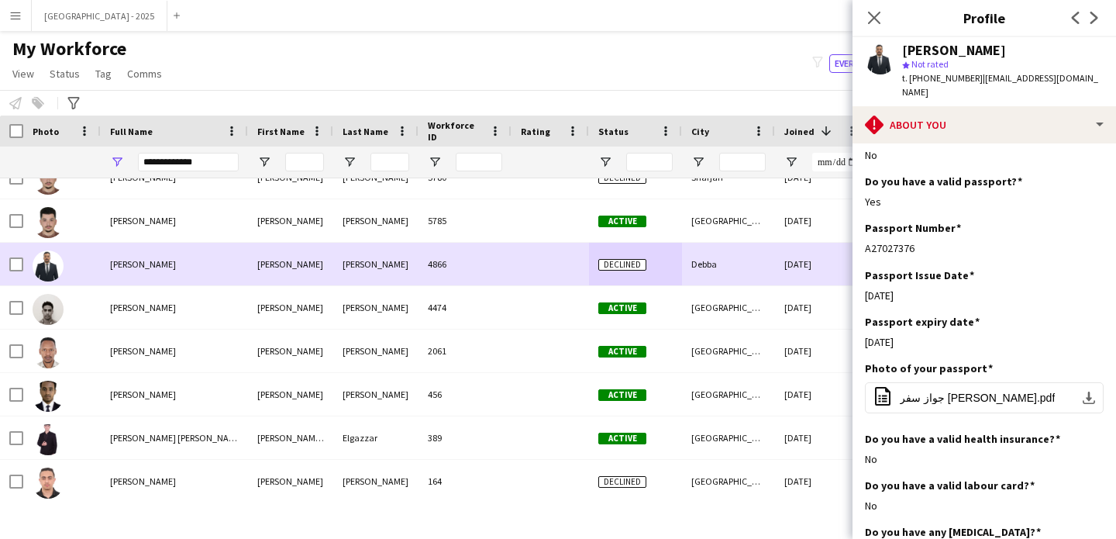
scroll to position [520, 0]
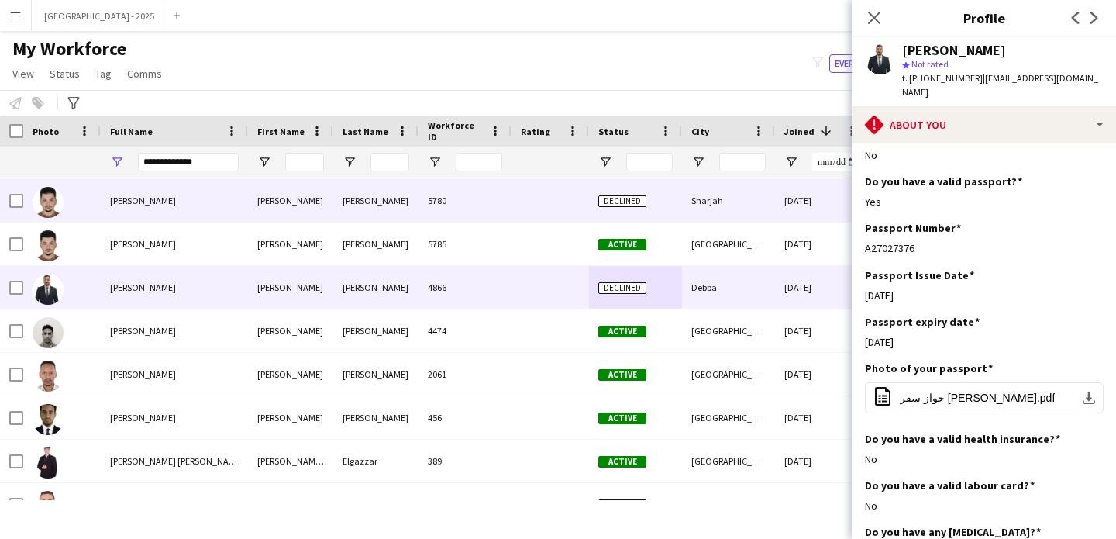
click at [539, 216] on div at bounding box center [551, 200] width 78 height 43
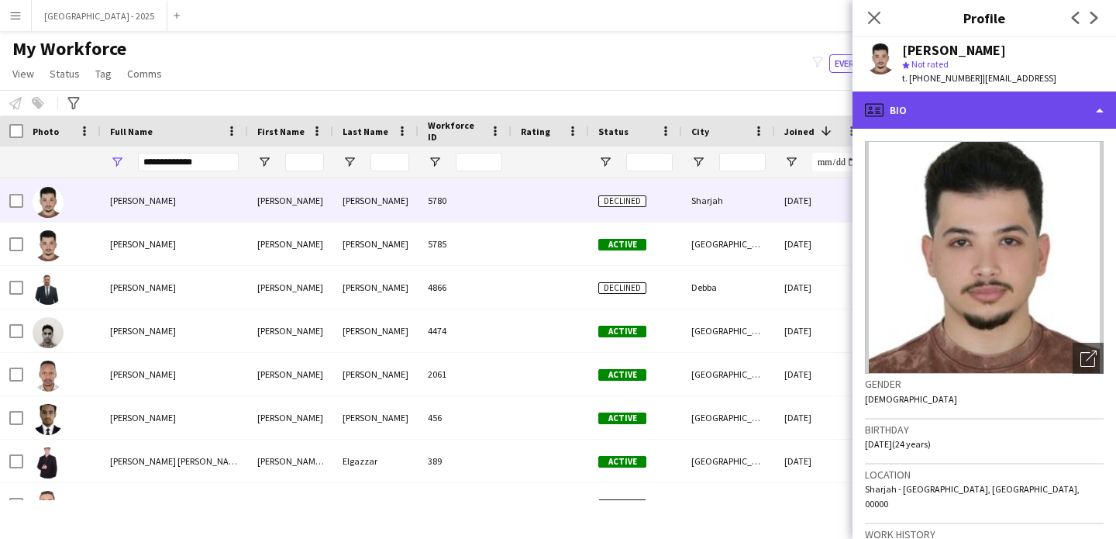
click at [897, 109] on div "profile Bio" at bounding box center [985, 109] width 264 height 37
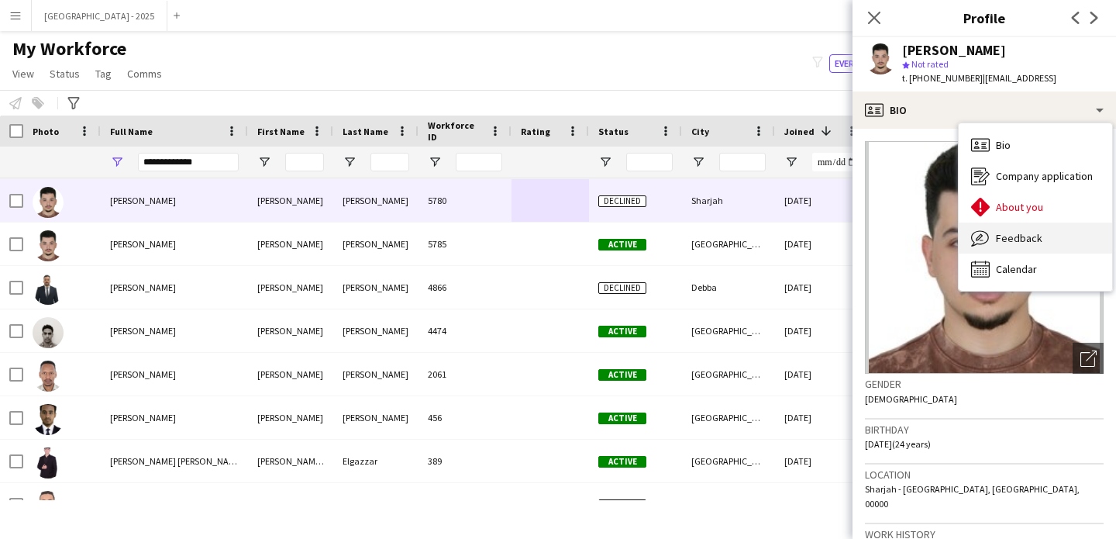
click at [996, 244] on span "Feedback" at bounding box center [1019, 238] width 47 height 14
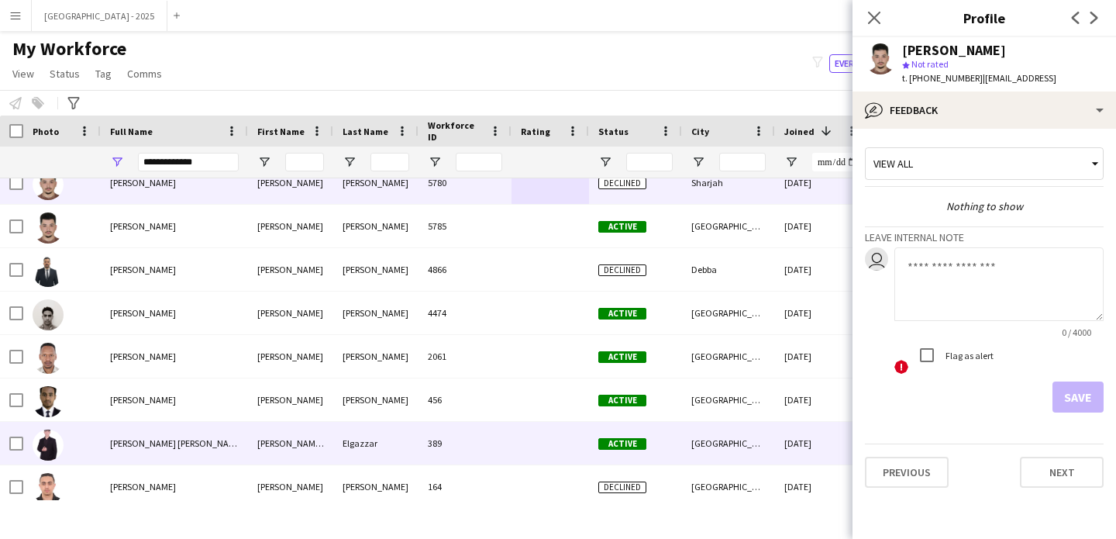
scroll to position [547, 0]
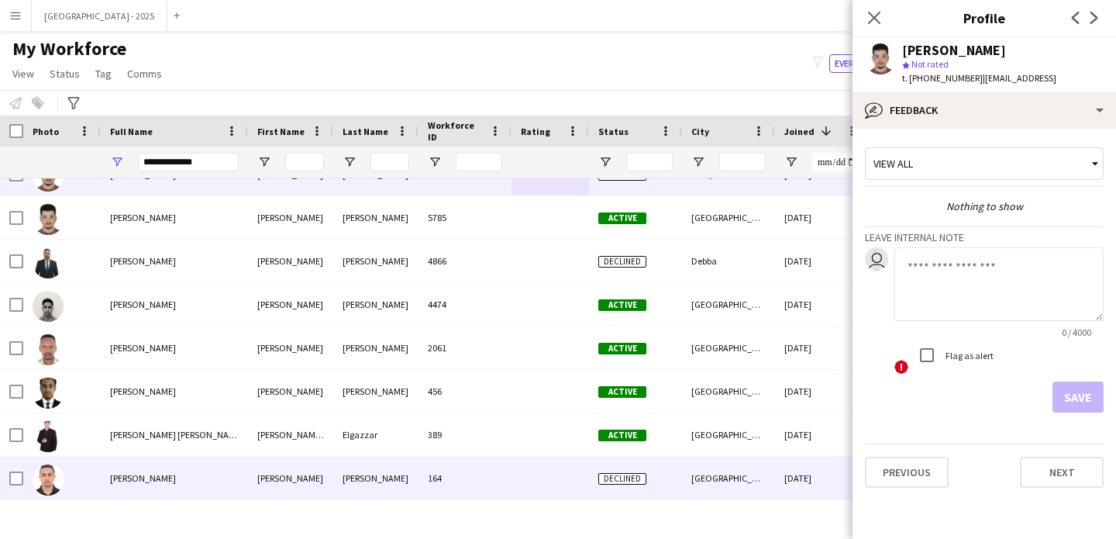
click at [626, 474] on span "Declined" at bounding box center [622, 479] width 48 height 12
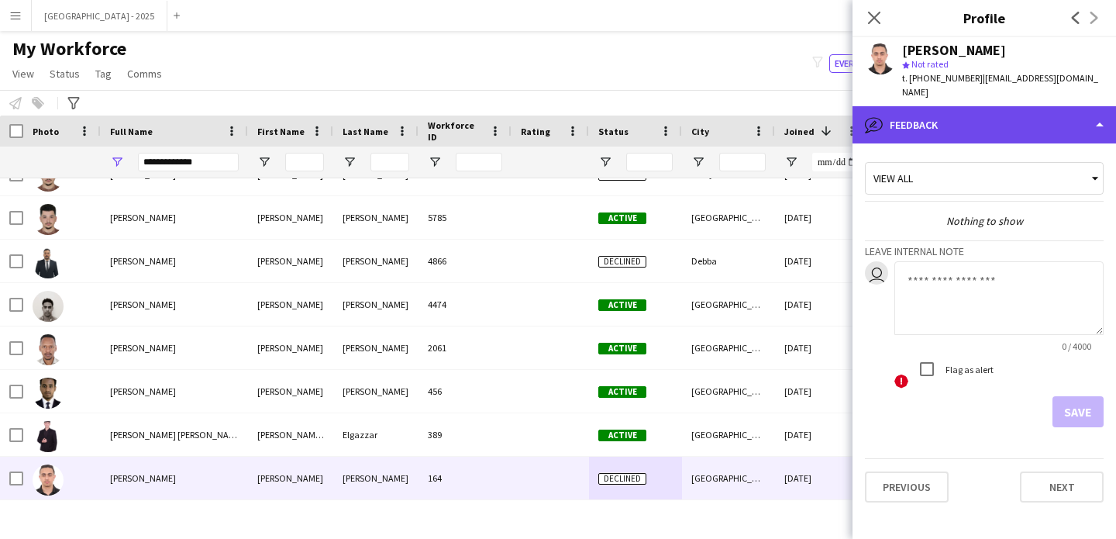
click at [947, 115] on div "bubble-pencil Feedback" at bounding box center [985, 124] width 264 height 37
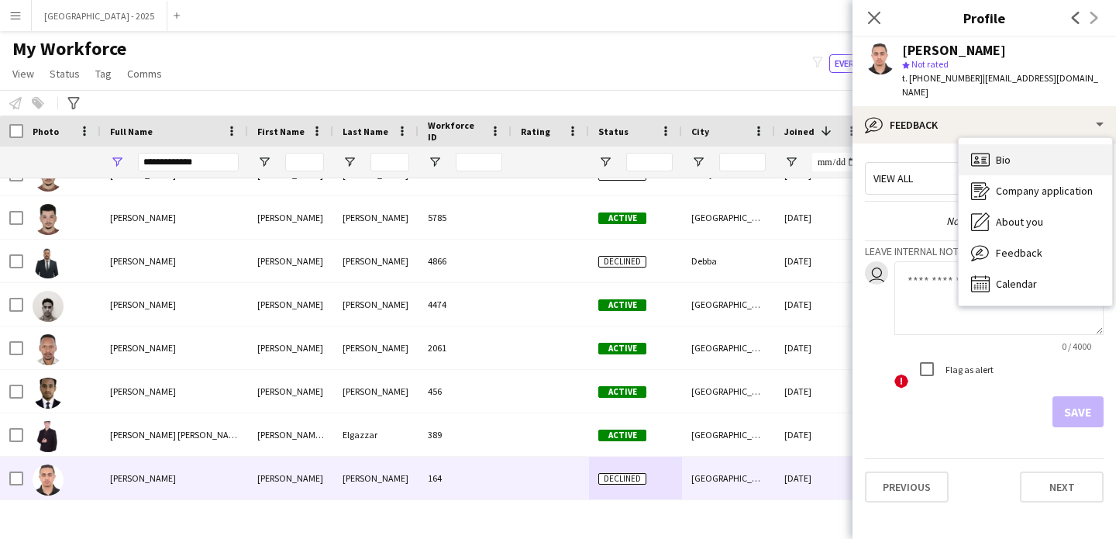
click at [1003, 153] on span "Bio" at bounding box center [1003, 160] width 15 height 14
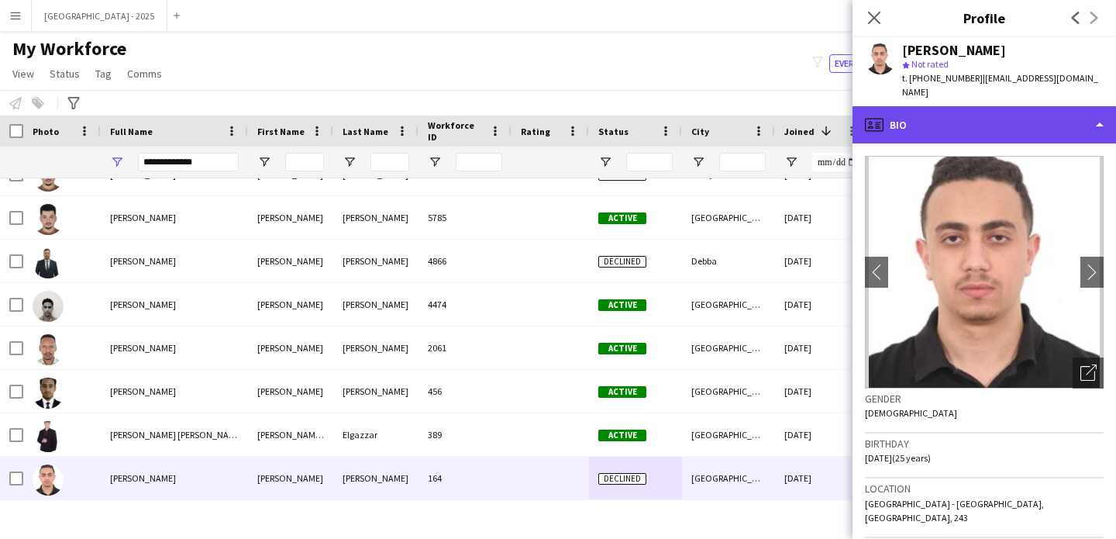
click at [976, 119] on div "profile Bio" at bounding box center [985, 124] width 264 height 37
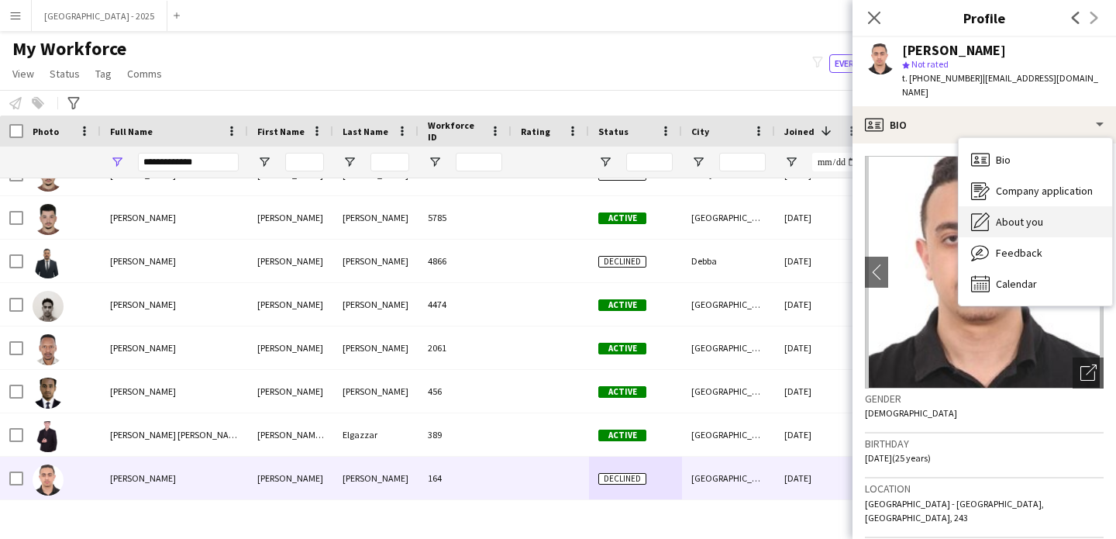
click at [1036, 215] on span "About you" at bounding box center [1019, 222] width 47 height 14
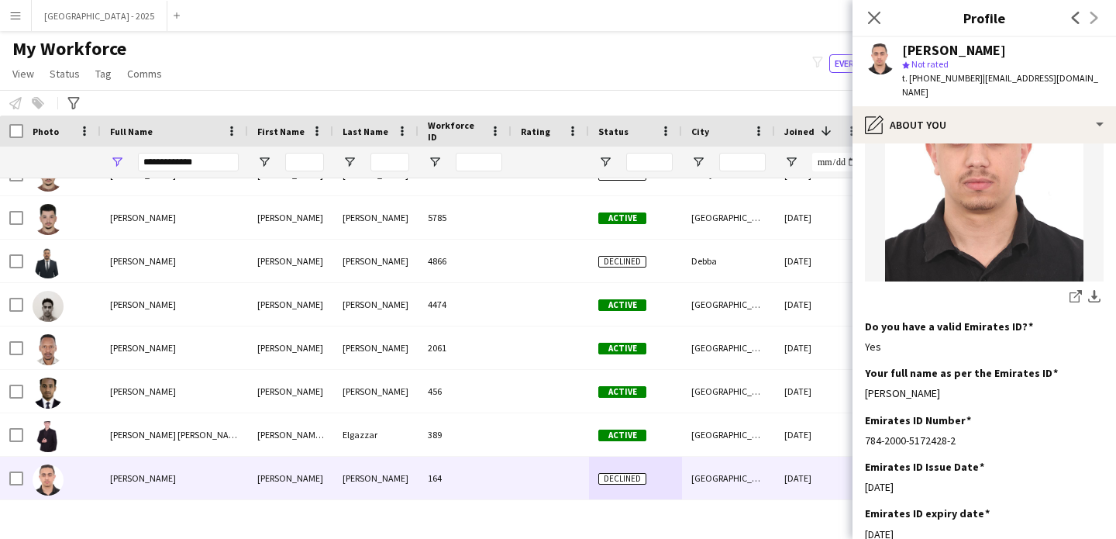
scroll to position [295, 0]
click at [879, 24] on icon "Close pop-in" at bounding box center [874, 17] width 15 height 15
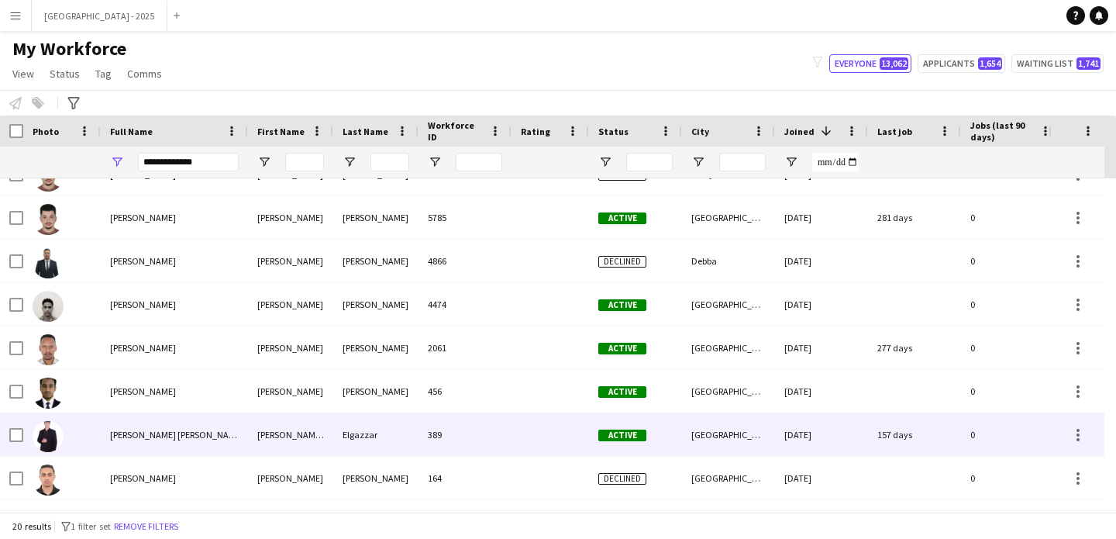
click at [497, 436] on div "389" at bounding box center [465, 434] width 93 height 43
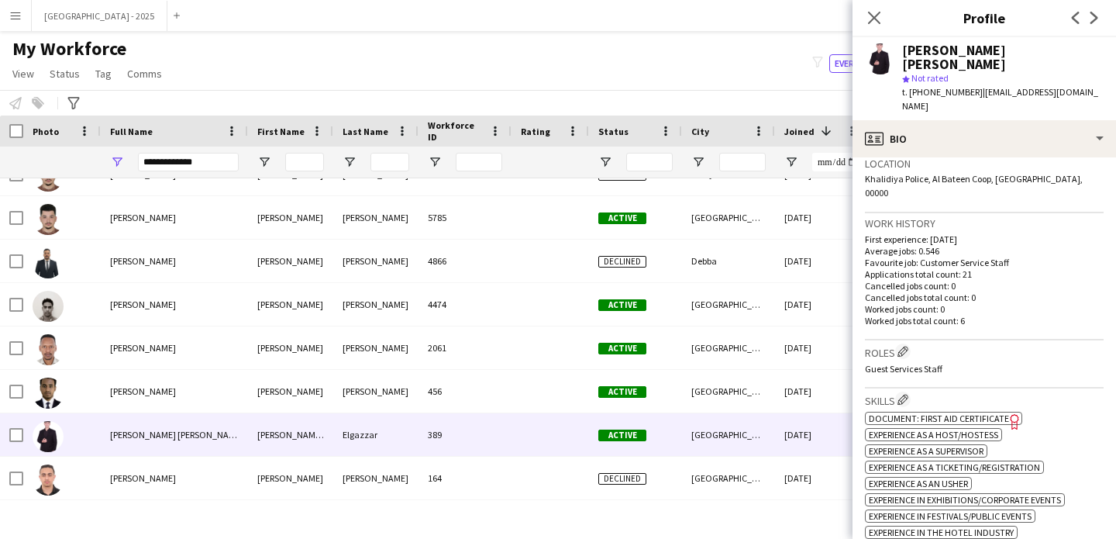
scroll to position [342, 0]
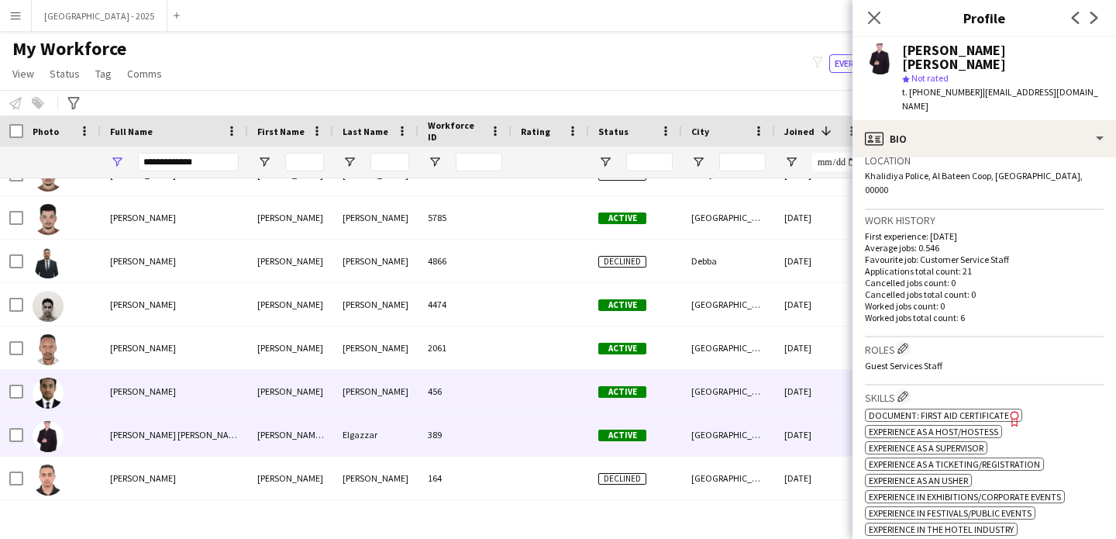
click at [740, 403] on div "[GEOGRAPHIC_DATA]" at bounding box center [728, 391] width 93 height 43
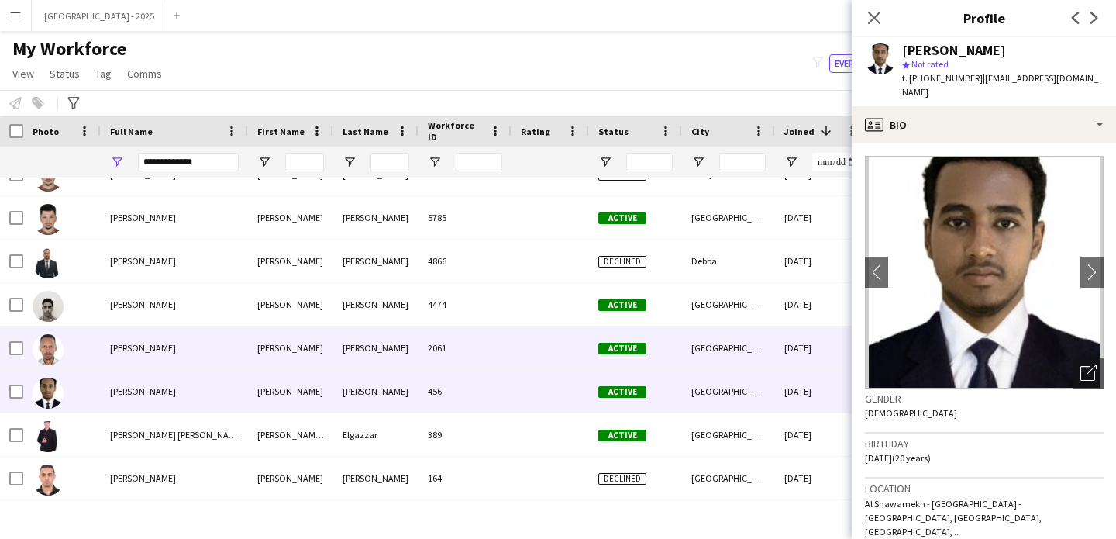
click at [711, 359] on div "[GEOGRAPHIC_DATA]" at bounding box center [728, 347] width 93 height 43
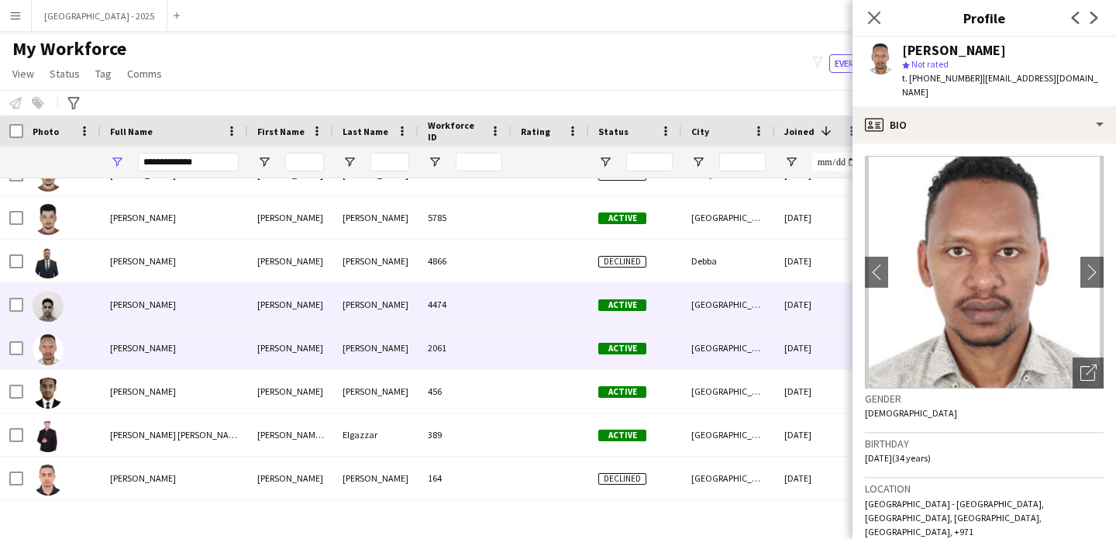
click at [711, 302] on div "[GEOGRAPHIC_DATA]" at bounding box center [728, 304] width 93 height 43
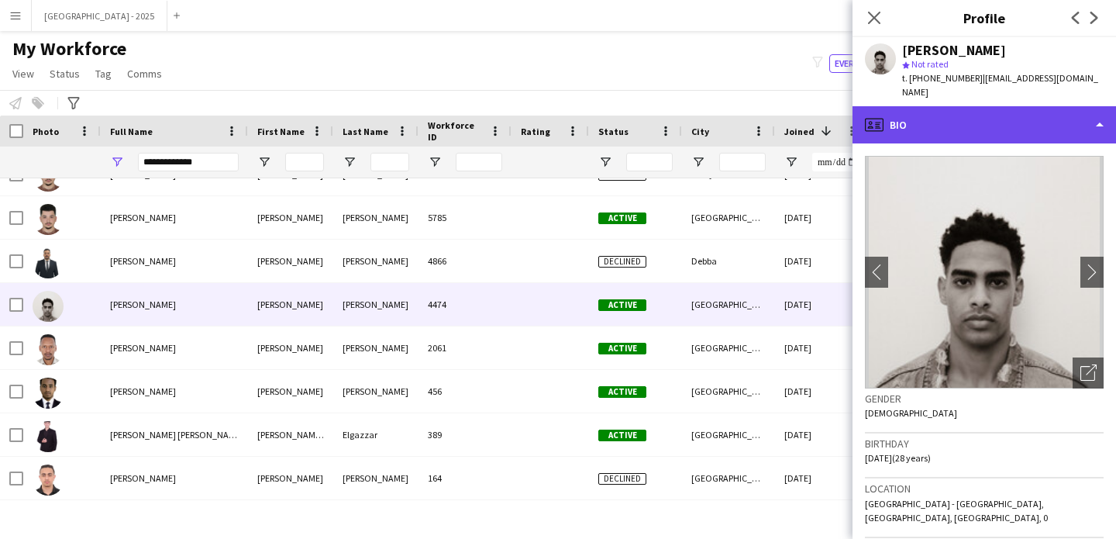
click at [983, 106] on div "profile Bio" at bounding box center [985, 124] width 264 height 37
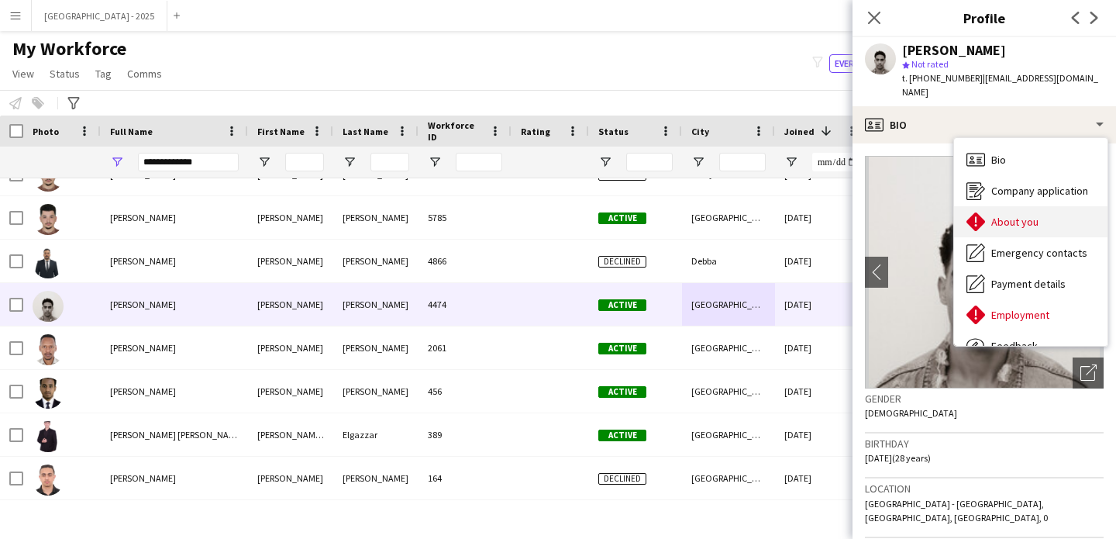
click at [1036, 215] on span "About you" at bounding box center [1015, 222] width 47 height 14
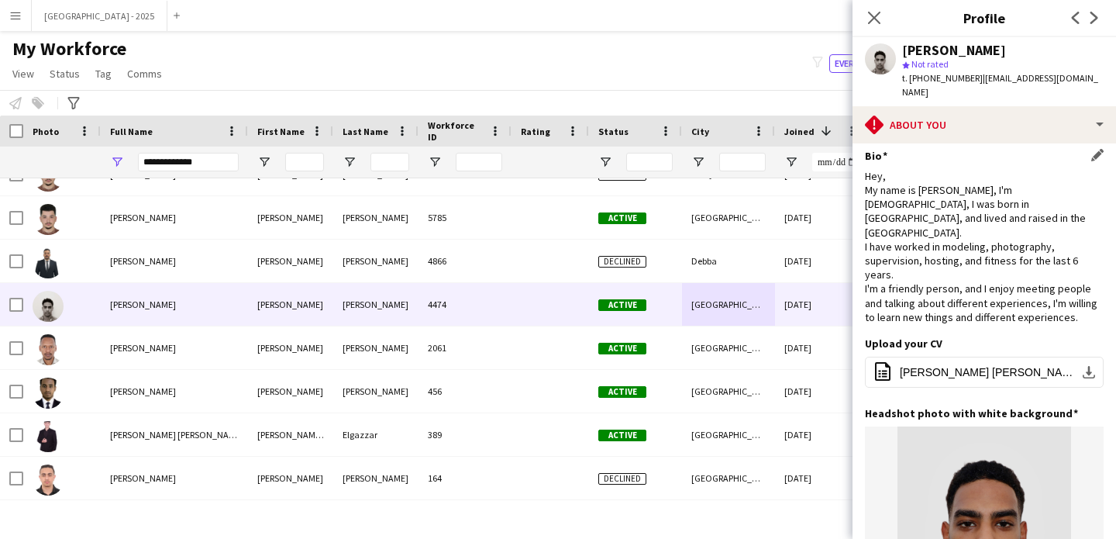
scroll to position [0, 0]
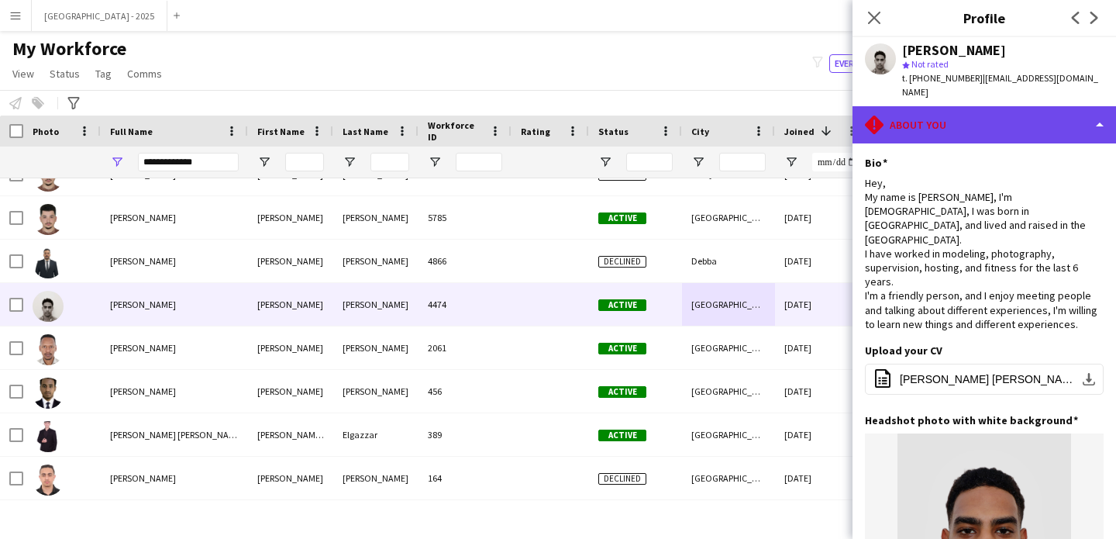
click at [957, 106] on div "rhombus-alert About you" at bounding box center [985, 124] width 264 height 37
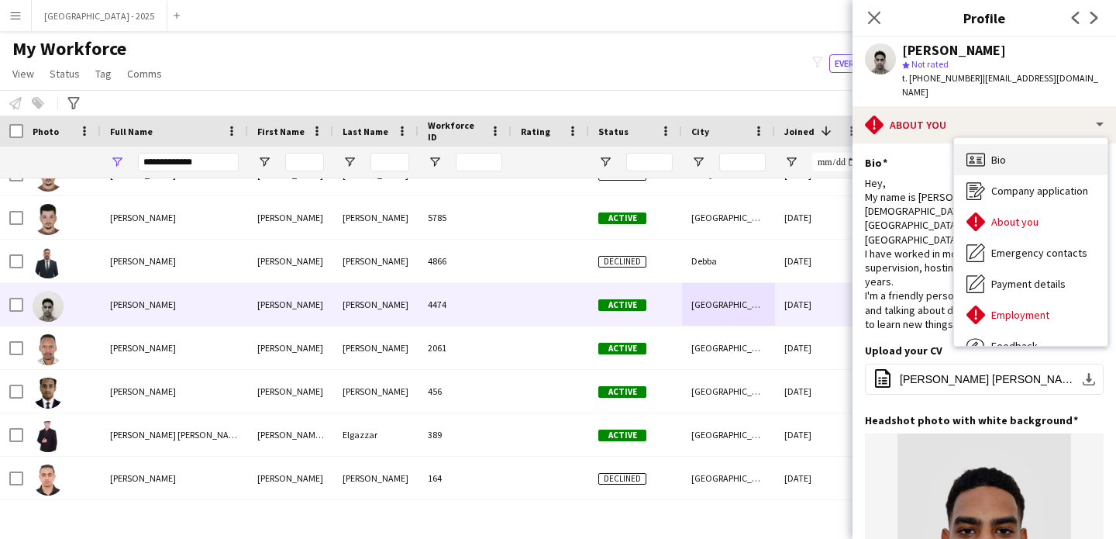
click at [1002, 144] on div "Bio Bio" at bounding box center [1030, 159] width 153 height 31
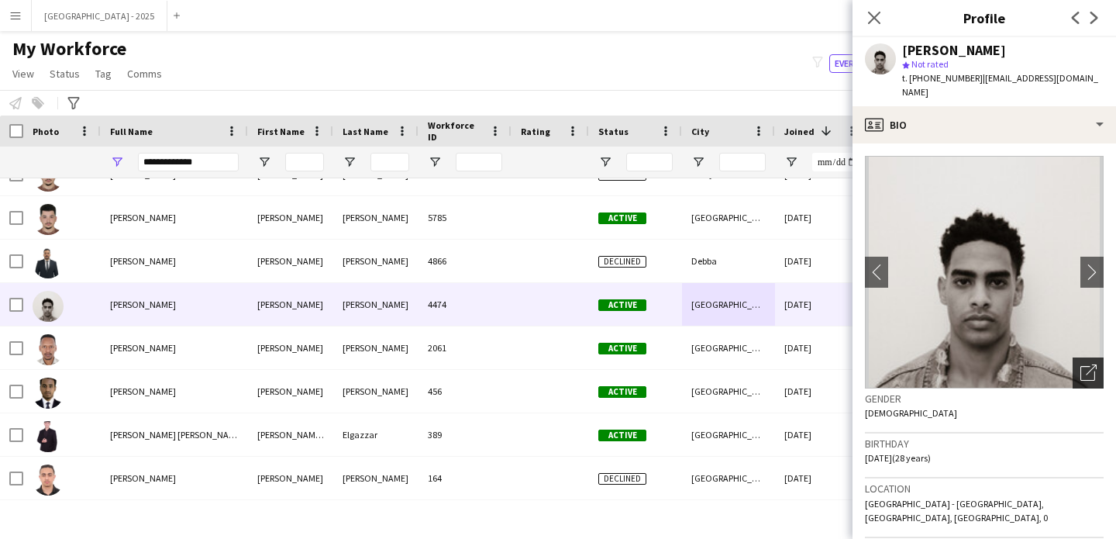
click at [1083, 364] on icon "Open photos pop-in" at bounding box center [1089, 372] width 16 height 16
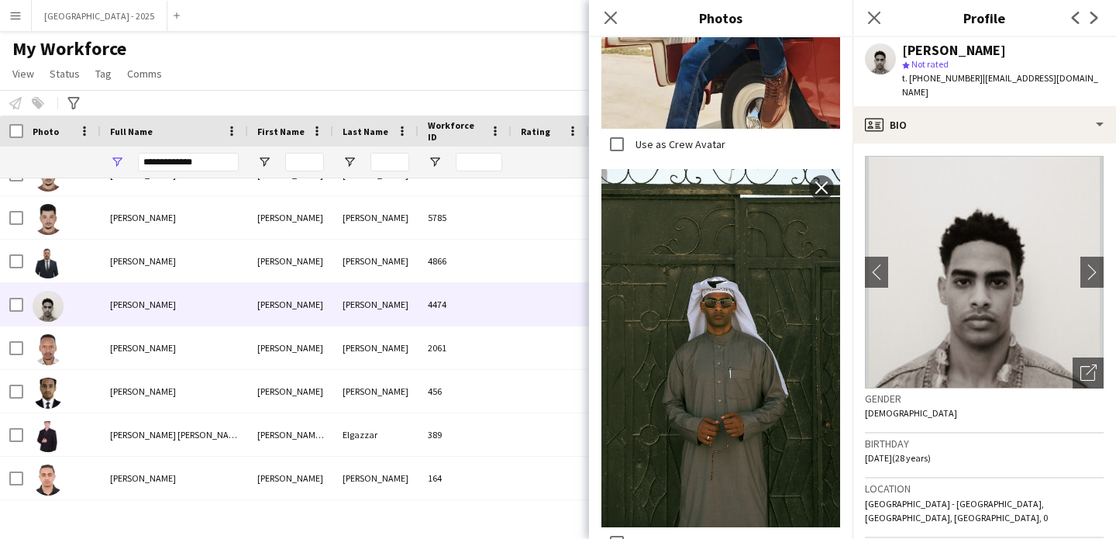
scroll to position [1540, 0]
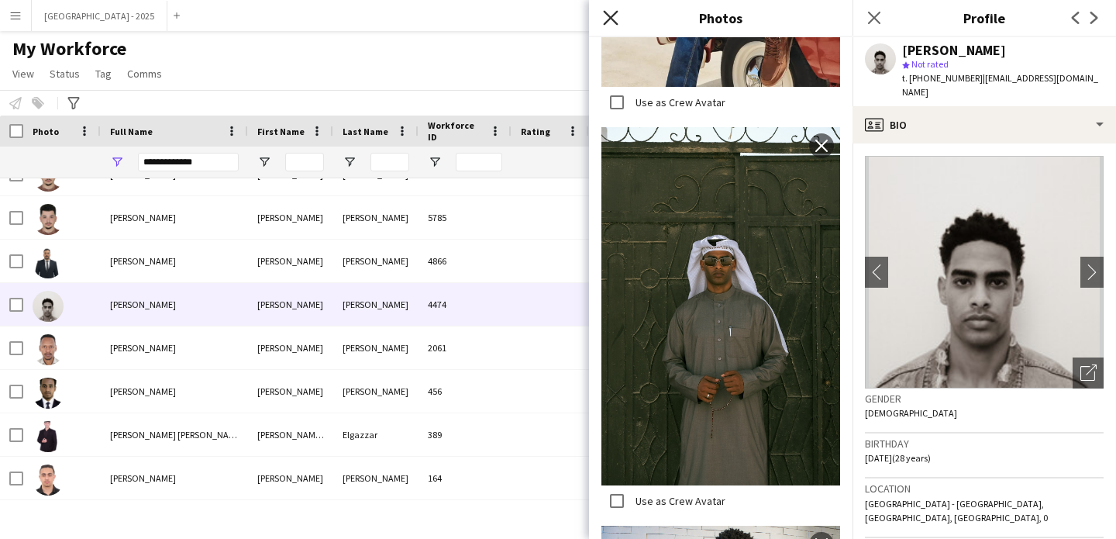
click at [616, 18] on icon "Close pop-in" at bounding box center [610, 17] width 15 height 15
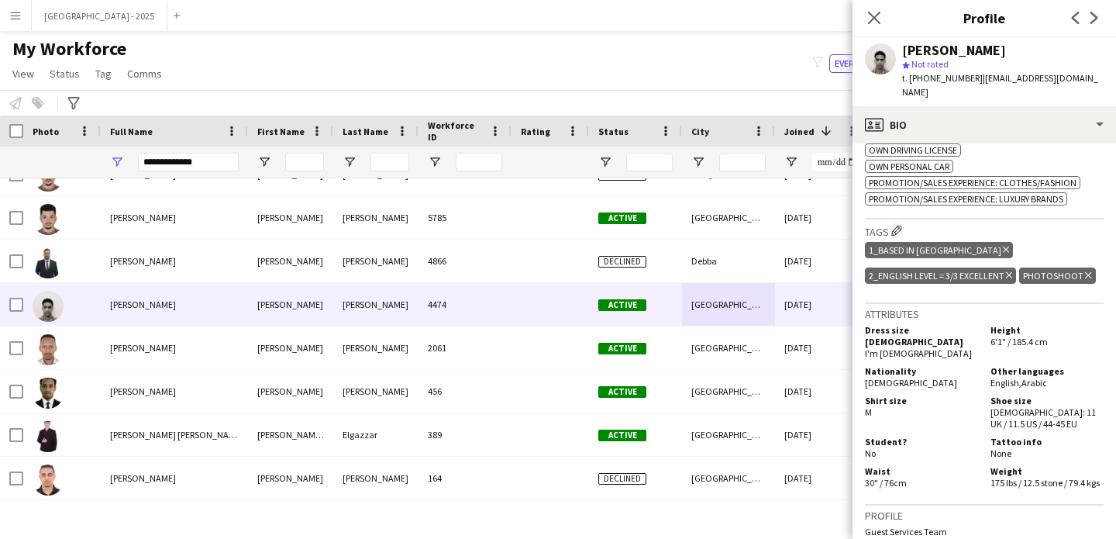
scroll to position [599, 0]
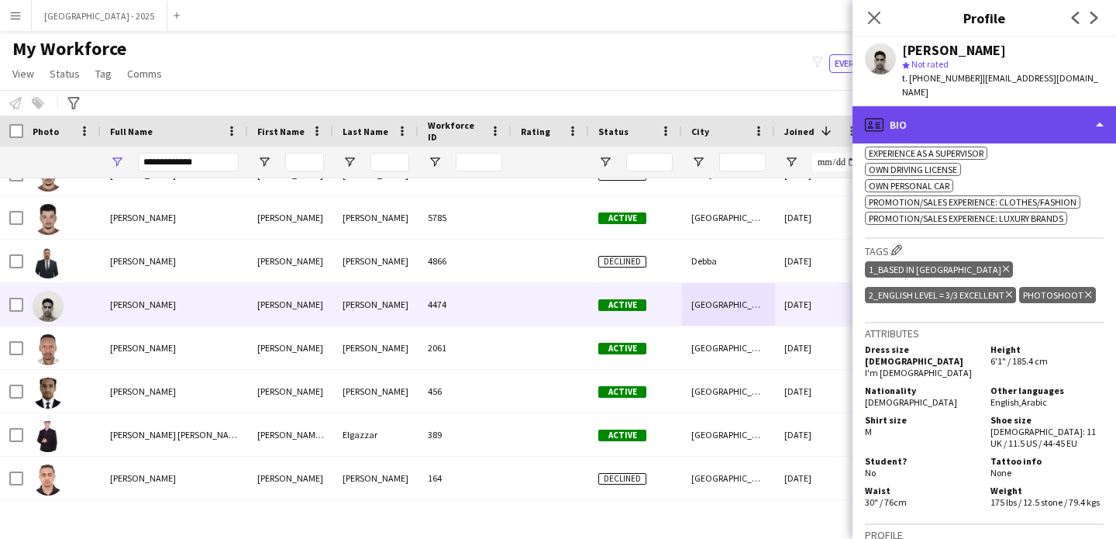
click at [961, 124] on div "profile Bio" at bounding box center [985, 124] width 264 height 37
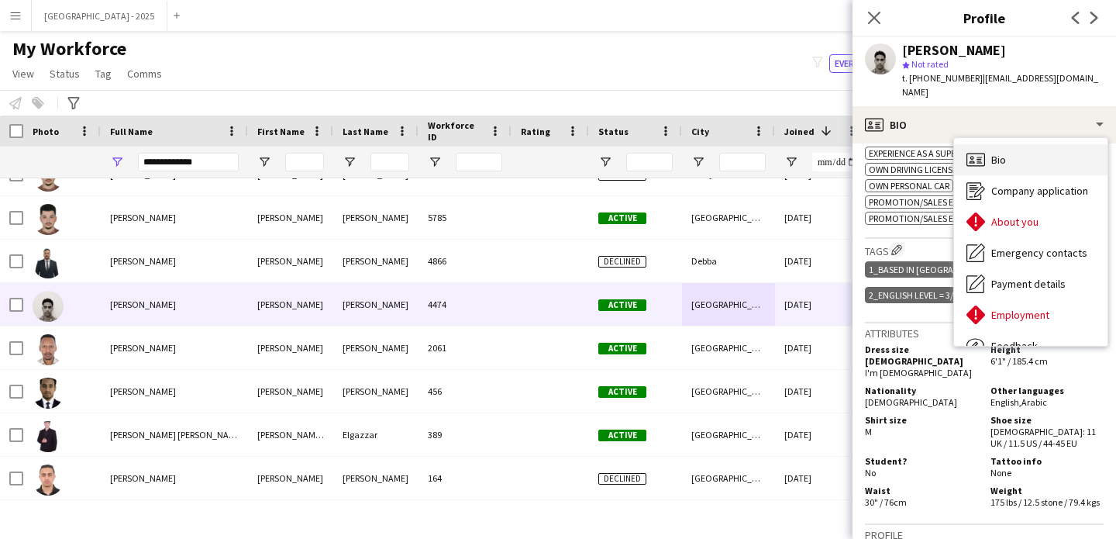
click at [992, 153] on span "Bio" at bounding box center [999, 160] width 15 height 14
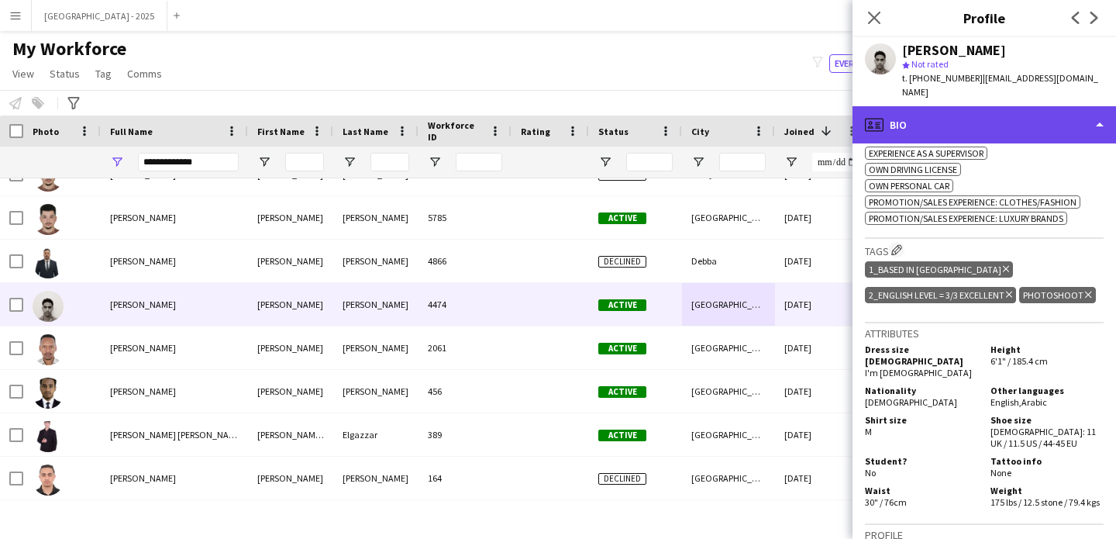
click at [953, 122] on div "profile Bio" at bounding box center [985, 124] width 264 height 37
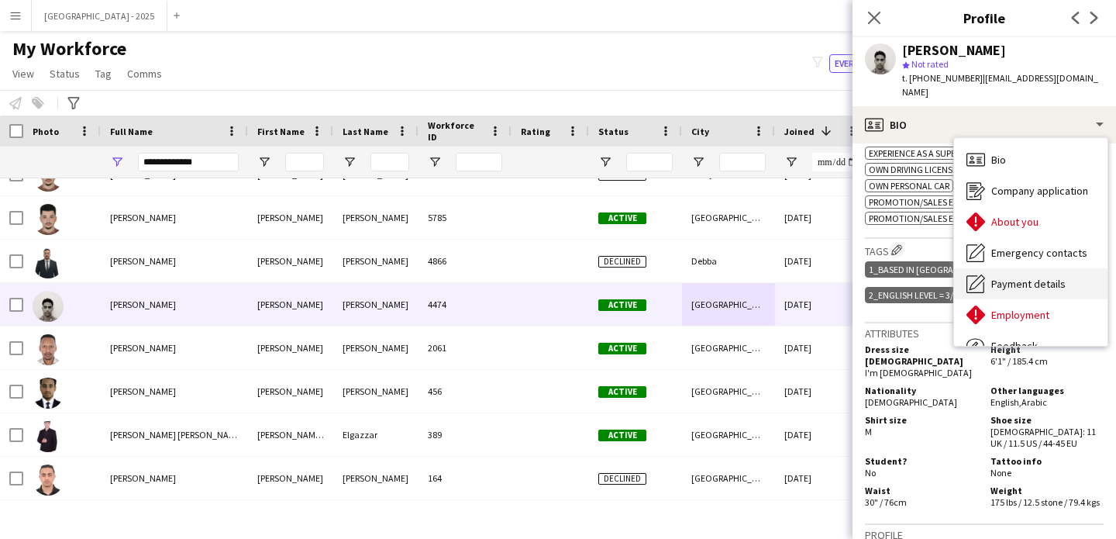
click at [1019, 277] on span "Payment details" at bounding box center [1029, 284] width 74 height 14
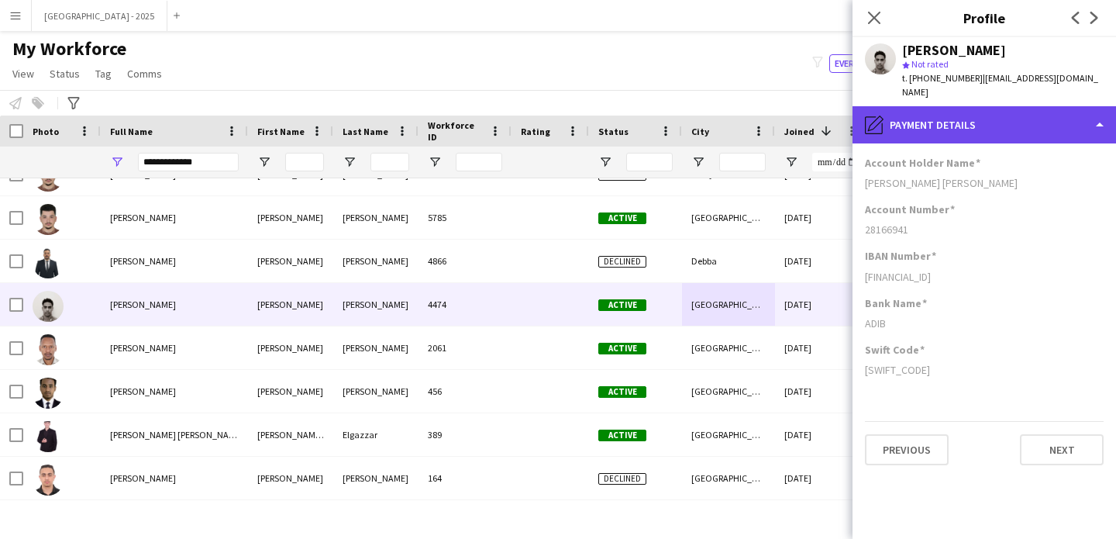
click at [961, 122] on div "pencil4 Payment details" at bounding box center [985, 124] width 264 height 37
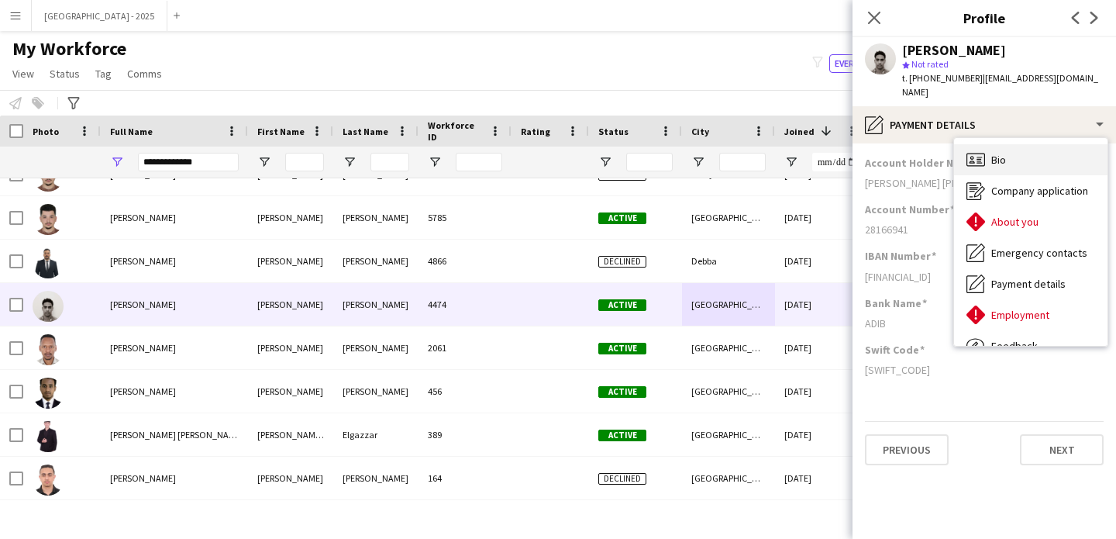
click at [1005, 154] on div "Bio Bio" at bounding box center [1030, 159] width 153 height 31
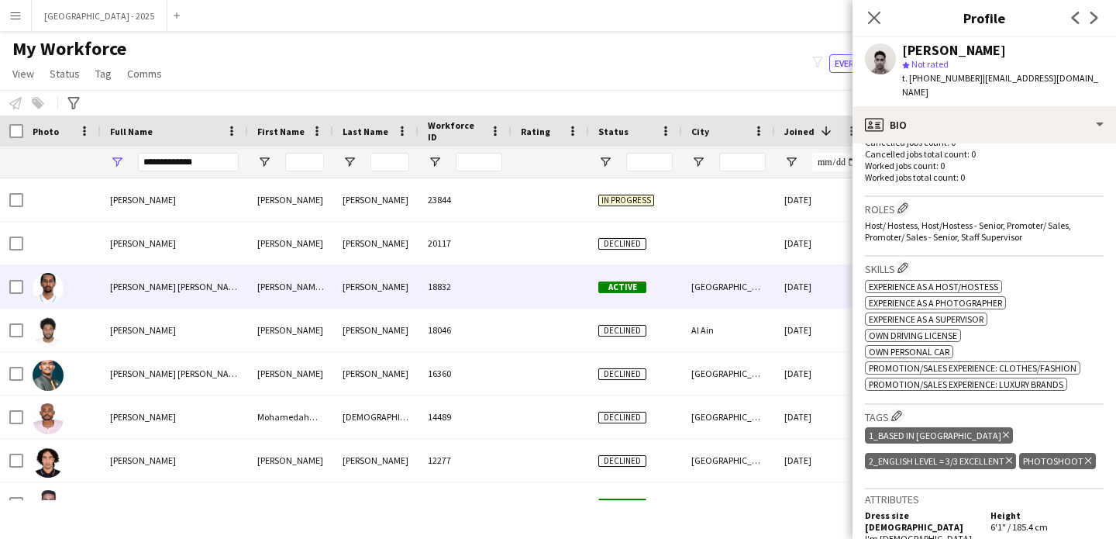
scroll to position [0, 0]
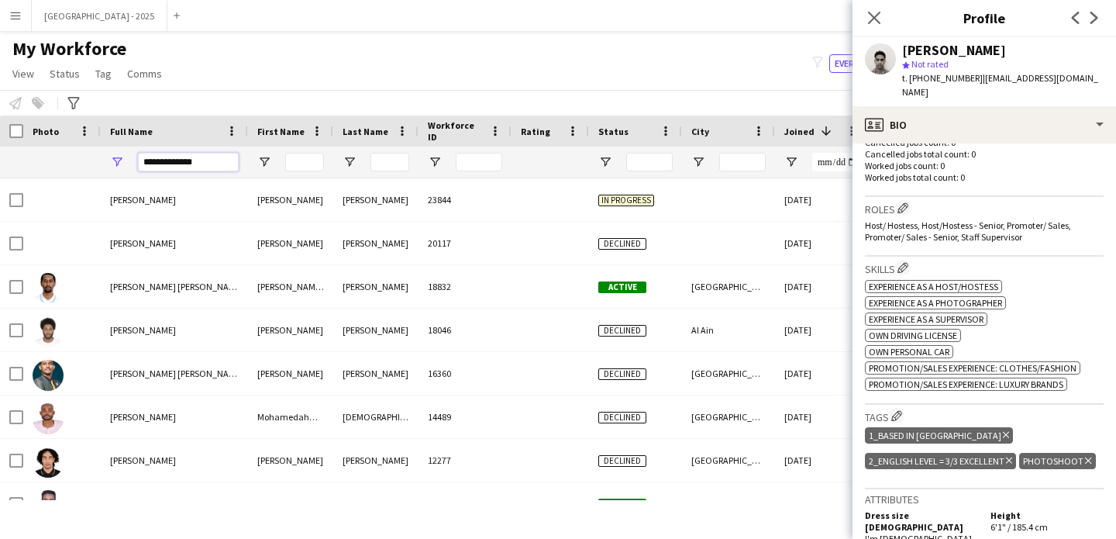
click at [177, 154] on input "**********" at bounding box center [188, 162] width 101 height 19
paste input "Full Name Filter Input"
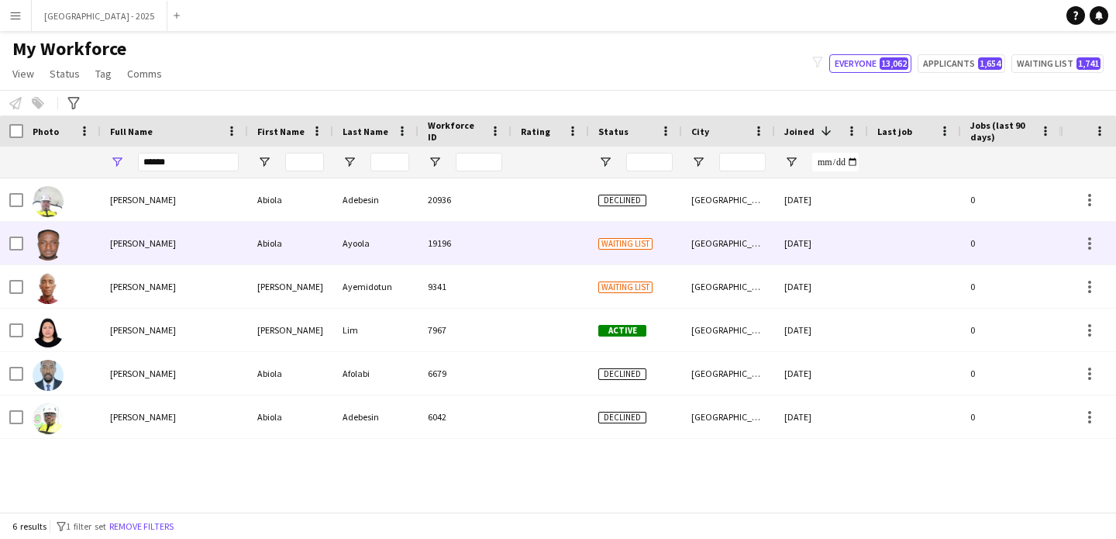
click at [171, 231] on div "[PERSON_NAME]" at bounding box center [174, 243] width 147 height 43
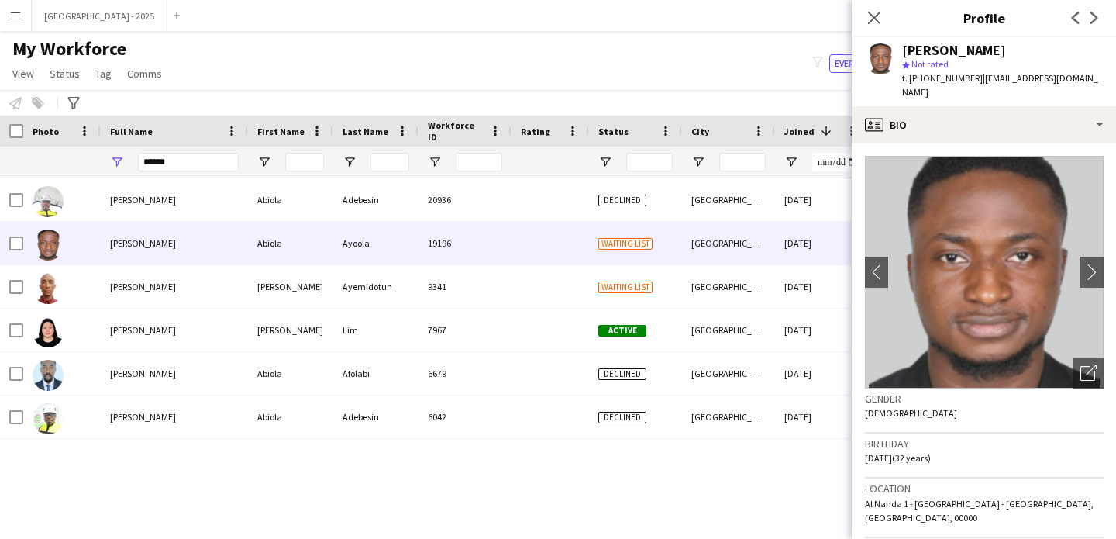
click at [1057, 373] on img at bounding box center [984, 272] width 239 height 233
click at [1081, 364] on icon "Open photos pop-in" at bounding box center [1089, 372] width 16 height 16
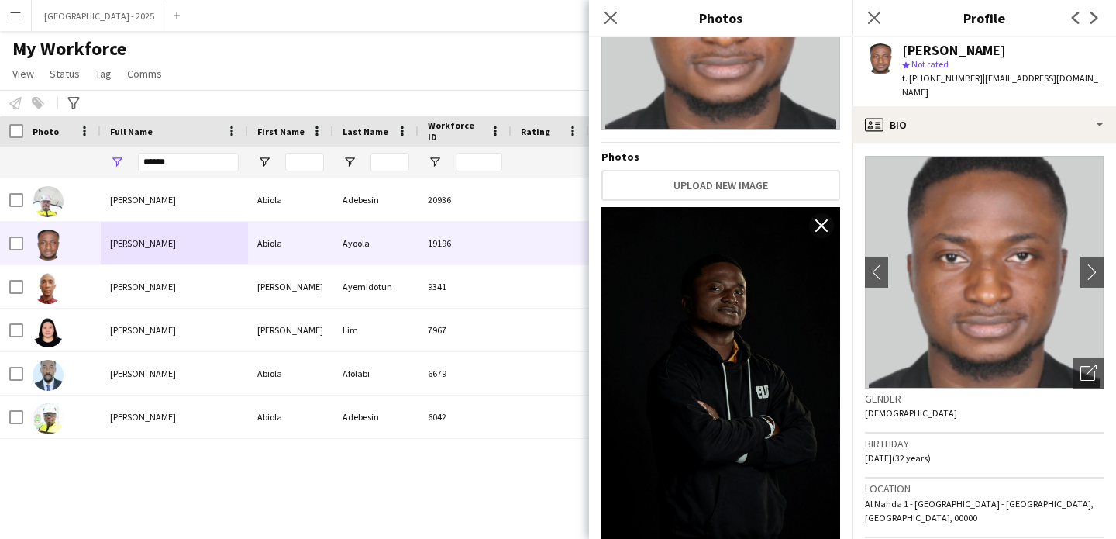
scroll to position [200, 0]
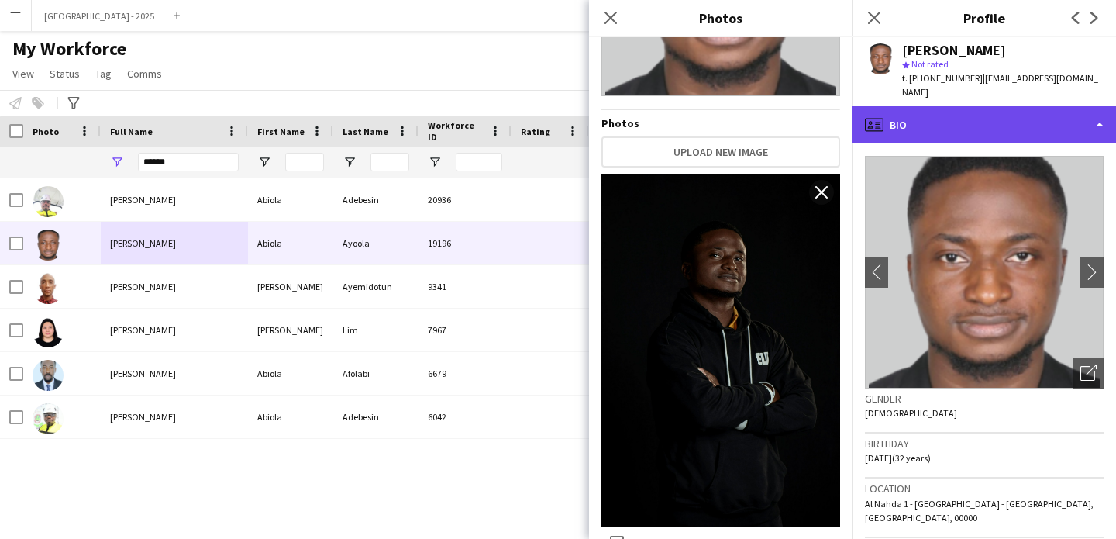
click at [939, 106] on div "profile Bio" at bounding box center [985, 124] width 264 height 37
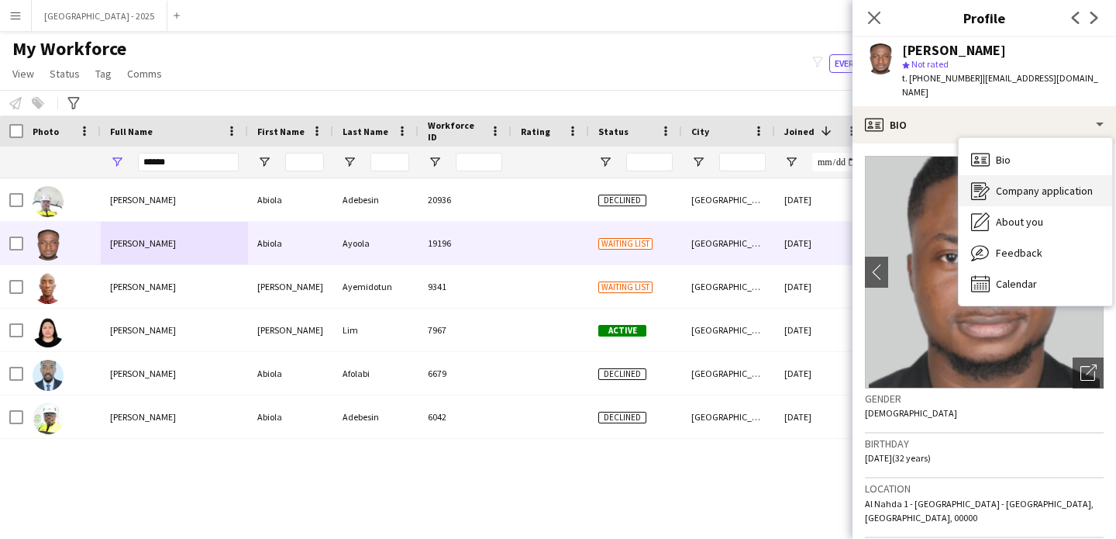
click at [983, 181] on icon "Company application" at bounding box center [980, 190] width 19 height 19
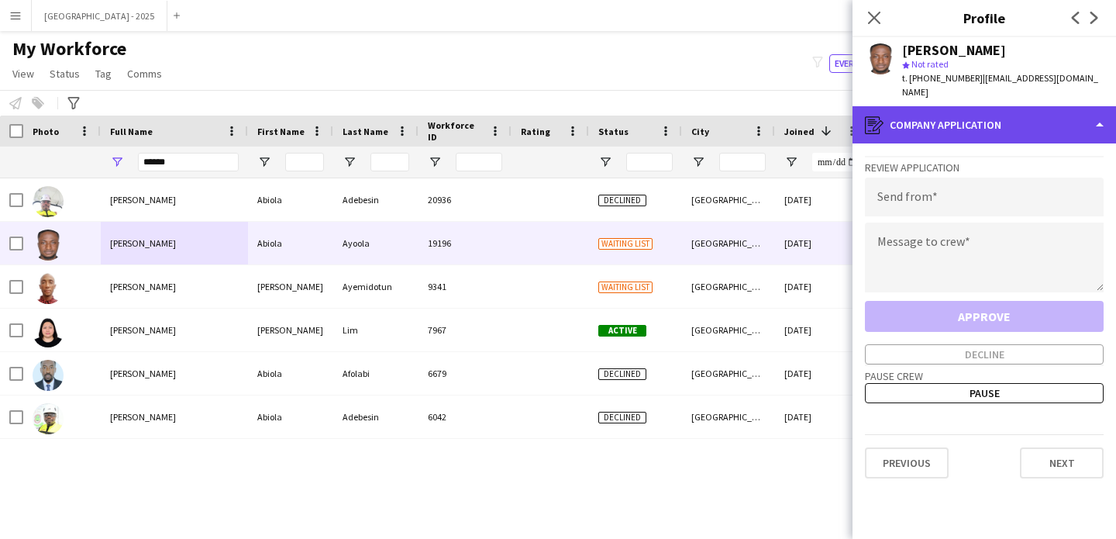
click at [980, 110] on div "register Company application" at bounding box center [985, 124] width 264 height 37
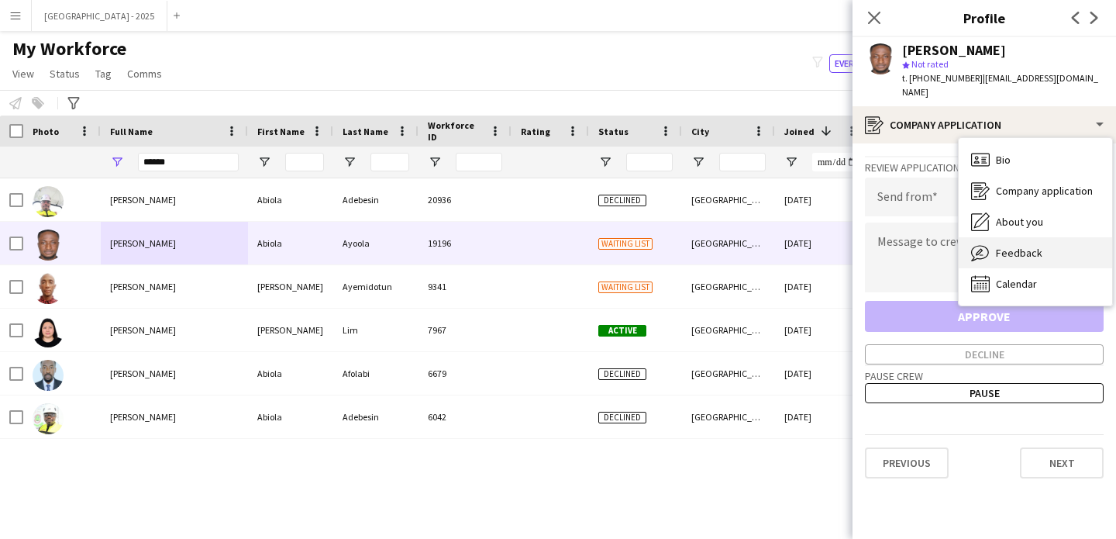
click at [1050, 237] on div "Feedback Feedback" at bounding box center [1035, 252] width 153 height 31
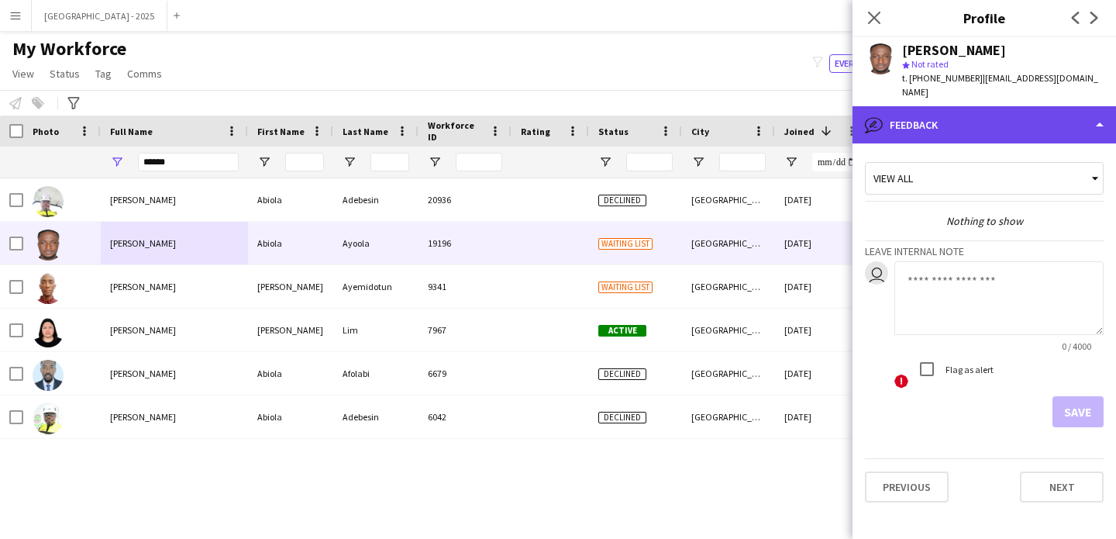
click at [987, 117] on div "bubble-pencil Feedback" at bounding box center [985, 124] width 264 height 37
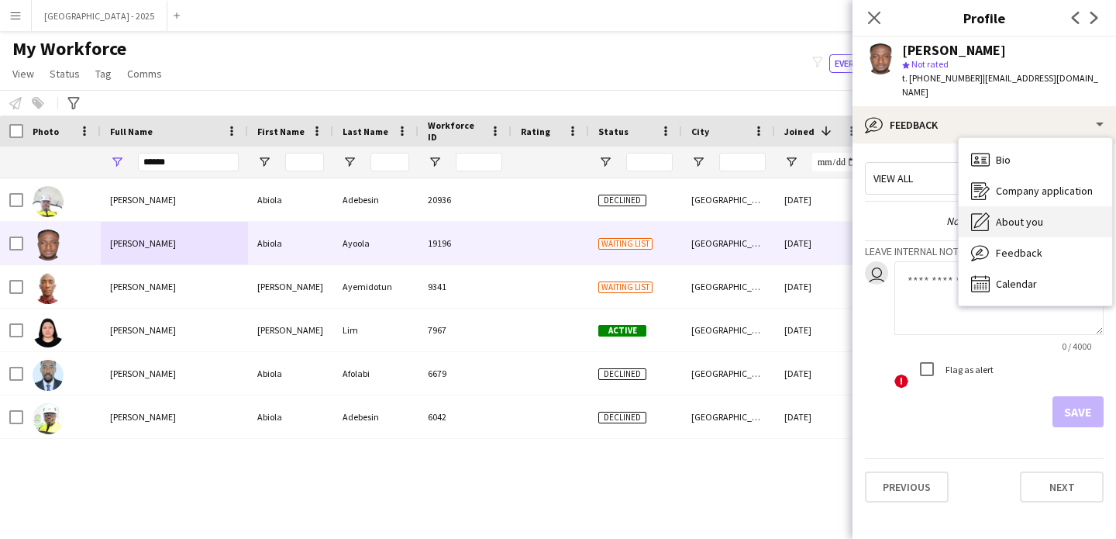
click at [1035, 215] on span "About you" at bounding box center [1019, 222] width 47 height 14
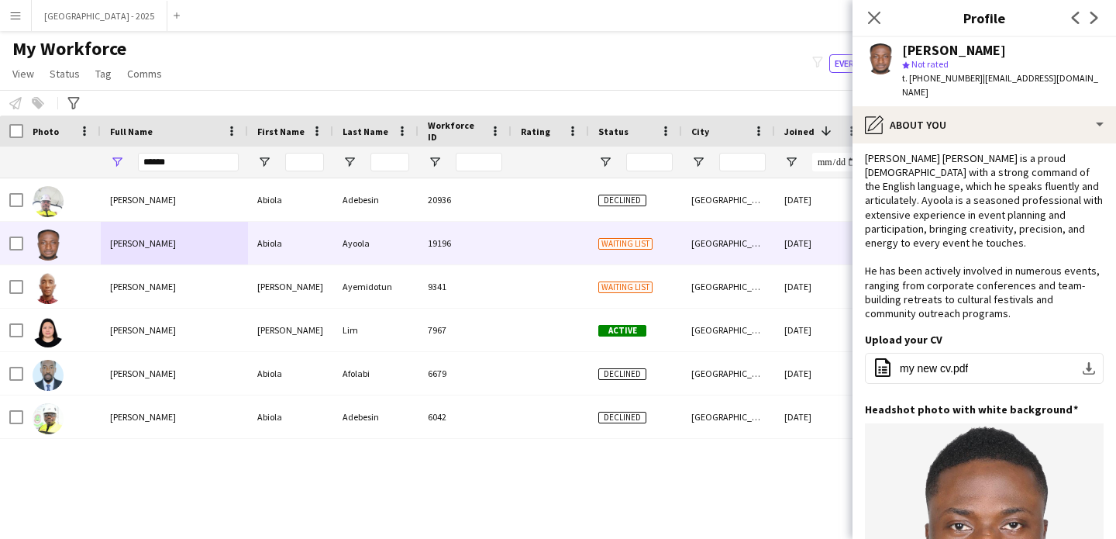
scroll to position [0, 0]
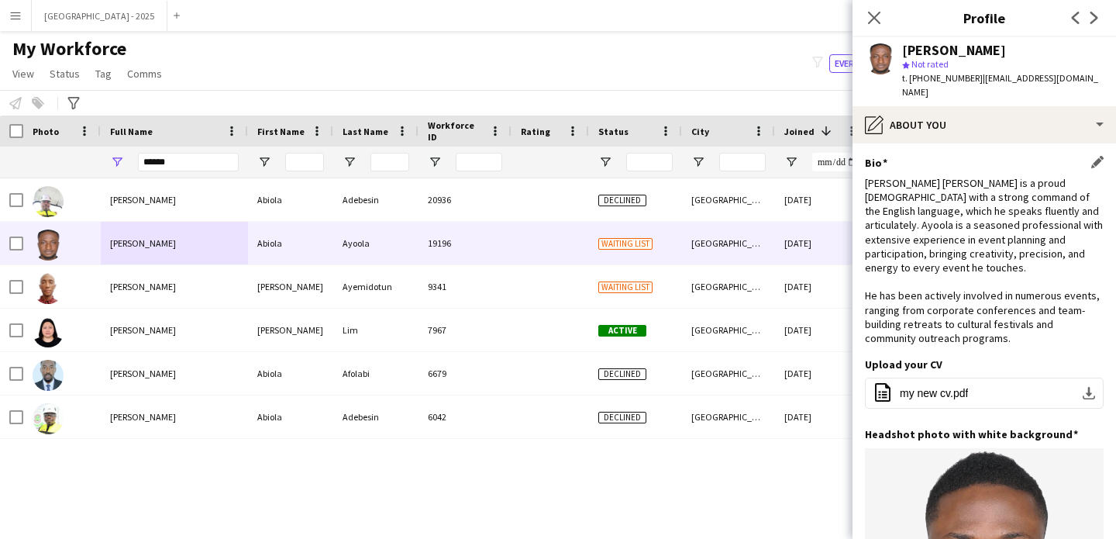
click at [1058, 185] on div "[PERSON_NAME] [PERSON_NAME] is a proud [DEMOGRAPHIC_DATA] with a strong command…" at bounding box center [984, 260] width 239 height 169
click at [195, 160] on input "******" at bounding box center [188, 162] width 101 height 19
paste input "**********"
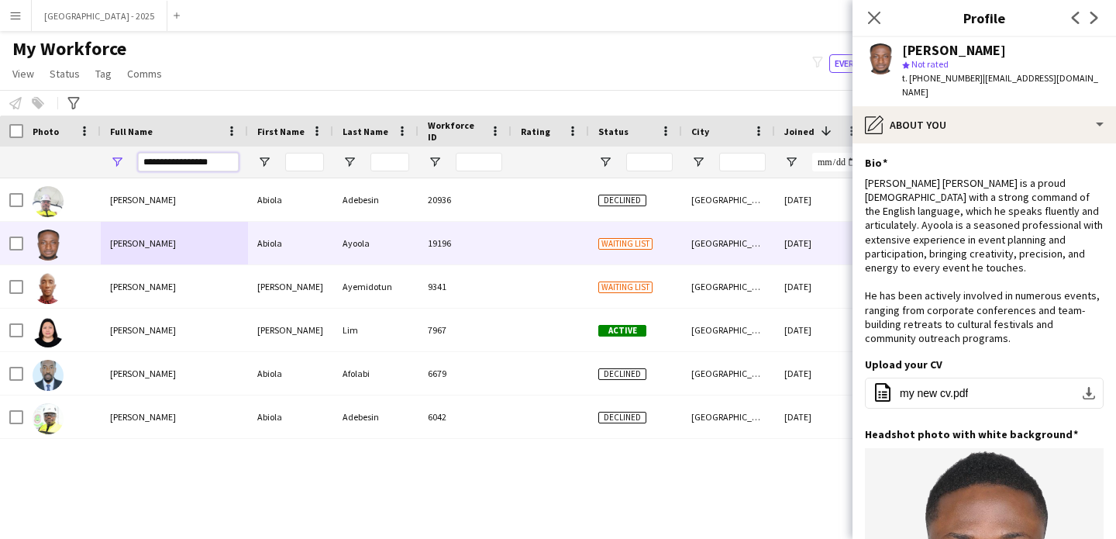
click at [195, 160] on input "**********" at bounding box center [188, 162] width 101 height 19
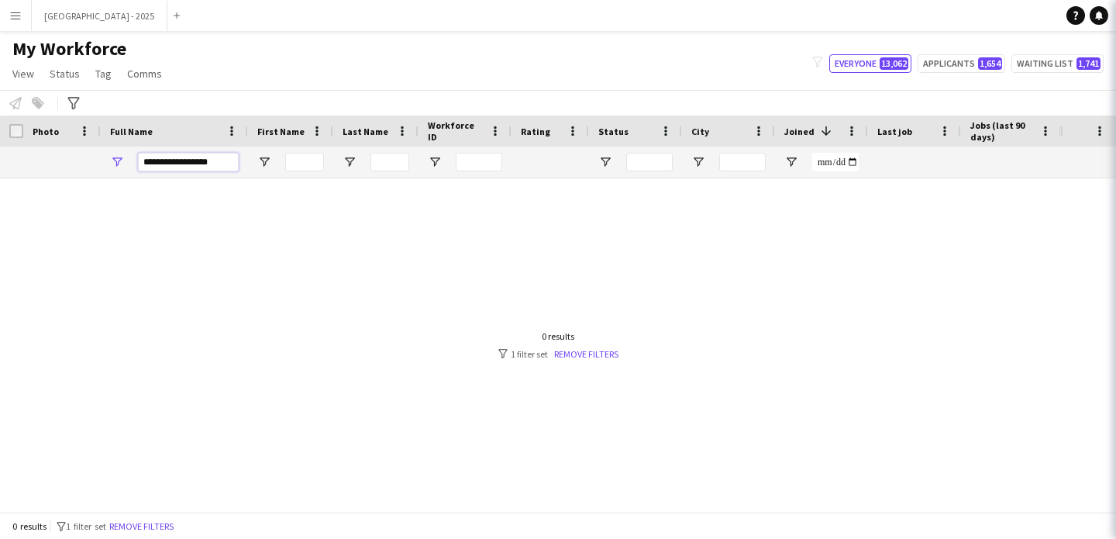
click at [195, 160] on input "**********" at bounding box center [188, 162] width 101 height 19
paste input "Full Name Filter Input"
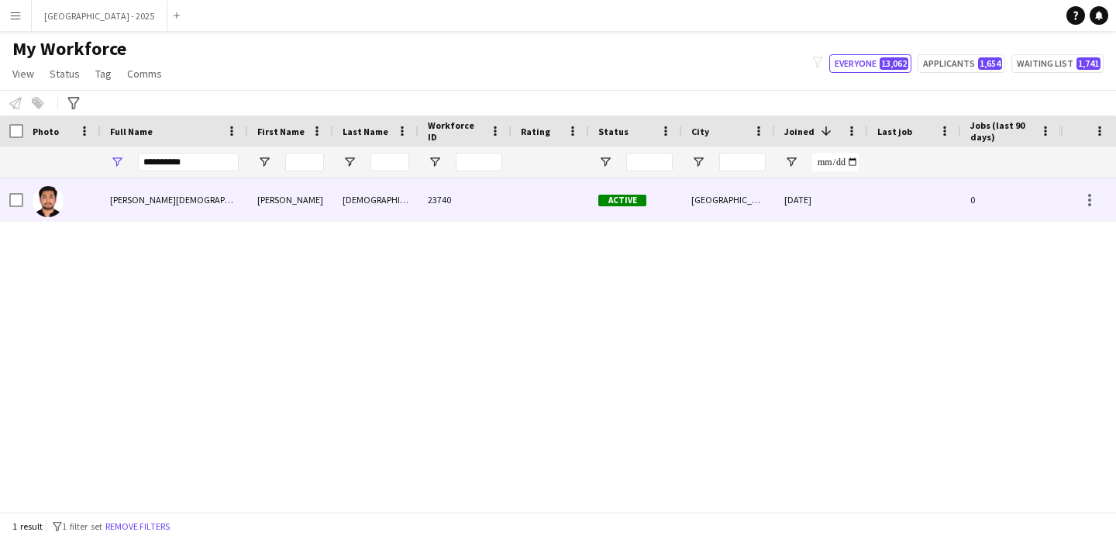
click at [178, 198] on div "[PERSON_NAME][DEMOGRAPHIC_DATA]" at bounding box center [174, 199] width 147 height 43
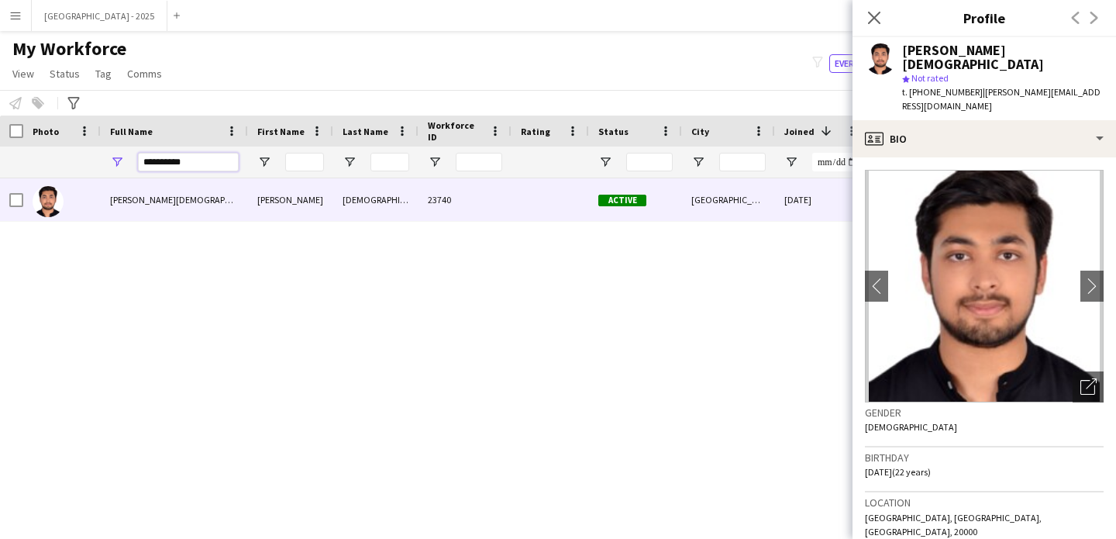
click at [166, 164] on input "**********" at bounding box center [188, 162] width 101 height 19
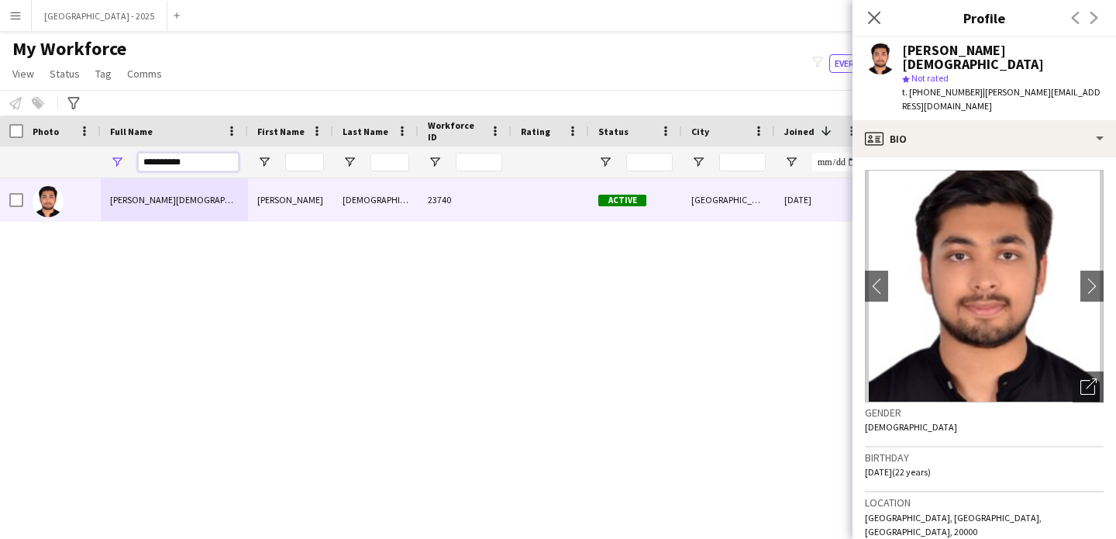
click at [166, 164] on input "**********" at bounding box center [188, 162] width 101 height 19
paste input "******"
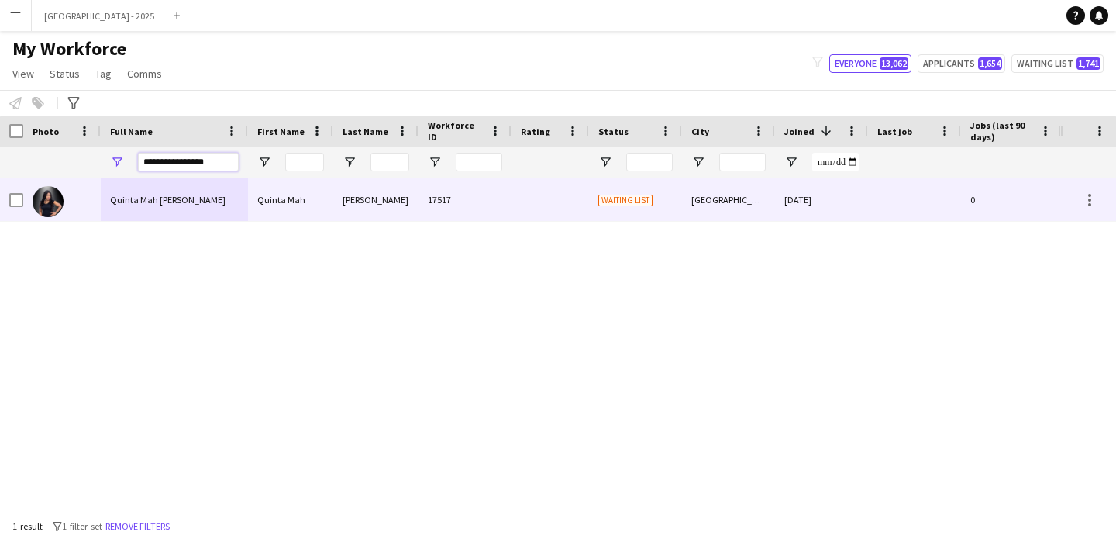
type input "**********"
click at [191, 203] on div "Quinta Mah [PERSON_NAME]" at bounding box center [174, 199] width 147 height 43
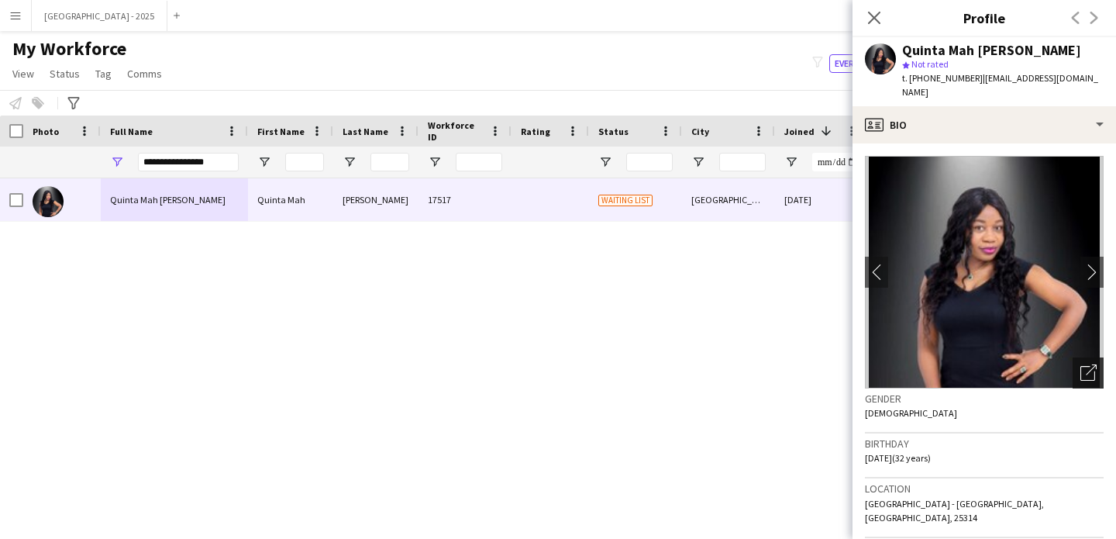
click at [1076, 373] on div "Open photos pop-in" at bounding box center [1088, 372] width 31 height 31
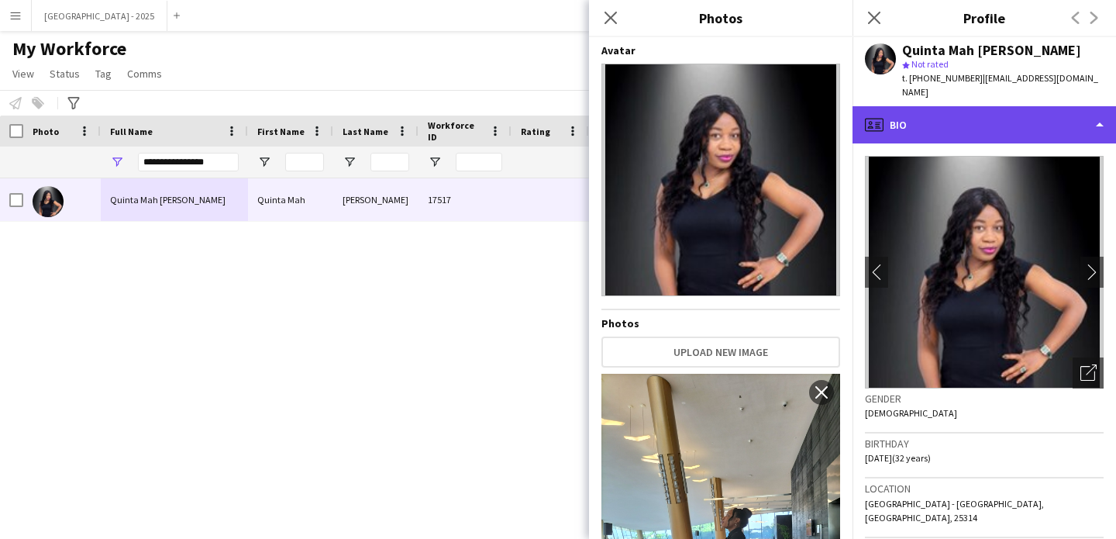
click at [1011, 106] on div "profile Bio" at bounding box center [985, 124] width 264 height 37
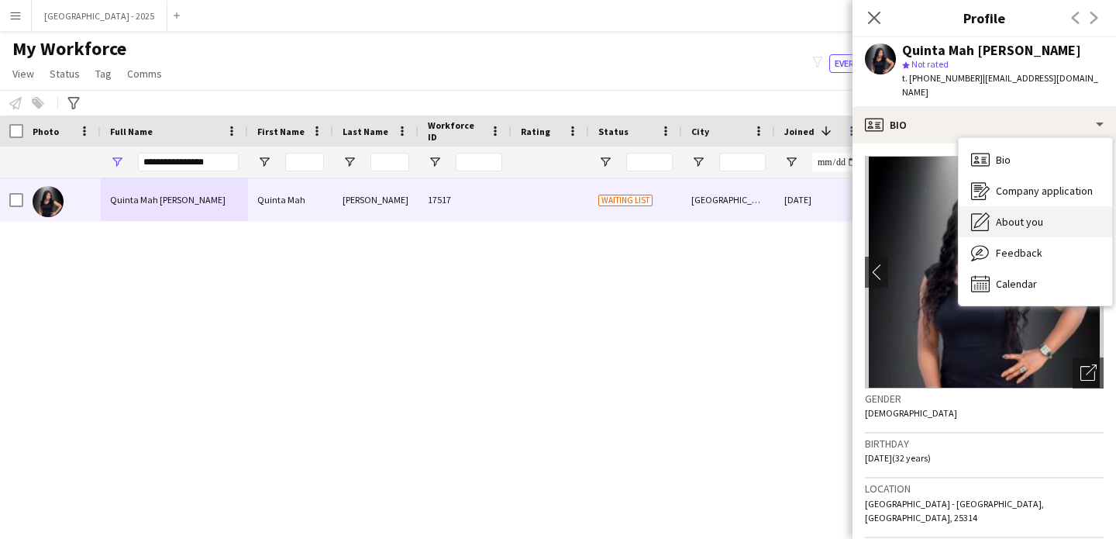
click at [1005, 206] on div "About you About you" at bounding box center [1035, 221] width 153 height 31
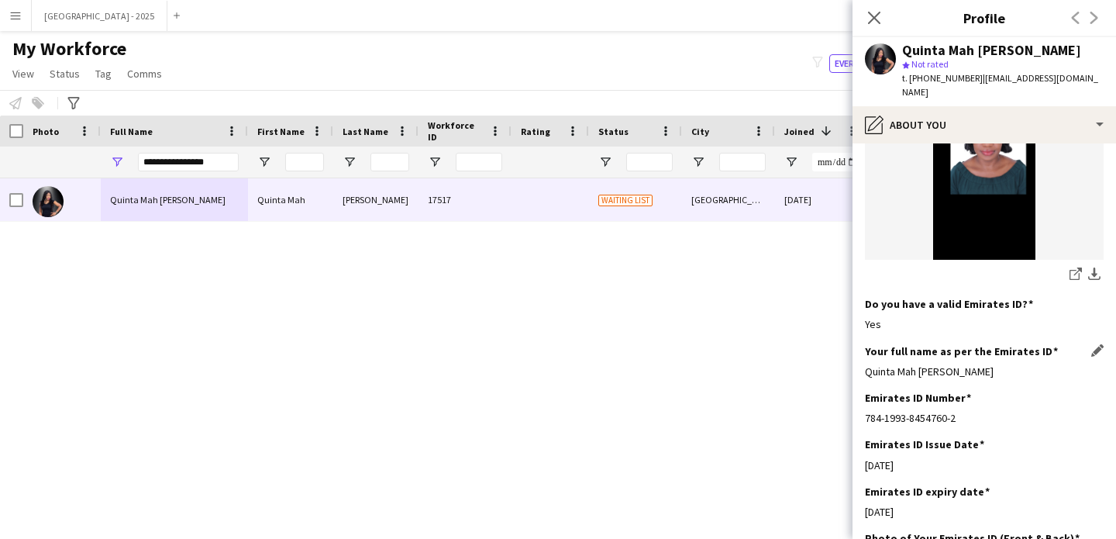
scroll to position [567, 0]
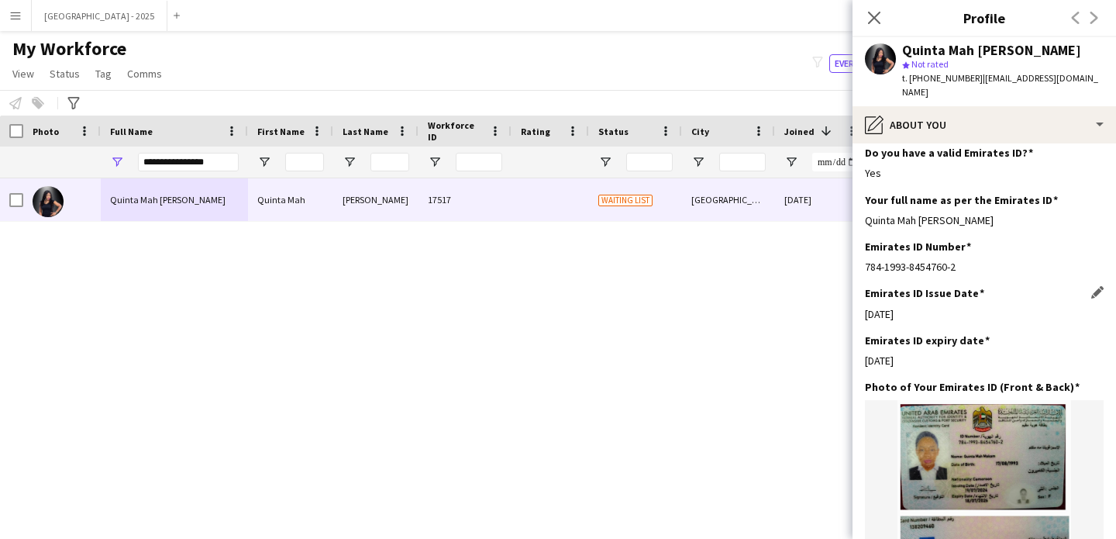
click at [939, 286] on h3 "Emirates ID Issue Date" at bounding box center [924, 293] width 119 height 14
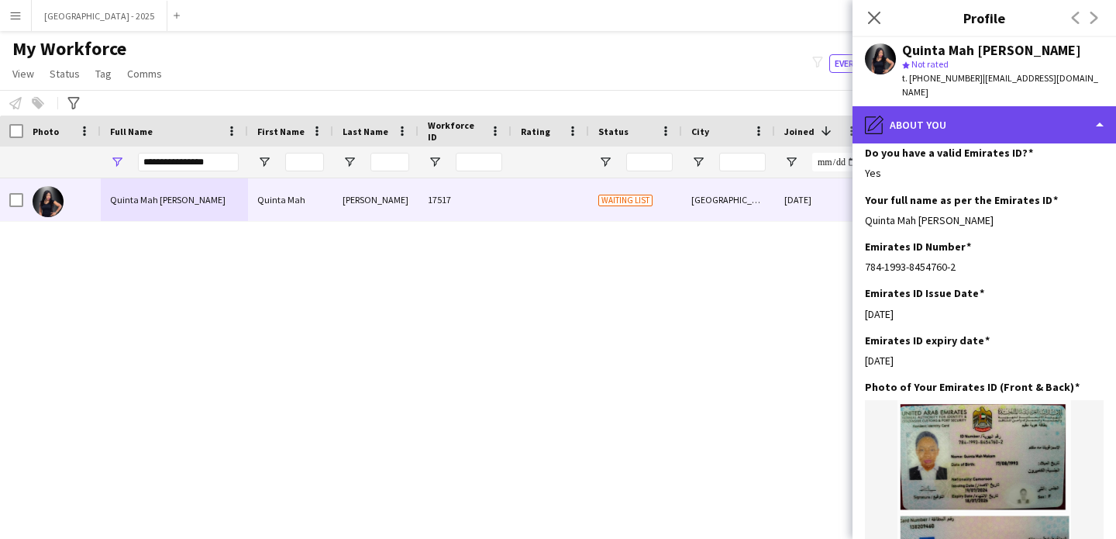
click at [925, 106] on div "pencil4 About you" at bounding box center [985, 124] width 264 height 37
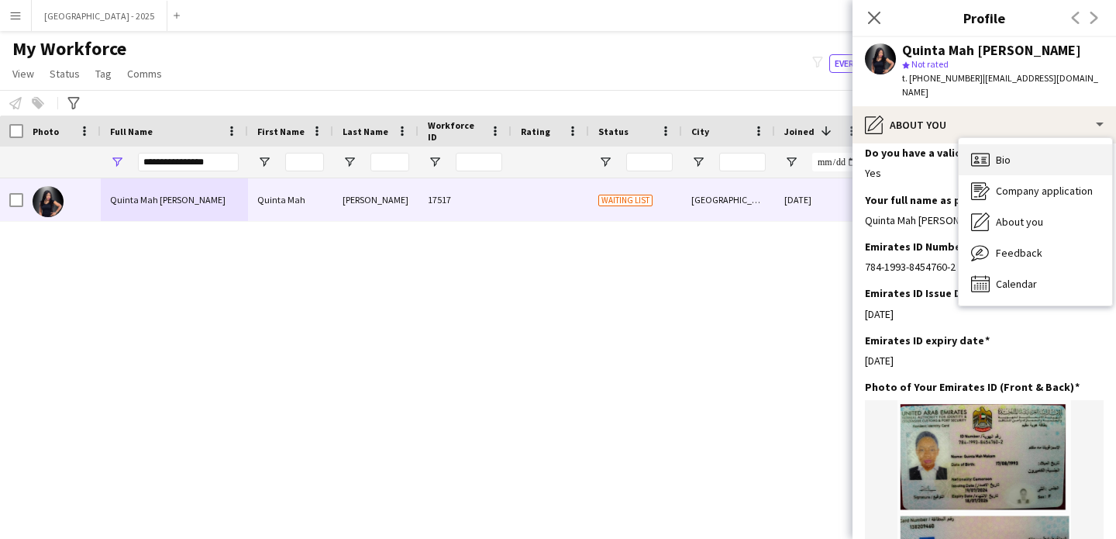
click at [967, 144] on div "Bio Bio" at bounding box center [1035, 159] width 153 height 31
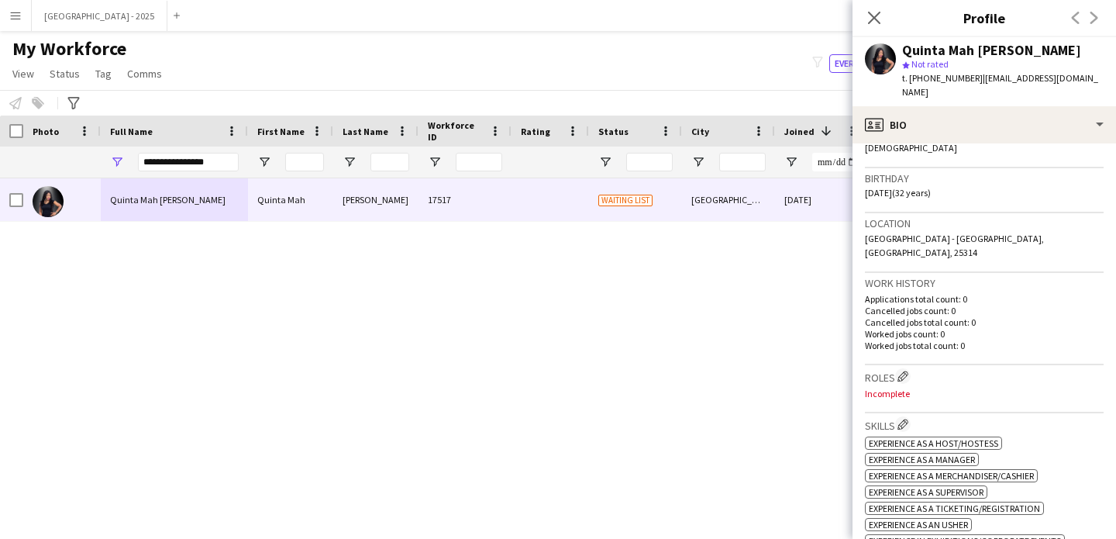
scroll to position [194, 0]
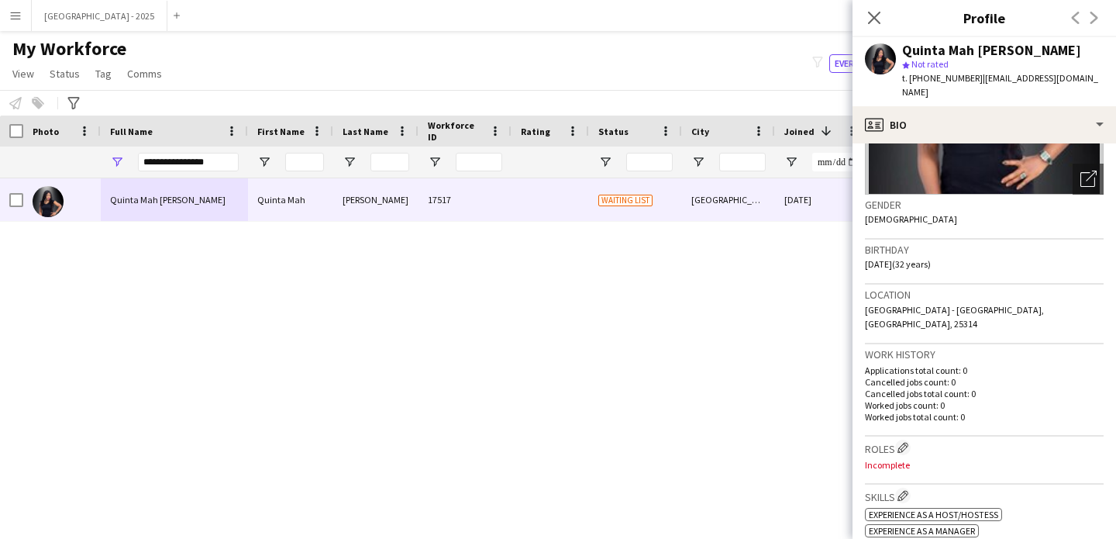
click at [911, 440] on button "Edit crew company roles" at bounding box center [903, 448] width 16 height 16
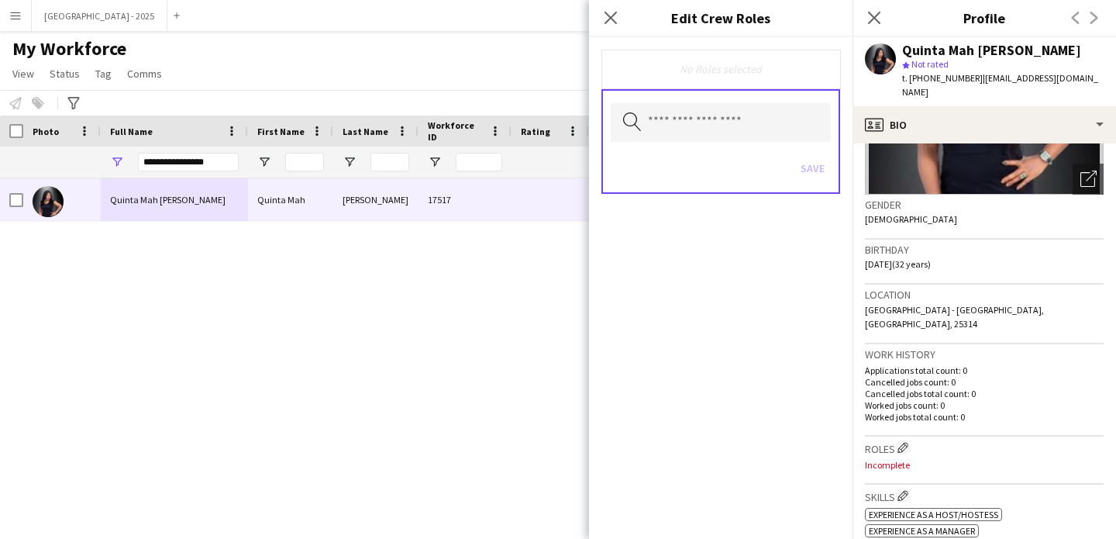
click at [744, 101] on div "Search by role type Save" at bounding box center [721, 141] width 239 height 105
click at [737, 133] on input "text" at bounding box center [721, 122] width 220 height 39
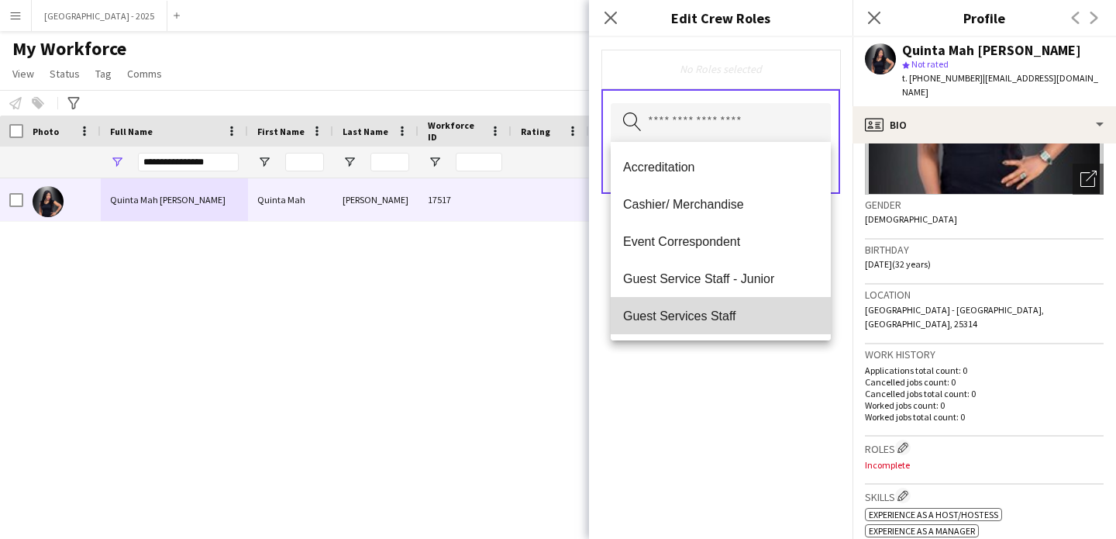
click at [754, 329] on mat-option "Guest Services Staff" at bounding box center [721, 315] width 220 height 37
click at [751, 325] on mat-option "Guest Services Staff - Senior" at bounding box center [721, 316] width 220 height 37
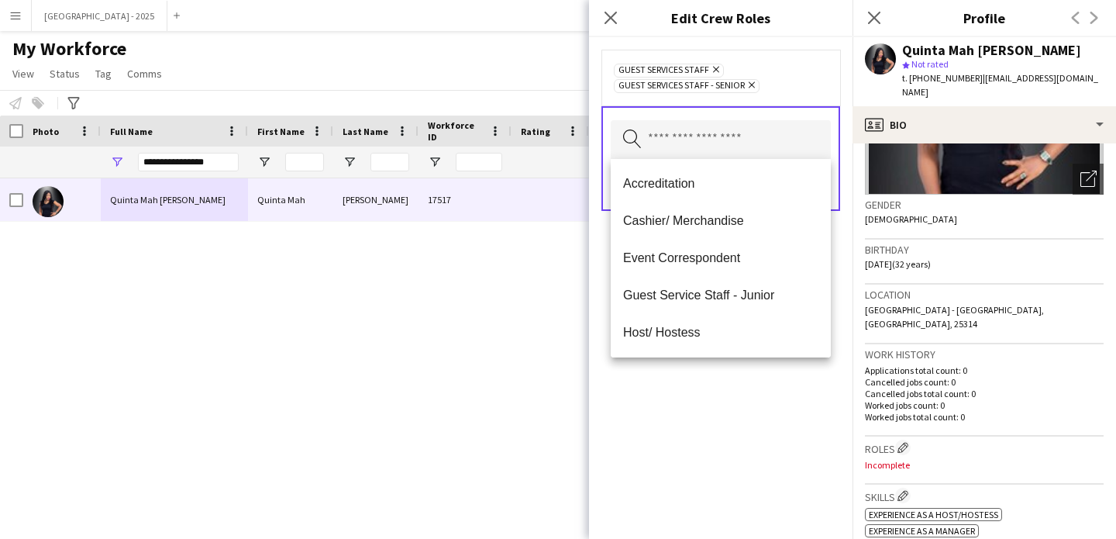
drag, startPoint x: 751, startPoint y: 381, endPoint x: 750, endPoint y: 337, distance: 44.2
click at [750, 376] on div "Guest Services Staff Remove Guest Services Staff - Senior Remove Search by role…" at bounding box center [721, 288] width 264 height 502
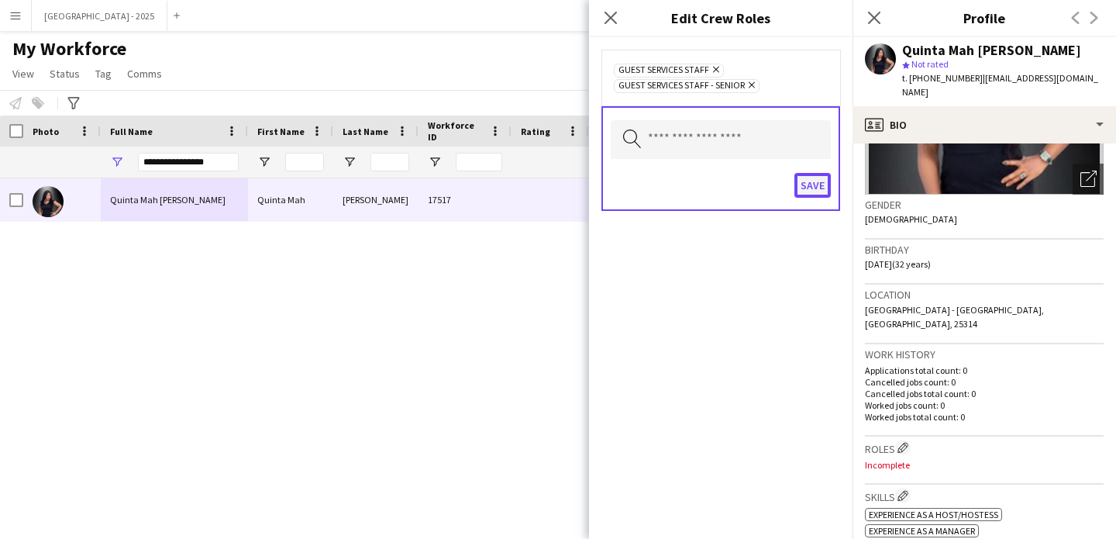
click at [803, 184] on button "Save" at bounding box center [813, 185] width 36 height 25
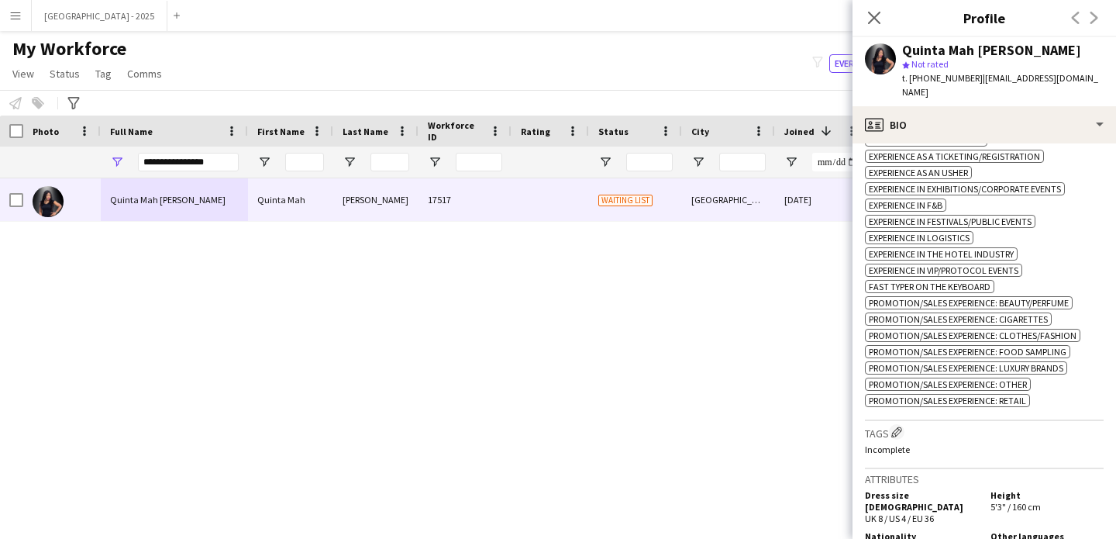
scroll to position [650, 0]
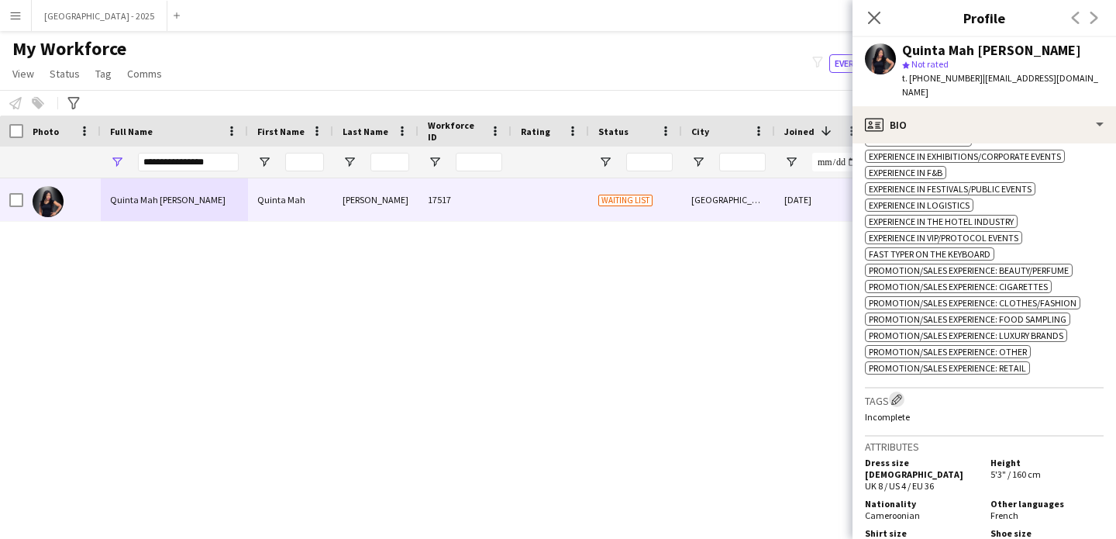
click at [892, 391] on button "Edit crew company tags" at bounding box center [897, 399] width 16 height 16
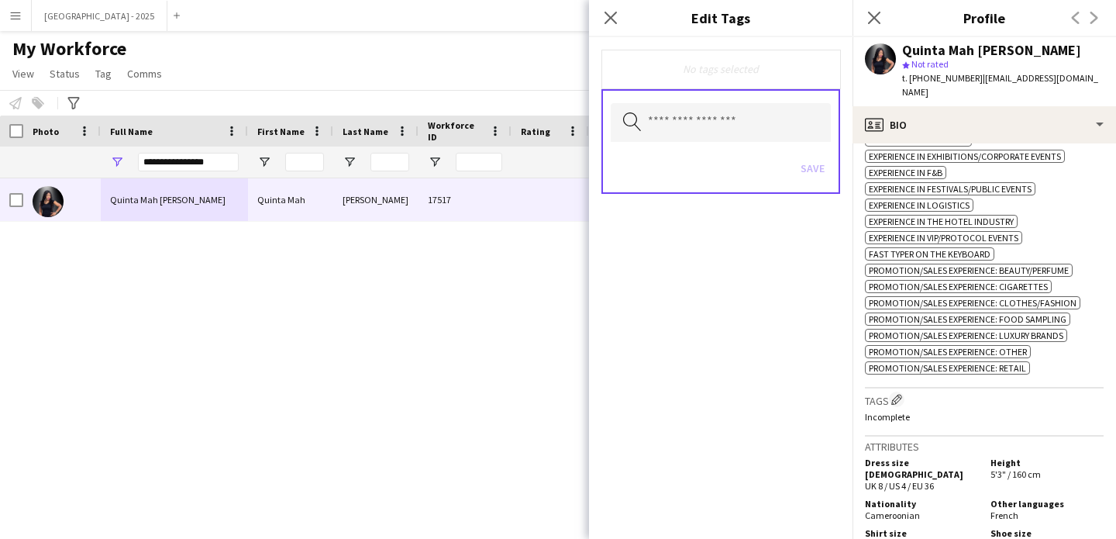
click at [764, 87] on div "No tags selected" at bounding box center [721, 69] width 239 height 39
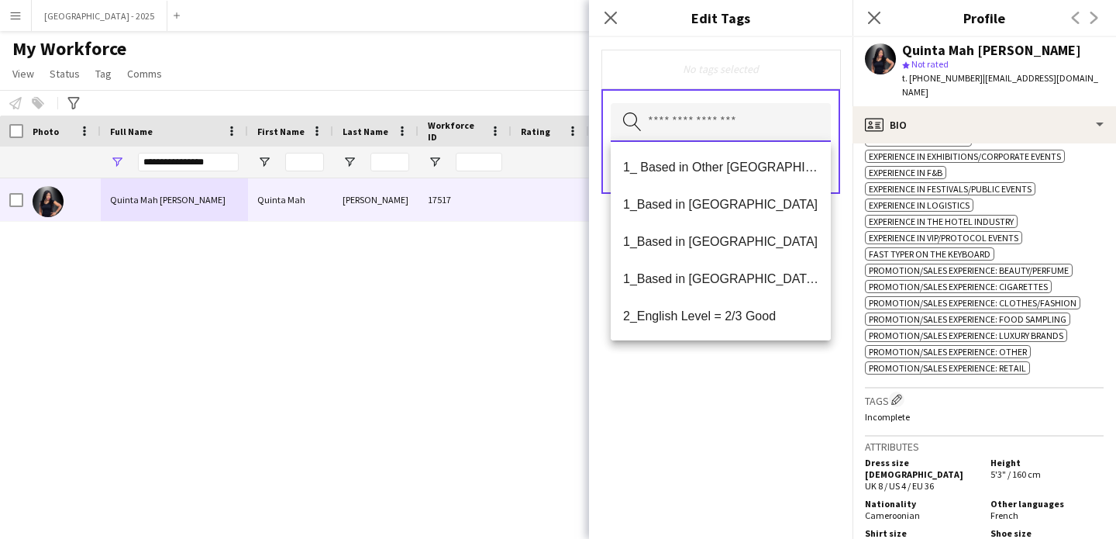
click at [755, 105] on input "text" at bounding box center [721, 122] width 220 height 39
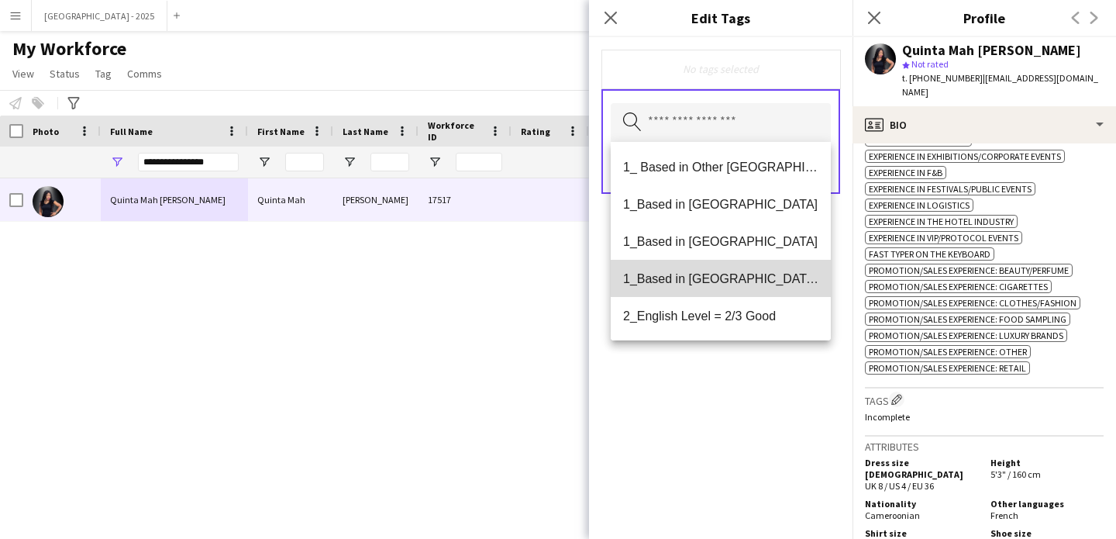
click at [750, 279] on span "1_Based in [GEOGRAPHIC_DATA]/[GEOGRAPHIC_DATA]/Ajman" at bounding box center [720, 278] width 195 height 15
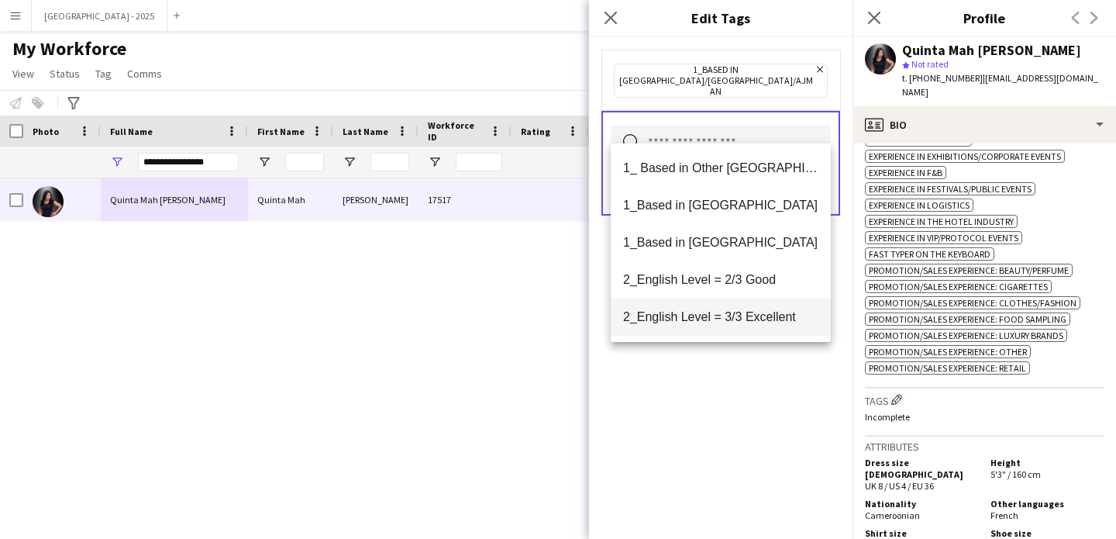
click at [752, 312] on span "2_English Level = 3/3 Excellent" at bounding box center [720, 316] width 195 height 15
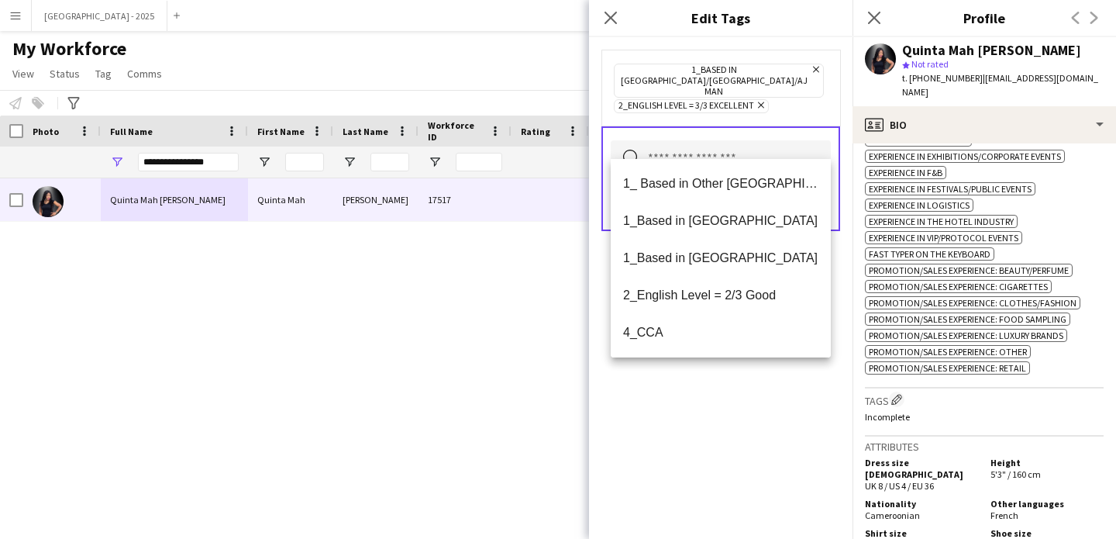
click at [758, 402] on div "1_Based in [GEOGRAPHIC_DATA]/[GEOGRAPHIC_DATA]/Ajman Remove 2_English Level = 3…" at bounding box center [721, 288] width 264 height 502
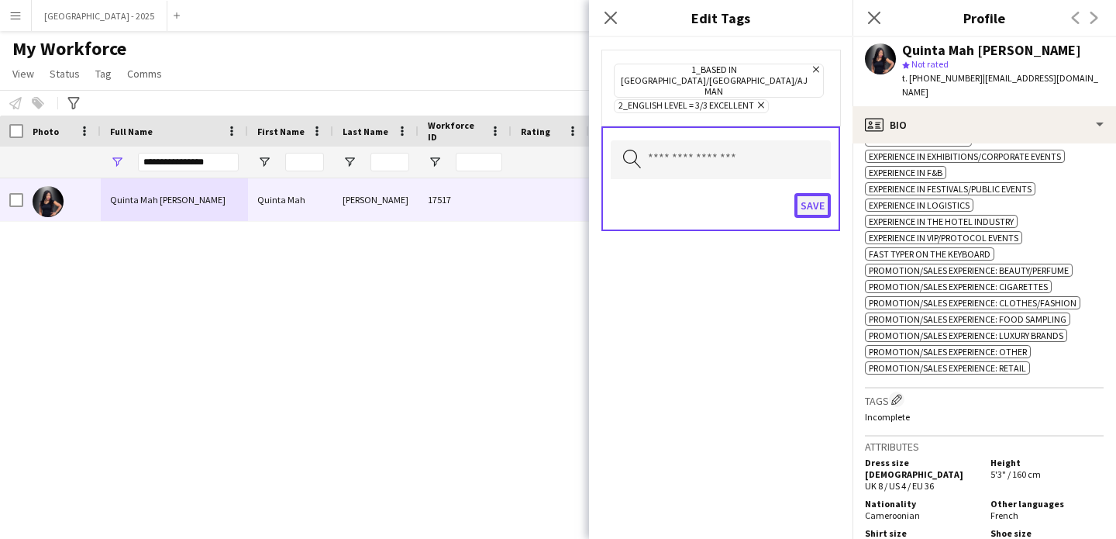
click at [804, 193] on button "Save" at bounding box center [813, 205] width 36 height 25
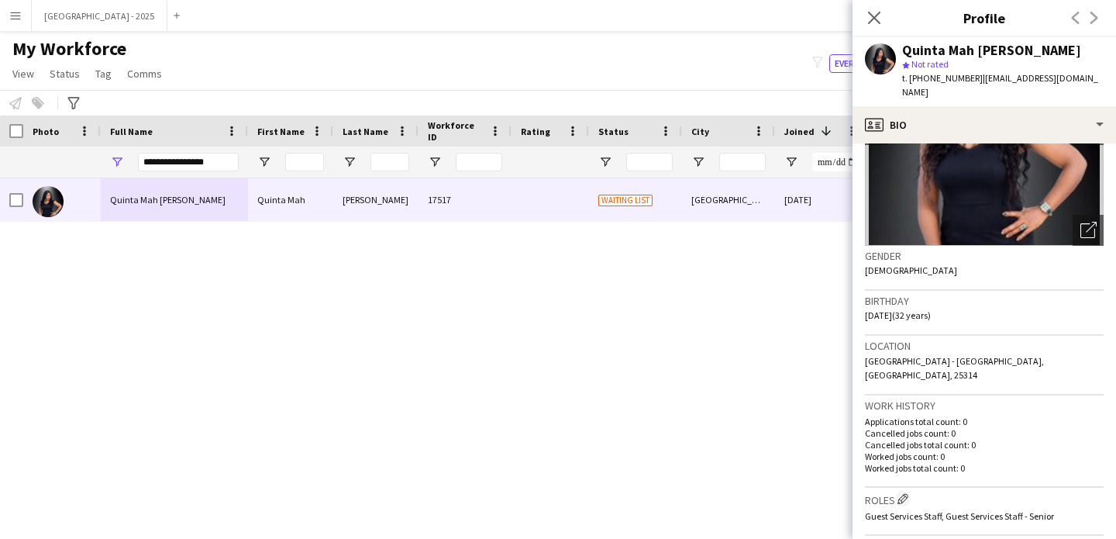
scroll to position [0, 0]
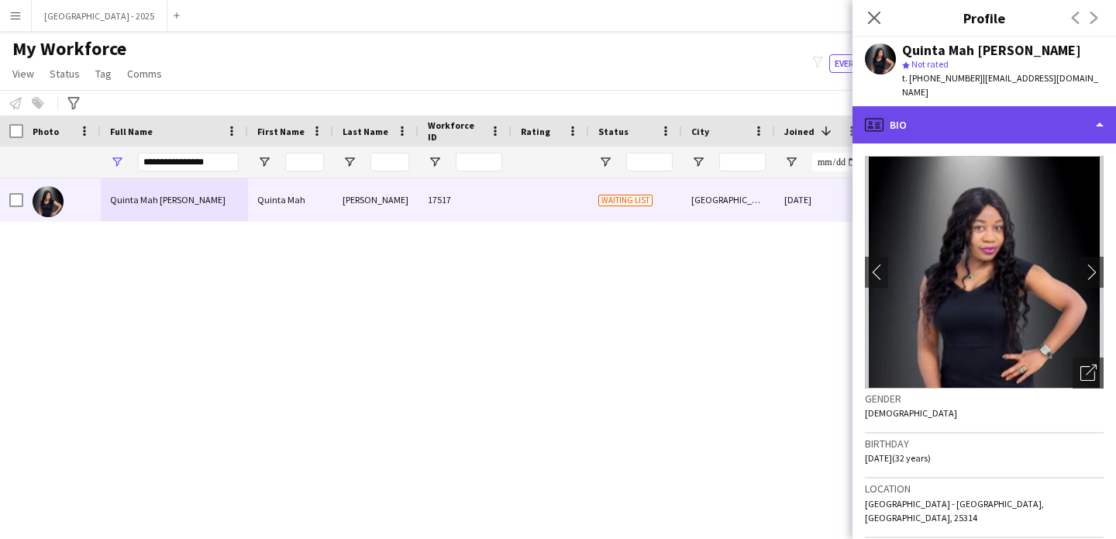
click at [957, 119] on div "profile Bio" at bounding box center [985, 124] width 264 height 37
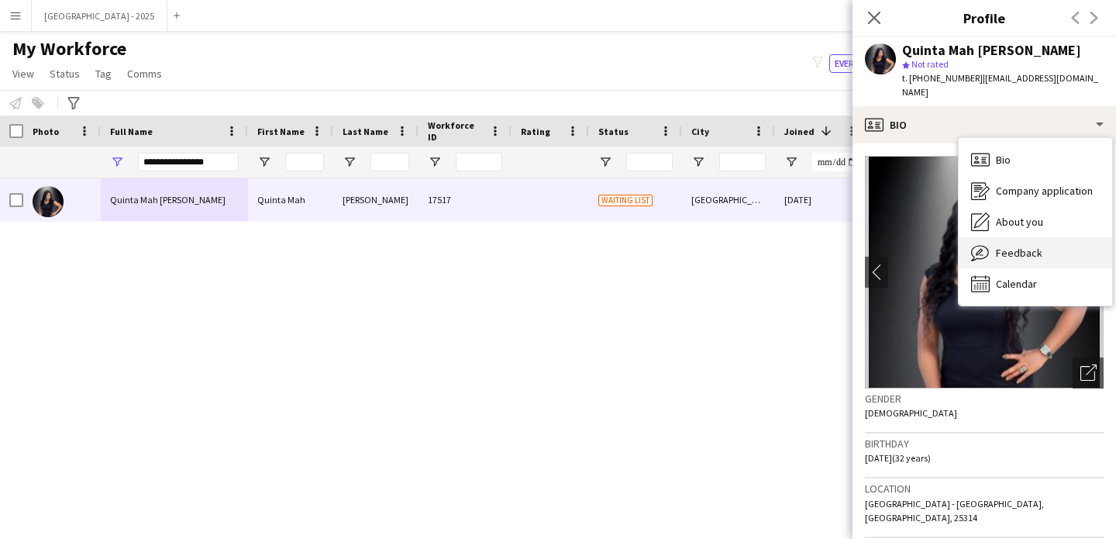
click at [1013, 237] on div "Feedback Feedback" at bounding box center [1035, 252] width 153 height 31
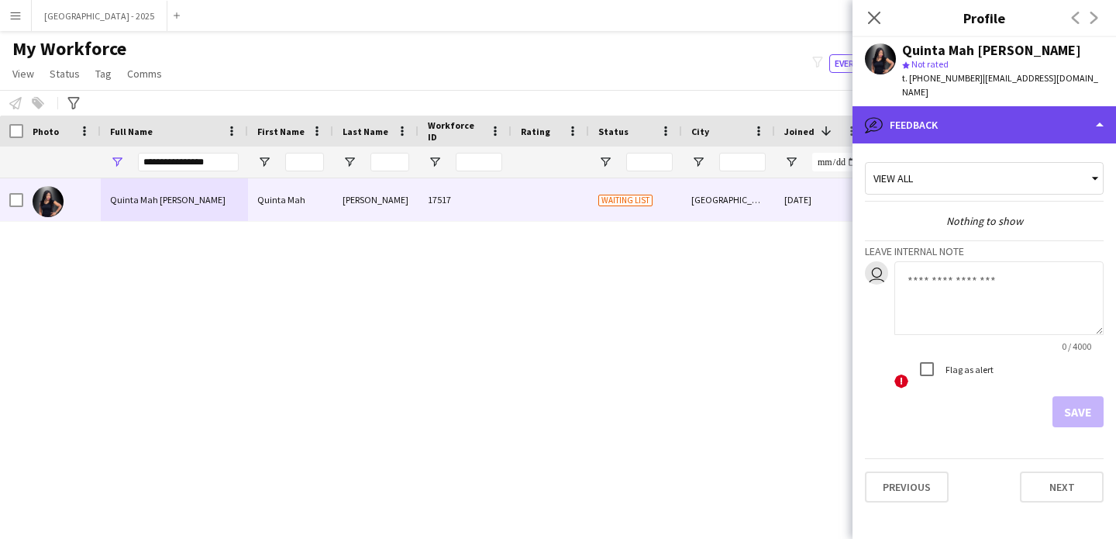
click at [946, 108] on div "bubble-pencil Feedback" at bounding box center [985, 124] width 264 height 37
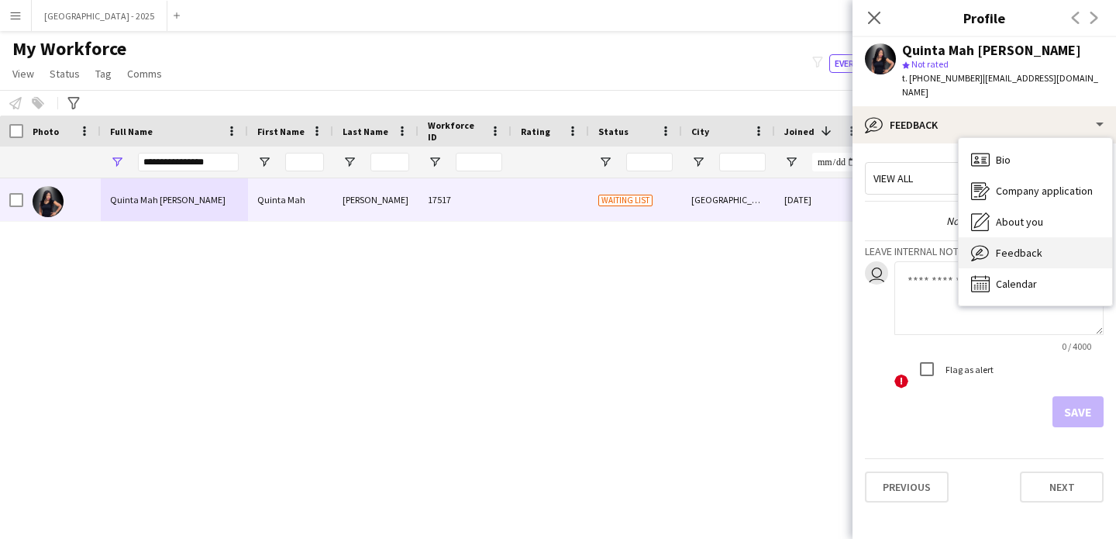
click at [1005, 237] on div "Feedback Feedback" at bounding box center [1035, 252] width 153 height 31
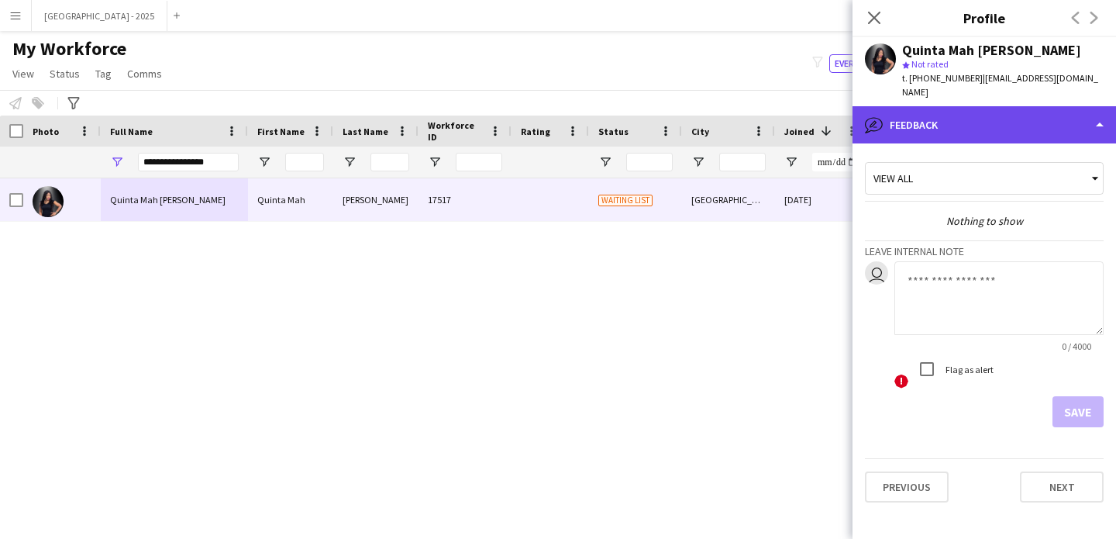
click at [939, 112] on div "bubble-pencil Feedback" at bounding box center [985, 124] width 264 height 37
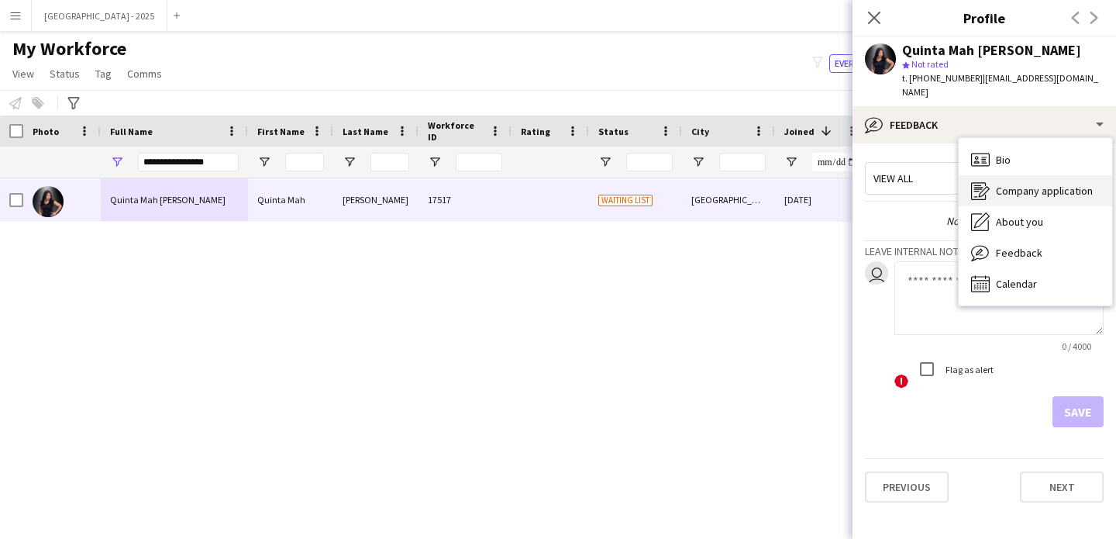
click at [992, 188] on div "Company application Company application" at bounding box center [1035, 190] width 153 height 31
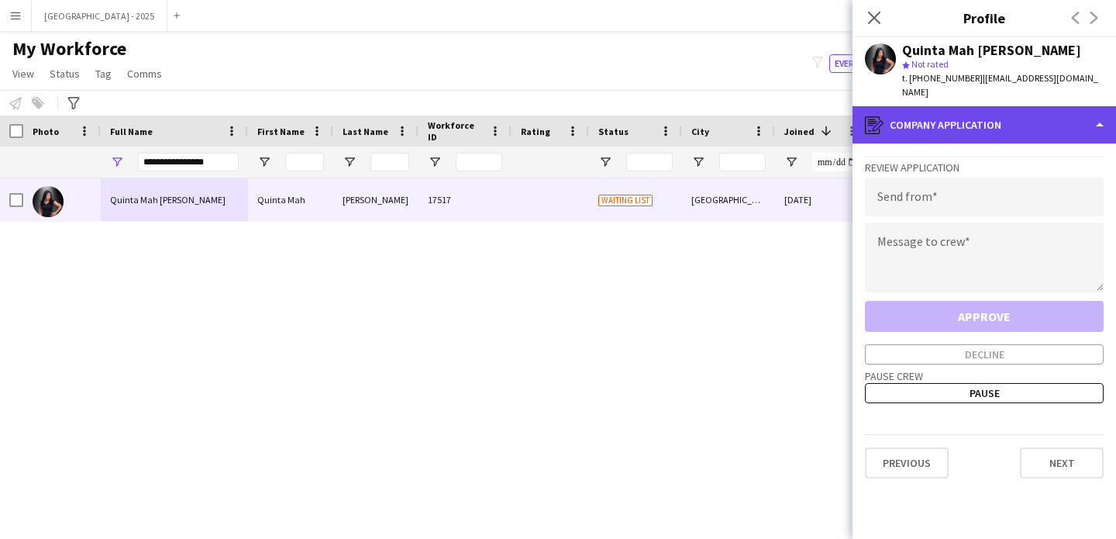
click at [936, 108] on div "register Company application" at bounding box center [985, 124] width 264 height 37
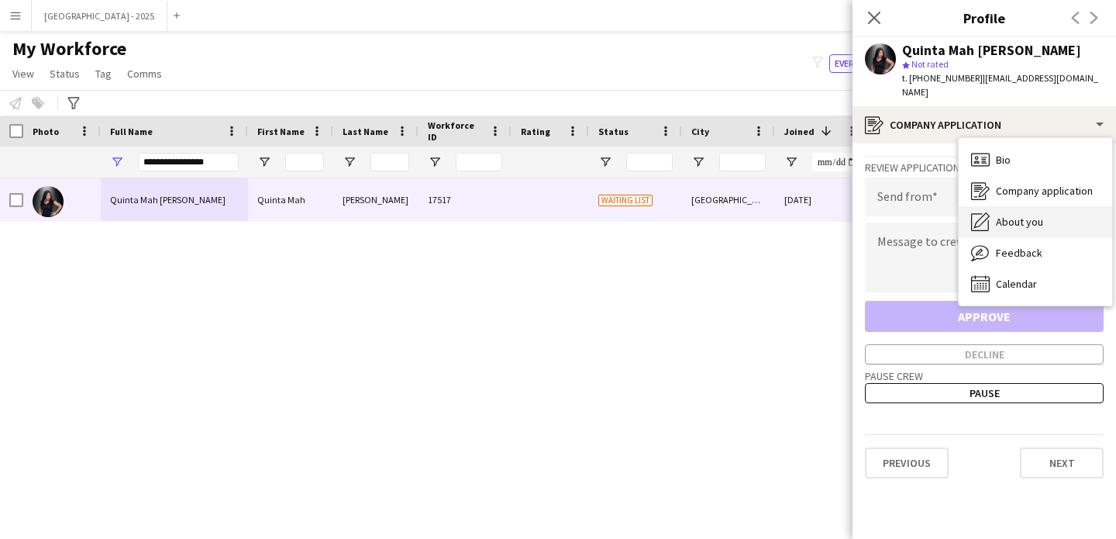
click at [992, 209] on div "About you About you" at bounding box center [1035, 221] width 153 height 31
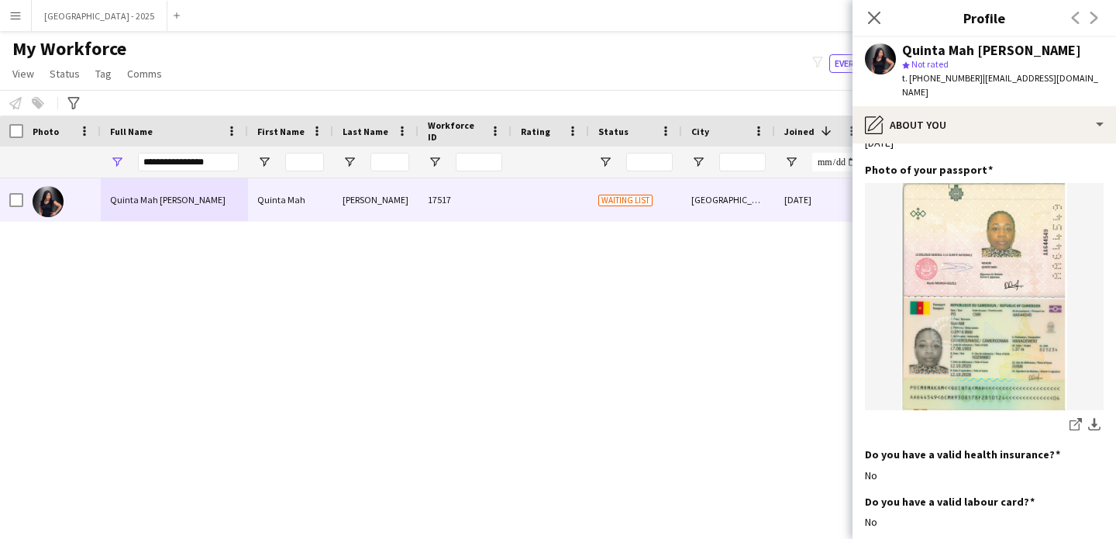
scroll to position [1116, 0]
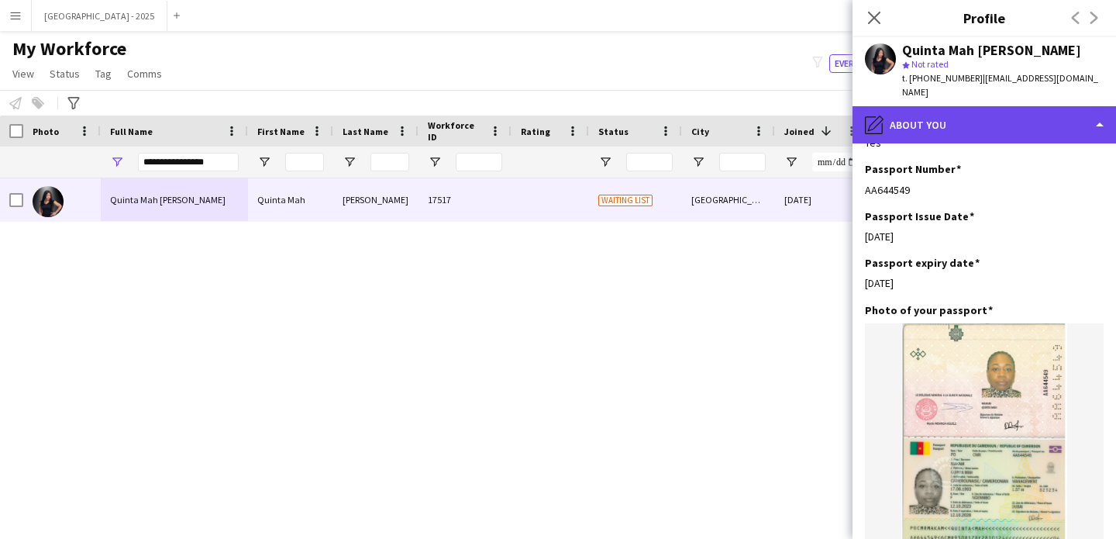
click at [906, 106] on div "pencil4 About you" at bounding box center [985, 124] width 264 height 37
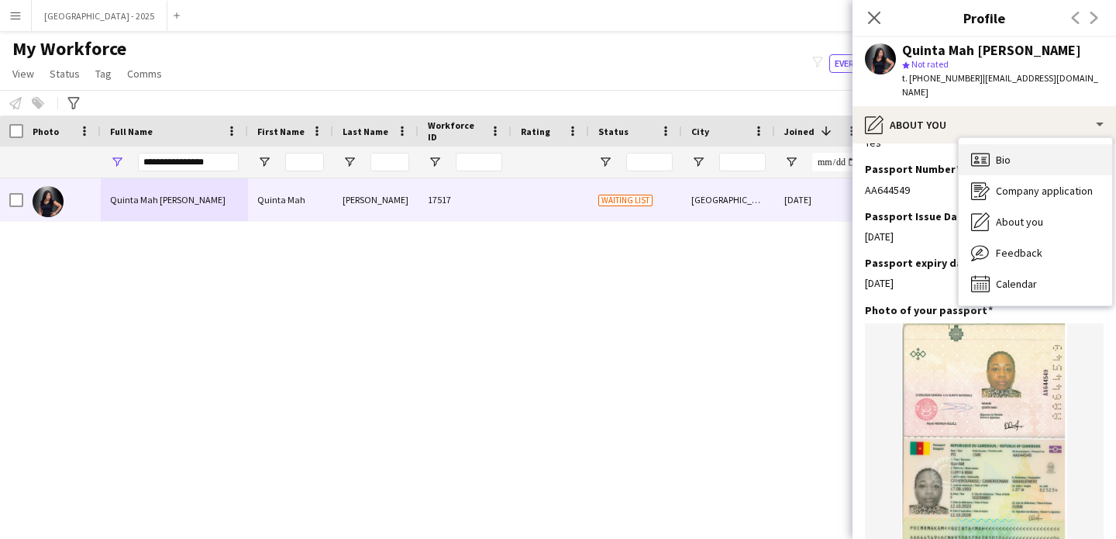
drag, startPoint x: 961, startPoint y: 126, endPoint x: 976, endPoint y: 138, distance: 19.4
click at [966, 138] on div "Bio Bio Company application Company application About you About you Feedback Fe…" at bounding box center [1035, 221] width 153 height 167
click at [985, 150] on icon "Bio" at bounding box center [980, 159] width 19 height 19
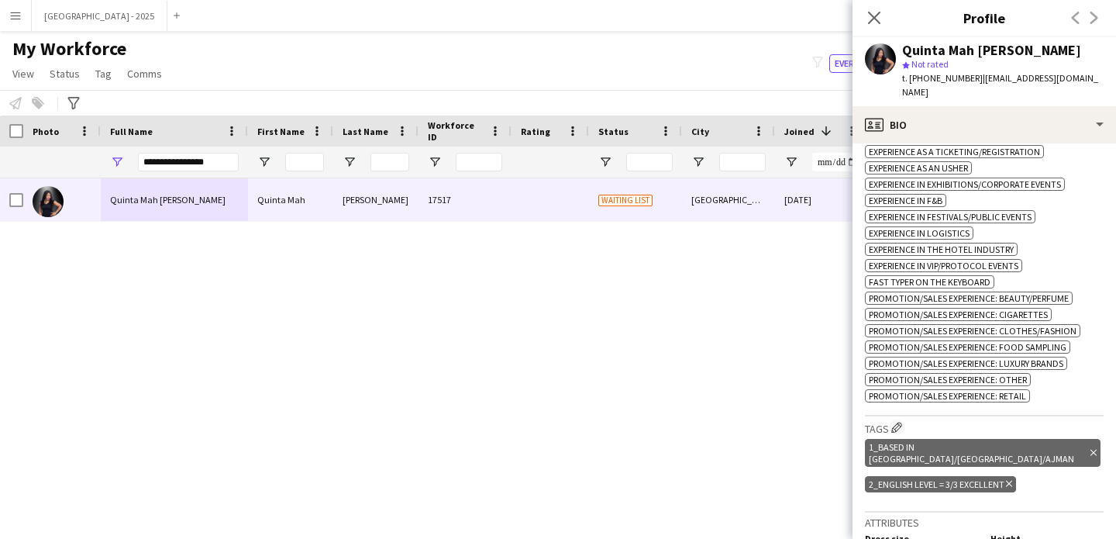
scroll to position [689, 0]
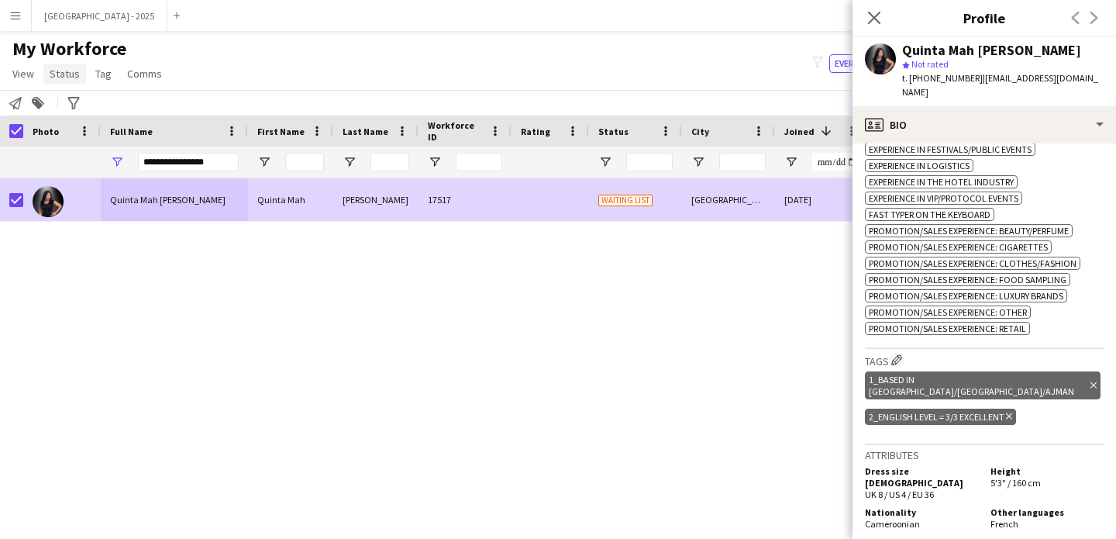
click at [69, 68] on span "Status" at bounding box center [65, 74] width 30 height 14
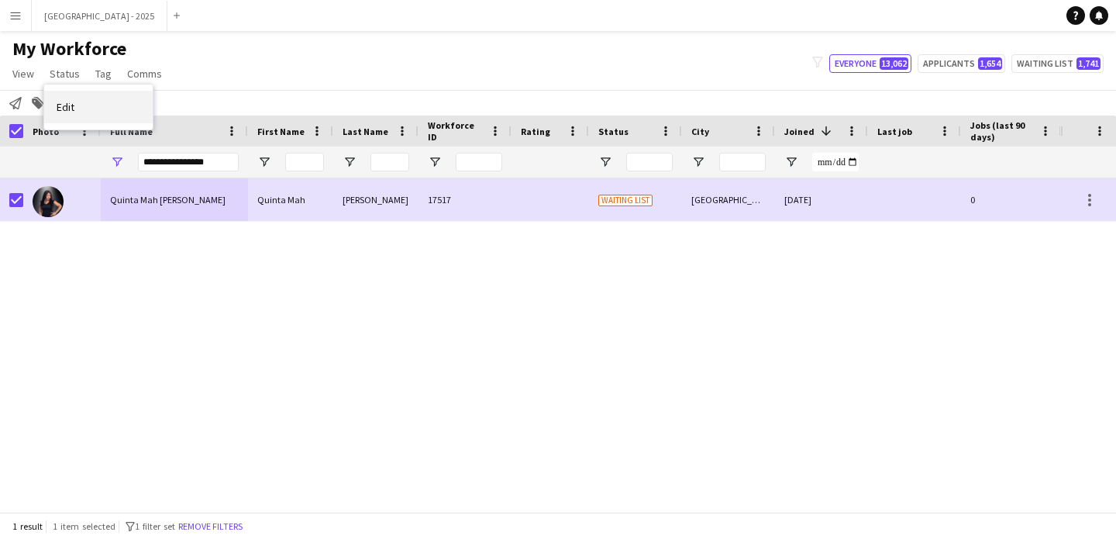
click at [75, 92] on link "Edit" at bounding box center [98, 107] width 109 height 33
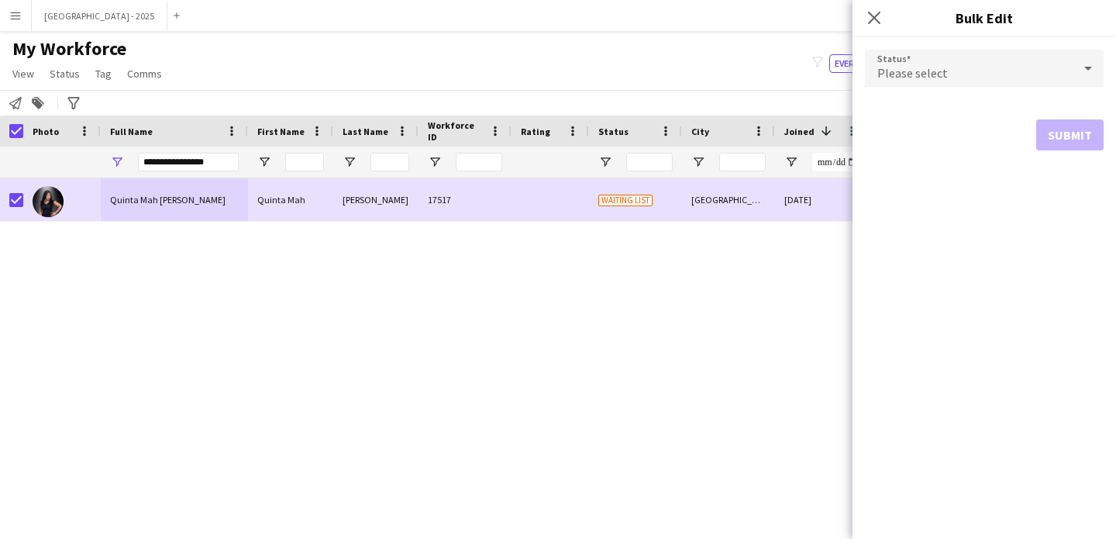
click at [905, 60] on div "Please select" at bounding box center [969, 68] width 208 height 37
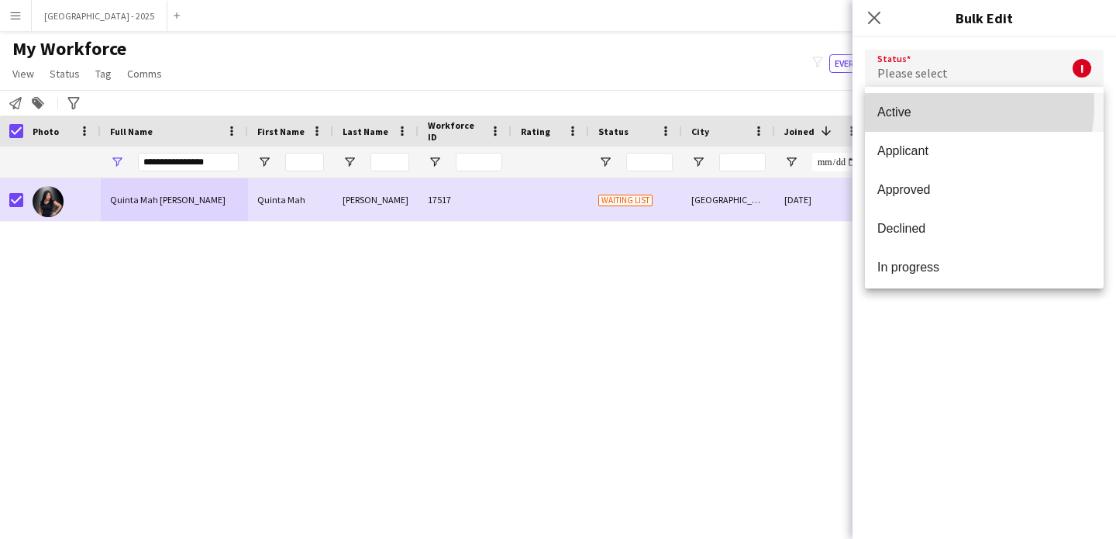
click at [933, 105] on span "Active" at bounding box center [985, 112] width 214 height 15
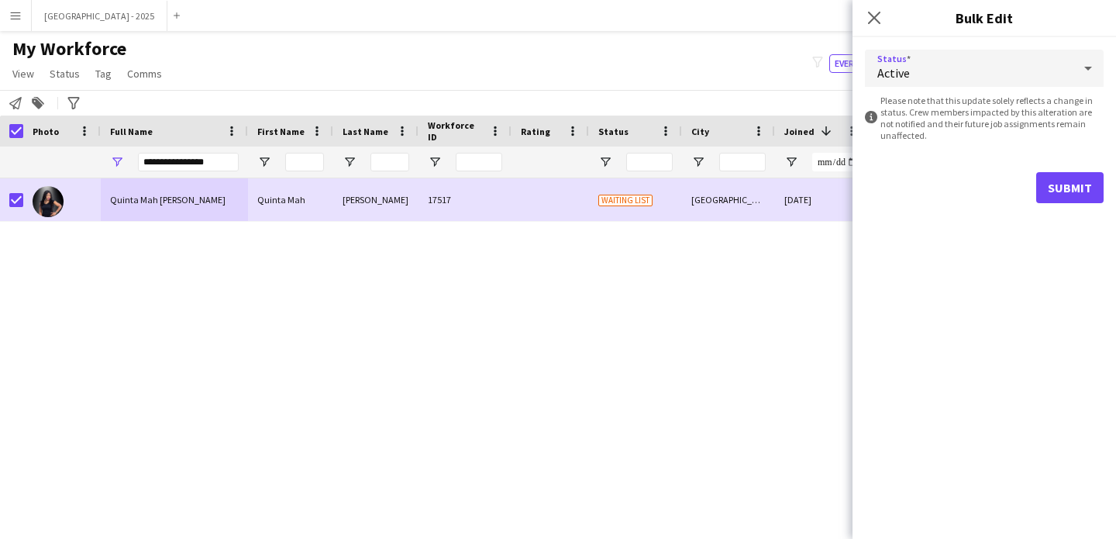
click at [1113, 209] on div "Status Active information-circle Please note that this update solely reflects a…" at bounding box center [985, 126] width 264 height 178
click at [1088, 194] on button "Submit" at bounding box center [1069, 187] width 67 height 31
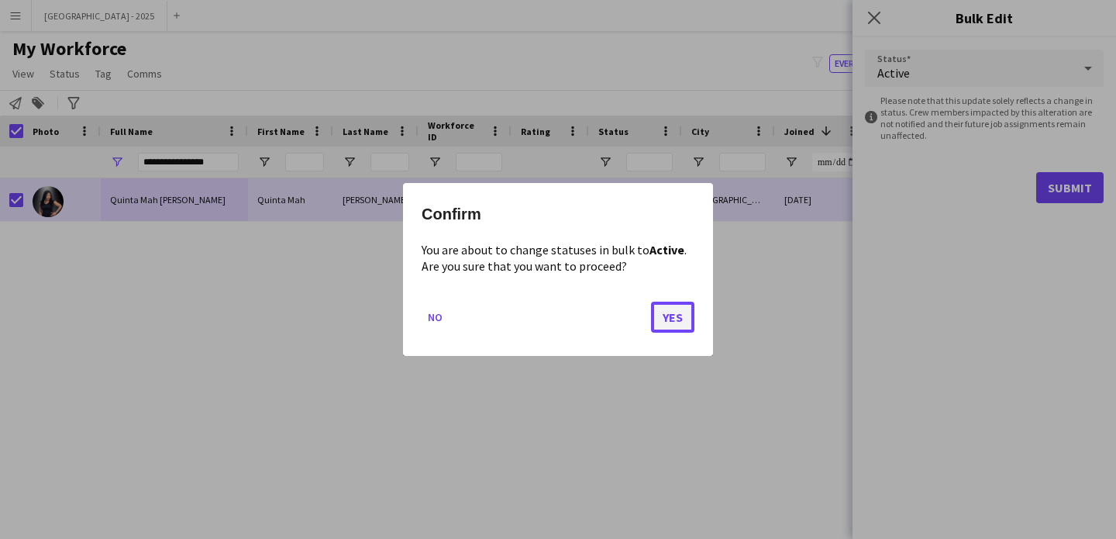
click at [683, 318] on button "Yes" at bounding box center [672, 317] width 43 height 31
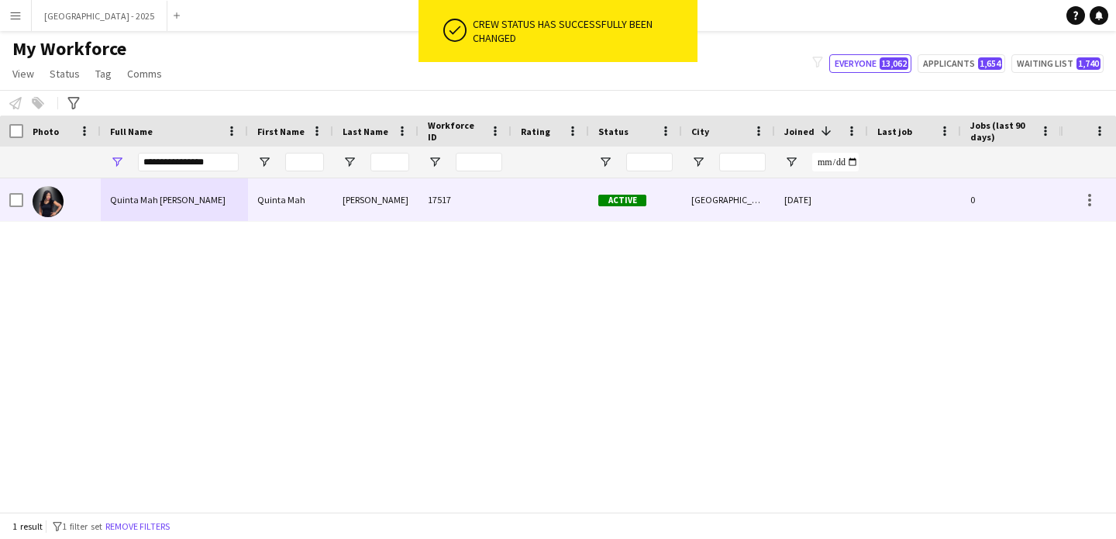
click at [91, 199] on div at bounding box center [62, 199] width 78 height 43
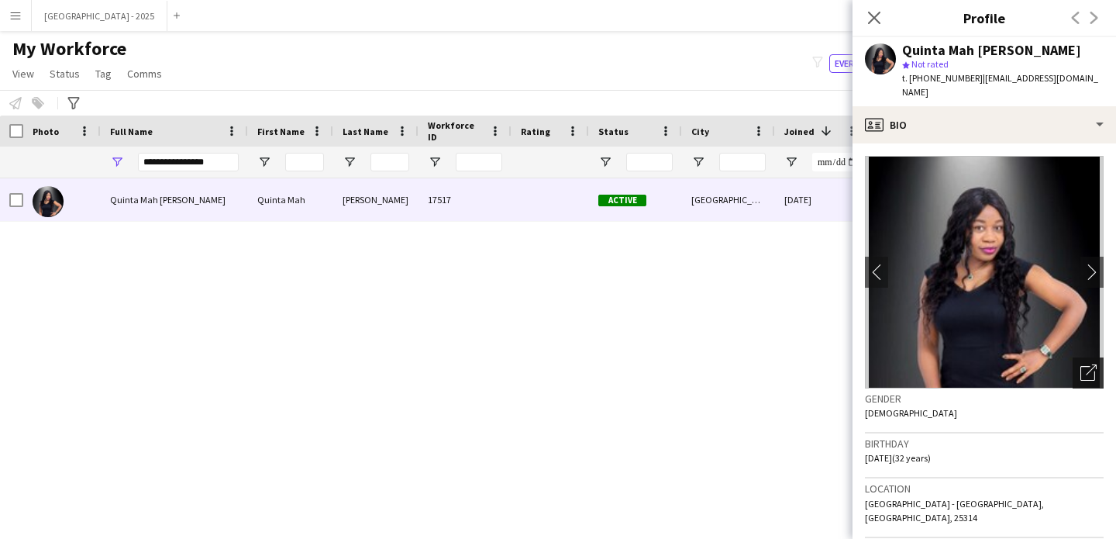
click at [1080, 367] on div "Open photos pop-in" at bounding box center [1088, 372] width 31 height 31
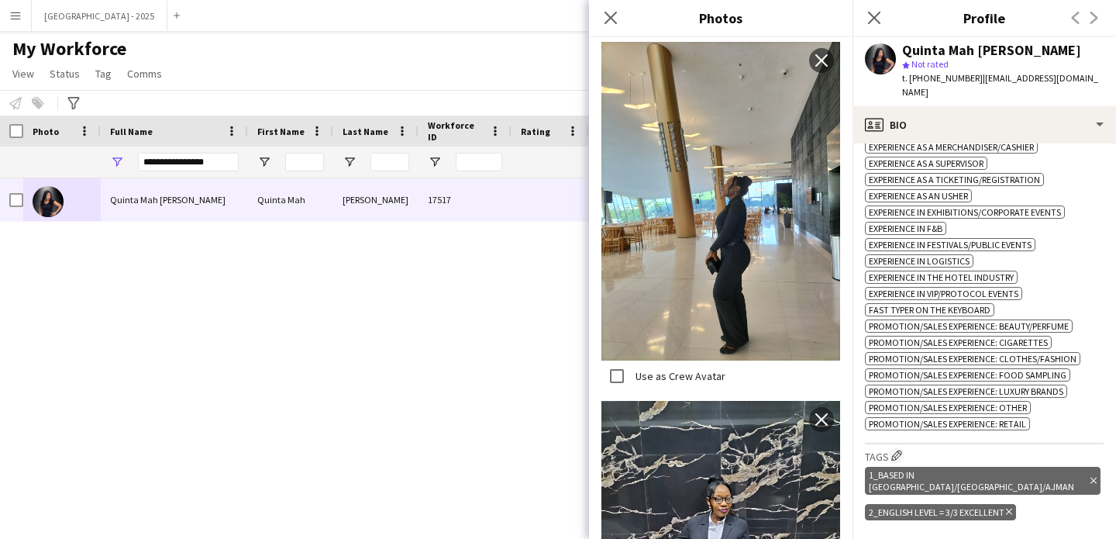
scroll to position [685, 0]
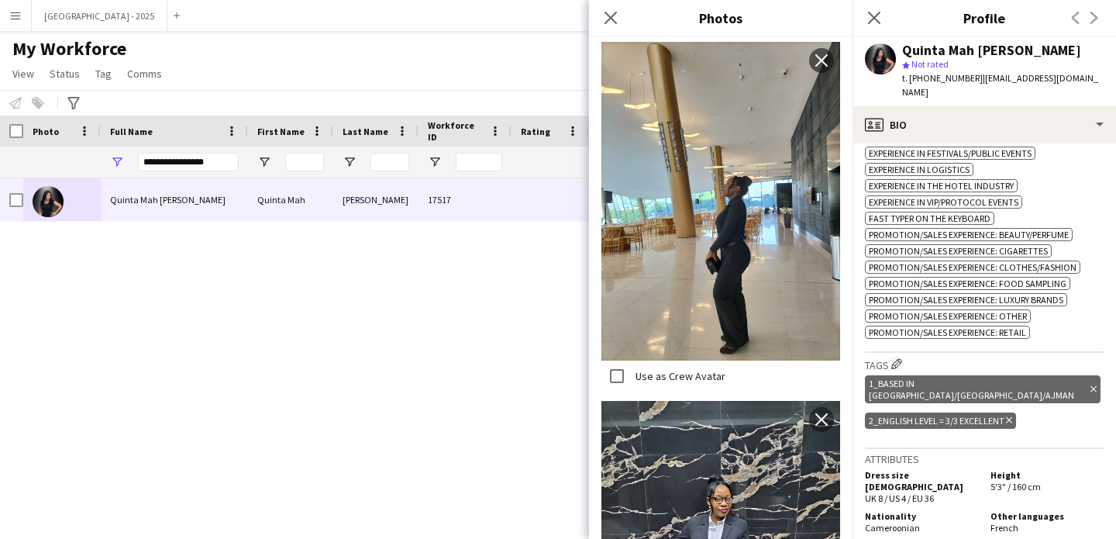
click at [1012, 416] on icon "Delete tag" at bounding box center [1009, 420] width 6 height 9
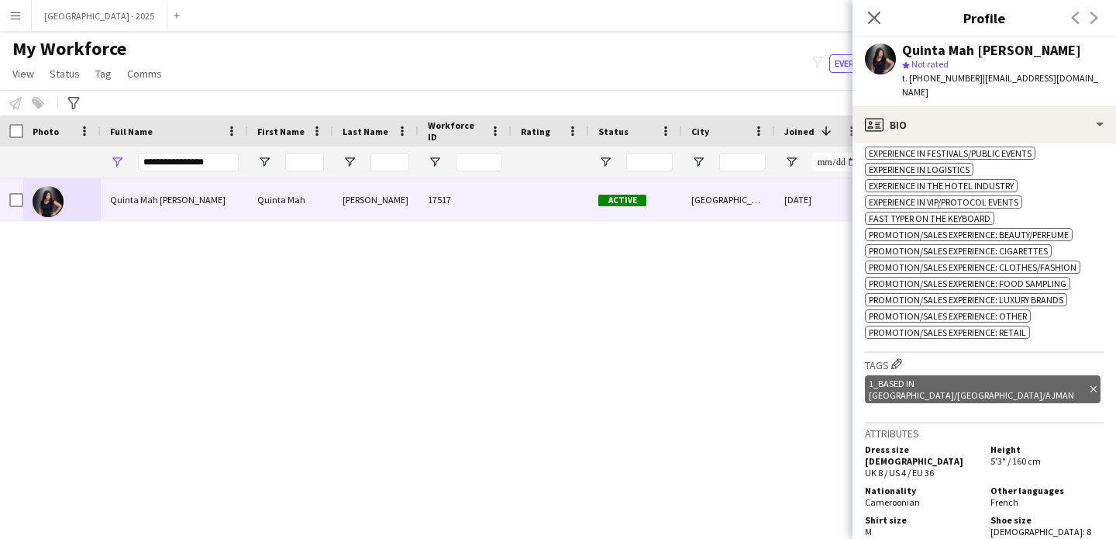
click at [892, 356] on h3 "Tags Edit crew company tags" at bounding box center [984, 364] width 239 height 16
click at [895, 358] on app-icon "Edit crew company tags" at bounding box center [897, 363] width 11 height 11
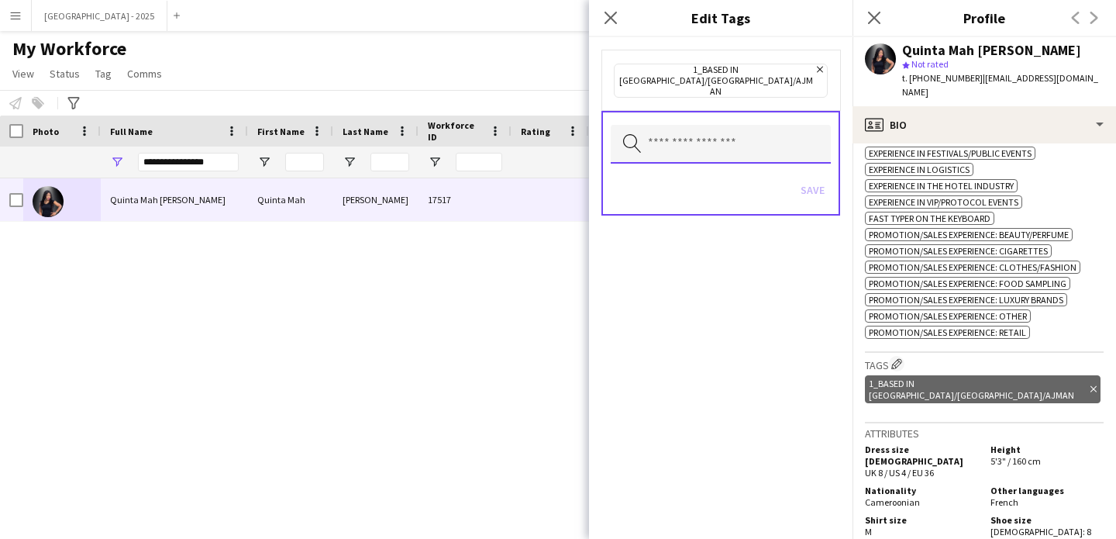
click at [791, 134] on input "text" at bounding box center [721, 144] width 220 height 39
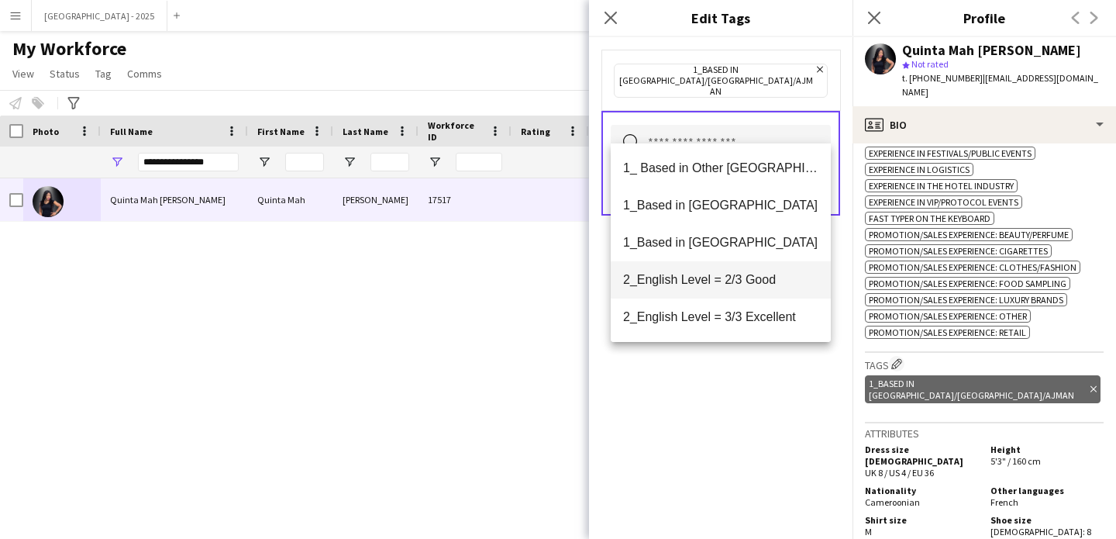
click at [758, 270] on mat-option "2_English Level = 2/3 Good" at bounding box center [721, 279] width 220 height 37
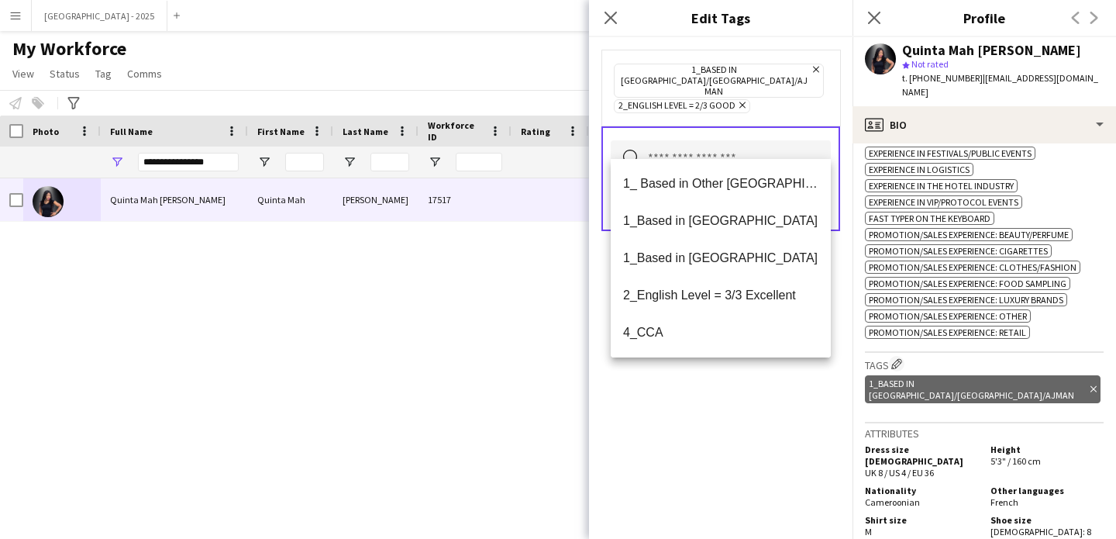
click at [773, 443] on div "1_Based in [GEOGRAPHIC_DATA]/[GEOGRAPHIC_DATA]/Ajman Remove 2_English Level = 2…" at bounding box center [721, 288] width 264 height 502
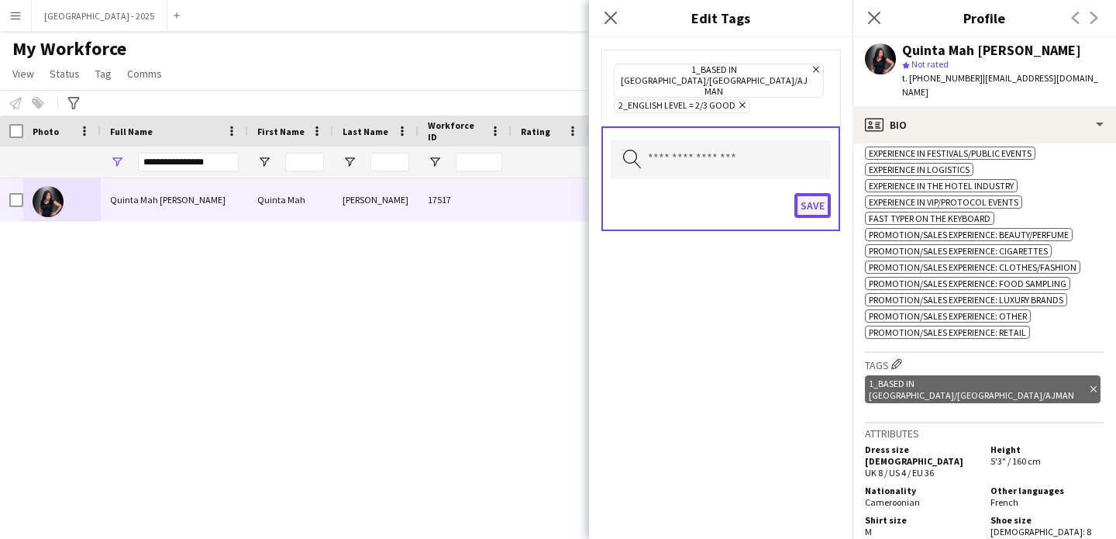
click at [814, 193] on button "Save" at bounding box center [813, 205] width 36 height 25
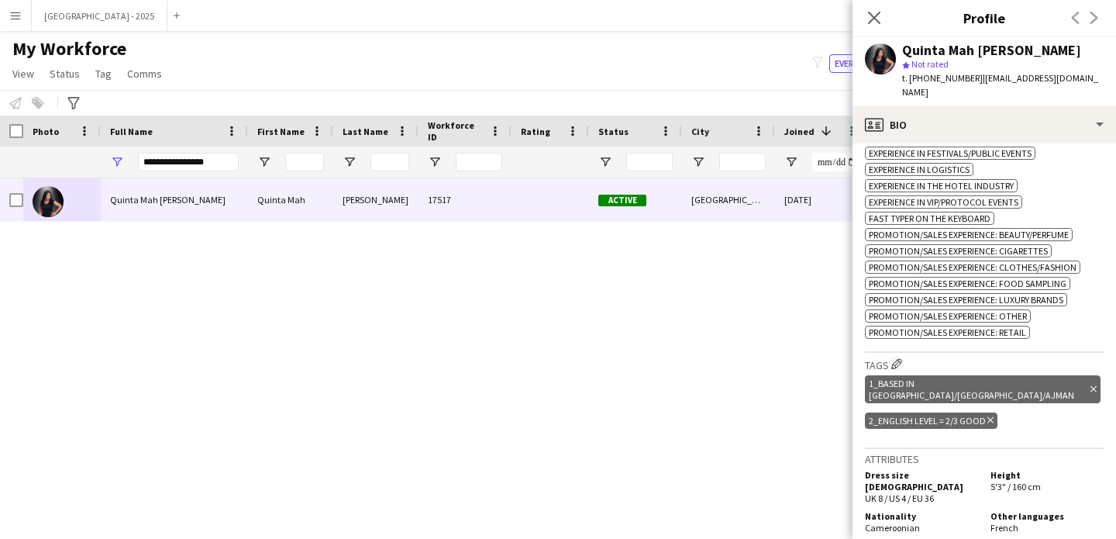
click at [989, 416] on icon "Delete tag" at bounding box center [991, 420] width 6 height 9
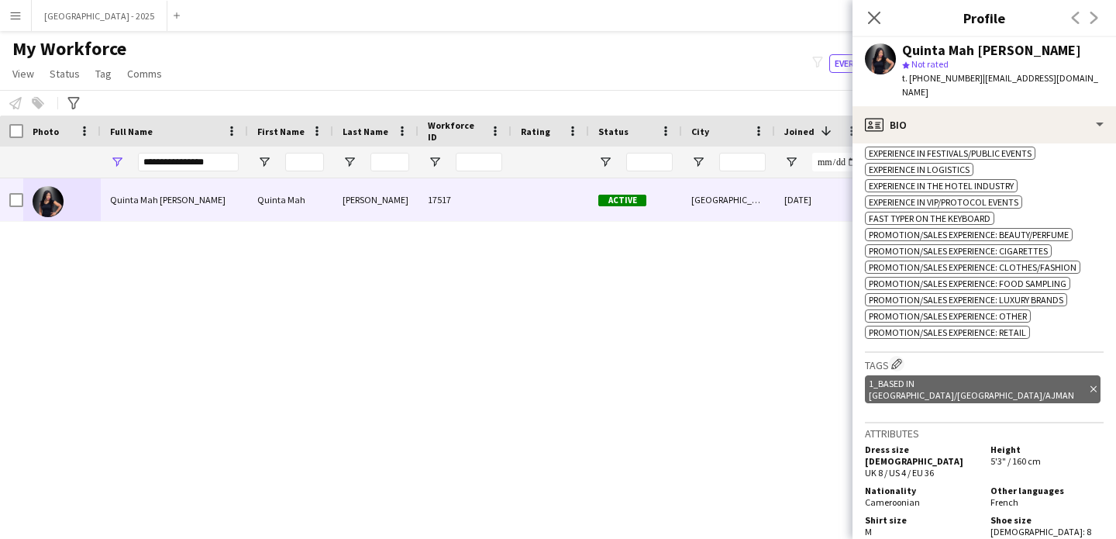
click at [892, 356] on h3 "Tags Edit crew company tags" at bounding box center [984, 364] width 239 height 16
click at [893, 358] on app-icon "Edit crew company tags" at bounding box center [897, 363] width 11 height 11
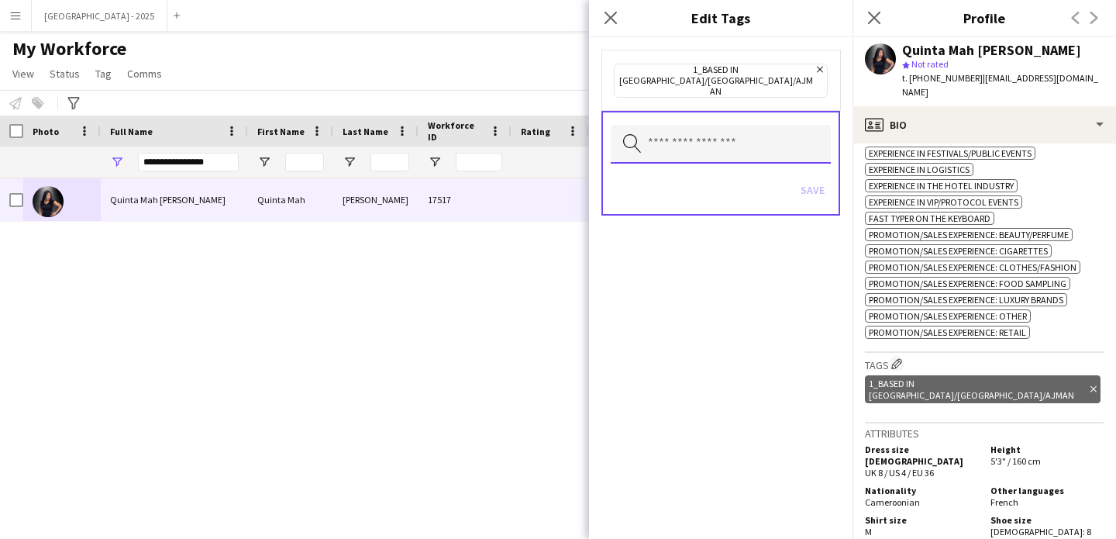
click at [772, 143] on body "Menu Boards Boards Boards All jobs Status Workforce Workforce My Workforce Recr…" at bounding box center [558, 269] width 1116 height 539
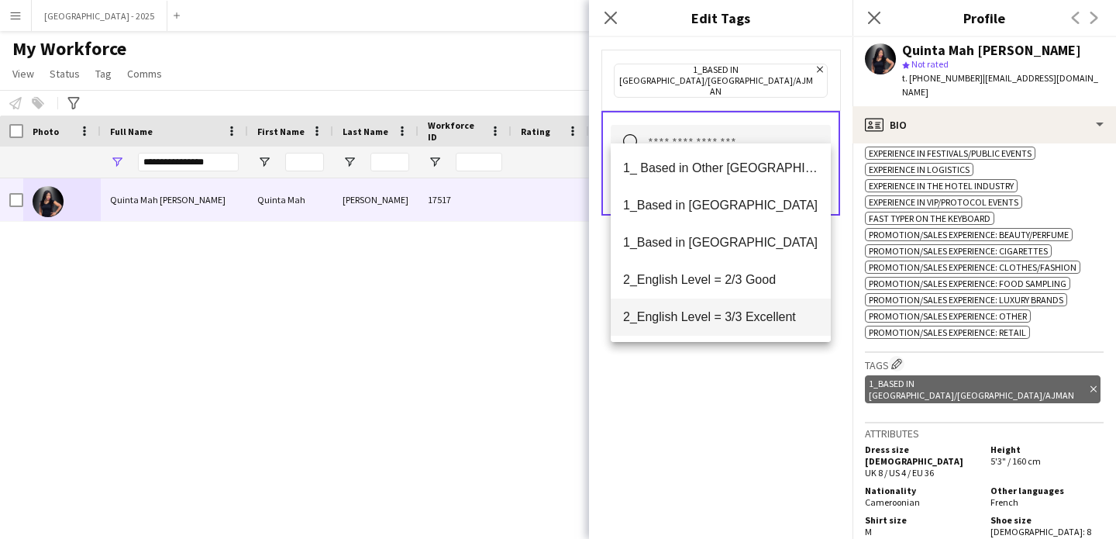
click at [764, 310] on span "2_English Level = 3/3 Excellent" at bounding box center [720, 316] width 195 height 15
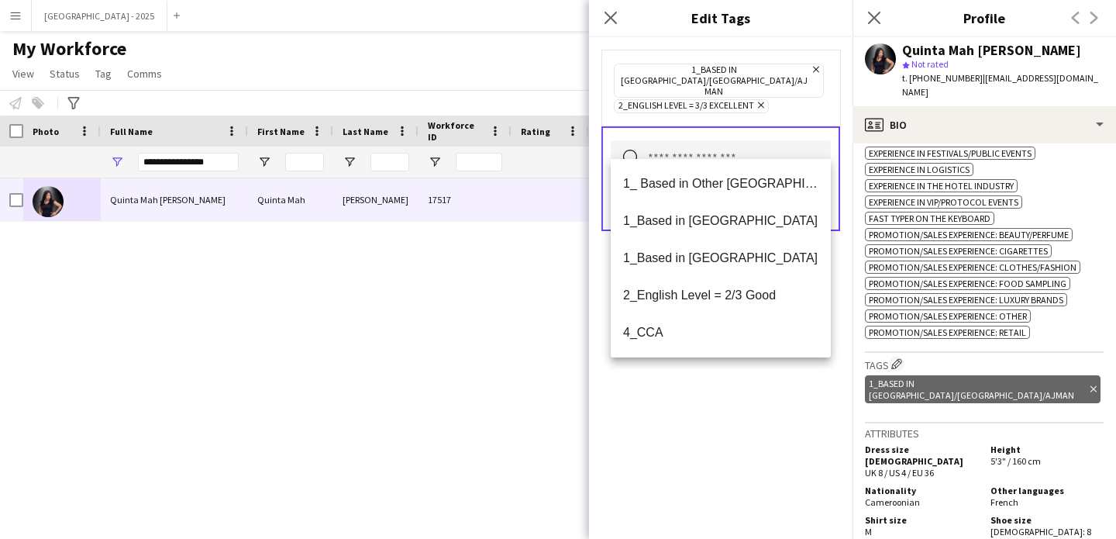
click at [777, 400] on div "1_Based in [GEOGRAPHIC_DATA]/[GEOGRAPHIC_DATA]/Ajman Remove 2_English Level = 3…" at bounding box center [721, 288] width 264 height 502
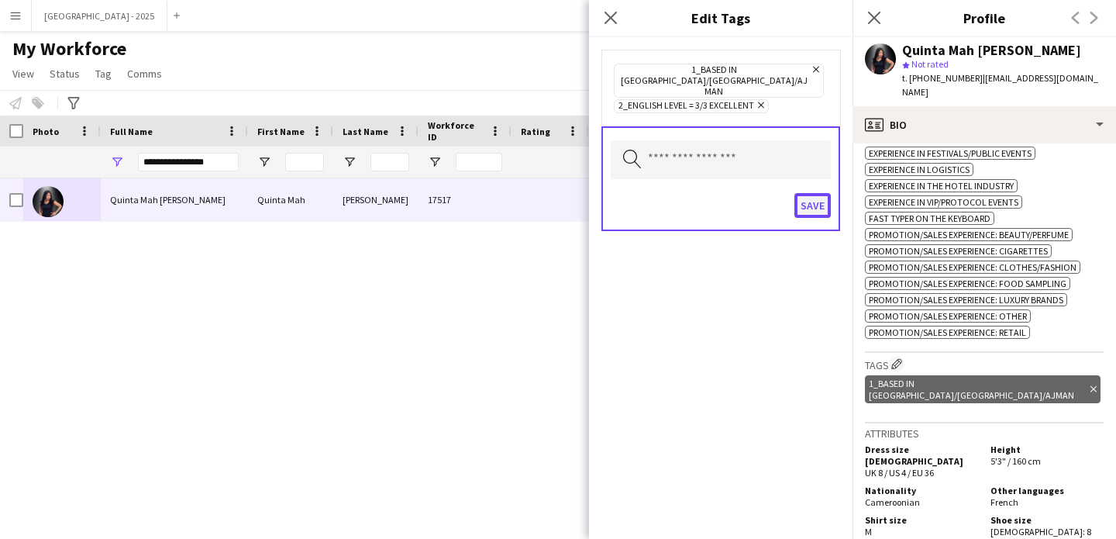
click at [812, 193] on button "Save" at bounding box center [813, 205] width 36 height 25
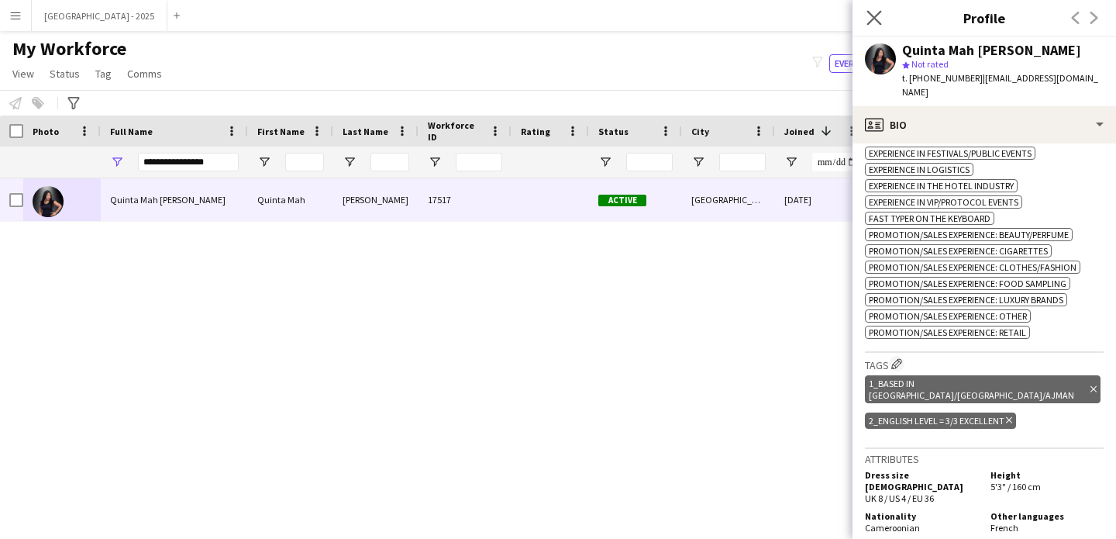
click at [871, 9] on app-icon "Close pop-in" at bounding box center [875, 18] width 22 height 22
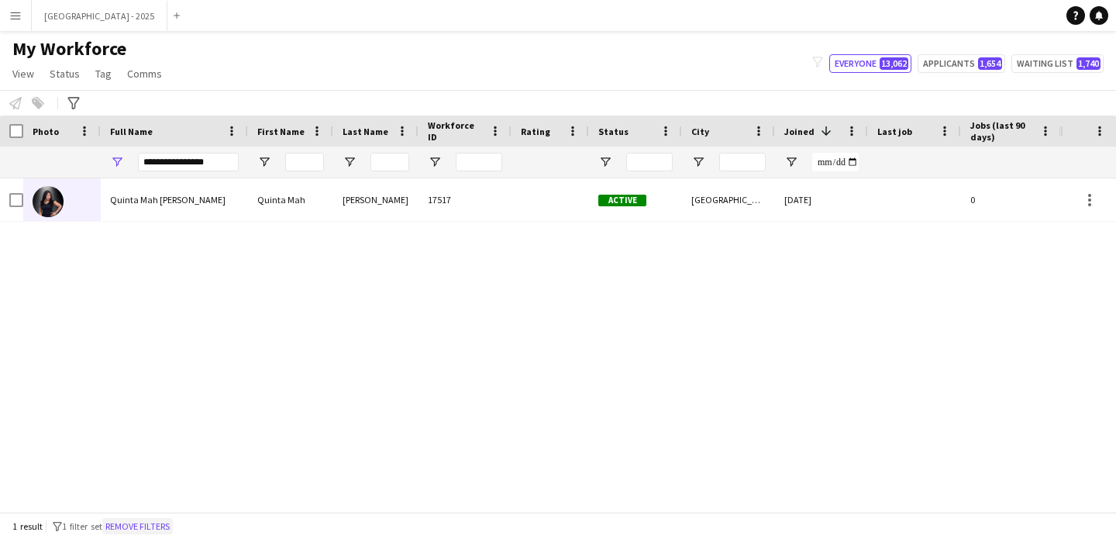
click at [159, 523] on button "Remove filters" at bounding box center [137, 526] width 71 height 17
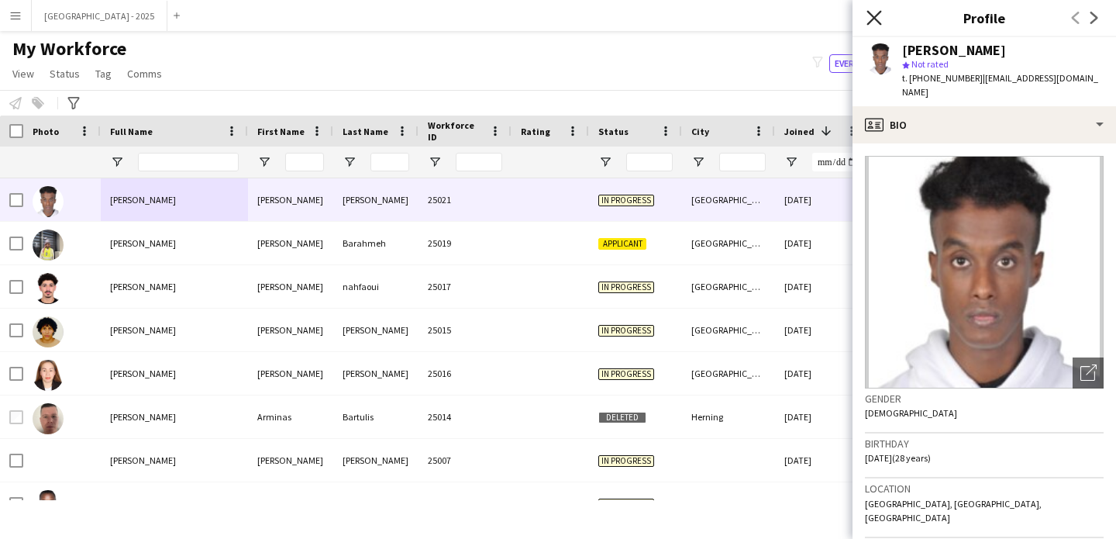
click at [871, 16] on icon "Close pop-in" at bounding box center [874, 17] width 15 height 15
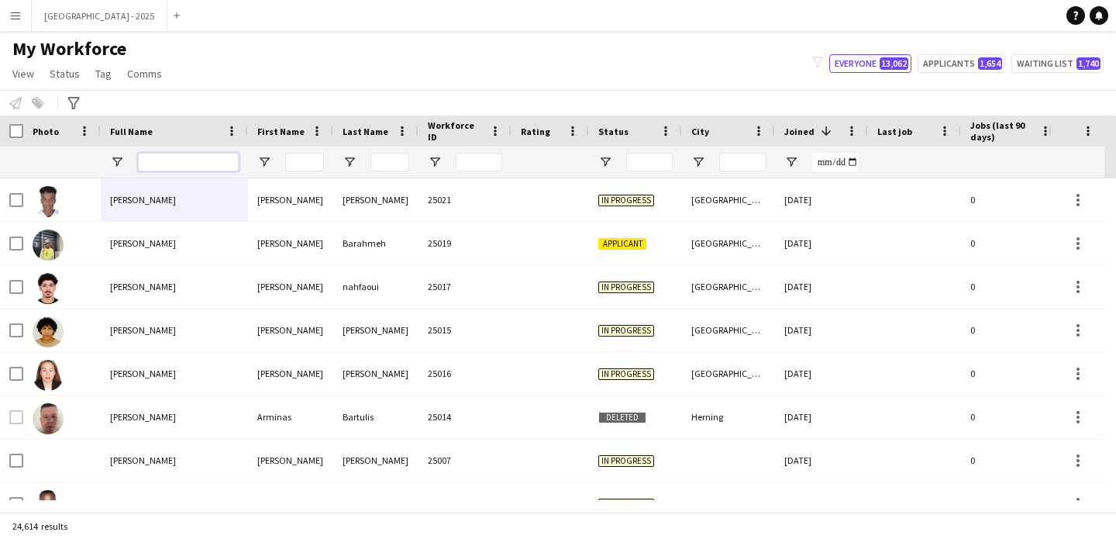
click at [212, 160] on input "Full Name Filter Input" at bounding box center [188, 162] width 101 height 19
paste input "**********"
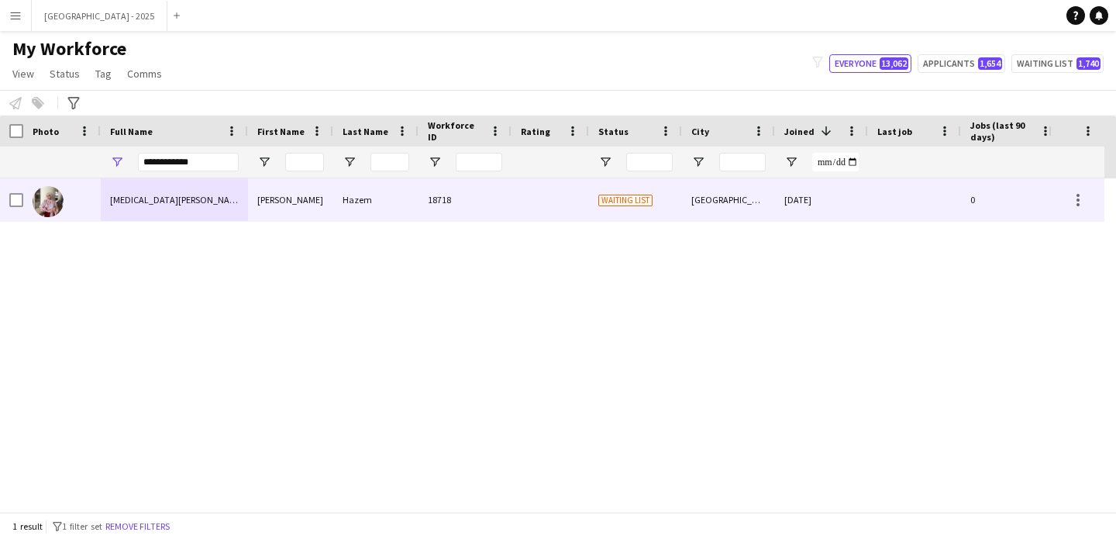
click at [175, 211] on div "[MEDICAL_DATA][PERSON_NAME]" at bounding box center [174, 199] width 147 height 43
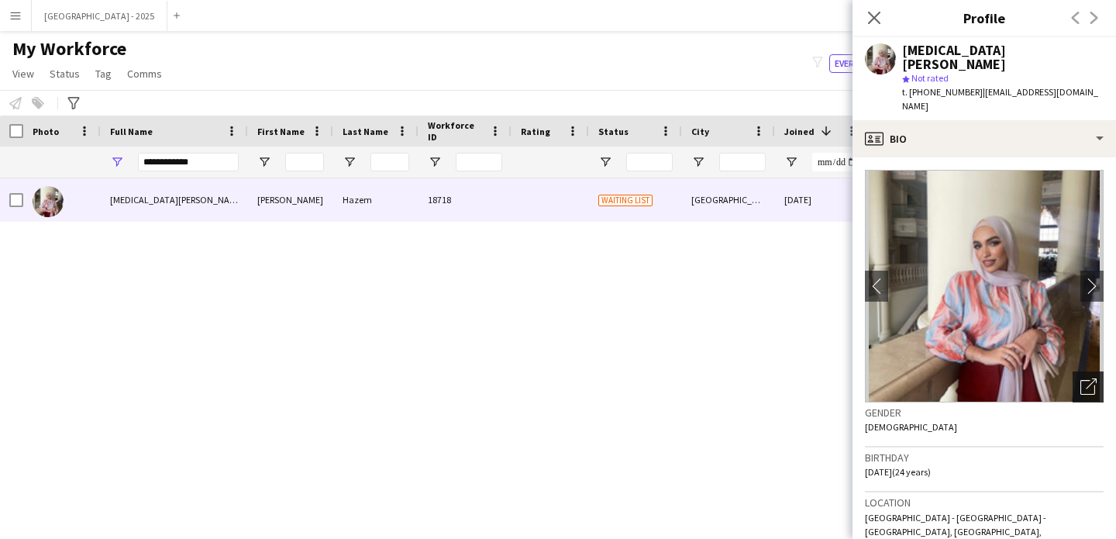
click at [1086, 378] on icon at bounding box center [1091, 383] width 11 height 11
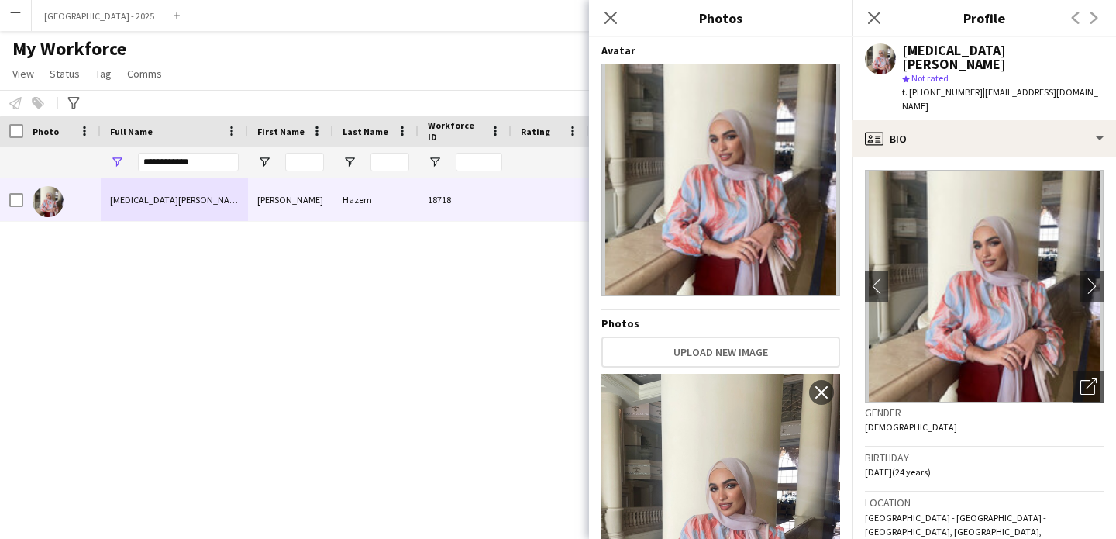
scroll to position [161, 0]
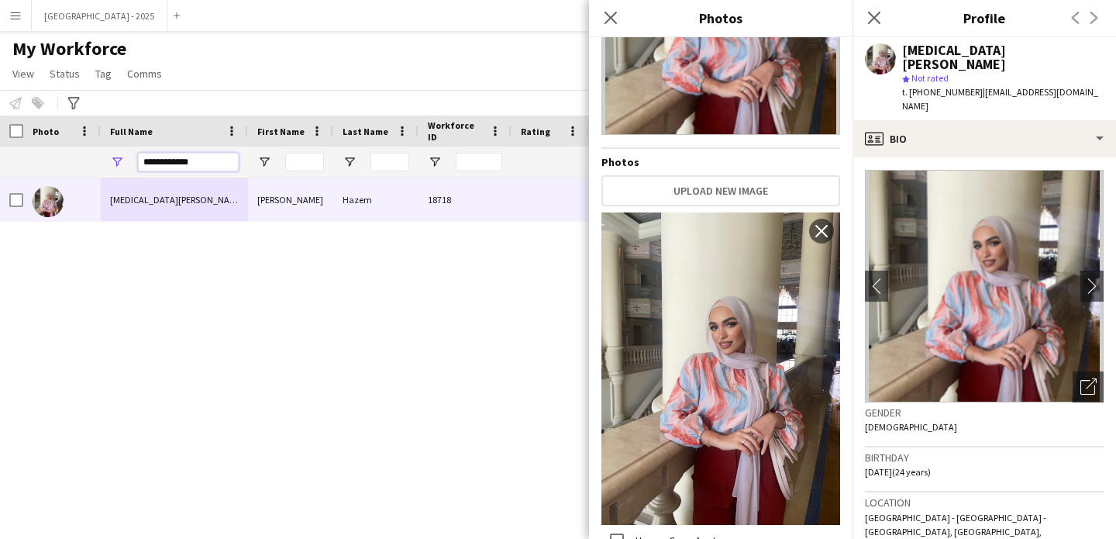
click at [167, 171] on input "**********" at bounding box center [188, 162] width 101 height 19
click at [165, 168] on input "**********" at bounding box center [188, 162] width 101 height 19
paste input "*"
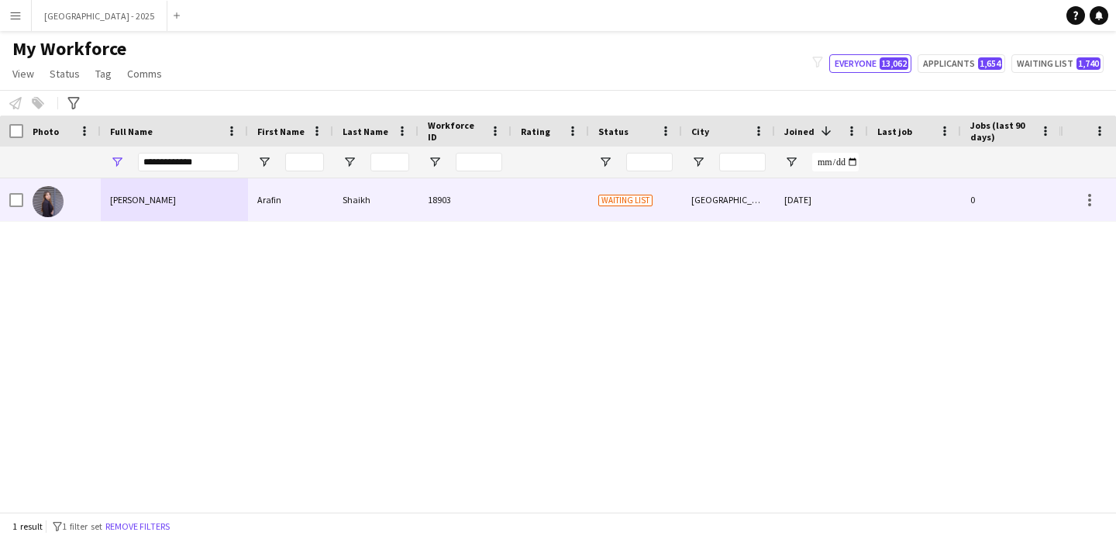
click at [209, 194] on div "[PERSON_NAME]" at bounding box center [174, 199] width 147 height 43
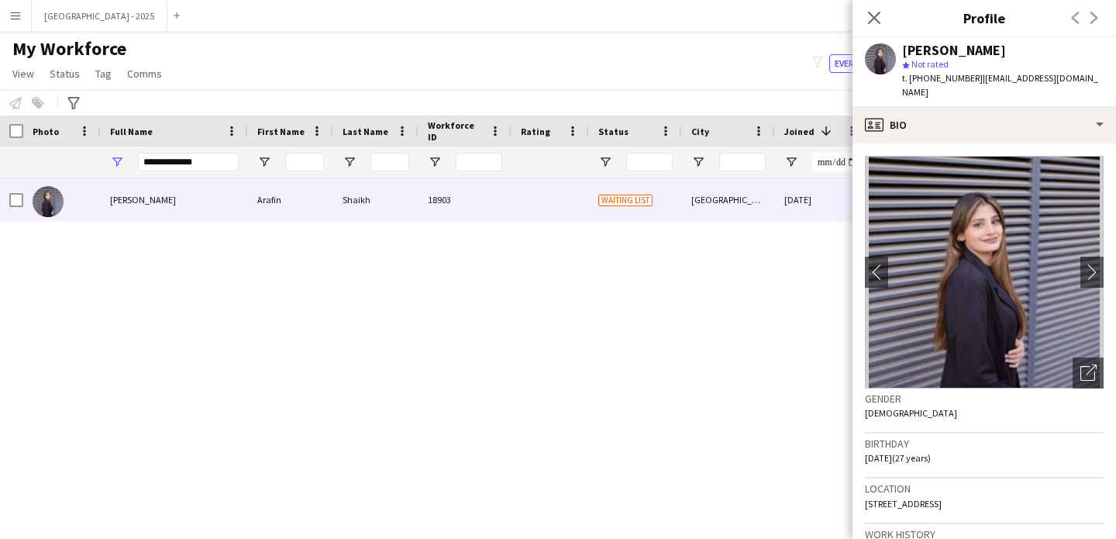
click at [1092, 356] on app-crew-profile-bio "chevron-left chevron-right Open photos pop-in Gender [DEMOGRAPHIC_DATA] Birthda…" at bounding box center [985, 340] width 264 height 395
click at [1073, 357] on div "Open photos pop-in" at bounding box center [1088, 372] width 31 height 31
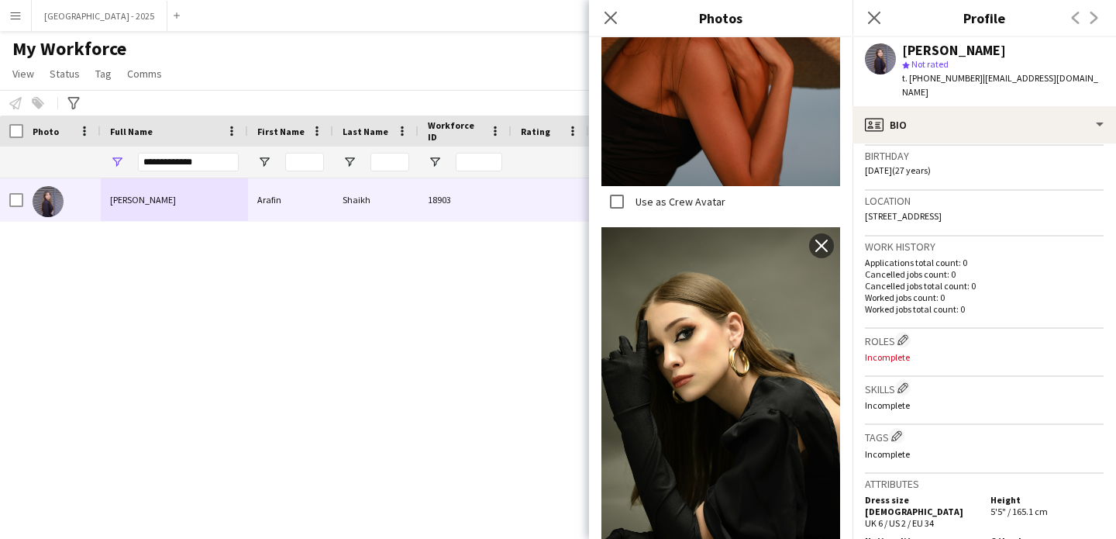
scroll to position [274, 0]
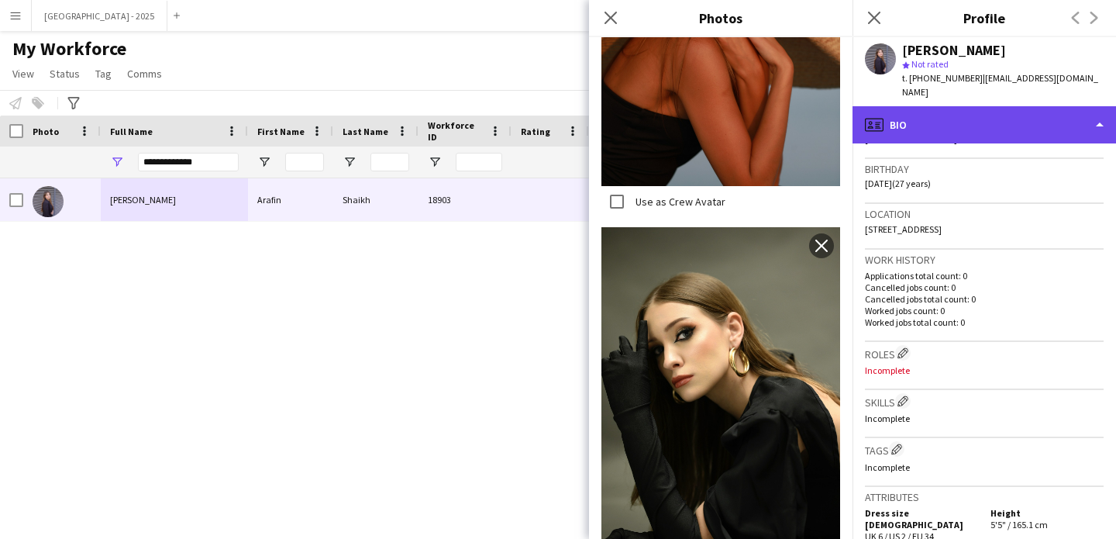
click at [989, 119] on div "profile Bio" at bounding box center [985, 124] width 264 height 37
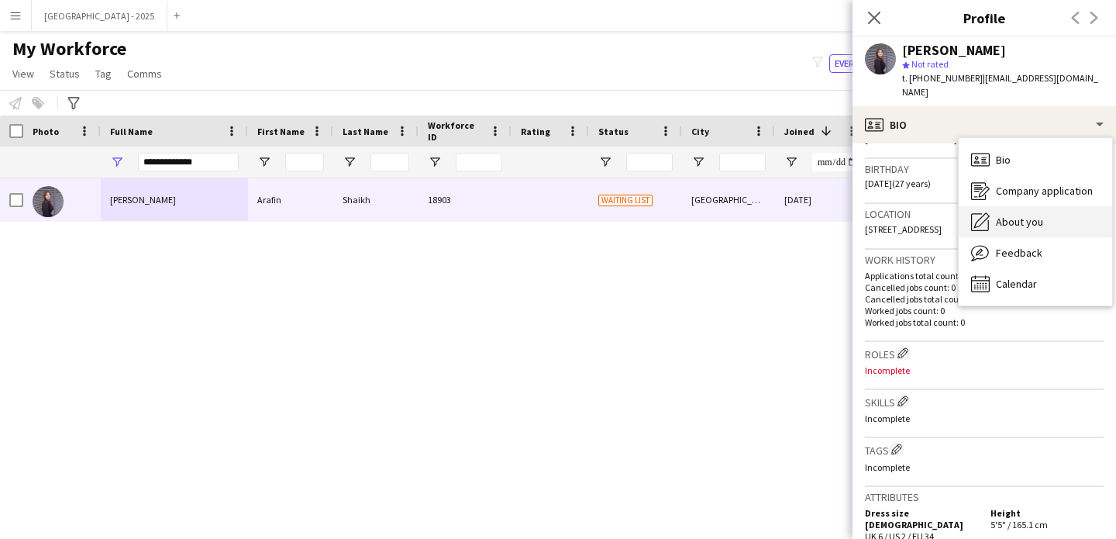
click at [1053, 206] on div "About you About you" at bounding box center [1035, 221] width 153 height 31
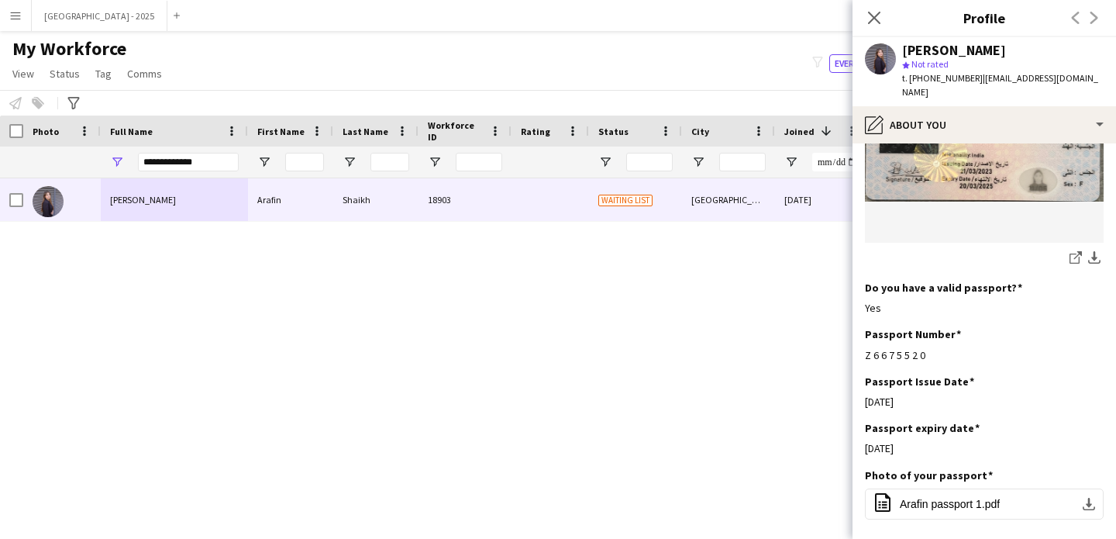
scroll to position [1193, 0]
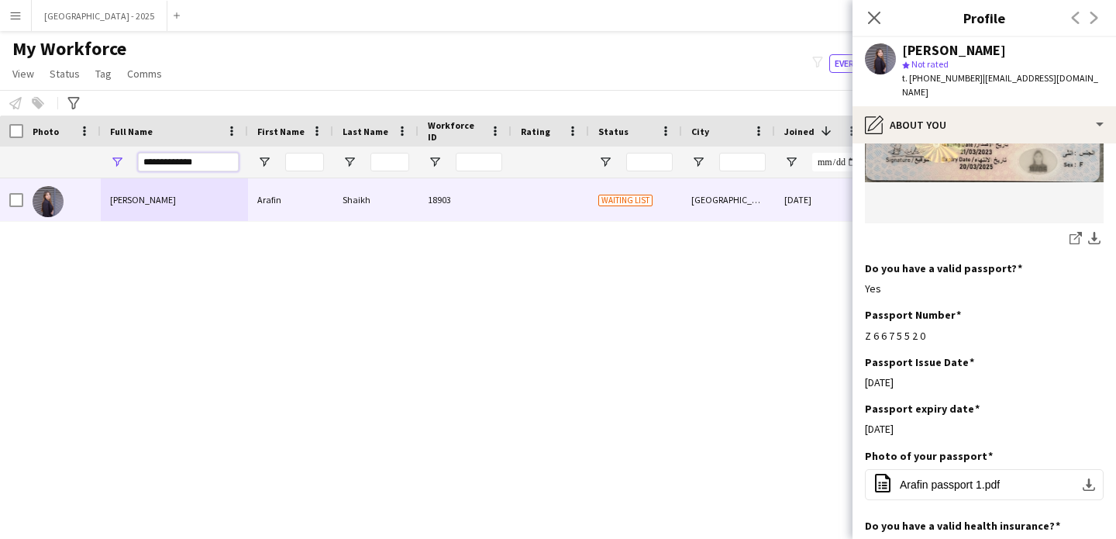
click at [198, 157] on input "**********" at bounding box center [188, 162] width 101 height 19
paste input "**********"
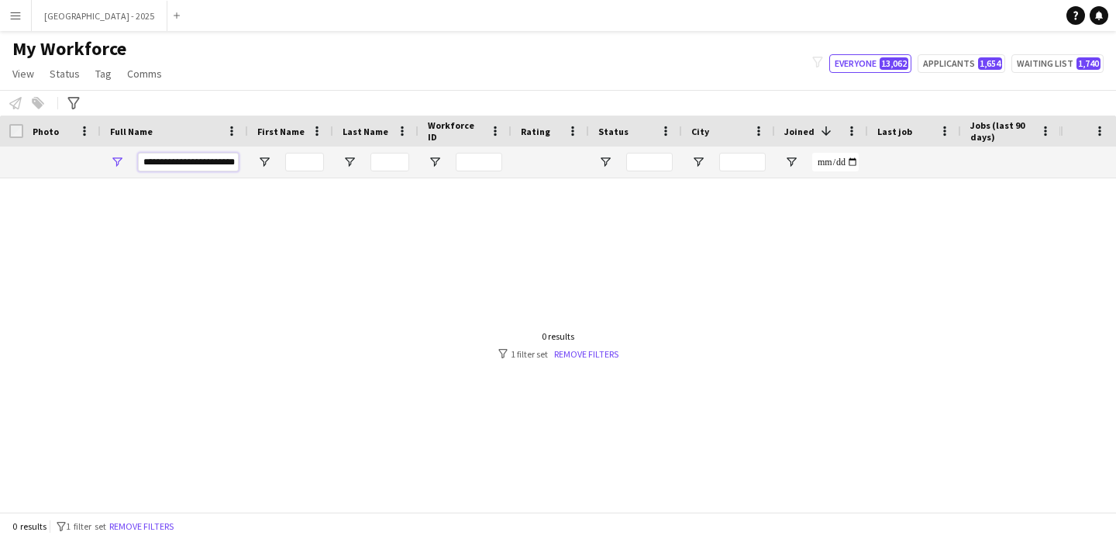
click at [171, 165] on input "**********" at bounding box center [188, 162] width 101 height 19
click at [173, 165] on input "**********" at bounding box center [188, 162] width 101 height 19
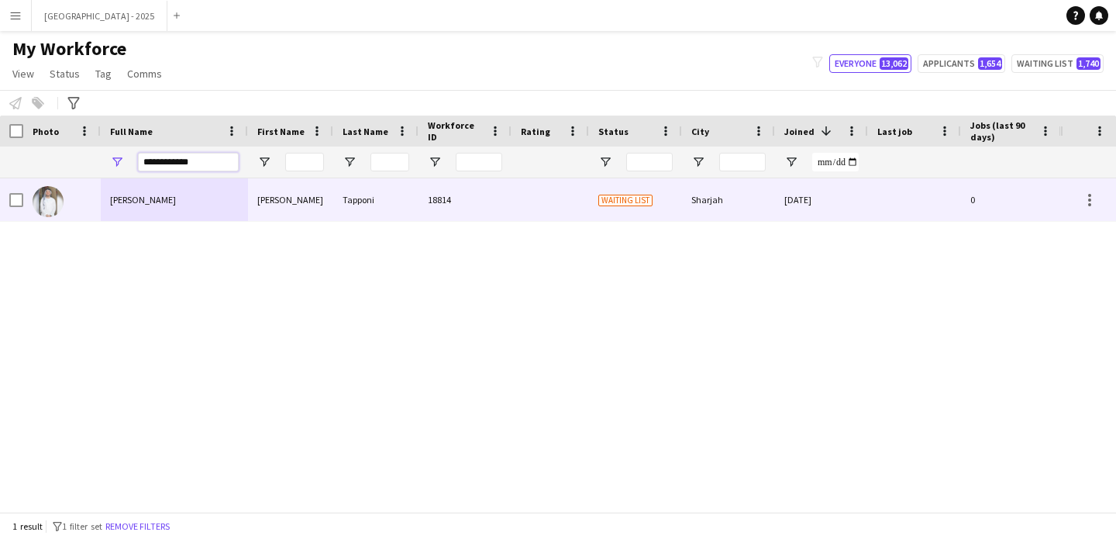
type input "**********"
click at [178, 190] on div "[PERSON_NAME]" at bounding box center [174, 199] width 147 height 43
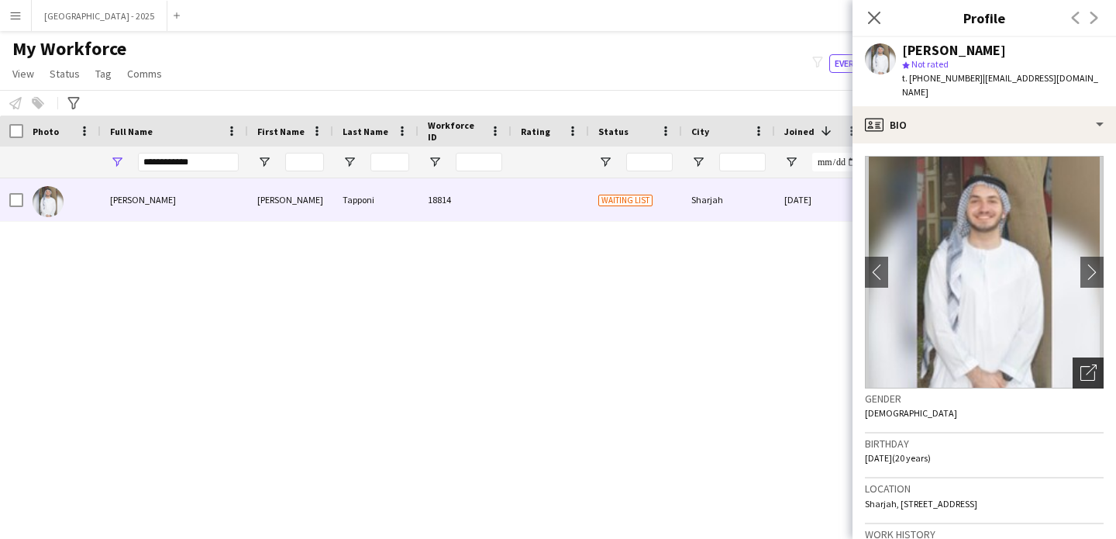
click at [1082, 364] on icon "Open photos pop-in" at bounding box center [1089, 372] width 16 height 16
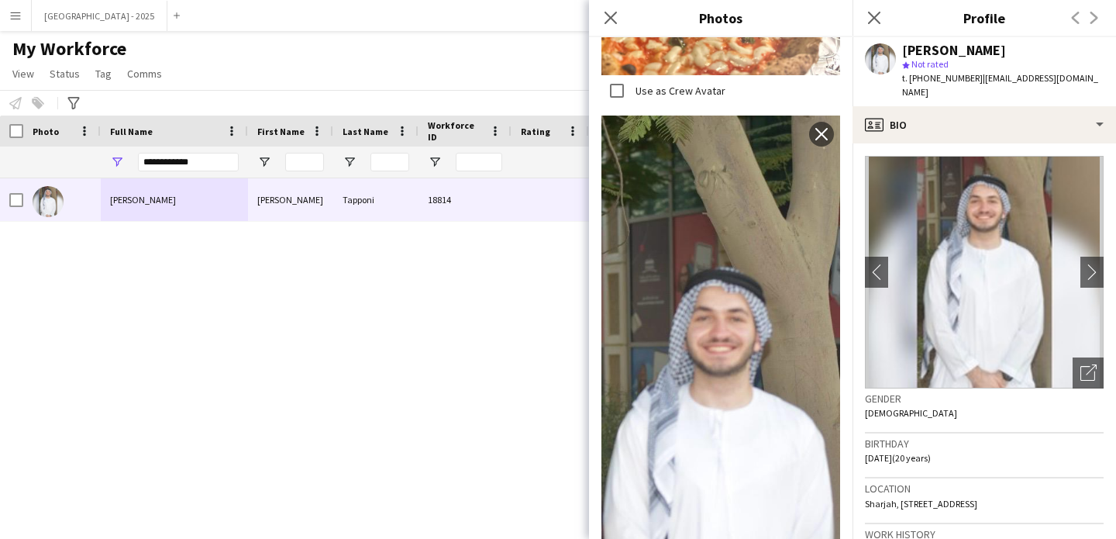
click at [943, 326] on img at bounding box center [984, 272] width 239 height 233
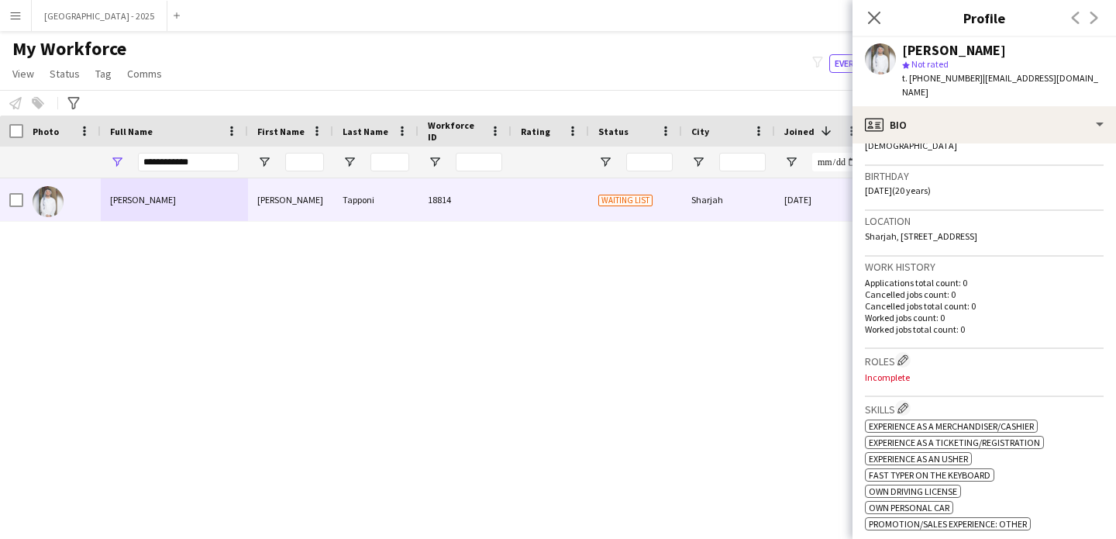
scroll to position [282, 0]
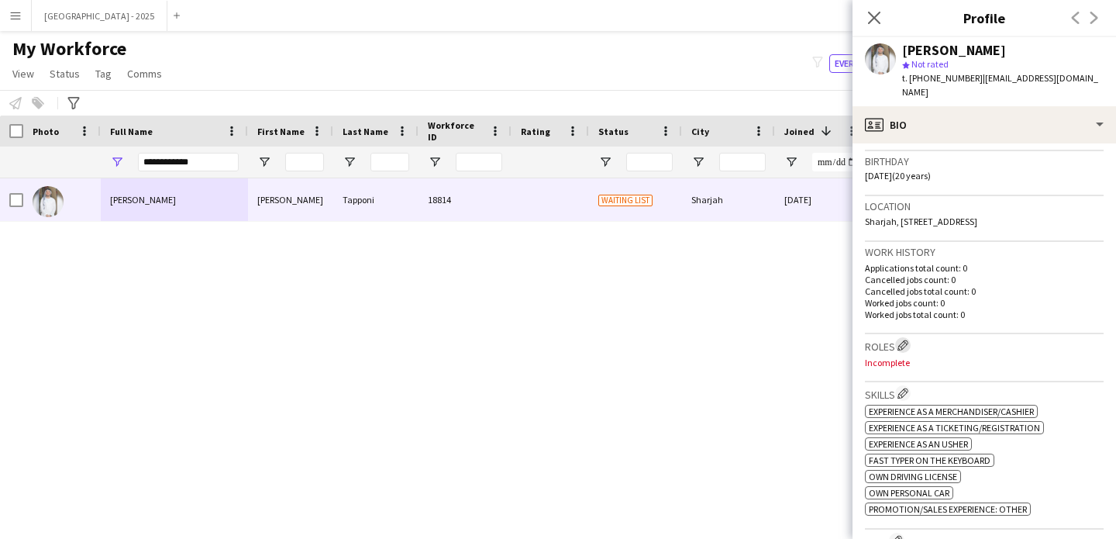
click at [904, 340] on app-icon "Edit crew company roles" at bounding box center [903, 345] width 11 height 11
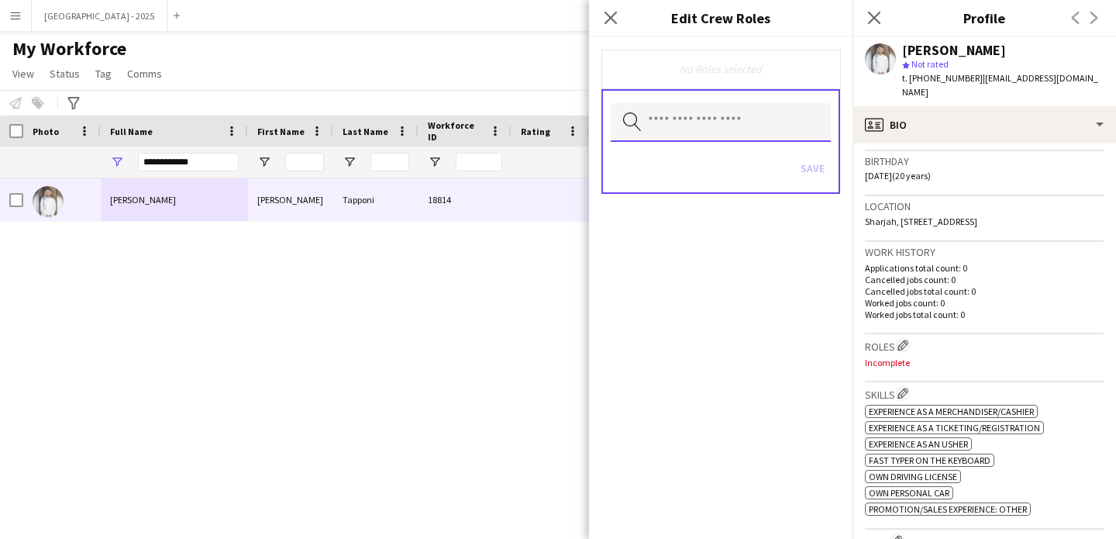
click at [698, 109] on input "text" at bounding box center [721, 122] width 220 height 39
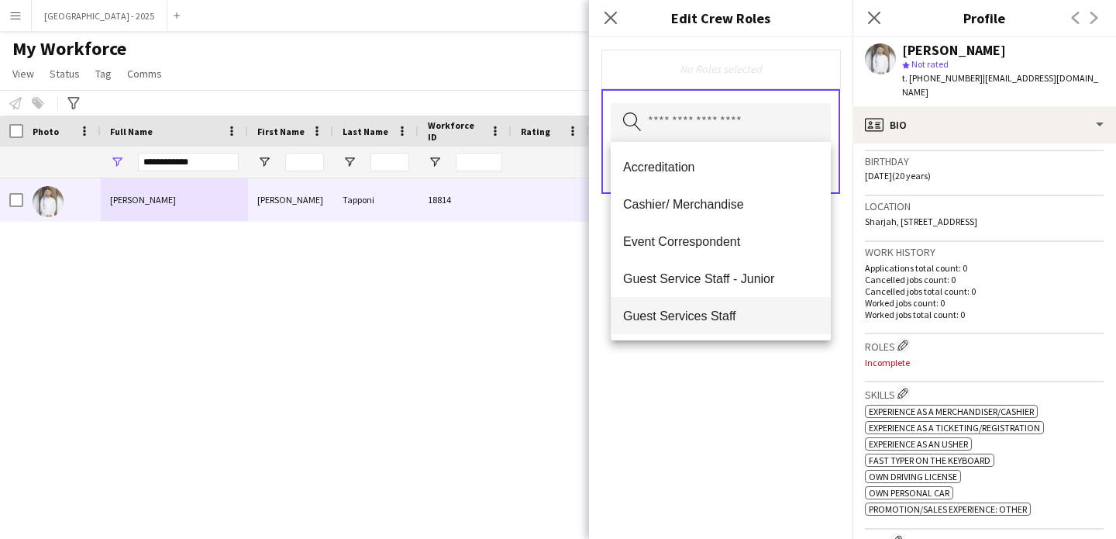
click at [717, 309] on span "Guest Services Staff" at bounding box center [720, 316] width 195 height 15
click at [729, 319] on span "Guest Services Staff - Senior" at bounding box center [720, 316] width 195 height 15
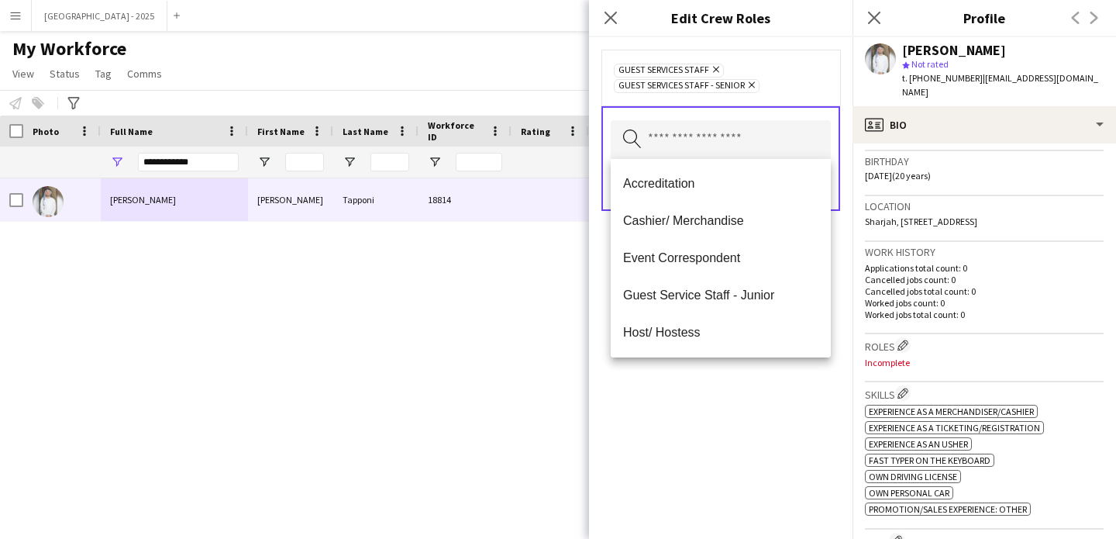
click at [760, 388] on div "Guest Services Staff Remove Guest Services Staff - Senior Remove Search by role…" at bounding box center [721, 288] width 264 height 502
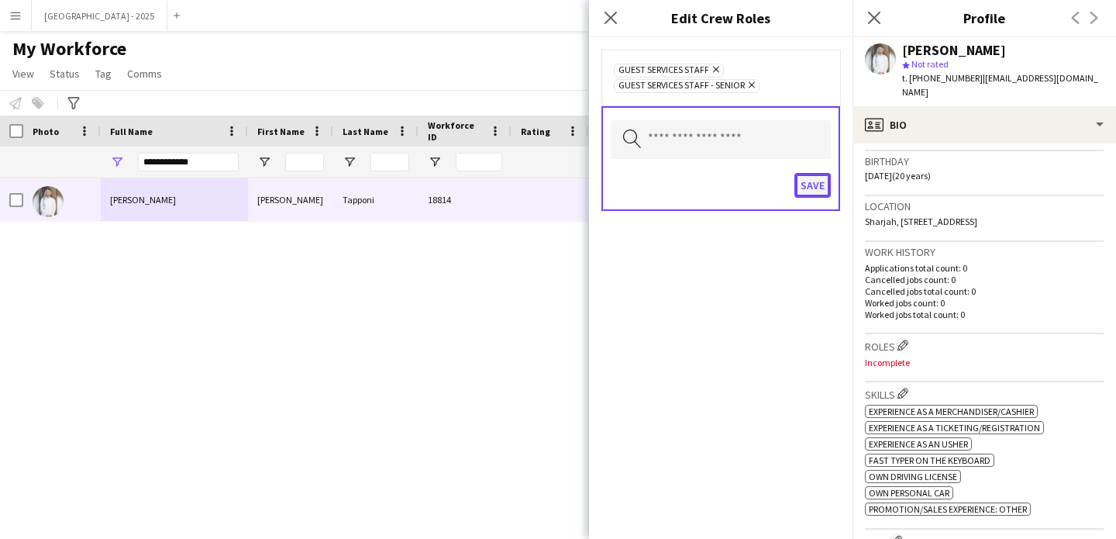
click at [802, 183] on button "Save" at bounding box center [813, 185] width 36 height 25
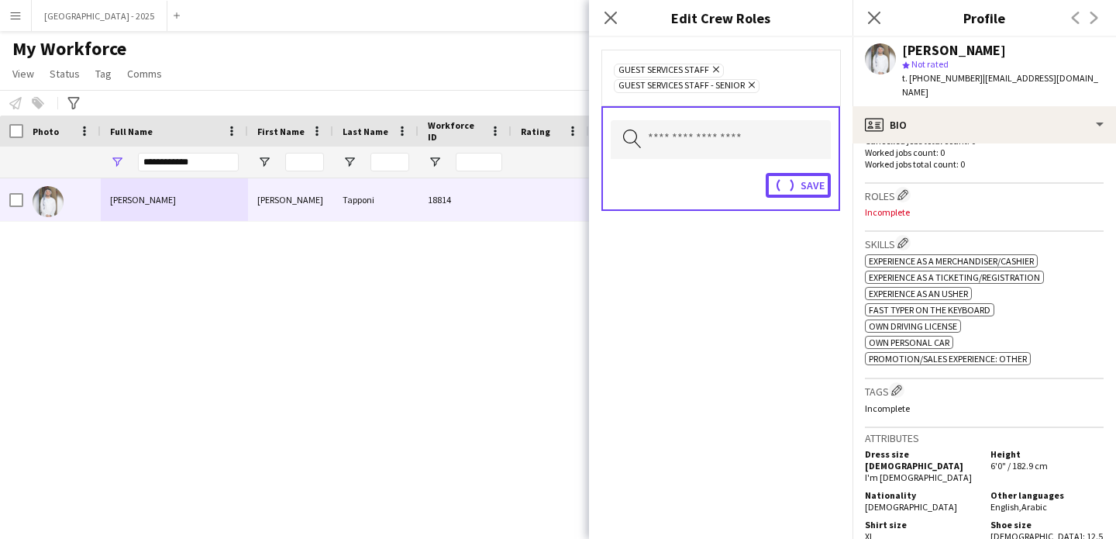
scroll to position [523, 0]
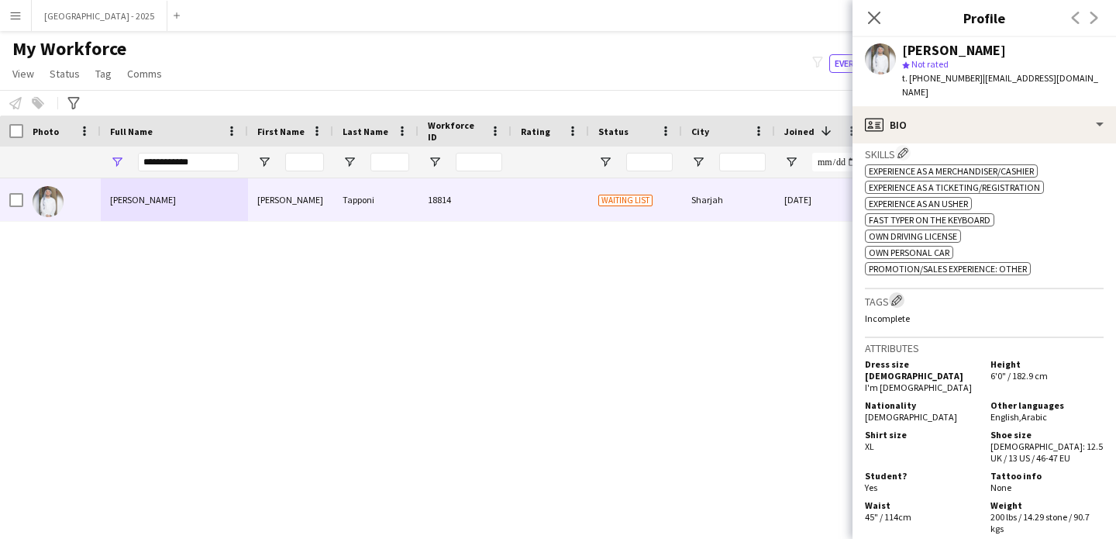
click at [900, 295] on app-icon "Edit crew company tags" at bounding box center [897, 300] width 11 height 11
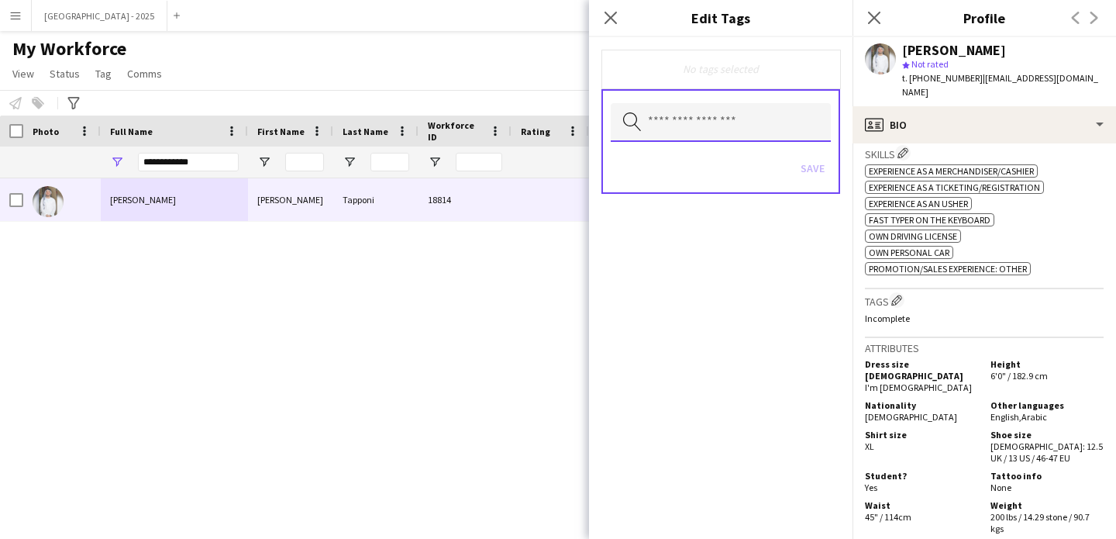
click at [709, 113] on input "text" at bounding box center [721, 122] width 220 height 39
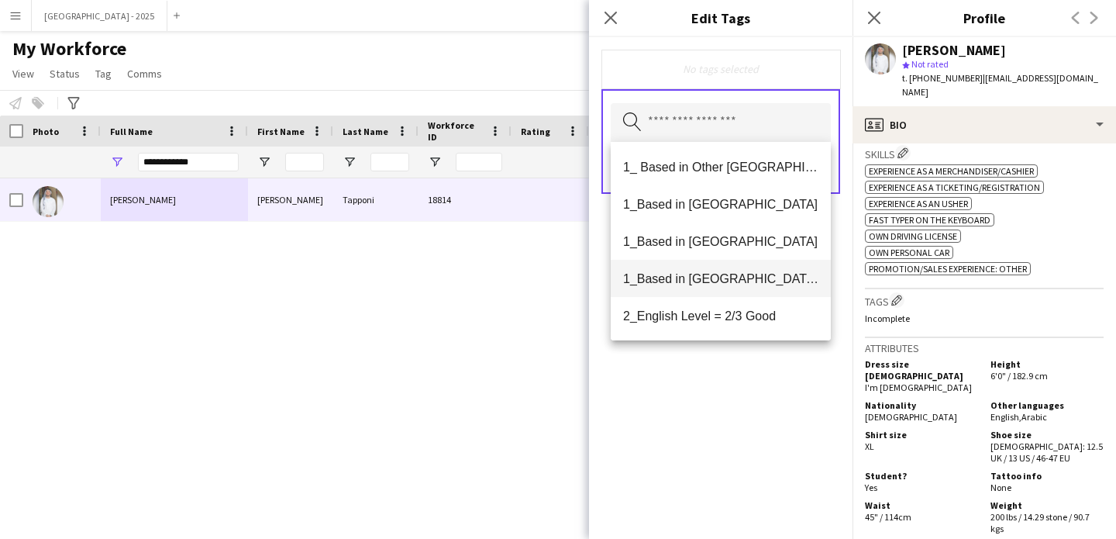
click at [770, 279] on span "1_Based in [GEOGRAPHIC_DATA]/[GEOGRAPHIC_DATA]/Ajman" at bounding box center [720, 278] width 195 height 15
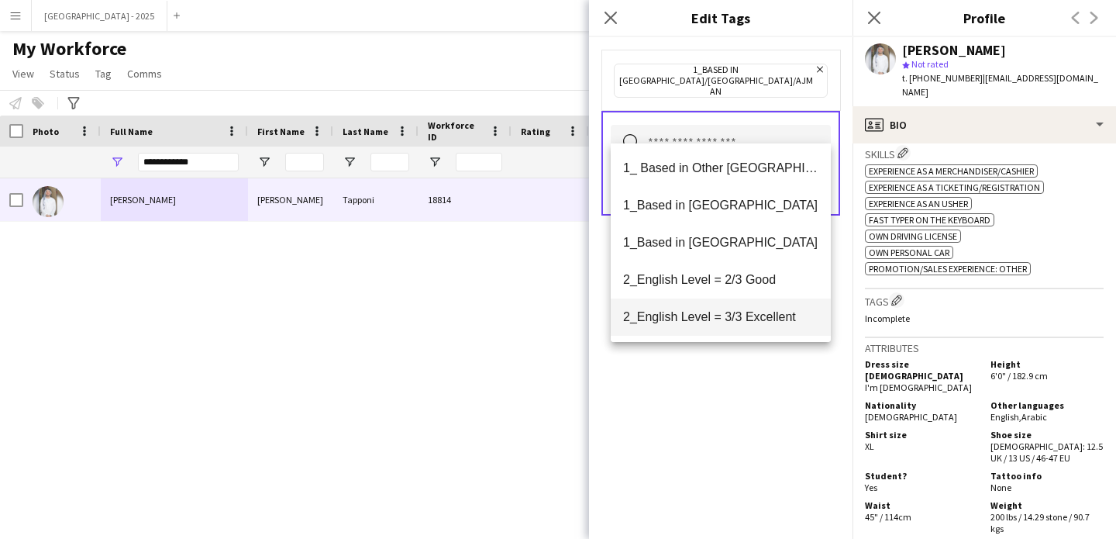
click at [777, 319] on span "2_English Level = 3/3 Excellent" at bounding box center [720, 316] width 195 height 15
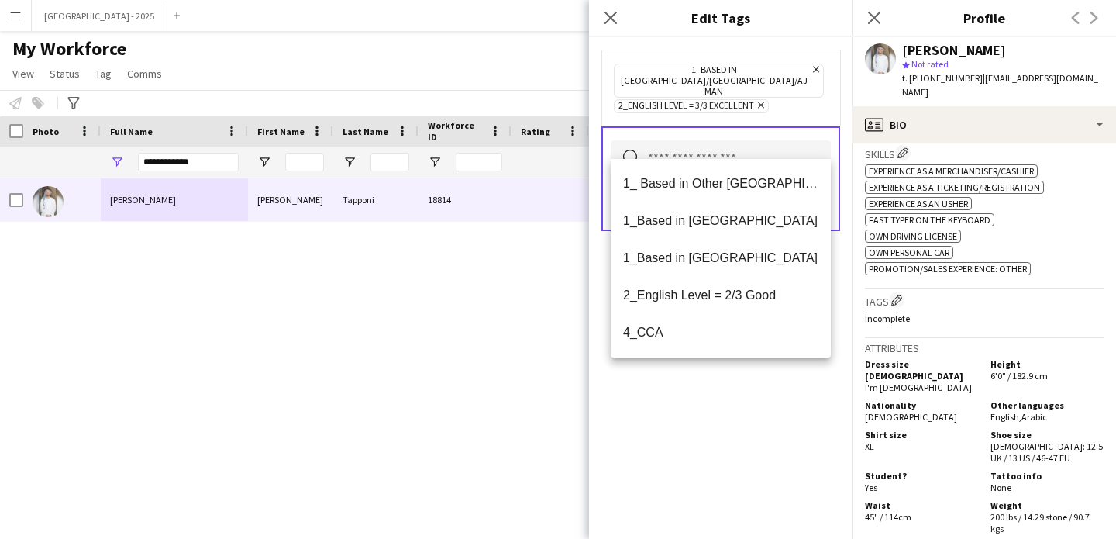
click at [815, 402] on div "1_Based in [GEOGRAPHIC_DATA]/[GEOGRAPHIC_DATA]/Ajman Remove 2_English Level = 3…" at bounding box center [721, 288] width 264 height 502
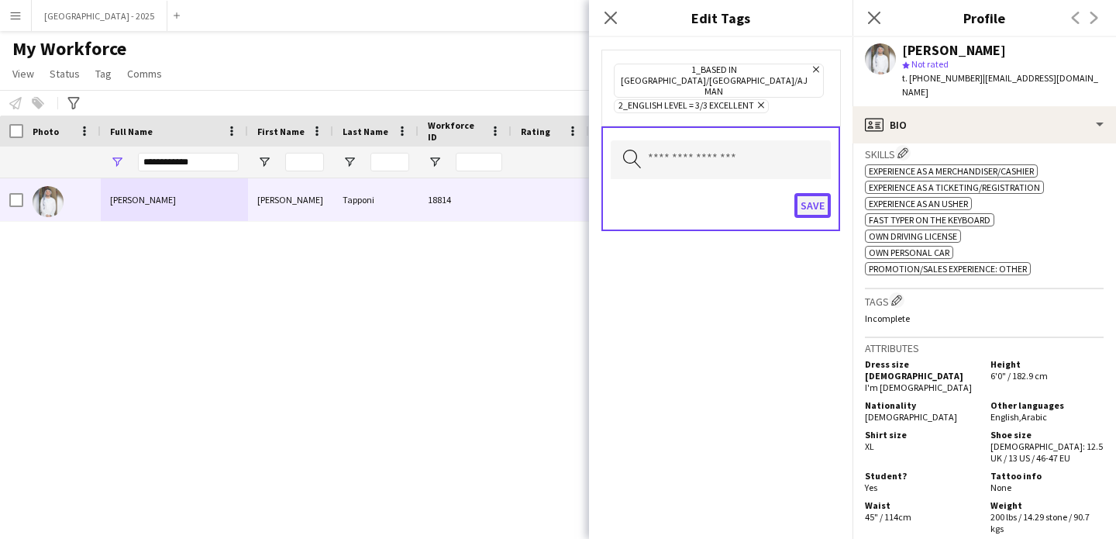
click at [813, 193] on button "Save" at bounding box center [813, 205] width 36 height 25
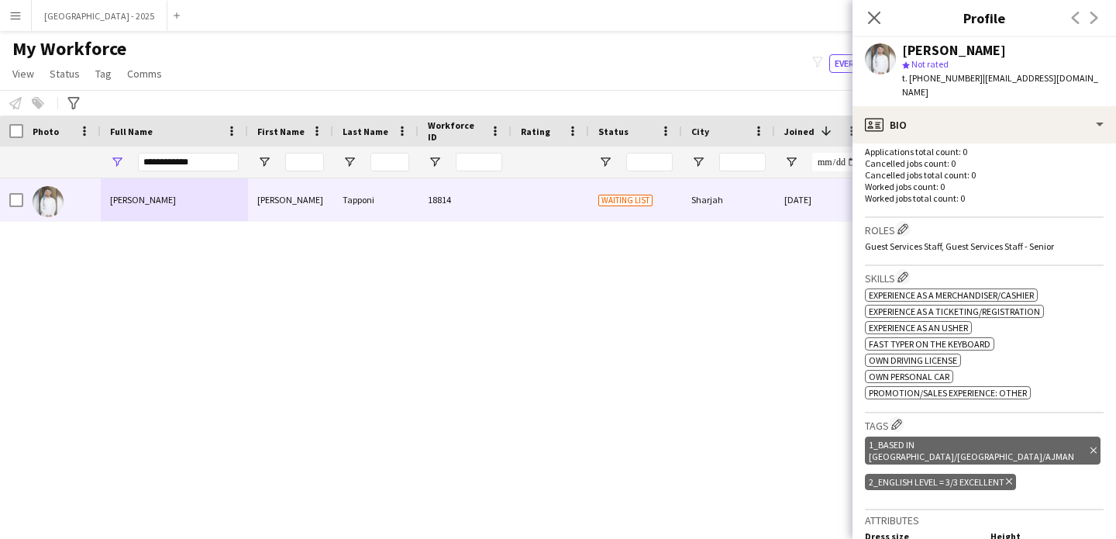
scroll to position [499, 0]
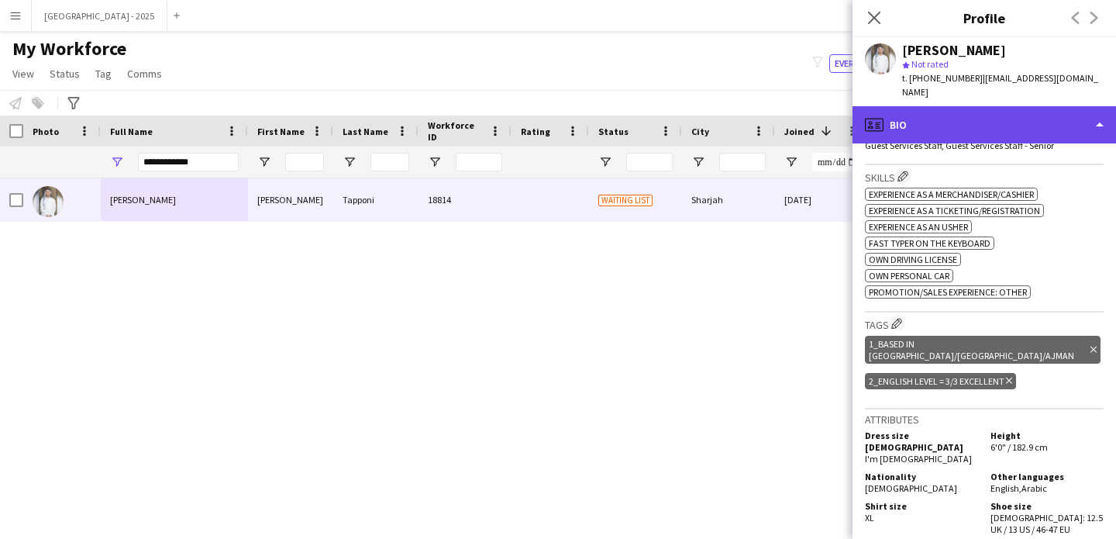
click at [936, 117] on div "profile Bio" at bounding box center [985, 124] width 264 height 37
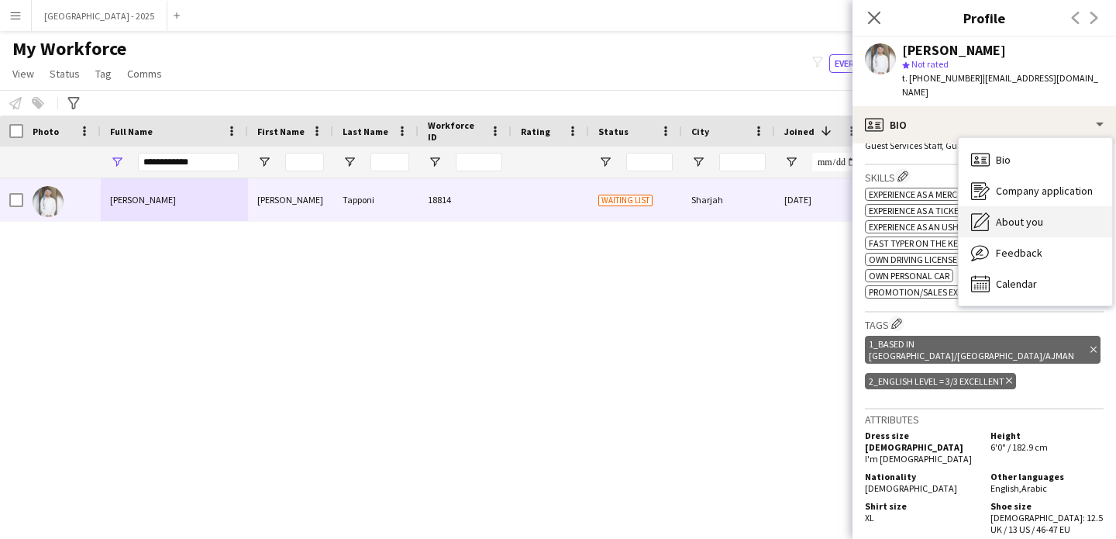
click at [998, 215] on span "About you" at bounding box center [1019, 222] width 47 height 14
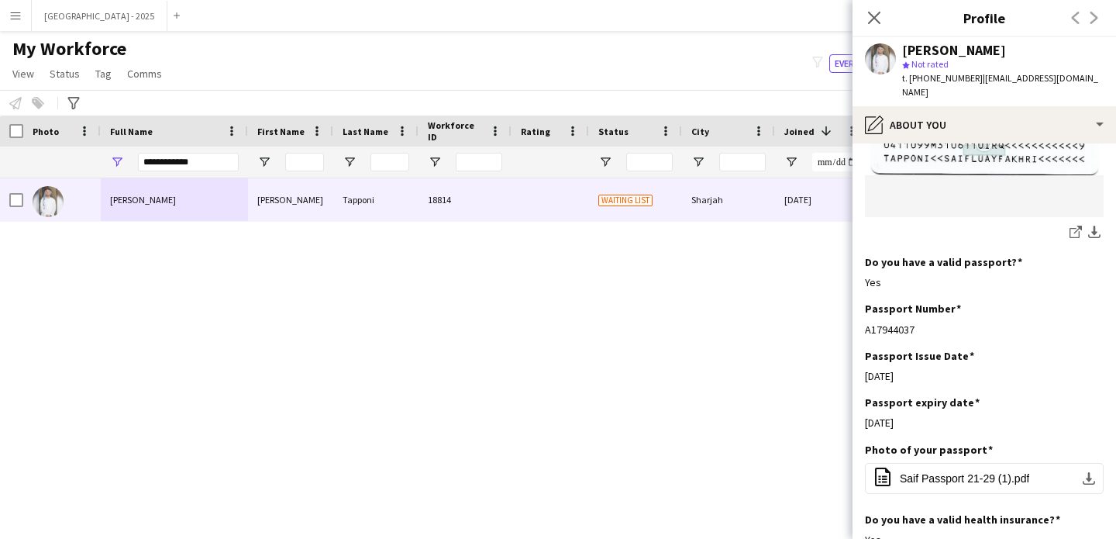
scroll to position [1271, 0]
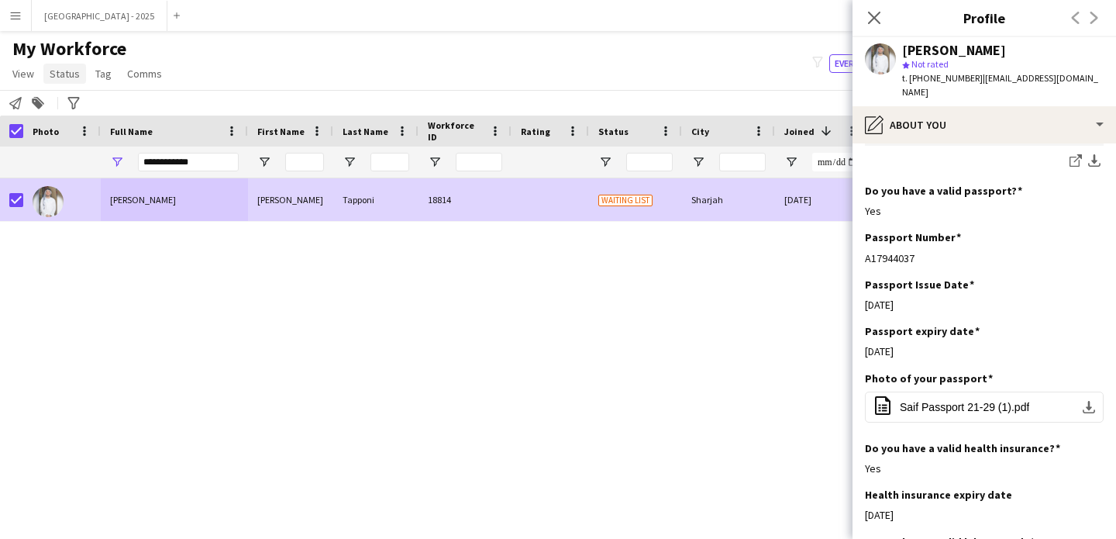
click at [66, 73] on span "Status" at bounding box center [65, 74] width 30 height 14
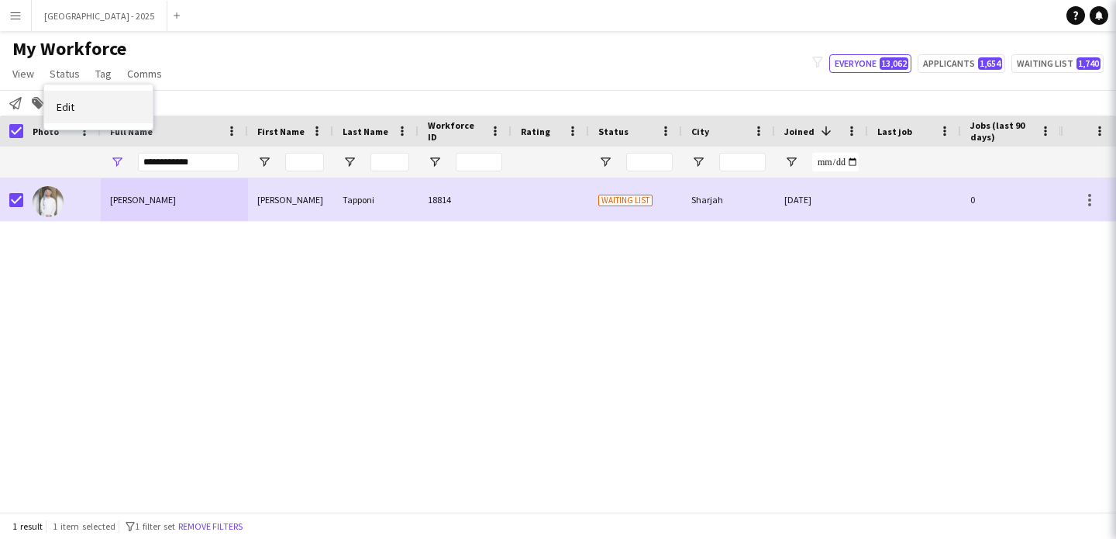
click at [86, 97] on link "Edit" at bounding box center [98, 107] width 109 height 33
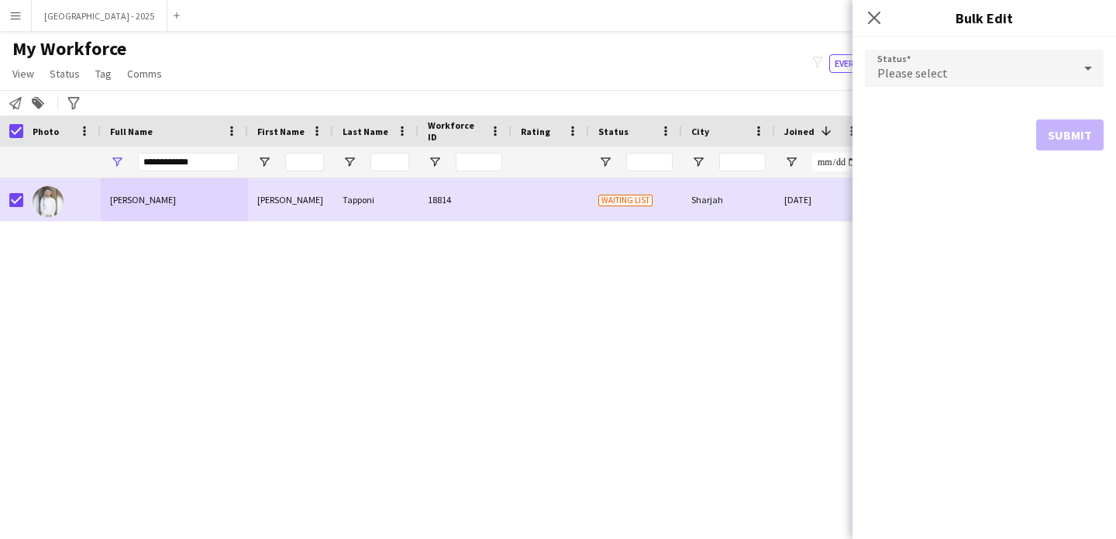
click at [980, 63] on div "Please select" at bounding box center [969, 68] width 208 height 37
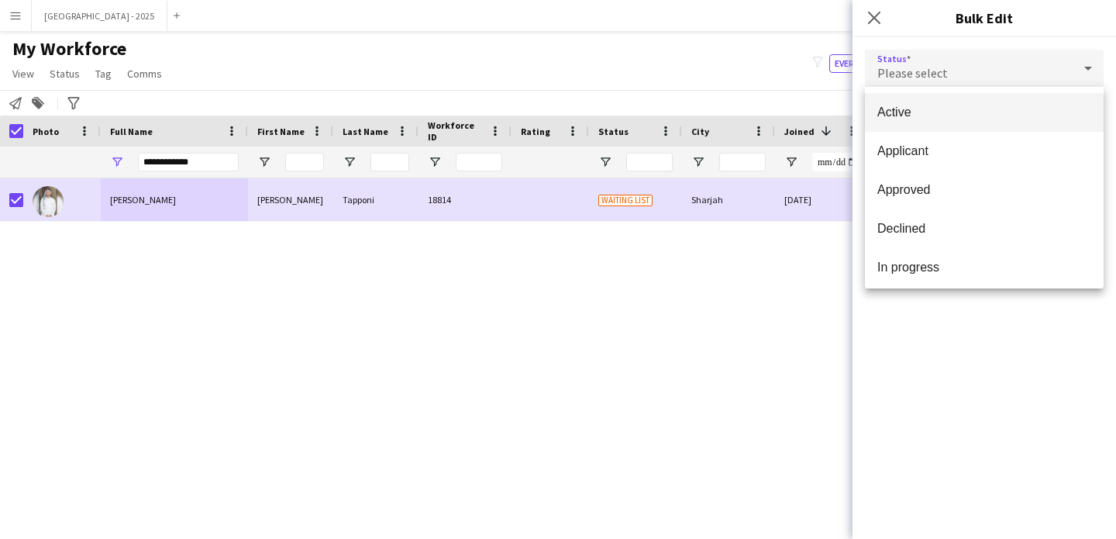
click at [954, 100] on mat-option "Active" at bounding box center [984, 112] width 239 height 39
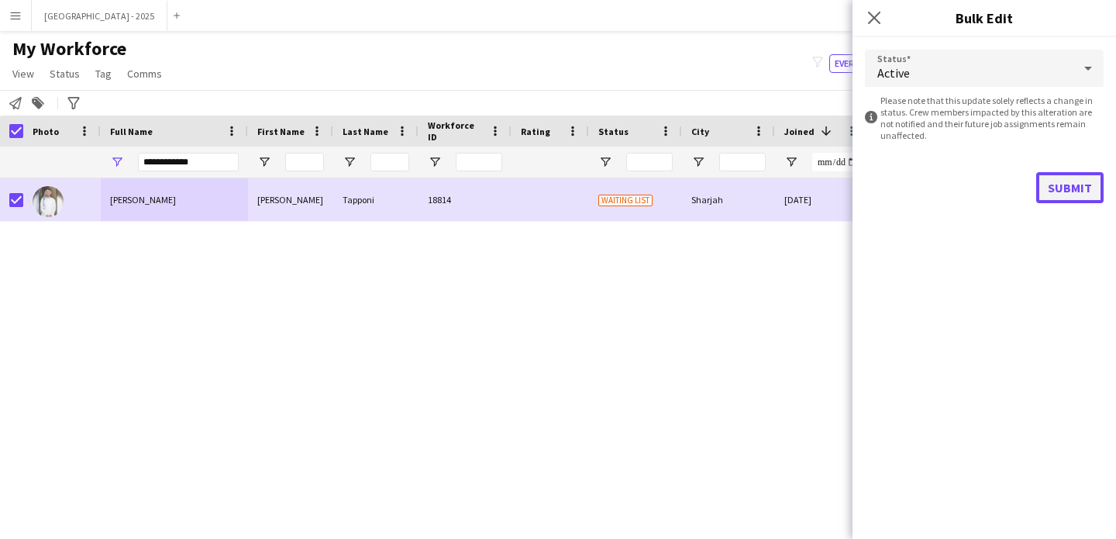
click at [1077, 196] on button "Submit" at bounding box center [1069, 187] width 67 height 31
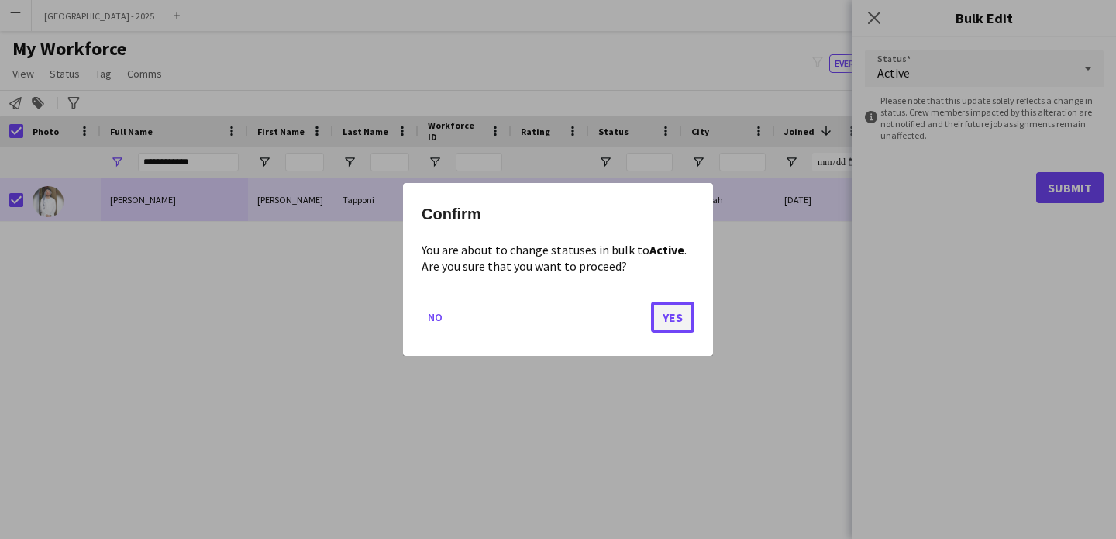
click at [667, 312] on button "Yes" at bounding box center [672, 317] width 43 height 31
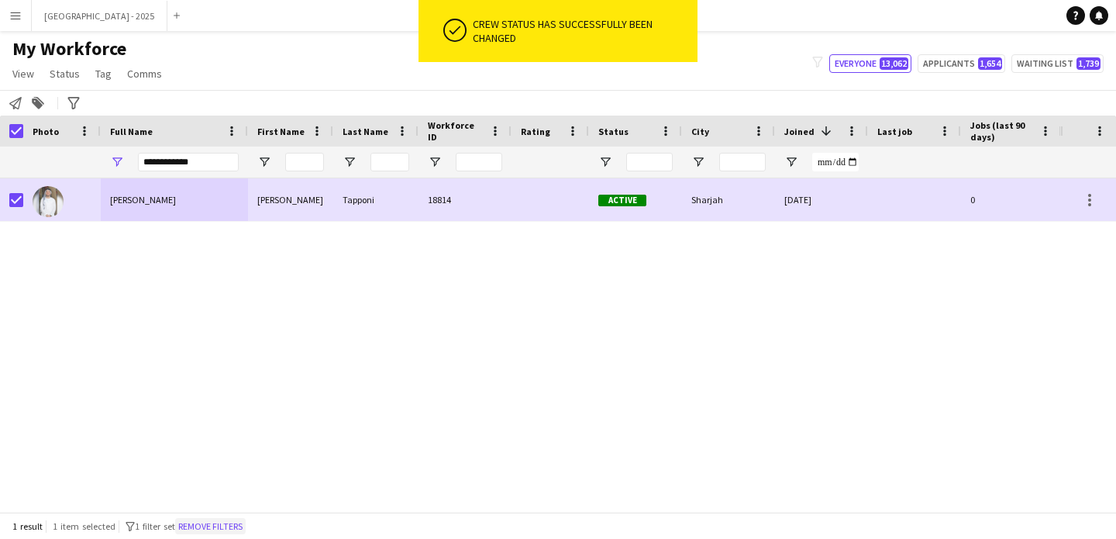
click at [244, 519] on button "Remove filters" at bounding box center [210, 526] width 71 height 17
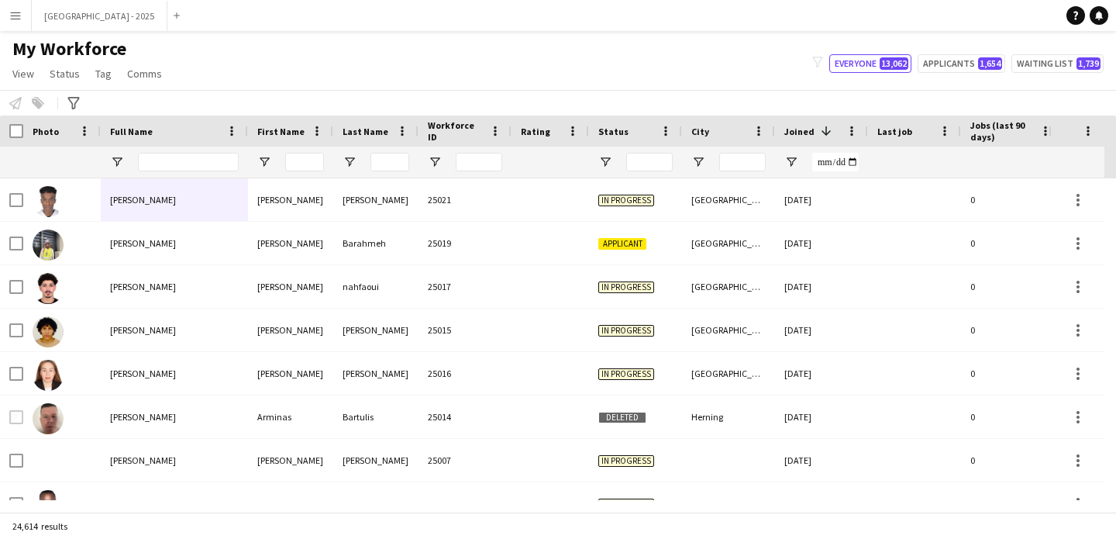
click at [205, 147] on div at bounding box center [188, 162] width 101 height 31
click at [205, 152] on div at bounding box center [188, 162] width 101 height 31
click at [208, 153] on input "Full Name Filter Input" at bounding box center [188, 162] width 101 height 19
paste input "**********"
type input "**********"
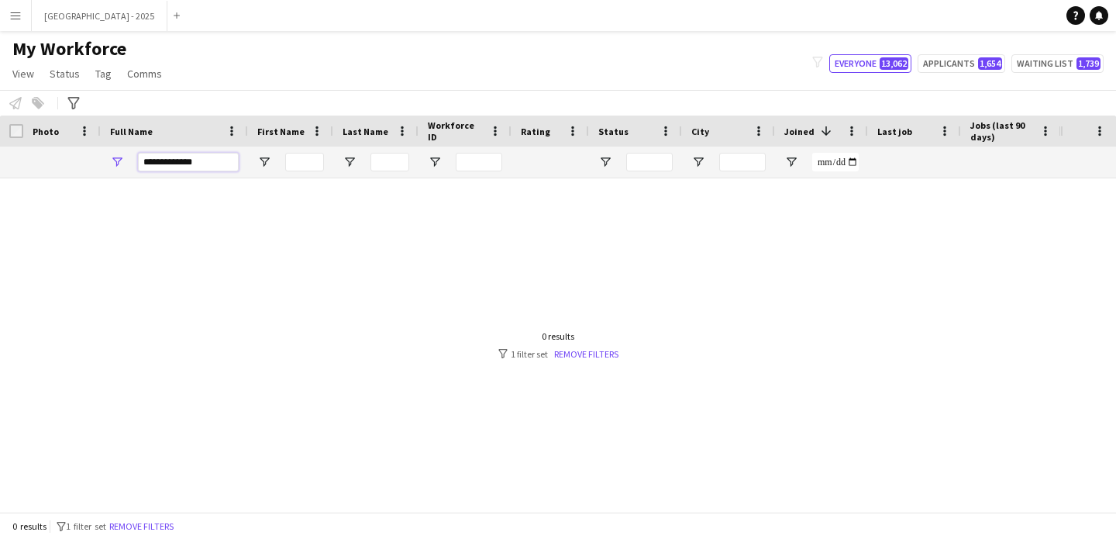
click at [223, 160] on input "**********" at bounding box center [188, 162] width 101 height 19
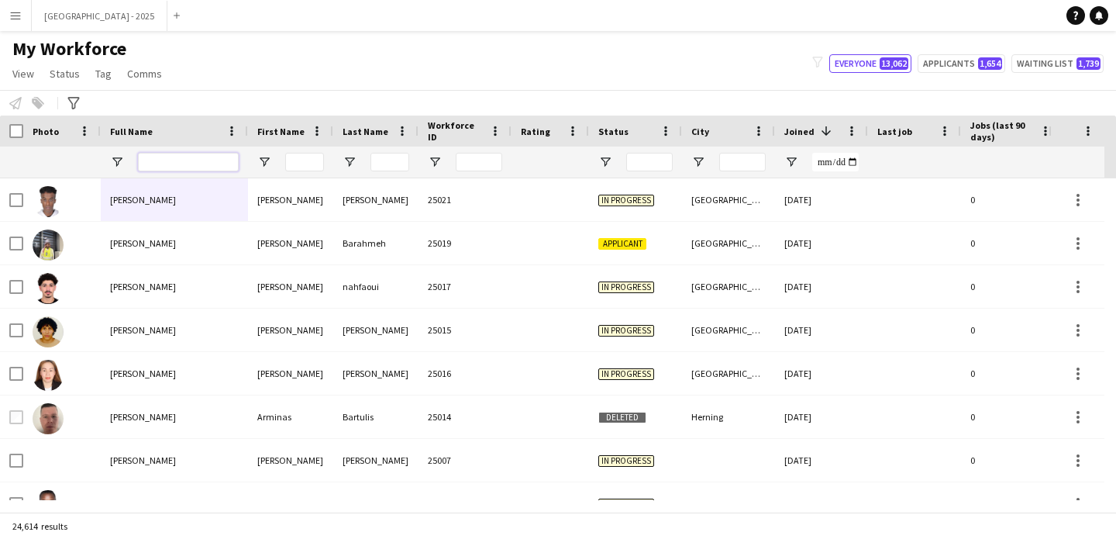
paste input "**********"
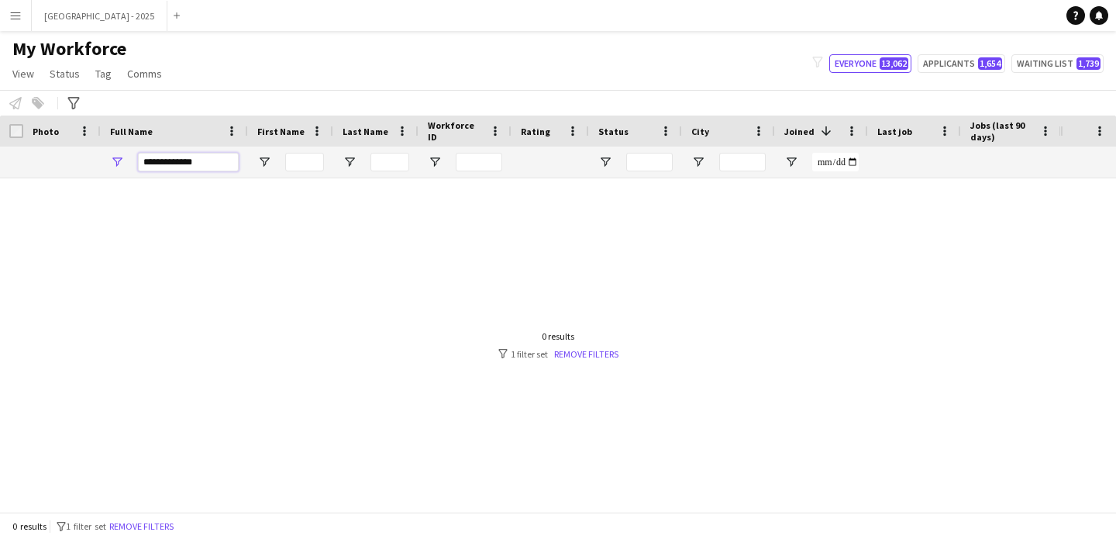
click at [183, 160] on input "**********" at bounding box center [188, 162] width 101 height 19
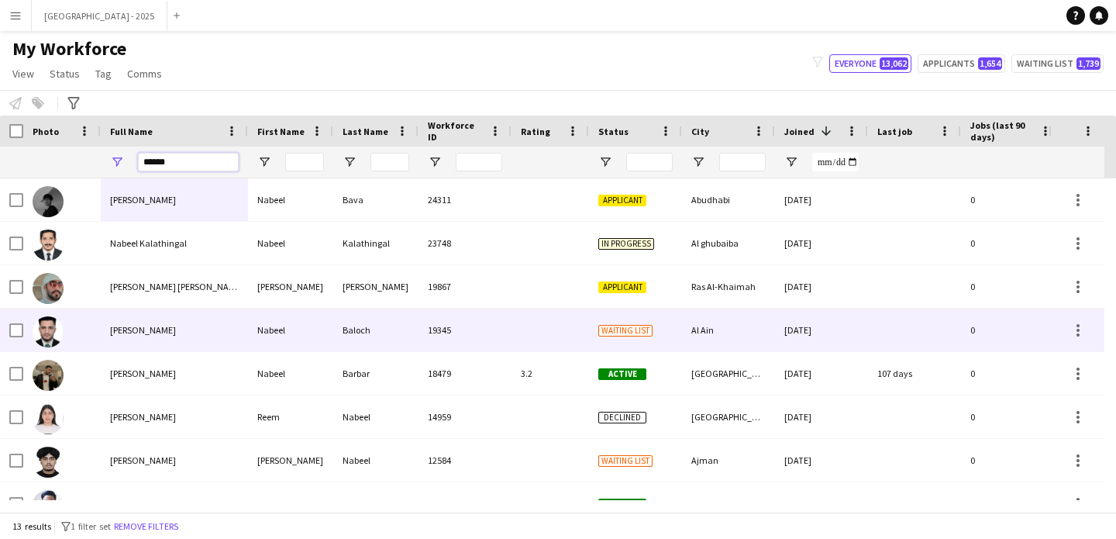
type input "******"
click at [515, 335] on div at bounding box center [551, 330] width 78 height 43
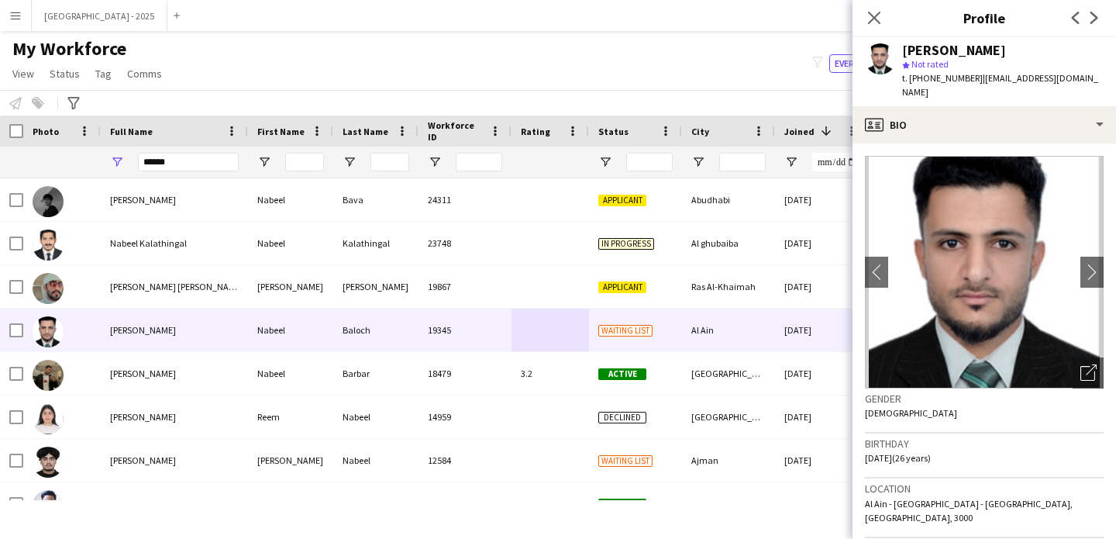
click at [925, 143] on app-crew-profile-bio "chevron-left chevron-right Open photos pop-in Gender [DEMOGRAPHIC_DATA] Birthda…" at bounding box center [985, 340] width 264 height 395
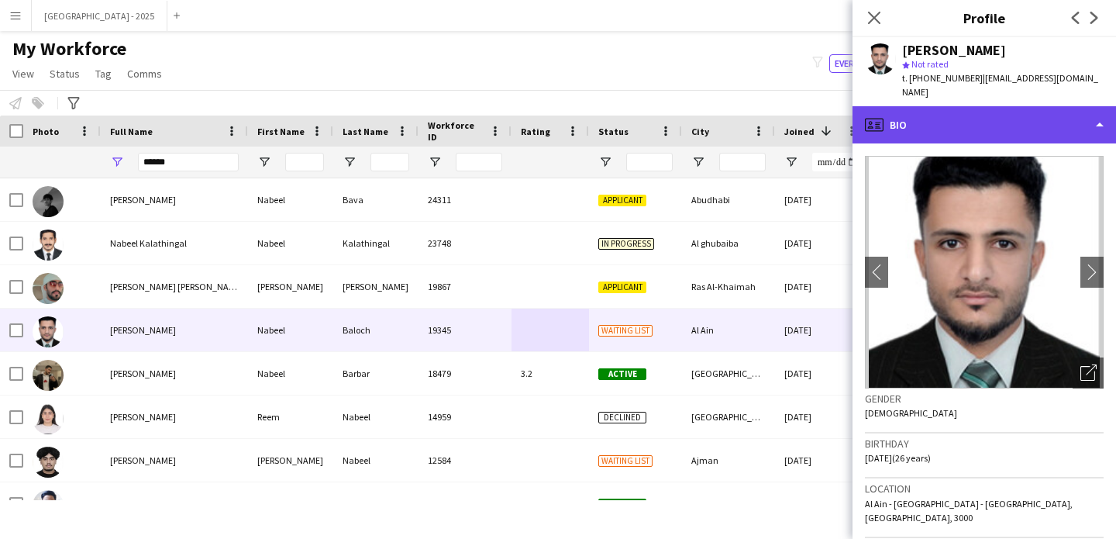
click at [923, 124] on div "profile Bio" at bounding box center [985, 124] width 264 height 37
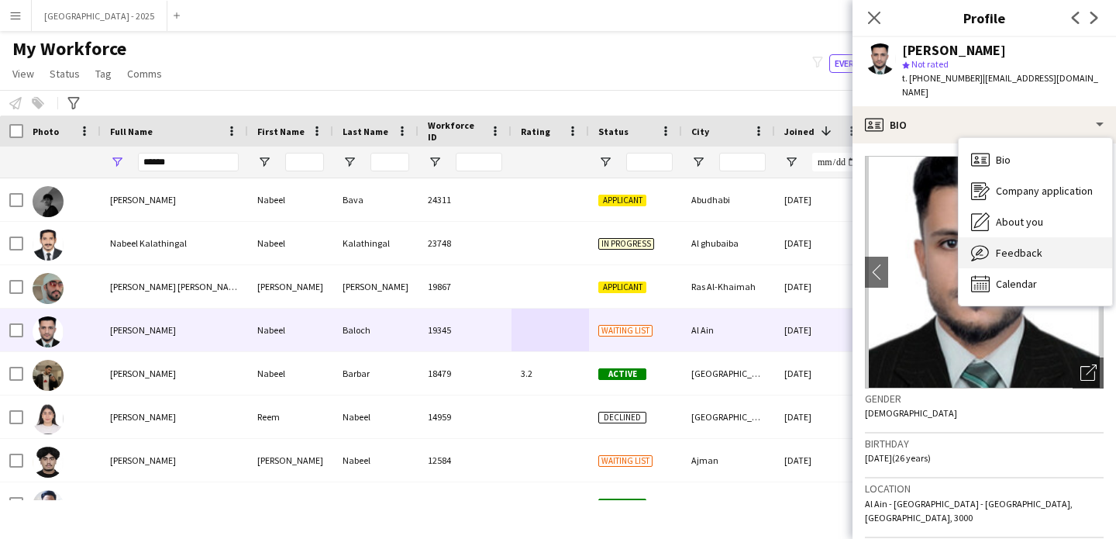
click at [995, 238] on div "Feedback Feedback" at bounding box center [1035, 252] width 153 height 31
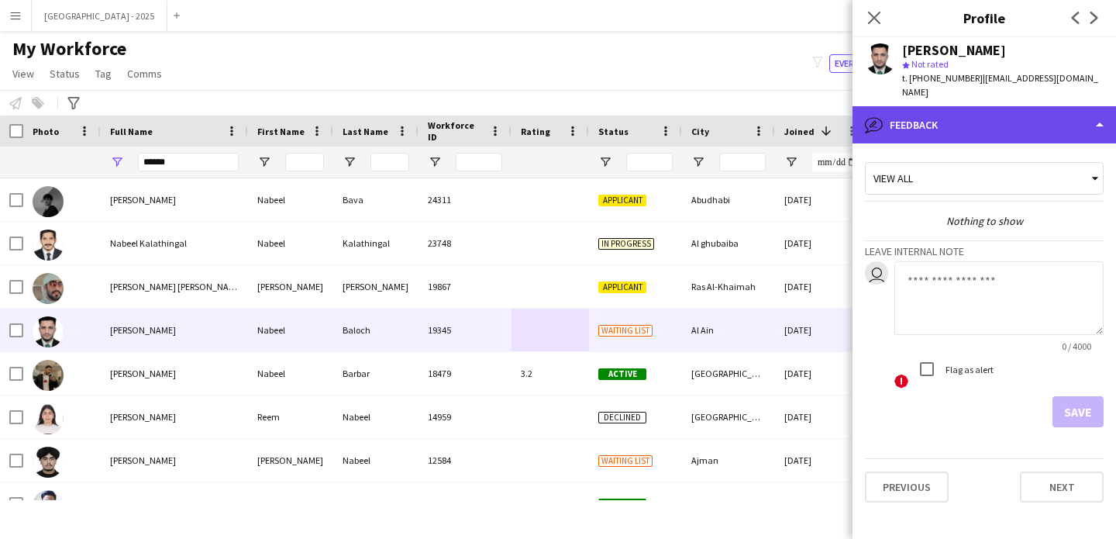
click at [903, 122] on div "bubble-pencil Feedback" at bounding box center [985, 124] width 264 height 37
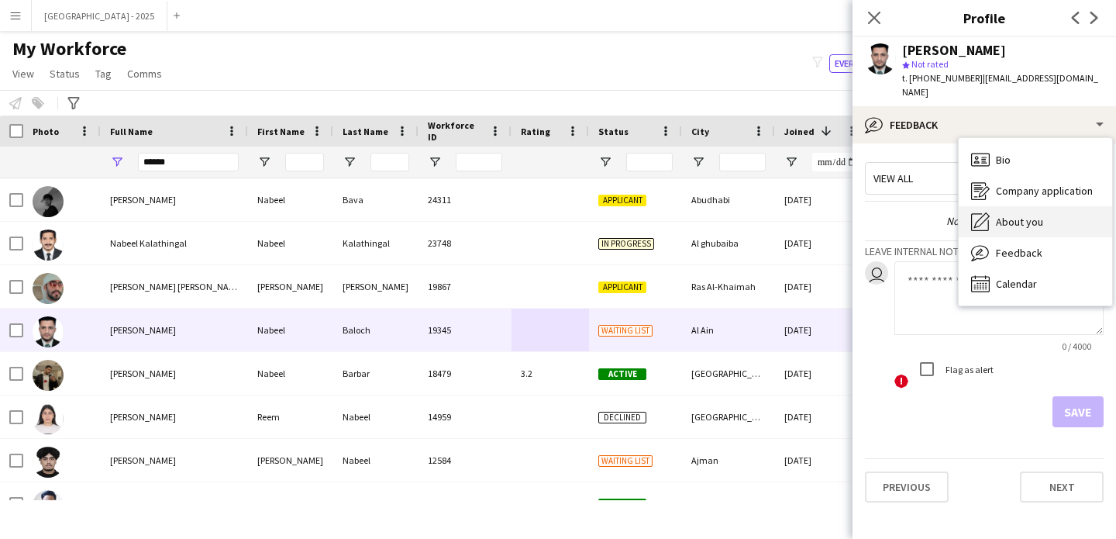
click at [1000, 220] on div "About you About you" at bounding box center [1035, 221] width 153 height 31
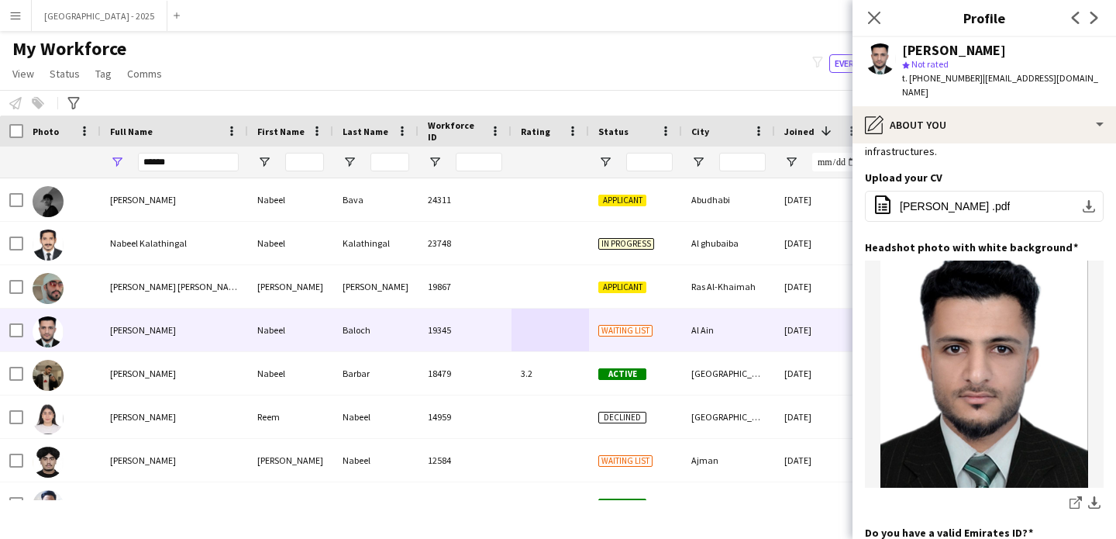
scroll to position [0, 0]
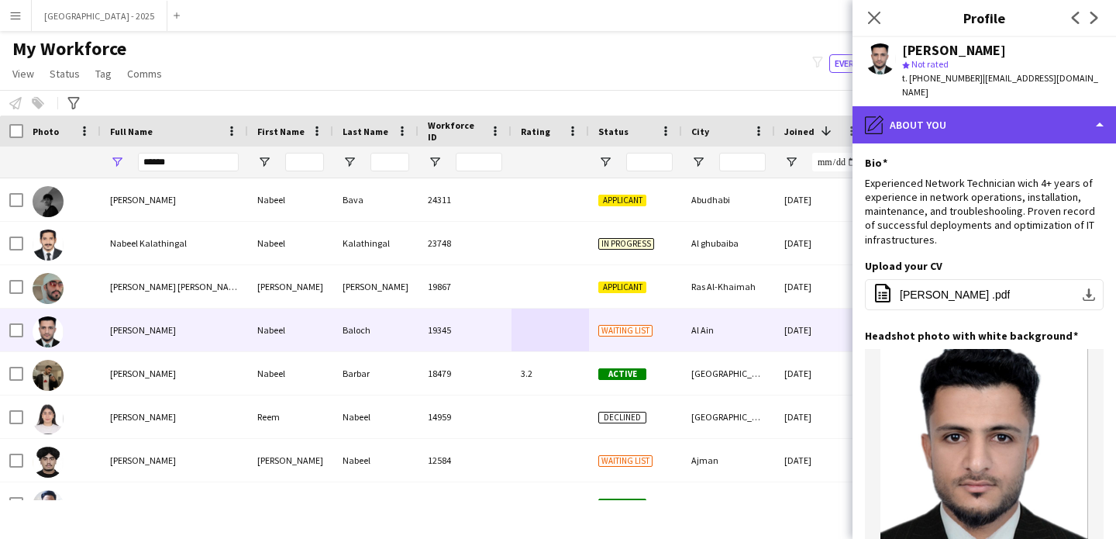
click at [947, 126] on div "pencil4 About you" at bounding box center [985, 124] width 264 height 37
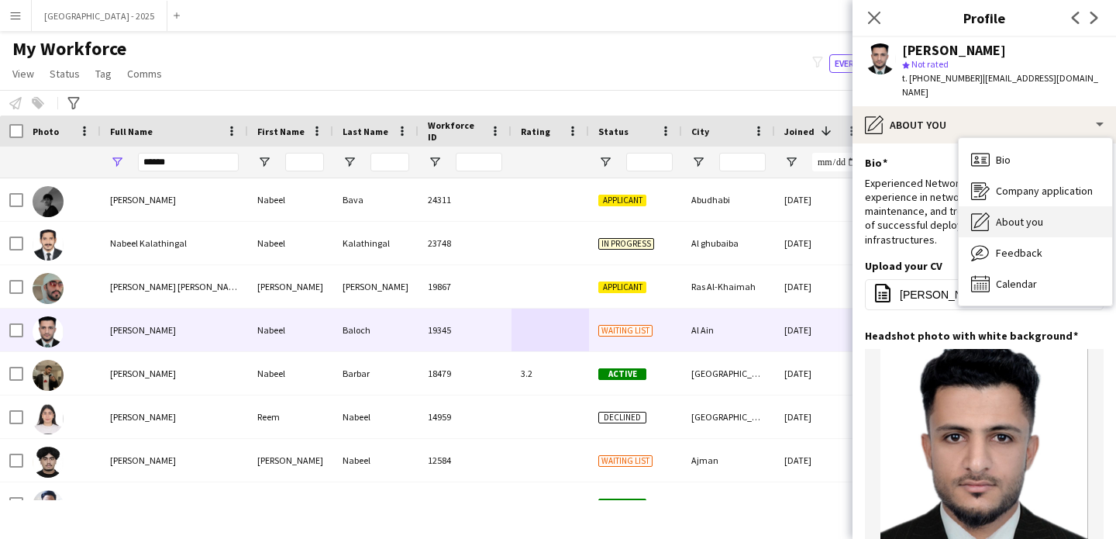
click at [1024, 206] on div "About you About you" at bounding box center [1035, 221] width 153 height 31
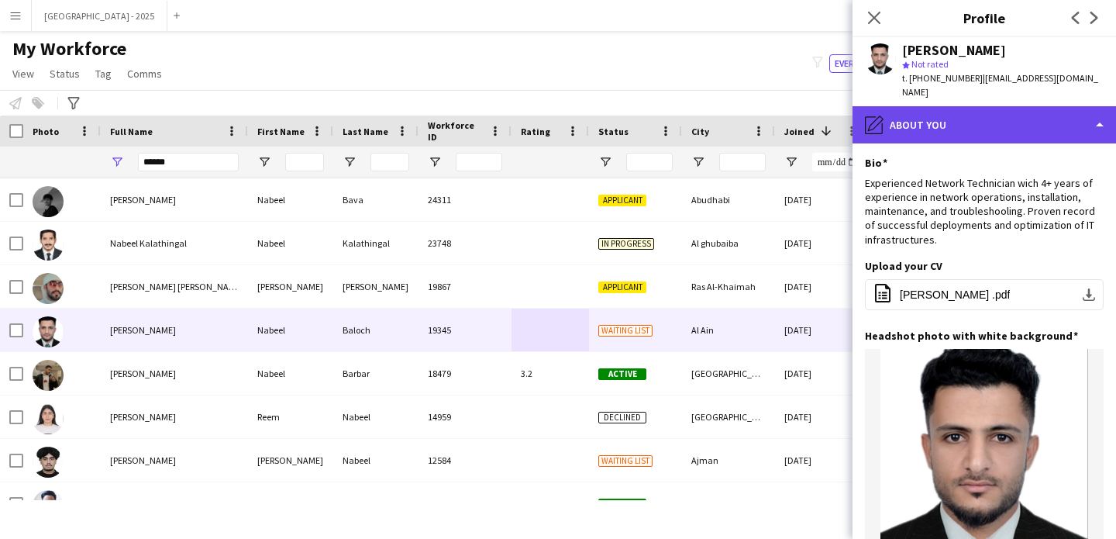
click at [904, 113] on div "pencil4 About you" at bounding box center [985, 124] width 264 height 37
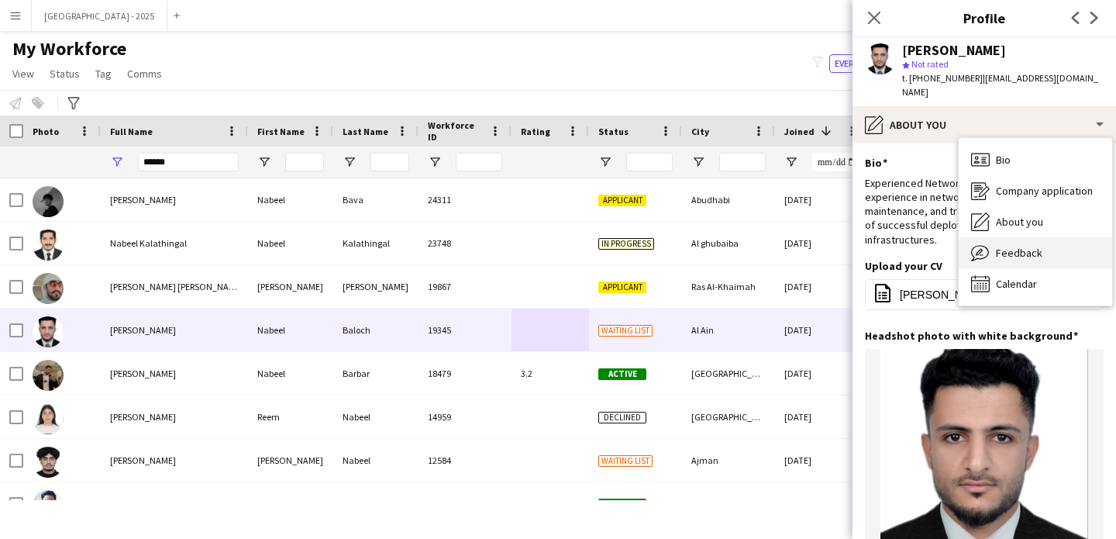
click at [1003, 246] on span "Feedback" at bounding box center [1019, 253] width 47 height 14
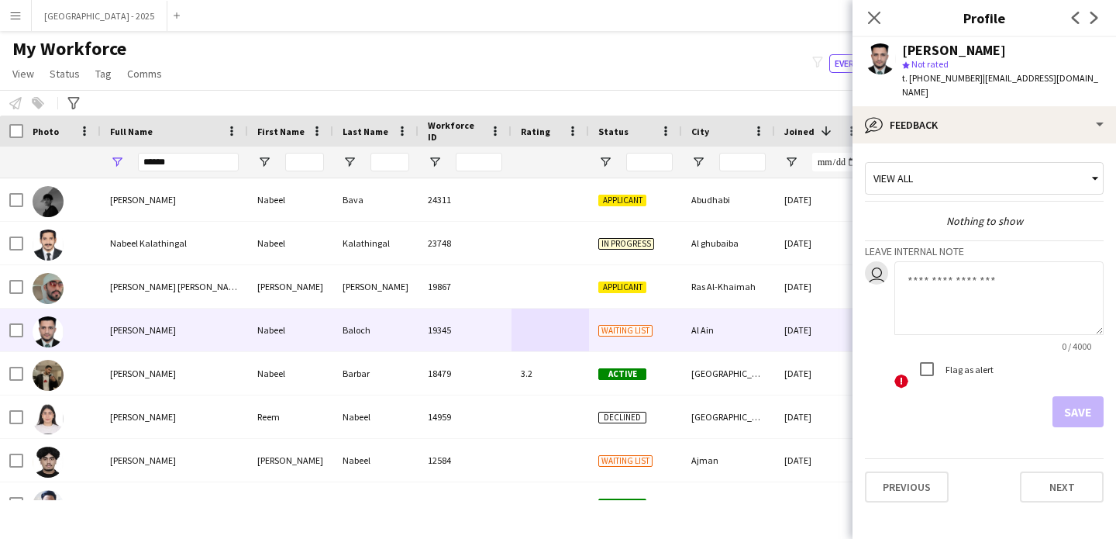
click at [950, 296] on textarea at bounding box center [999, 298] width 209 height 74
type textarea "**********"
click at [1097, 402] on button "Save" at bounding box center [1078, 411] width 51 height 31
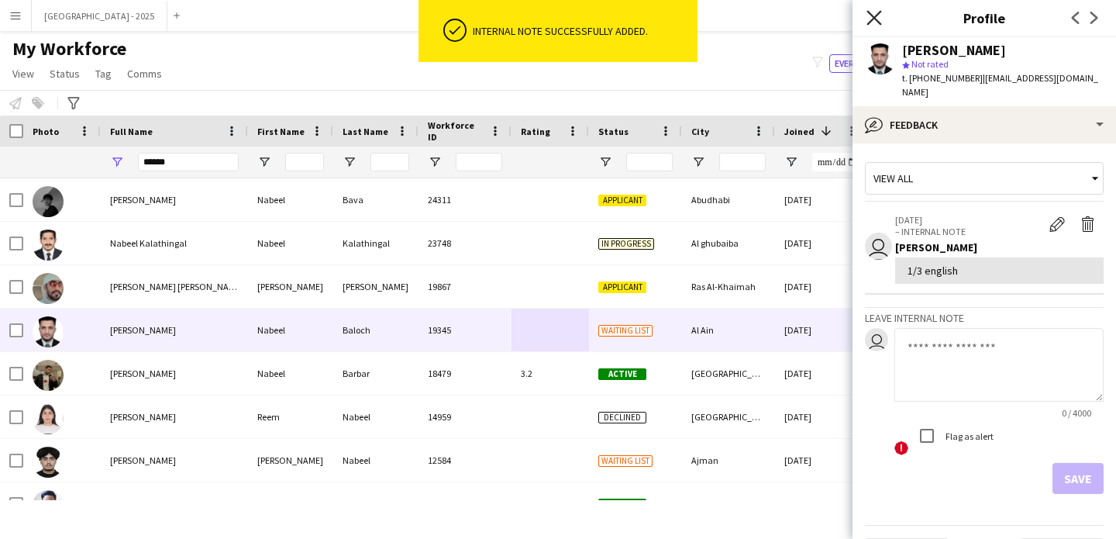
click at [874, 13] on icon "Close pop-in" at bounding box center [874, 17] width 15 height 15
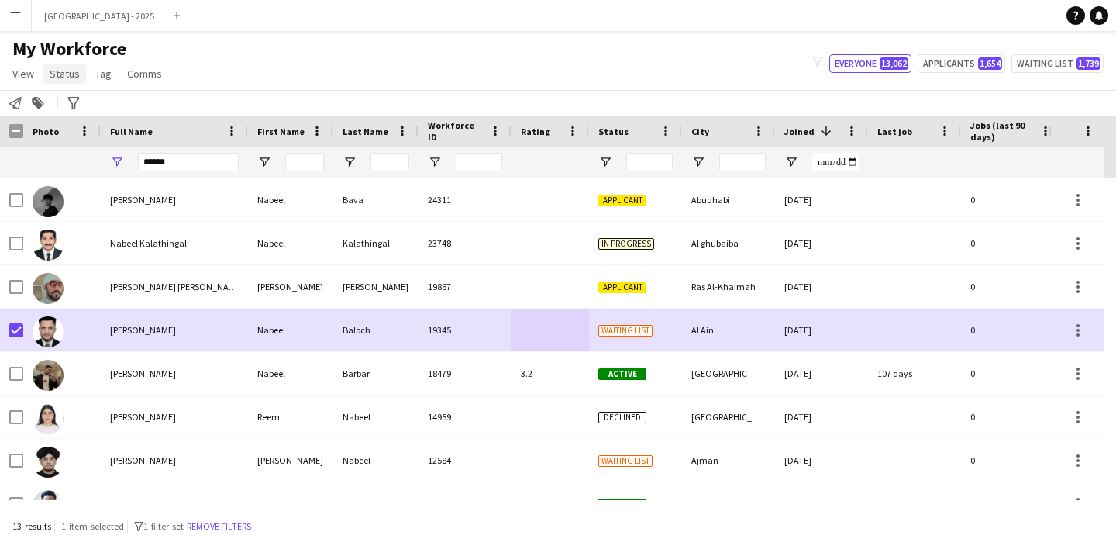
click at [65, 76] on span "Status" at bounding box center [65, 74] width 30 height 14
click at [81, 113] on link "Edit" at bounding box center [98, 107] width 109 height 33
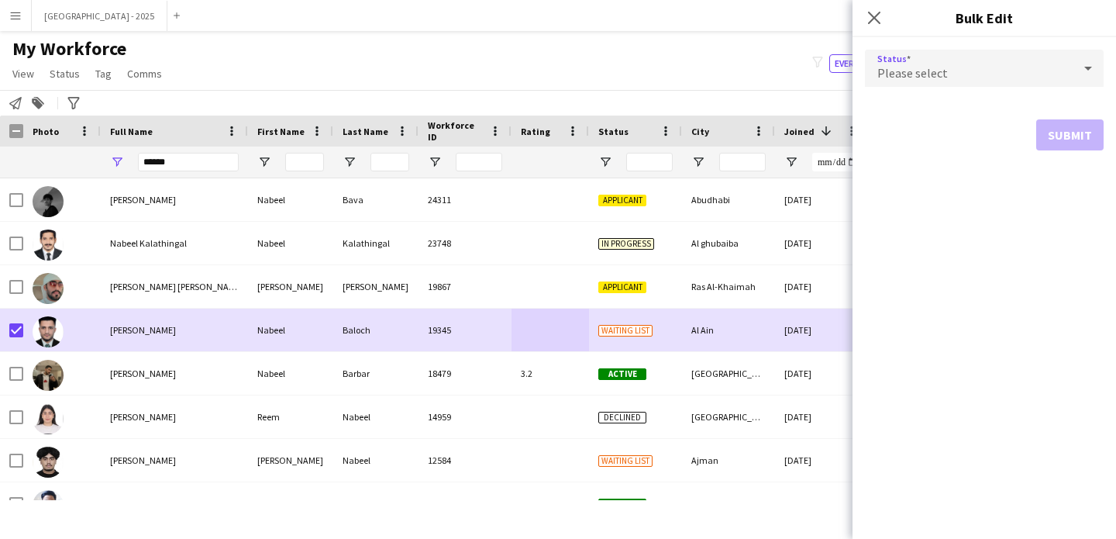
click at [948, 69] on div "Please select" at bounding box center [969, 68] width 208 height 37
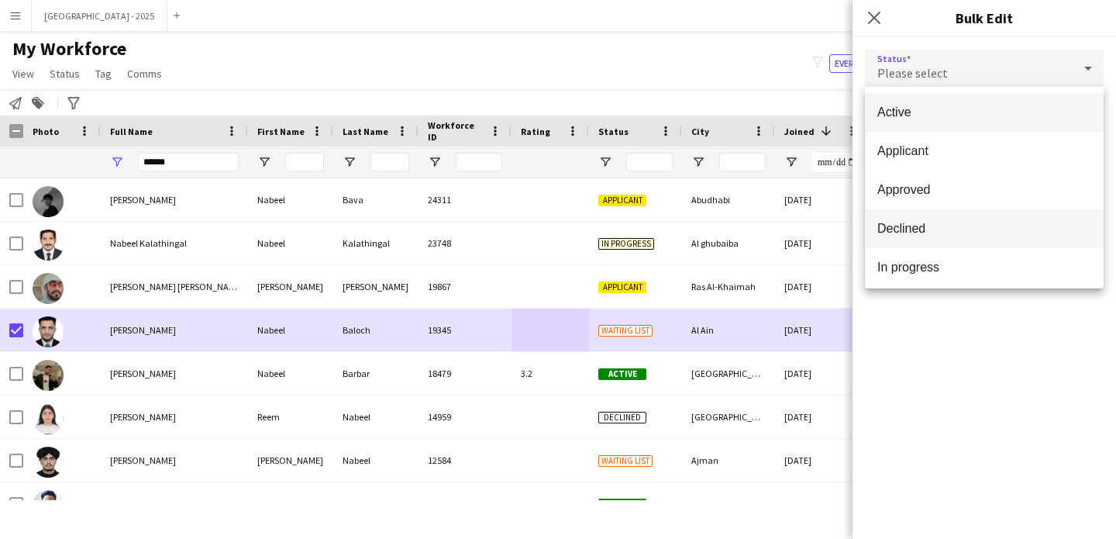
click at [931, 223] on span "Declined" at bounding box center [985, 228] width 214 height 15
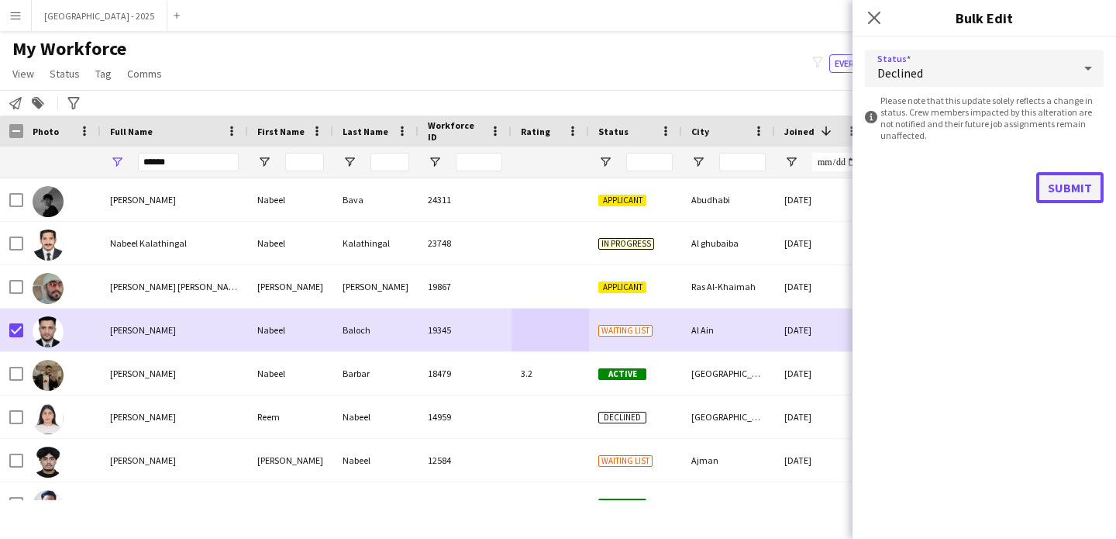
click at [1054, 174] on button "Submit" at bounding box center [1069, 187] width 67 height 31
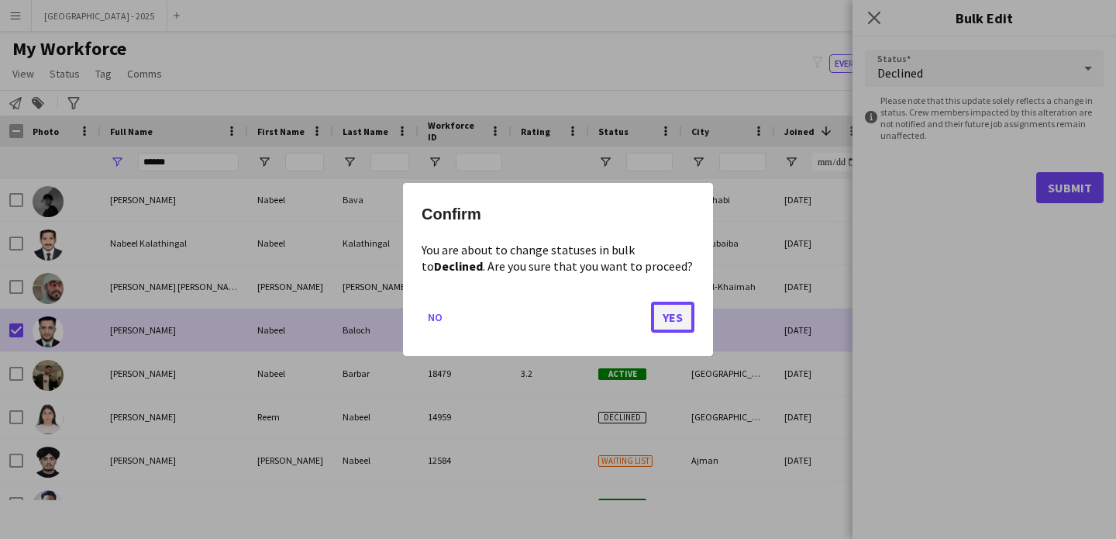
click at [667, 324] on button "Yes" at bounding box center [672, 317] width 43 height 31
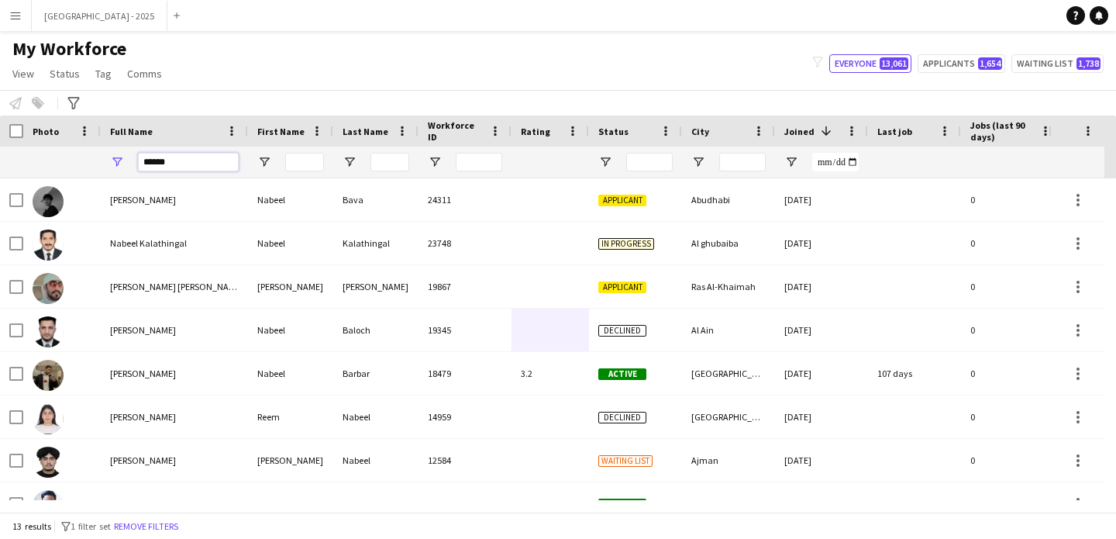
click at [209, 158] on input "******" at bounding box center [188, 162] width 101 height 19
paste input "*****"
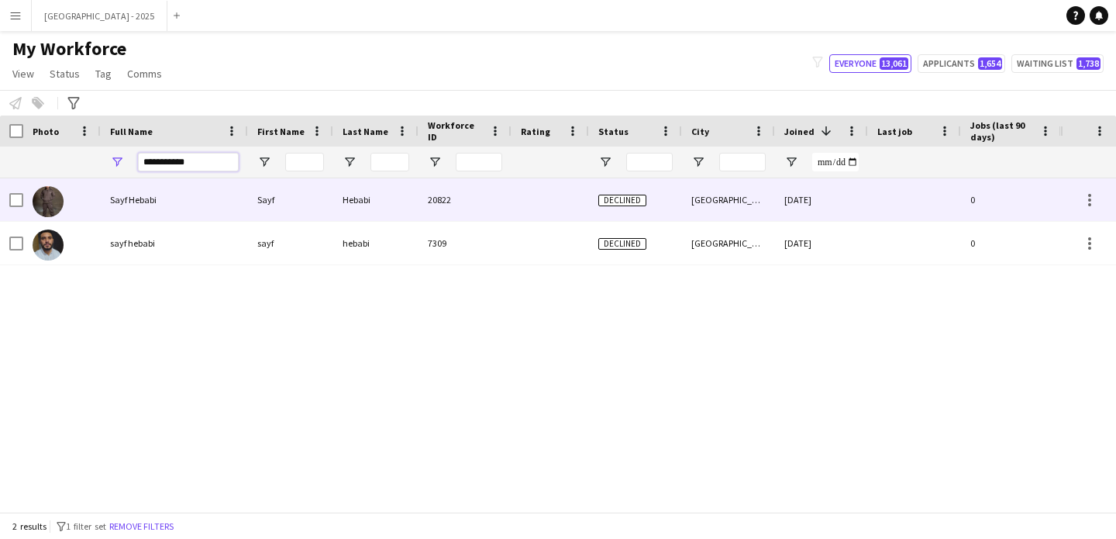
type input "**********"
click at [189, 205] on div "Sayf Hebabi" at bounding box center [174, 199] width 147 height 43
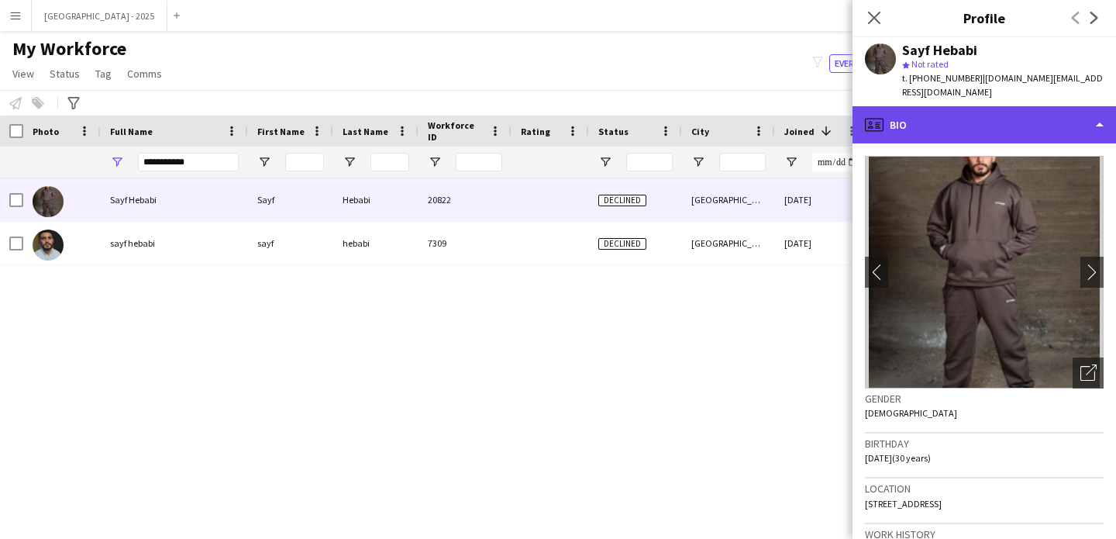
click at [986, 116] on div "profile Bio" at bounding box center [985, 124] width 264 height 37
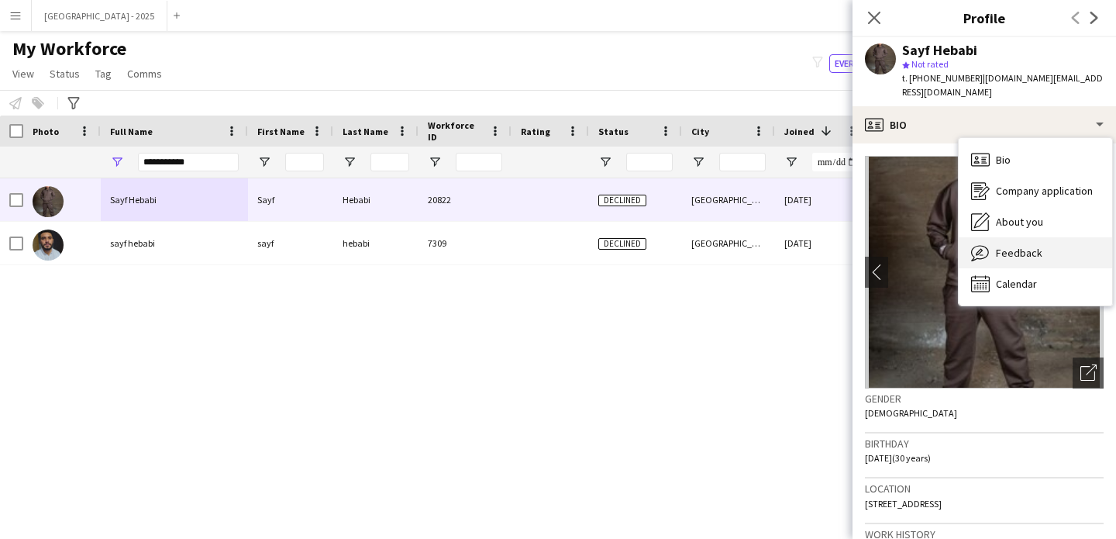
click at [1030, 246] on span "Feedback" at bounding box center [1019, 253] width 47 height 14
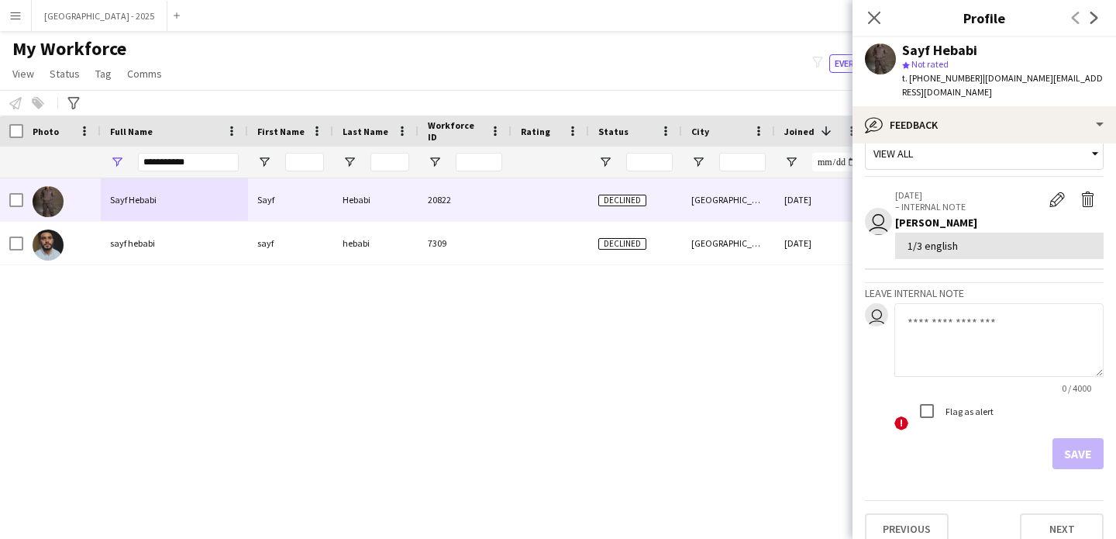
scroll to position [26, 0]
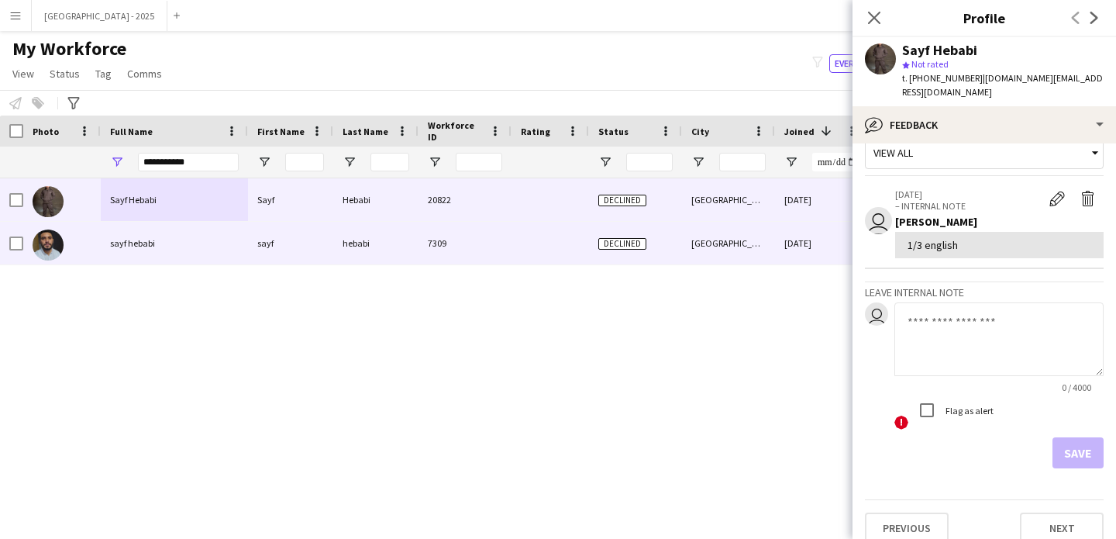
click at [713, 238] on div "[GEOGRAPHIC_DATA]" at bounding box center [728, 243] width 93 height 43
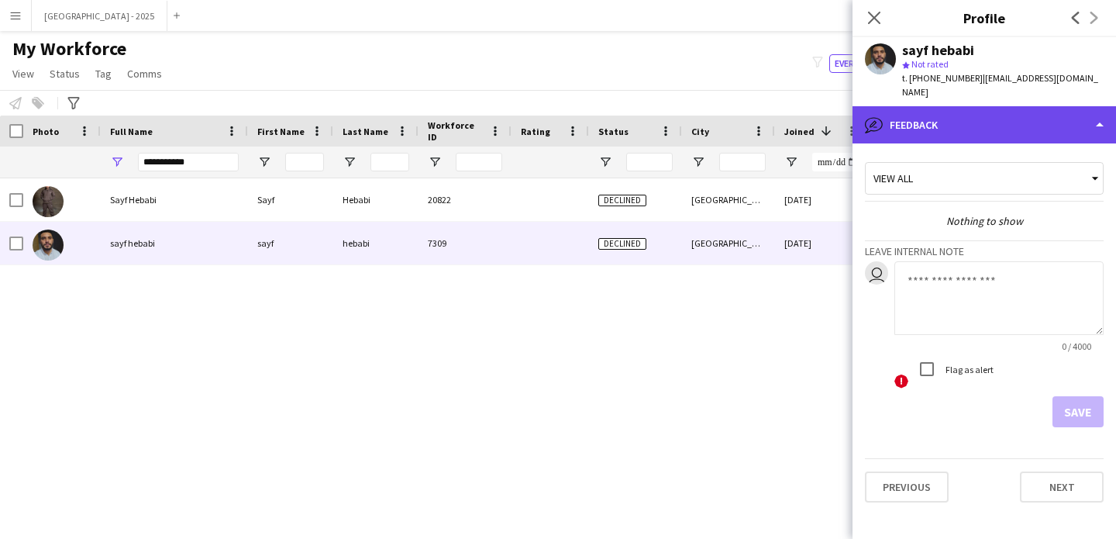
click at [912, 110] on div "bubble-pencil Feedback" at bounding box center [985, 124] width 264 height 37
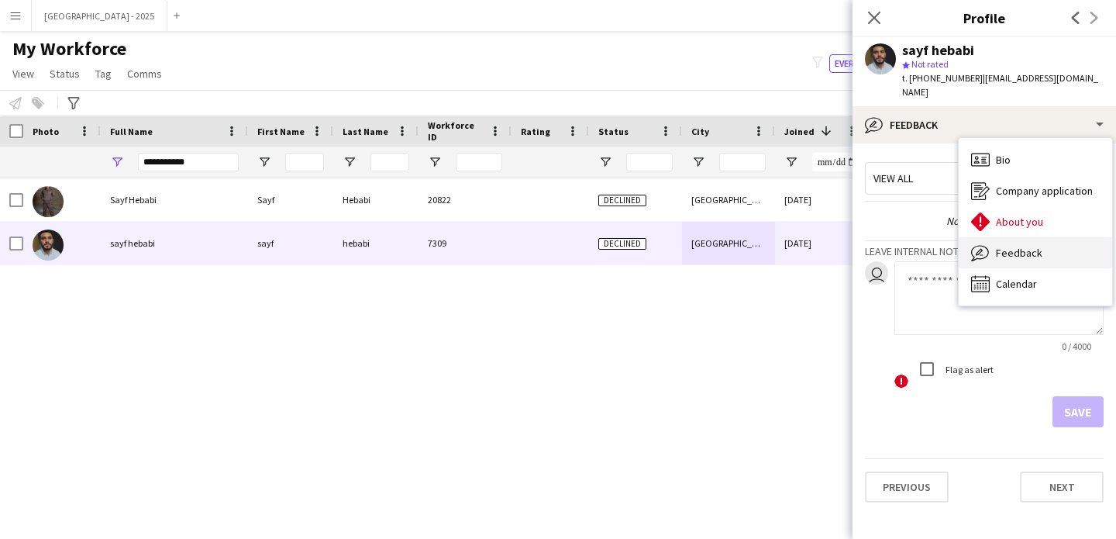
click at [984, 245] on icon at bounding box center [980, 253] width 18 height 16
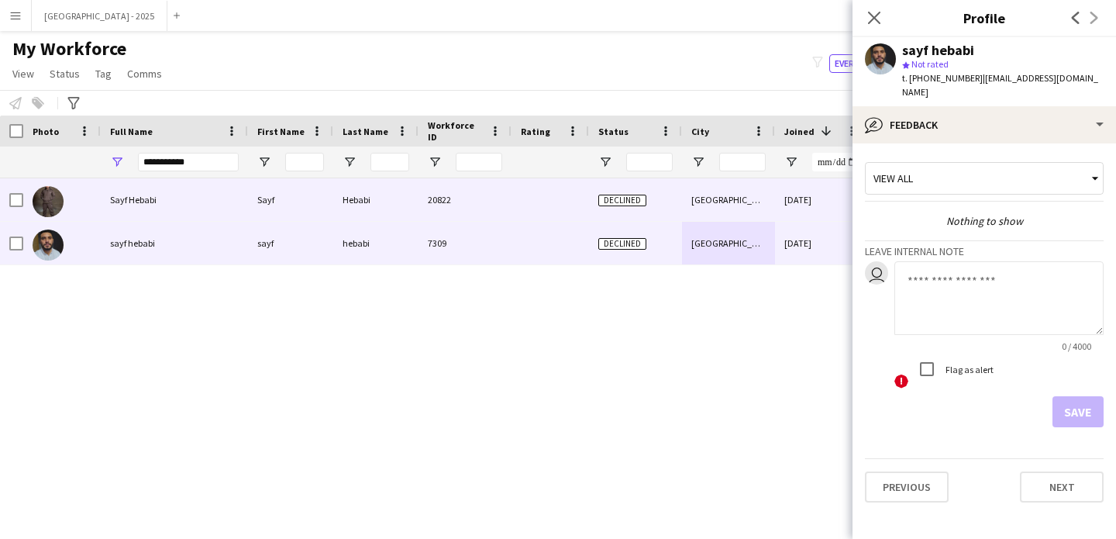
click at [736, 189] on div "[GEOGRAPHIC_DATA]" at bounding box center [728, 199] width 93 height 43
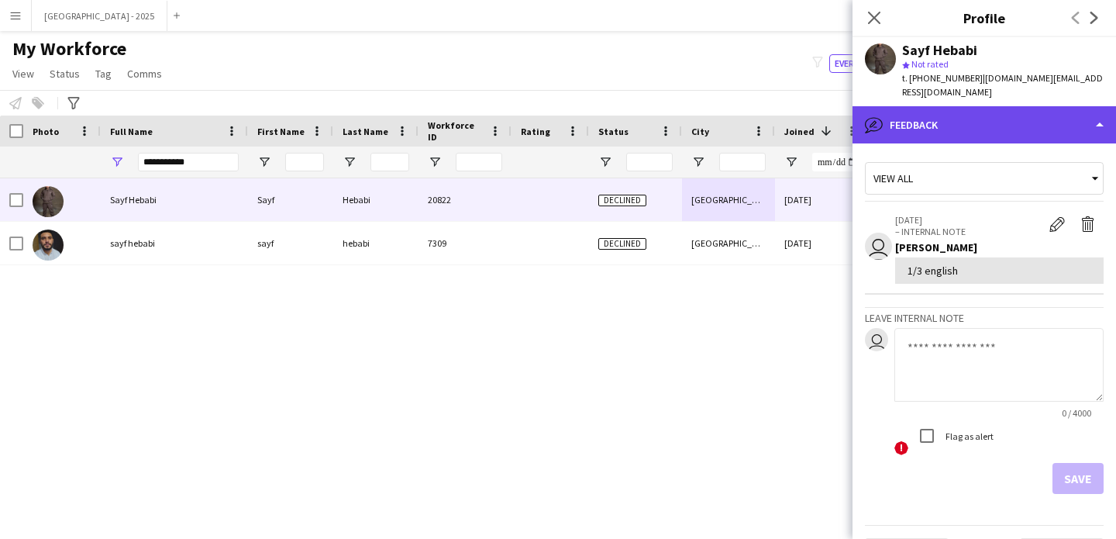
click at [934, 106] on div "bubble-pencil Feedback" at bounding box center [985, 124] width 264 height 37
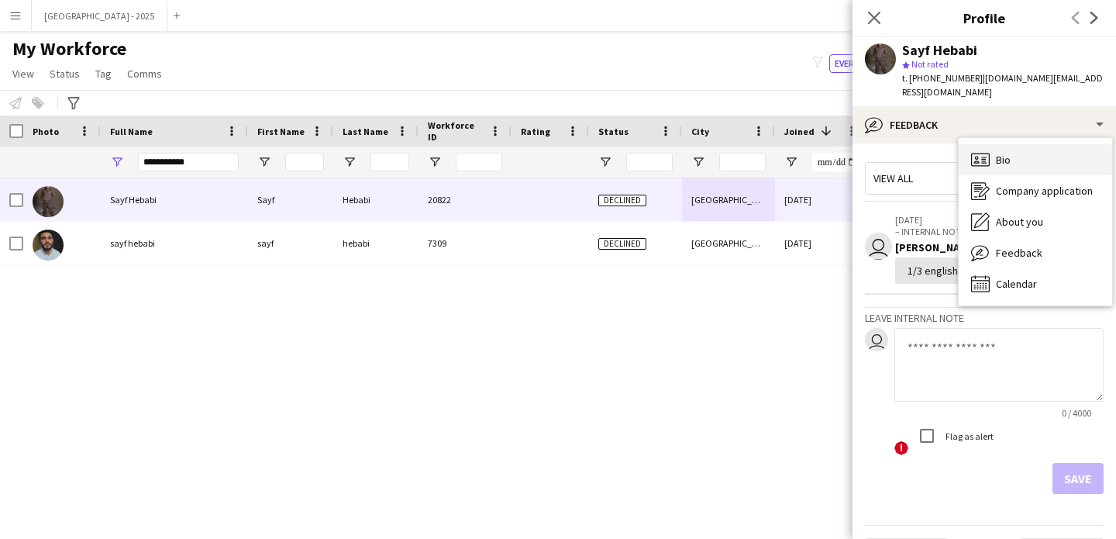
click at [988, 153] on icon at bounding box center [980, 159] width 19 height 13
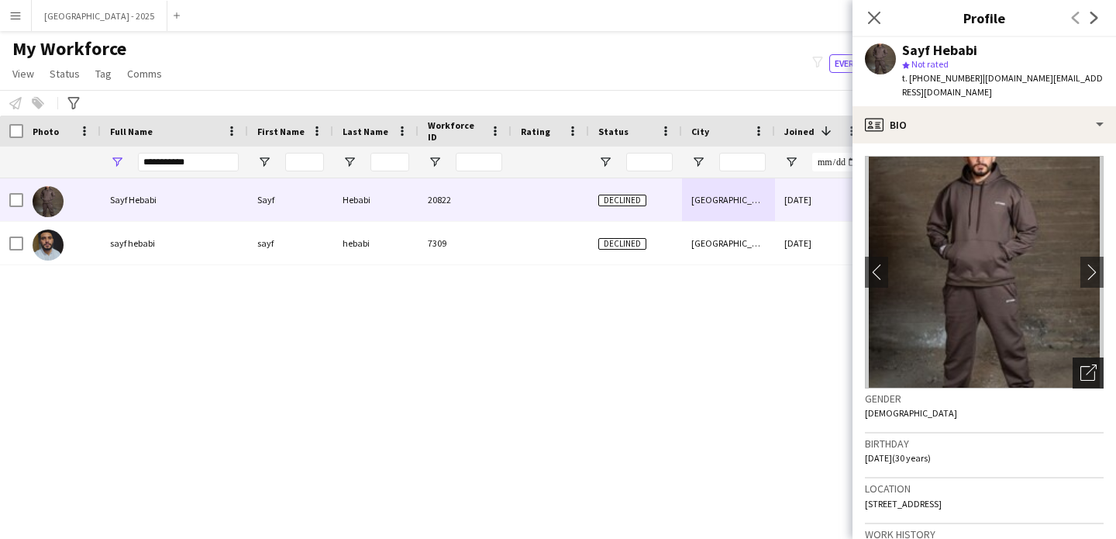
click at [1083, 364] on icon "Open photos pop-in" at bounding box center [1089, 372] width 16 height 16
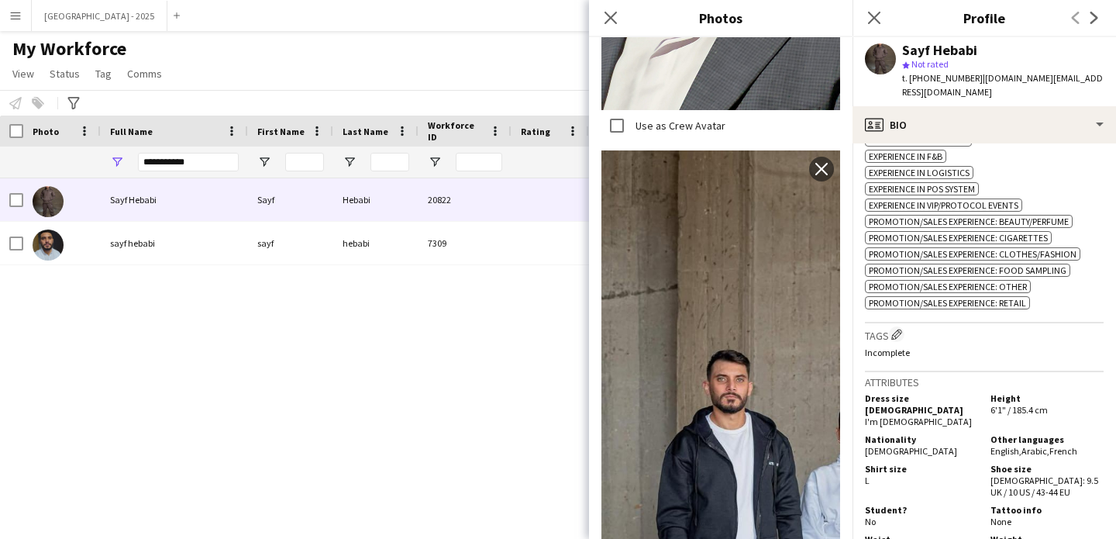
scroll to position [636, 0]
click at [878, 19] on icon "Close pop-in" at bounding box center [874, 17] width 15 height 15
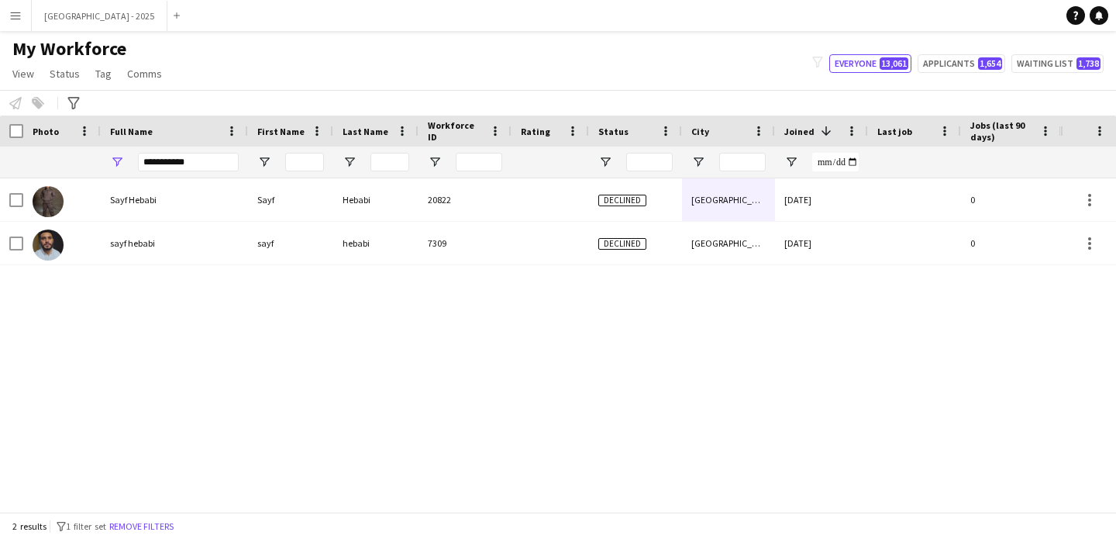
click at [177, 519] on button "Remove filters" at bounding box center [141, 526] width 71 height 17
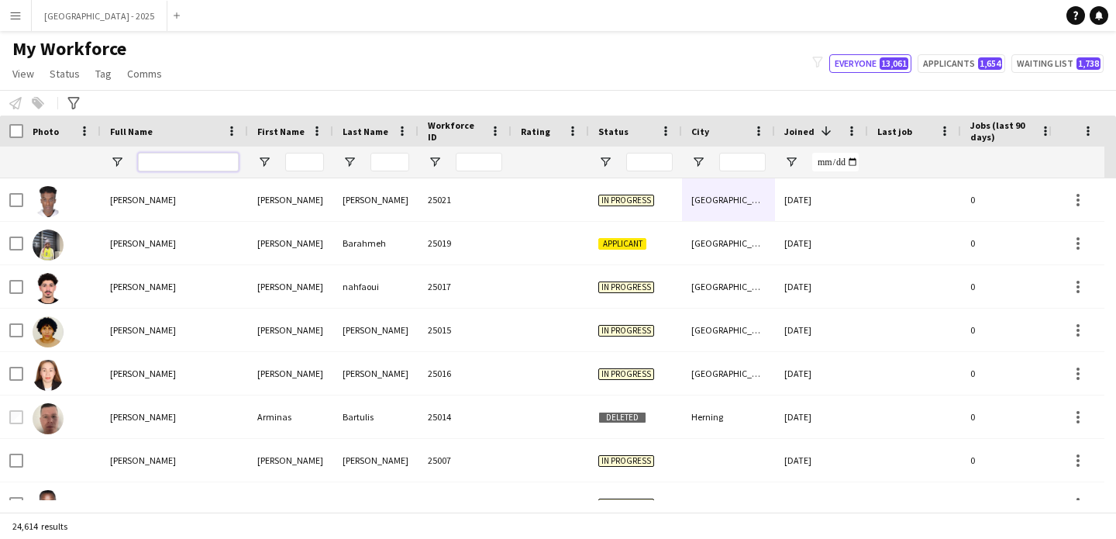
click at [195, 153] on input "Full Name Filter Input" at bounding box center [188, 162] width 101 height 19
paste input "**********"
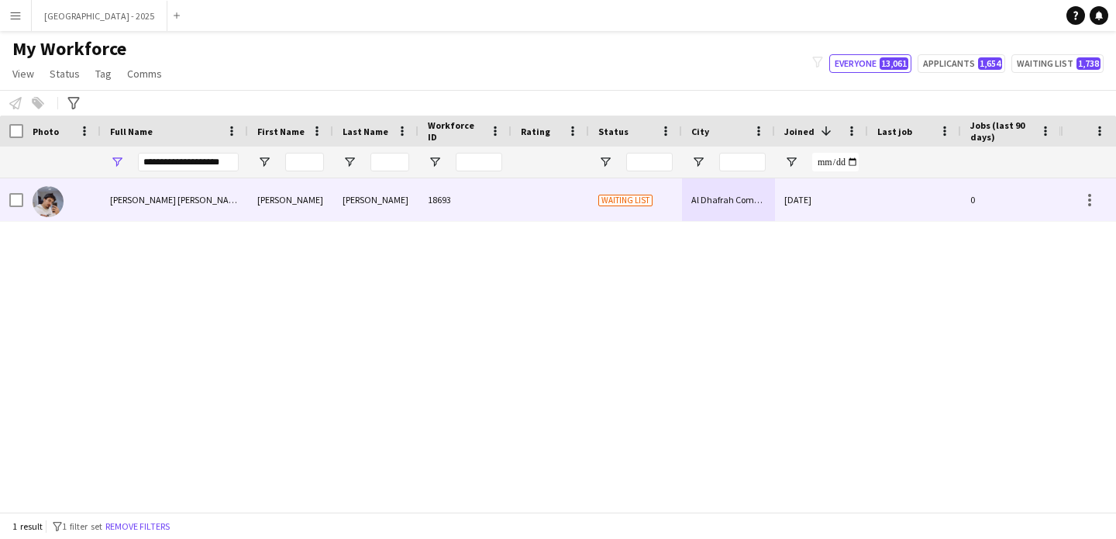
click at [194, 195] on span "[PERSON_NAME] [PERSON_NAME]" at bounding box center [176, 200] width 133 height 12
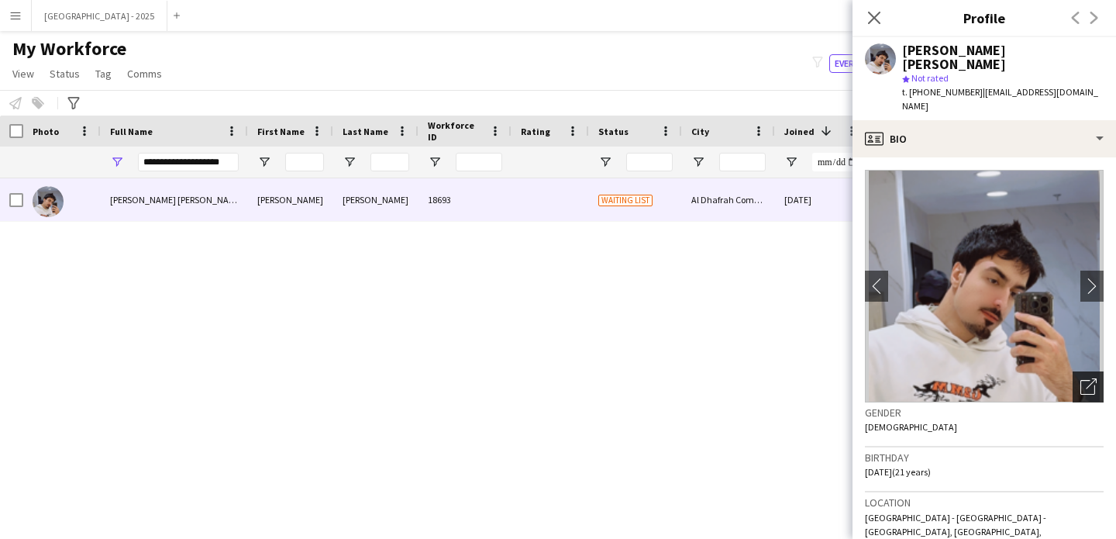
click at [1085, 371] on div "Open photos pop-in" at bounding box center [1088, 386] width 31 height 31
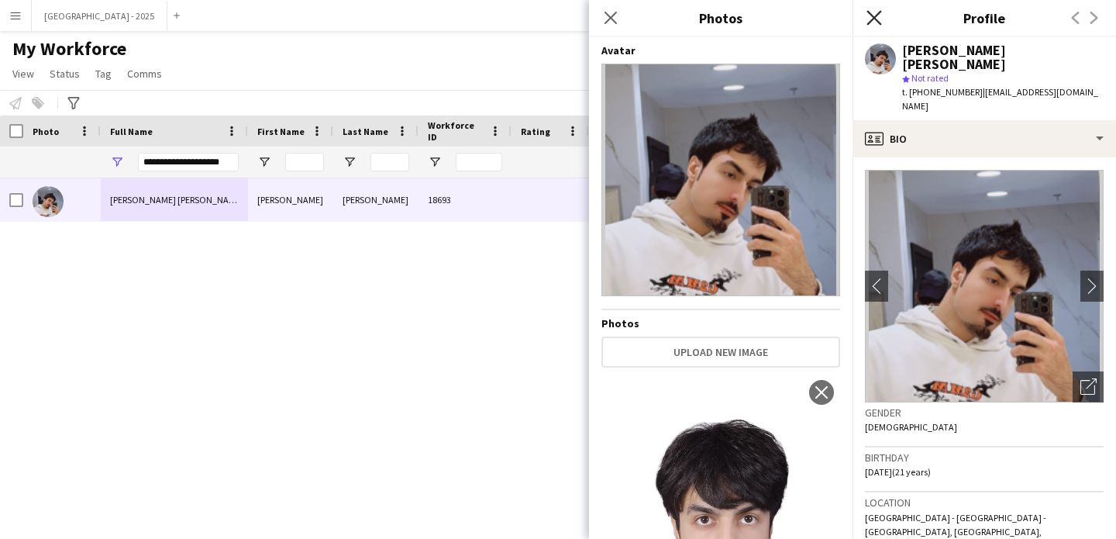
click at [874, 23] on icon "Close pop-in" at bounding box center [874, 17] width 15 height 15
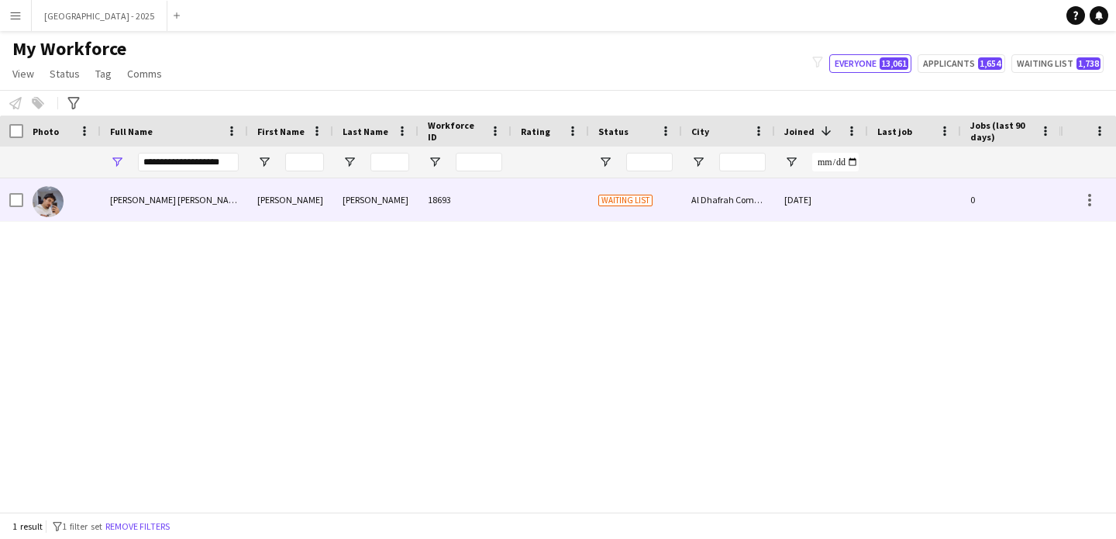
click at [905, 202] on div at bounding box center [914, 199] width 93 height 43
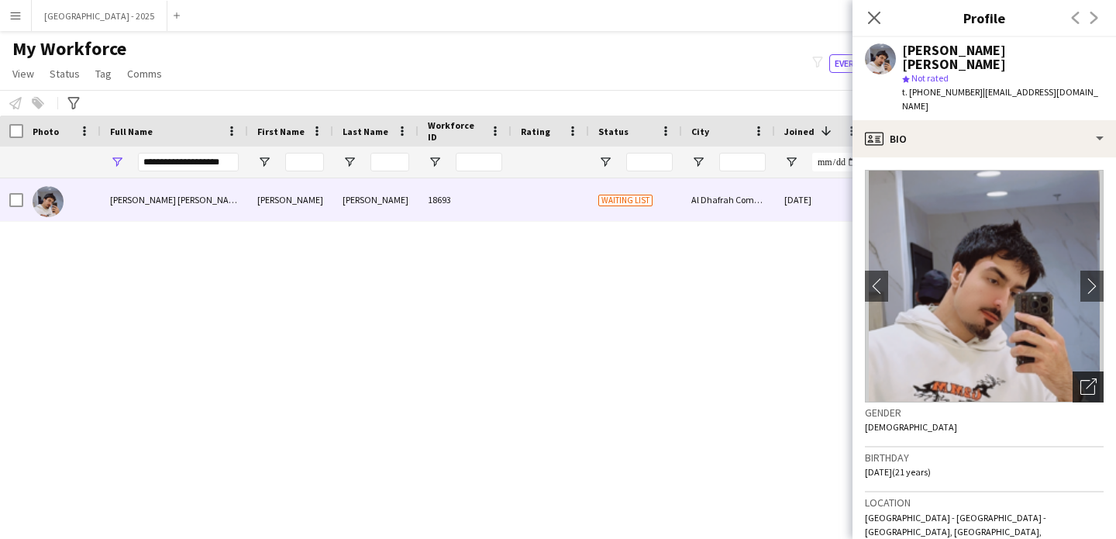
click at [1086, 371] on div "Open photos pop-in" at bounding box center [1088, 386] width 31 height 31
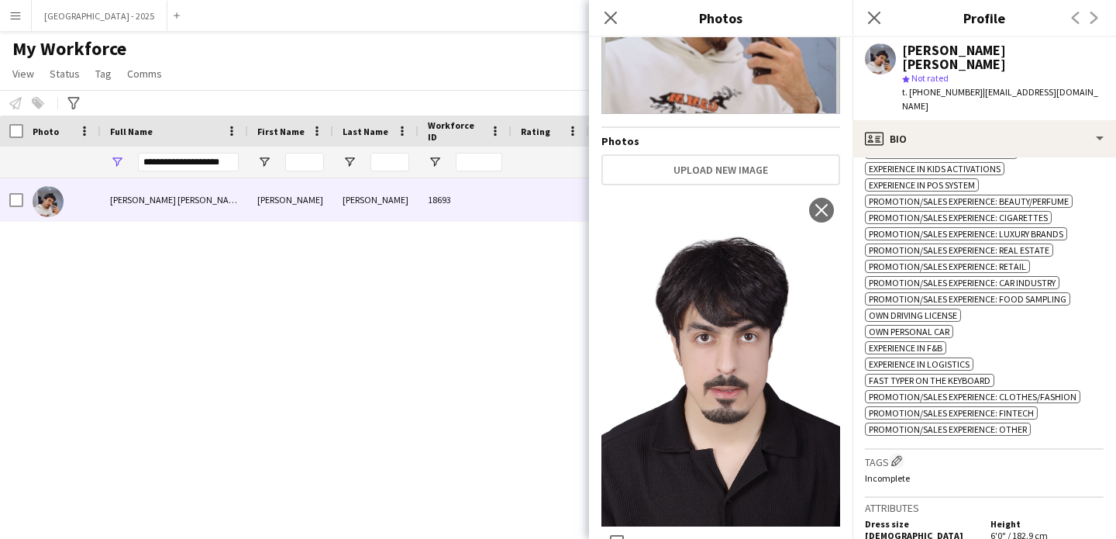
scroll to position [940, 0]
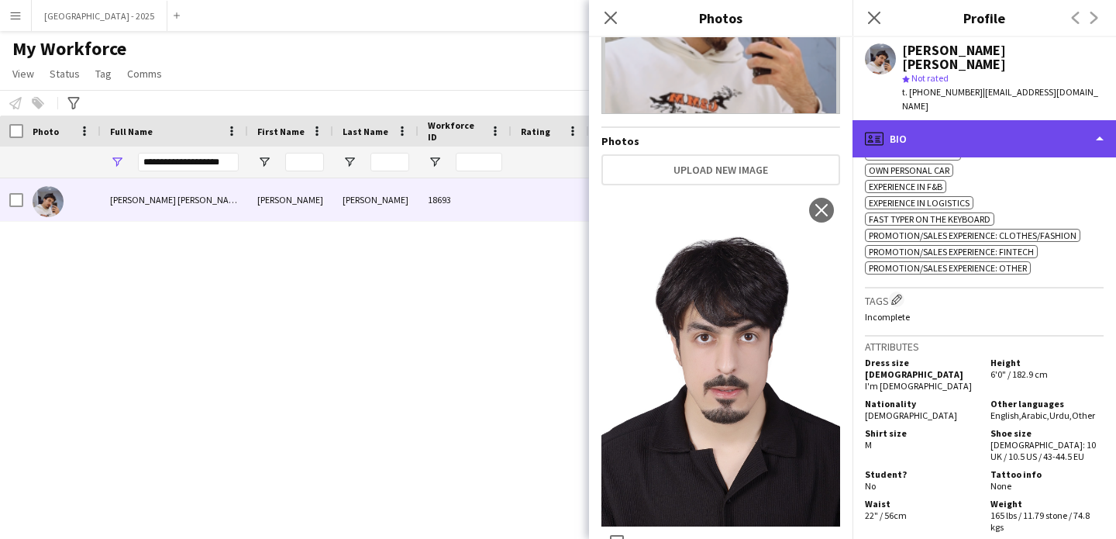
click at [939, 120] on div "profile Bio" at bounding box center [985, 138] width 264 height 37
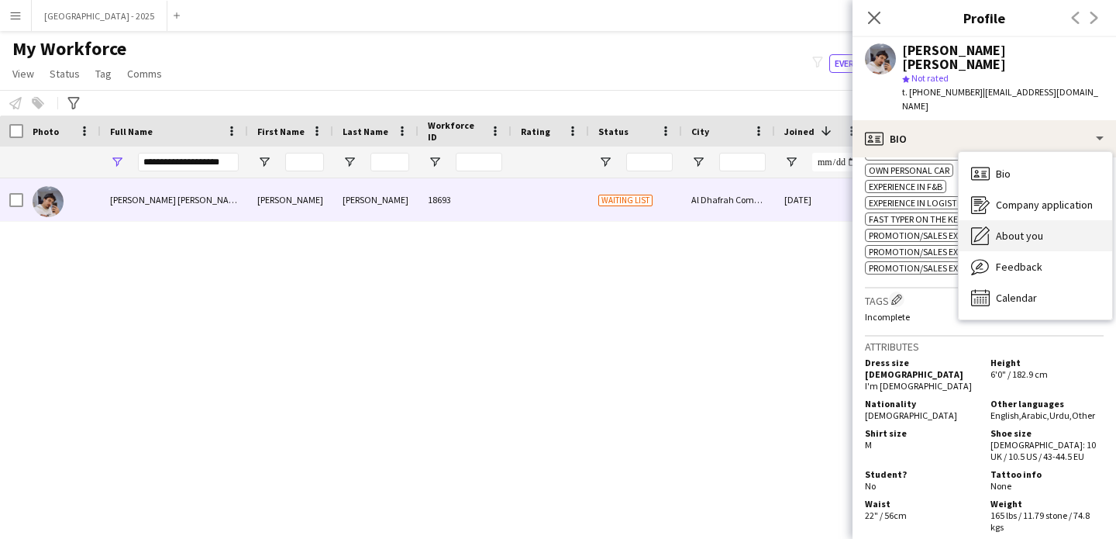
click at [1035, 220] on div "About you About you" at bounding box center [1035, 235] width 153 height 31
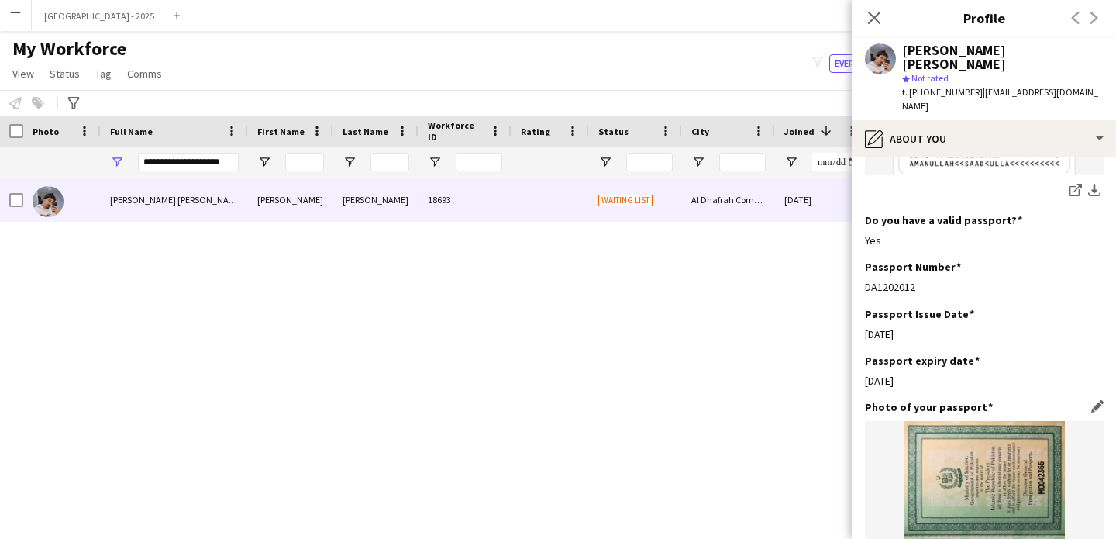
scroll to position [893, 0]
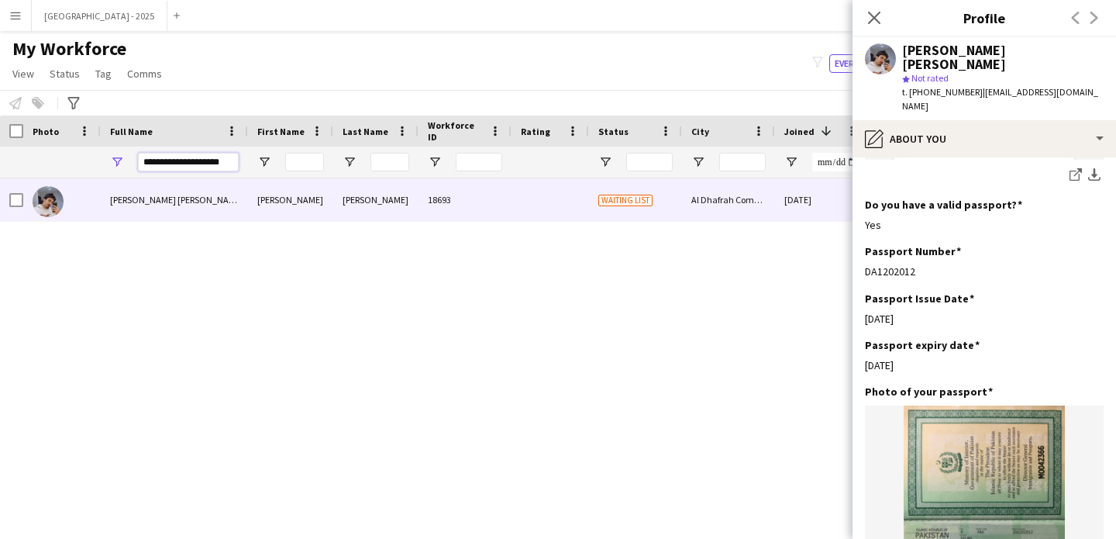
click at [174, 163] on input "**********" at bounding box center [188, 162] width 101 height 19
paste input "Full Name Filter Input"
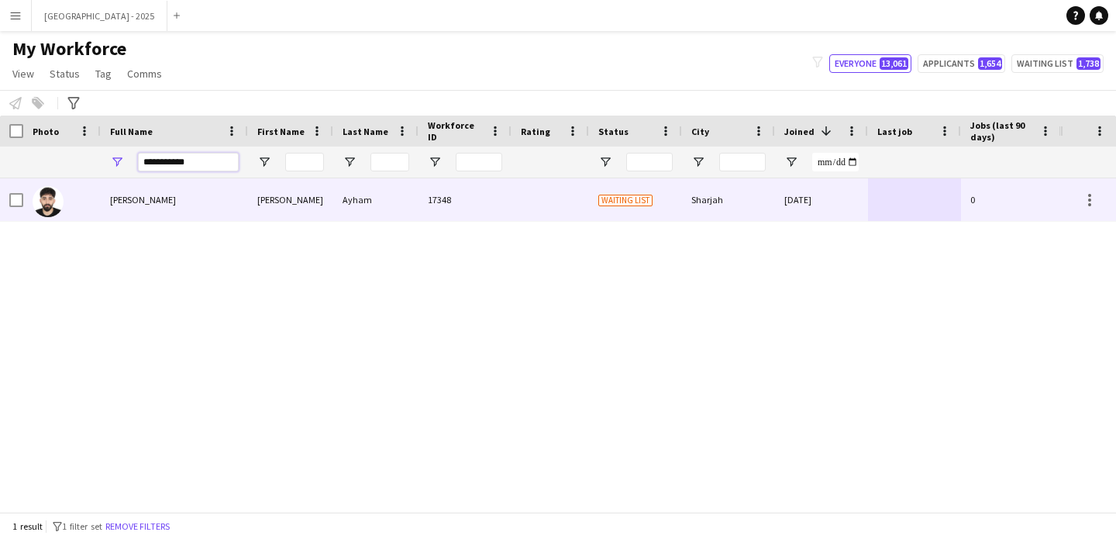
type input "**********"
click at [278, 205] on div "[PERSON_NAME]" at bounding box center [290, 199] width 85 height 43
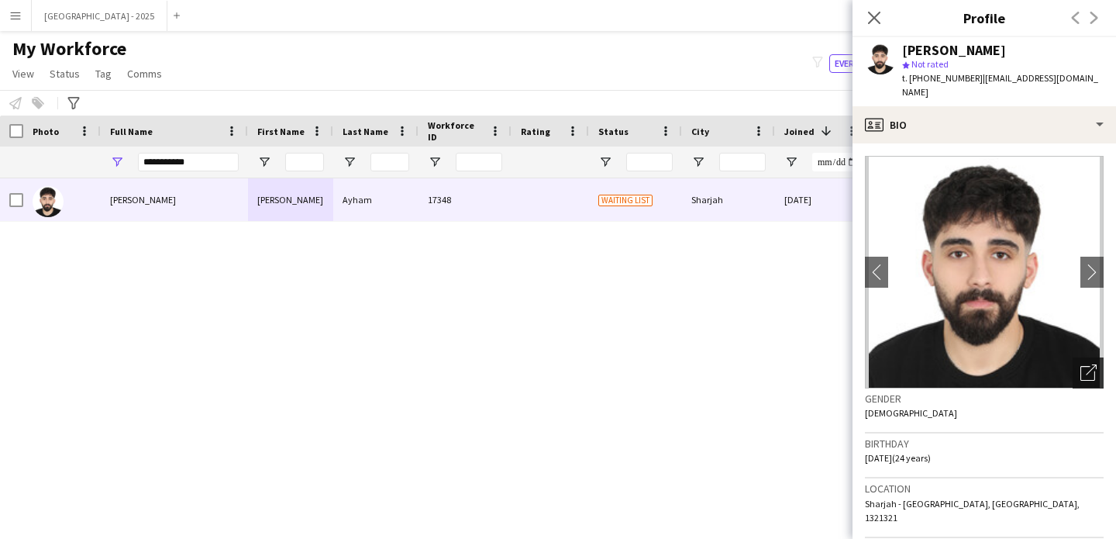
click at [1084, 364] on icon "Open photos pop-in" at bounding box center [1089, 372] width 16 height 16
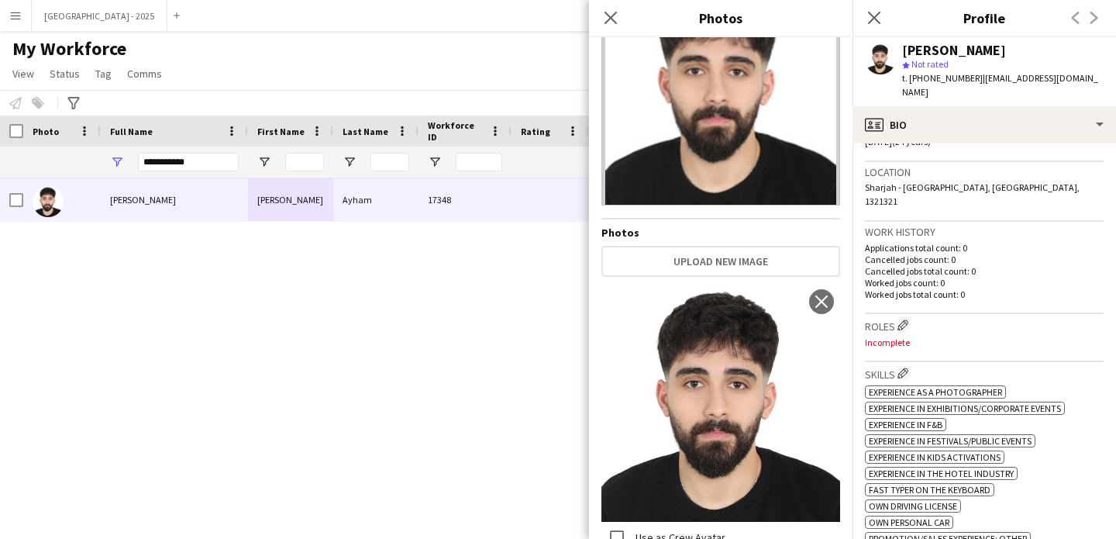
scroll to position [437, 0]
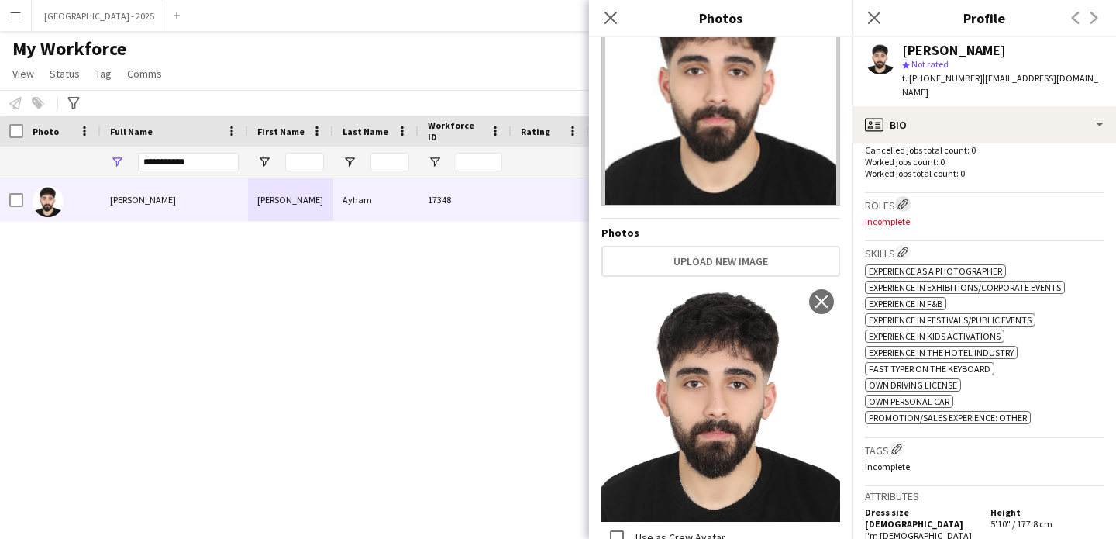
click at [898, 196] on button "Edit crew company roles" at bounding box center [903, 204] width 16 height 16
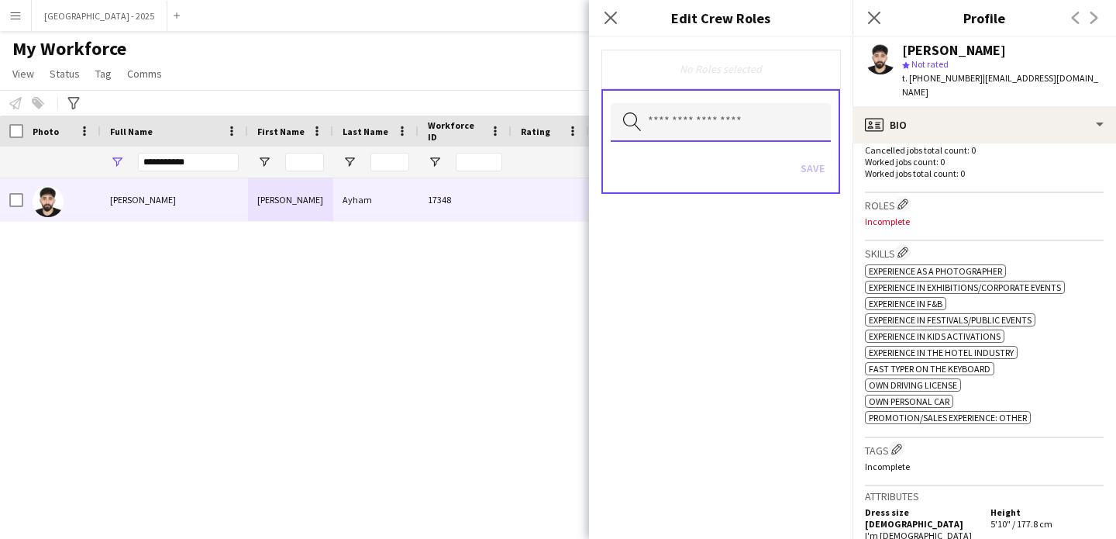
click at [736, 105] on input "text" at bounding box center [721, 122] width 220 height 39
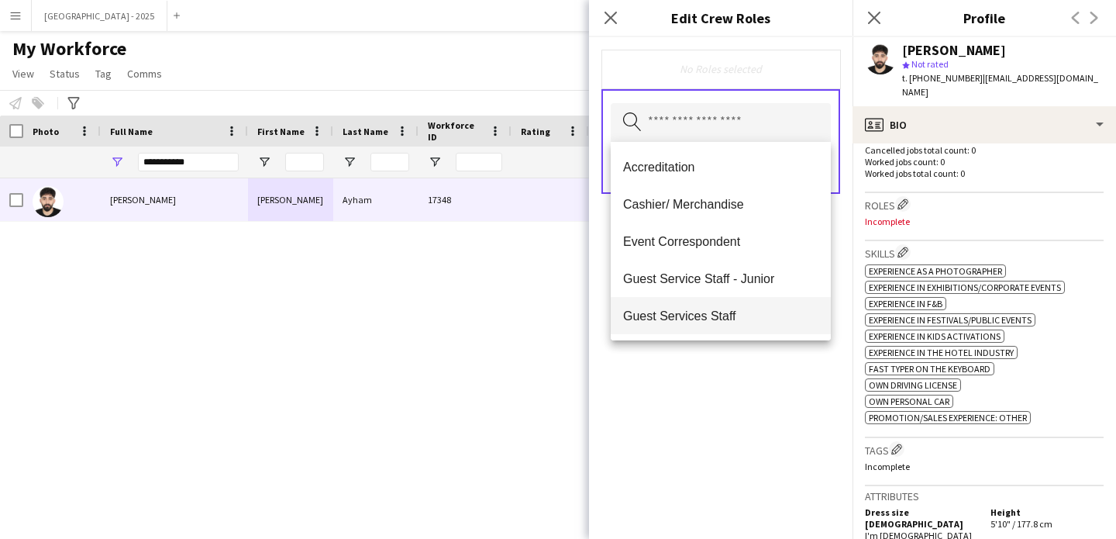
click at [711, 303] on mat-option "Guest Services Staff" at bounding box center [721, 315] width 220 height 37
click at [712, 305] on mat-option "Guest Services Staff - Senior" at bounding box center [721, 316] width 220 height 37
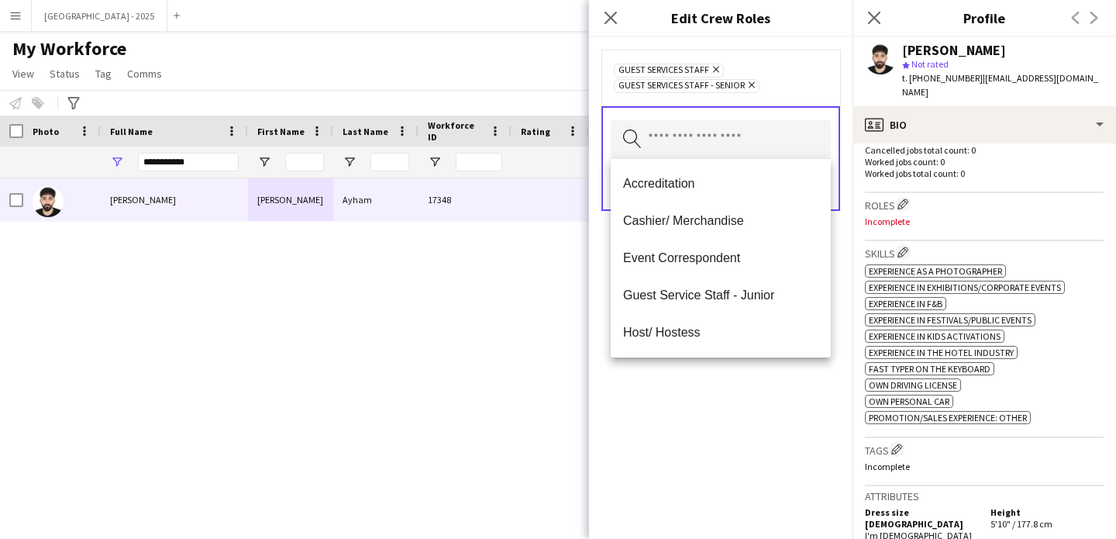
drag, startPoint x: 738, startPoint y: 377, endPoint x: 802, endPoint y: 229, distance: 160.4
click at [738, 376] on div "Guest Services Staff Remove Guest Services Staff - Senior Remove Search by role…" at bounding box center [721, 288] width 264 height 502
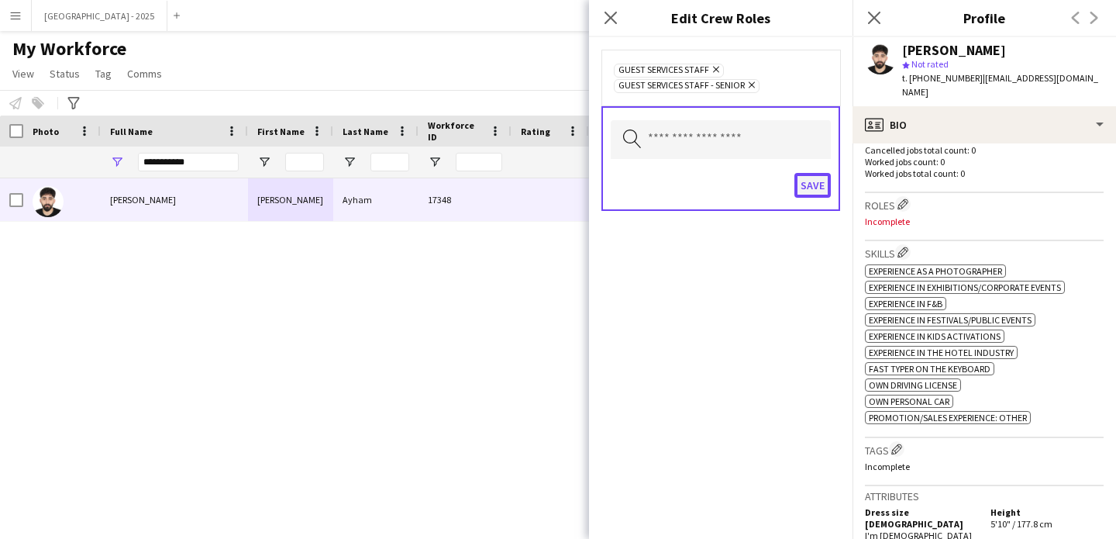
click at [817, 181] on button "Save" at bounding box center [813, 185] width 36 height 25
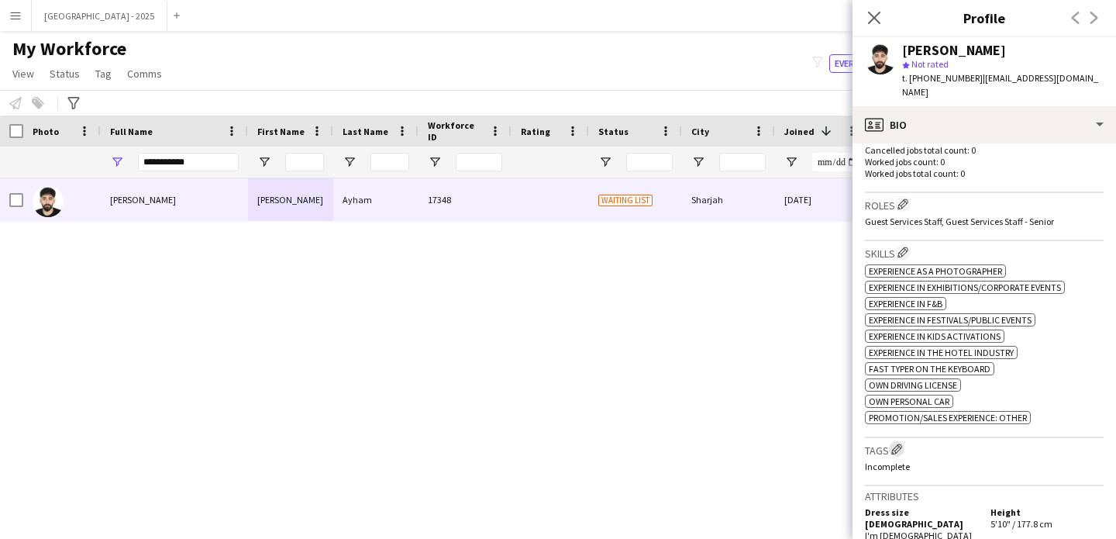
click at [898, 443] on app-icon "Edit crew company tags" at bounding box center [897, 448] width 11 height 11
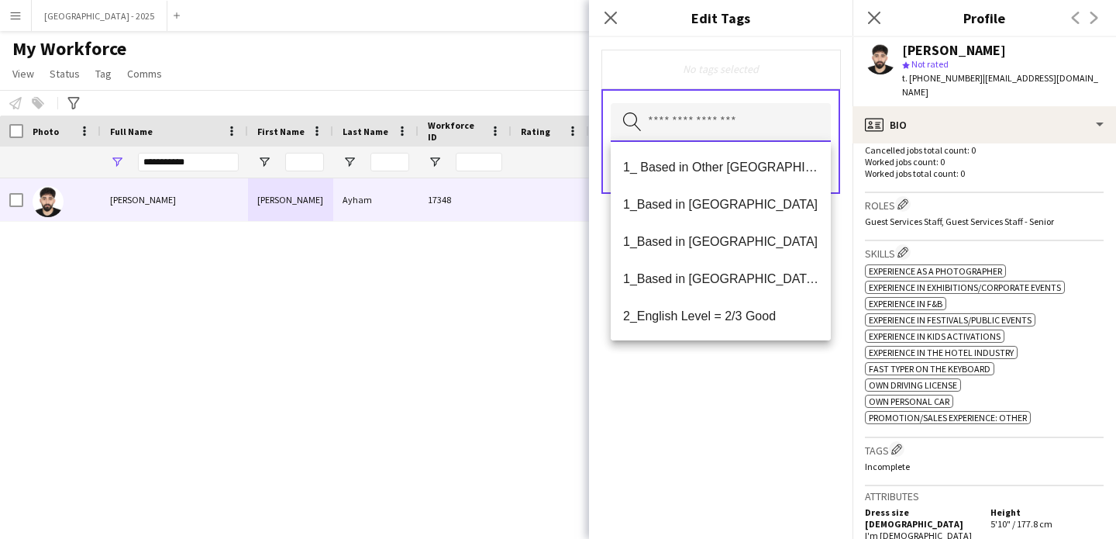
click at [701, 121] on input "text" at bounding box center [721, 122] width 220 height 39
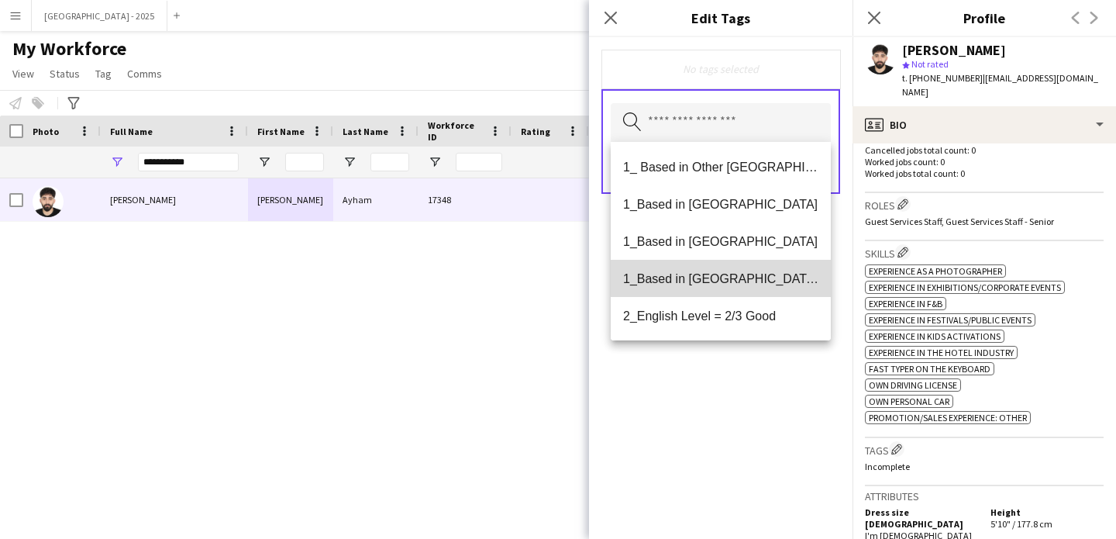
click at [721, 265] on mat-option "1_Based in [GEOGRAPHIC_DATA]/[GEOGRAPHIC_DATA]/Ajman" at bounding box center [721, 278] width 220 height 37
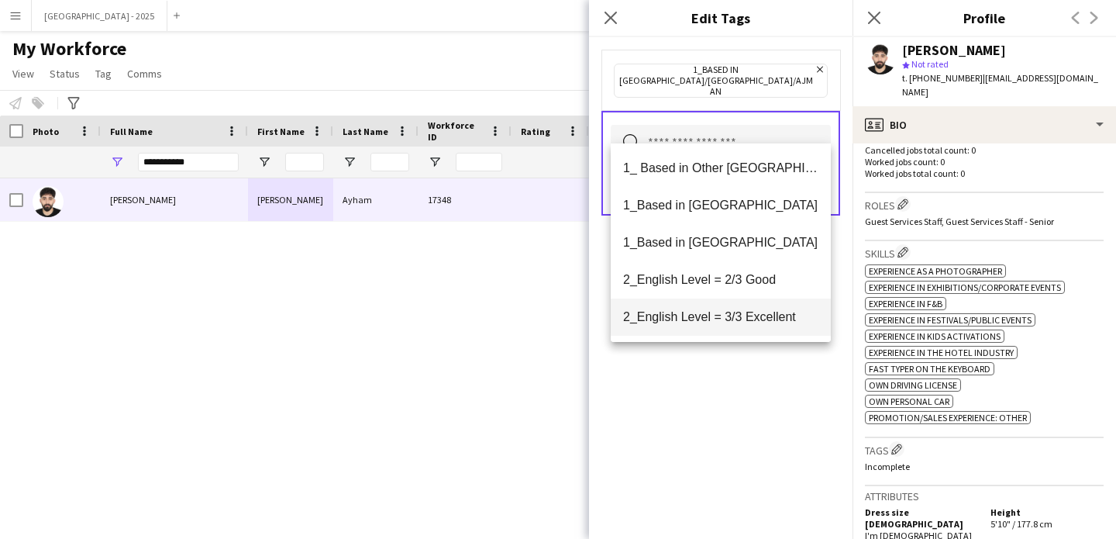
click at [740, 311] on span "2_English Level = 3/3 Excellent" at bounding box center [720, 316] width 195 height 15
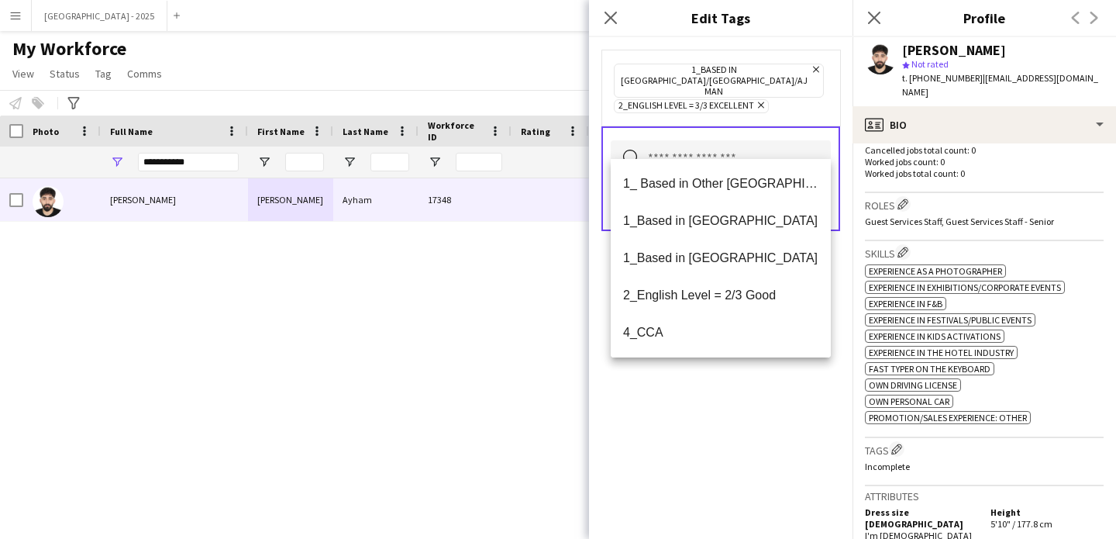
click at [743, 368] on div "1_Based in [GEOGRAPHIC_DATA]/[GEOGRAPHIC_DATA]/Ajman Remove 2_English Level = 3…" at bounding box center [721, 288] width 264 height 502
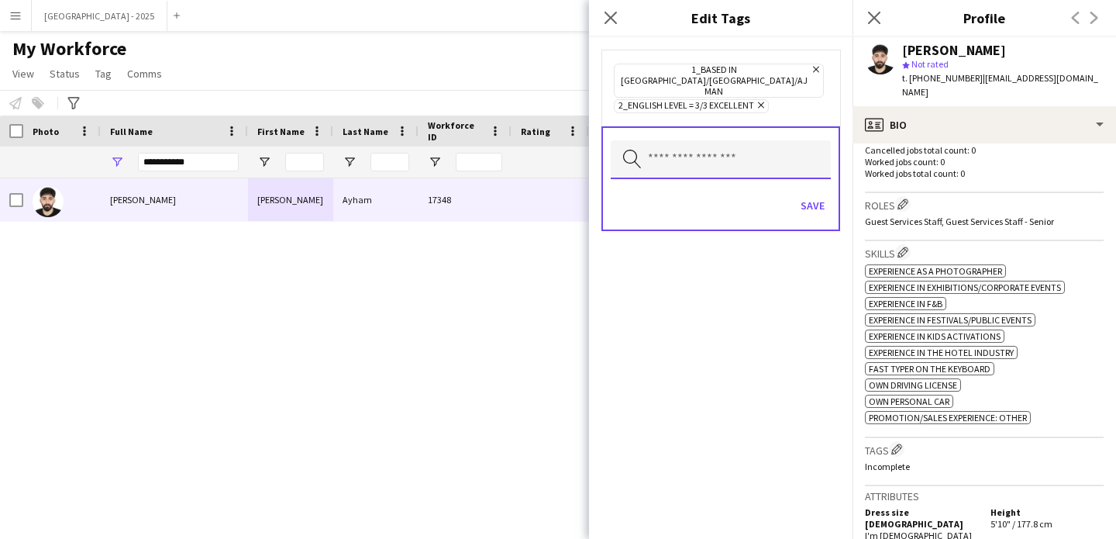
click at [816, 150] on input "text" at bounding box center [721, 159] width 220 height 39
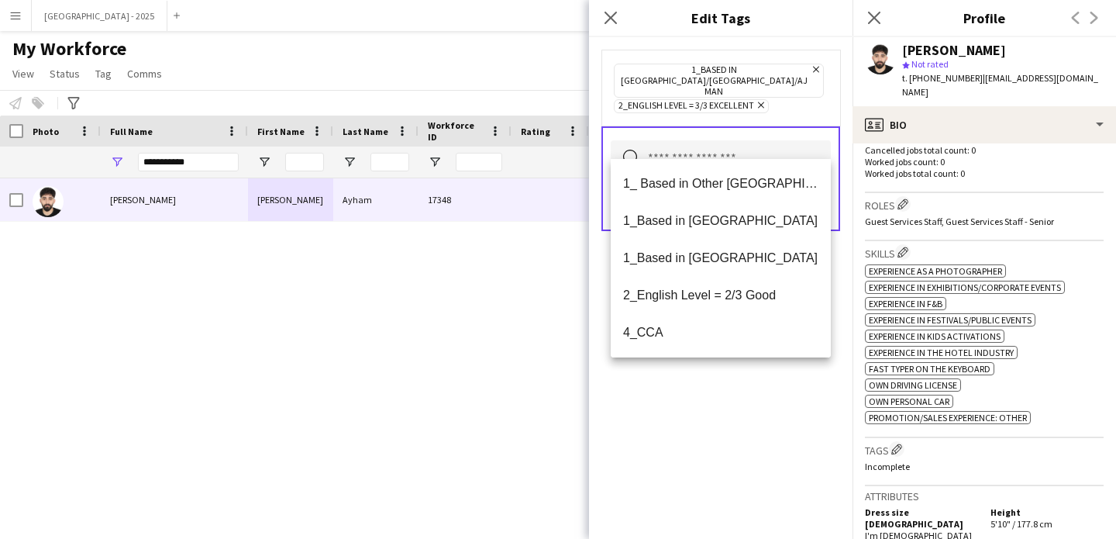
click at [808, 188] on mat-option "1_ Based in Other [GEOGRAPHIC_DATA]" at bounding box center [721, 183] width 220 height 37
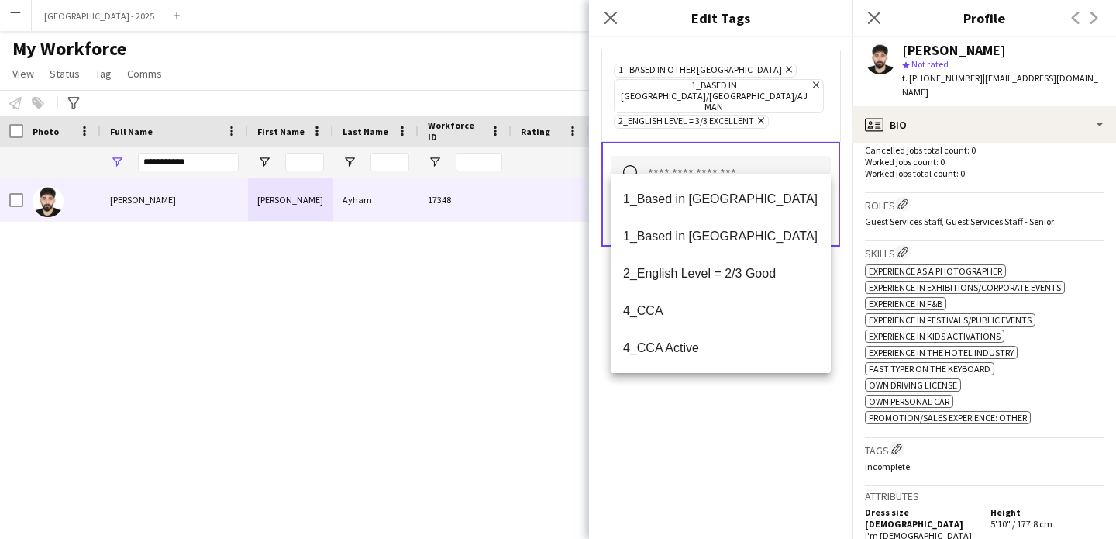
click at [782, 68] on icon "Remove" at bounding box center [787, 69] width 10 height 10
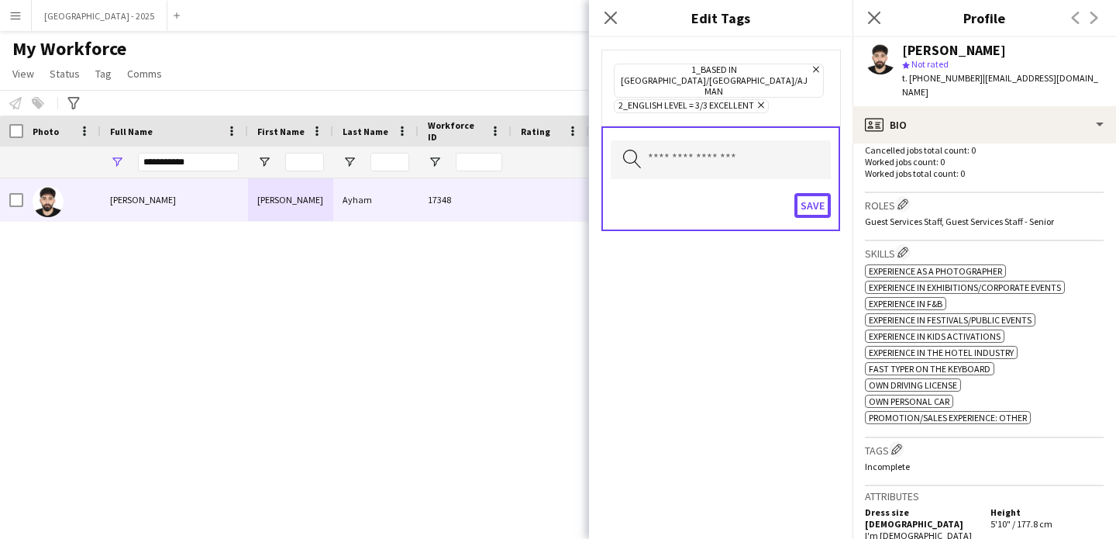
click at [812, 193] on button "Save" at bounding box center [813, 205] width 36 height 25
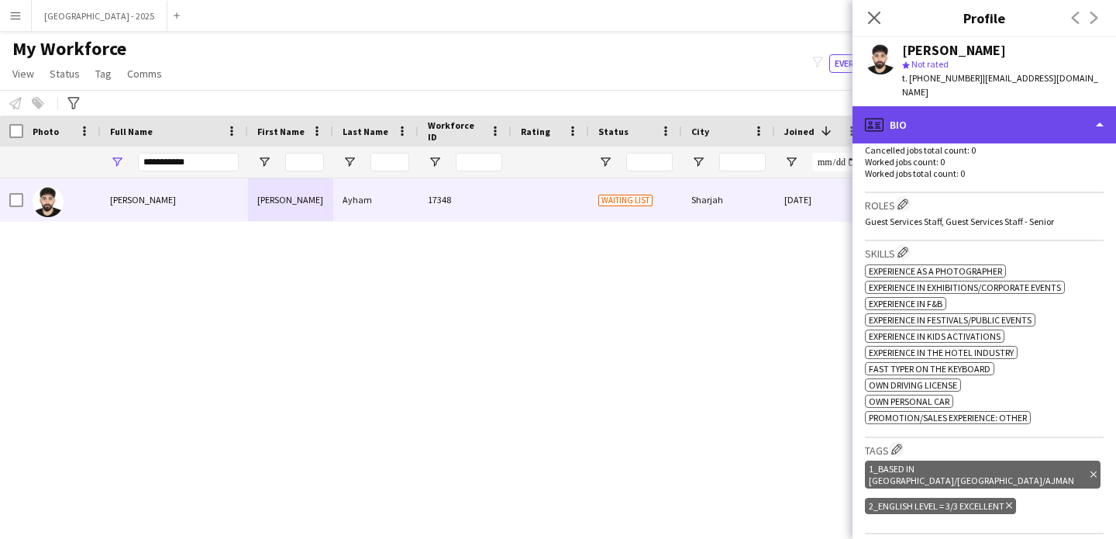
click at [965, 106] on div "profile Bio" at bounding box center [985, 124] width 264 height 37
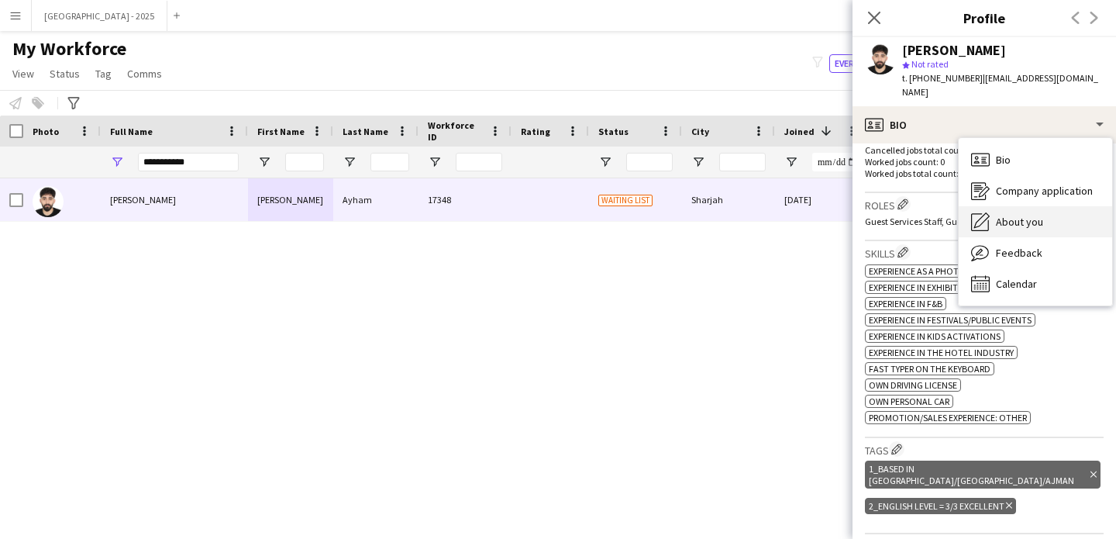
click at [997, 206] on div "About you About you" at bounding box center [1035, 221] width 153 height 31
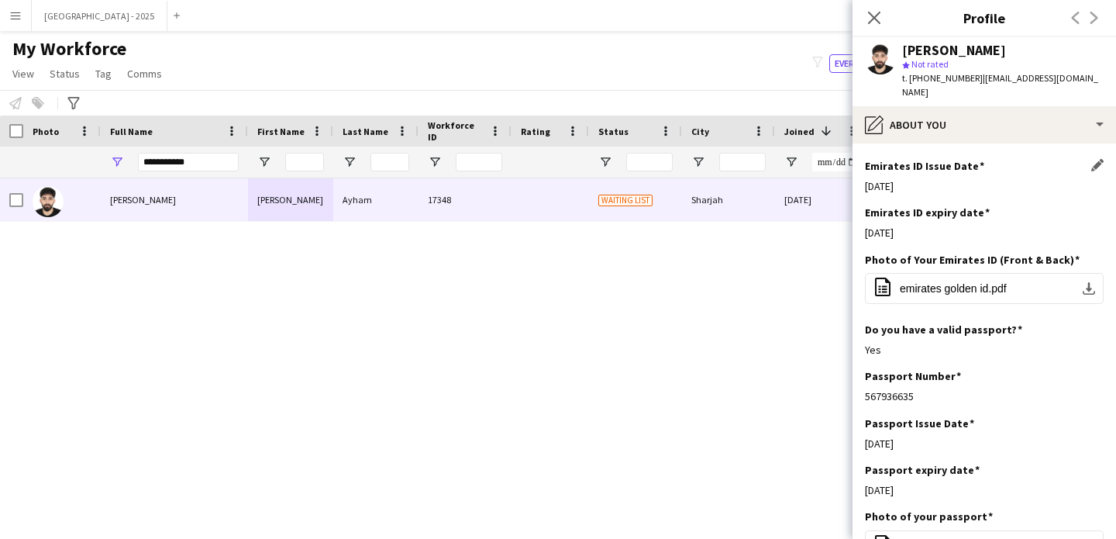
scroll to position [788, 0]
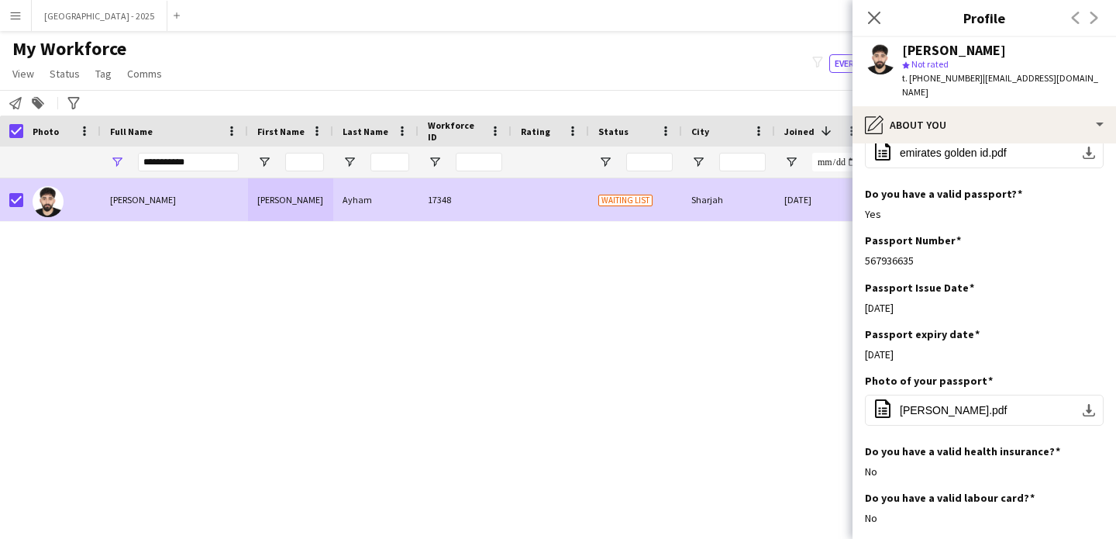
click at [64, 61] on app-page-menu "View Views Default view New view Update view Delete view Edit name Customise vi…" at bounding box center [89, 74] width 178 height 29
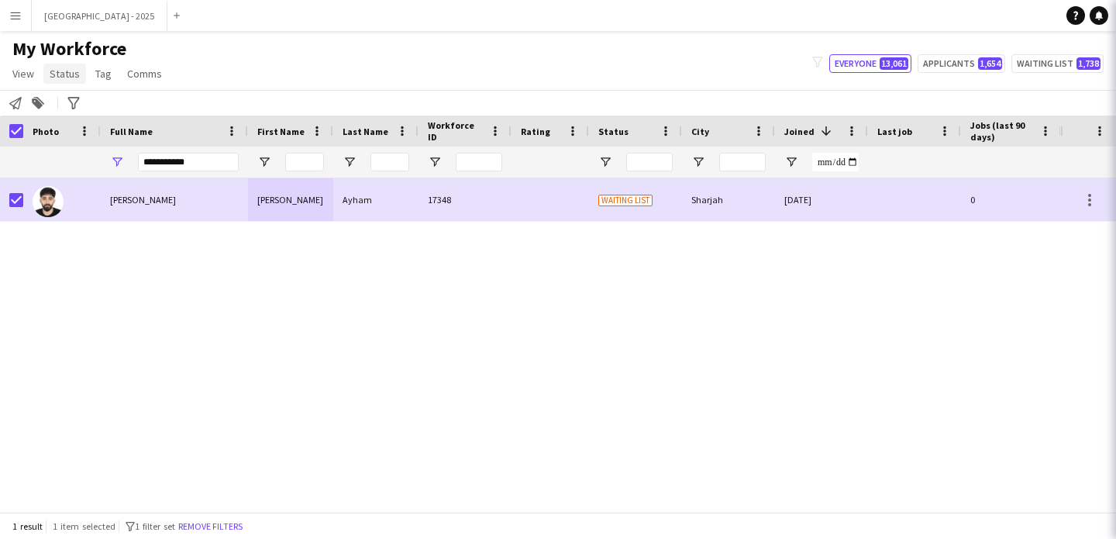
click at [64, 71] on span "Status" at bounding box center [65, 74] width 30 height 14
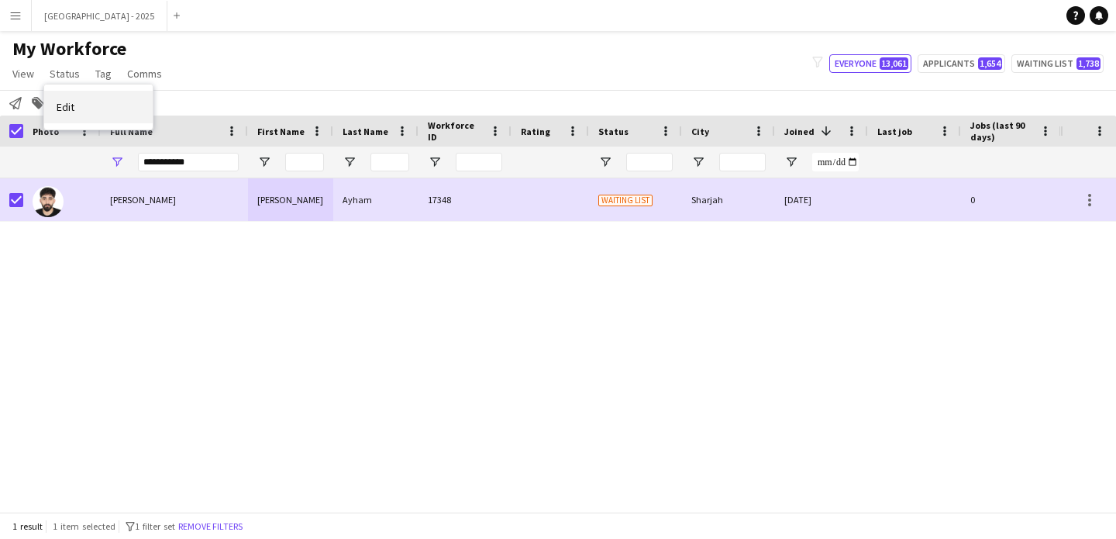
click at [85, 98] on link "Edit" at bounding box center [98, 107] width 109 height 33
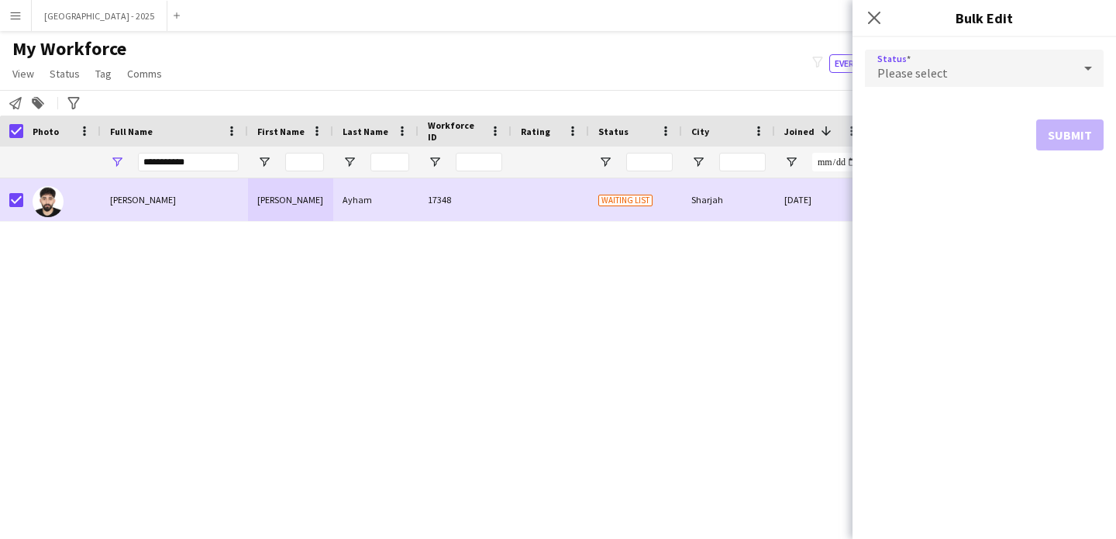
click at [898, 56] on div "Please select" at bounding box center [969, 68] width 208 height 37
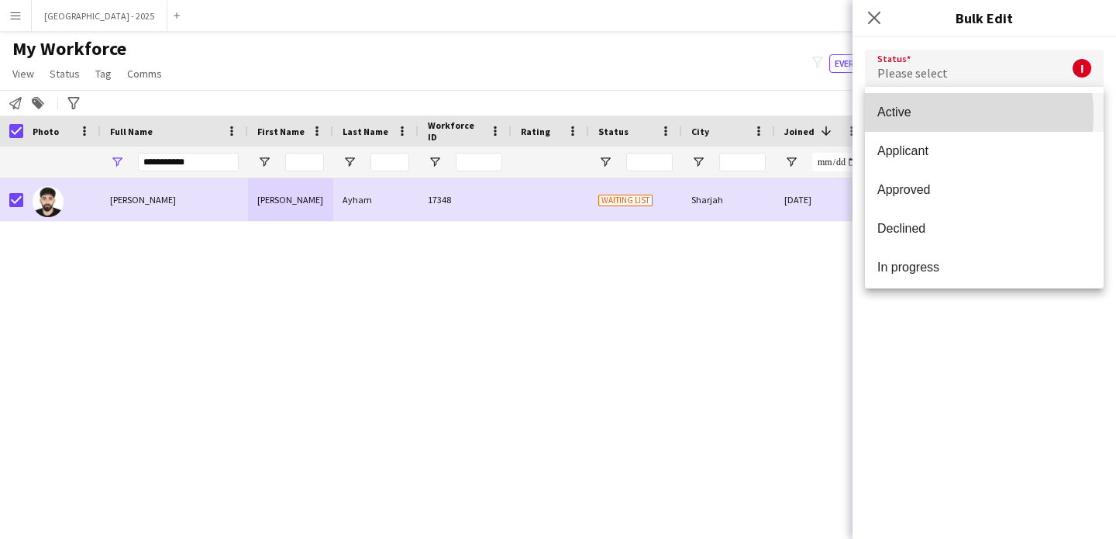
click at [922, 116] on span "Active" at bounding box center [985, 112] width 214 height 15
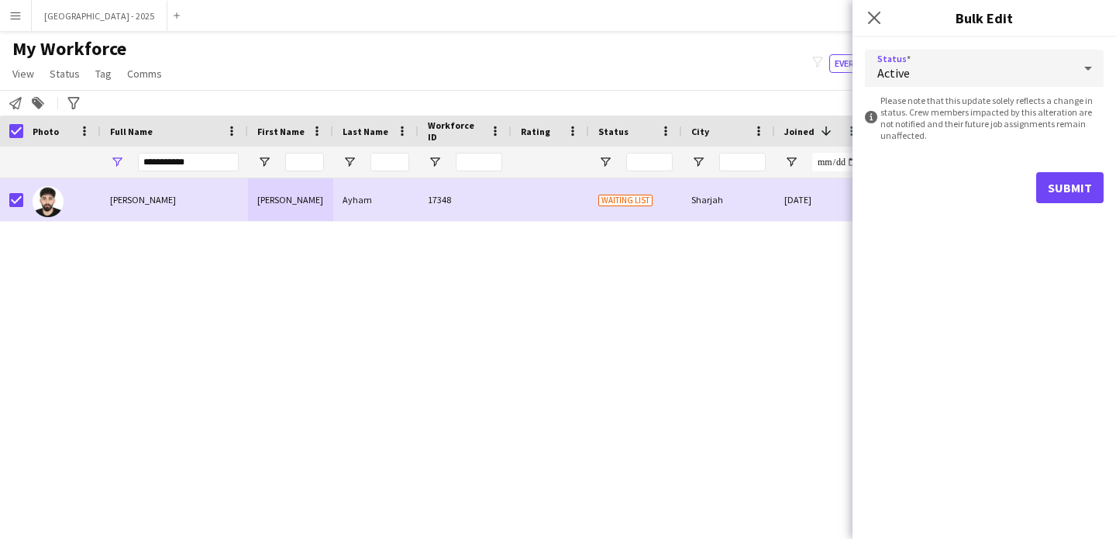
click at [1070, 168] on form "Status Active information-circle Please note that this update solely reflects a…" at bounding box center [984, 126] width 239 height 178
click at [1038, 198] on button "Submit" at bounding box center [1069, 187] width 67 height 31
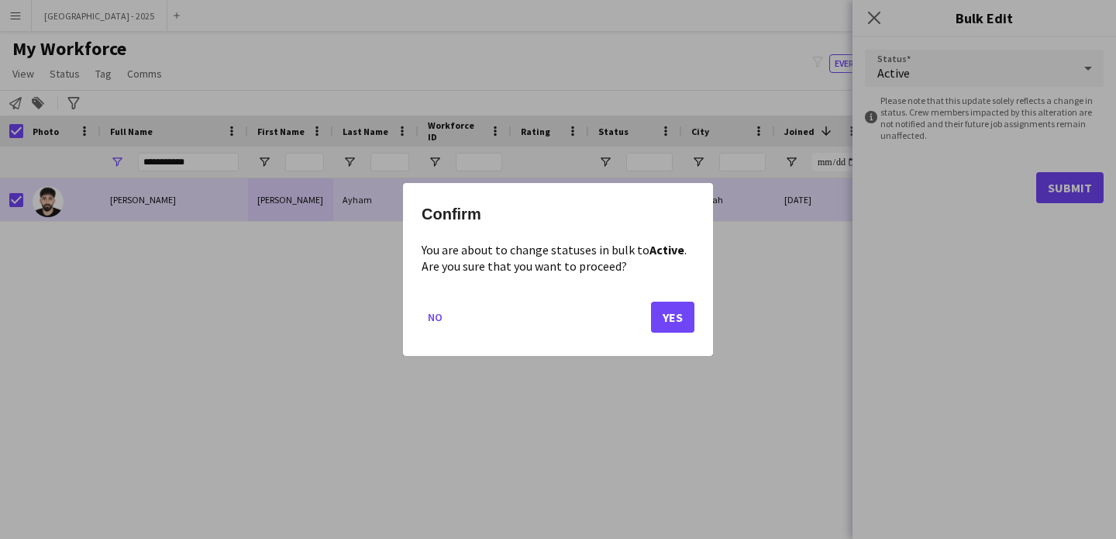
click at [1059, 198] on div at bounding box center [558, 269] width 1116 height 539
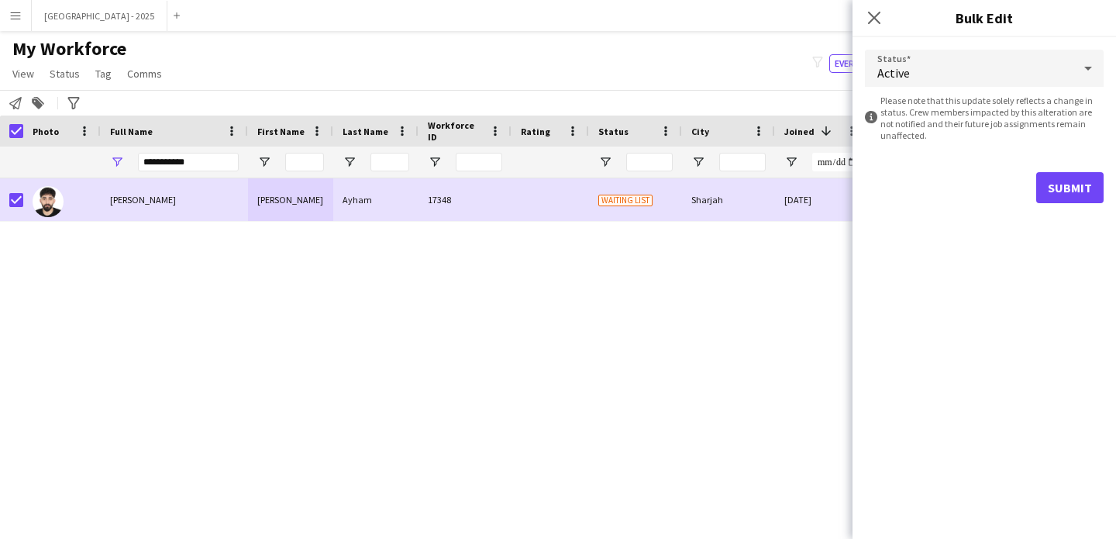
click at [1074, 203] on form "Status Active information-circle Please note that this update solely reflects a…" at bounding box center [984, 126] width 239 height 178
click at [1045, 197] on button "Submit" at bounding box center [1069, 187] width 67 height 31
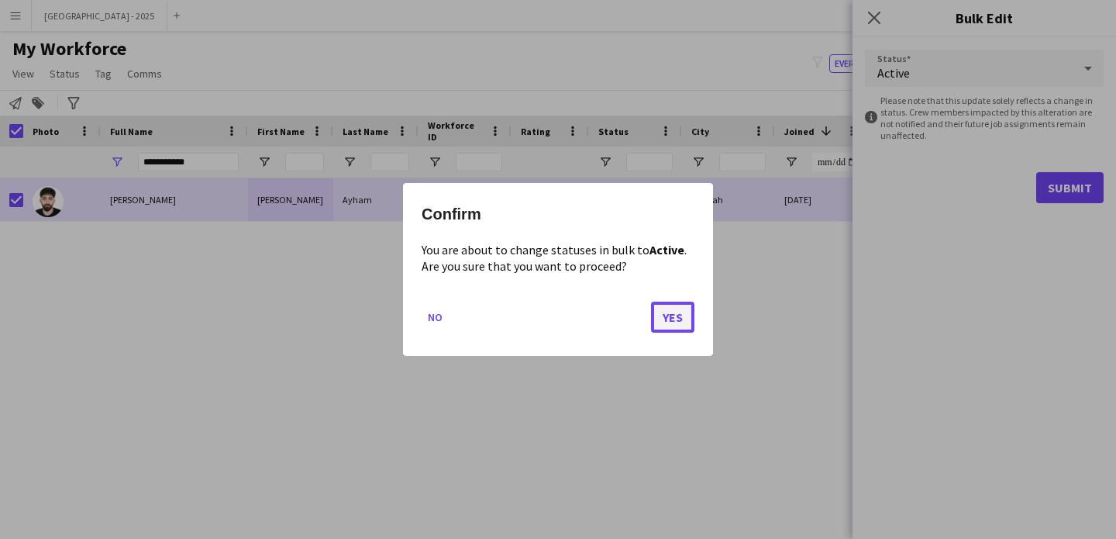
click at [665, 324] on button "Yes" at bounding box center [672, 317] width 43 height 31
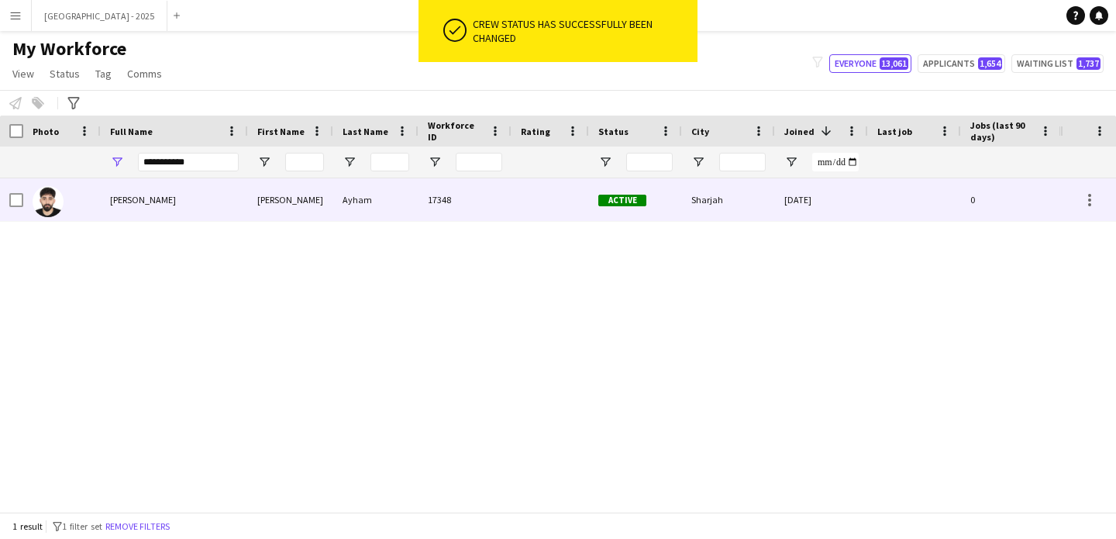
click at [65, 202] on div at bounding box center [62, 199] width 78 height 43
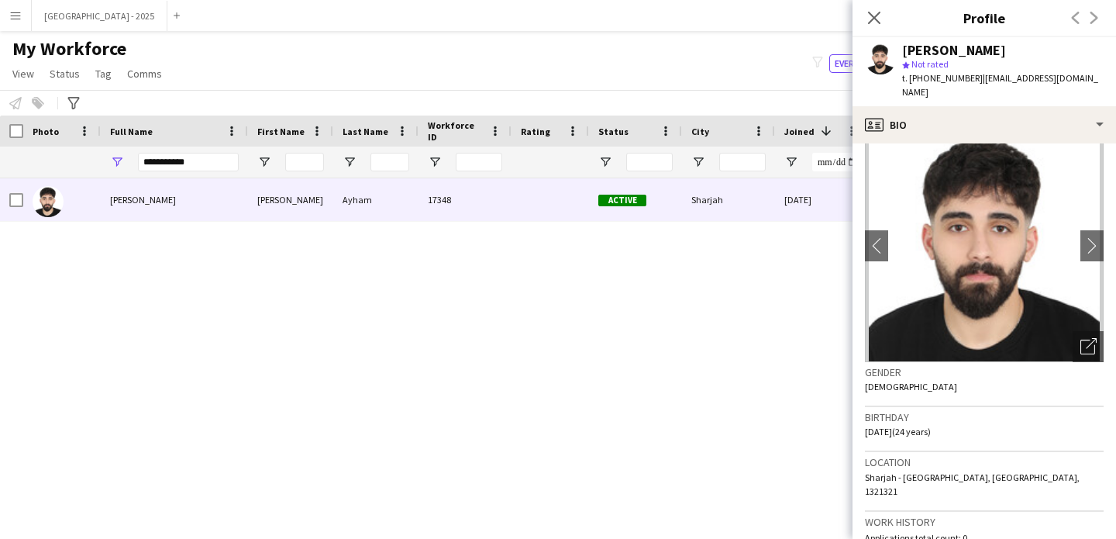
scroll to position [0, 0]
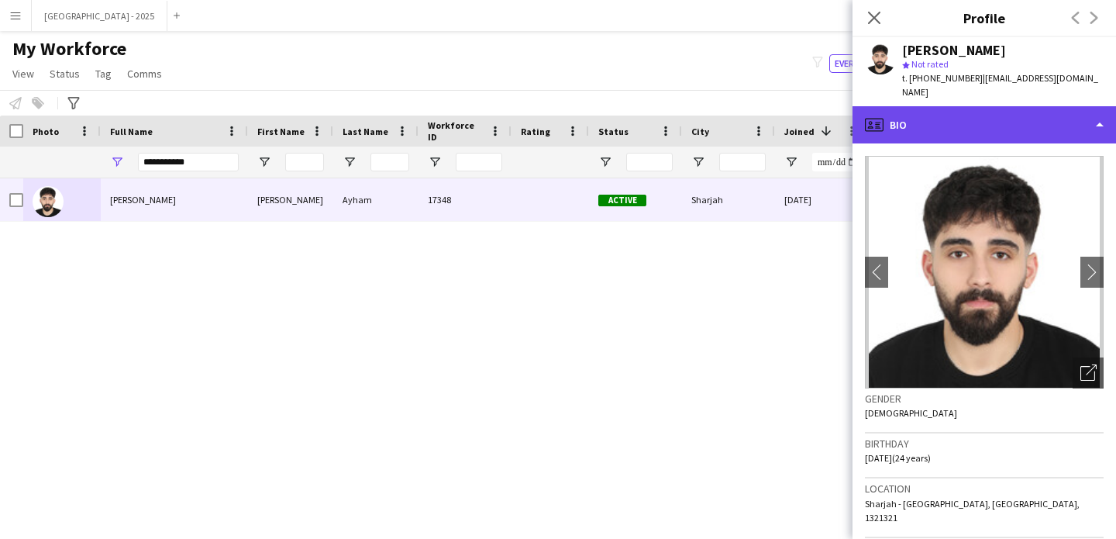
click at [948, 119] on div "profile Bio" at bounding box center [985, 124] width 264 height 37
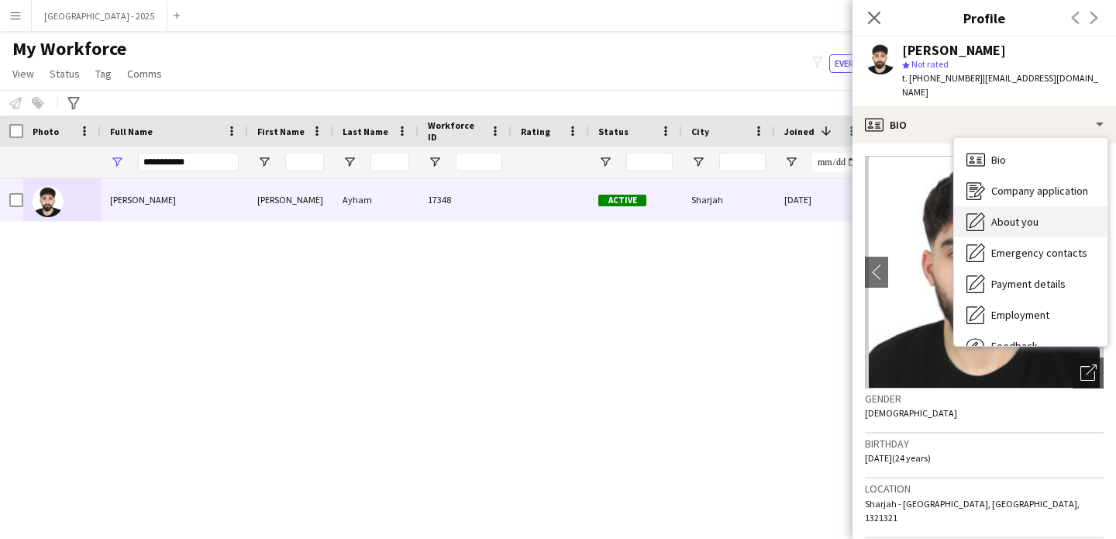
click at [1035, 215] on span "About you" at bounding box center [1015, 222] width 47 height 14
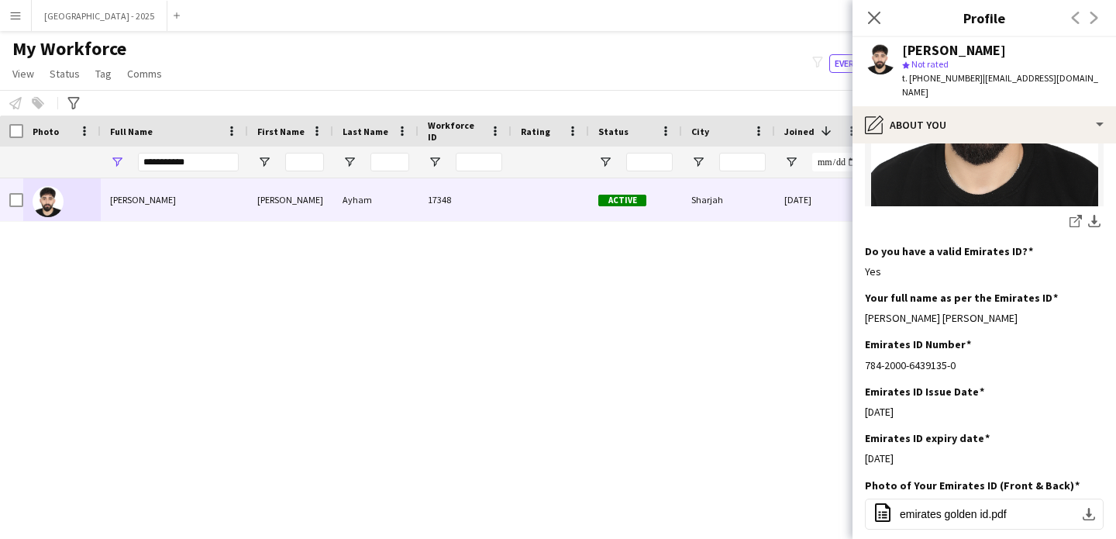
scroll to position [711, 0]
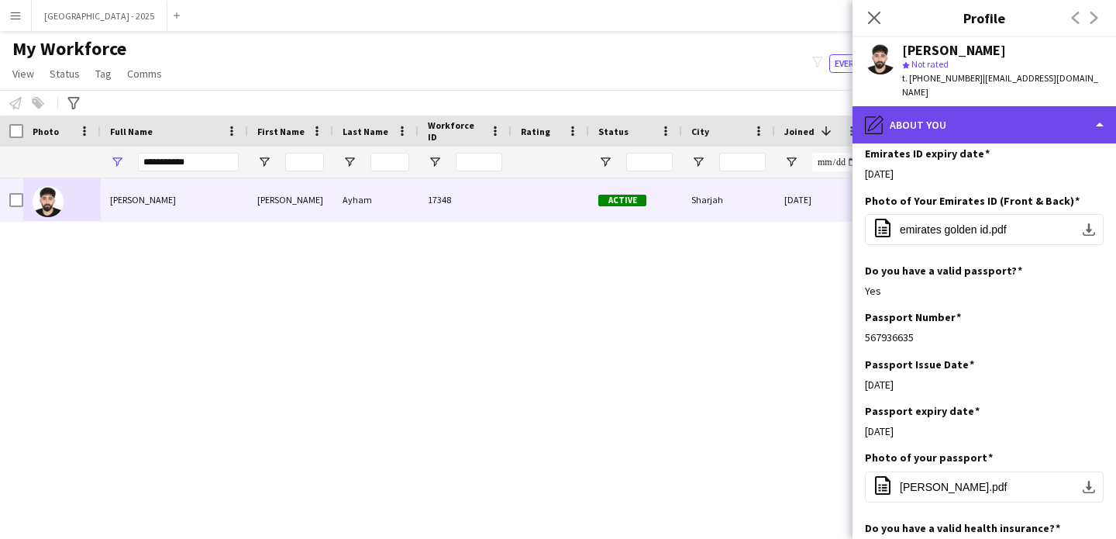
click at [925, 117] on div "pencil4 About you" at bounding box center [985, 124] width 264 height 37
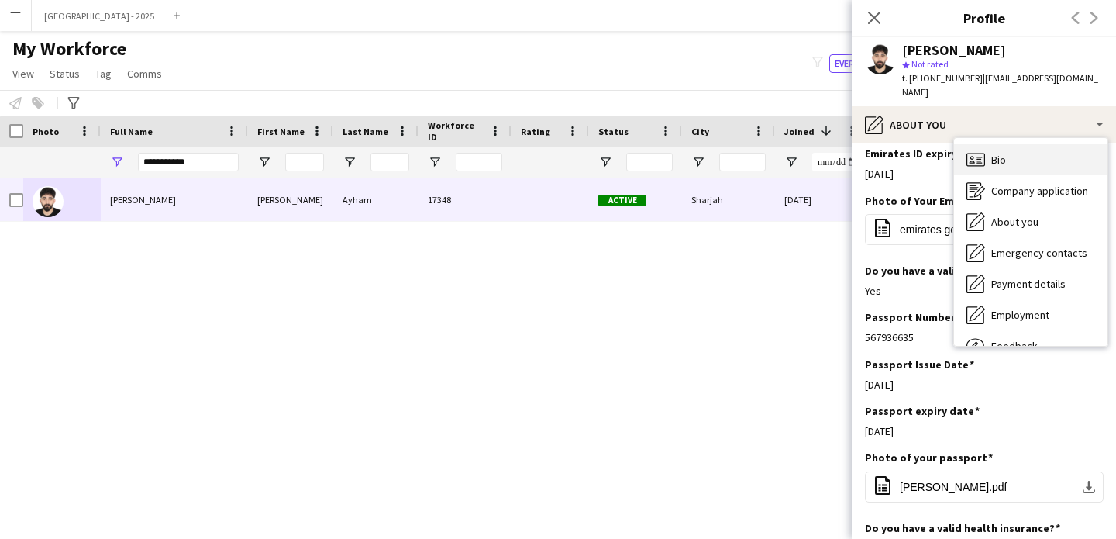
click at [1004, 153] on span "Bio" at bounding box center [999, 160] width 15 height 14
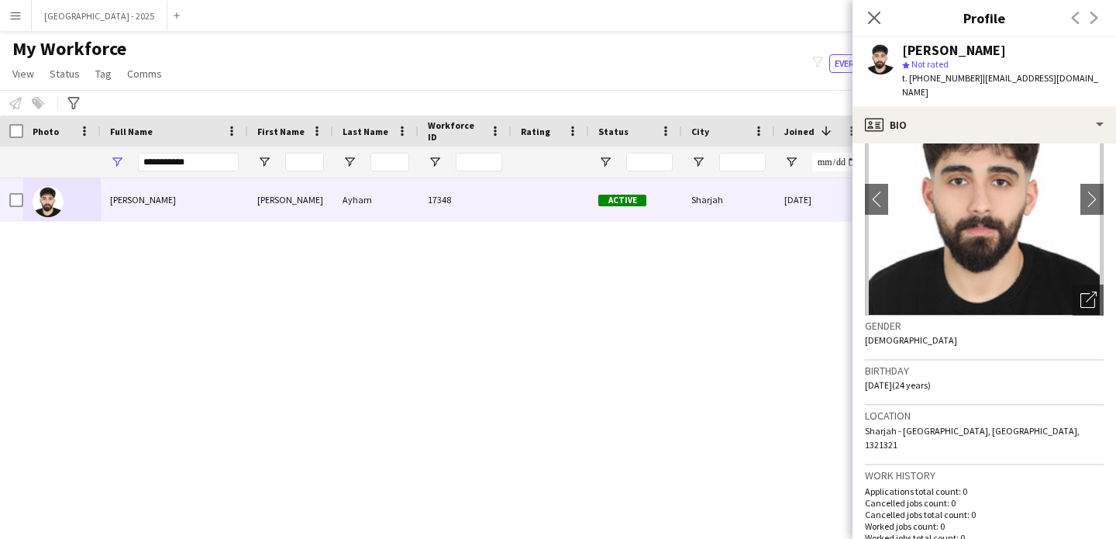
scroll to position [278, 0]
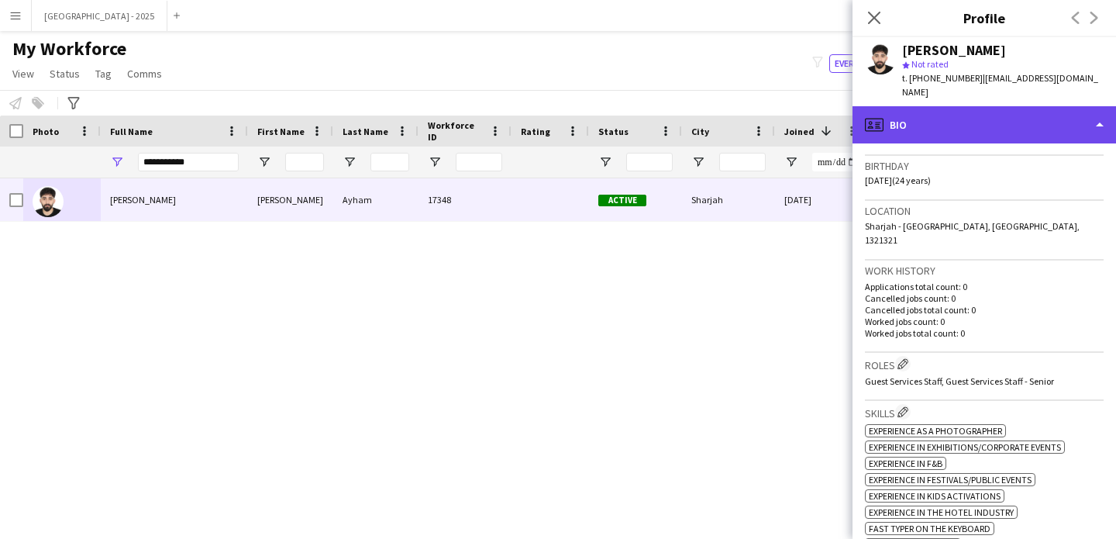
click at [947, 124] on div "profile Bio" at bounding box center [985, 124] width 264 height 37
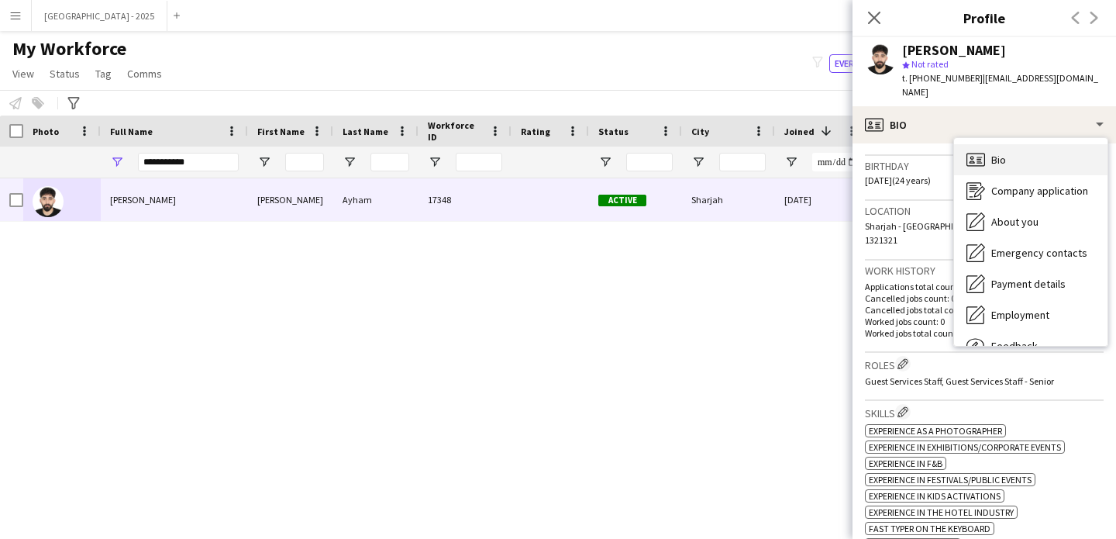
click at [1011, 151] on div "Bio Bio" at bounding box center [1030, 159] width 153 height 31
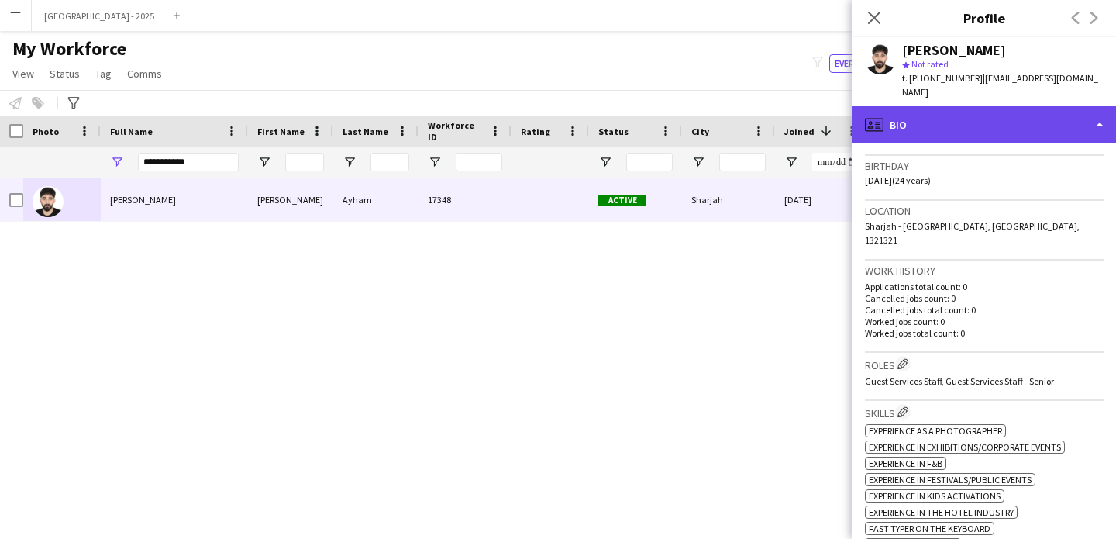
click at [940, 106] on div "profile Bio" at bounding box center [985, 124] width 264 height 37
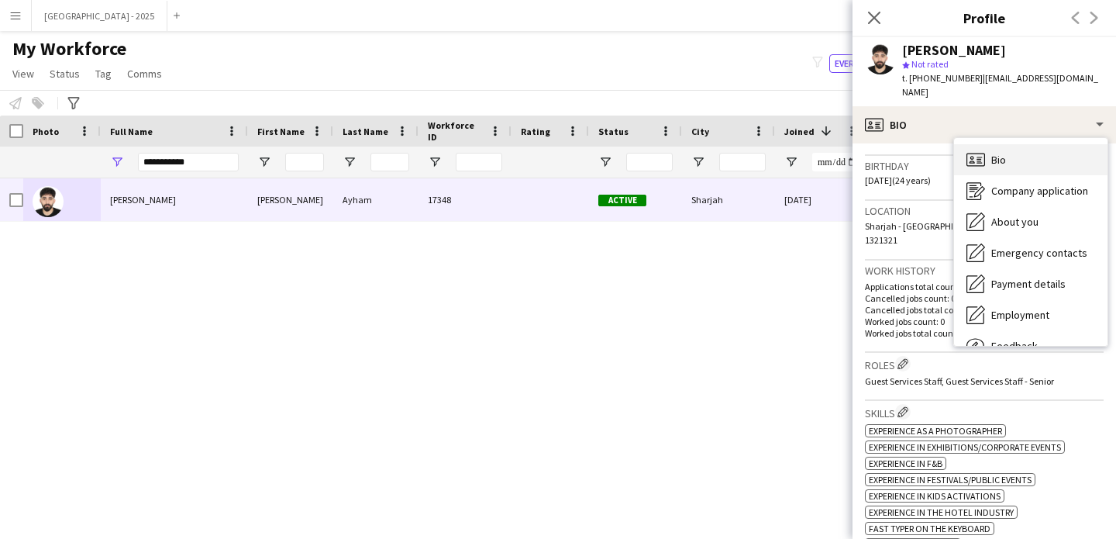
click at [977, 153] on icon "Bio" at bounding box center [976, 159] width 19 height 19
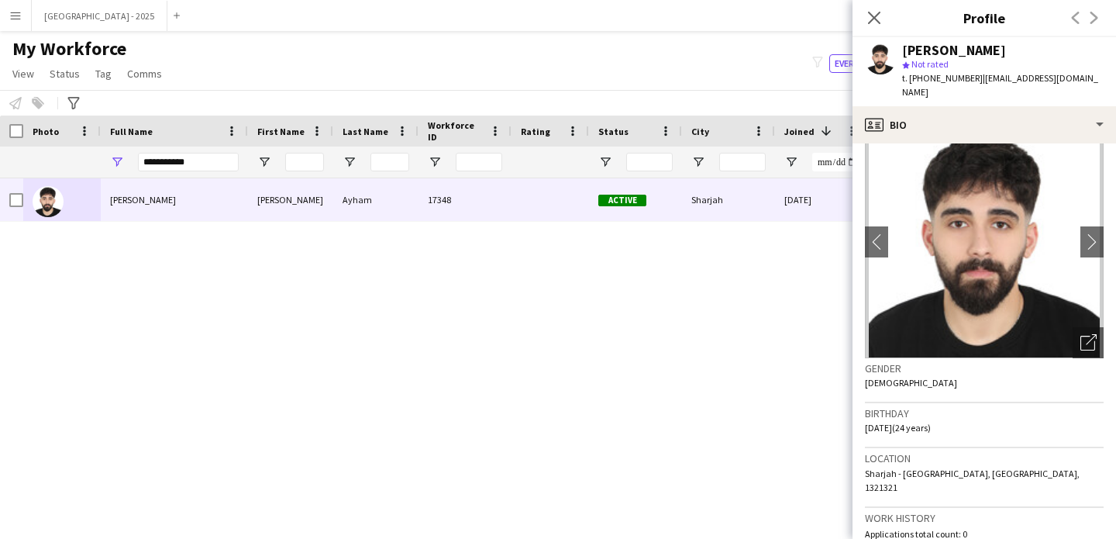
scroll to position [0, 0]
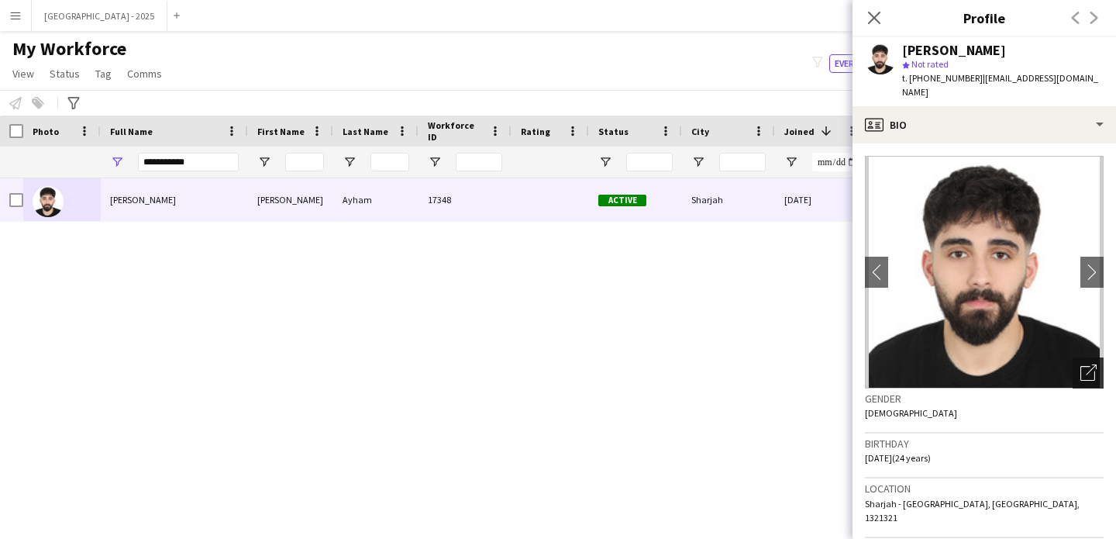
click at [1073, 357] on div "Open photos pop-in" at bounding box center [1088, 372] width 31 height 31
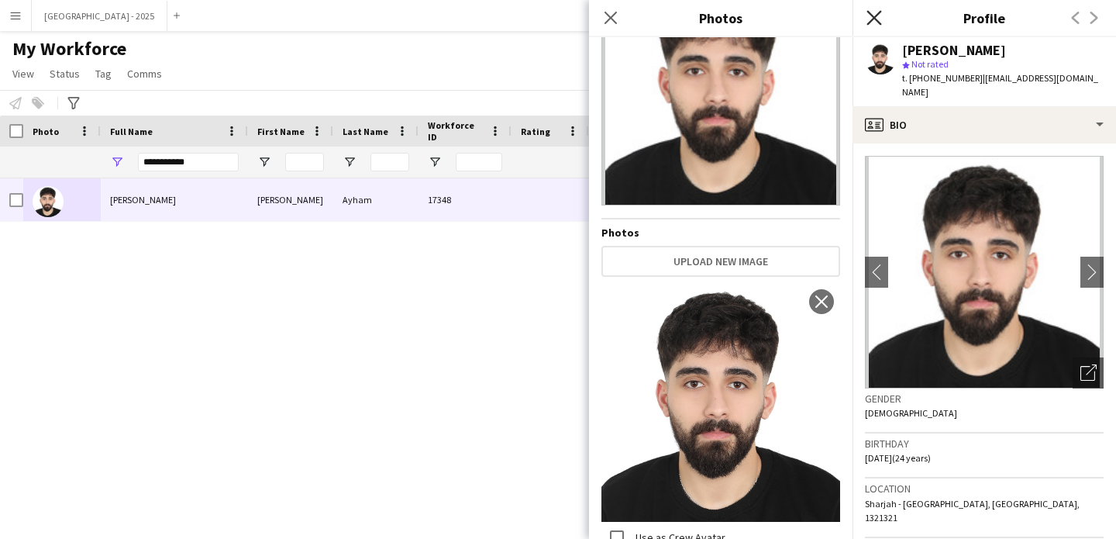
click at [871, 18] on icon "Close pop-in" at bounding box center [874, 17] width 15 height 15
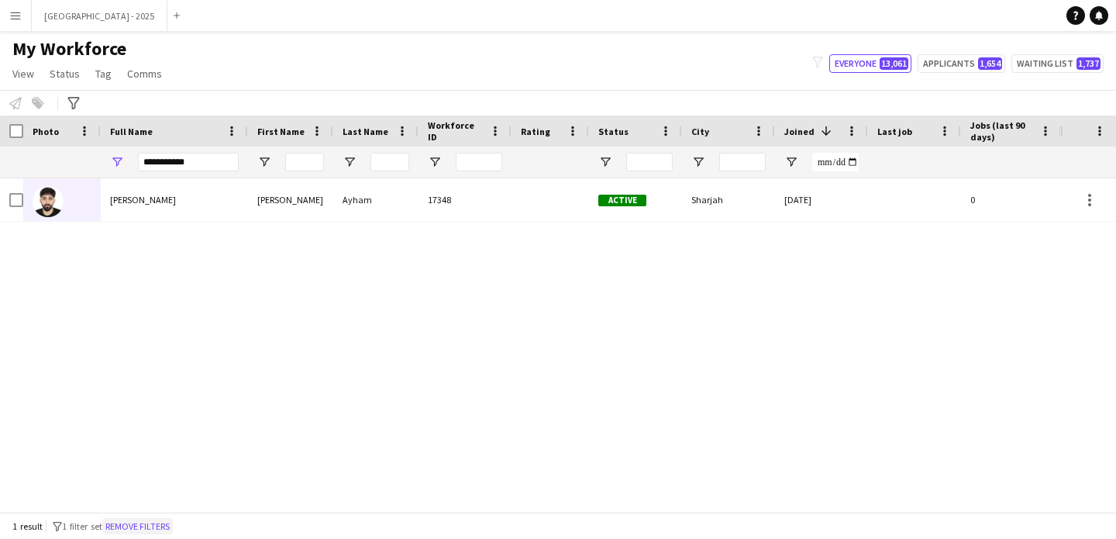
click at [146, 524] on button "Remove filters" at bounding box center [137, 526] width 71 height 17
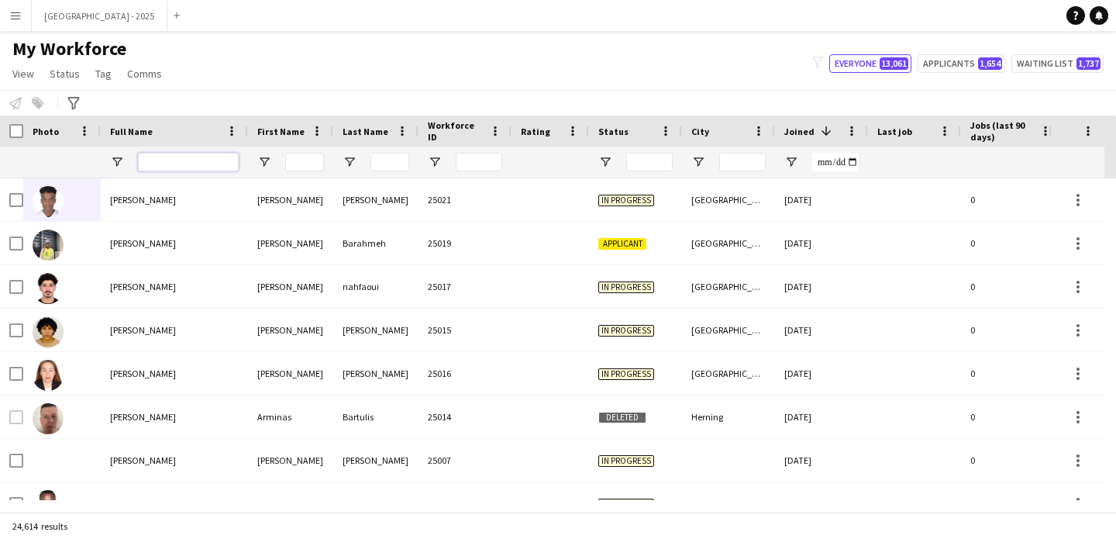
click at [190, 160] on input "Full Name Filter Input" at bounding box center [188, 162] width 101 height 19
paste input "**********"
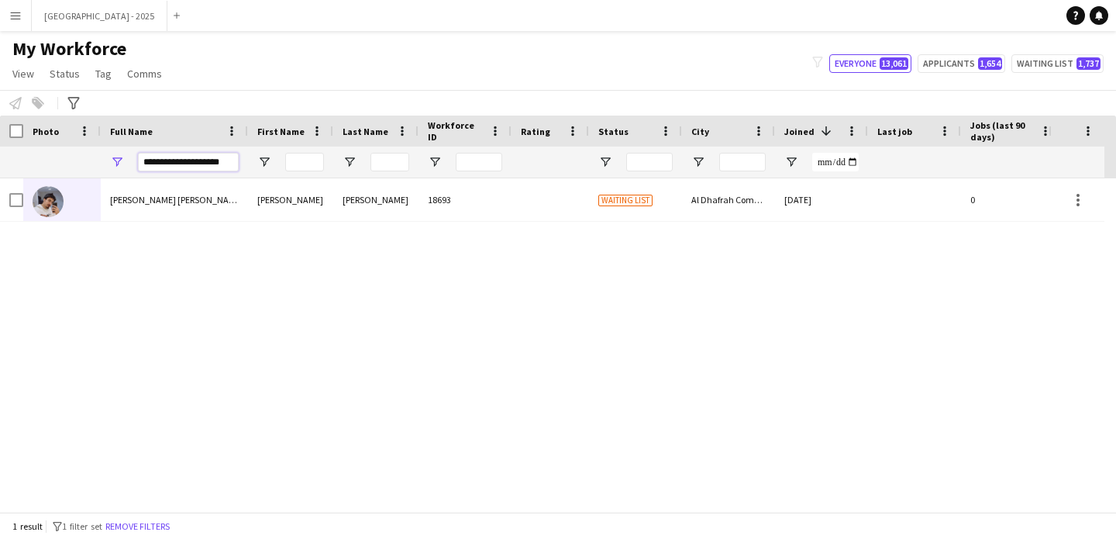
type input "**********"
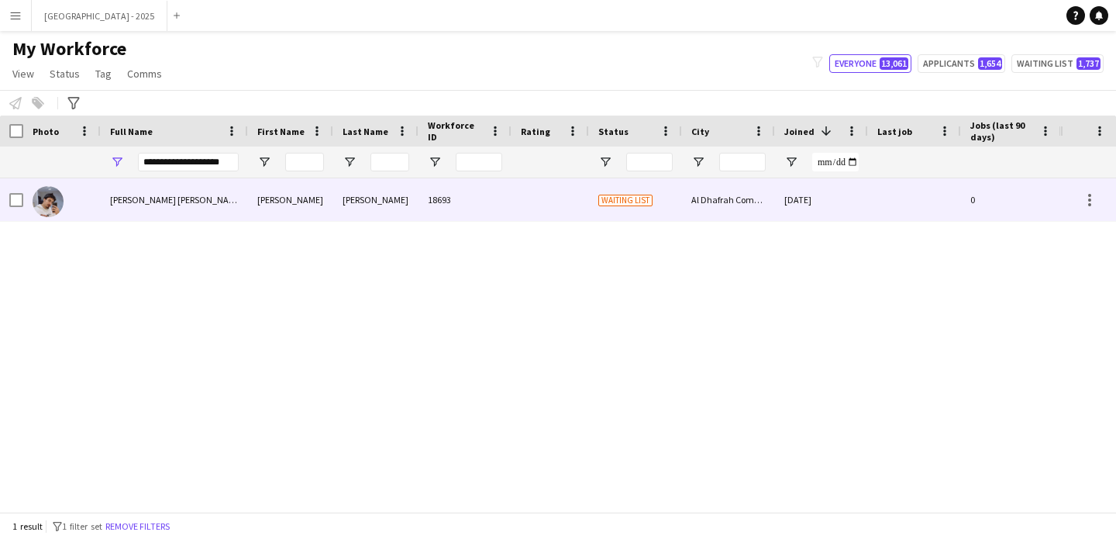
click at [336, 214] on div "[PERSON_NAME]" at bounding box center [375, 199] width 85 height 43
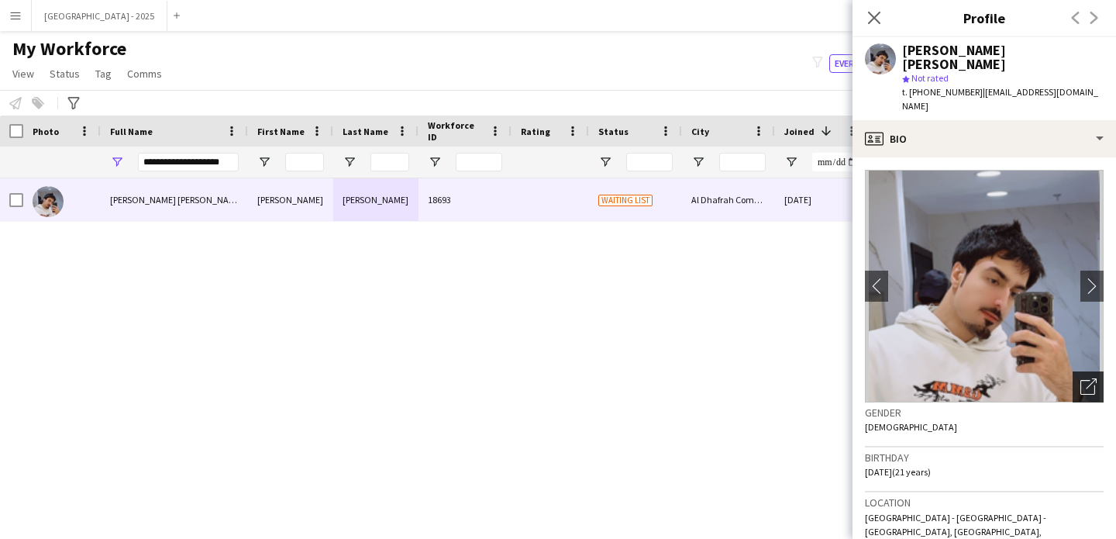
click at [1081, 380] on icon at bounding box center [1088, 387] width 15 height 15
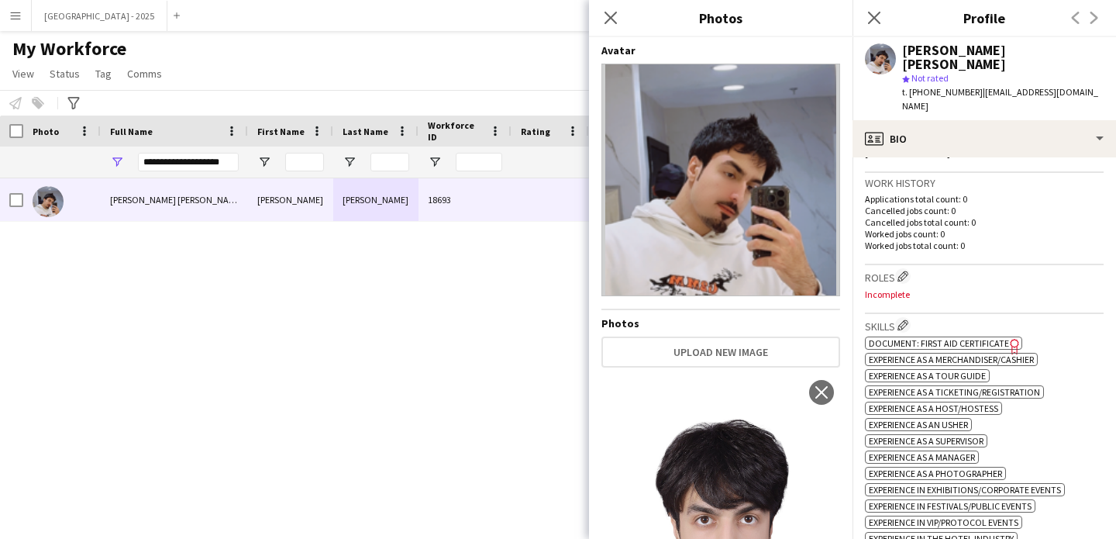
scroll to position [364, 0]
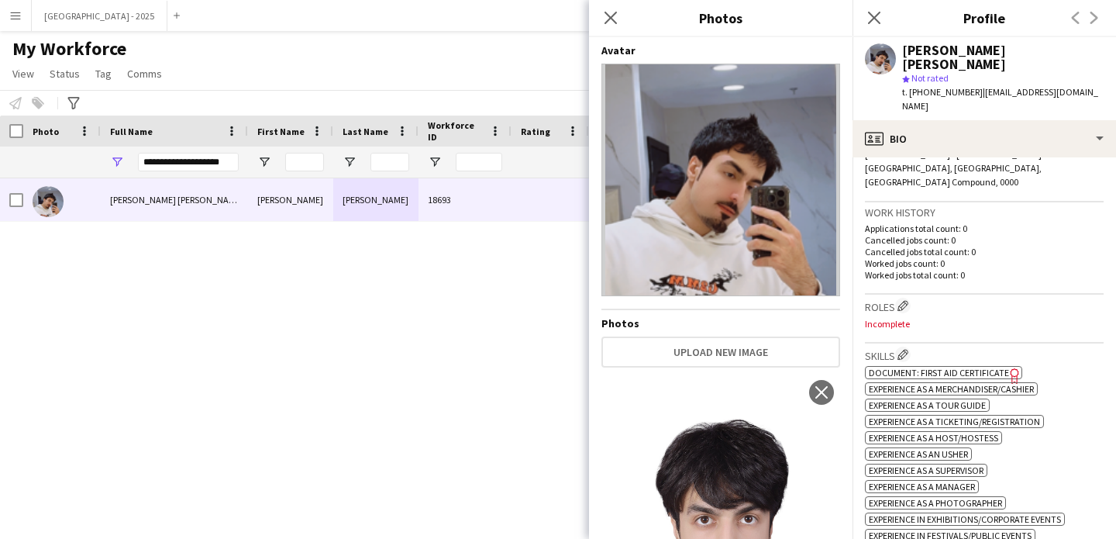
click at [912, 298] on h3 "Roles Edit crew company roles" at bounding box center [984, 306] width 239 height 16
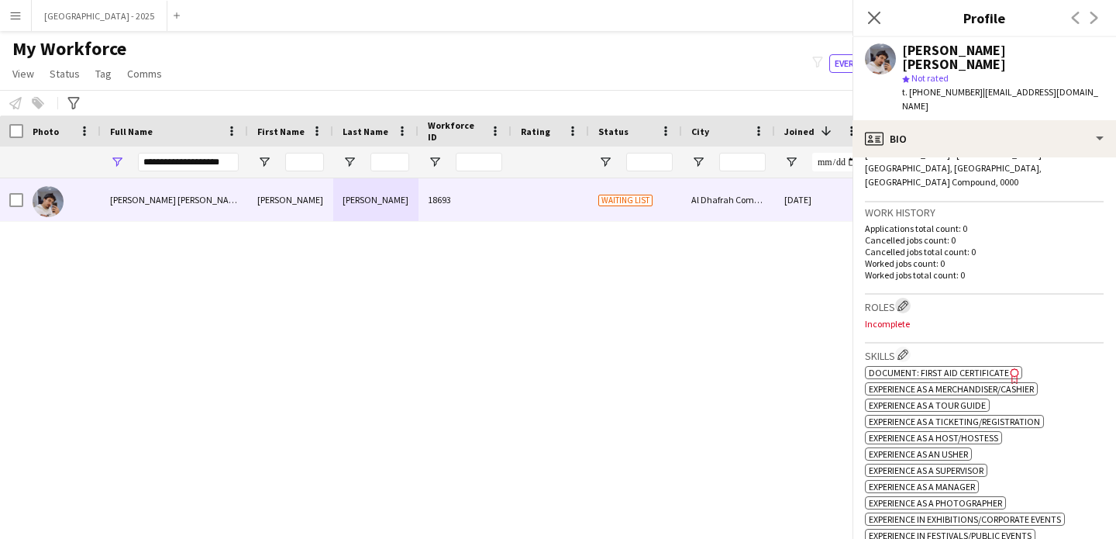
click at [911, 298] on button "Edit crew company roles" at bounding box center [903, 306] width 16 height 16
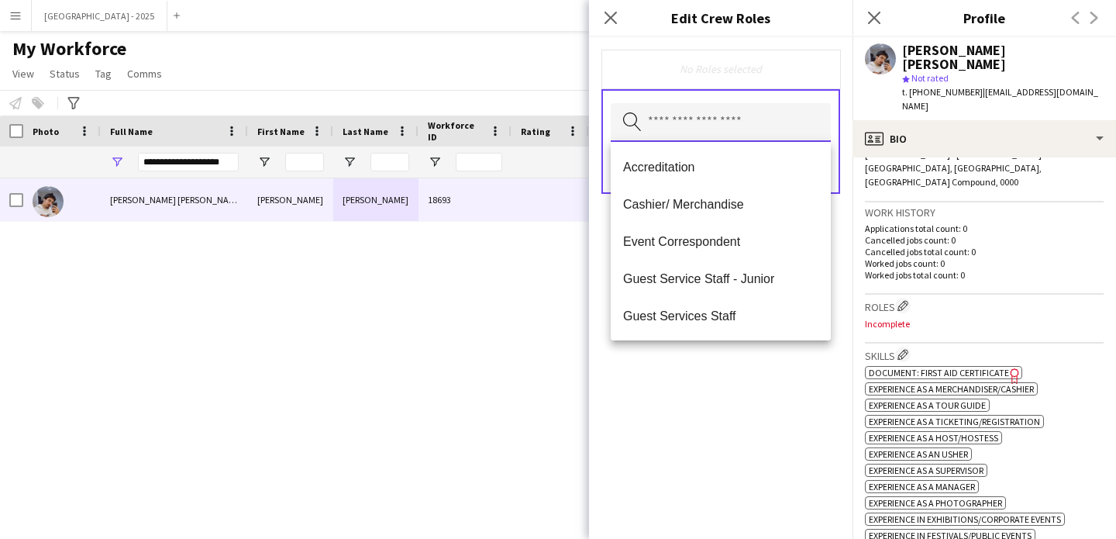
click at [720, 133] on input "text" at bounding box center [721, 122] width 220 height 39
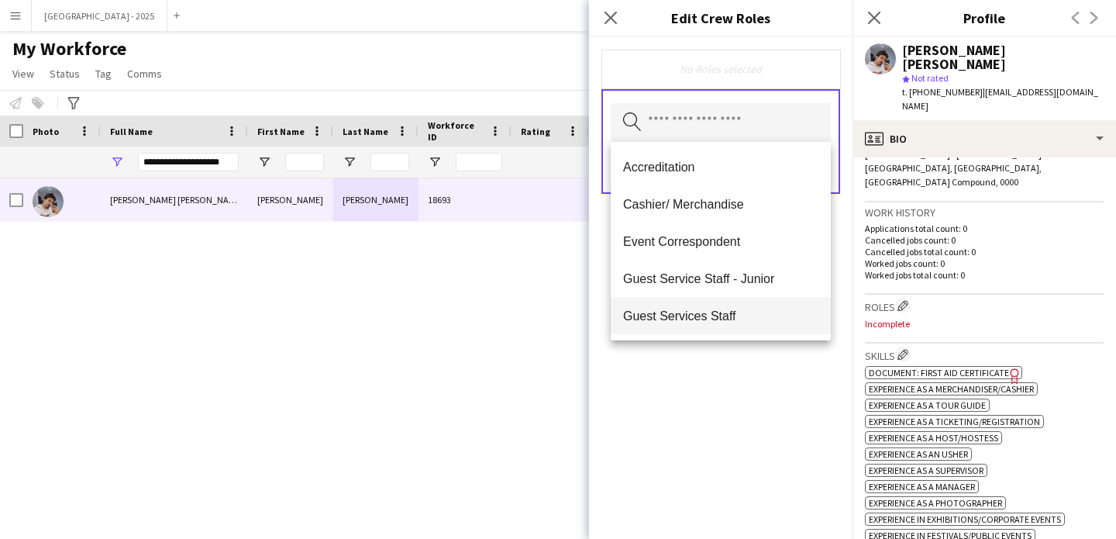
click at [750, 306] on mat-option "Guest Services Staff" at bounding box center [721, 315] width 220 height 37
drag, startPoint x: 761, startPoint y: 402, endPoint x: 795, endPoint y: 269, distance: 137.8
click at [761, 400] on div "Guest Services Staff Remove Search by role type Save" at bounding box center [721, 288] width 264 height 502
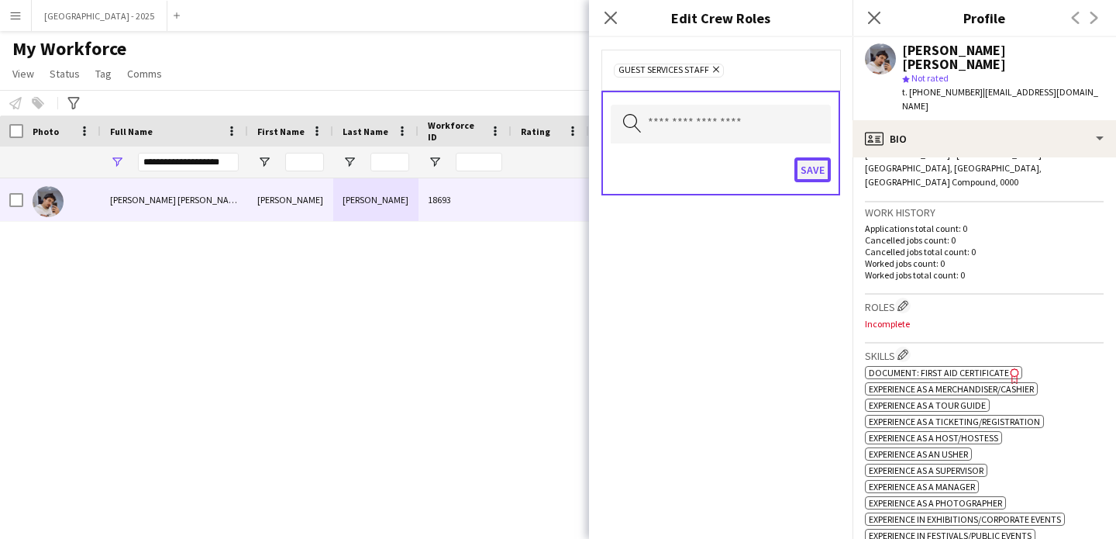
click at [803, 159] on button "Save" at bounding box center [813, 169] width 36 height 25
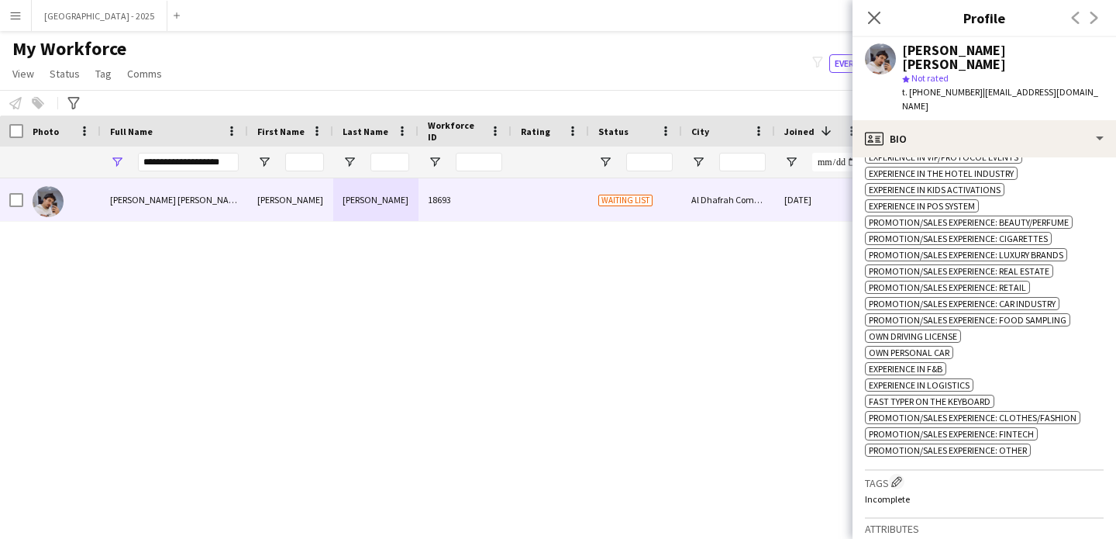
scroll to position [438, 0]
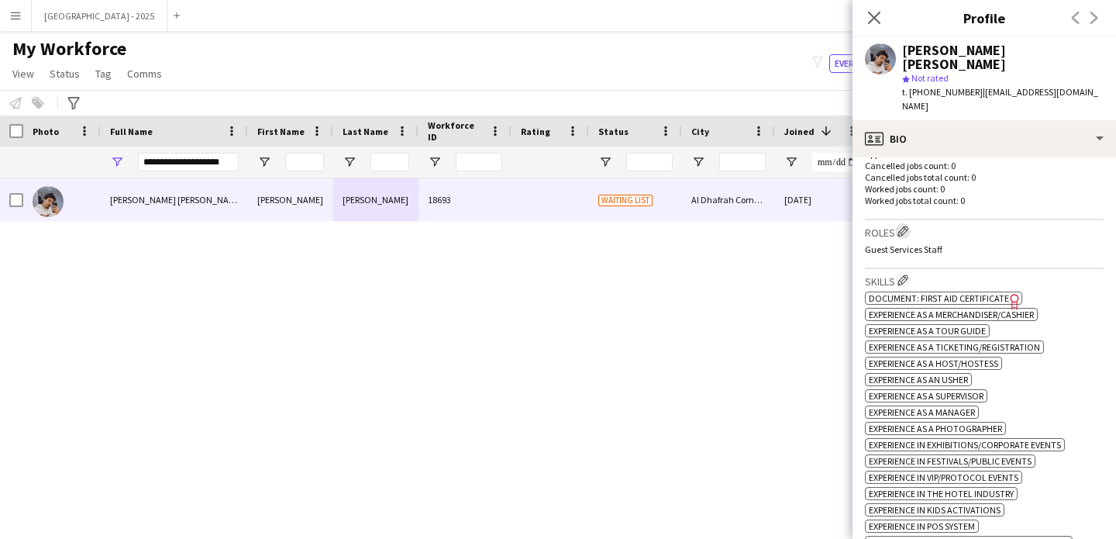
click at [899, 226] on app-icon "Edit crew company roles" at bounding box center [903, 231] width 11 height 11
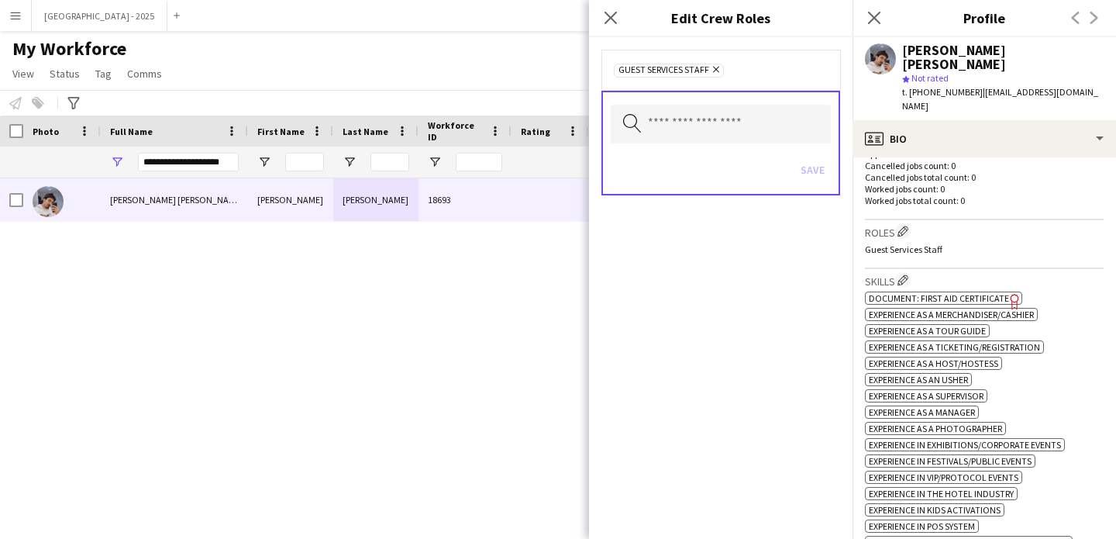
click at [713, 71] on icon "Remove" at bounding box center [714, 69] width 10 height 10
click at [816, 183] on div "Save" at bounding box center [721, 170] width 220 height 44
click at [816, 181] on div "Save" at bounding box center [721, 170] width 220 height 44
click at [816, 174] on button "Save" at bounding box center [813, 168] width 36 height 25
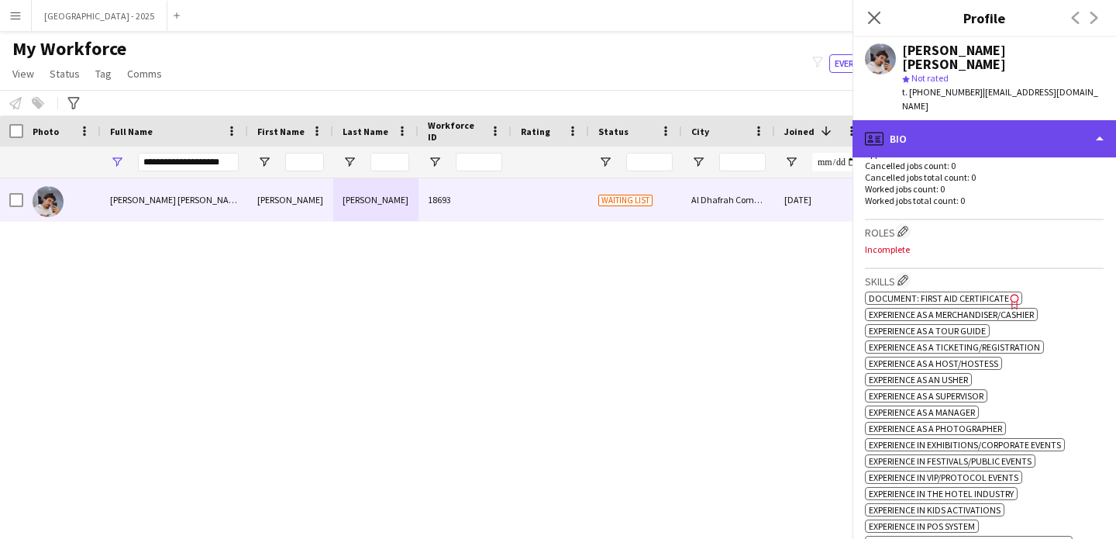
click at [933, 120] on div "profile Bio" at bounding box center [985, 138] width 264 height 37
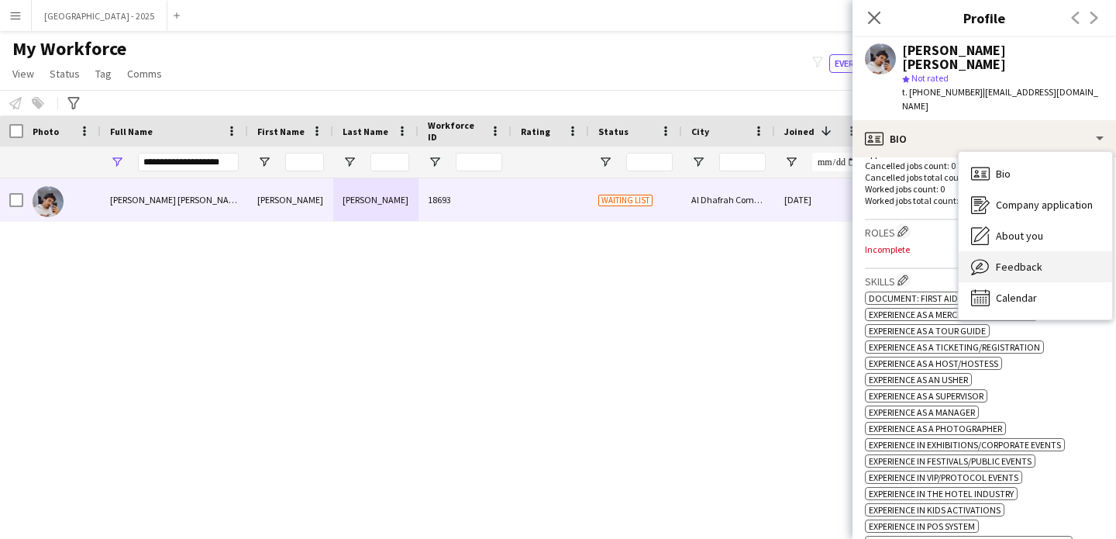
click at [1015, 260] on span "Feedback" at bounding box center [1019, 267] width 47 height 14
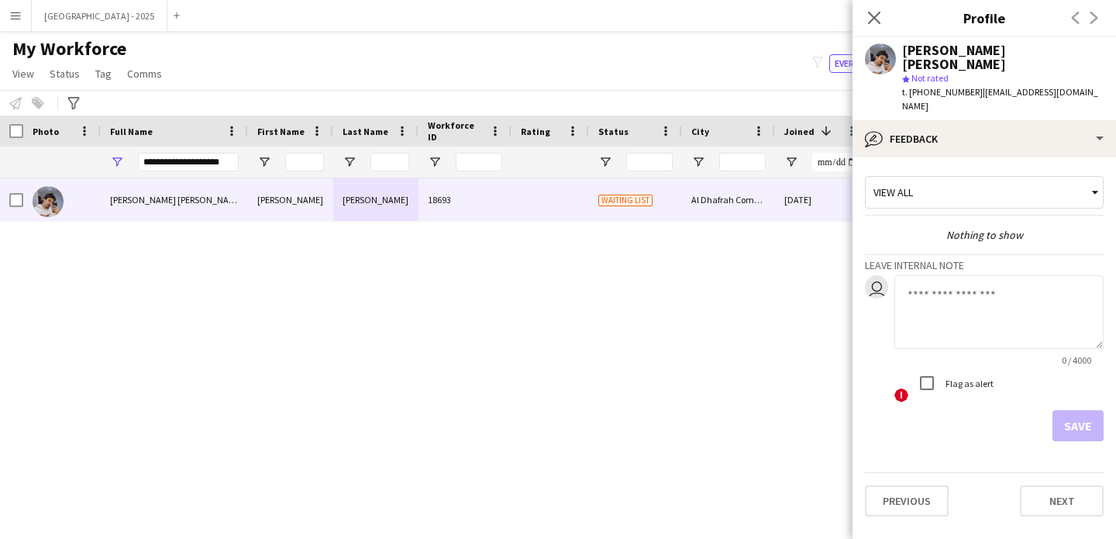
click at [923, 278] on textarea at bounding box center [999, 312] width 209 height 74
type textarea "**********"
click at [1071, 410] on button "Save" at bounding box center [1078, 425] width 51 height 31
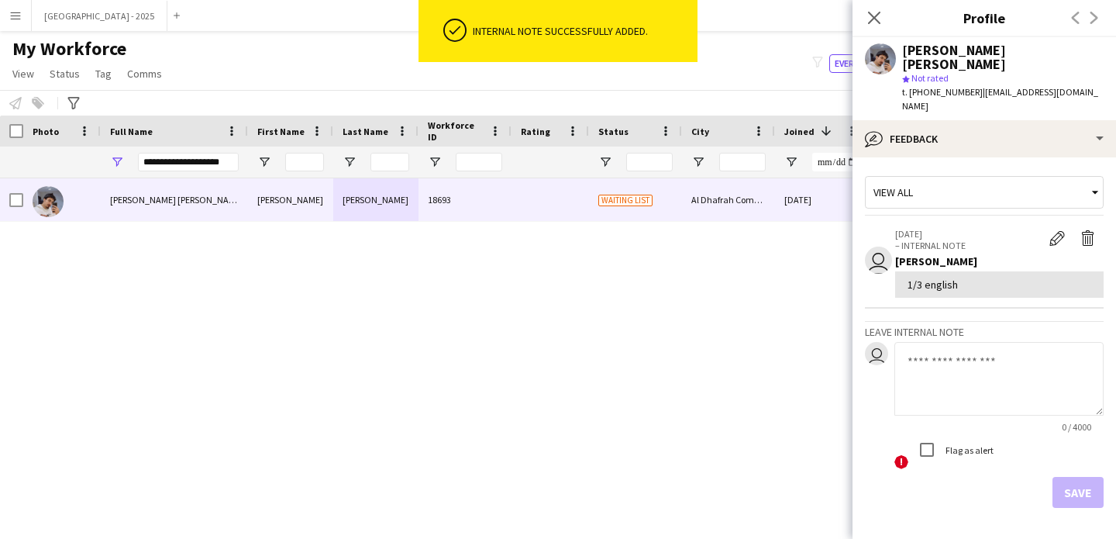
drag, startPoint x: 869, startPoint y: 24, endPoint x: 855, endPoint y: 30, distance: 15.3
click at [869, 22] on app-icon "Close pop-in" at bounding box center [874, 18] width 19 height 19
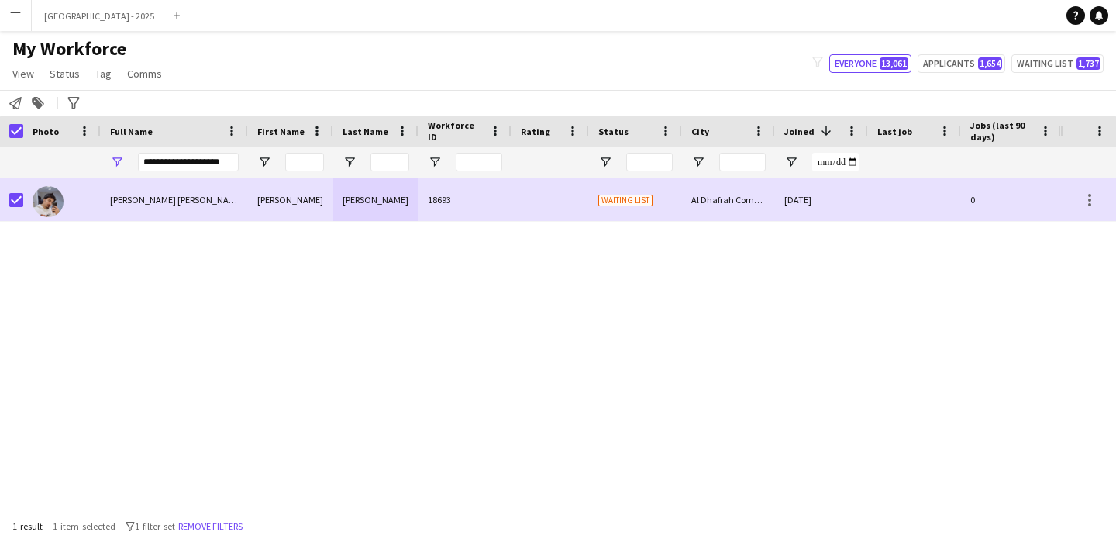
click at [73, 56] on span "My Workforce" at bounding box center [69, 48] width 114 height 23
click at [71, 67] on span "Status" at bounding box center [65, 74] width 30 height 14
click at [84, 112] on link "Edit" at bounding box center [98, 107] width 109 height 33
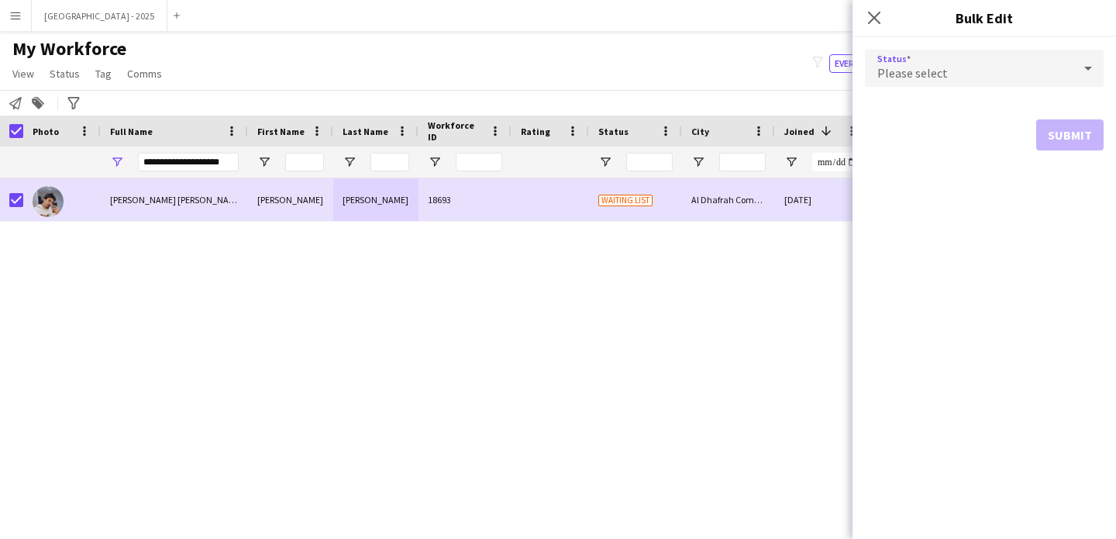
click at [900, 76] on span "Please select" at bounding box center [913, 73] width 71 height 16
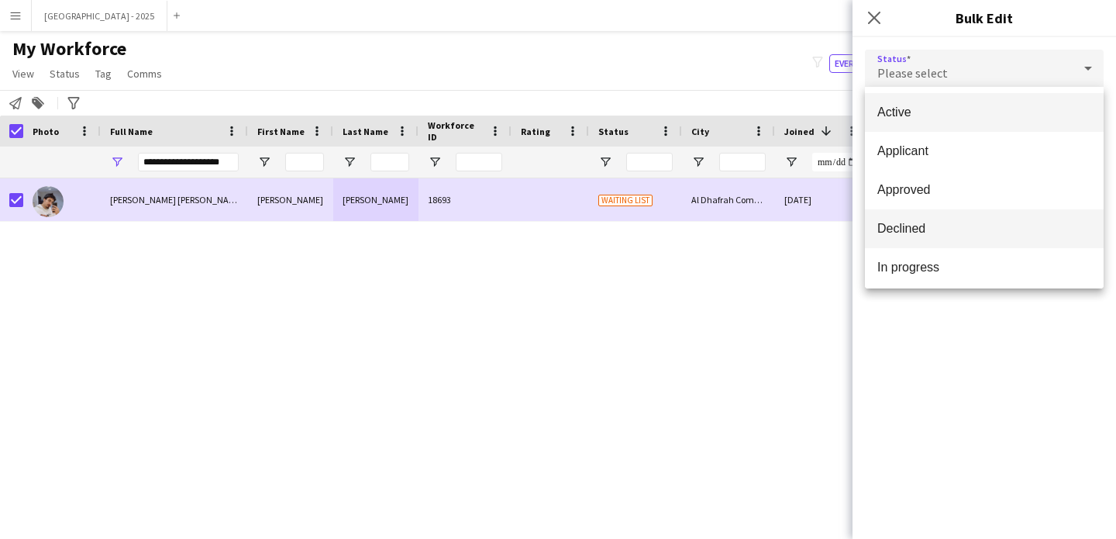
click at [946, 233] on span "Declined" at bounding box center [985, 228] width 214 height 15
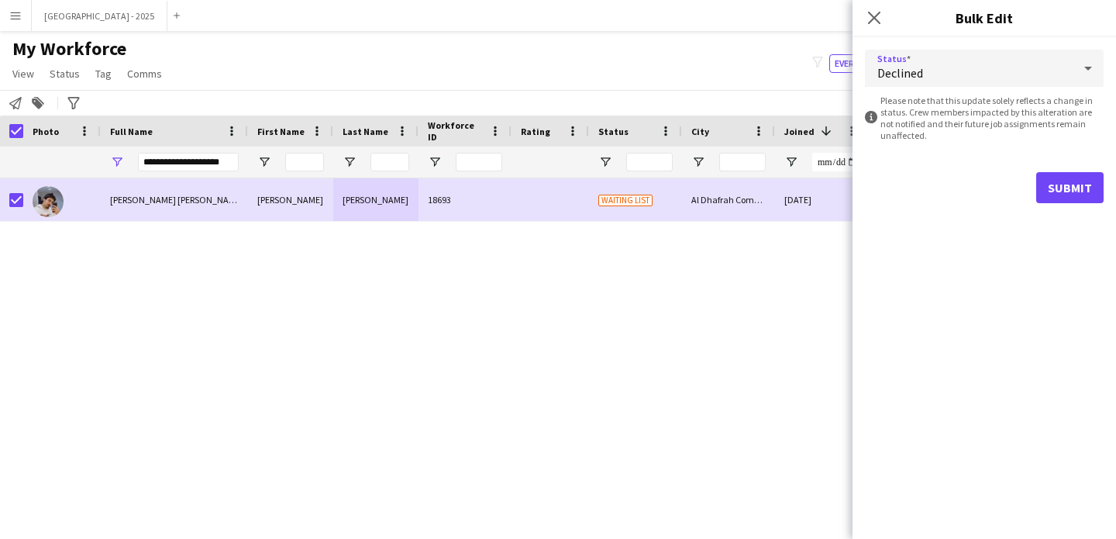
click at [1031, 178] on div "Submit" at bounding box center [984, 187] width 239 height 31
click at [1040, 188] on button "Submit" at bounding box center [1069, 187] width 67 height 31
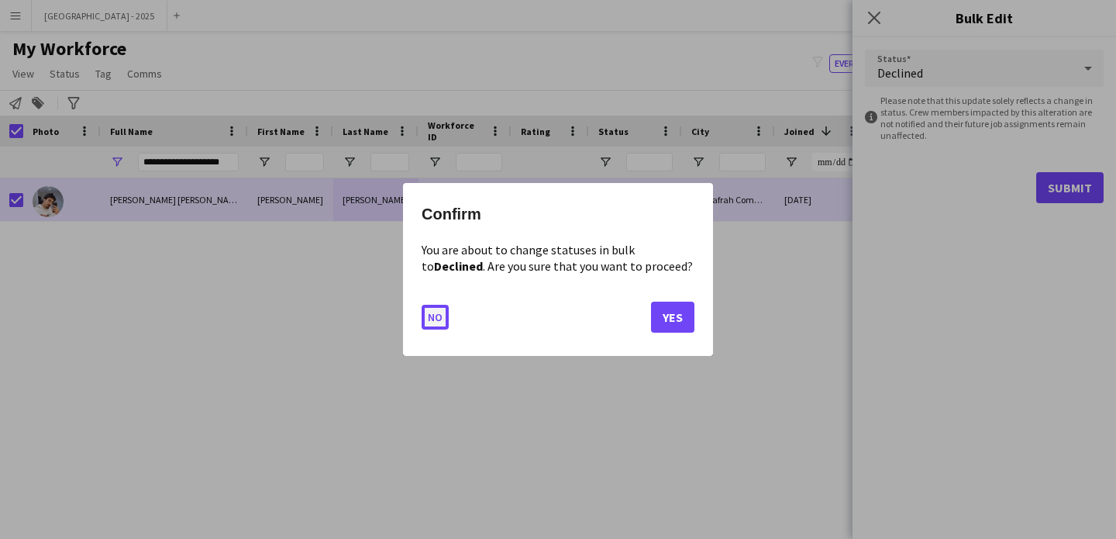
click at [439, 313] on button "No" at bounding box center [435, 317] width 27 height 25
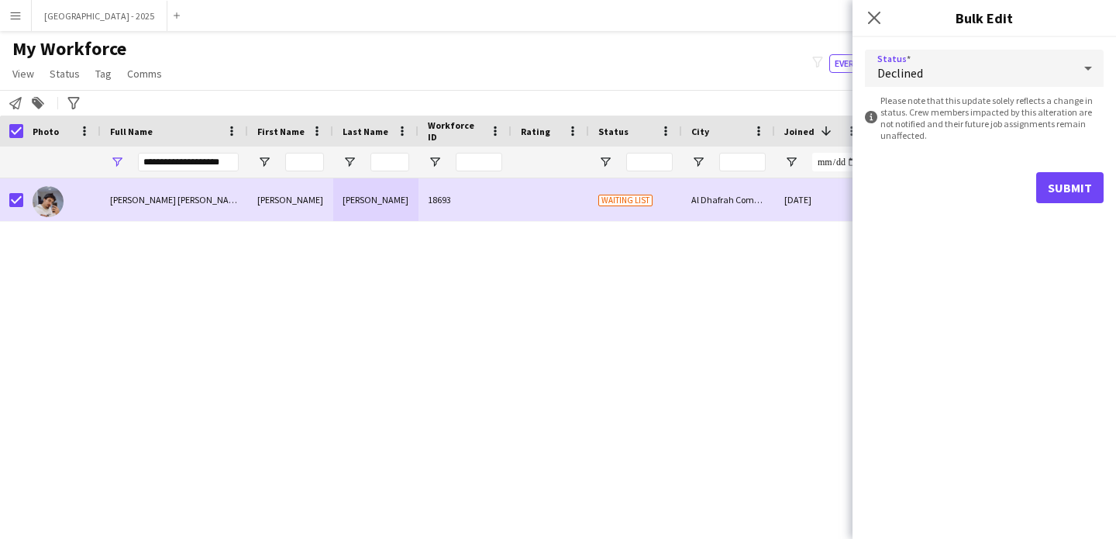
click at [911, 60] on div "Declined" at bounding box center [969, 68] width 208 height 37
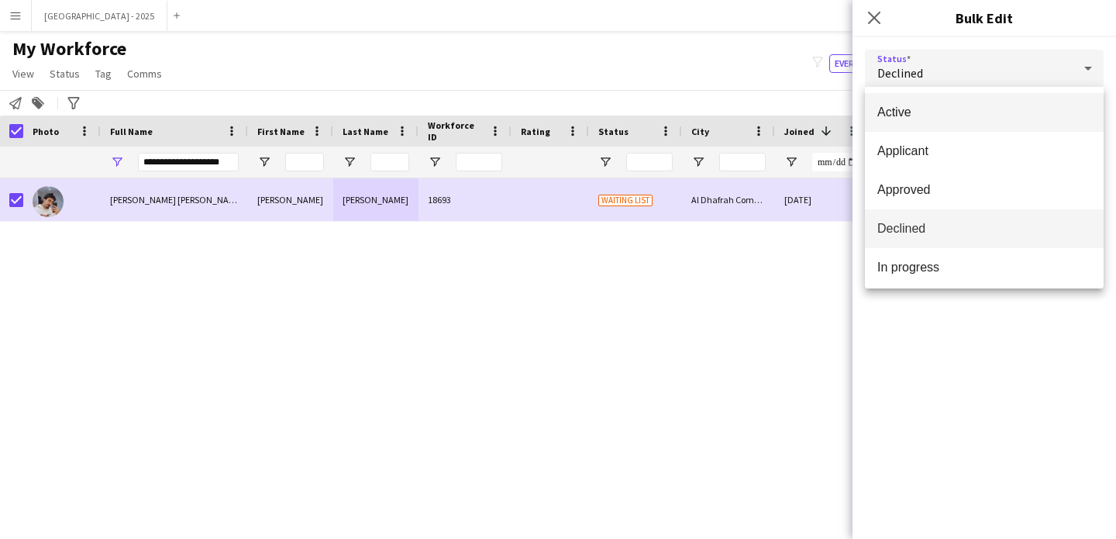
click at [942, 94] on mat-option "Active" at bounding box center [984, 112] width 239 height 39
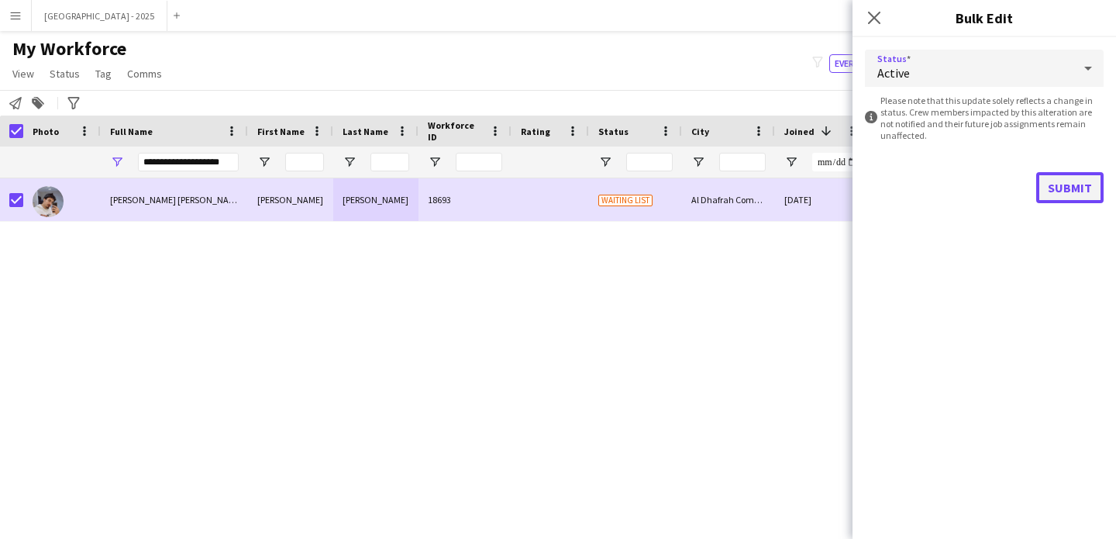
click at [1054, 188] on button "Submit" at bounding box center [1069, 187] width 67 height 31
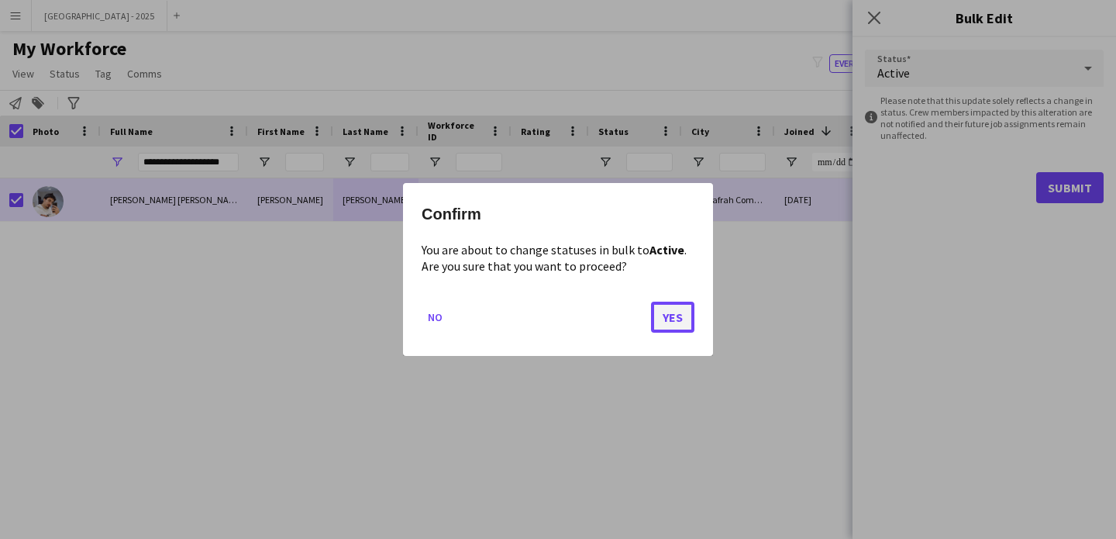
click at [678, 314] on button "Yes" at bounding box center [672, 317] width 43 height 31
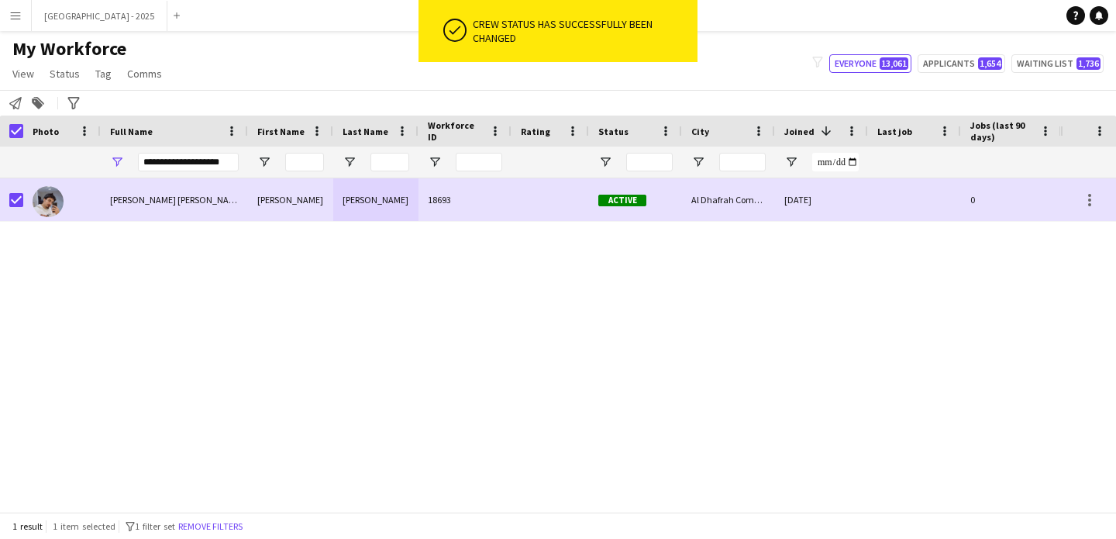
click at [459, 196] on div "18693" at bounding box center [465, 199] width 93 height 43
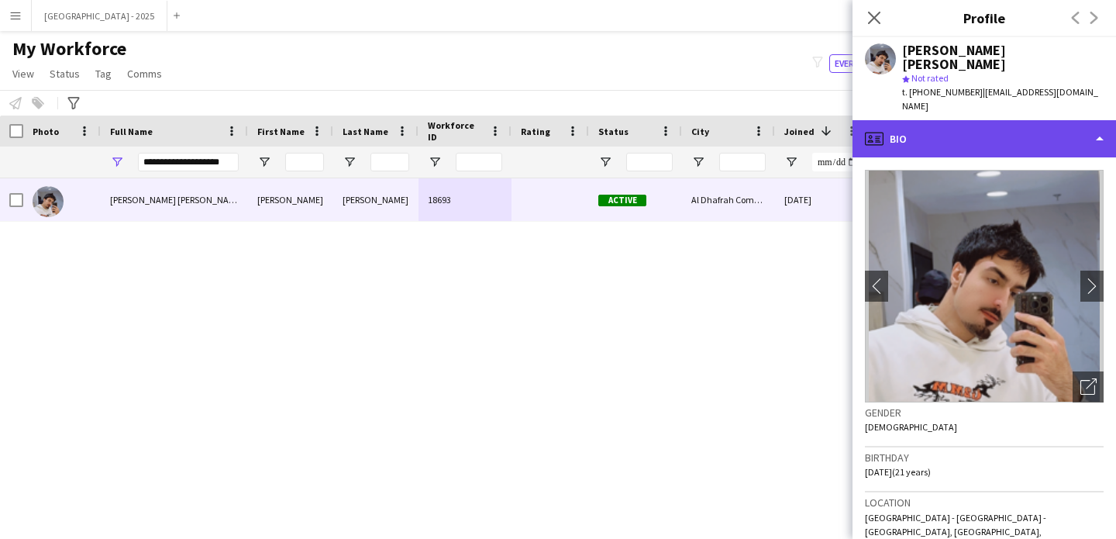
click at [932, 120] on div "profile Bio" at bounding box center [985, 138] width 264 height 37
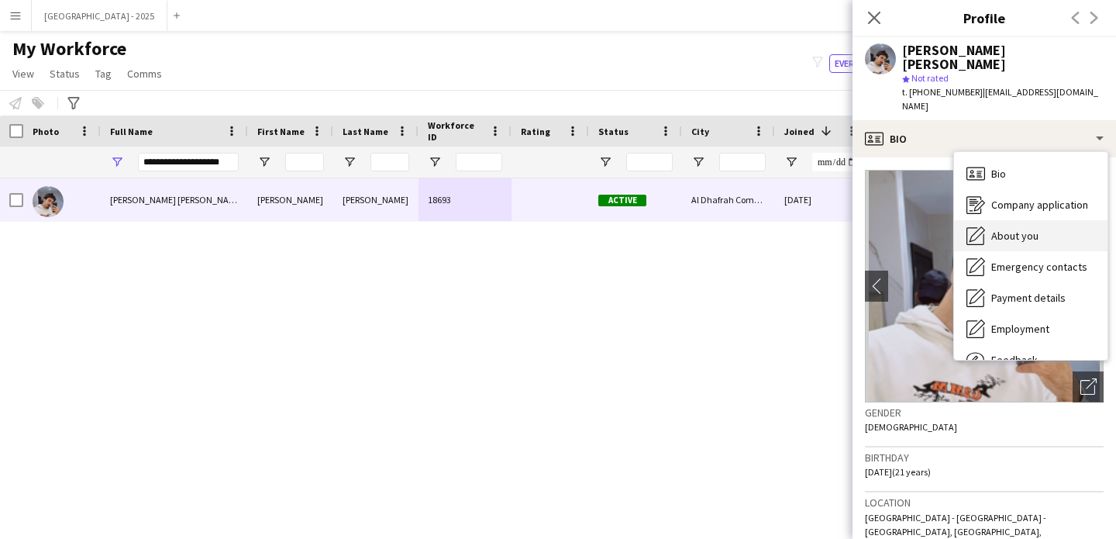
click at [999, 220] on div "About you About you" at bounding box center [1030, 235] width 153 height 31
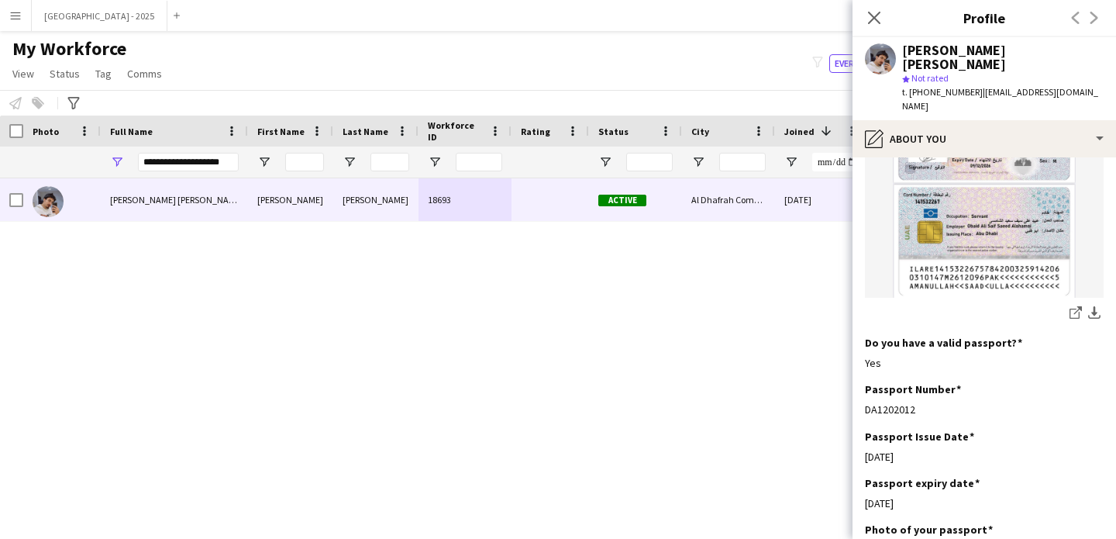
scroll to position [756, 0]
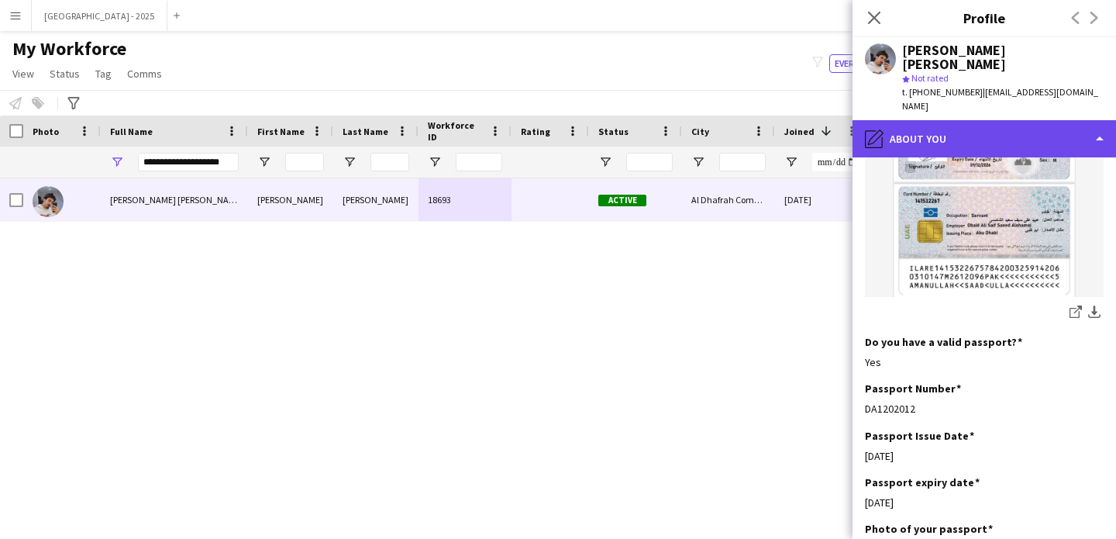
click at [928, 124] on div "pencil4 About you" at bounding box center [985, 138] width 264 height 37
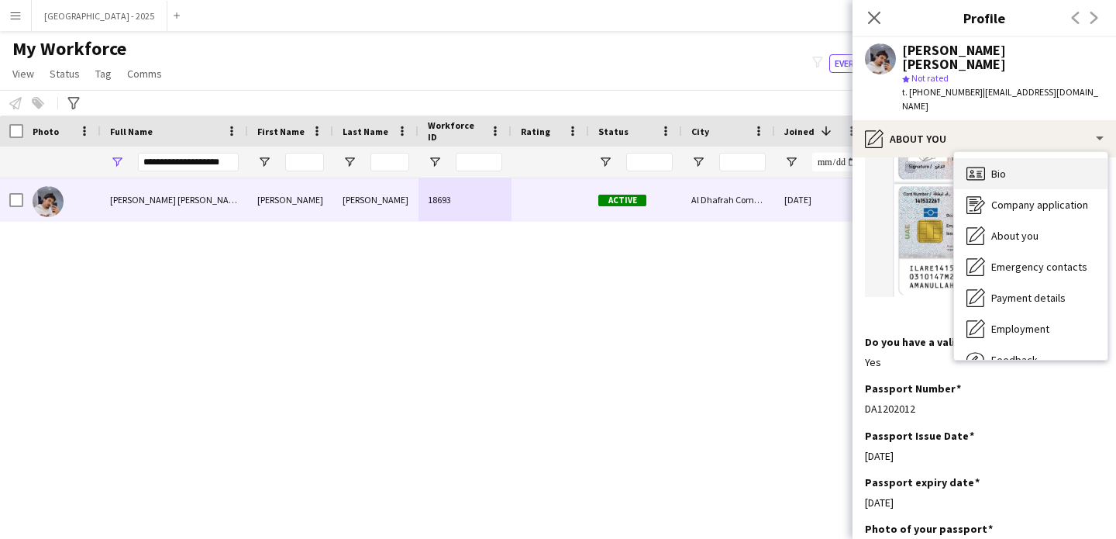
click at [985, 158] on div "Bio Bio" at bounding box center [1030, 173] width 153 height 31
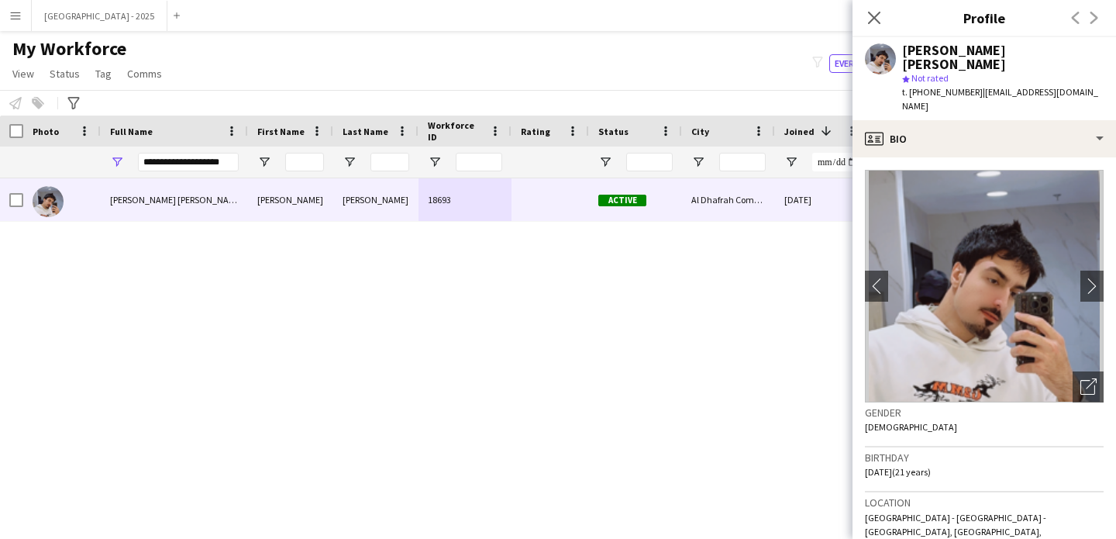
scroll to position [319, 0]
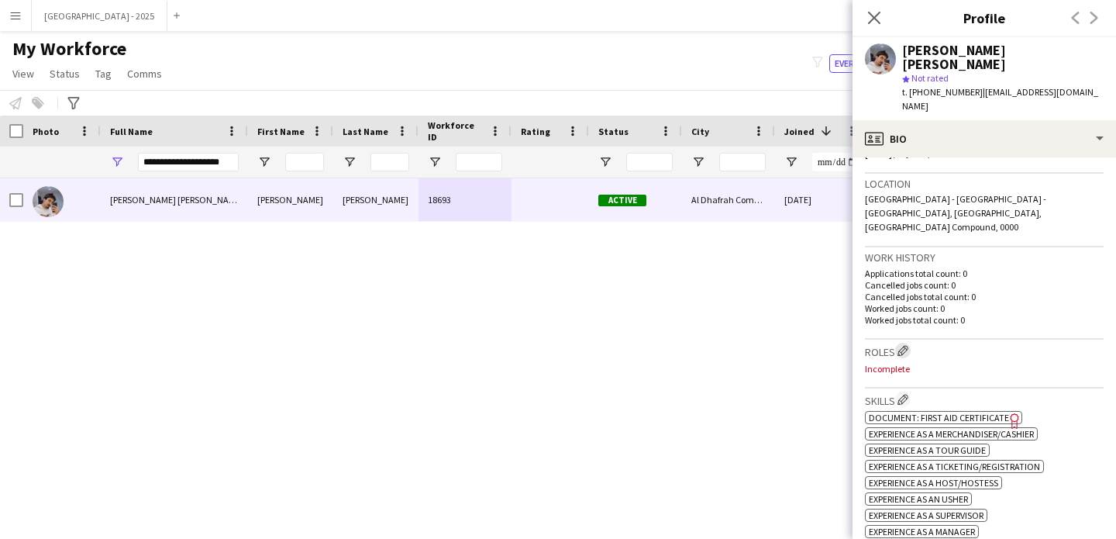
click at [902, 345] on app-icon "Edit crew company roles" at bounding box center [903, 350] width 11 height 11
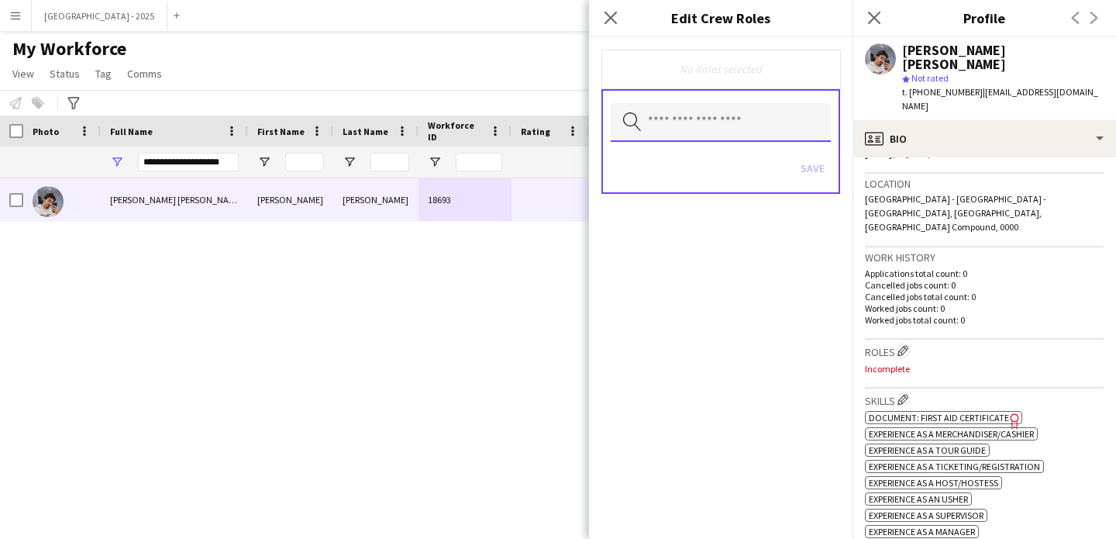
click at [707, 139] on input "text" at bounding box center [721, 122] width 220 height 39
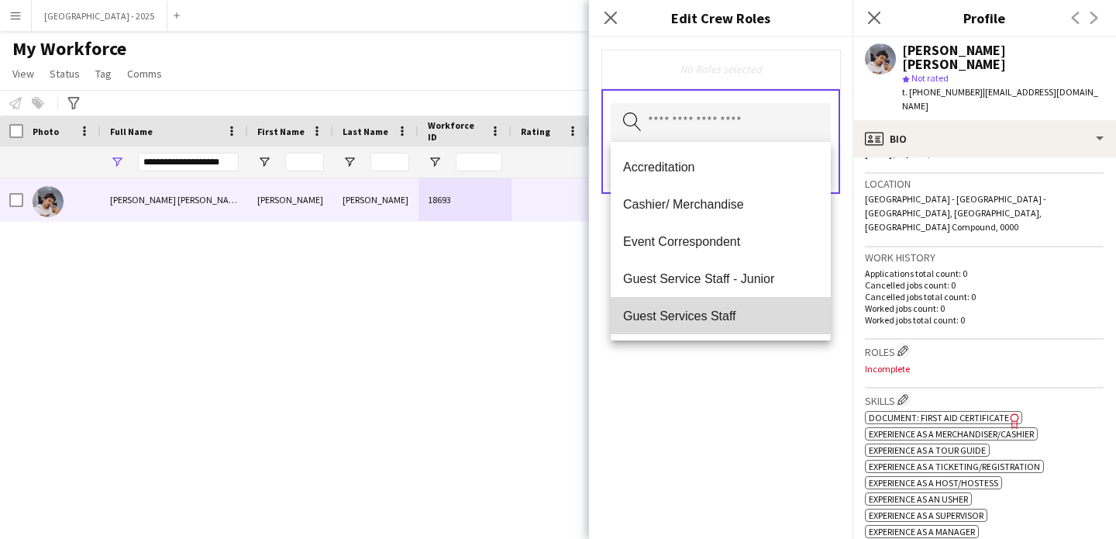
click at [730, 314] on span "Guest Services Staff" at bounding box center [720, 316] width 195 height 15
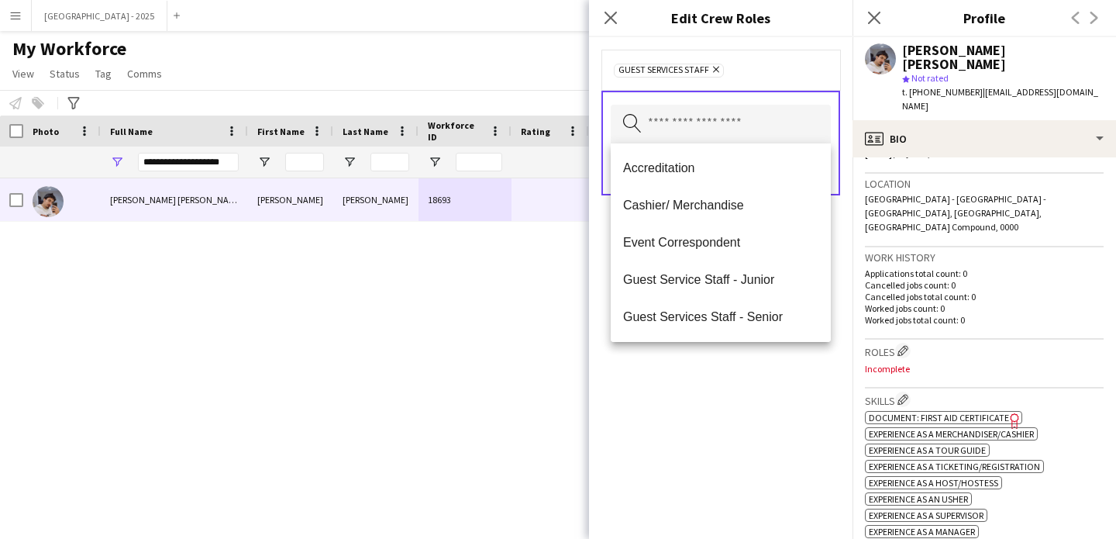
drag, startPoint x: 737, startPoint y: 379, endPoint x: 781, endPoint y: 253, distance: 133.6
click at [737, 378] on div "Guest Services Staff Remove Search by role type Save" at bounding box center [721, 288] width 264 height 502
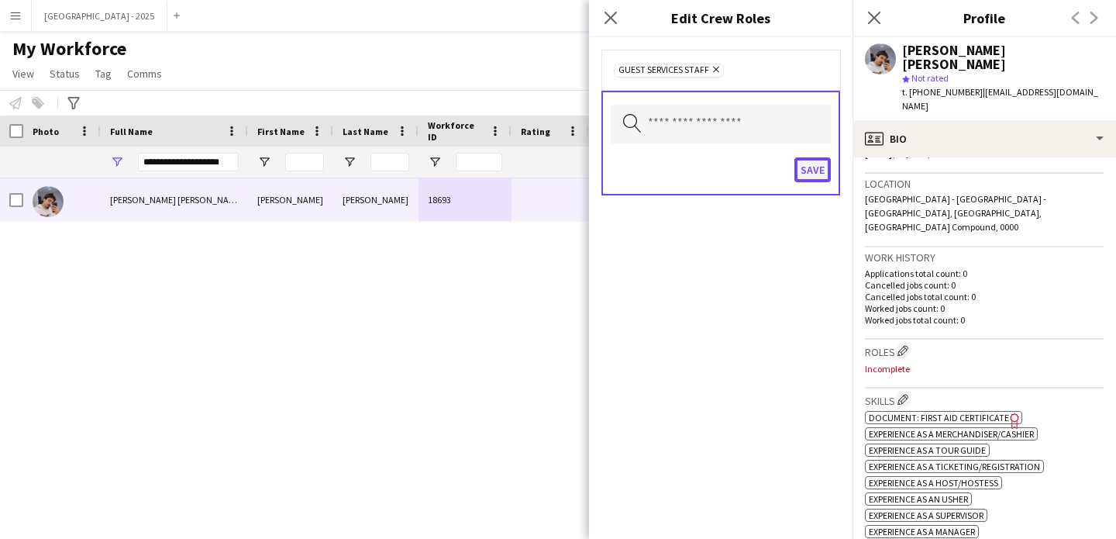
click at [814, 173] on button "Save" at bounding box center [813, 169] width 36 height 25
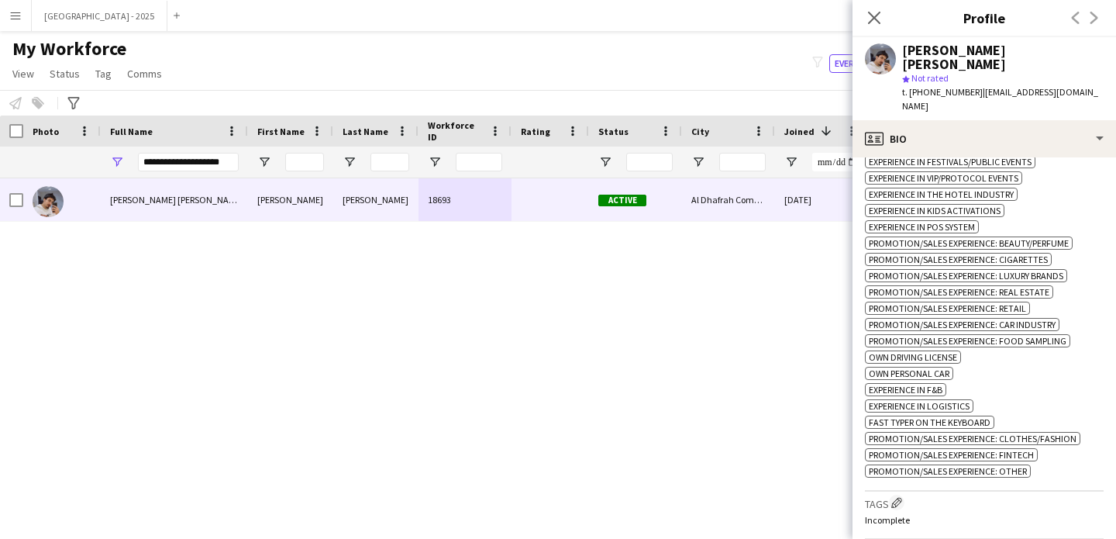
scroll to position [821, 0]
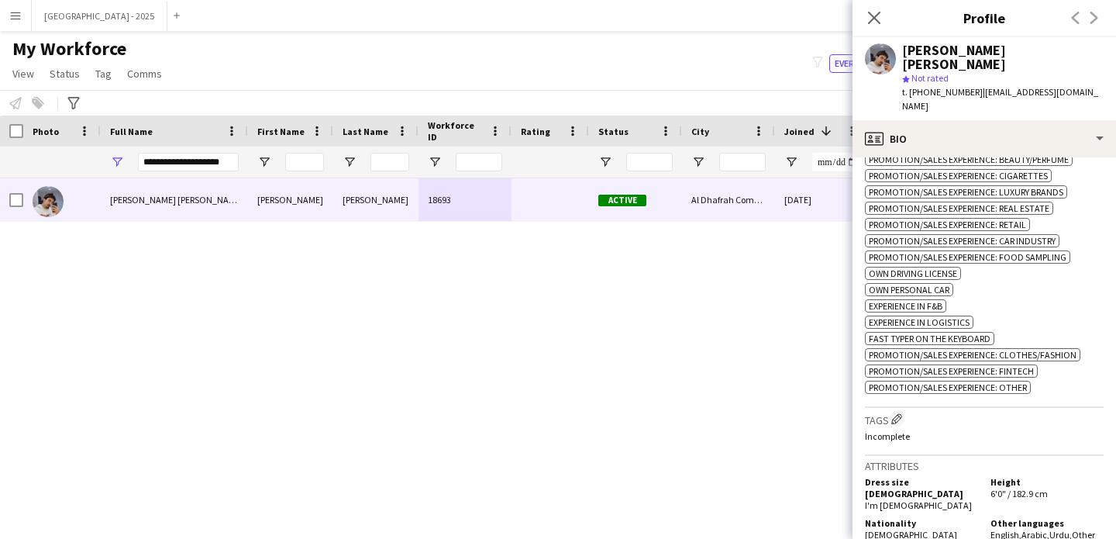
click at [895, 380] on div "Skills Edit crew company skills ok-circled2 background Layer 1 cross-circle-red…" at bounding box center [984, 147] width 239 height 522
click at [899, 408] on div "Tags Edit crew company tags Incomplete" at bounding box center [984, 432] width 239 height 48
click at [901, 413] on app-icon "Edit crew company tags" at bounding box center [897, 418] width 11 height 11
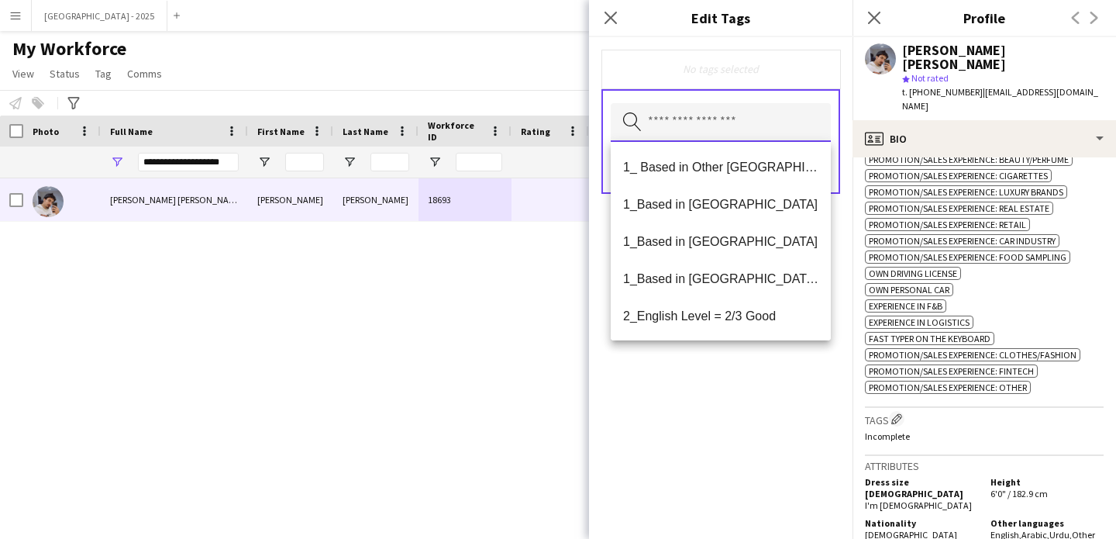
click at [747, 125] on input "text" at bounding box center [721, 122] width 220 height 39
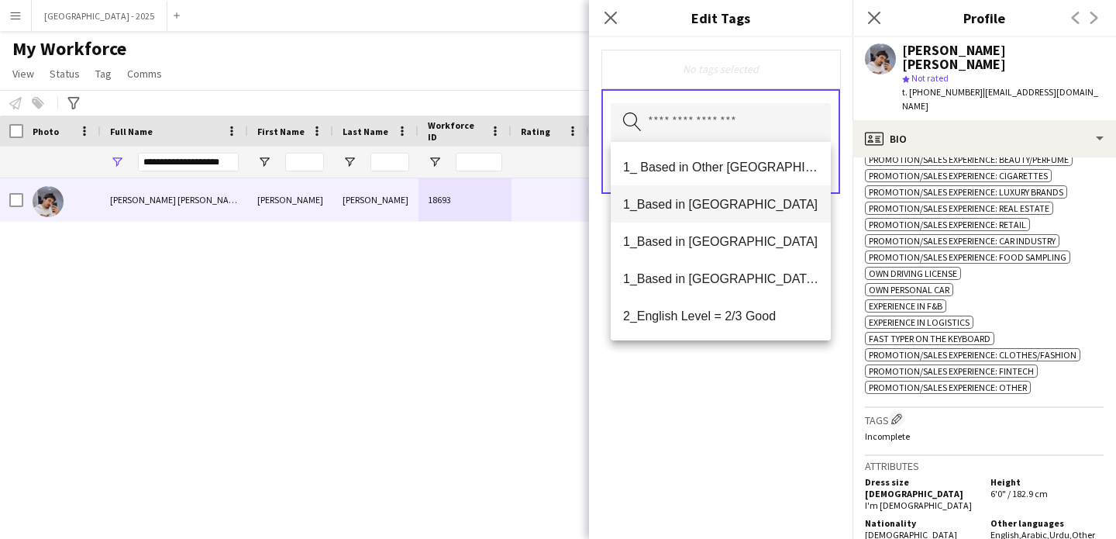
click at [729, 209] on span "1_Based in [GEOGRAPHIC_DATA]" at bounding box center [720, 204] width 195 height 15
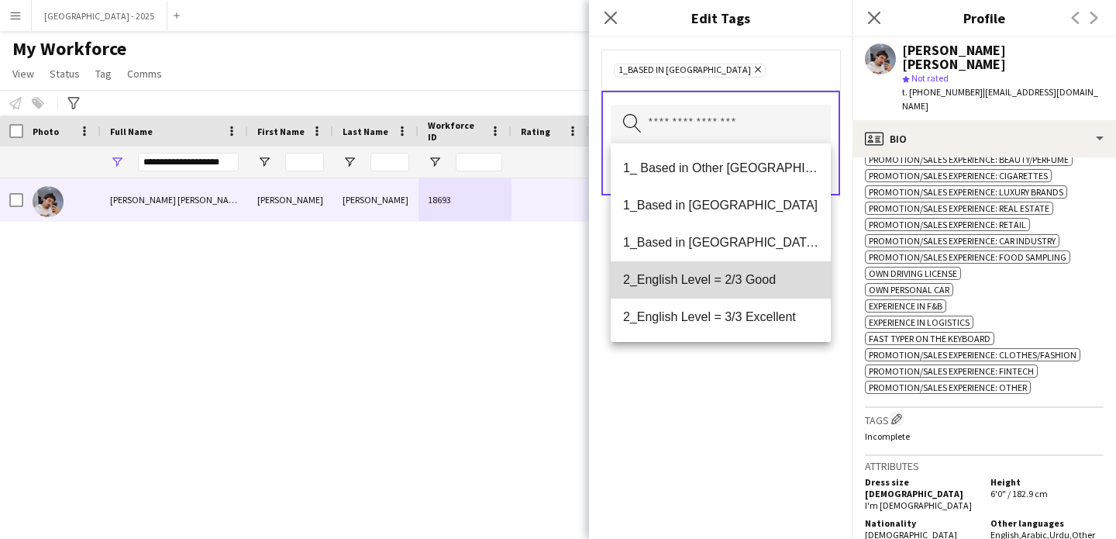
click at [743, 289] on mat-option "2_English Level = 2/3 Good" at bounding box center [721, 279] width 220 height 37
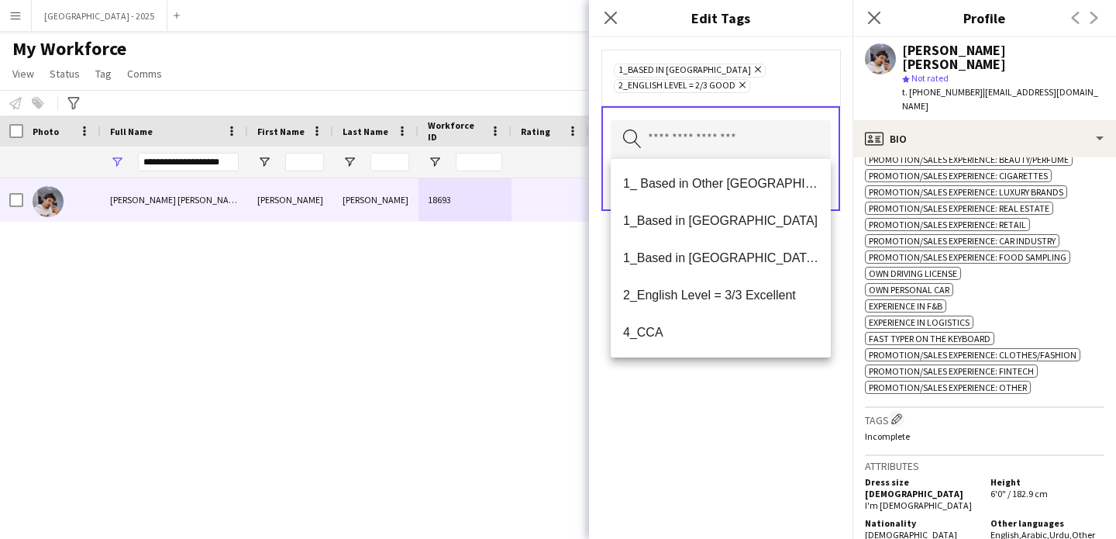
drag, startPoint x: 754, startPoint y: 387, endPoint x: 793, endPoint y: 260, distance: 133.1
click at [754, 387] on div "1_Based in [GEOGRAPHIC_DATA] Remove 2_English Level = 2/3 Good Remove Search by…" at bounding box center [721, 288] width 264 height 502
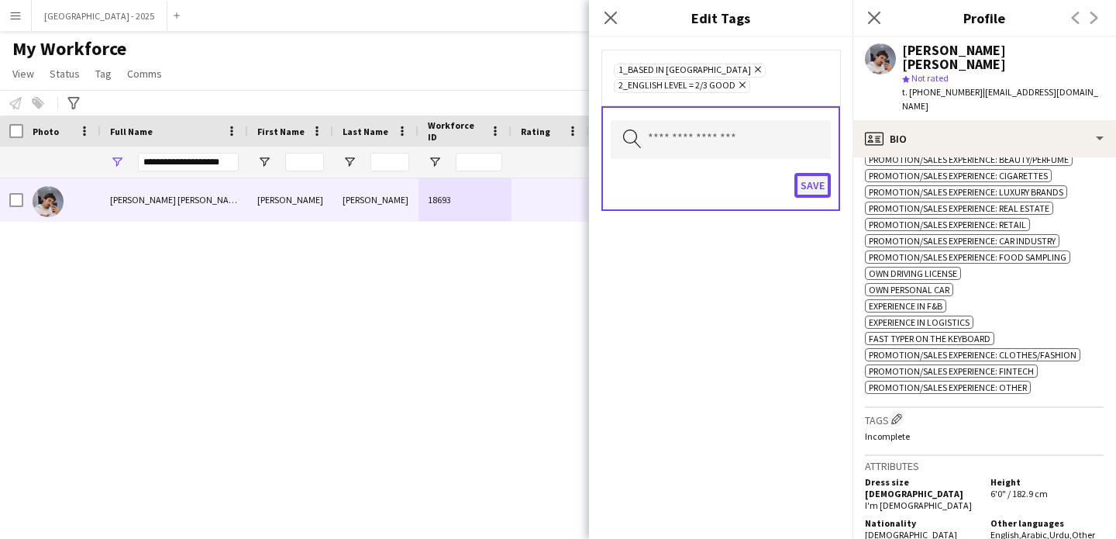
click at [818, 191] on button "Save" at bounding box center [813, 185] width 36 height 25
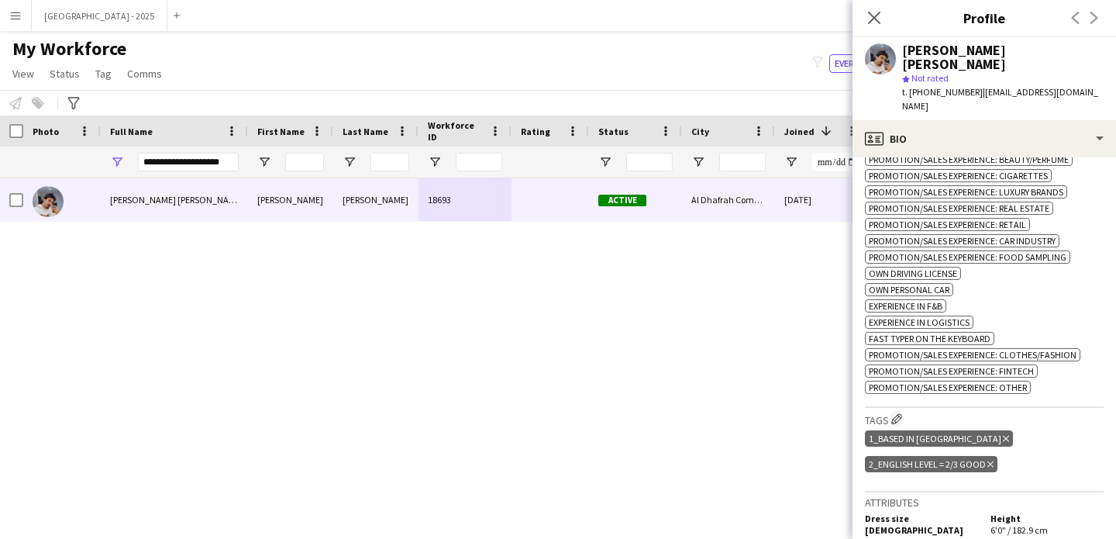
click at [1003, 435] on icon at bounding box center [1006, 438] width 6 height 6
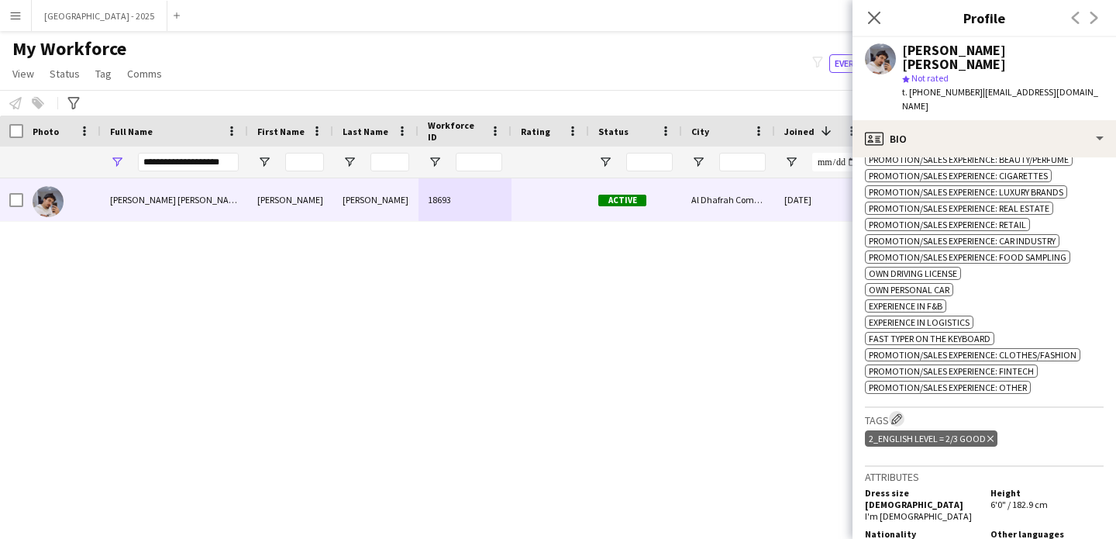
click at [900, 413] on app-icon "Edit crew company tags" at bounding box center [897, 418] width 11 height 11
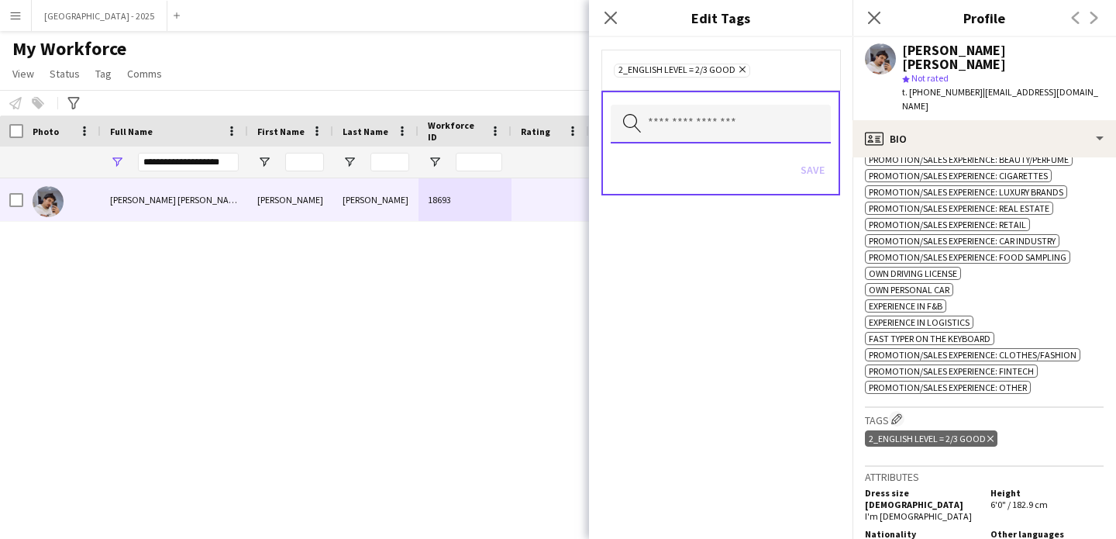
click at [719, 119] on input "text" at bounding box center [721, 124] width 220 height 39
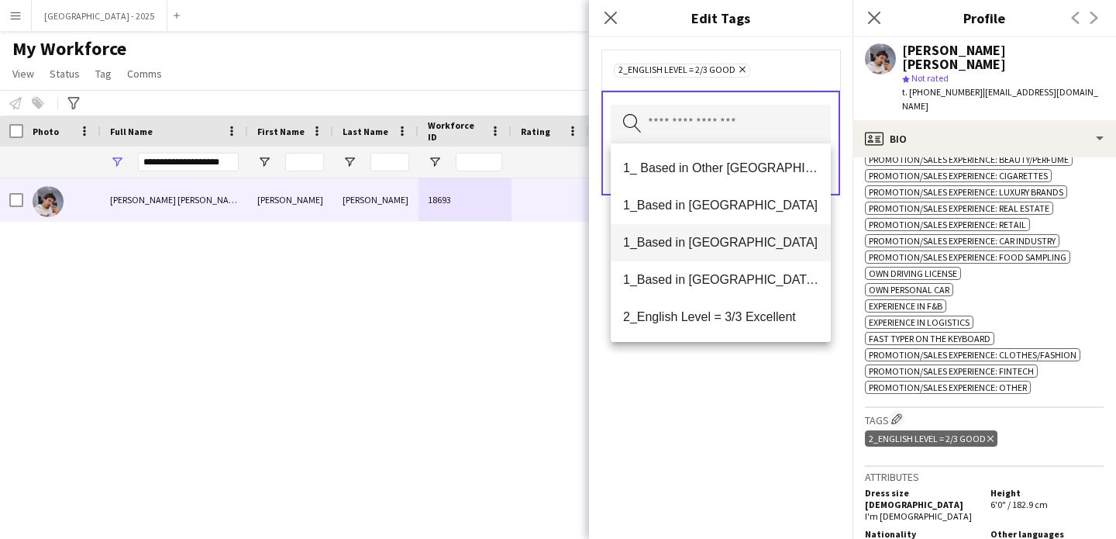
click at [719, 233] on mat-option "1_Based in [GEOGRAPHIC_DATA]" at bounding box center [721, 242] width 220 height 37
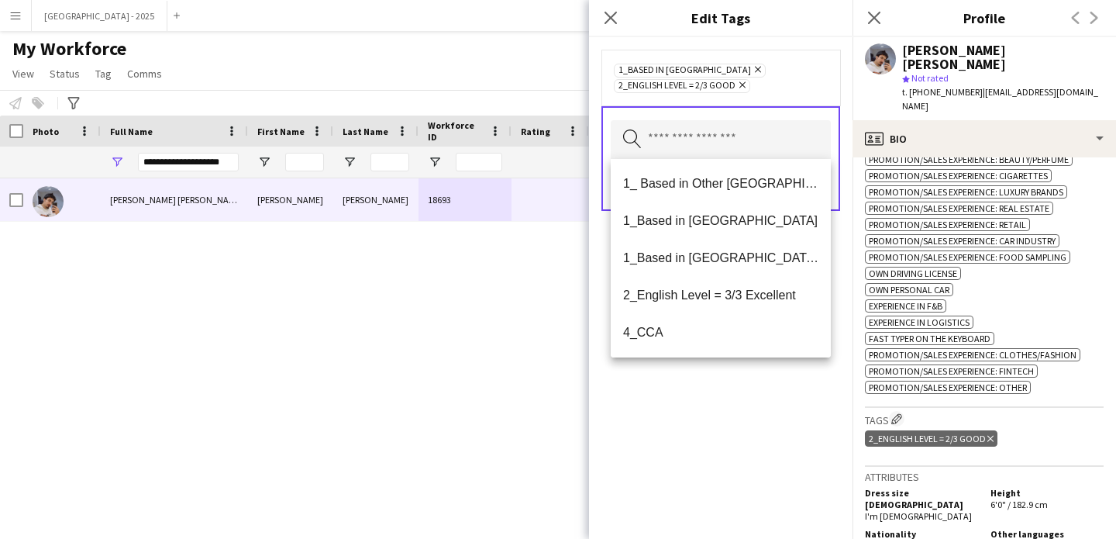
click at [738, 405] on div "1_Based in [GEOGRAPHIC_DATA] Remove 2_English Level = 2/3 Good Remove Search by…" at bounding box center [721, 288] width 264 height 502
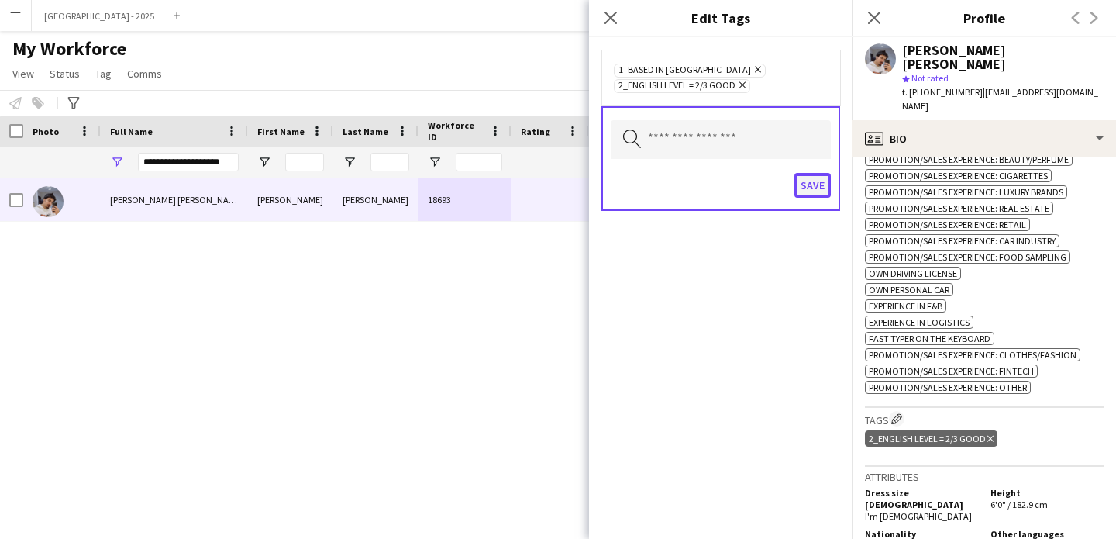
click at [810, 178] on button "Save" at bounding box center [813, 185] width 36 height 25
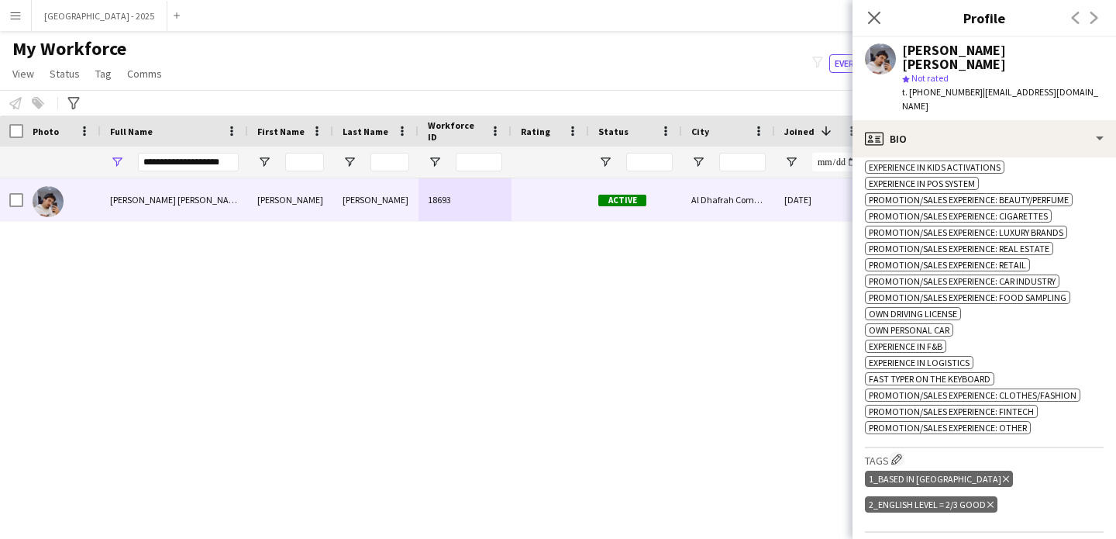
scroll to position [301, 0]
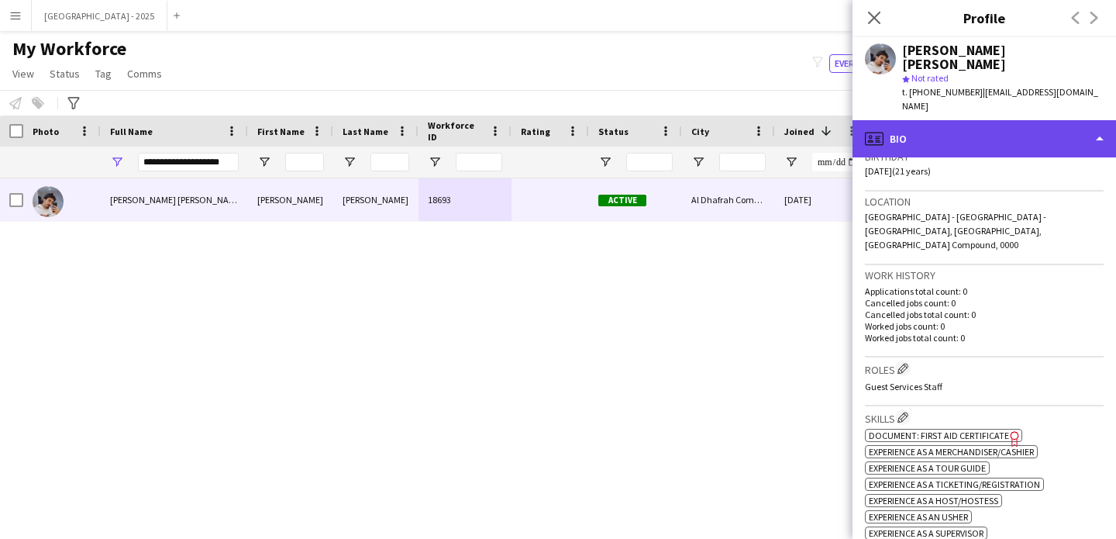
click at [924, 120] on div "profile Bio" at bounding box center [985, 138] width 264 height 37
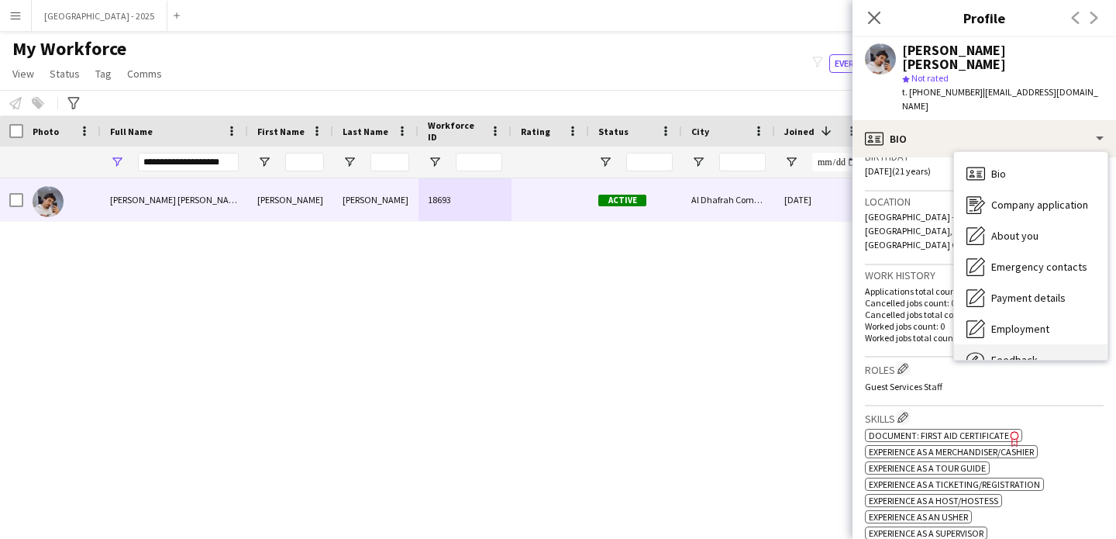
click at [1027, 344] on div "Feedback Feedback" at bounding box center [1030, 359] width 153 height 31
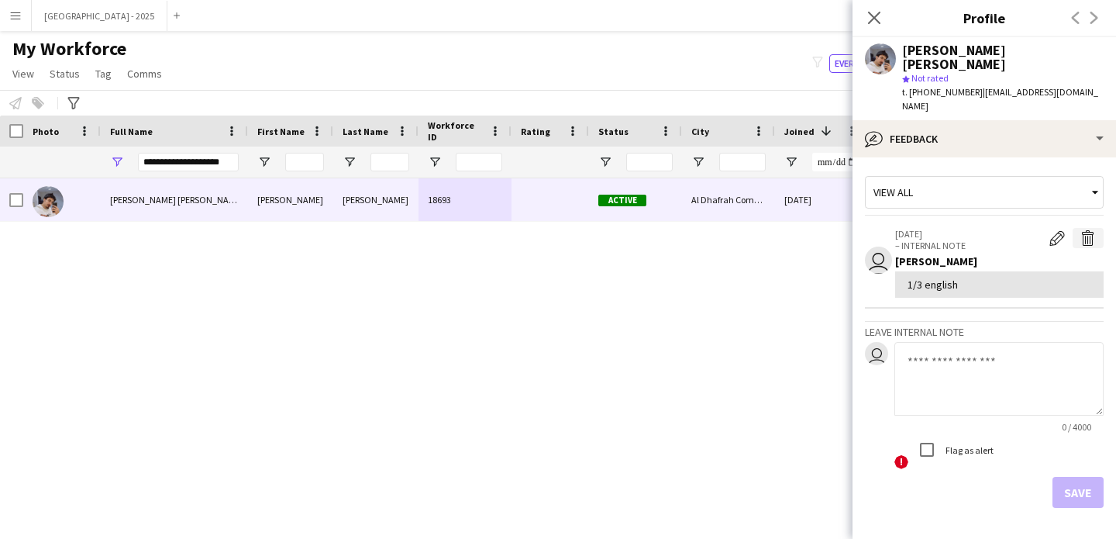
click at [1081, 230] on app-icon "Delete internal note" at bounding box center [1089, 238] width 16 height 16
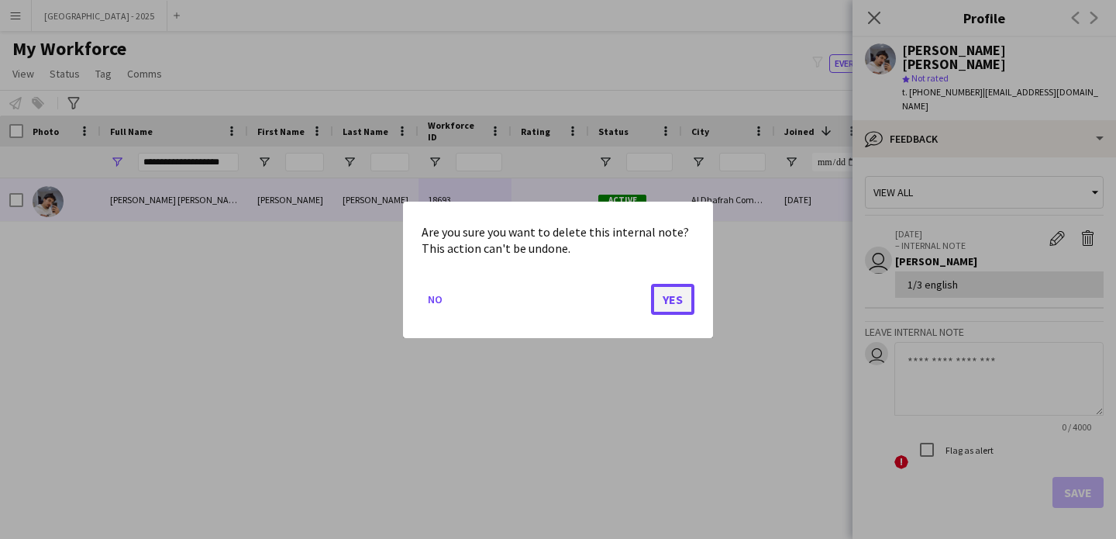
click at [683, 301] on button "Yes" at bounding box center [672, 298] width 43 height 31
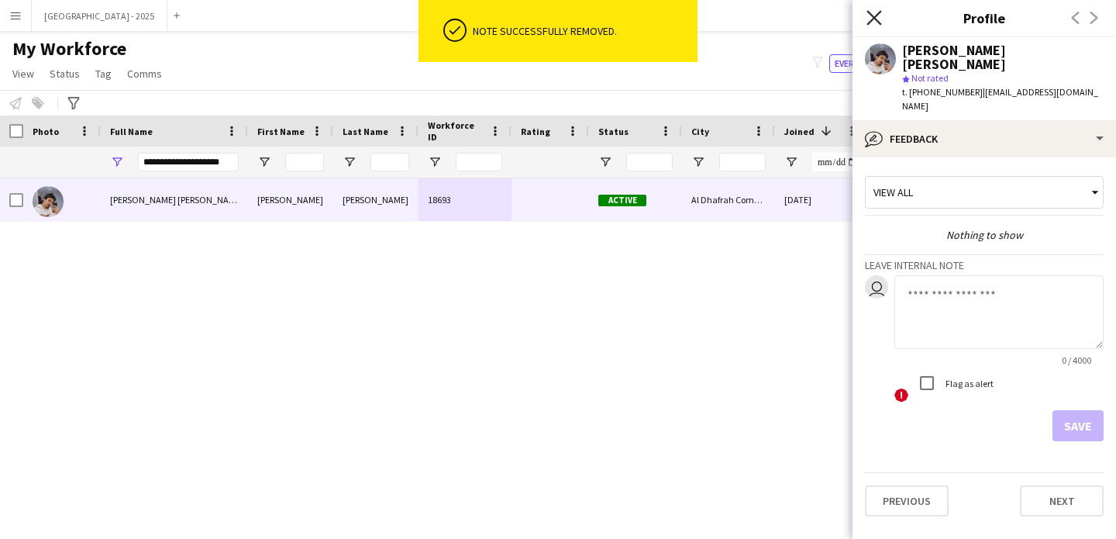
click at [867, 19] on icon "Close pop-in" at bounding box center [874, 17] width 15 height 15
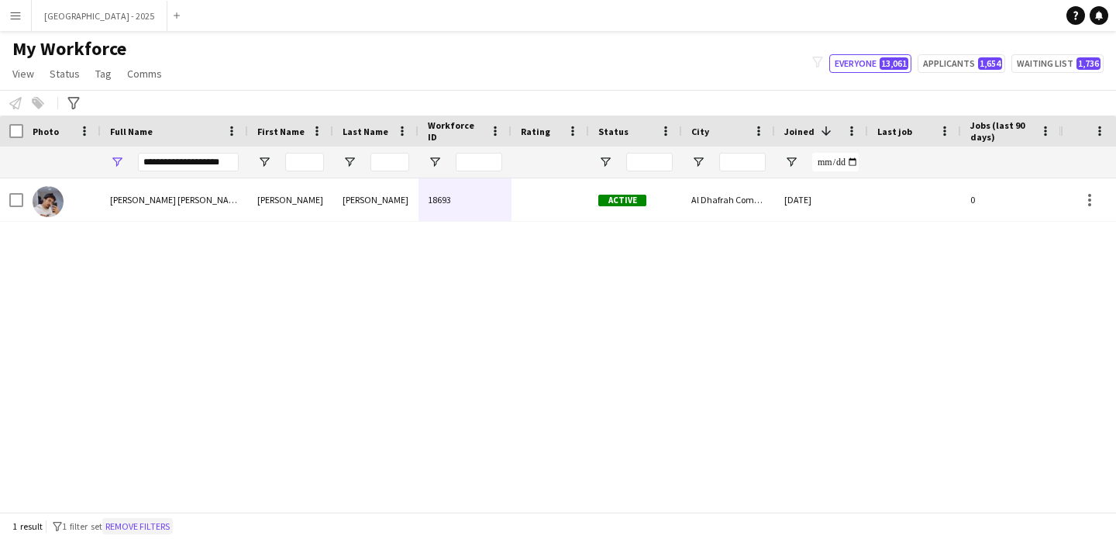
click at [155, 526] on button "Remove filters" at bounding box center [137, 526] width 71 height 17
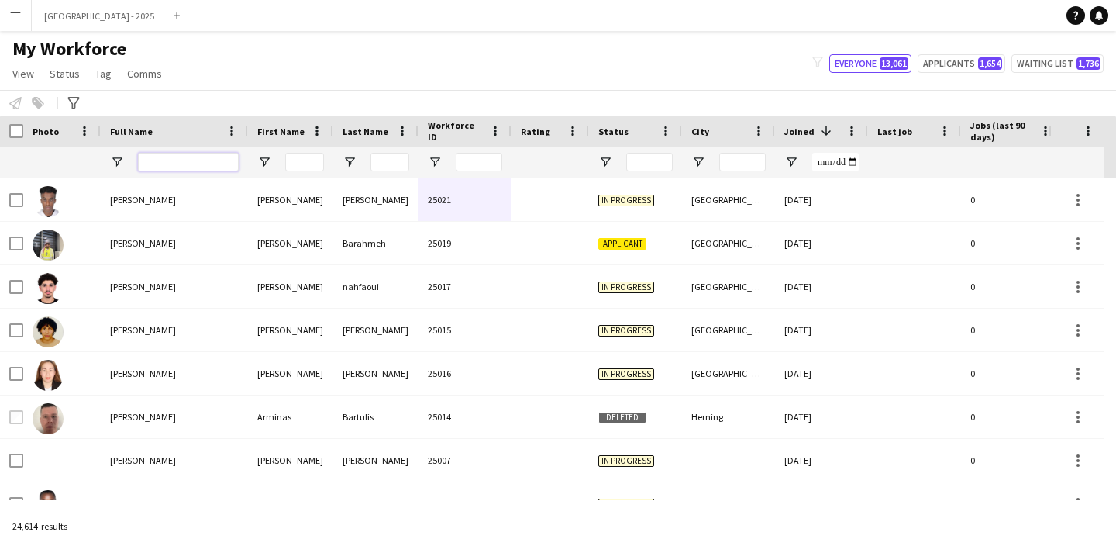
click at [153, 157] on input "Full Name Filter Input" at bounding box center [188, 162] width 101 height 19
paste input "**********"
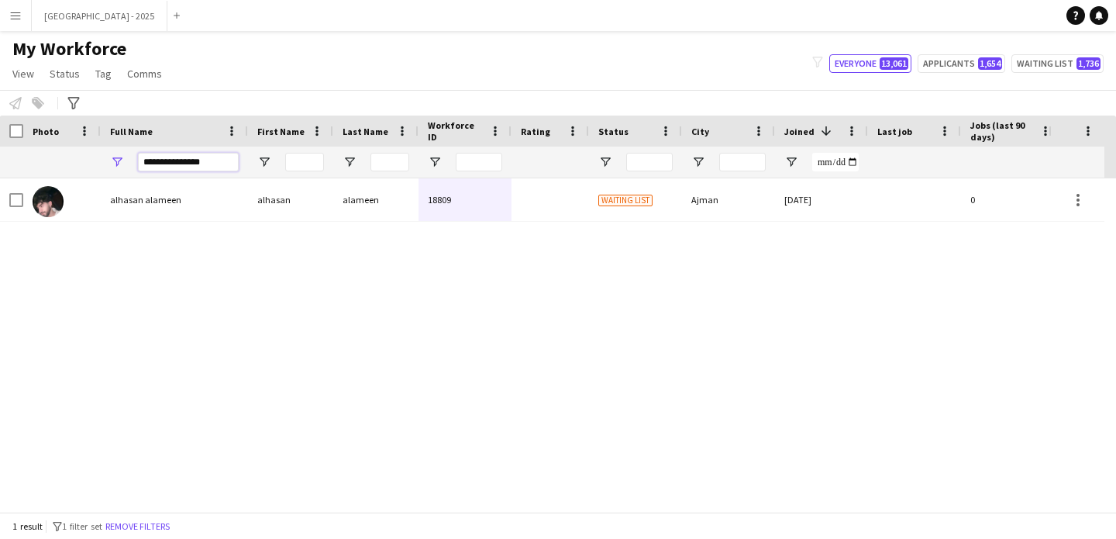
click at [229, 166] on input "**********" at bounding box center [188, 162] width 101 height 19
click at [209, 207] on div "alhasan alameen" at bounding box center [174, 199] width 147 height 43
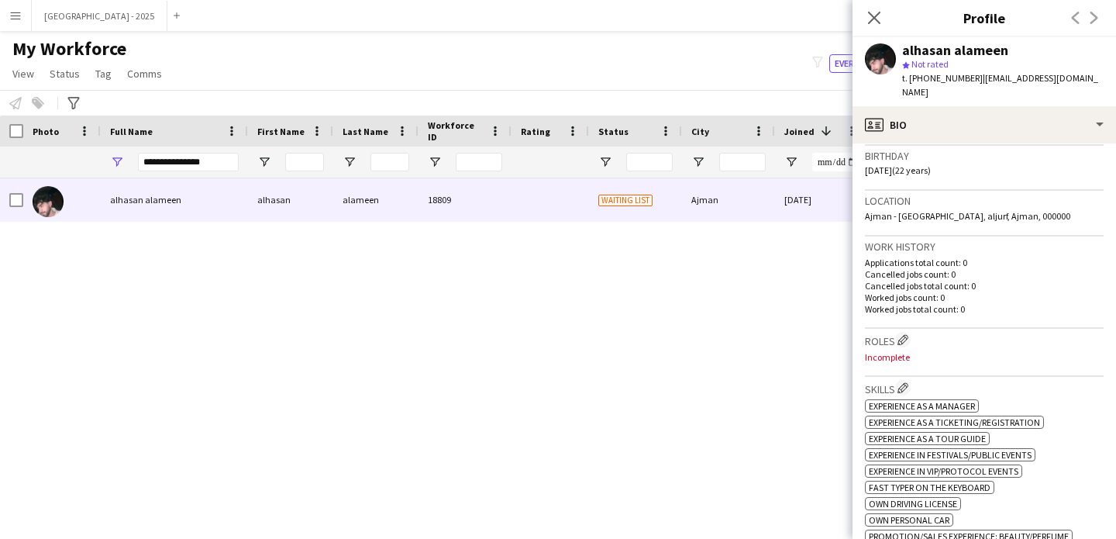
scroll to position [0, 0]
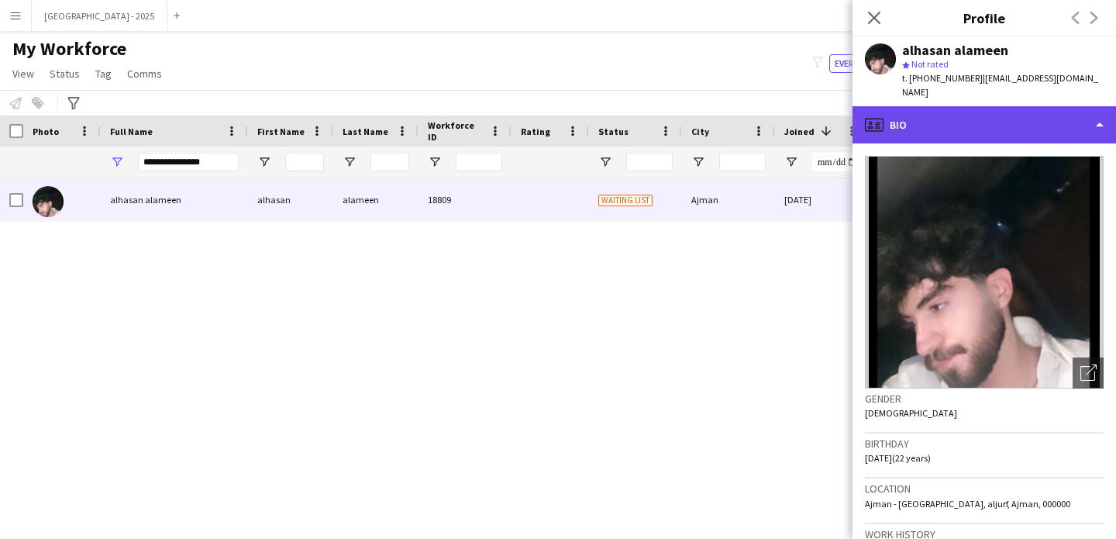
click at [1011, 115] on div "profile Bio" at bounding box center [985, 124] width 264 height 37
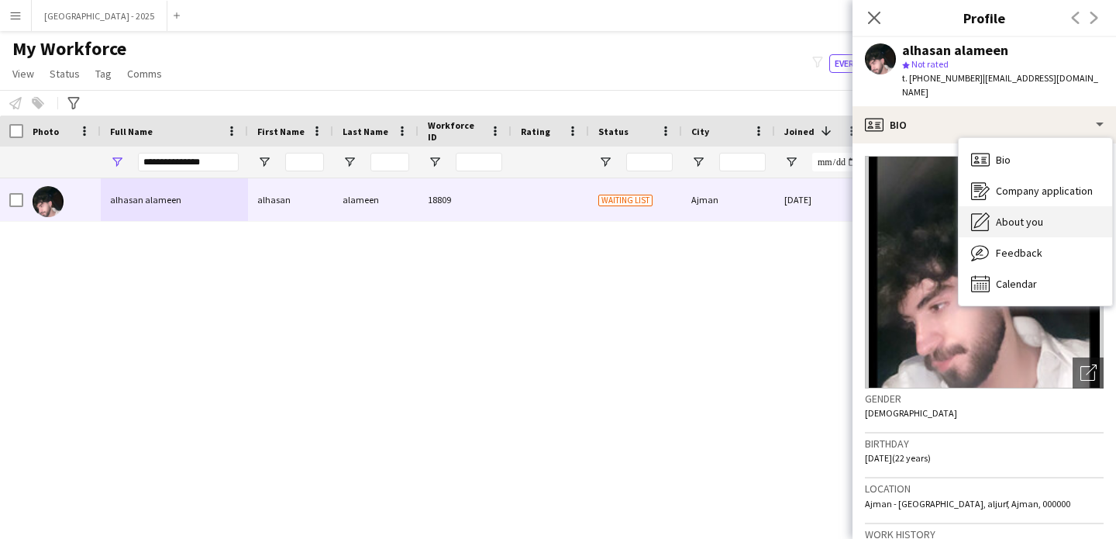
click at [1040, 215] on span "About you" at bounding box center [1019, 222] width 47 height 14
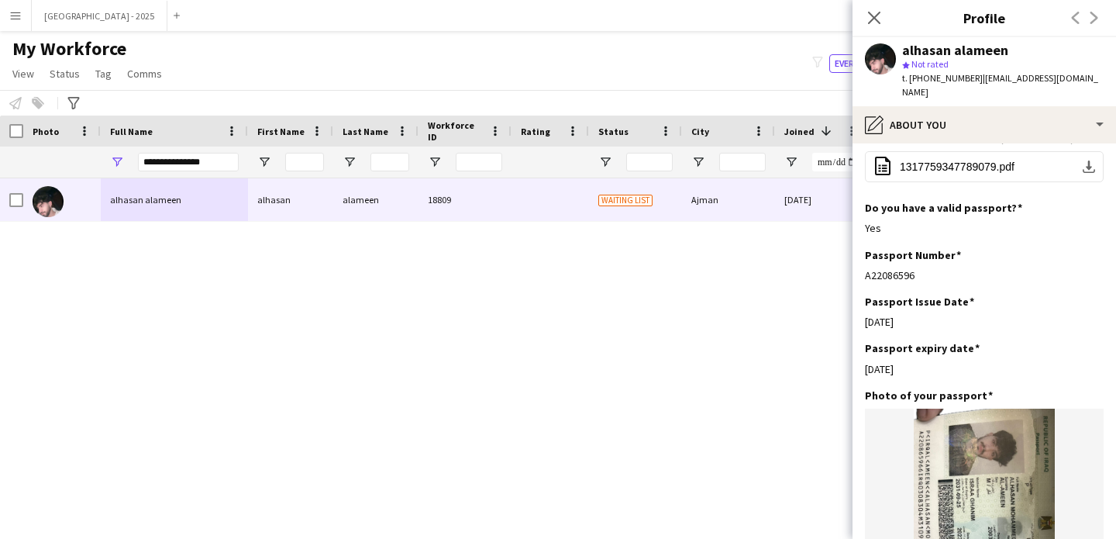
scroll to position [800, 0]
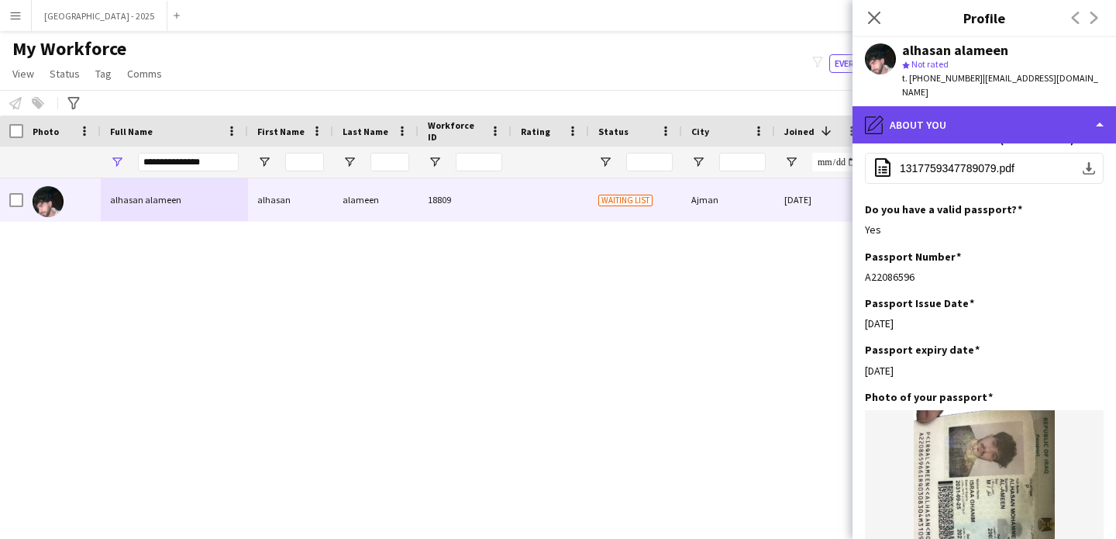
click at [975, 119] on div "pencil4 About you" at bounding box center [985, 124] width 264 height 37
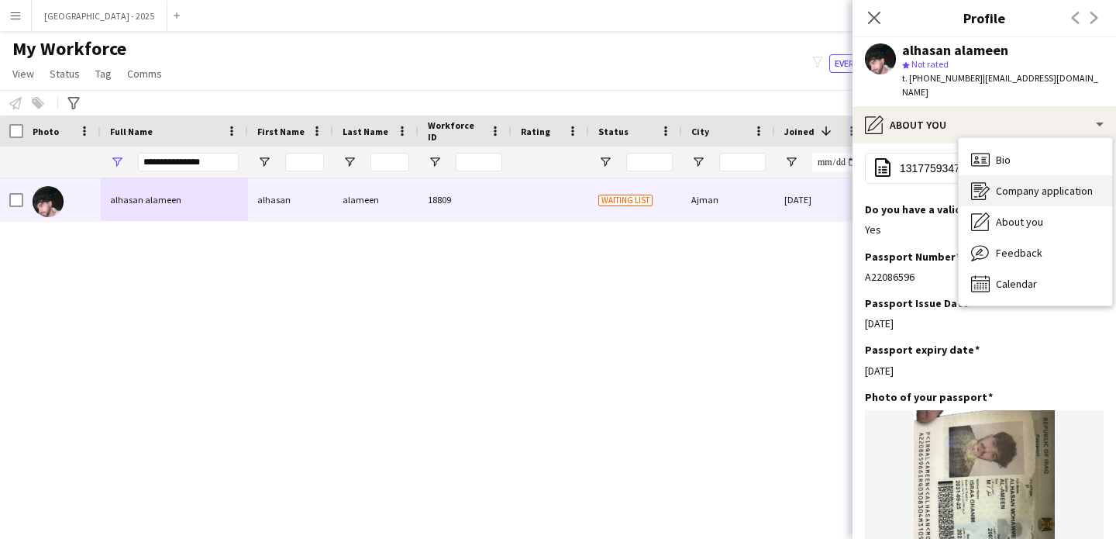
click at [998, 175] on div "Company application Company application" at bounding box center [1035, 190] width 153 height 31
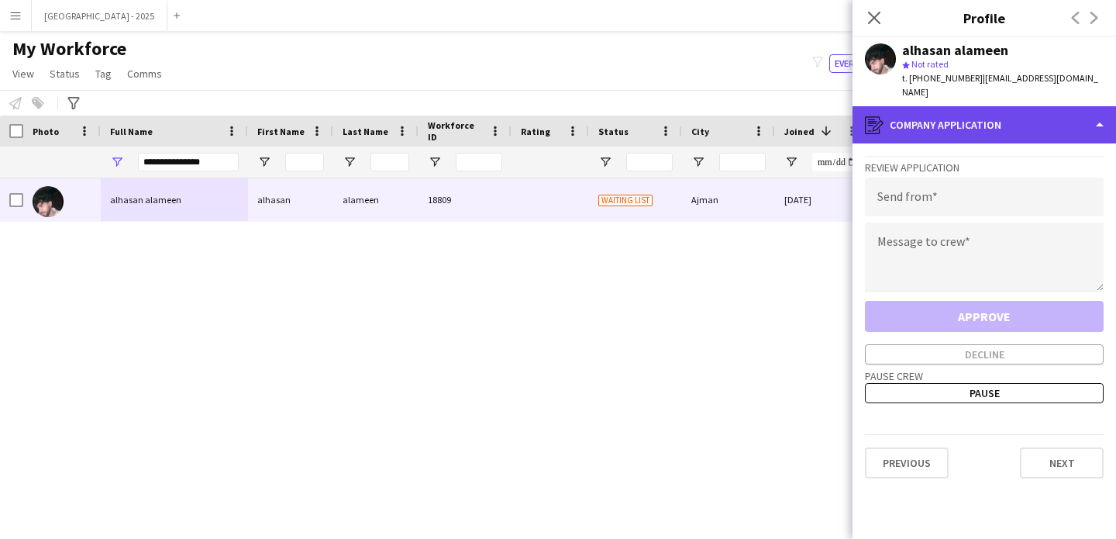
click at [974, 106] on div "register Company application" at bounding box center [985, 124] width 264 height 37
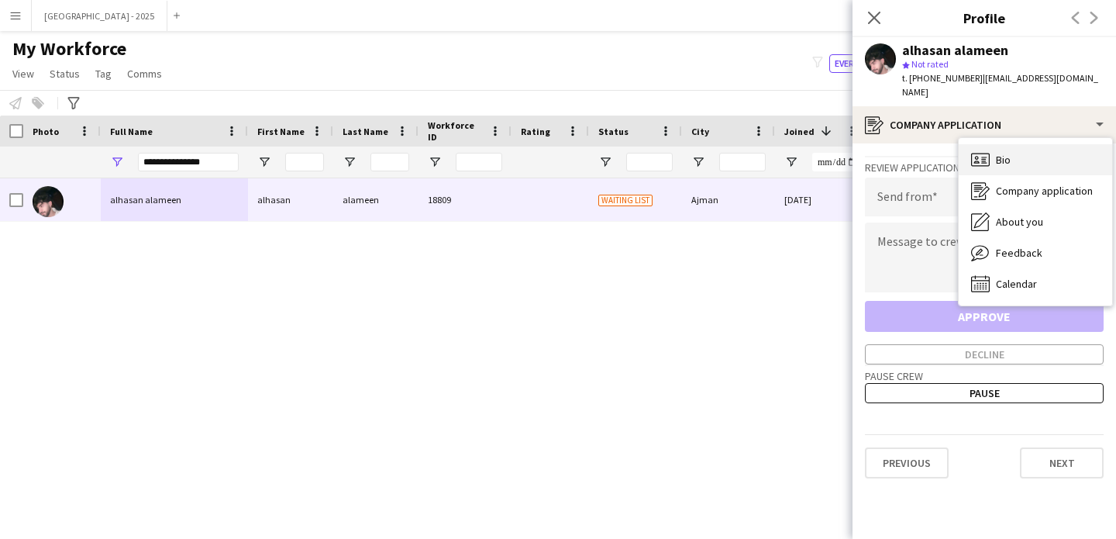
click at [987, 152] on icon "Bio" at bounding box center [980, 159] width 19 height 19
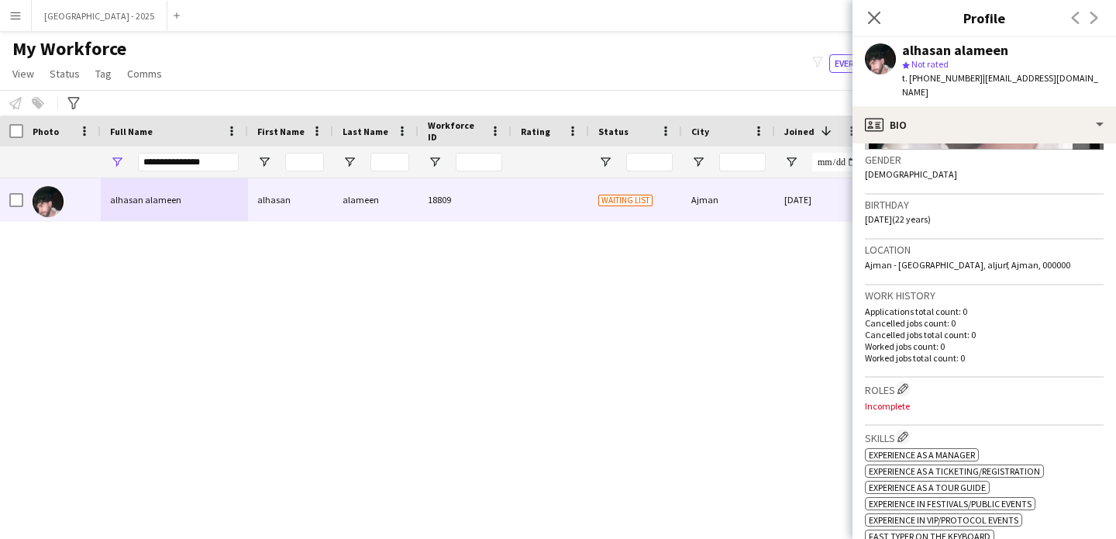
scroll to position [254, 0]
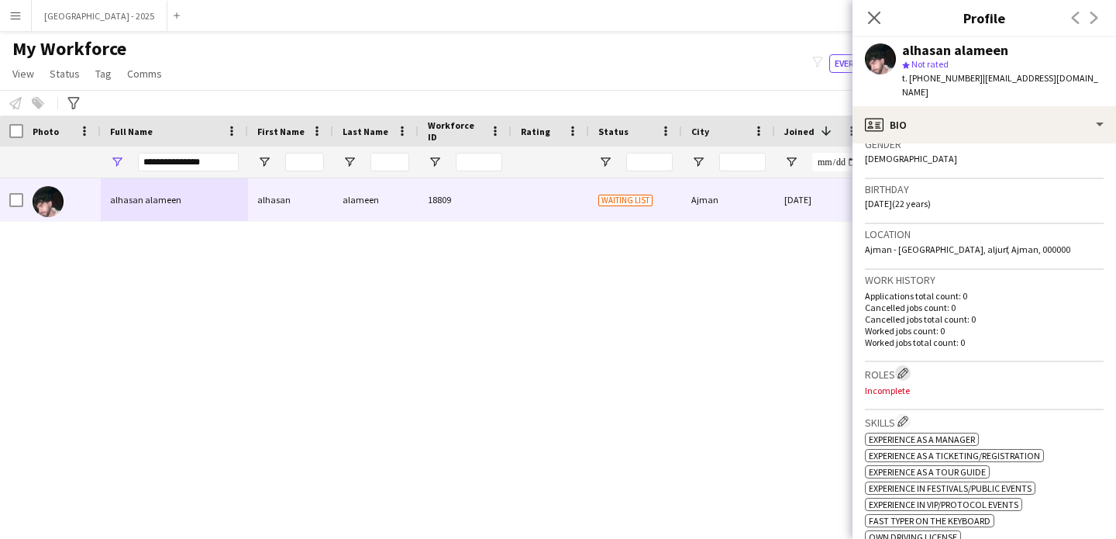
click at [901, 365] on button "Edit crew company roles" at bounding box center [903, 373] width 16 height 16
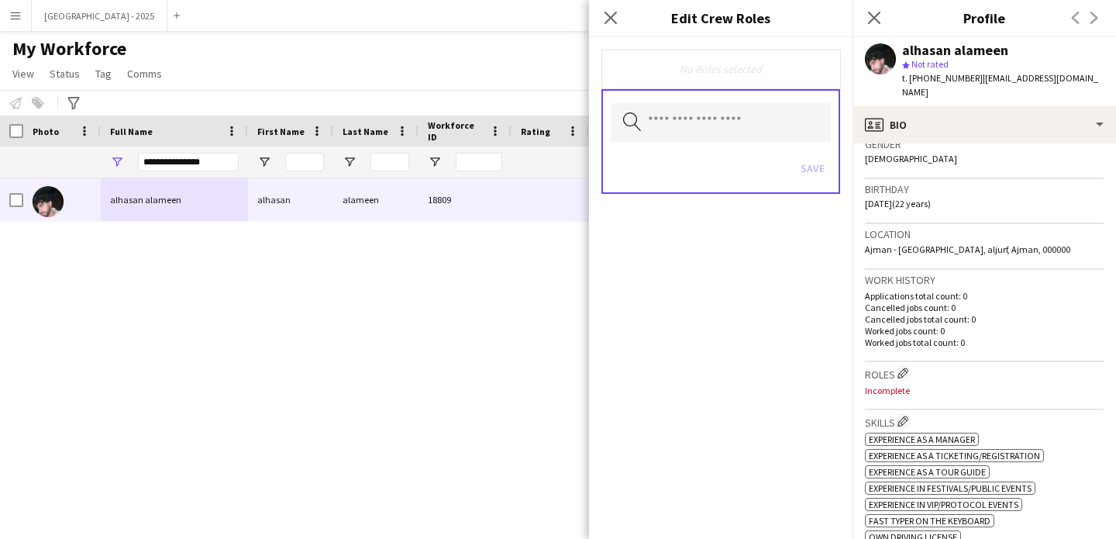
click at [938, 49] on div "alhasan alameen" at bounding box center [955, 50] width 106 height 14
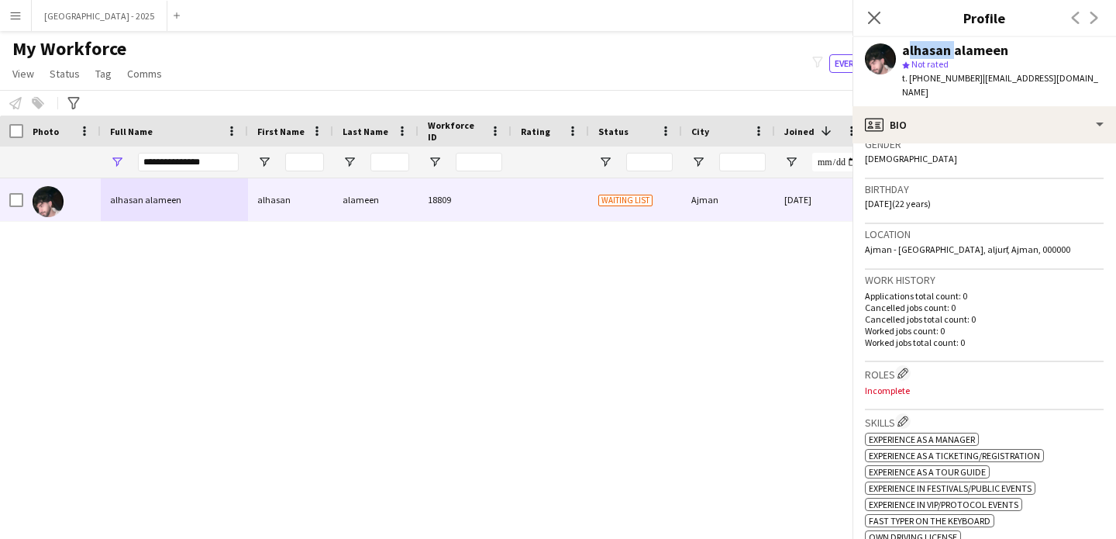
click at [938, 49] on div "alhasan alameen" at bounding box center [955, 50] width 106 height 14
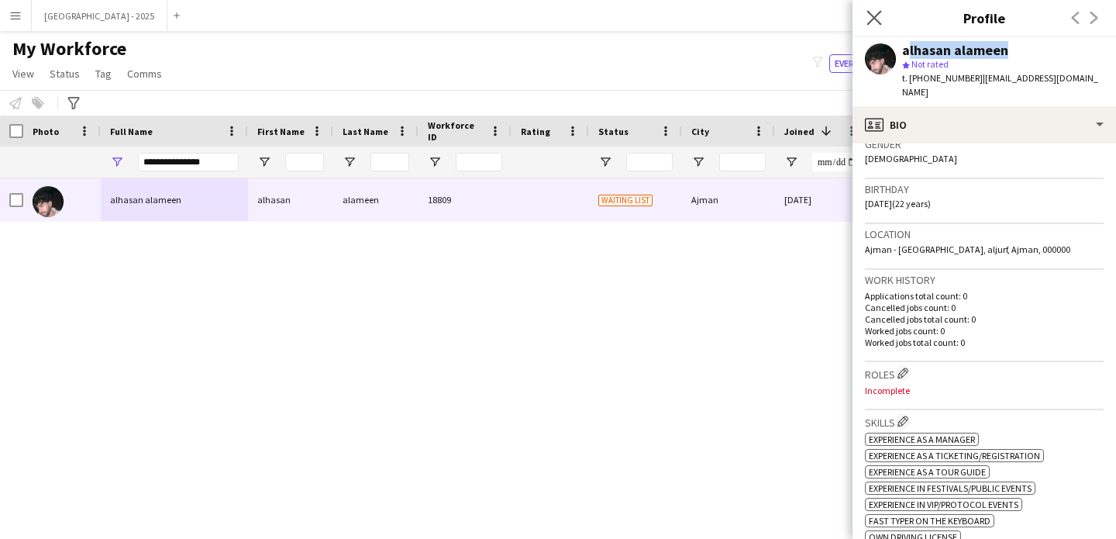
copy div "alhasan alameen"
click at [877, 6] on div "Close pop-in" at bounding box center [874, 18] width 43 height 36
click at [875, 11] on icon "Close pop-in" at bounding box center [874, 17] width 15 height 15
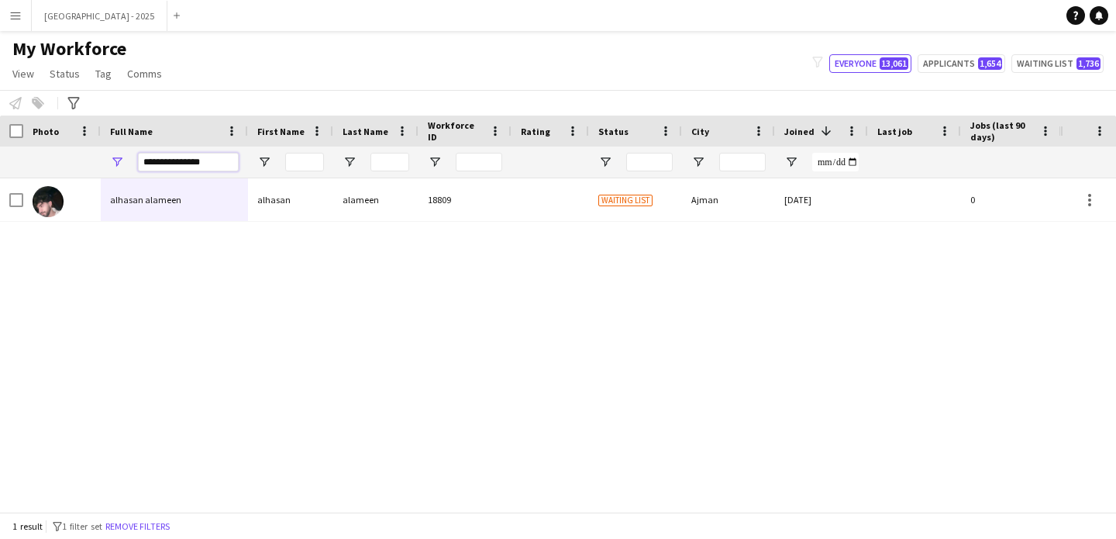
click at [180, 156] on input "**********" at bounding box center [188, 162] width 101 height 19
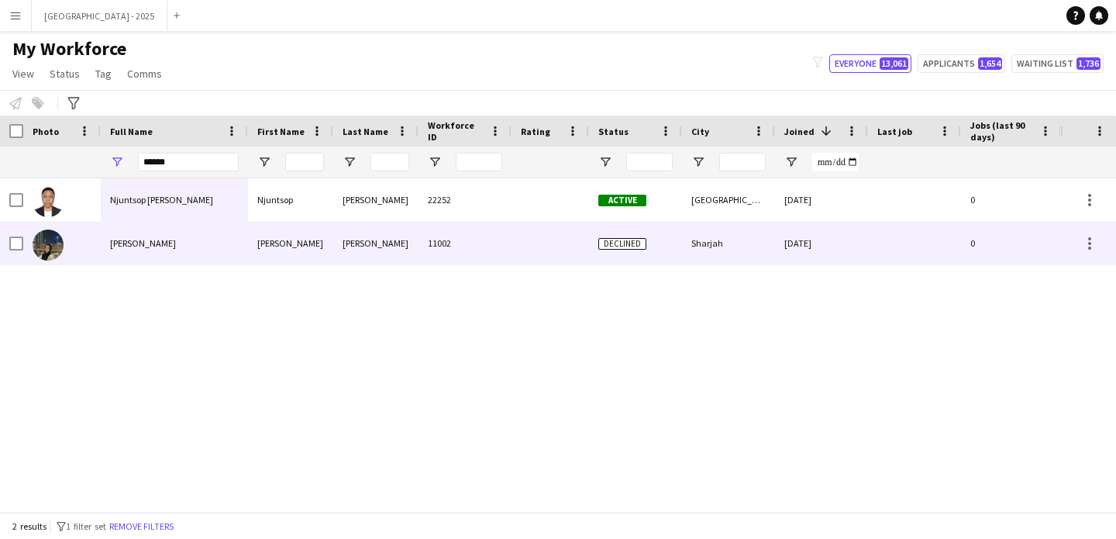
click at [308, 252] on div "[PERSON_NAME]" at bounding box center [290, 243] width 85 height 43
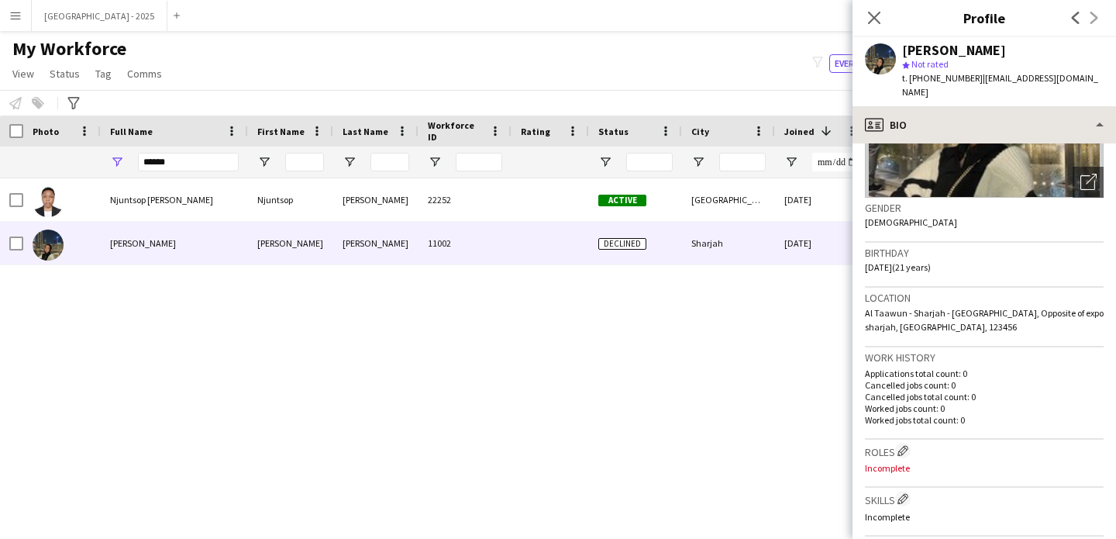
scroll to position [0, 0]
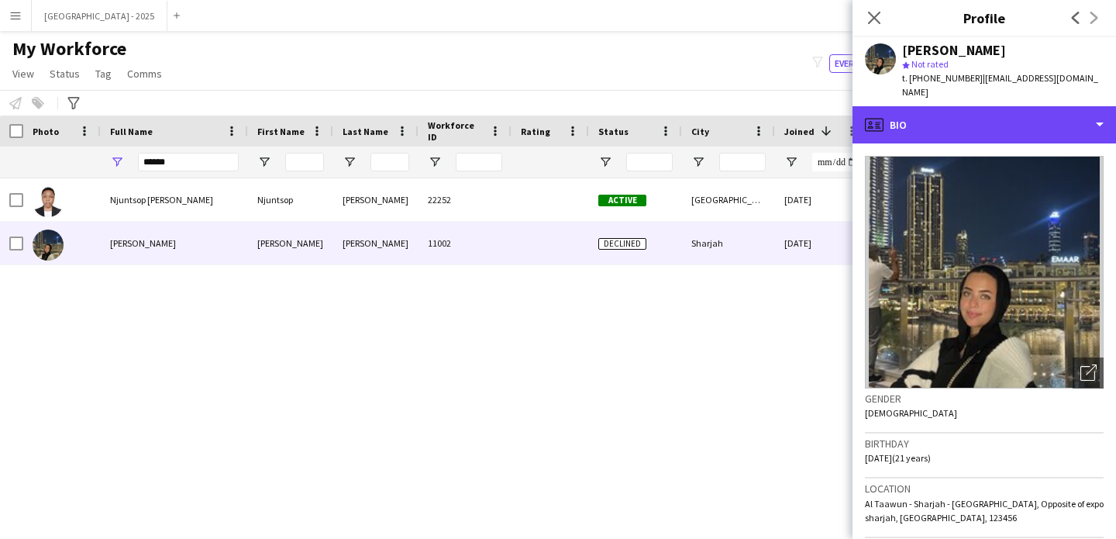
drag, startPoint x: 950, startPoint y: 117, endPoint x: 963, endPoint y: 125, distance: 14.6
click at [950, 117] on div "profile Bio" at bounding box center [985, 124] width 264 height 37
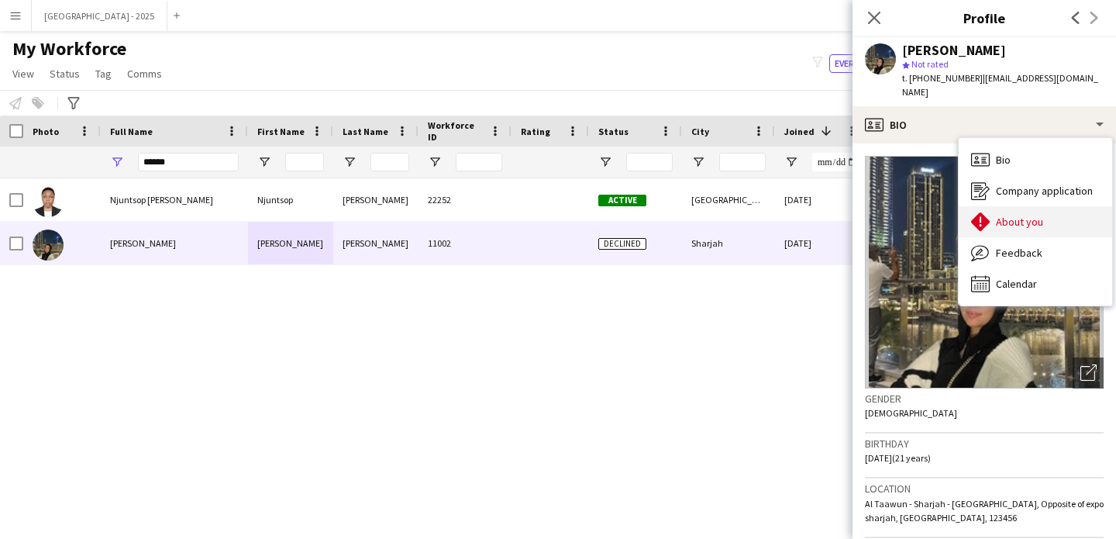
click at [990, 206] on div "About you About you" at bounding box center [1035, 221] width 153 height 31
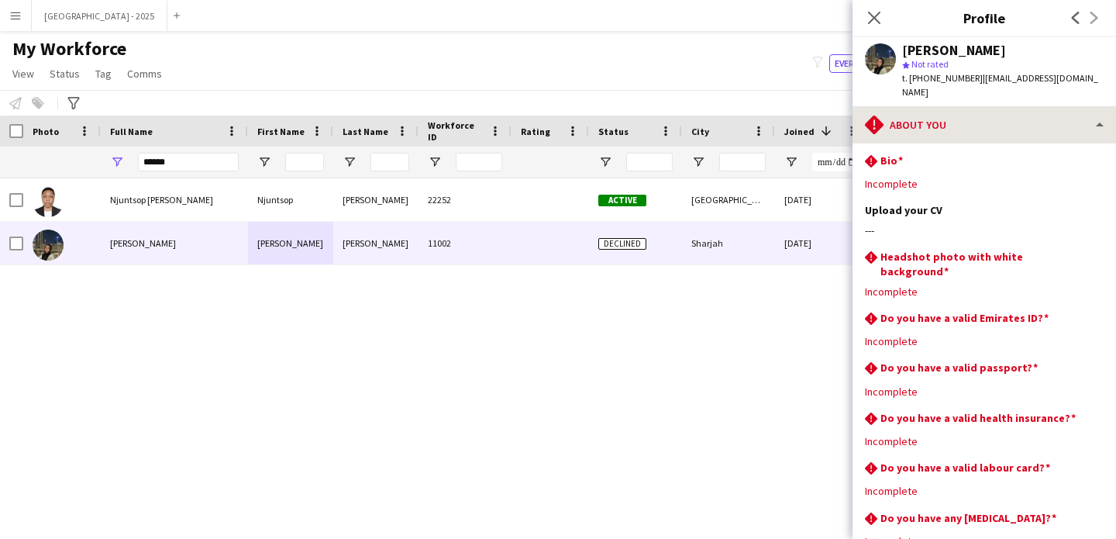
scroll to position [3, 0]
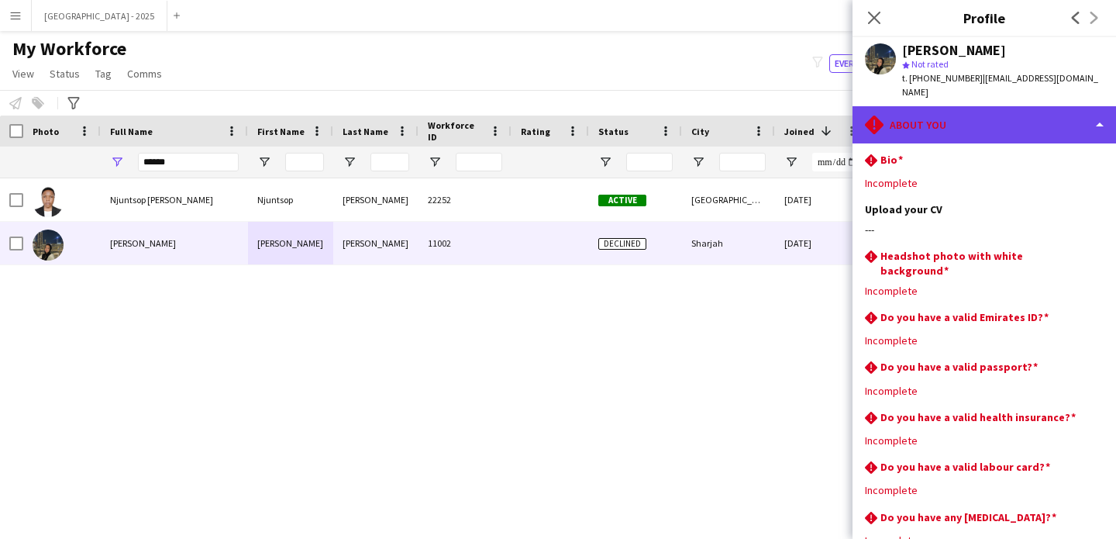
click at [911, 106] on div "rhombus-alert About you" at bounding box center [985, 124] width 264 height 37
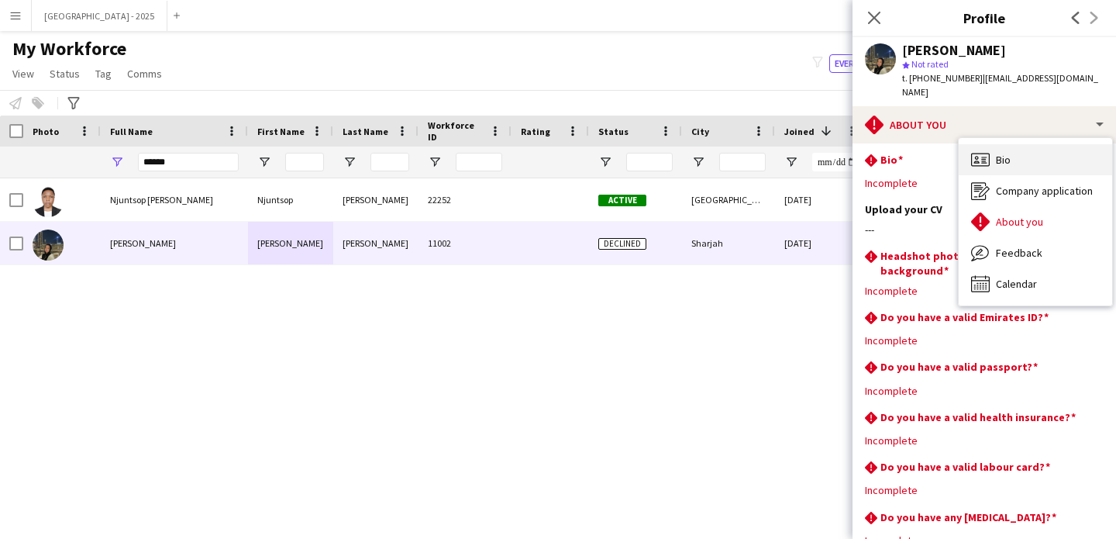
click at [1005, 153] on span "Bio" at bounding box center [1003, 160] width 15 height 14
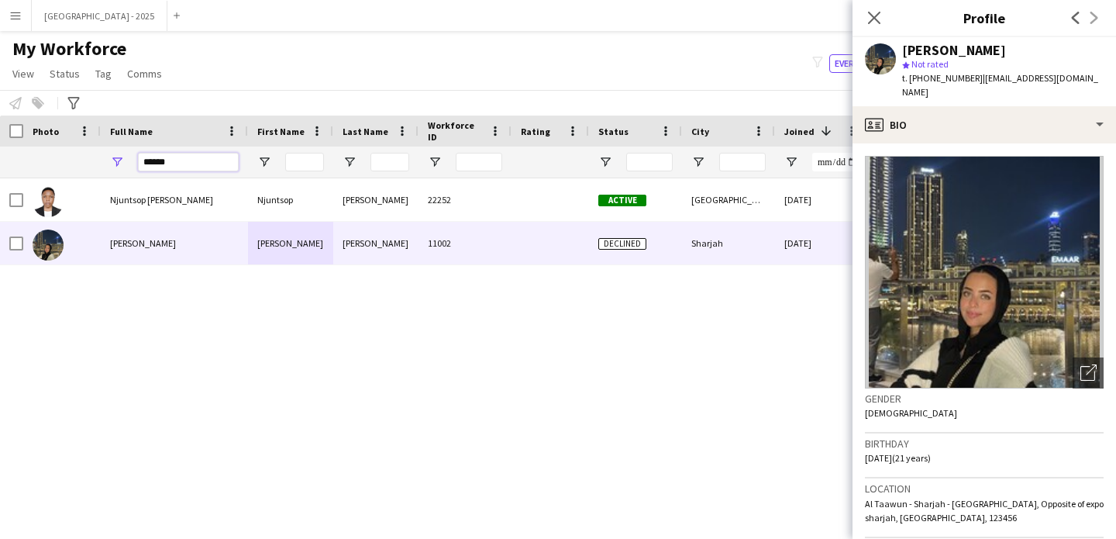
click at [187, 166] on input "******" at bounding box center [188, 162] width 101 height 19
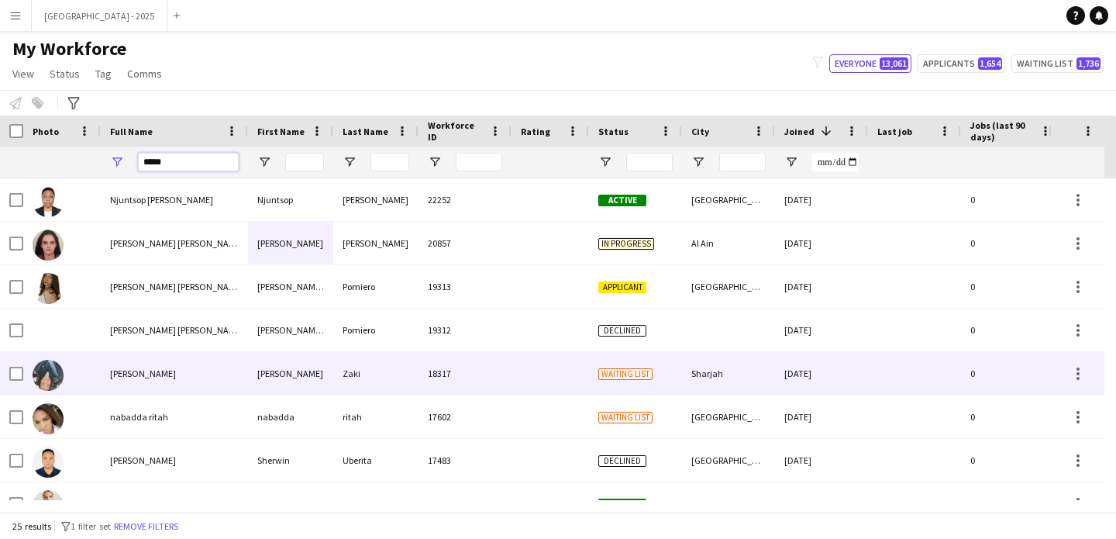
type input "****"
click at [157, 362] on div "[PERSON_NAME]" at bounding box center [174, 373] width 147 height 43
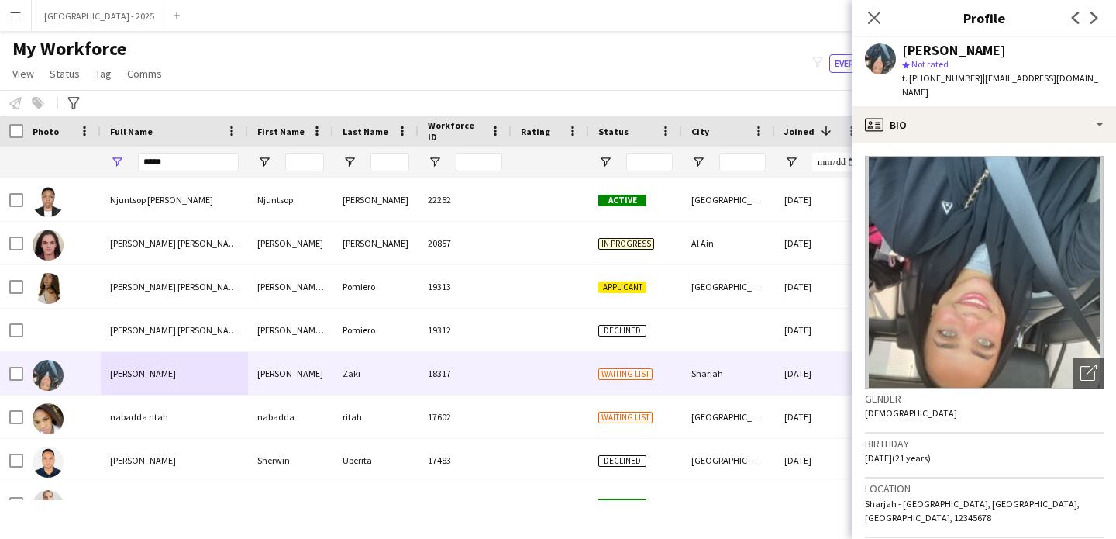
click at [933, 143] on app-crew-profile-bio "Open photos pop-in Gender [DEMOGRAPHIC_DATA] Birthday [DEMOGRAPHIC_DATA] (21 ye…" at bounding box center [985, 340] width 264 height 395
click at [968, 143] on app-crew-profile-bio "Open photos pop-in Gender [DEMOGRAPHIC_DATA] Birthday [DEMOGRAPHIC_DATA] (21 ye…" at bounding box center [985, 340] width 264 height 395
click at [967, 143] on app-crew-profile-bio "Open photos pop-in Gender [DEMOGRAPHIC_DATA] Birthday [DEMOGRAPHIC_DATA] (21 ye…" at bounding box center [985, 340] width 264 height 395
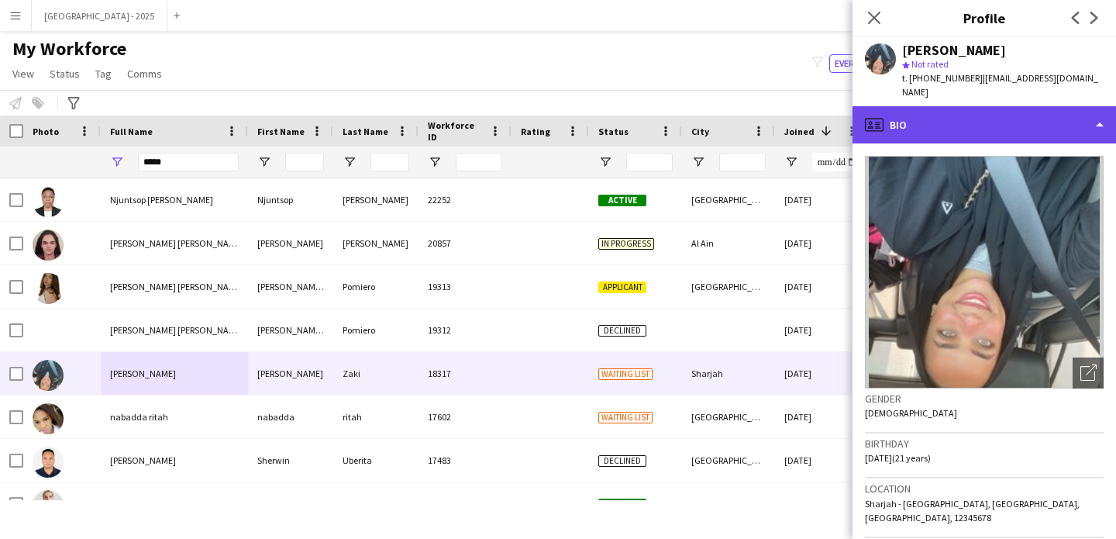
click at [968, 126] on div "profile Bio" at bounding box center [985, 124] width 264 height 37
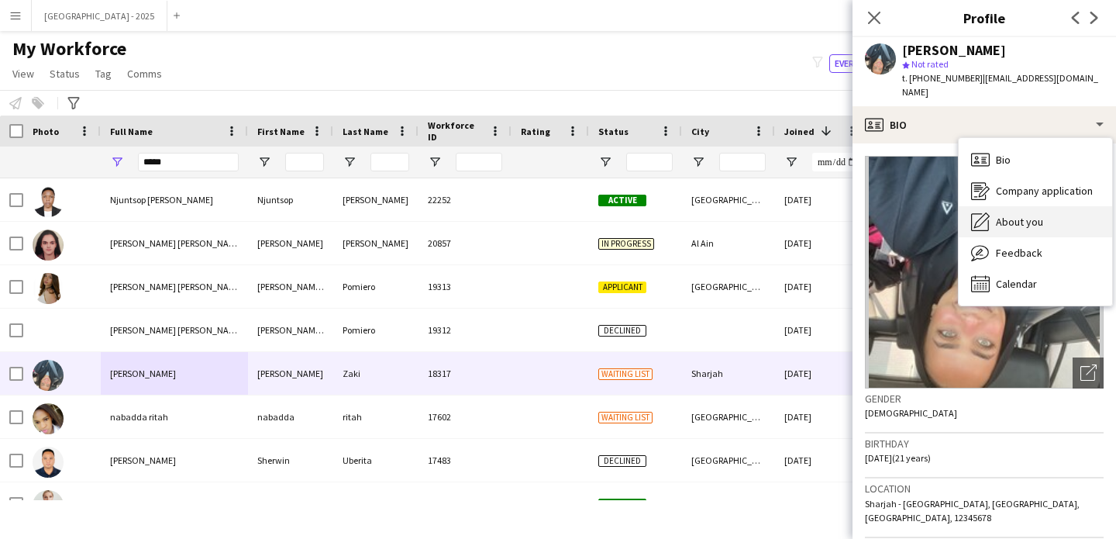
click at [998, 215] on span "About you" at bounding box center [1019, 222] width 47 height 14
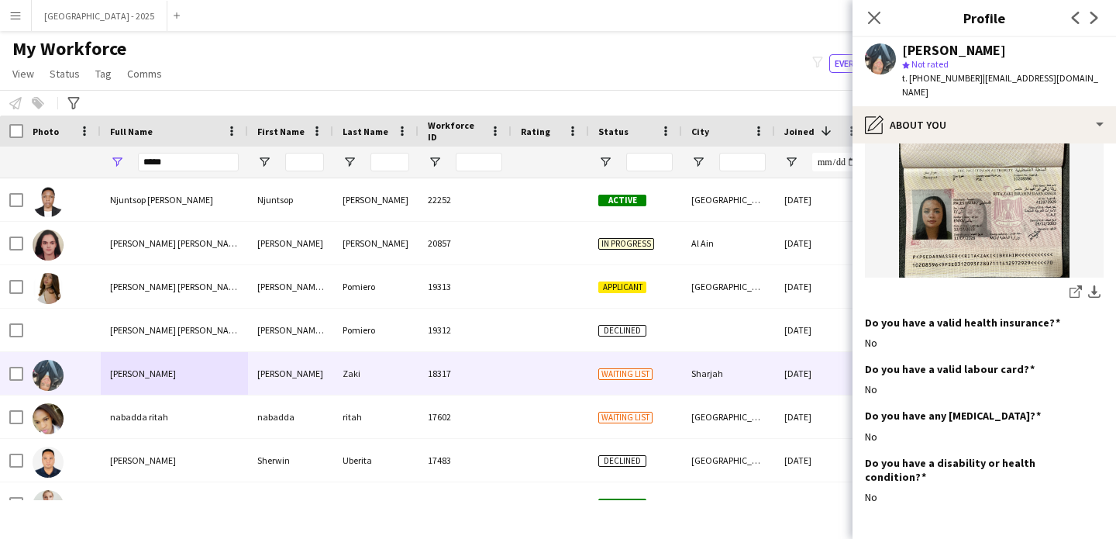
scroll to position [1663, 0]
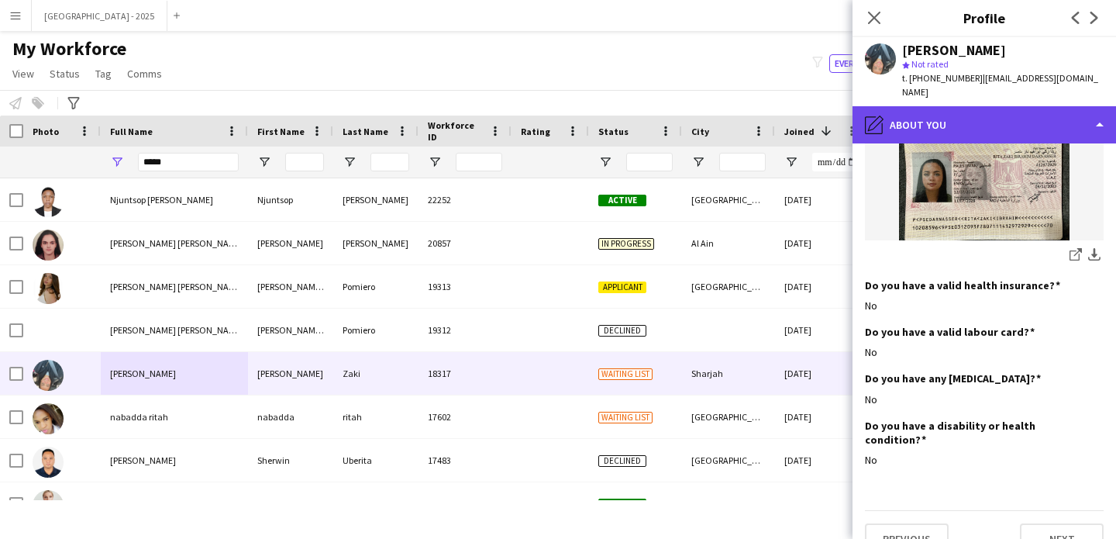
click at [927, 116] on div "pencil4 About you" at bounding box center [985, 124] width 264 height 37
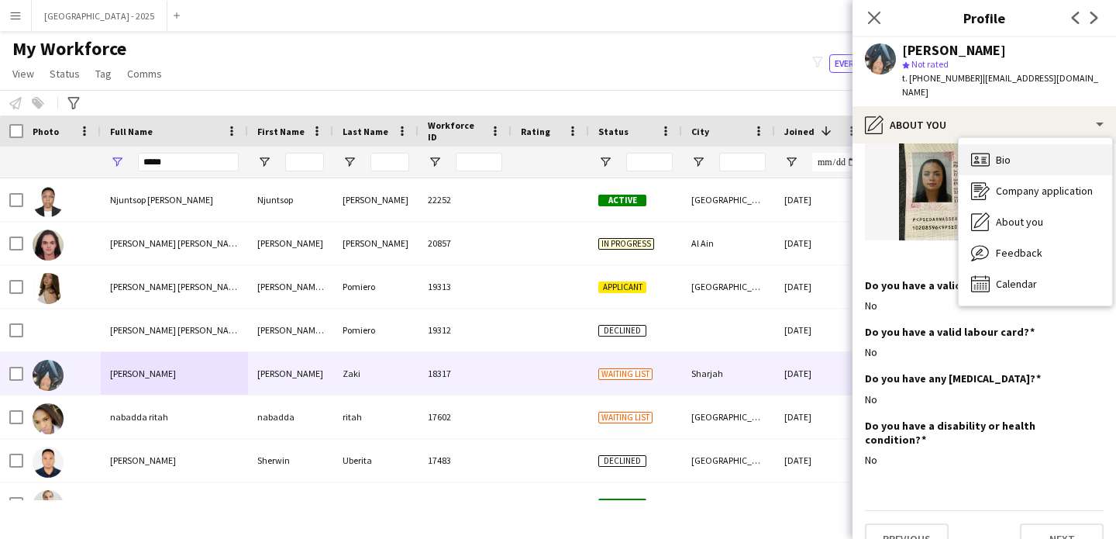
click at [961, 144] on div "Bio Bio" at bounding box center [1035, 159] width 153 height 31
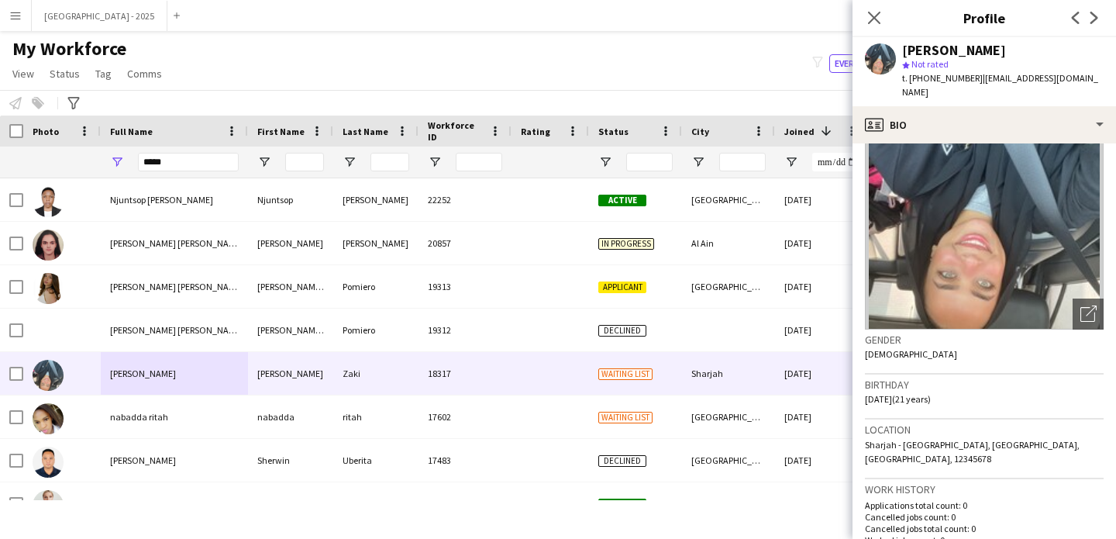
scroll to position [0, 0]
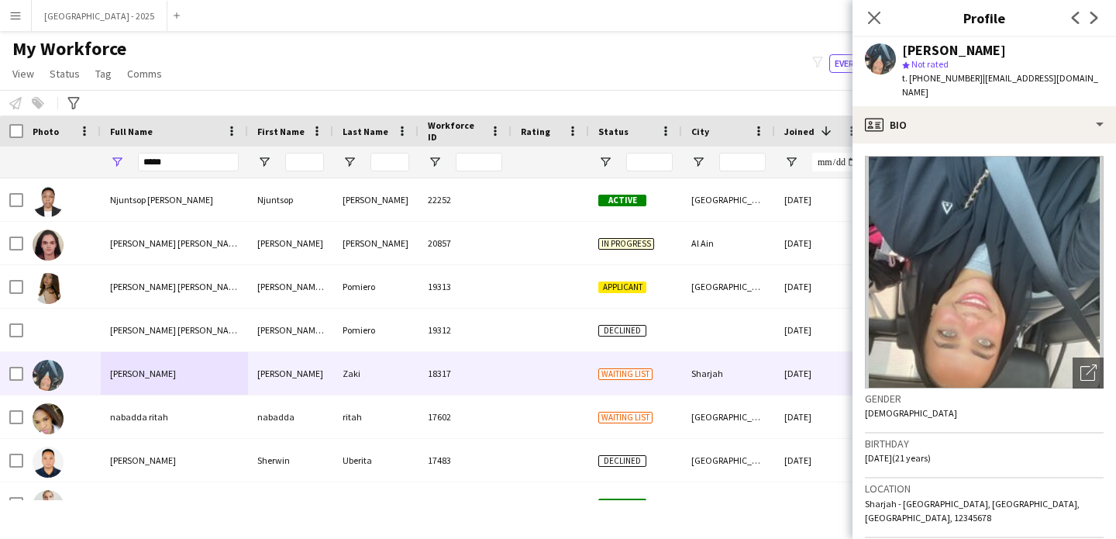
click at [985, 294] on img at bounding box center [984, 272] width 239 height 233
click at [979, 143] on app-crew-profile-bio "Open photos pop-in Gender [DEMOGRAPHIC_DATA] Birthday [DEMOGRAPHIC_DATA] (21 ye…" at bounding box center [985, 340] width 264 height 395
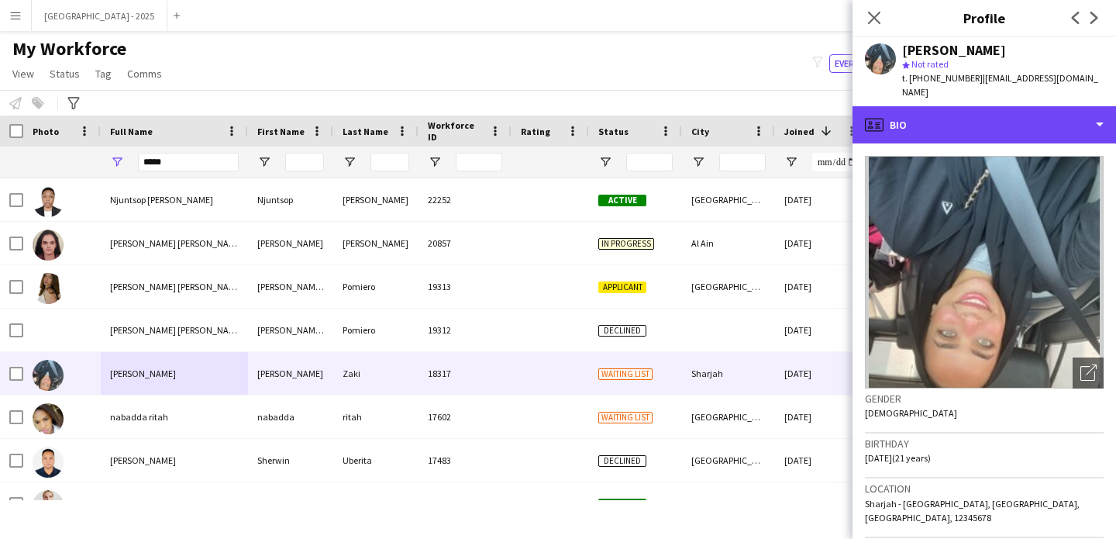
click at [979, 125] on div "profile Bio" at bounding box center [985, 124] width 264 height 37
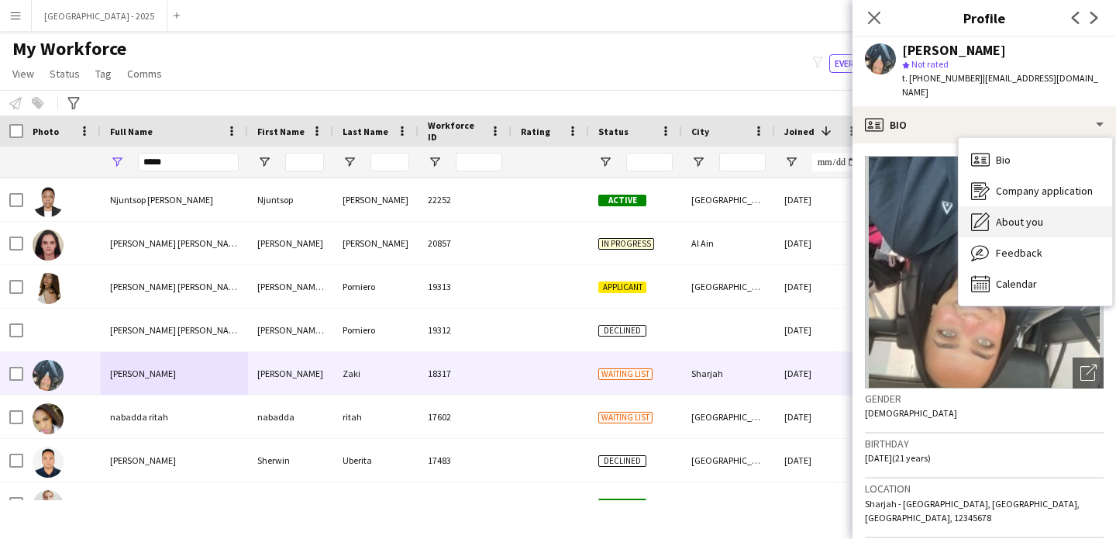
click at [1018, 215] on span "About you" at bounding box center [1019, 222] width 47 height 14
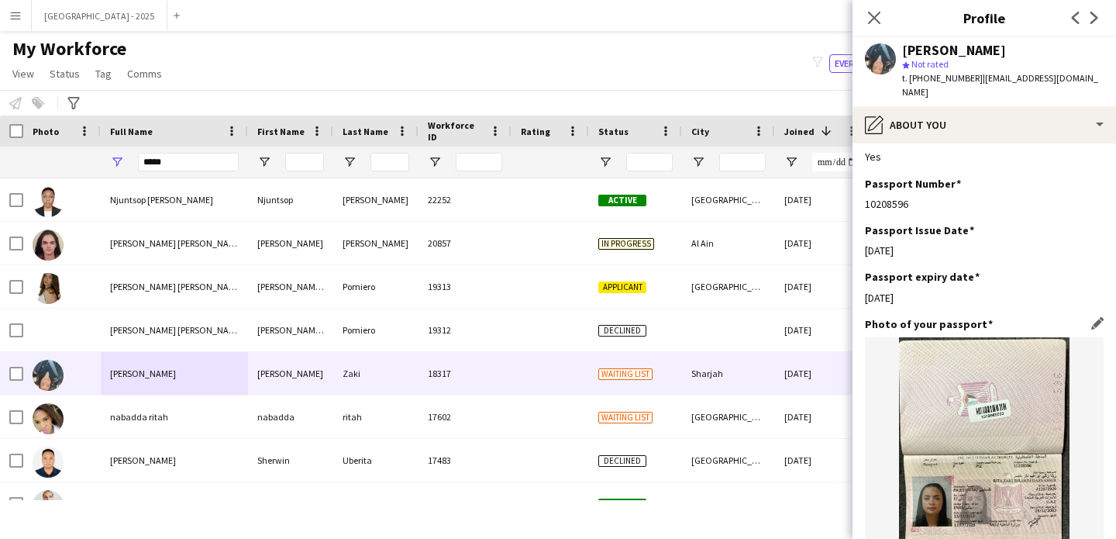
scroll to position [1356, 0]
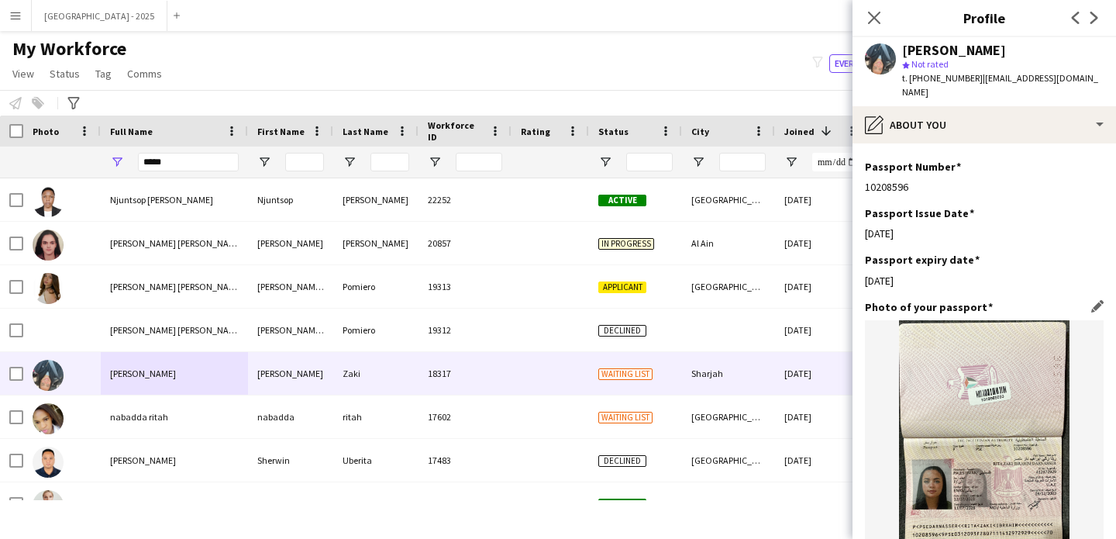
click at [929, 300] on h3 "Photo of your passport" at bounding box center [929, 307] width 128 height 14
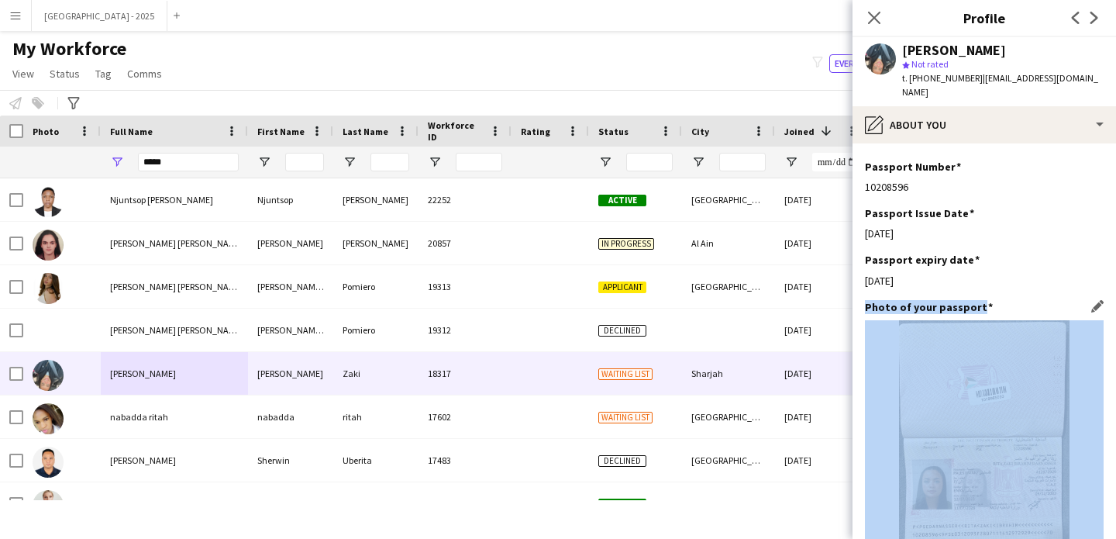
click at [929, 300] on h3 "Photo of your passport" at bounding box center [929, 307] width 128 height 14
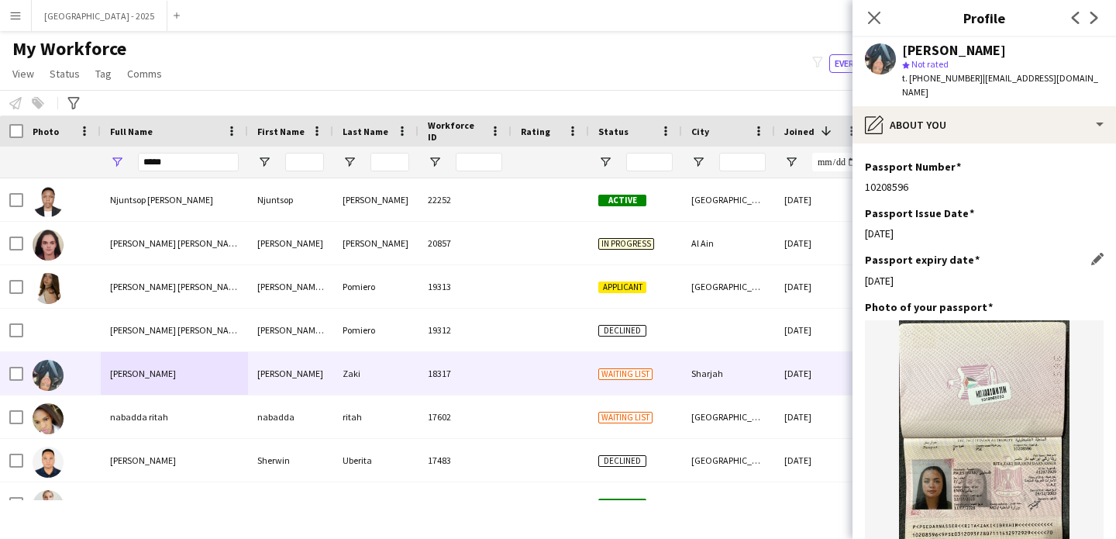
click at [975, 274] on div "[DATE]" at bounding box center [984, 281] width 239 height 14
drag, startPoint x: 967, startPoint y: 226, endPoint x: 898, endPoint y: 243, distance: 70.9
click at [898, 253] on div "Passport expiry date Edit this field [DATE]" at bounding box center [984, 276] width 239 height 47
click at [926, 274] on div "[DATE]" at bounding box center [984, 281] width 239 height 14
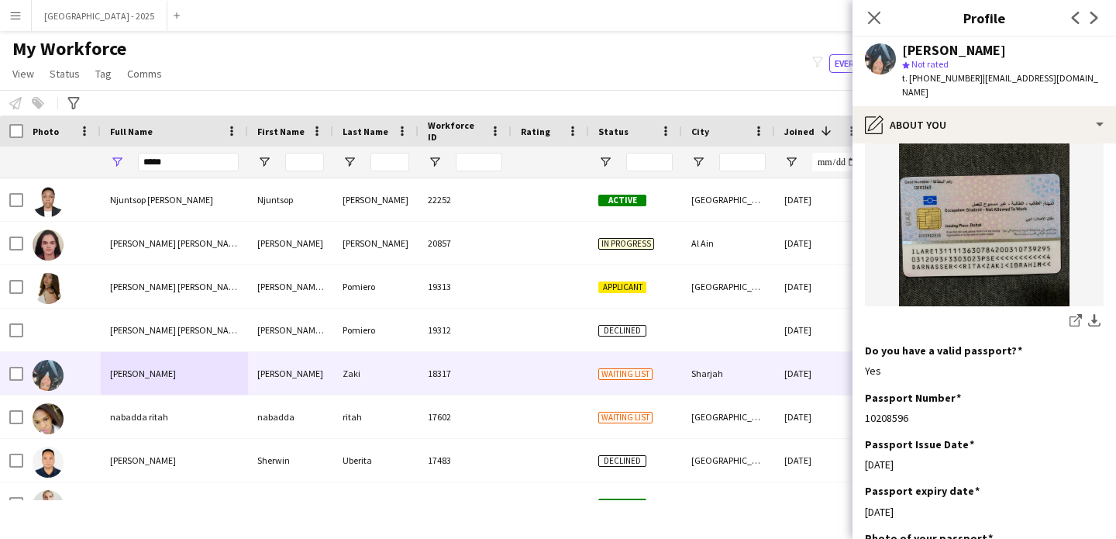
scroll to position [1031, 0]
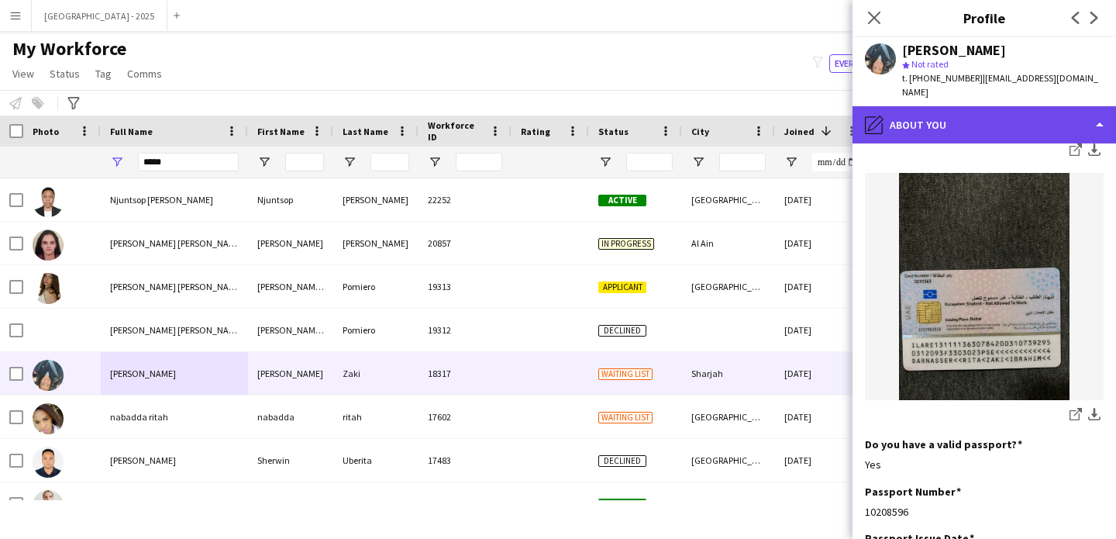
click at [930, 120] on div "pencil4 About you" at bounding box center [985, 124] width 264 height 37
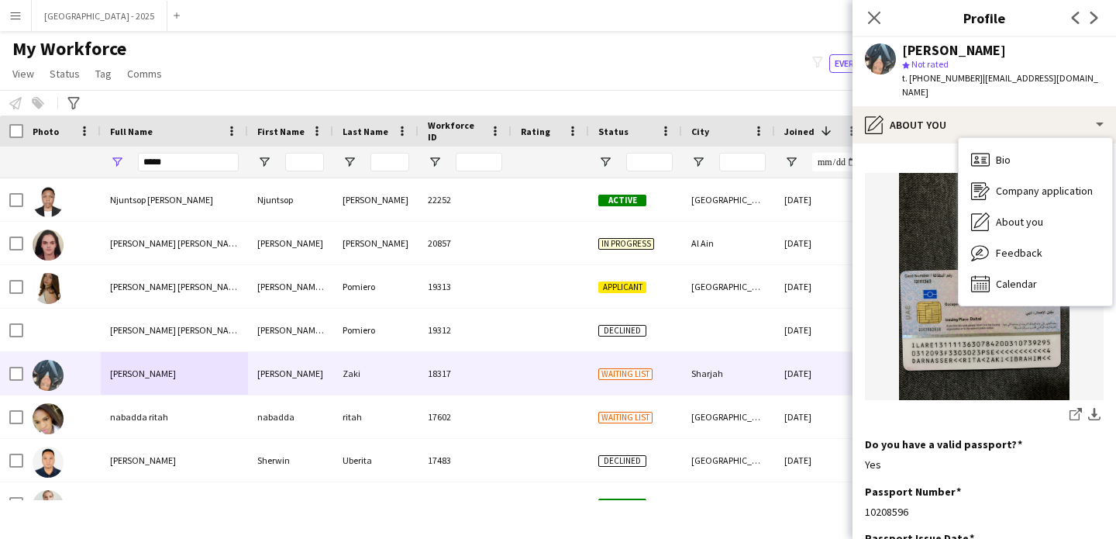
click at [990, 206] on div "About you About you" at bounding box center [1035, 221] width 153 height 31
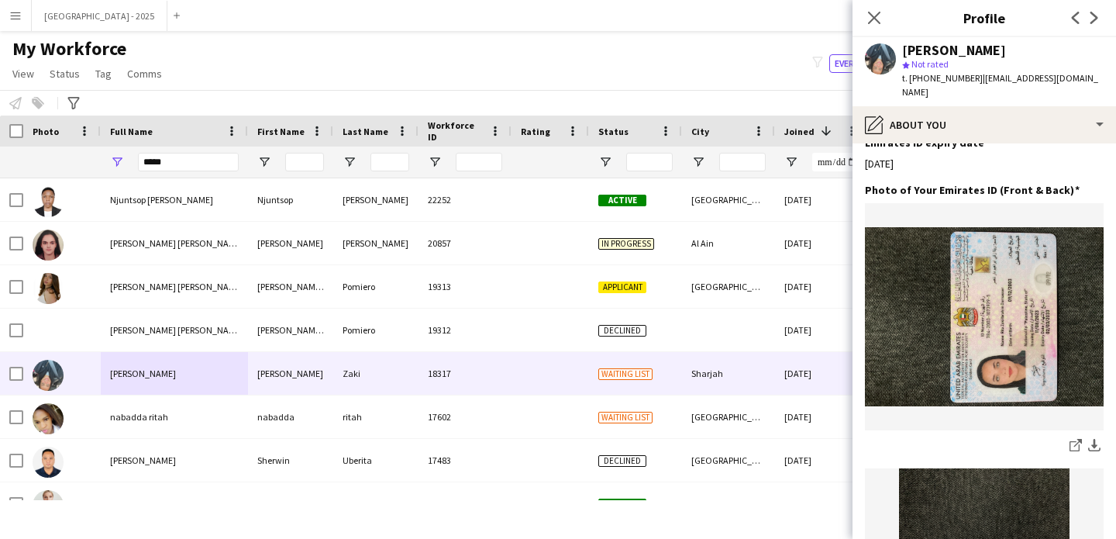
scroll to position [879, 0]
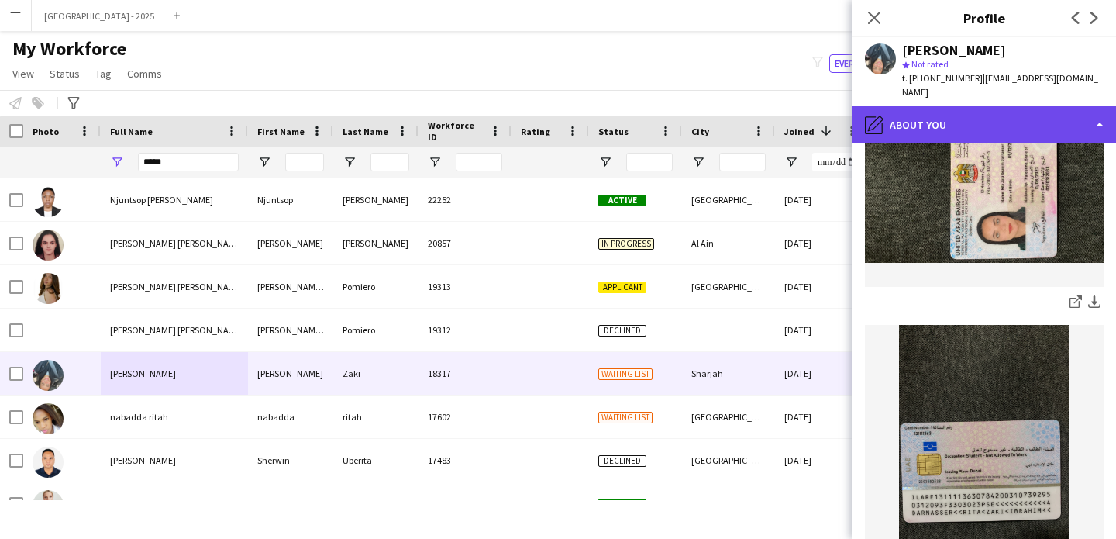
click at [940, 109] on div "pencil4 About you" at bounding box center [985, 124] width 264 height 37
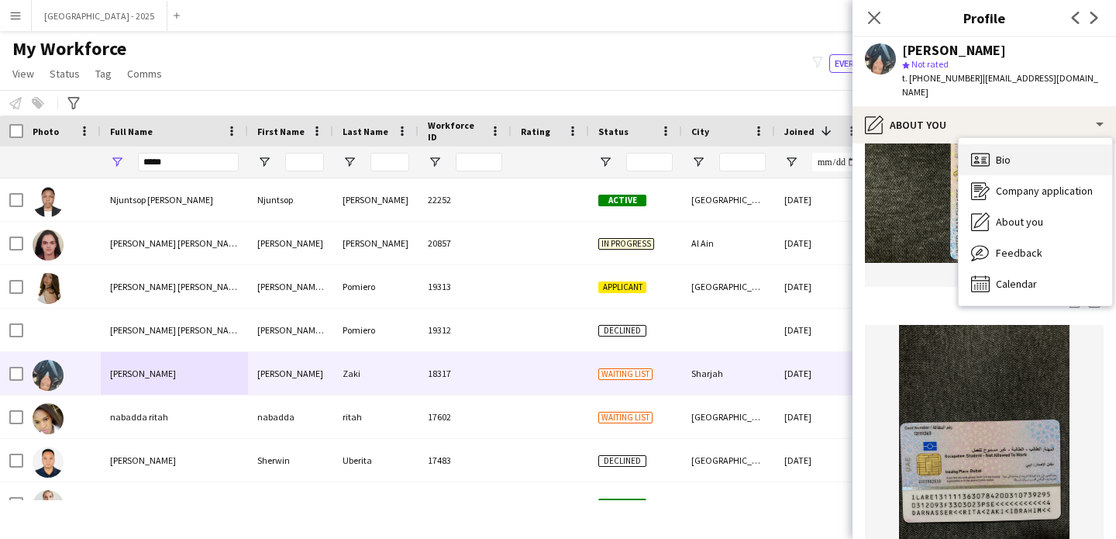
click at [982, 150] on icon "Bio" at bounding box center [980, 159] width 19 height 19
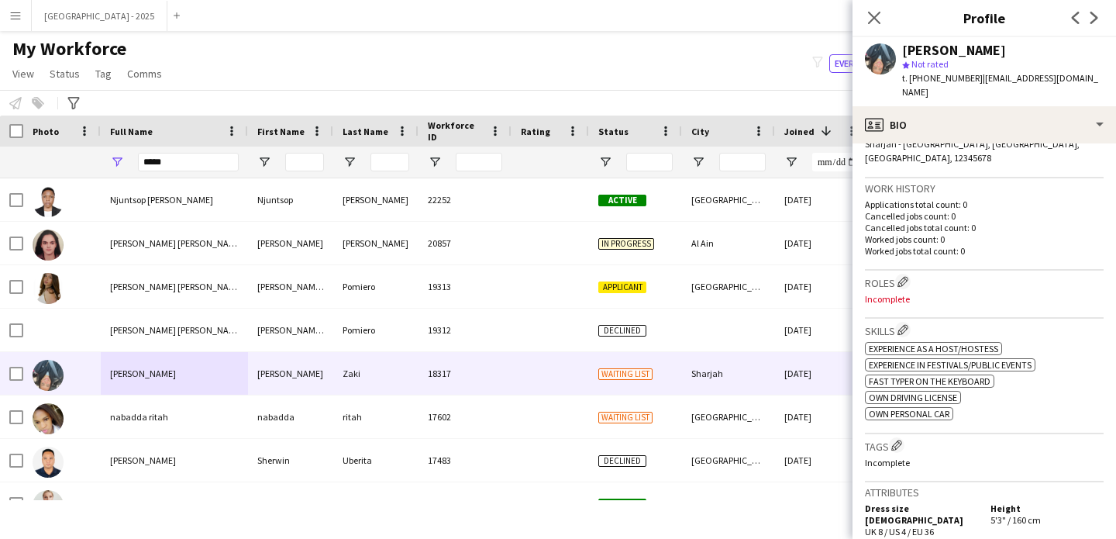
scroll to position [357, 0]
click at [905, 279] on app-icon "Edit crew company roles" at bounding box center [903, 284] width 11 height 11
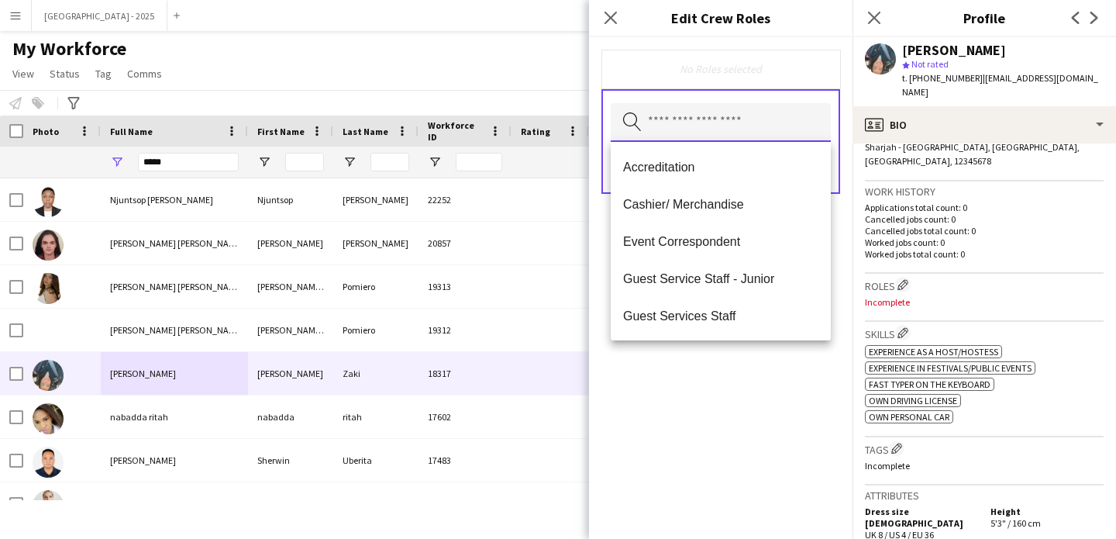
click at [750, 125] on input "text" at bounding box center [721, 122] width 220 height 39
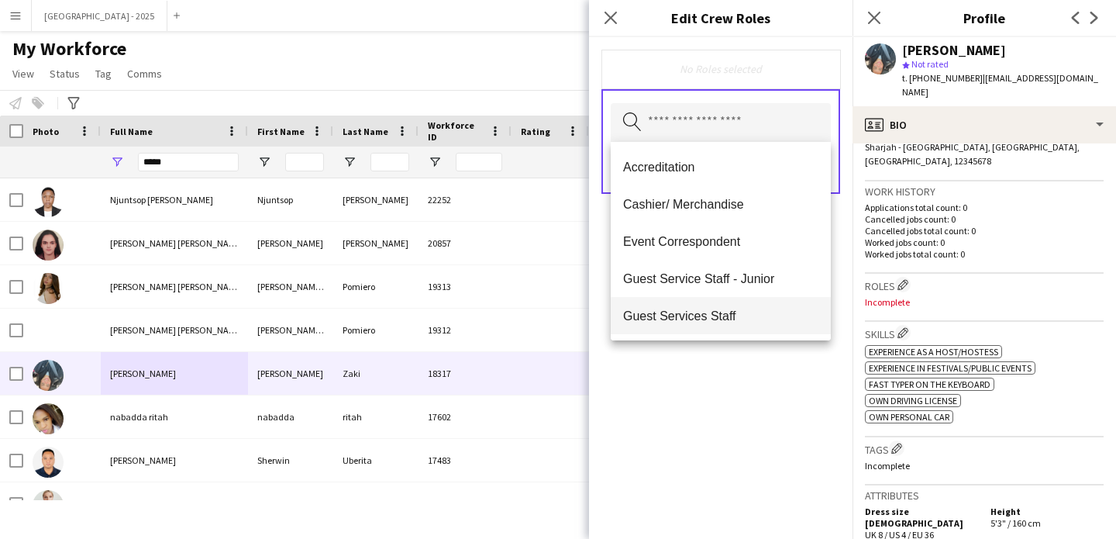
click at [771, 304] on mat-option "Guest Services Staff" at bounding box center [721, 315] width 220 height 37
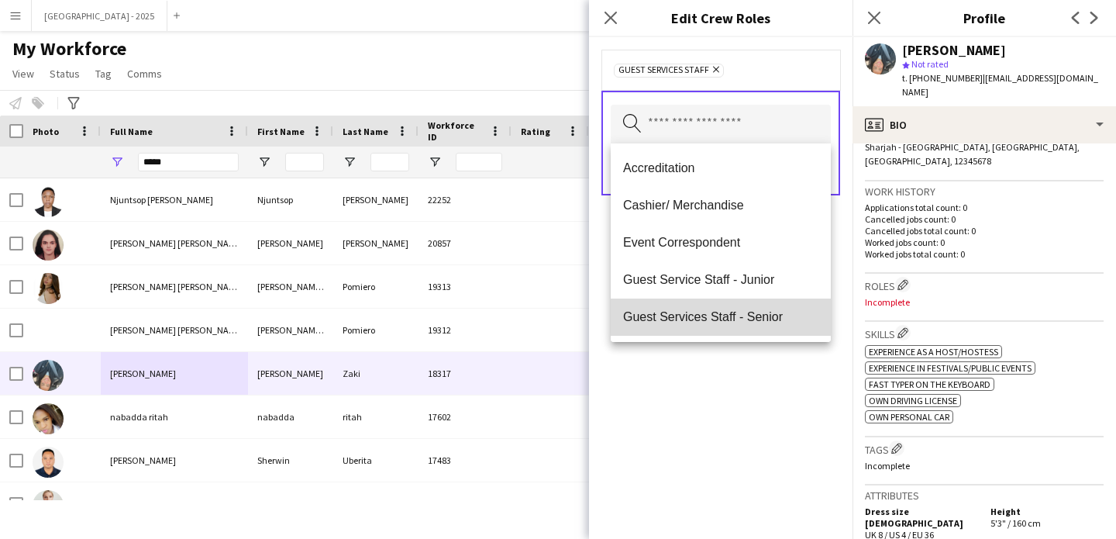
click at [766, 329] on mat-option "Guest Services Staff - Senior" at bounding box center [721, 316] width 220 height 37
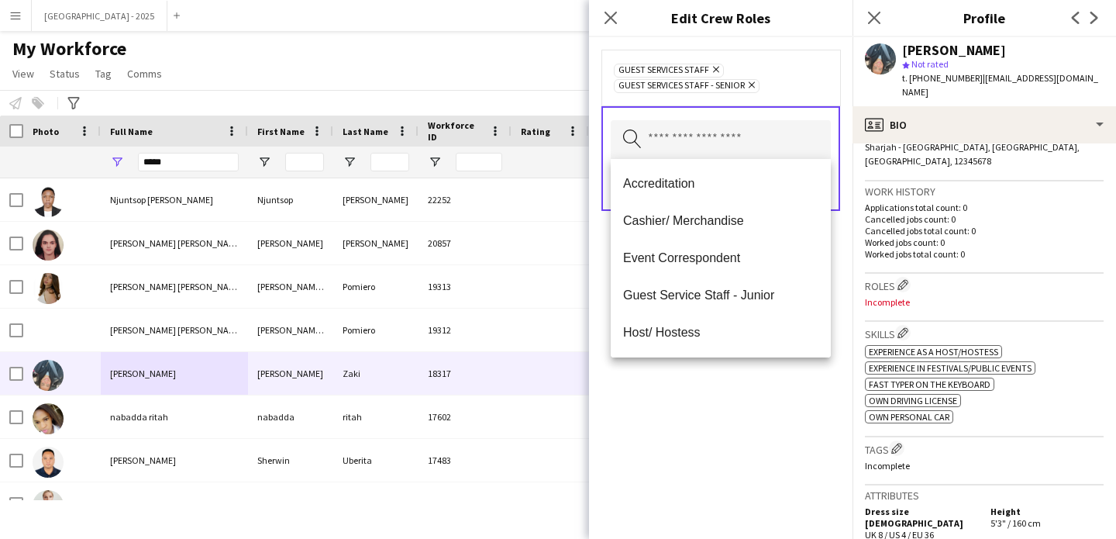
drag, startPoint x: 772, startPoint y: 377, endPoint x: 793, endPoint y: 284, distance: 95.4
click at [771, 376] on div "Guest Services Staff Remove Guest Services Staff - Senior Remove Search by role…" at bounding box center [721, 288] width 264 height 502
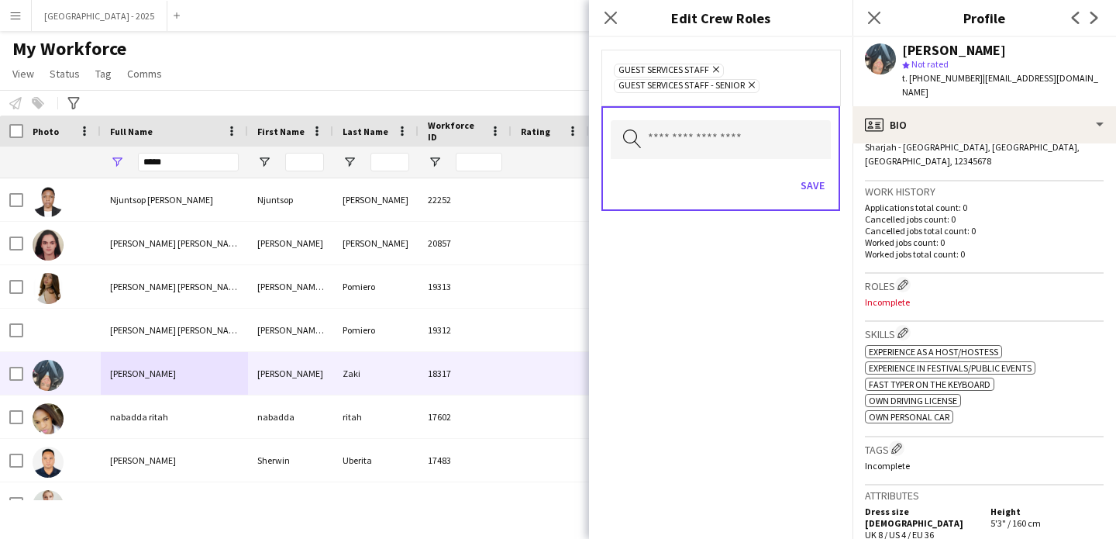
click at [751, 88] on icon "Remove" at bounding box center [750, 85] width 10 height 10
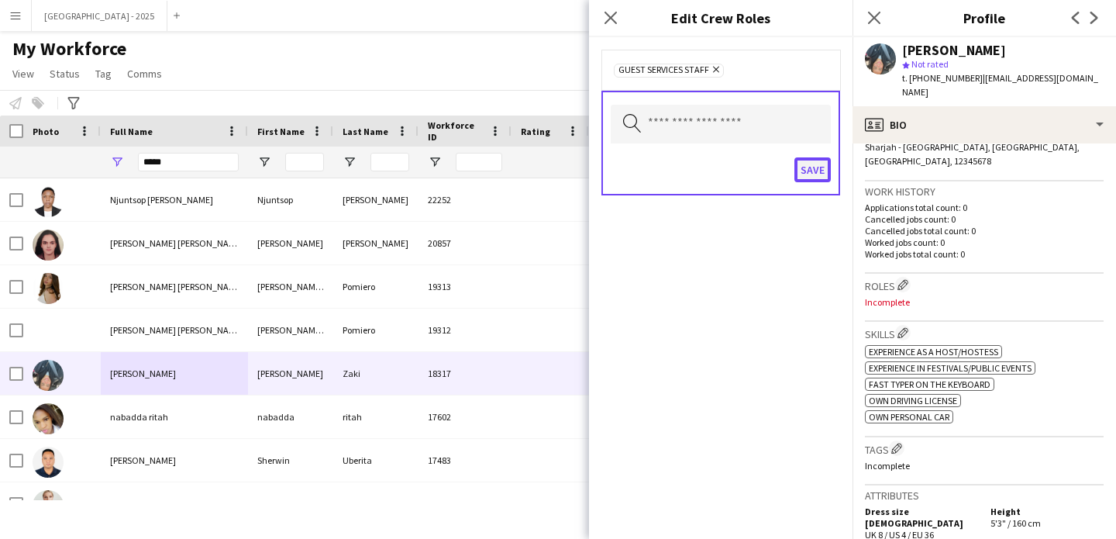
click at [826, 168] on button "Save" at bounding box center [813, 169] width 36 height 25
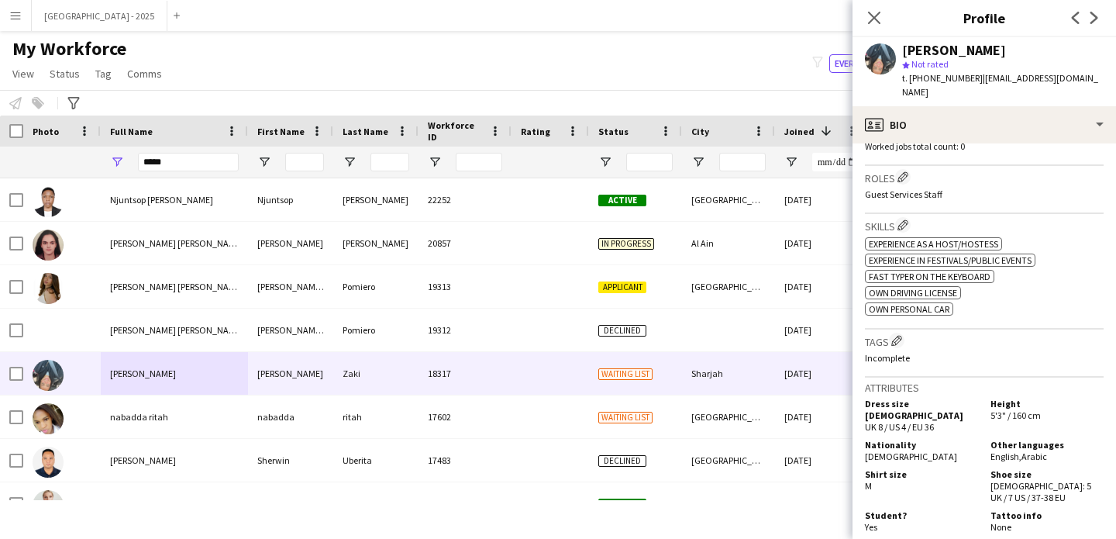
scroll to position [496, 0]
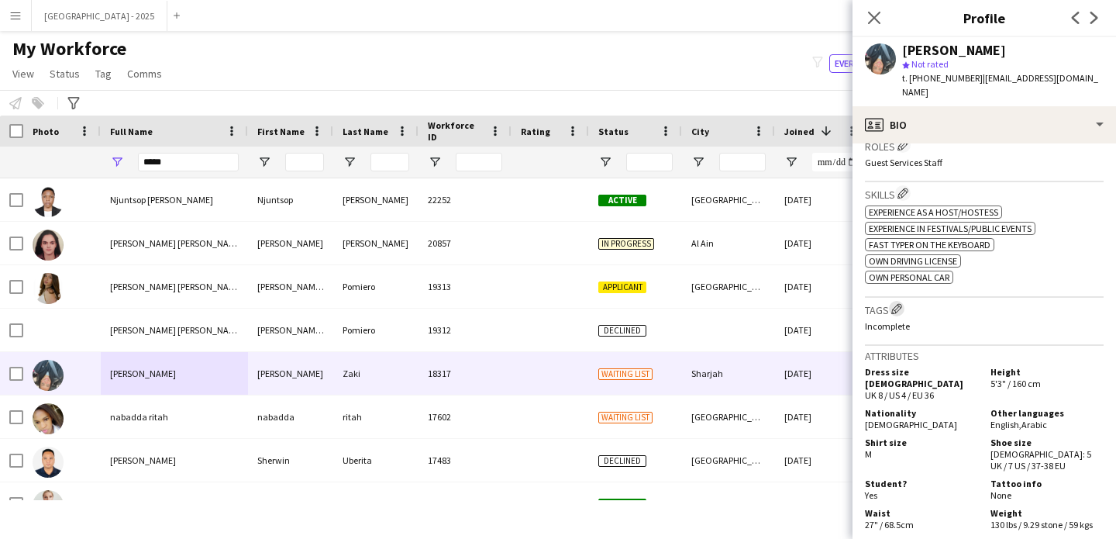
click at [902, 303] on app-icon "Edit crew company tags" at bounding box center [897, 308] width 11 height 11
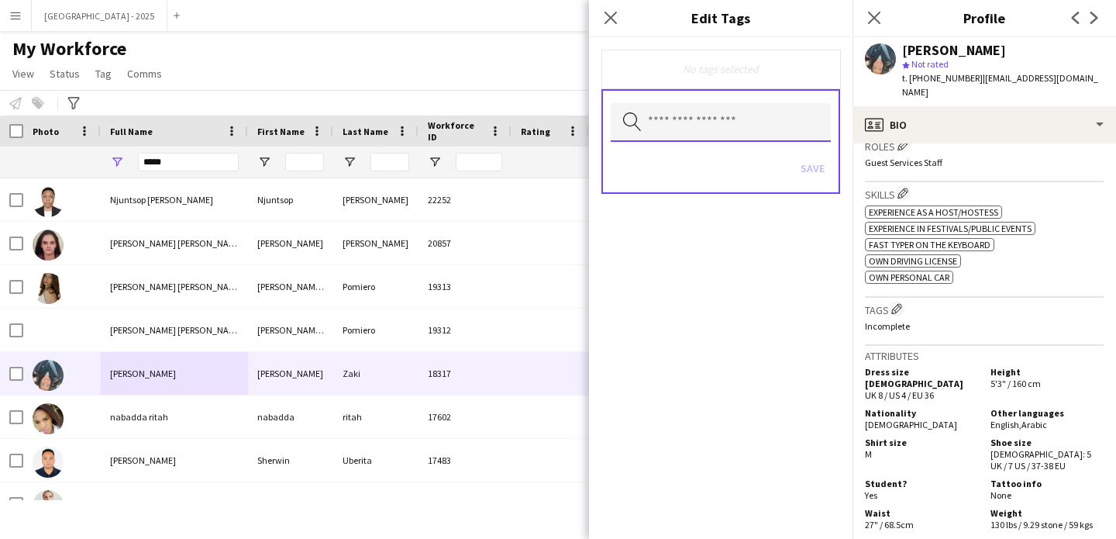
click at [702, 120] on input "text" at bounding box center [721, 122] width 220 height 39
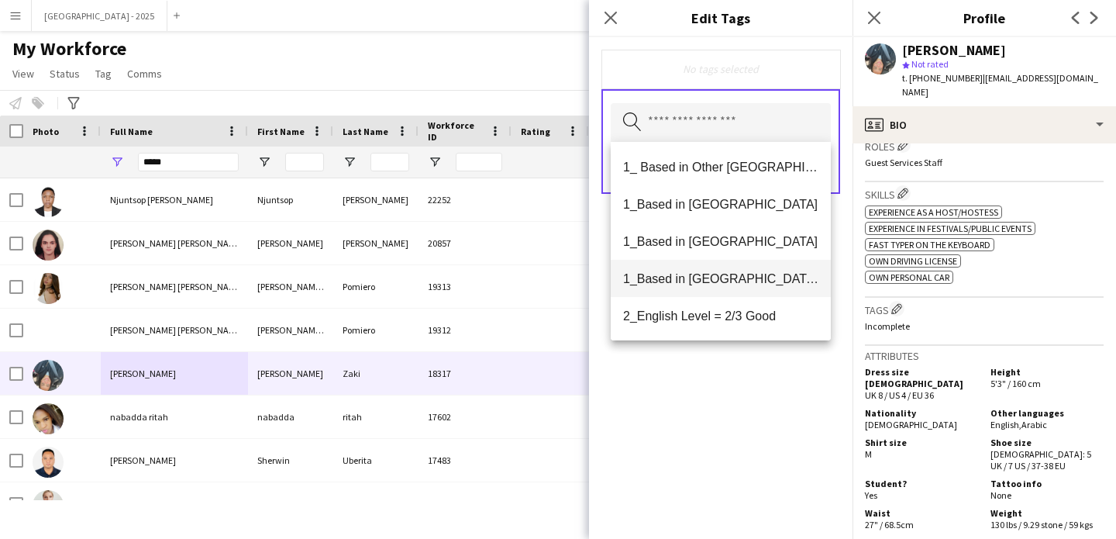
click at [753, 274] on span "1_Based in [GEOGRAPHIC_DATA]/[GEOGRAPHIC_DATA]/Ajman" at bounding box center [720, 278] width 195 height 15
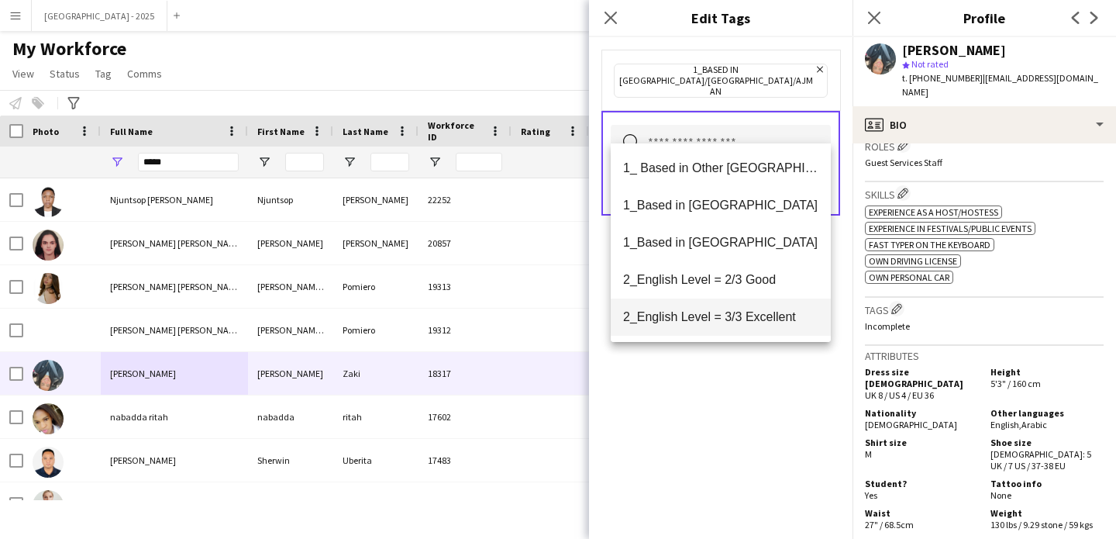
click at [751, 313] on span "2_English Level = 3/3 Excellent" at bounding box center [720, 316] width 195 height 15
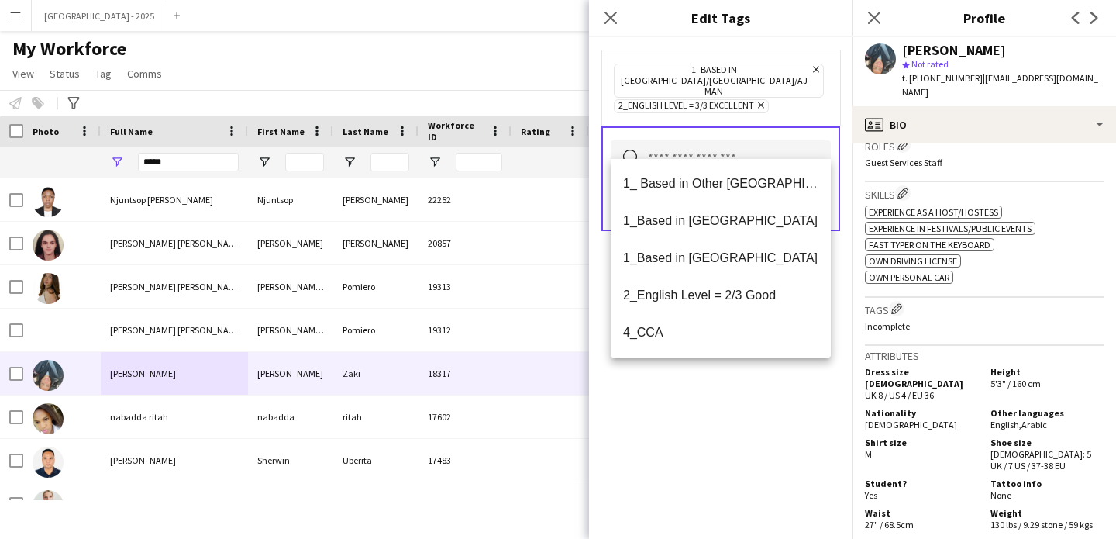
click at [743, 401] on div "1_Based in [GEOGRAPHIC_DATA]/[GEOGRAPHIC_DATA]/Ajman Remove 2_English Level = 3…" at bounding box center [721, 288] width 264 height 502
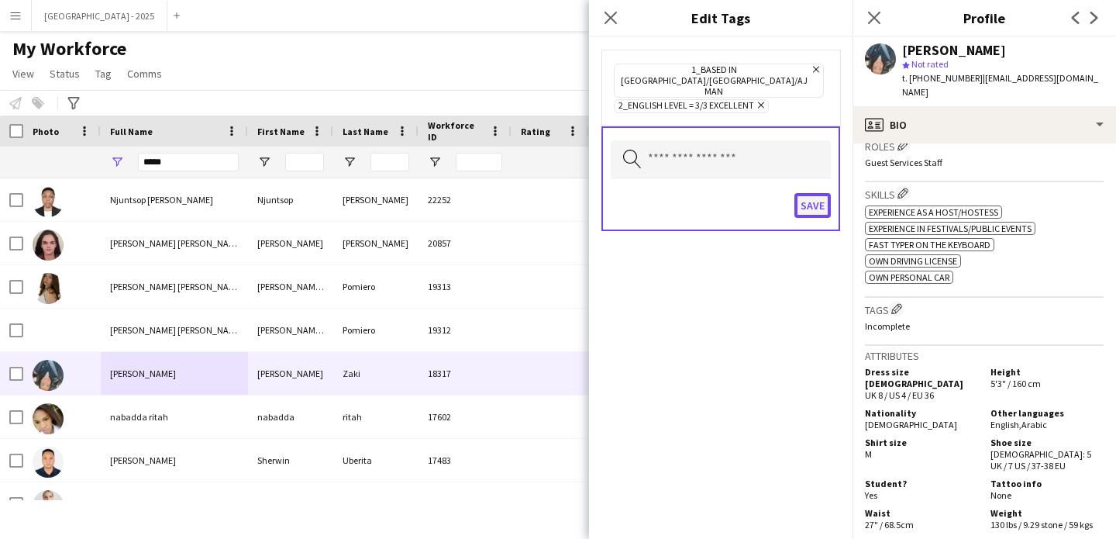
click at [812, 193] on button "Save" at bounding box center [813, 205] width 36 height 25
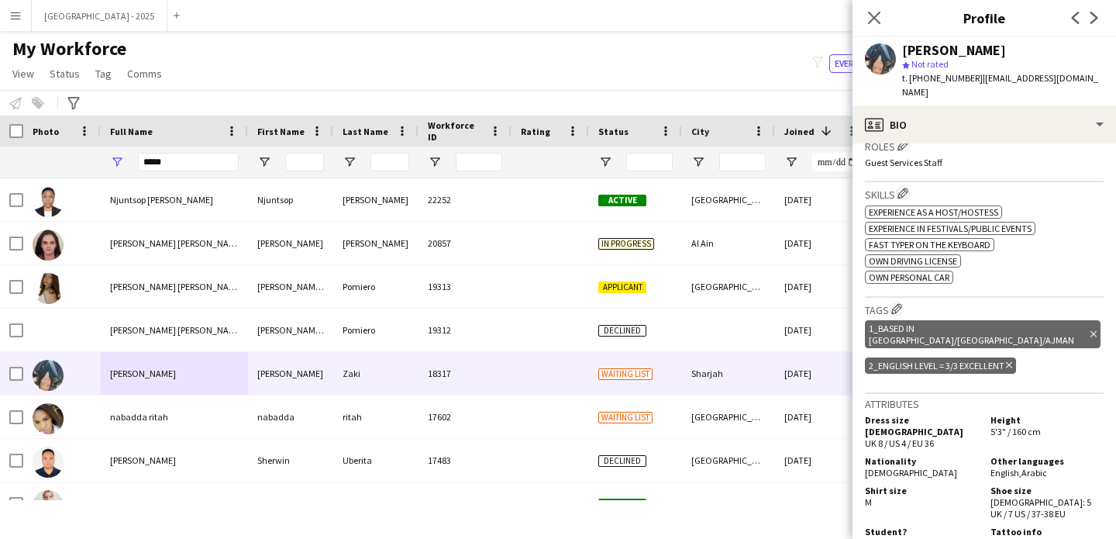
click at [1017, 320] on div "1_Based in [GEOGRAPHIC_DATA]/[GEOGRAPHIC_DATA]/[PERSON_NAME] tag" at bounding box center [983, 334] width 236 height 28
click at [1091, 329] on icon "Delete tag" at bounding box center [1094, 333] width 6 height 9
